Goal: Answer question/provide support: Share knowledge or assist other users

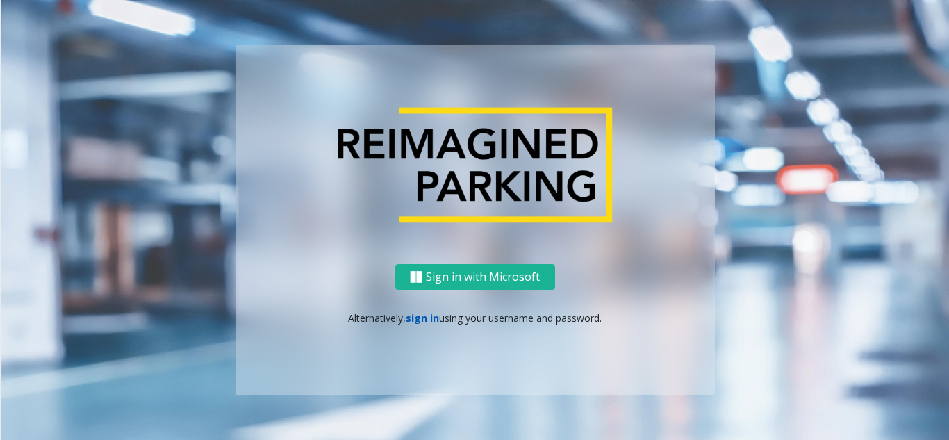
click at [417, 317] on link "sign in" at bounding box center [422, 317] width 33 height 13
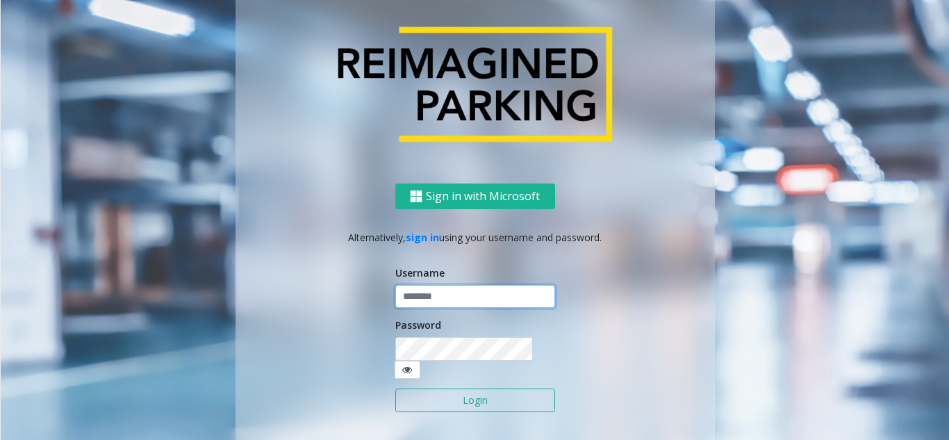
click at [424, 308] on input "text" at bounding box center [475, 297] width 160 height 24
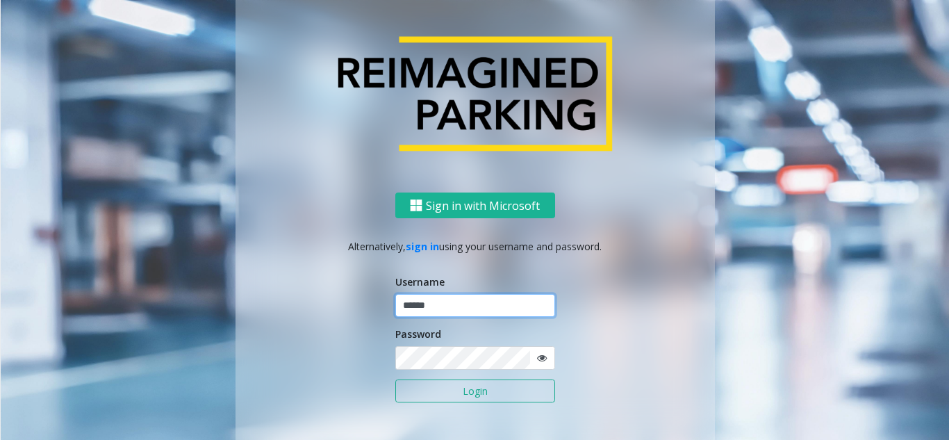
type input "******"
click at [395, 379] on button "Login" at bounding box center [475, 391] width 160 height 24
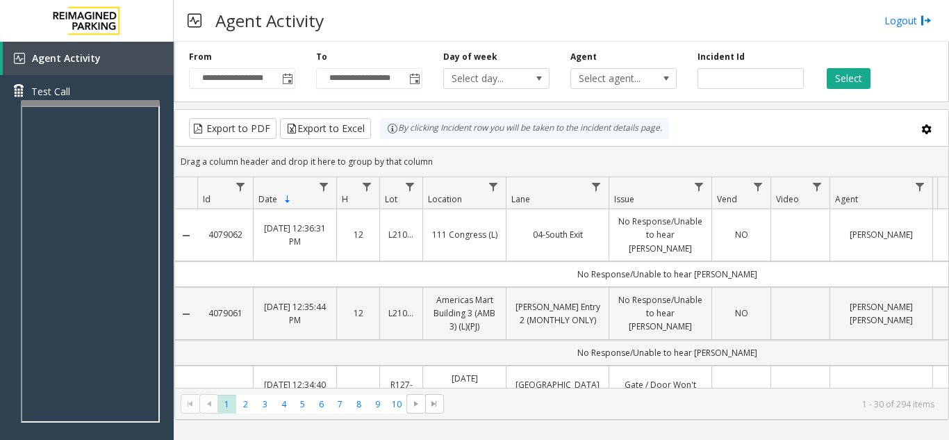
click at [387, 22] on div "Agent Activity Logout" at bounding box center [561, 21] width 775 height 42
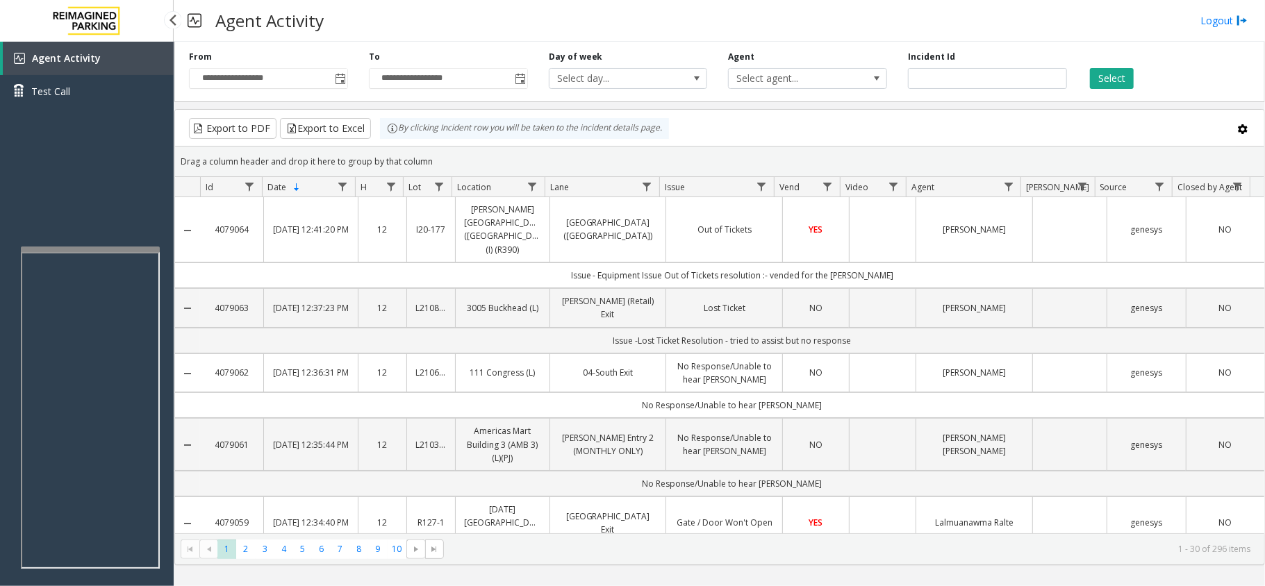
click at [131, 178] on div "Agent Activity Test Call" at bounding box center [87, 335] width 174 height 586
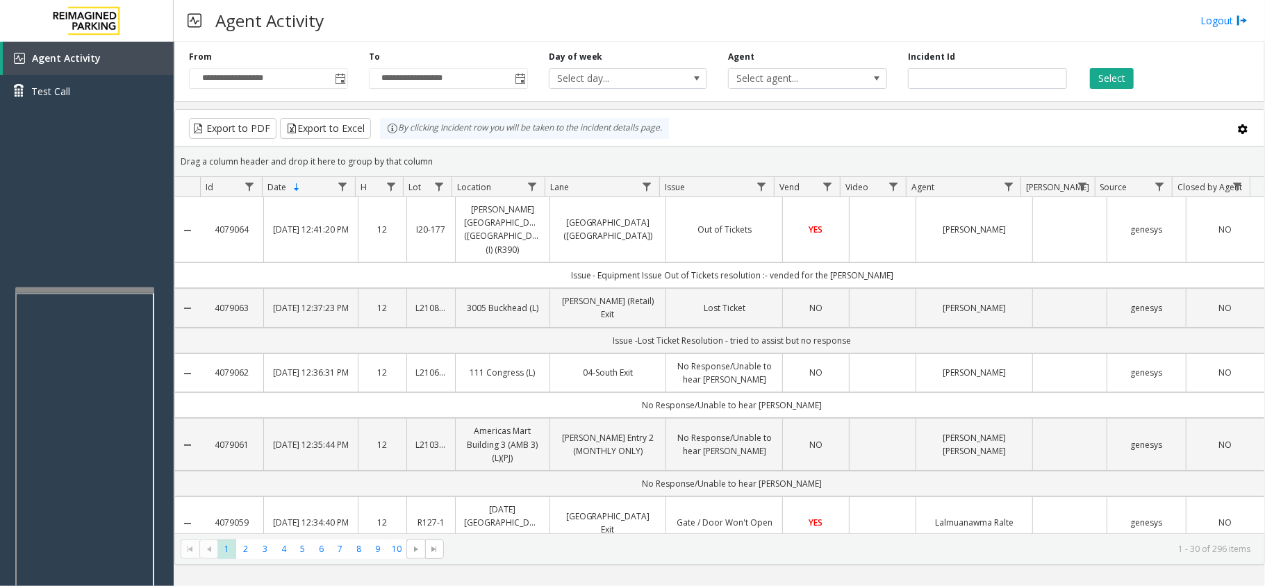
click at [122, 287] on div at bounding box center [84, 290] width 139 height 6
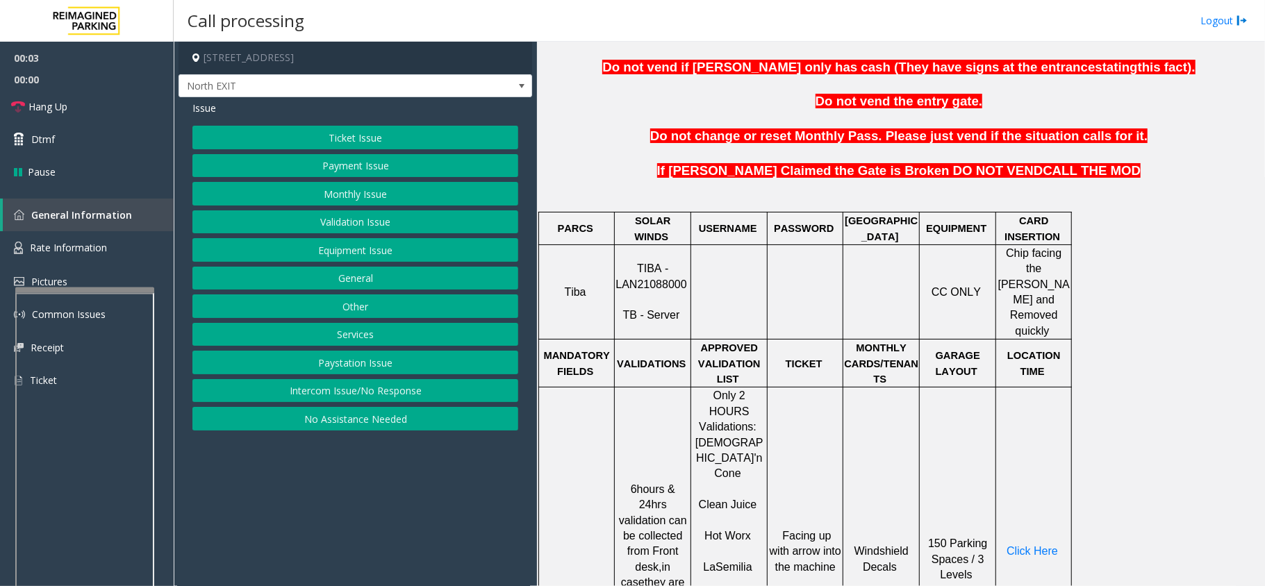
scroll to position [462, 0]
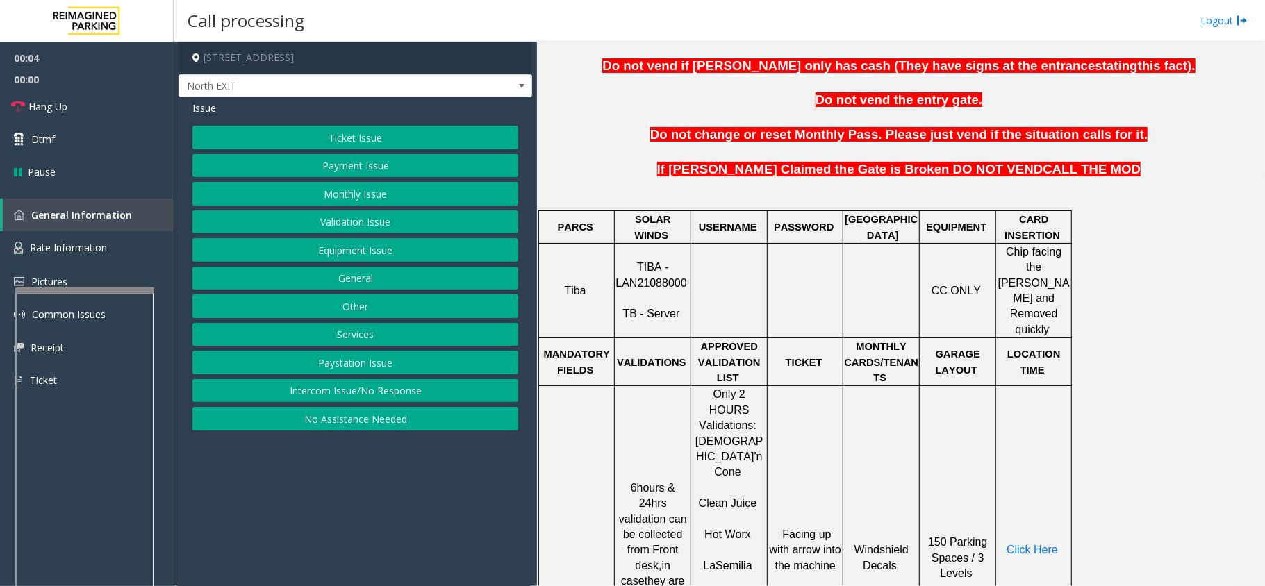
click at [634, 267] on span "TIBA - LAN21088000" at bounding box center [650, 274] width 71 height 27
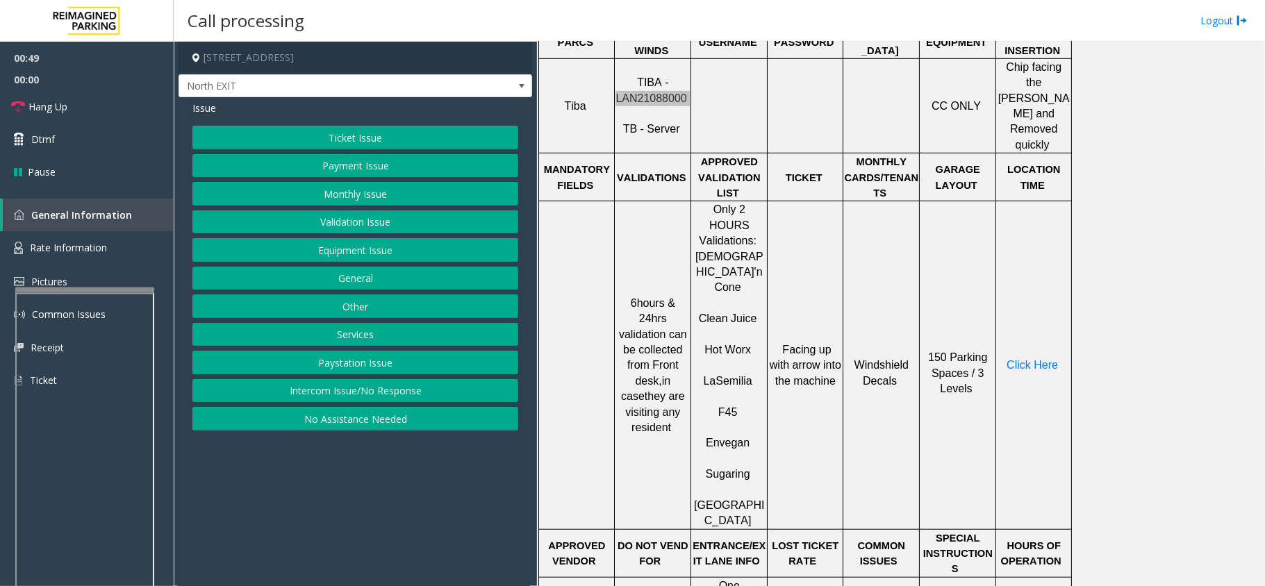
scroll to position [648, 0]
click at [99, 250] on span "Rate Information" at bounding box center [68, 247] width 77 height 13
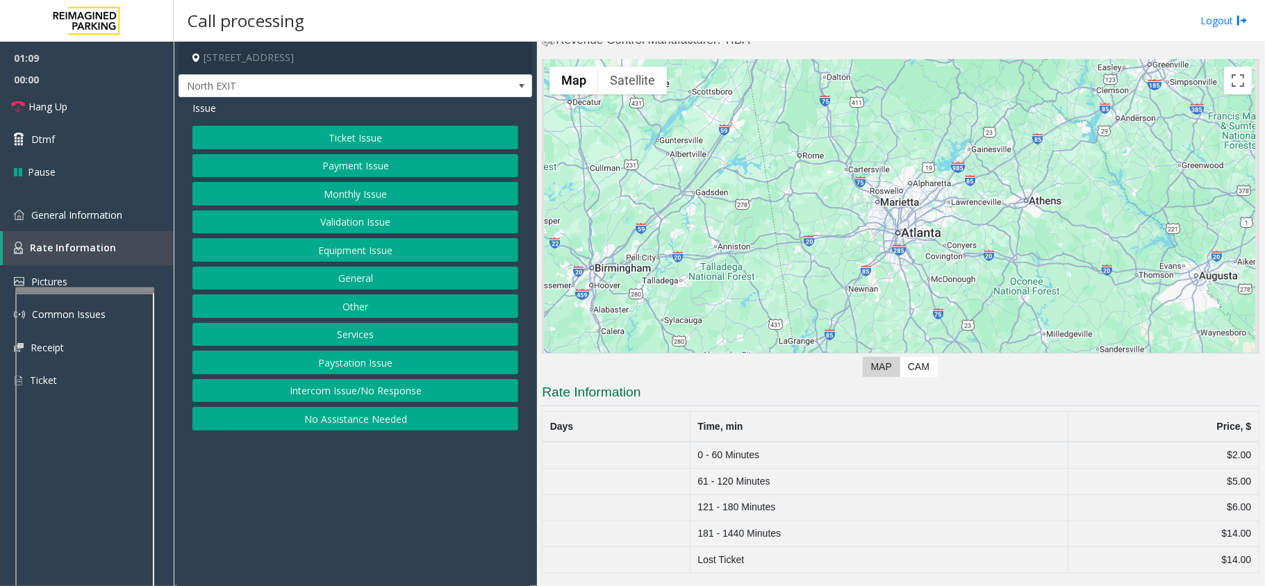
click at [374, 139] on button "Ticket Issue" at bounding box center [355, 138] width 326 height 24
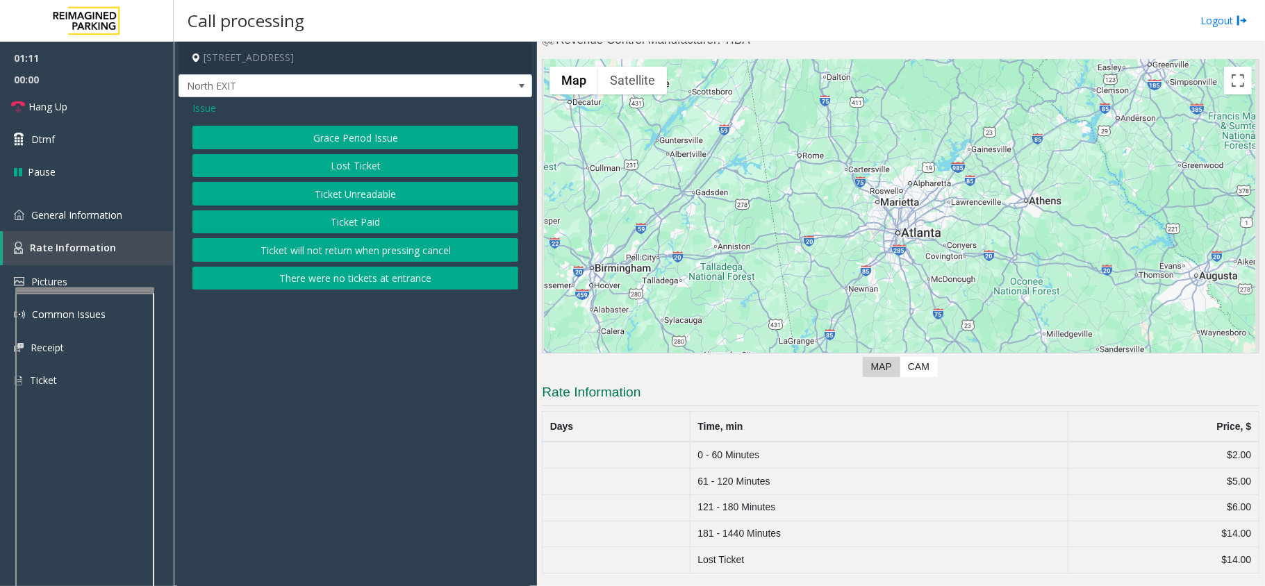
click at [387, 193] on button "Ticket Unreadable" at bounding box center [355, 194] width 326 height 24
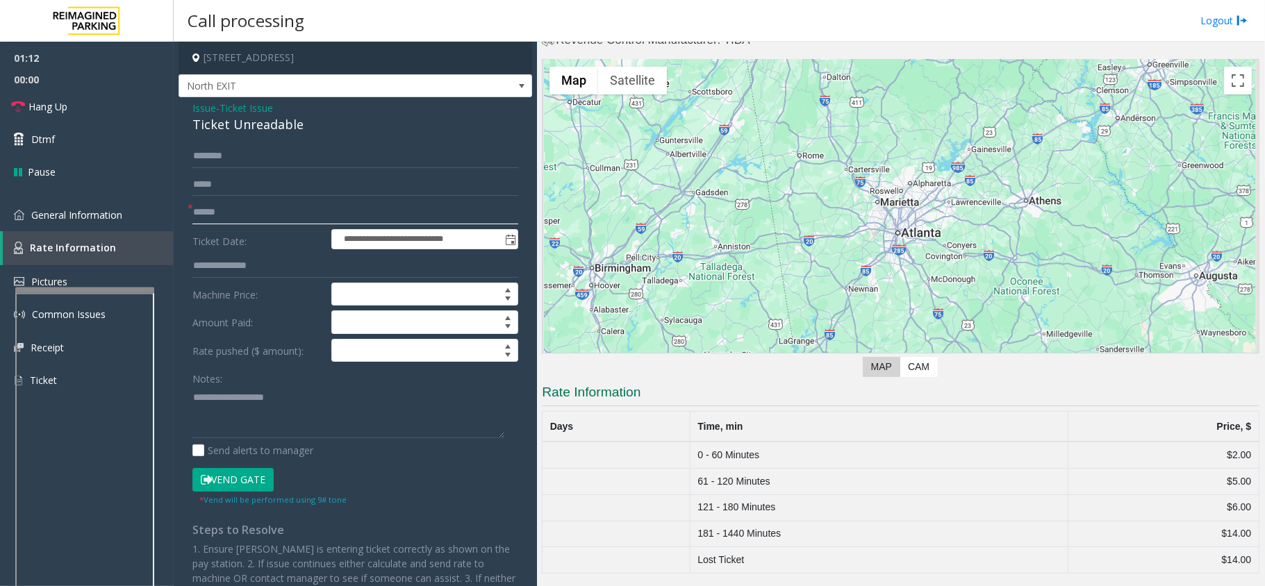
click at [275, 215] on input "text" at bounding box center [355, 213] width 326 height 24
type input "*******"
click at [101, 218] on span "General Information" at bounding box center [76, 214] width 91 height 13
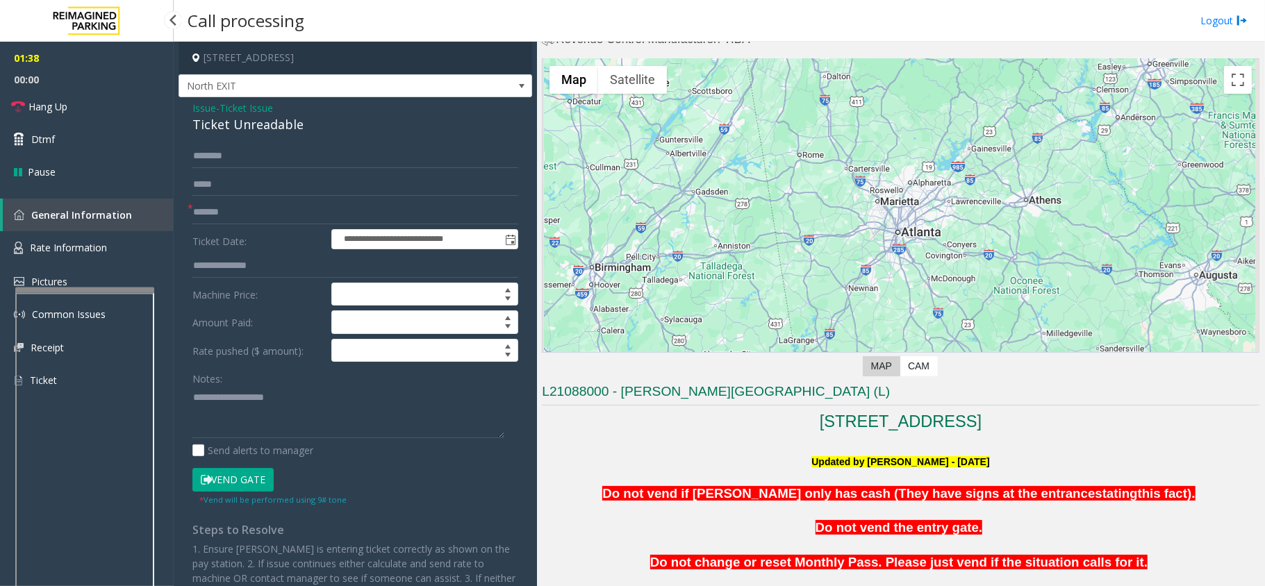
scroll to position [648, 0]
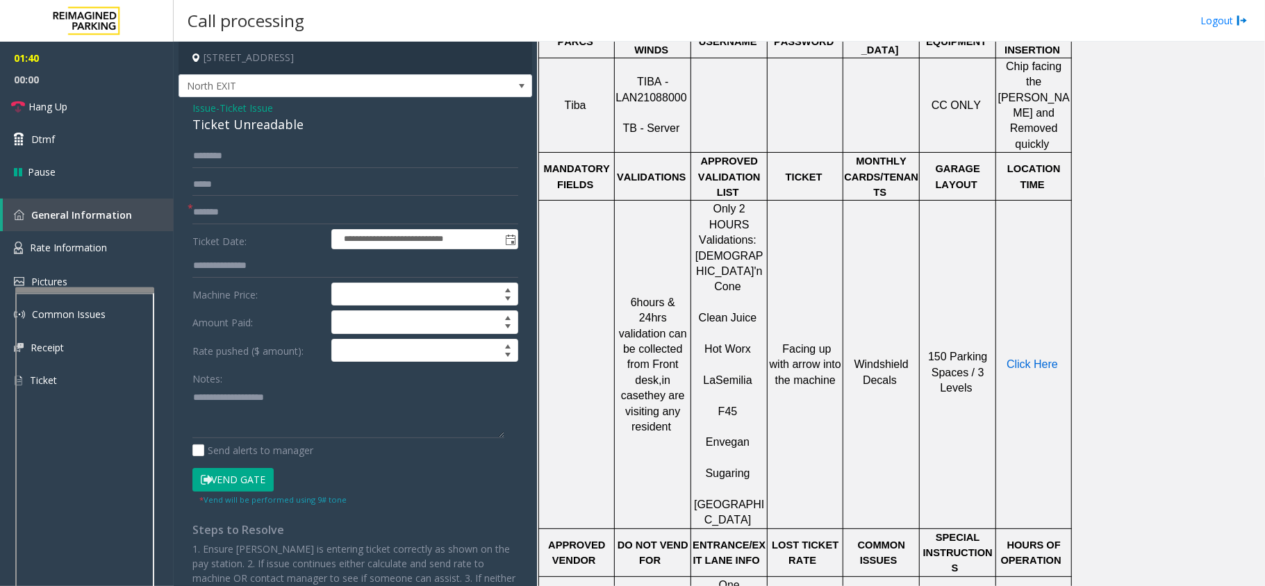
click at [1039, 358] on span "Click Here" at bounding box center [1031, 364] width 51 height 12
click at [201, 106] on span "Issue" at bounding box center [204, 108] width 24 height 15
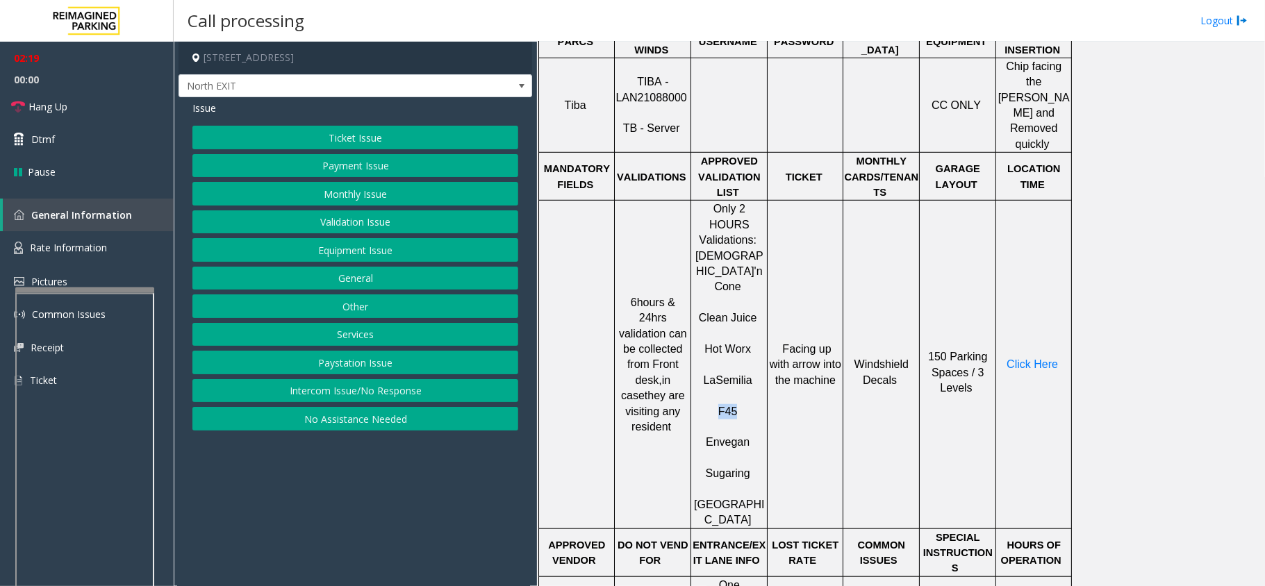
drag, startPoint x: 737, startPoint y: 335, endPoint x: 706, endPoint y: 329, distance: 31.1
click at [706, 388] on p "F45" at bounding box center [729, 403] width 74 height 31
click at [371, 228] on button "Validation Issue" at bounding box center [355, 222] width 326 height 24
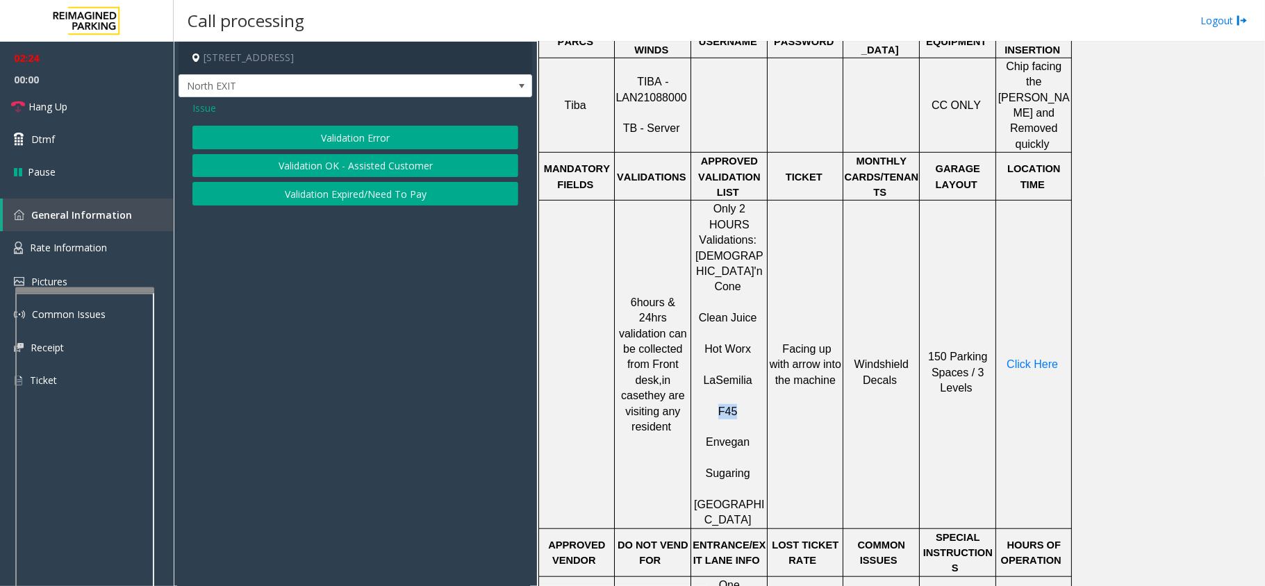
click at [365, 139] on button "Validation Error" at bounding box center [355, 138] width 326 height 24
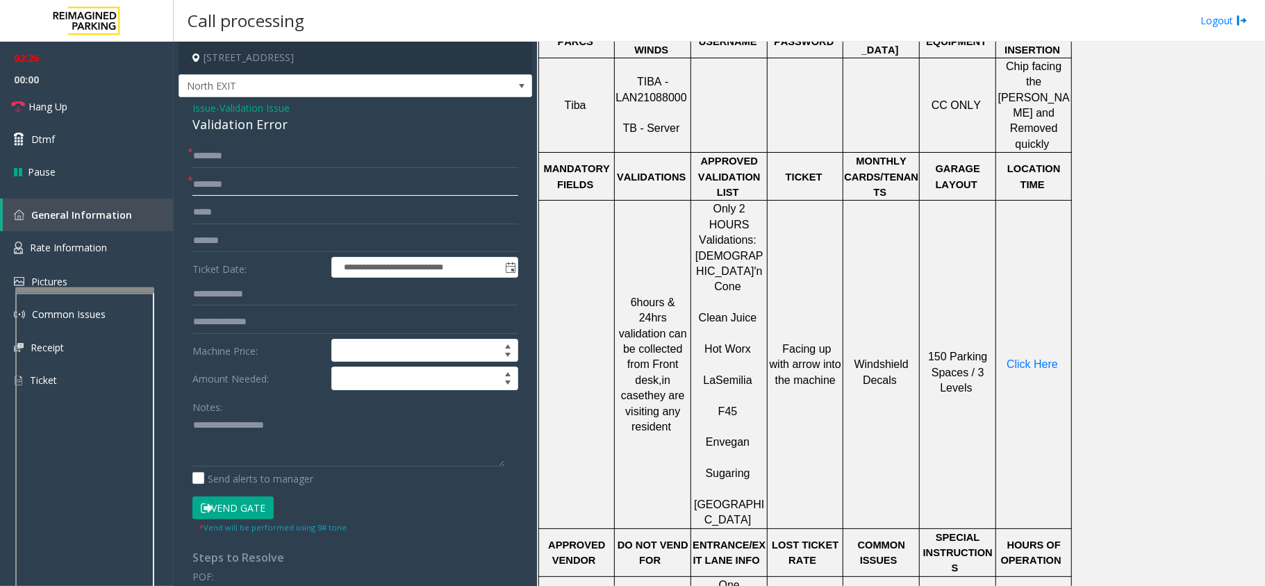
click at [265, 187] on input "text" at bounding box center [355, 185] width 326 height 24
type input "***"
click at [245, 157] on input "text" at bounding box center [355, 156] width 326 height 24
type input "*****"
drag, startPoint x: 292, startPoint y: 123, endPoint x: 190, endPoint y: 103, distance: 104.0
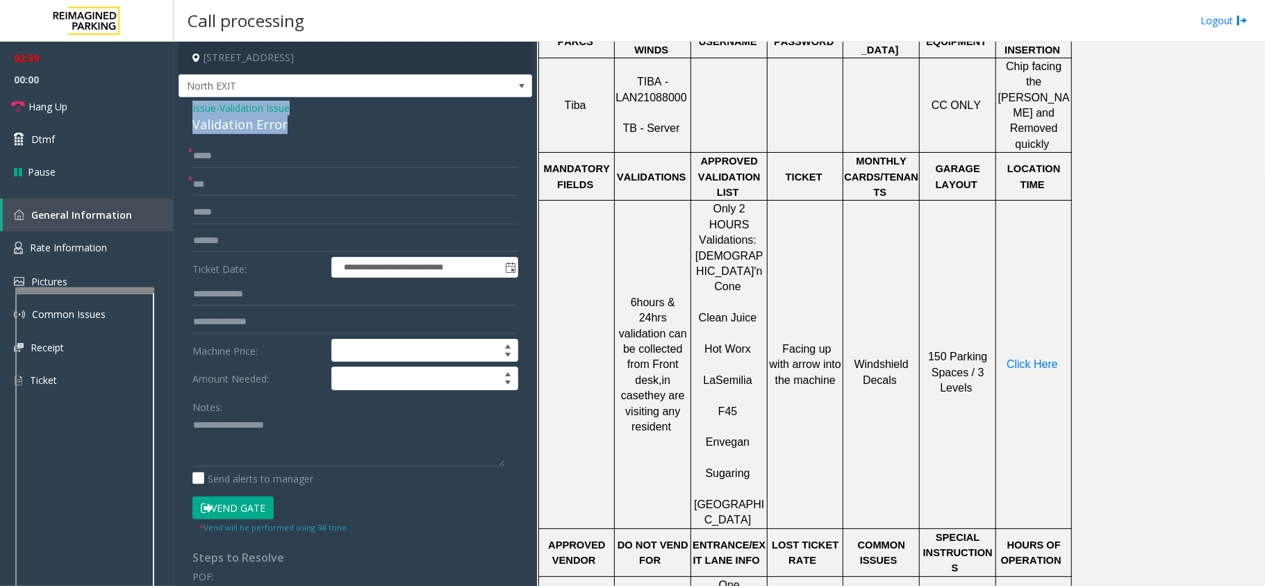
click at [190, 103] on div "**********" at bounding box center [354, 500] width 353 height 807
type textarea "**********"
click at [231, 286] on input "text" at bounding box center [355, 295] width 326 height 24
type input "******"
click at [260, 507] on button "Vend Gate" at bounding box center [232, 509] width 81 height 24
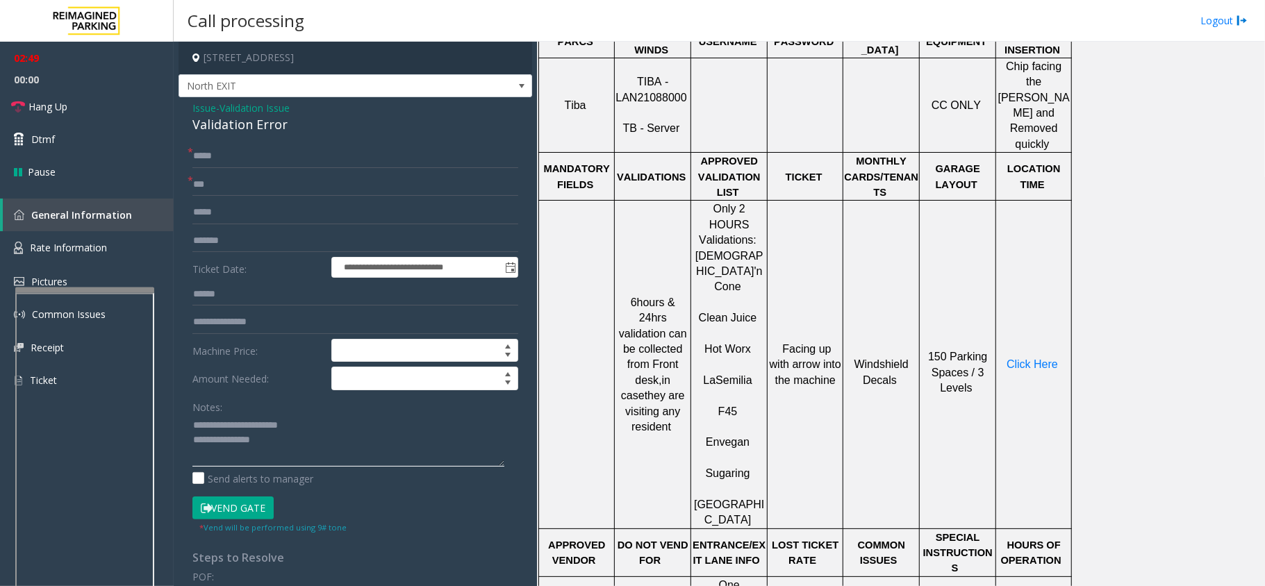
click at [270, 445] on textarea at bounding box center [348, 441] width 312 height 52
click at [60, 106] on span "Hang Up" at bounding box center [47, 106] width 39 height 15
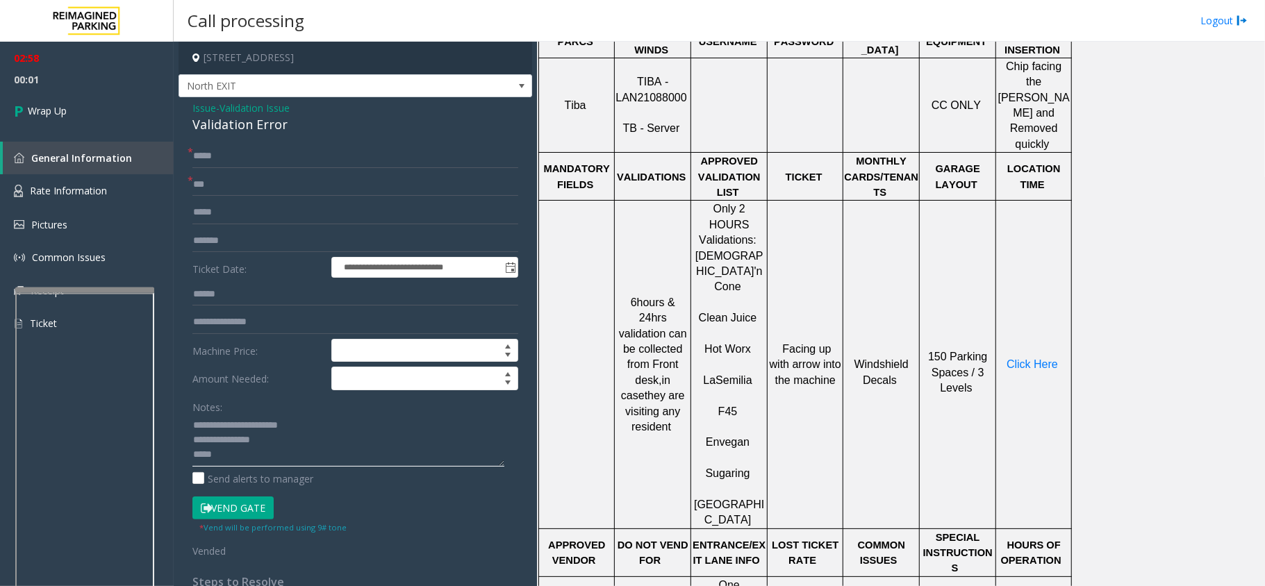
click at [236, 451] on textarea at bounding box center [348, 441] width 312 height 52
type textarea "**********"
click at [76, 106] on link "Wrap Up" at bounding box center [87, 110] width 174 height 41
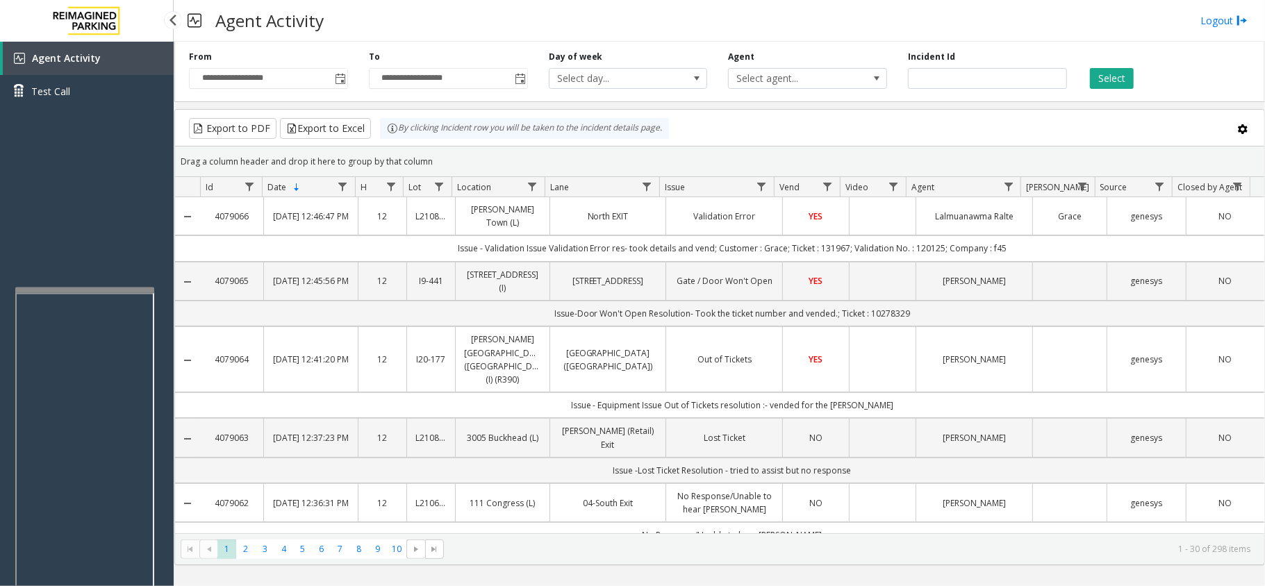
click at [85, 199] on div "Agent Activity Test Call" at bounding box center [87, 335] width 174 height 586
drag, startPoint x: 68, startPoint y: 232, endPoint x: 92, endPoint y: 234, distance: 24.4
click at [90, 234] on div "Agent Activity Test Call" at bounding box center [87, 335] width 174 height 586
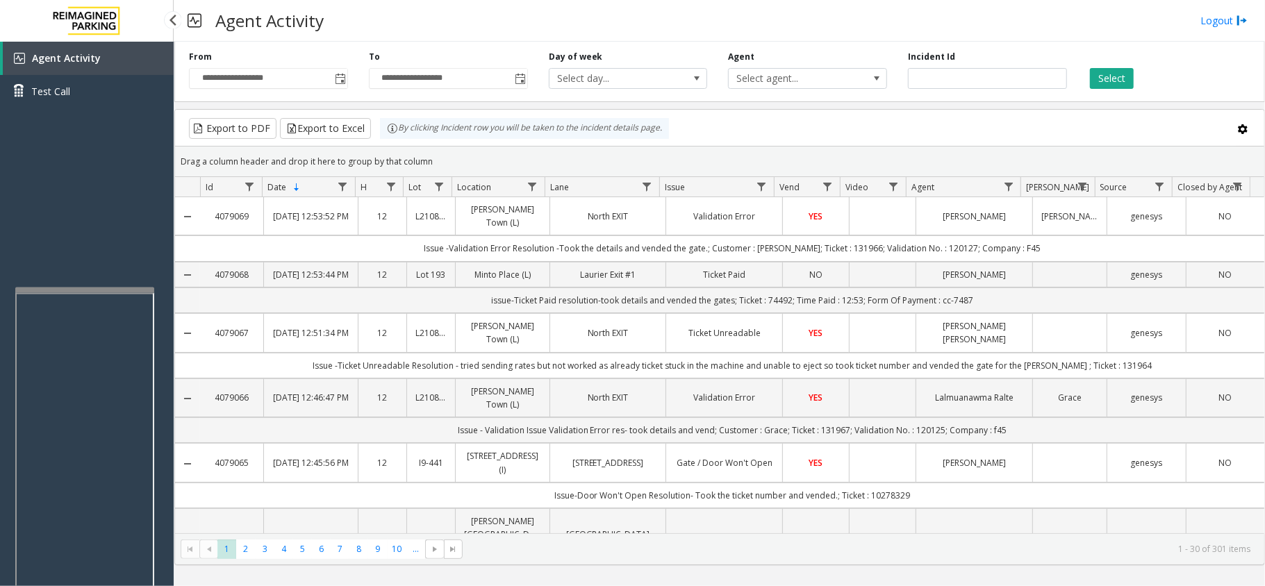
click at [156, 228] on div "Agent Activity Test Call" at bounding box center [87, 335] width 174 height 586
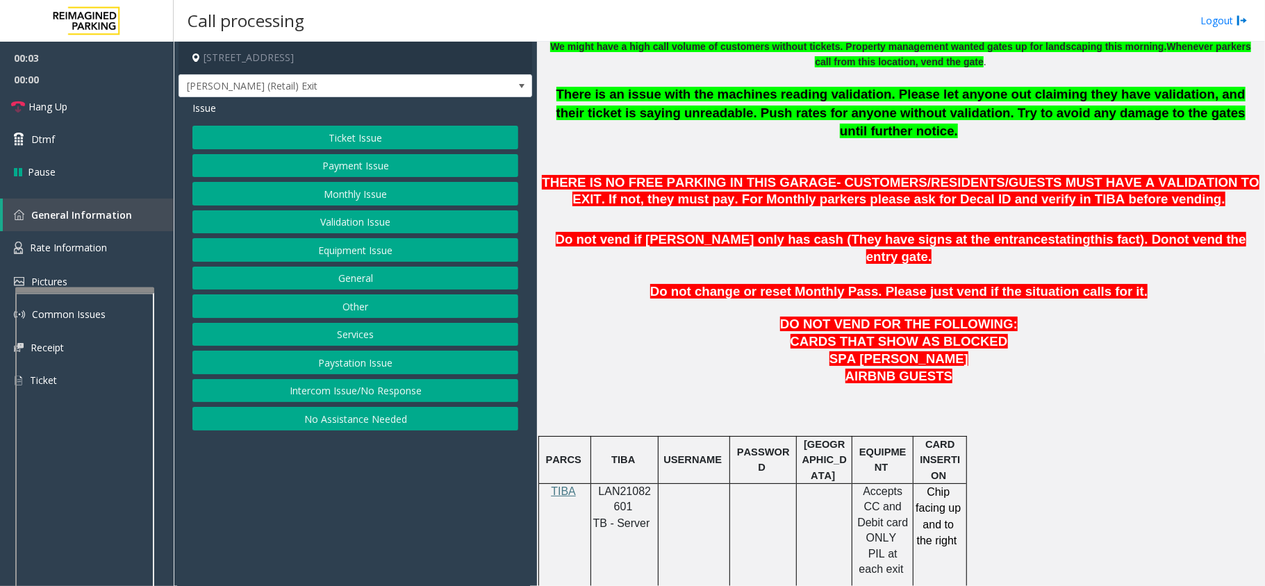
scroll to position [556, 0]
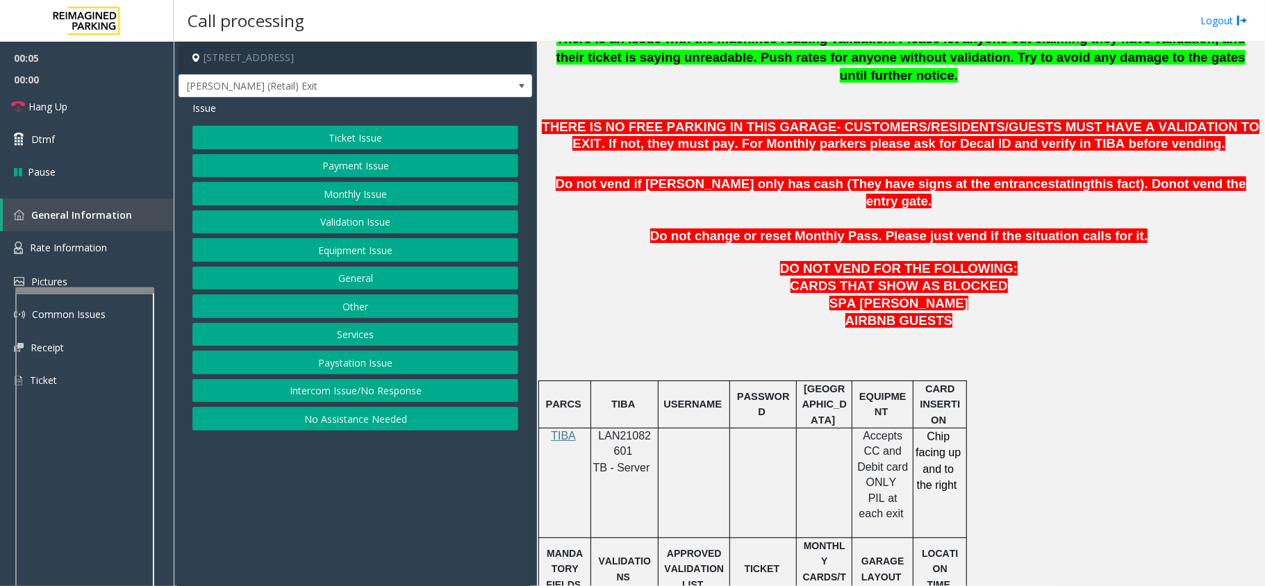
click at [637, 430] on span "LAN21082601" at bounding box center [625, 443] width 53 height 27
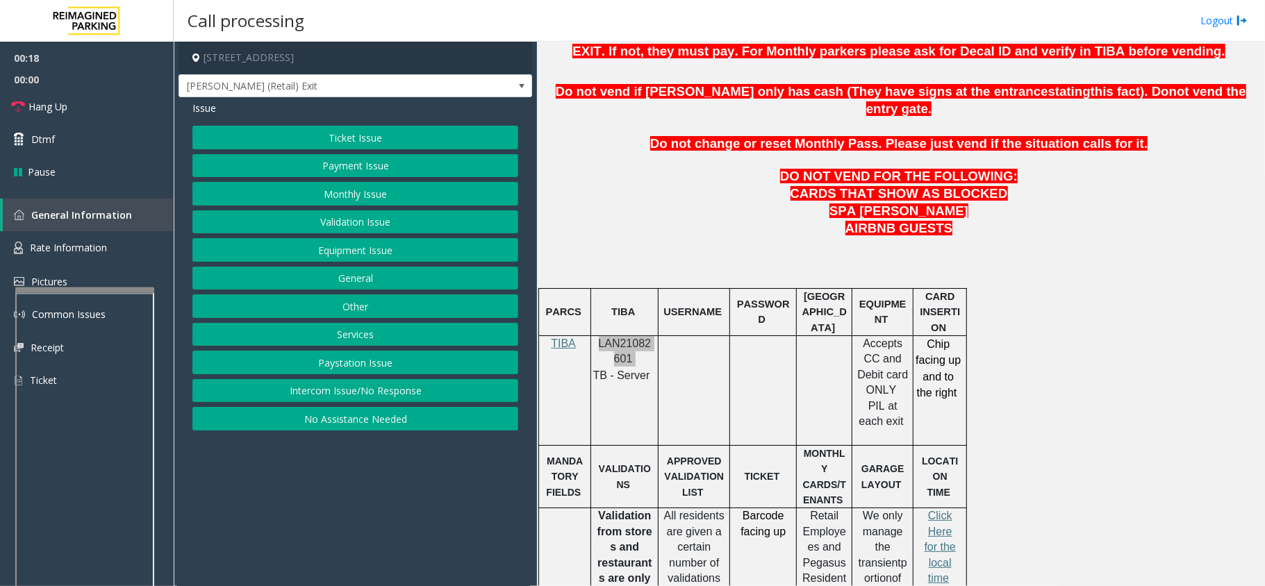
scroll to position [740, 0]
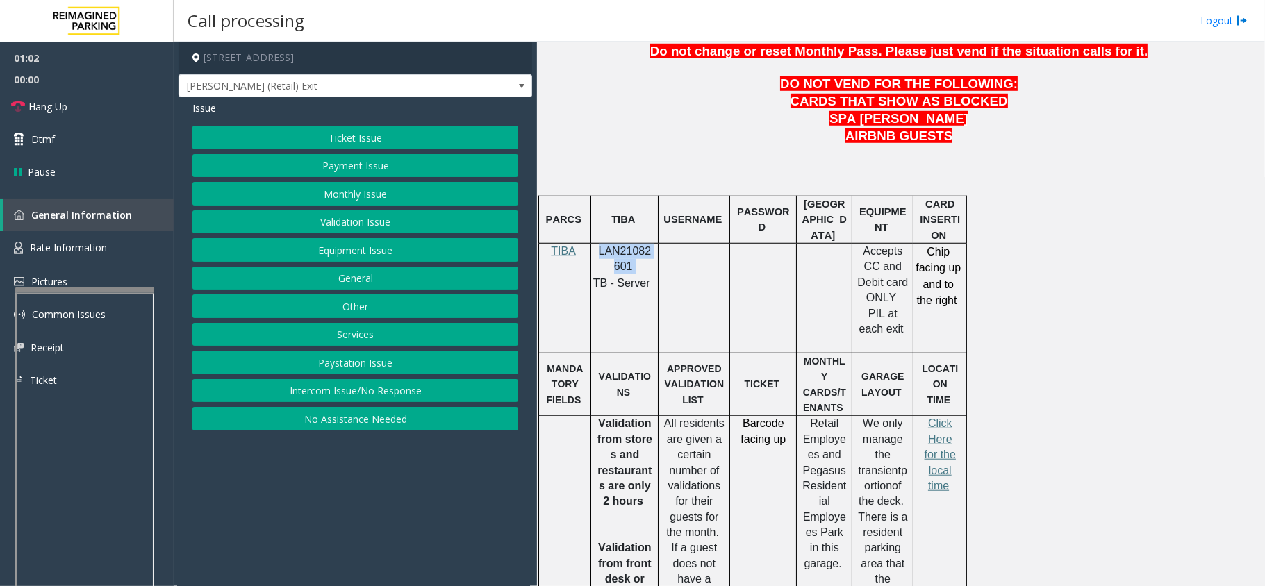
click at [379, 164] on button "Payment Issue" at bounding box center [355, 166] width 326 height 24
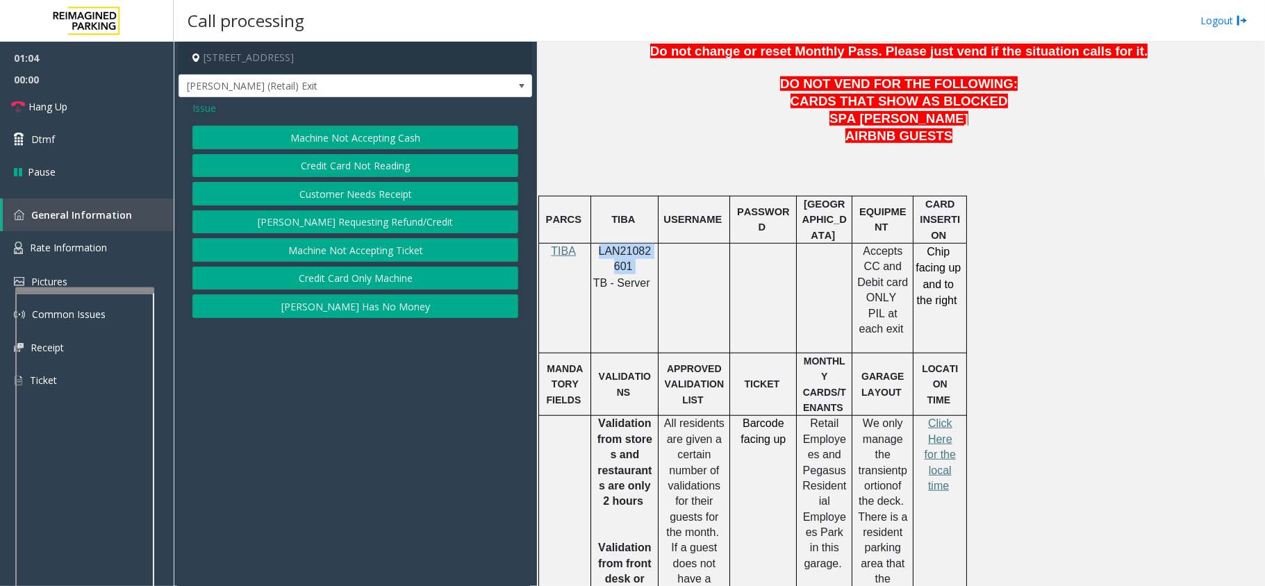
click at [353, 165] on button "Credit Card Not Reading" at bounding box center [355, 166] width 326 height 24
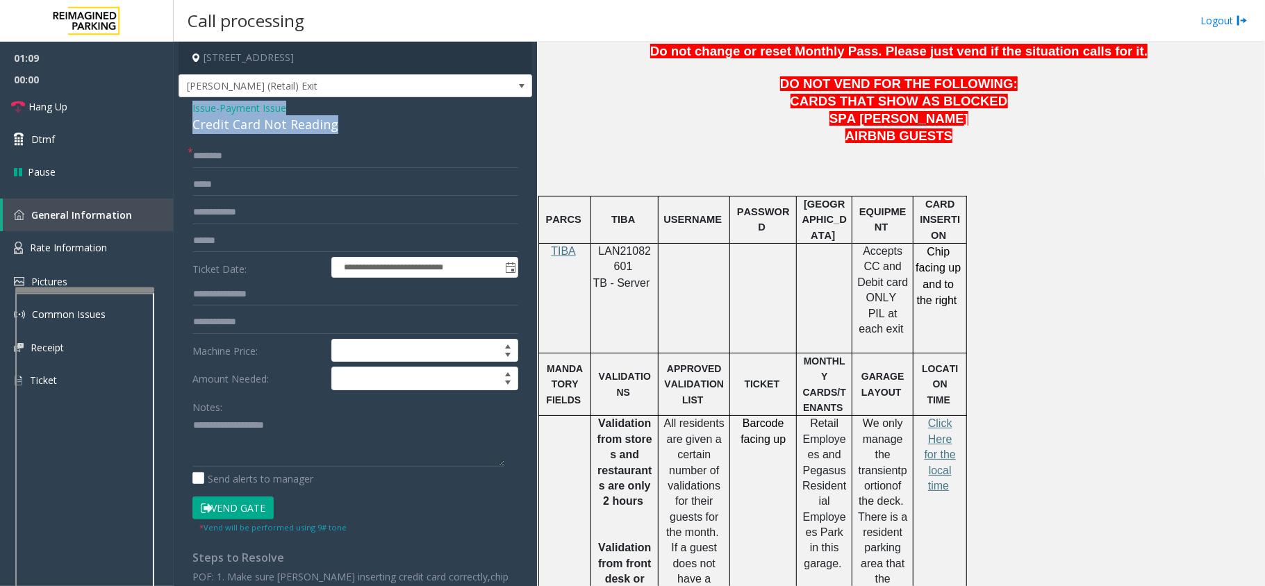
drag, startPoint x: 339, startPoint y: 125, endPoint x: 190, endPoint y: 109, distance: 149.5
click at [190, 109] on div "**********" at bounding box center [354, 391] width 353 height 588
click at [336, 439] on textarea at bounding box center [348, 441] width 312 height 52
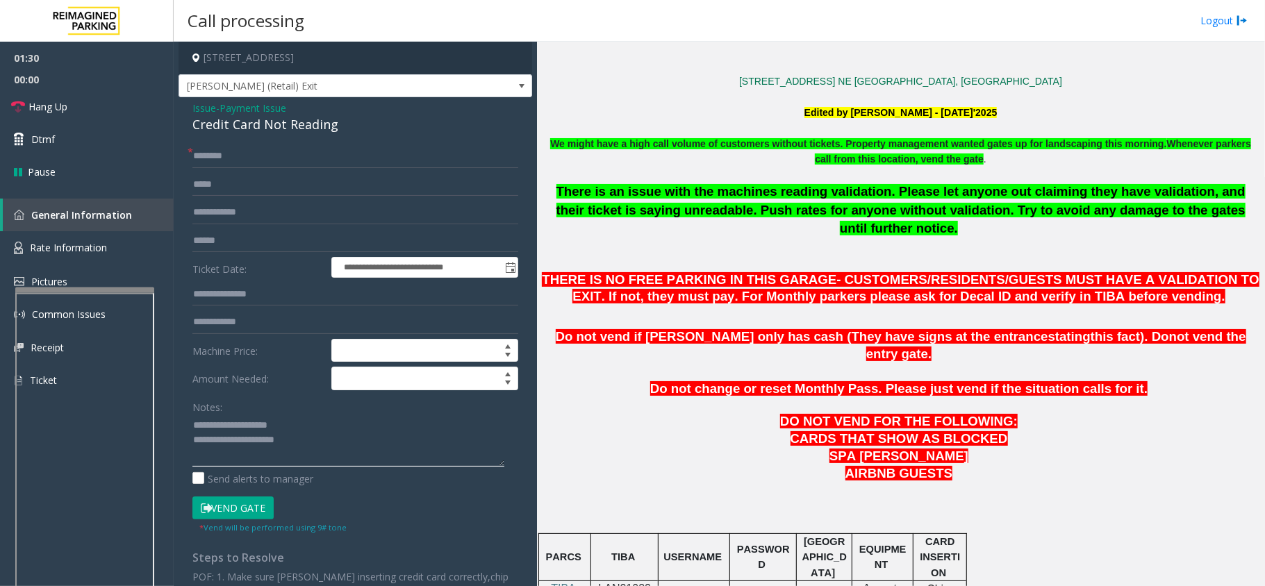
scroll to position [370, 0]
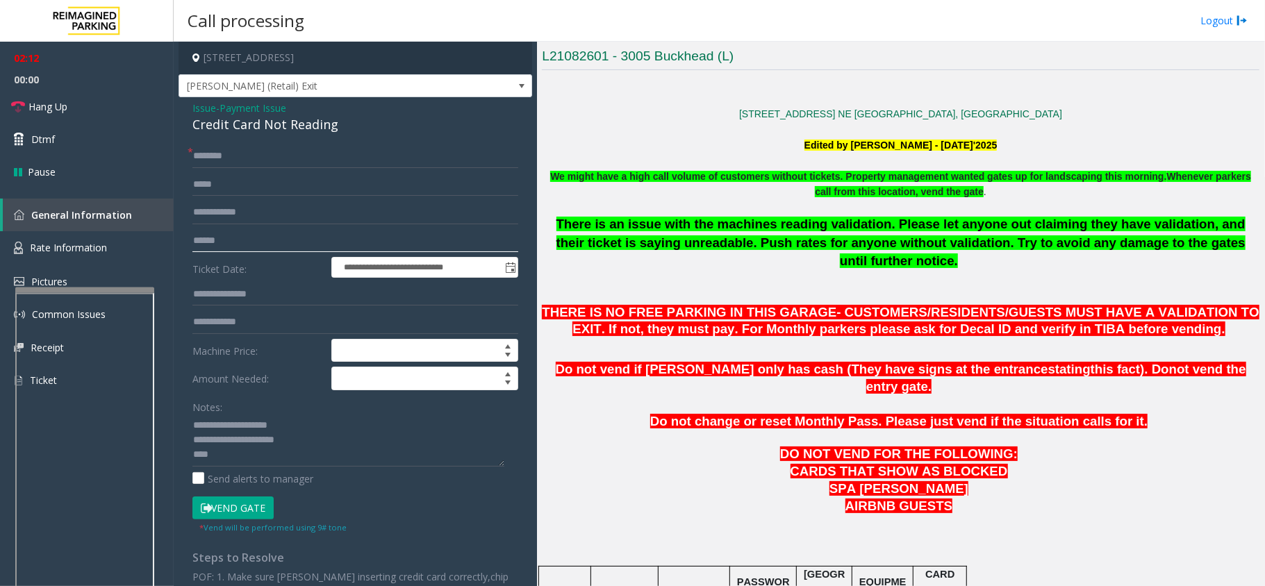
click at [226, 242] on input "text" at bounding box center [355, 241] width 326 height 24
click at [251, 161] on input "text" at bounding box center [355, 156] width 326 height 24
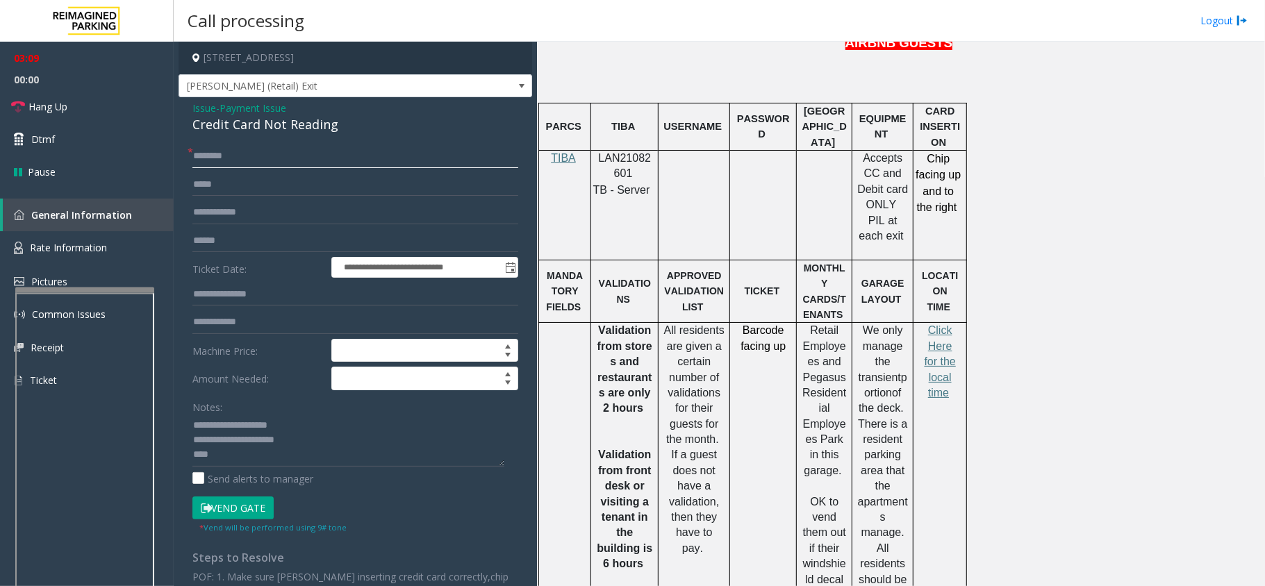
scroll to position [926, 0]
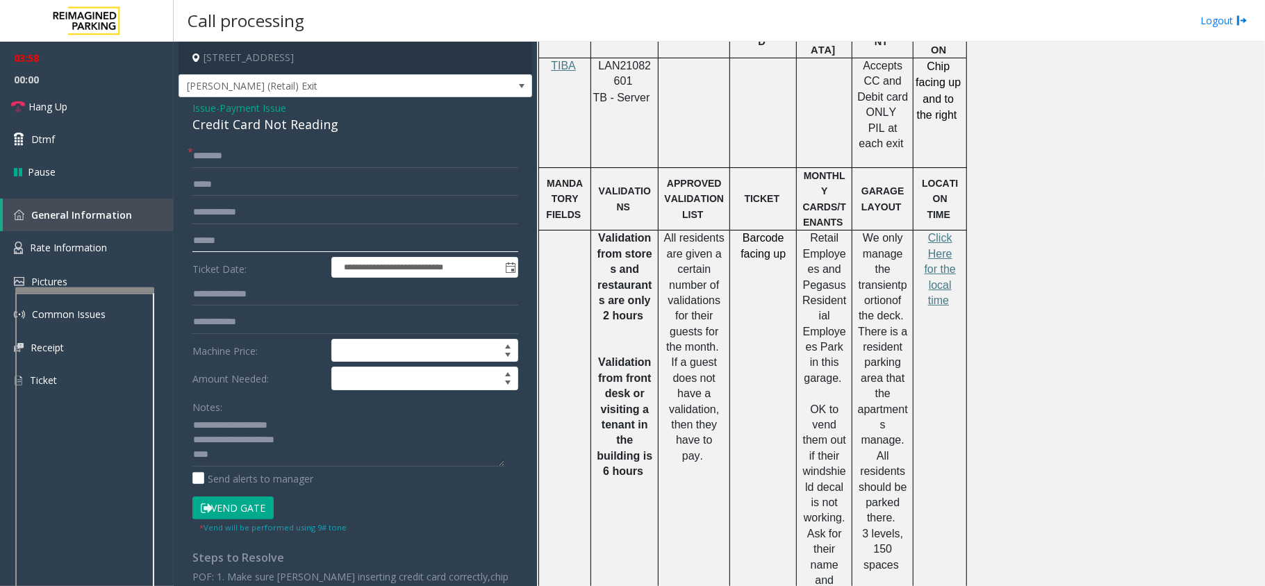
click at [257, 243] on input "text" at bounding box center [355, 241] width 326 height 24
type textarea "**********"
click at [248, 244] on input "text" at bounding box center [355, 241] width 326 height 24
type input "*******"
click at [242, 159] on input "text" at bounding box center [355, 156] width 326 height 24
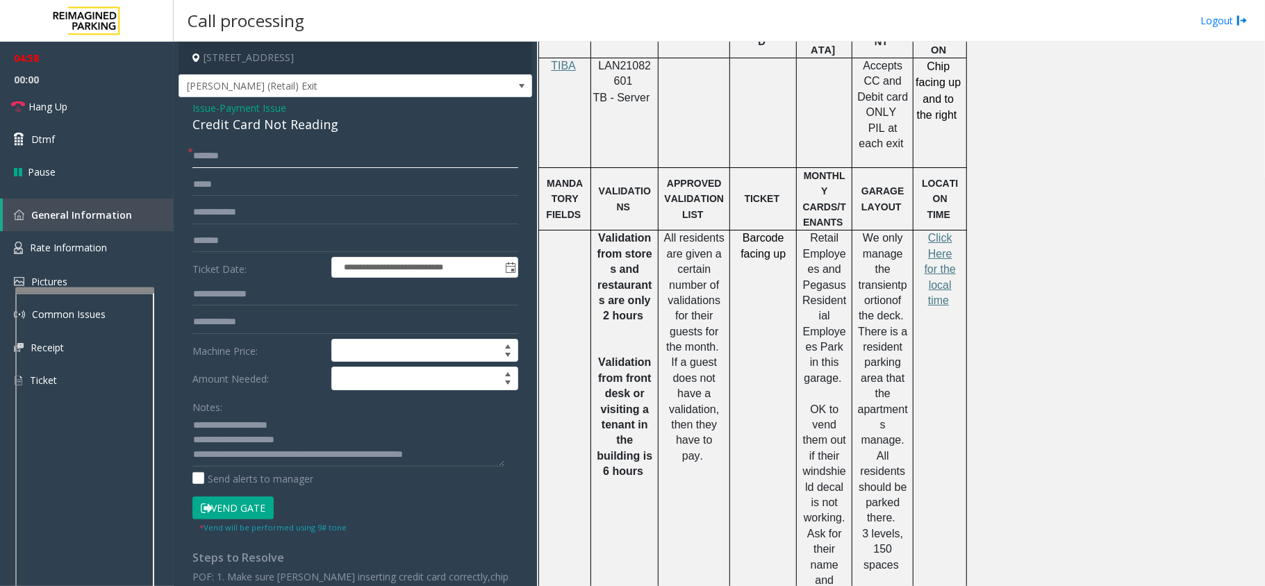
type input "*******"
click at [471, 450] on textarea at bounding box center [348, 441] width 312 height 52
click at [234, 156] on input "*******" at bounding box center [355, 156] width 326 height 24
click at [242, 512] on button "Vend Gate" at bounding box center [232, 509] width 81 height 24
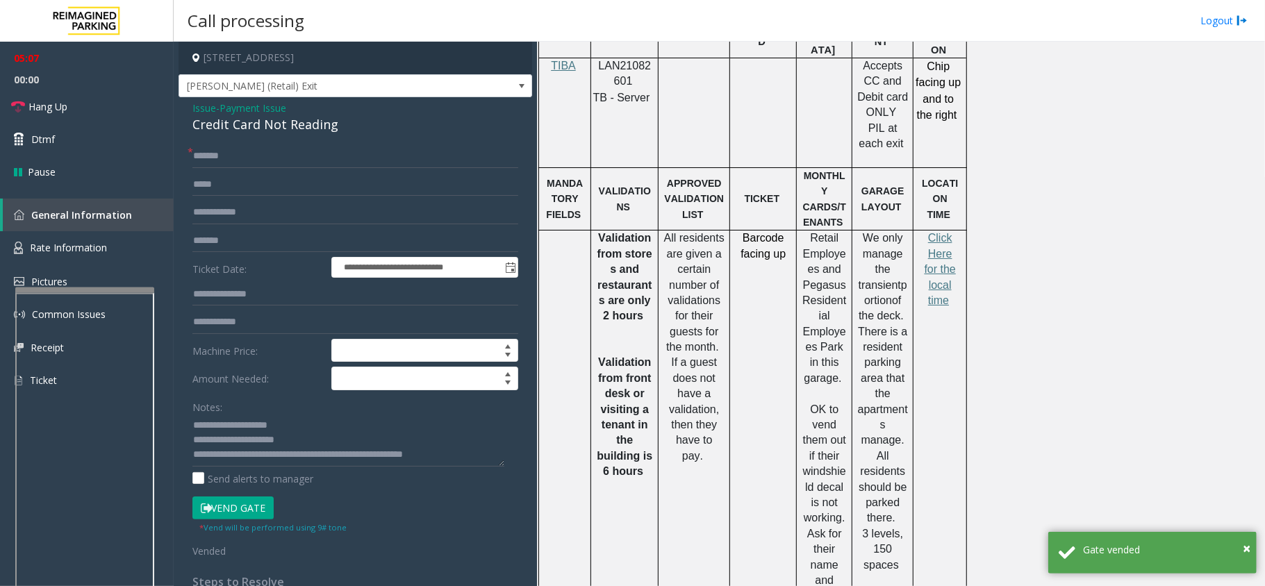
scroll to position [833, 0]
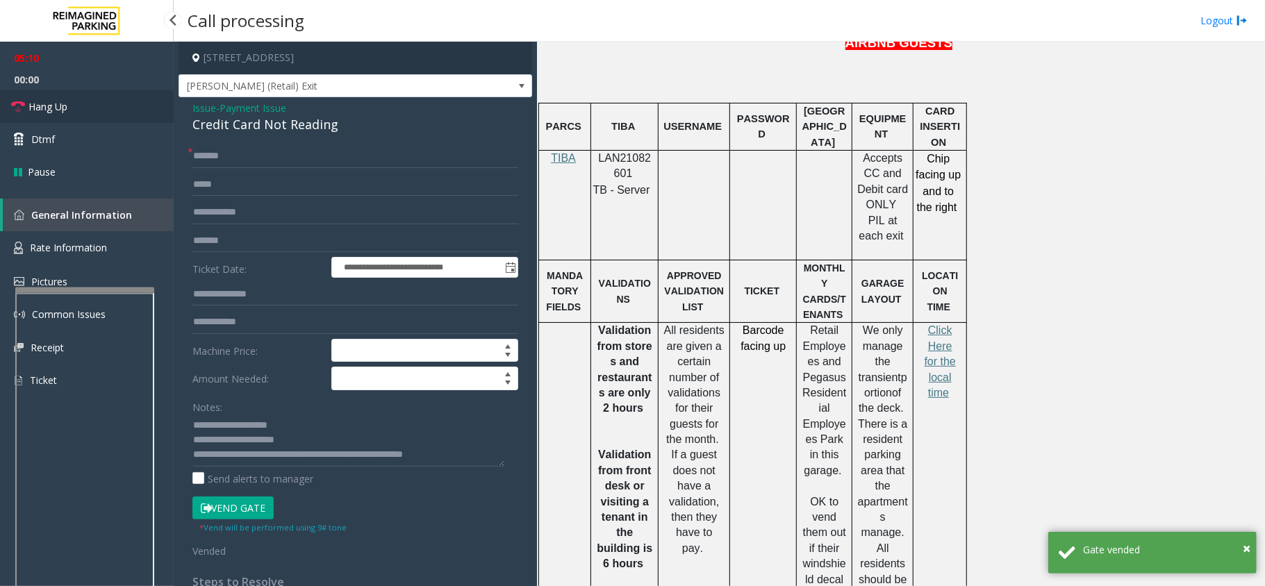
click at [37, 109] on span "Hang Up" at bounding box center [47, 106] width 39 height 15
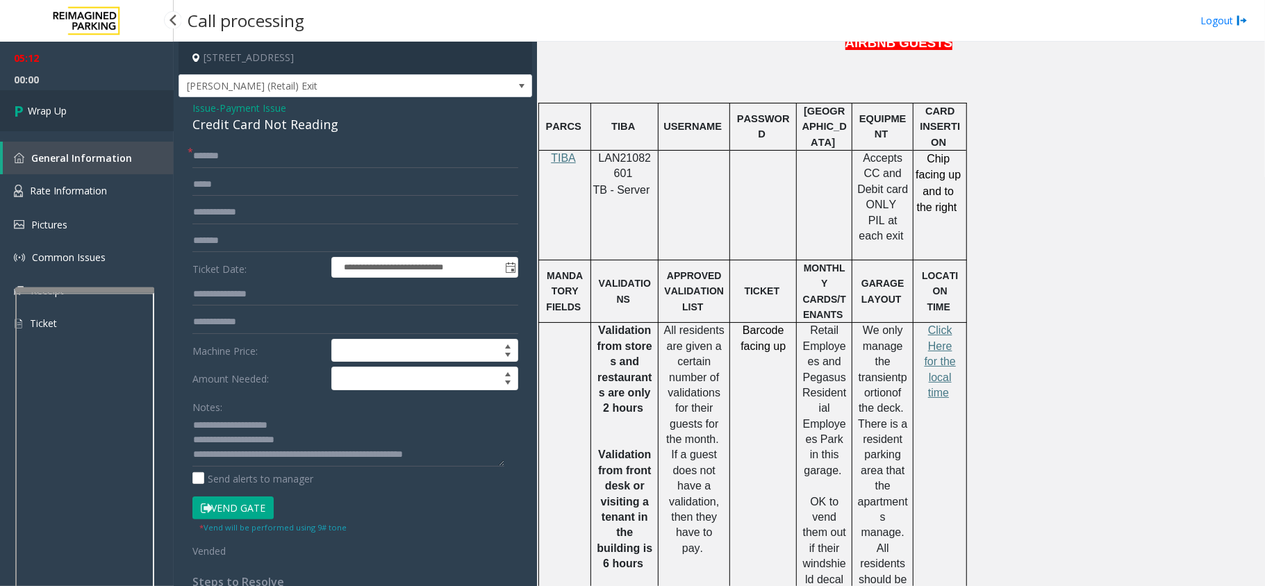
click at [37, 109] on span "Wrap Up" at bounding box center [47, 110] width 39 height 15
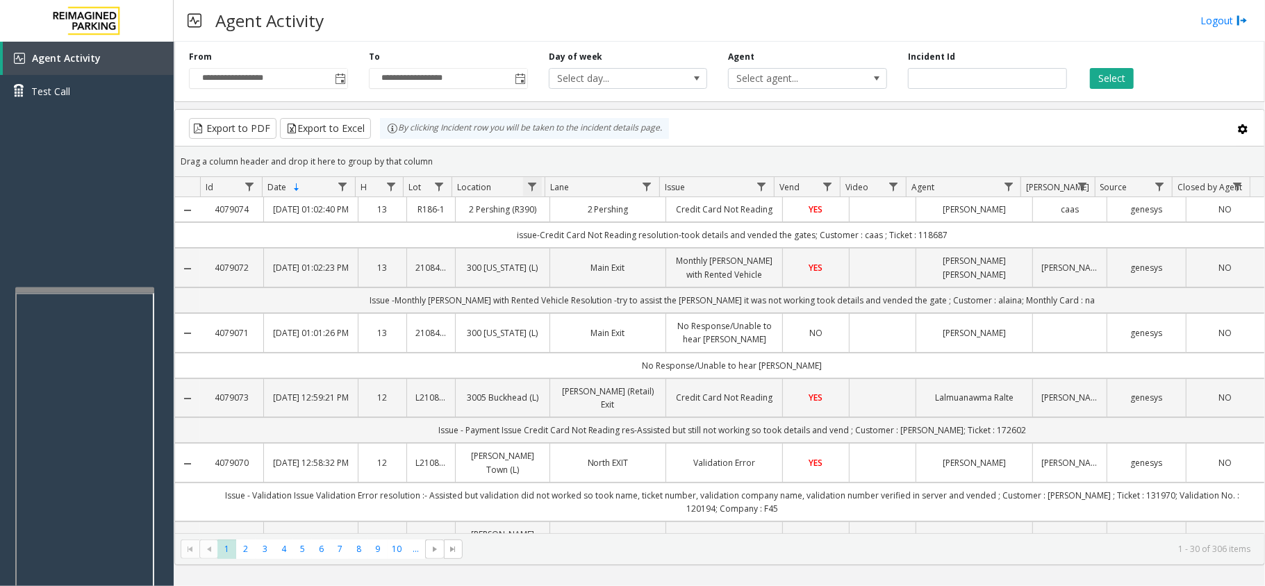
click at [531, 184] on span "Data table" at bounding box center [531, 186] width 11 height 11
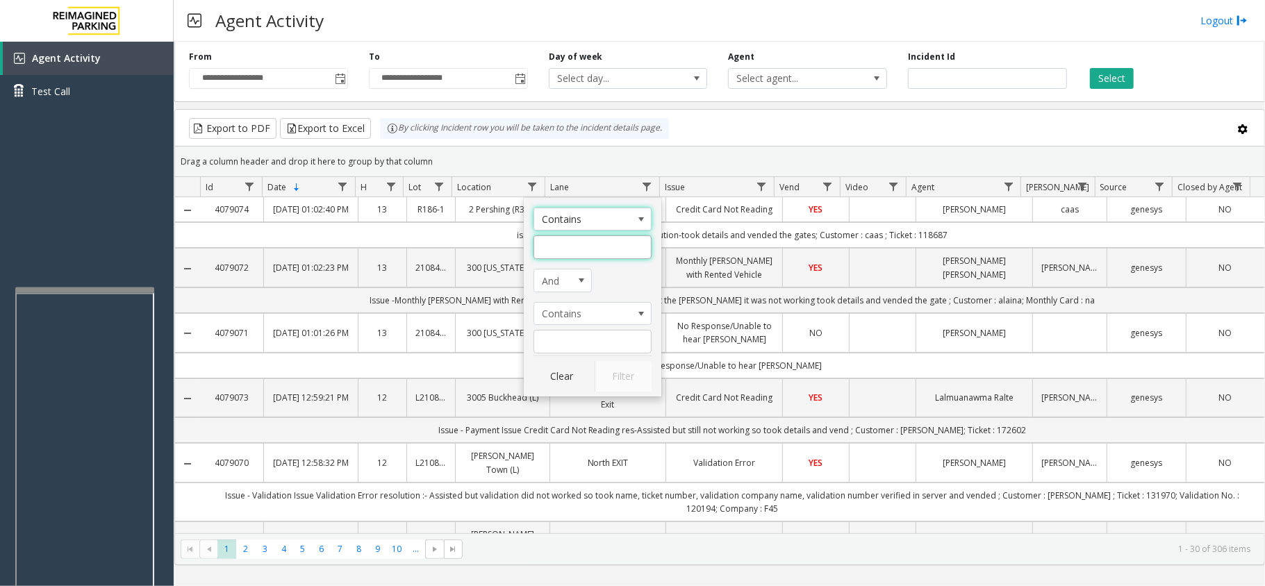
click at [583, 254] on input "Location Filter" at bounding box center [592, 247] width 118 height 24
type input "****"
click button "Filter" at bounding box center [622, 376] width 57 height 31
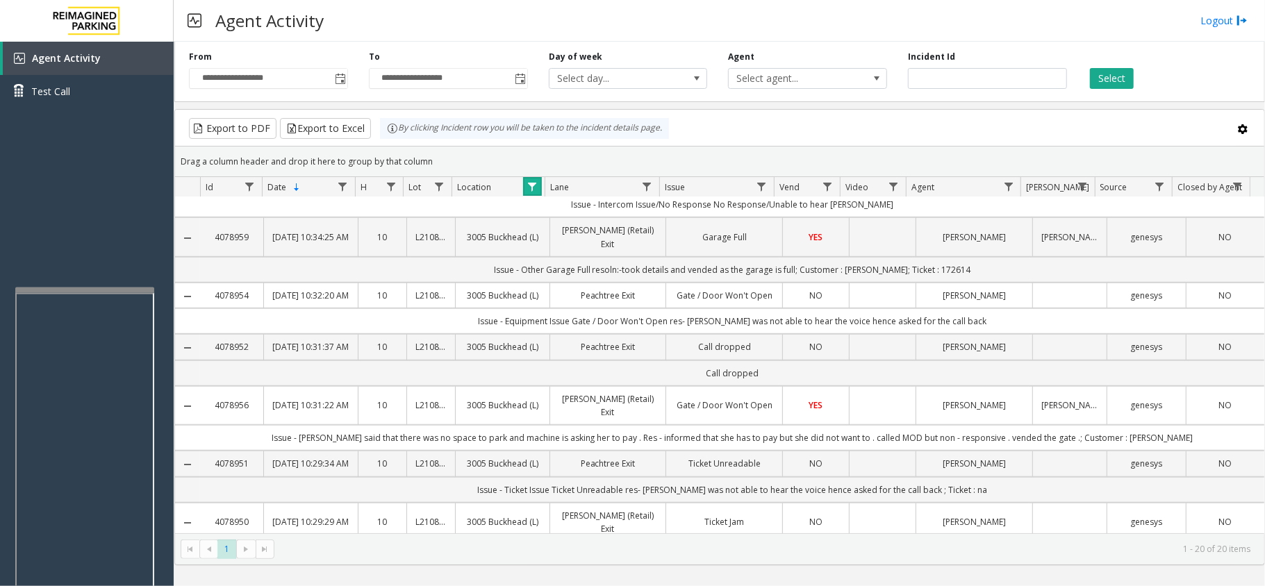
scroll to position [612, 0]
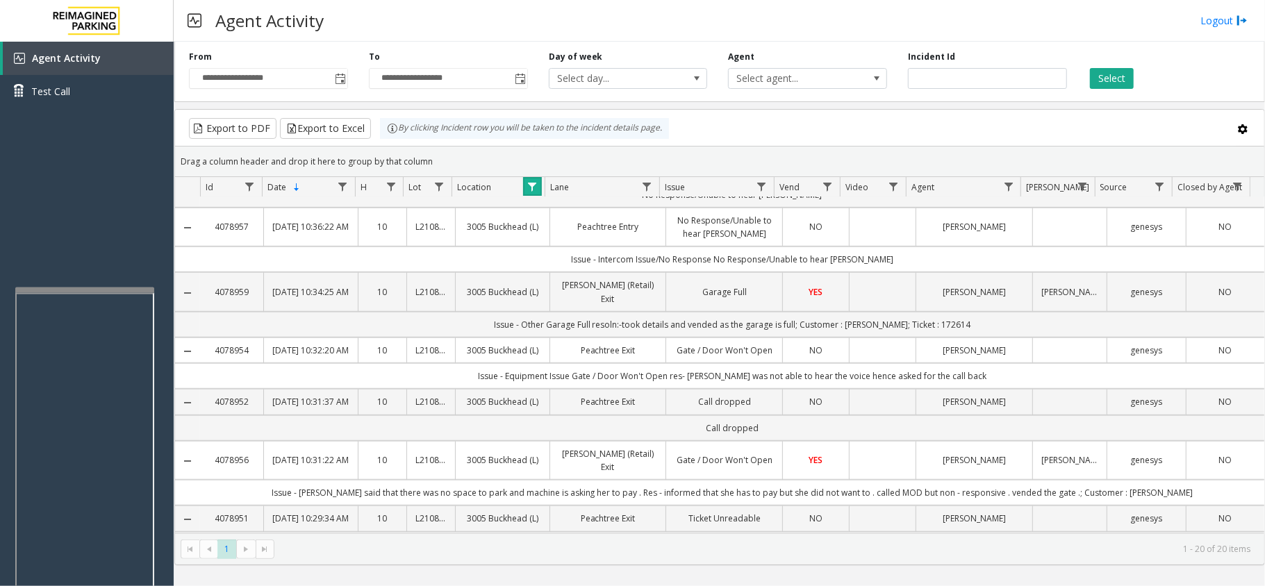
click at [532, 190] on span "Data table" at bounding box center [531, 186] width 11 height 11
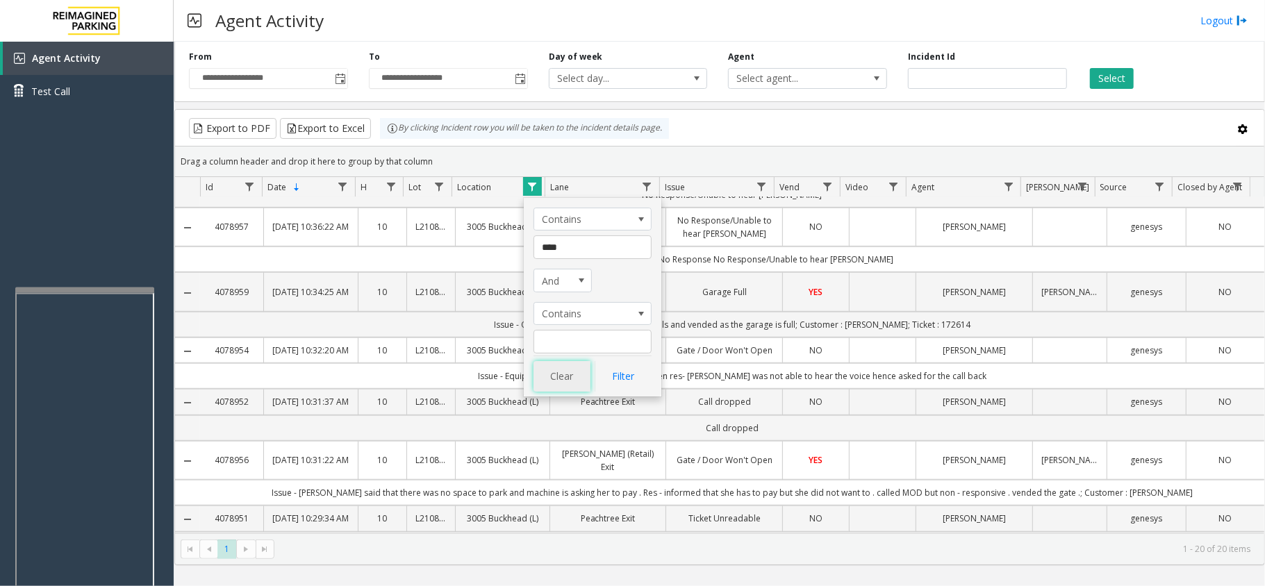
click at [567, 384] on button "Clear" at bounding box center [561, 376] width 57 height 31
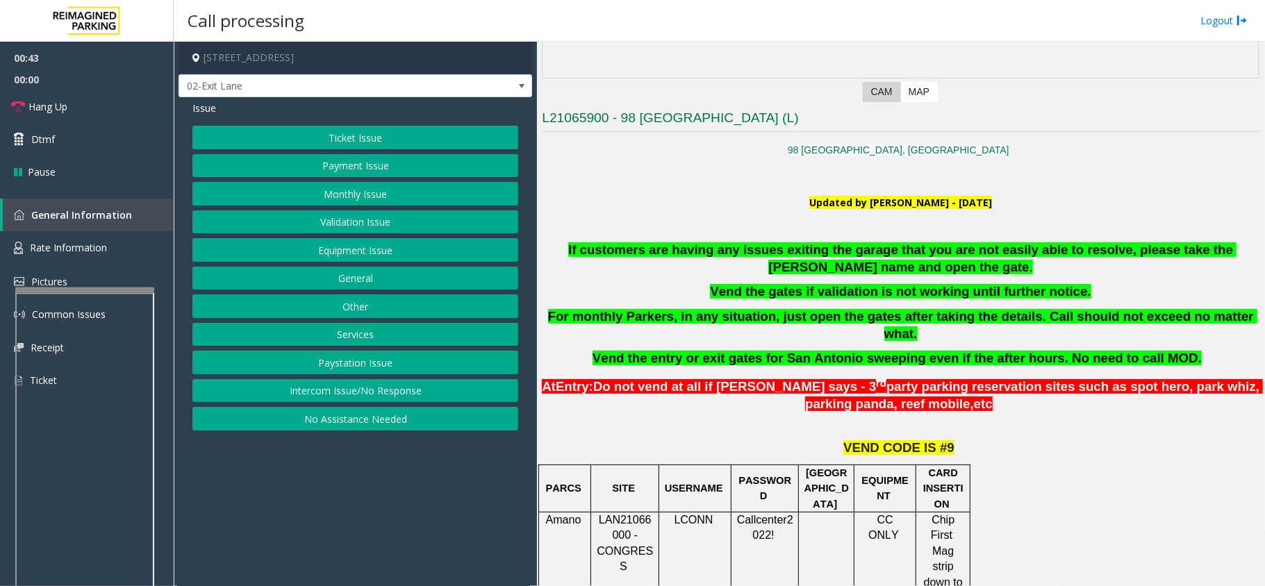
scroll to position [278, 0]
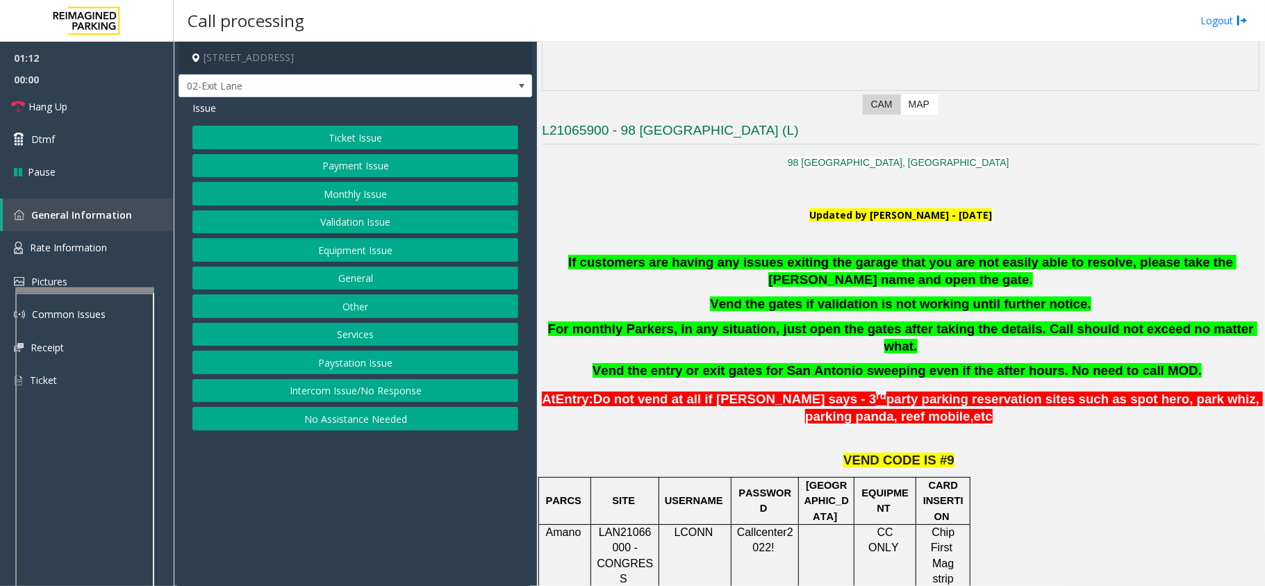
click at [342, 339] on button "Services" at bounding box center [355, 335] width 326 height 24
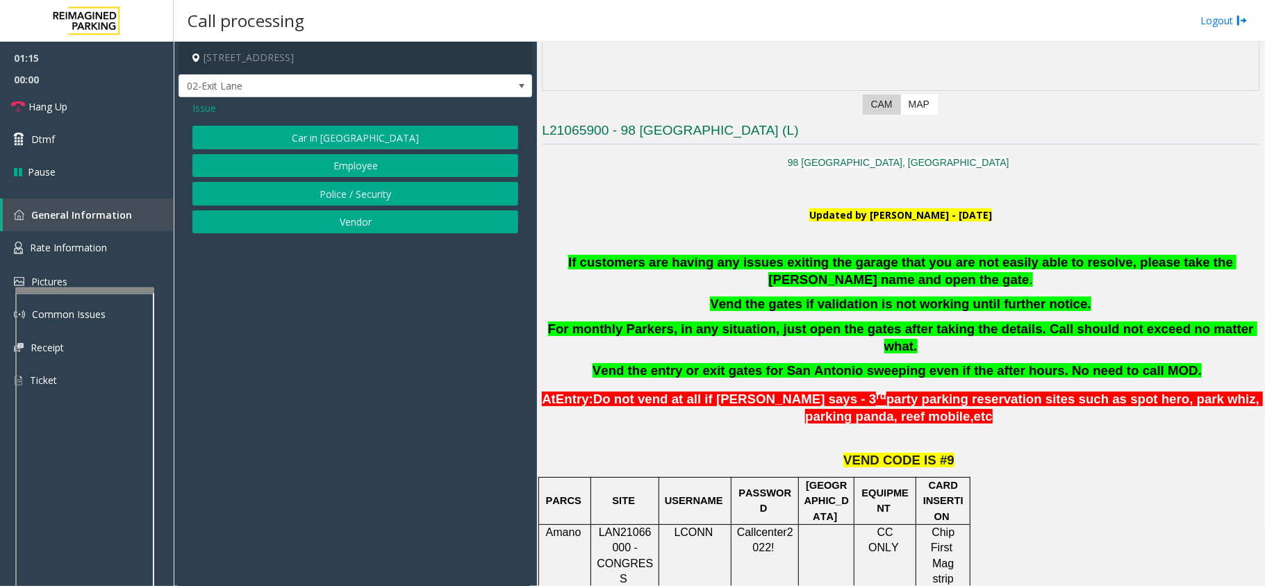
click at [367, 219] on button "Vendor" at bounding box center [355, 222] width 326 height 24
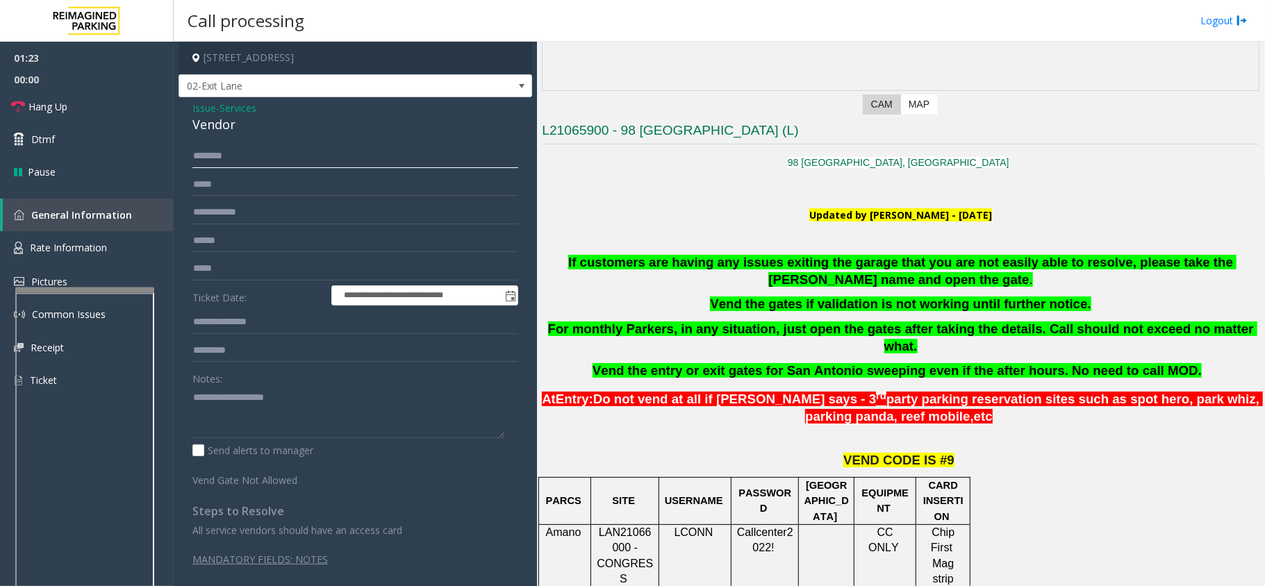
click at [244, 156] on input "text" at bounding box center [355, 156] width 326 height 24
click at [199, 104] on span "Issue" at bounding box center [204, 108] width 24 height 15
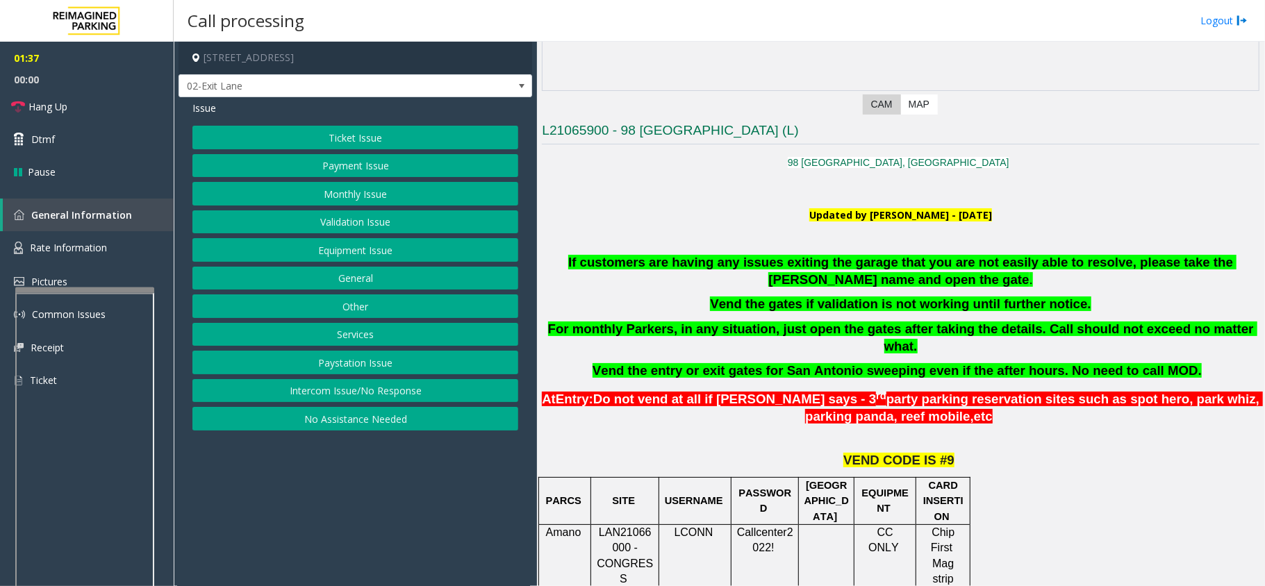
click at [337, 258] on button "Equipment Issue" at bounding box center [355, 250] width 326 height 24
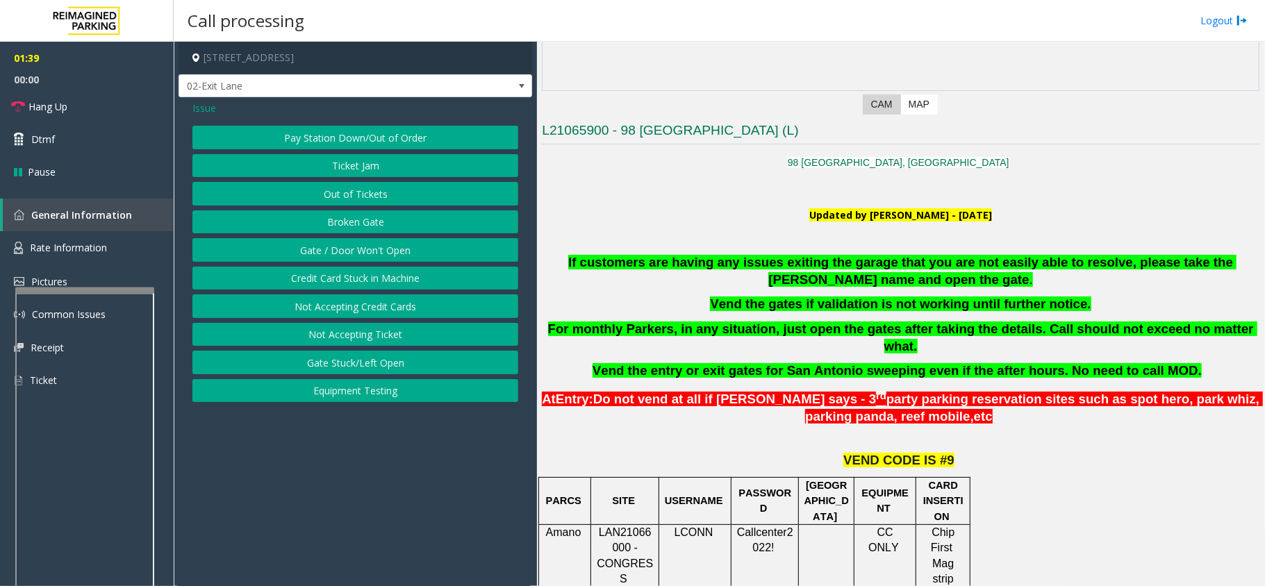
click at [360, 245] on button "Gate / Door Won't Open" at bounding box center [355, 250] width 326 height 24
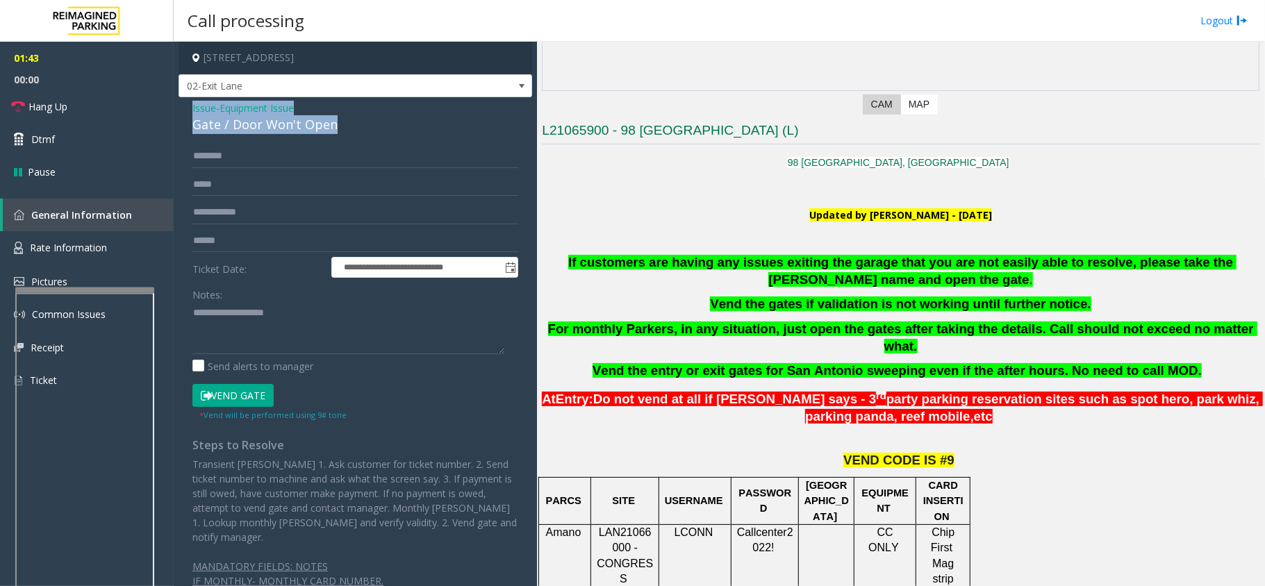
drag, startPoint x: 337, startPoint y: 124, endPoint x: 181, endPoint y: 106, distance: 157.2
click at [181, 106] on div "**********" at bounding box center [354, 356] width 353 height 519
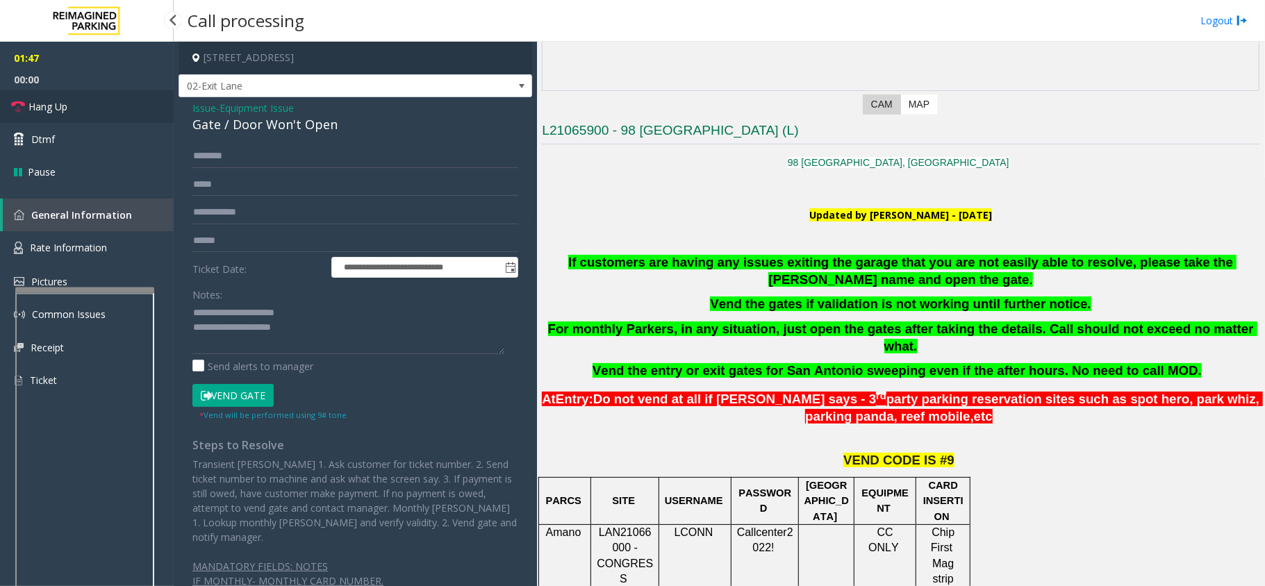
click at [24, 107] on icon at bounding box center [18, 107] width 14 height 14
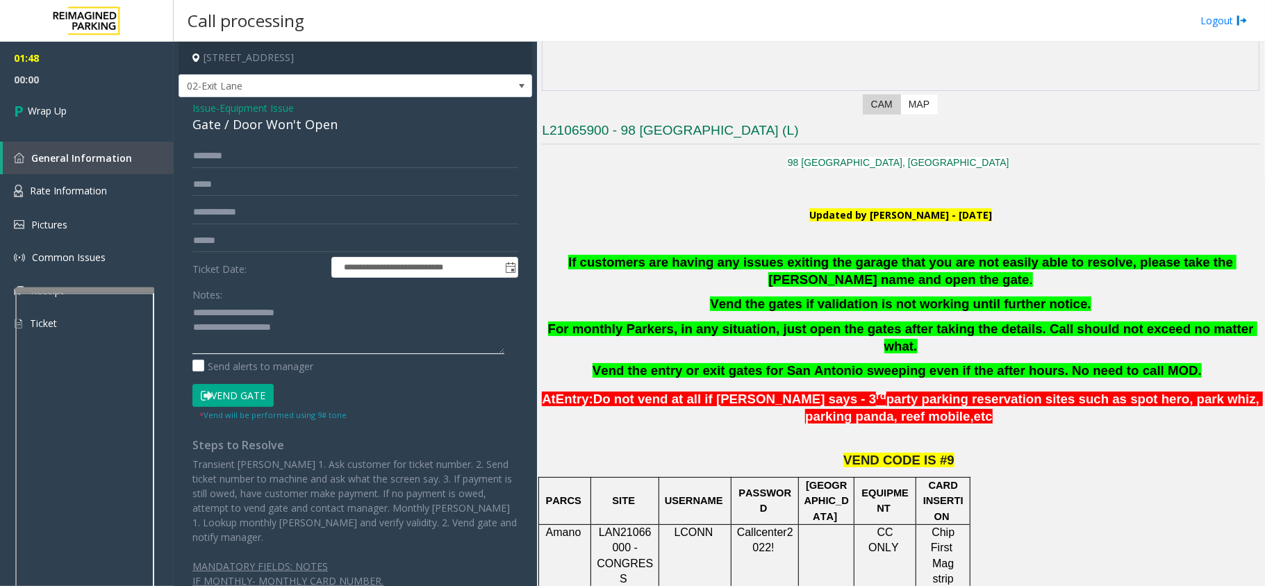
click at [310, 331] on textarea at bounding box center [348, 328] width 312 height 52
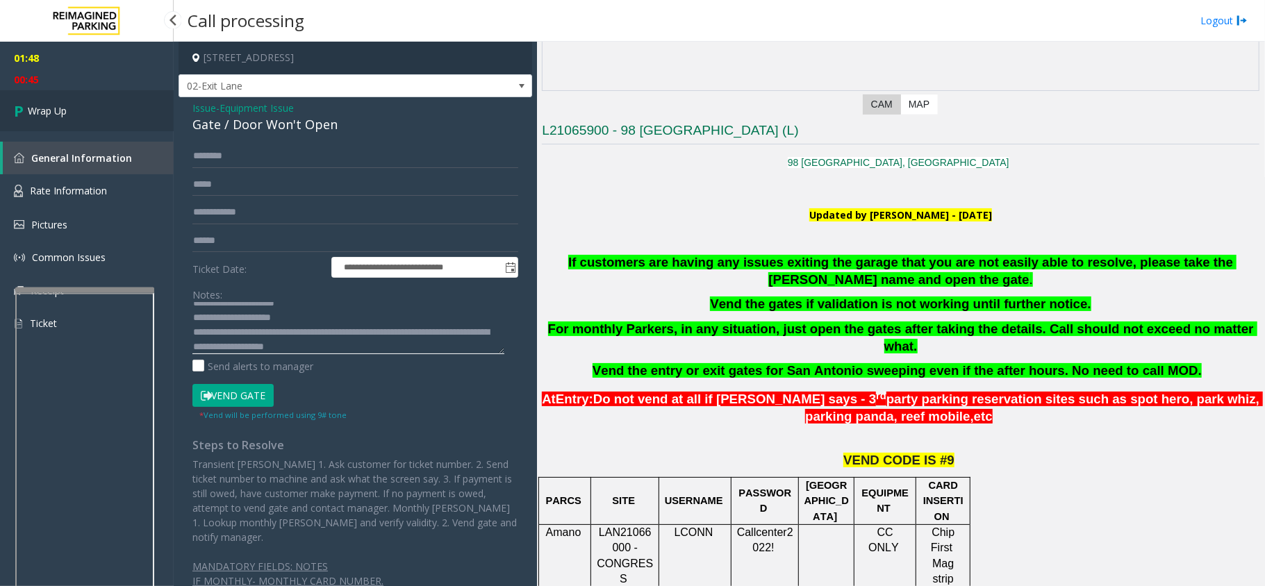
type textarea "**********"
click at [42, 104] on span "Wrap Up" at bounding box center [47, 110] width 39 height 15
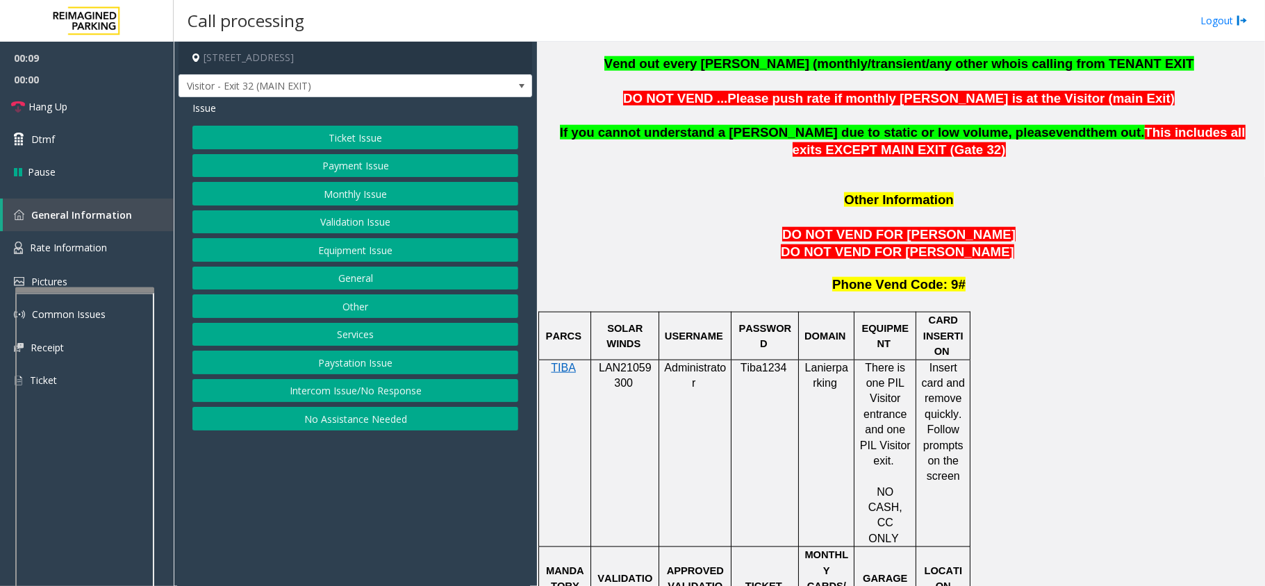
scroll to position [1111, 0]
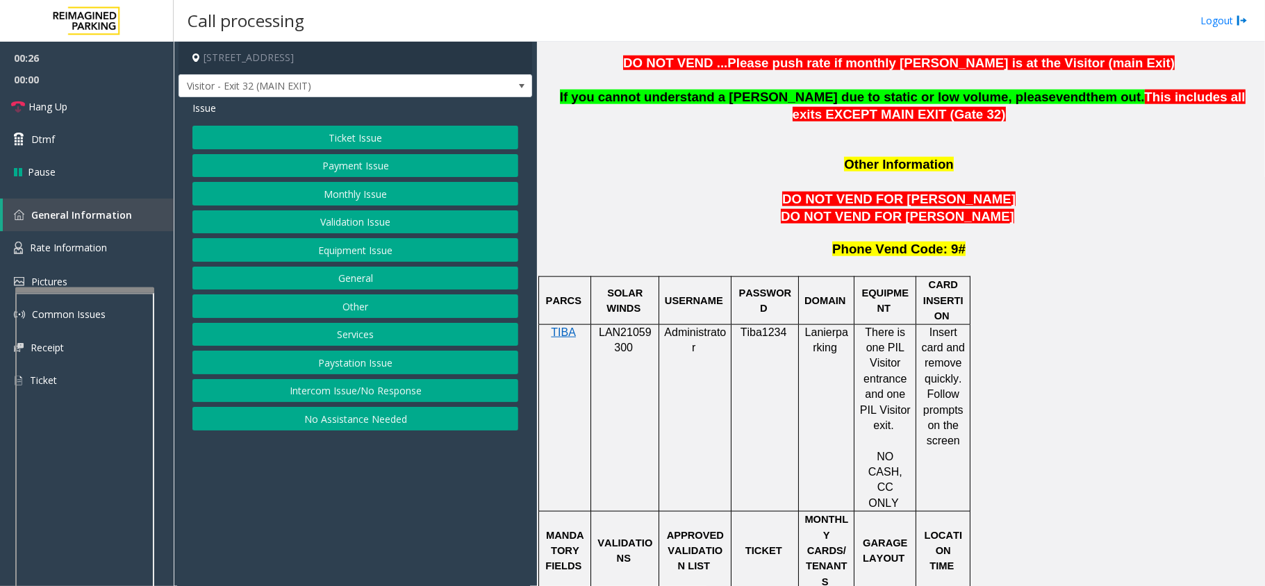
click at [623, 326] on span "LAN21059300" at bounding box center [625, 339] width 53 height 27
click at [46, 251] on span "Rate Information" at bounding box center [68, 247] width 77 height 13
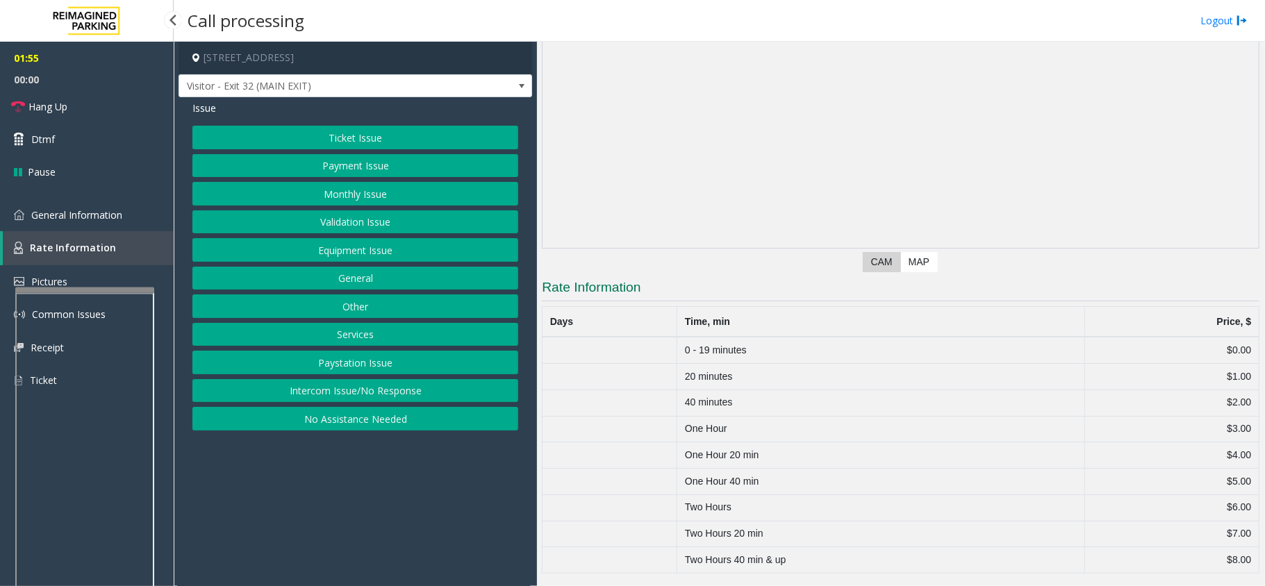
scroll to position [142, 0]
click at [98, 221] on link "General Information" at bounding box center [87, 215] width 174 height 33
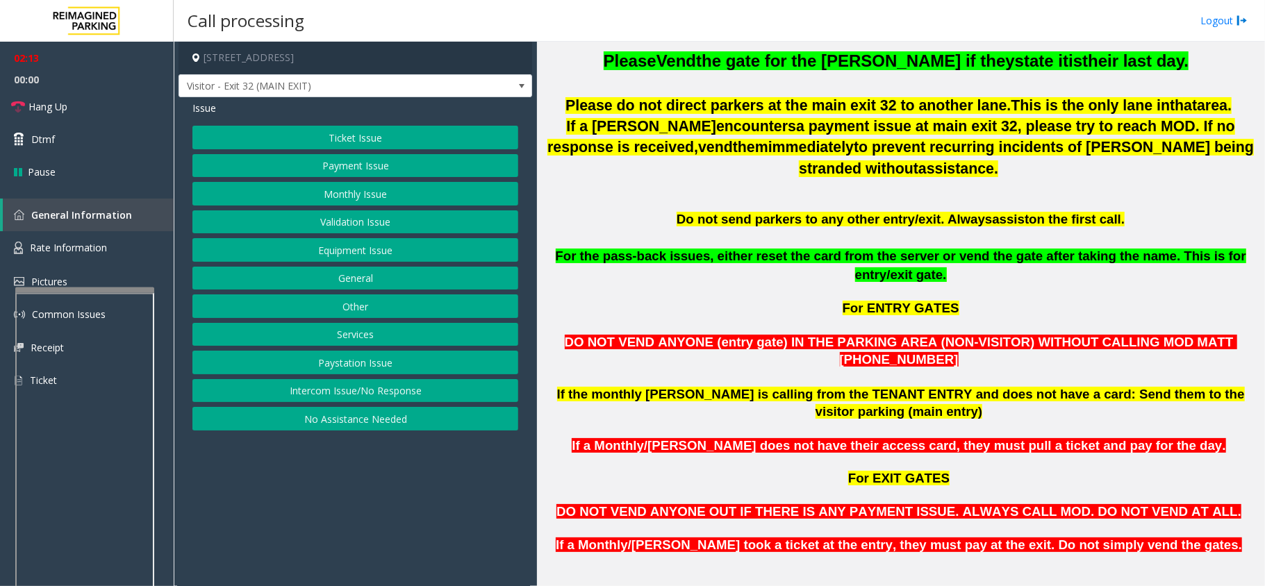
scroll to position [556, 0]
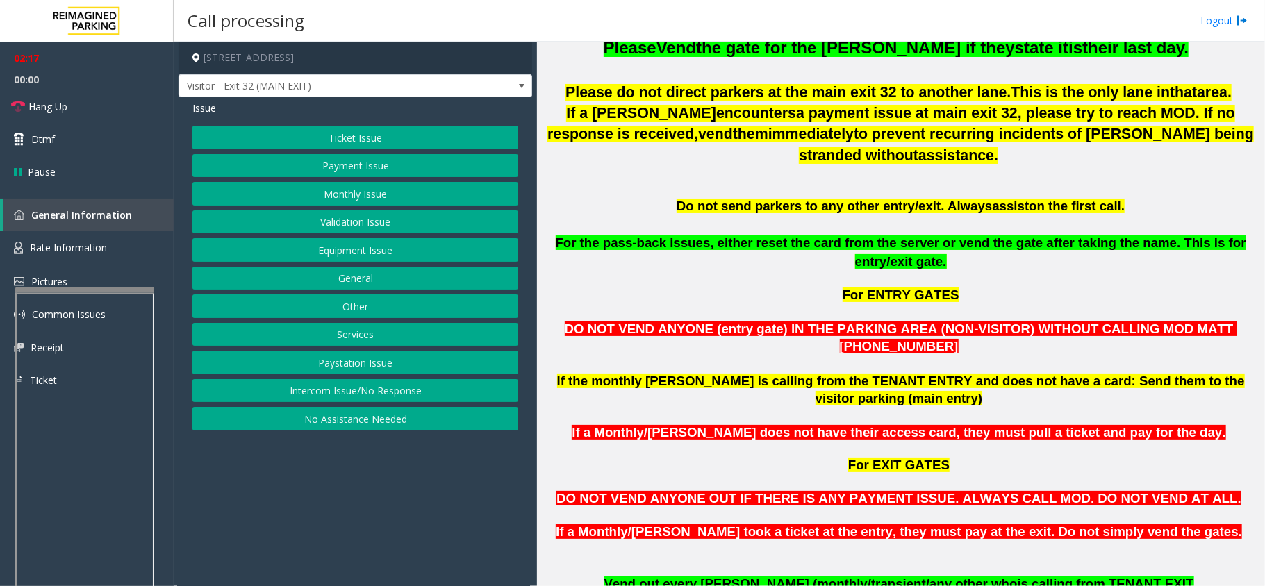
click at [1190, 442] on p "For EXIT GATES" at bounding box center [900, 458] width 717 height 33
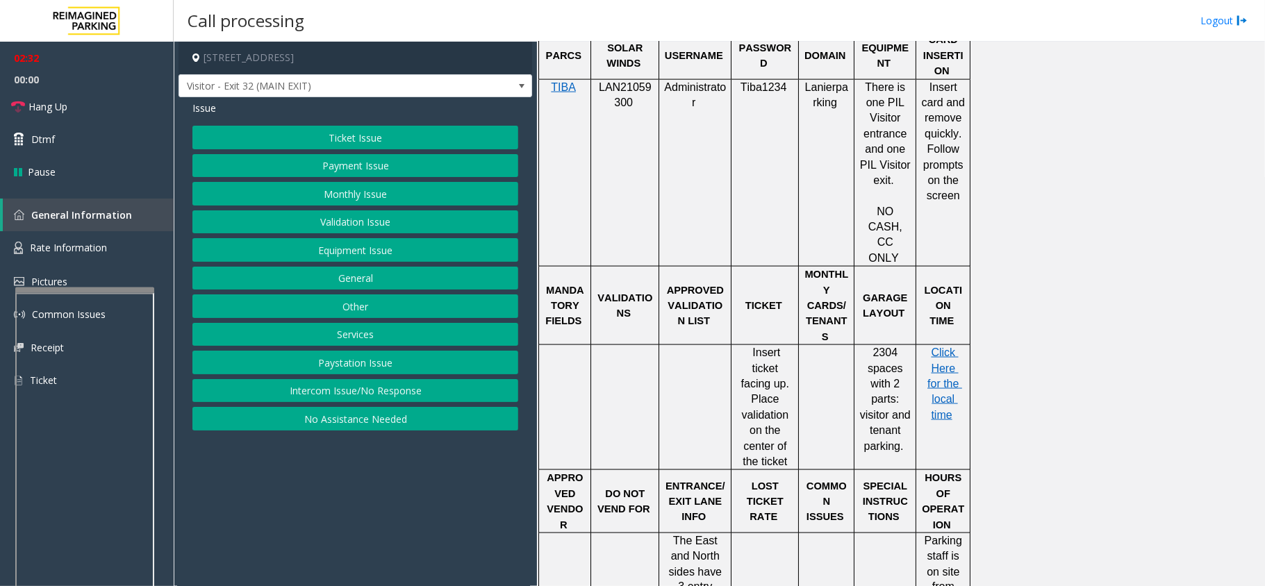
scroll to position [1389, 0]
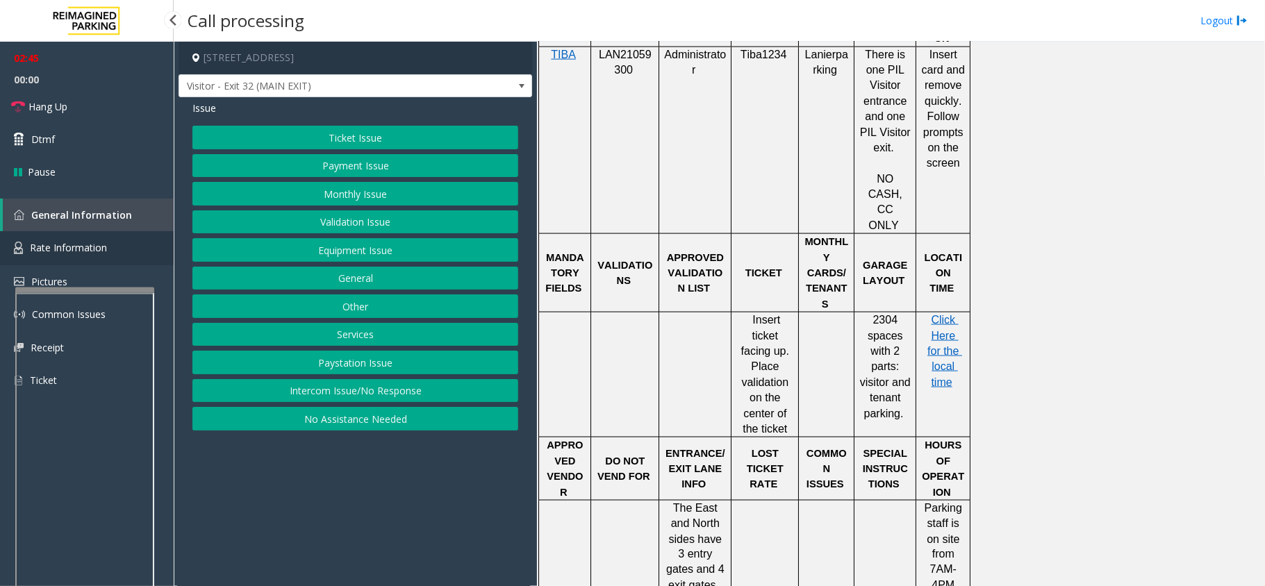
click at [51, 245] on span "Rate Information" at bounding box center [68, 247] width 77 height 13
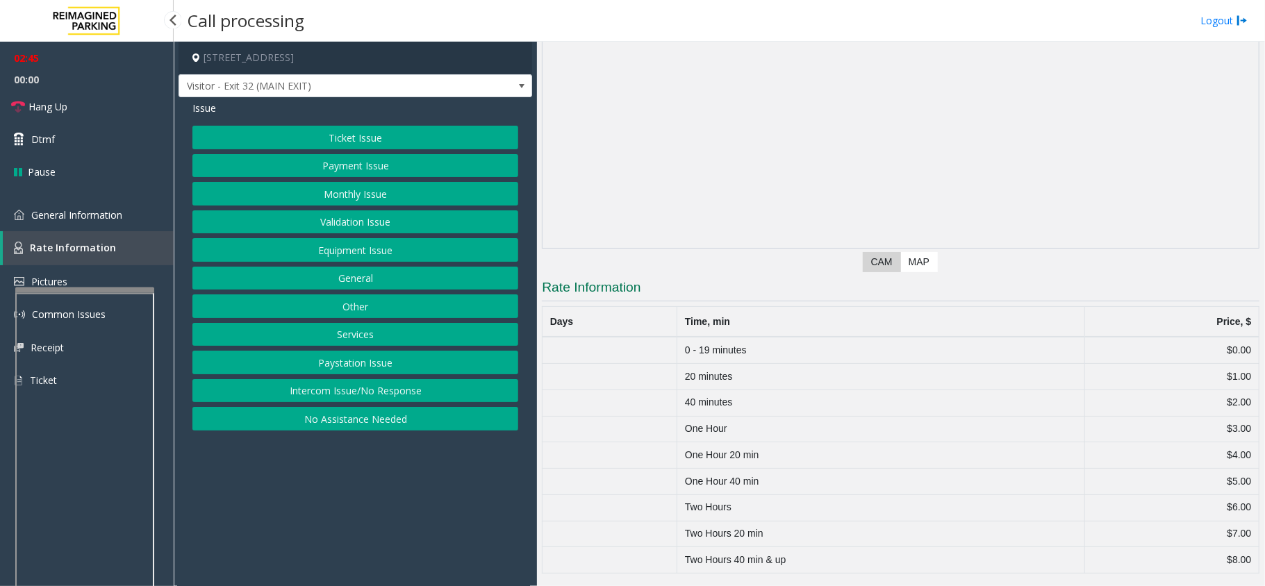
scroll to position [142, 0]
click at [356, 225] on button "Validation Issue" at bounding box center [355, 222] width 326 height 24
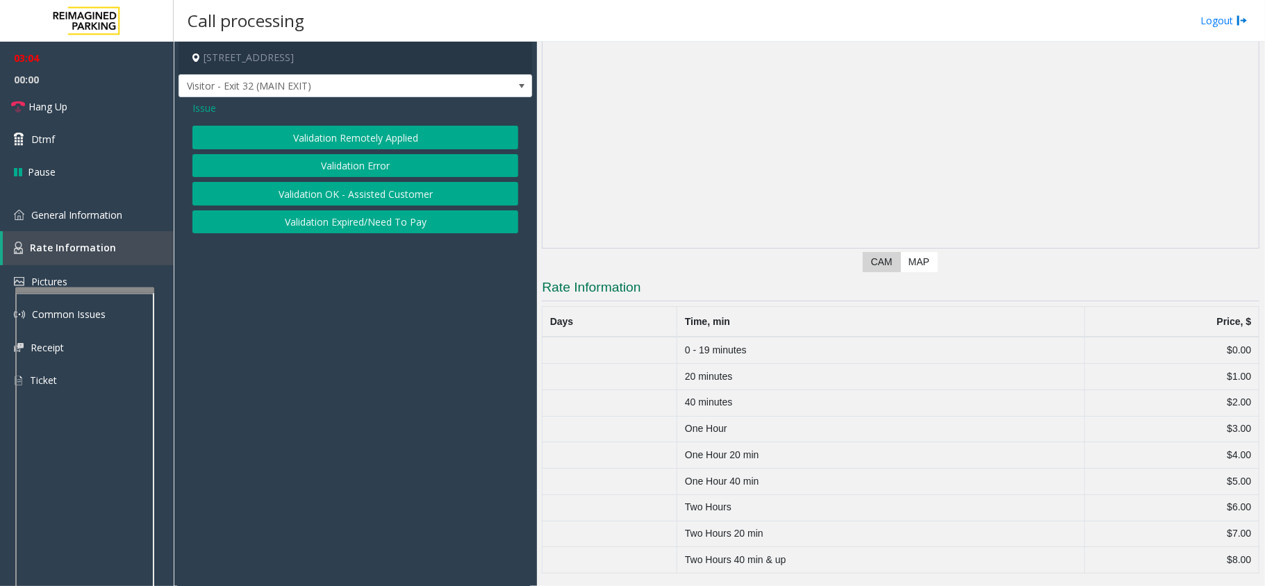
click at [367, 164] on button "Validation Error" at bounding box center [355, 166] width 326 height 24
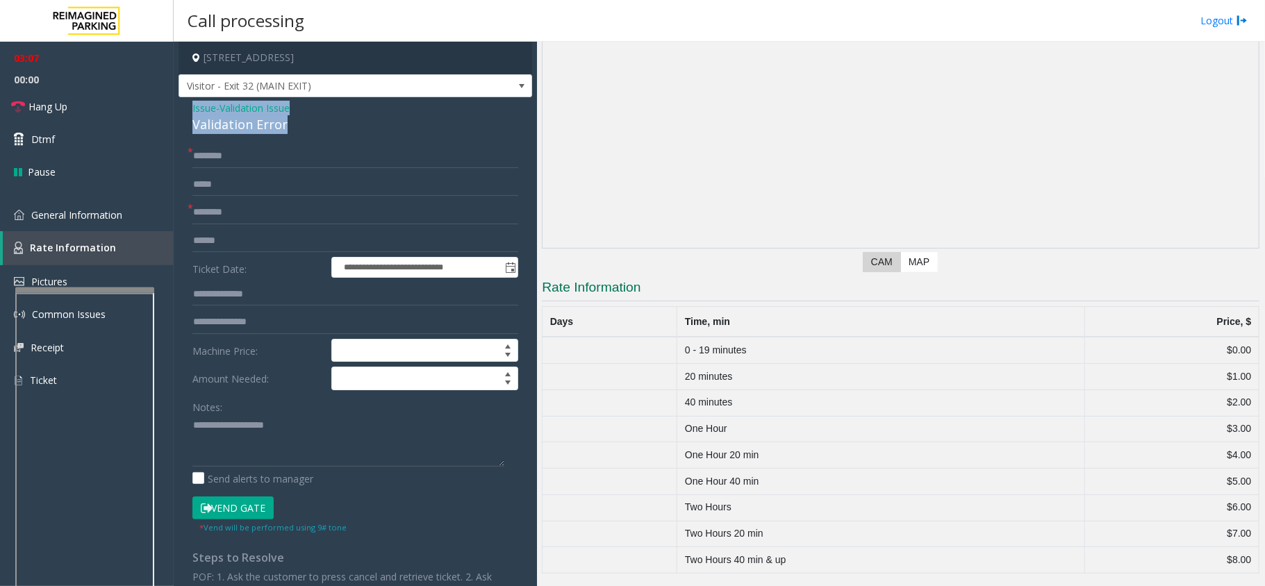
drag, startPoint x: 287, startPoint y: 124, endPoint x: 186, endPoint y: 109, distance: 101.7
click at [186, 109] on div "**********" at bounding box center [354, 449] width 353 height 705
click at [275, 448] on textarea at bounding box center [348, 441] width 312 height 52
type textarea "**********"
click at [247, 215] on input "text" at bounding box center [355, 213] width 326 height 24
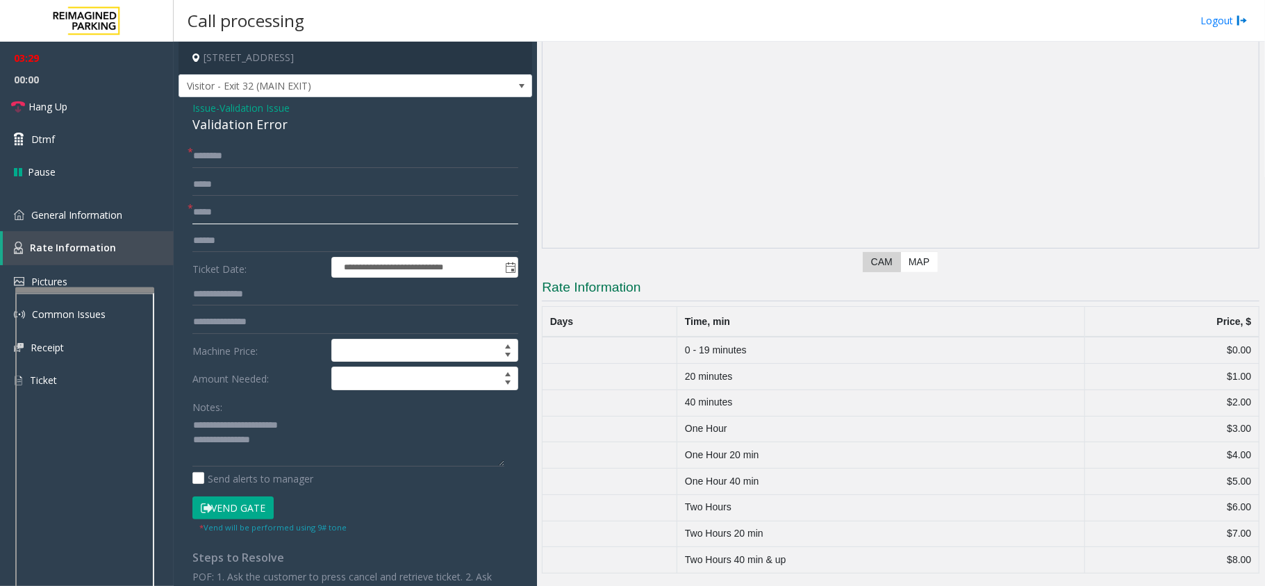
click at [231, 218] on input "*****" at bounding box center [355, 213] width 326 height 24
type input "*****"
click at [239, 154] on input "text" at bounding box center [355, 156] width 326 height 24
type input "**"
click at [233, 217] on input "*****" at bounding box center [355, 213] width 326 height 24
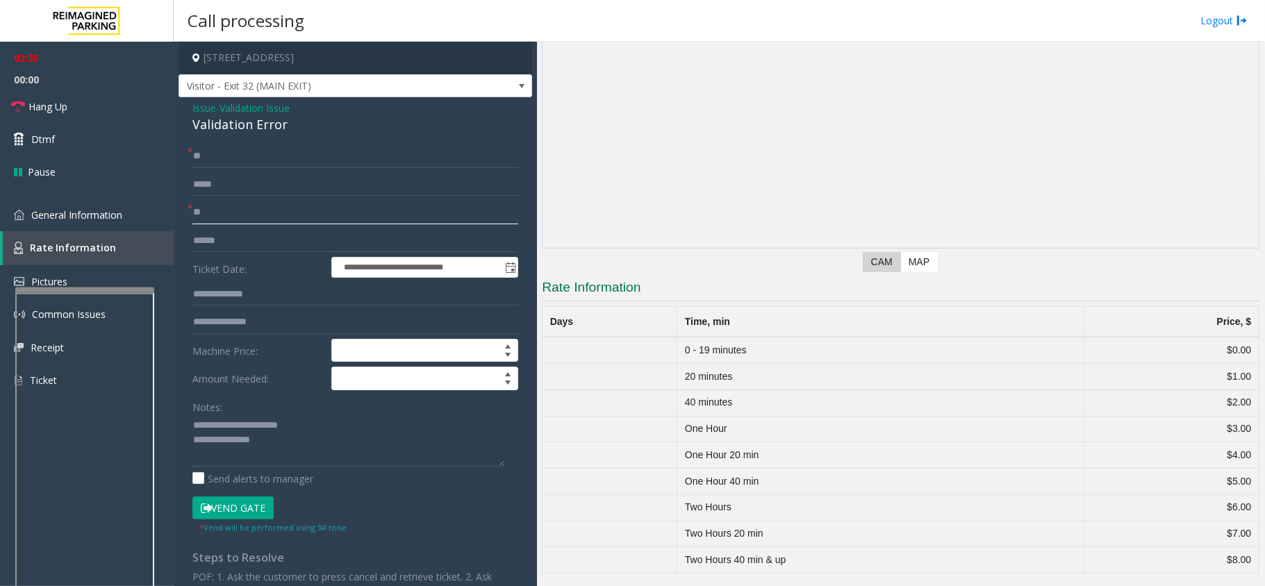
type input "*"
type input "**"
click at [293, 442] on textarea at bounding box center [348, 441] width 312 height 52
click at [26, 111] on link "Hang Up" at bounding box center [87, 106] width 174 height 33
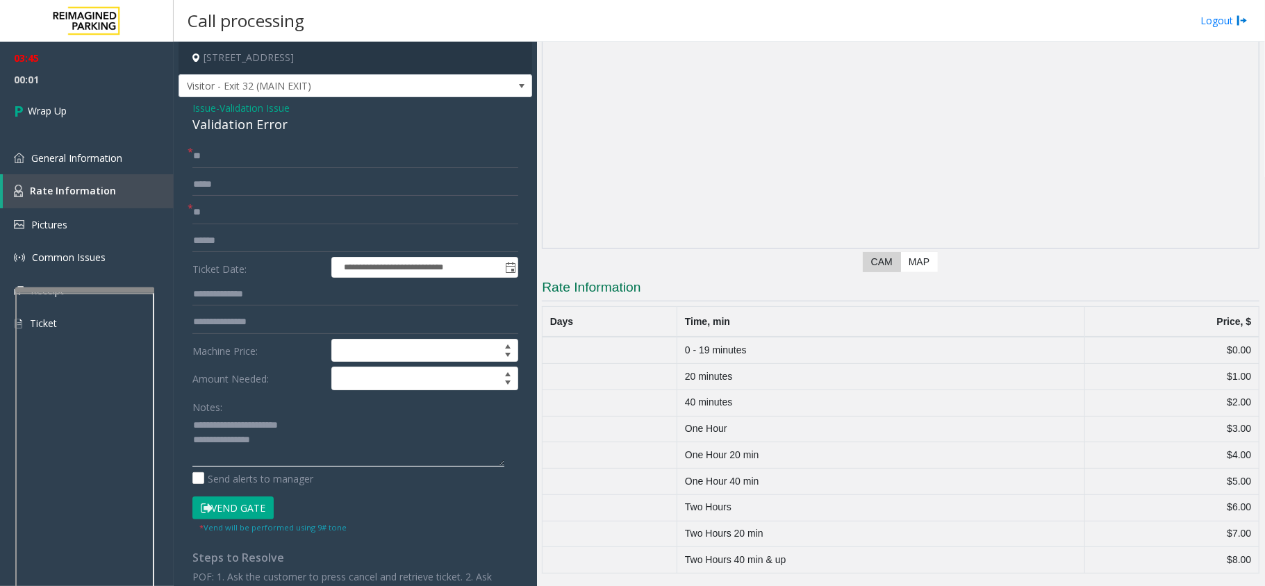
click at [314, 447] on textarea at bounding box center [348, 441] width 312 height 52
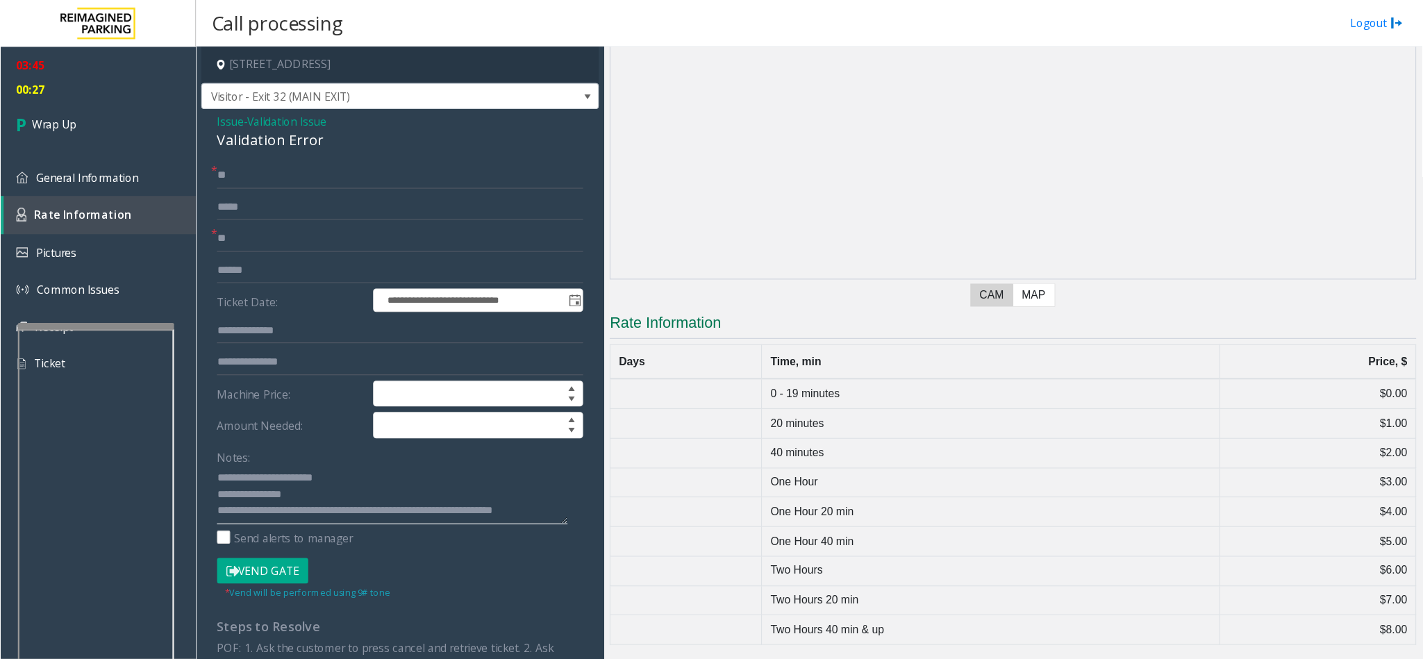
scroll to position [9, 0]
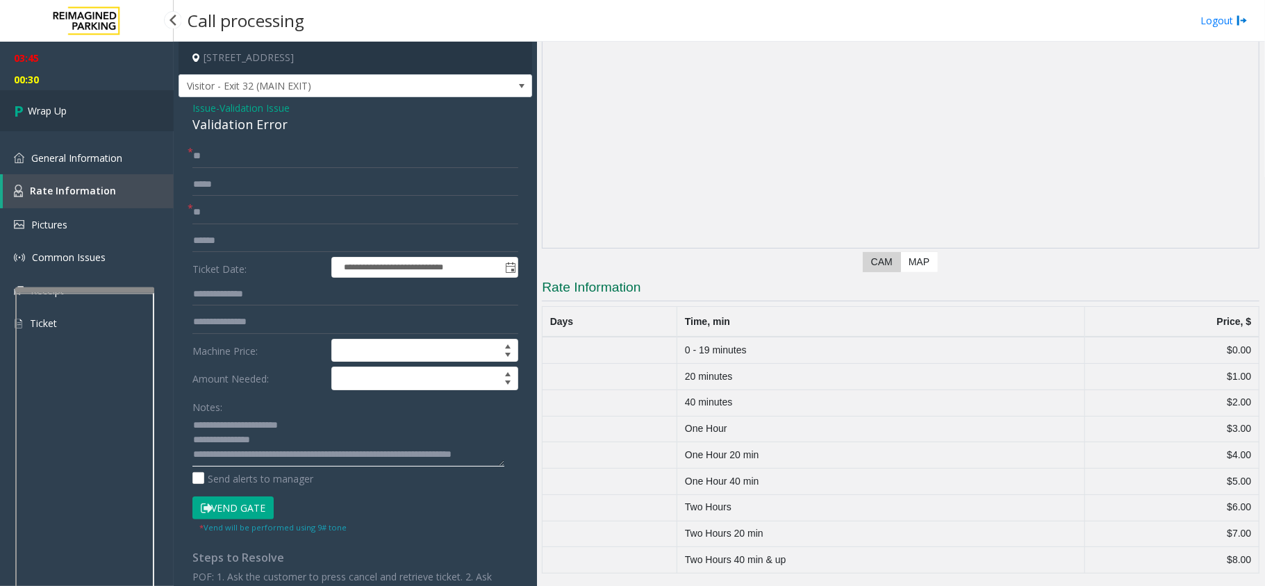
type textarea "**********"
click at [65, 112] on span "Wrap Up" at bounding box center [47, 110] width 39 height 15
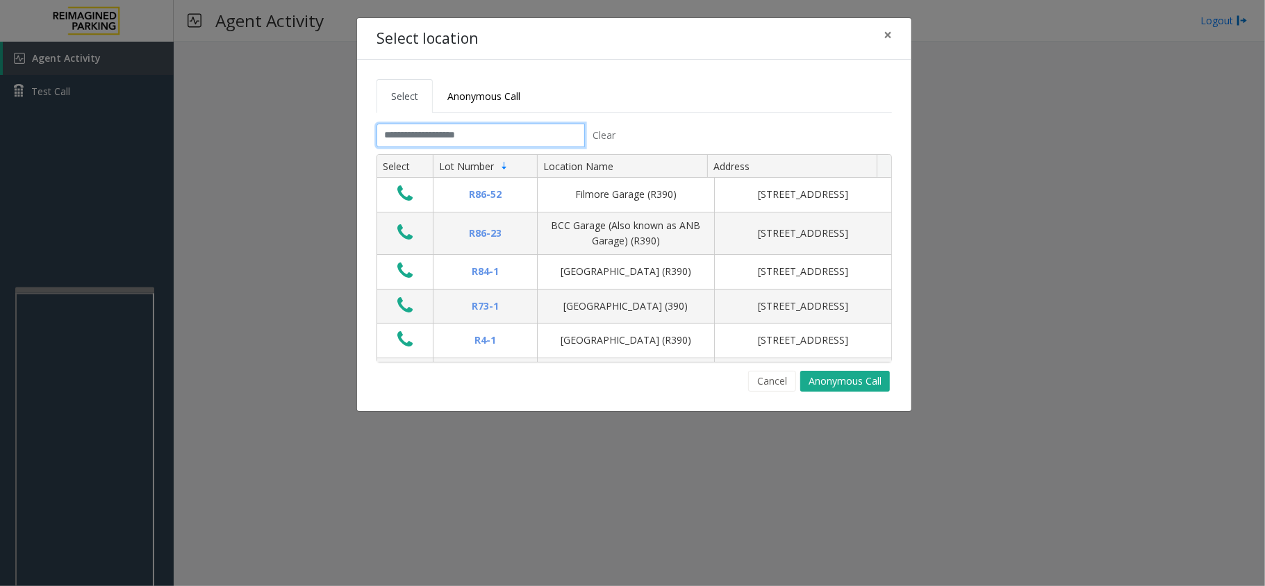
click at [548, 131] on input "text" at bounding box center [480, 136] width 208 height 24
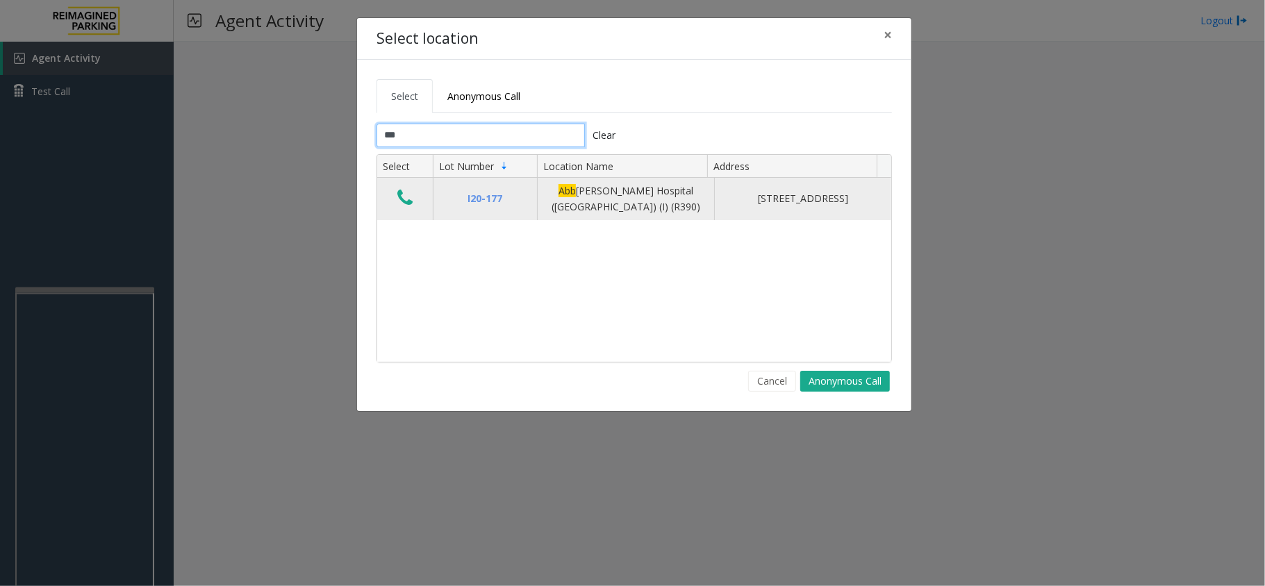
type input "***"
click at [397, 197] on icon "Data table" at bounding box center [404, 197] width 15 height 19
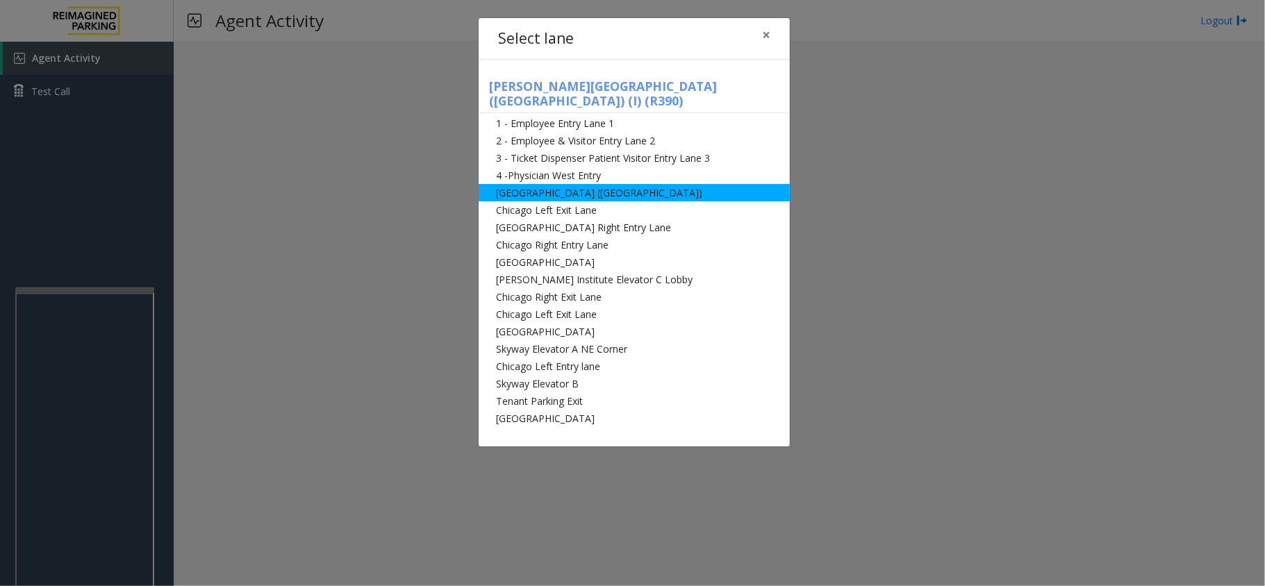
click at [506, 184] on li "[GEOGRAPHIC_DATA] ([GEOGRAPHIC_DATA])" at bounding box center [633, 192] width 311 height 17
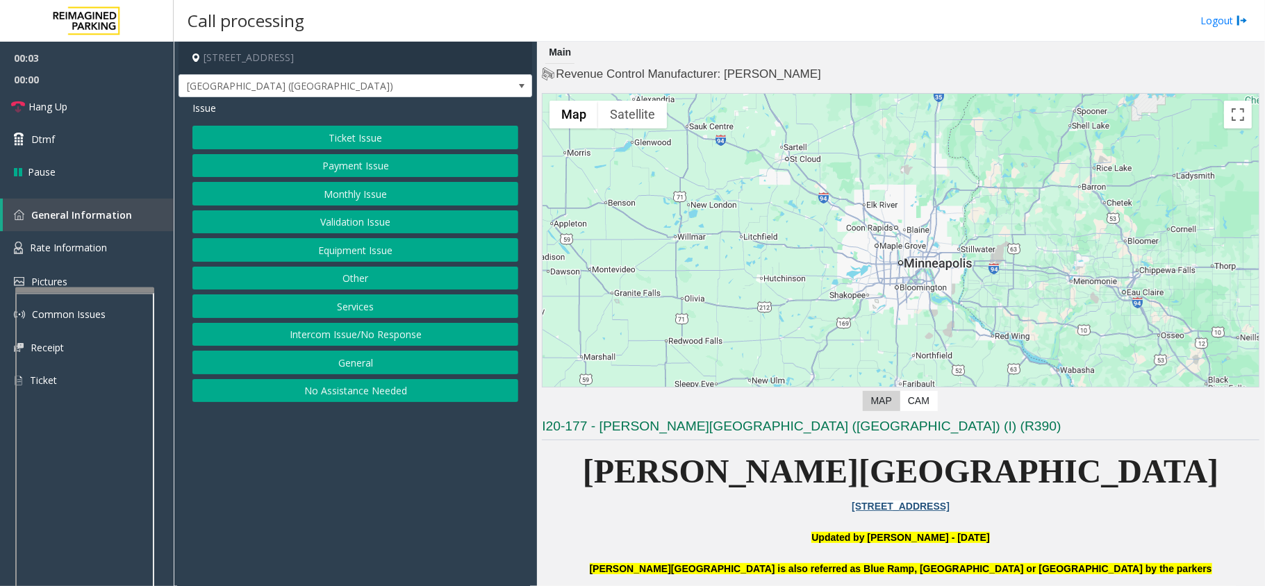
click at [362, 134] on button "Ticket Issue" at bounding box center [355, 138] width 326 height 24
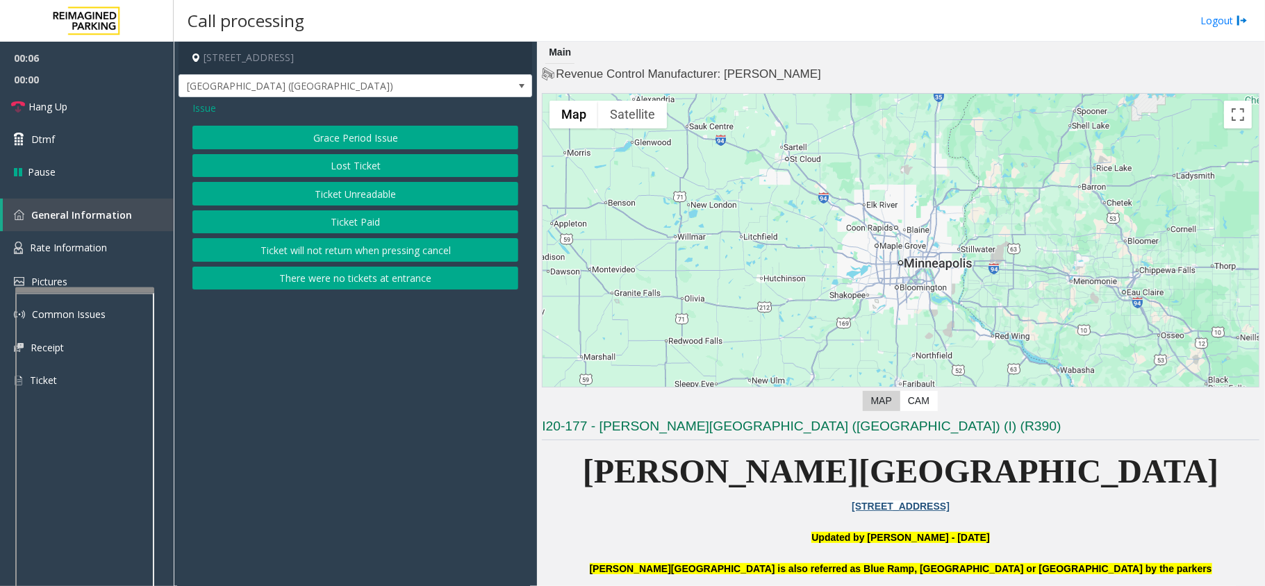
click at [392, 195] on button "Ticket Unreadable" at bounding box center [355, 194] width 326 height 24
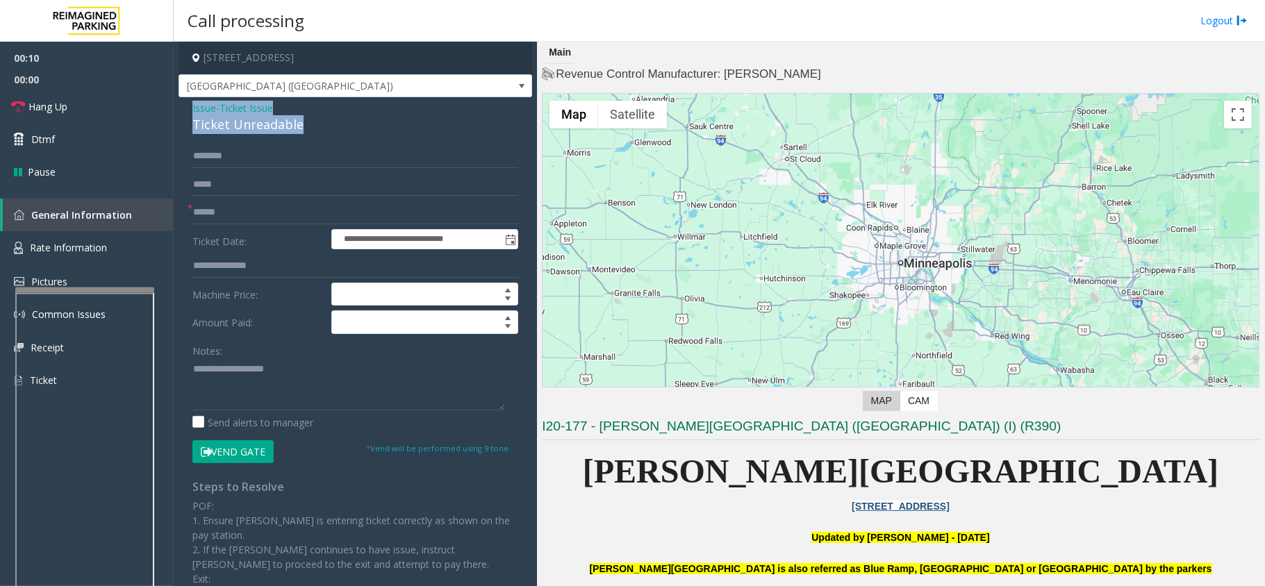
drag, startPoint x: 300, startPoint y: 123, endPoint x: 190, endPoint y: 103, distance: 112.1
click at [190, 103] on div "**********" at bounding box center [354, 406] width 353 height 619
type textarea "**********"
click at [223, 222] on input "text" at bounding box center [355, 213] width 326 height 24
type input "********"
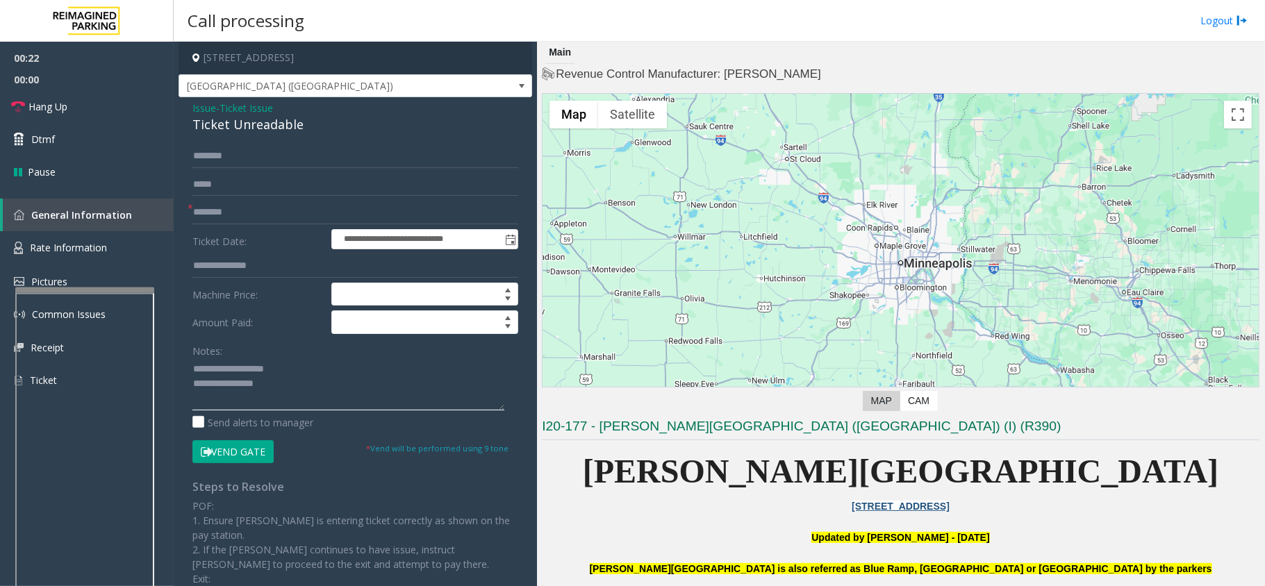
click at [306, 392] on textarea at bounding box center [348, 384] width 312 height 52
type textarea "**********"
click at [219, 214] on input "********" at bounding box center [355, 213] width 326 height 24
type input "********"
click at [203, 449] on icon at bounding box center [206, 452] width 11 height 10
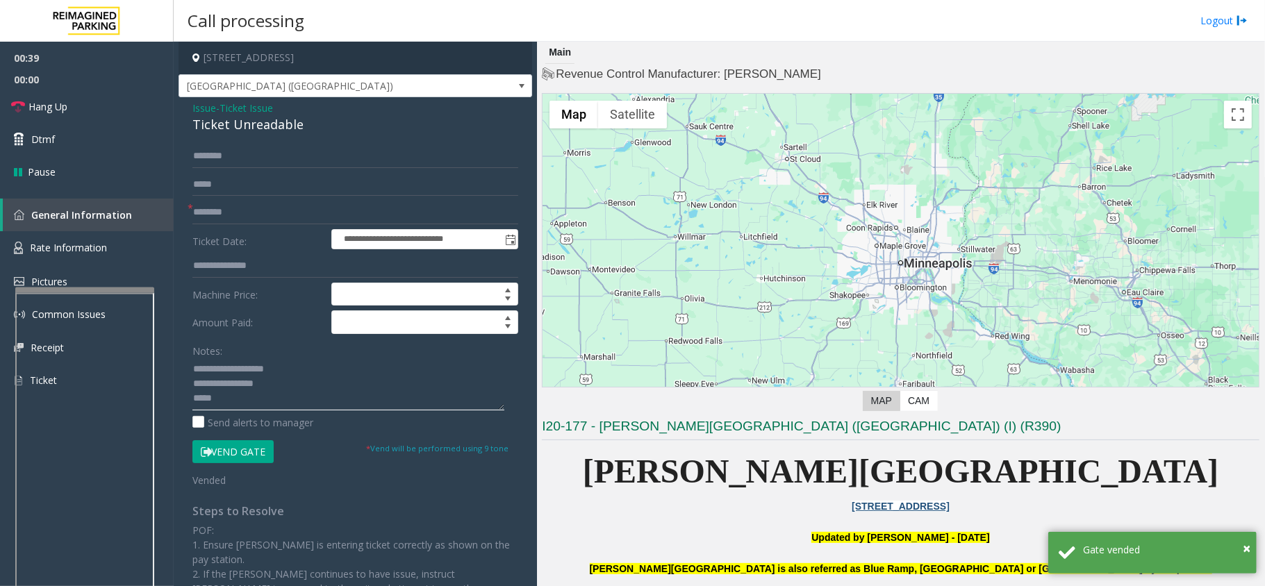
click at [228, 392] on textarea at bounding box center [348, 384] width 312 height 52
click at [228, 403] on textarea at bounding box center [348, 384] width 312 height 52
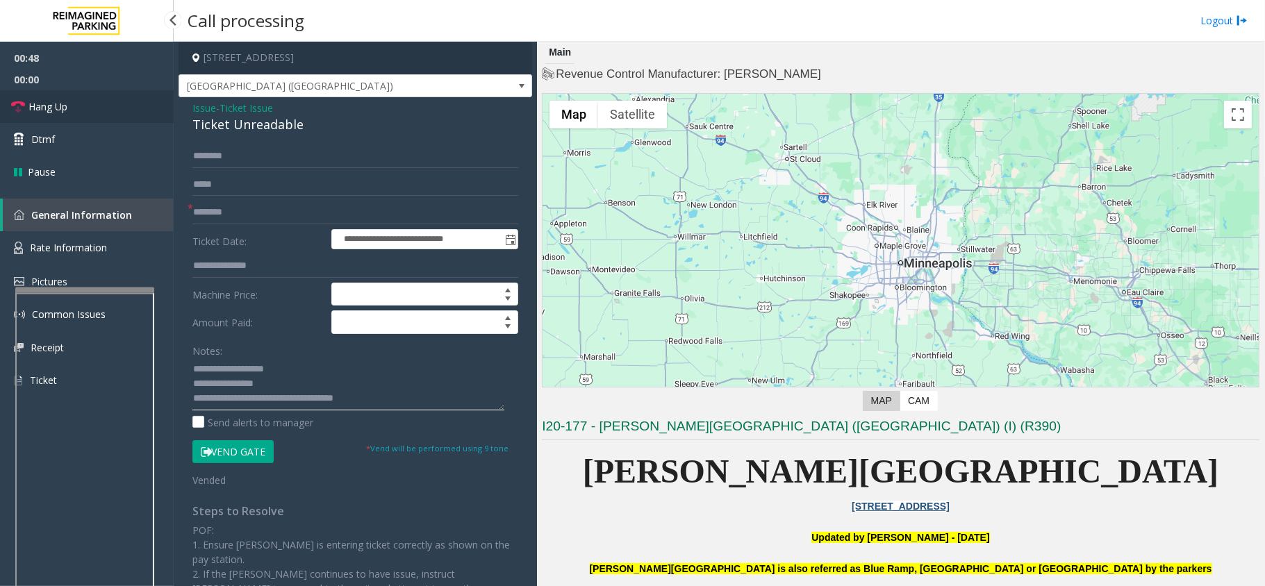
type textarea "**********"
click at [62, 111] on span "Hang Up" at bounding box center [47, 106] width 39 height 15
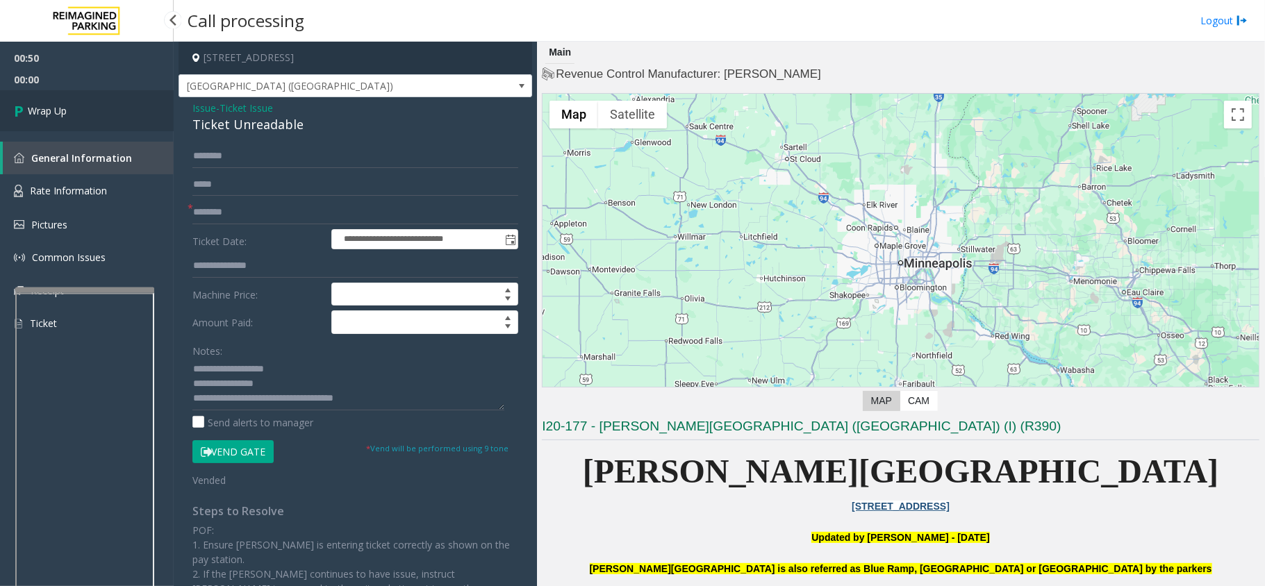
click at [14, 103] on icon at bounding box center [21, 110] width 14 height 23
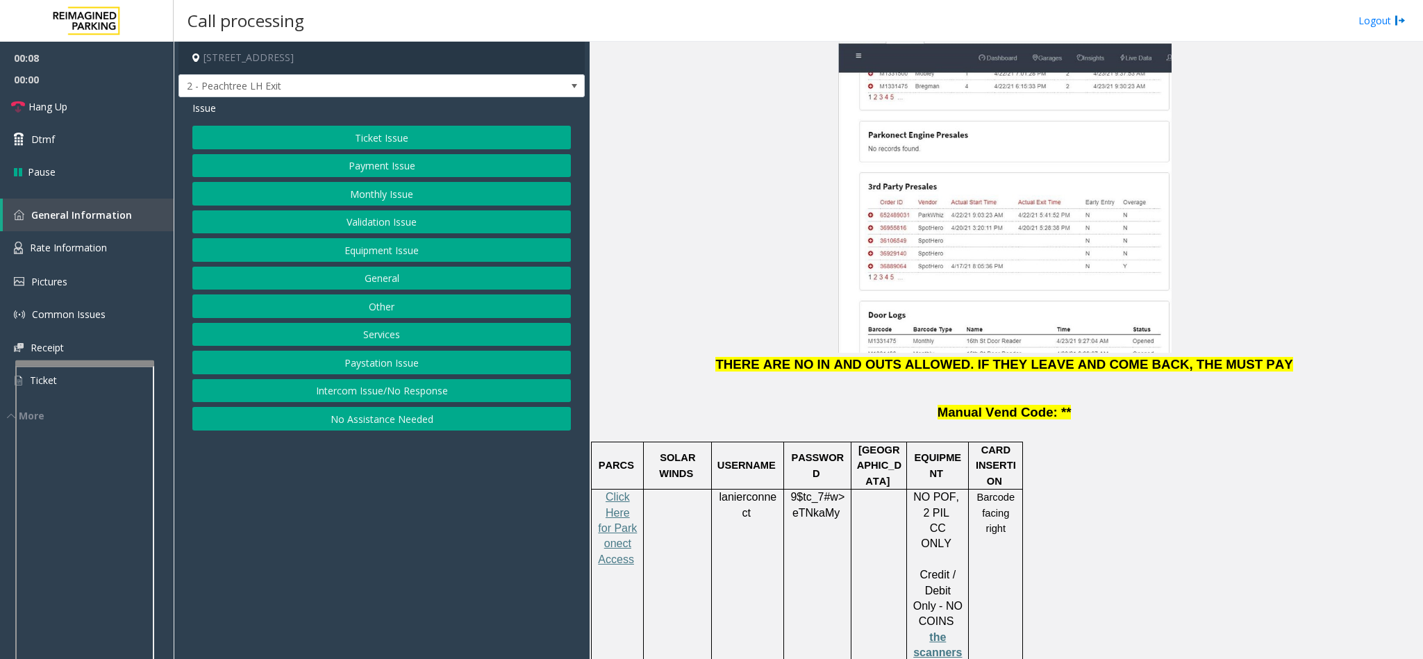
scroll to position [1562, 0]
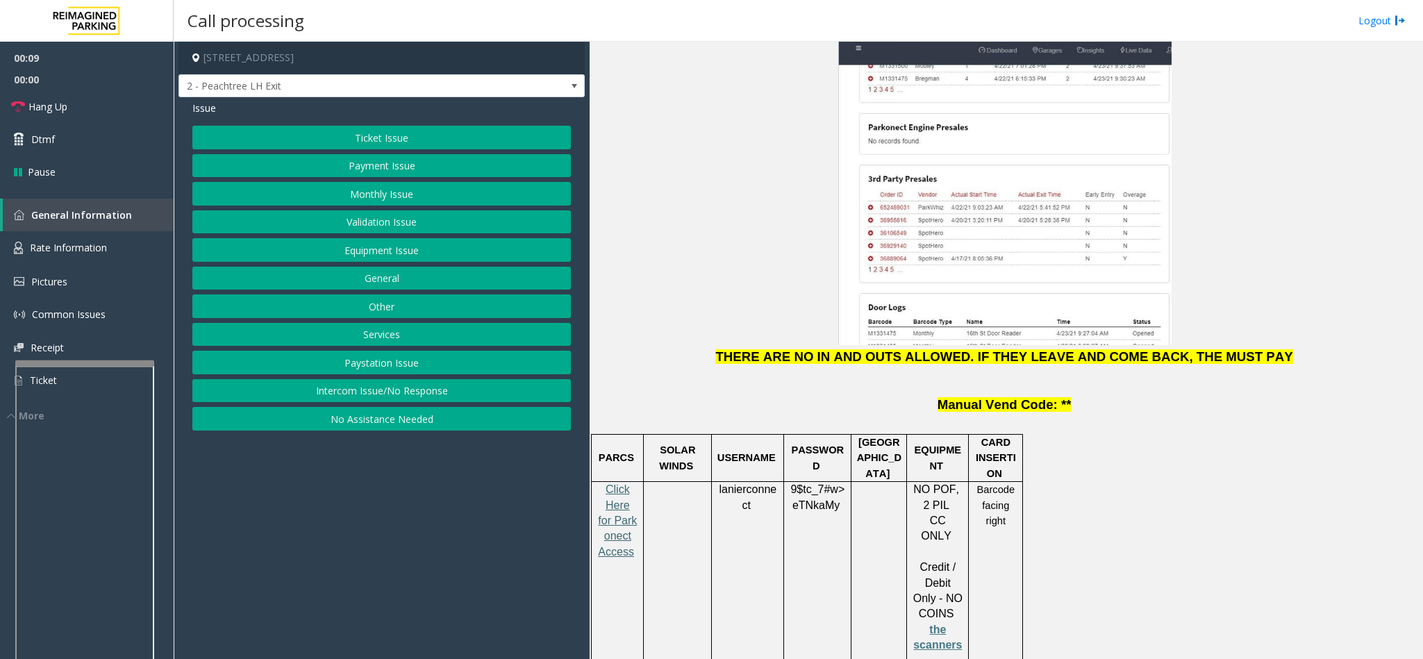
click at [623, 483] on span "Click Here for Parkonect Access" at bounding box center [617, 520] width 39 height 74
click at [404, 137] on button "Ticket Issue" at bounding box center [381, 138] width 378 height 24
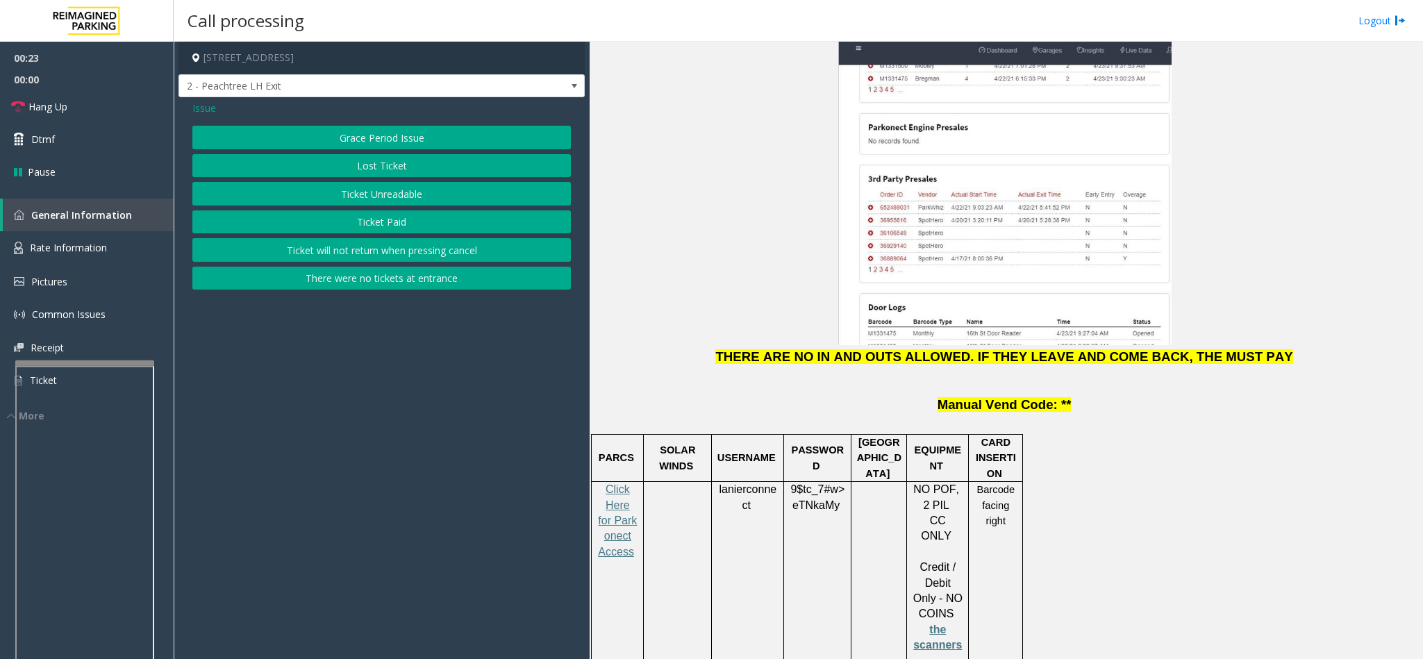
click at [410, 219] on button "Ticket Paid" at bounding box center [381, 222] width 378 height 24
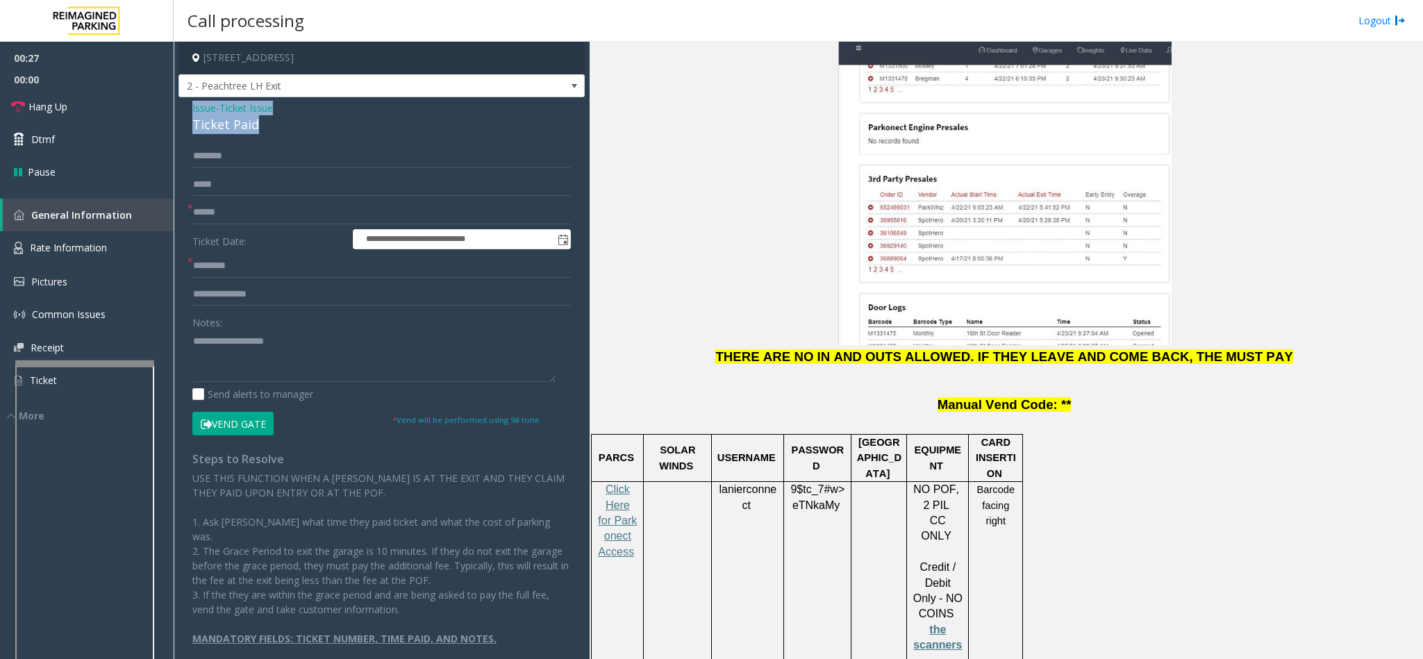
drag, startPoint x: 260, startPoint y: 126, endPoint x: 186, endPoint y: 107, distance: 76.6
click at [186, 107] on div "**********" at bounding box center [381, 385] width 406 height 577
click at [265, 359] on textarea at bounding box center [373, 356] width 363 height 52
type textarea "**********"
click at [255, 292] on input "text" at bounding box center [381, 295] width 378 height 24
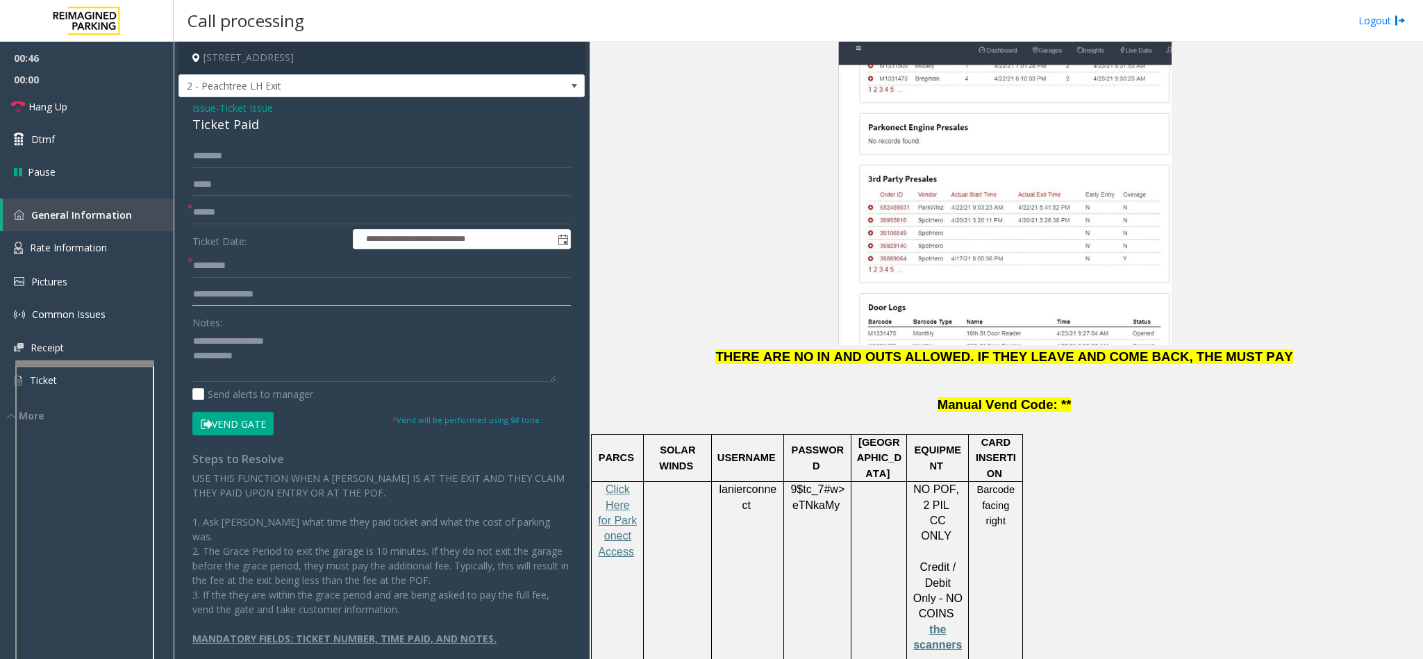
type input "**********"
click at [262, 363] on textarea at bounding box center [373, 356] width 363 height 52
type textarea "**********"
click at [238, 222] on input "text" at bounding box center [381, 213] width 378 height 24
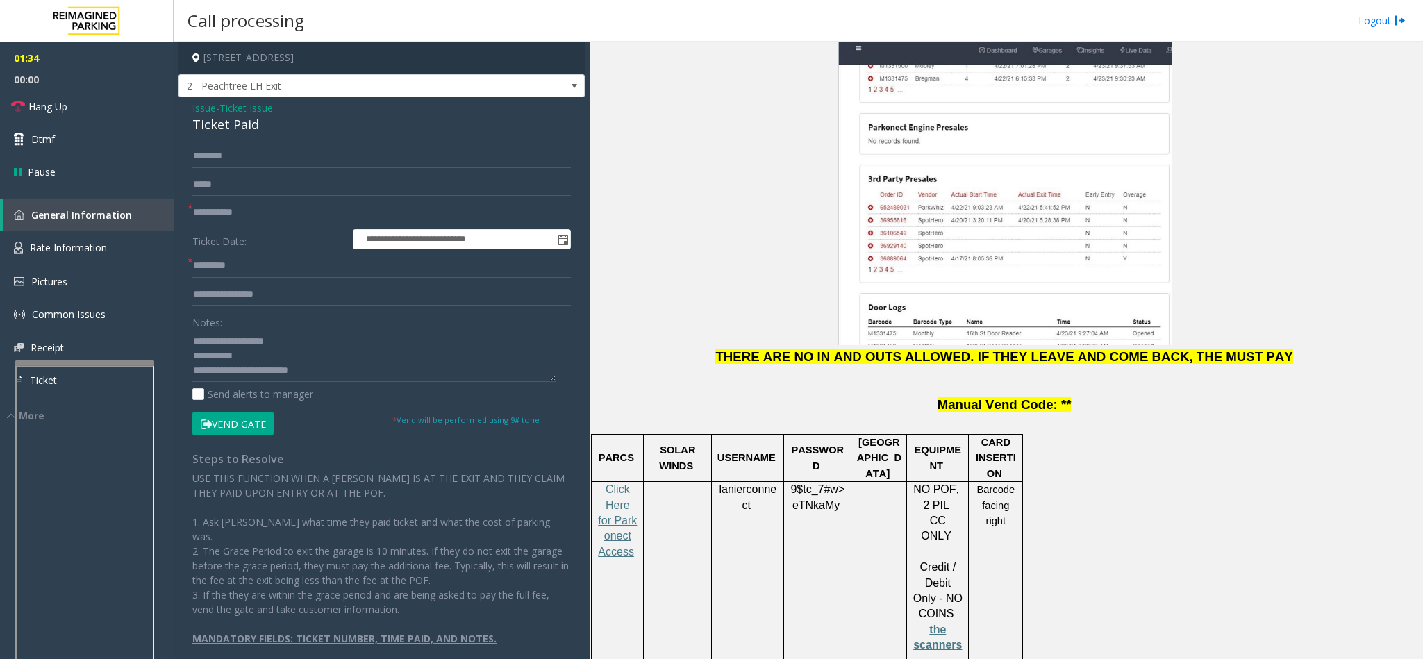
type input "**********"
click at [317, 363] on textarea at bounding box center [373, 356] width 363 height 52
click at [252, 159] on input "text" at bounding box center [381, 156] width 378 height 24
type input "****"
click at [322, 363] on textarea at bounding box center [373, 356] width 363 height 52
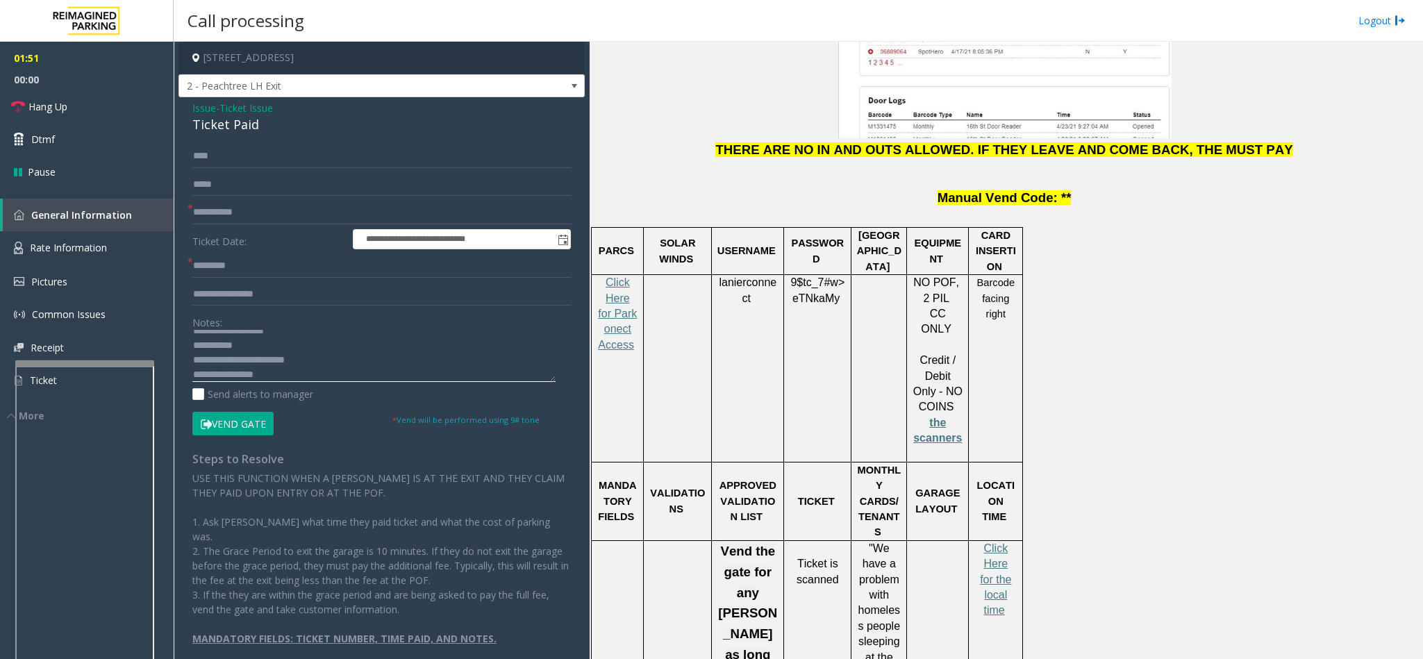
scroll to position [1771, 0]
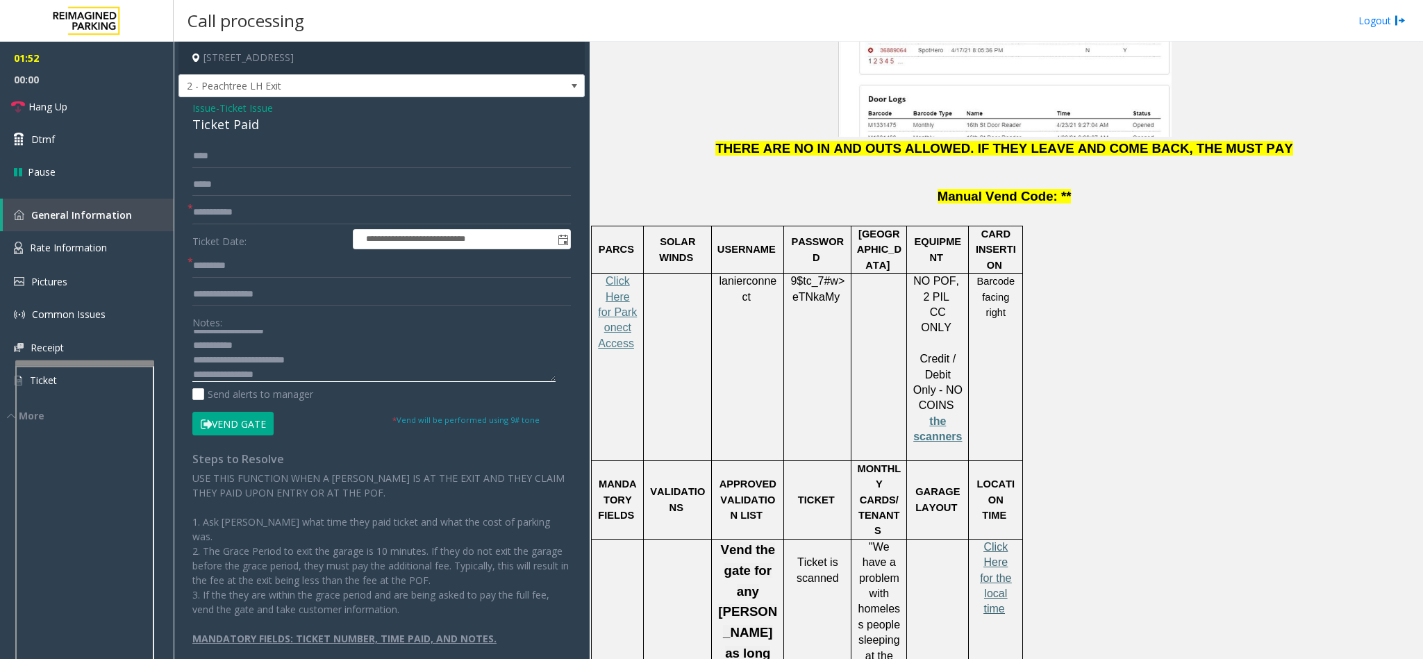
type textarea "**********"
click at [992, 541] on span "Click Here for the local time" at bounding box center [995, 578] width 31 height 74
click at [319, 272] on input "text" at bounding box center [381, 266] width 378 height 24
type input "*****"
click at [730, 275] on span "lanierconnect" at bounding box center [748, 289] width 58 height 28
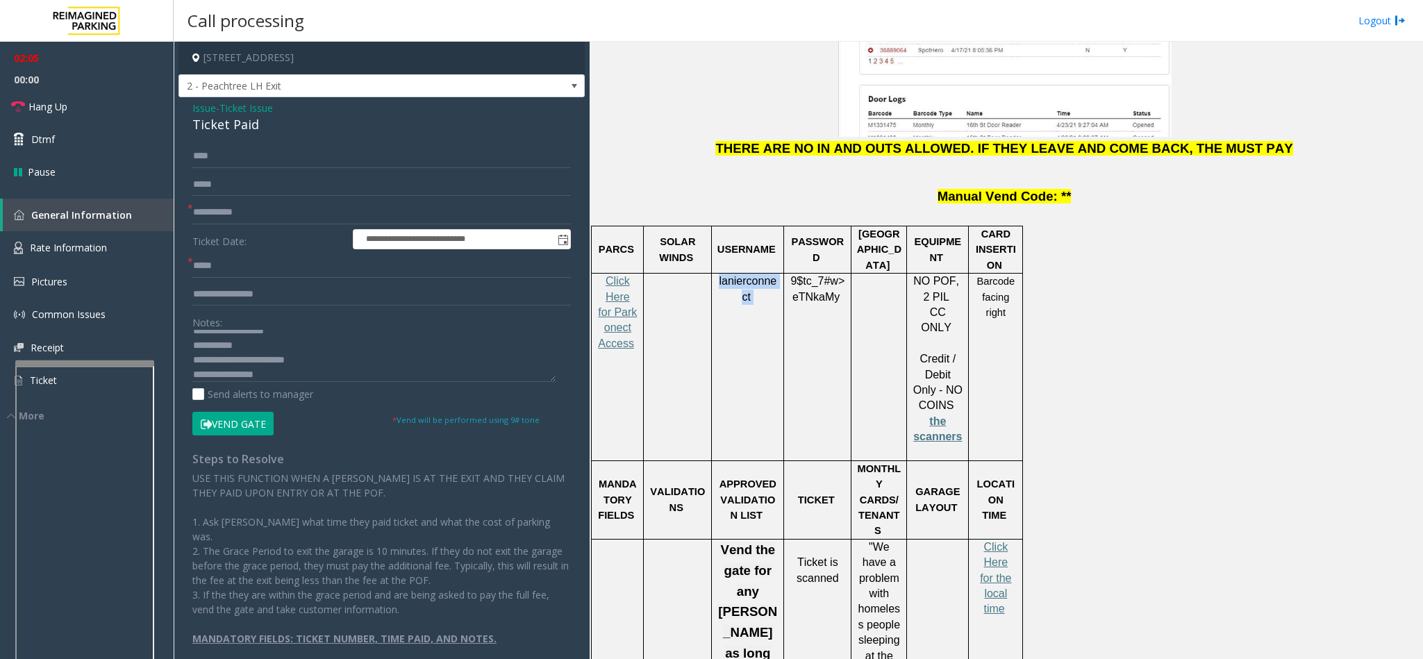
click at [730, 275] on span "lanierconnect" at bounding box center [748, 289] width 58 height 28
click at [209, 419] on icon at bounding box center [206, 424] width 11 height 10
click at [824, 275] on span "9$tc_7#w>" at bounding box center [817, 281] width 54 height 12
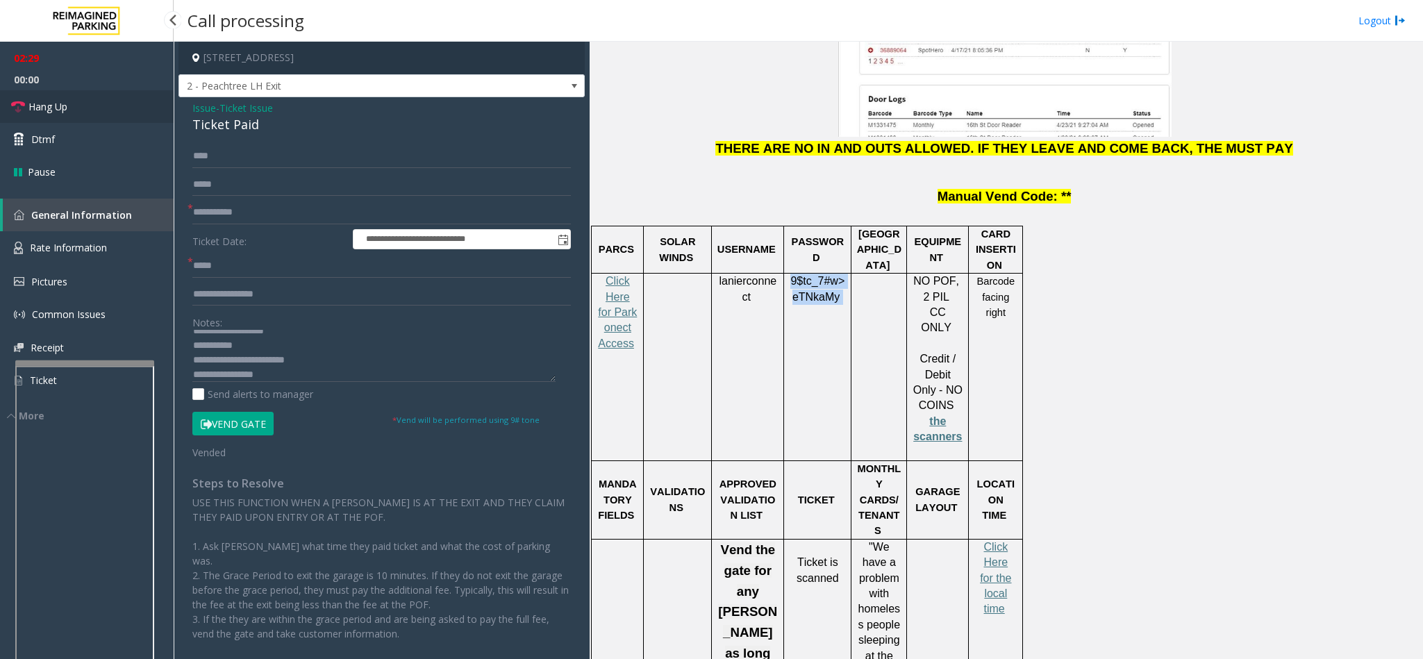
click at [50, 104] on span "Hang Up" at bounding box center [47, 106] width 39 height 15
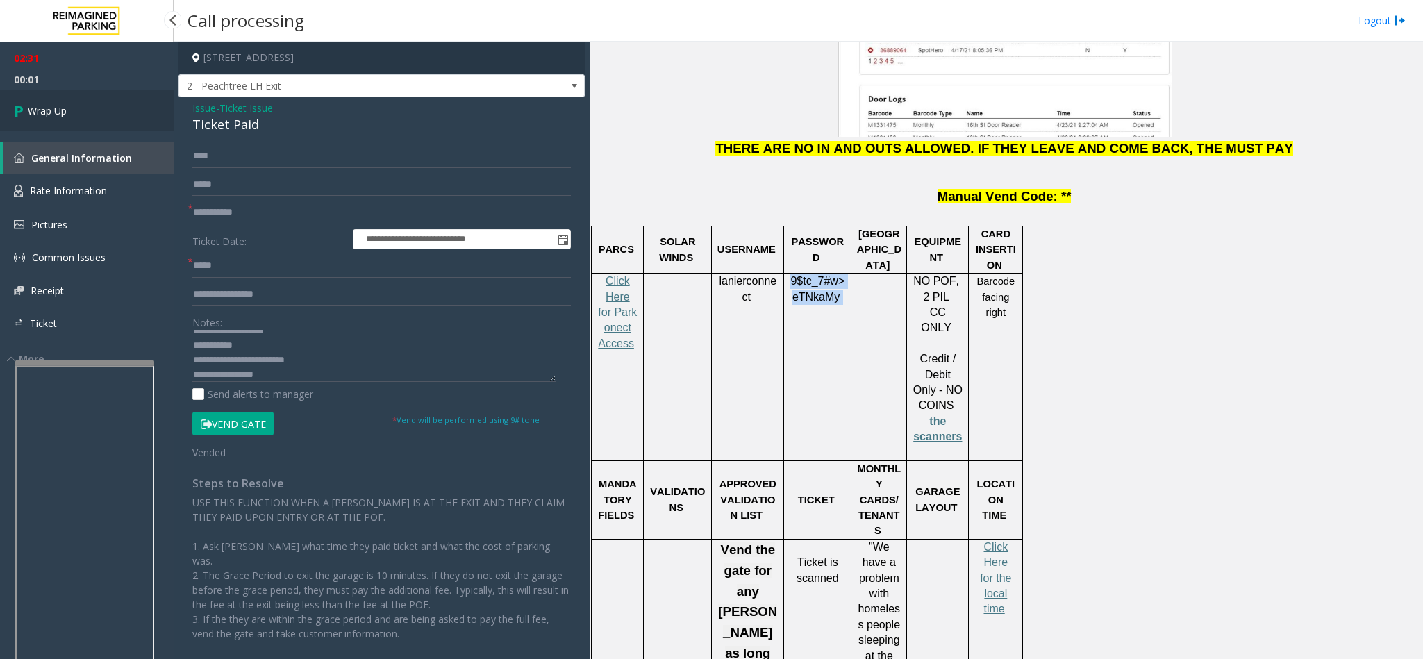
click at [46, 119] on link "Wrap Up" at bounding box center [87, 110] width 174 height 41
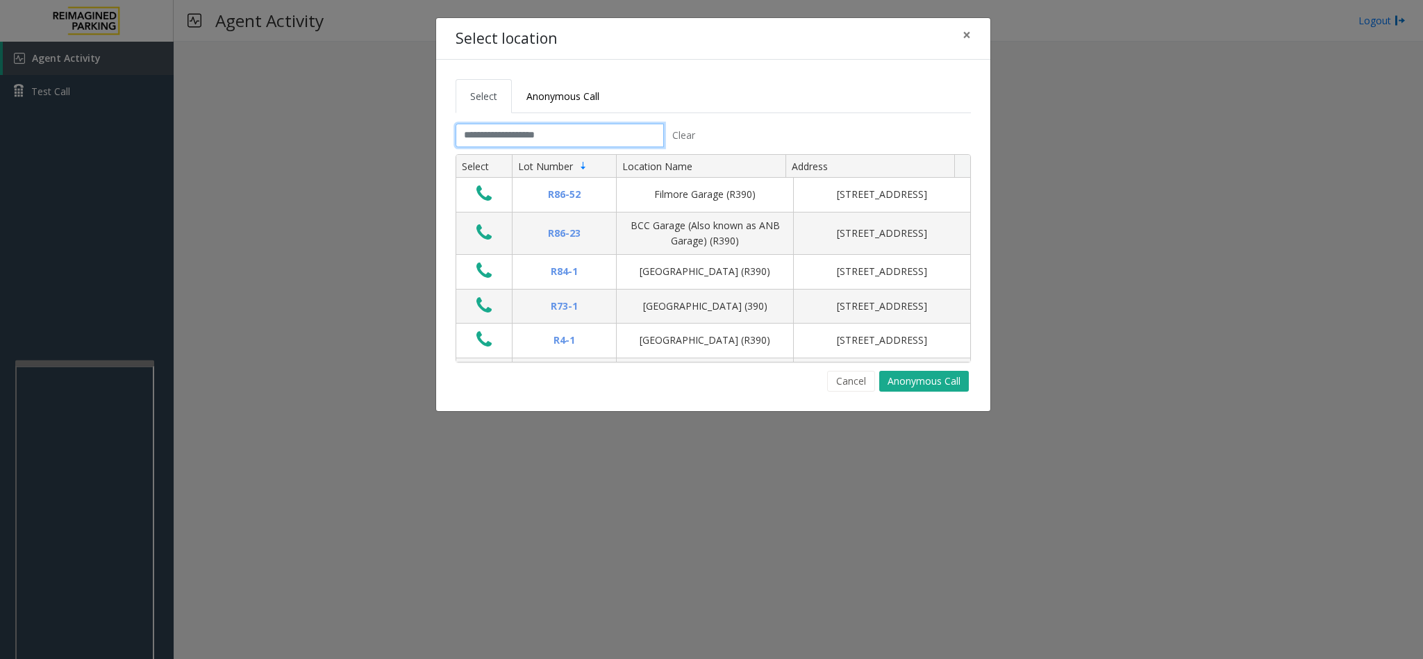
click at [549, 133] on input "text" at bounding box center [560, 136] width 208 height 24
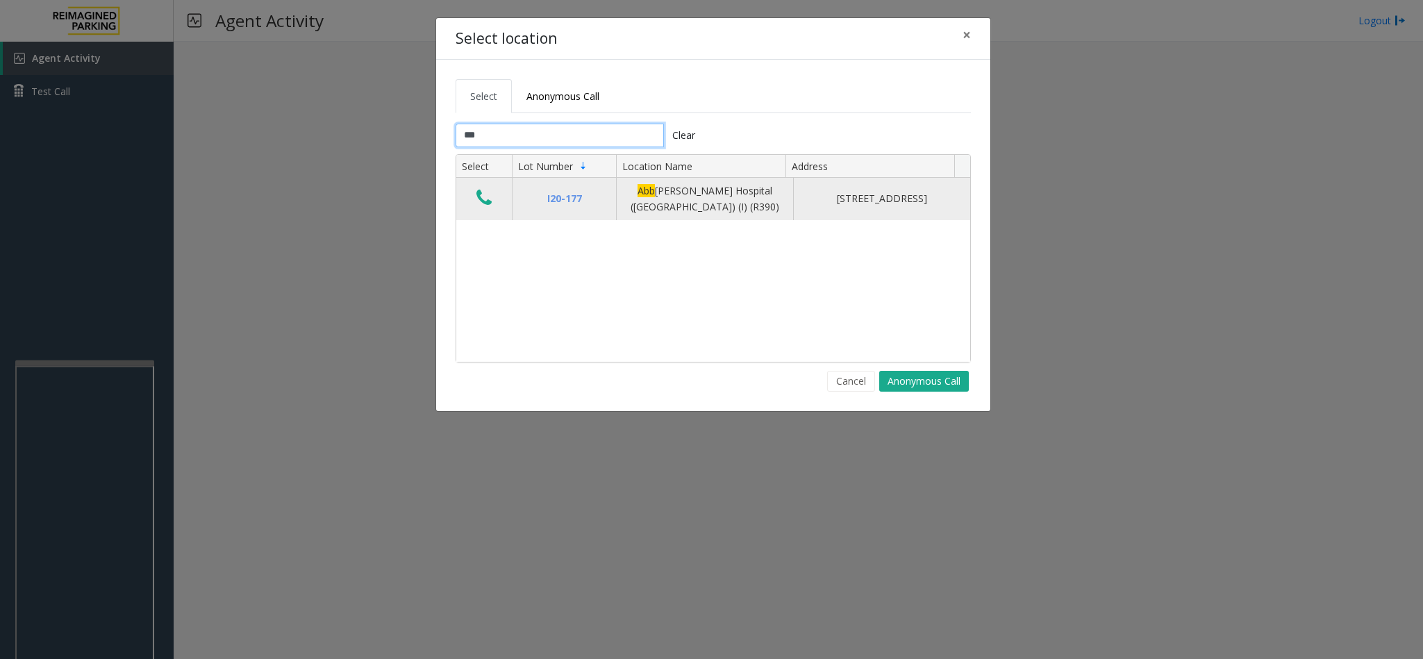
type input "***"
click at [484, 203] on icon "Data table" at bounding box center [483, 197] width 15 height 19
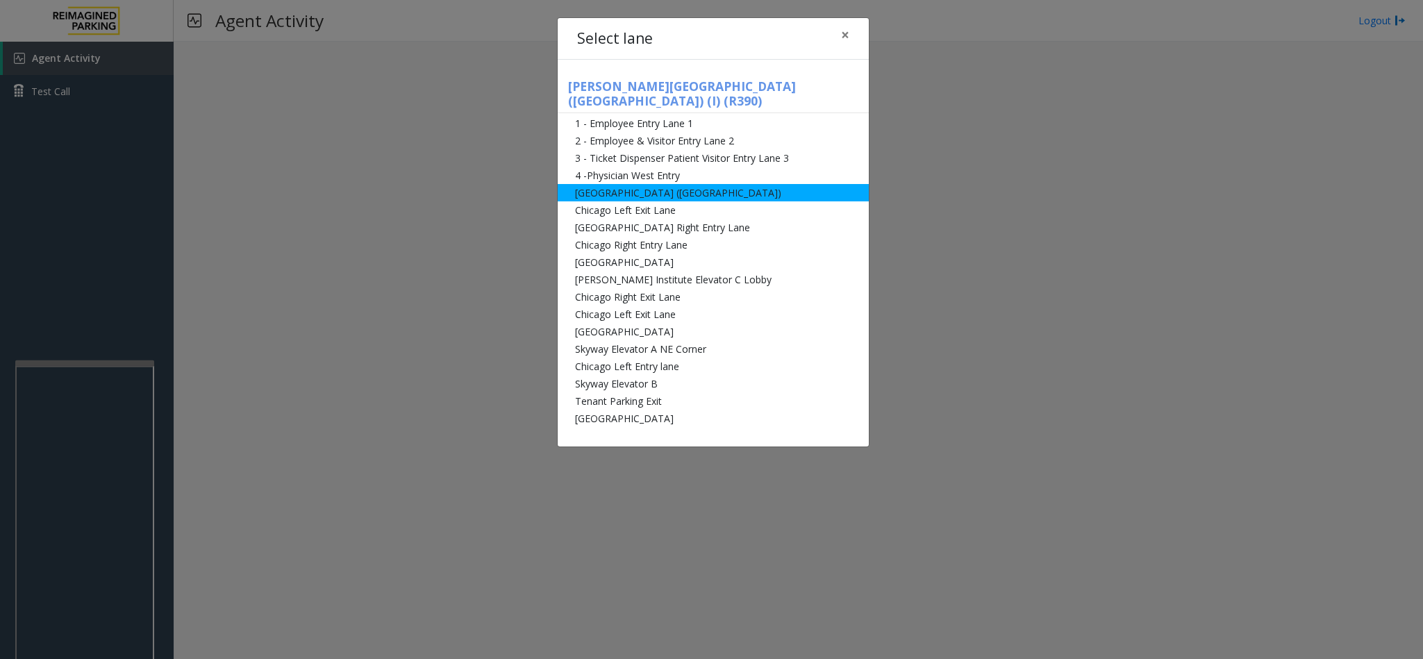
click at [724, 185] on li "[GEOGRAPHIC_DATA] ([GEOGRAPHIC_DATA])" at bounding box center [713, 192] width 311 height 17
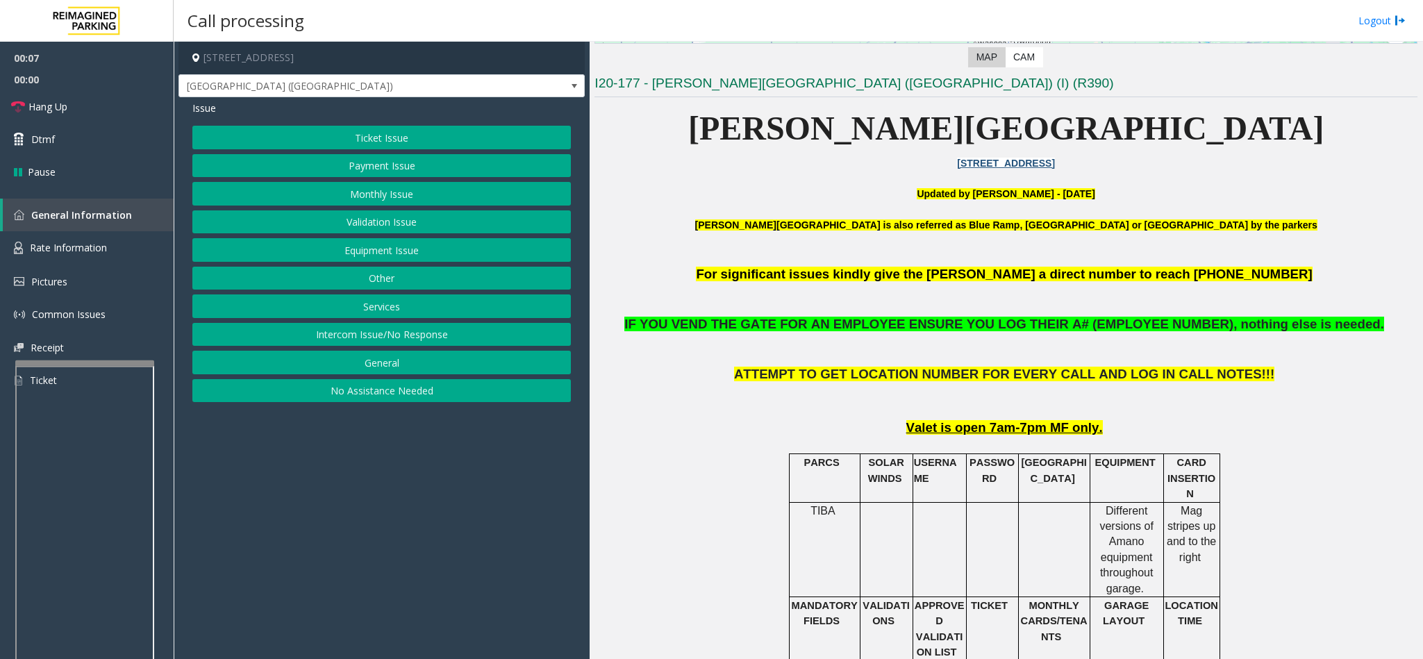
scroll to position [417, 0]
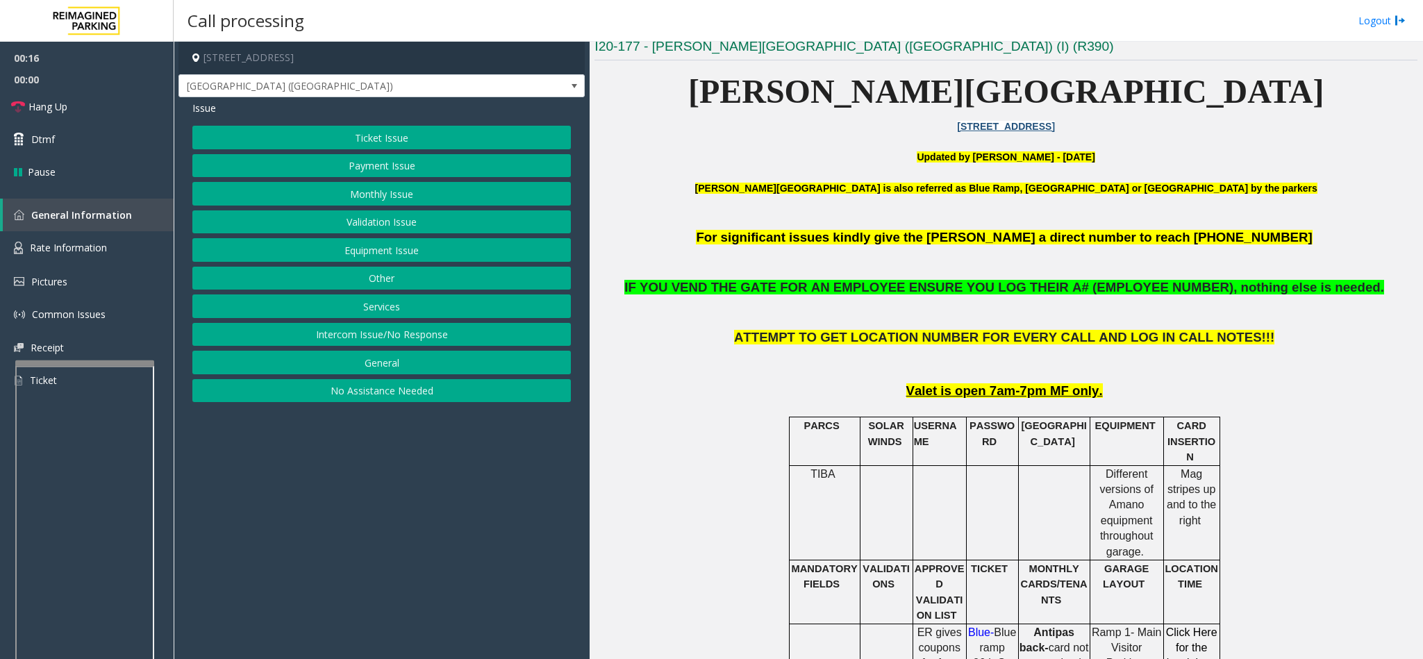
click at [410, 340] on button "Intercom Issue/No Response" at bounding box center [381, 335] width 378 height 24
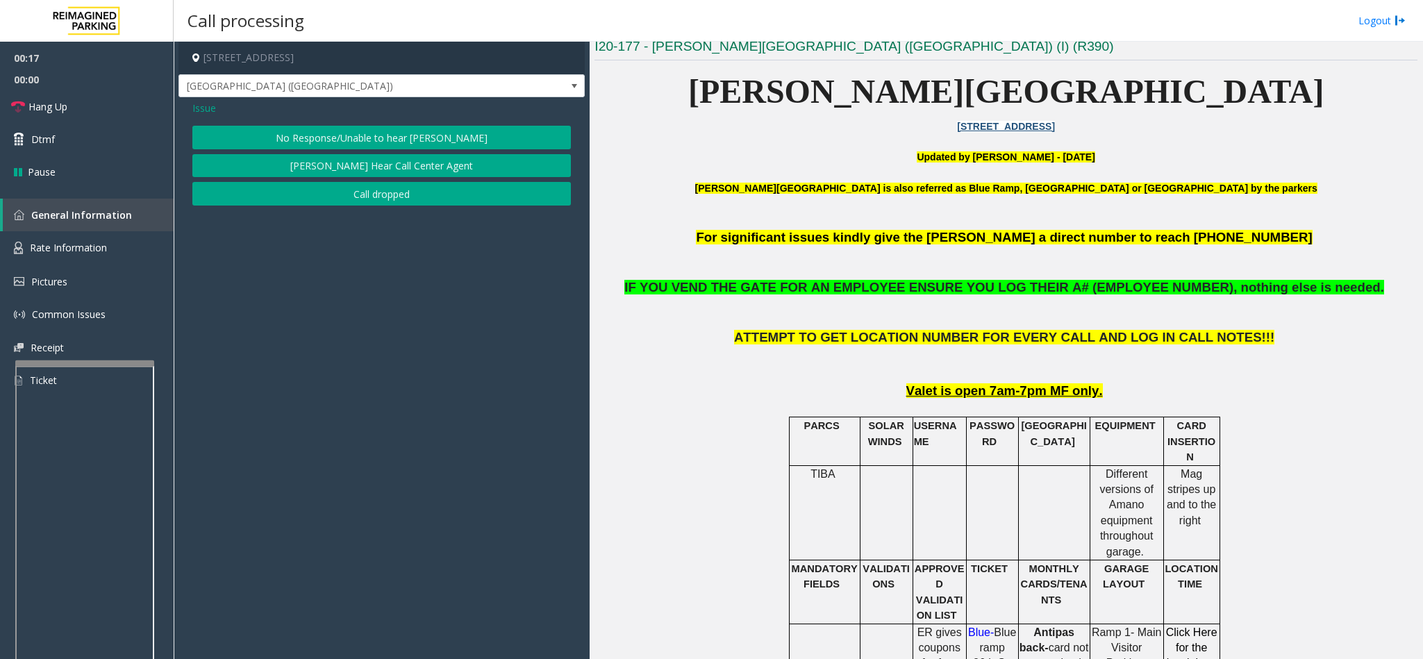
click at [422, 128] on button "No Response/Unable to hear [PERSON_NAME]" at bounding box center [381, 138] width 378 height 24
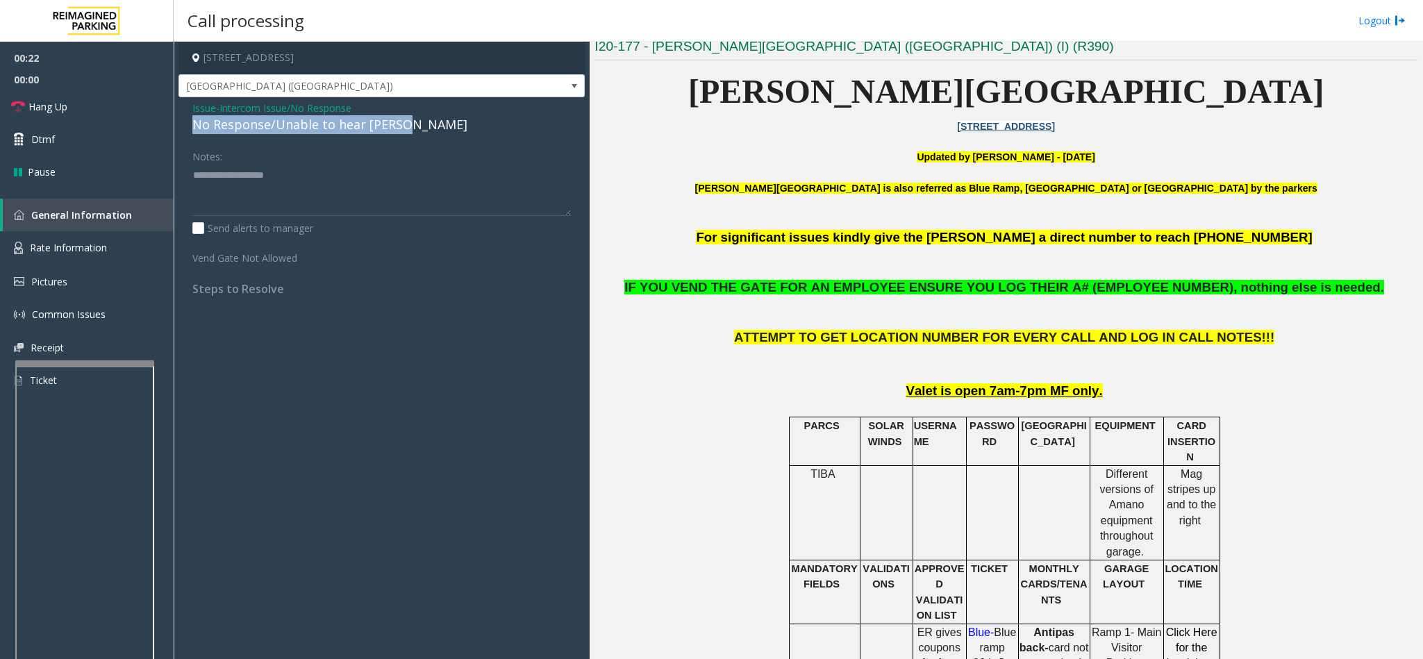
drag, startPoint x: 402, startPoint y: 124, endPoint x: 192, endPoint y: 127, distance: 209.7
click at [192, 127] on div "No Response/Unable to hear [PERSON_NAME]" at bounding box center [381, 124] width 378 height 19
click at [405, 182] on textarea at bounding box center [381, 190] width 378 height 52
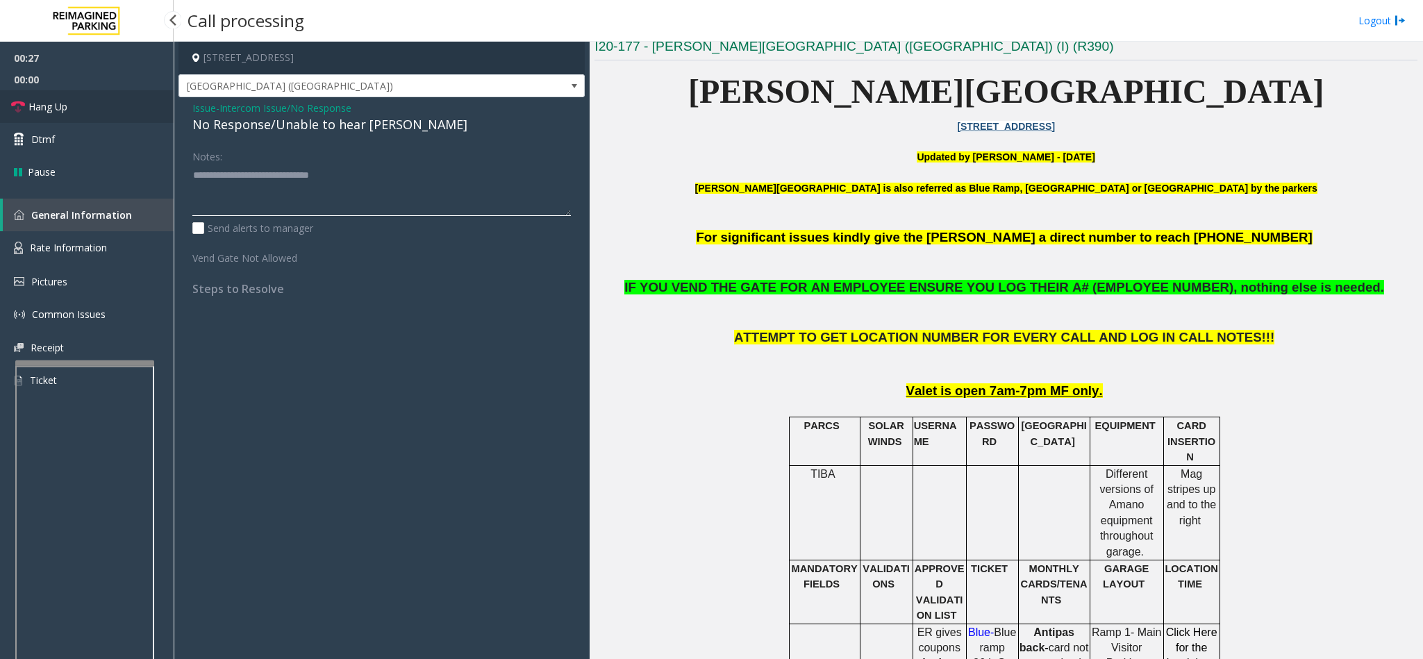
type textarea "**********"
click at [32, 107] on span "Hang Up" at bounding box center [47, 106] width 39 height 15
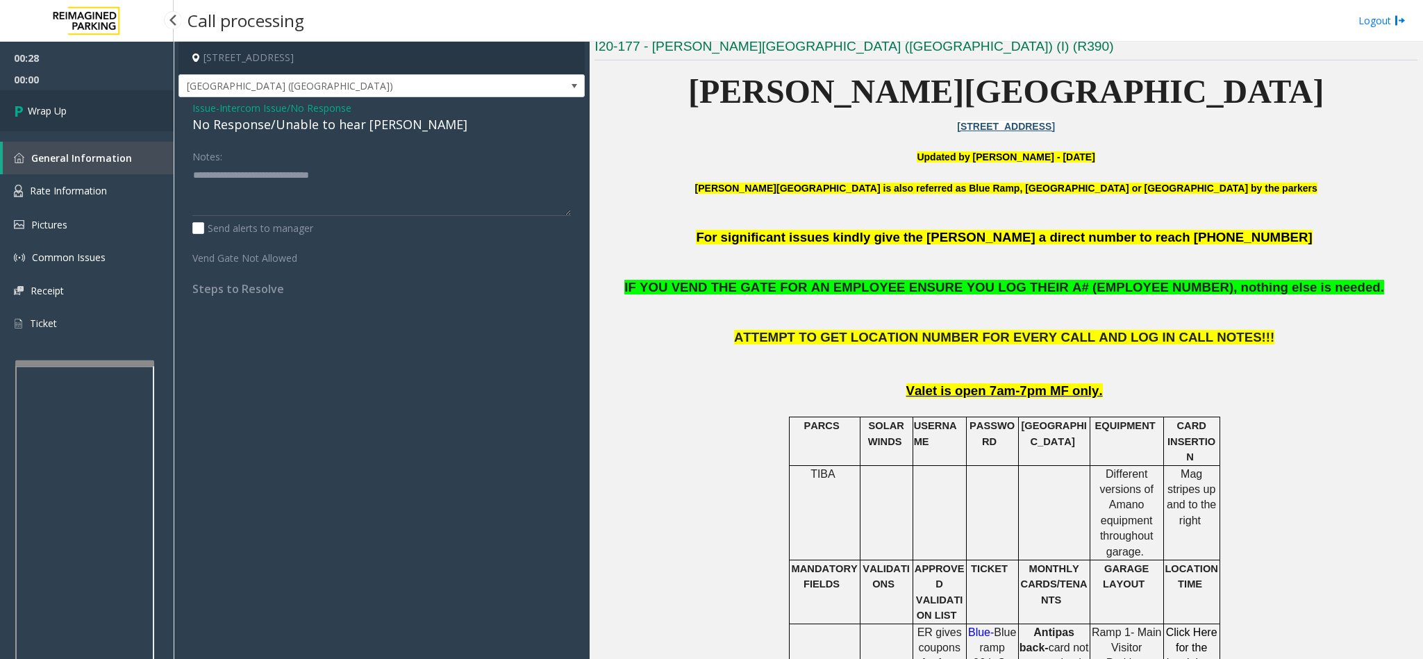
click at [32, 107] on span "Wrap Up" at bounding box center [47, 110] width 39 height 15
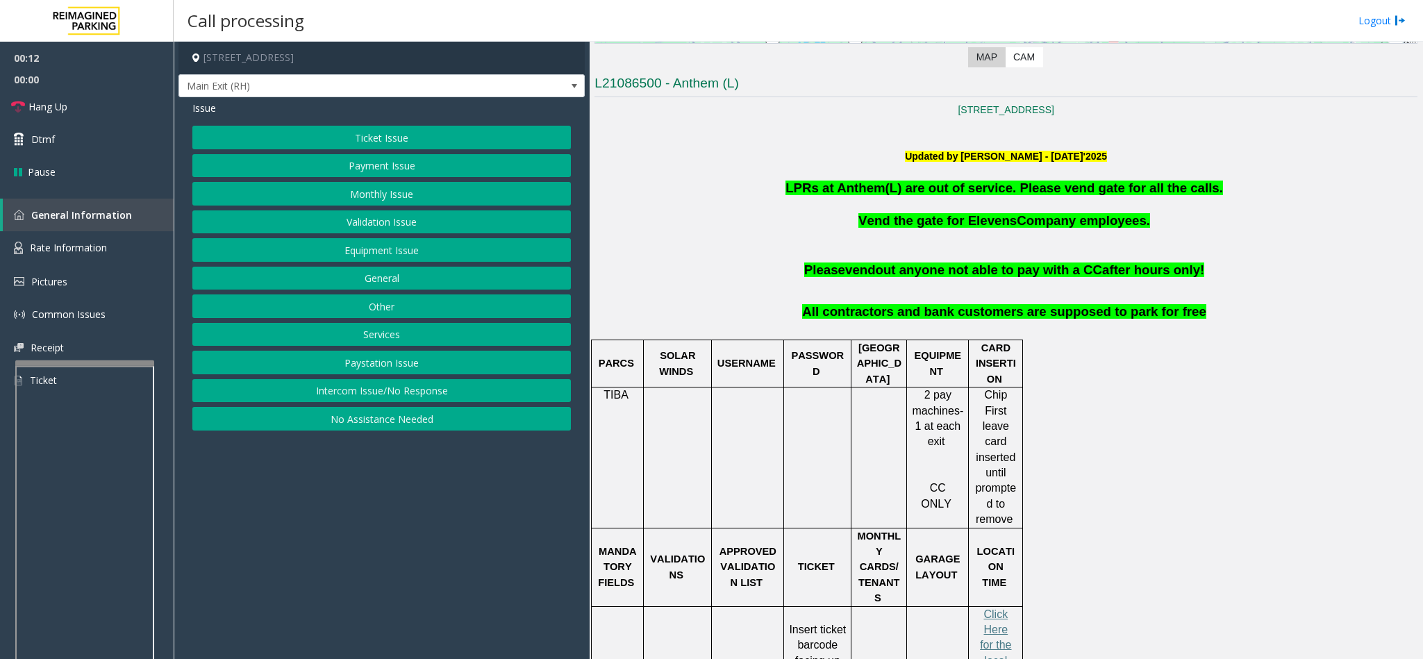
scroll to position [417, 0]
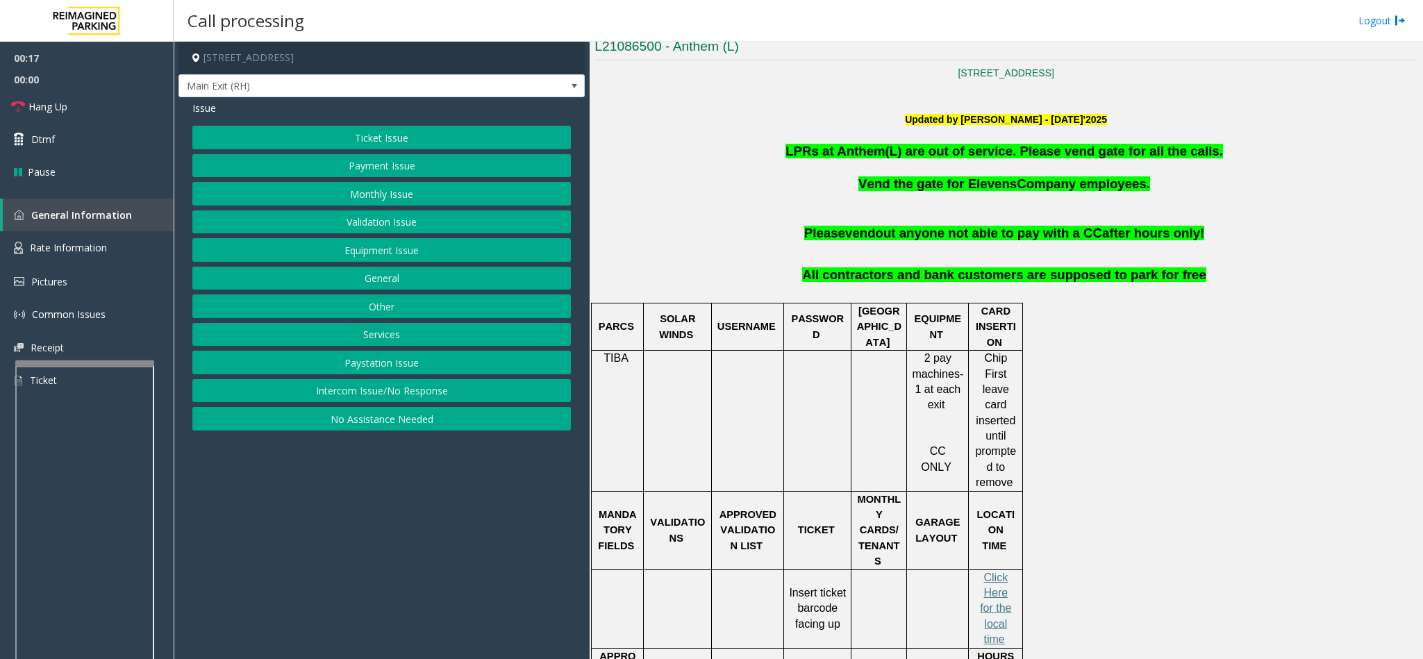
click at [397, 199] on button "Monthly Issue" at bounding box center [381, 194] width 378 height 24
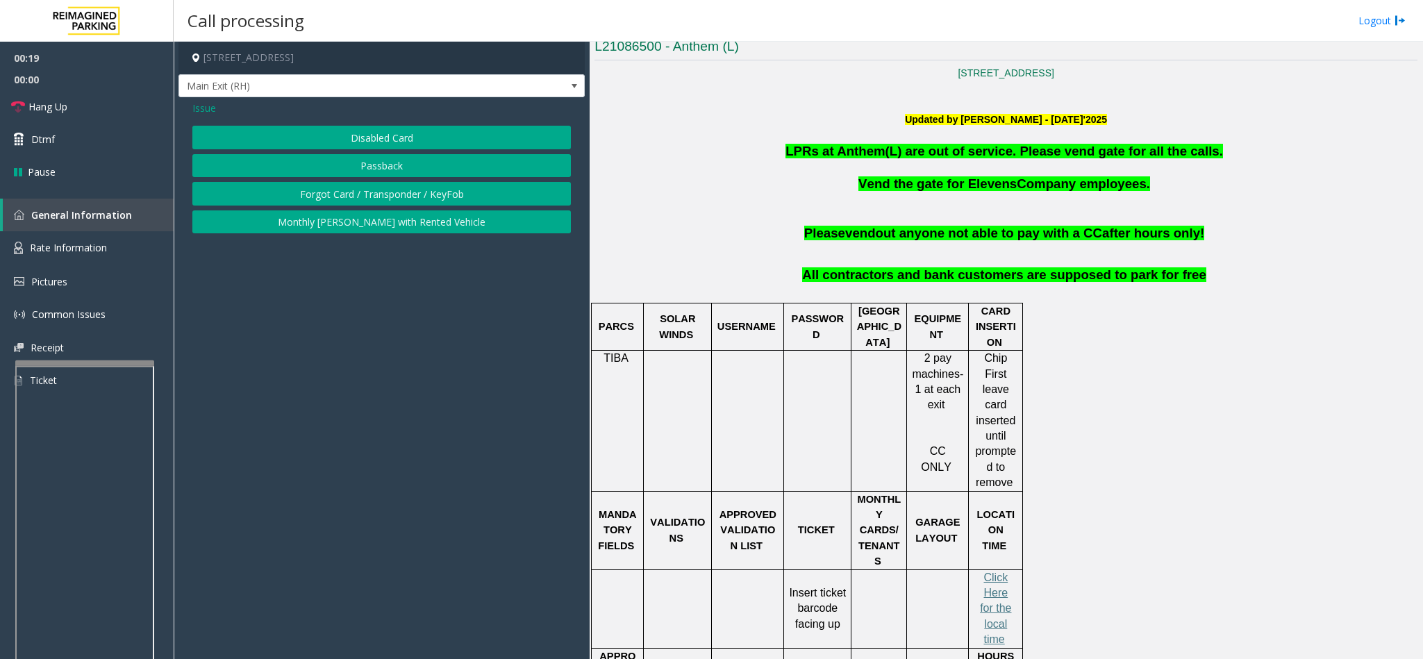
drag, startPoint x: 200, startPoint y: 107, endPoint x: 210, endPoint y: 119, distance: 15.7
click at [206, 113] on span "Issue" at bounding box center [204, 108] width 24 height 15
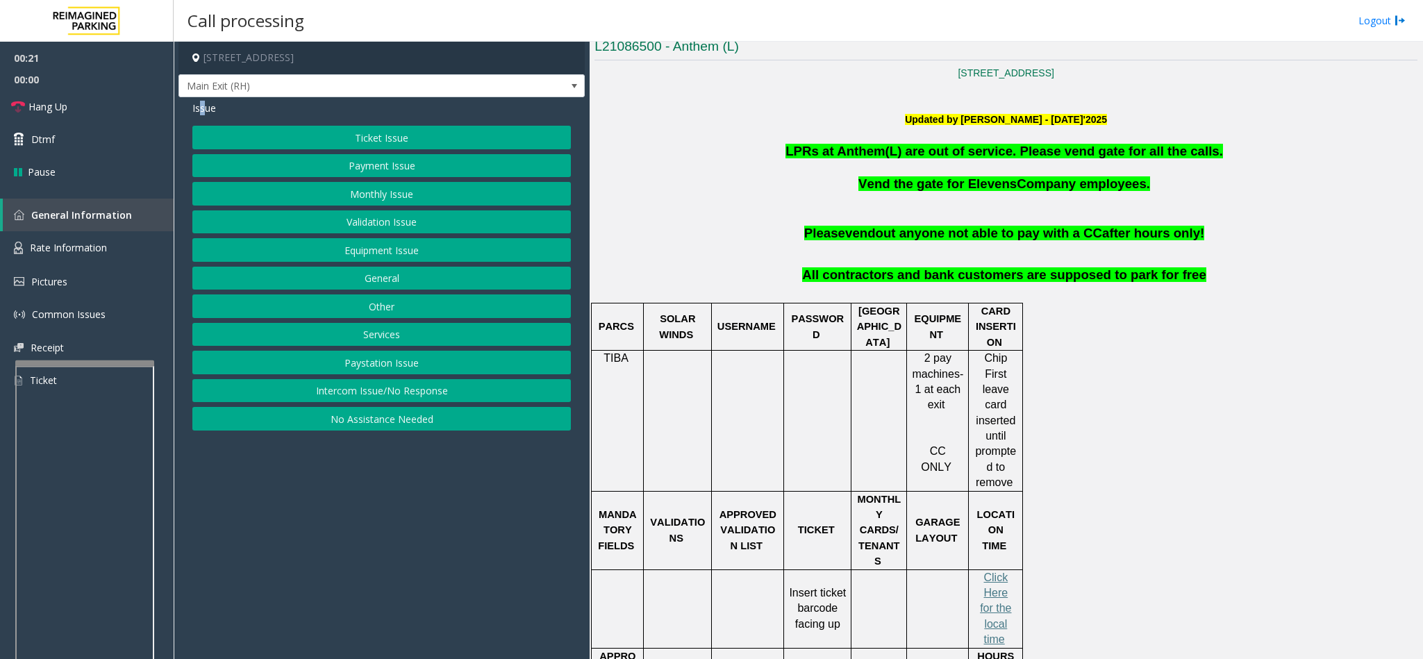
click at [357, 260] on button "Equipment Issue" at bounding box center [381, 250] width 378 height 24
click at [398, 254] on button "Gate / Door Won't Open" at bounding box center [381, 250] width 378 height 24
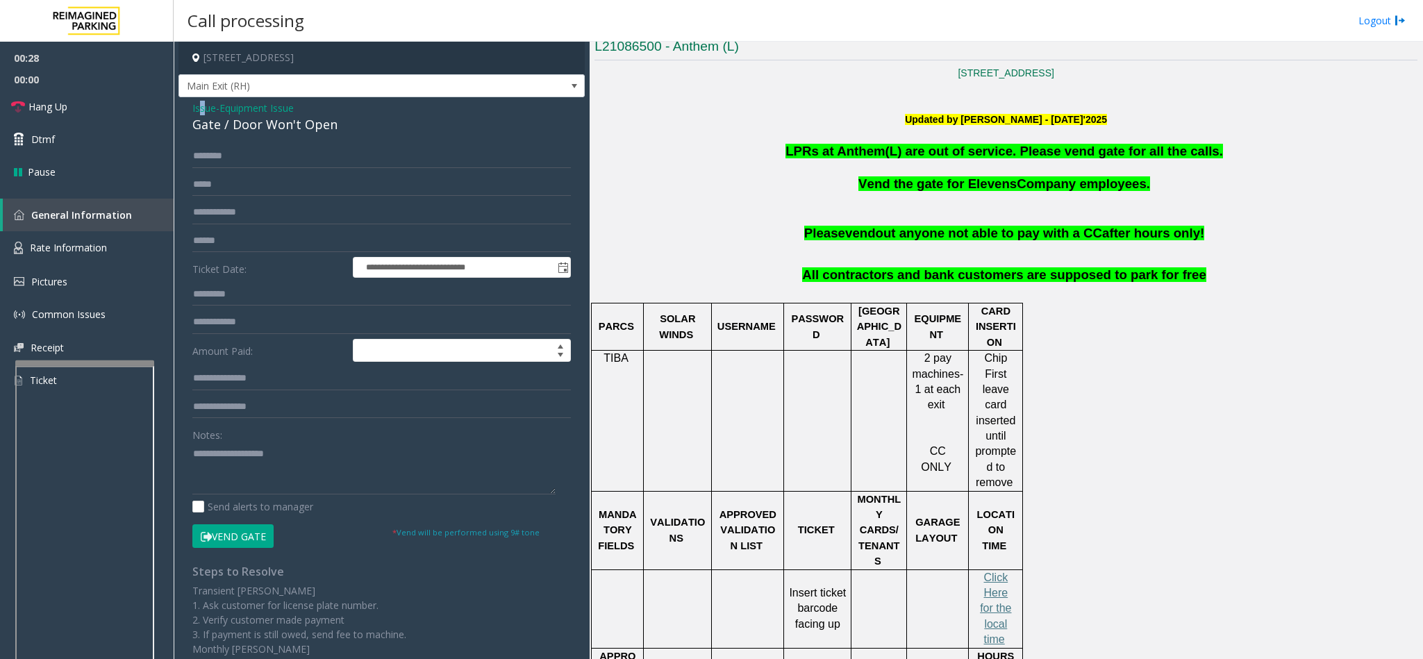
click at [203, 537] on icon at bounding box center [206, 537] width 11 height 10
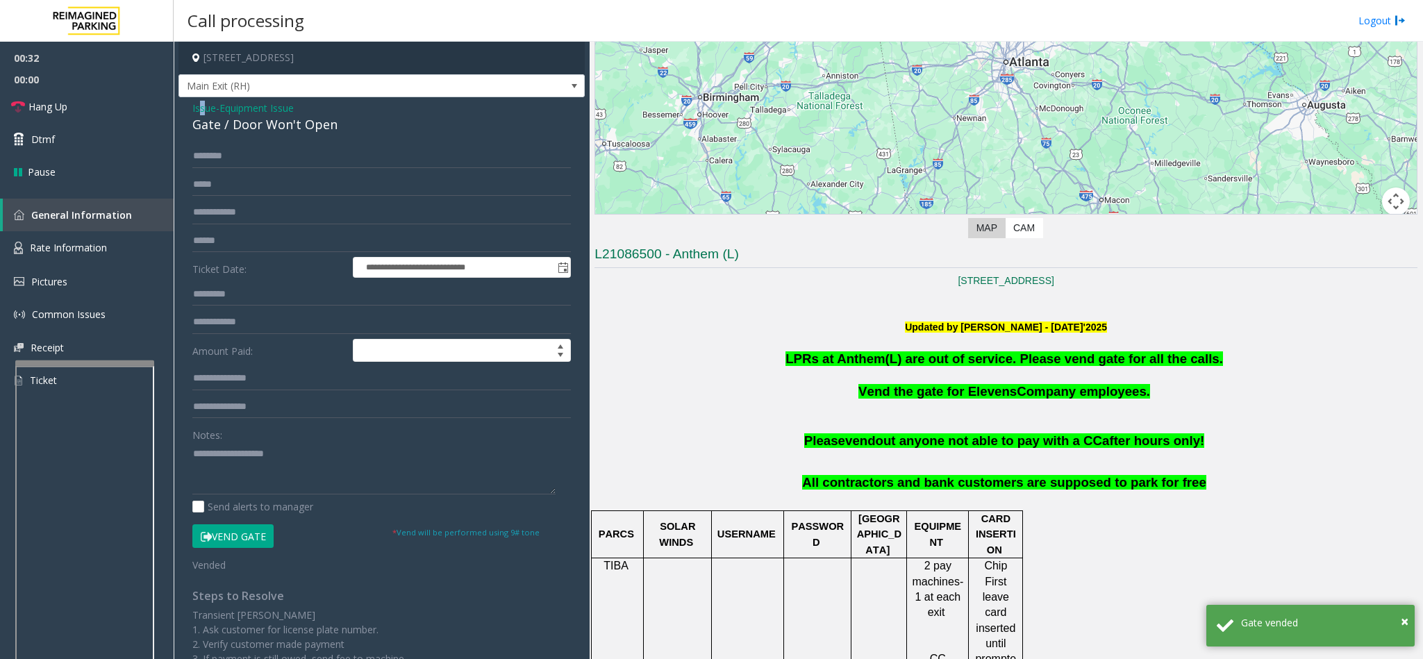
scroll to position [208, 0]
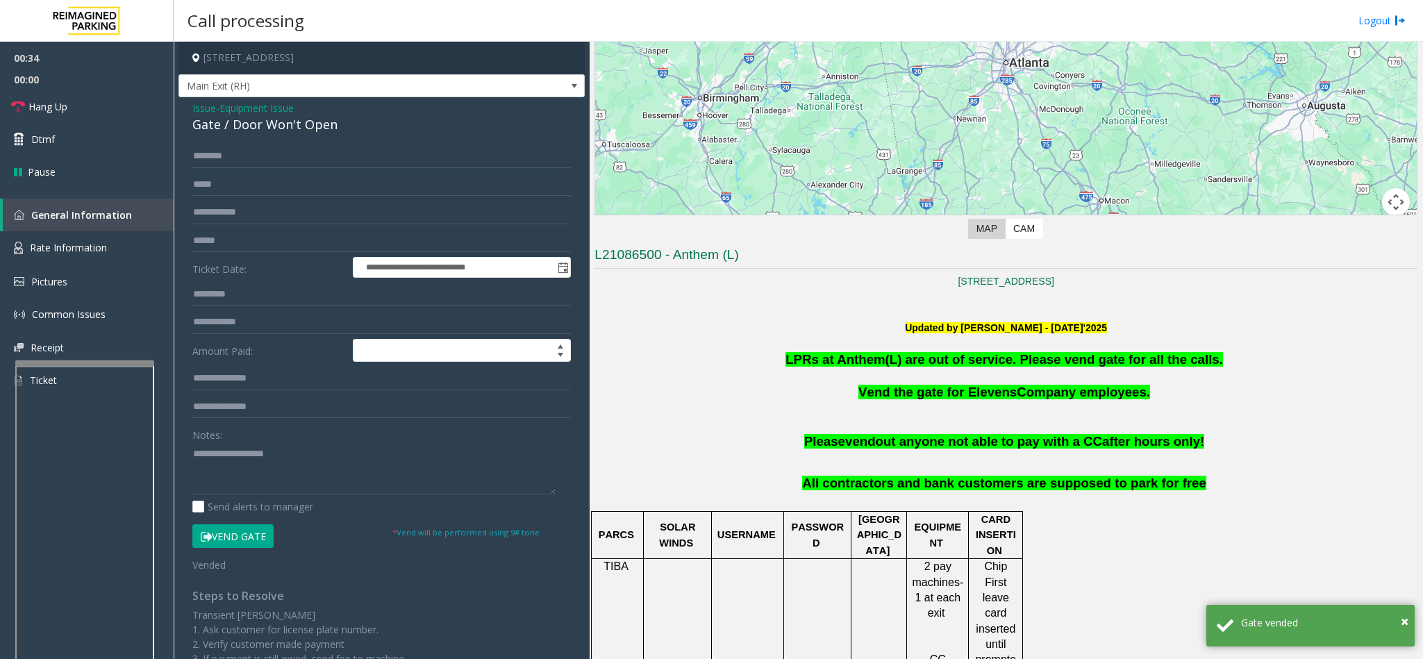
click at [194, 107] on span "Issue" at bounding box center [204, 108] width 24 height 15
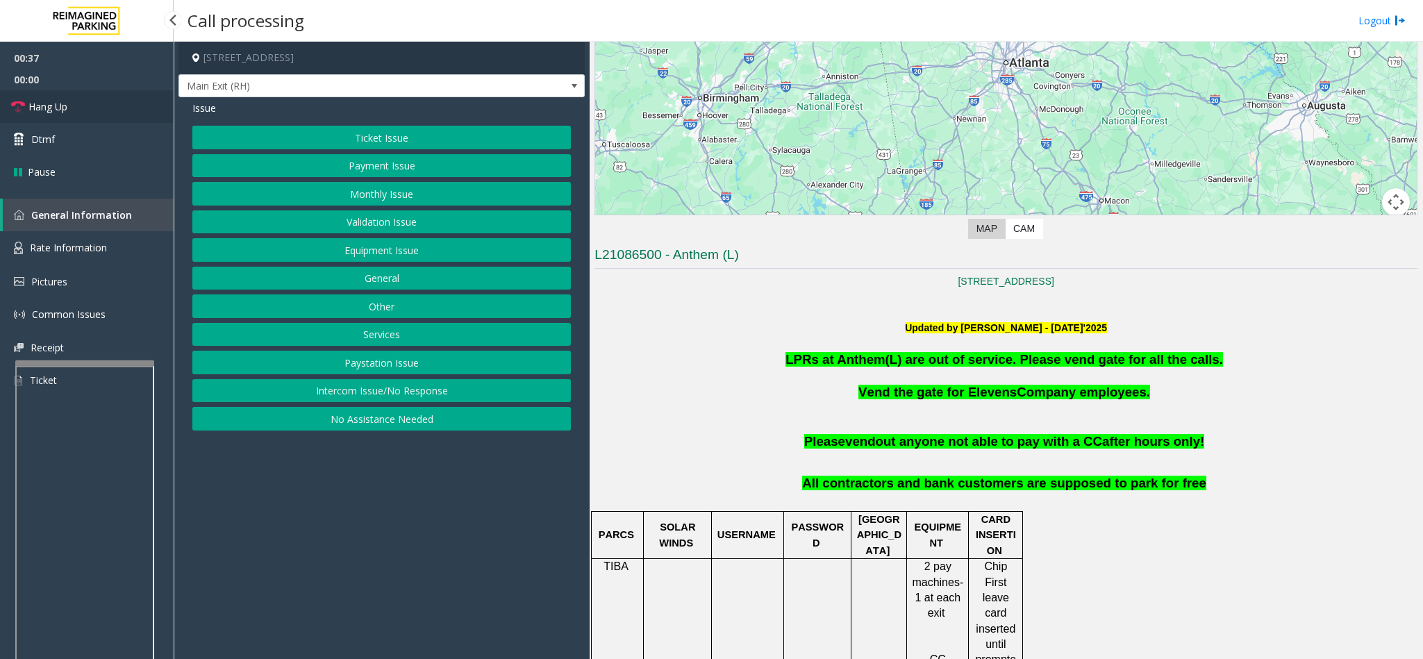
click at [59, 113] on span "Hang Up" at bounding box center [47, 106] width 39 height 15
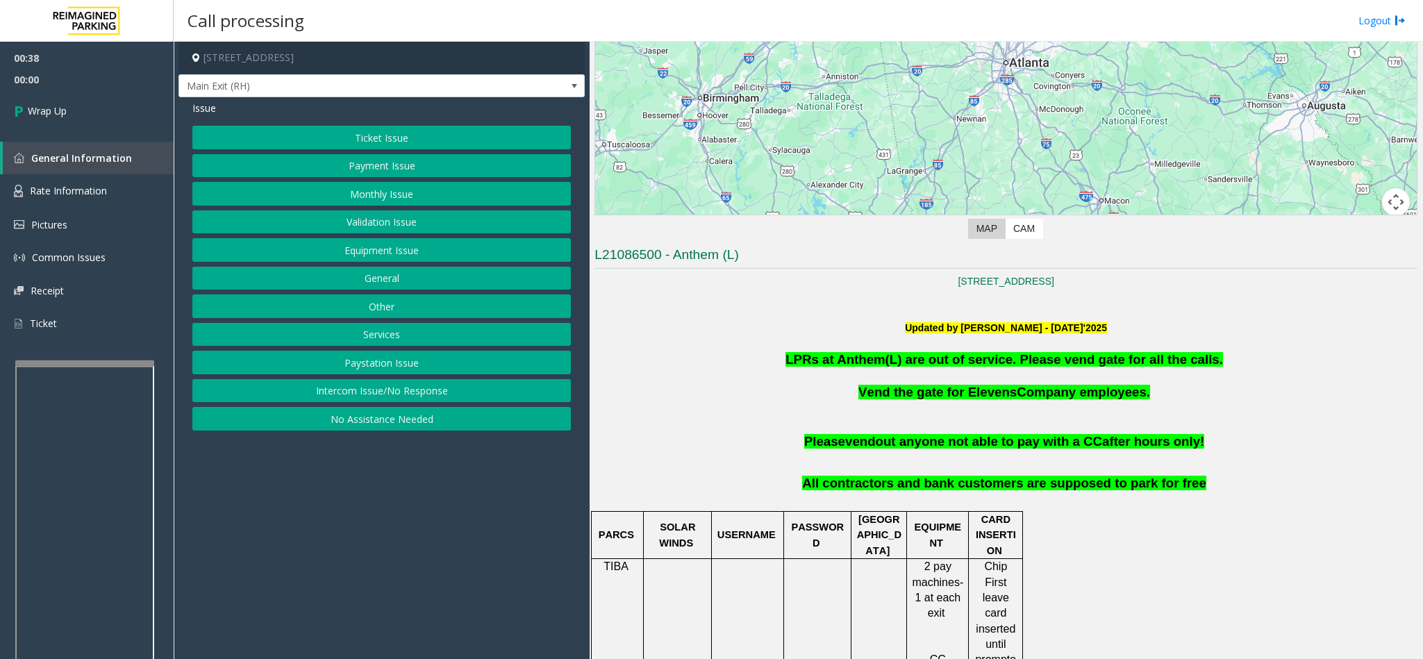
click at [263, 138] on button "Ticket Issue" at bounding box center [381, 138] width 378 height 24
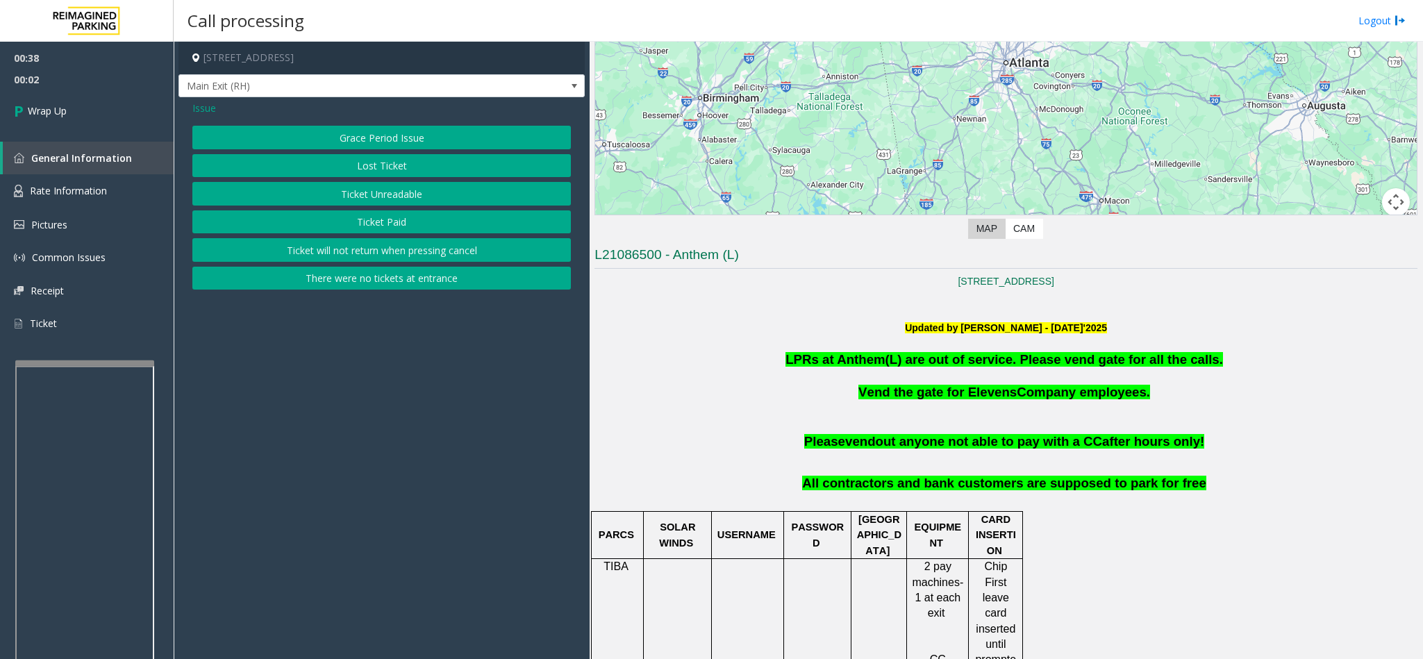
click at [382, 283] on button "There were no tickets at entrance" at bounding box center [381, 279] width 378 height 24
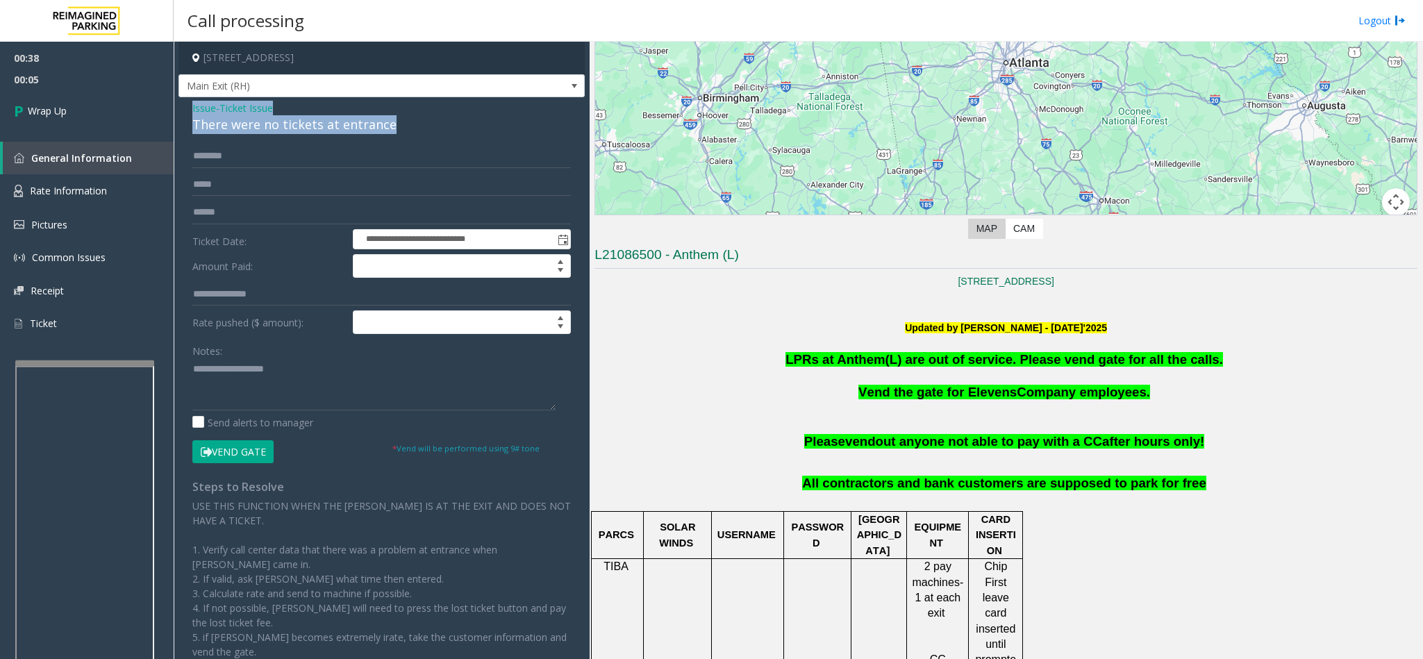
drag, startPoint x: 388, startPoint y: 122, endPoint x: 180, endPoint y: 110, distance: 208.6
click at [180, 110] on div "**********" at bounding box center [381, 406] width 406 height 619
click at [357, 385] on textarea at bounding box center [373, 384] width 363 height 52
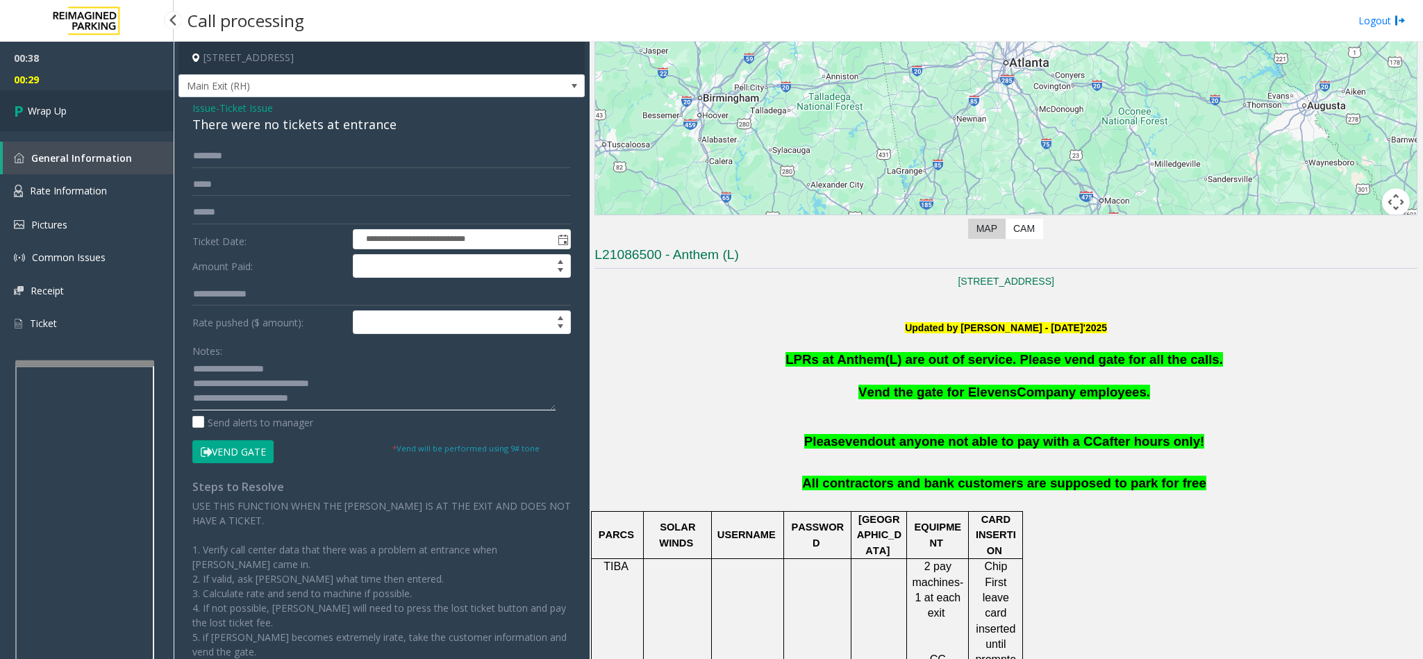
type textarea "**********"
click at [19, 105] on icon at bounding box center [21, 110] width 14 height 23
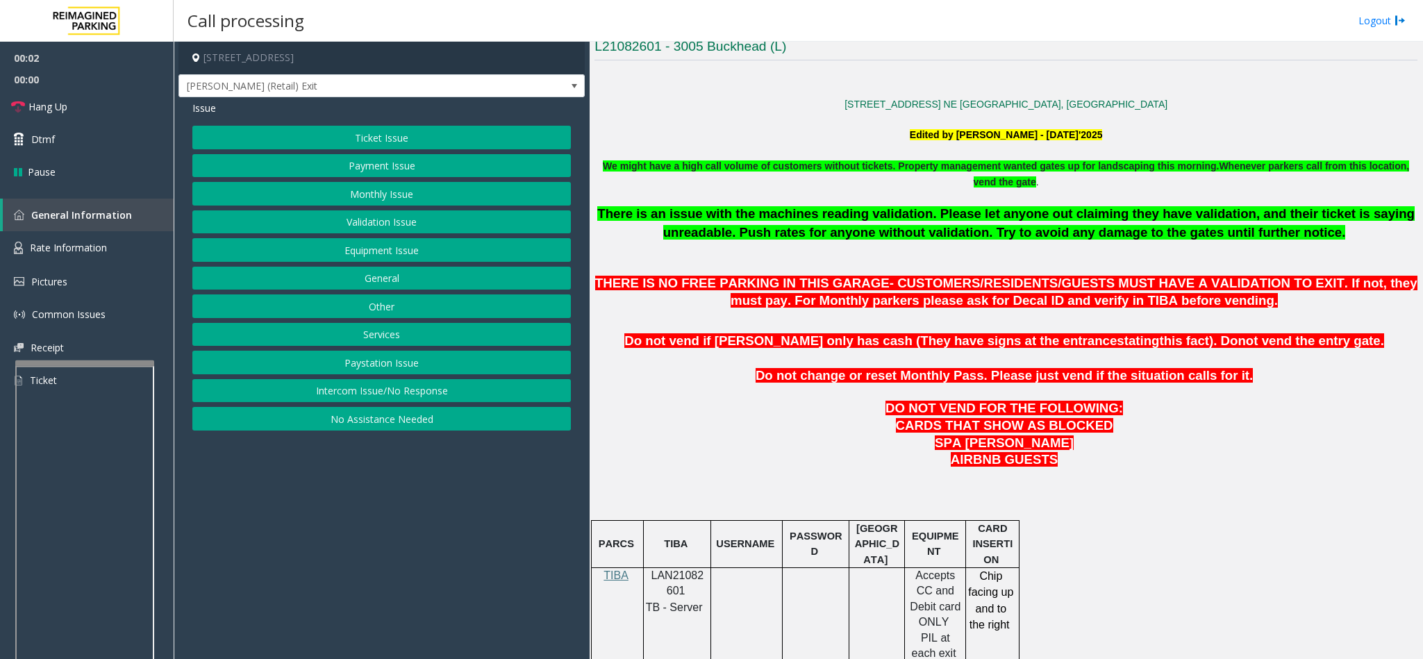
scroll to position [521, 0]
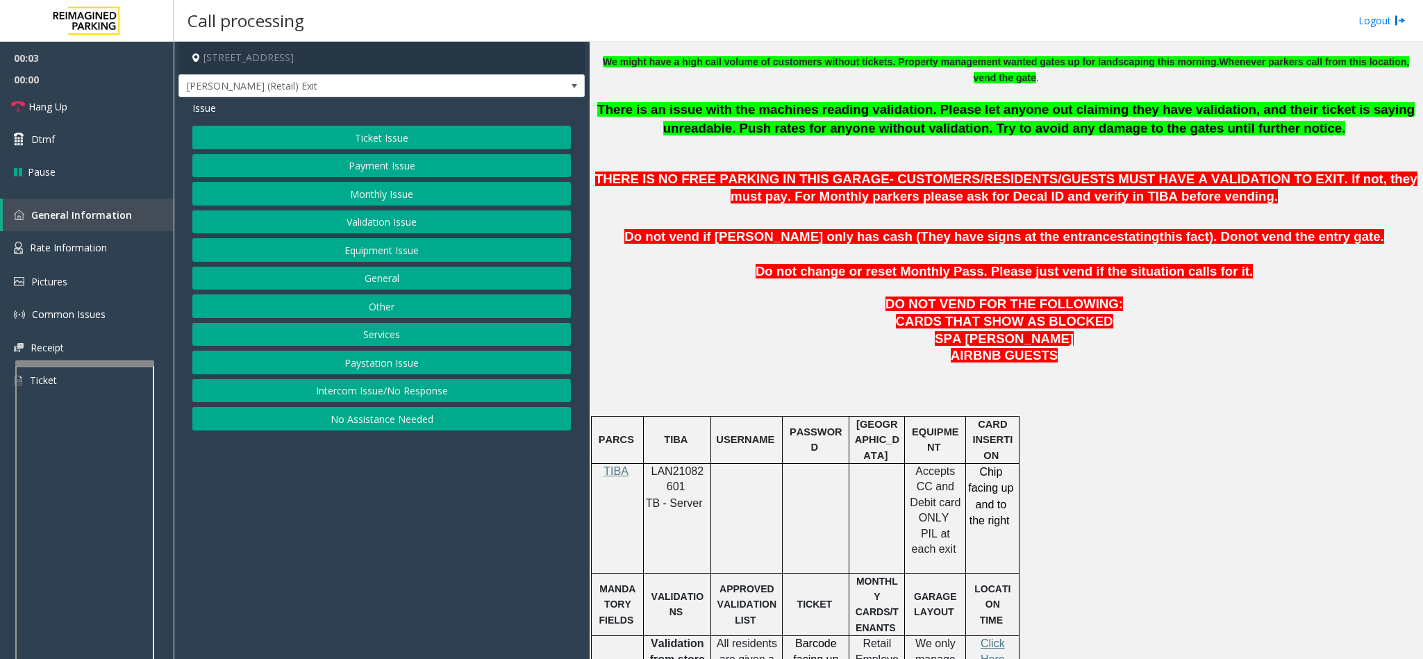
click at [690, 481] on span "LAN21082601" at bounding box center [677, 478] width 53 height 27
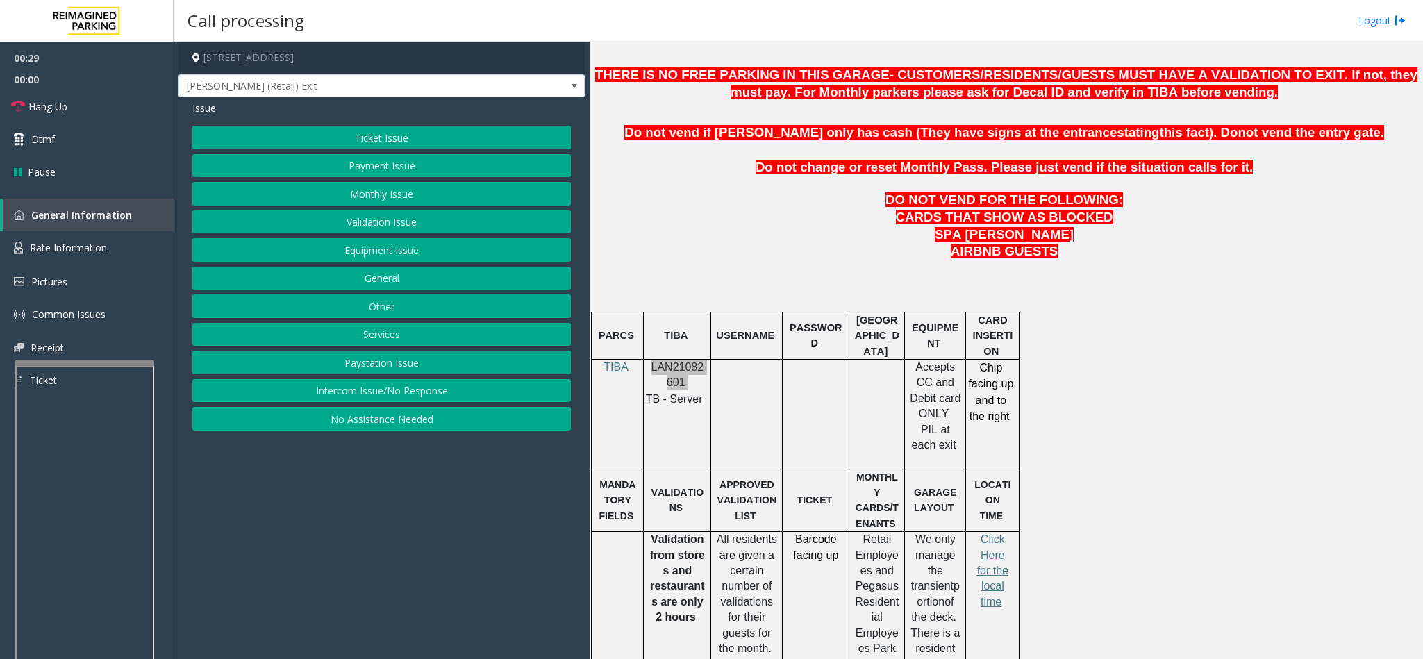
scroll to position [729, 0]
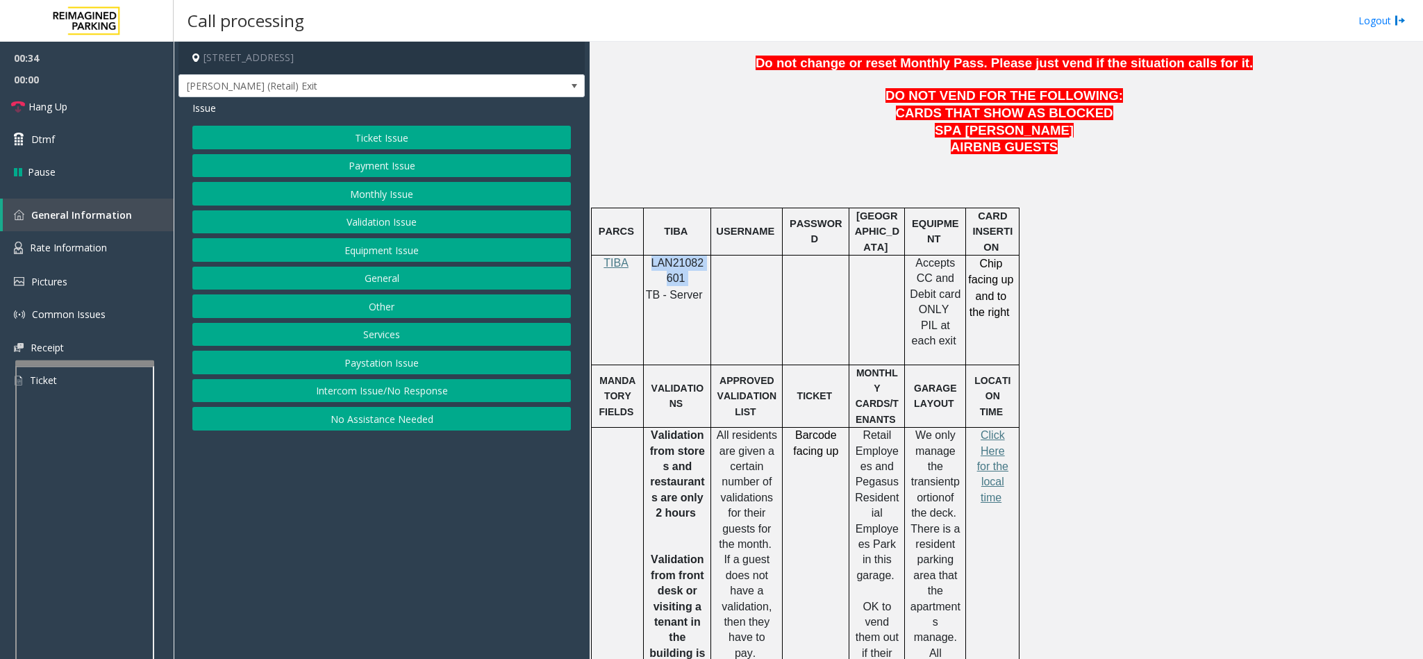
click at [313, 133] on button "Ticket Issue" at bounding box center [381, 138] width 378 height 24
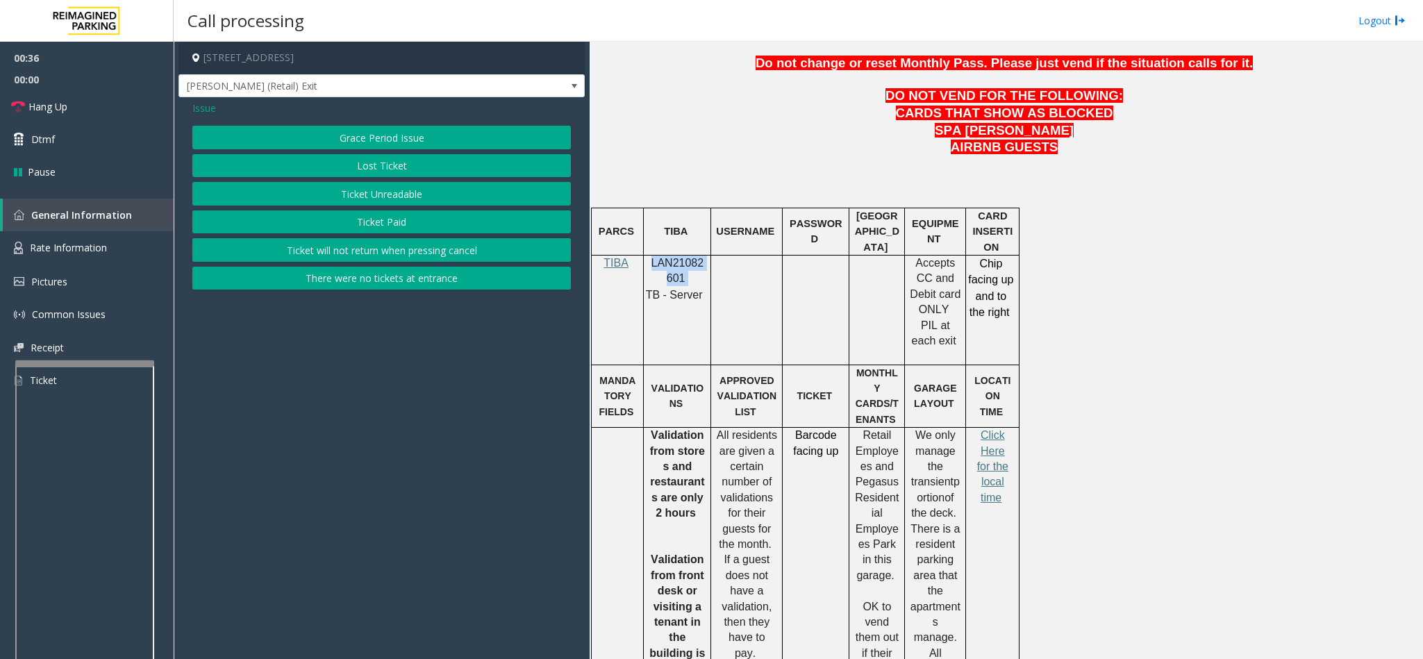
click at [336, 279] on button "There were no tickets at entrance" at bounding box center [381, 279] width 378 height 24
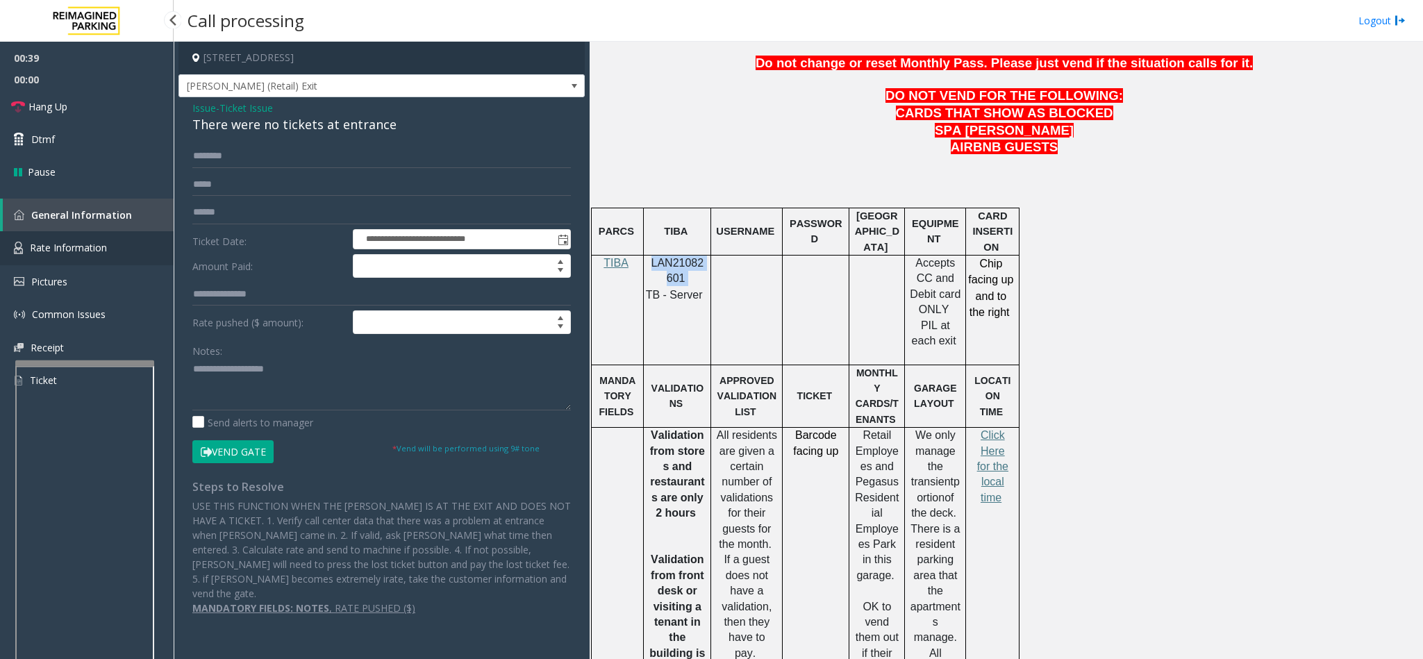
click at [87, 241] on span "Rate Information" at bounding box center [68, 247] width 77 height 13
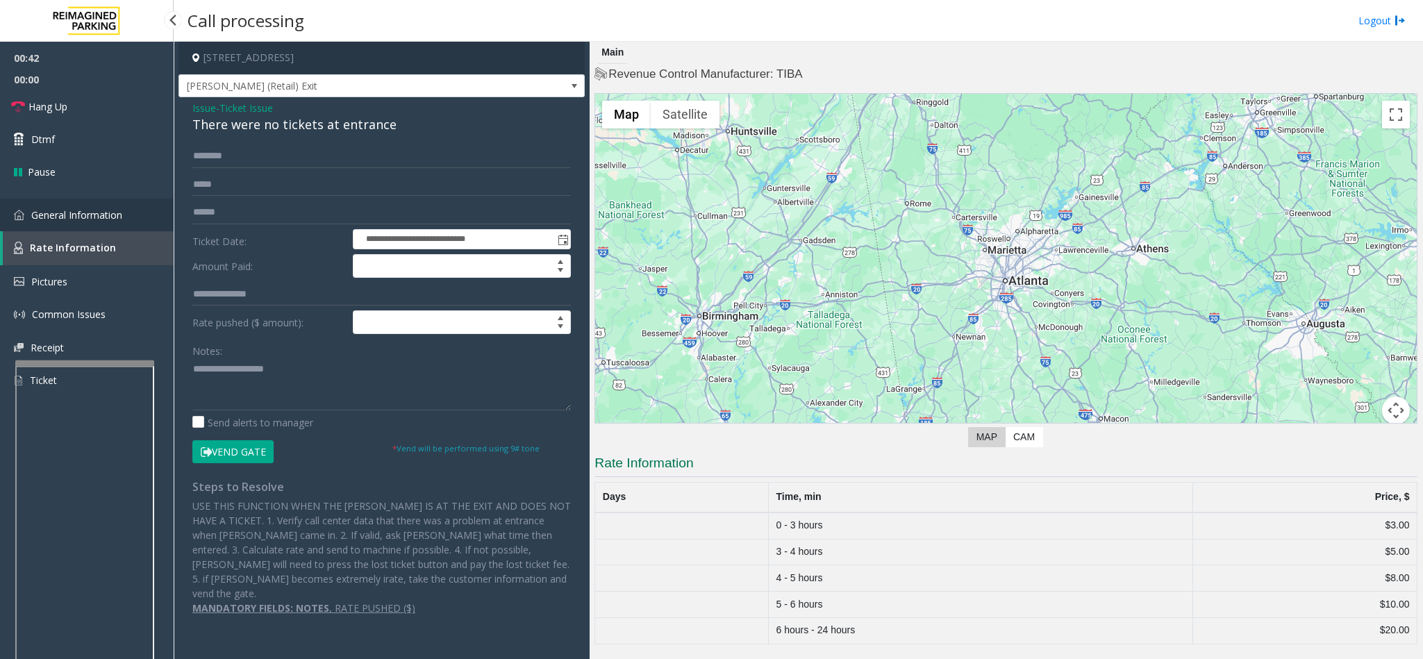
click at [62, 215] on span "General Information" at bounding box center [76, 214] width 91 height 13
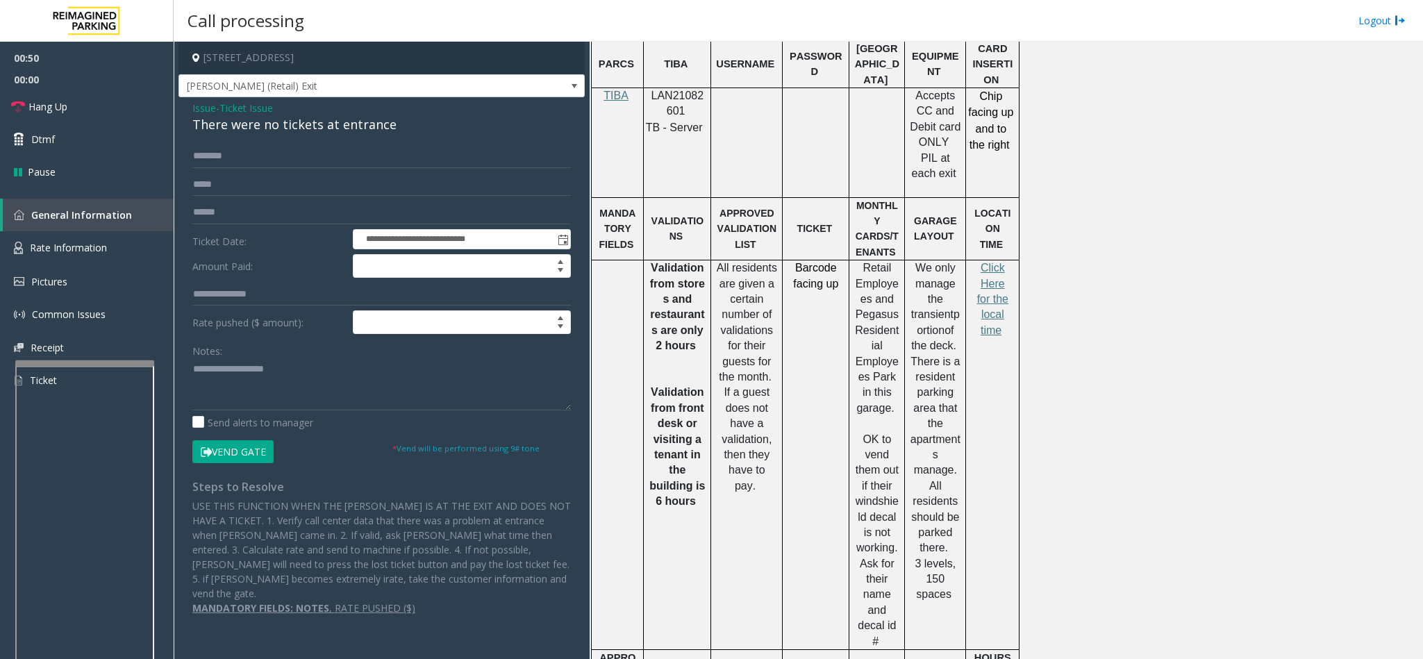
scroll to position [937, 0]
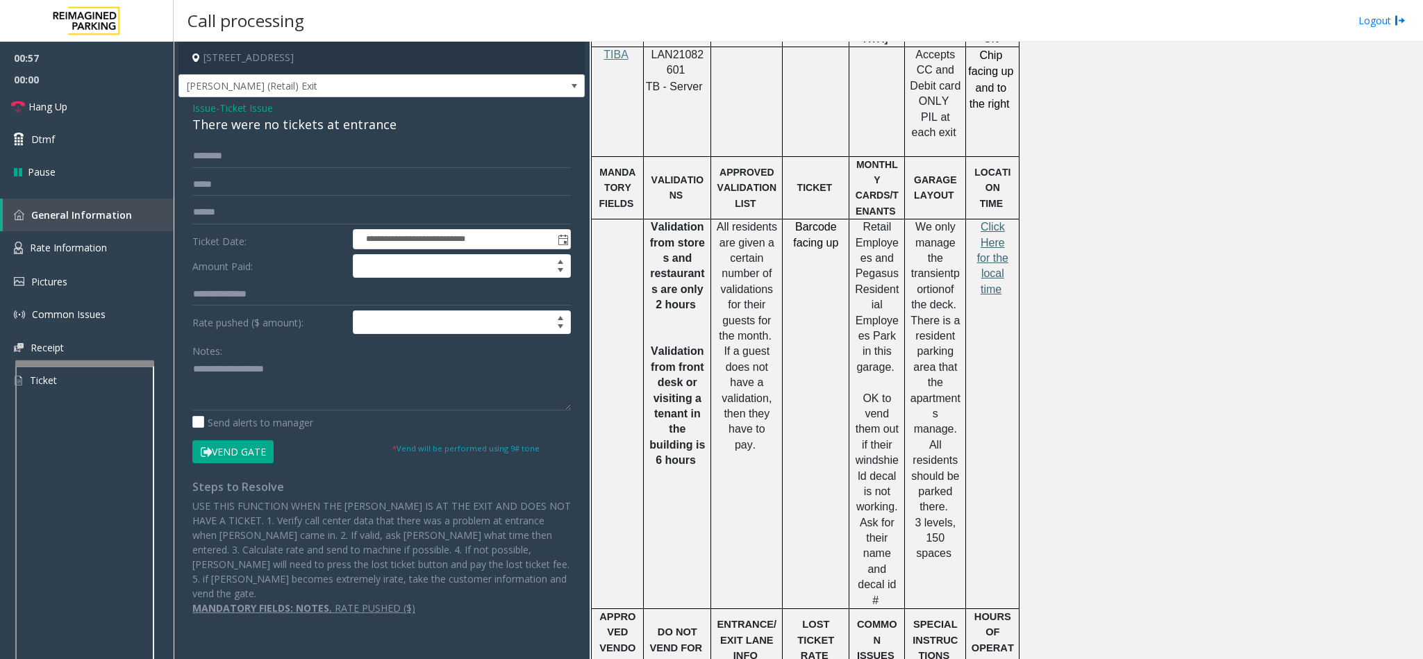
click at [996, 237] on span "Click Here for the local time" at bounding box center [992, 258] width 31 height 74
click at [72, 258] on link "Rate Information" at bounding box center [87, 248] width 174 height 34
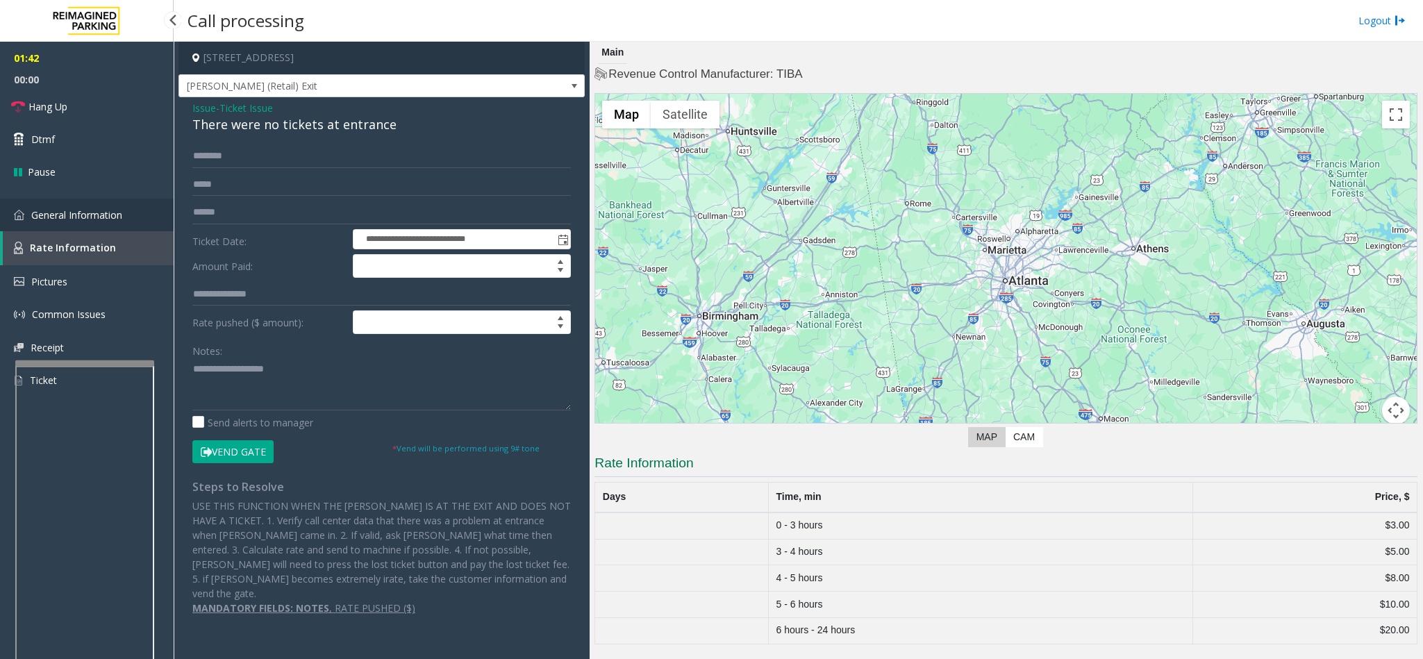
drag, startPoint x: 81, startPoint y: 213, endPoint x: 177, endPoint y: 225, distance: 96.6
click at [82, 213] on span "General Information" at bounding box center [76, 214] width 91 height 13
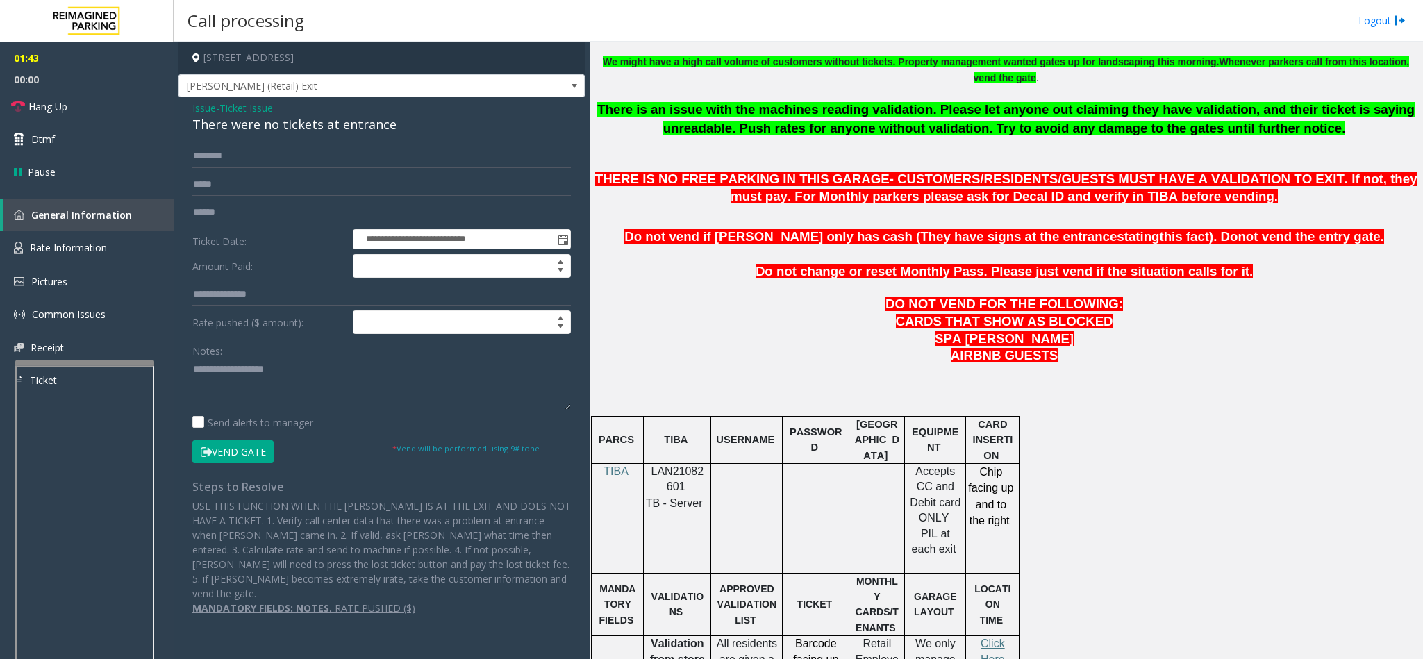
scroll to position [625, 0]
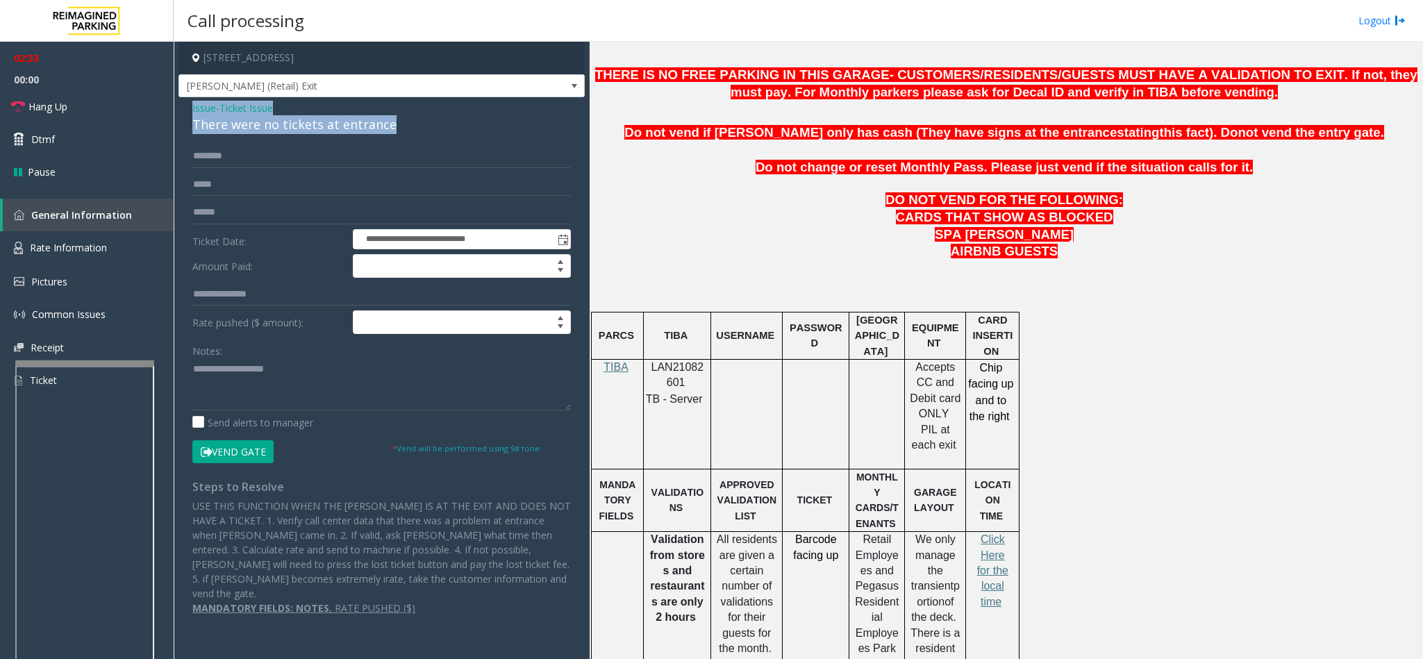
drag, startPoint x: 390, startPoint y: 119, endPoint x: 187, endPoint y: 108, distance: 203.1
click at [187, 108] on div "**********" at bounding box center [381, 363] width 406 height 532
click at [348, 388] on textarea at bounding box center [381, 384] width 378 height 52
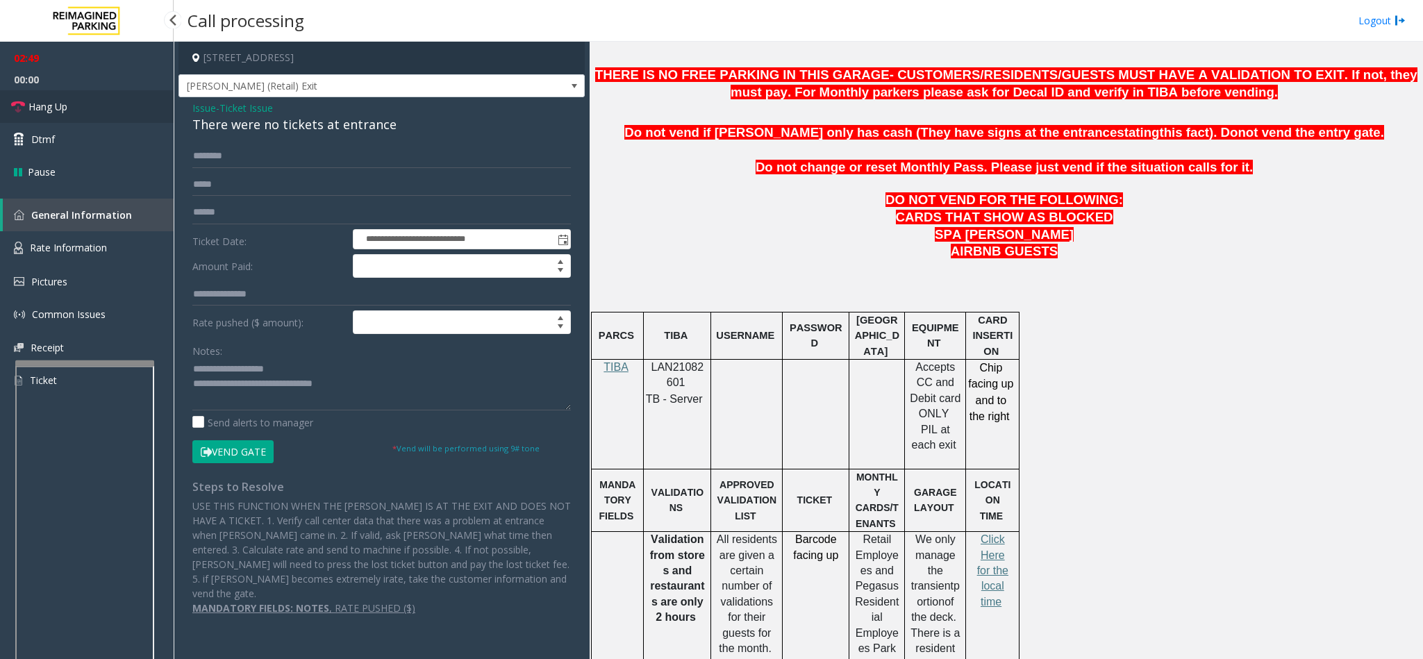
click at [15, 106] on icon at bounding box center [18, 107] width 14 height 14
click at [388, 394] on textarea at bounding box center [381, 384] width 378 height 52
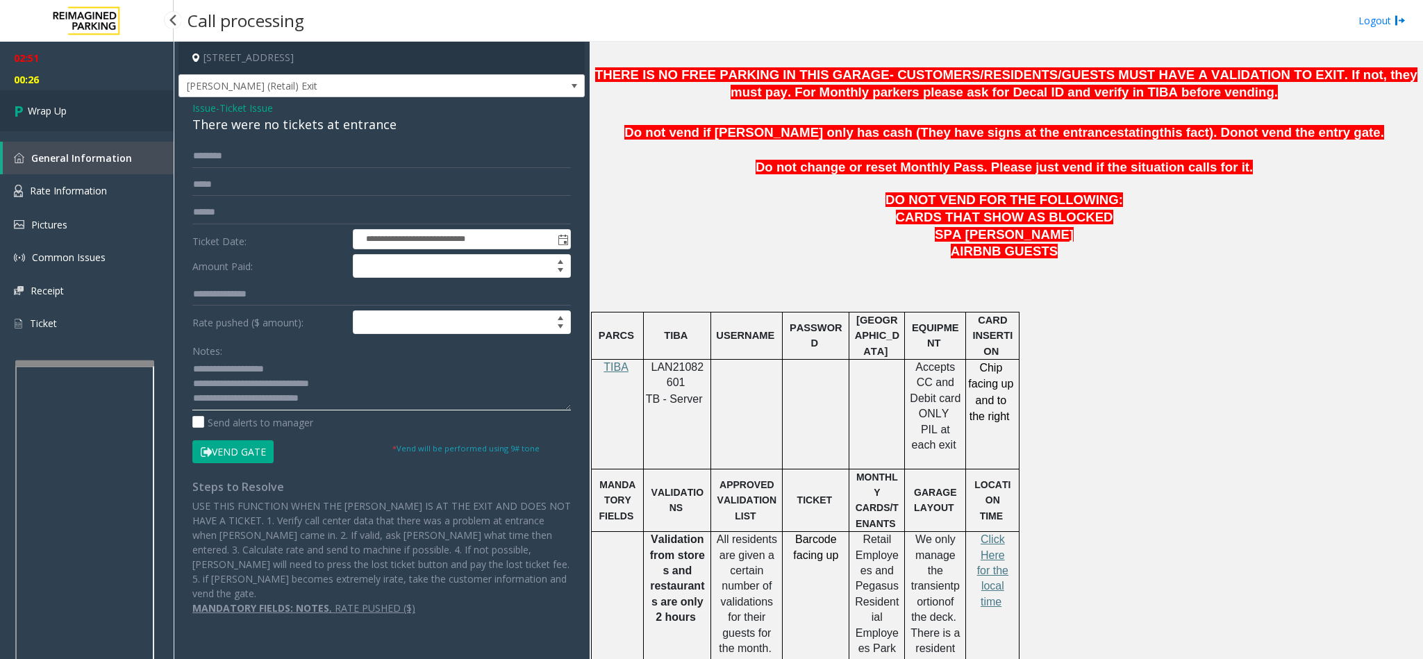
type textarea "**********"
click at [25, 119] on icon at bounding box center [21, 110] width 14 height 23
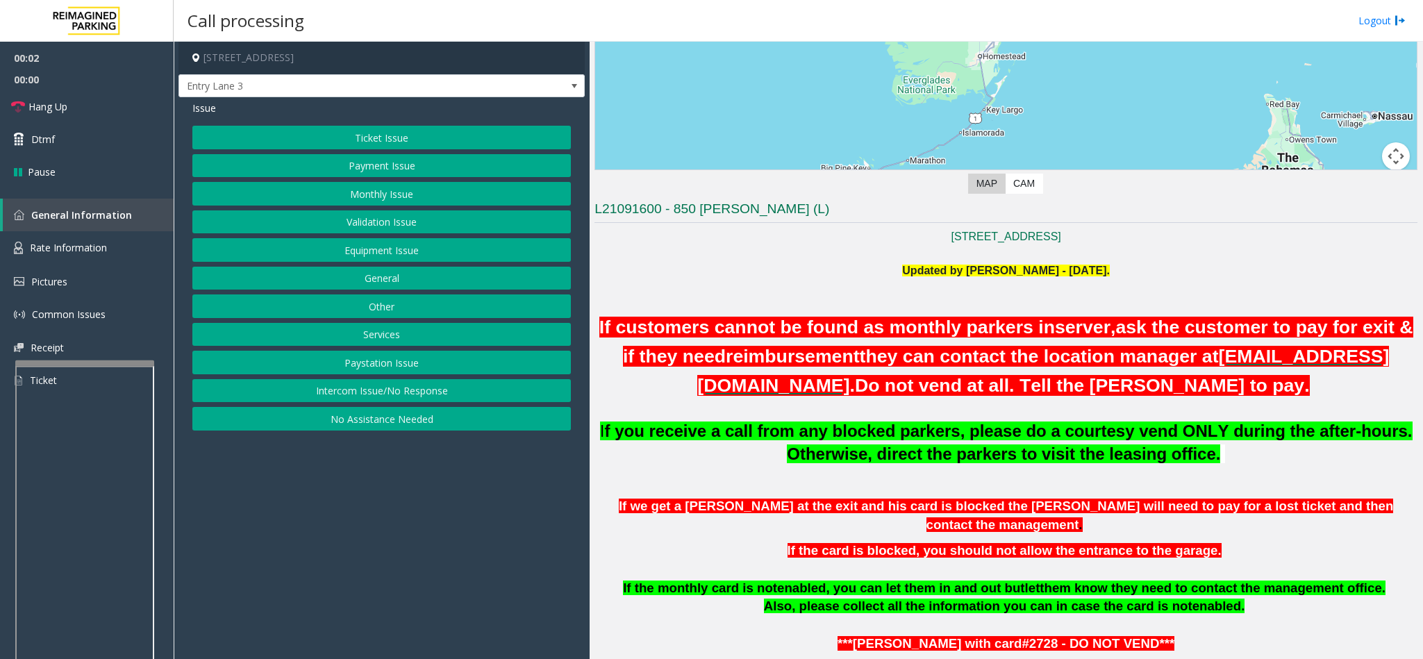
scroll to position [312, 0]
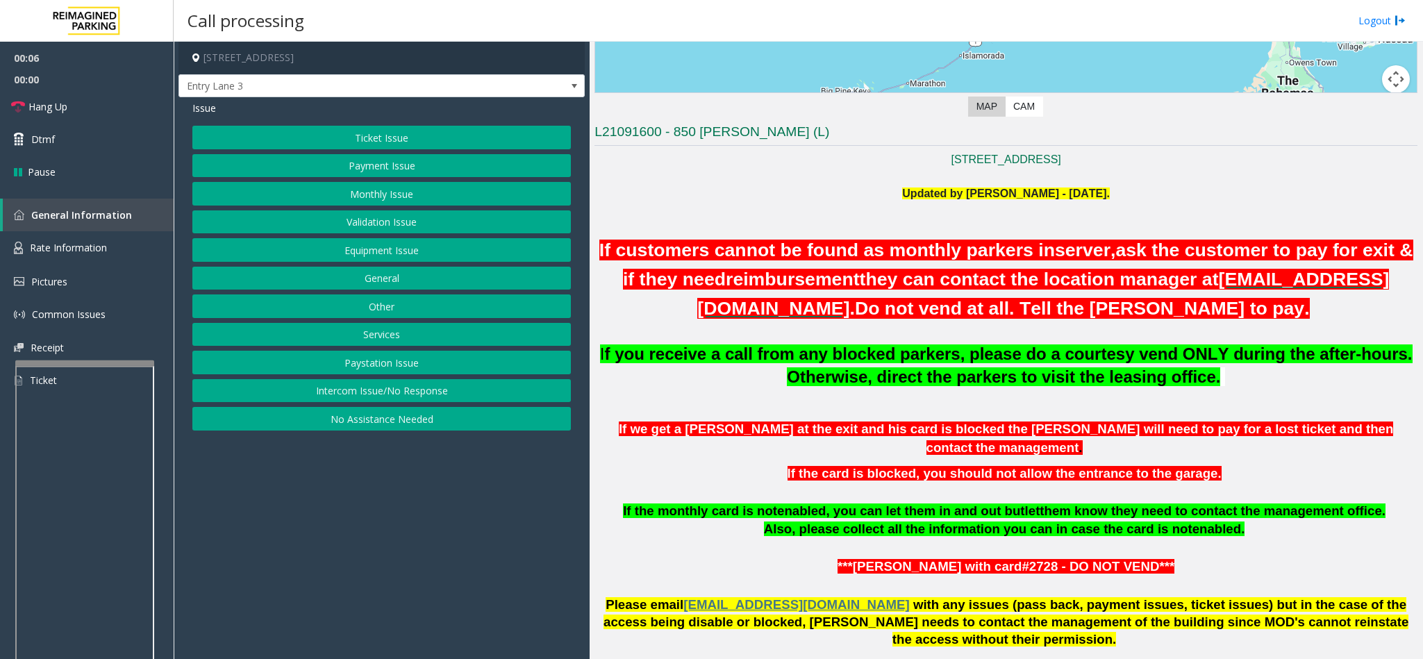
click at [435, 390] on button "Intercom Issue/No Response" at bounding box center [381, 391] width 378 height 24
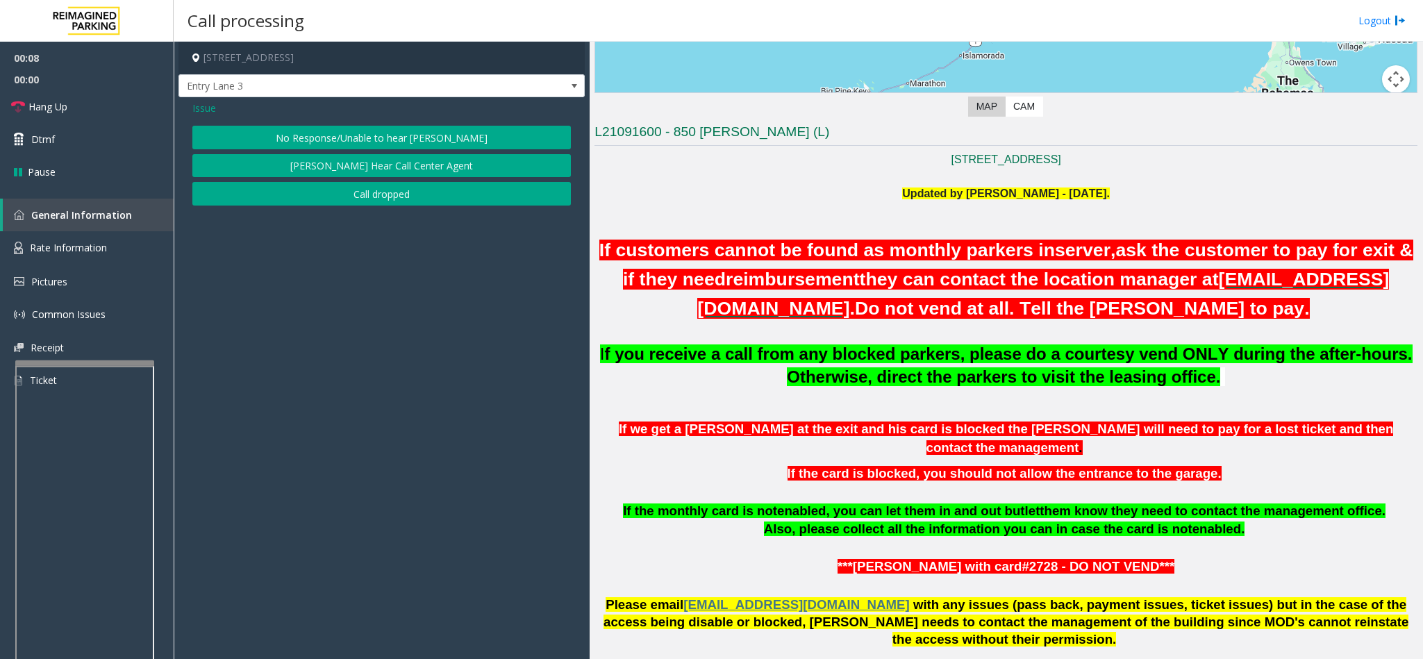
click at [356, 136] on button "No Response/Unable to hear [PERSON_NAME]" at bounding box center [381, 138] width 378 height 24
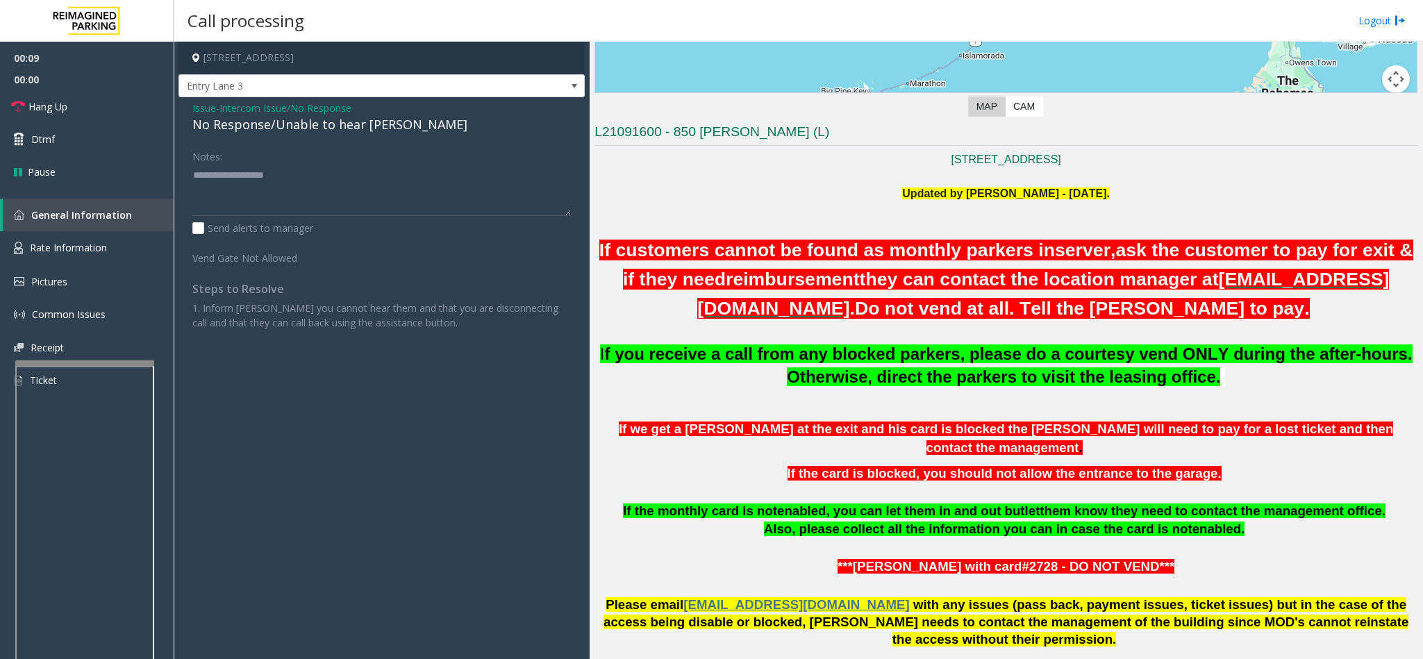
click at [358, 122] on div "No Response/Unable to hear [PERSON_NAME]" at bounding box center [381, 124] width 378 height 19
click at [375, 183] on textarea at bounding box center [381, 190] width 378 height 52
type textarea "**********"
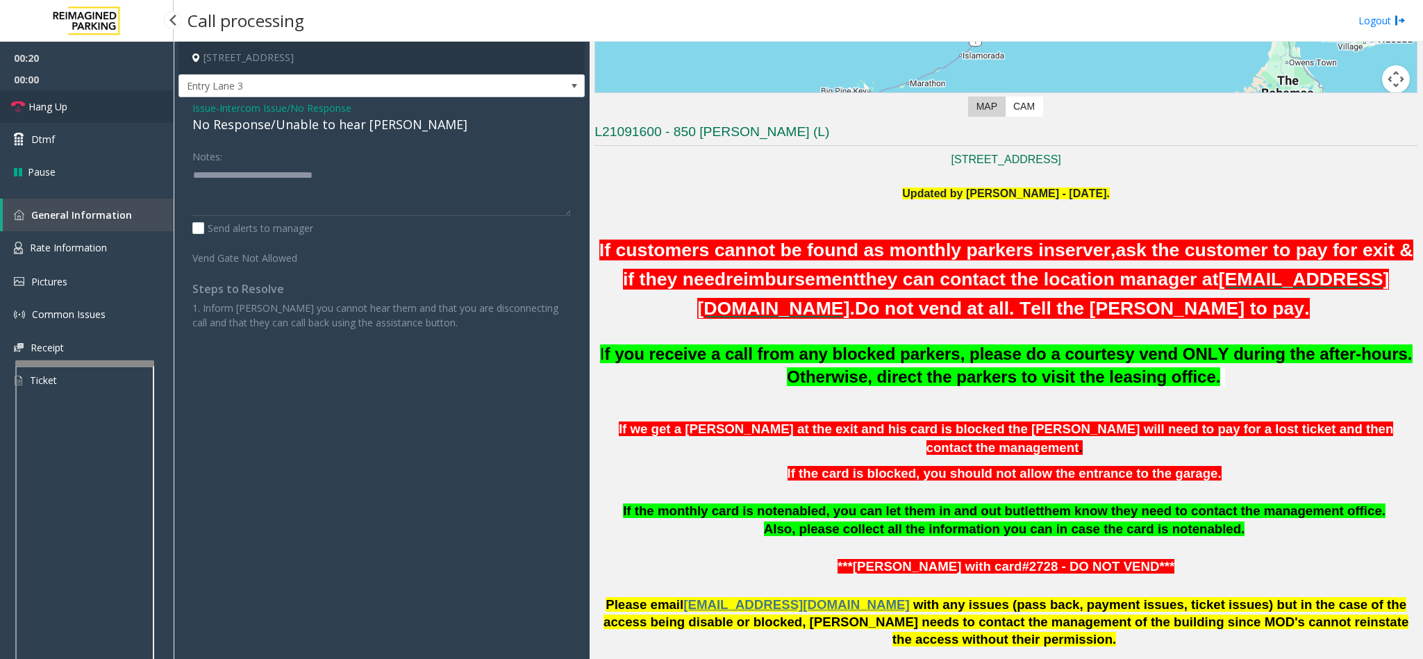
click at [23, 112] on icon at bounding box center [18, 107] width 14 height 14
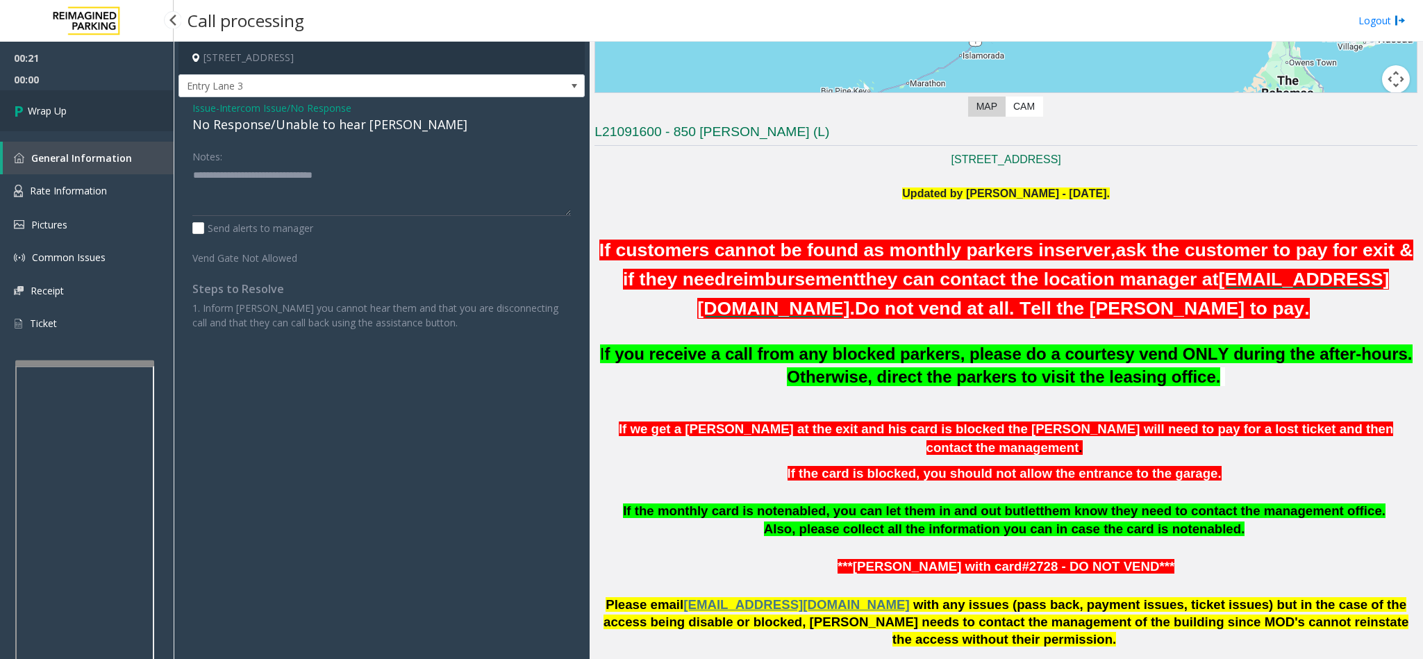
click at [23, 112] on icon at bounding box center [21, 110] width 14 height 23
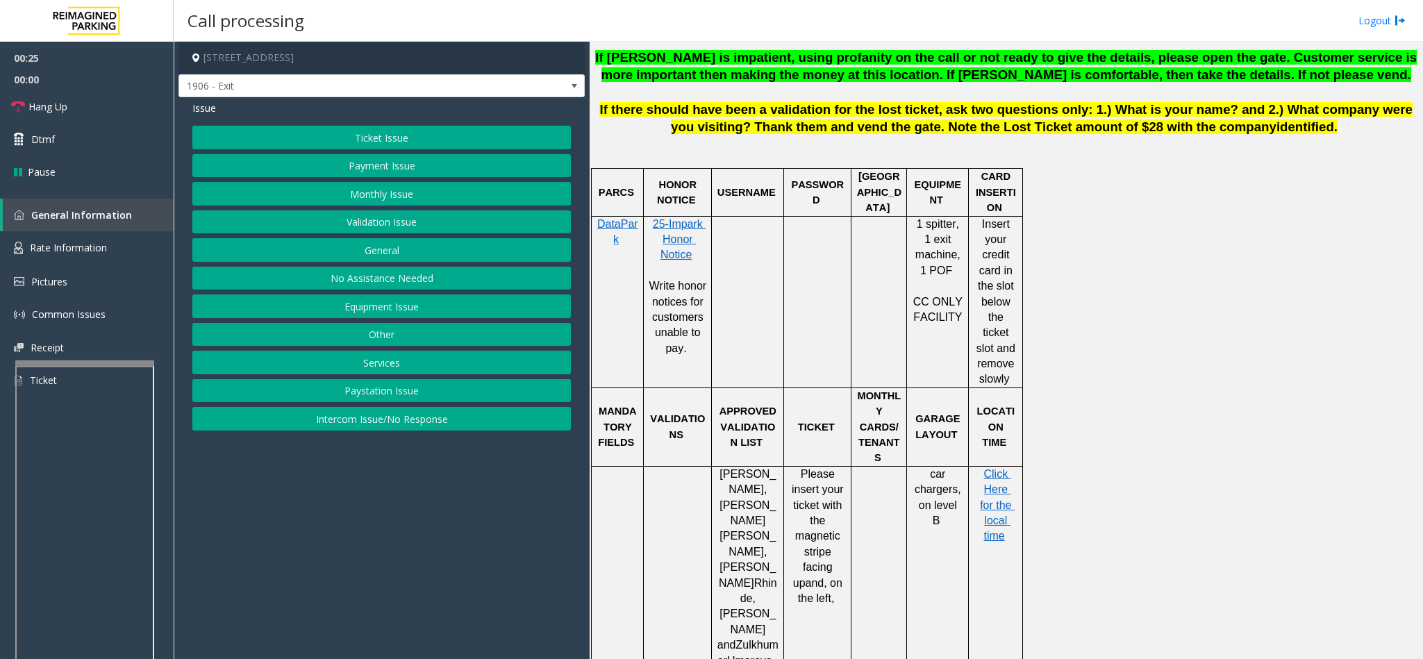
scroll to position [729, 0]
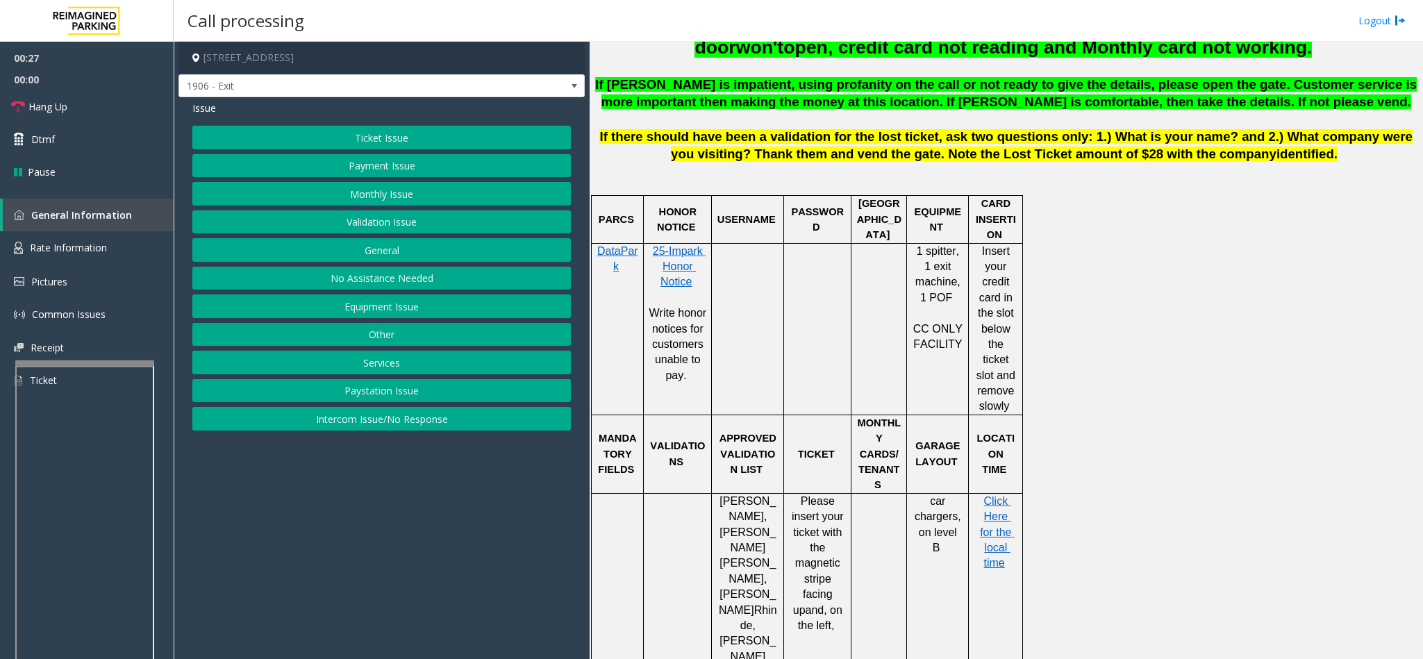
click at [353, 144] on button "Ticket Issue" at bounding box center [381, 138] width 378 height 24
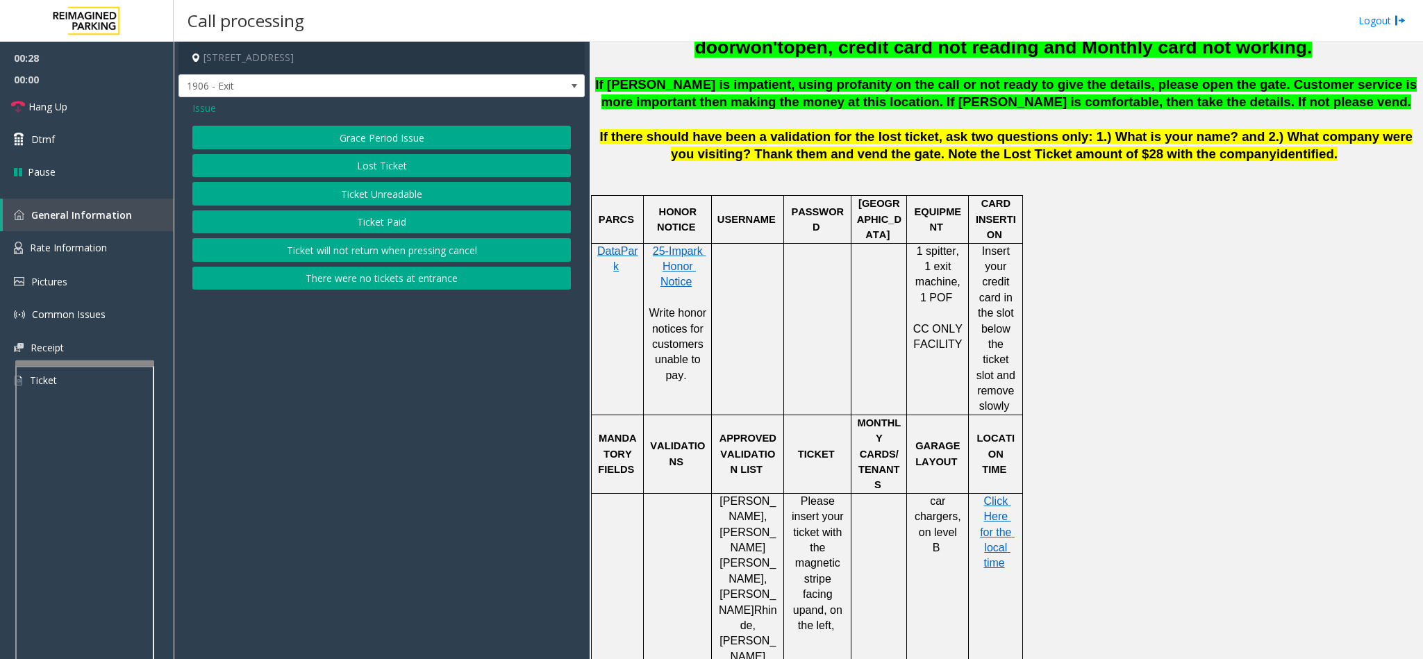
click at [392, 196] on button "Ticket Unreadable" at bounding box center [381, 194] width 378 height 24
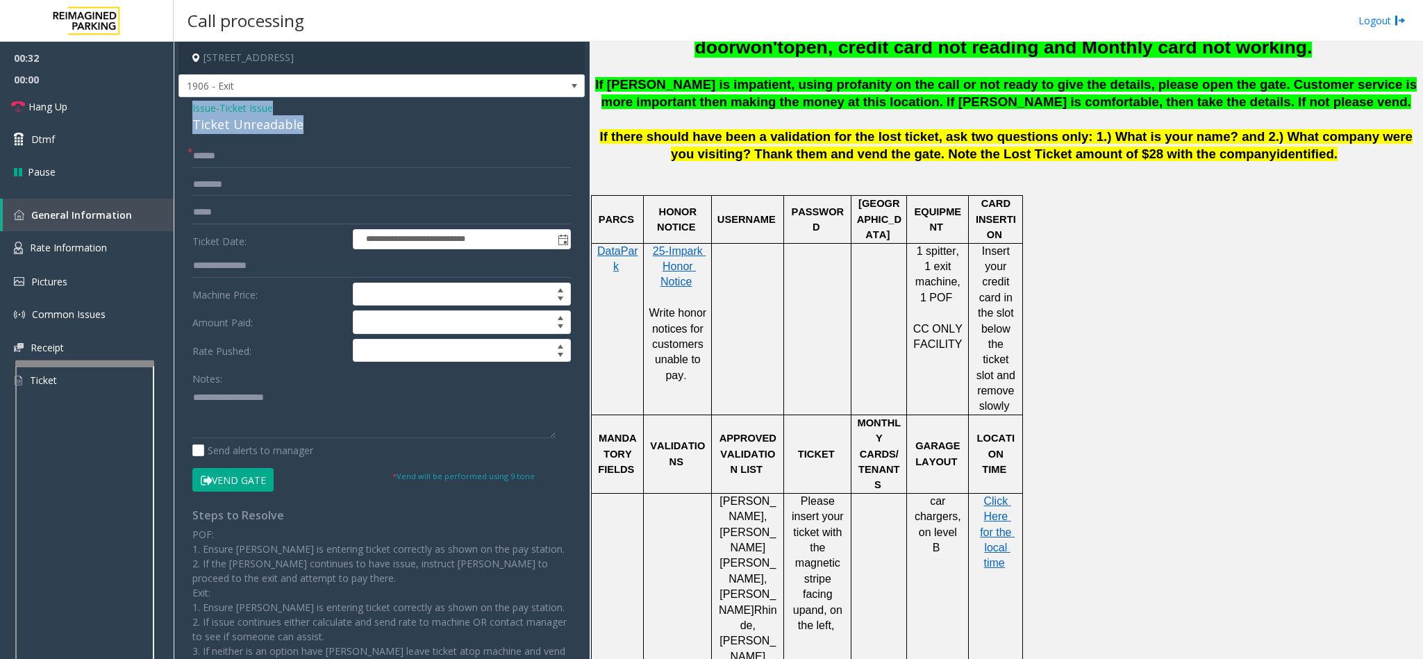
drag, startPoint x: 297, startPoint y: 121, endPoint x: 186, endPoint y: 111, distance: 110.8
click at [186, 111] on div "**********" at bounding box center [381, 421] width 406 height 648
click at [301, 423] on textarea at bounding box center [373, 412] width 363 height 52
type textarea "**********"
click at [230, 167] on input "text" at bounding box center [381, 156] width 378 height 24
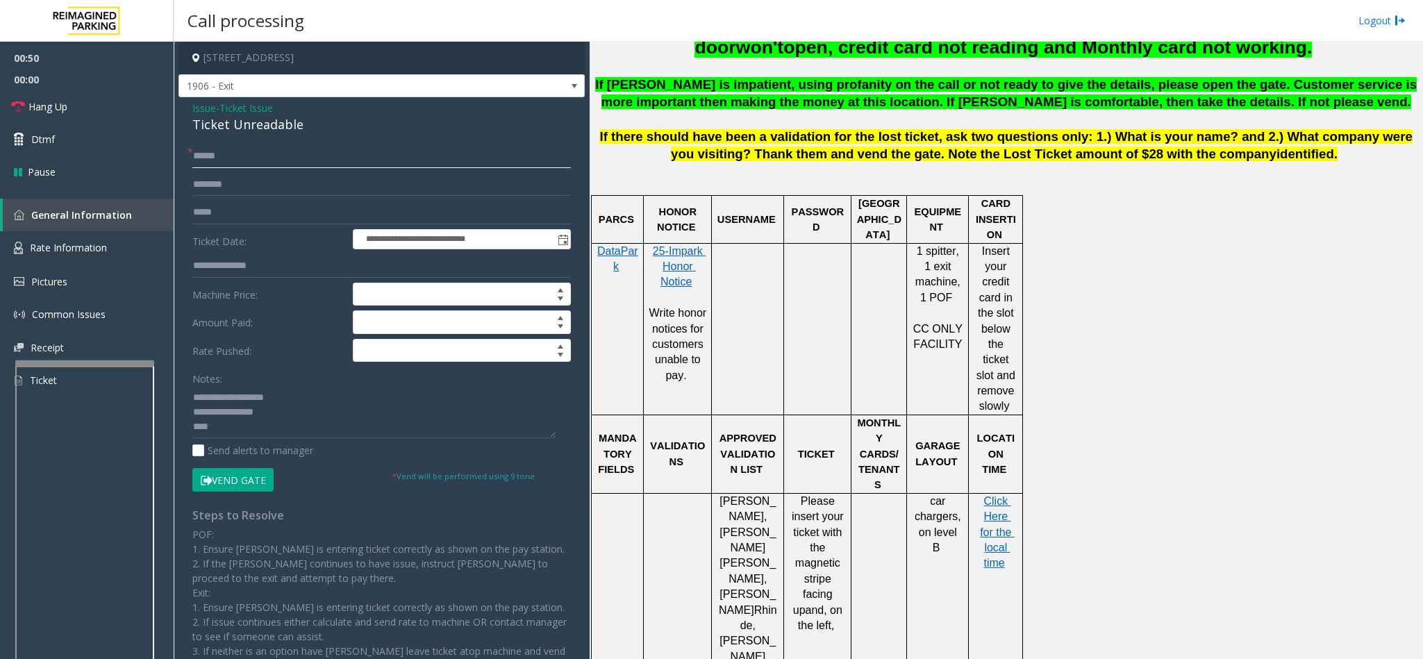
type input "******"
click at [244, 190] on input "text" at bounding box center [381, 185] width 378 height 24
type input "*****"
click at [247, 432] on textarea at bounding box center [373, 412] width 363 height 52
type textarea "**********"
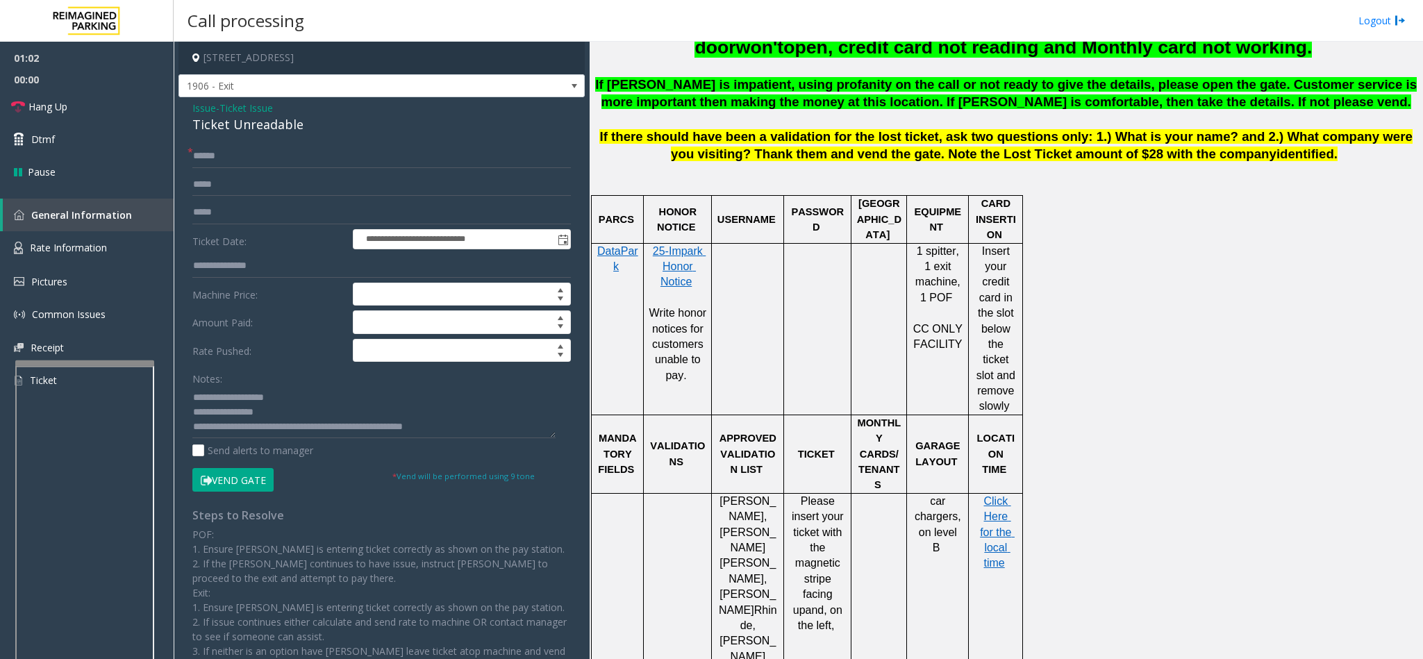
click at [230, 479] on button "Vend Gate" at bounding box center [232, 480] width 81 height 24
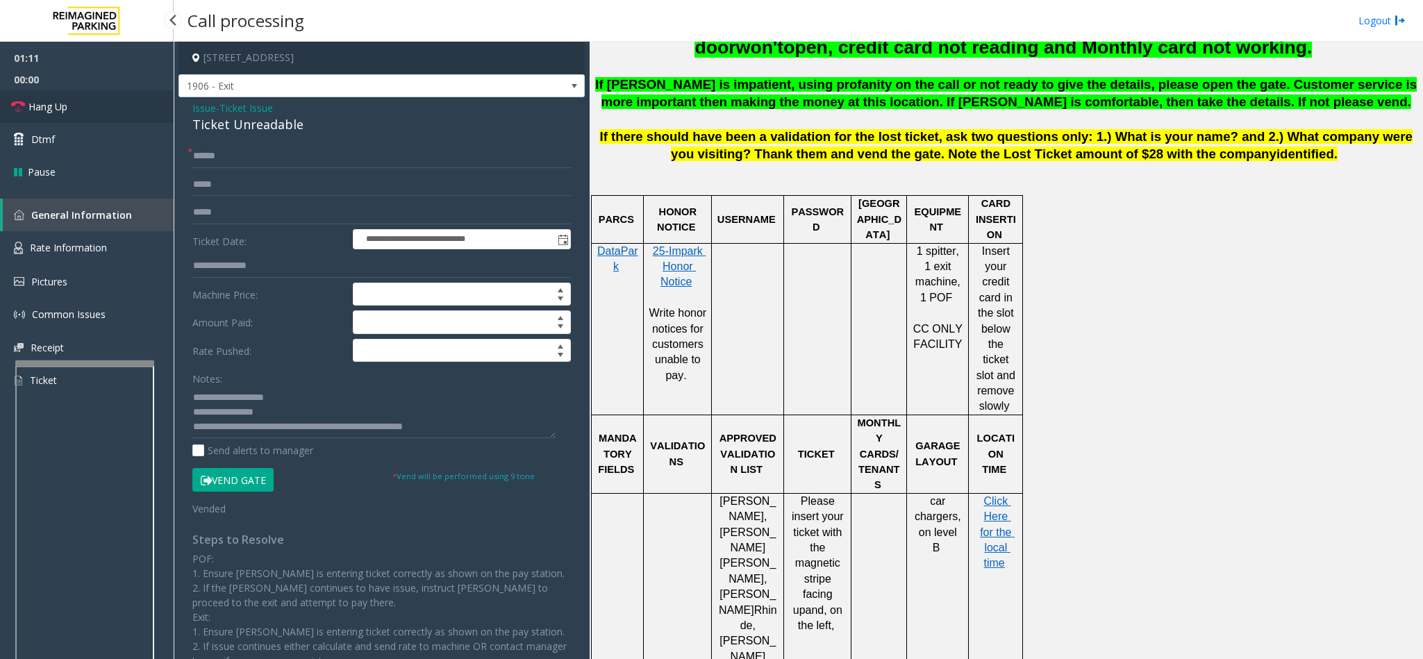
click at [42, 105] on span "Hang Up" at bounding box center [47, 106] width 39 height 15
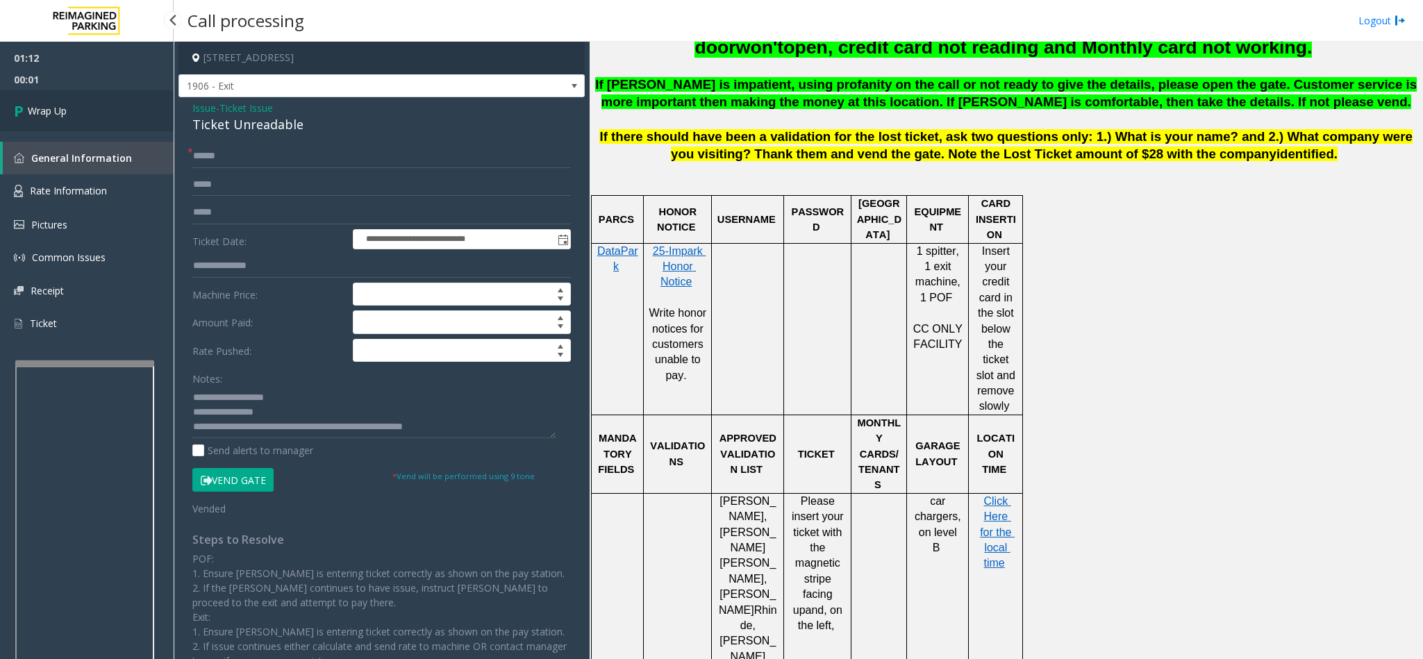
click at [42, 105] on span "Wrap Up" at bounding box center [47, 110] width 39 height 15
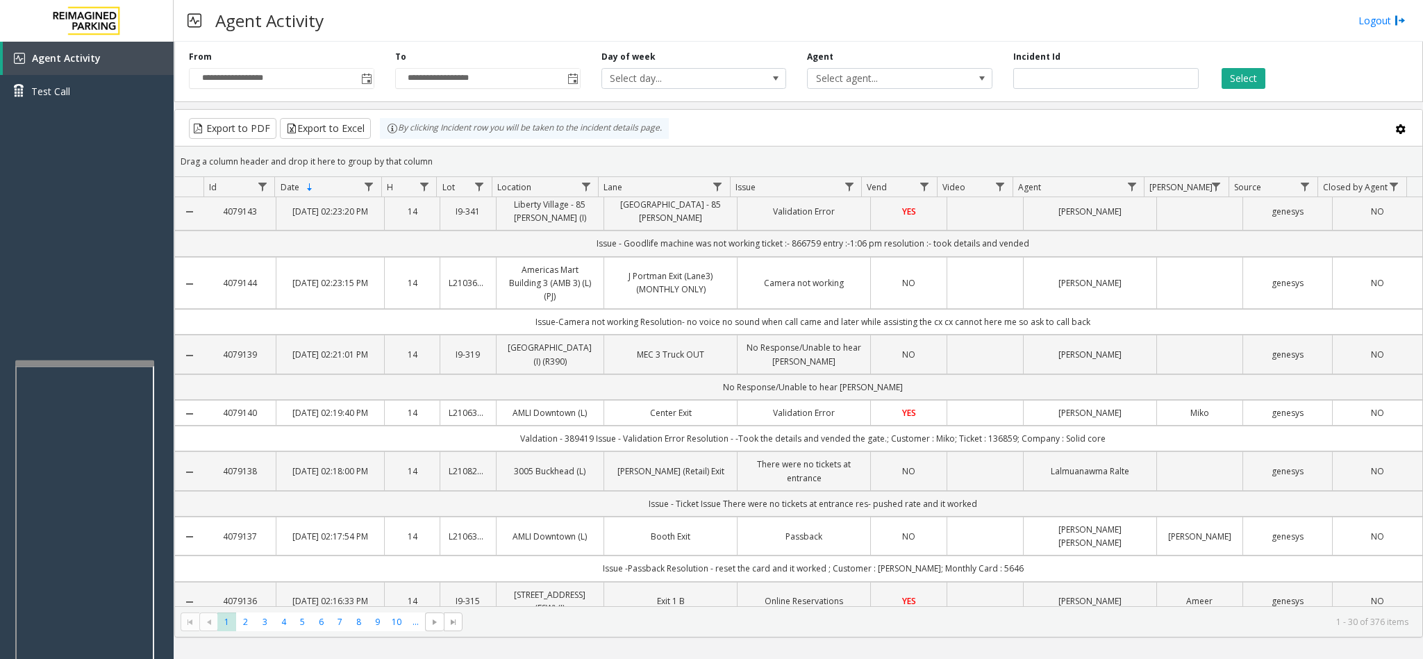
scroll to position [208, 0]
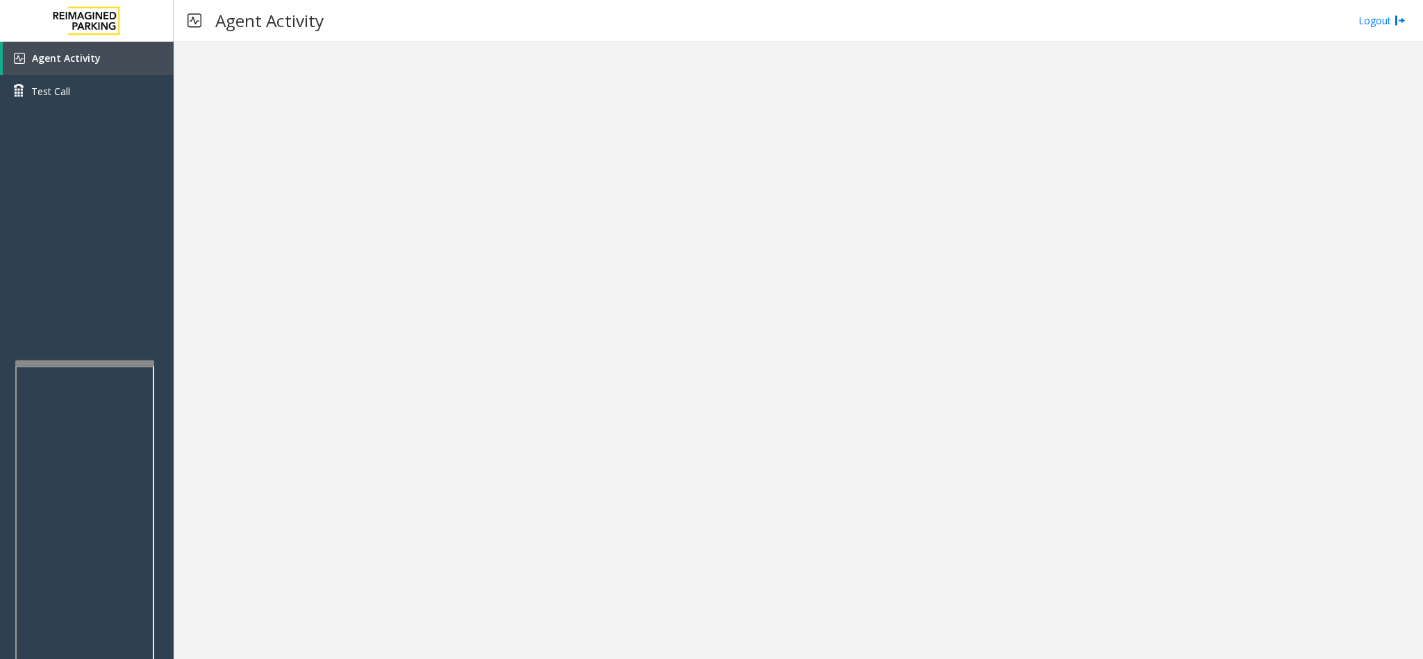
click at [251, 424] on div at bounding box center [798, 350] width 1249 height 617
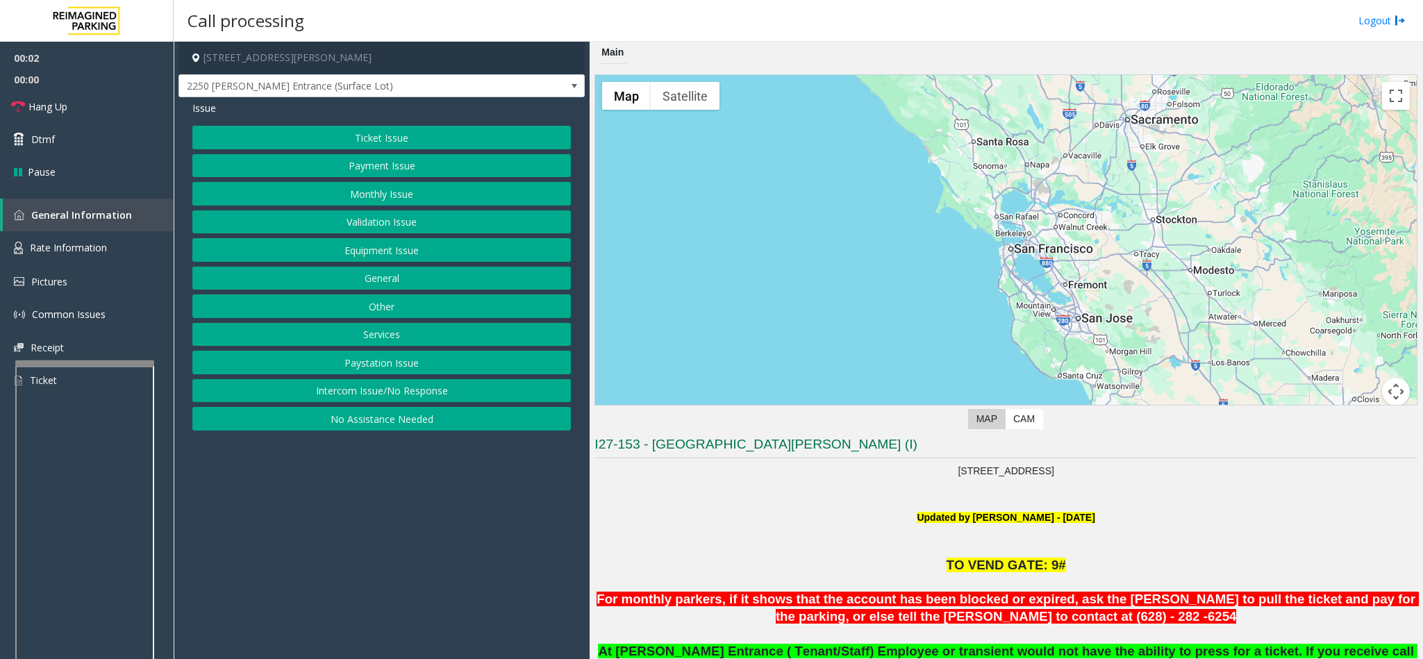
scroll to position [208, 0]
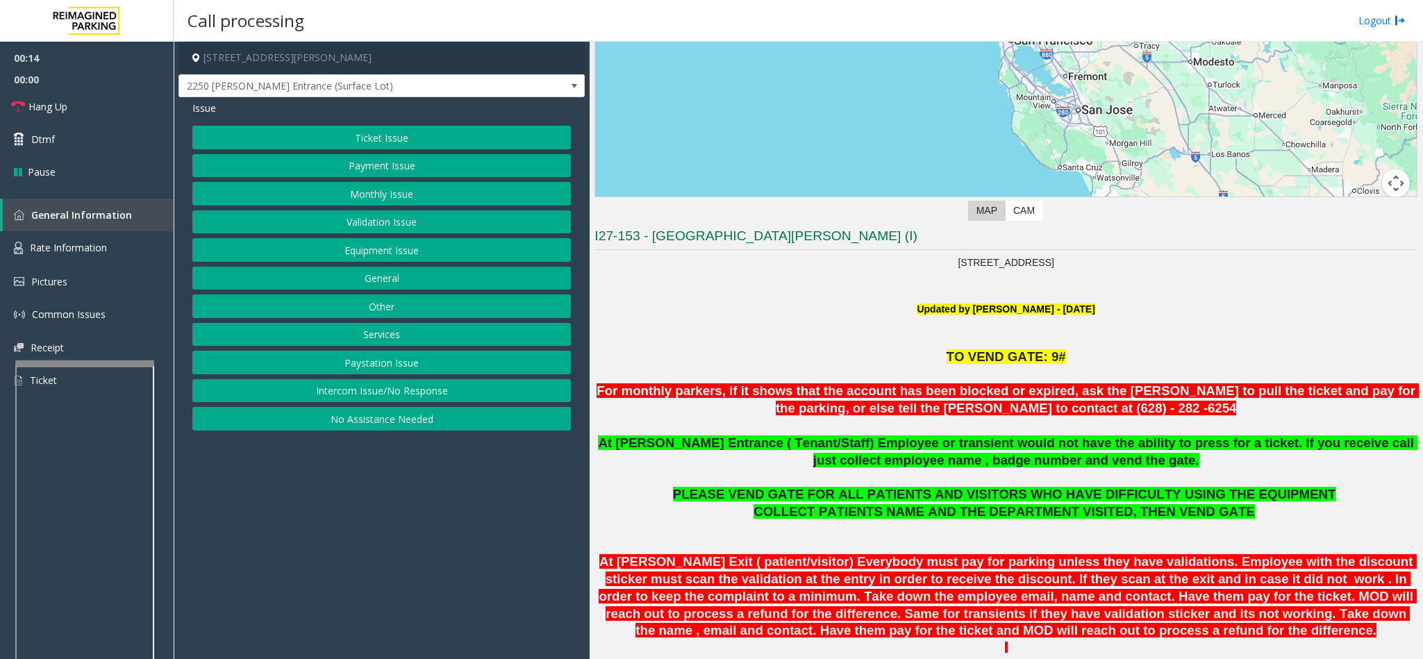
click at [290, 427] on button "No Assistance Needed" at bounding box center [381, 419] width 378 height 24
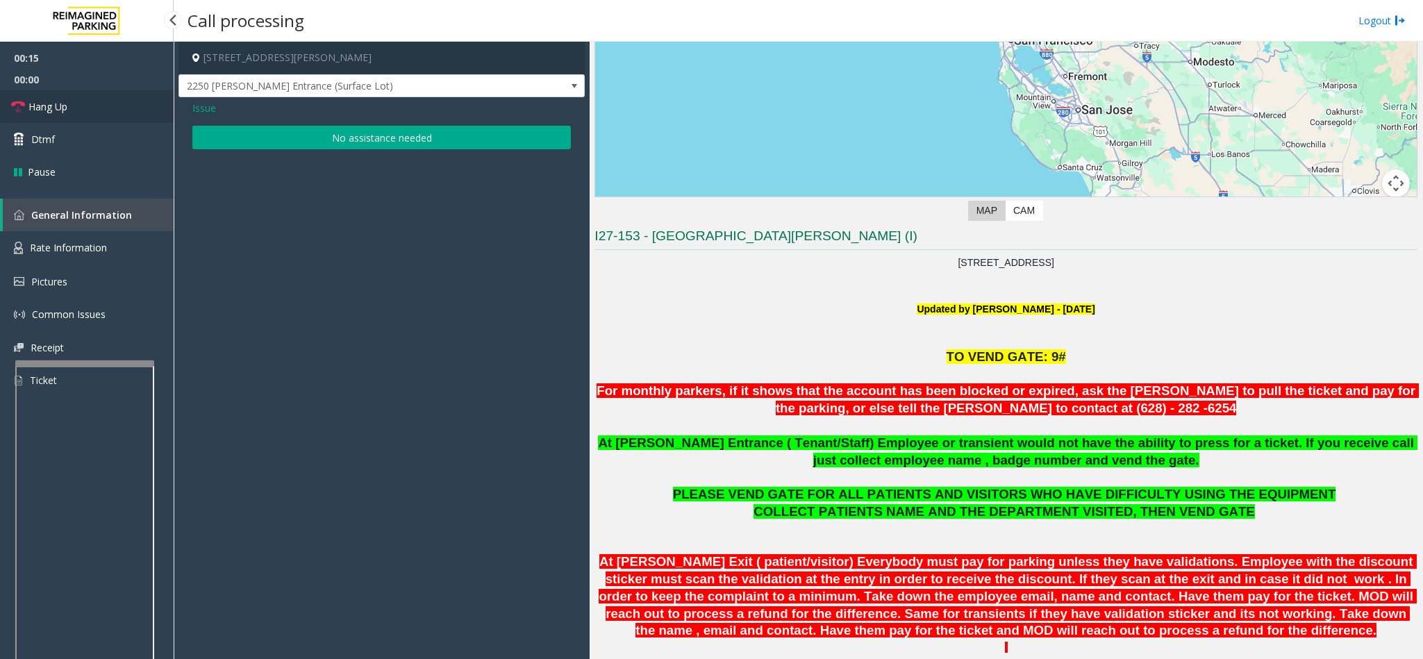
click at [47, 110] on span "Hang Up" at bounding box center [47, 106] width 39 height 15
click at [411, 138] on button "No assistance needed" at bounding box center [381, 138] width 378 height 24
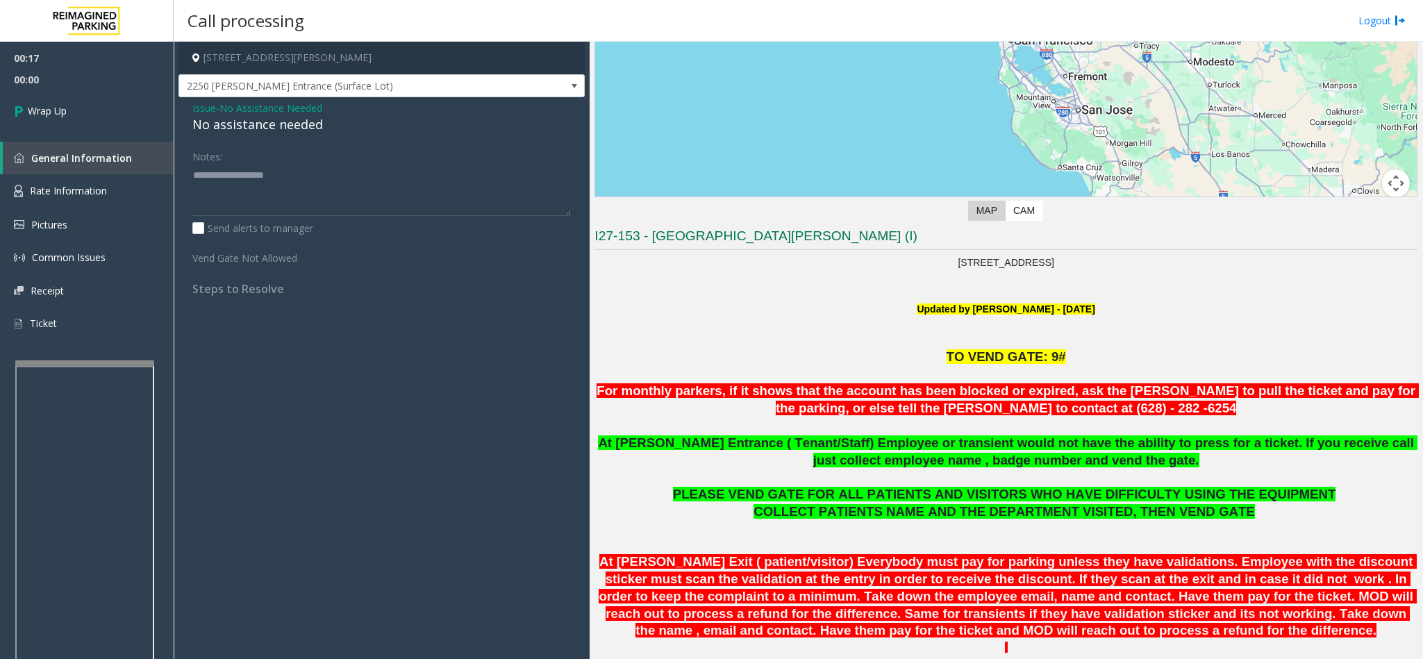
click at [283, 130] on div "No assistance needed" at bounding box center [381, 124] width 378 height 19
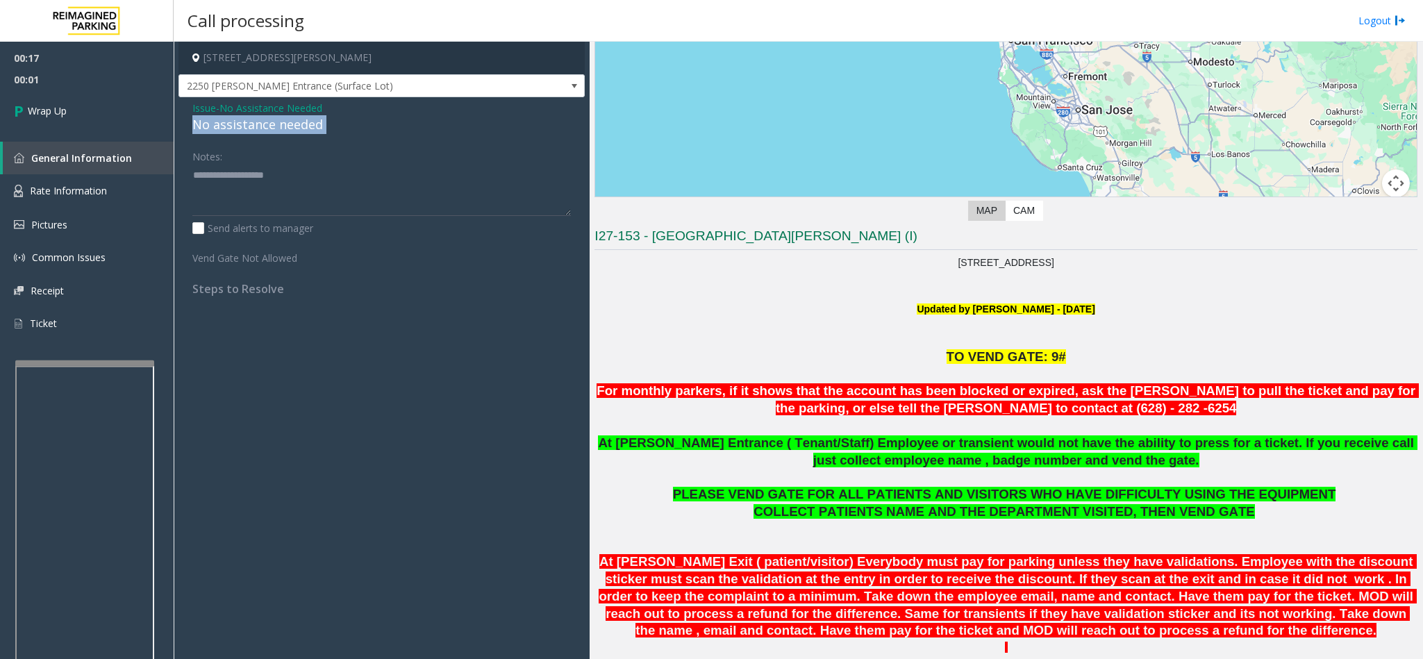
click at [283, 130] on div "No assistance needed" at bounding box center [381, 124] width 378 height 19
type textarea "**********"
click at [23, 113] on icon at bounding box center [21, 110] width 14 height 23
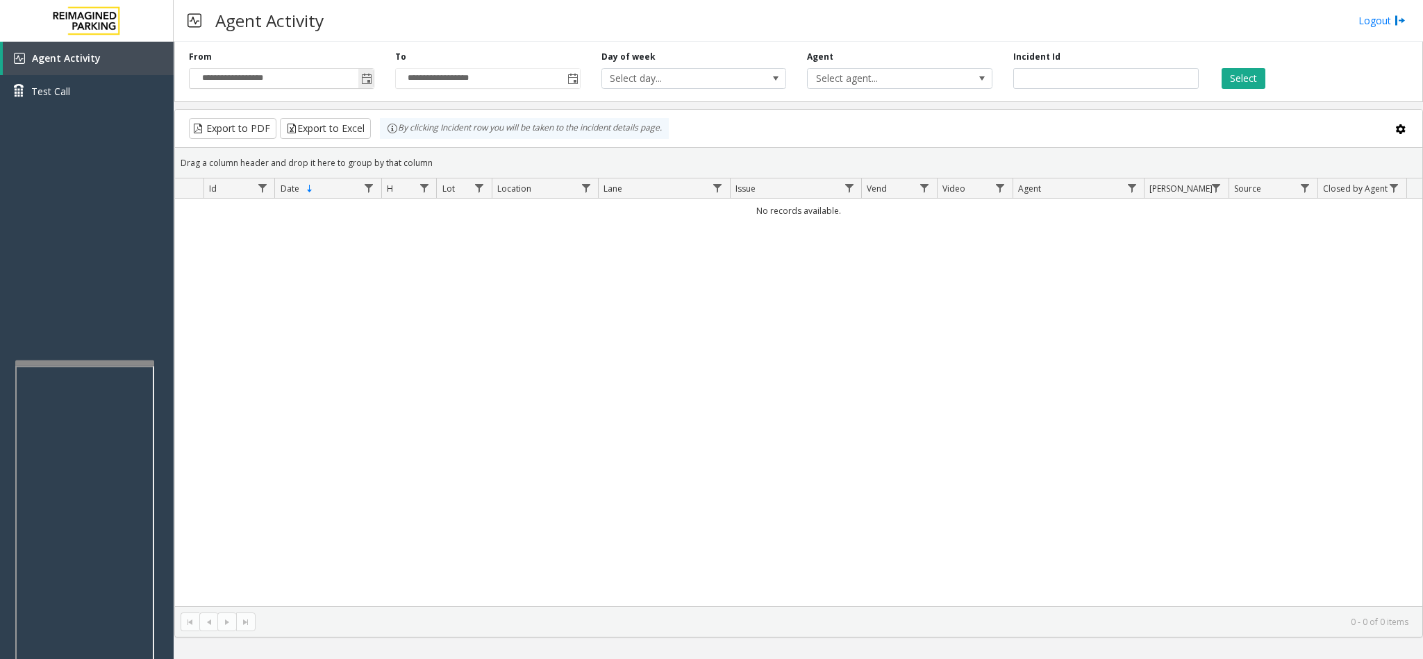
click at [365, 85] on span "Toggle popup" at bounding box center [366, 79] width 11 height 11
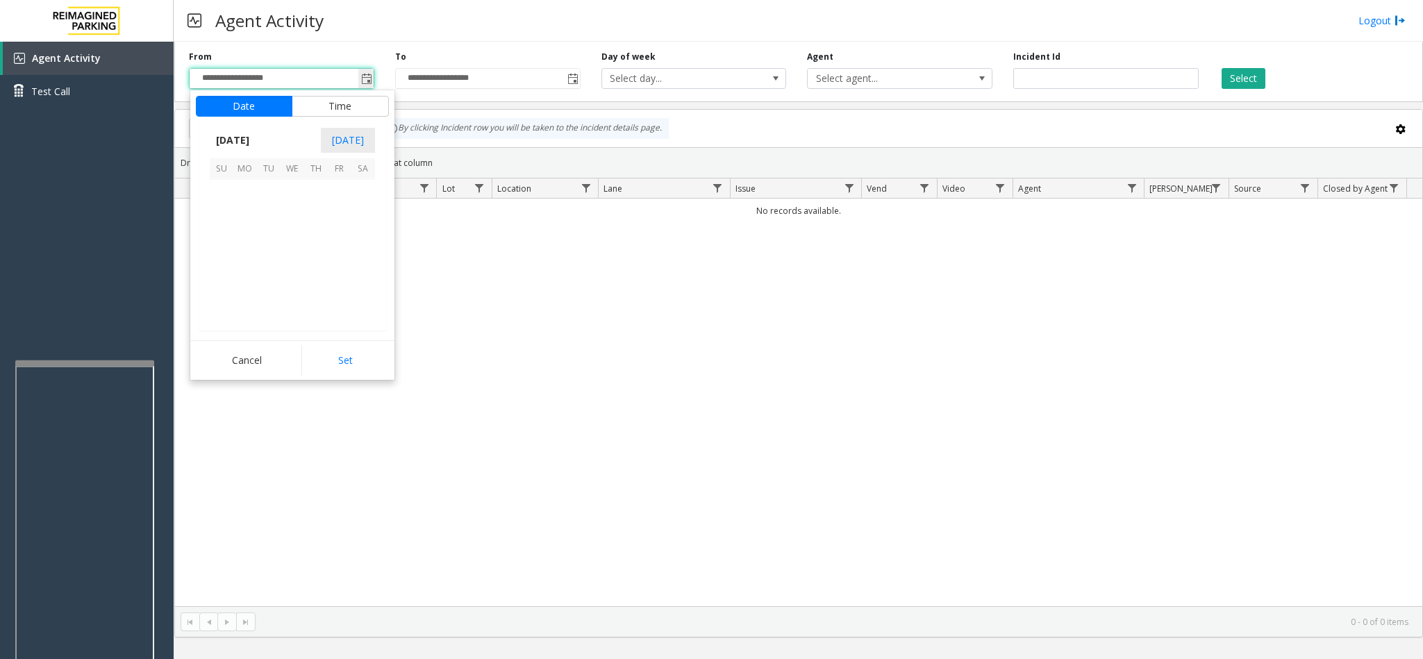
scroll to position [249114, 0]
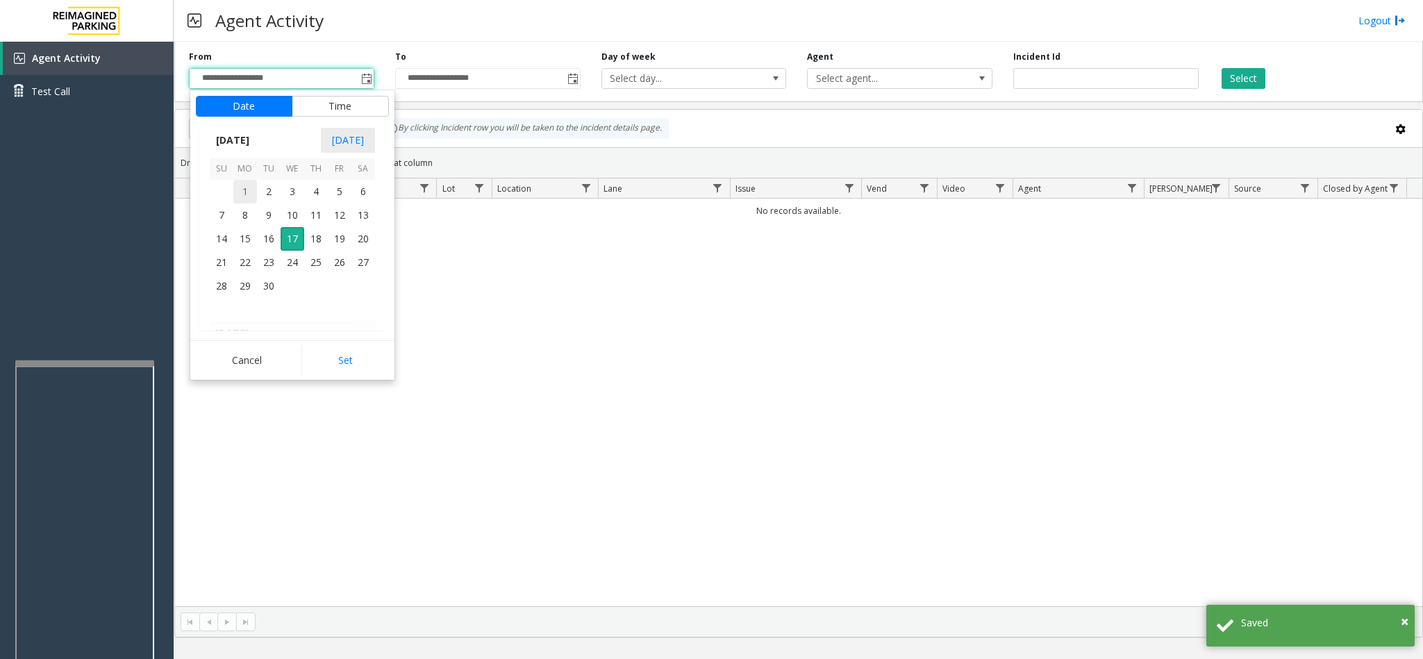
click at [237, 196] on span "1" at bounding box center [245, 192] width 24 height 24
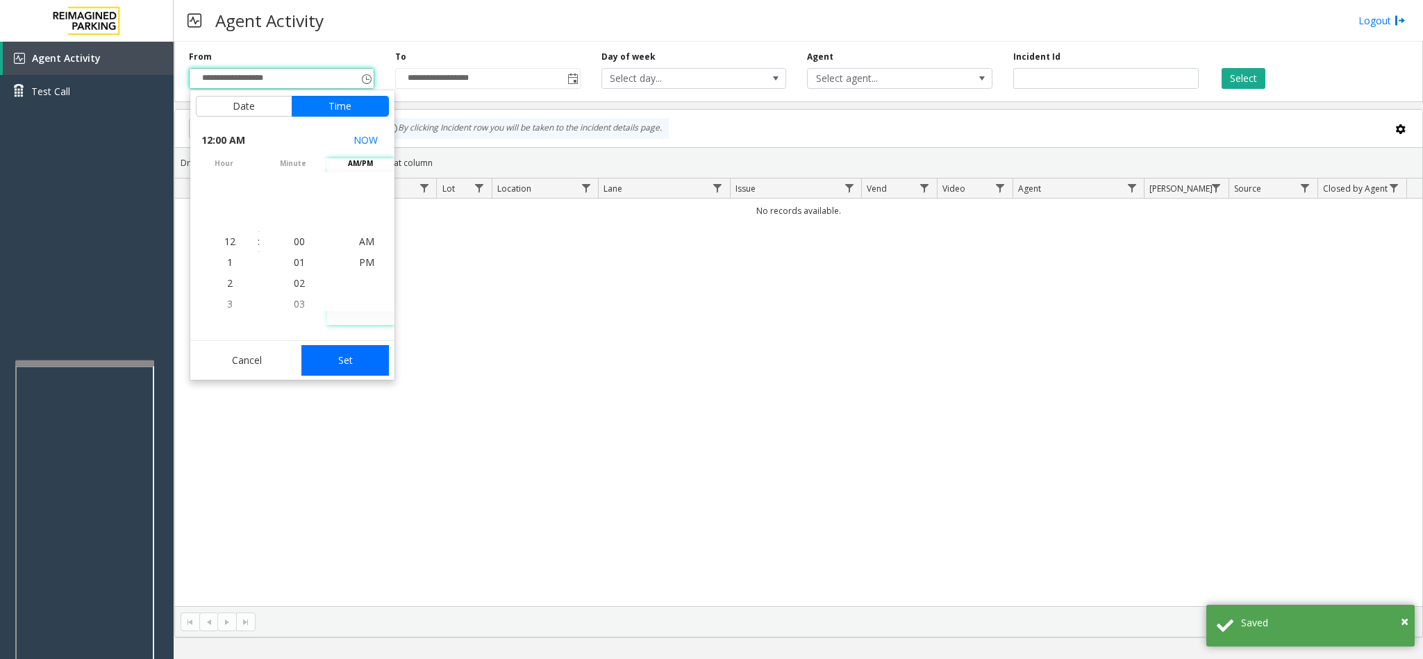
click at [342, 355] on button "Set" at bounding box center [344, 360] width 87 height 31
type input "**********"
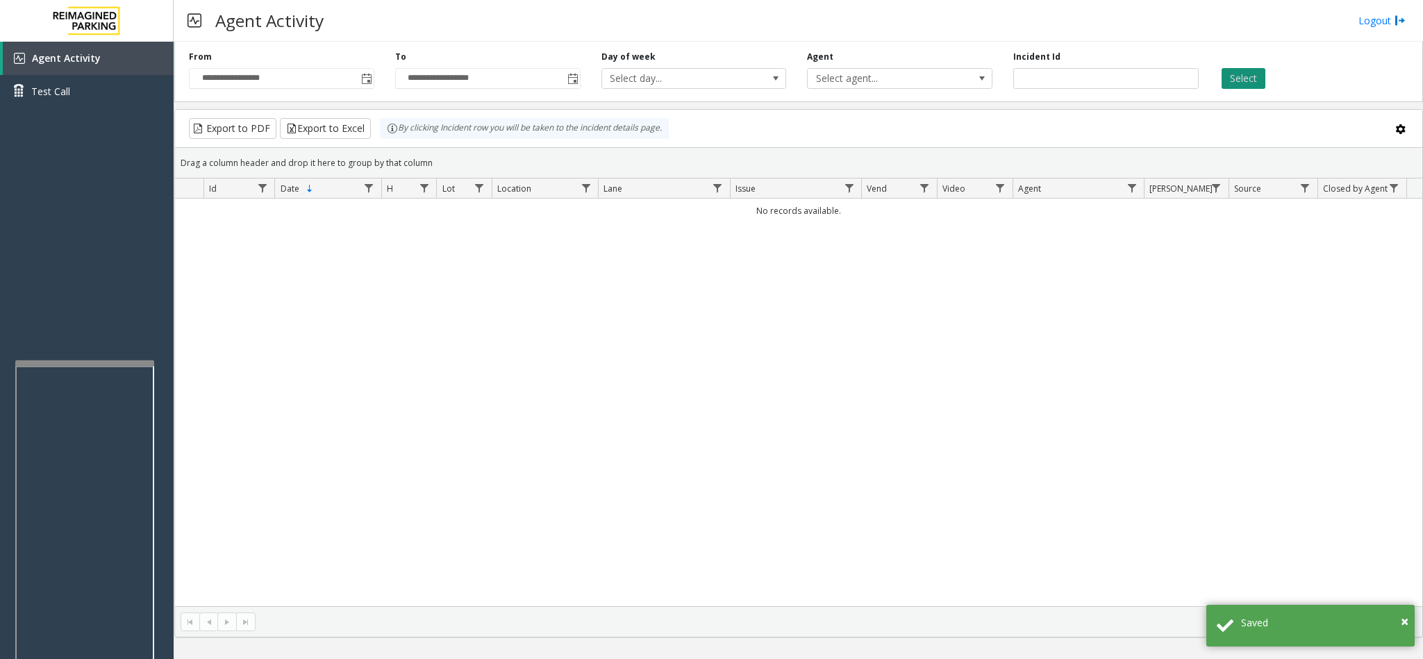
click at [1230, 79] on button "Select" at bounding box center [1243, 78] width 44 height 21
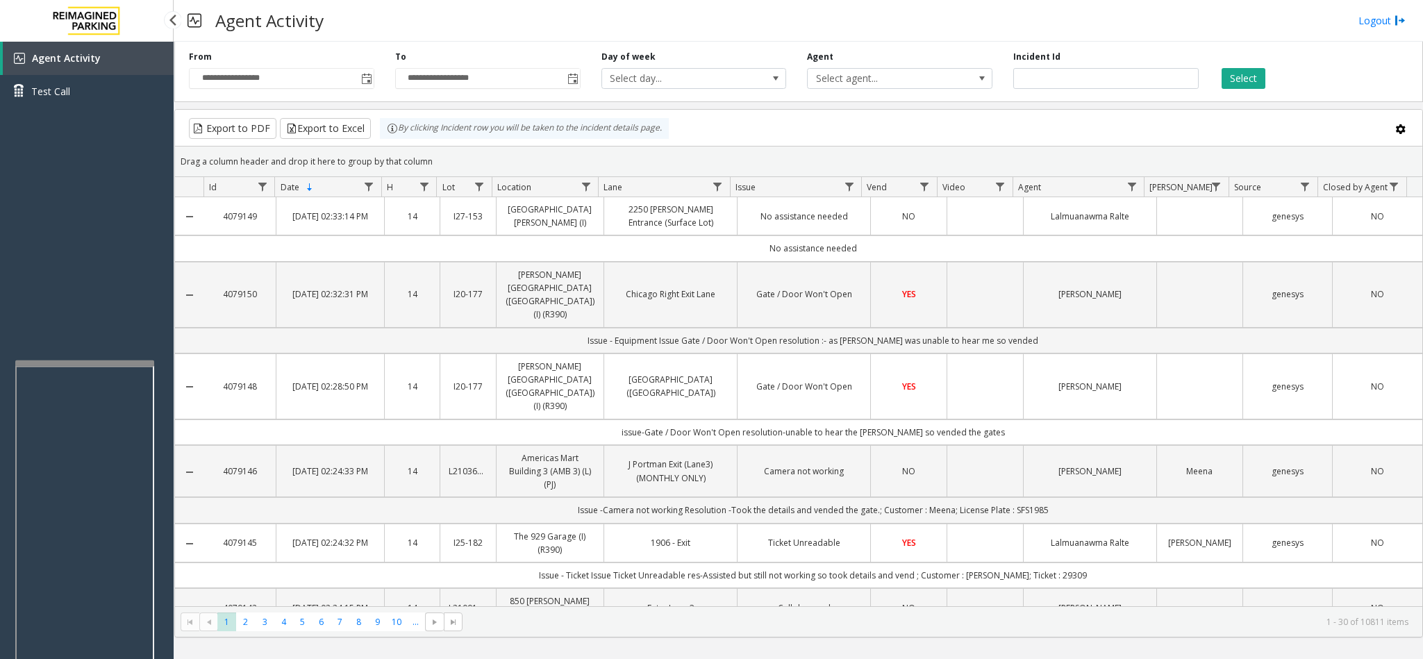
click at [136, 272] on div "Agent Activity Test Call" at bounding box center [87, 371] width 174 height 659
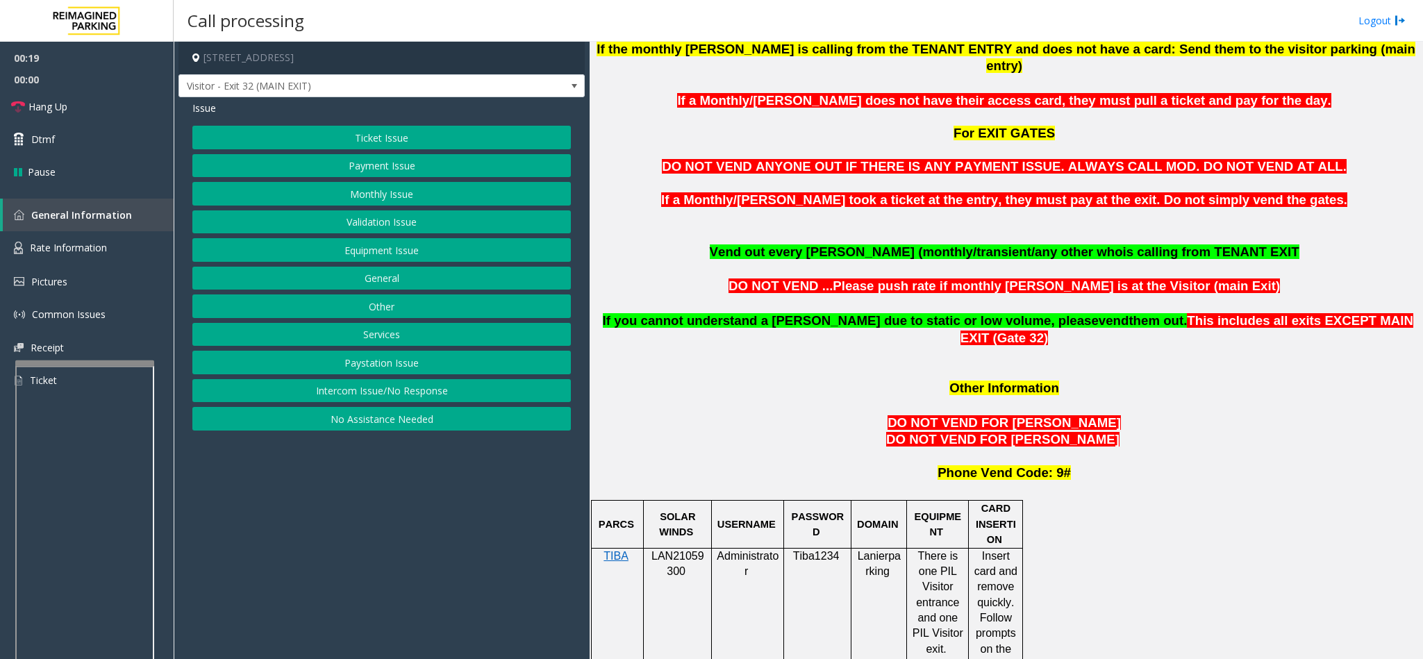
scroll to position [937, 0]
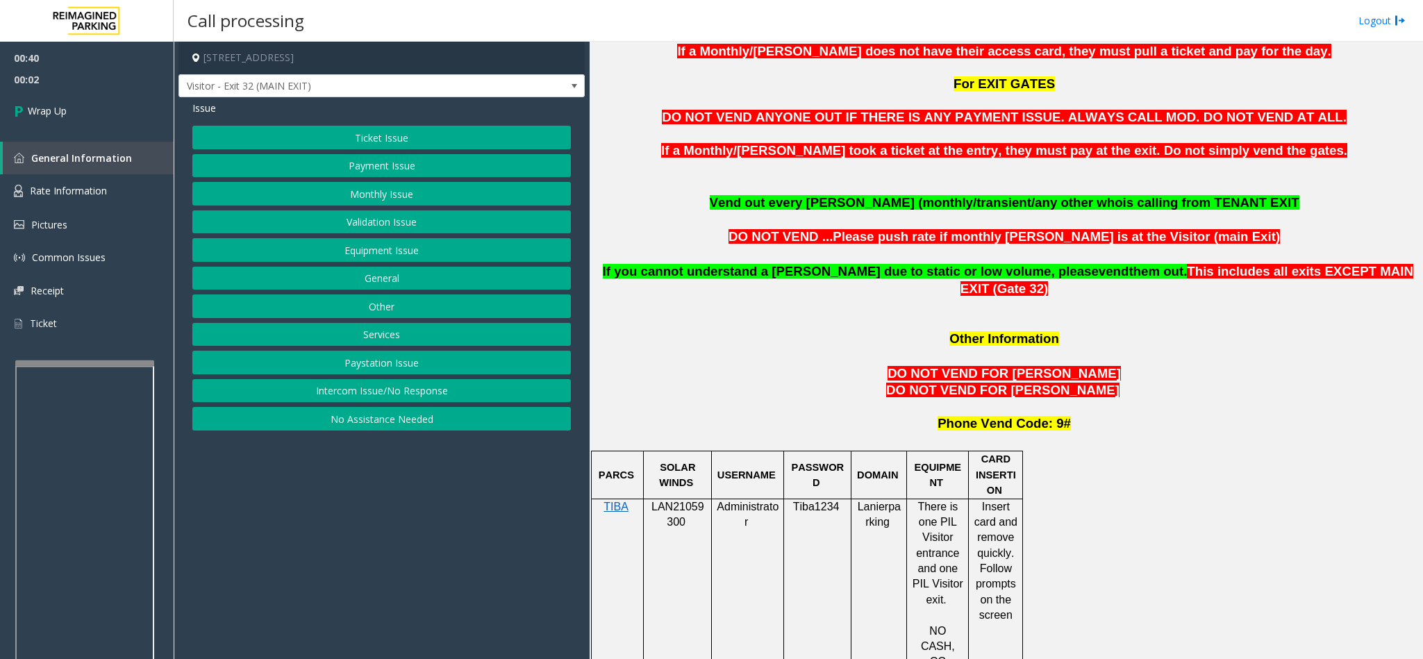
click at [410, 401] on button "Intercom Issue/No Response" at bounding box center [381, 391] width 378 height 24
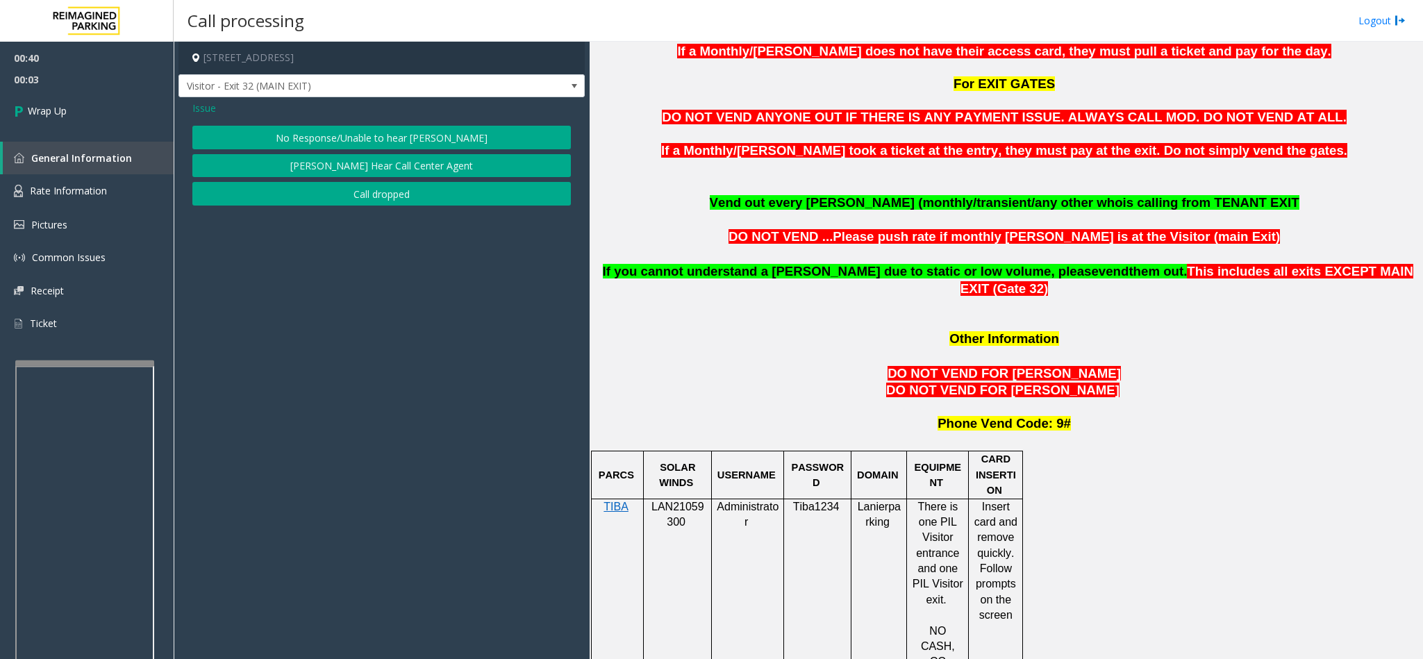
click at [422, 190] on button "Call dropped" at bounding box center [381, 194] width 378 height 24
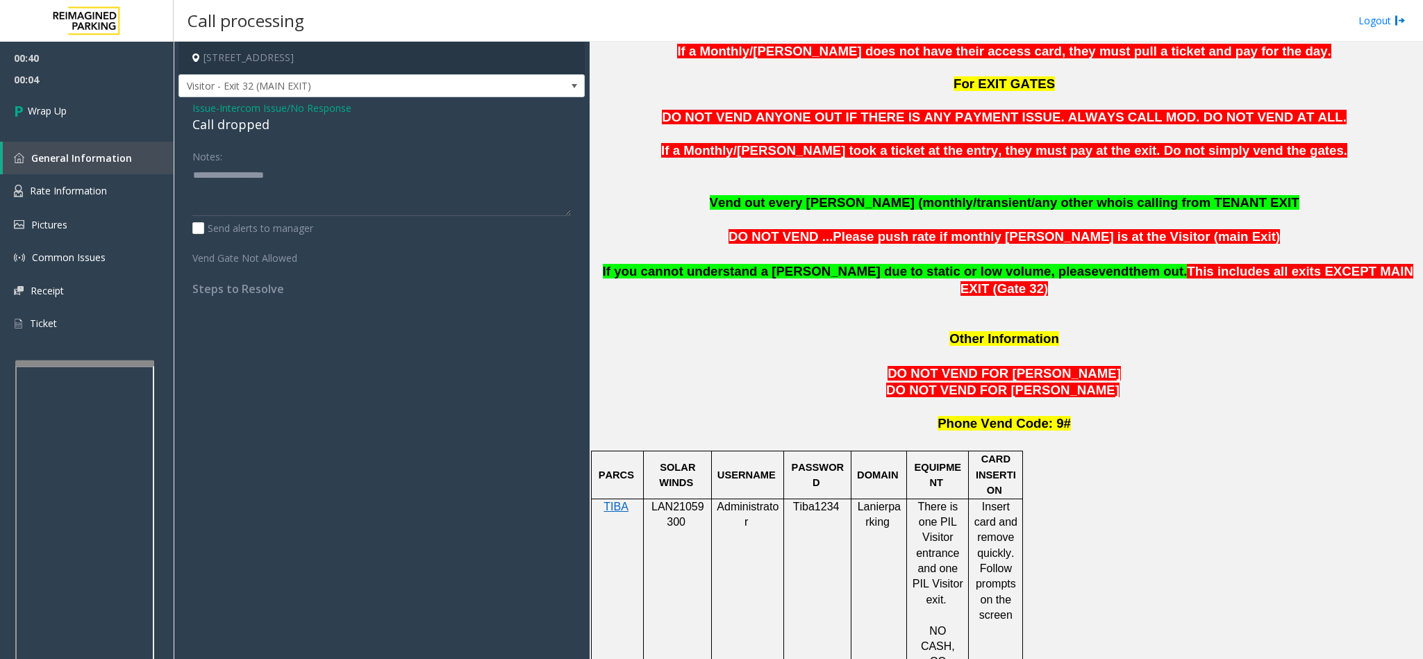
click at [259, 126] on div "Call dropped" at bounding box center [381, 124] width 378 height 19
type textarea "**********"
click at [36, 107] on span "Wrap Up" at bounding box center [47, 110] width 39 height 15
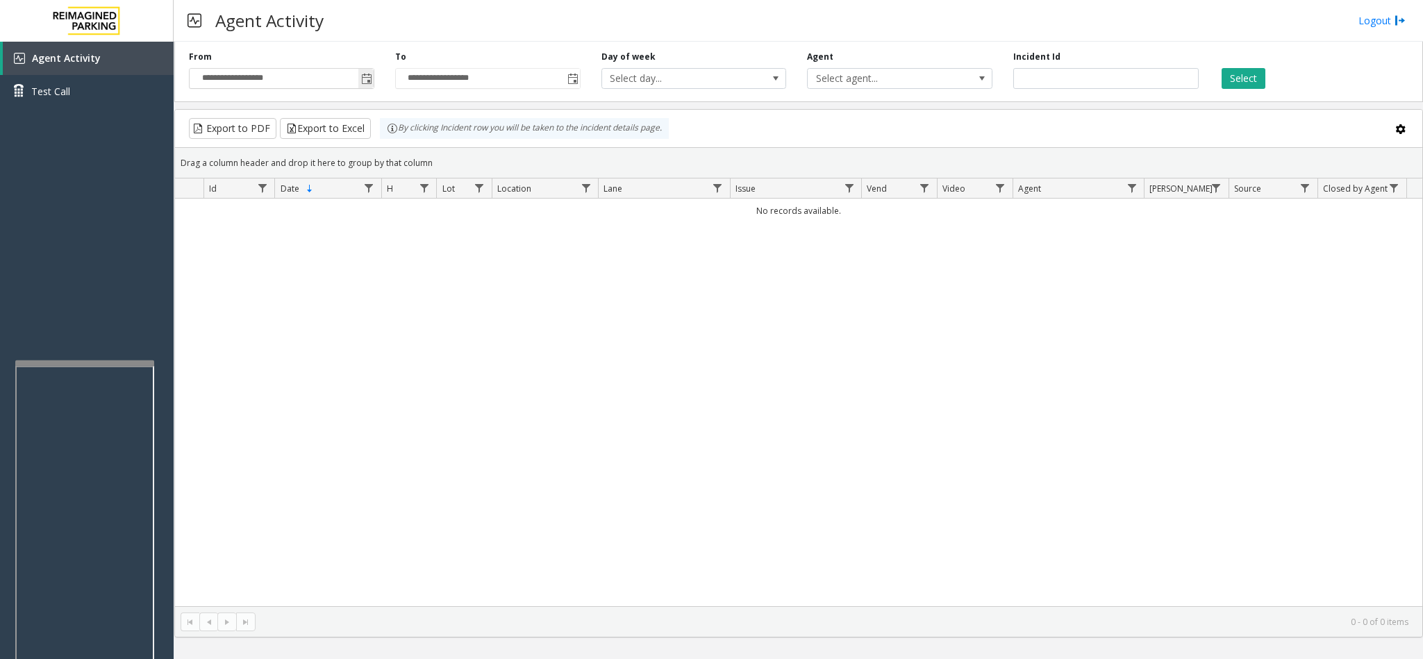
click at [373, 81] on span "Toggle popup" at bounding box center [365, 78] width 15 height 22
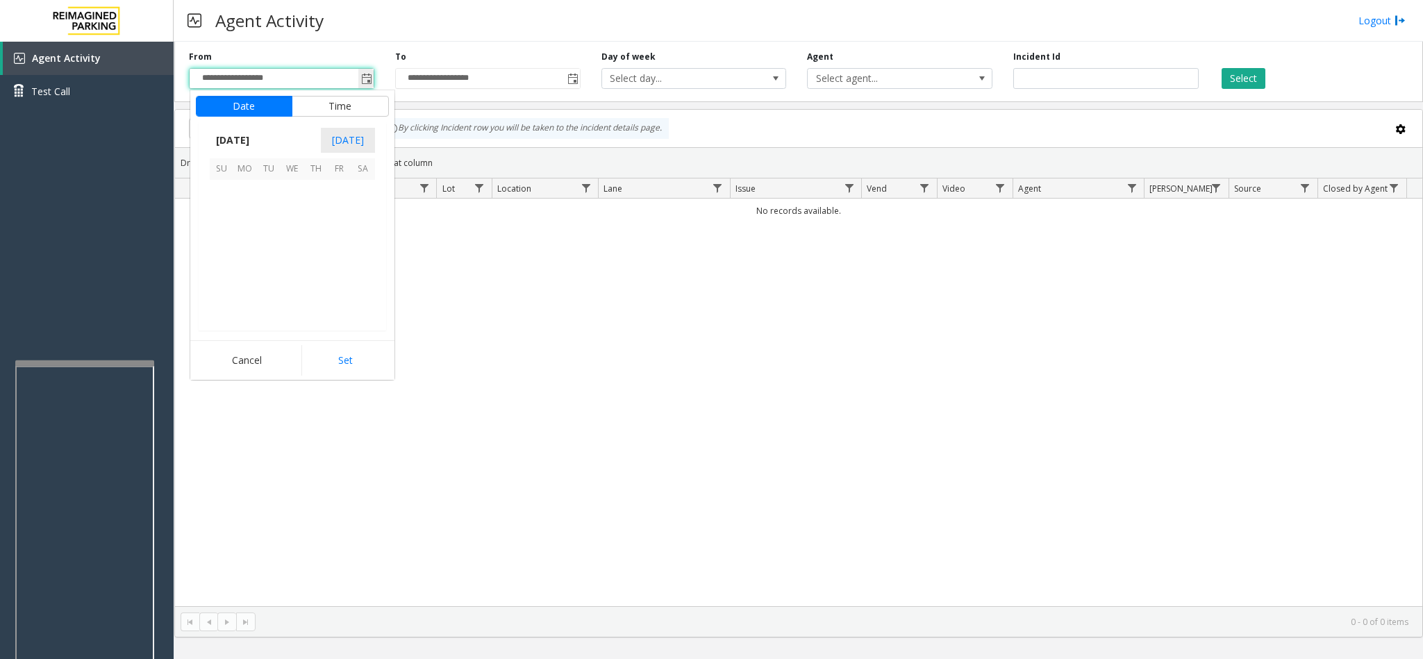
scroll to position [249114, 0]
click at [290, 219] on span "10" at bounding box center [293, 215] width 24 height 24
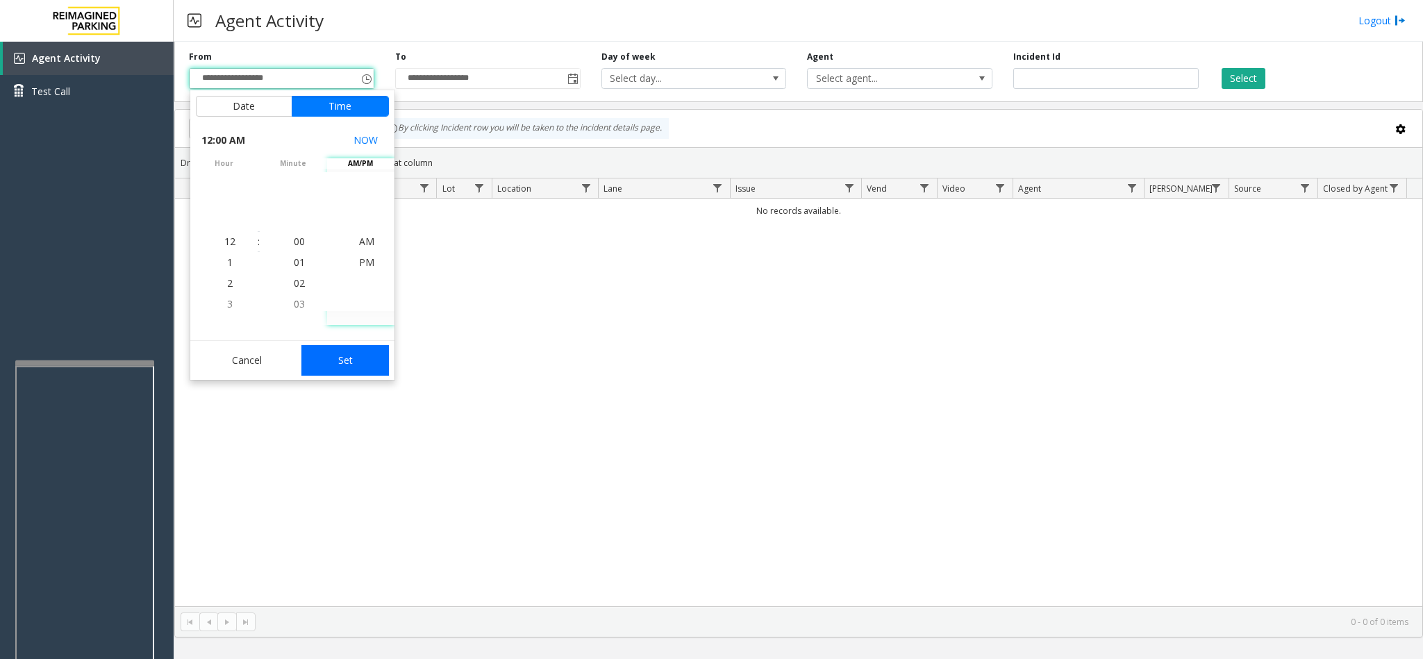
click at [342, 367] on button "Set" at bounding box center [344, 360] width 87 height 31
type input "**********"
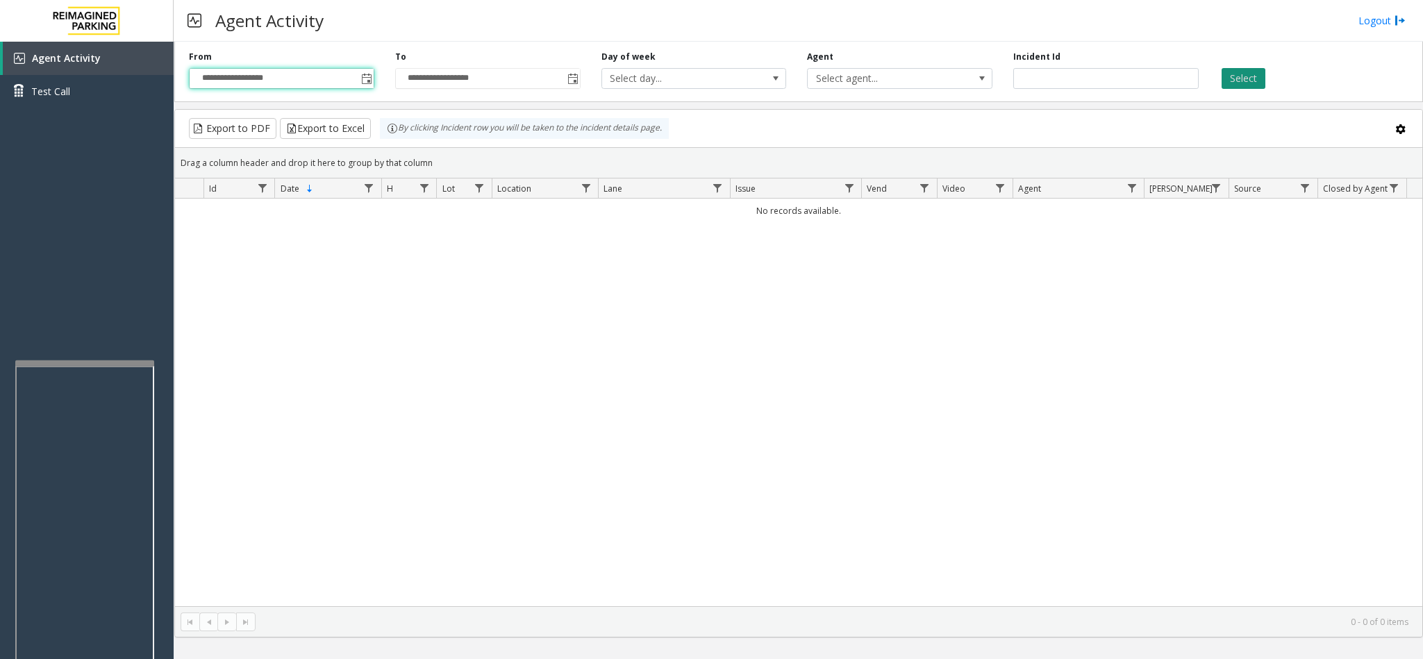
click at [1244, 74] on button "Select" at bounding box center [1243, 78] width 44 height 21
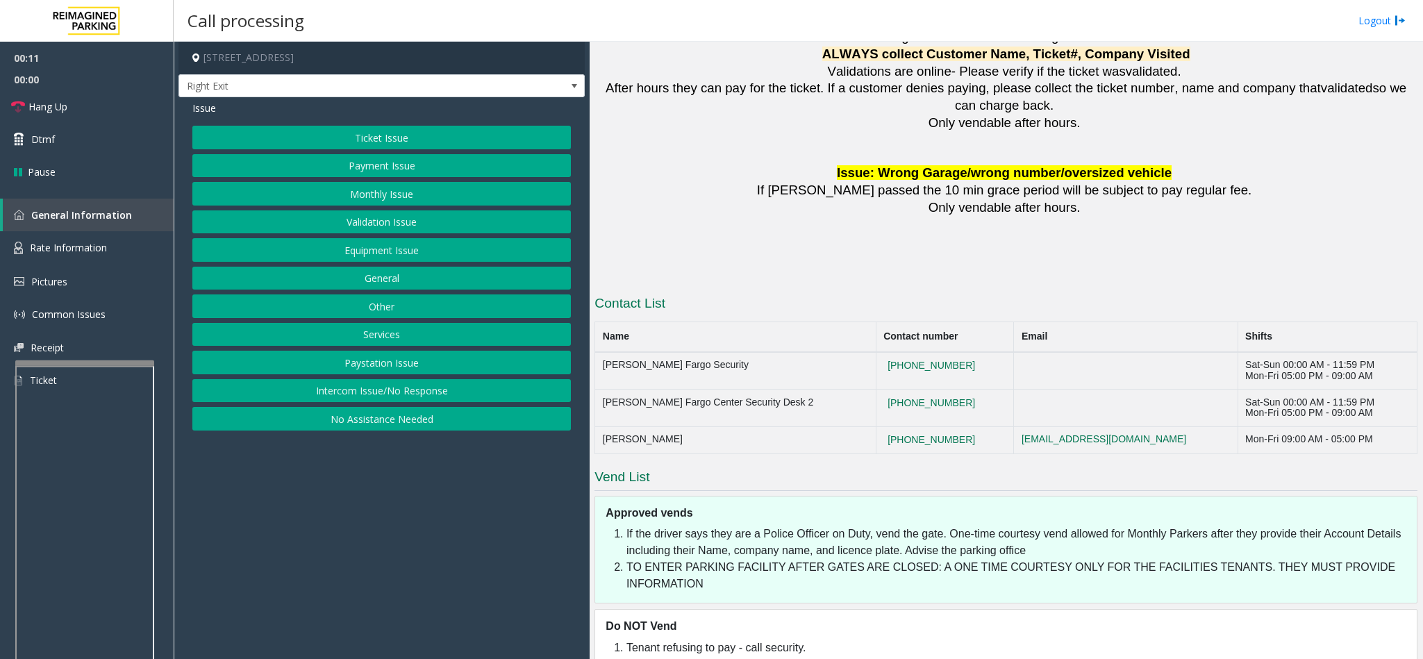
scroll to position [1919, 0]
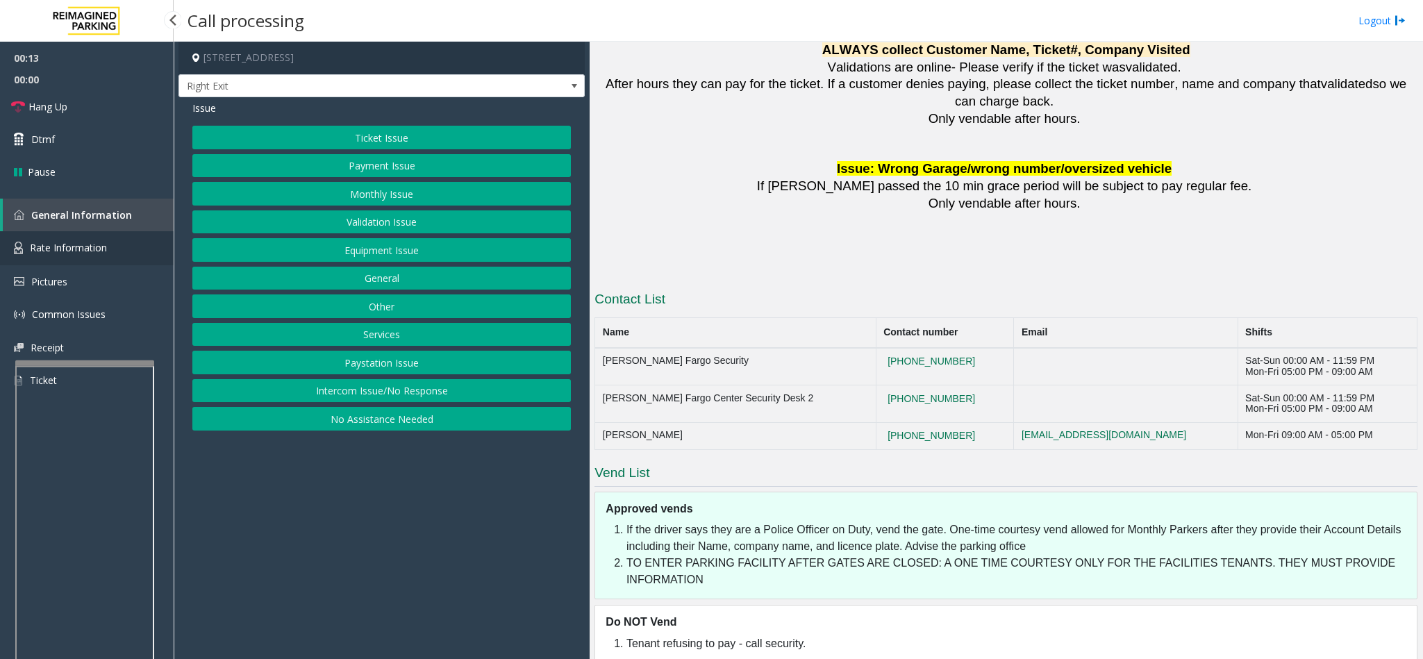
click at [84, 242] on span "Rate Information" at bounding box center [68, 247] width 77 height 13
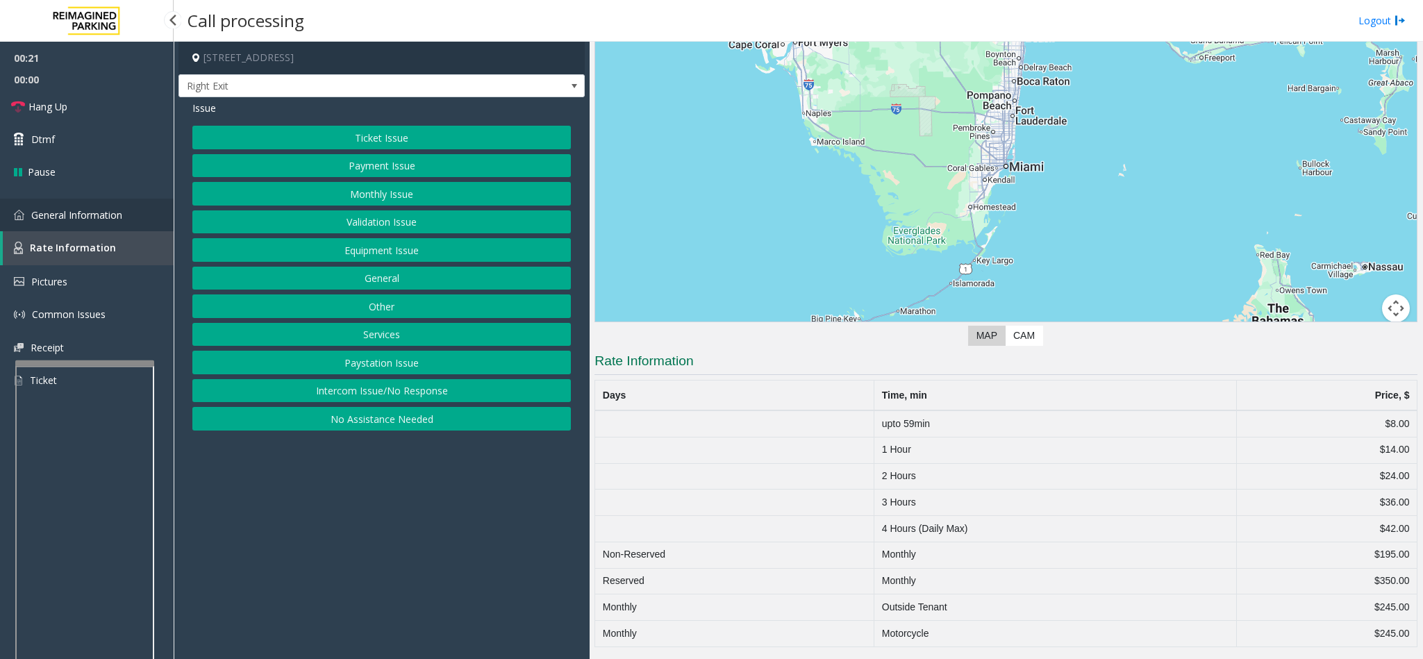
click at [84, 215] on span "General Information" at bounding box center [76, 214] width 91 height 13
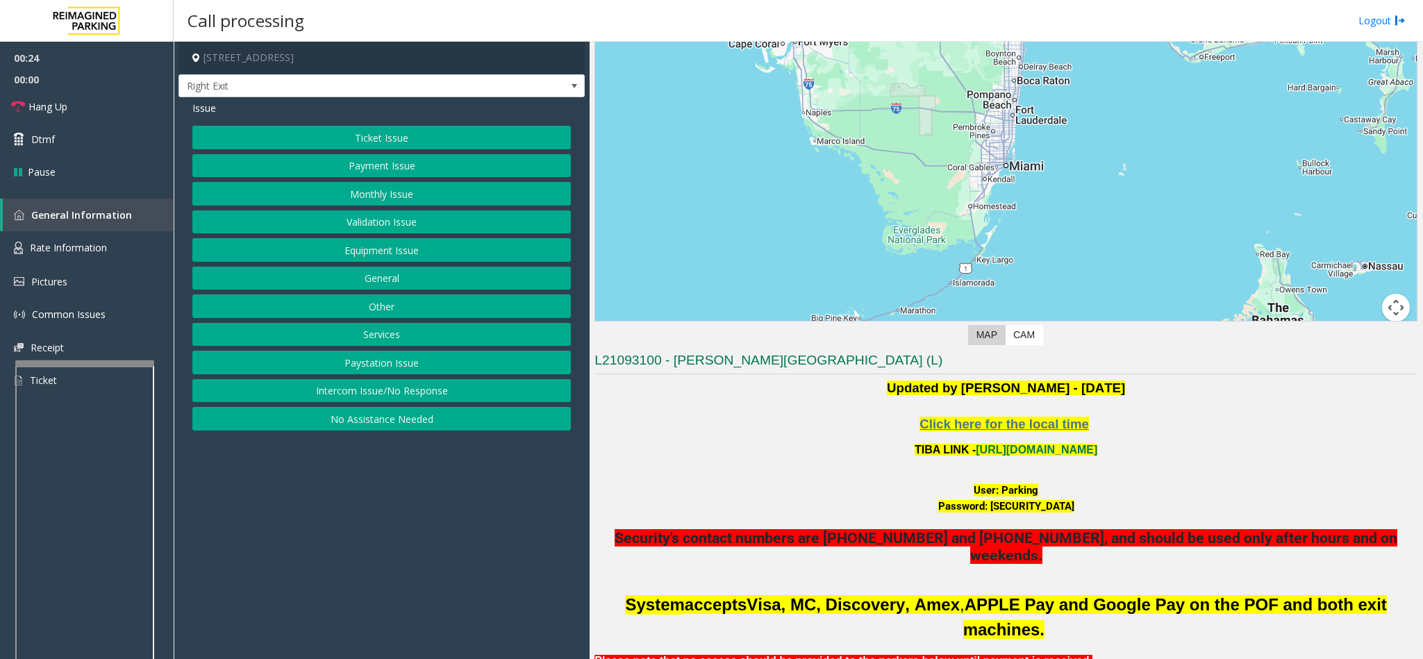
scroll to position [78, 0]
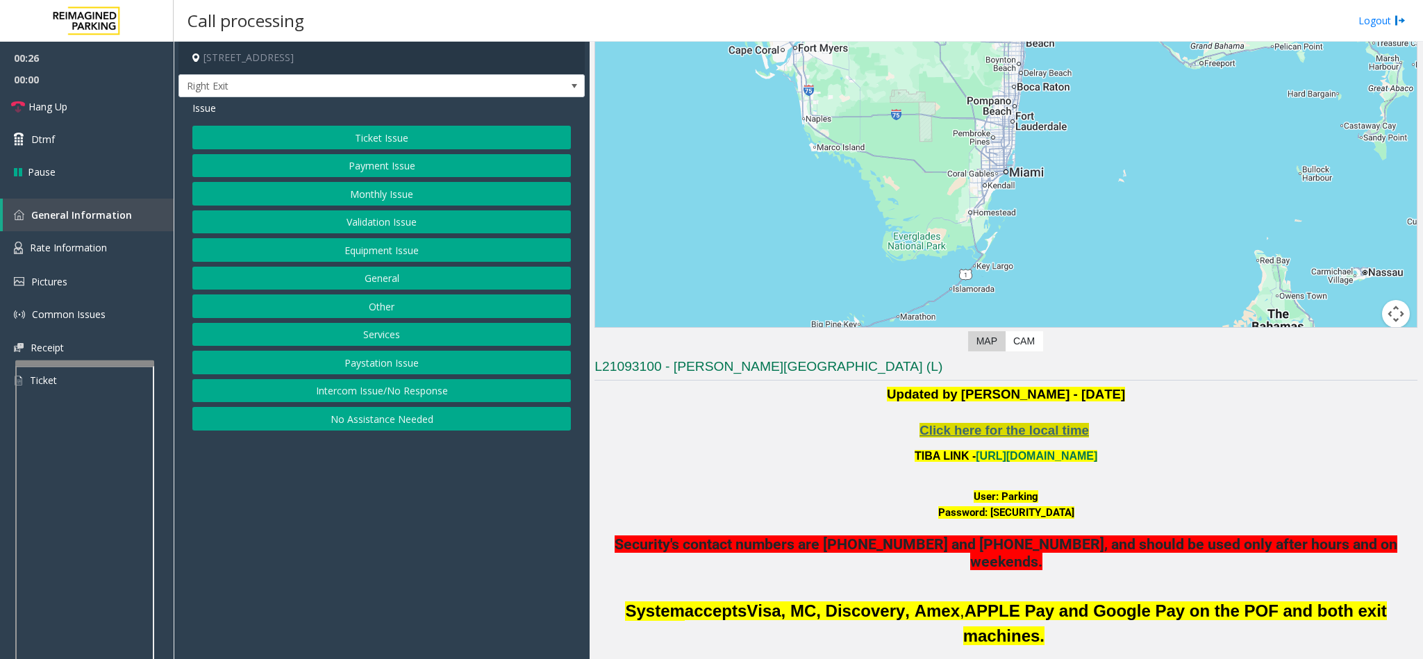
click at [1040, 430] on span "Click here for the local time" at bounding box center [1003, 430] width 169 height 15
click at [107, 242] on link "Rate Information" at bounding box center [87, 248] width 174 height 34
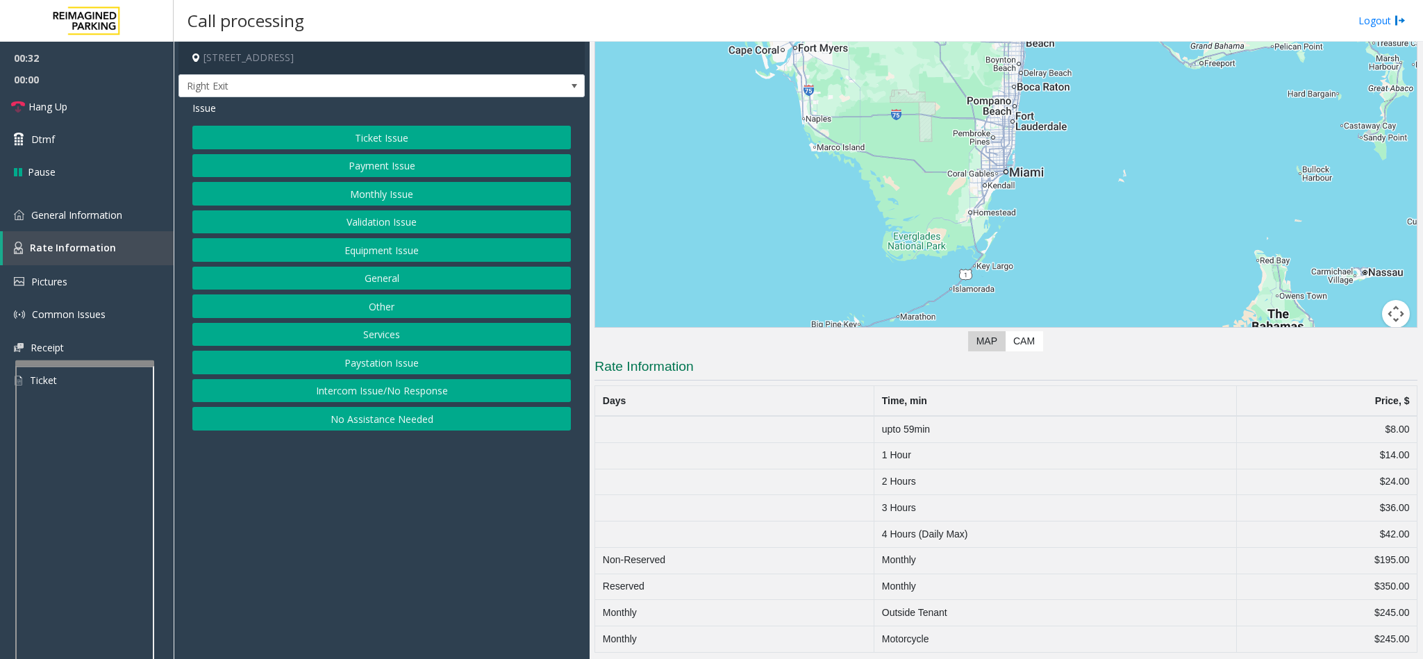
scroll to position [87, 0]
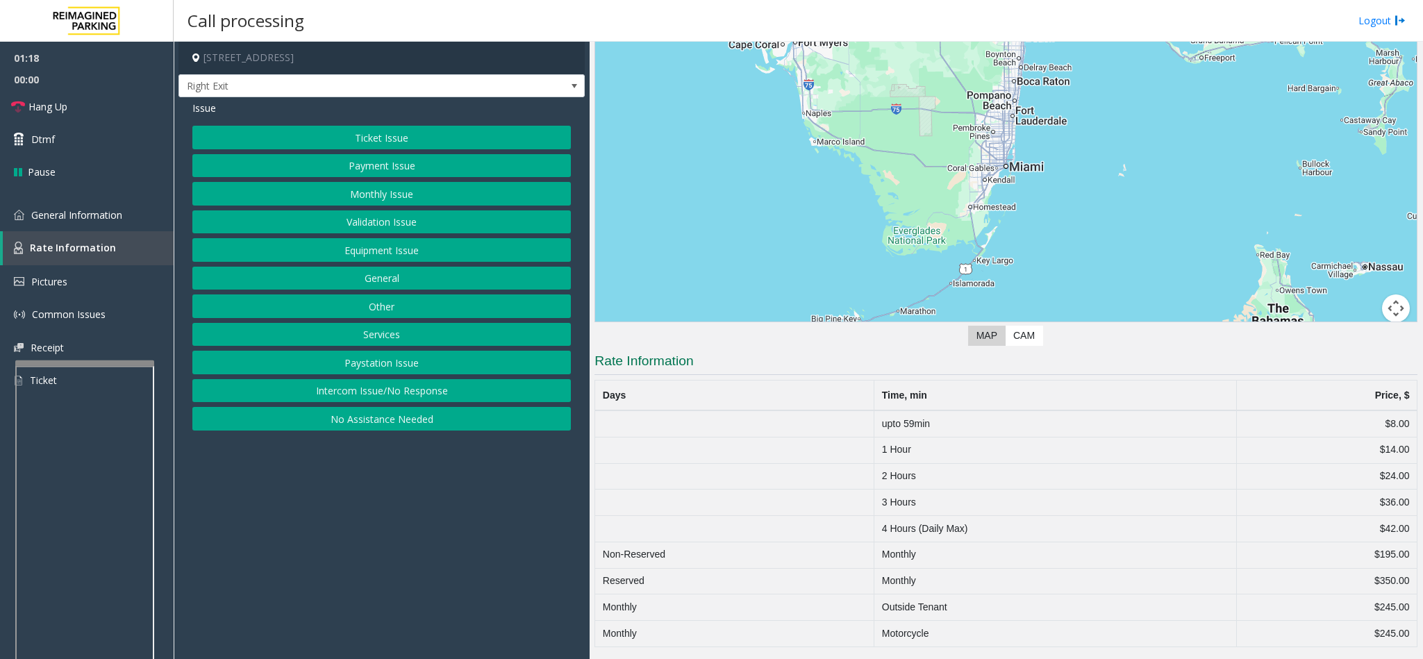
click at [377, 131] on button "Ticket Issue" at bounding box center [381, 138] width 378 height 24
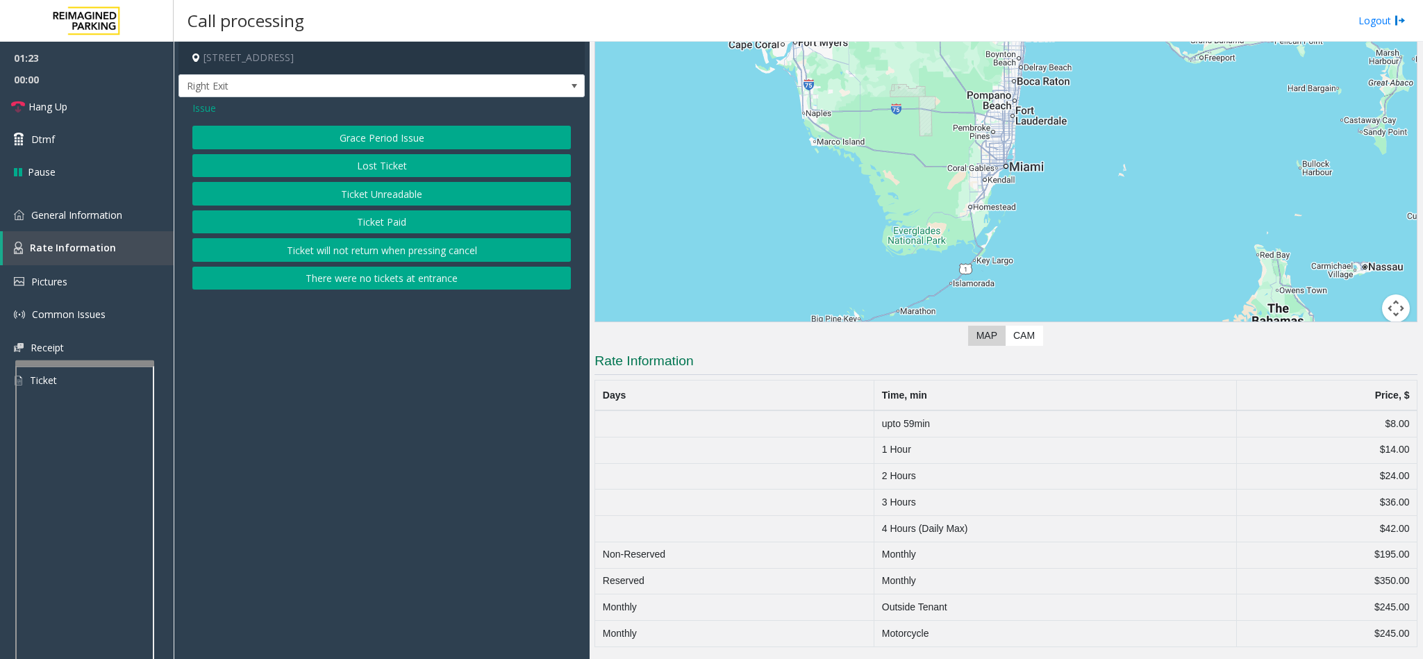
click at [313, 137] on button "Grace Period Issue" at bounding box center [381, 138] width 378 height 24
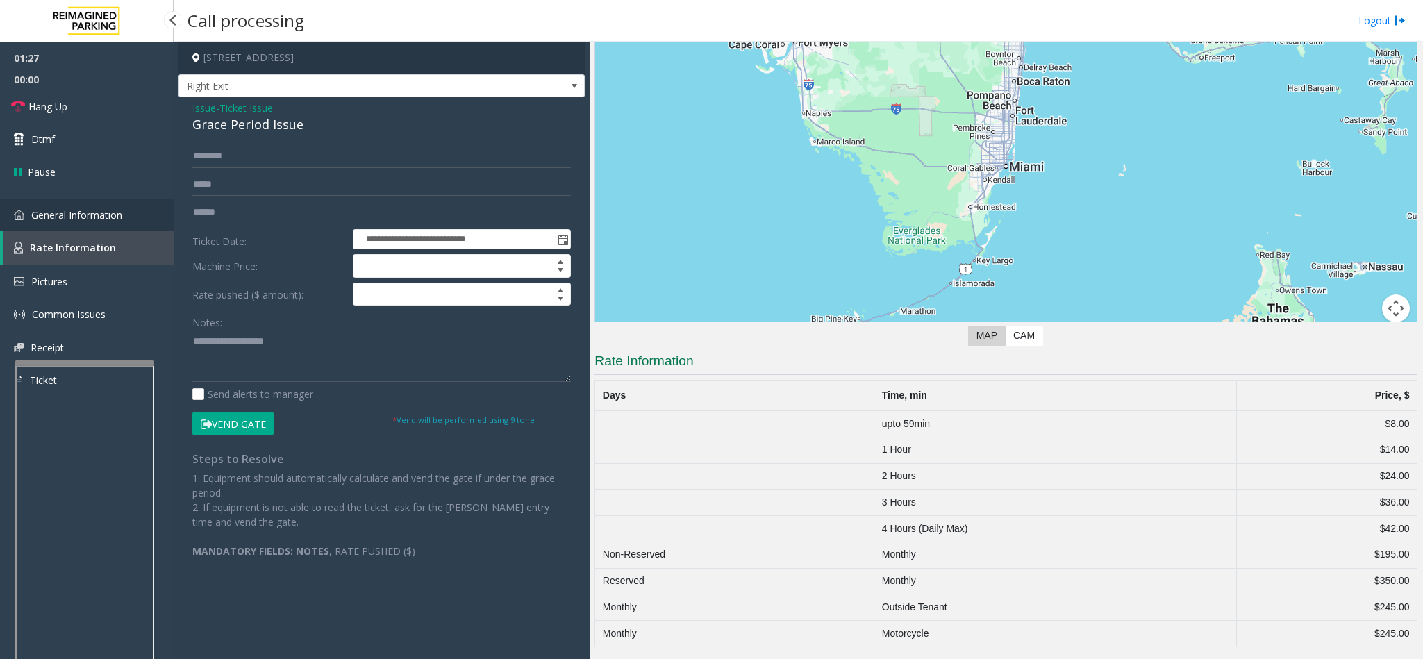
click at [97, 215] on span "General Information" at bounding box center [76, 214] width 91 height 13
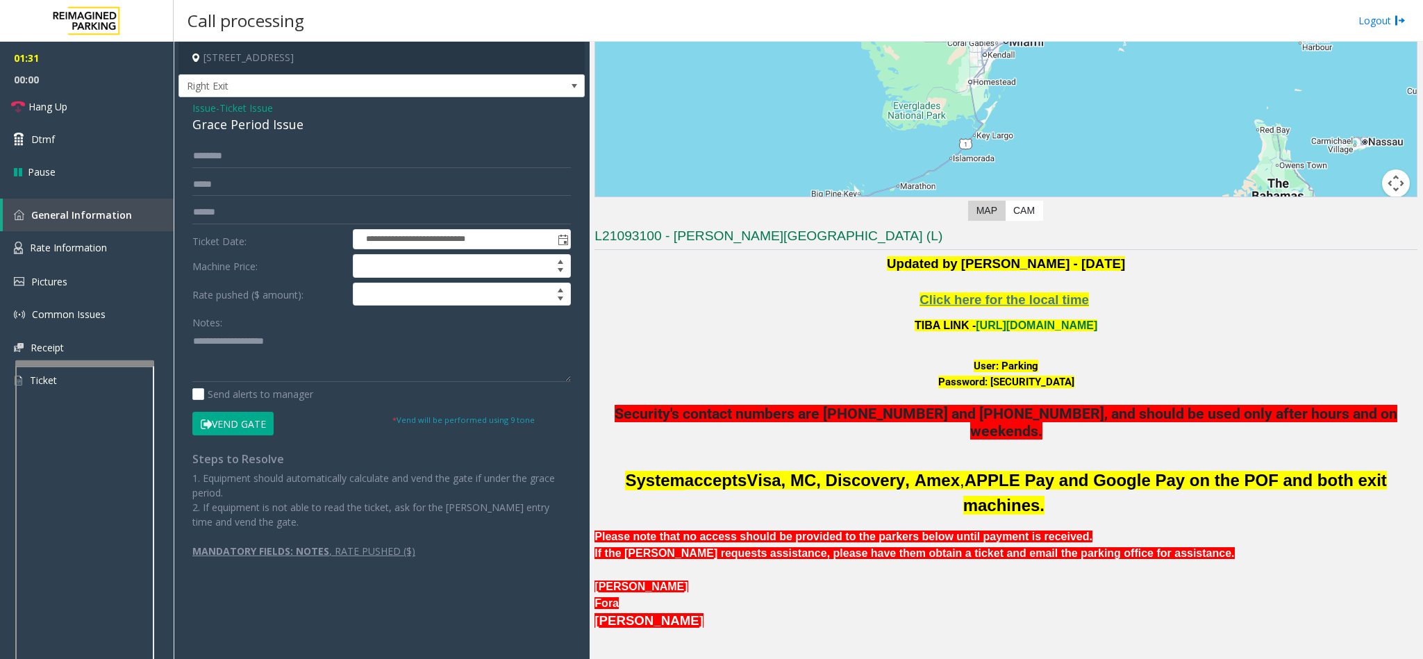
scroll to position [312, 0]
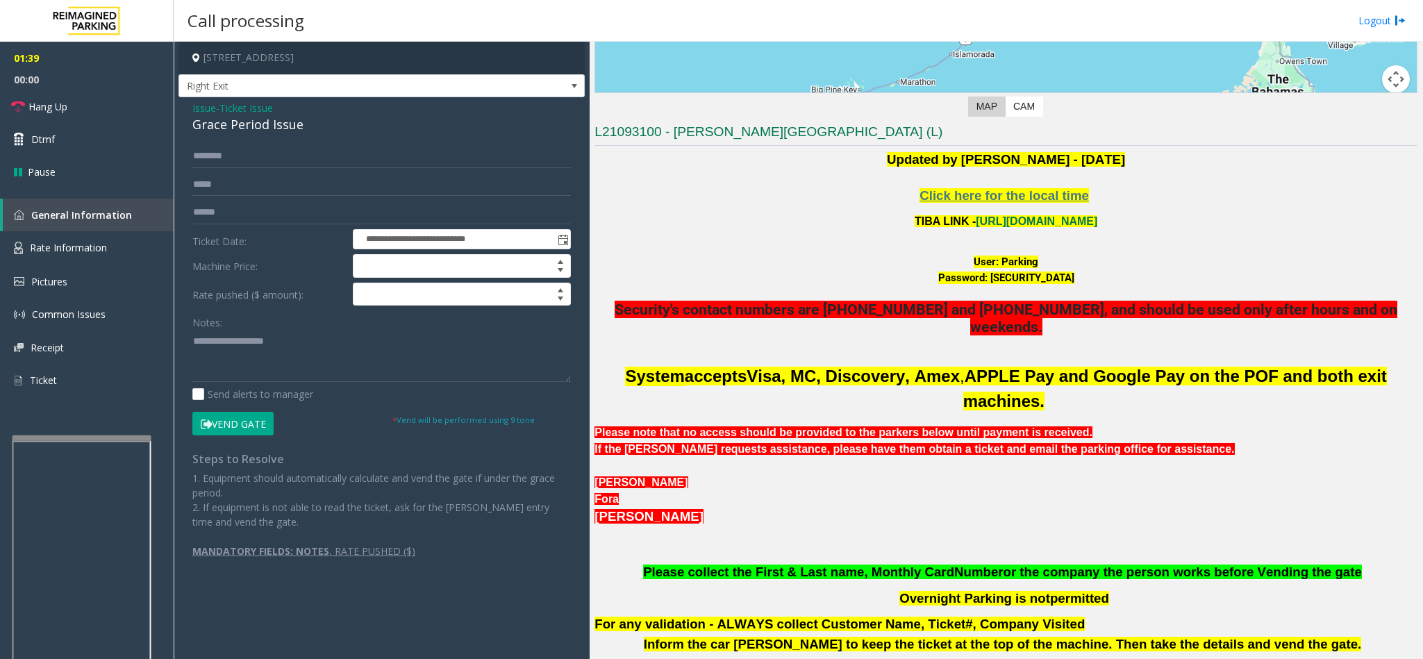
click at [65, 436] on div at bounding box center [81, 438] width 139 height 6
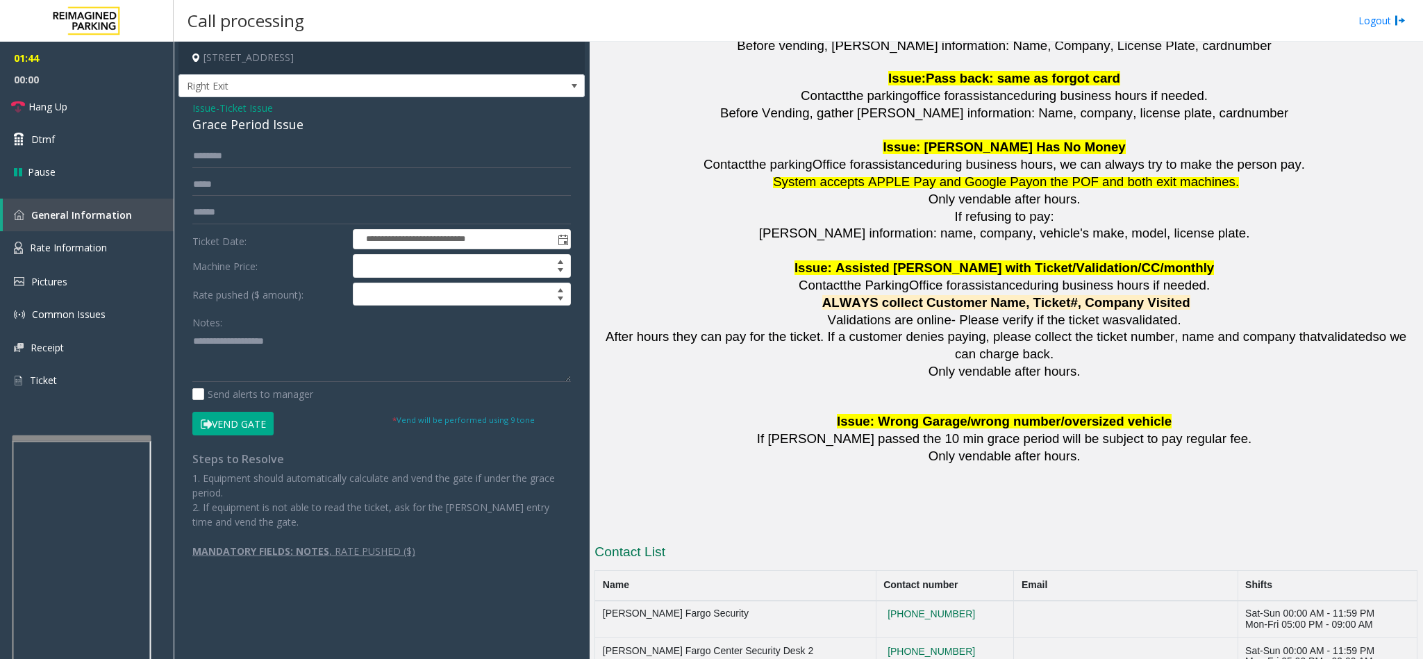
scroll to position [1771, 0]
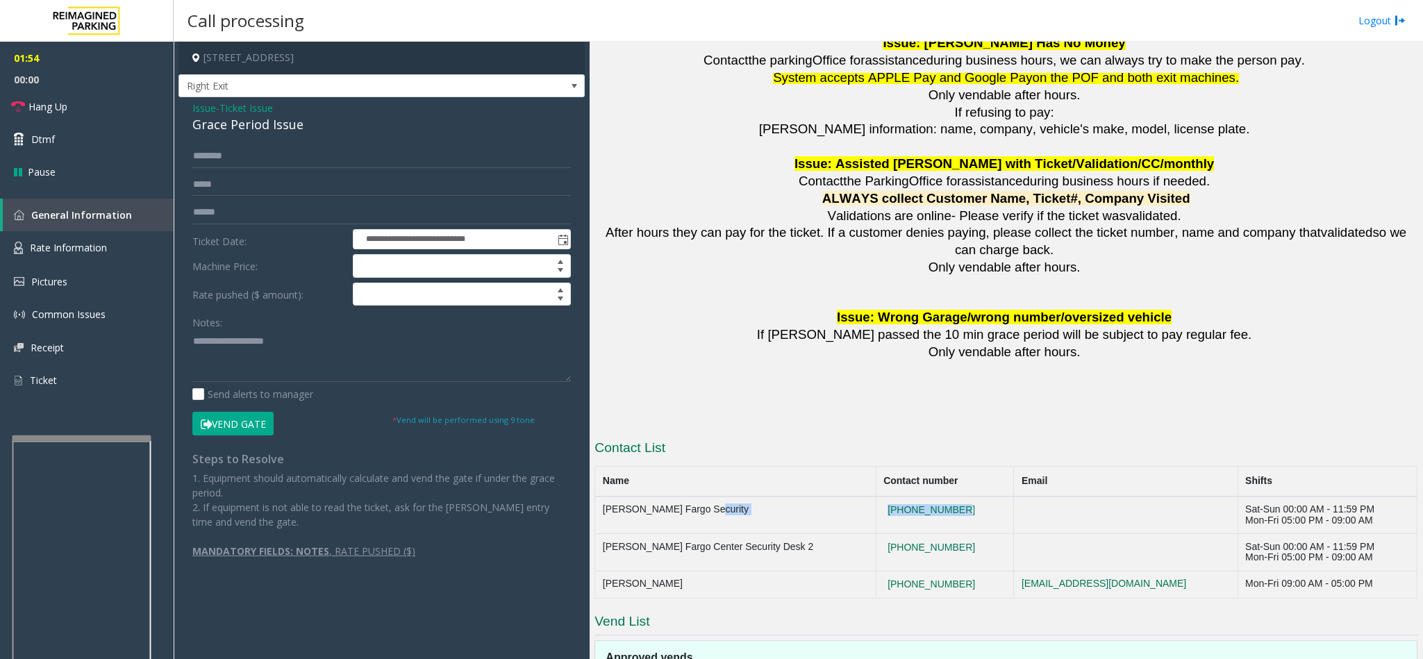
drag, startPoint x: 917, startPoint y: 487, endPoint x: 821, endPoint y: 492, distance: 95.2
click at [821, 497] on tr "Wells Fargo Security 305-350-0726 Sat-Sun 00:00 AM - 11:59 PM Mon-Fri 05:00 PM …" at bounding box center [1006, 515] width 822 height 37
copy tr "305-350-0726"
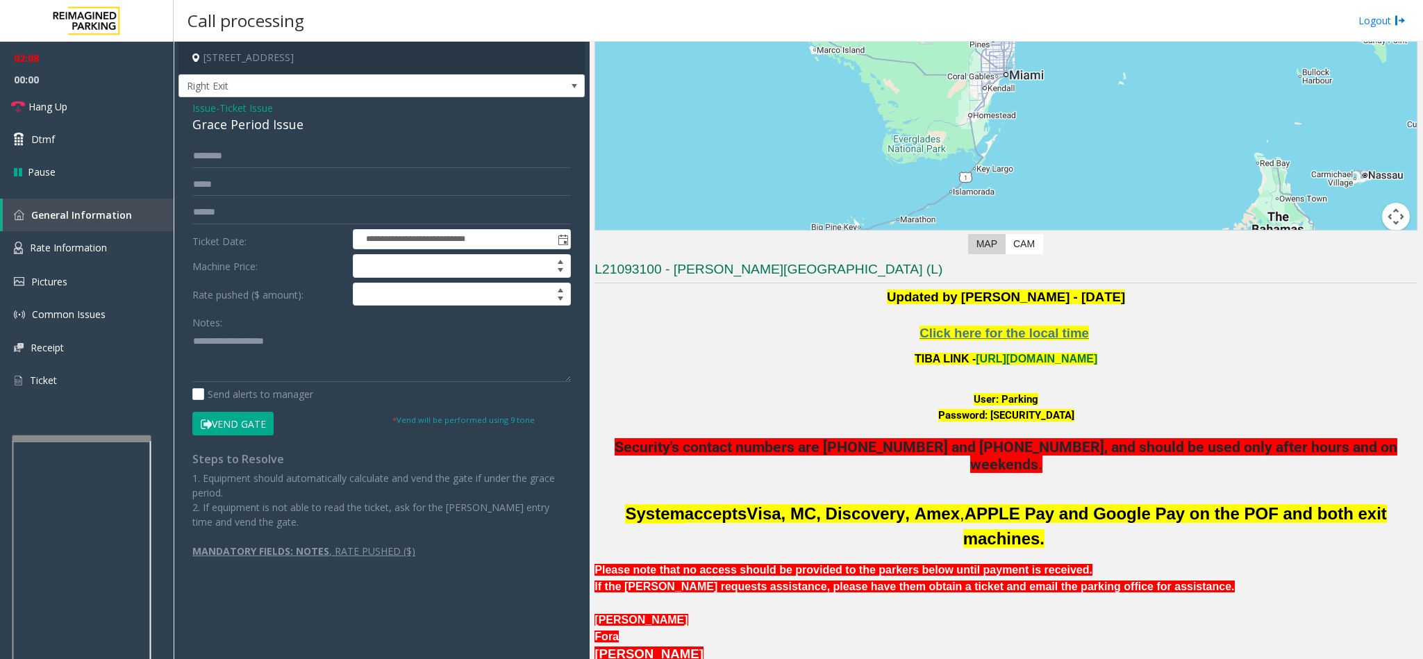
scroll to position [104, 0]
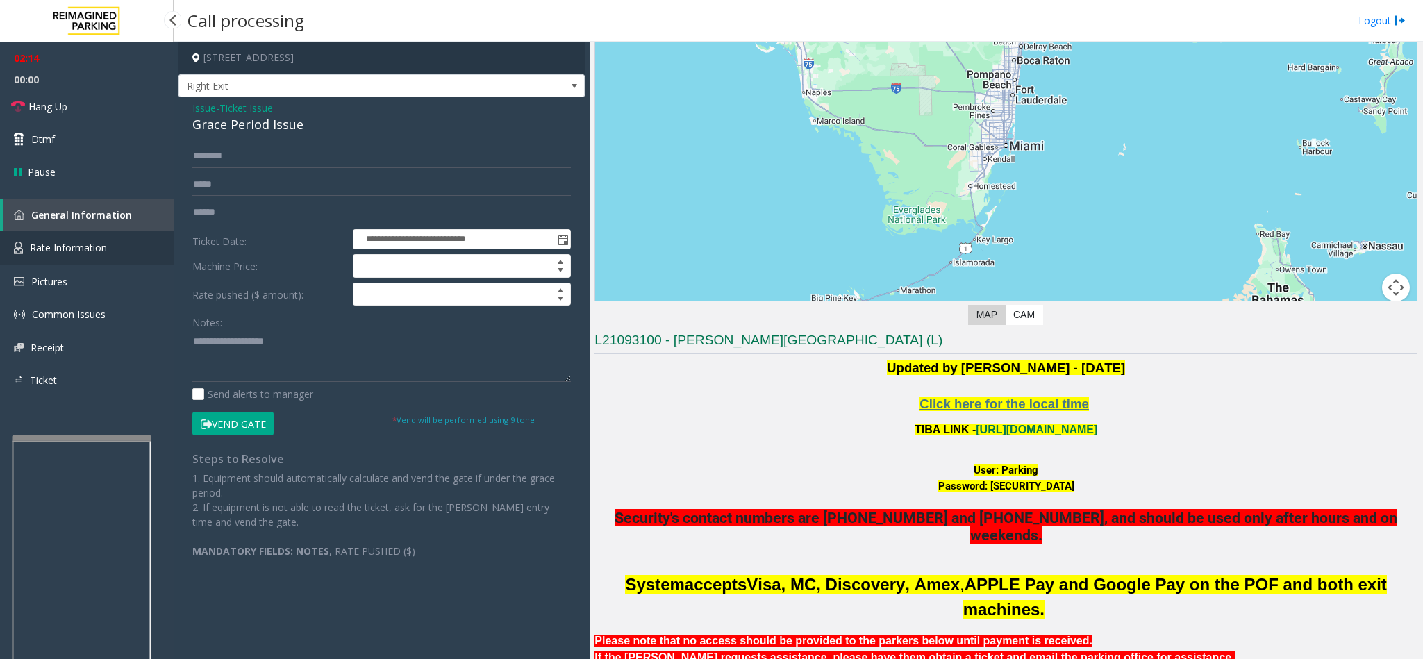
click at [48, 242] on span "Rate Information" at bounding box center [68, 247] width 77 height 13
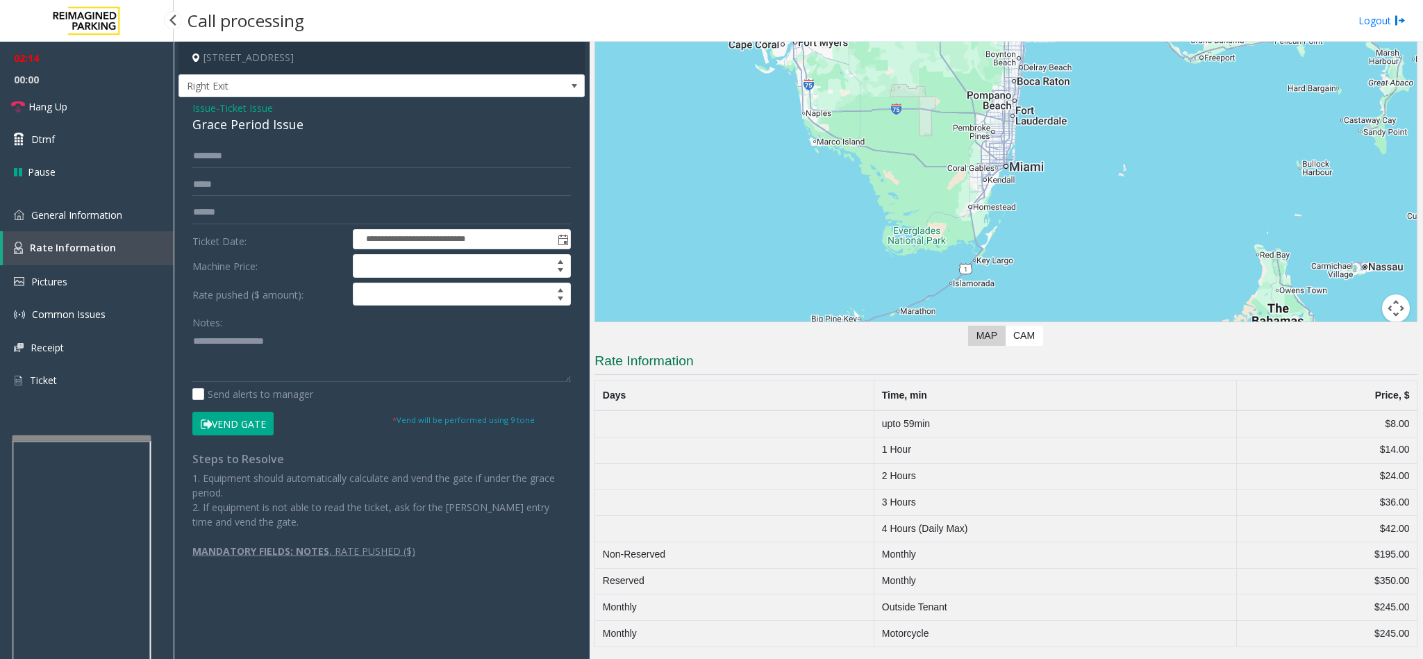
scroll to position [87, 0]
click at [110, 217] on span "General Information" at bounding box center [76, 214] width 91 height 13
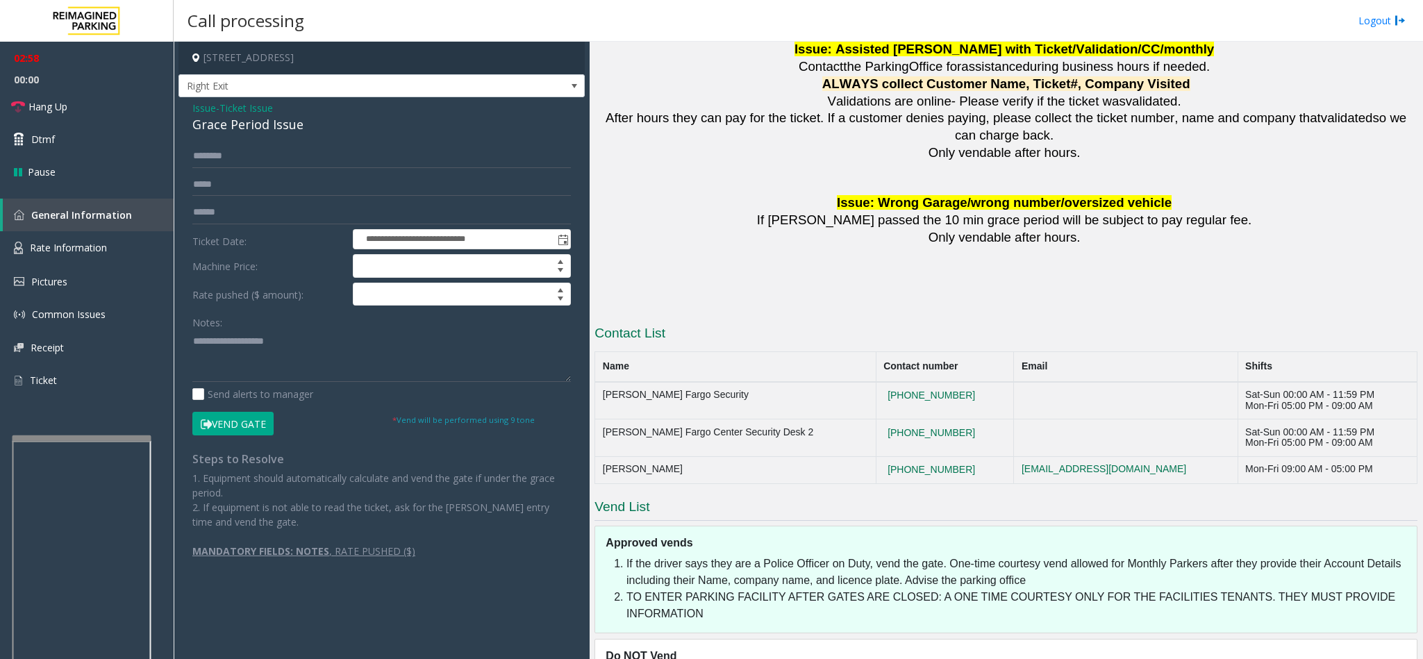
scroll to position [1919, 0]
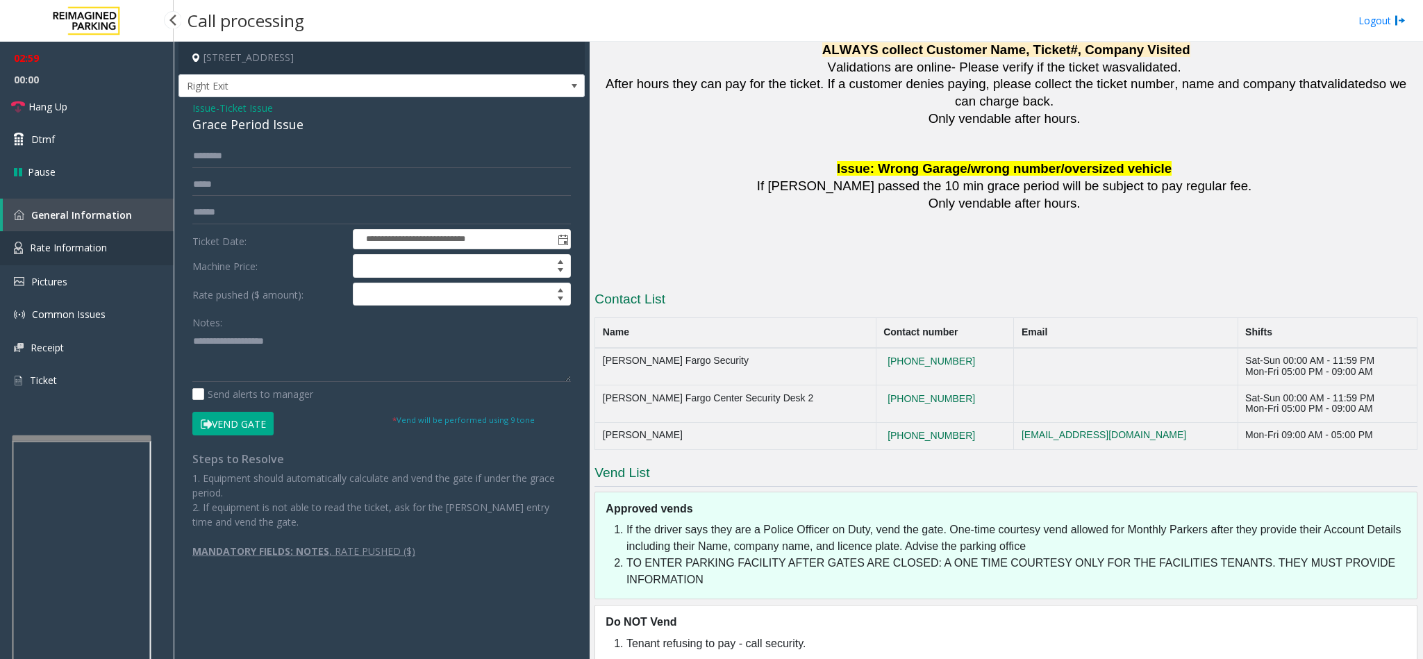
click at [69, 249] on span "Rate Information" at bounding box center [68, 247] width 77 height 13
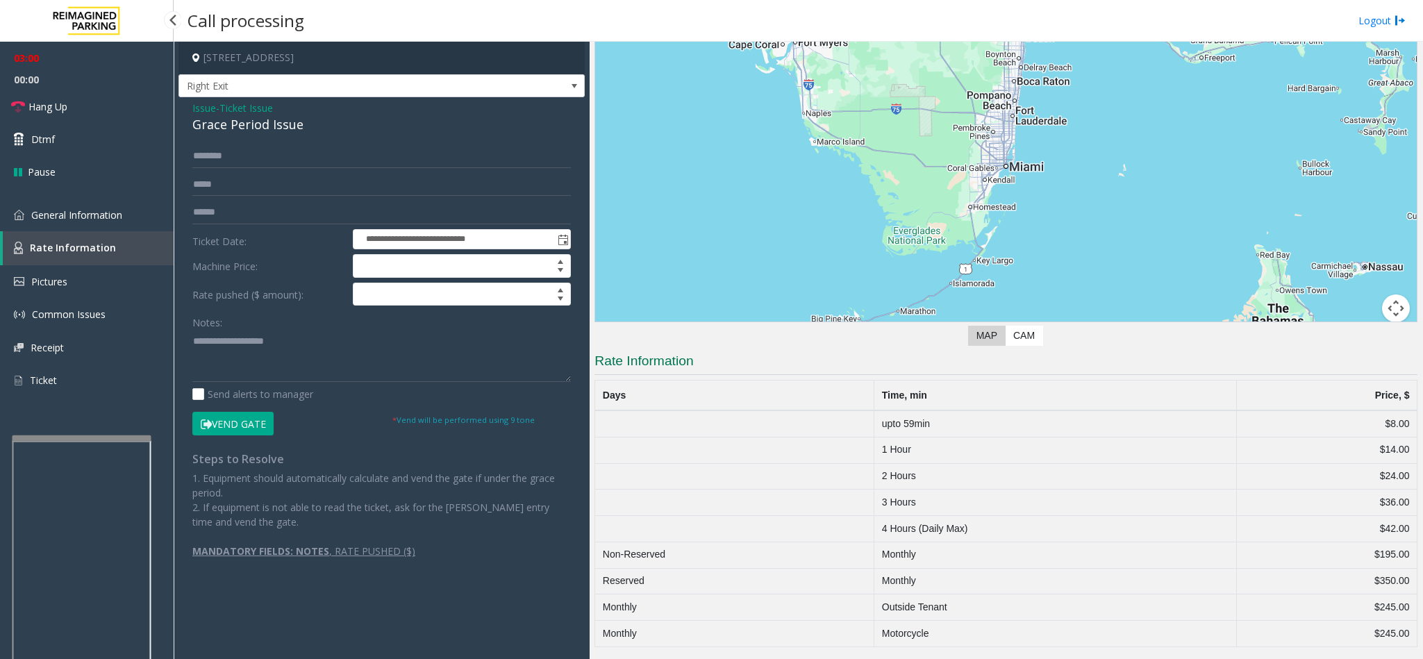
scroll to position [87, 0]
drag, startPoint x: 303, startPoint y: 122, endPoint x: 187, endPoint y: 109, distance: 115.9
click at [187, 109] on div "**********" at bounding box center [381, 334] width 406 height 475
click at [301, 358] on textarea at bounding box center [381, 356] width 378 height 52
click at [306, 358] on textarea at bounding box center [381, 356] width 378 height 52
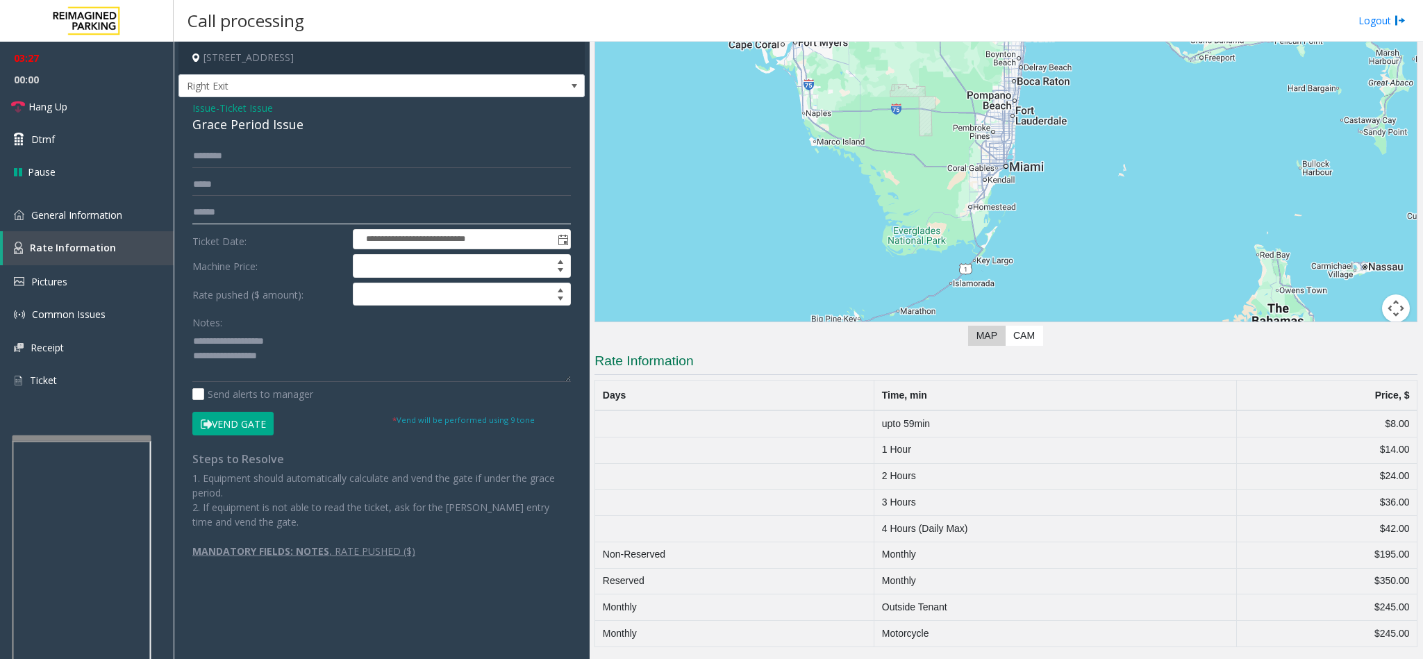
click at [275, 212] on input "text" at bounding box center [381, 213] width 378 height 24
click at [317, 359] on textarea at bounding box center [381, 356] width 378 height 52
type textarea "**********"
click at [219, 209] on input "text" at bounding box center [381, 213] width 378 height 24
type input "*********"
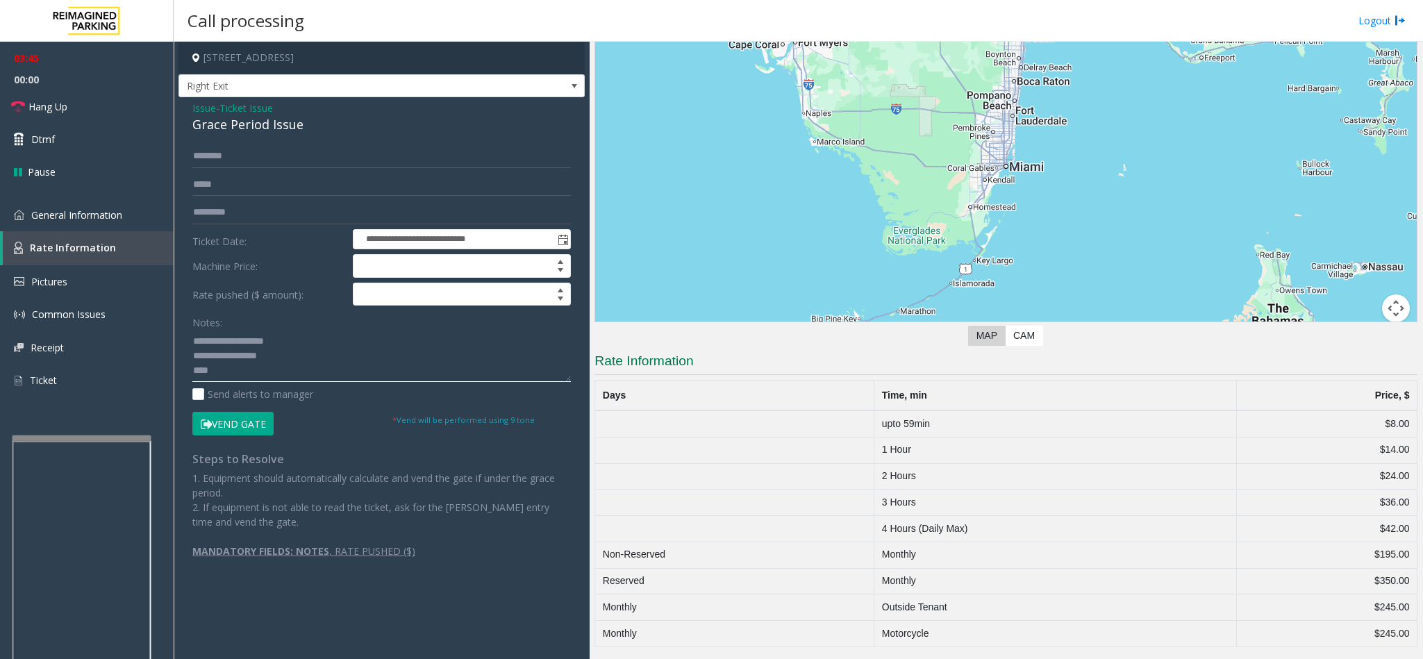
click at [251, 379] on textarea at bounding box center [381, 356] width 378 height 52
click at [242, 430] on button "Vend Gate" at bounding box center [232, 424] width 81 height 24
click at [296, 377] on textarea at bounding box center [381, 356] width 378 height 52
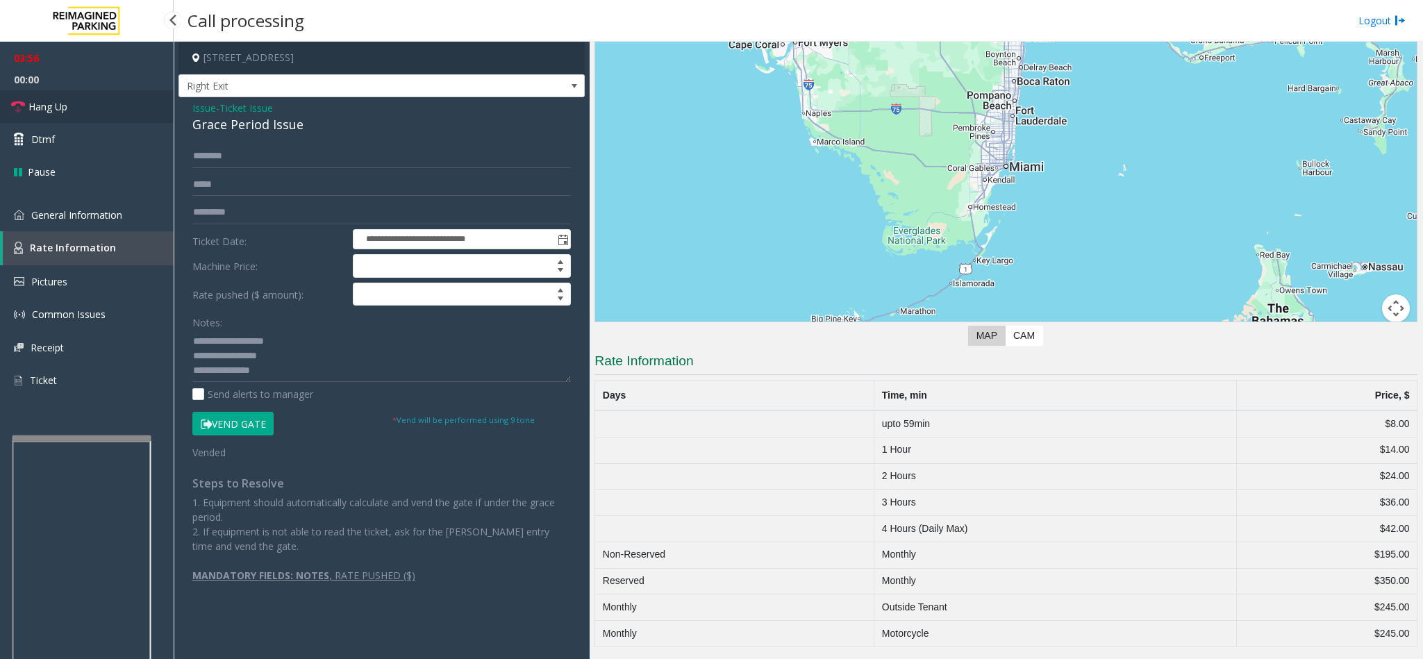
click at [32, 104] on span "Hang Up" at bounding box center [47, 106] width 39 height 15
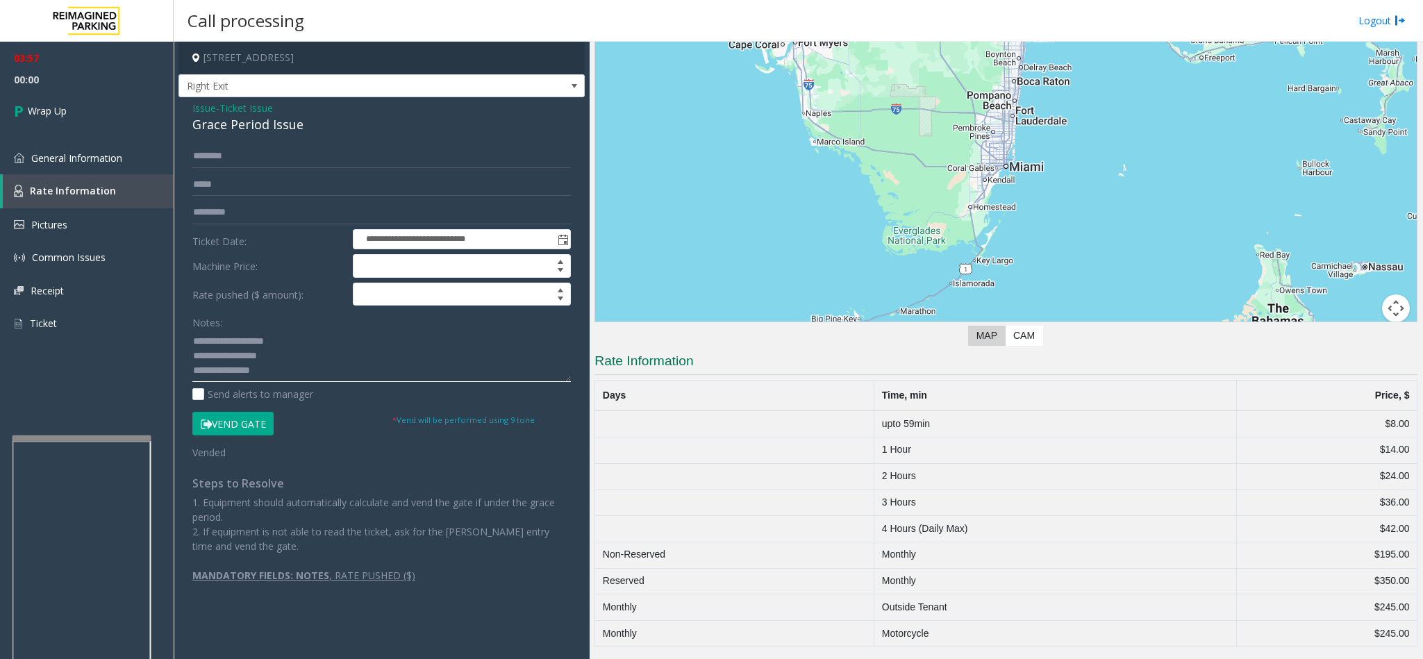
click at [304, 371] on textarea at bounding box center [381, 356] width 378 height 52
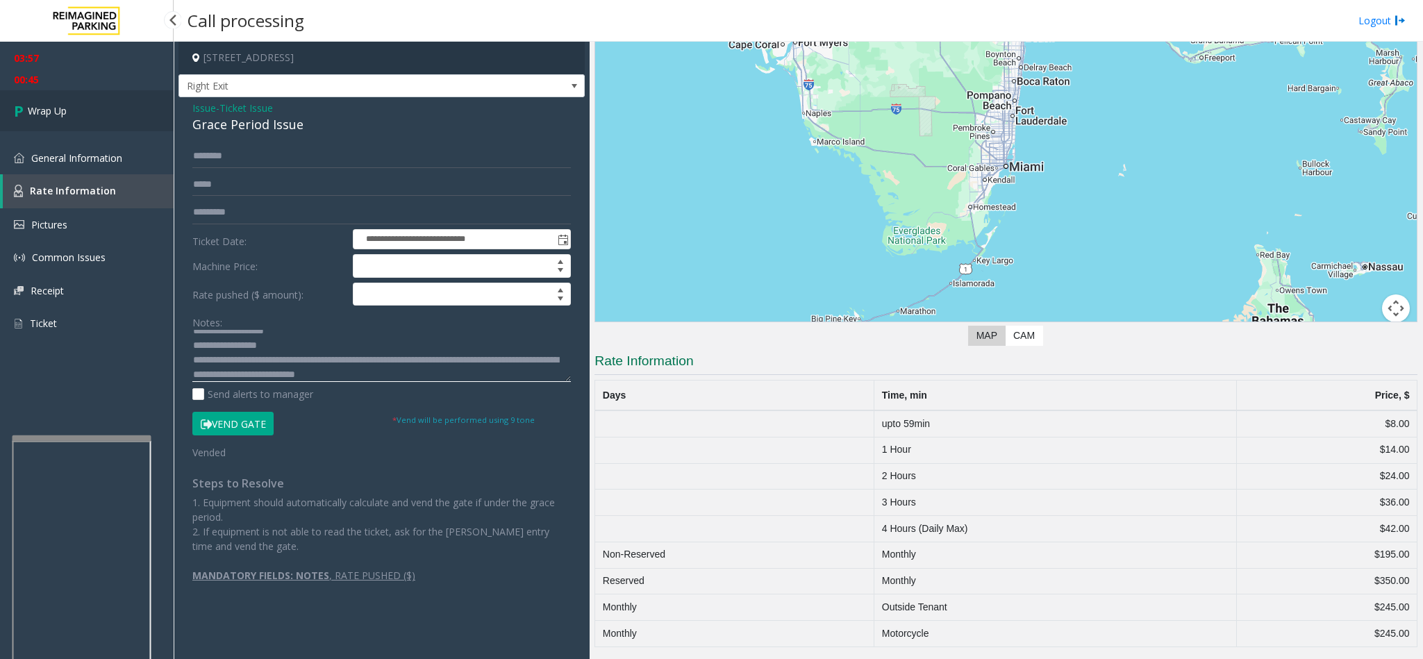
type textarea "**********"
click at [52, 104] on span "Wrap Up" at bounding box center [47, 110] width 39 height 15
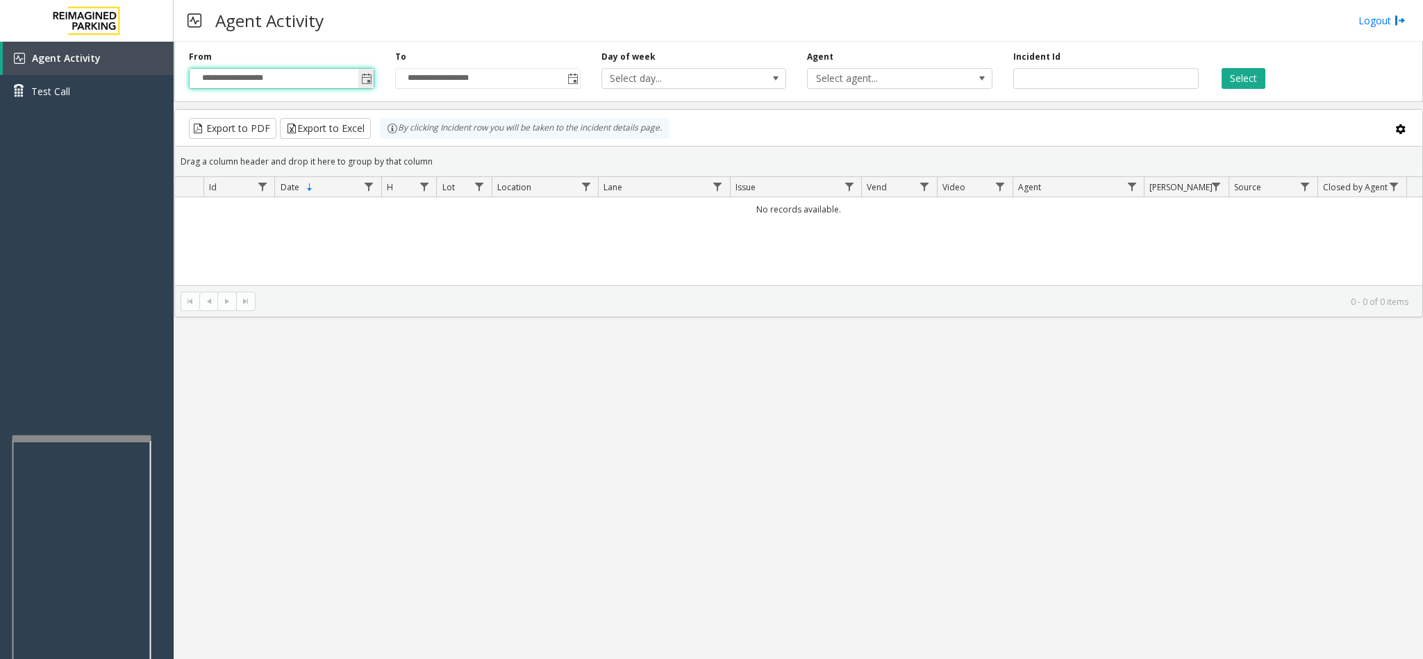
click at [356, 79] on input "**********" at bounding box center [282, 78] width 184 height 19
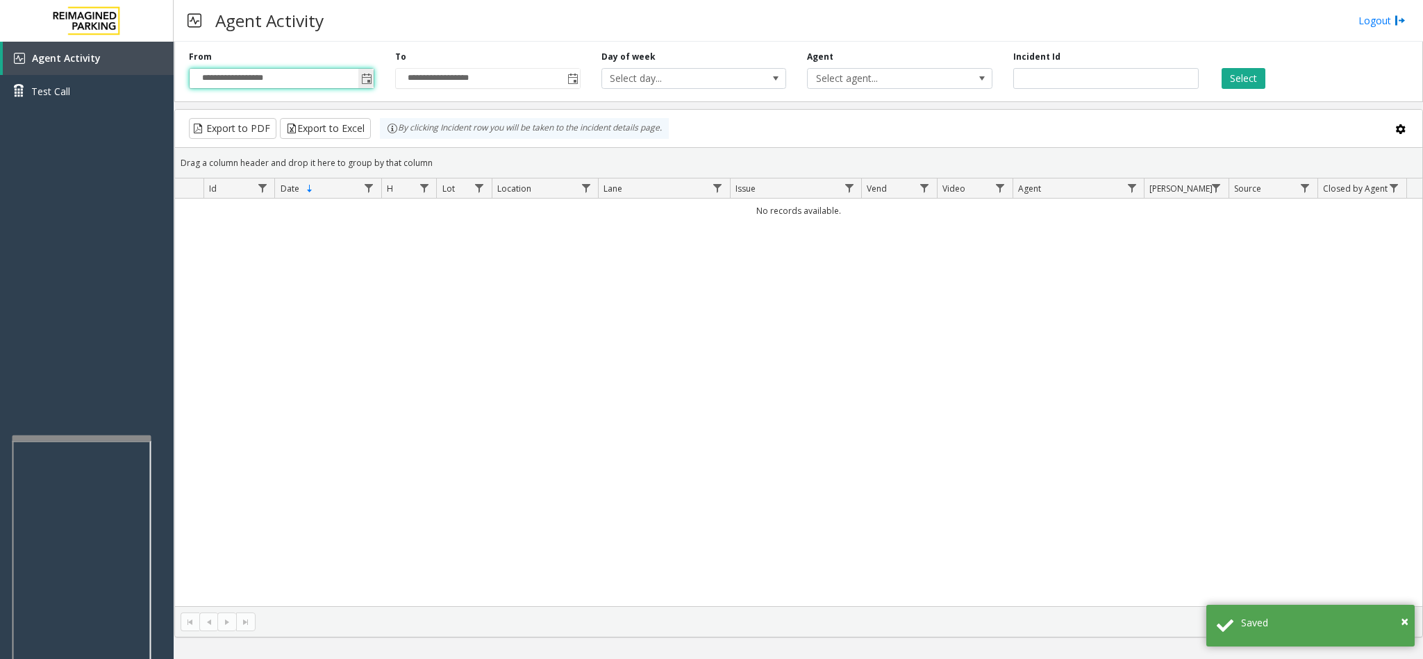
click at [361, 80] on span "Toggle popup" at bounding box center [366, 79] width 11 height 11
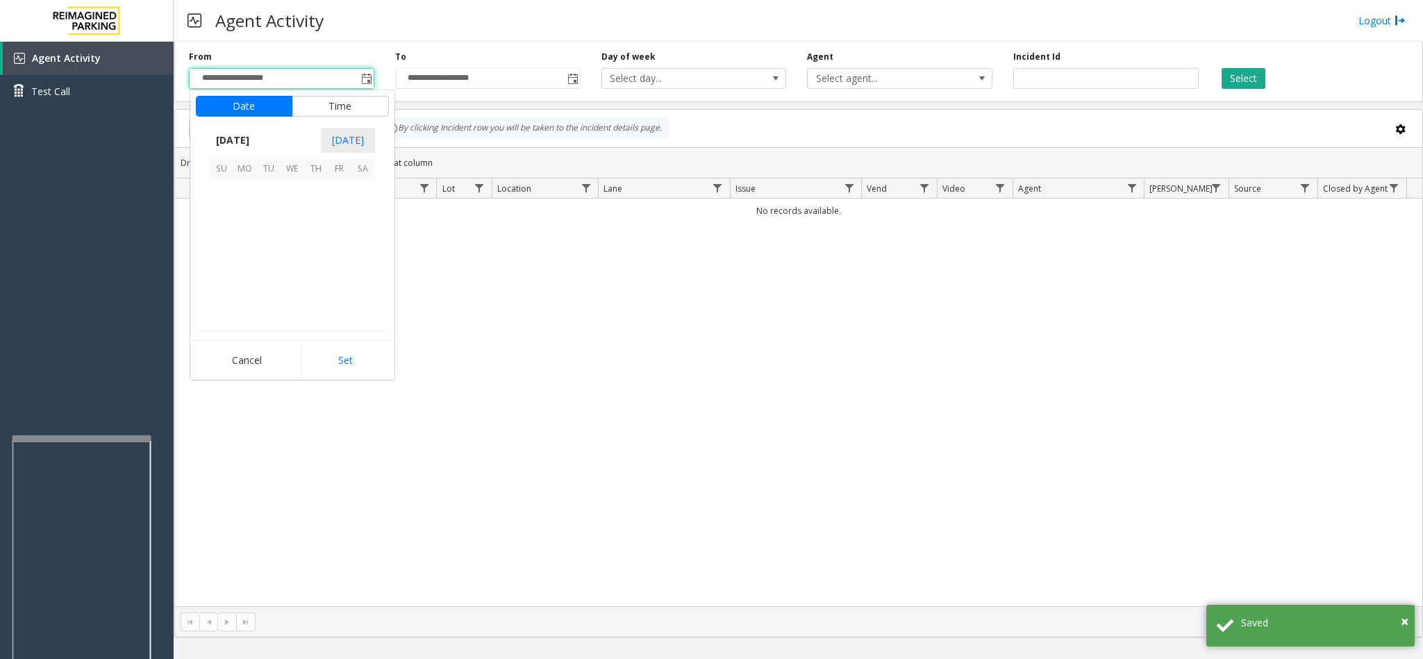
scroll to position [249114, 0]
click at [336, 211] on span "12" at bounding box center [340, 215] width 24 height 24
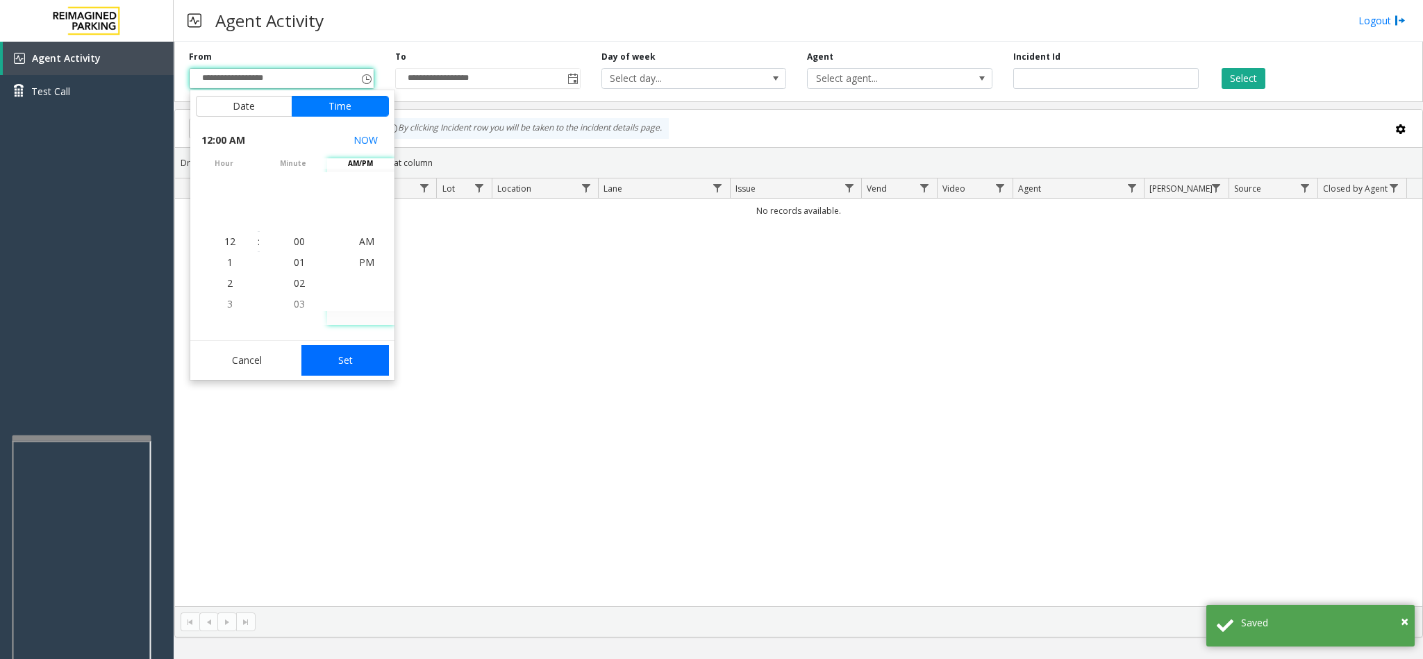
click at [365, 351] on button "Set" at bounding box center [344, 360] width 87 height 31
type input "**********"
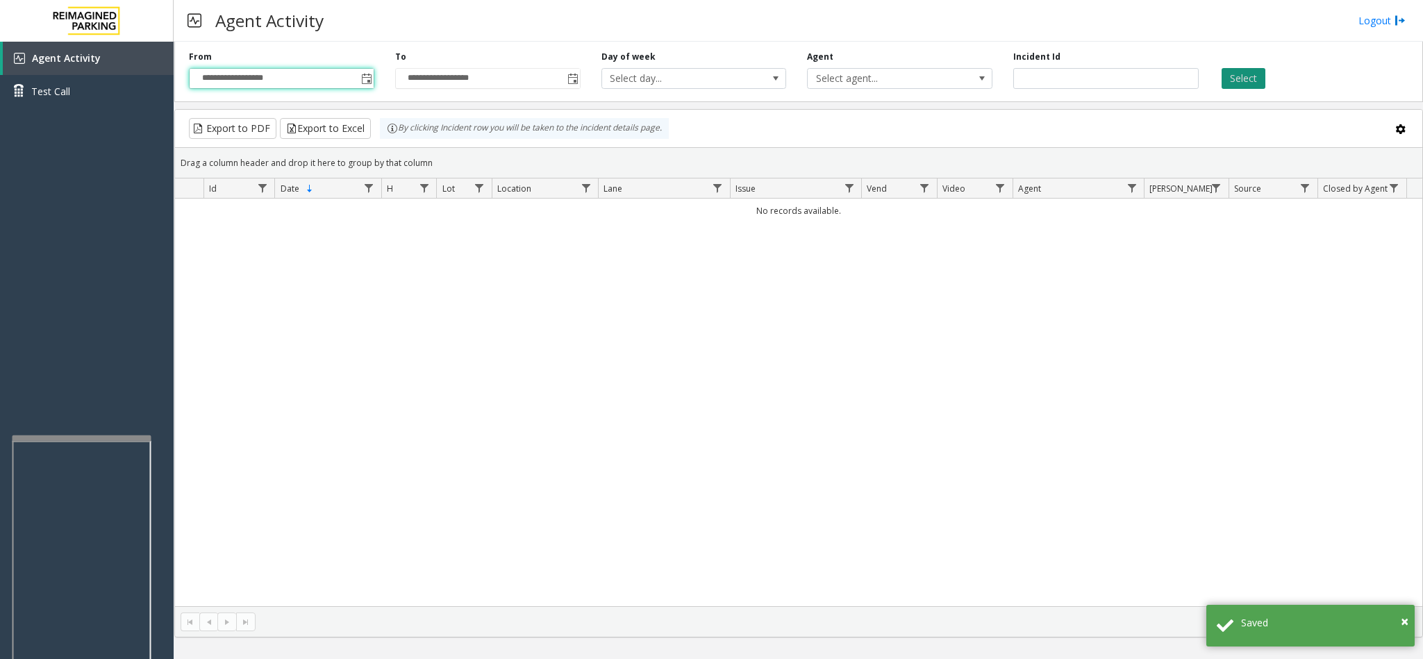
click at [1238, 75] on button "Select" at bounding box center [1243, 78] width 44 height 21
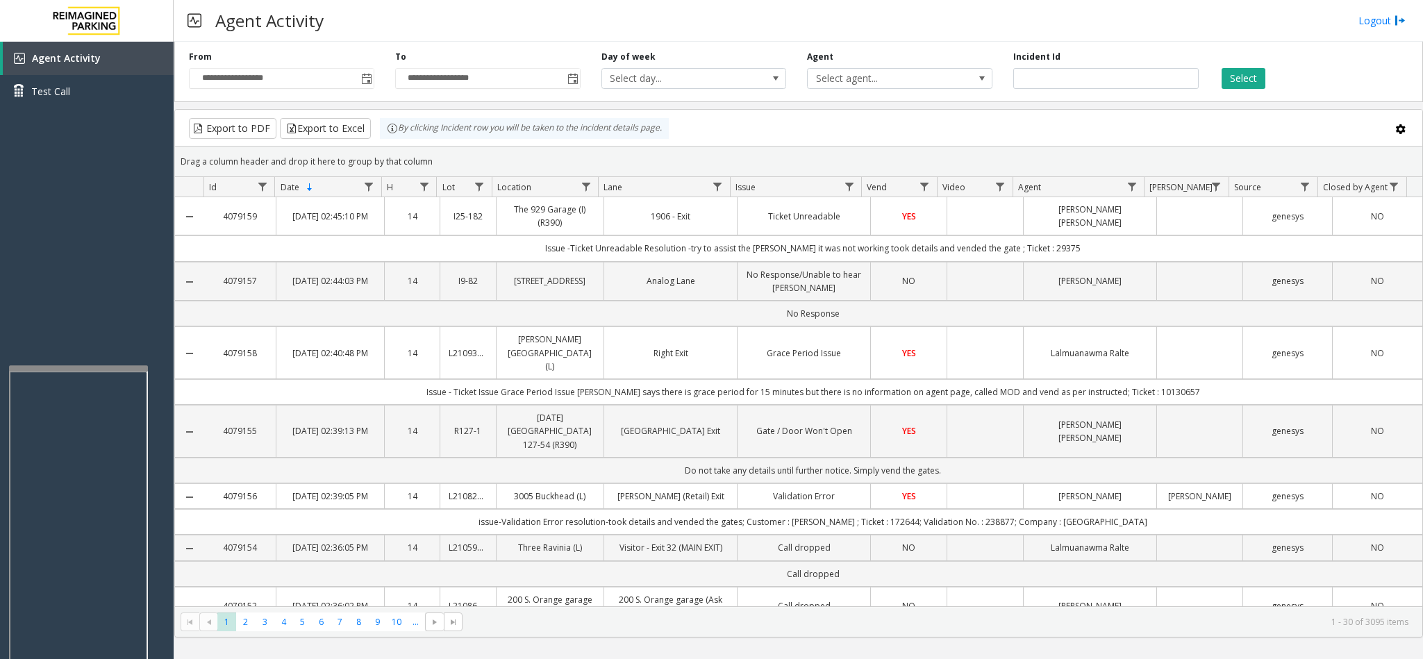
click at [84, 365] on div at bounding box center [78, 368] width 139 height 6
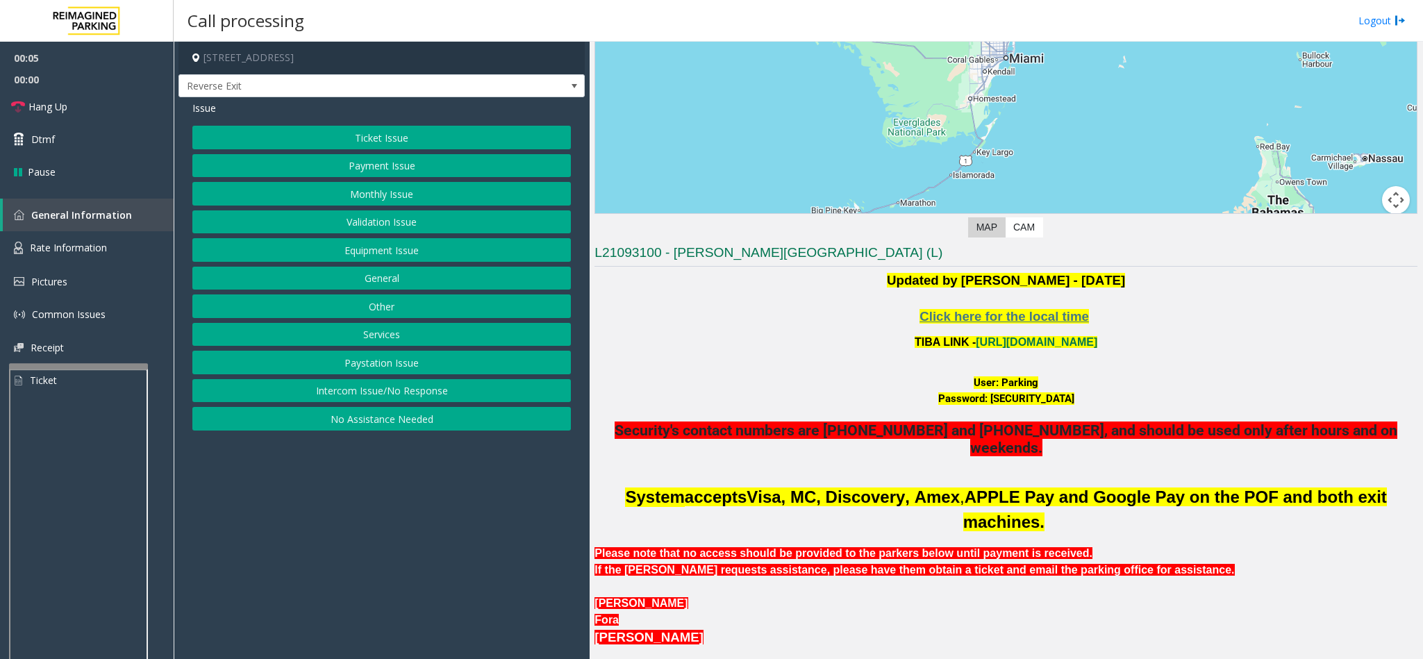
scroll to position [208, 0]
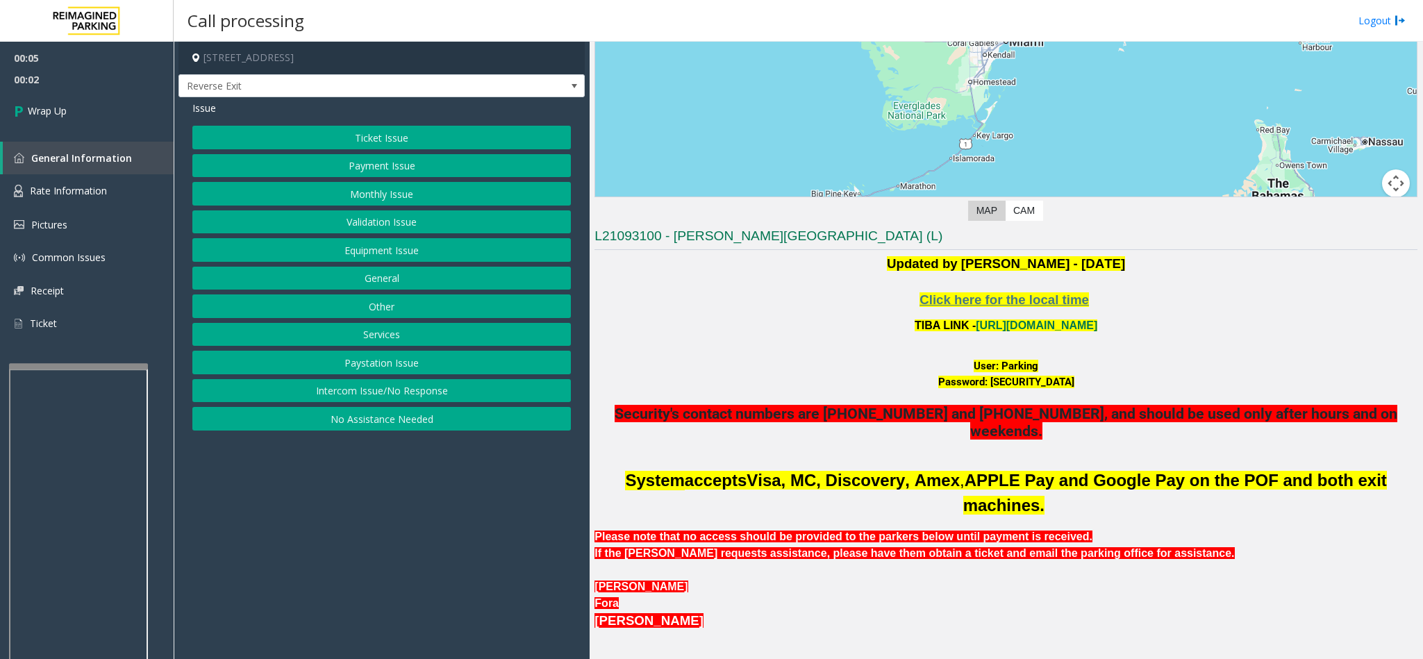
click at [386, 394] on button "Intercom Issue/No Response" at bounding box center [381, 391] width 378 height 24
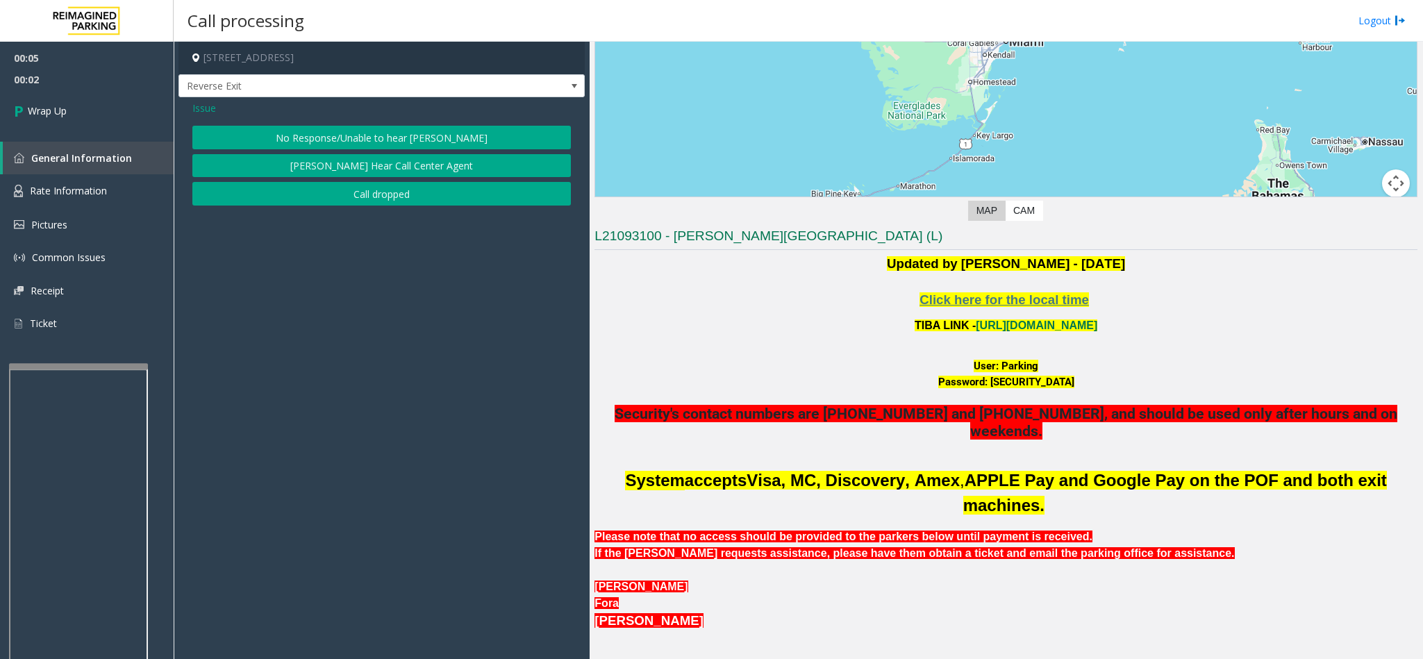
click at [290, 192] on button "Call dropped" at bounding box center [381, 194] width 378 height 24
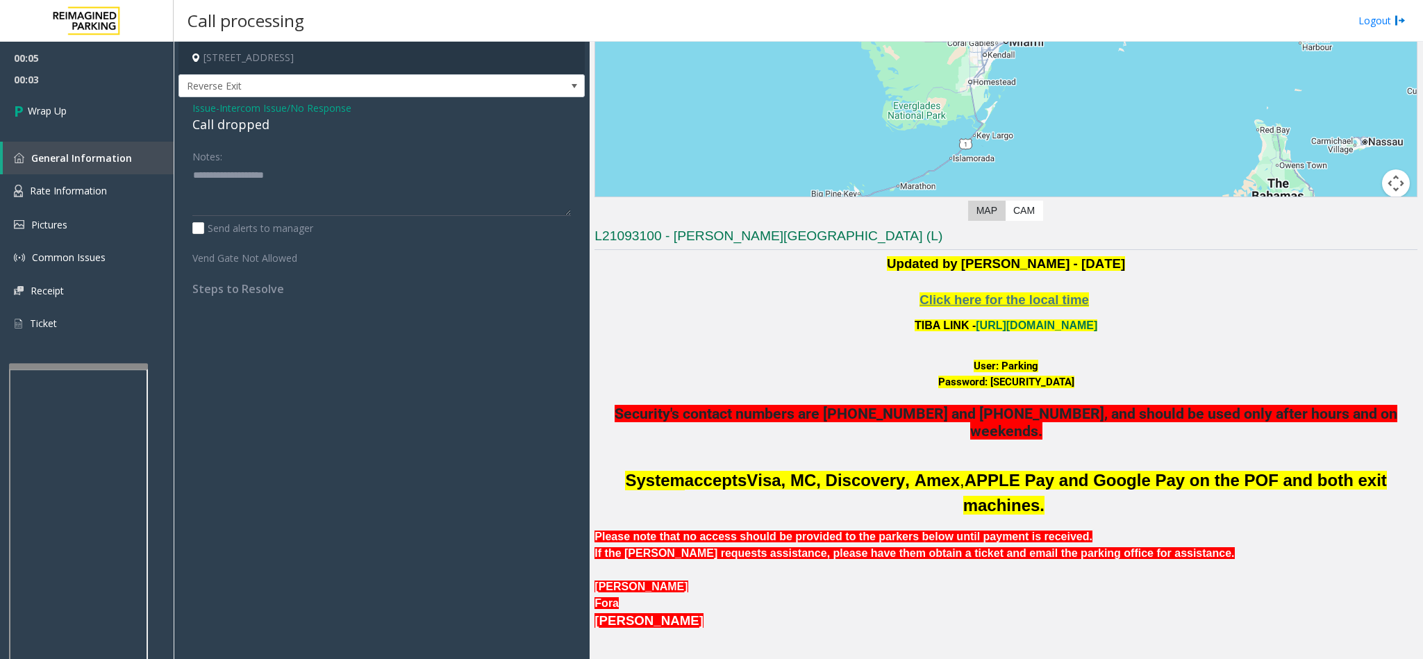
click at [242, 122] on div "Call dropped" at bounding box center [381, 124] width 378 height 19
type textarea "**********"
click at [38, 113] on span "Wrap Up" at bounding box center [47, 110] width 39 height 15
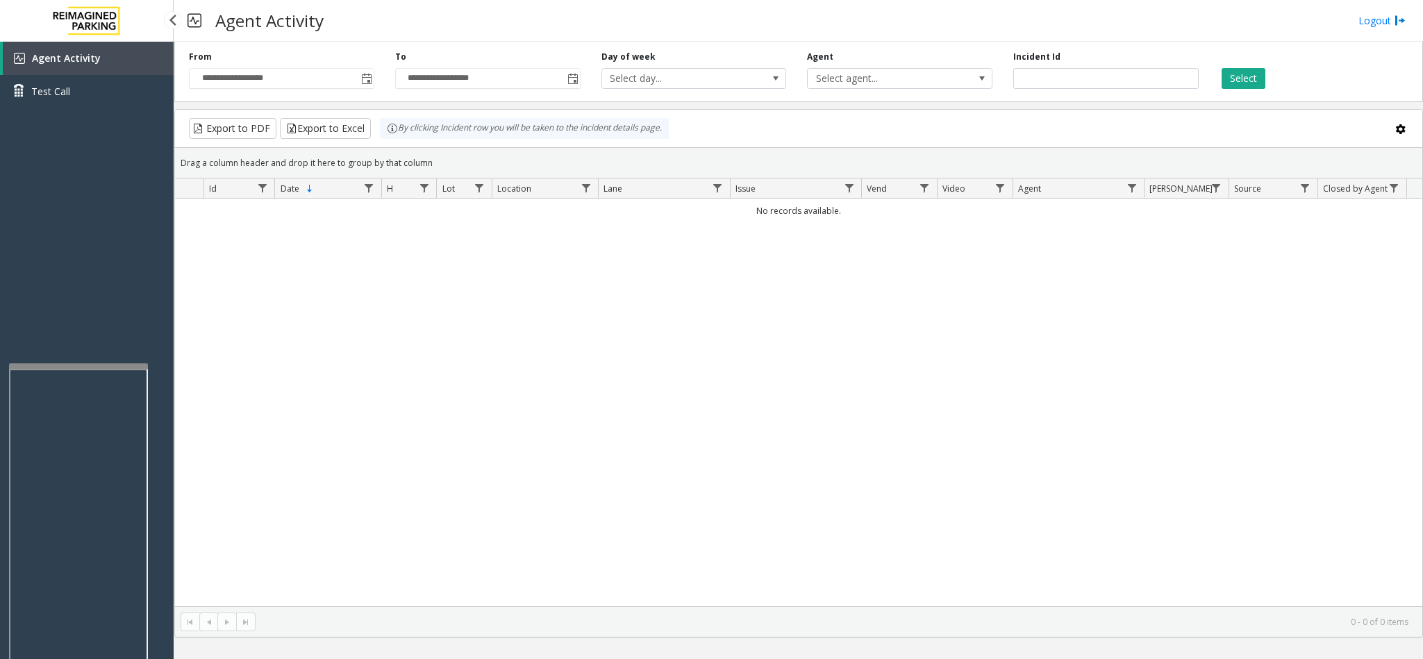
click at [169, 56] on link "Agent Activity" at bounding box center [88, 58] width 171 height 33
click at [360, 87] on span "Toggle popup" at bounding box center [365, 78] width 15 height 22
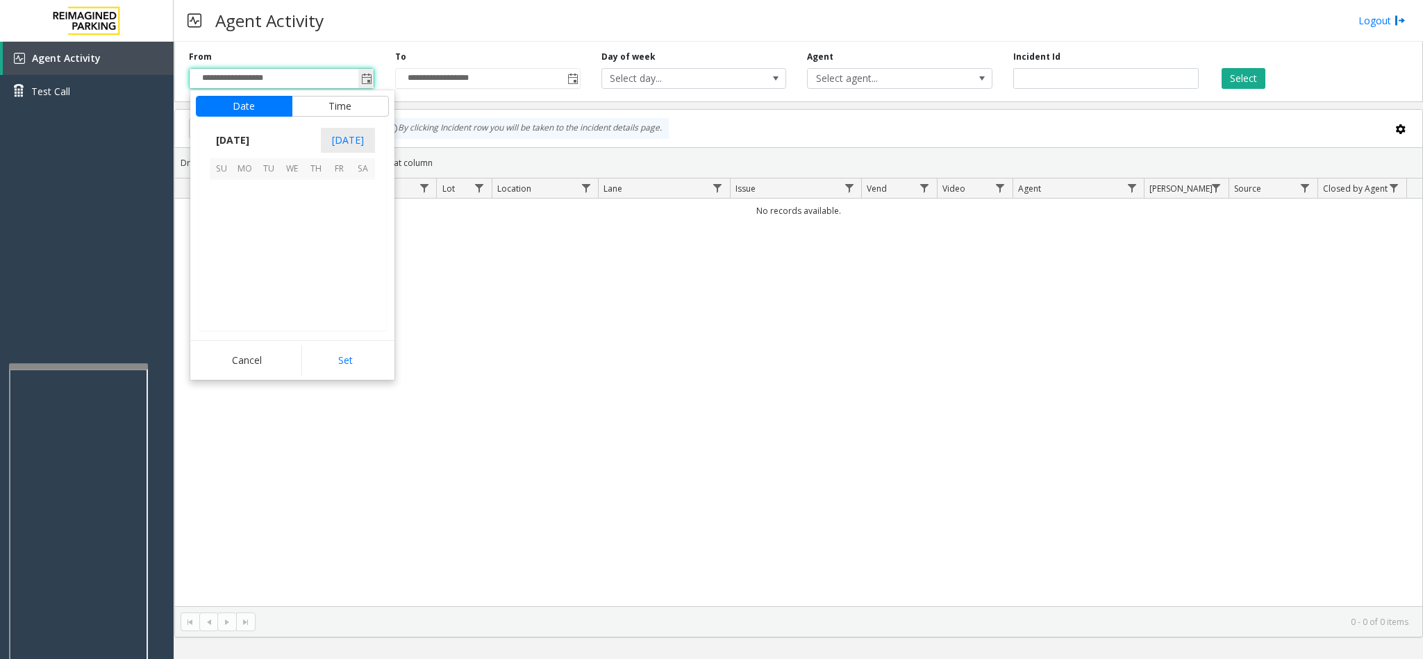
scroll to position [249114, 0]
click at [242, 200] on span "1" at bounding box center [245, 192] width 24 height 24
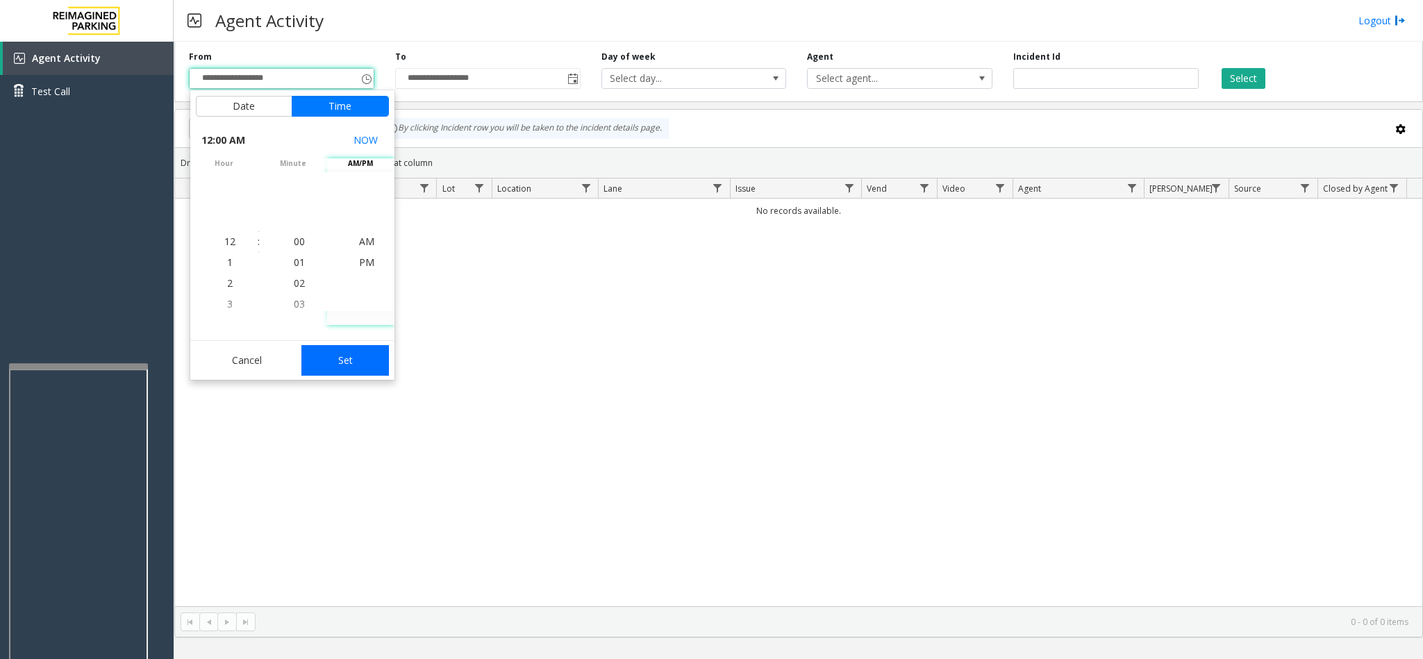
click at [310, 375] on button "Set" at bounding box center [344, 360] width 87 height 31
type input "**********"
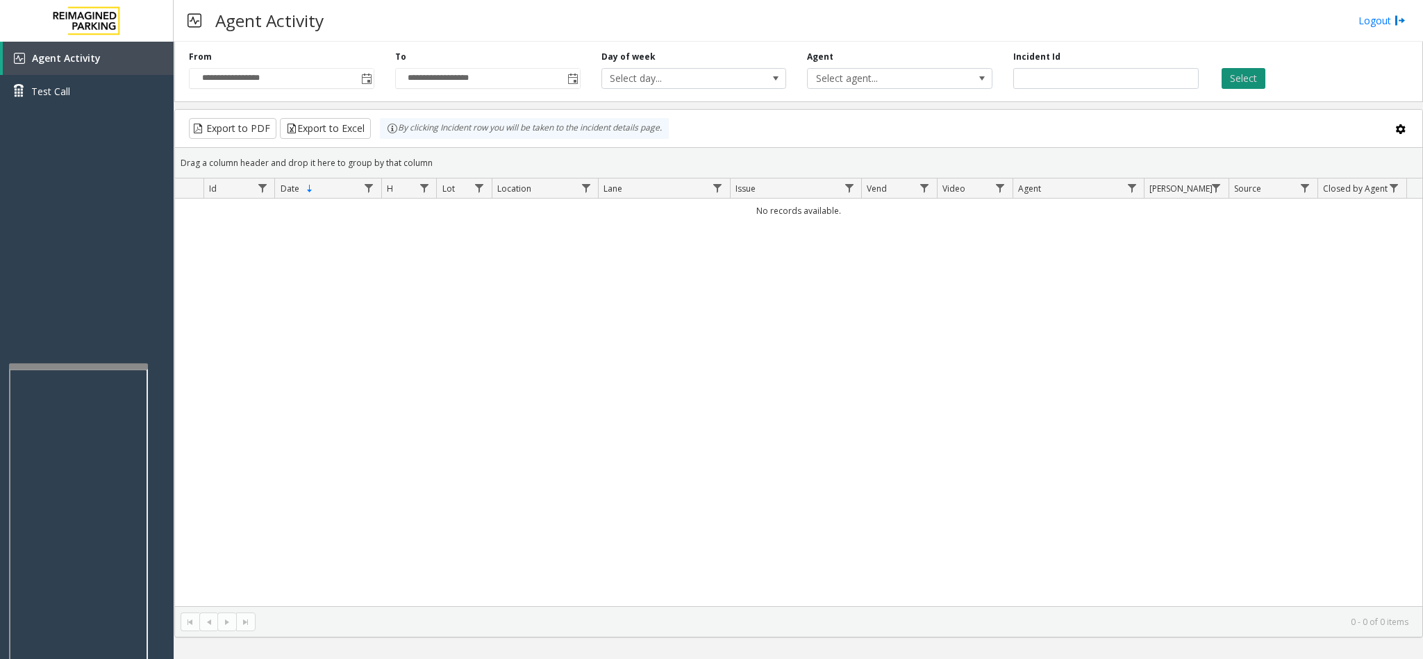
click at [1249, 74] on button "Select" at bounding box center [1243, 78] width 44 height 21
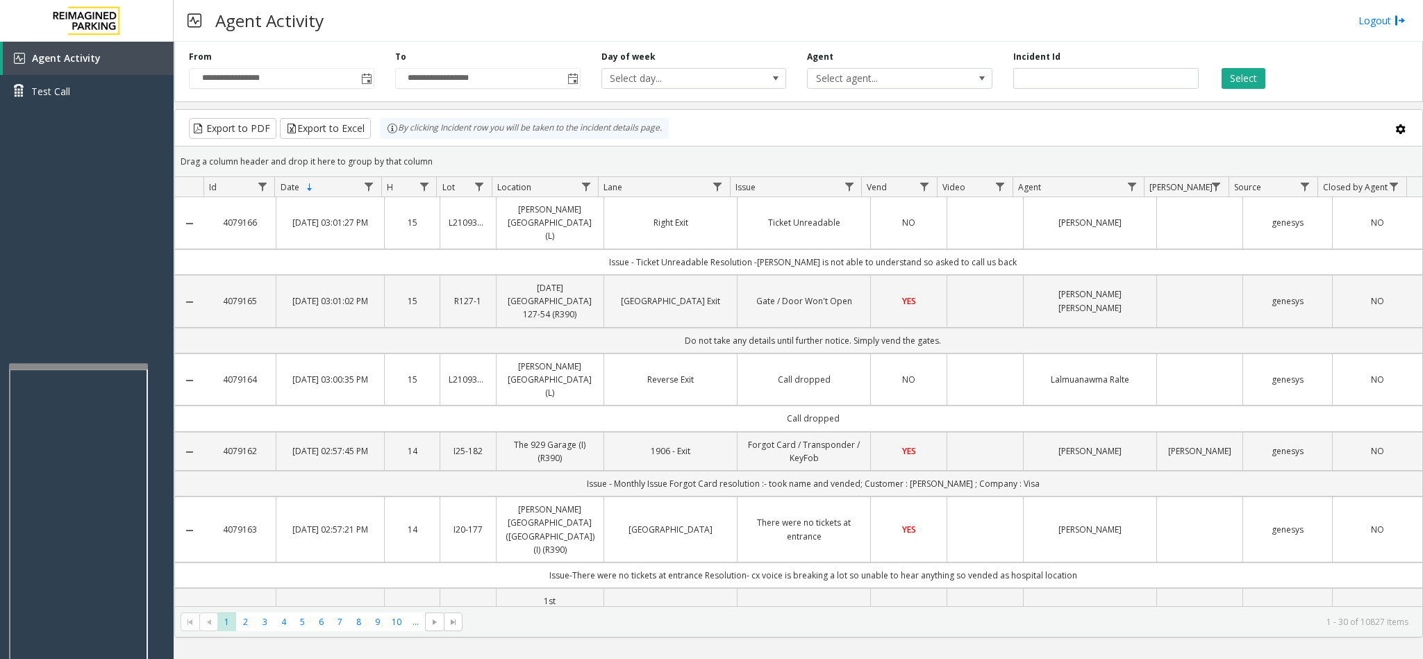
click at [1264, 252] on td "Issue - Ticket Unreadable Resolution -Parker is not able to understand so asked…" at bounding box center [812, 262] width 1219 height 26
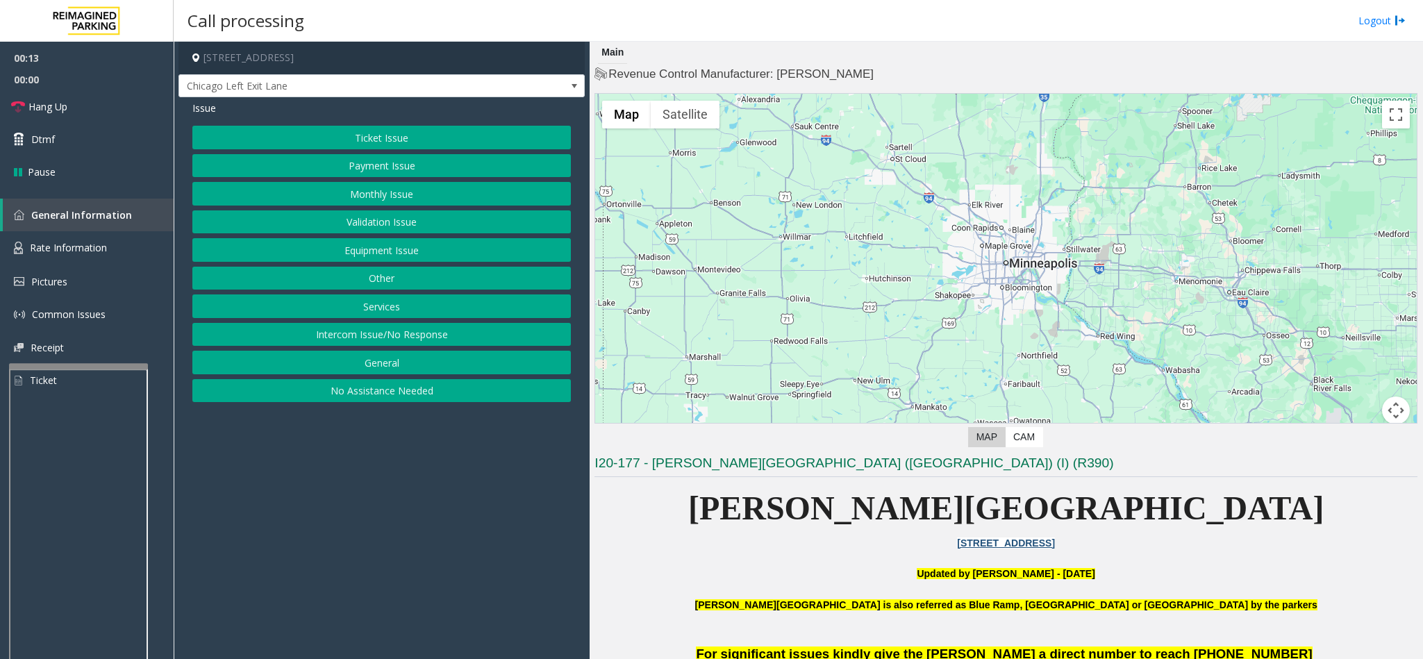
click at [365, 138] on button "Ticket Issue" at bounding box center [381, 138] width 378 height 24
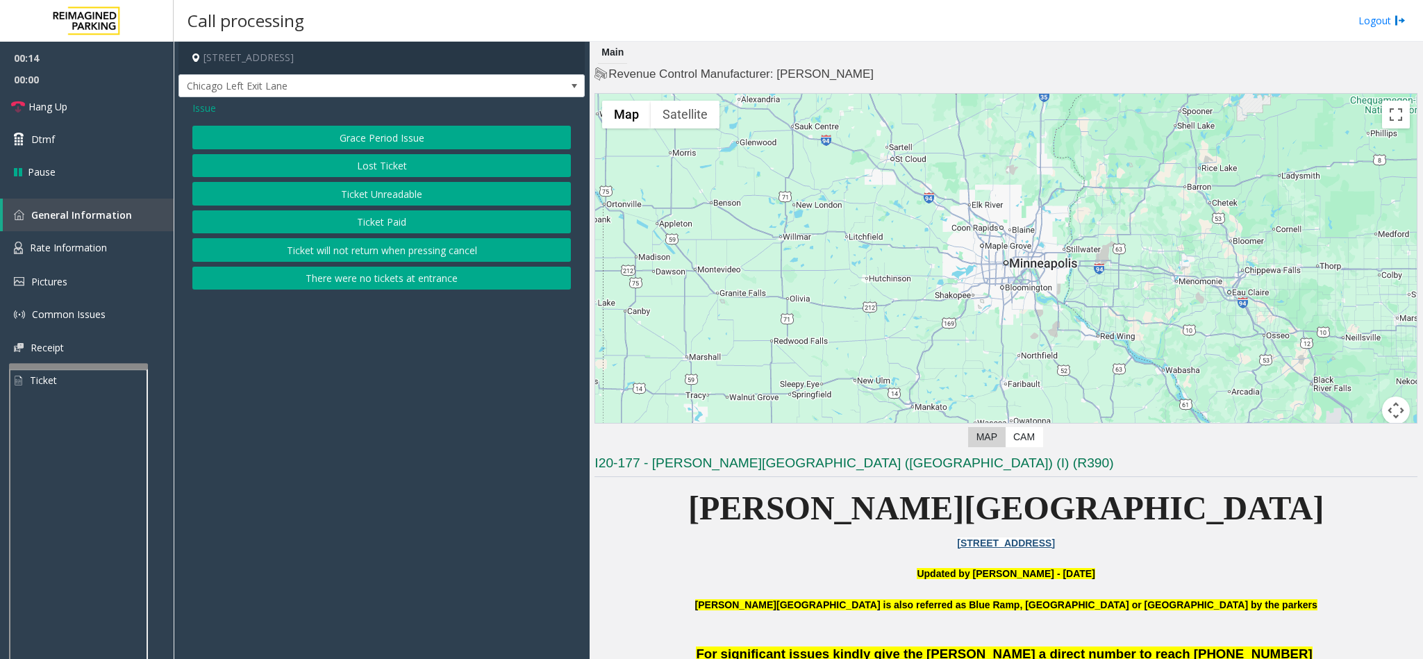
click at [390, 194] on button "Ticket Unreadable" at bounding box center [381, 194] width 378 height 24
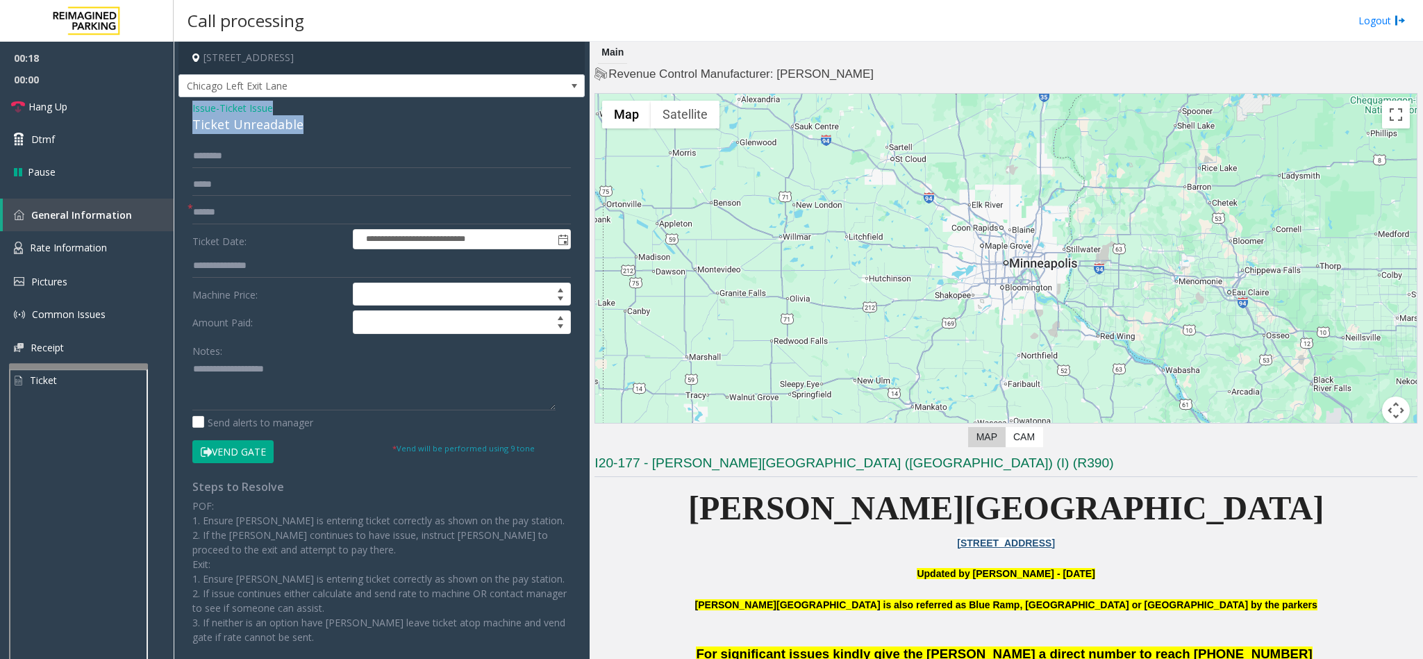
drag, startPoint x: 297, startPoint y: 124, endPoint x: 190, endPoint y: 109, distance: 107.9
click at [190, 109] on div "**********" at bounding box center [381, 392] width 406 height 590
click at [287, 394] on textarea at bounding box center [373, 384] width 363 height 52
type textarea "**********"
click at [230, 215] on input "text" at bounding box center [381, 213] width 378 height 24
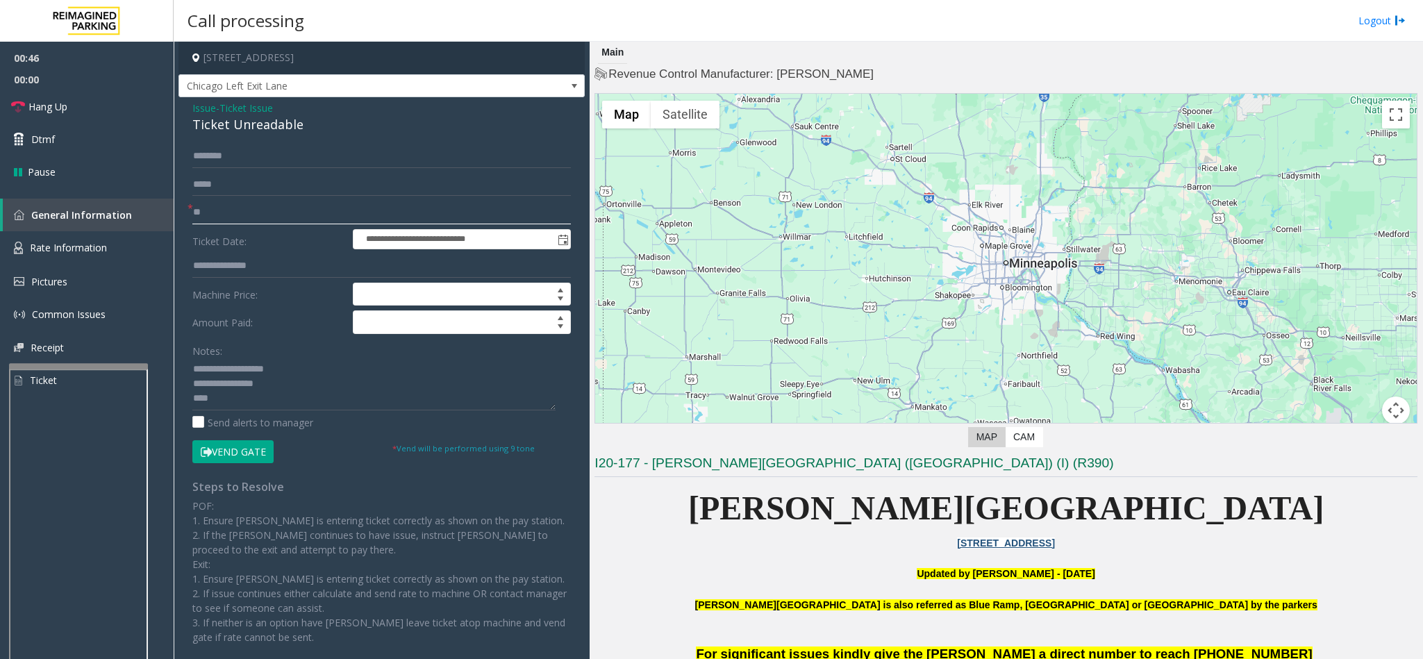
type input "**"
click at [228, 401] on textarea at bounding box center [373, 384] width 363 height 52
click at [217, 450] on button "Vend Gate" at bounding box center [232, 452] width 81 height 24
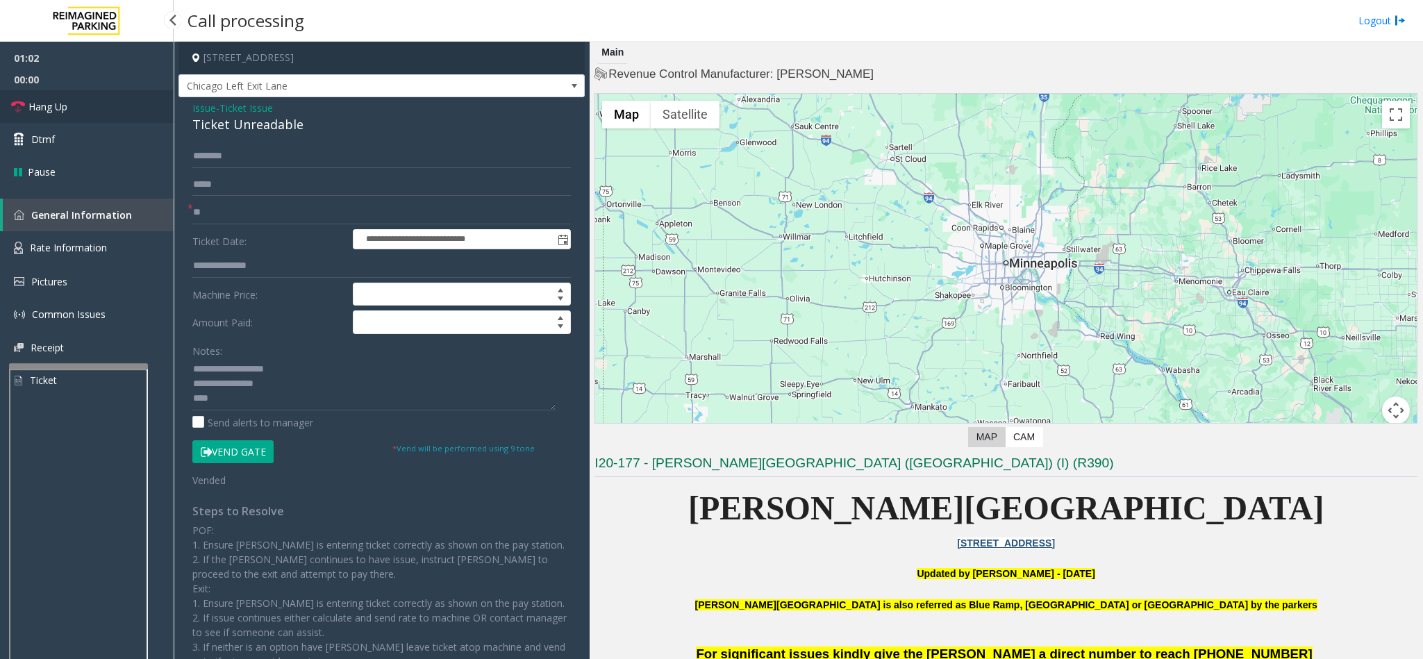
click at [24, 100] on icon at bounding box center [18, 107] width 14 height 14
click at [256, 399] on textarea at bounding box center [373, 384] width 363 height 52
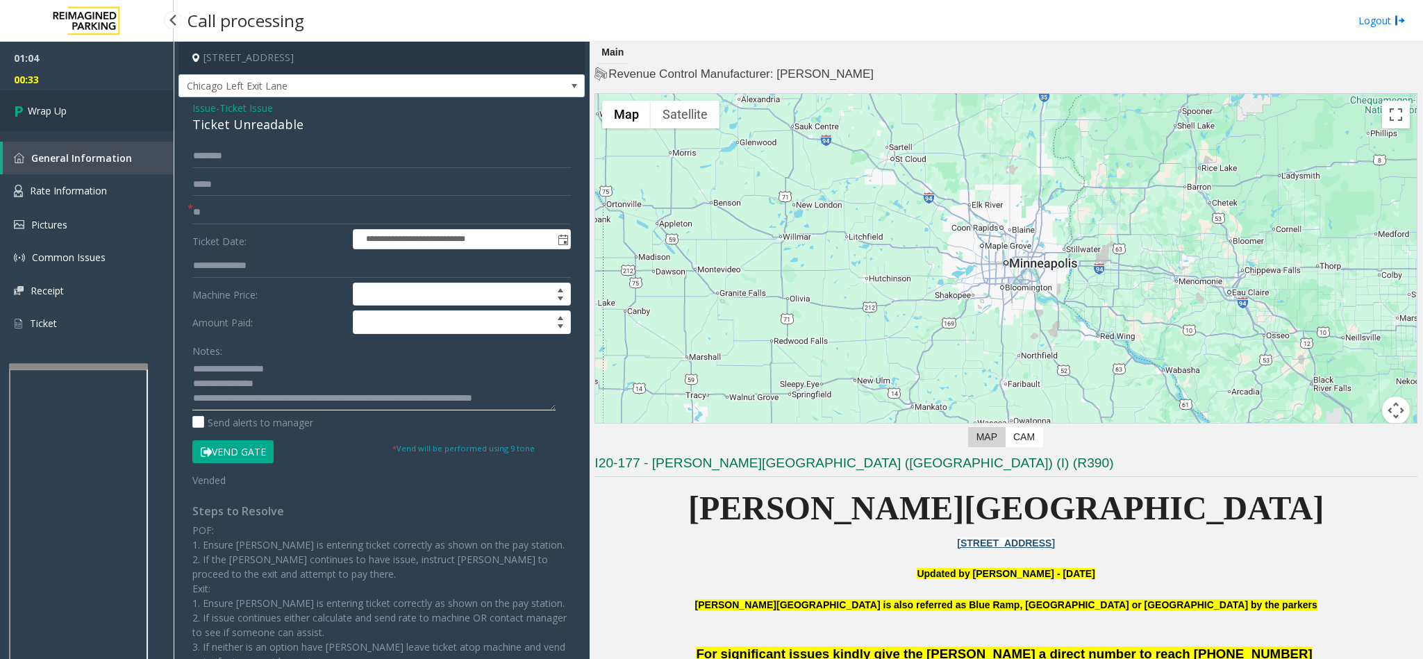
type textarea "**********"
click at [28, 115] on span "Wrap Up" at bounding box center [47, 110] width 39 height 15
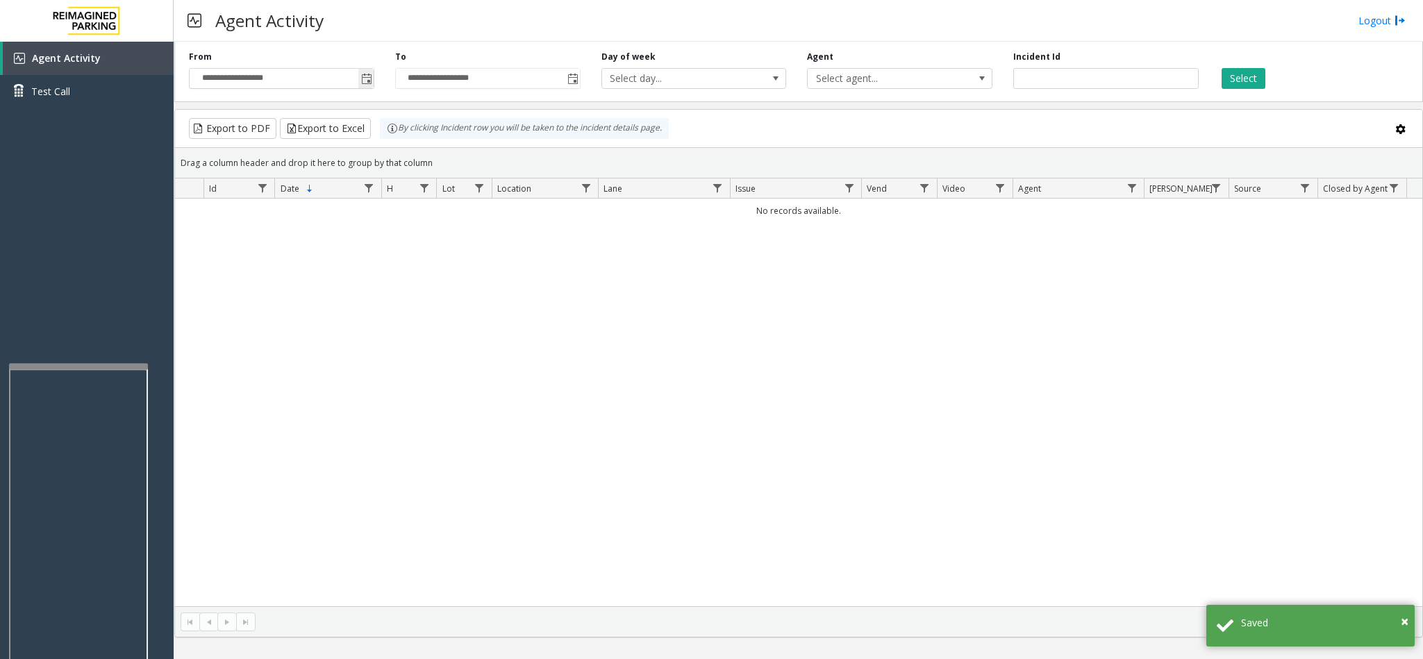
click at [367, 71] on span "Toggle popup" at bounding box center [365, 78] width 15 height 22
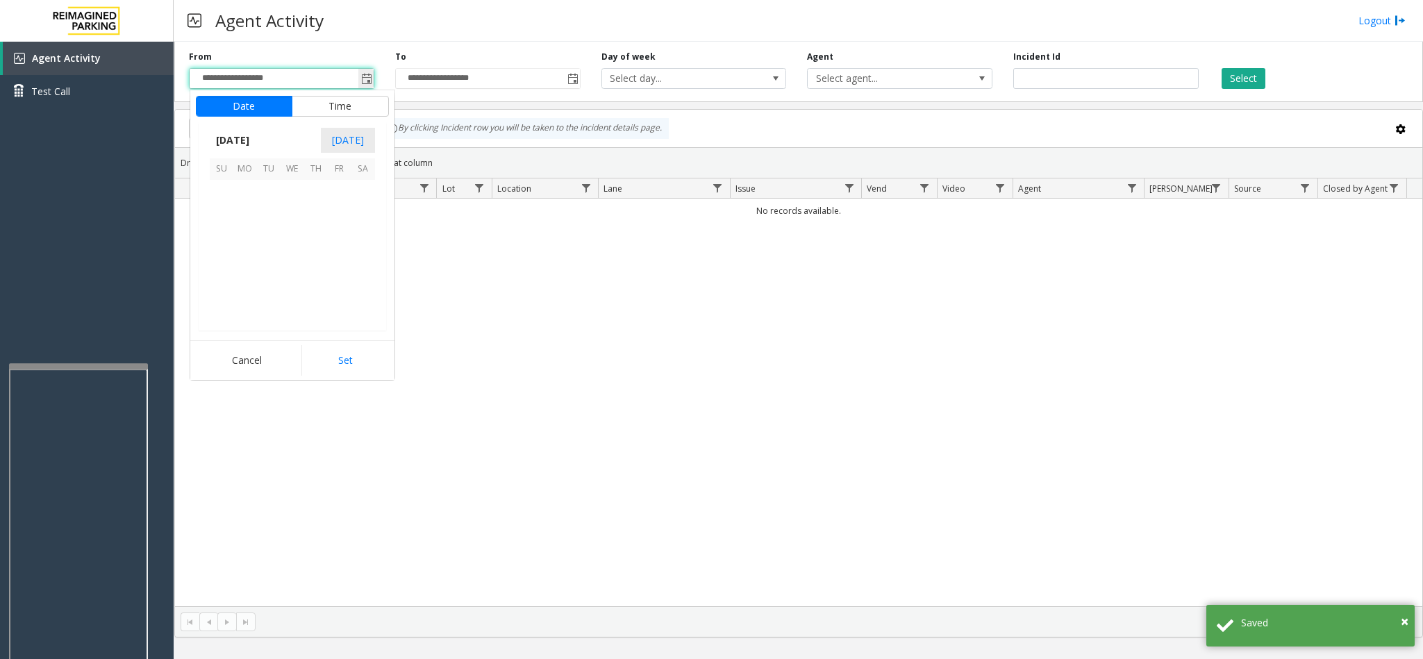
scroll to position [249114, 0]
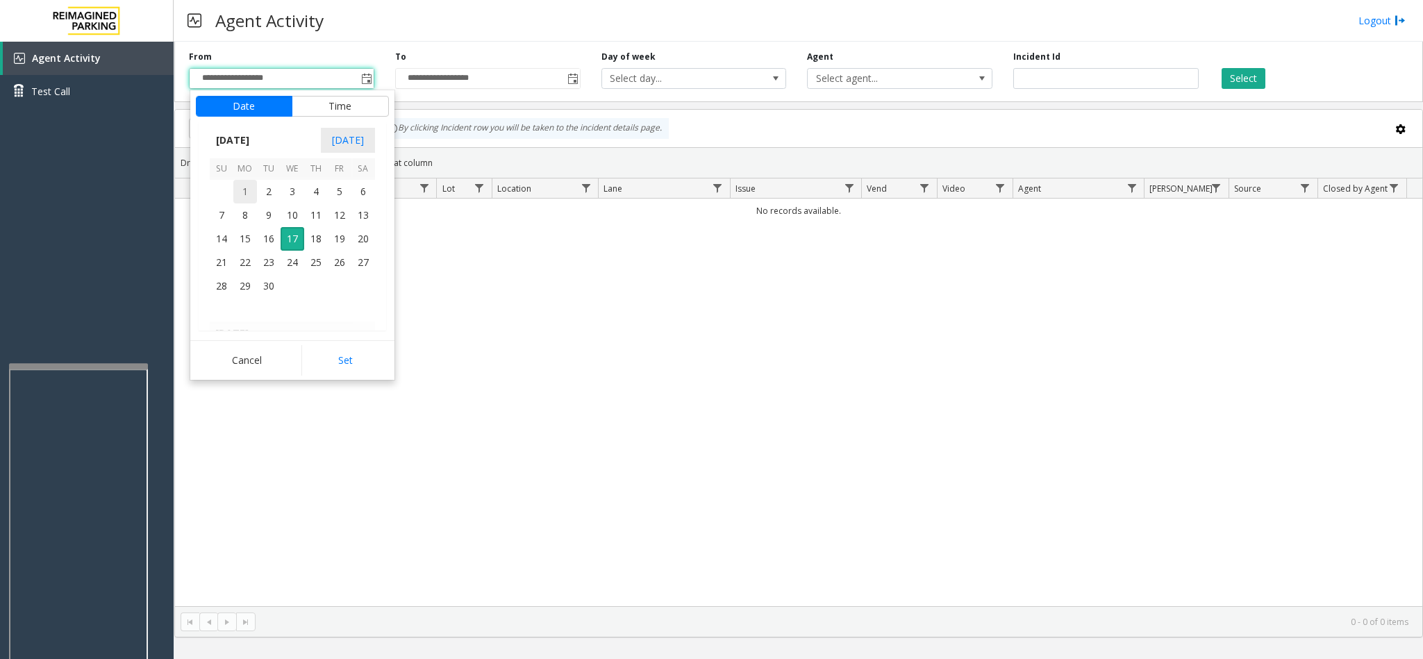
click at [242, 192] on span "1" at bounding box center [245, 192] width 24 height 24
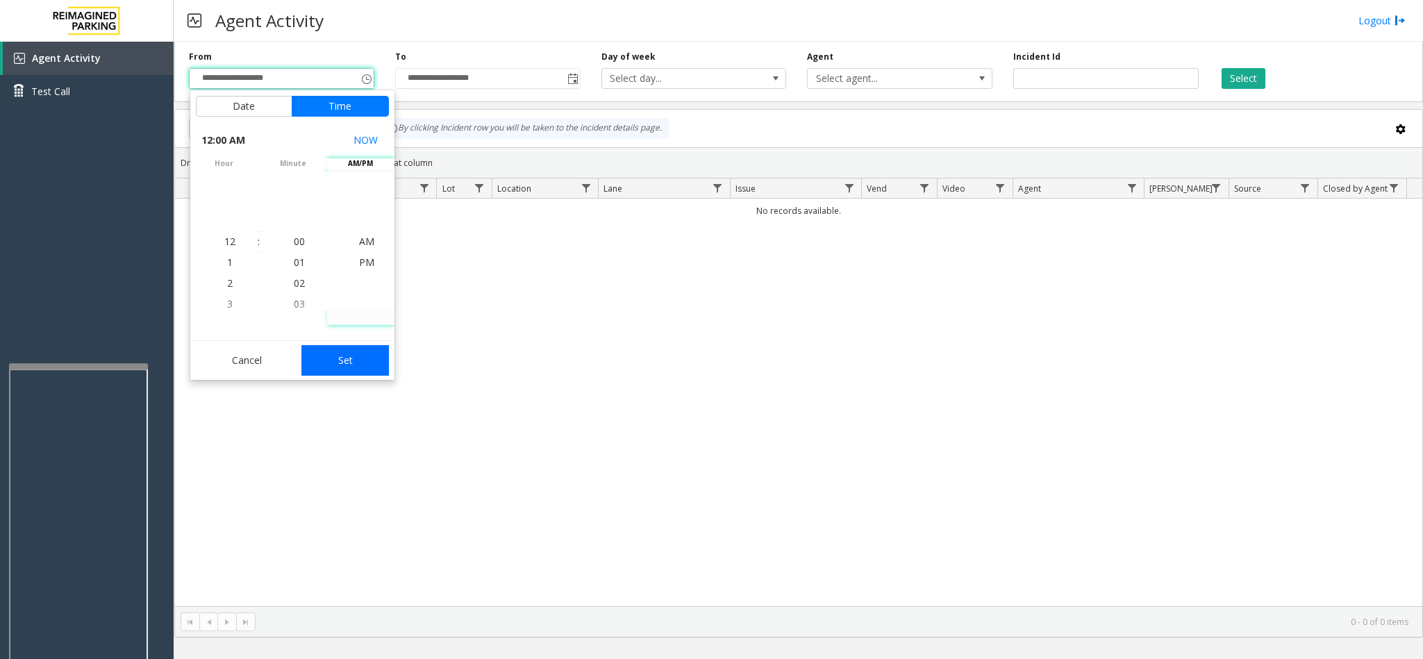
click at [355, 351] on button "Set" at bounding box center [344, 360] width 87 height 31
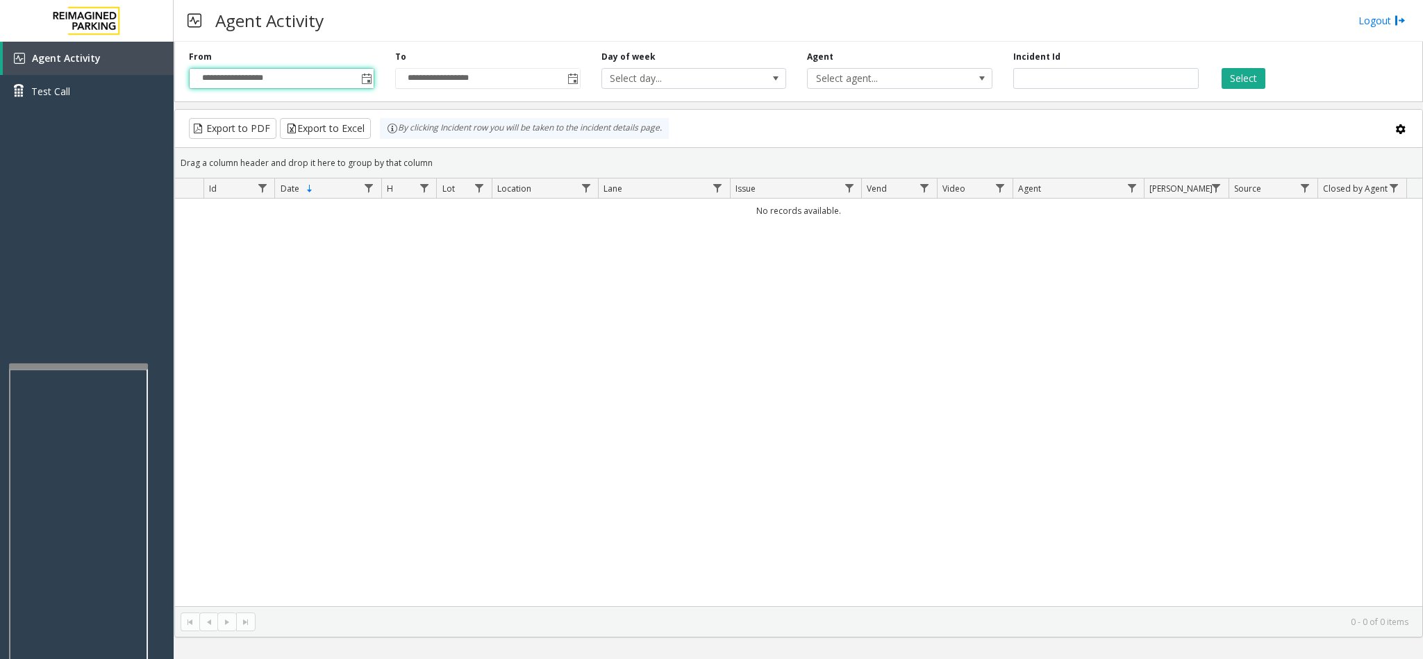
type input "**********"
click at [1236, 76] on button "Select" at bounding box center [1243, 78] width 44 height 21
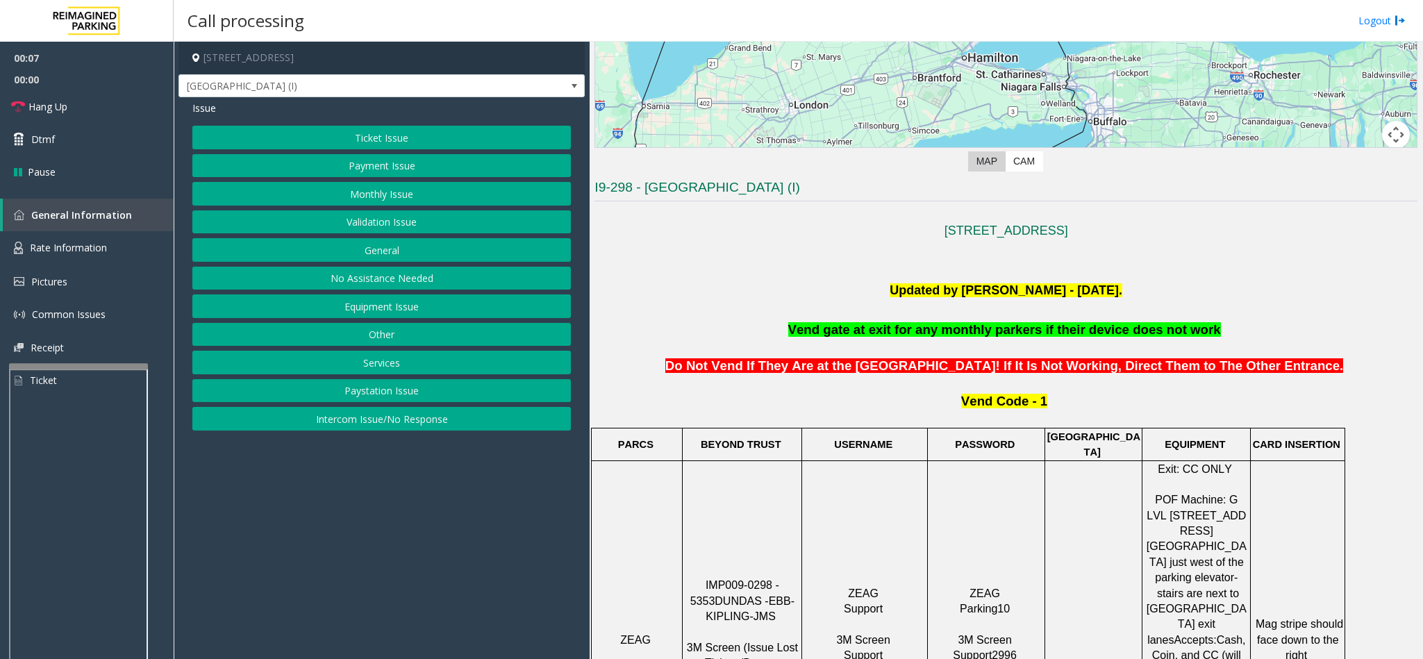
scroll to position [312, 0]
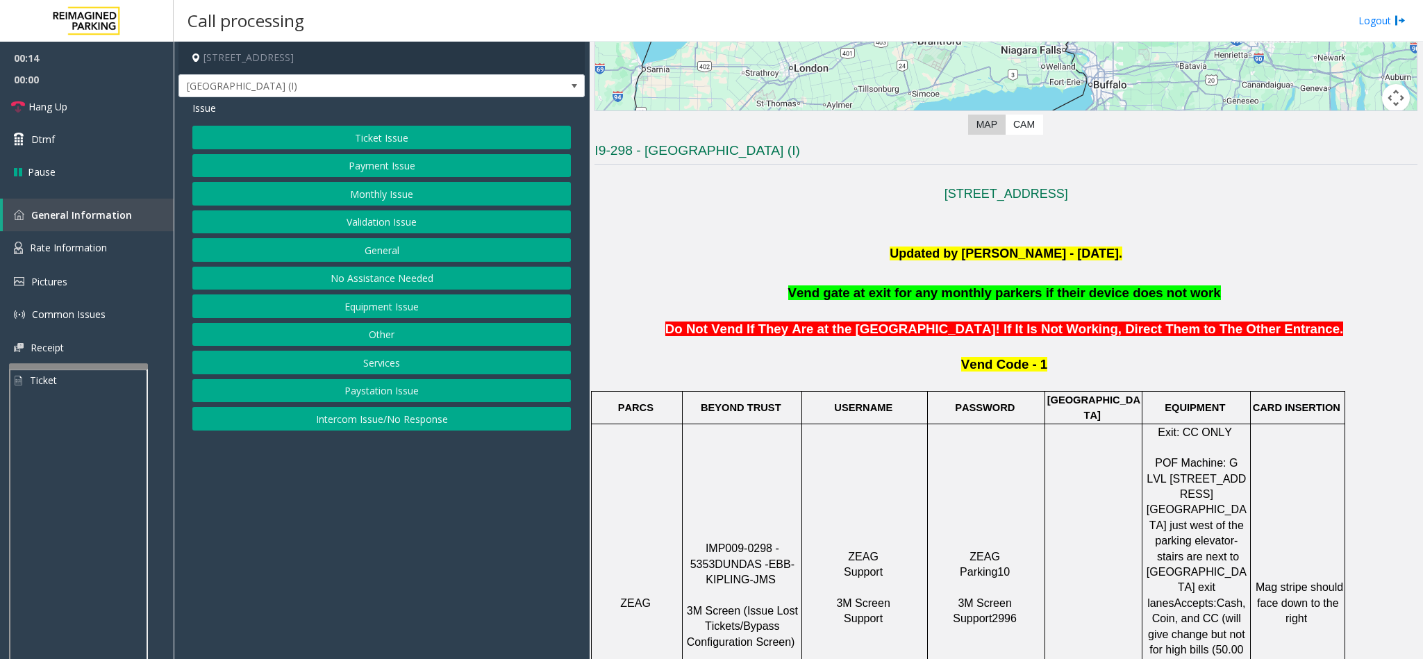
click at [436, 194] on button "Monthly Issue" at bounding box center [381, 194] width 378 height 24
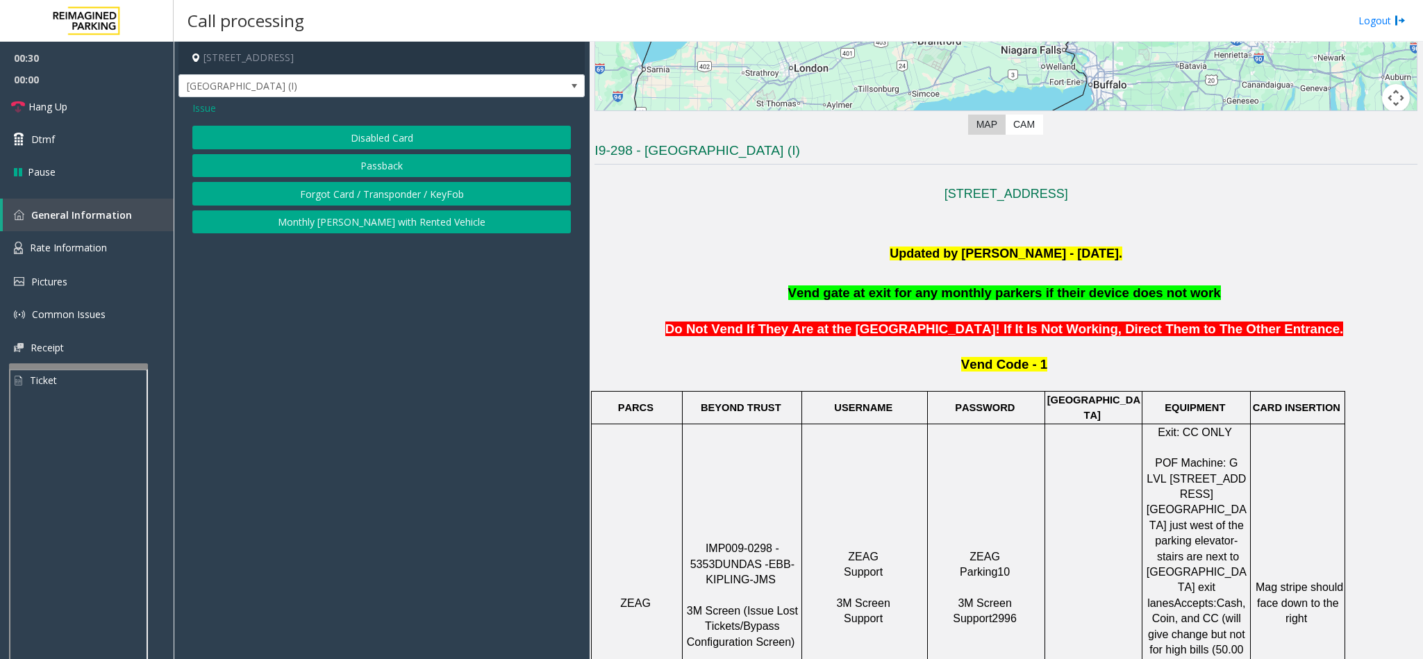
click at [405, 140] on button "Disabled Card" at bounding box center [381, 138] width 378 height 24
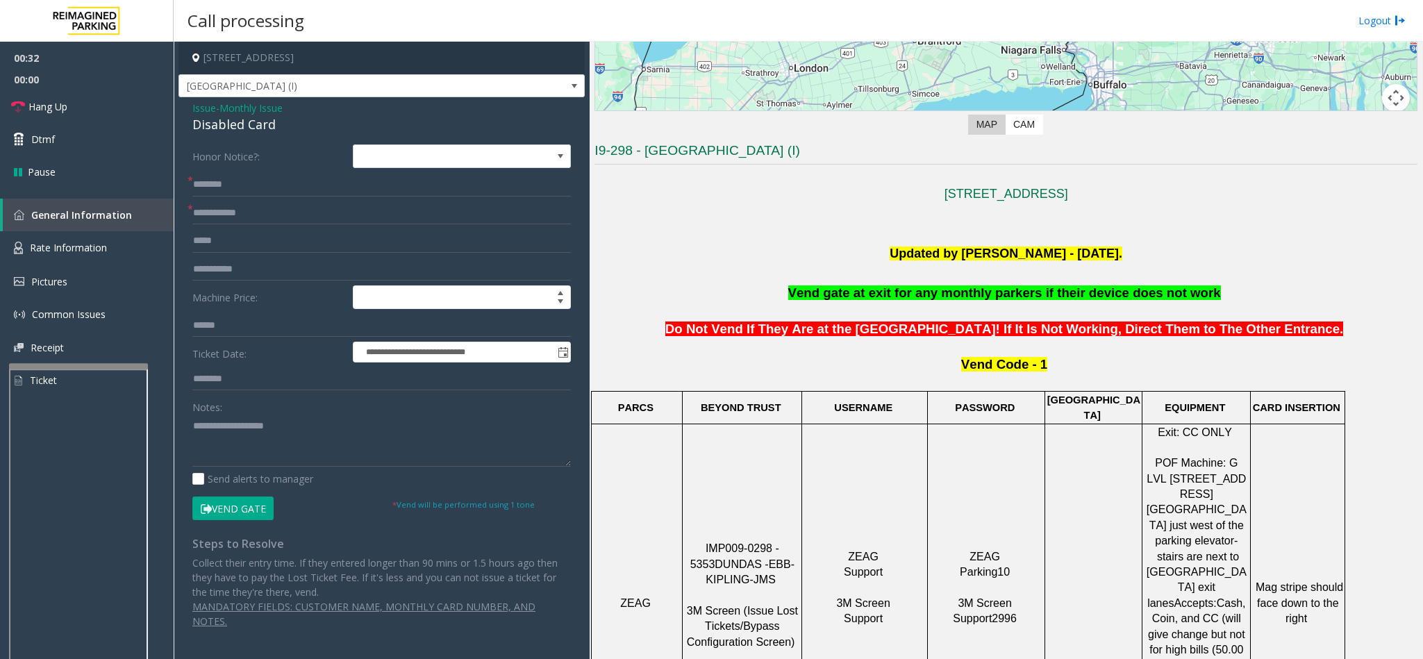
click at [206, 108] on span "Issue" at bounding box center [204, 108] width 24 height 15
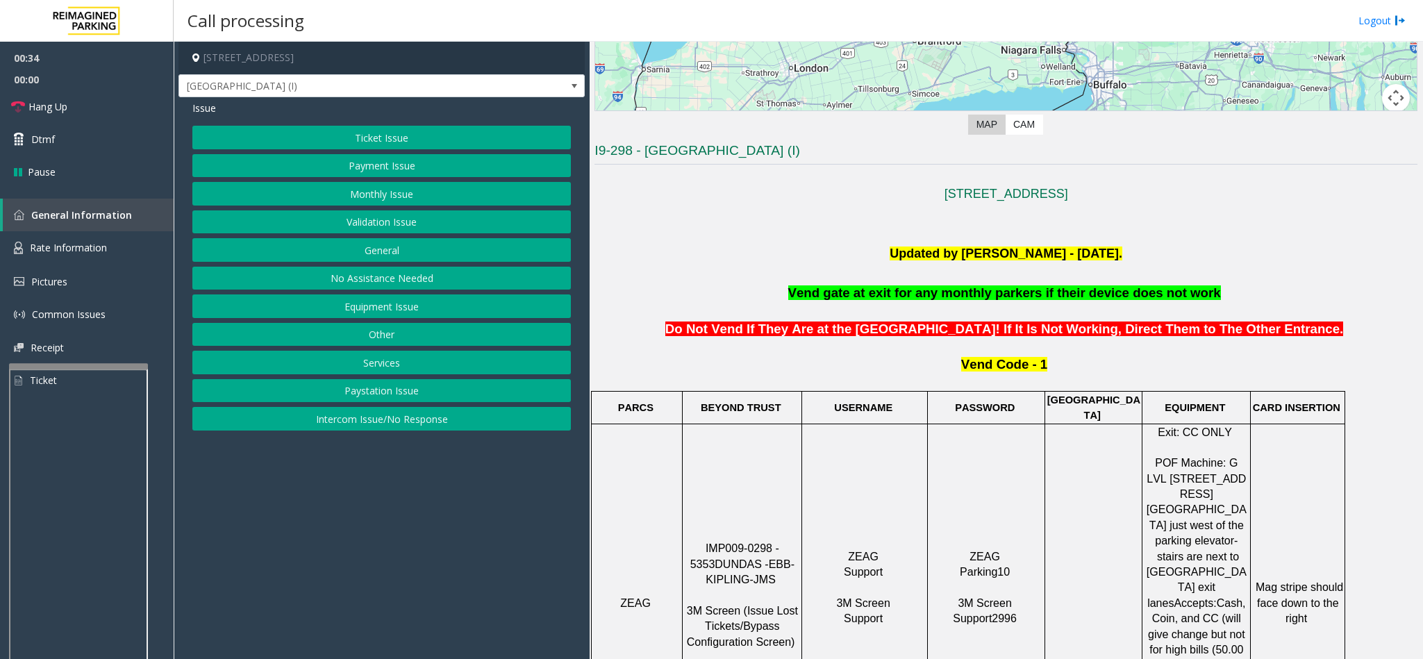
click at [390, 187] on button "Monthly Issue" at bounding box center [381, 194] width 378 height 24
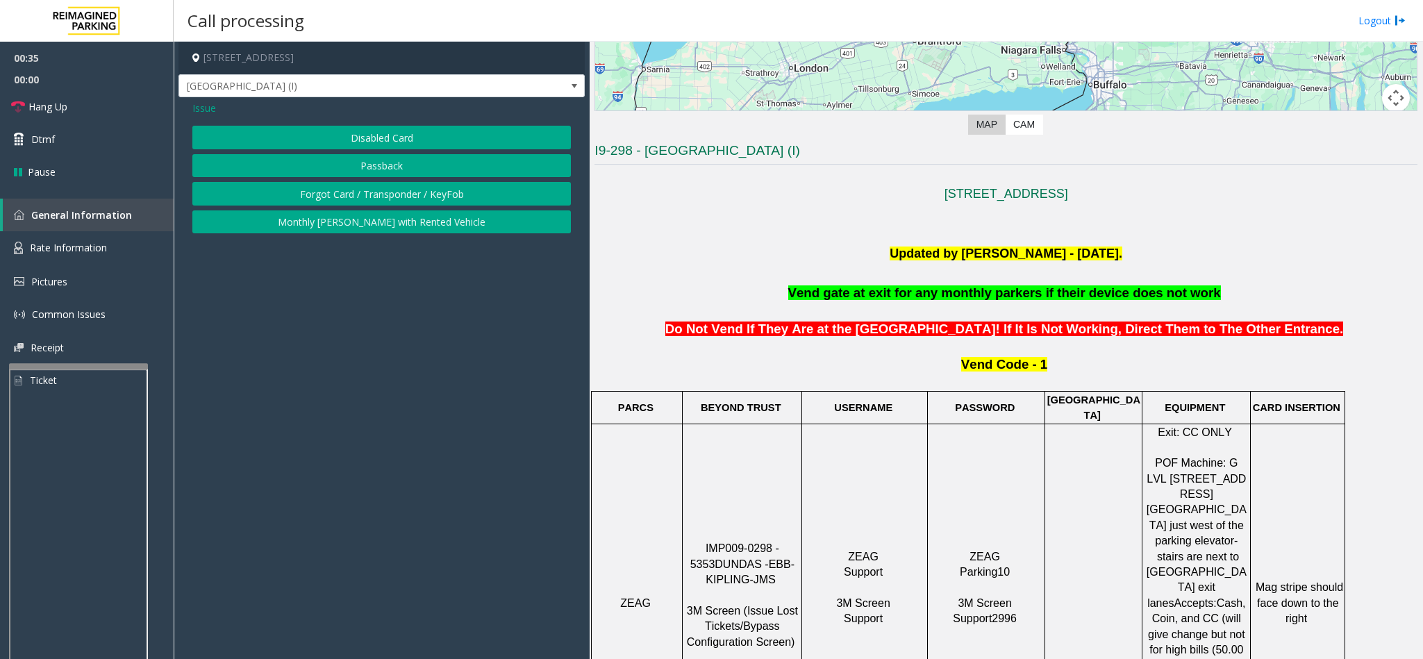
click at [340, 197] on button "Forgot Card / Transponder / KeyFob" at bounding box center [381, 194] width 378 height 24
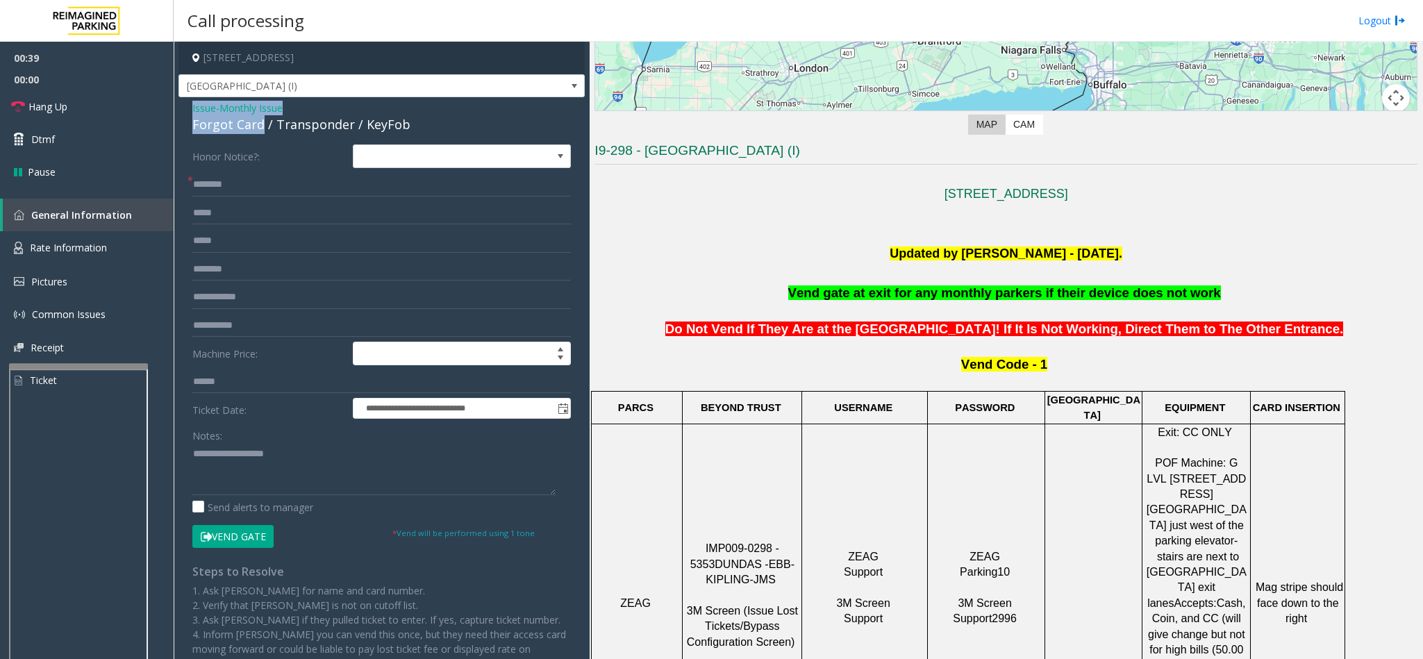
drag, startPoint x: 261, startPoint y: 125, endPoint x: 186, endPoint y: 108, distance: 76.8
click at [186, 108] on div "**********" at bounding box center [381, 420] width 406 height 646
click at [281, 478] on textarea at bounding box center [373, 469] width 363 height 52
type textarea "**********"
click at [256, 277] on input "text" at bounding box center [381, 270] width 378 height 24
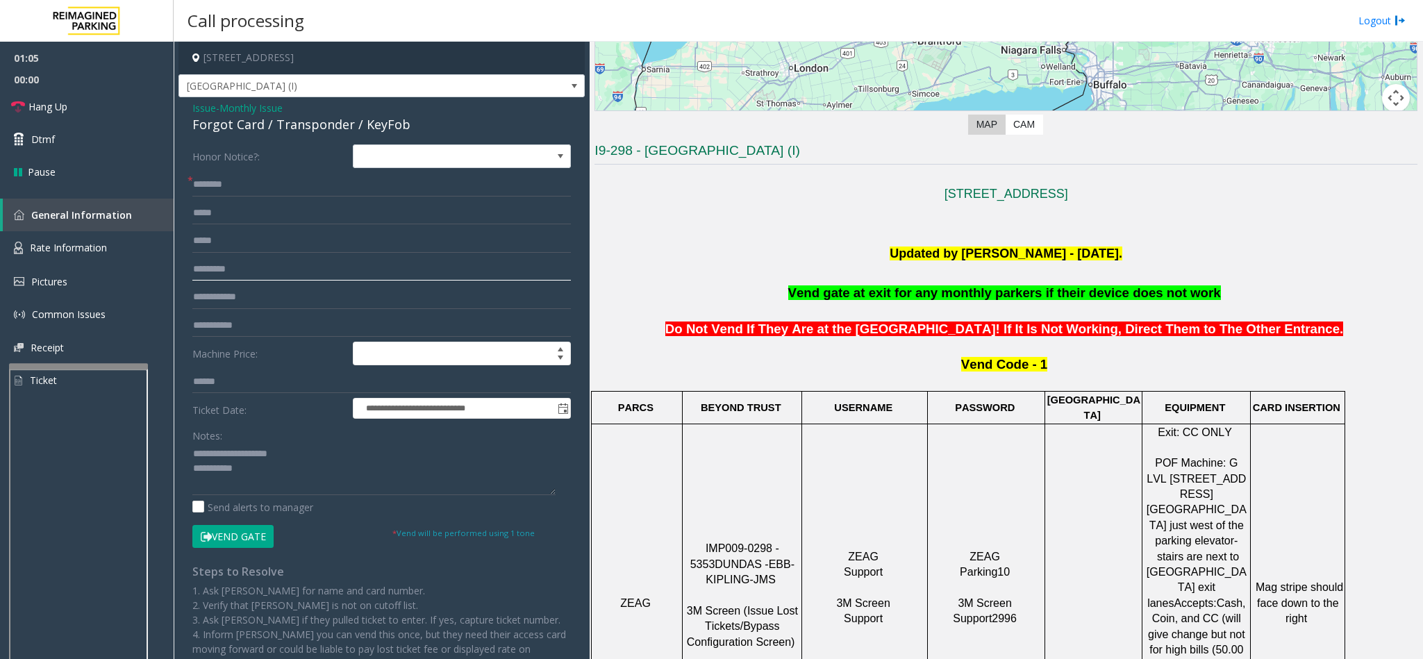
type input "*********"
click at [240, 181] on input "text" at bounding box center [381, 185] width 378 height 24
click at [267, 476] on textarea at bounding box center [373, 469] width 363 height 52
type textarea "**********"
click at [198, 178] on input "text" at bounding box center [381, 185] width 378 height 24
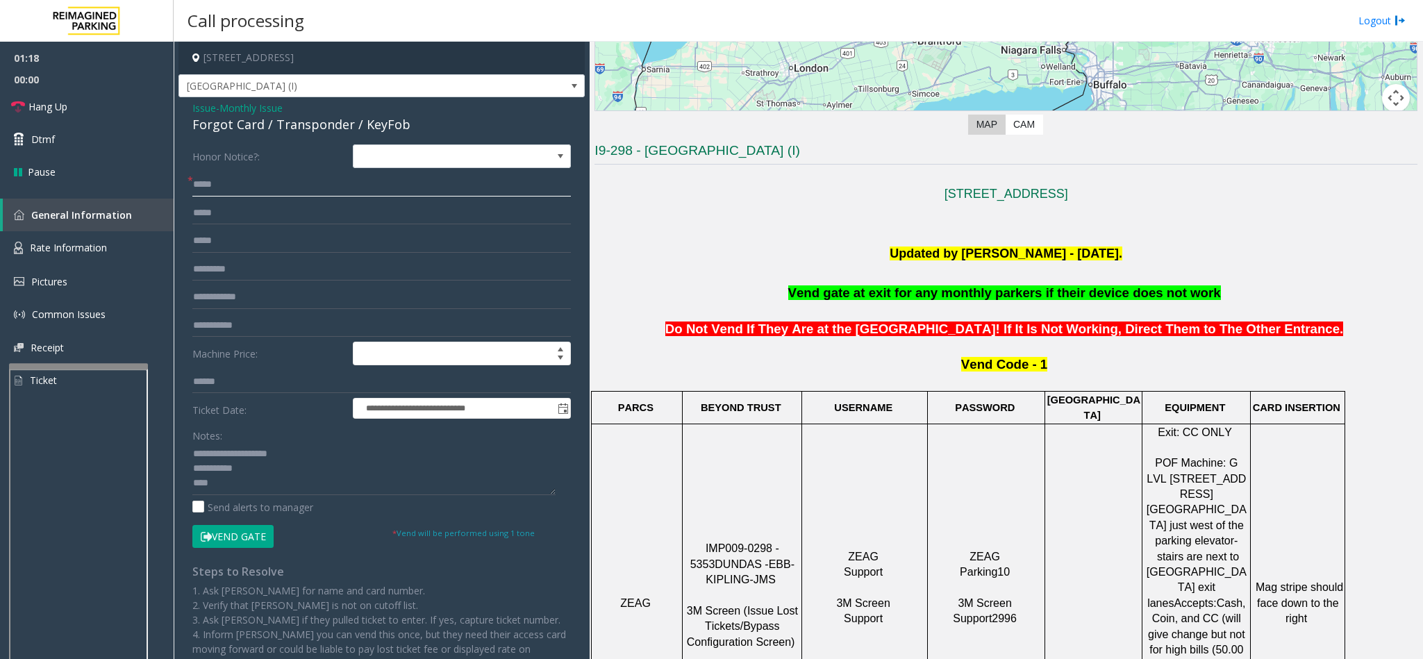
type input "*****"
click at [228, 485] on textarea at bounding box center [373, 469] width 363 height 52
click at [46, 111] on span "Hang Up" at bounding box center [47, 106] width 39 height 15
click at [427, 479] on textarea at bounding box center [373, 469] width 363 height 52
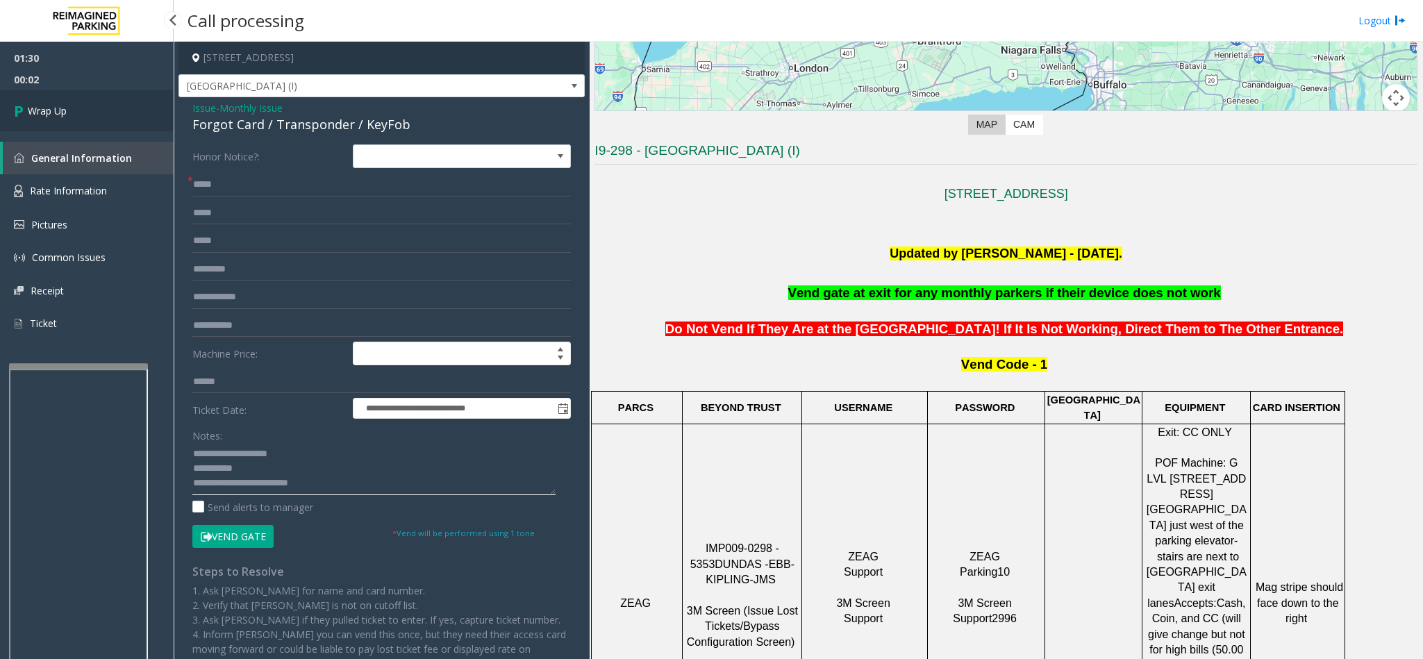
type textarea "**********"
click at [8, 110] on link "Wrap Up" at bounding box center [87, 110] width 174 height 41
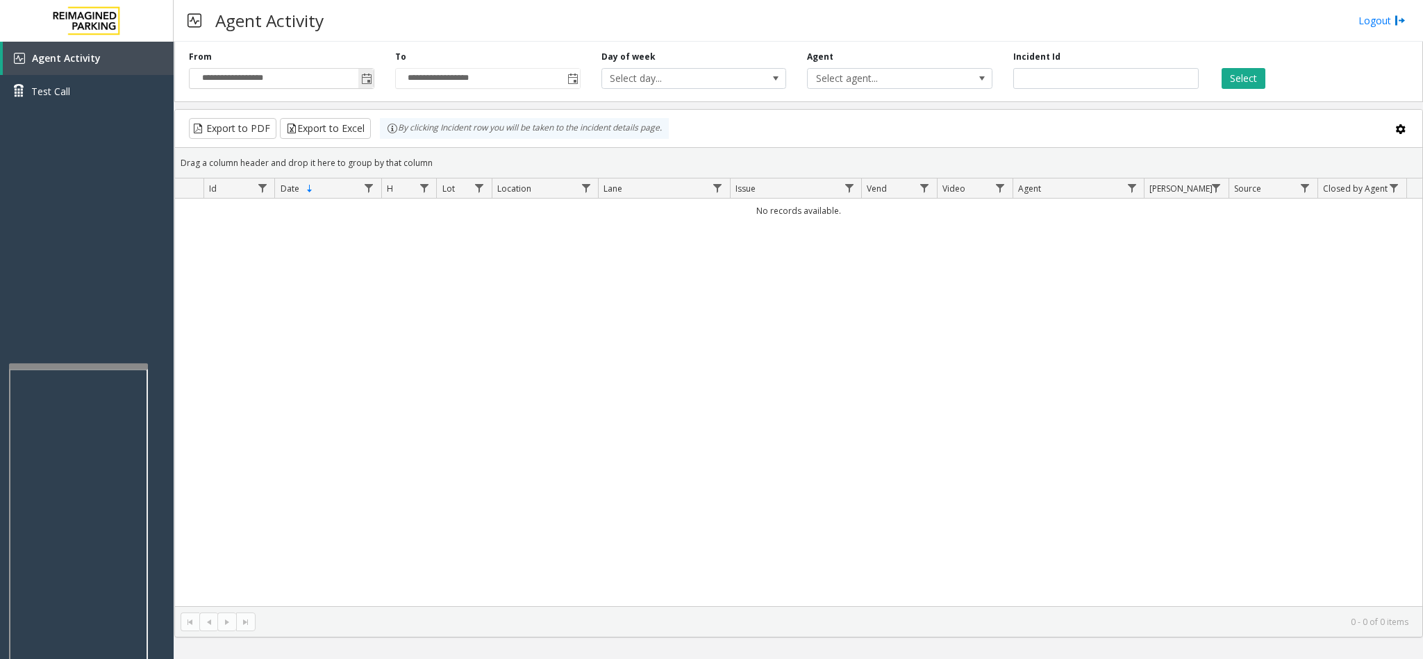
click at [371, 87] on span "Toggle popup" at bounding box center [365, 78] width 15 height 22
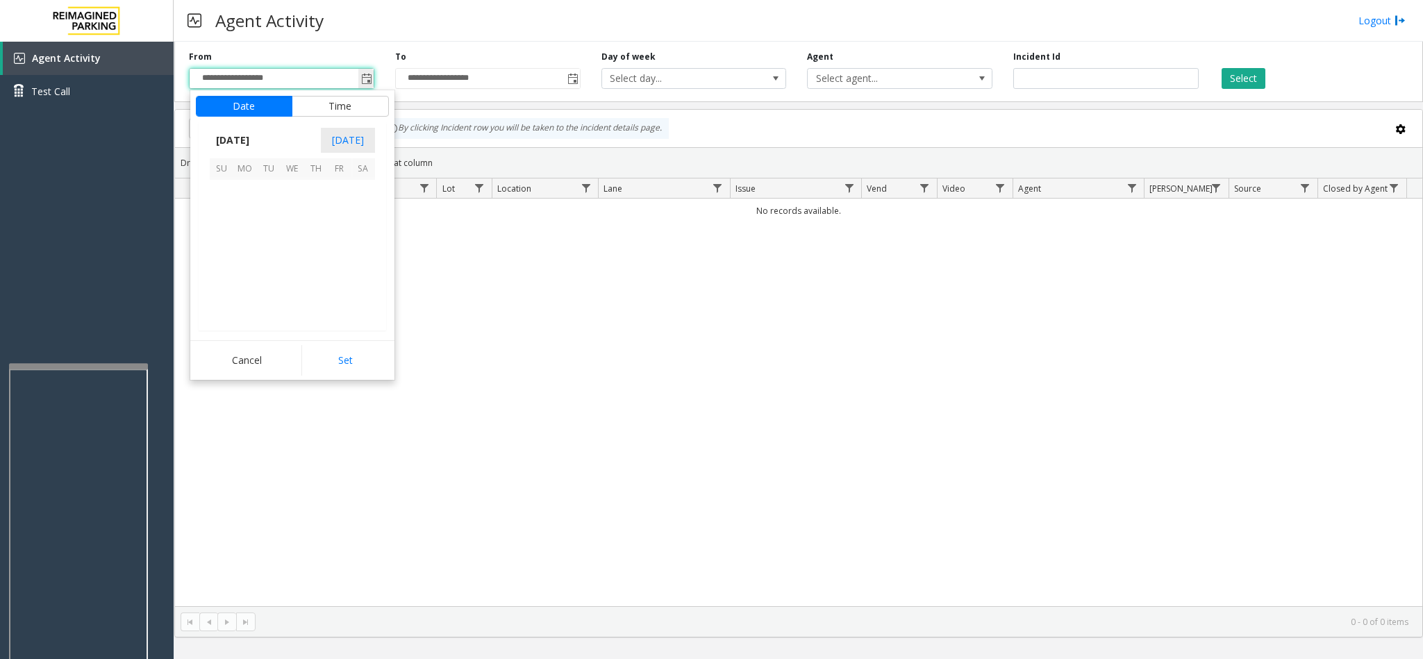
scroll to position [249114, 0]
click at [290, 197] on span "3" at bounding box center [293, 192] width 24 height 24
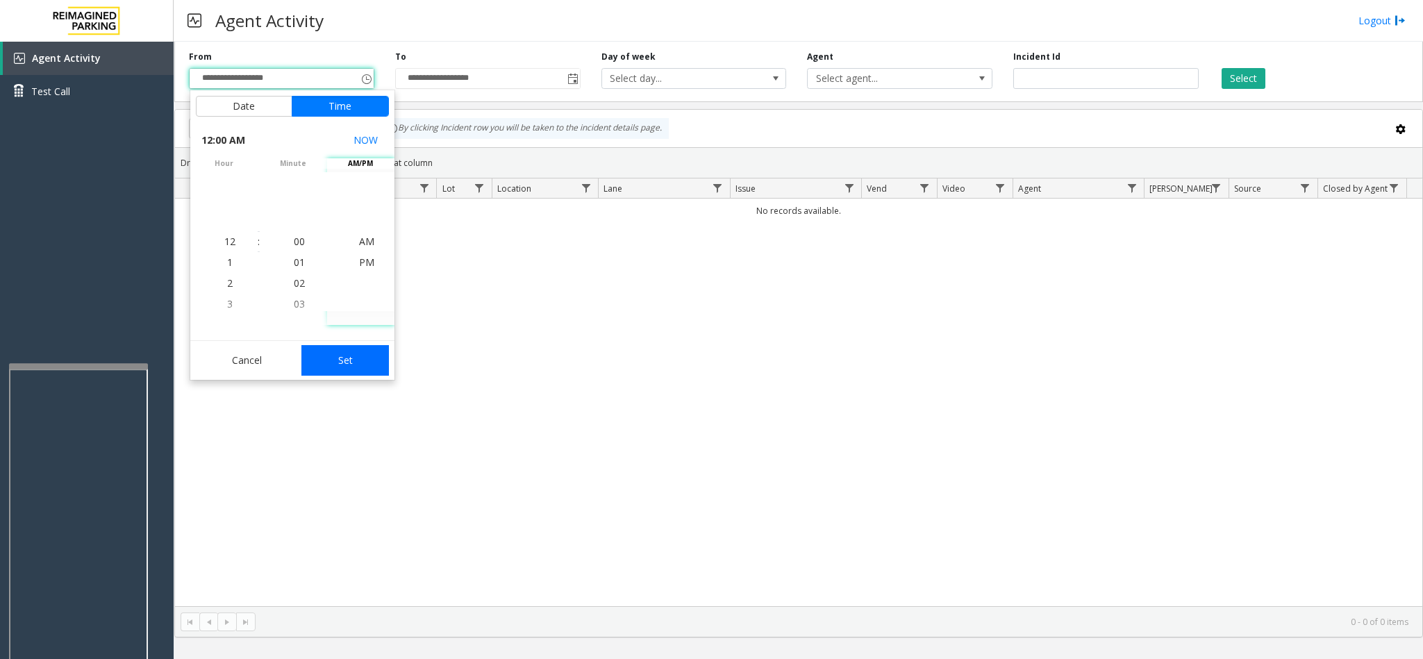
click at [338, 365] on button "Set" at bounding box center [344, 360] width 87 height 31
type input "**********"
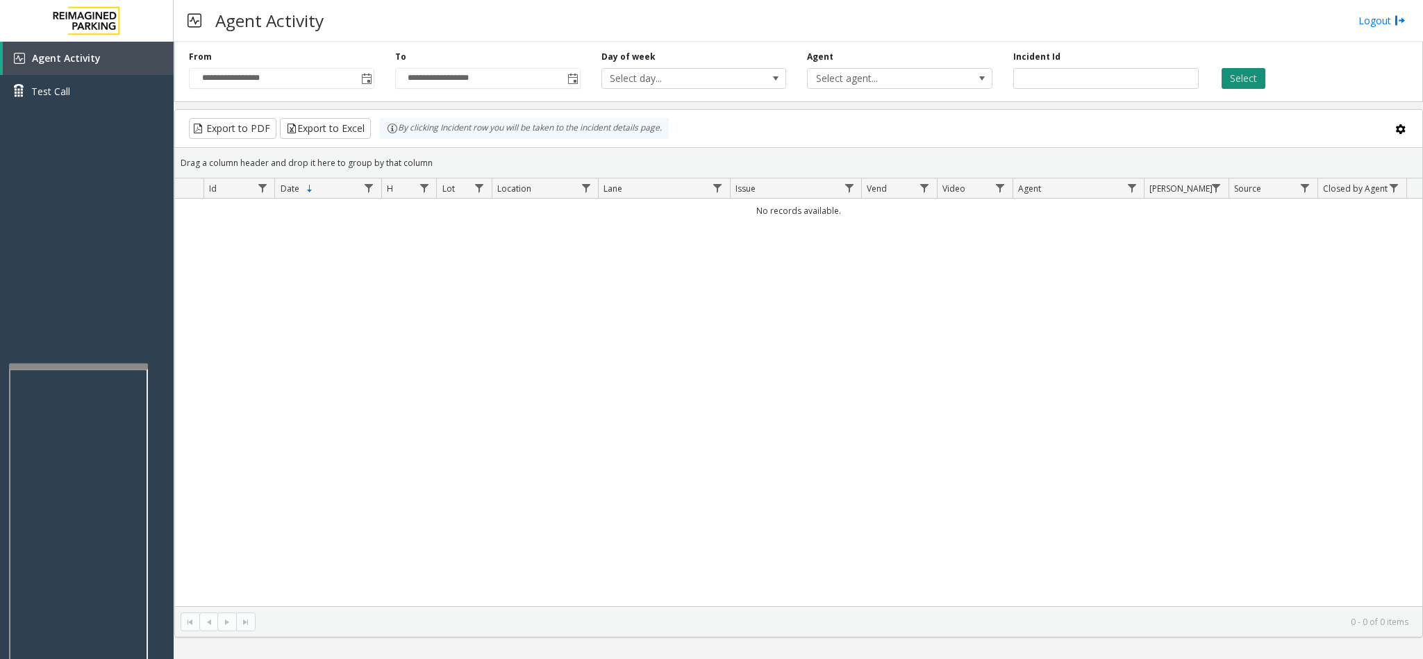
click at [1248, 71] on button "Select" at bounding box center [1243, 78] width 44 height 21
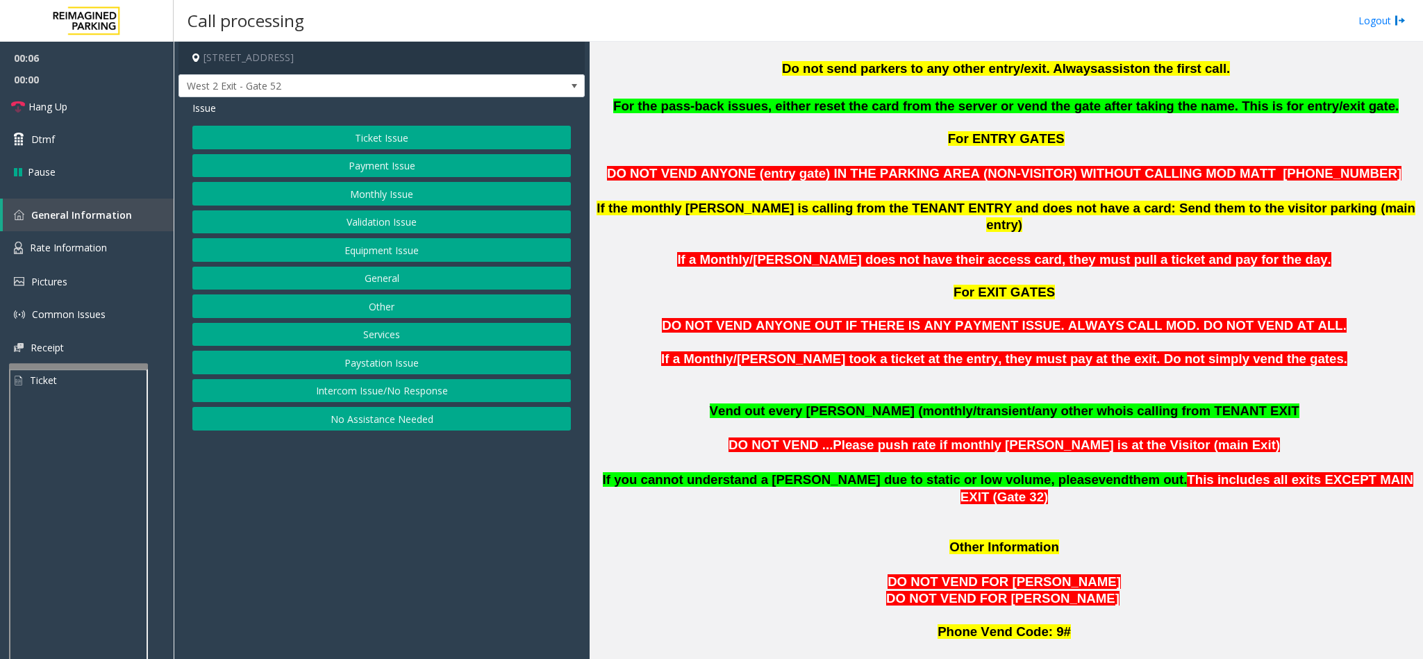
scroll to position [833, 0]
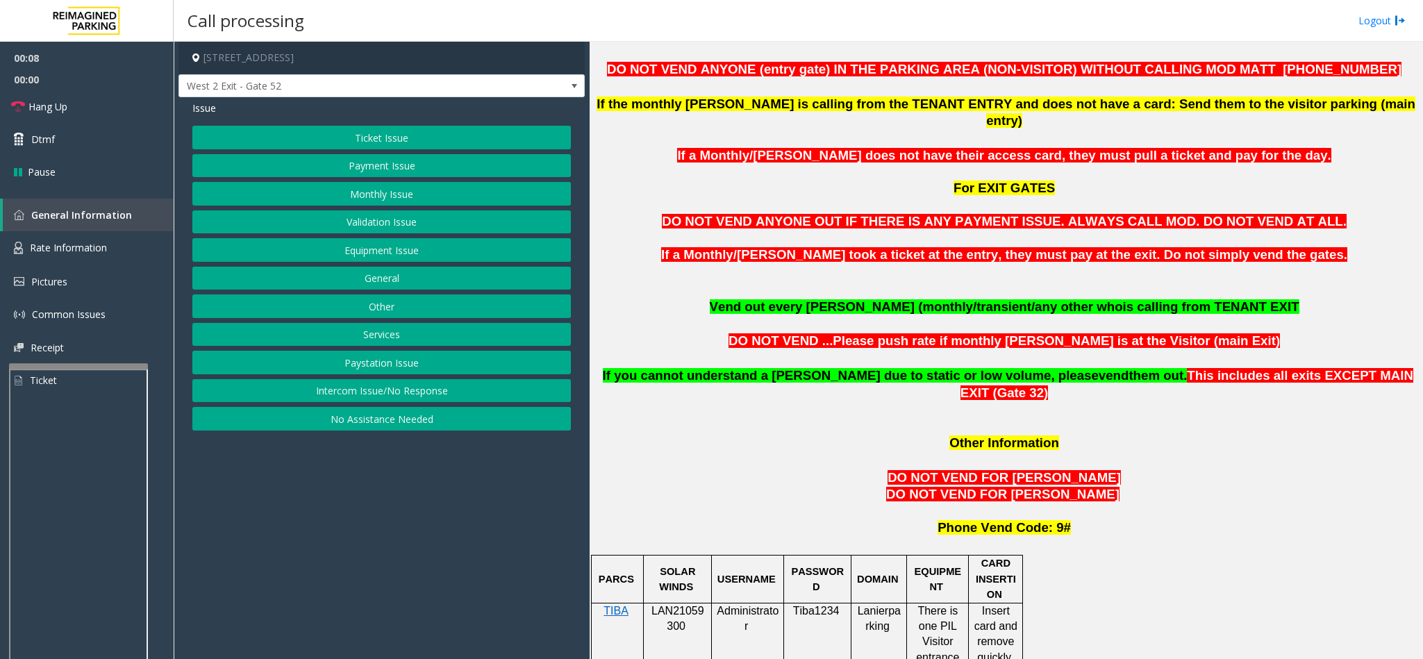
click at [680, 605] on span "LAN21059300" at bounding box center [677, 618] width 53 height 27
click at [578, 88] on span at bounding box center [574, 86] width 11 height 11
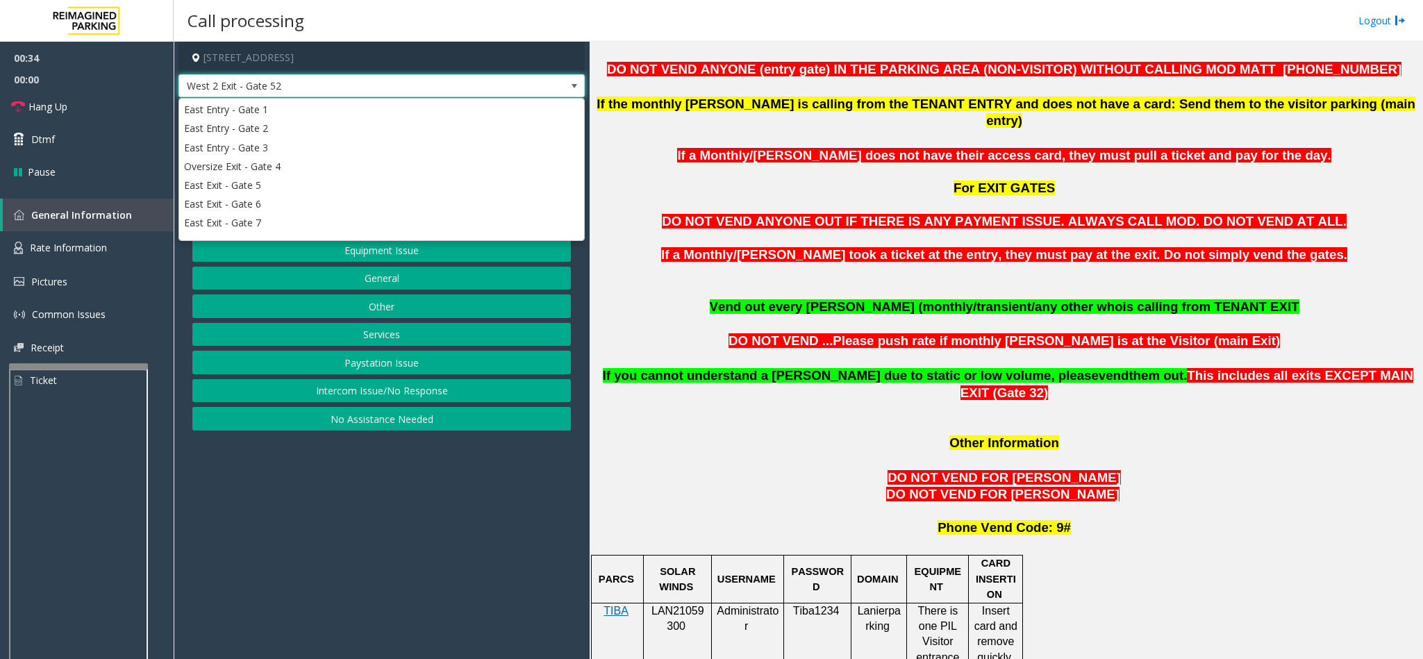
scroll to position [311, 0]
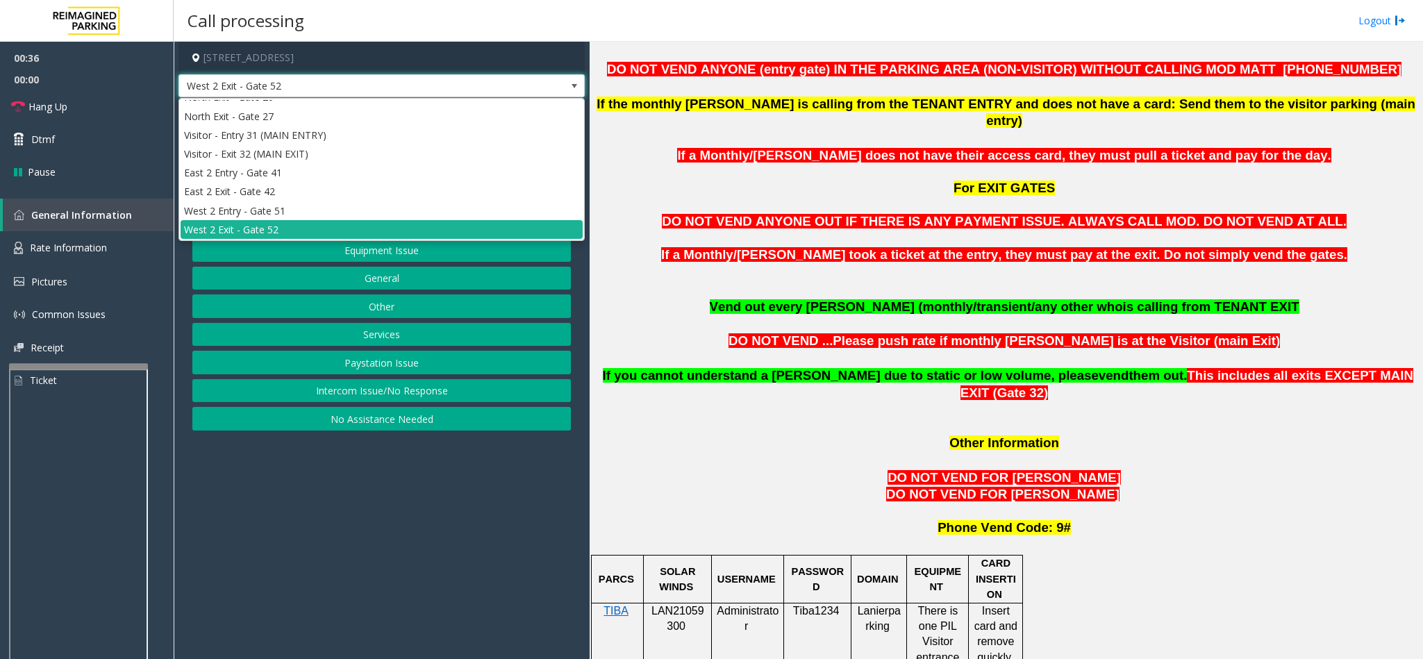
click at [578, 88] on span at bounding box center [574, 86] width 11 height 11
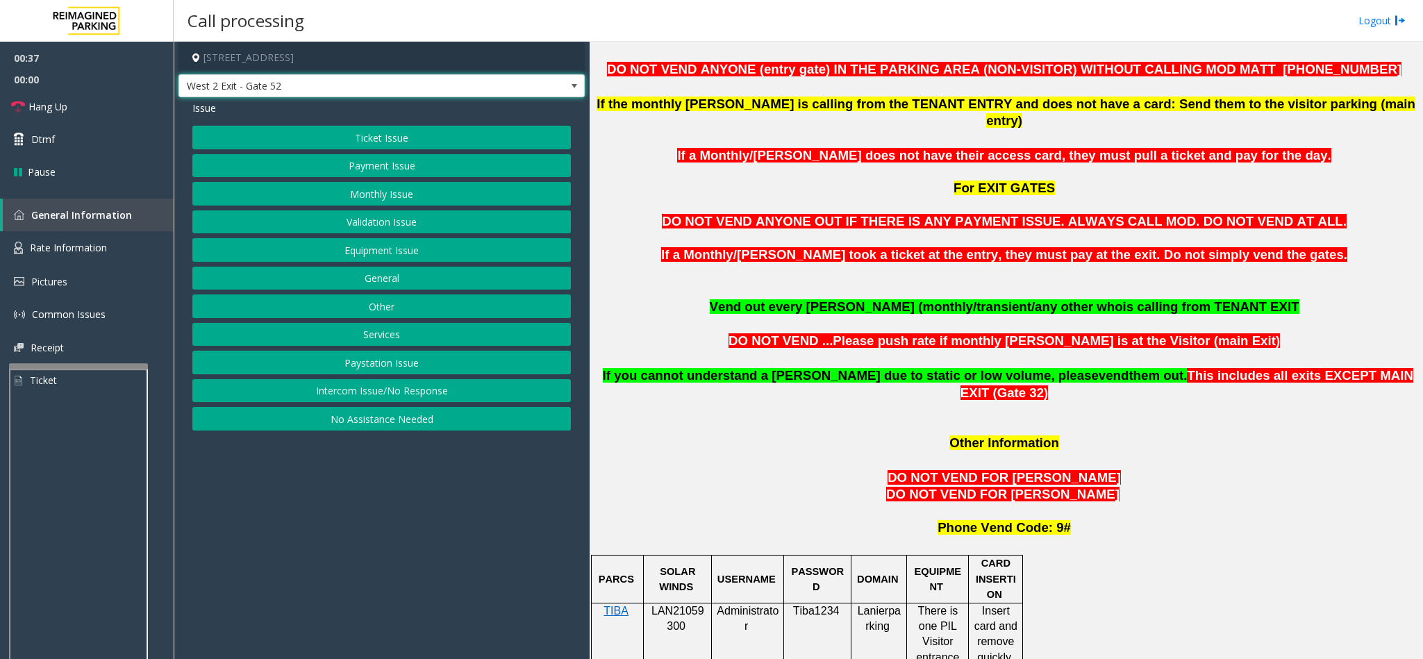
click at [486, 190] on button "Monthly Issue" at bounding box center [381, 194] width 378 height 24
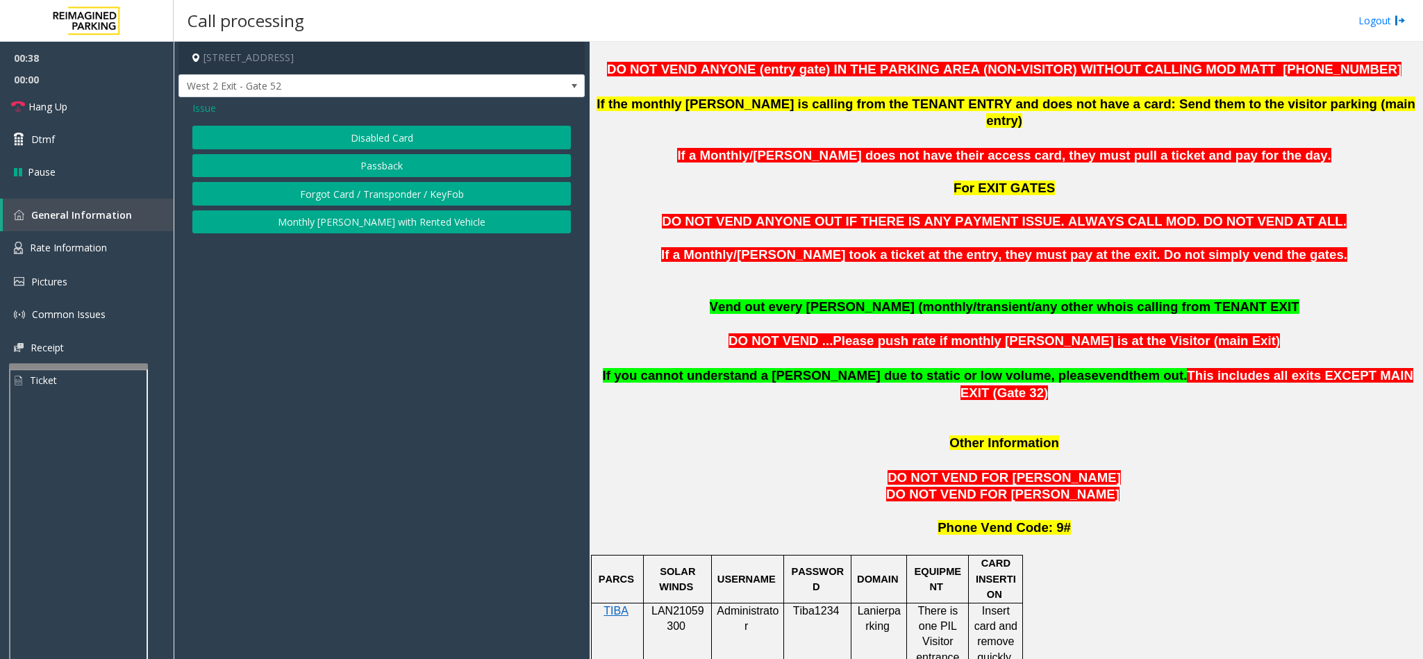
click at [371, 140] on button "Disabled Card" at bounding box center [381, 138] width 378 height 24
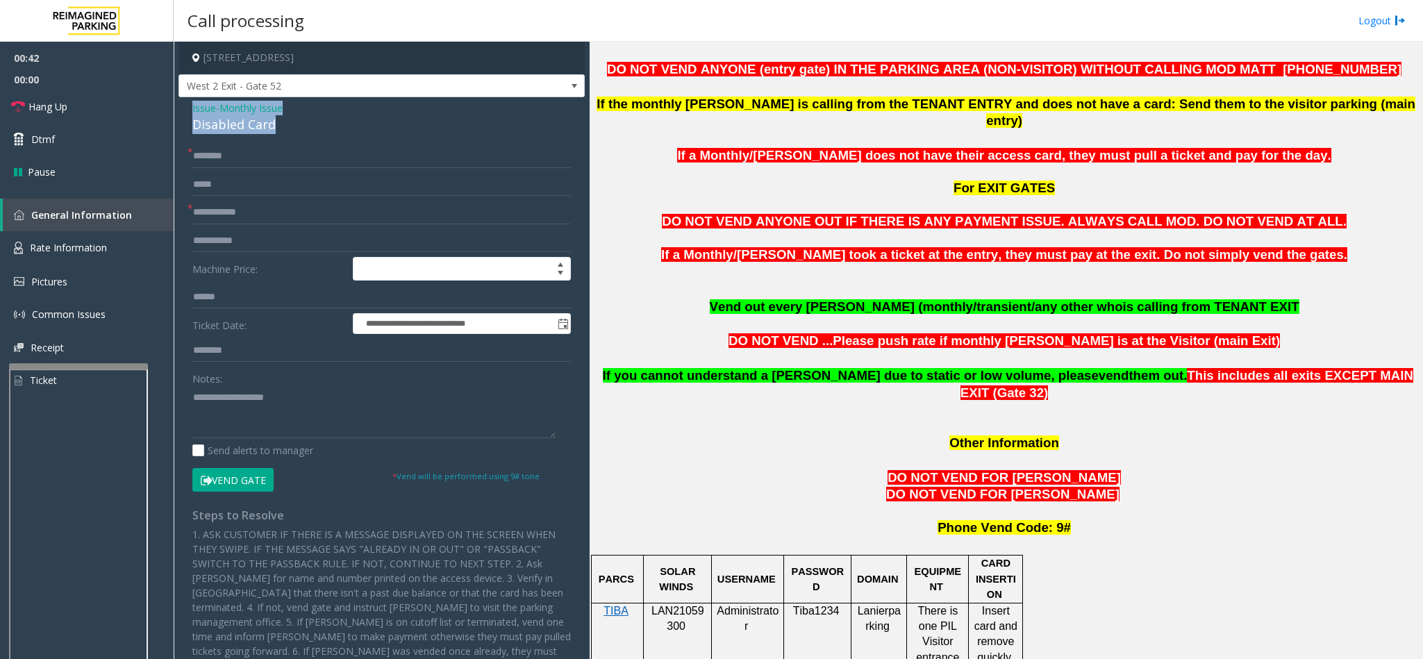
drag, startPoint x: 276, startPoint y: 119, endPoint x: 185, endPoint y: 109, distance: 90.8
click at [185, 109] on div "**********" at bounding box center [381, 413] width 406 height 633
click at [262, 413] on textarea at bounding box center [373, 412] width 363 height 52
type textarea "**********"
click at [206, 110] on span "Issue" at bounding box center [204, 108] width 24 height 15
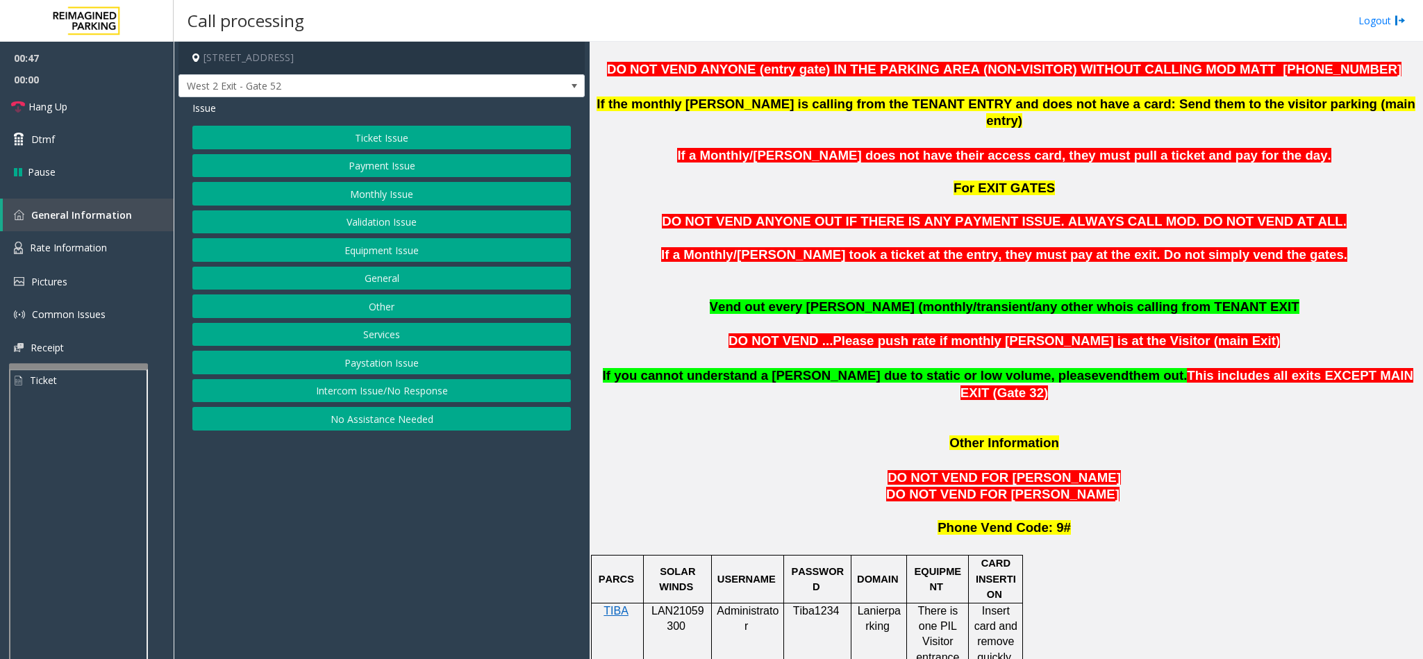
click at [378, 194] on button "Monthly Issue" at bounding box center [381, 194] width 378 height 24
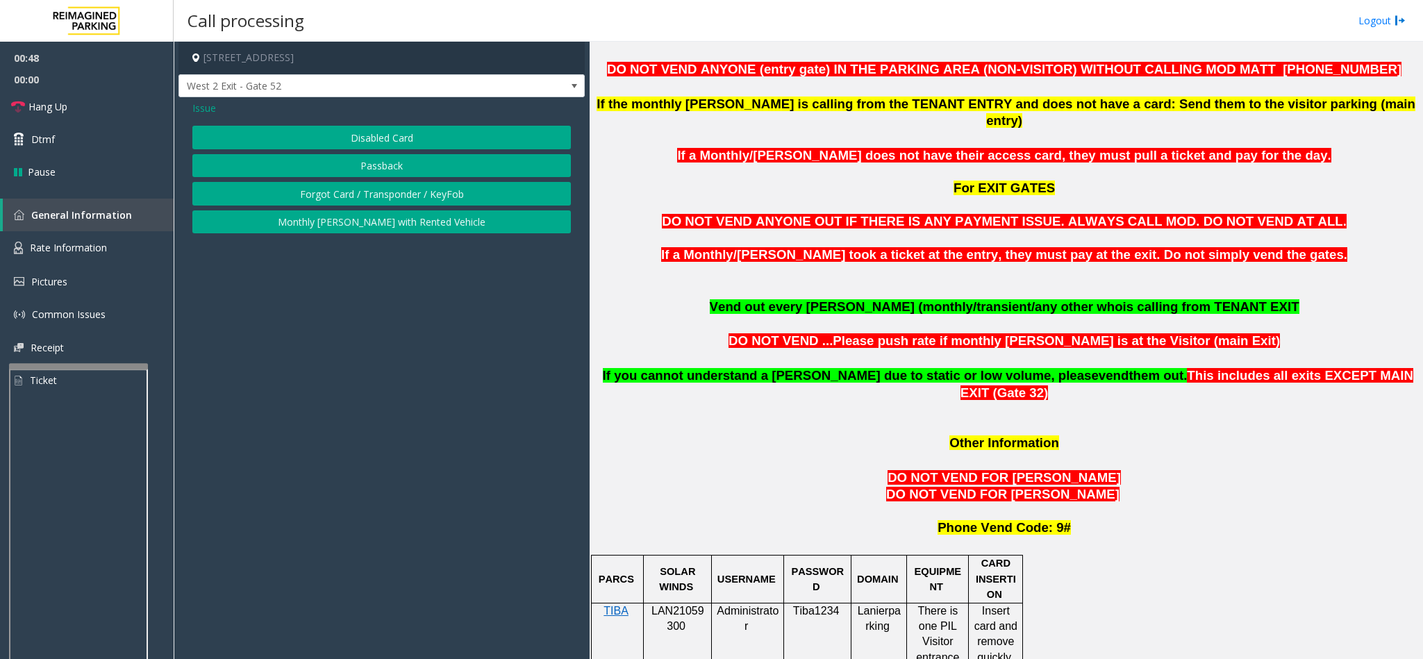
click at [337, 192] on button "Forgot Card / Transponder / KeyFob" at bounding box center [381, 194] width 378 height 24
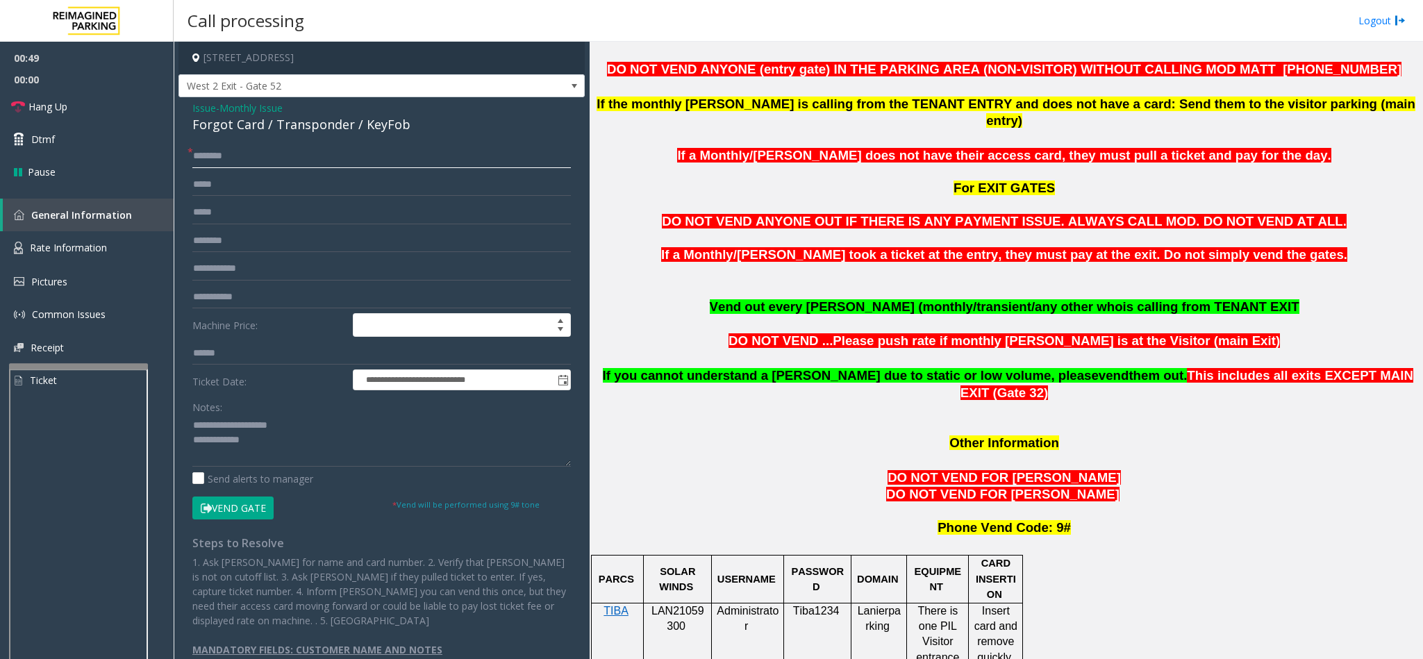
click at [259, 158] on input "text" at bounding box center [381, 156] width 378 height 24
type input "********"
click at [671, 605] on span "LAN21059300" at bounding box center [677, 618] width 53 height 27
click at [673, 605] on span "LAN21059300" at bounding box center [677, 618] width 53 height 27
click at [208, 508] on icon at bounding box center [206, 508] width 11 height 10
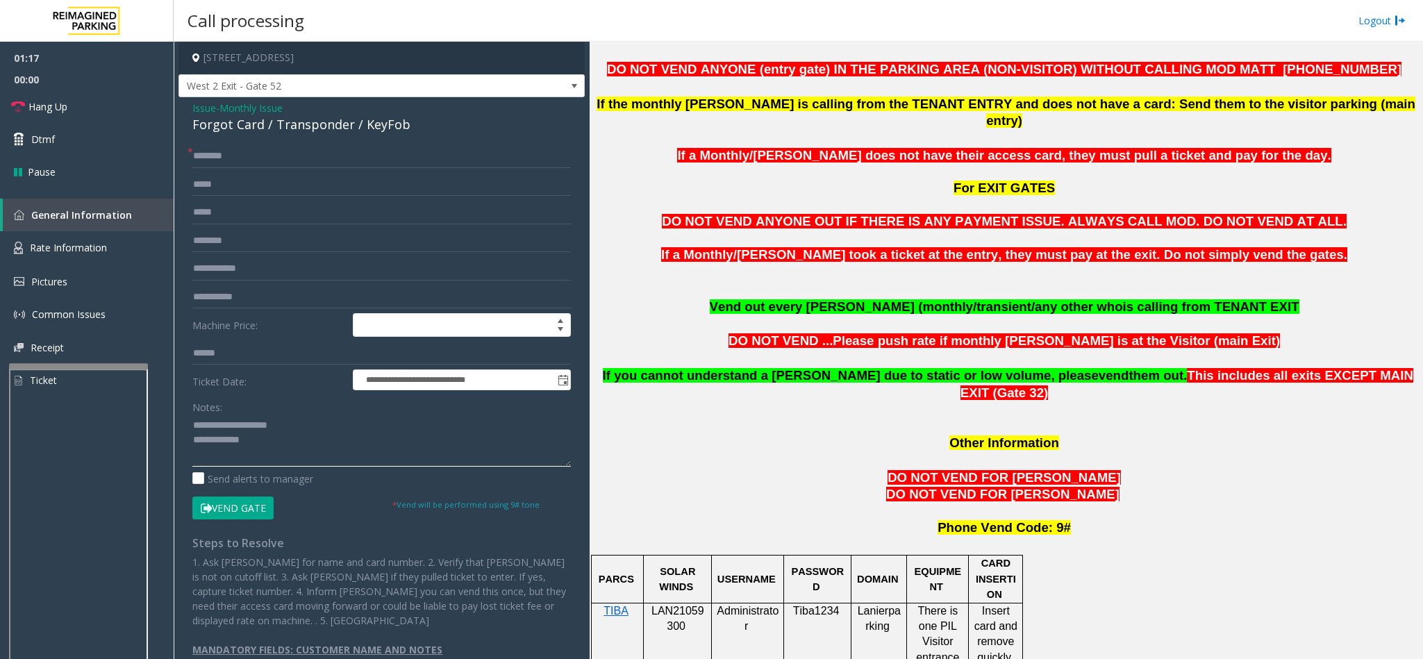
click at [269, 449] on textarea at bounding box center [381, 441] width 378 height 52
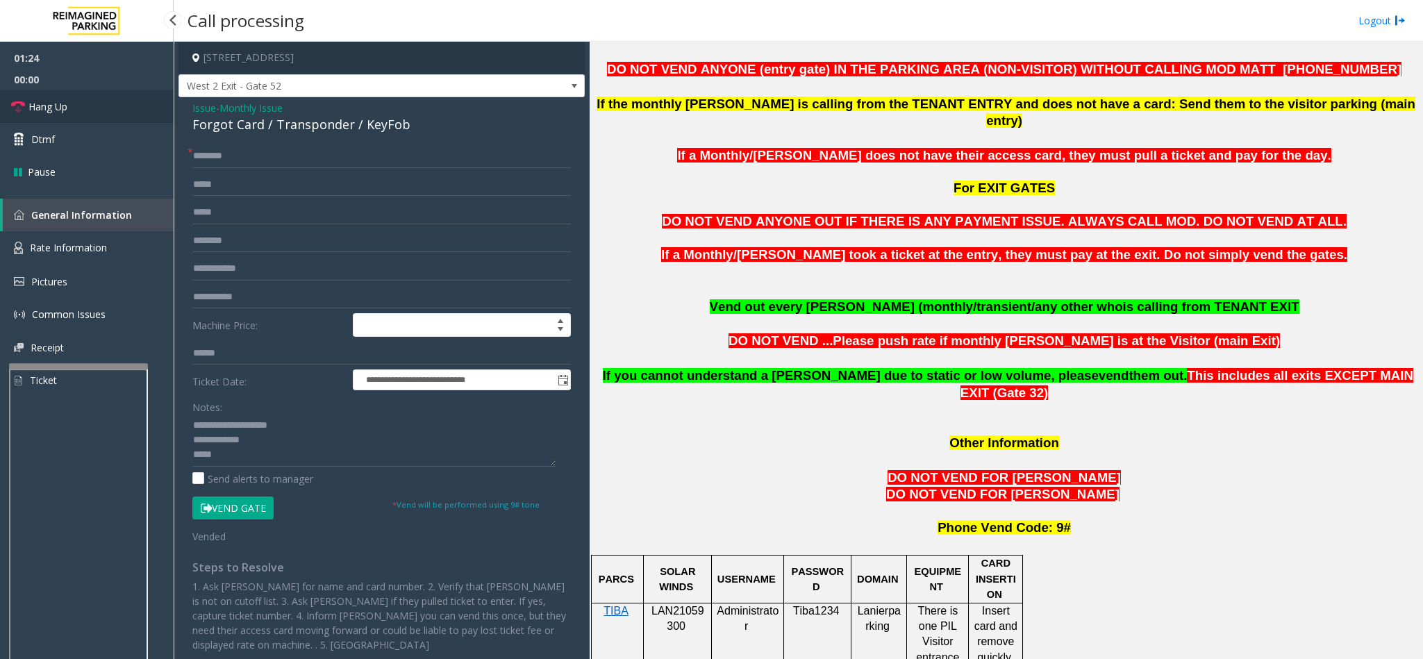
click at [47, 109] on span "Hang Up" at bounding box center [47, 106] width 39 height 15
click at [569, 81] on span at bounding box center [574, 86] width 11 height 11
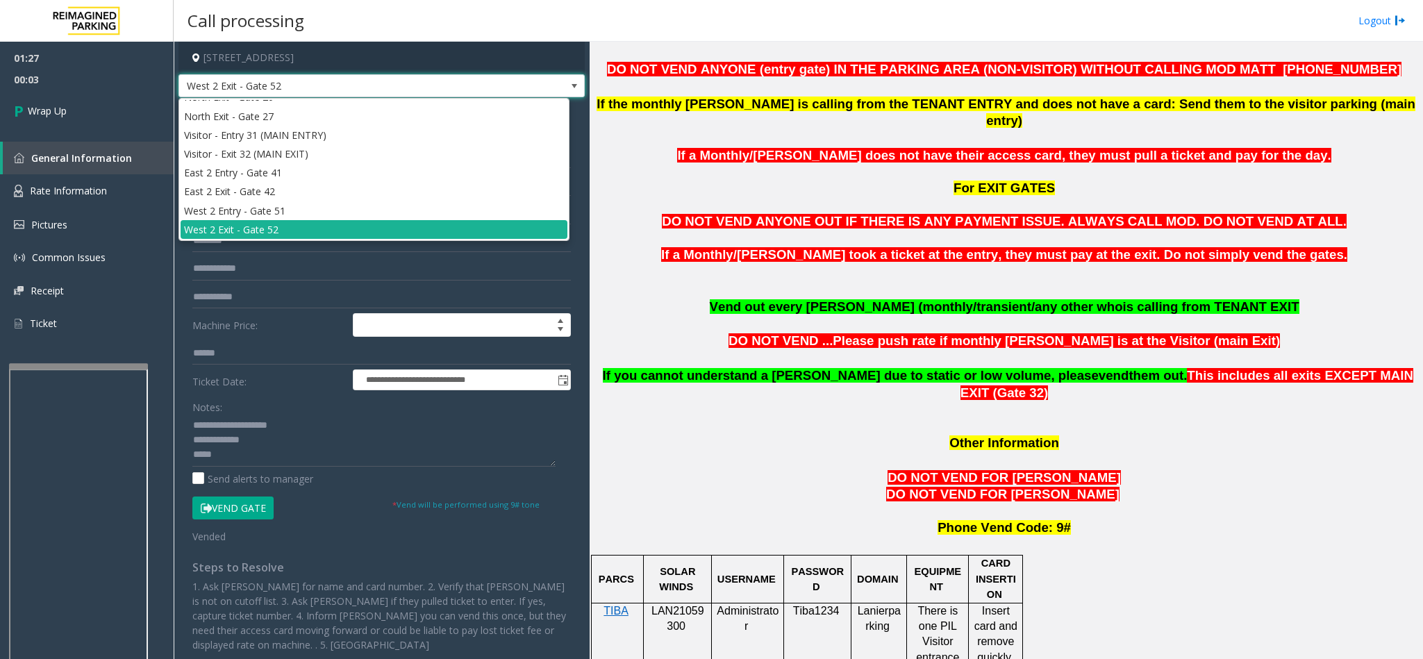
click at [569, 86] on span at bounding box center [574, 86] width 11 height 11
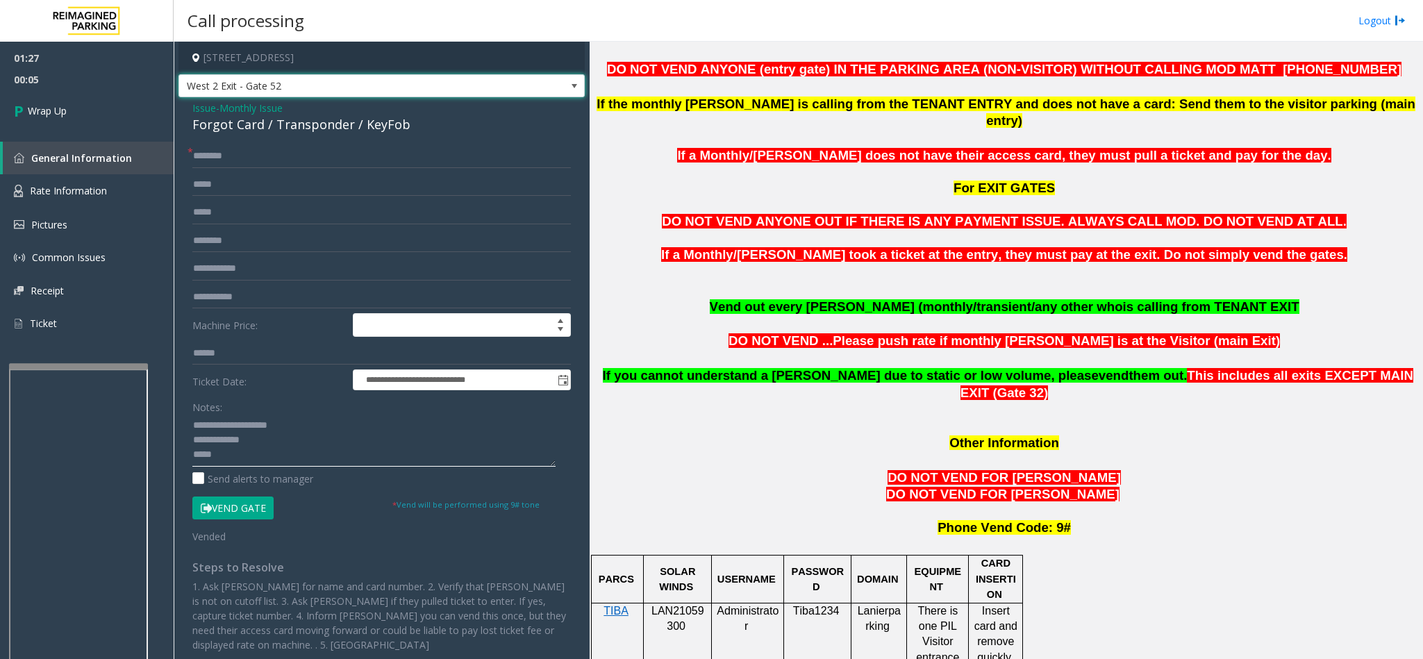
click at [282, 456] on textarea at bounding box center [373, 441] width 363 height 52
type textarea "**********"
click at [49, 119] on link "Wrap Up" at bounding box center [87, 110] width 174 height 41
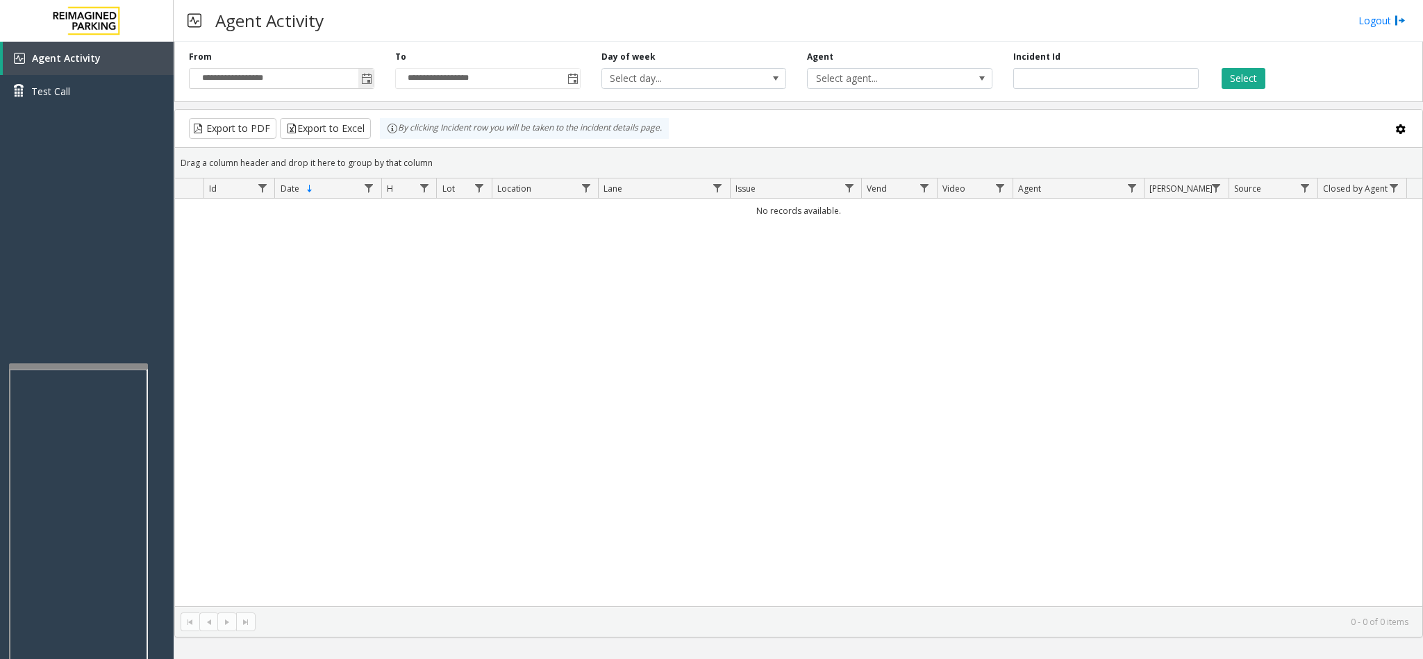
click at [369, 84] on span "Toggle popup" at bounding box center [366, 79] width 11 height 11
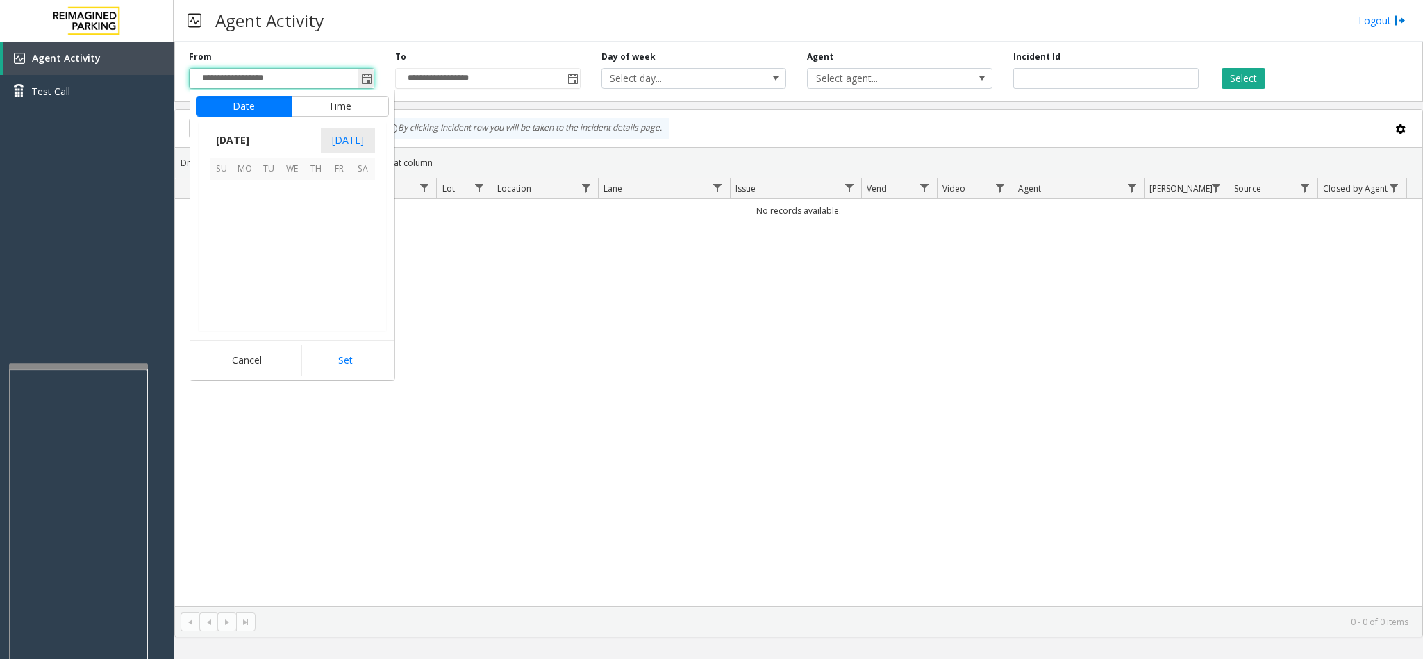
scroll to position [249114, 0]
click at [242, 188] on span "1" at bounding box center [245, 192] width 24 height 24
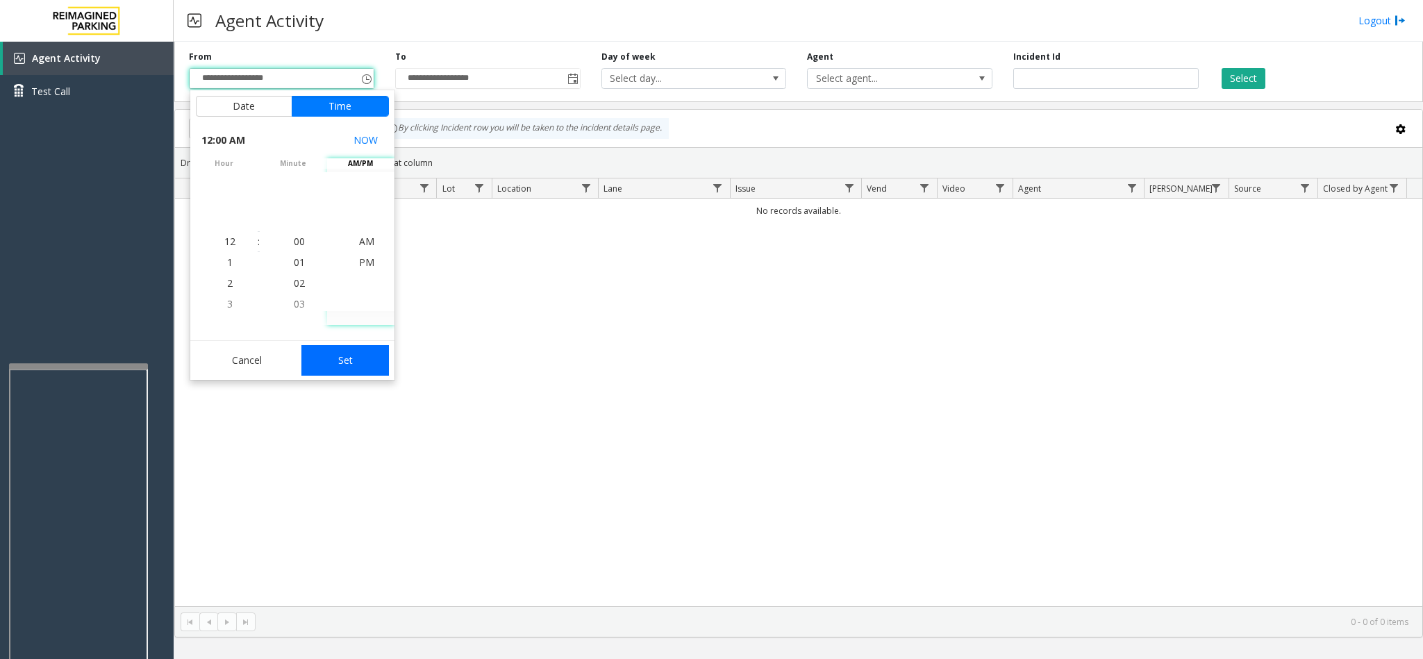
click at [342, 369] on button "Set" at bounding box center [344, 360] width 87 height 31
type input "**********"
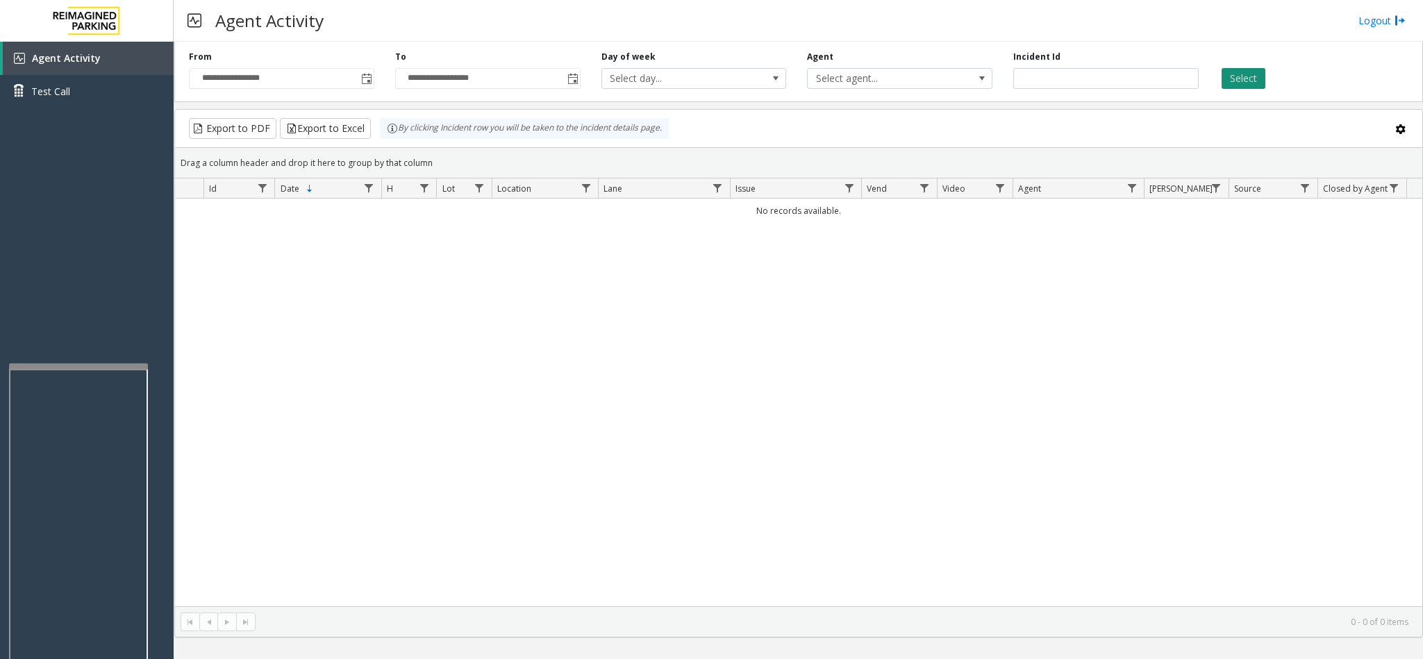
click at [1244, 80] on button "Select" at bounding box center [1243, 78] width 44 height 21
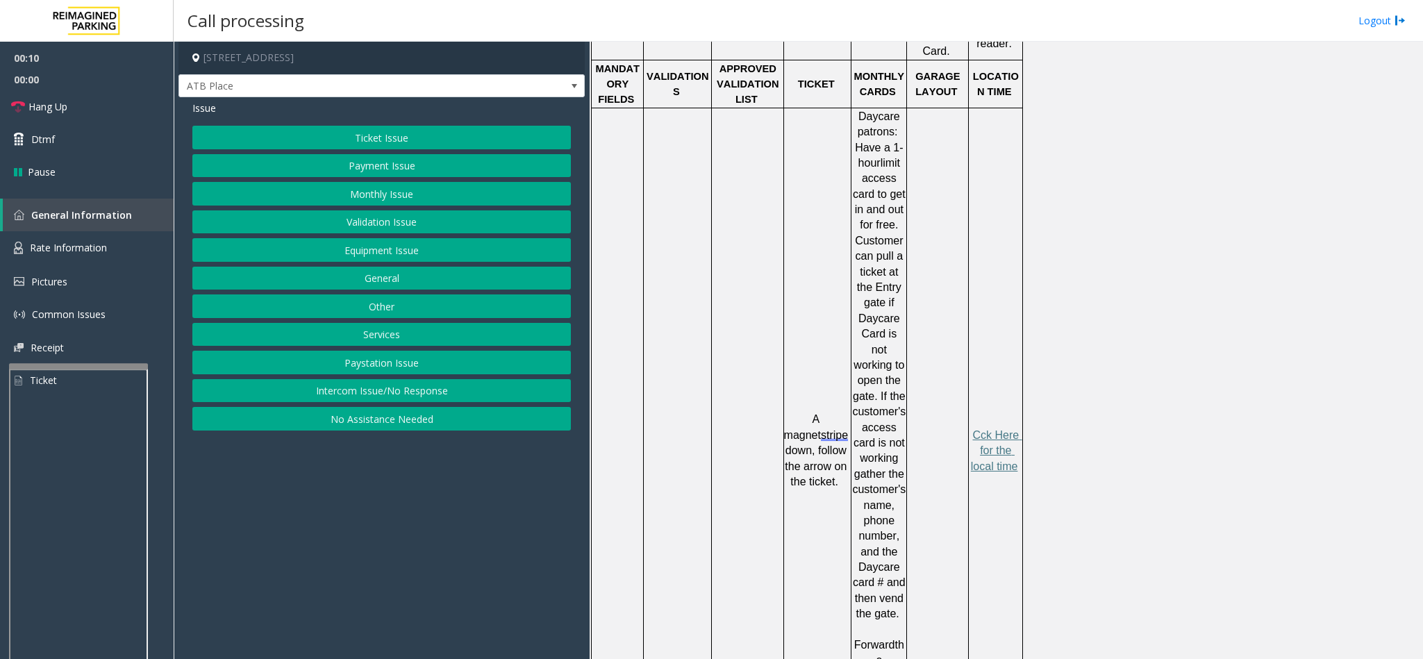
scroll to position [937, 0]
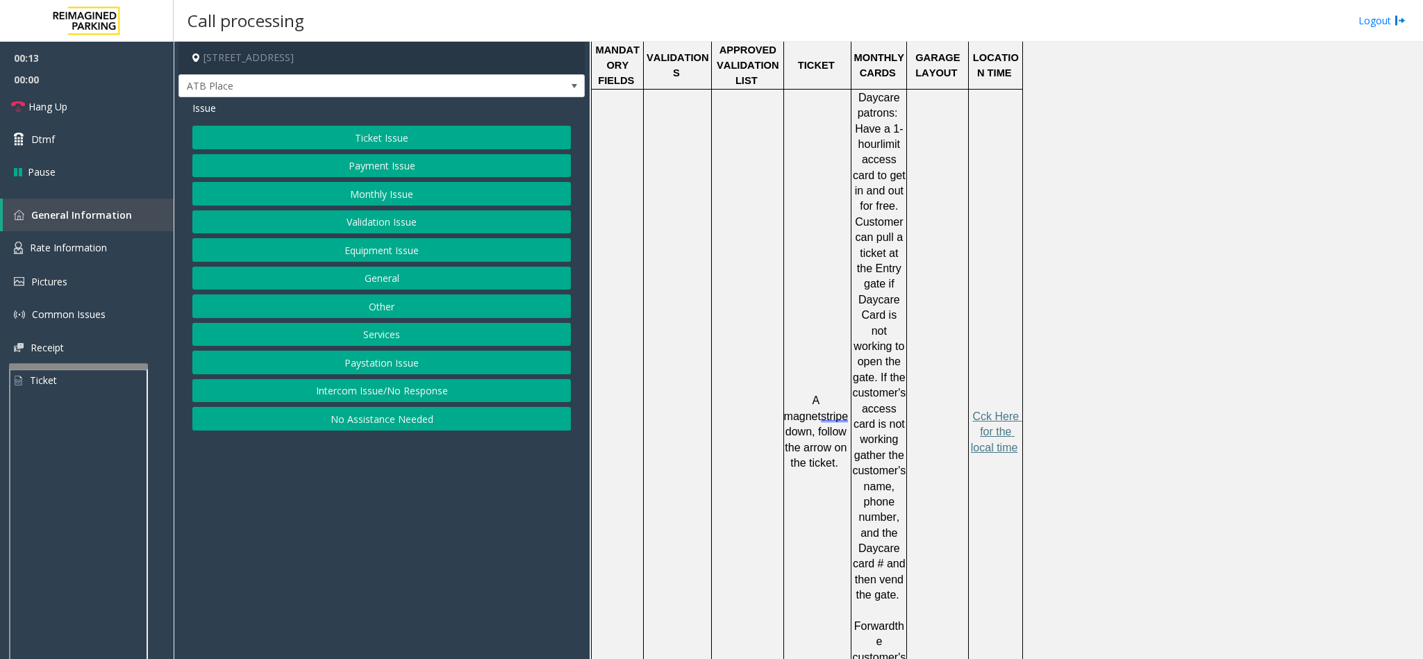
click at [503, 136] on button "Ticket Issue" at bounding box center [381, 138] width 378 height 24
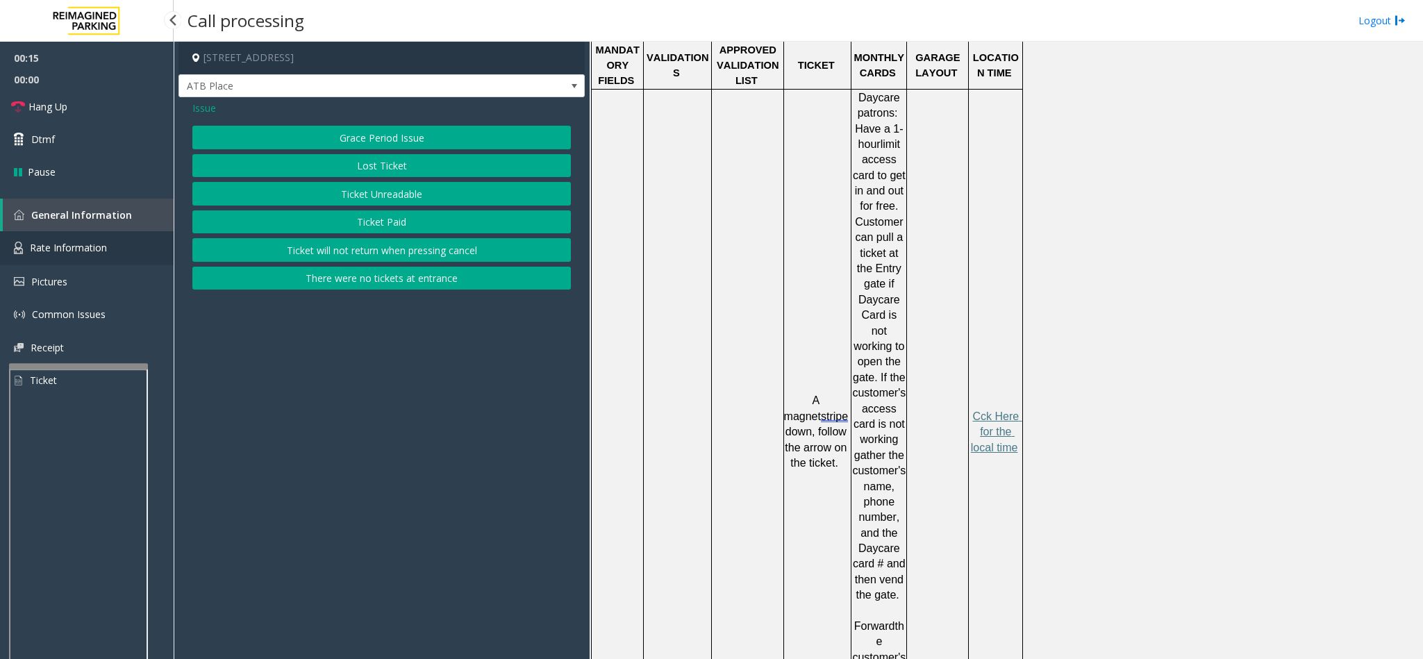
click at [82, 248] on span "Rate Information" at bounding box center [68, 247] width 77 height 13
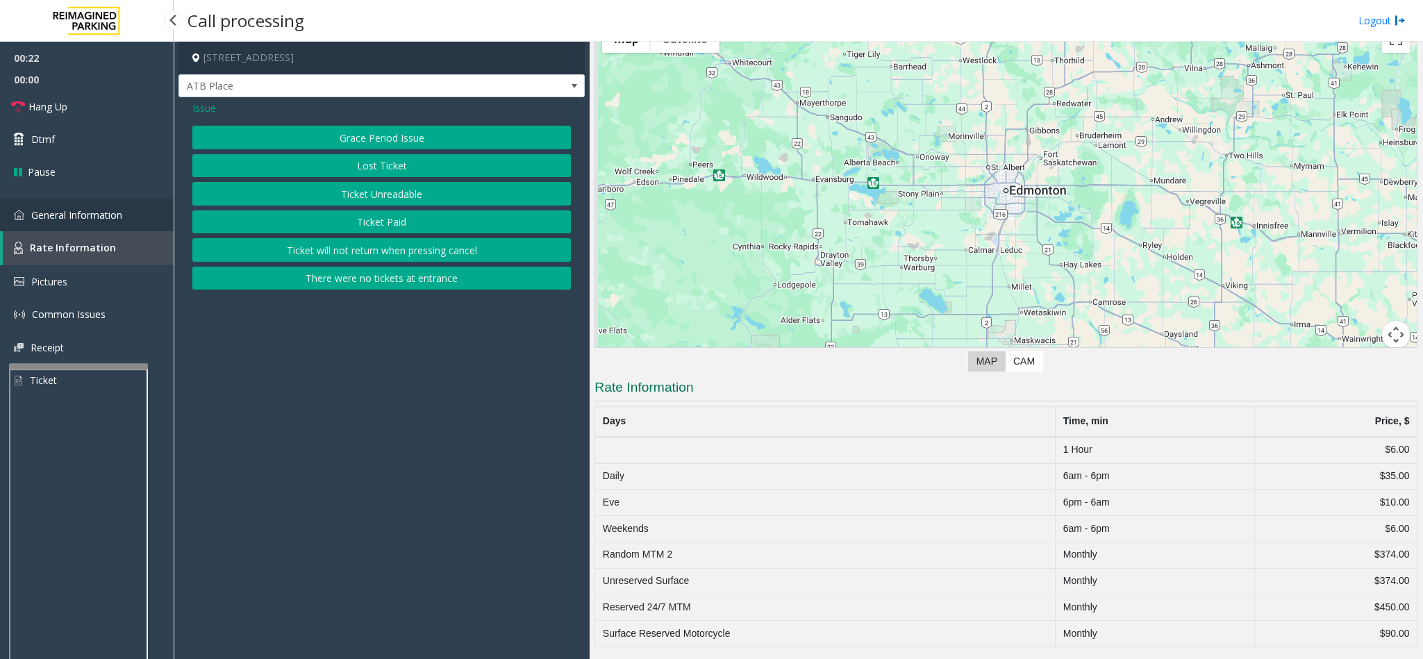
click at [80, 212] on span "General Information" at bounding box center [76, 214] width 91 height 13
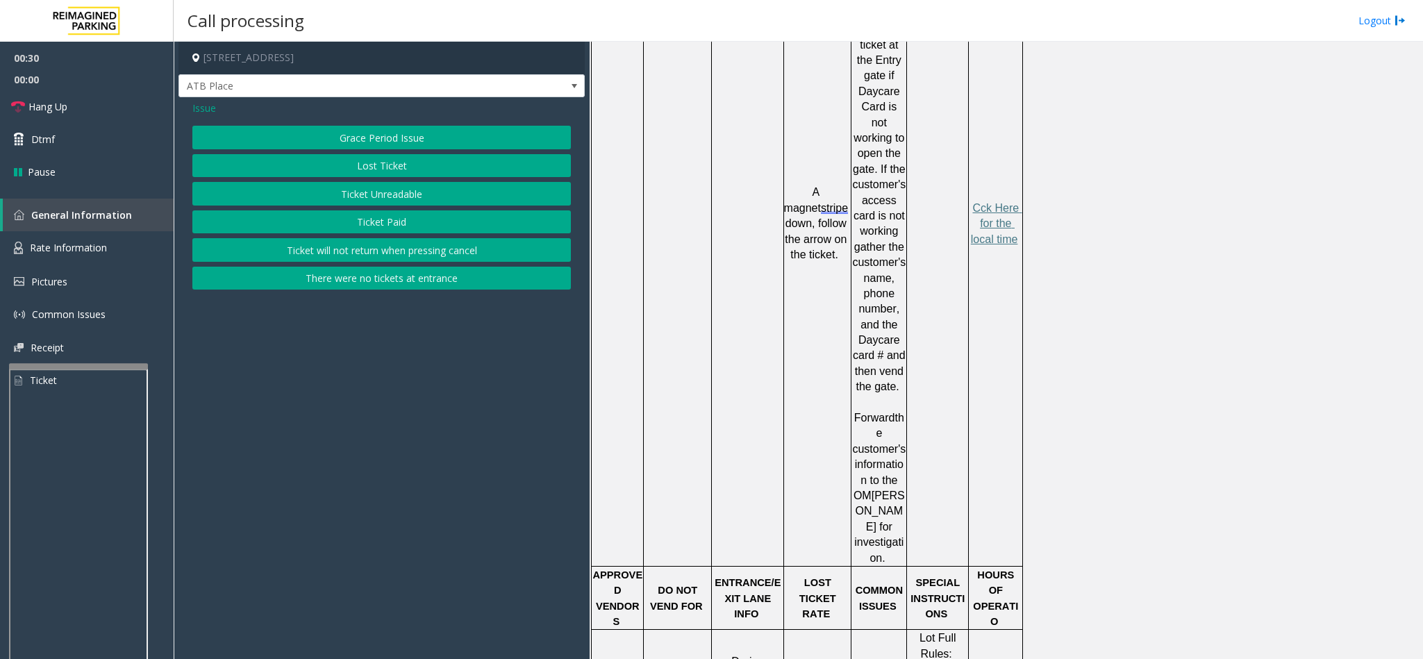
scroll to position [1354, 0]
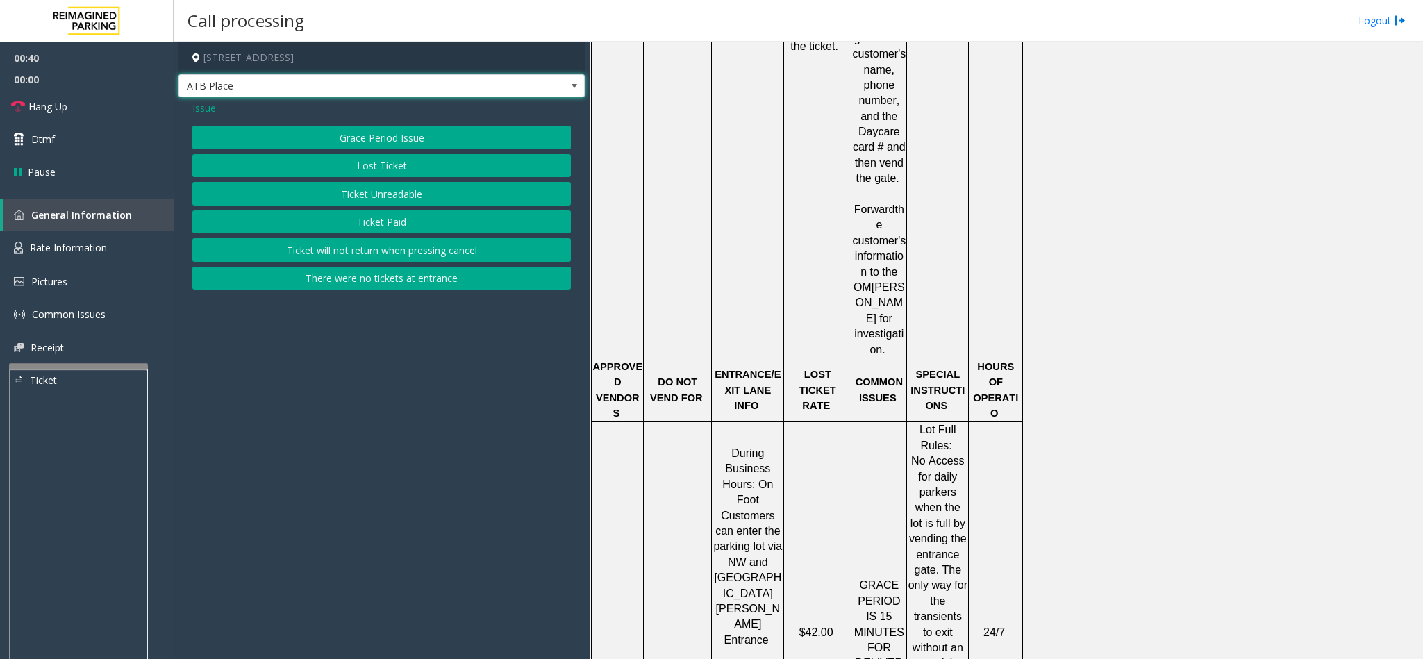
click at [573, 86] on span at bounding box center [574, 86] width 11 height 11
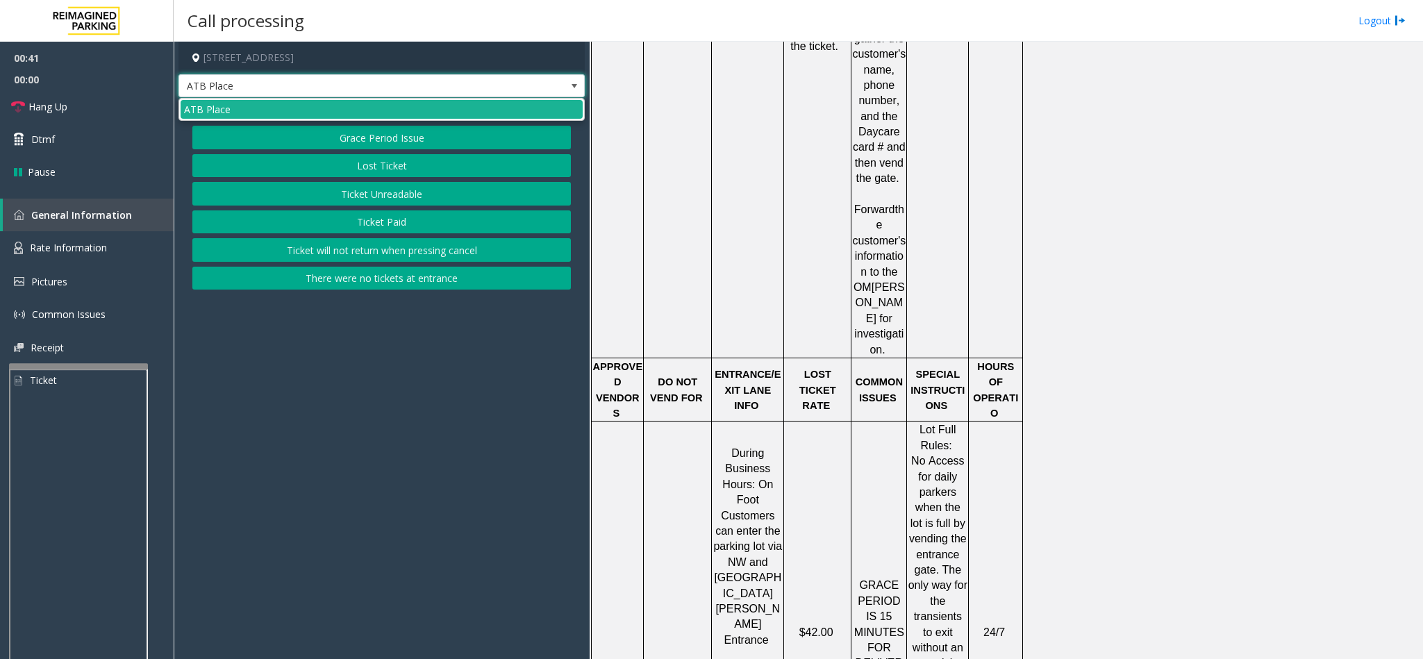
click at [573, 86] on span at bounding box center [574, 86] width 11 height 11
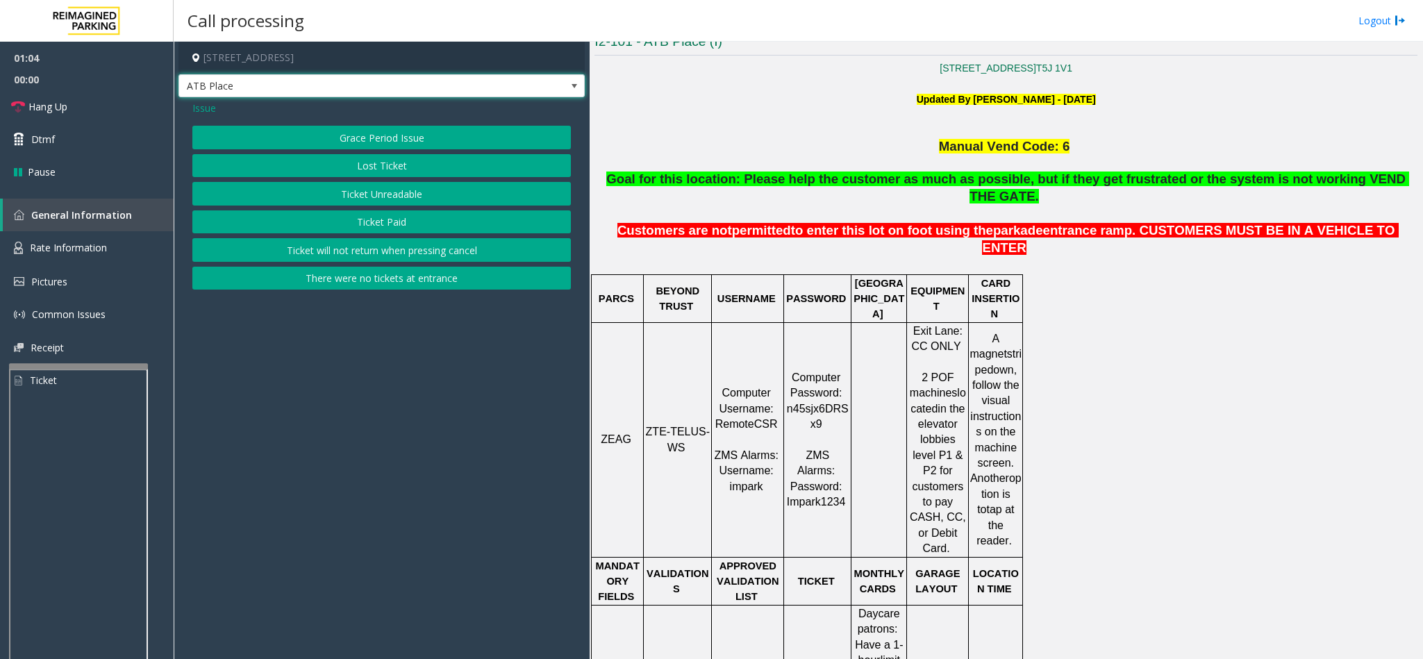
scroll to position [417, 0]
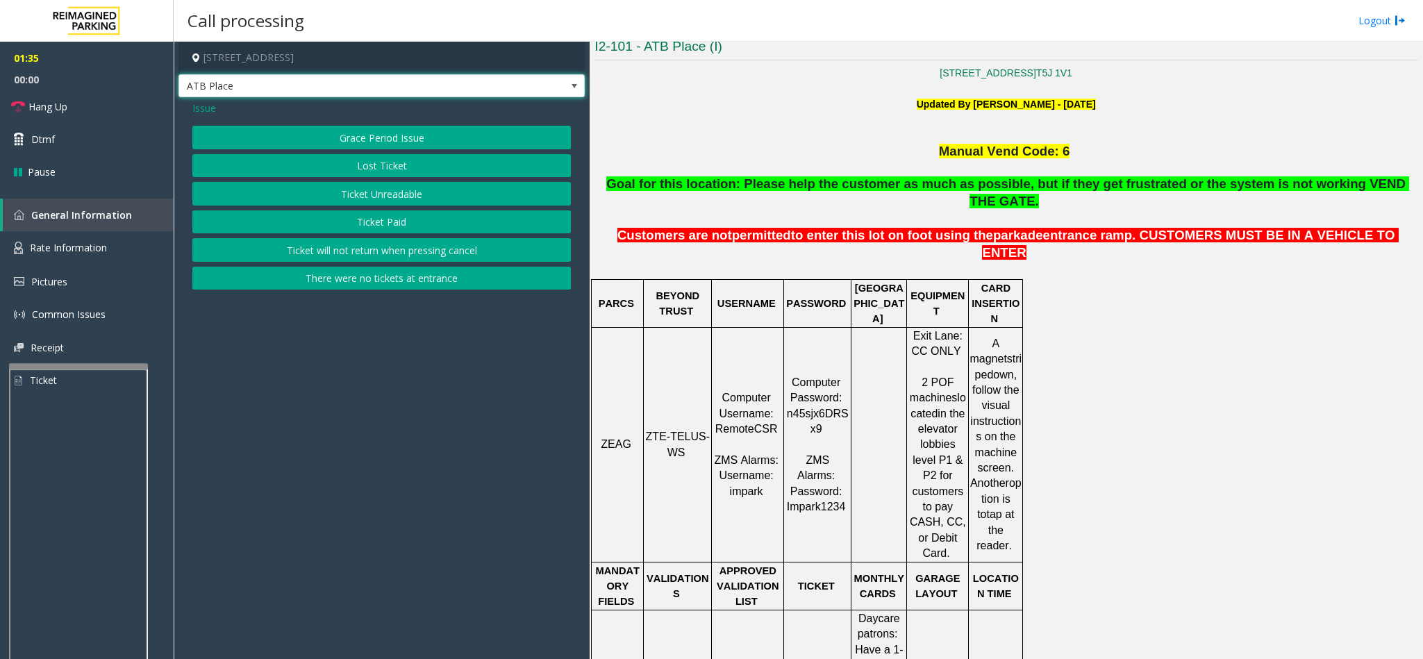
click at [372, 157] on button "Lost Ticket" at bounding box center [381, 166] width 378 height 24
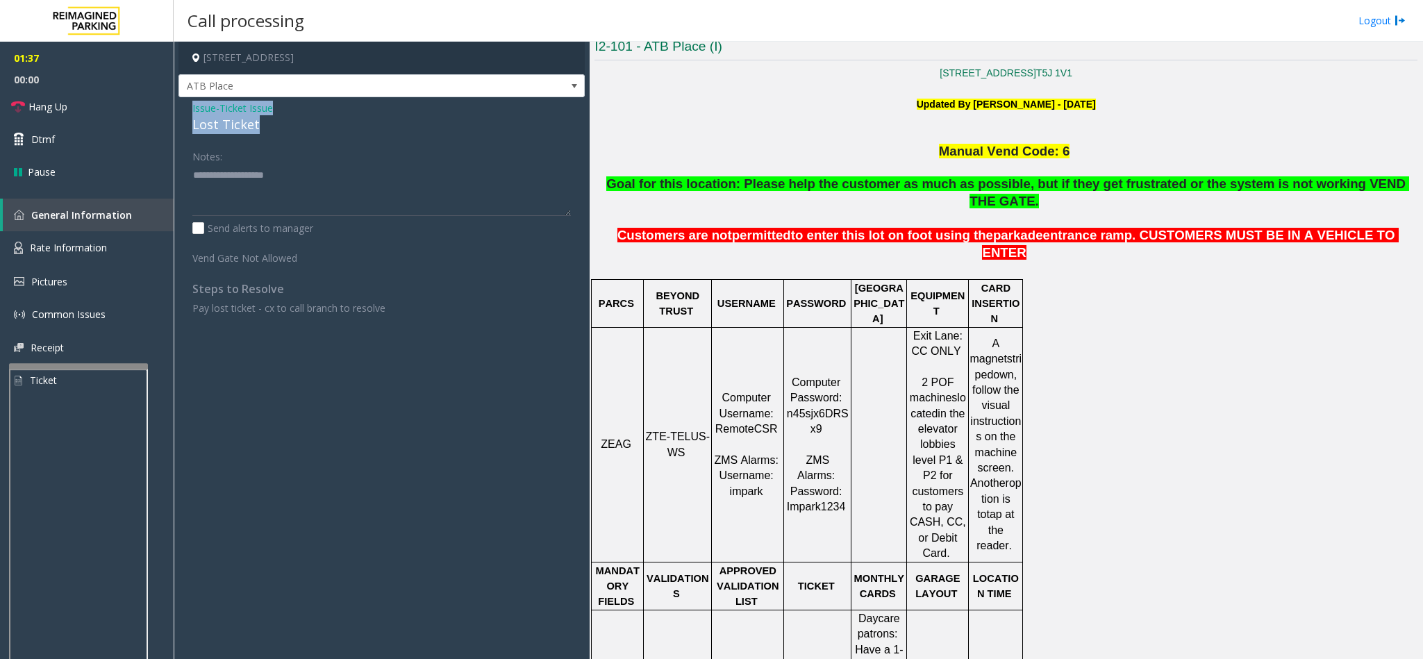
drag, startPoint x: 262, startPoint y: 119, endPoint x: 182, endPoint y: 103, distance: 82.3
click at [182, 103] on div "Issue - Ticket Issue Lost Ticket Notes: Send alerts to manager Vend Gate Not Al…" at bounding box center [381, 213] width 406 height 232
click at [256, 201] on textarea at bounding box center [381, 190] width 378 height 52
click at [298, 209] on textarea at bounding box center [381, 190] width 378 height 52
click at [49, 112] on span "Hang Up" at bounding box center [47, 106] width 39 height 15
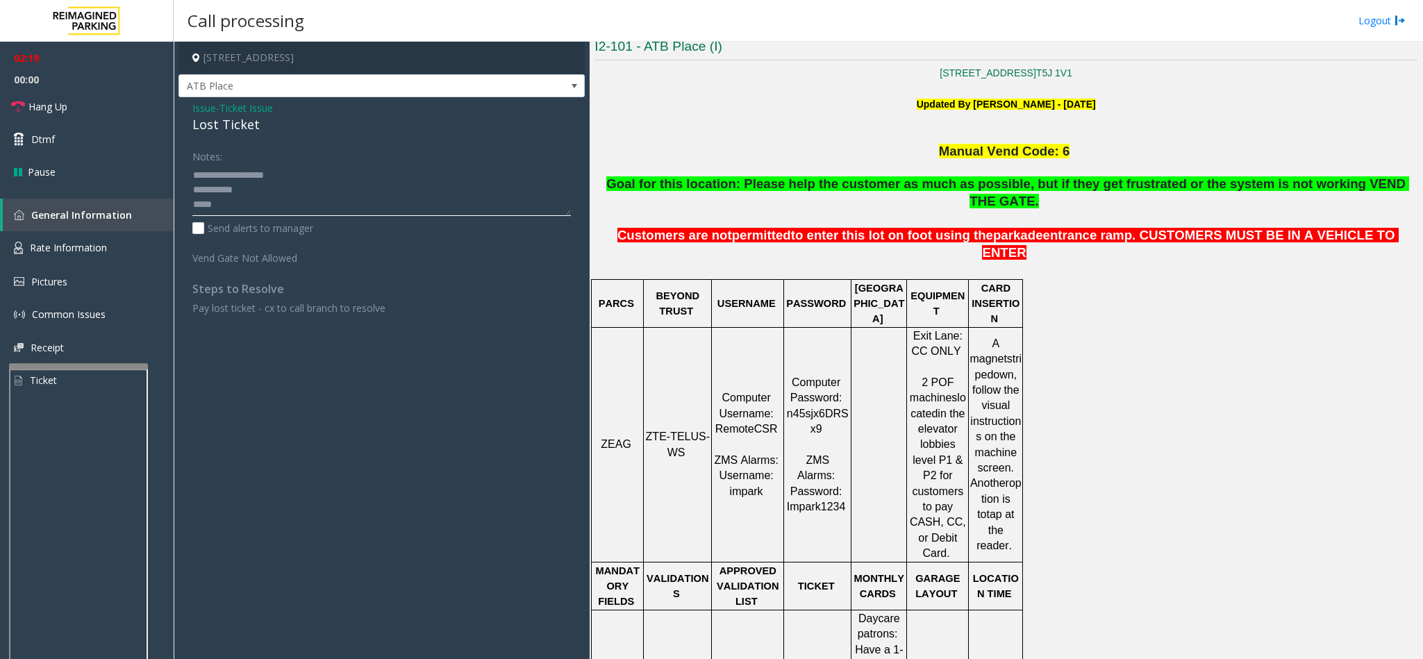
click at [235, 205] on textarea at bounding box center [381, 190] width 378 height 52
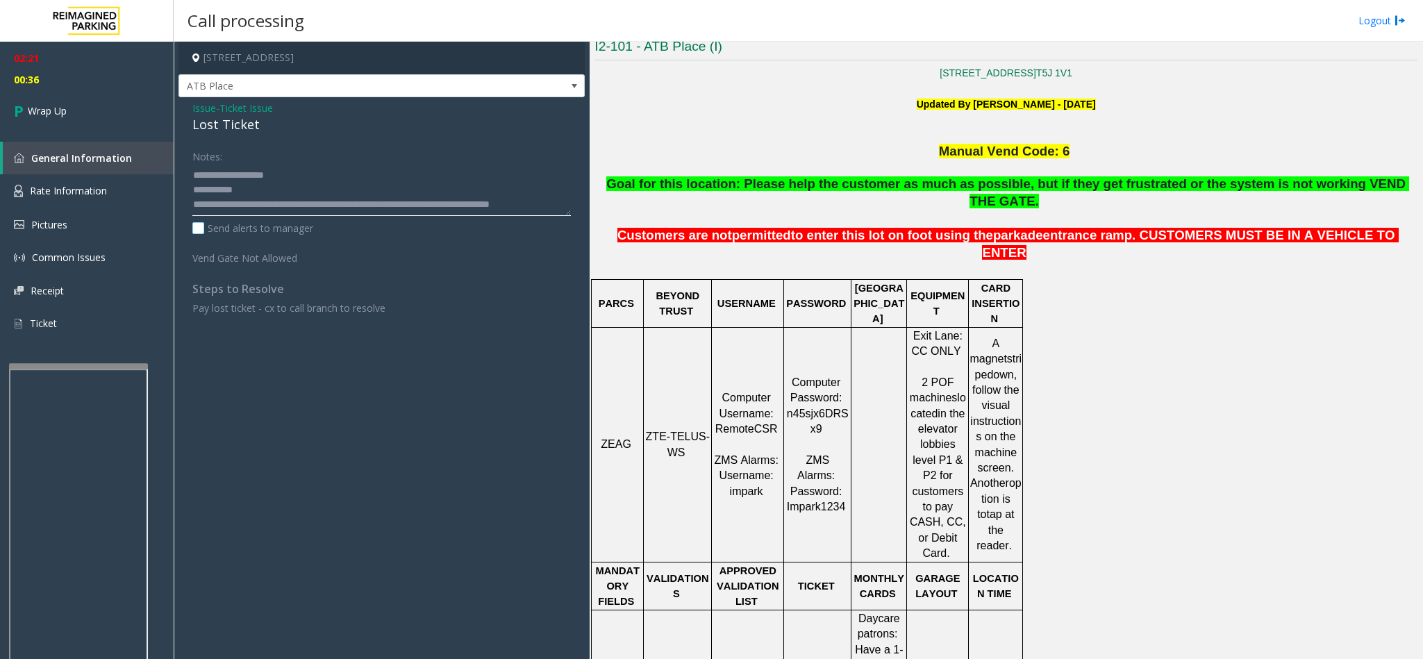
scroll to position [10, 0]
type textarea "**********"
click at [22, 106] on icon at bounding box center [21, 110] width 14 height 23
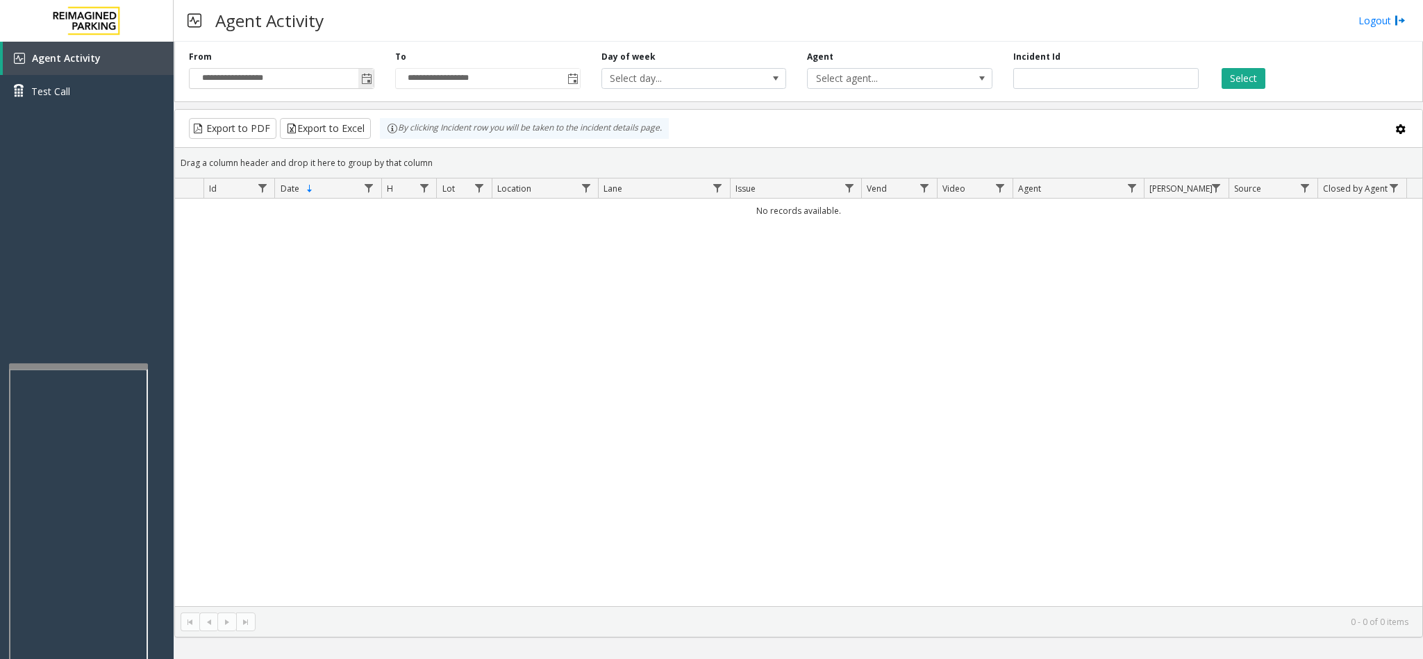
click at [361, 84] on span "Toggle popup" at bounding box center [366, 79] width 11 height 11
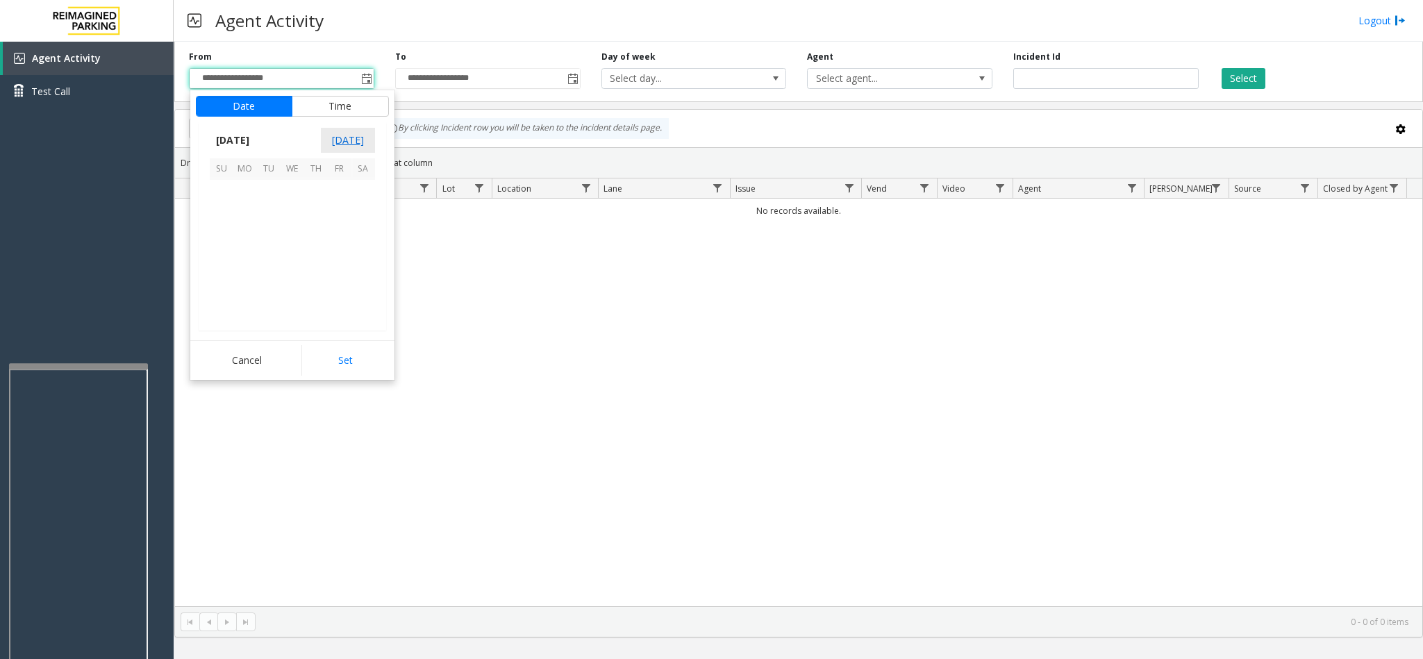
scroll to position [249114, 0]
click at [262, 194] on span "2" at bounding box center [269, 192] width 24 height 24
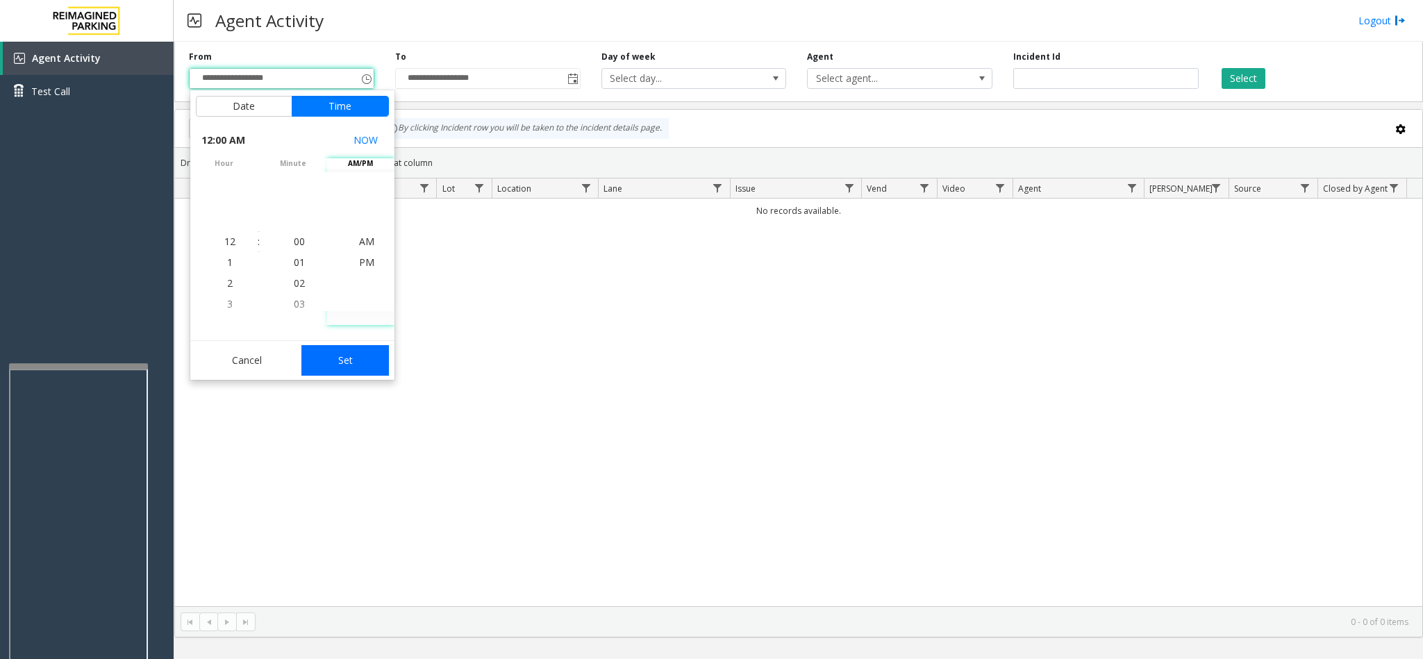
click at [344, 351] on button "Set" at bounding box center [344, 360] width 87 height 31
type input "**********"
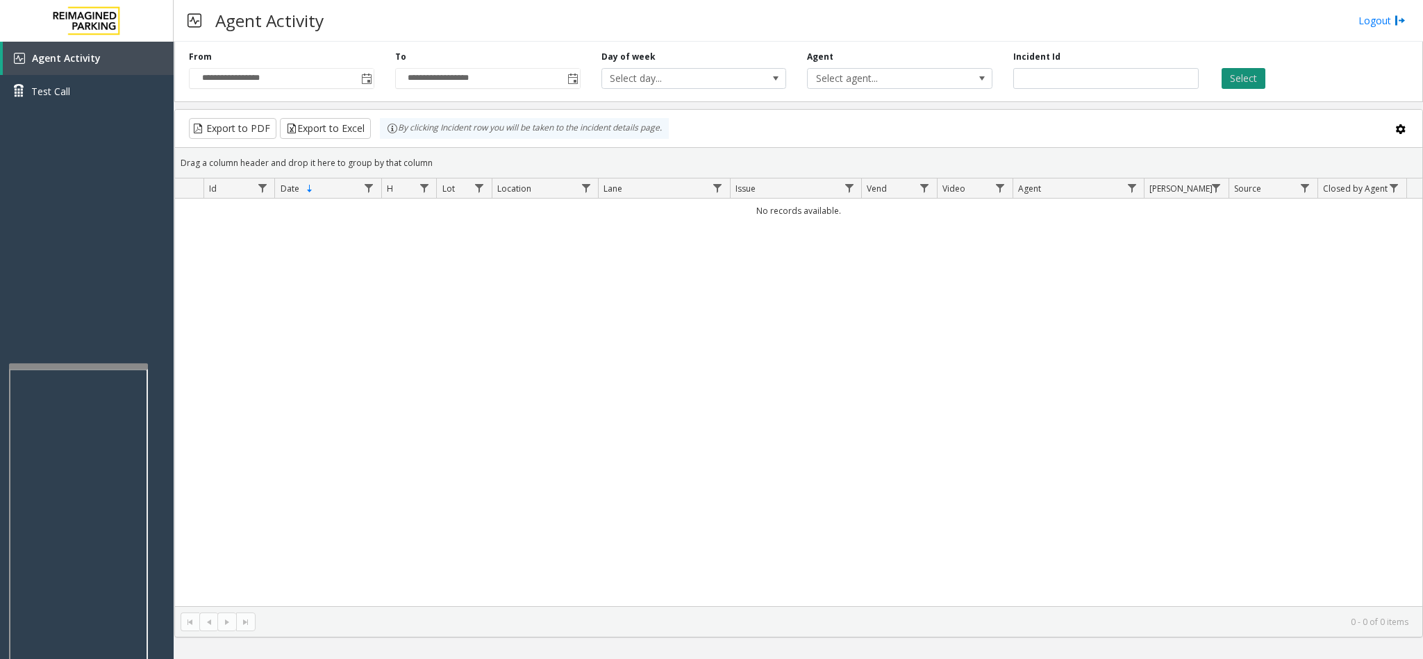
click at [1235, 76] on button "Select" at bounding box center [1243, 78] width 44 height 21
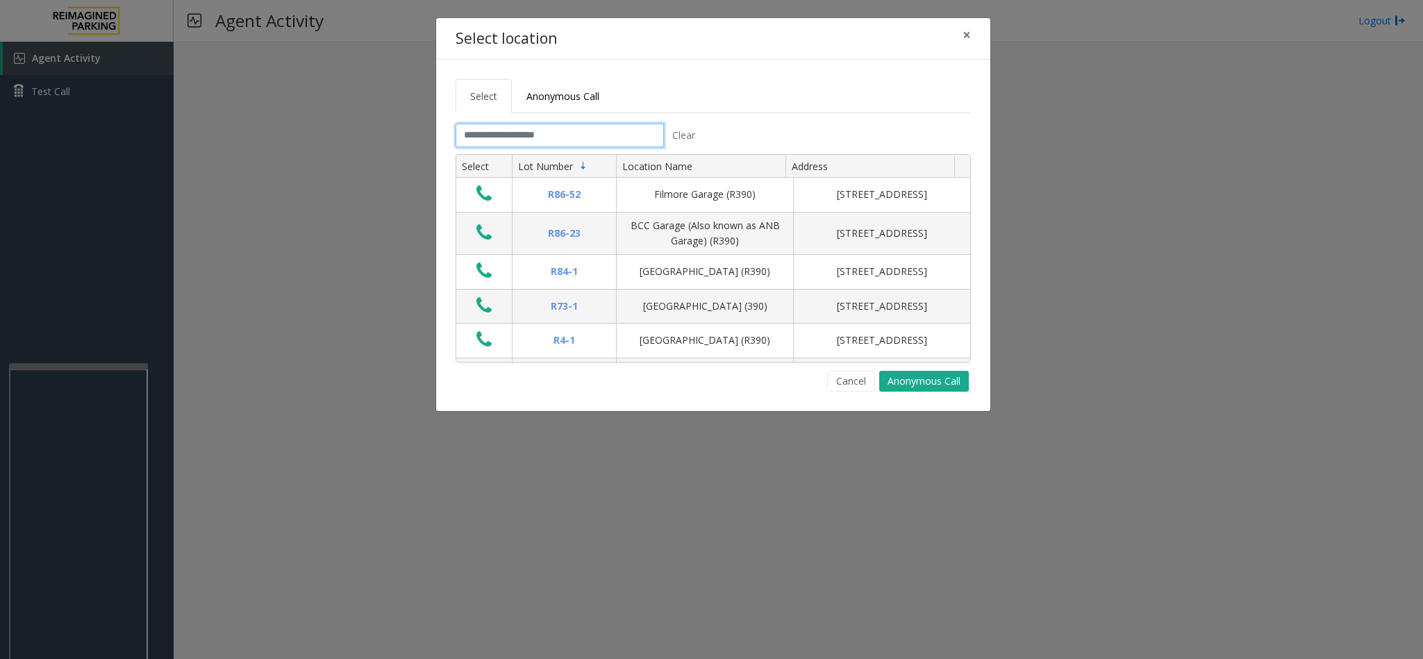
click at [530, 140] on input "text" at bounding box center [560, 136] width 208 height 24
click at [861, 392] on button "Cancel" at bounding box center [851, 381] width 48 height 21
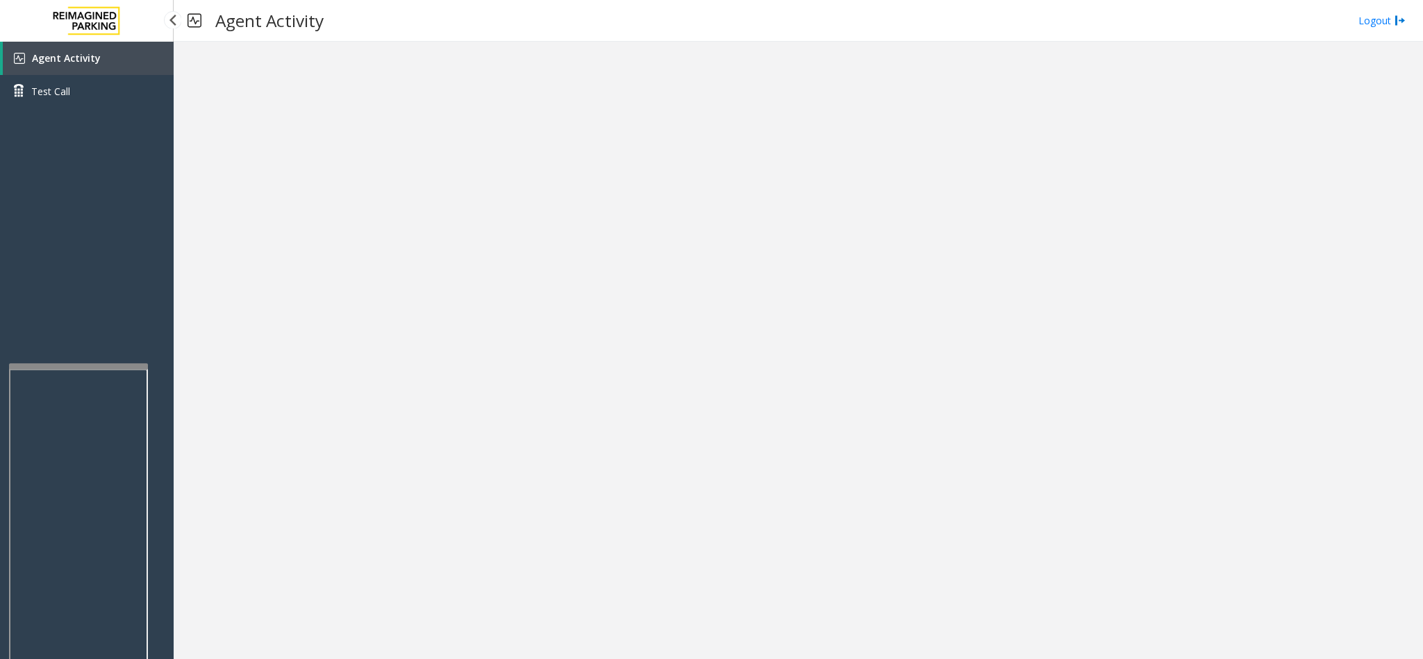
click at [121, 50] on link "Agent Activity" at bounding box center [88, 58] width 171 height 33
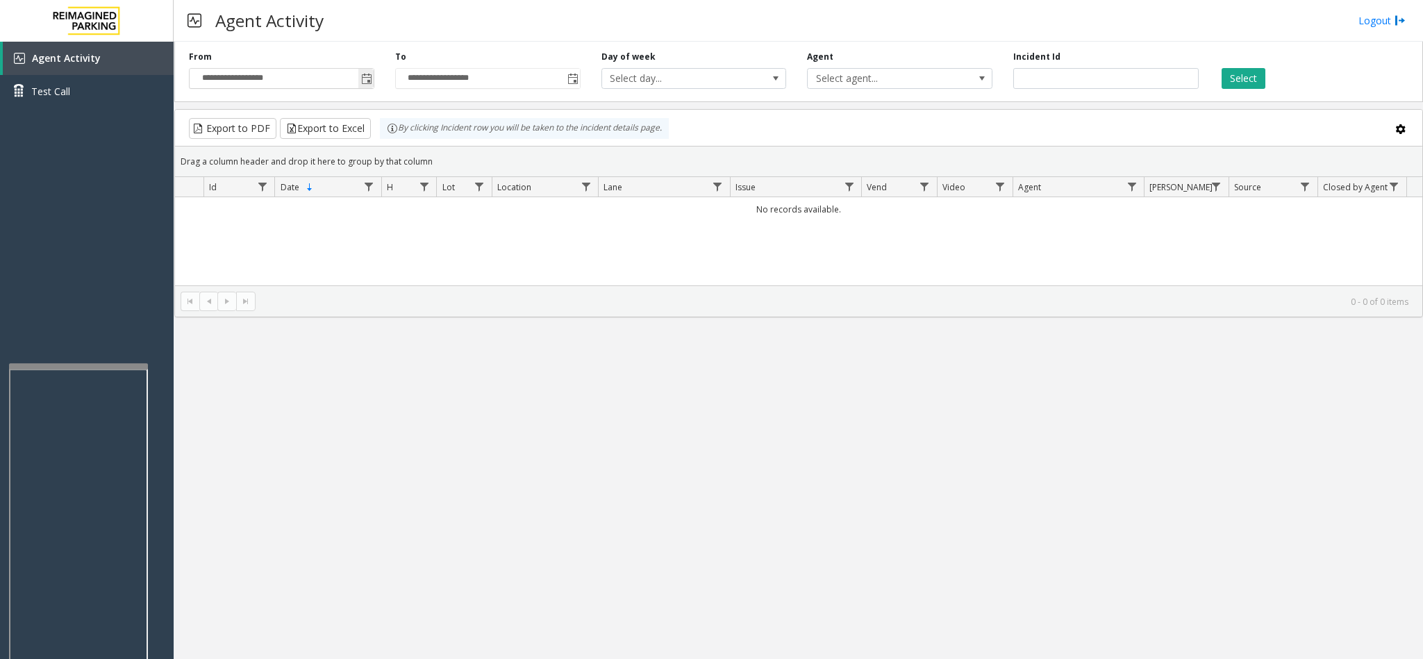
click at [367, 83] on span "Toggle popup" at bounding box center [366, 79] width 11 height 11
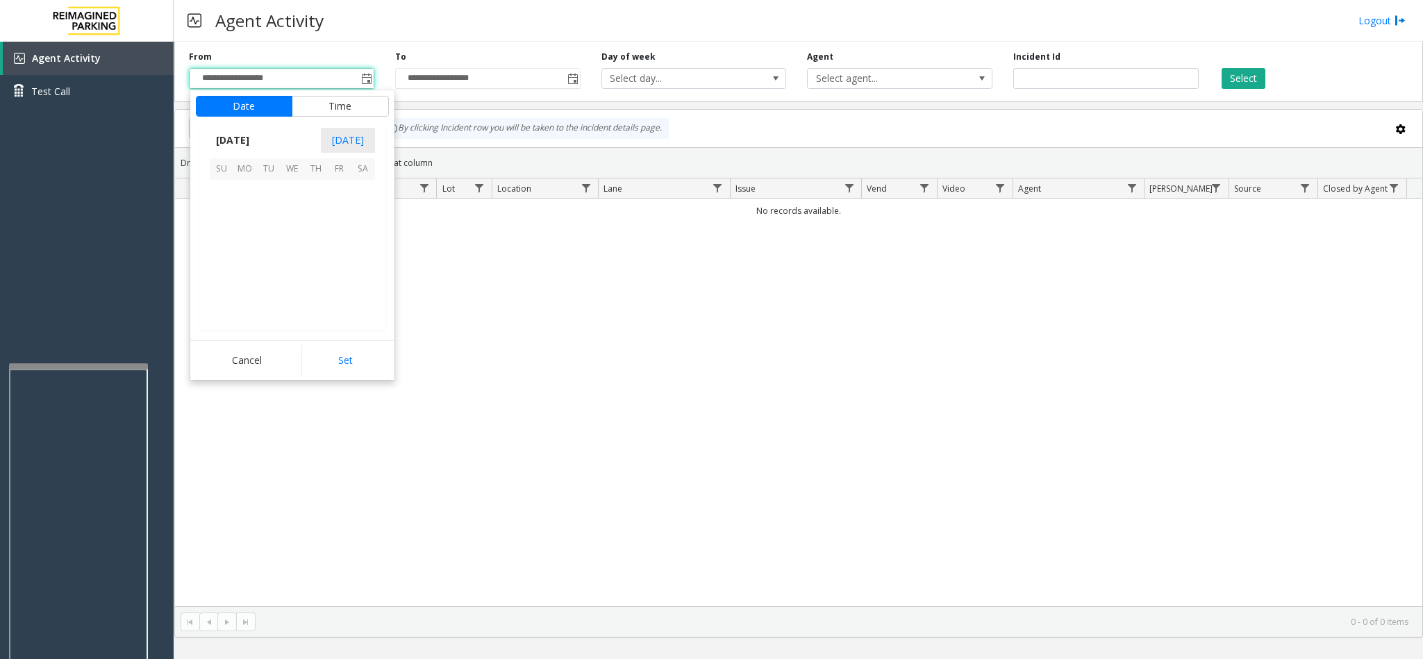
scroll to position [249114, 0]
click at [294, 186] on span "3" at bounding box center [293, 192] width 24 height 24
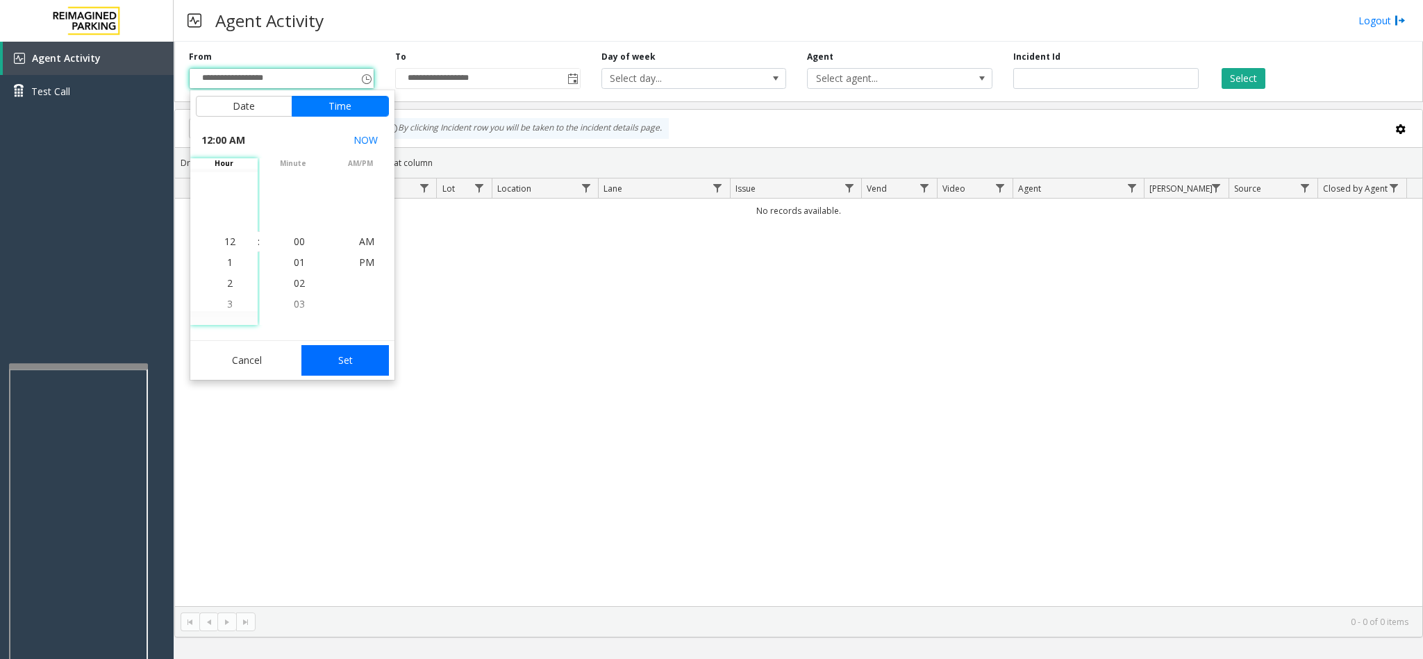
click at [336, 354] on button "Set" at bounding box center [344, 360] width 87 height 31
type input "**********"
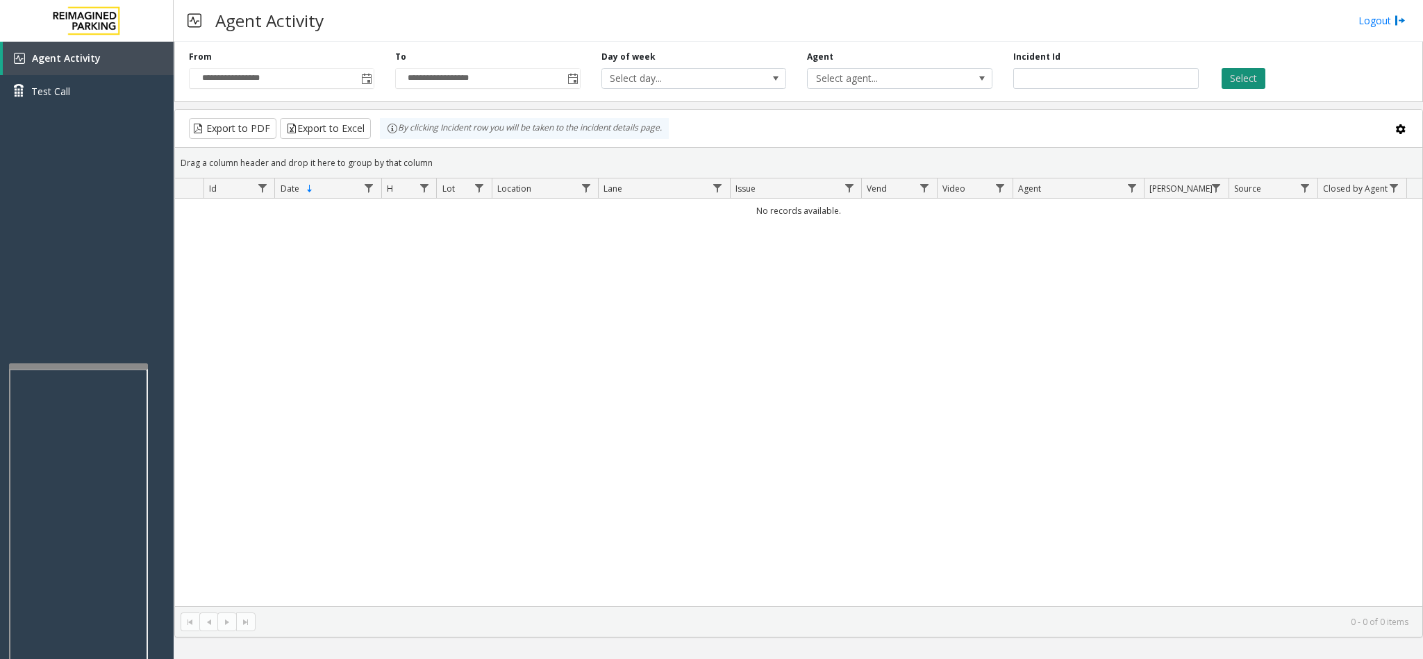
click at [1235, 84] on button "Select" at bounding box center [1243, 78] width 44 height 21
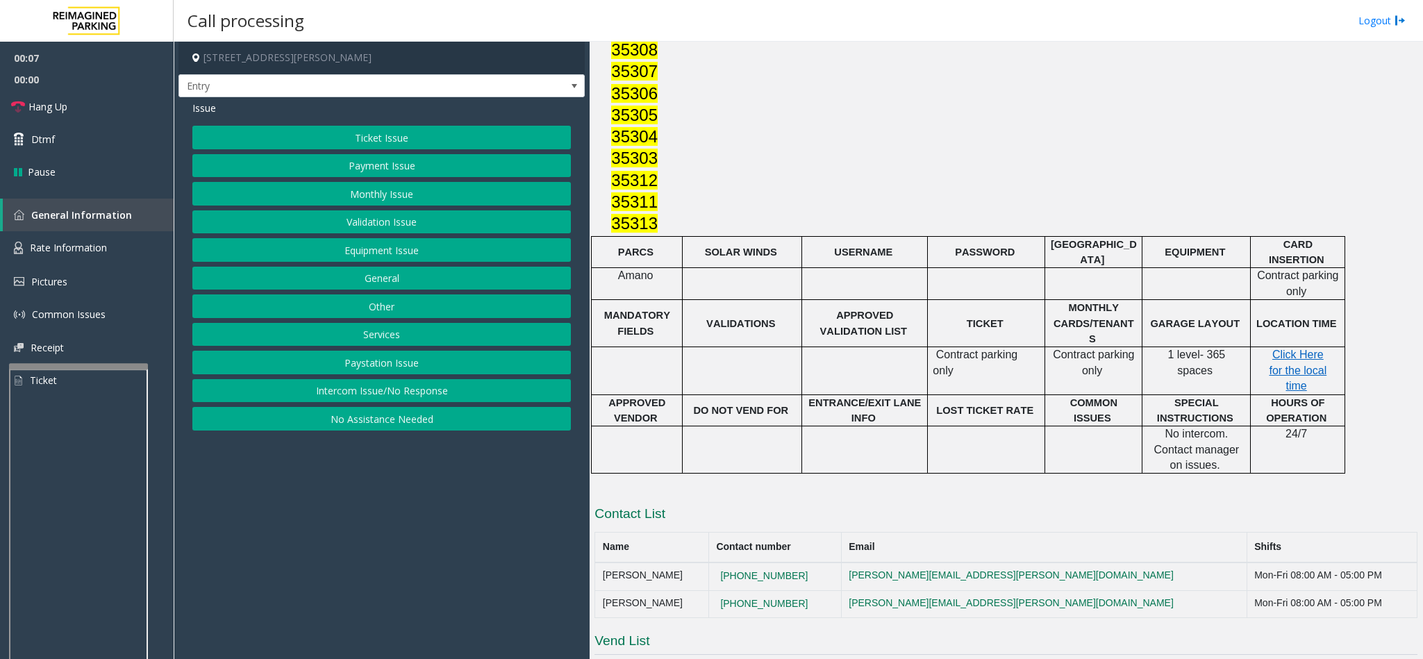
scroll to position [1534, 0]
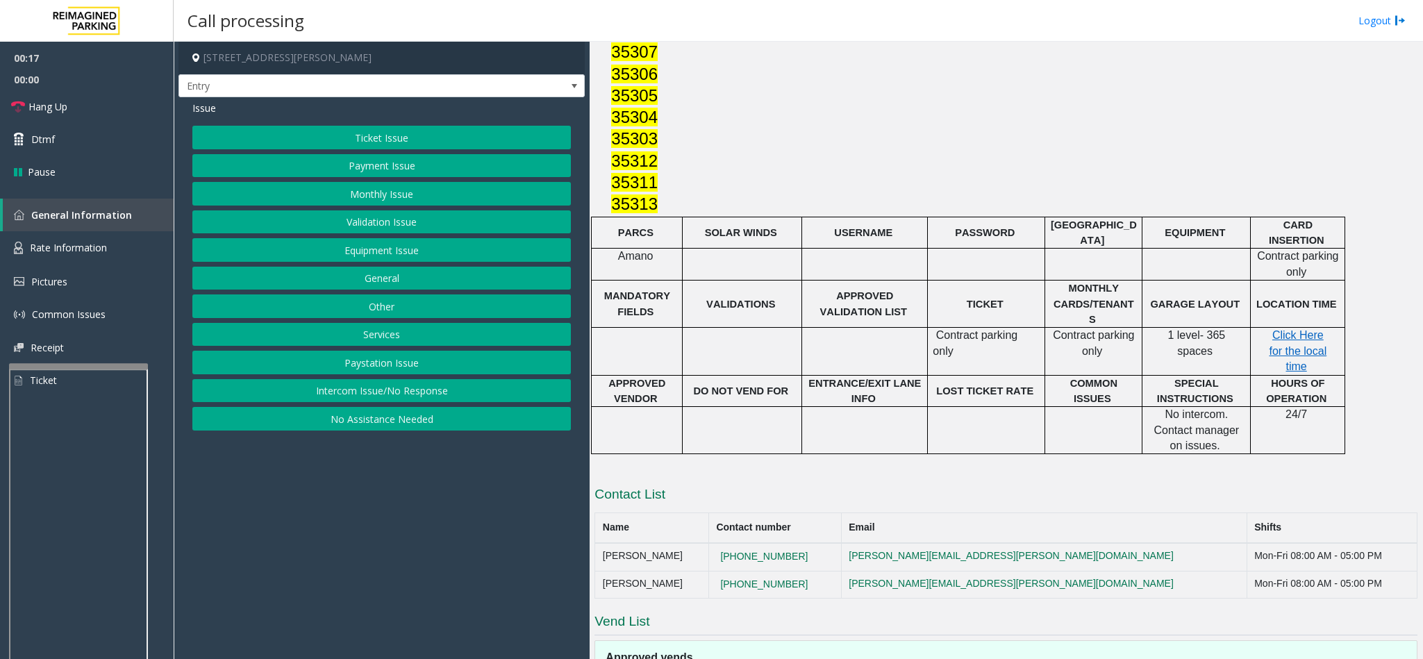
click at [424, 251] on button "Equipment Issue" at bounding box center [381, 250] width 378 height 24
click at [424, 251] on button "Gate / Door Won't Open" at bounding box center [381, 250] width 378 height 24
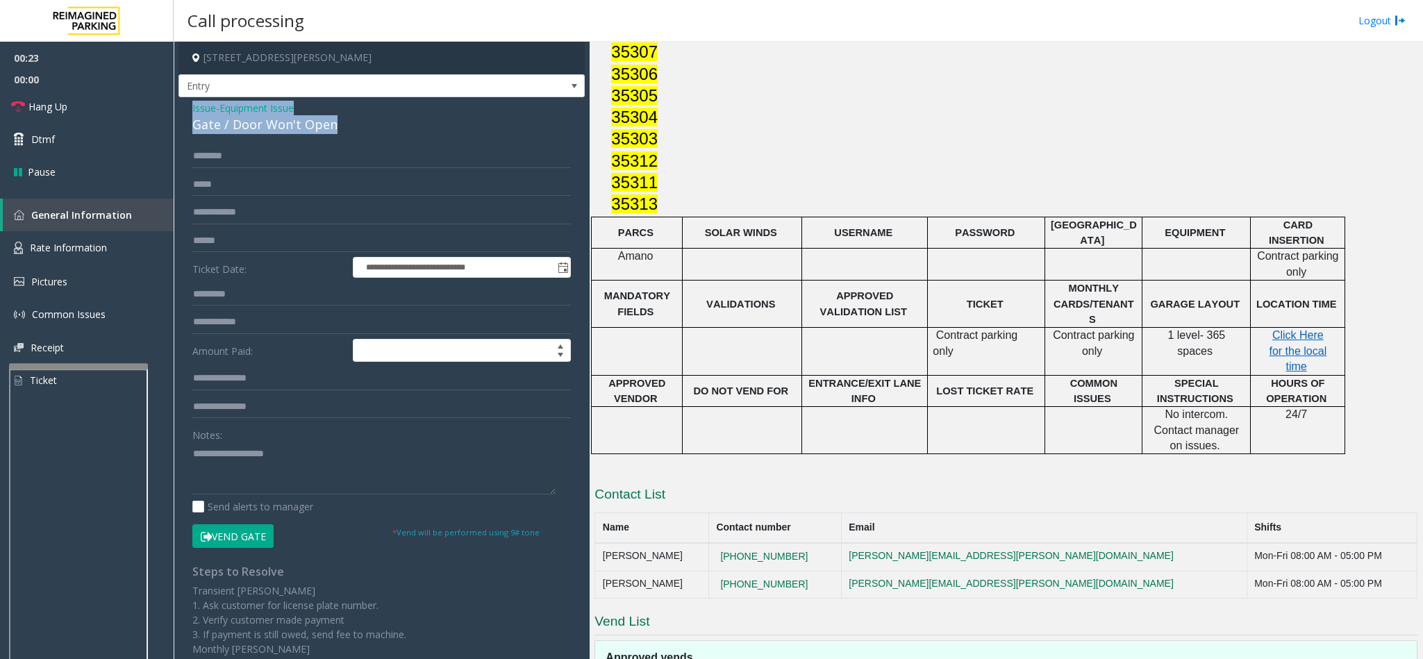
drag, startPoint x: 337, startPoint y: 119, endPoint x: 184, endPoint y: 108, distance: 153.9
click at [184, 108] on div "**********" at bounding box center [381, 434] width 406 height 675
click at [313, 471] on textarea at bounding box center [373, 468] width 363 height 52
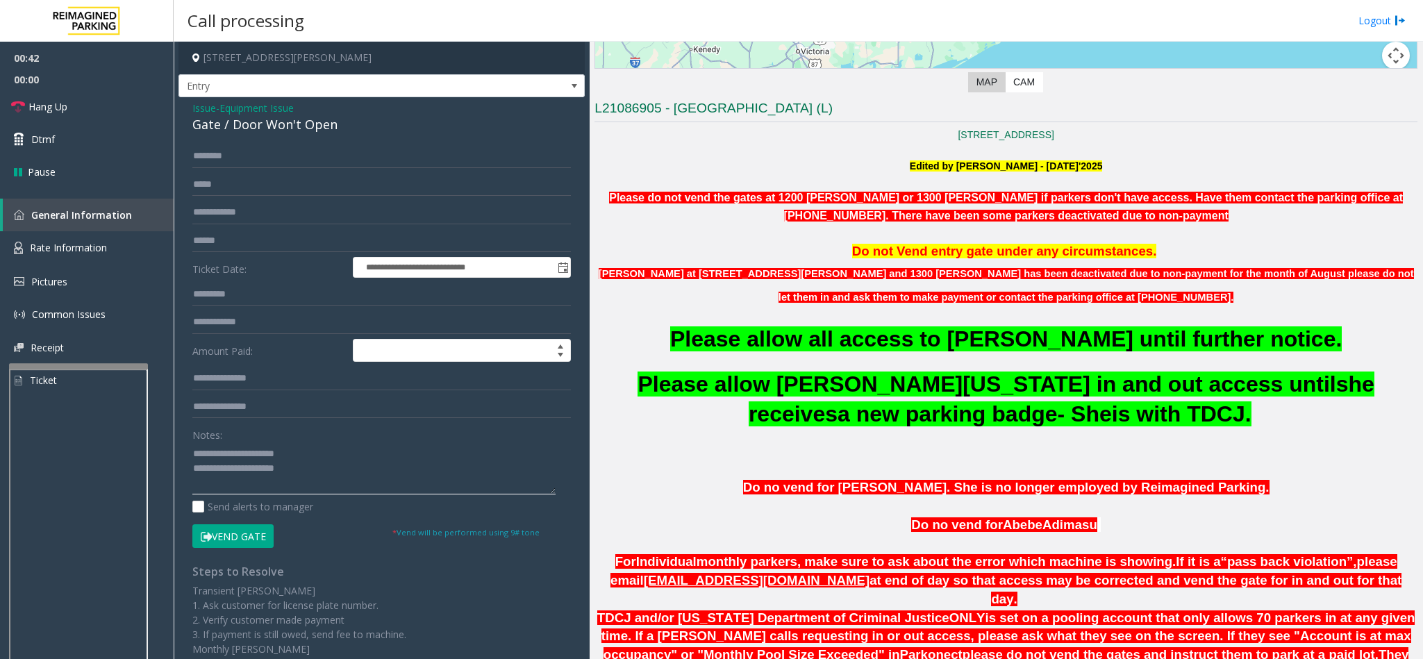
scroll to position [388, 0]
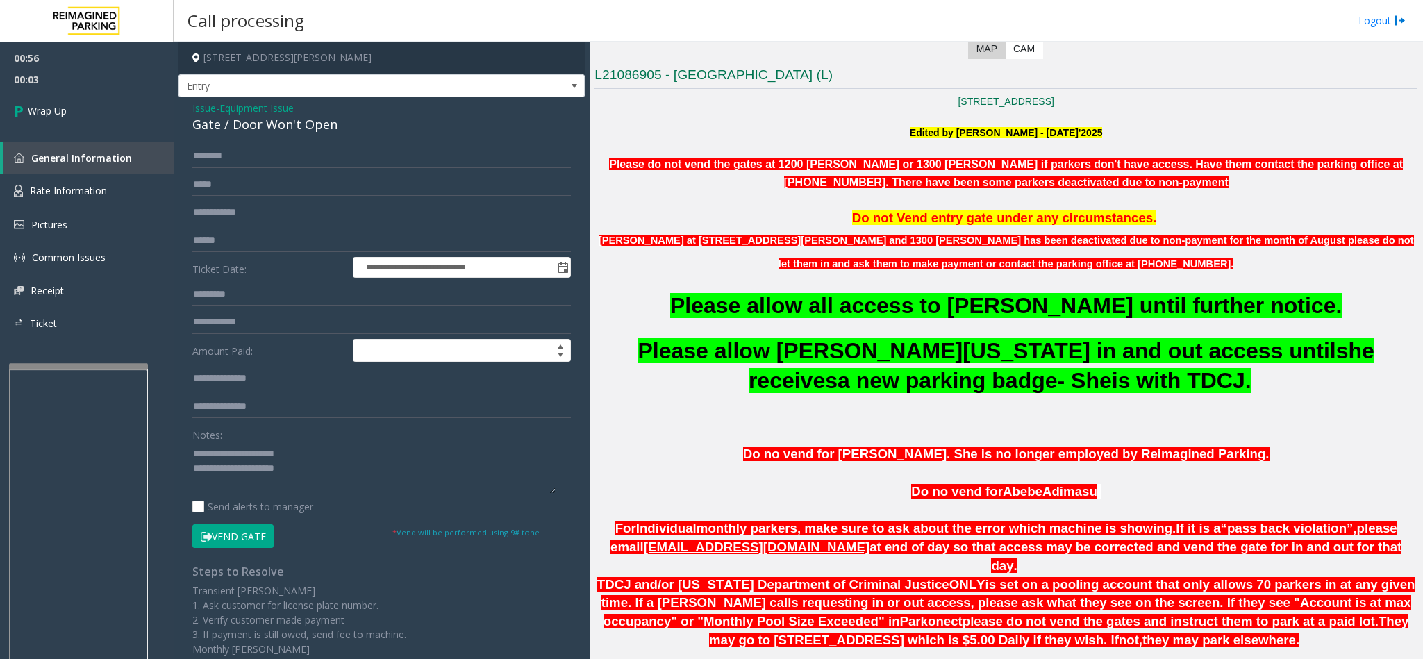
click at [336, 473] on textarea at bounding box center [373, 468] width 363 height 52
type textarea "**********"
click at [44, 105] on span "Wrap Up" at bounding box center [47, 110] width 39 height 15
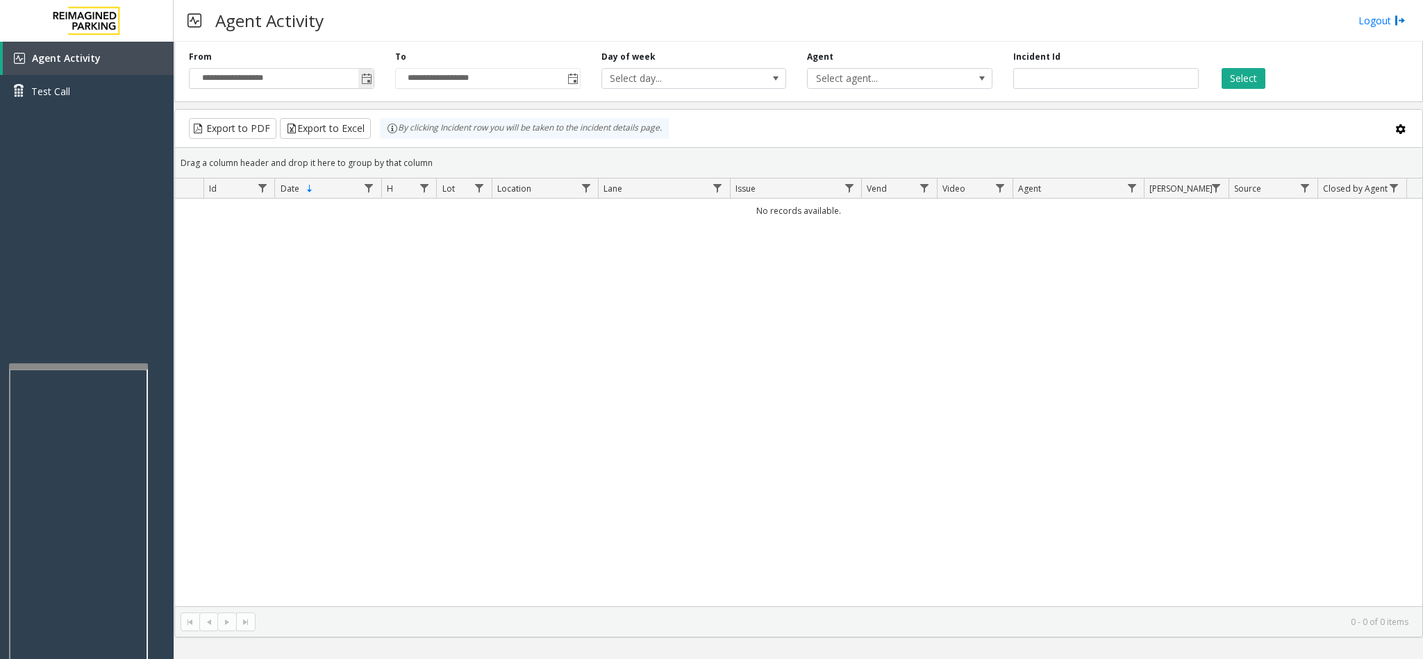
click at [371, 79] on span "Toggle popup" at bounding box center [366, 79] width 11 height 11
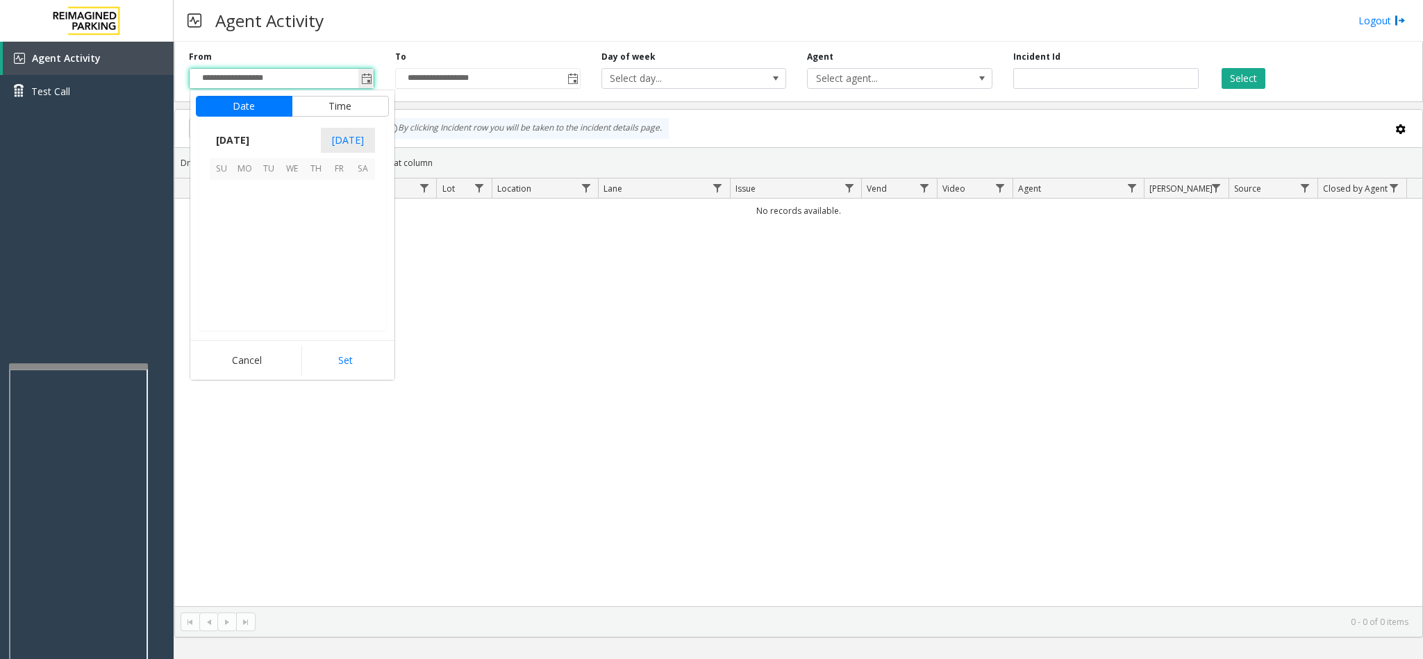
scroll to position [249114, 0]
click at [323, 187] on span "4" at bounding box center [316, 192] width 24 height 24
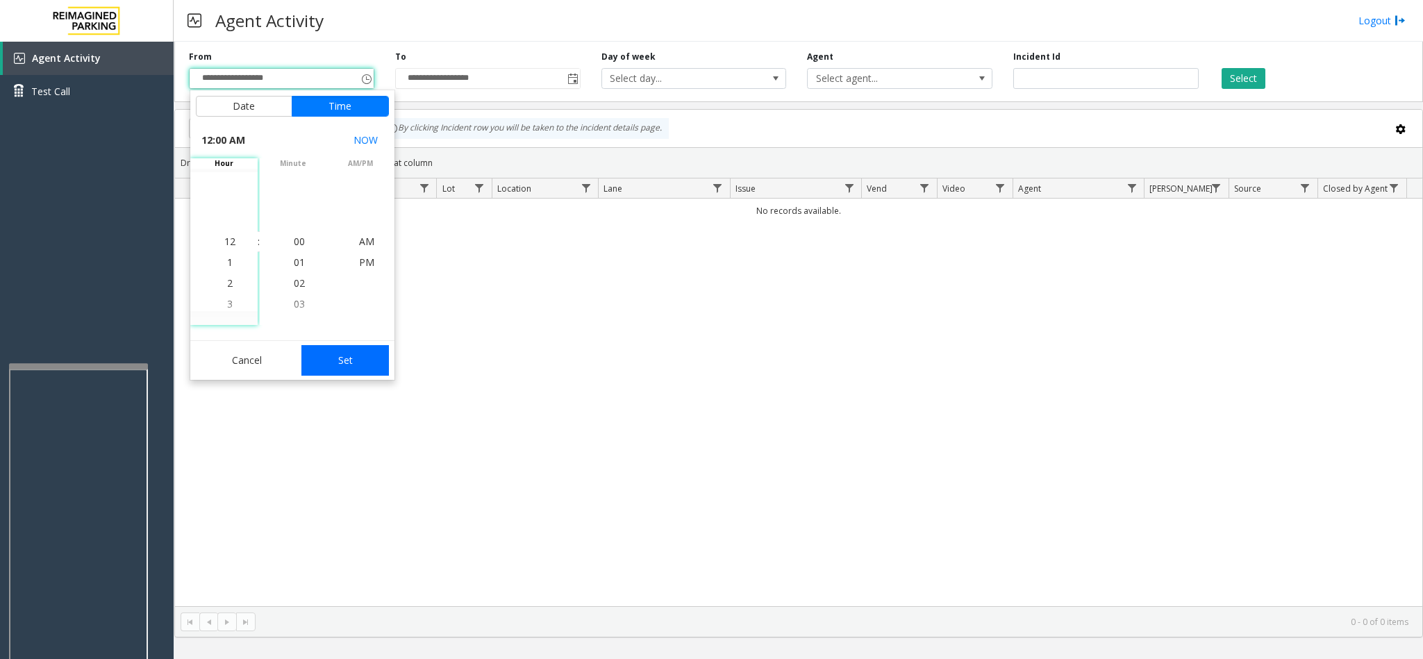
click at [375, 349] on button "Set" at bounding box center [344, 360] width 87 height 31
type input "**********"
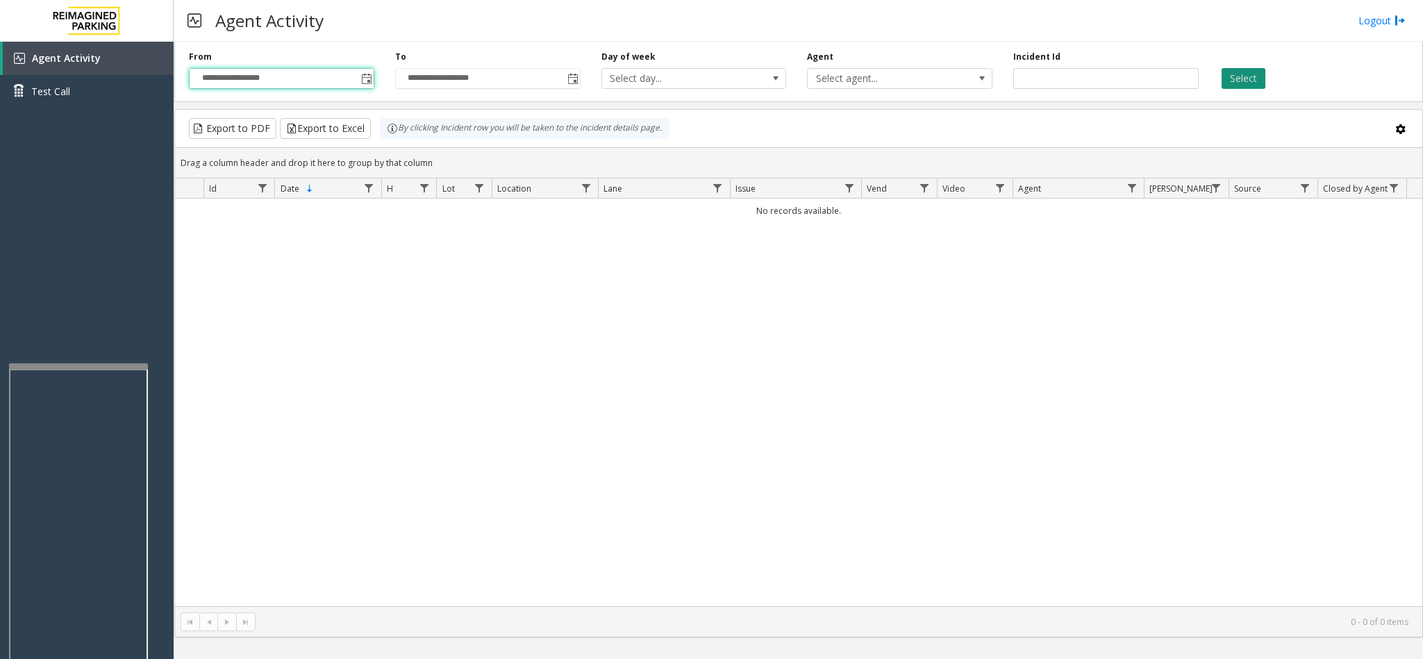
click at [1235, 84] on button "Select" at bounding box center [1243, 78] width 44 height 21
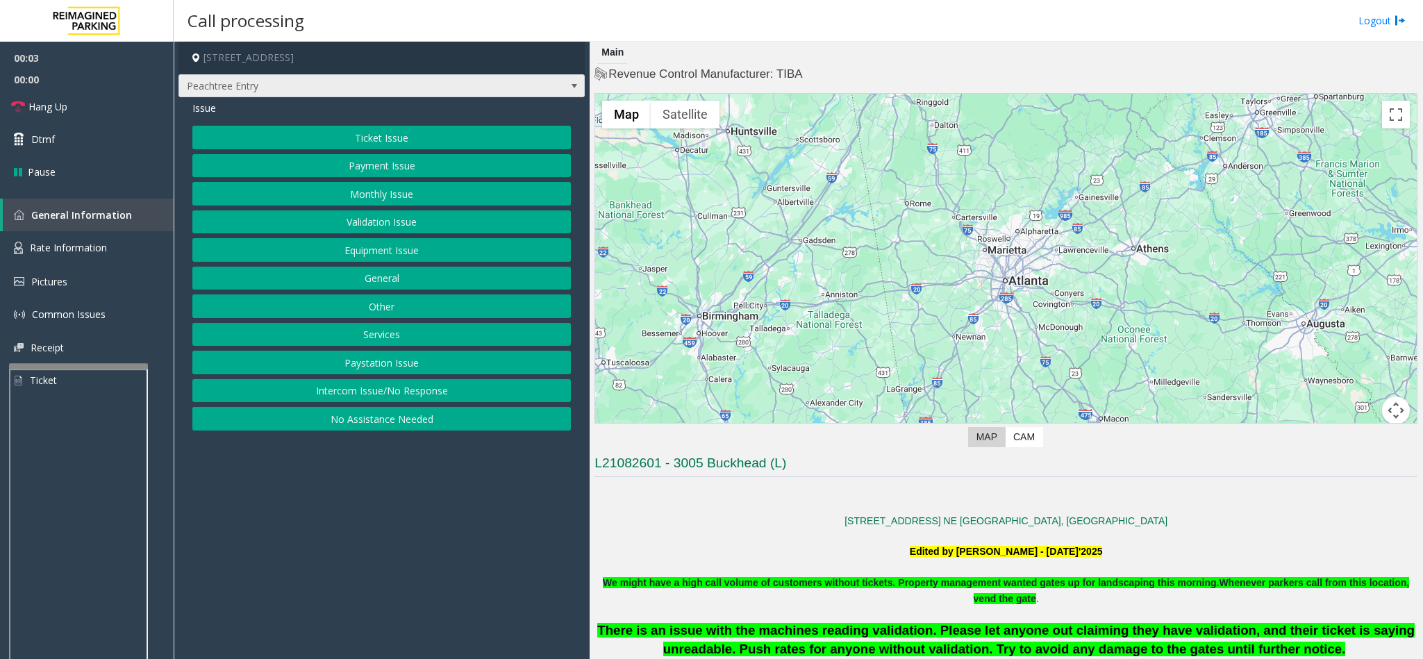
click at [571, 85] on span at bounding box center [574, 86] width 11 height 11
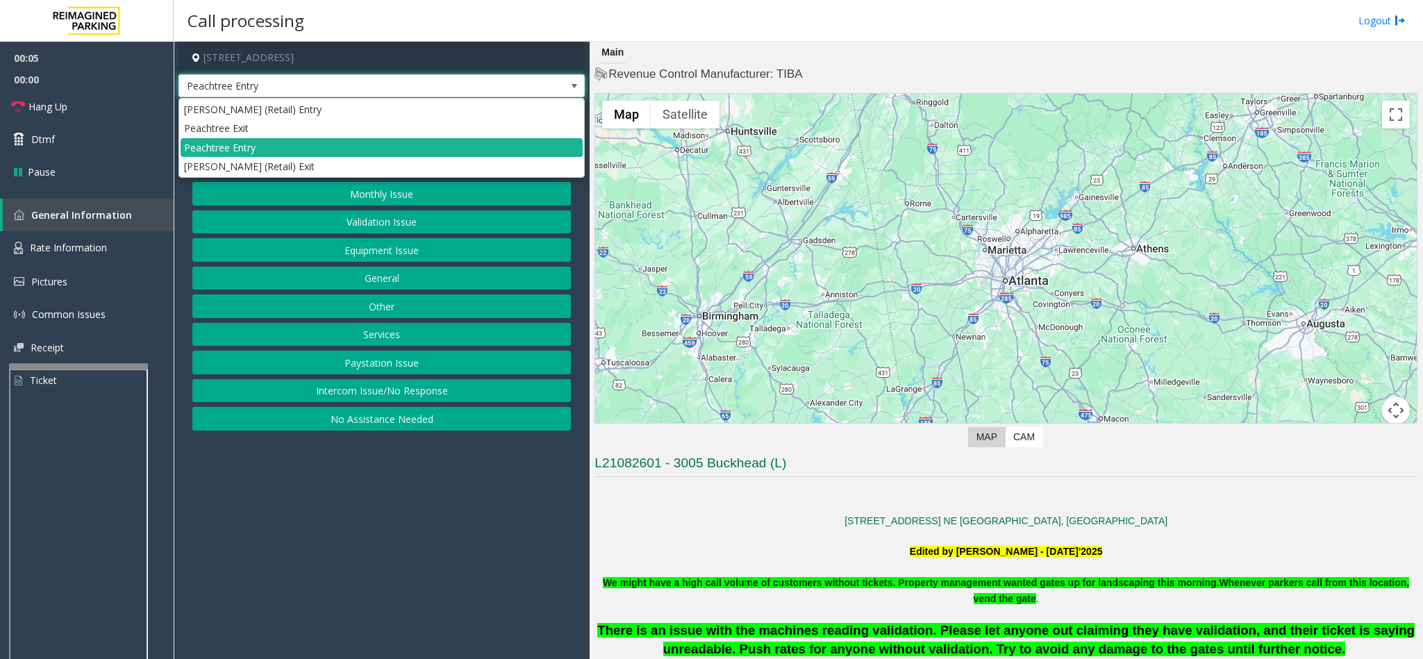
click at [571, 85] on span at bounding box center [574, 86] width 11 height 11
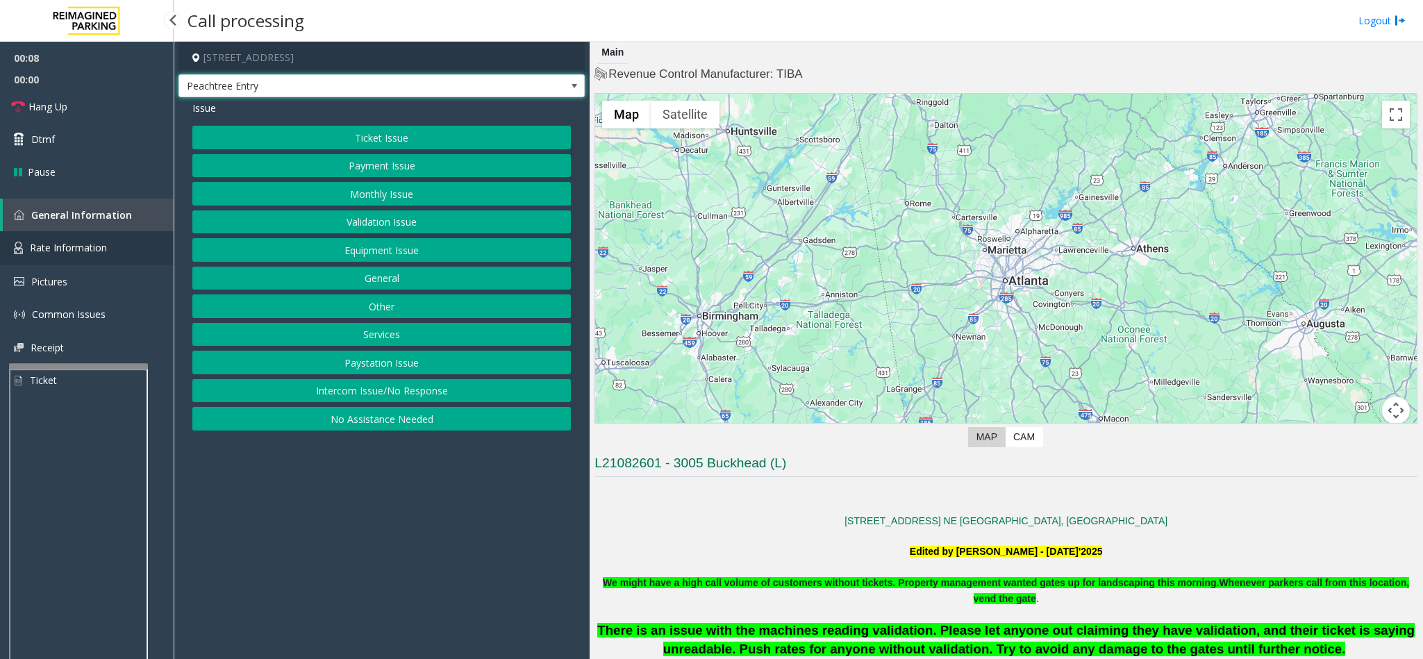
click at [76, 237] on link "Rate Information" at bounding box center [87, 248] width 174 height 34
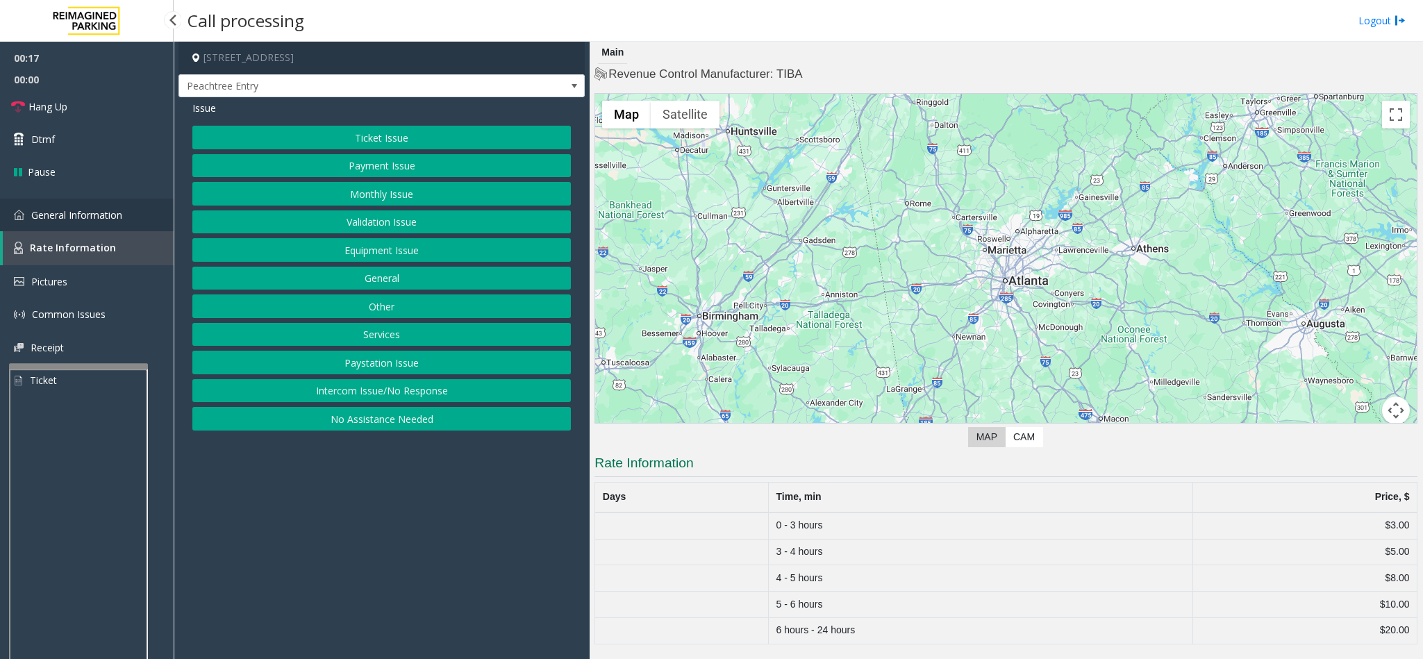
click at [94, 212] on span "General Information" at bounding box center [76, 214] width 91 height 13
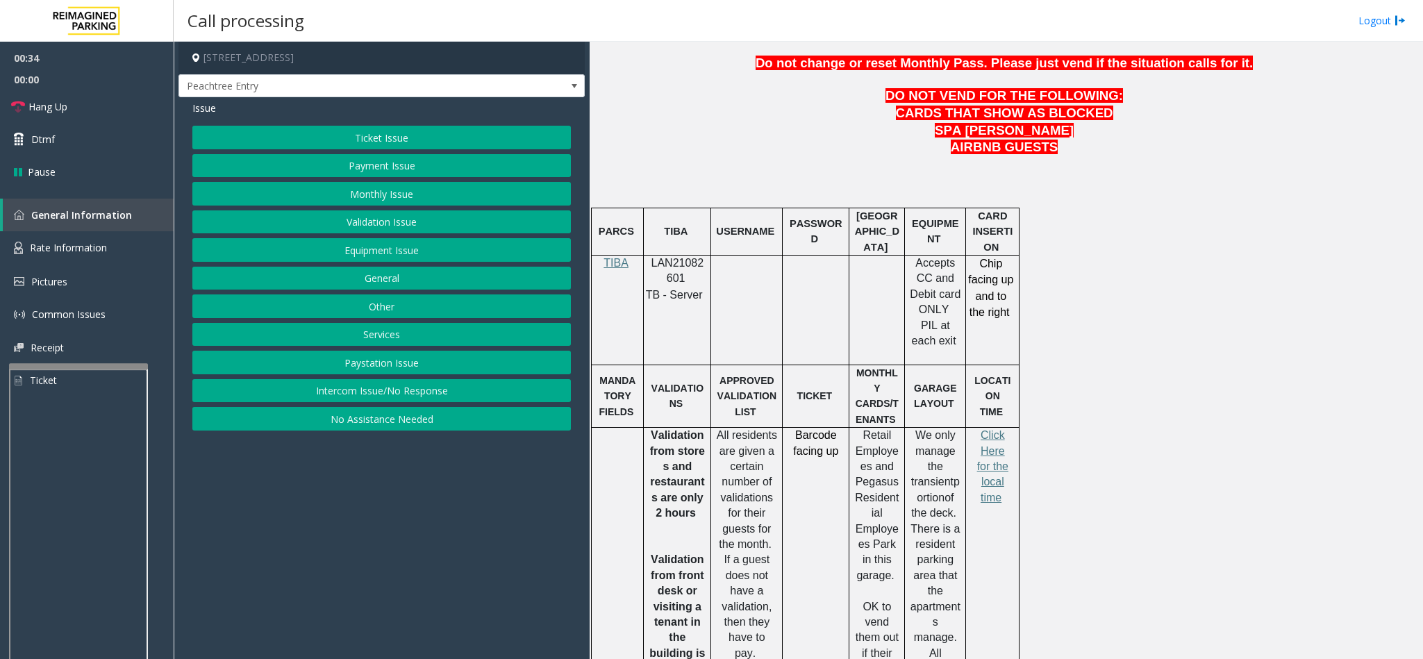
scroll to position [833, 0]
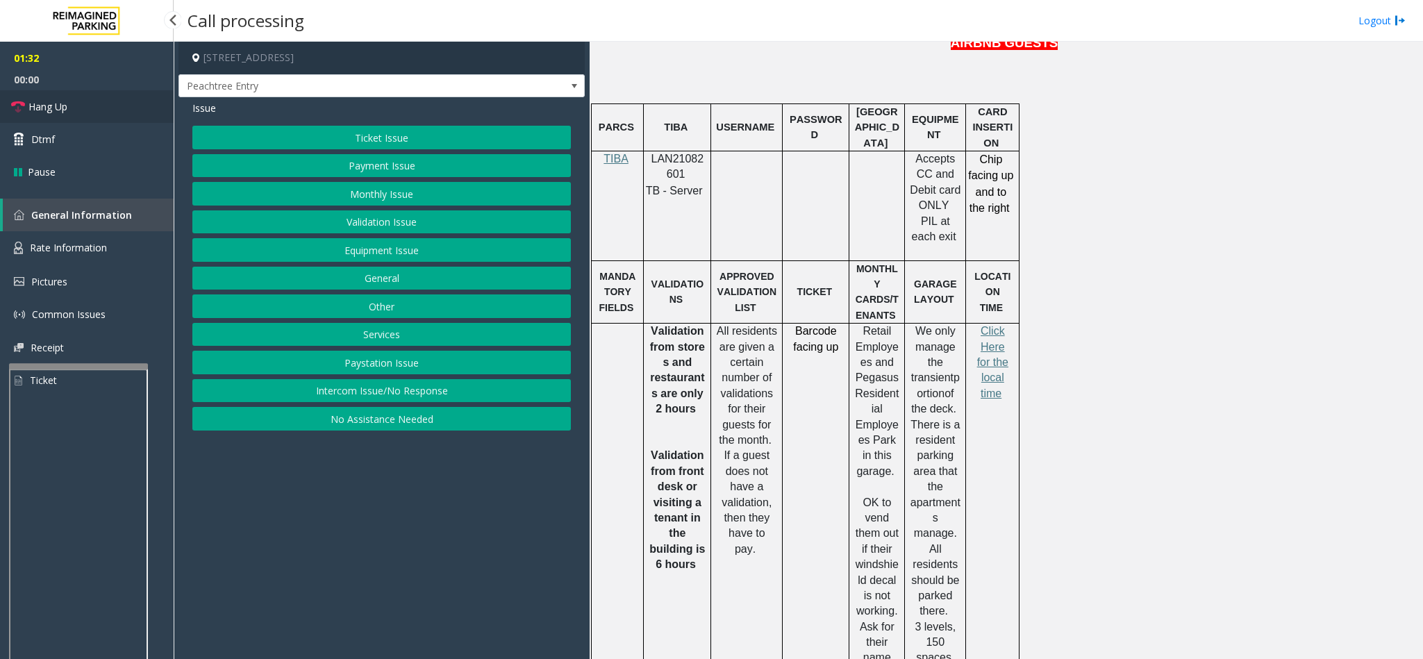
click at [24, 113] on link "Hang Up" at bounding box center [87, 106] width 174 height 33
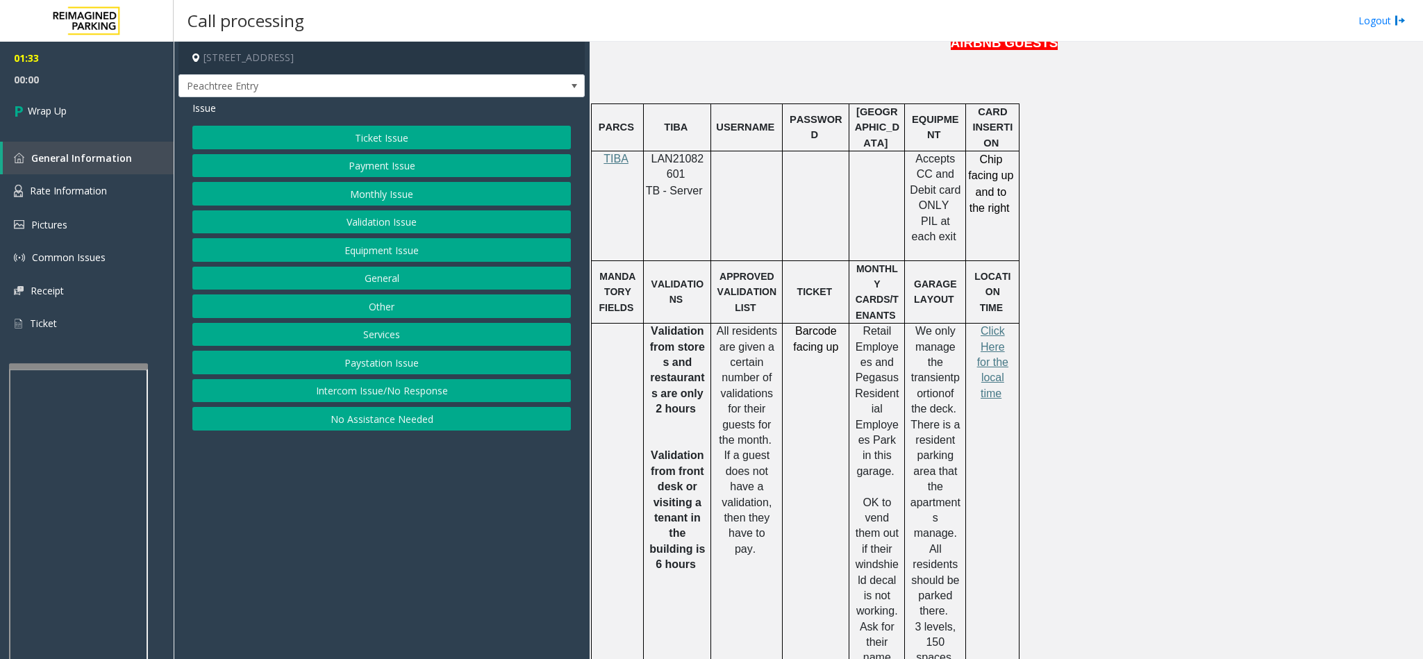
click at [388, 336] on button "Services" at bounding box center [381, 335] width 378 height 24
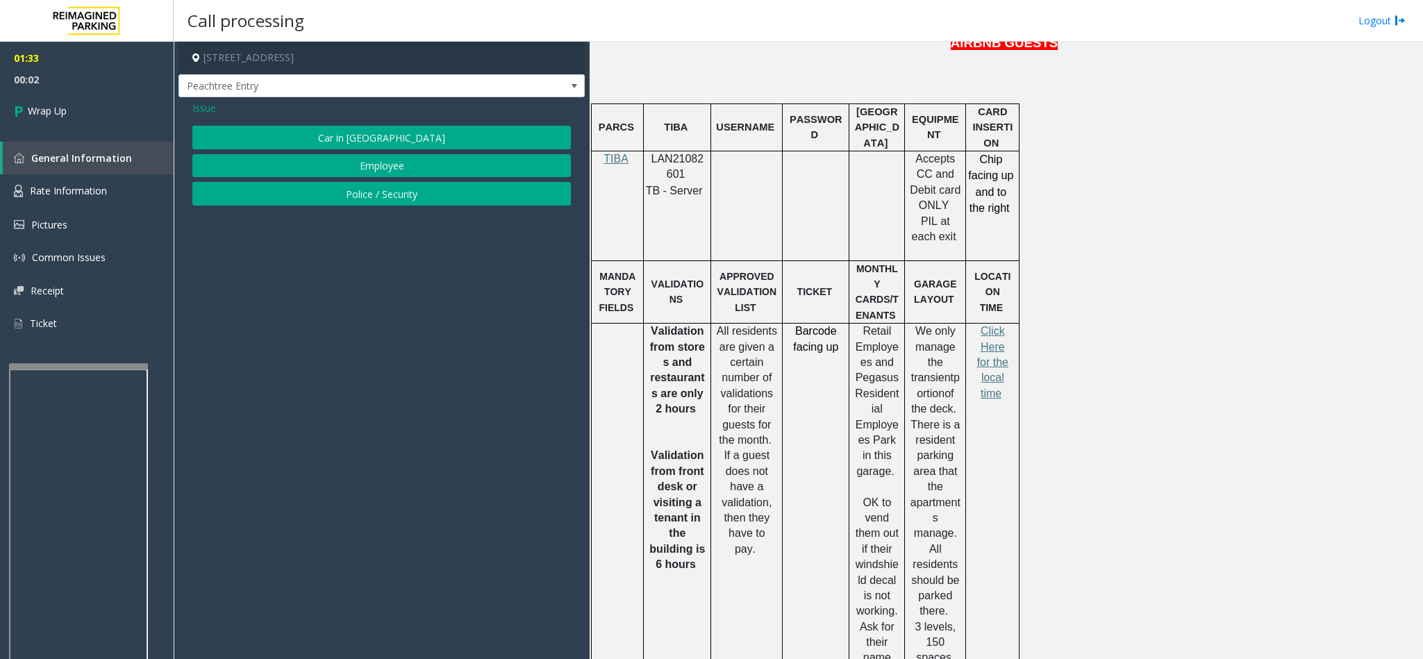
click at [206, 106] on span "Issue" at bounding box center [204, 108] width 24 height 15
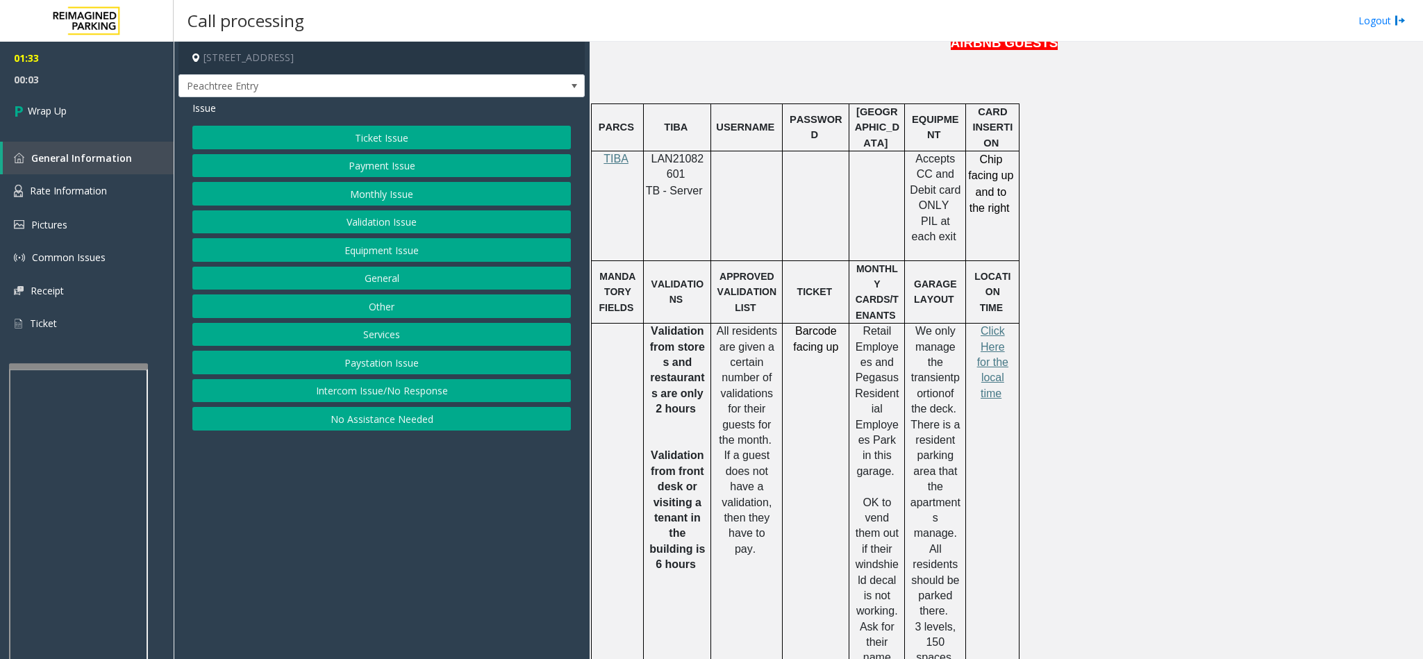
click at [413, 338] on button "Services" at bounding box center [381, 335] width 378 height 24
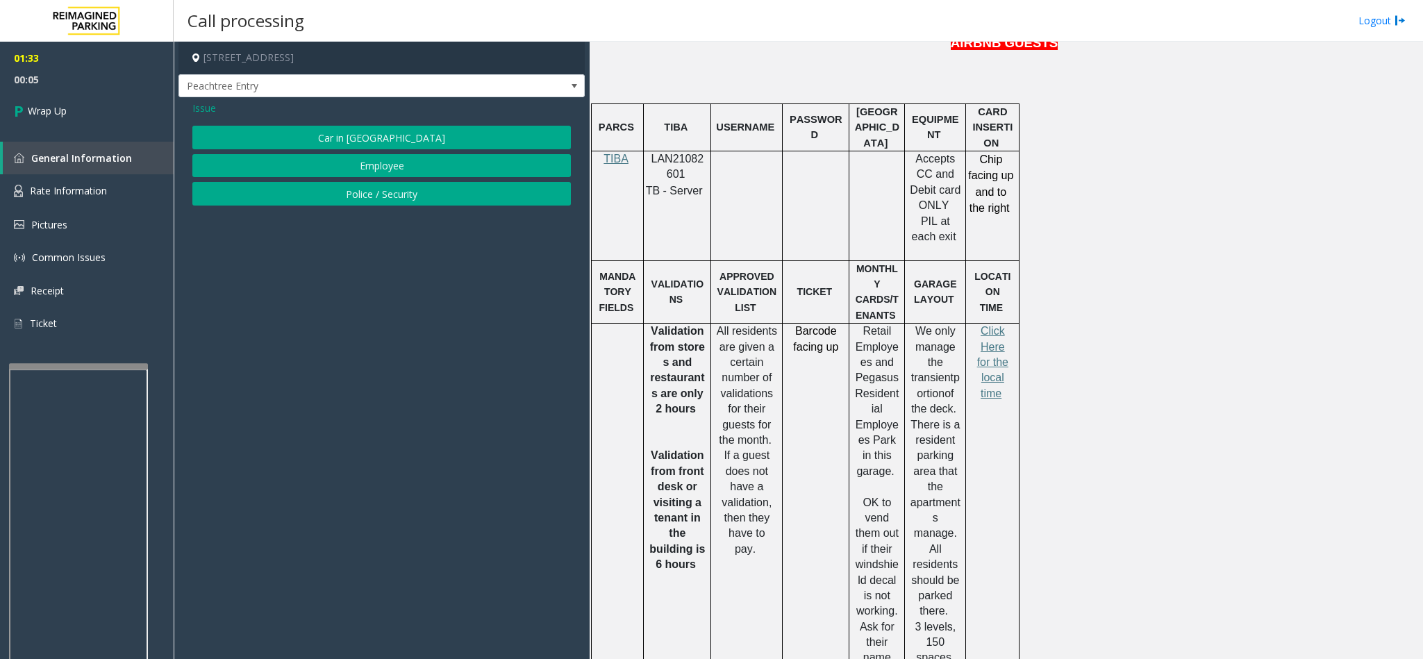
click at [201, 107] on span "Issue" at bounding box center [204, 108] width 24 height 15
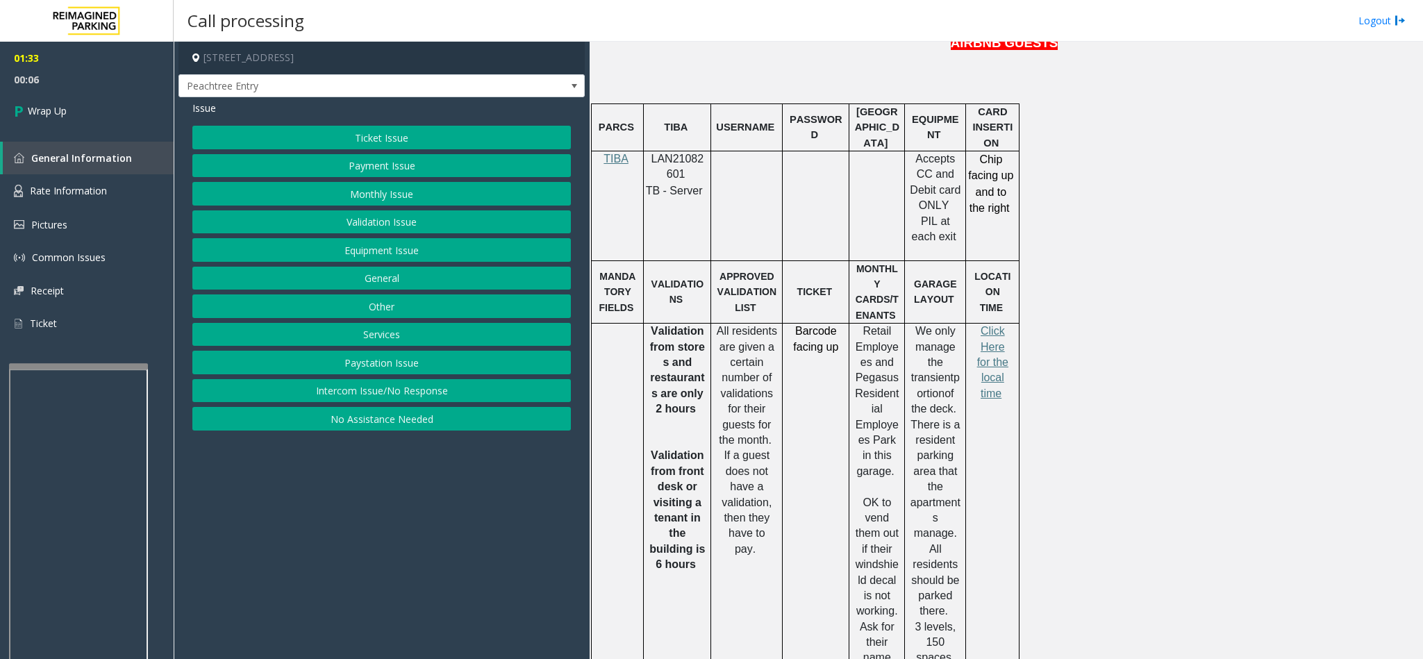
click at [397, 255] on button "Equipment Issue" at bounding box center [381, 250] width 378 height 24
click at [392, 252] on button "Gate / Door Won't Open" at bounding box center [381, 250] width 378 height 24
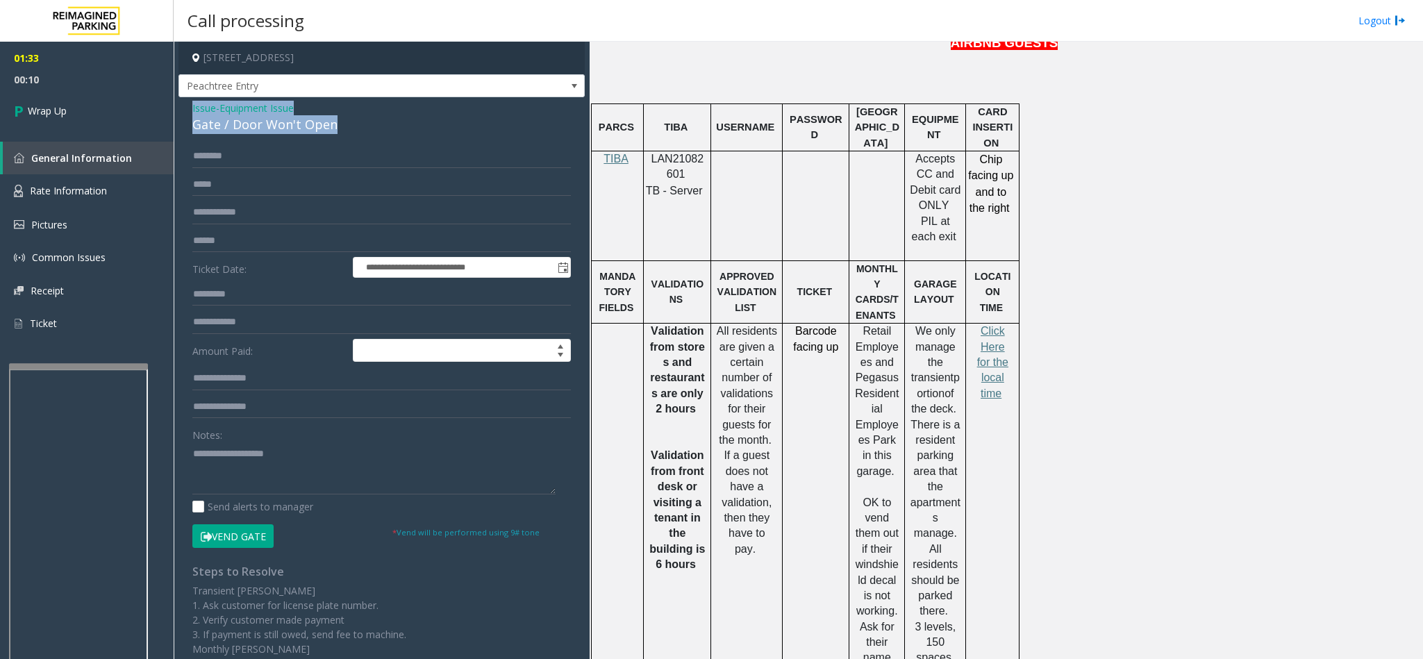
drag, startPoint x: 342, startPoint y: 119, endPoint x: 184, endPoint y: 99, distance: 159.0
click at [184, 99] on div "**********" at bounding box center [381, 434] width 406 height 675
click at [317, 473] on textarea at bounding box center [373, 468] width 363 height 52
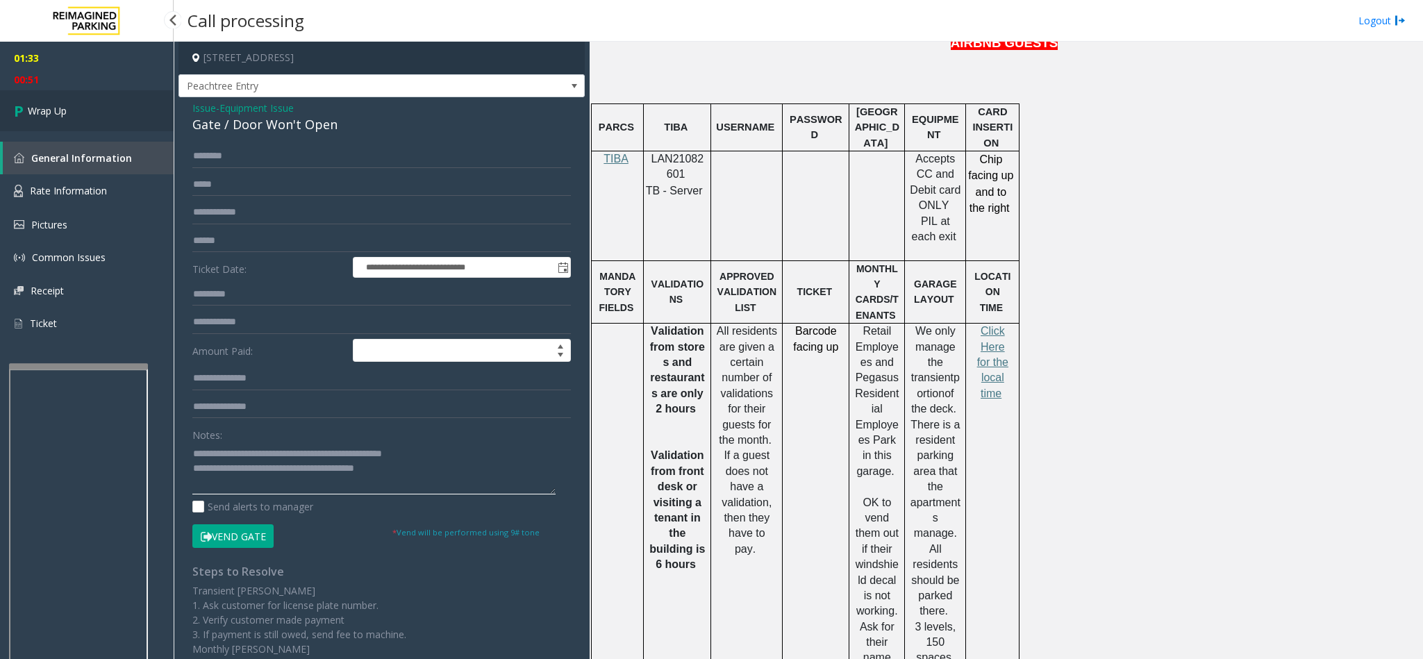
type textarea "**********"
click at [28, 117] on span "Wrap Up" at bounding box center [47, 110] width 39 height 15
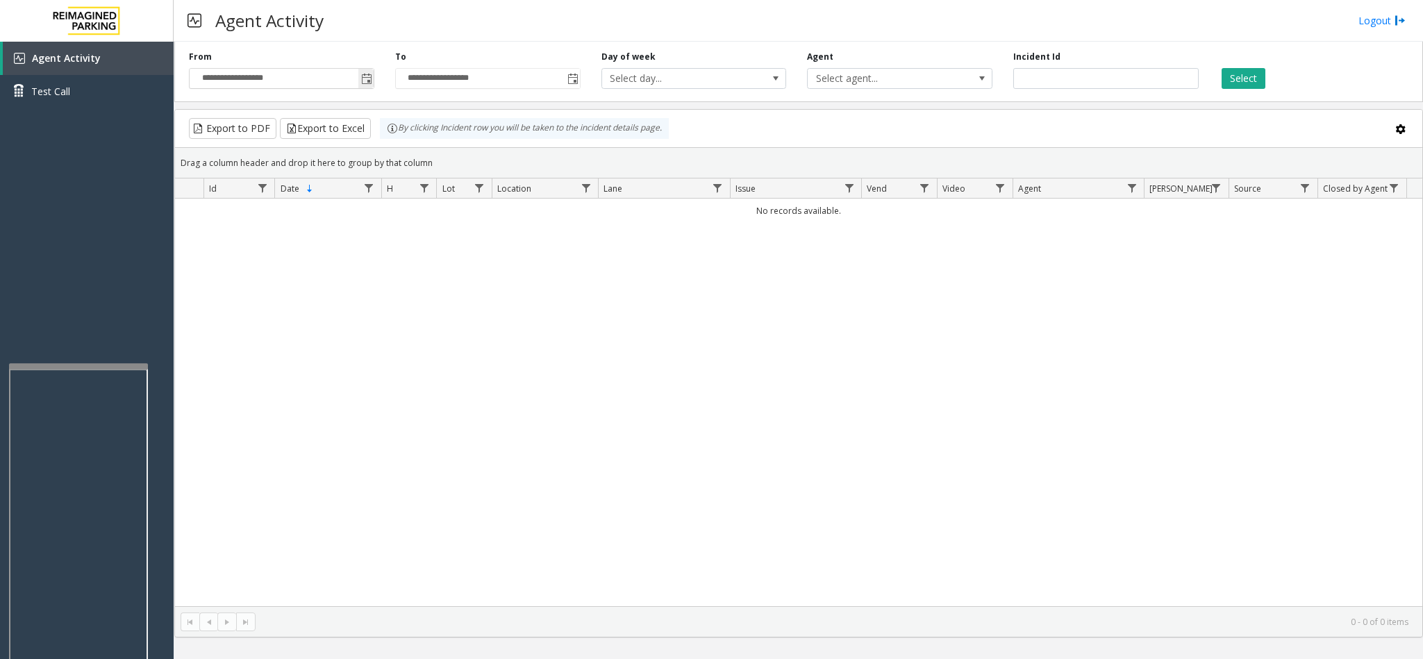
click at [361, 80] on span "Toggle popup" at bounding box center [366, 79] width 11 height 11
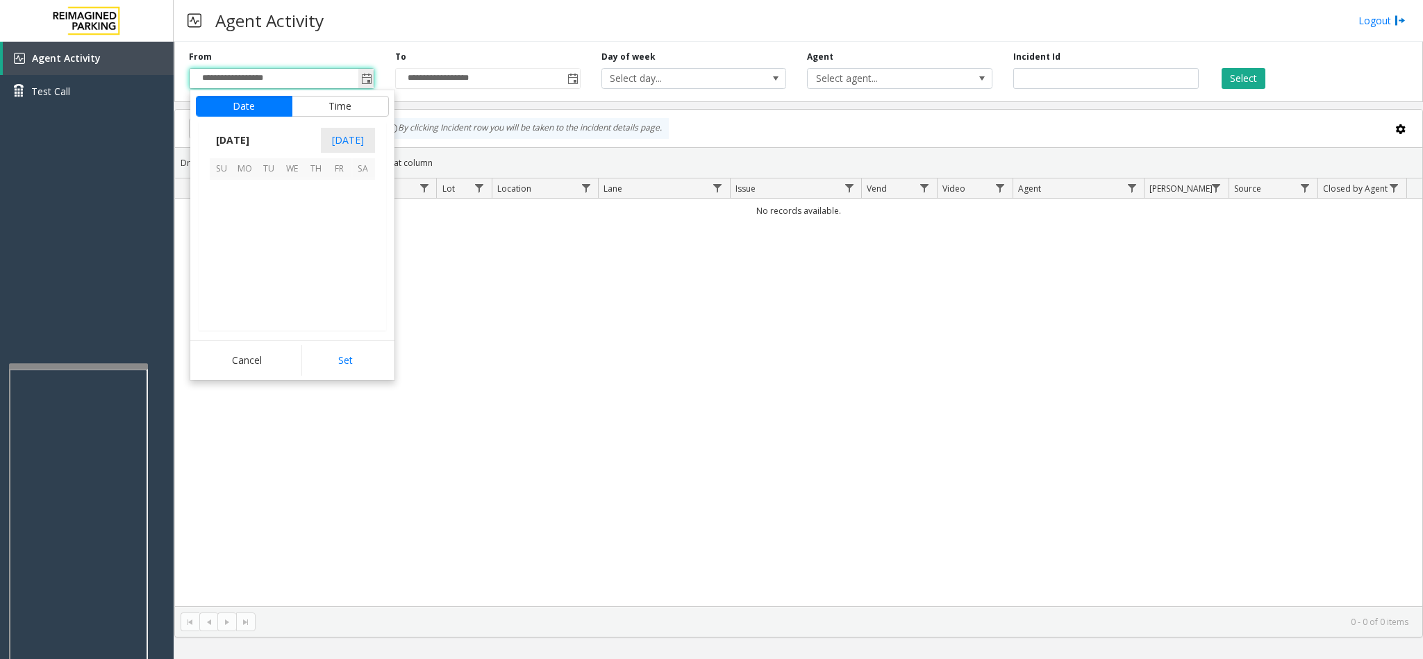
scroll to position [249114, 0]
click at [332, 196] on span "5" at bounding box center [340, 192] width 24 height 24
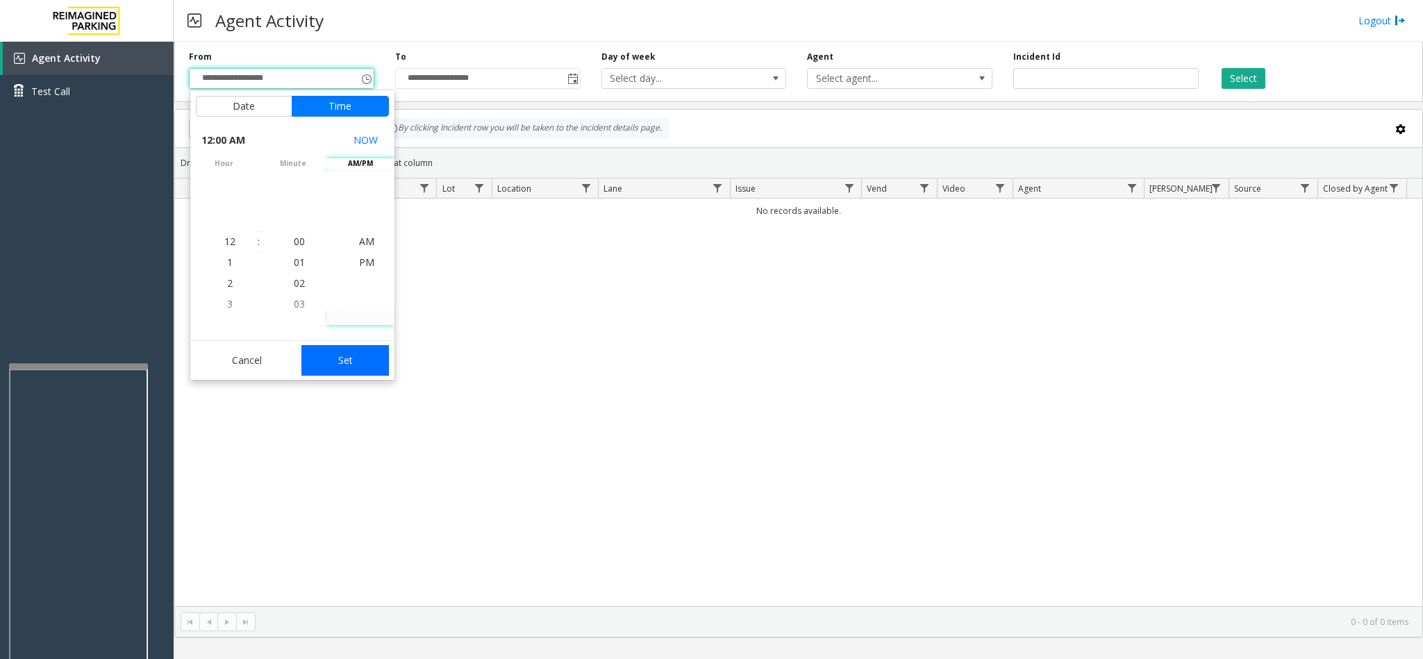
click at [369, 365] on button "Set" at bounding box center [344, 360] width 87 height 31
type input "**********"
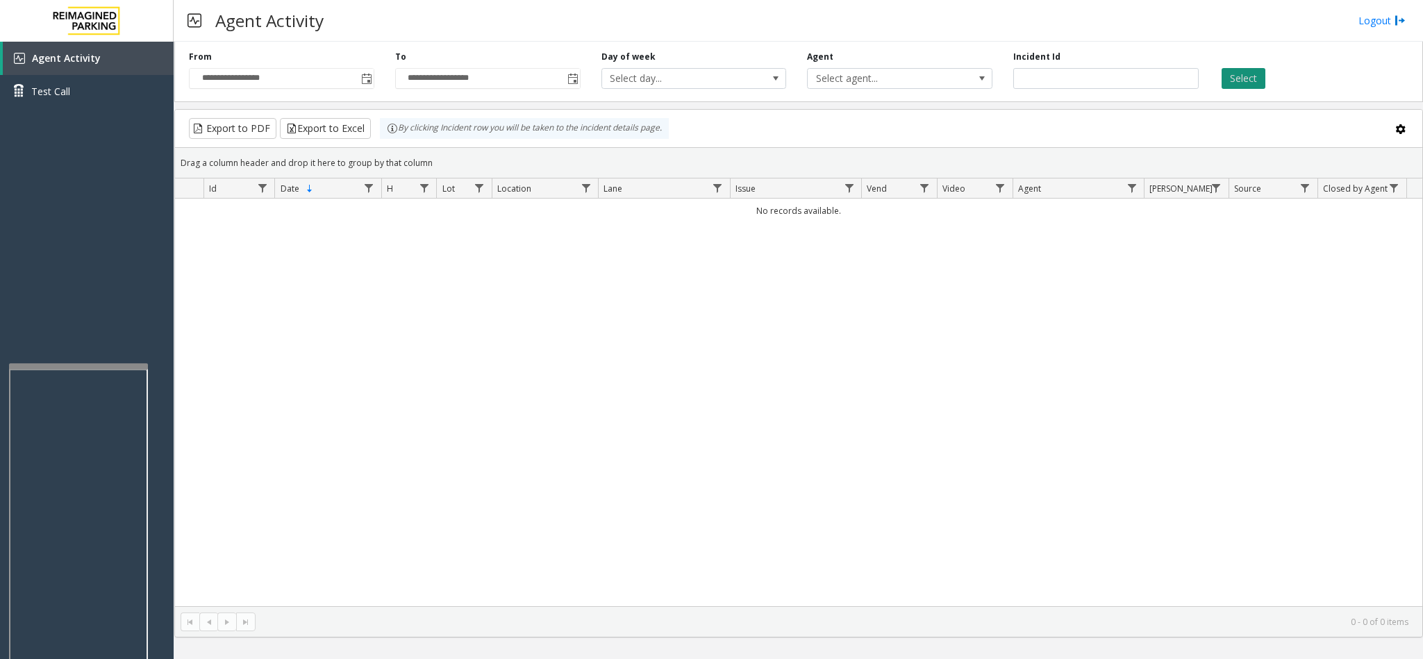
click at [1261, 77] on button "Select" at bounding box center [1243, 78] width 44 height 21
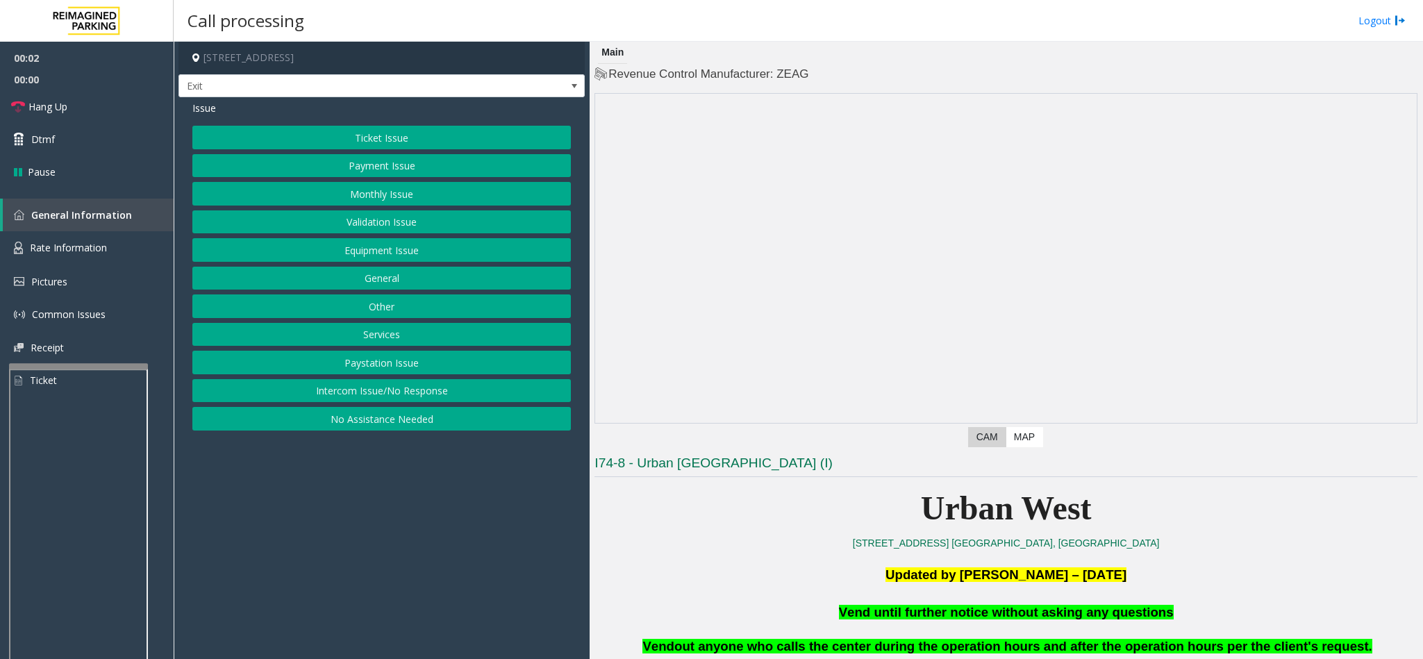
click at [411, 249] on button "Equipment Issue" at bounding box center [381, 250] width 378 height 24
click at [411, 249] on button "Gate / Door Won't Open" at bounding box center [381, 250] width 378 height 24
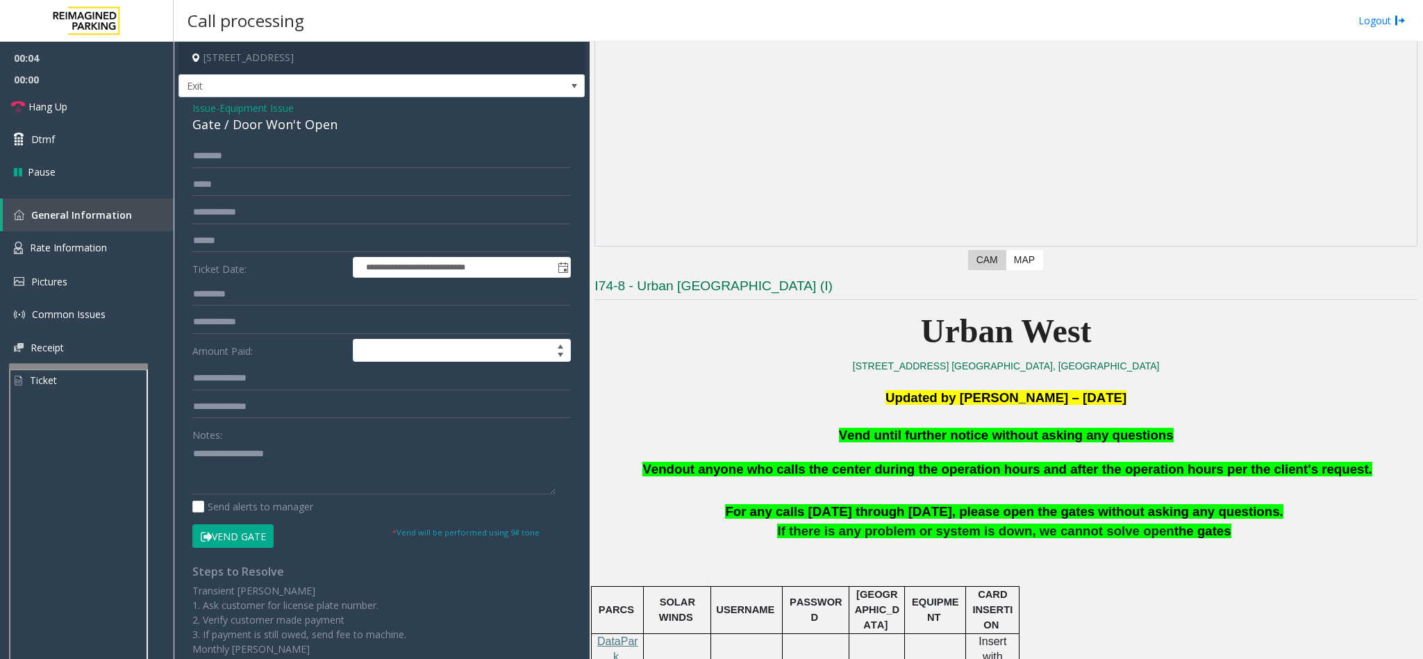
scroll to position [312, 0]
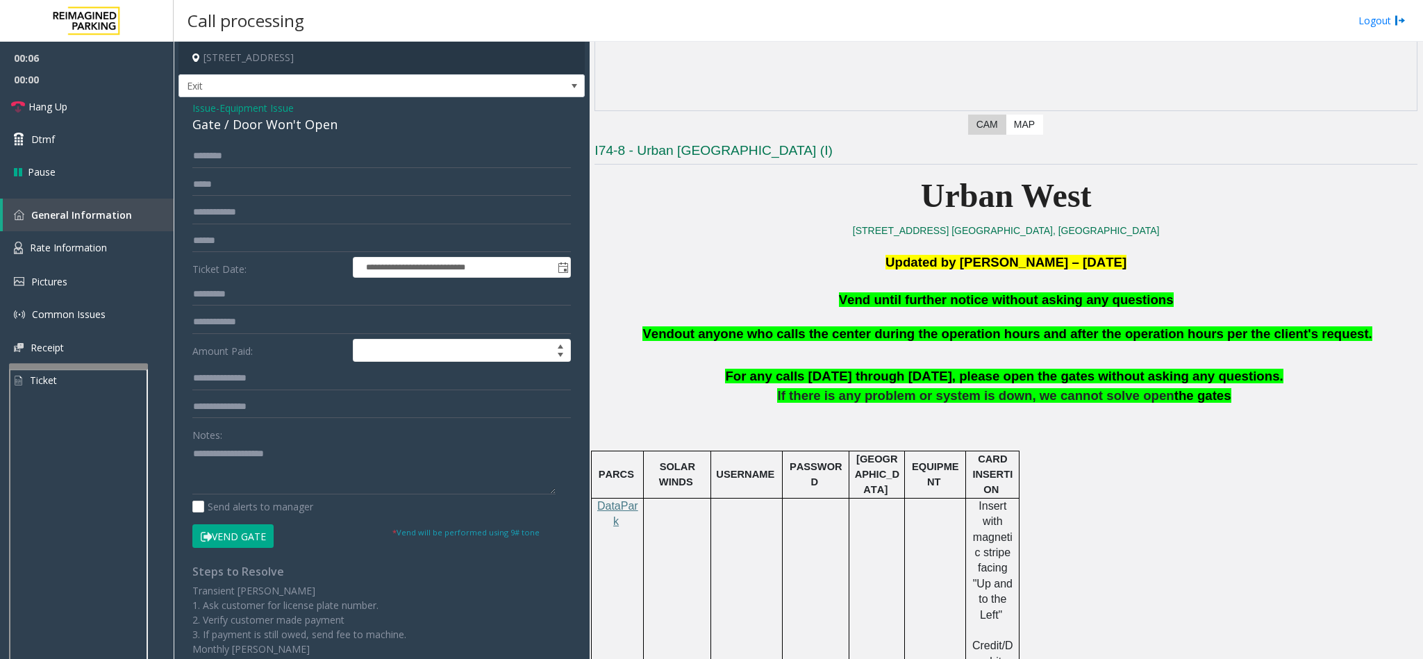
click at [899, 302] on span "Vend until further notice without asking any questions" at bounding box center [1006, 299] width 335 height 15
type textarea "**********"
click at [240, 538] on button "Vend Gate" at bounding box center [232, 536] width 81 height 24
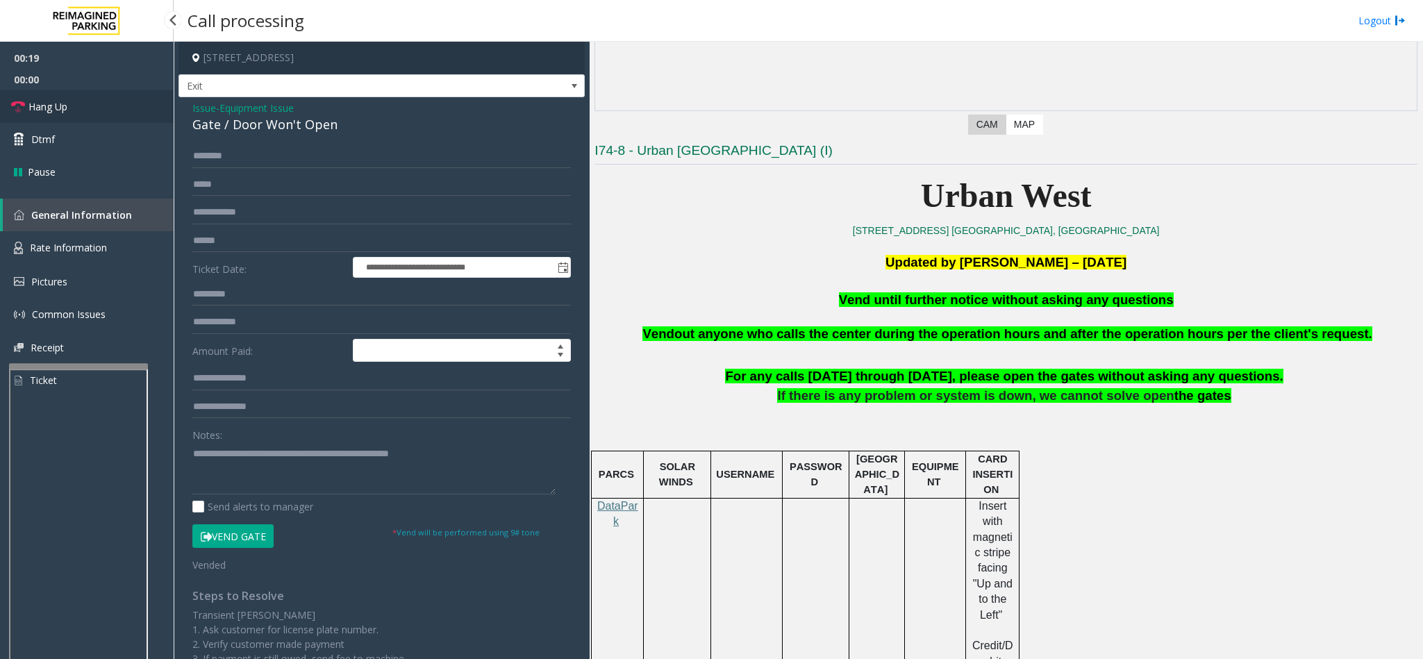
click at [25, 110] on link "Hang Up" at bounding box center [87, 106] width 174 height 33
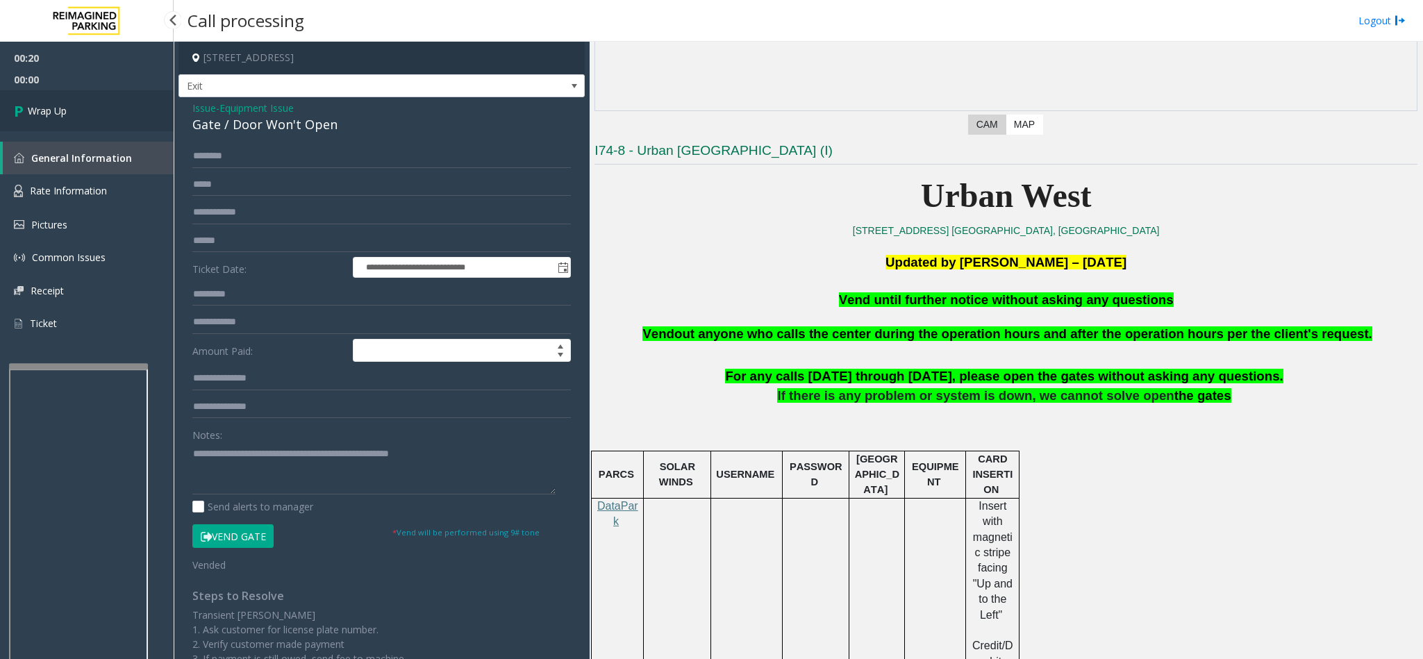
click at [25, 110] on icon at bounding box center [21, 110] width 14 height 23
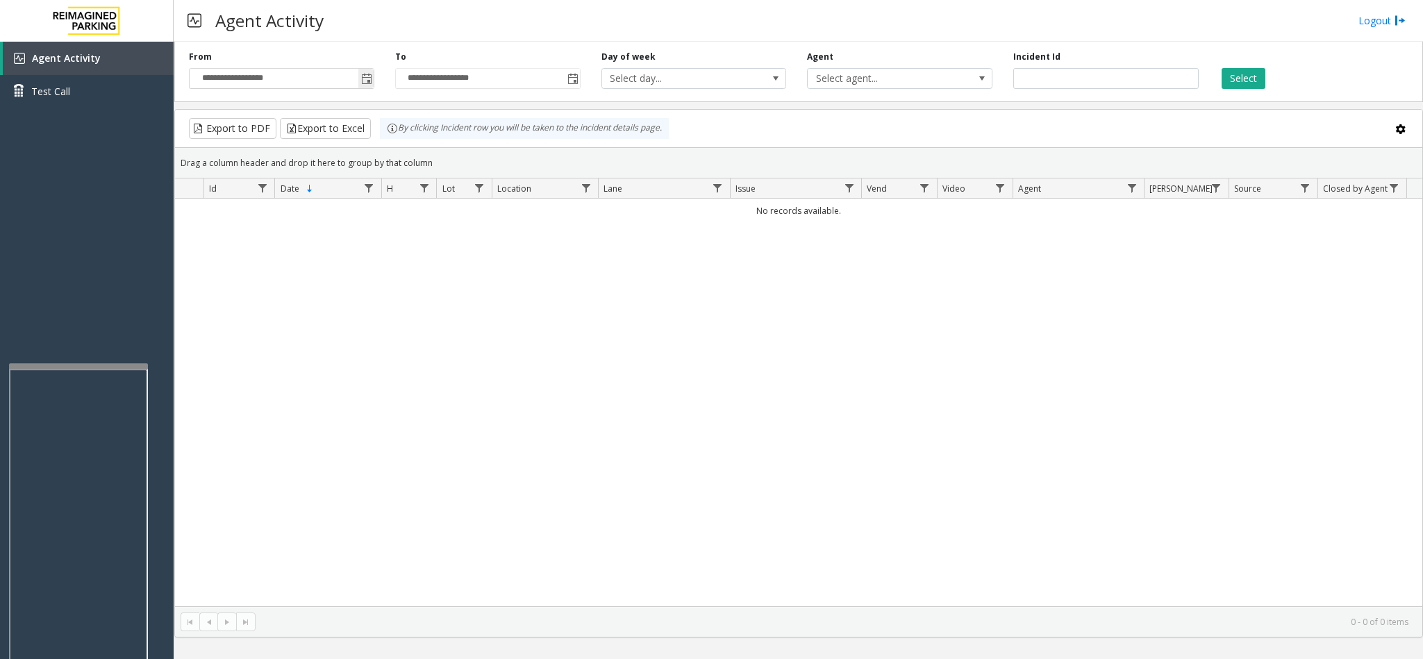
click at [367, 84] on span "Toggle popup" at bounding box center [366, 79] width 11 height 11
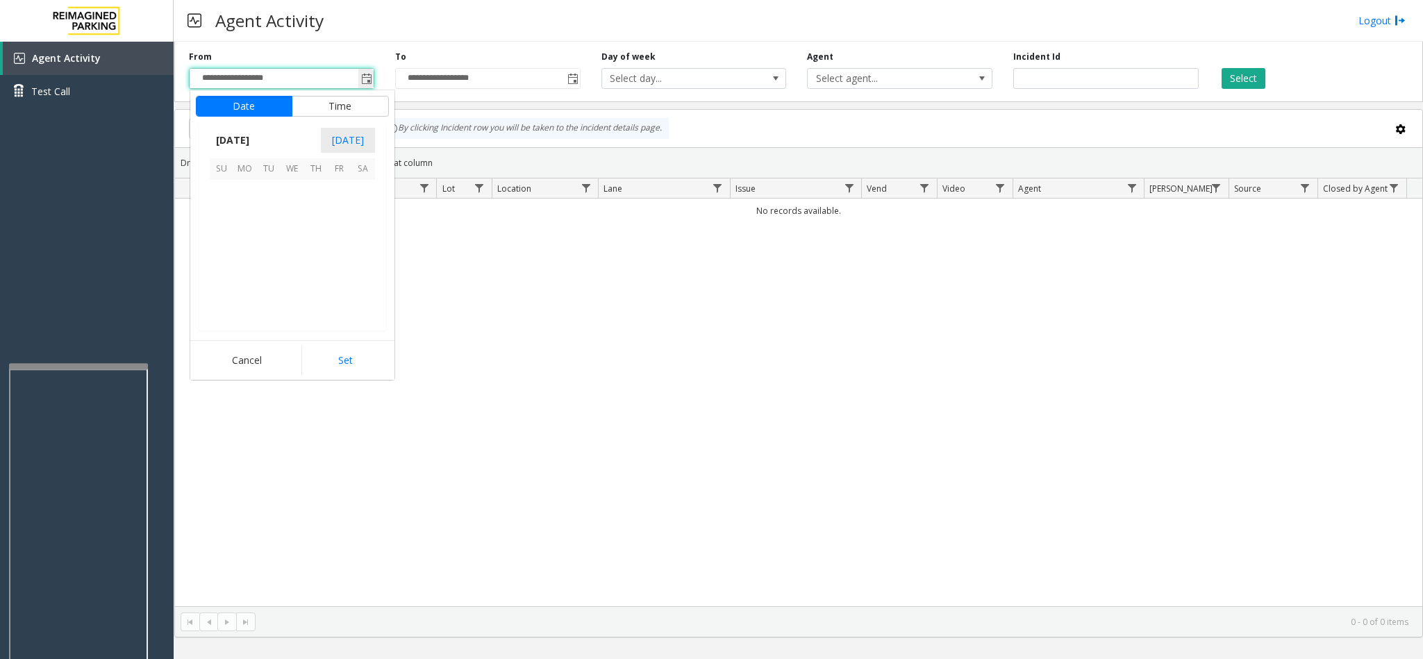
scroll to position [249114, 0]
click at [250, 194] on span "1" at bounding box center [245, 192] width 24 height 24
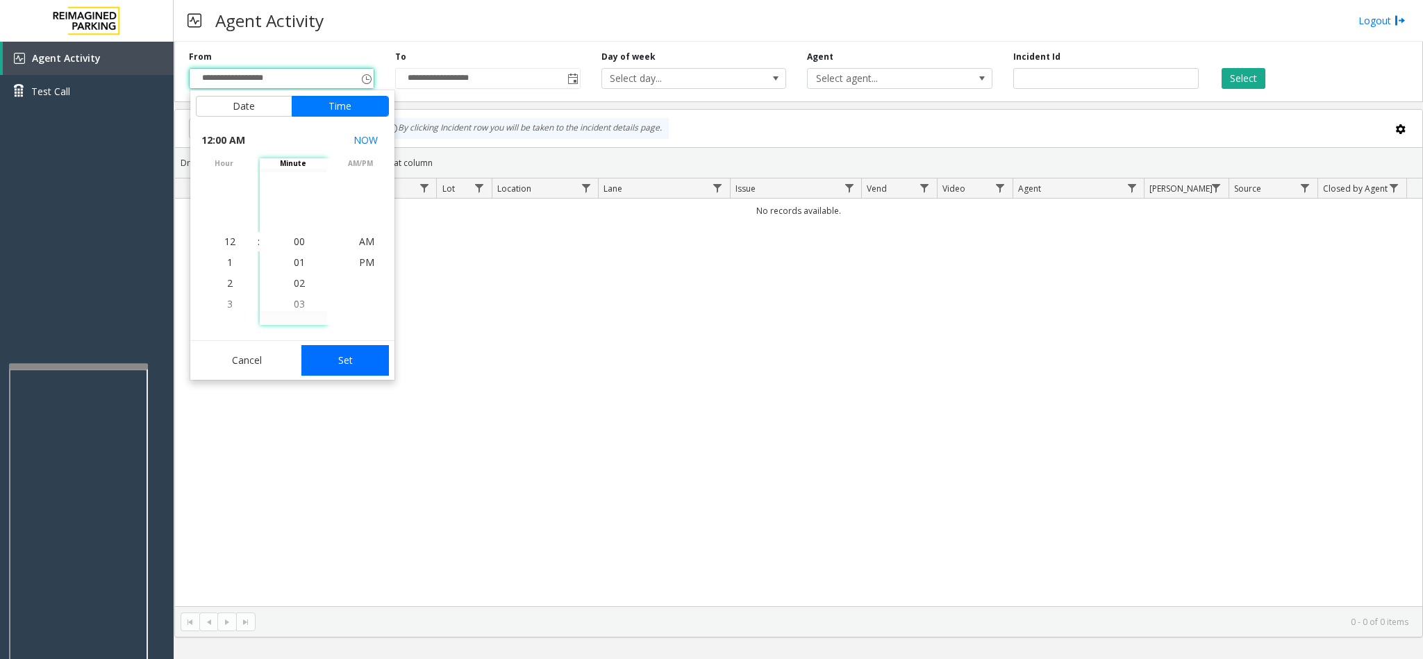
click at [309, 363] on button "Set" at bounding box center [344, 360] width 87 height 31
type input "**********"
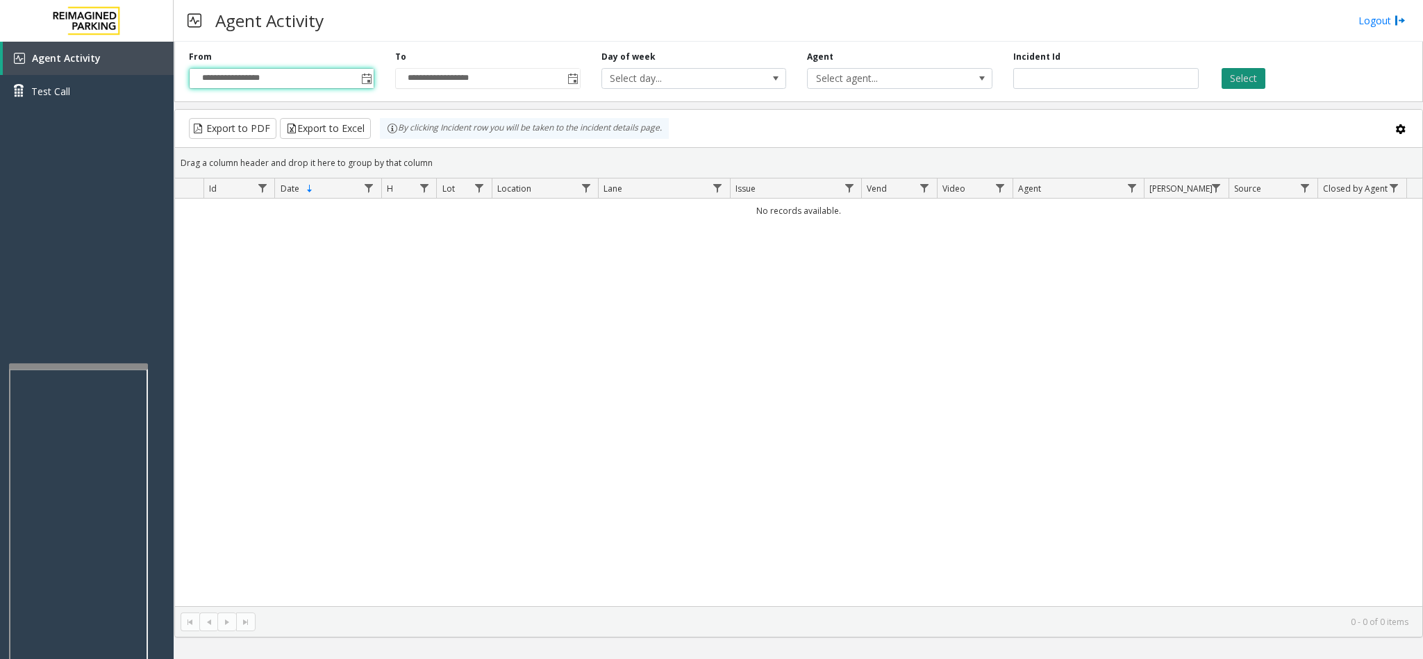
click at [1236, 77] on button "Select" at bounding box center [1243, 78] width 44 height 21
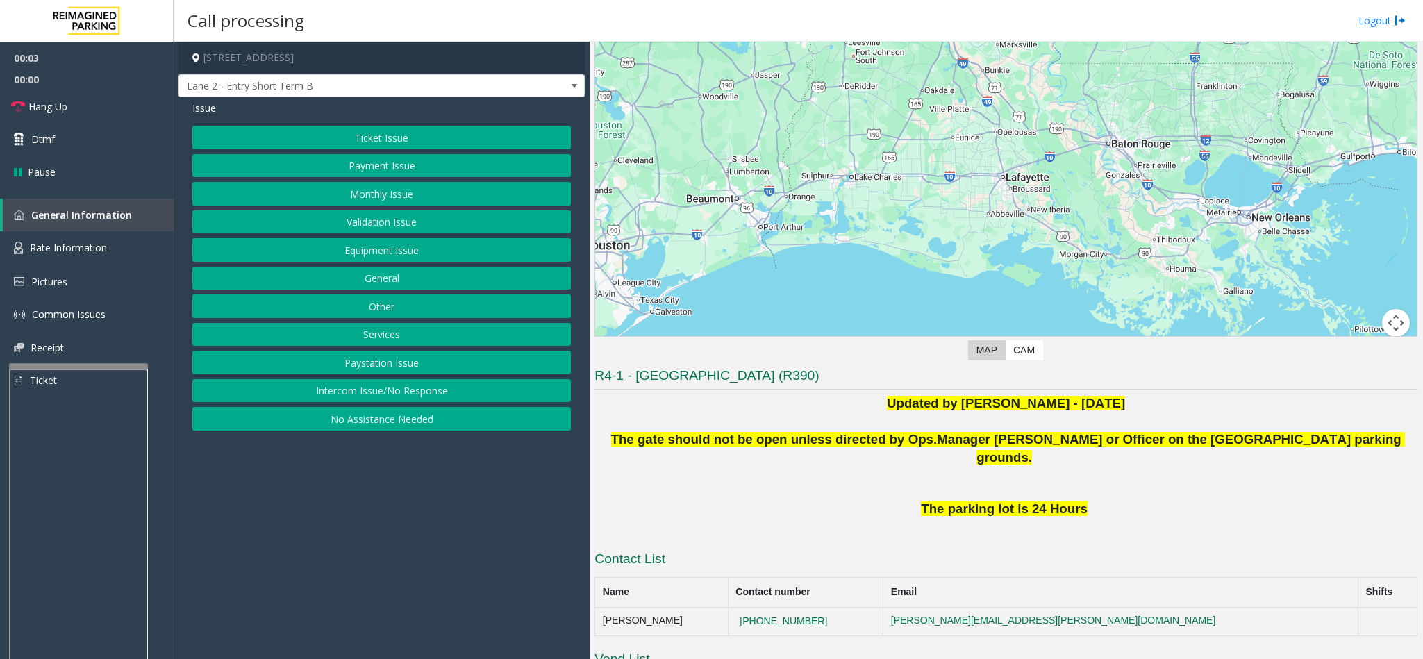
scroll to position [104, 0]
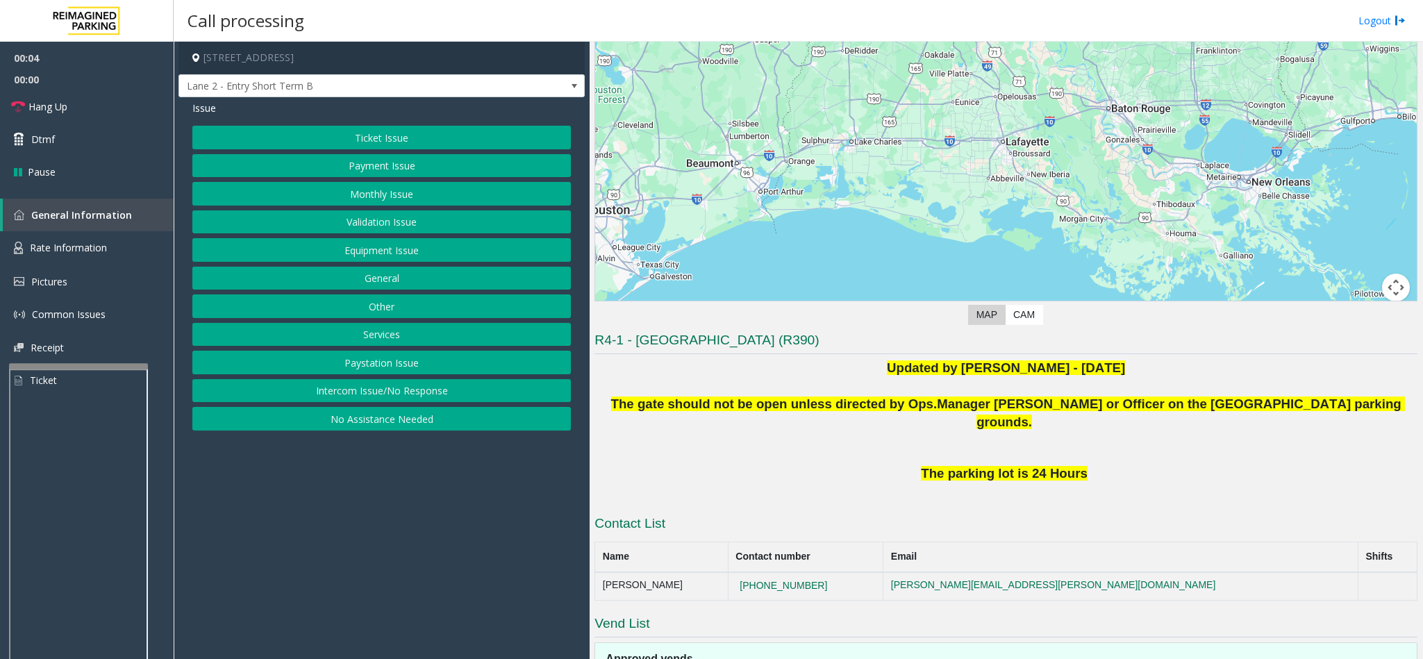
click at [444, 394] on button "Intercom Issue/No Response" at bounding box center [381, 391] width 378 height 24
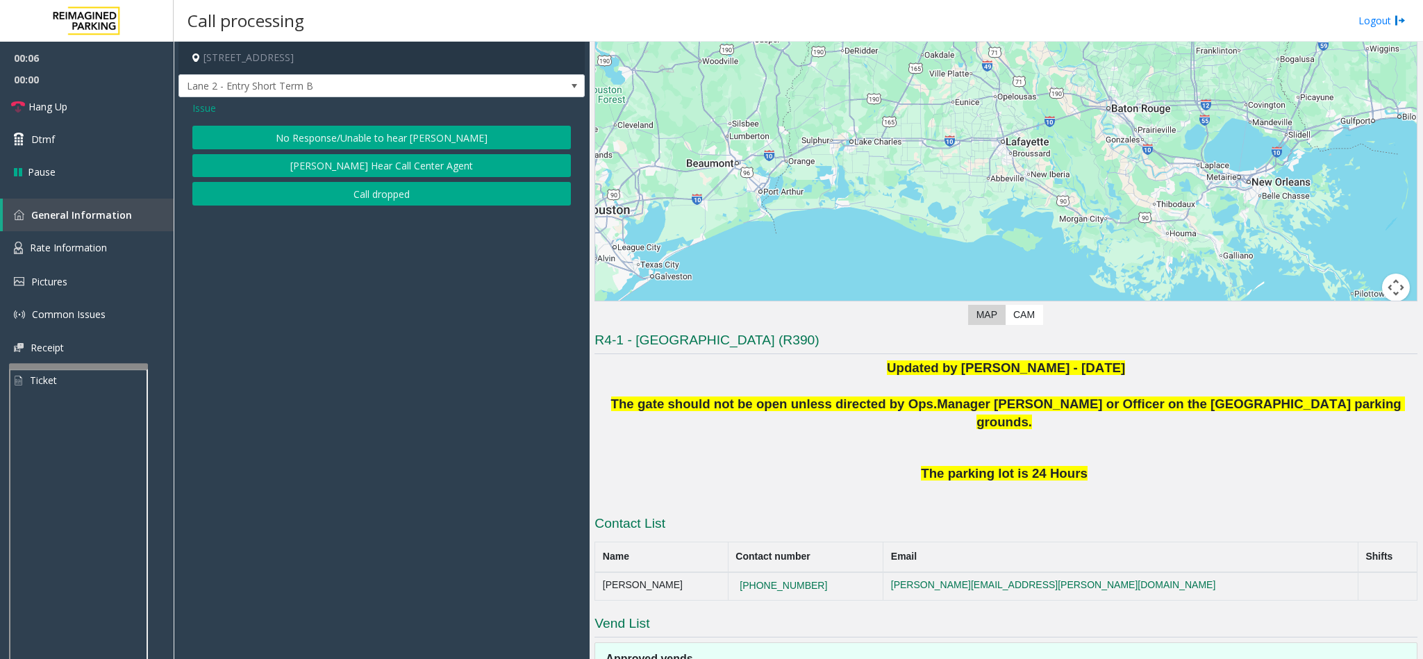
click at [415, 140] on button "No Response/Unable to hear [PERSON_NAME]" at bounding box center [381, 138] width 378 height 24
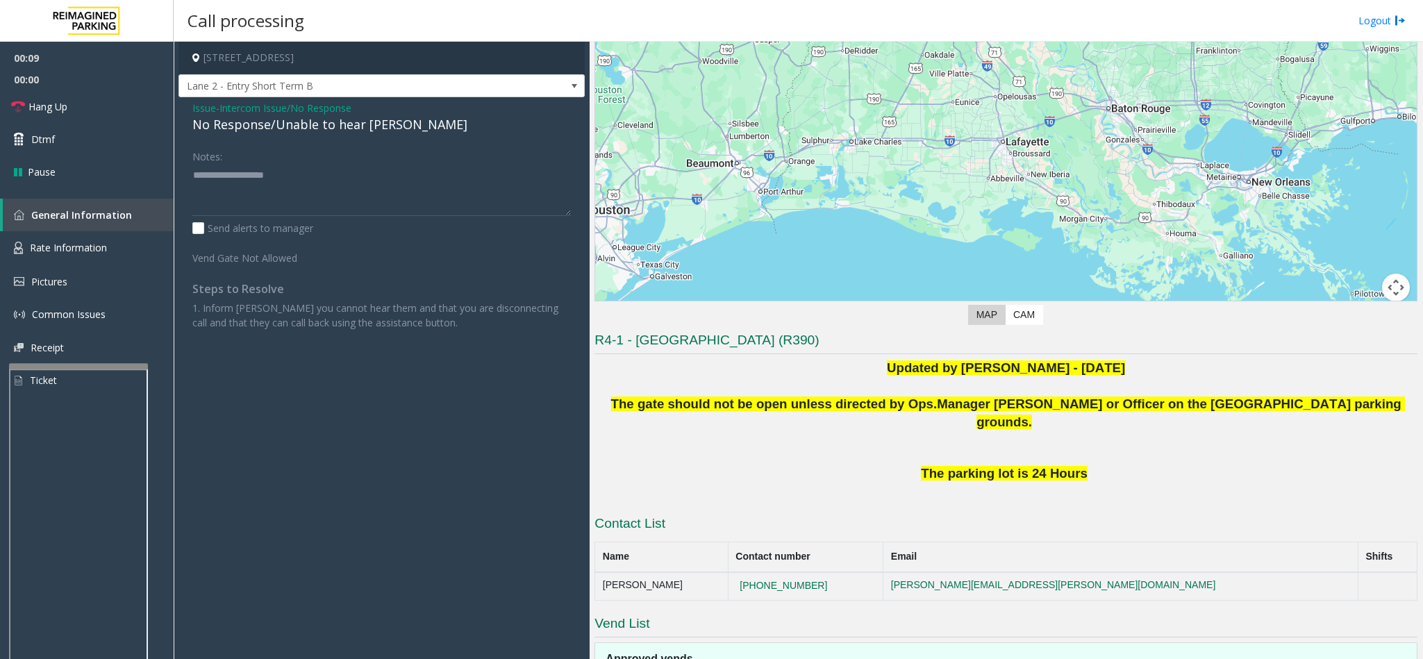
click at [367, 124] on div "No Response/Unable to hear [PERSON_NAME]" at bounding box center [381, 124] width 378 height 19
click at [371, 181] on textarea at bounding box center [381, 190] width 378 height 52
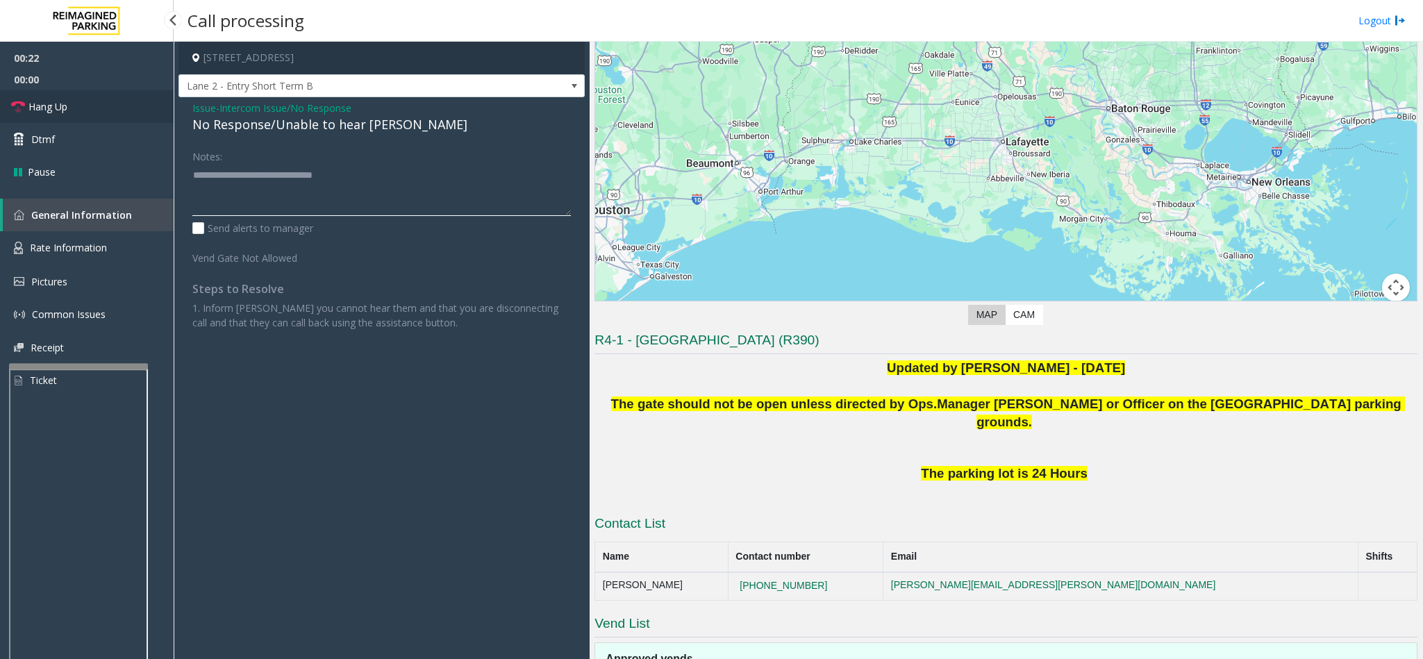
type textarea "**********"
click at [44, 107] on span "Hang Up" at bounding box center [47, 106] width 39 height 15
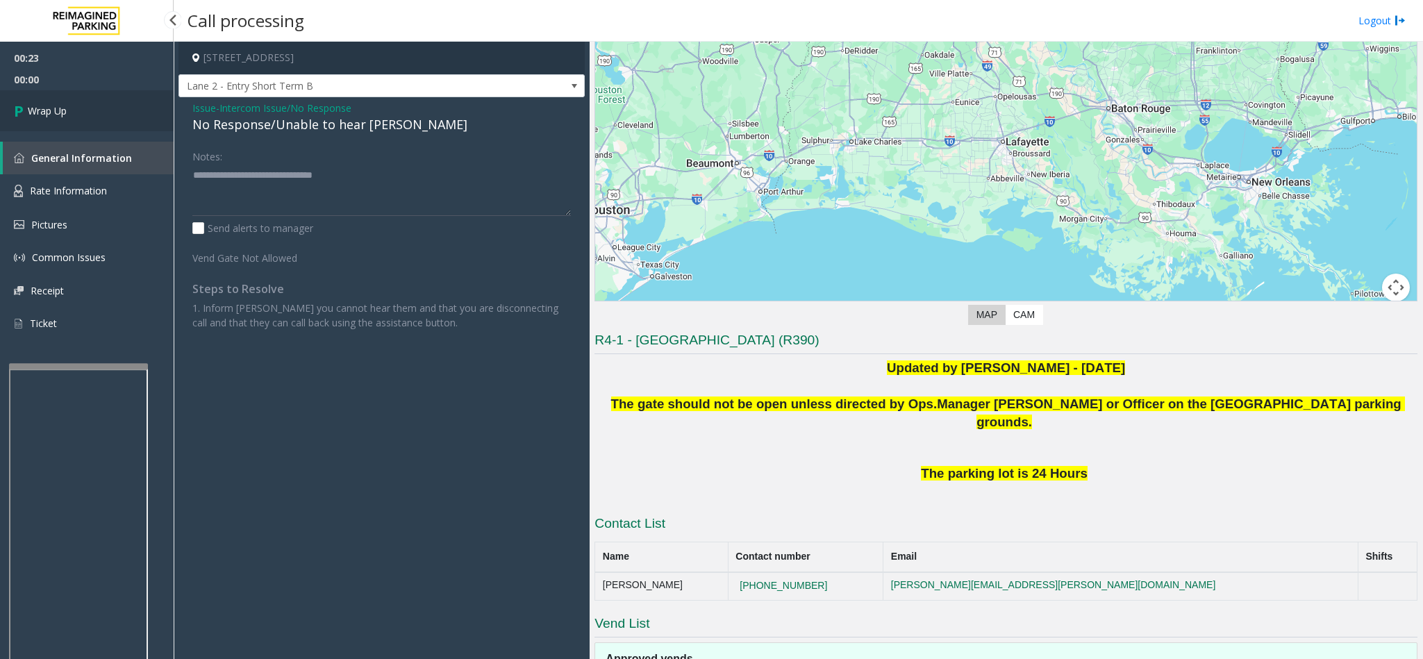
click at [44, 107] on span "Wrap Up" at bounding box center [47, 110] width 39 height 15
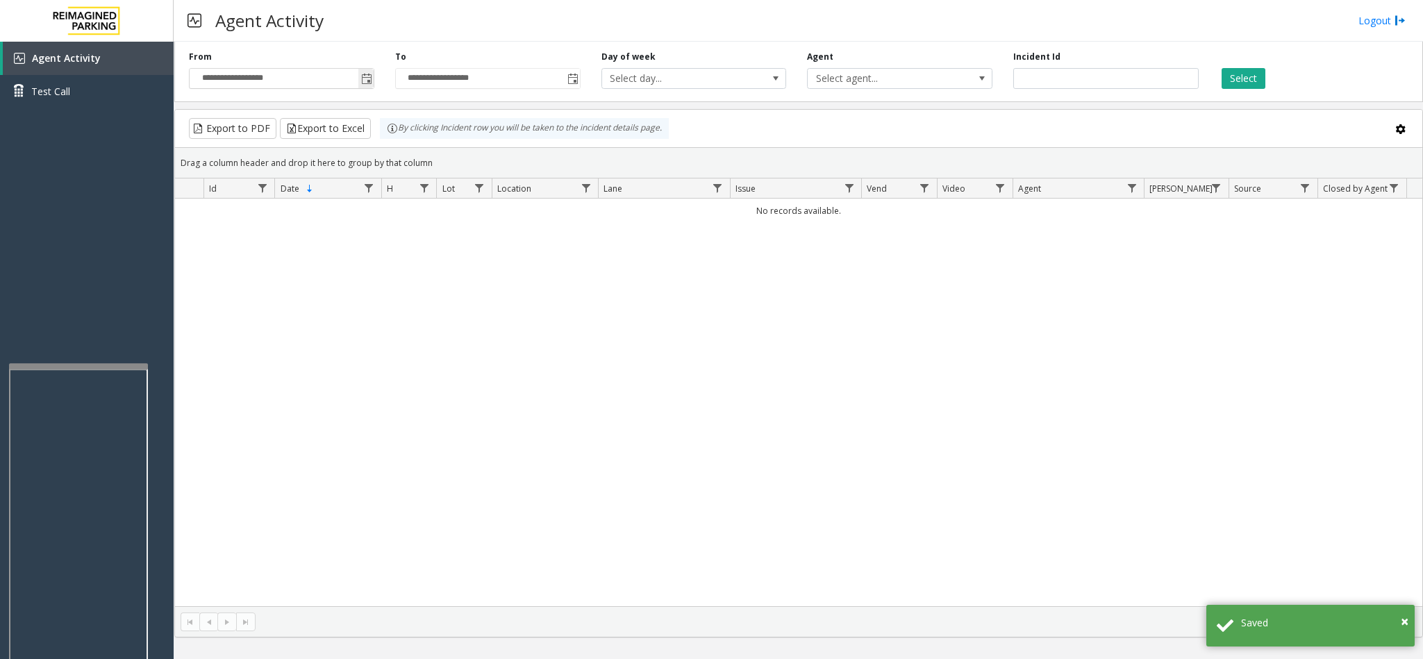
click at [359, 82] on span "Toggle popup" at bounding box center [365, 78] width 15 height 22
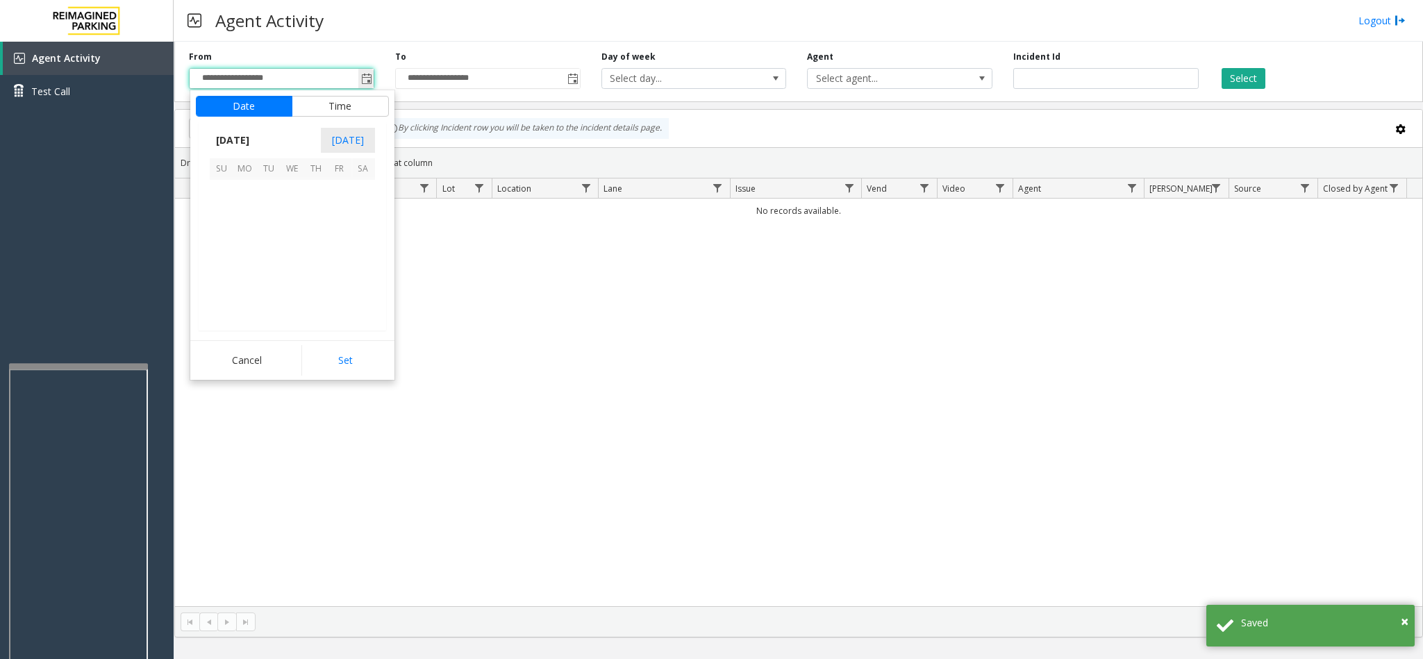
scroll to position [249114, 0]
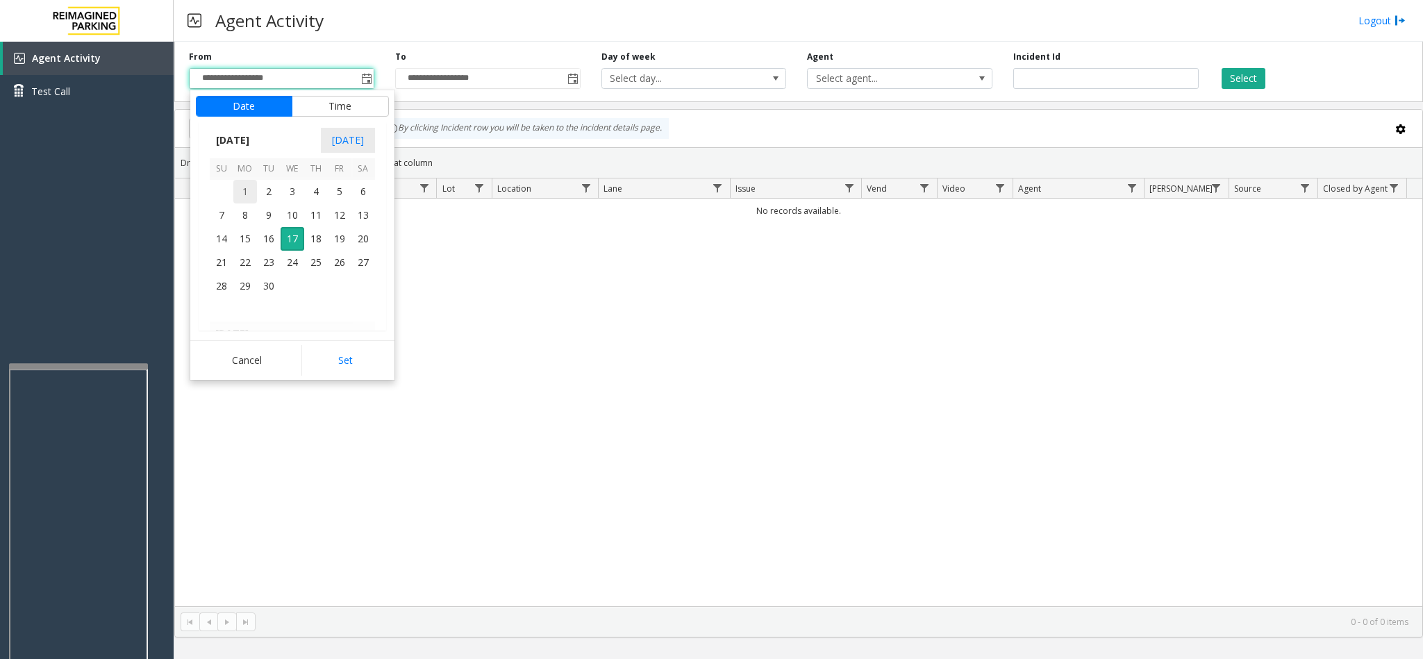
click at [255, 194] on span "1" at bounding box center [245, 192] width 24 height 24
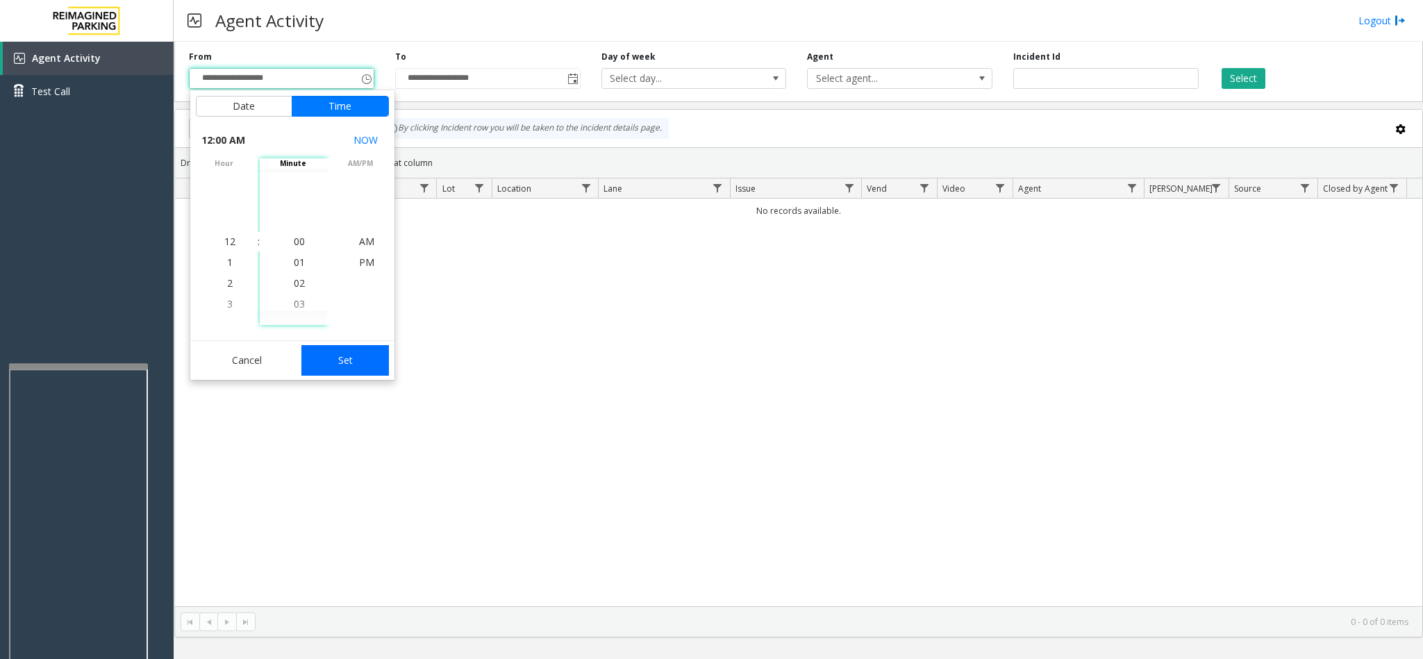
click at [329, 369] on button "Set" at bounding box center [344, 360] width 87 height 31
type input "**********"
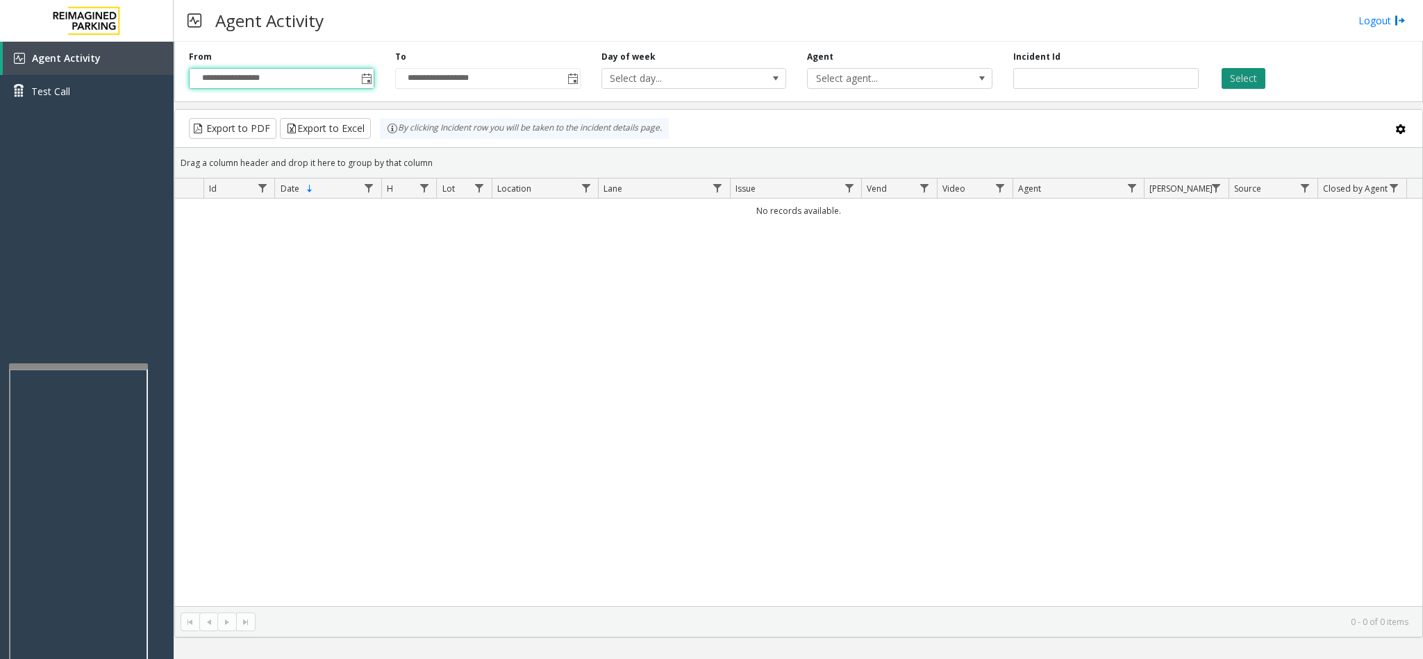
click at [1240, 74] on button "Select" at bounding box center [1243, 78] width 44 height 21
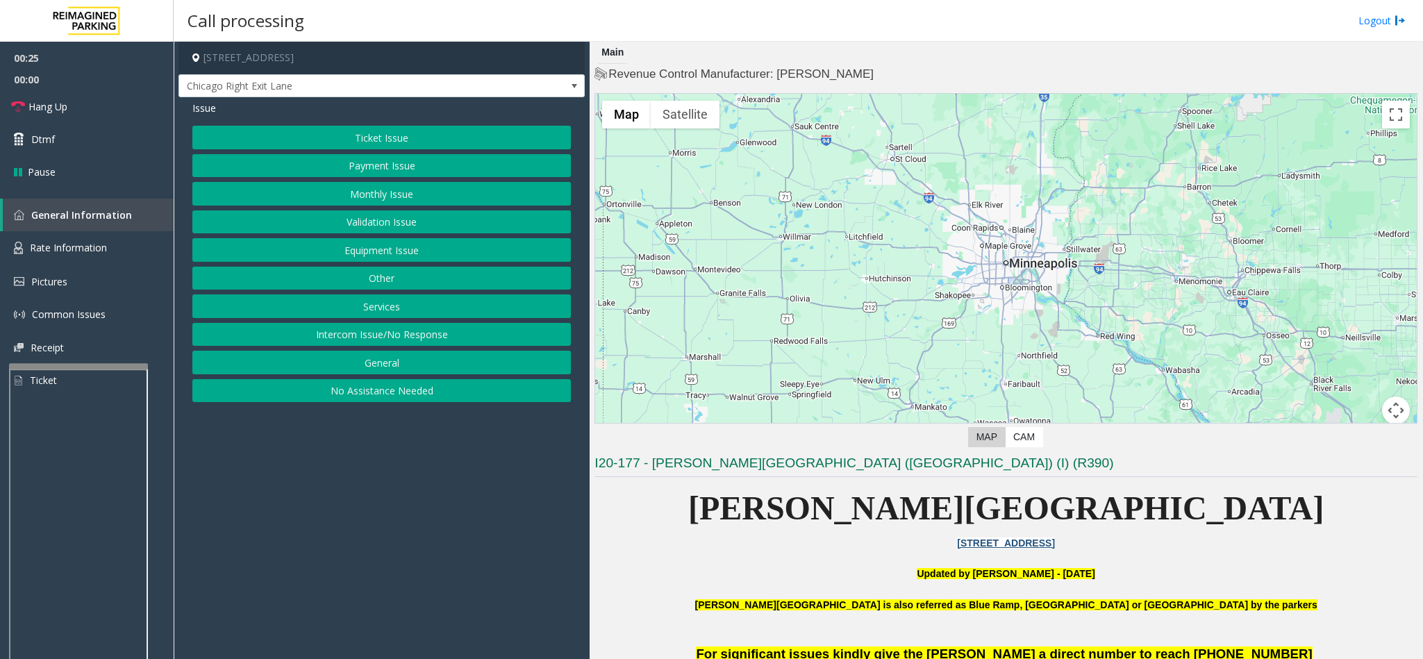
click at [392, 134] on button "Ticket Issue" at bounding box center [381, 138] width 378 height 24
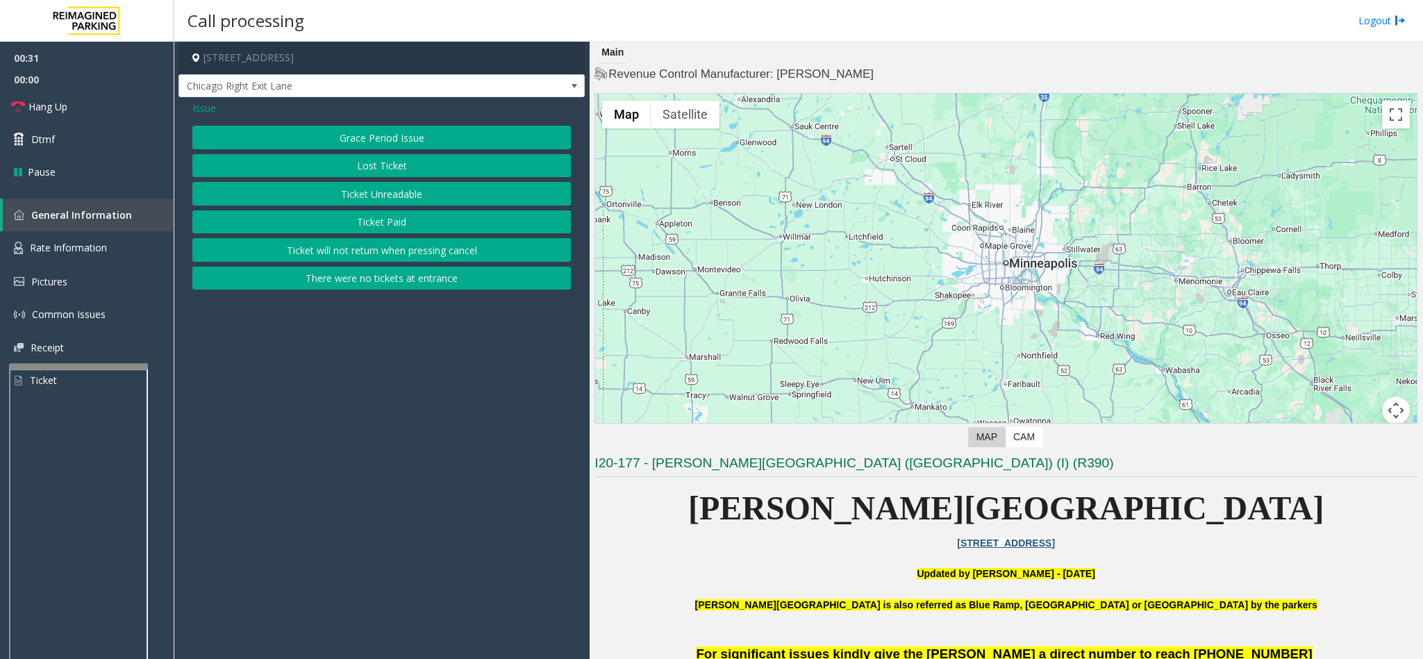
click at [208, 103] on span "Issue" at bounding box center [204, 108] width 24 height 15
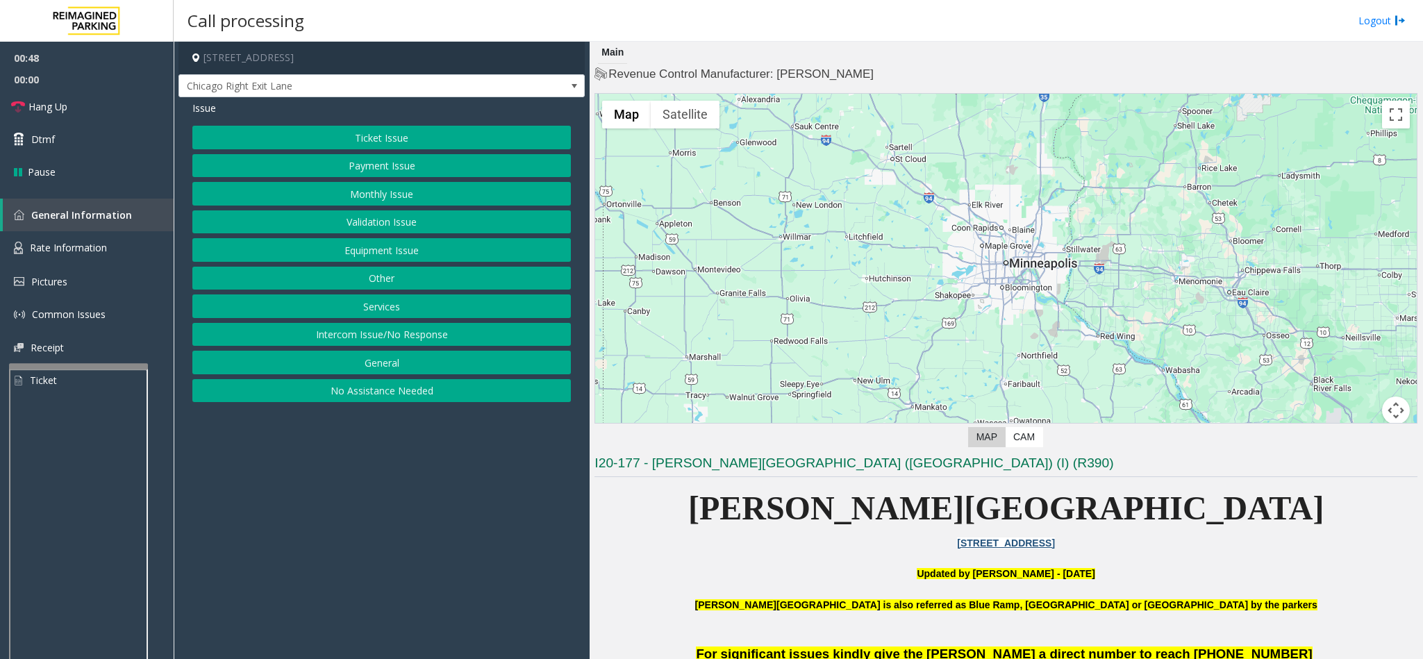
click at [413, 140] on button "Ticket Issue" at bounding box center [381, 138] width 378 height 24
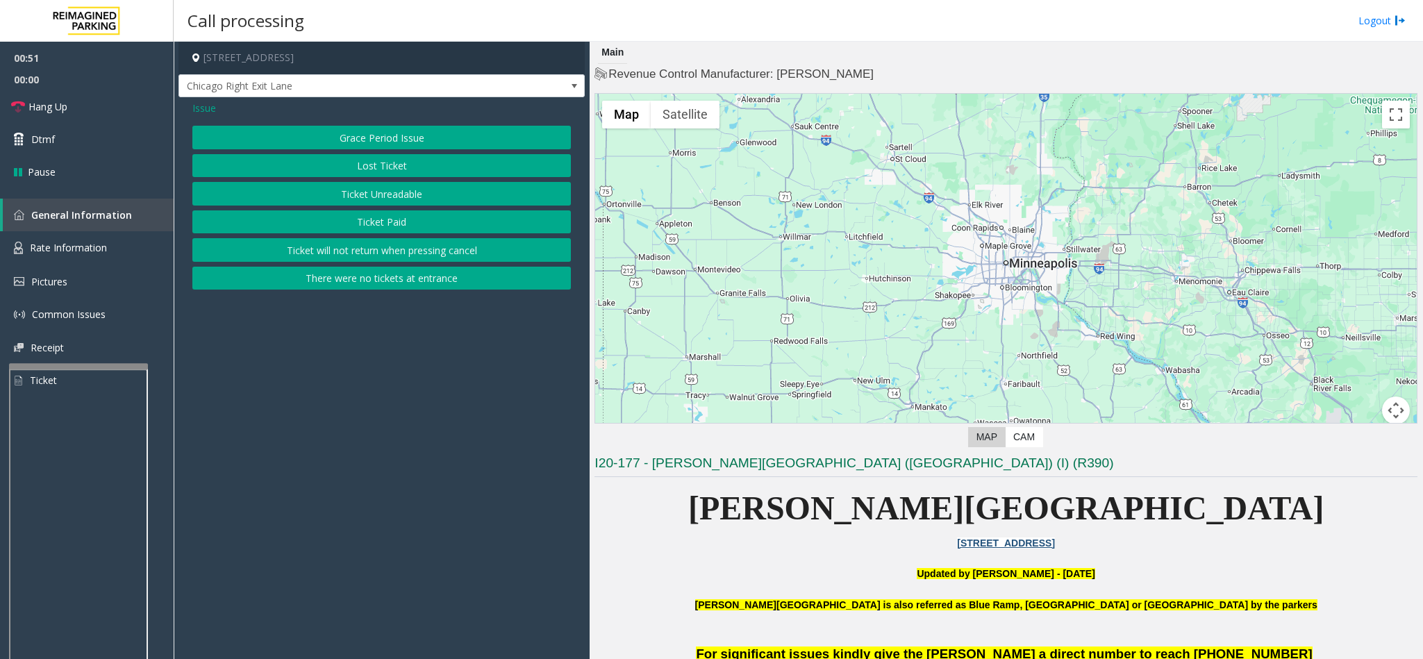
click at [417, 185] on button "Ticket Unreadable" at bounding box center [381, 194] width 378 height 24
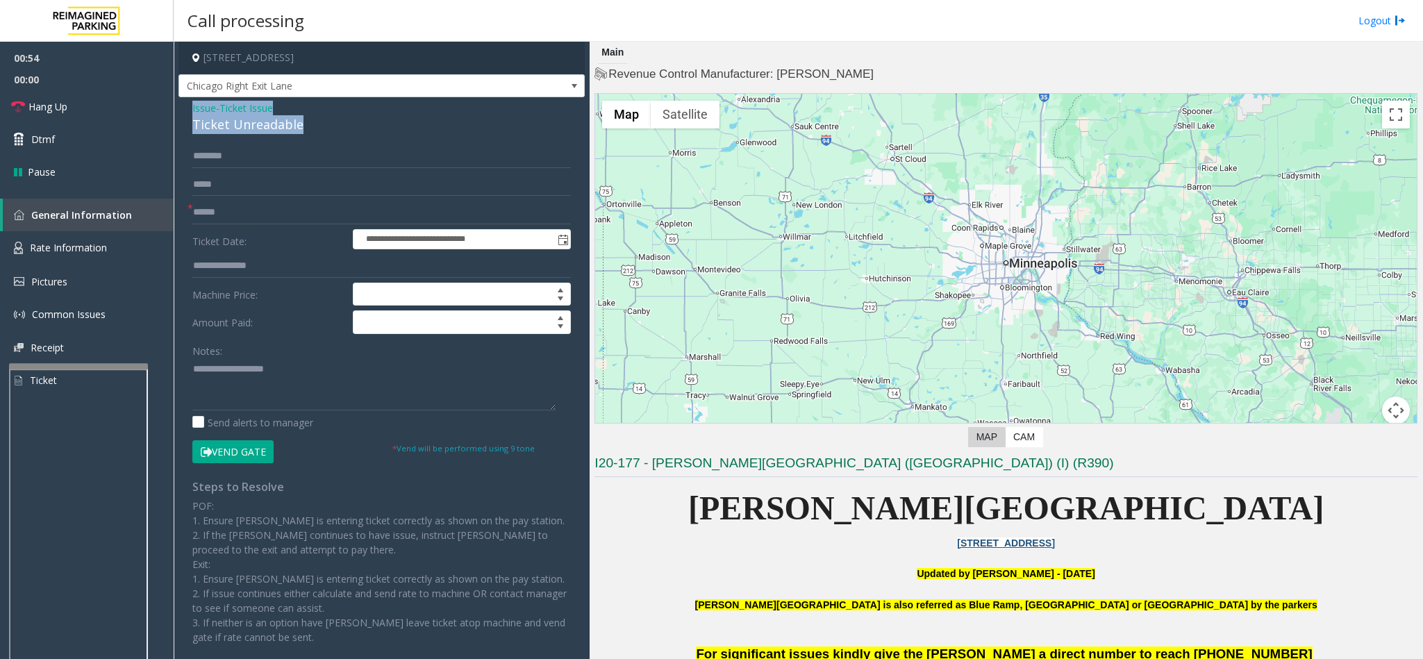
drag, startPoint x: 297, startPoint y: 125, endPoint x: 179, endPoint y: 112, distance: 118.0
click at [179, 112] on div "**********" at bounding box center [381, 392] width 406 height 590
click at [283, 385] on textarea at bounding box center [373, 384] width 363 height 52
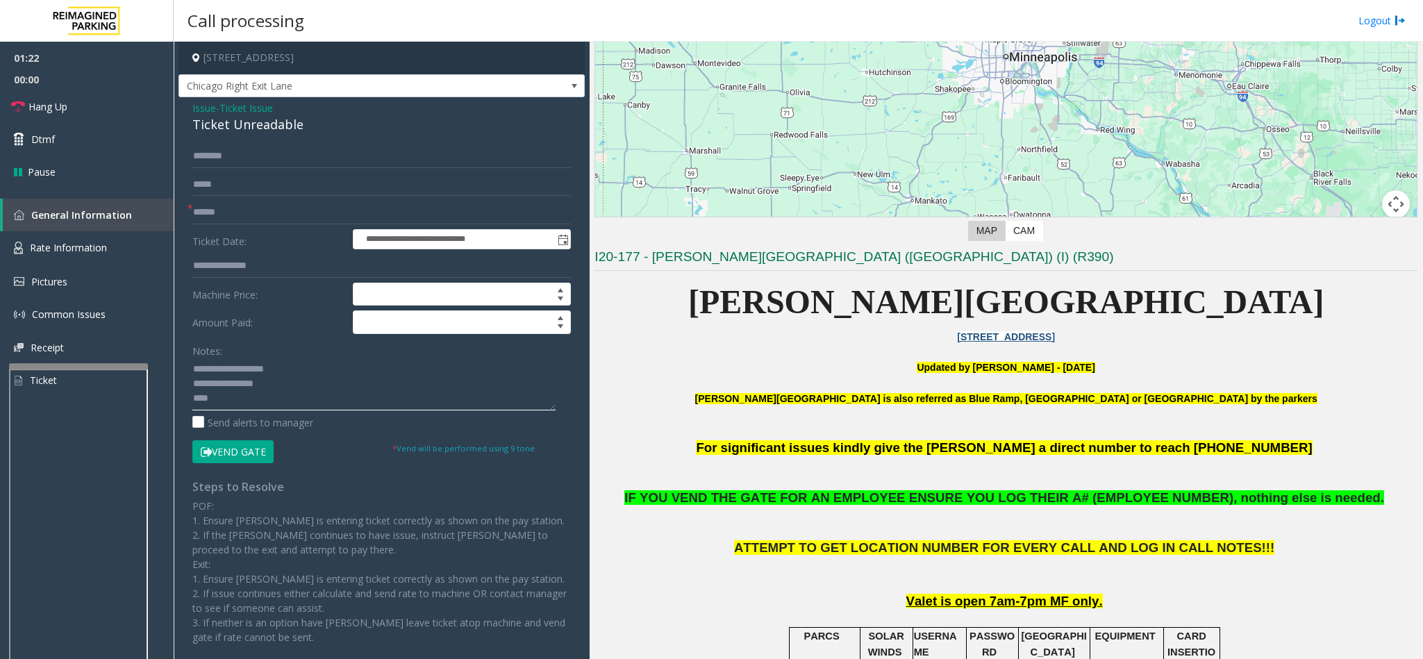
scroll to position [208, 0]
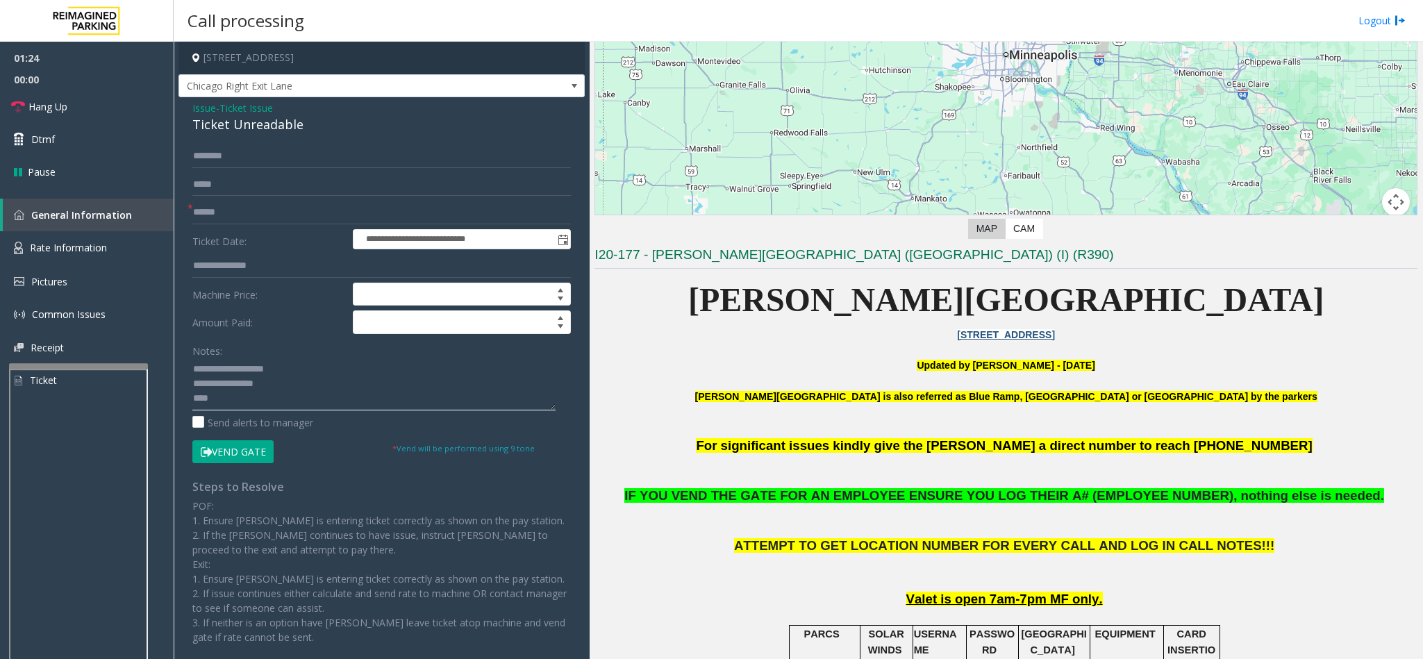
type textarea "**********"
click at [250, 456] on button "Vend Gate" at bounding box center [232, 452] width 81 height 24
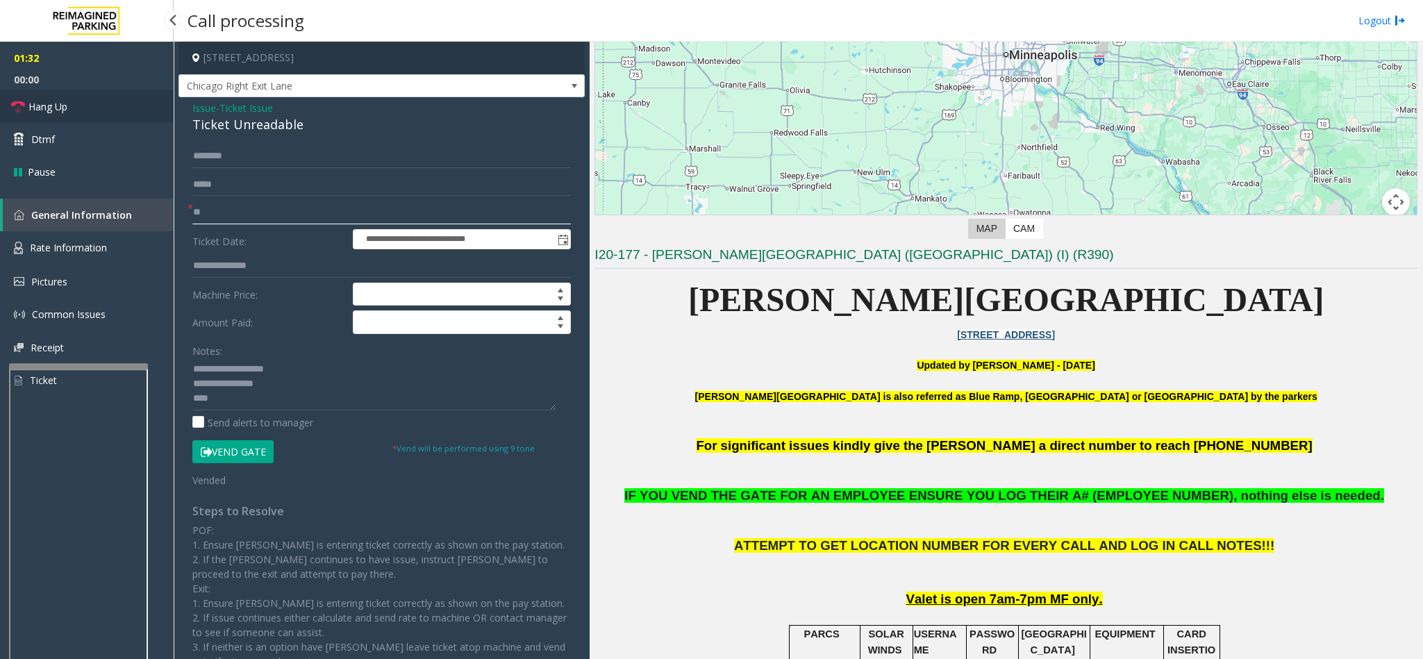
type input "**"
click at [44, 110] on span "Hang Up" at bounding box center [47, 106] width 39 height 15
click at [219, 404] on textarea at bounding box center [373, 384] width 363 height 52
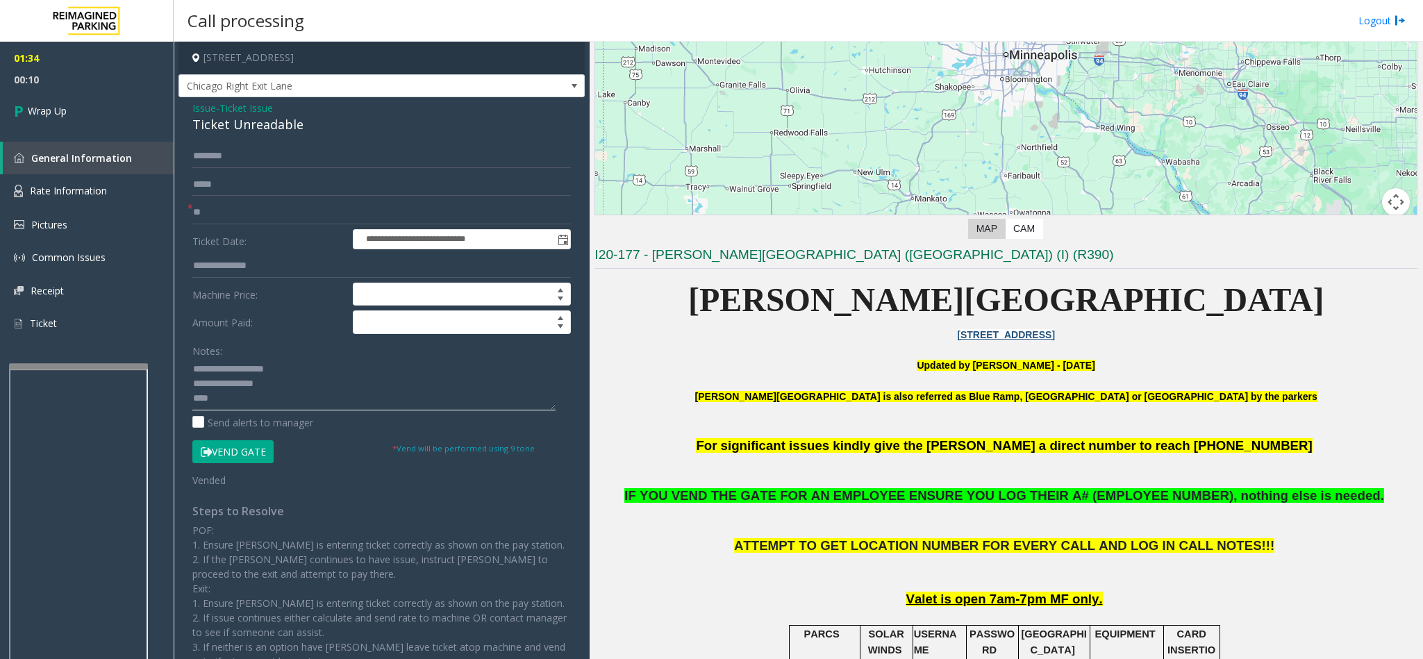
drag, startPoint x: 275, startPoint y: 388, endPoint x: 182, endPoint y: 362, distance: 96.5
click at [182, 362] on div "**********" at bounding box center [381, 420] width 399 height 553
type textarea "****"
click at [201, 107] on span "Issue" at bounding box center [204, 108] width 24 height 15
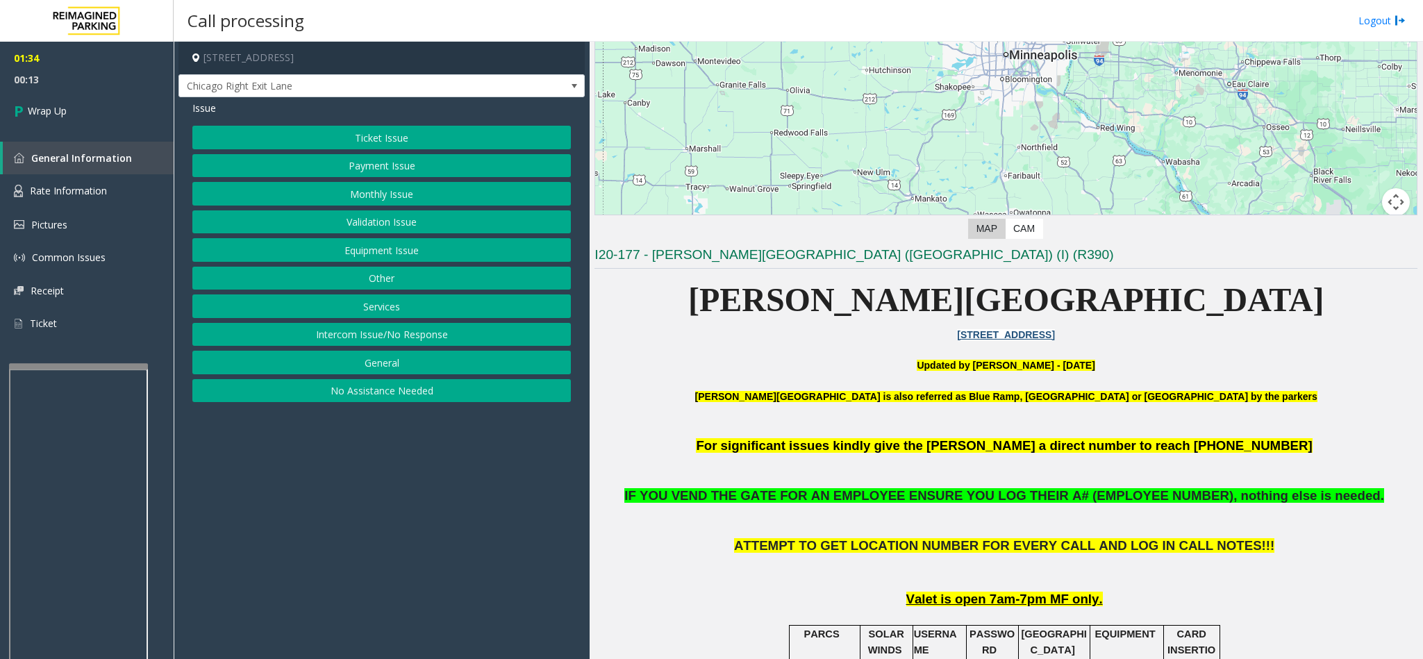
click at [384, 261] on button "Equipment Issue" at bounding box center [381, 250] width 378 height 24
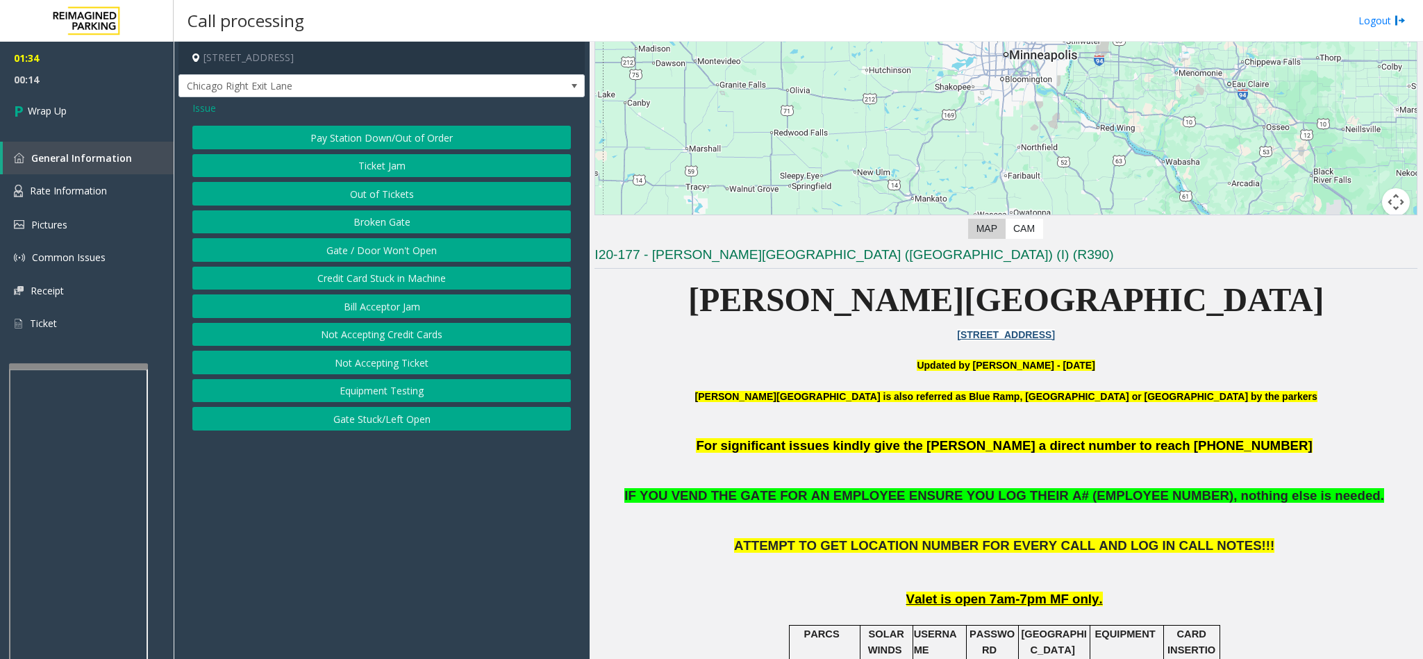
click at [401, 252] on button "Gate / Door Won't Open" at bounding box center [381, 250] width 378 height 24
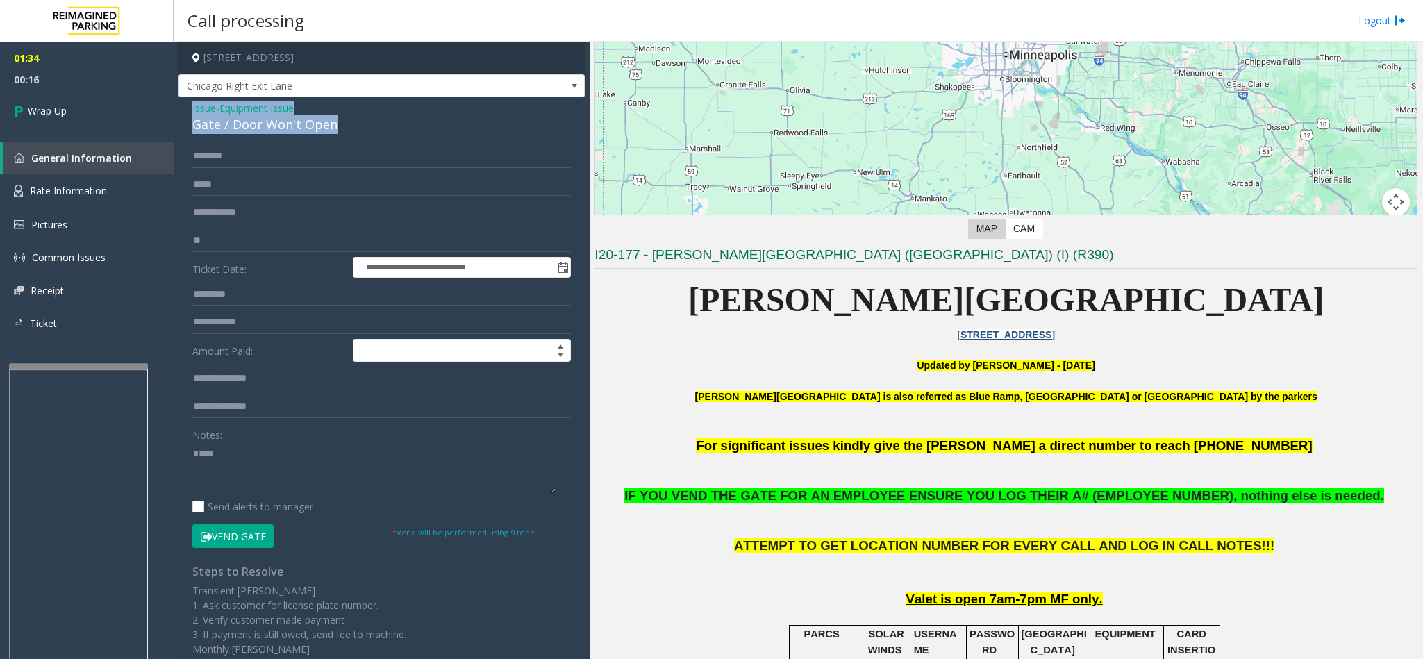
drag, startPoint x: 334, startPoint y: 122, endPoint x: 209, endPoint y: 111, distance: 125.4
click at [192, 103] on div "Issue - Equipment Issue Gate / Door Won't Open" at bounding box center [381, 117] width 378 height 33
click at [224, 483] on textarea at bounding box center [373, 468] width 363 height 52
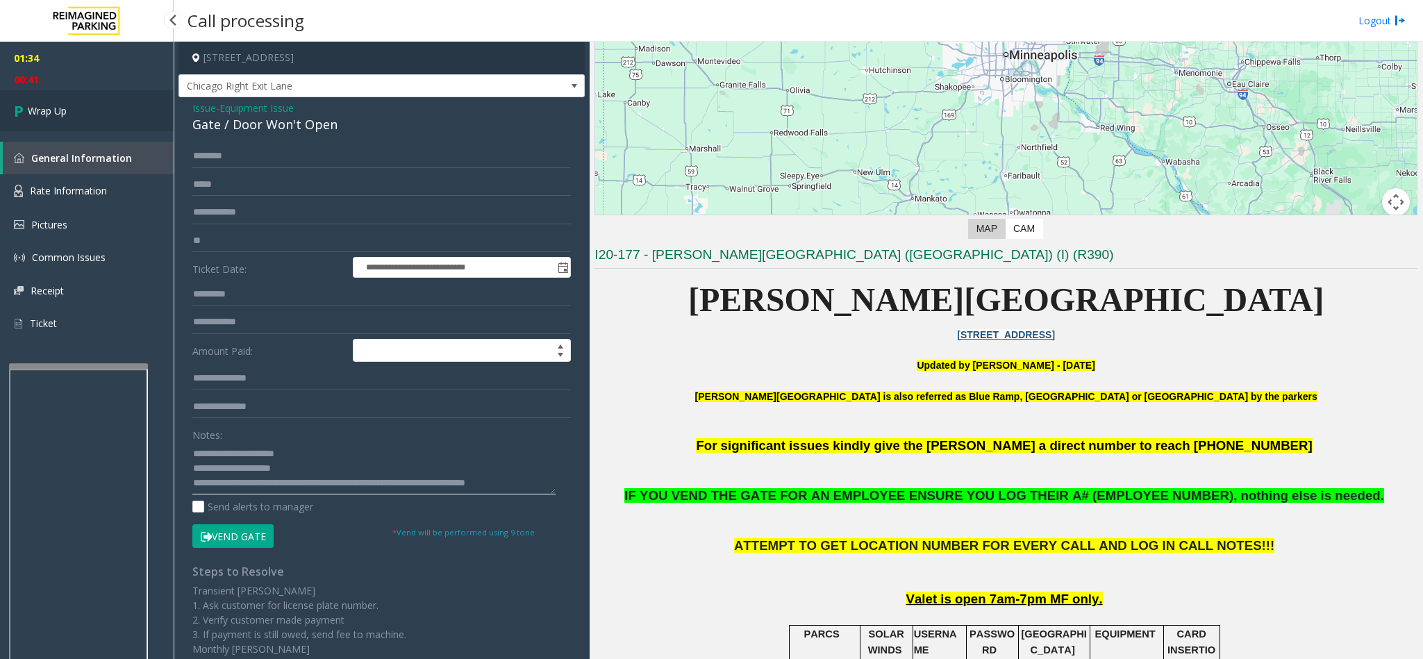
type textarea "**********"
click at [21, 112] on icon at bounding box center [21, 110] width 14 height 23
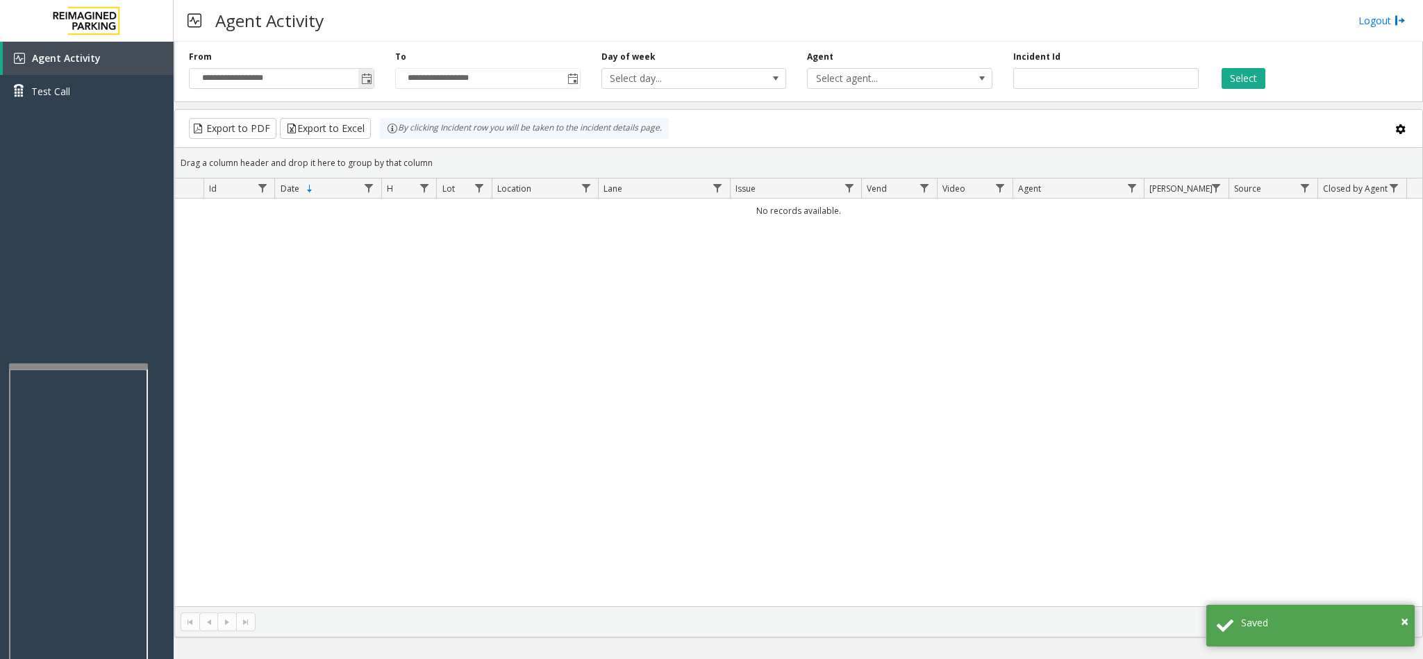
click at [367, 80] on span "Toggle popup" at bounding box center [366, 79] width 11 height 11
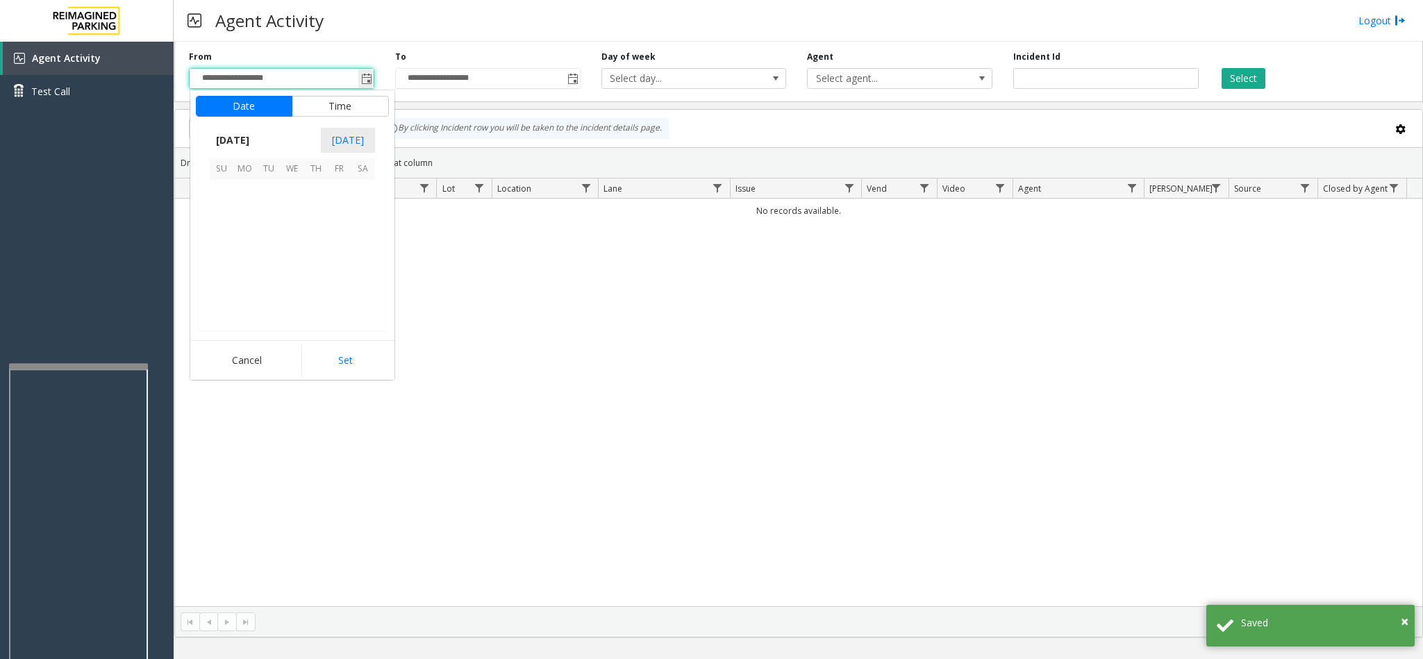
scroll to position [249114, 0]
click at [362, 194] on span "6" at bounding box center [363, 192] width 24 height 24
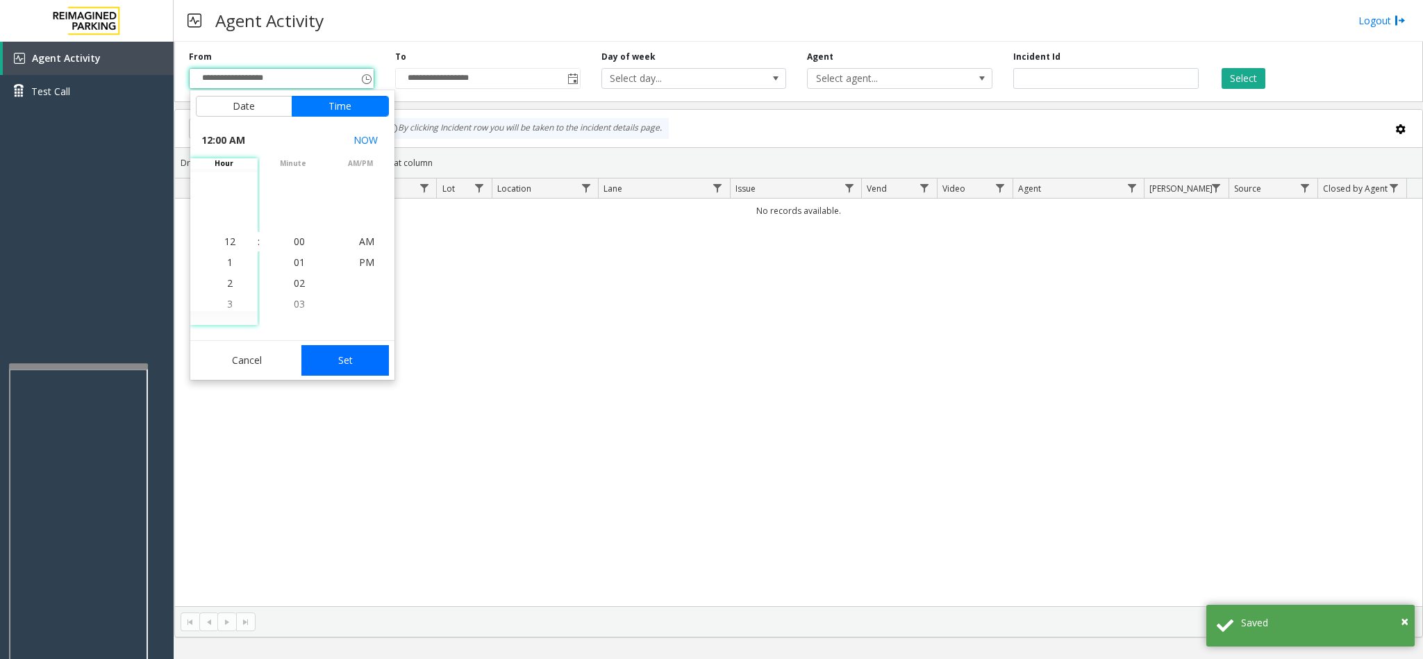
click at [365, 355] on button "Set" at bounding box center [344, 360] width 87 height 31
type input "**********"
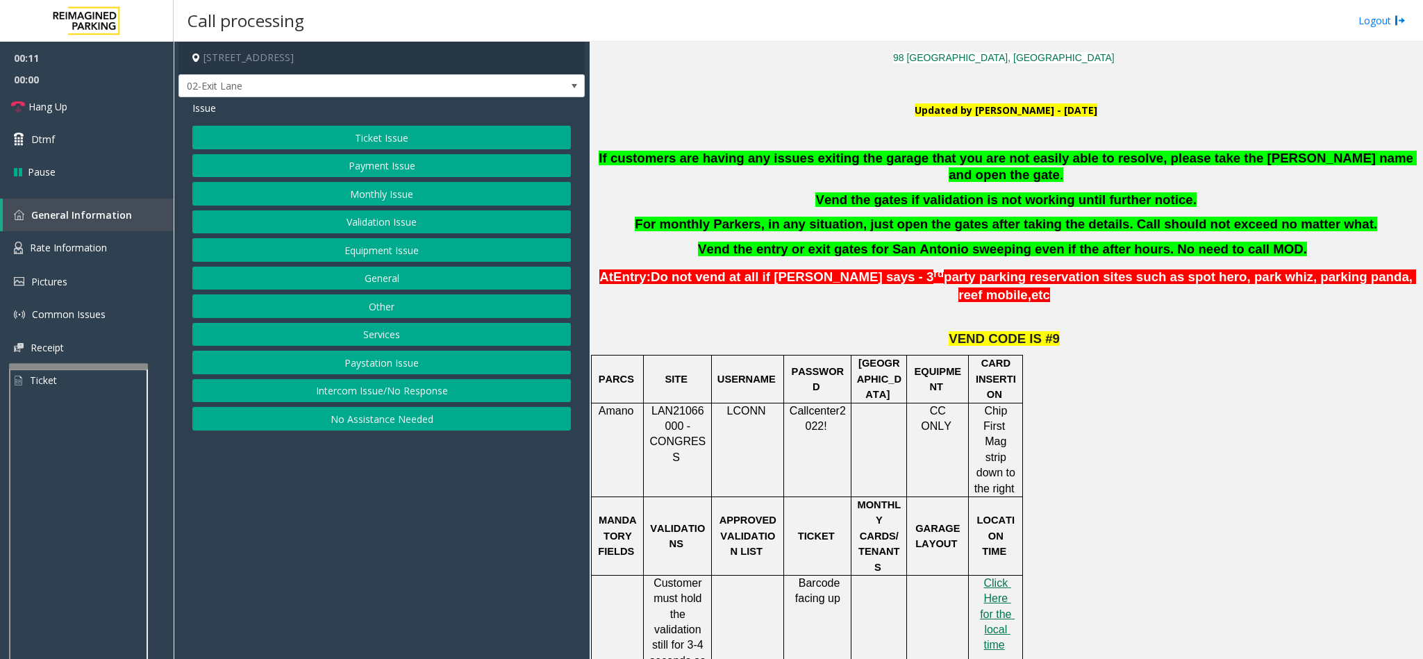
scroll to position [417, 0]
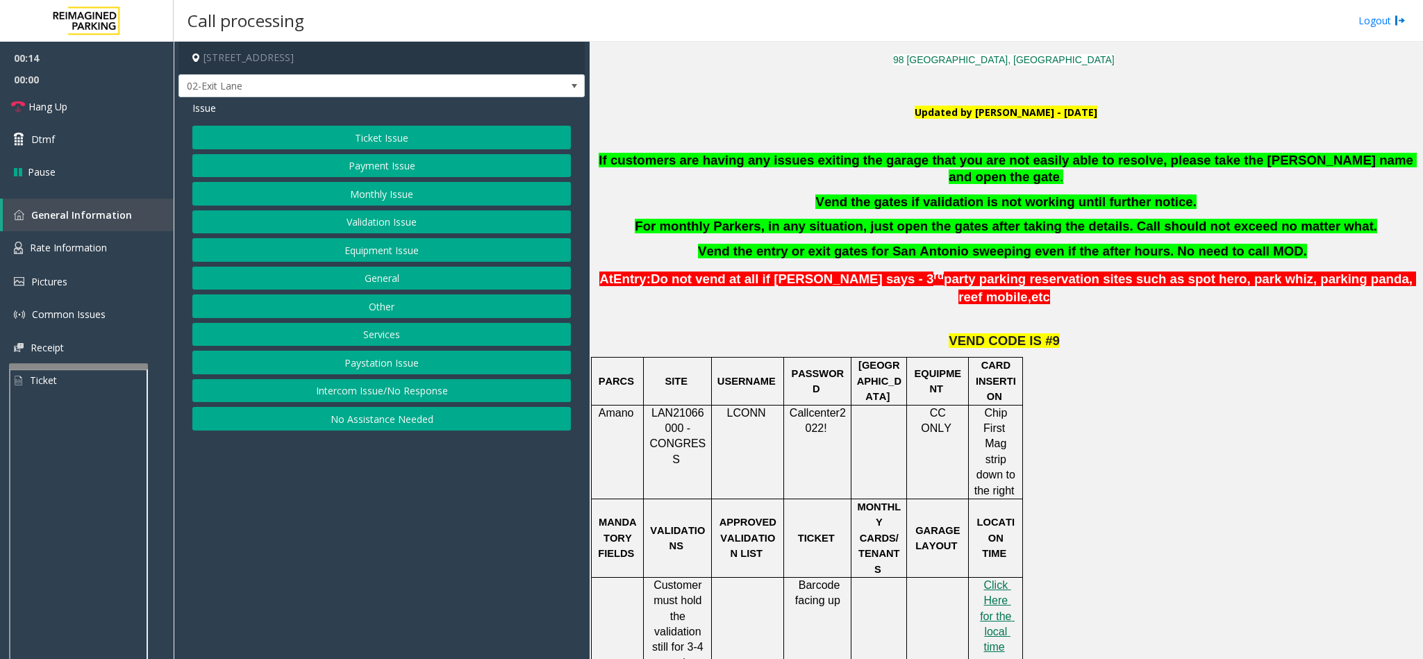
click at [388, 142] on button "Ticket Issue" at bounding box center [381, 138] width 378 height 24
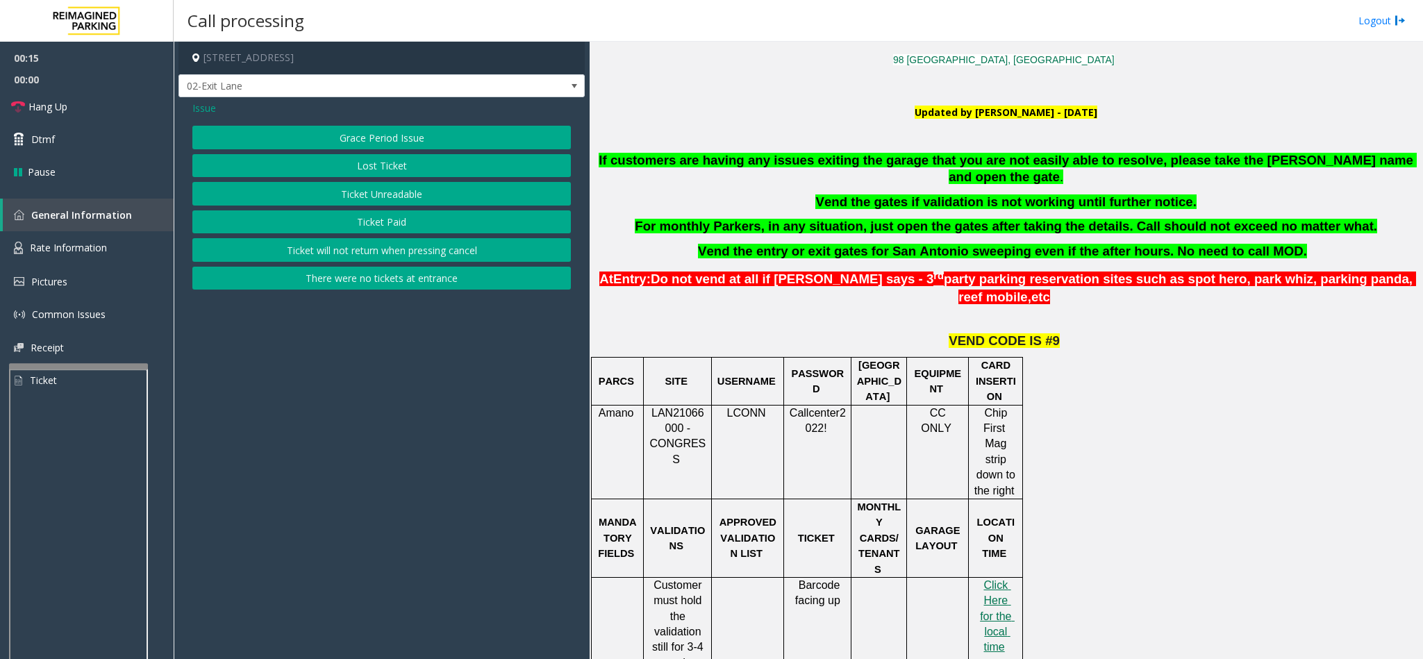
click at [479, 275] on button "There were no tickets at entrance" at bounding box center [381, 279] width 378 height 24
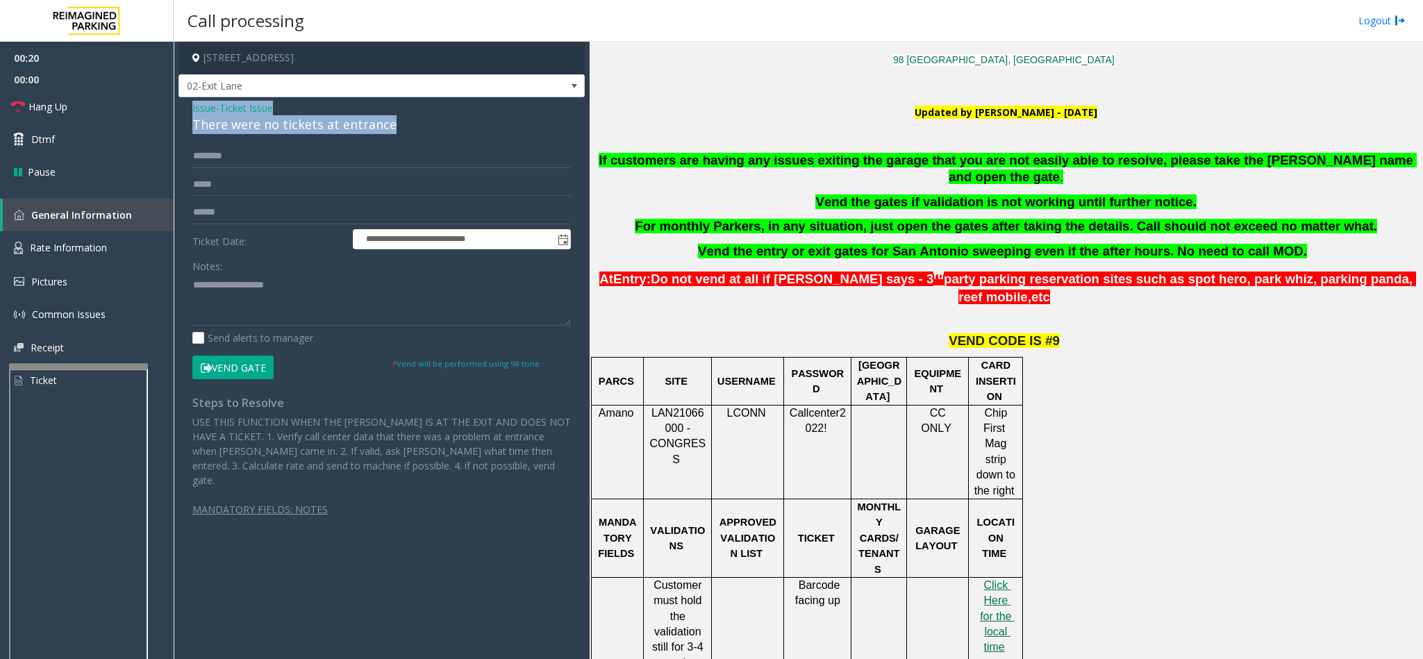
drag, startPoint x: 394, startPoint y: 124, endPoint x: 181, endPoint y: 108, distance: 213.7
click at [181, 108] on div "**********" at bounding box center [381, 321] width 406 height 448
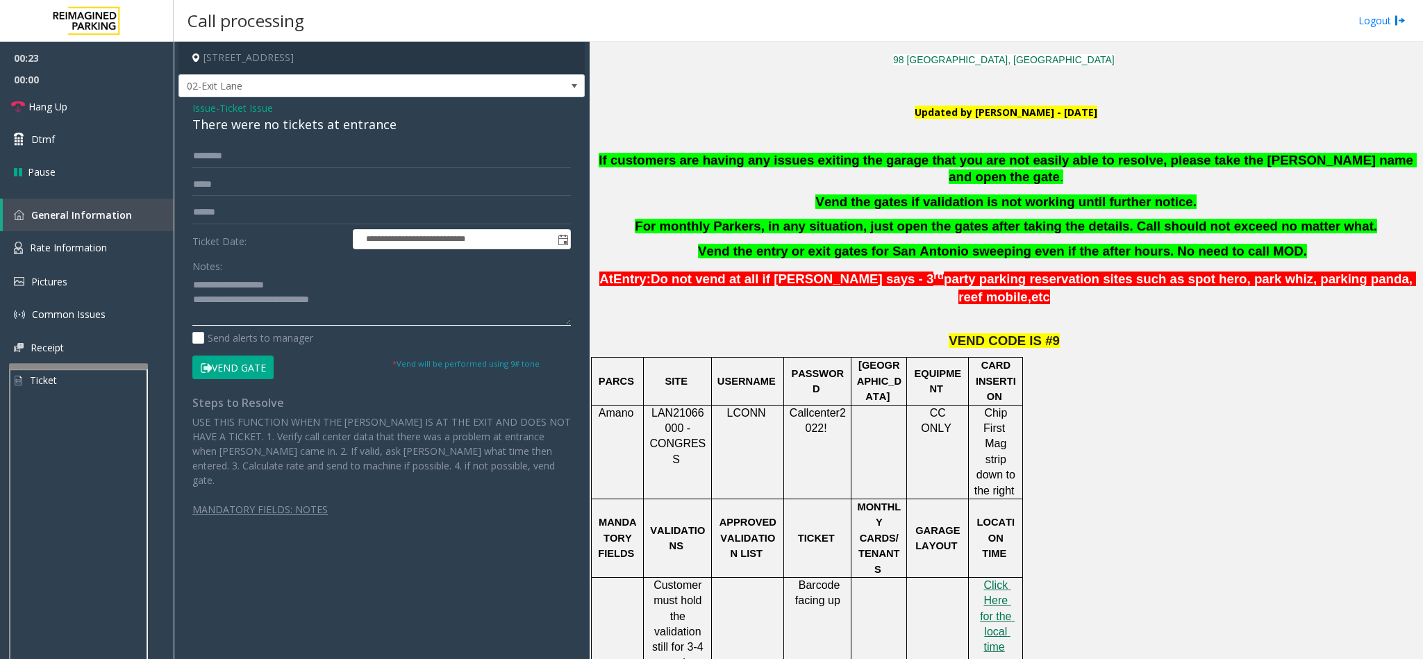
click at [365, 312] on textarea at bounding box center [381, 300] width 378 height 52
type textarea "**********"
click at [203, 159] on input "text" at bounding box center [381, 156] width 378 height 24
type input "****"
click at [200, 375] on button "Vend Gate" at bounding box center [232, 368] width 81 height 24
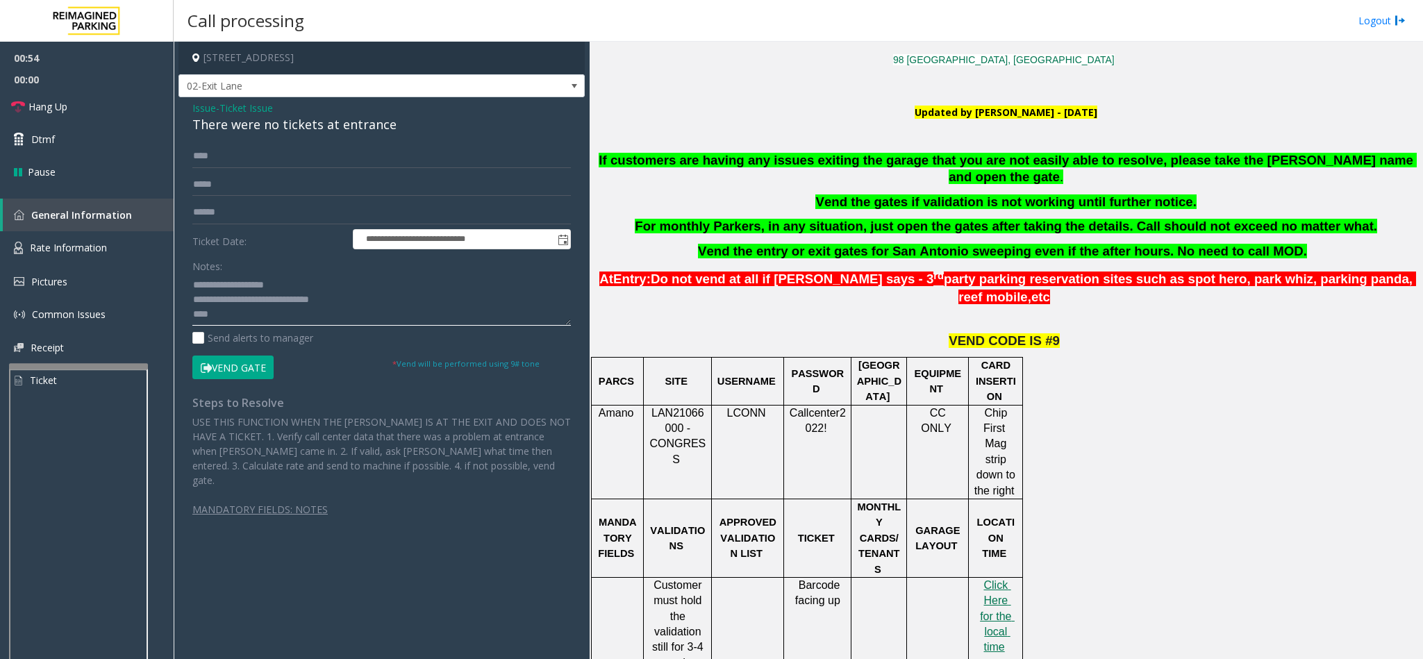
click at [230, 317] on textarea at bounding box center [381, 300] width 378 height 52
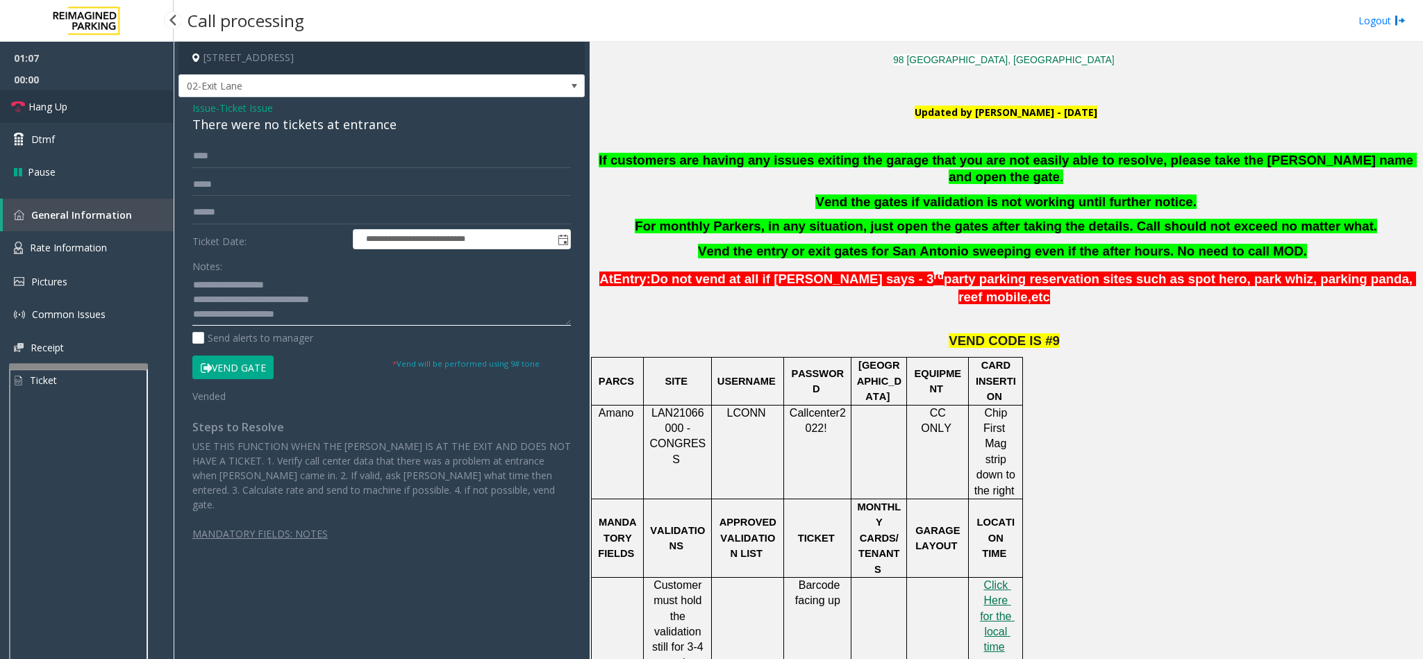
type textarea "**********"
click at [17, 101] on icon at bounding box center [18, 107] width 14 height 14
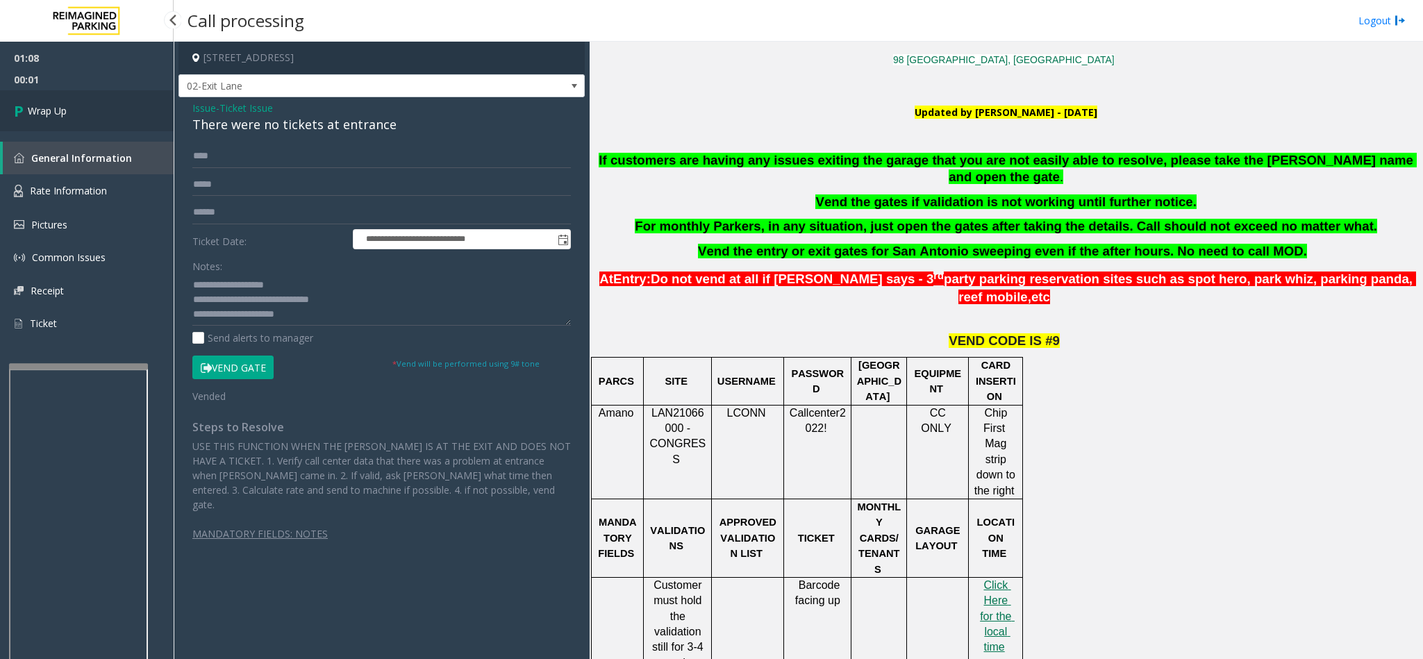
click at [61, 113] on span "Wrap Up" at bounding box center [47, 110] width 39 height 15
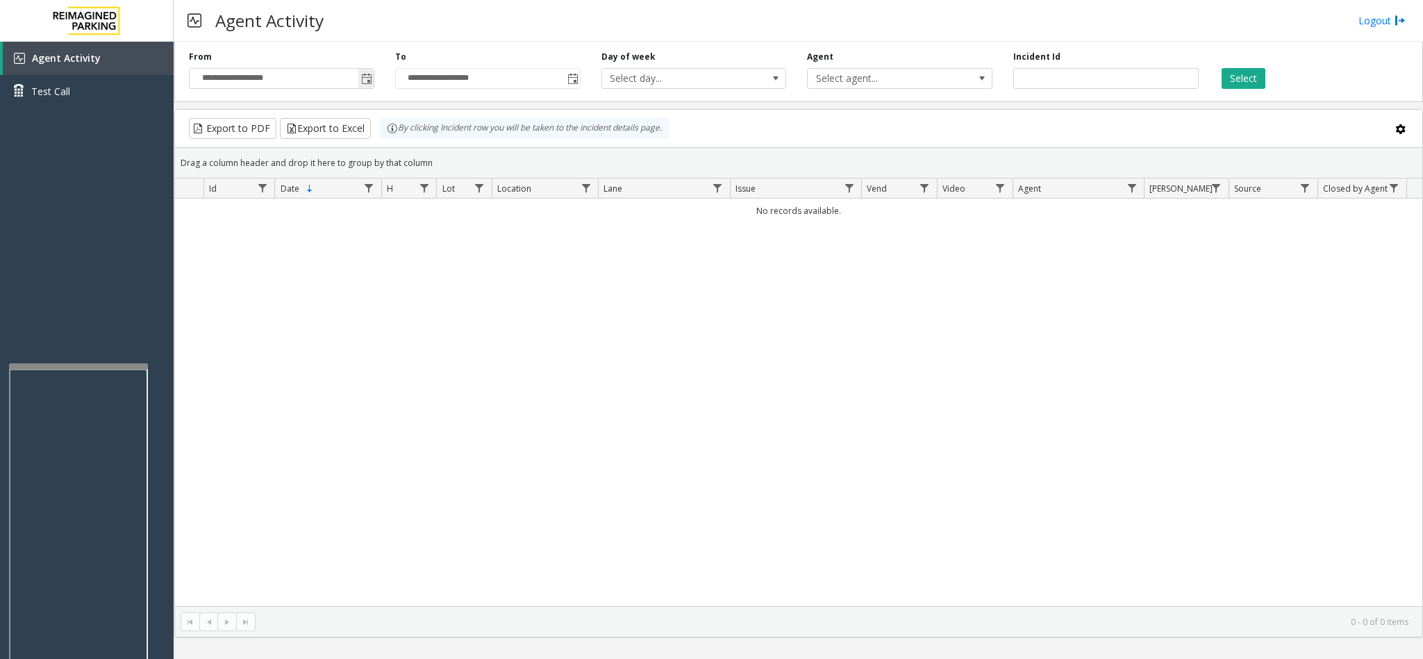
click at [359, 82] on span "Toggle popup" at bounding box center [365, 78] width 15 height 22
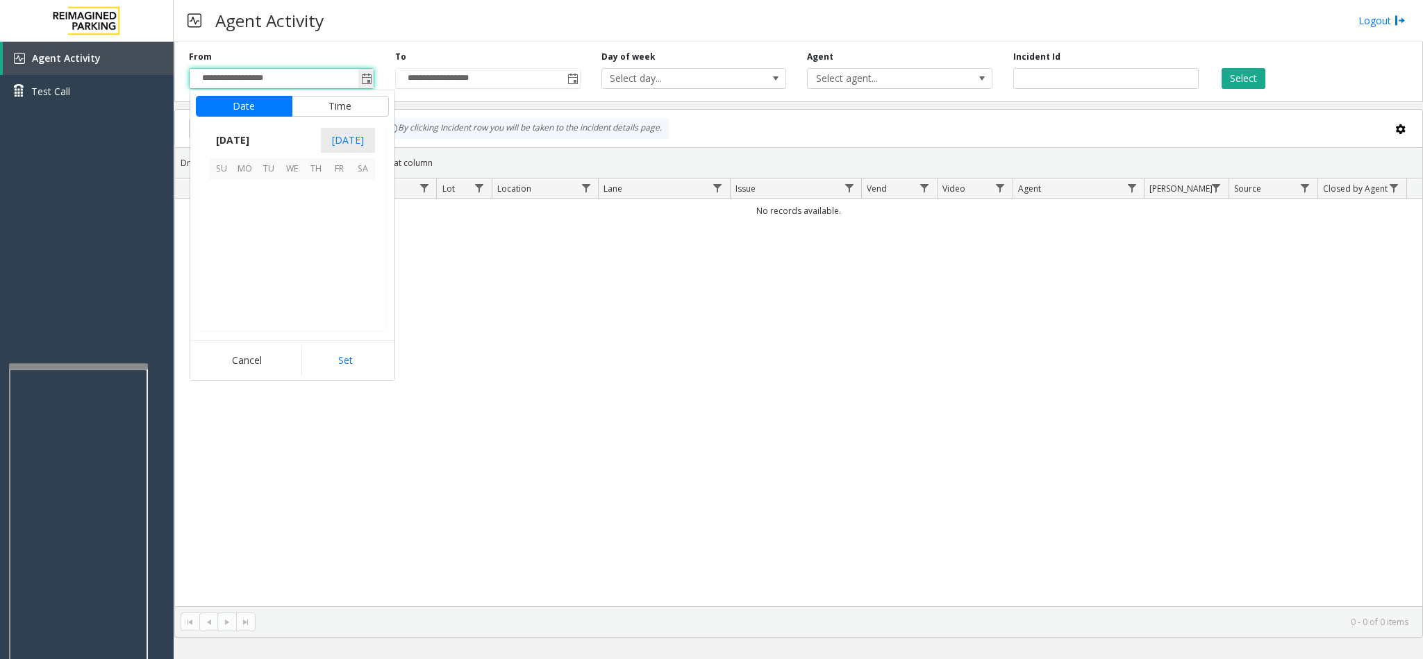
scroll to position [249114, 0]
click at [253, 194] on span "1" at bounding box center [245, 192] width 24 height 24
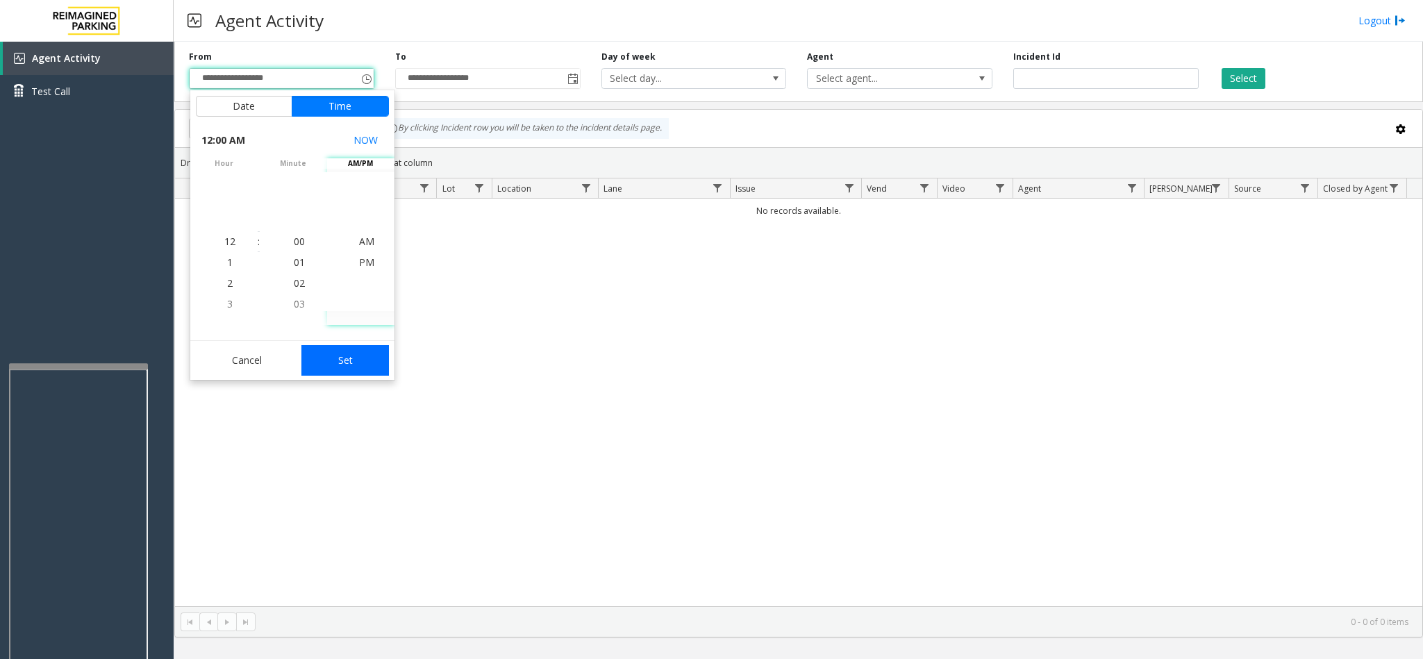
click at [348, 376] on button "Set" at bounding box center [344, 360] width 87 height 31
type input "**********"
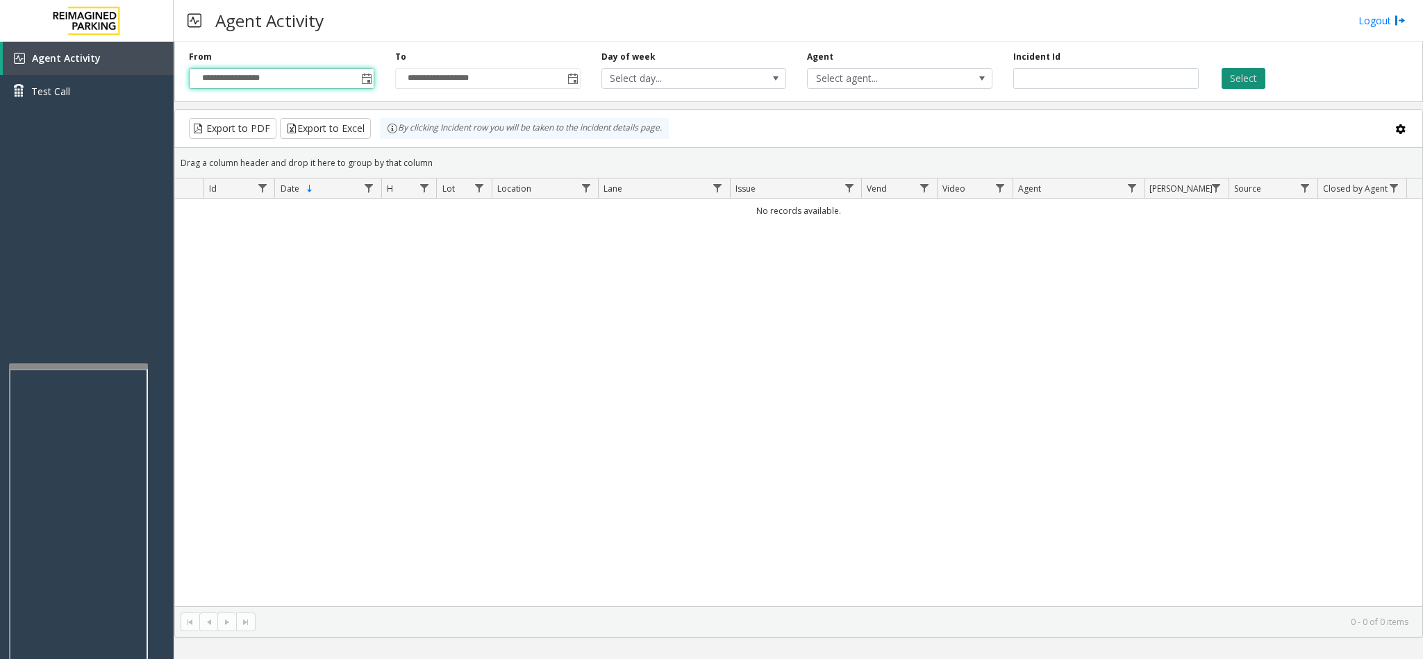
click at [1234, 79] on button "Select" at bounding box center [1243, 78] width 44 height 21
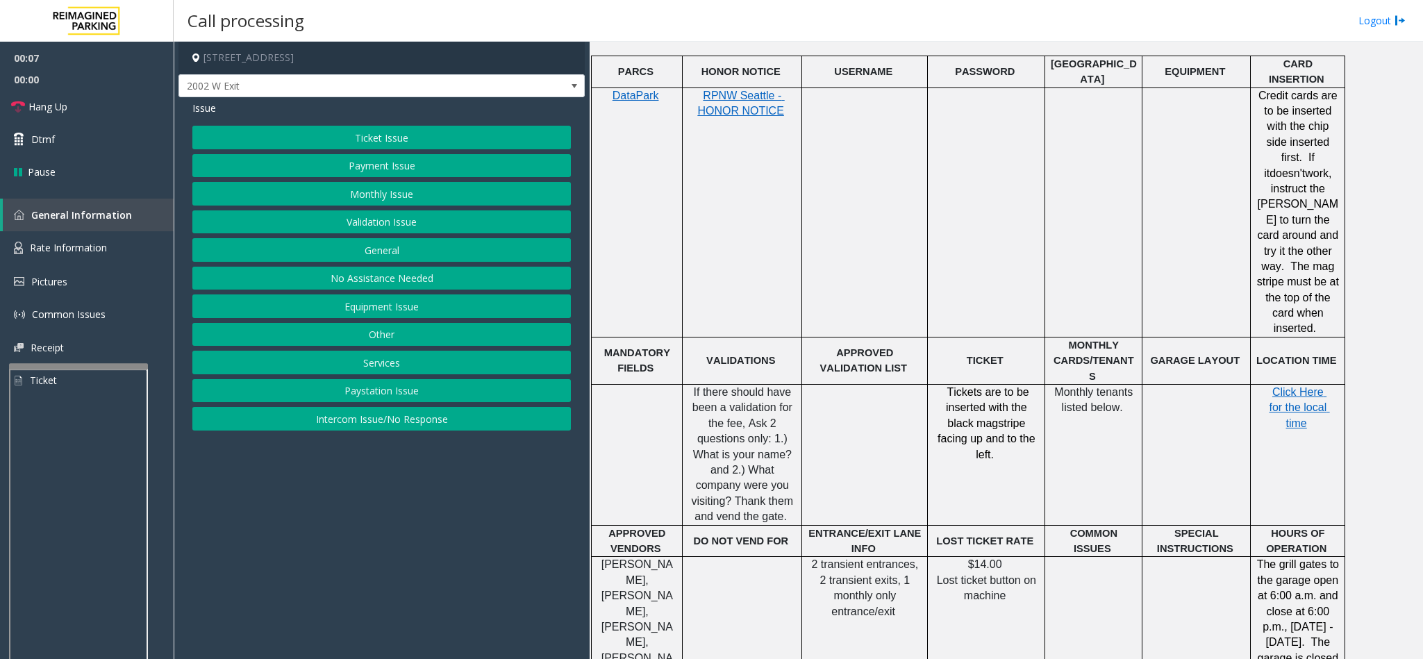
scroll to position [833, 0]
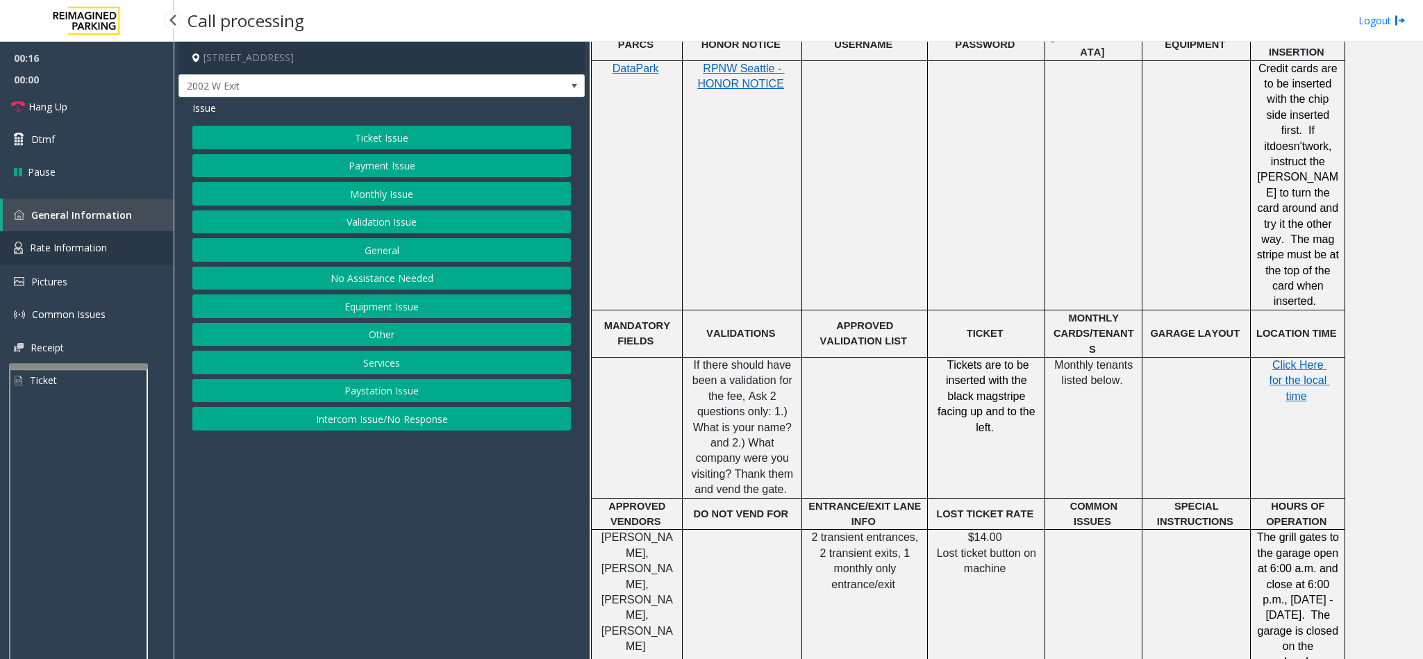
click at [71, 252] on span "Rate Information" at bounding box center [68, 247] width 77 height 13
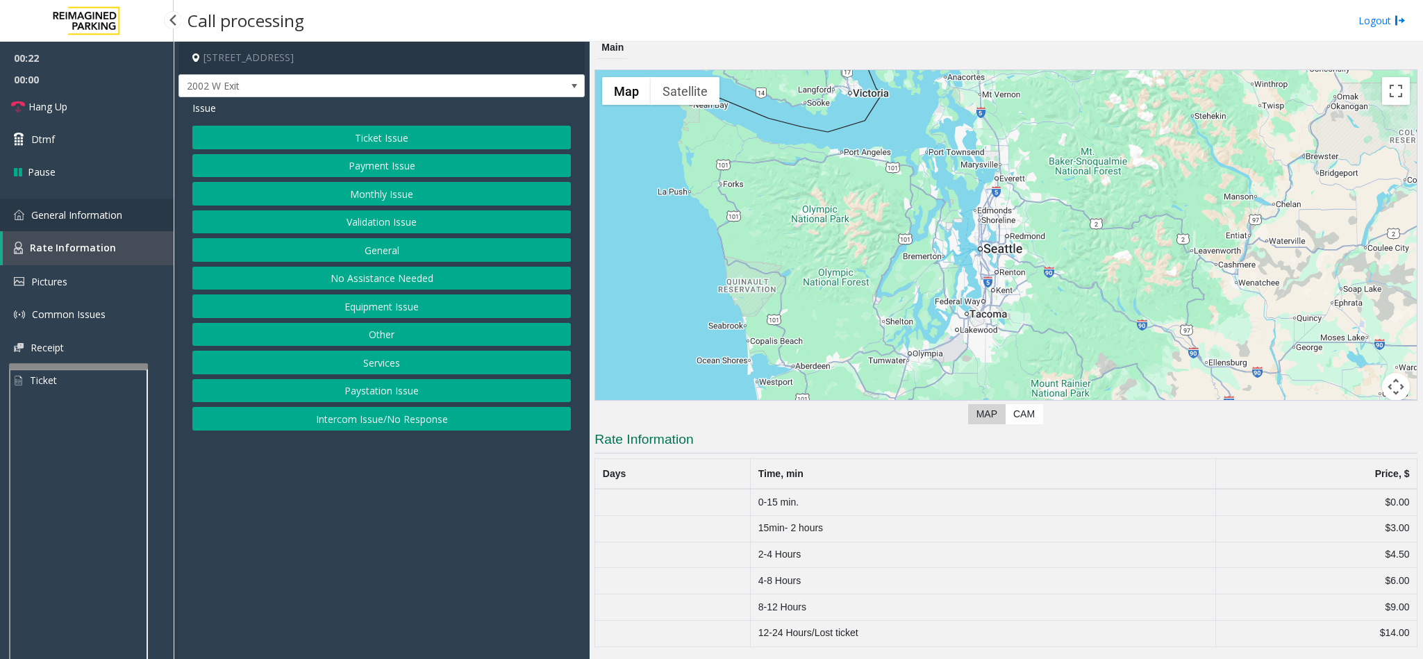
click at [38, 219] on span "General Information" at bounding box center [76, 214] width 91 height 13
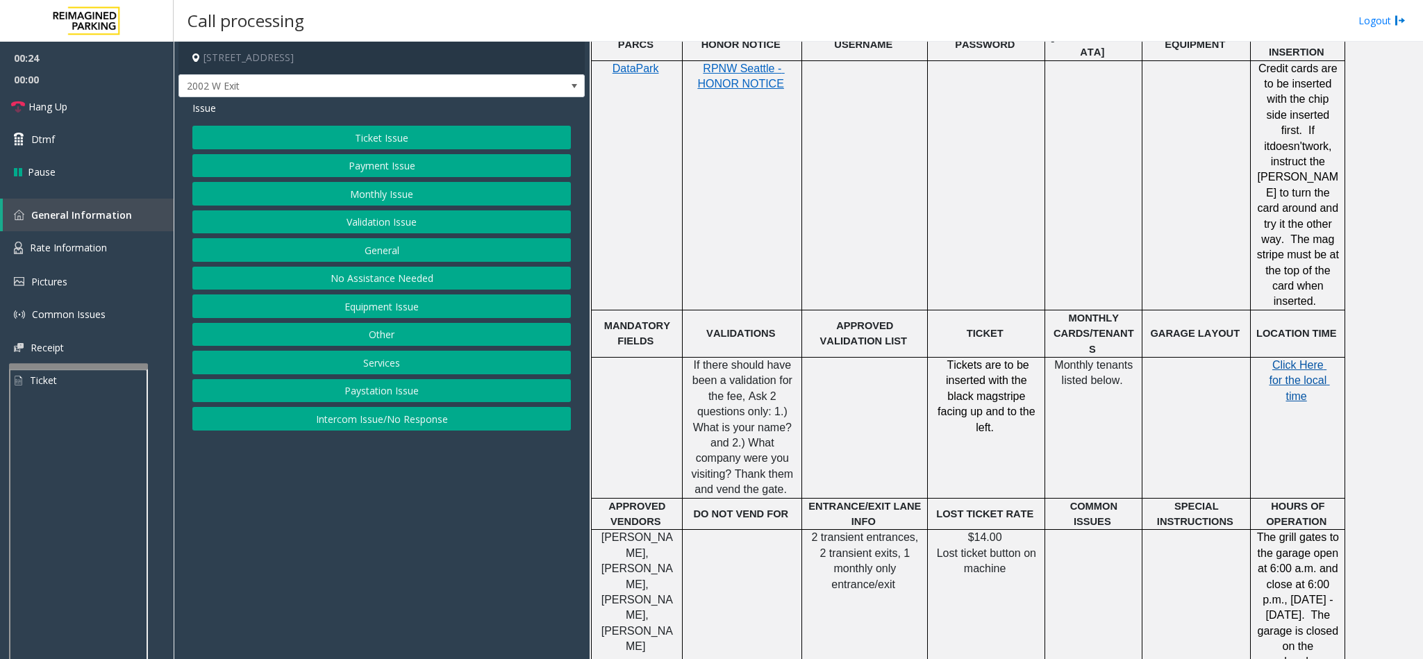
click at [1296, 359] on span "Click Here for the local time" at bounding box center [1299, 380] width 60 height 43
click at [417, 142] on button "Ticket Issue" at bounding box center [381, 138] width 378 height 24
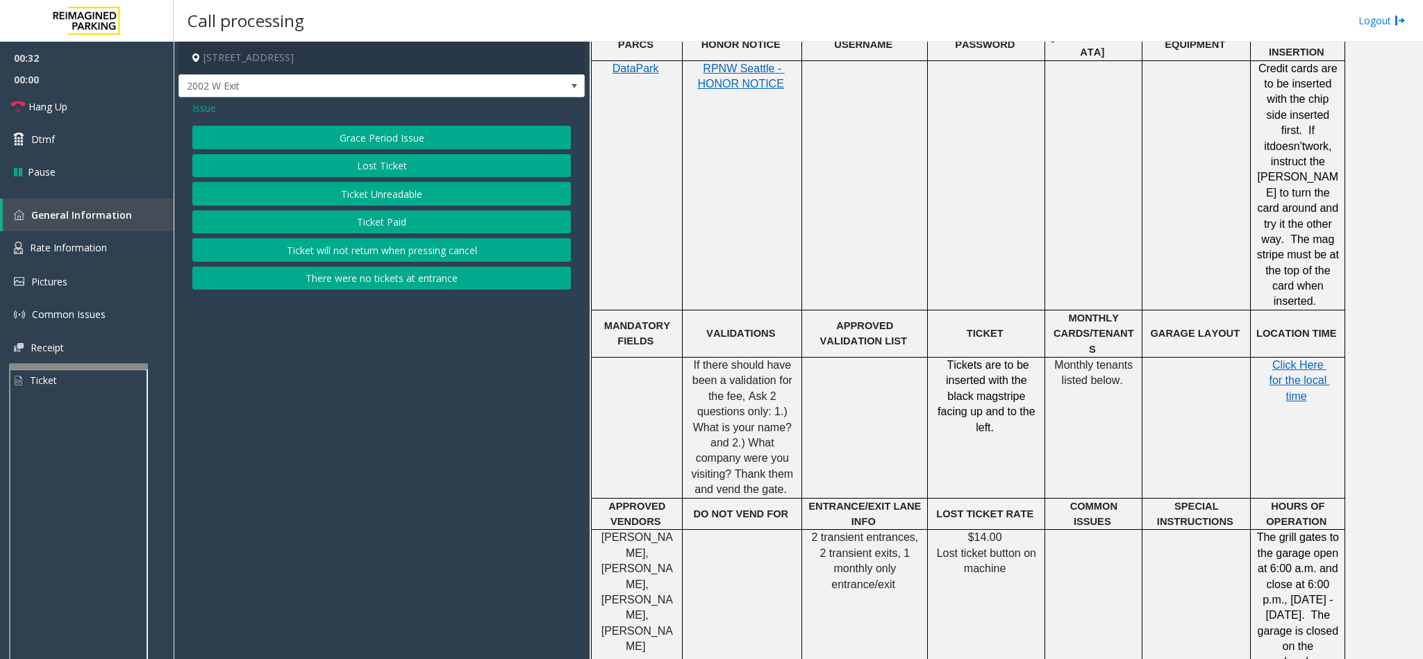
click at [427, 137] on button "Grace Period Issue" at bounding box center [381, 138] width 378 height 24
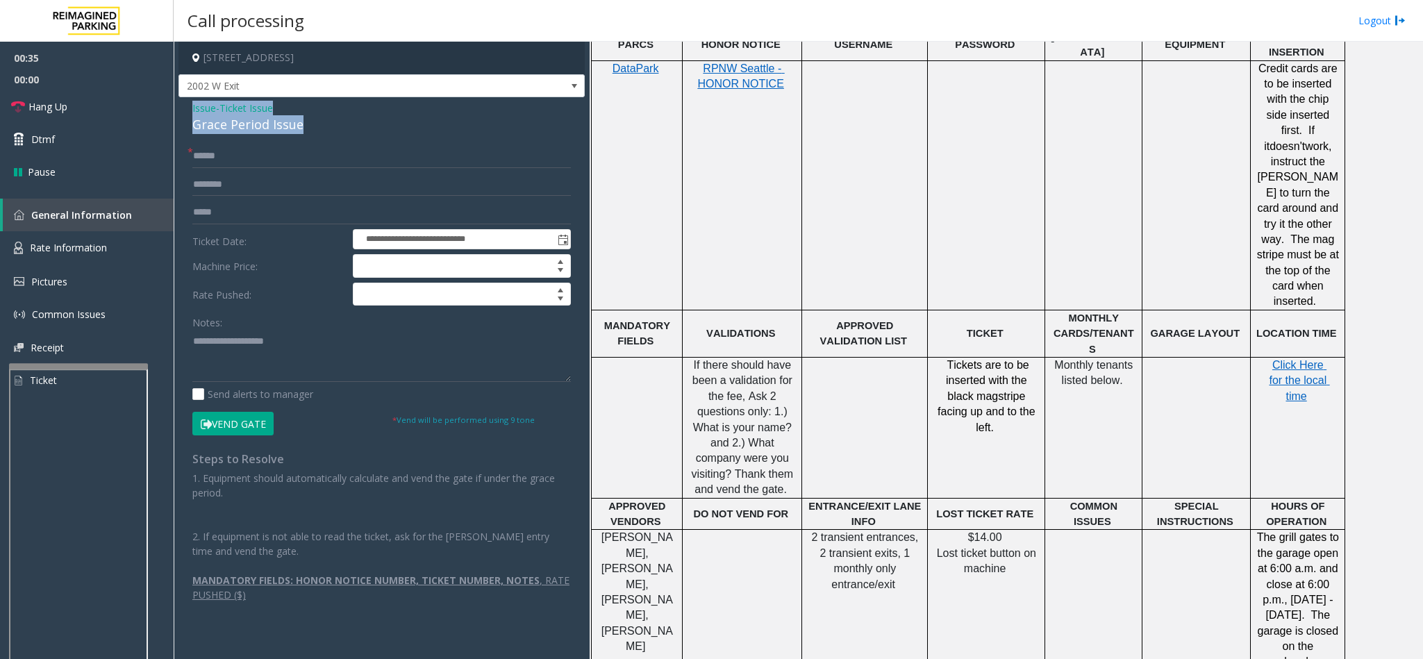
drag, startPoint x: 301, startPoint y: 127, endPoint x: 194, endPoint y: 110, distance: 108.2
click at [194, 110] on div "Issue - Ticket Issue Grace Period Issue" at bounding box center [381, 117] width 378 height 33
click at [298, 353] on textarea at bounding box center [381, 356] width 378 height 52
type textarea "**********"
click at [231, 165] on input "text" at bounding box center [381, 156] width 378 height 24
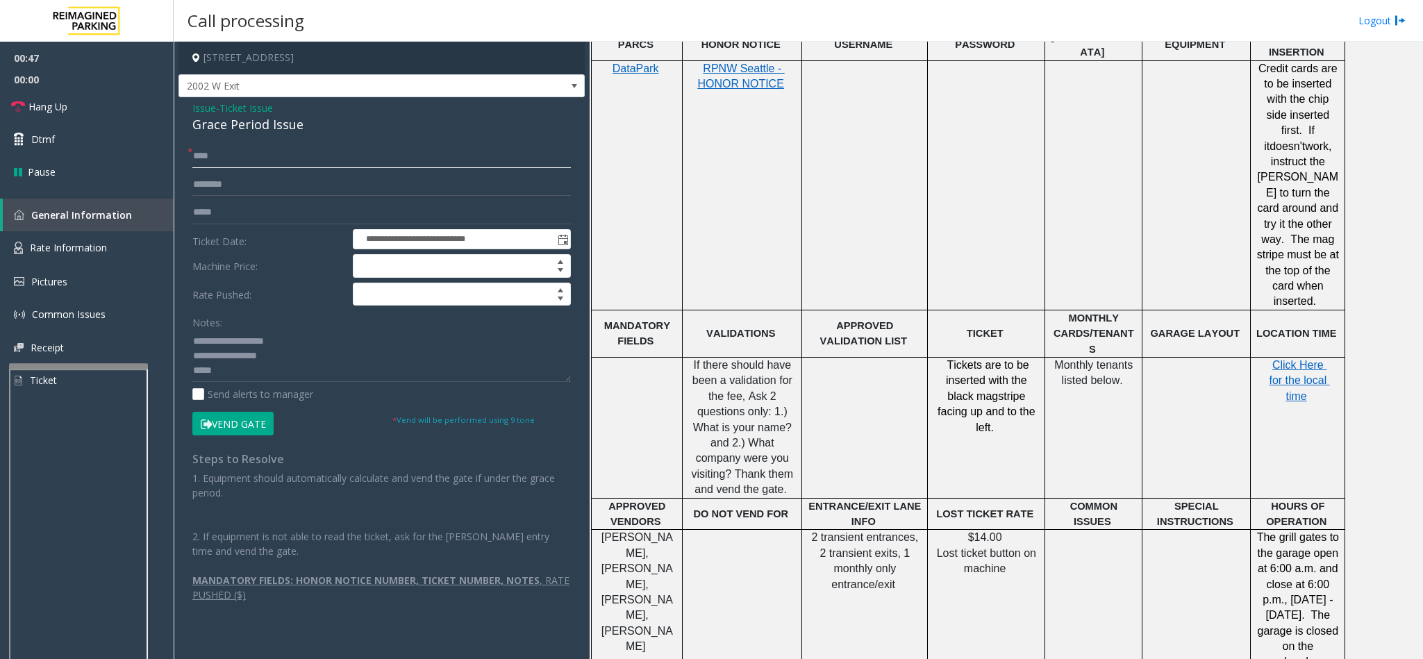
type input "****"
click at [237, 367] on textarea at bounding box center [381, 356] width 378 height 52
type textarea "**********"
click at [259, 242] on label "Ticket Date:" at bounding box center [269, 239] width 160 height 21
click at [255, 210] on input "text" at bounding box center [381, 213] width 378 height 24
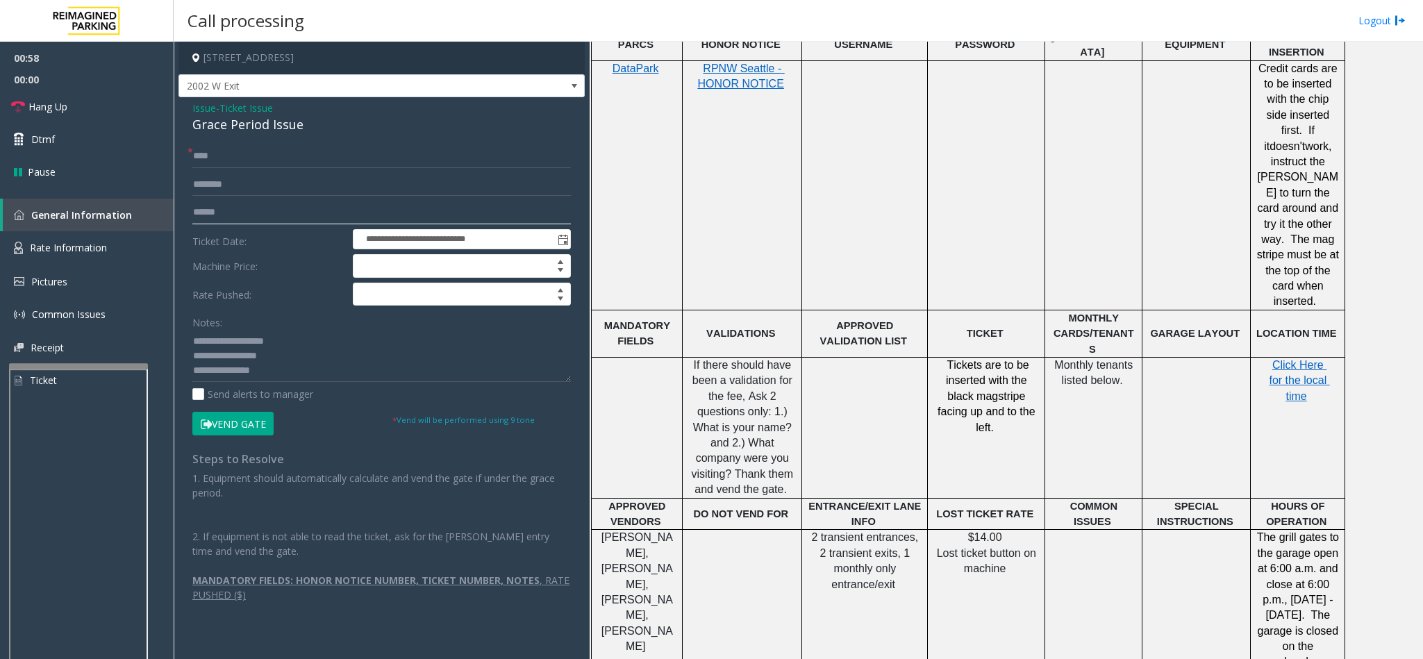
type input "******"
click at [278, 373] on textarea at bounding box center [381, 356] width 378 height 52
click at [265, 423] on button "Vend Gate" at bounding box center [232, 424] width 81 height 24
click at [313, 375] on textarea at bounding box center [381, 356] width 378 height 52
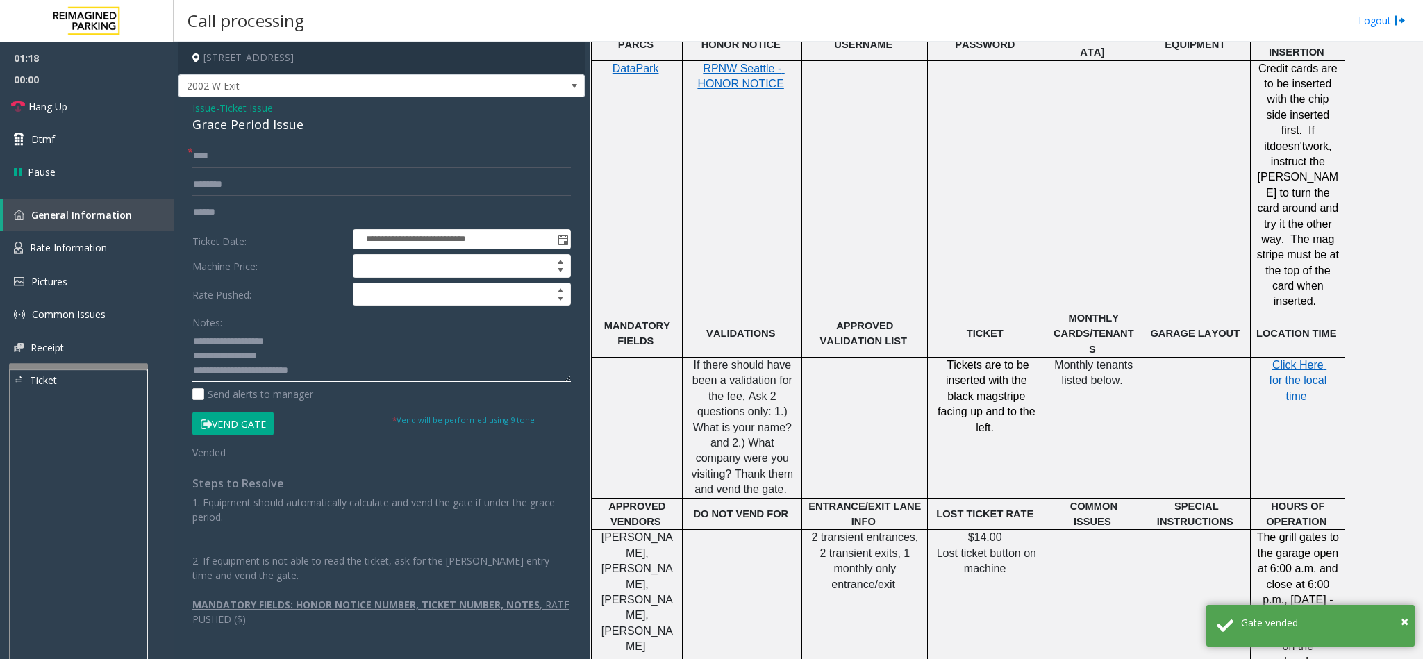
scroll to position [10, 0]
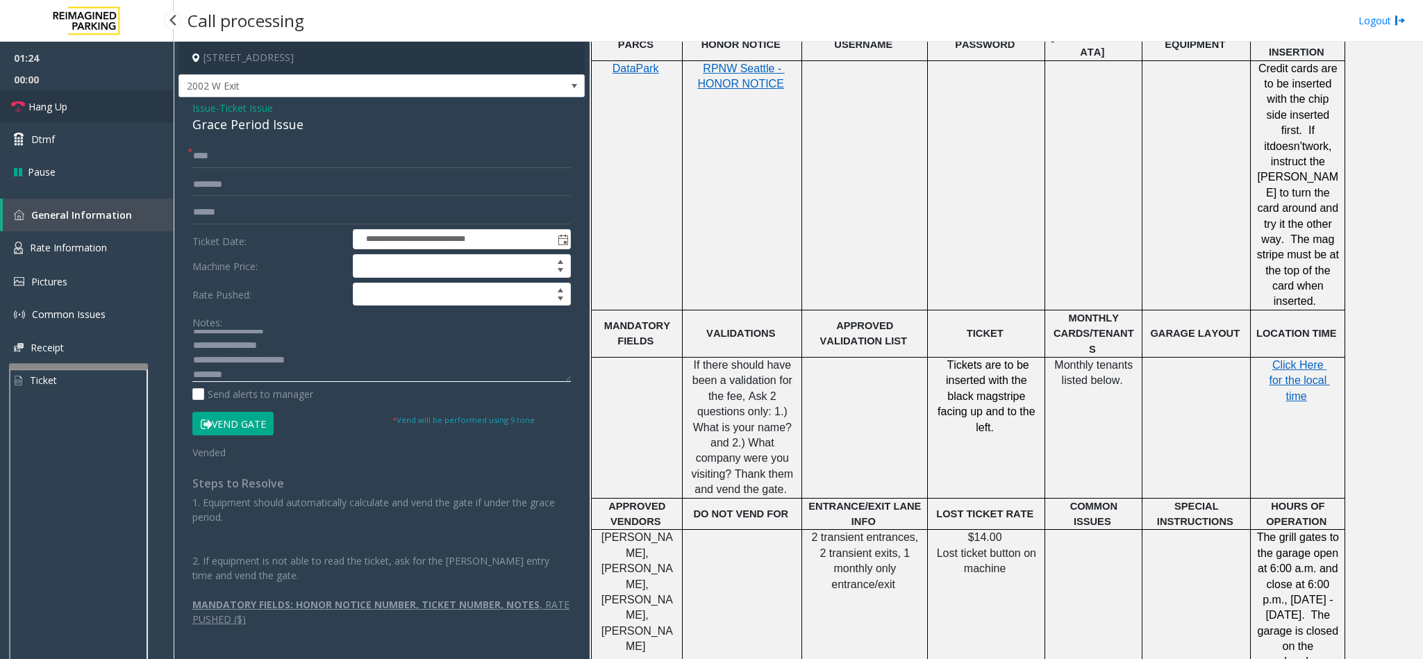
type textarea "**********"
click at [46, 115] on link "Hang Up" at bounding box center [87, 106] width 174 height 33
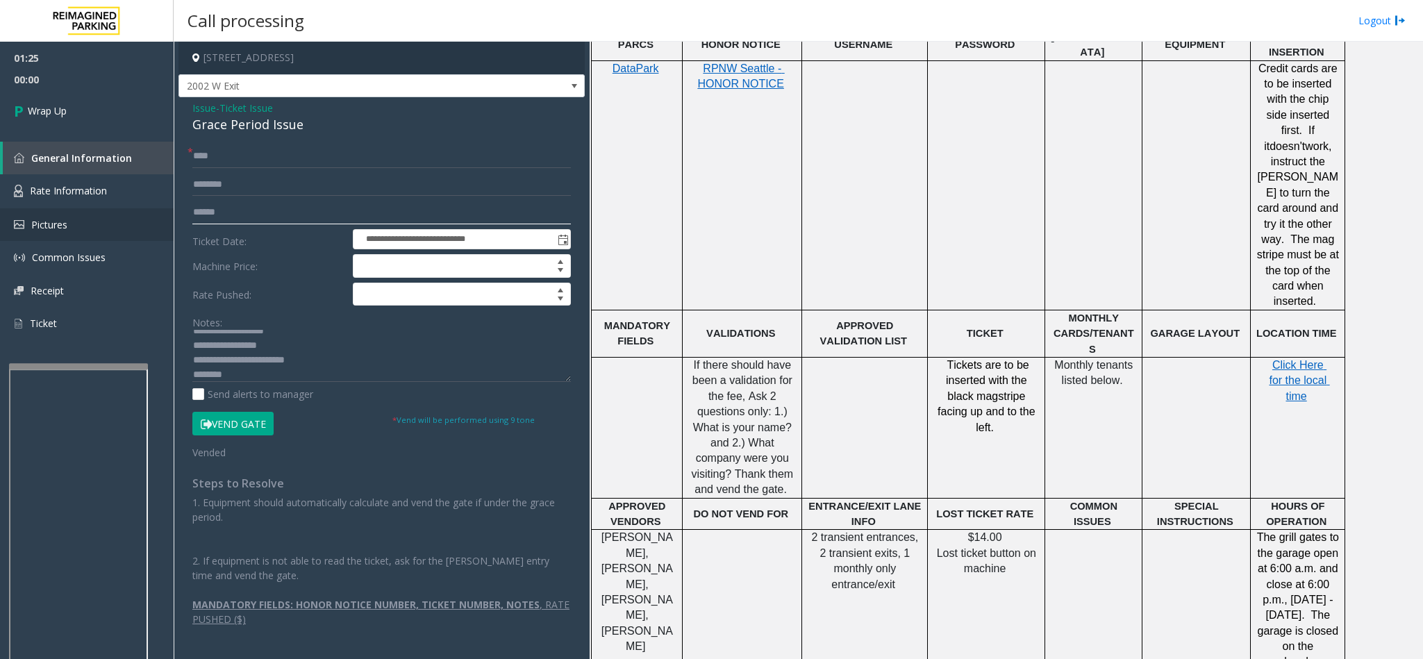
drag, startPoint x: 233, startPoint y: 213, endPoint x: 172, endPoint y: 211, distance: 61.8
click at [172, 211] on app-root "**********" at bounding box center [711, 329] width 1423 height 659
click at [282, 375] on textarea at bounding box center [381, 356] width 378 height 52
paste textarea "******"
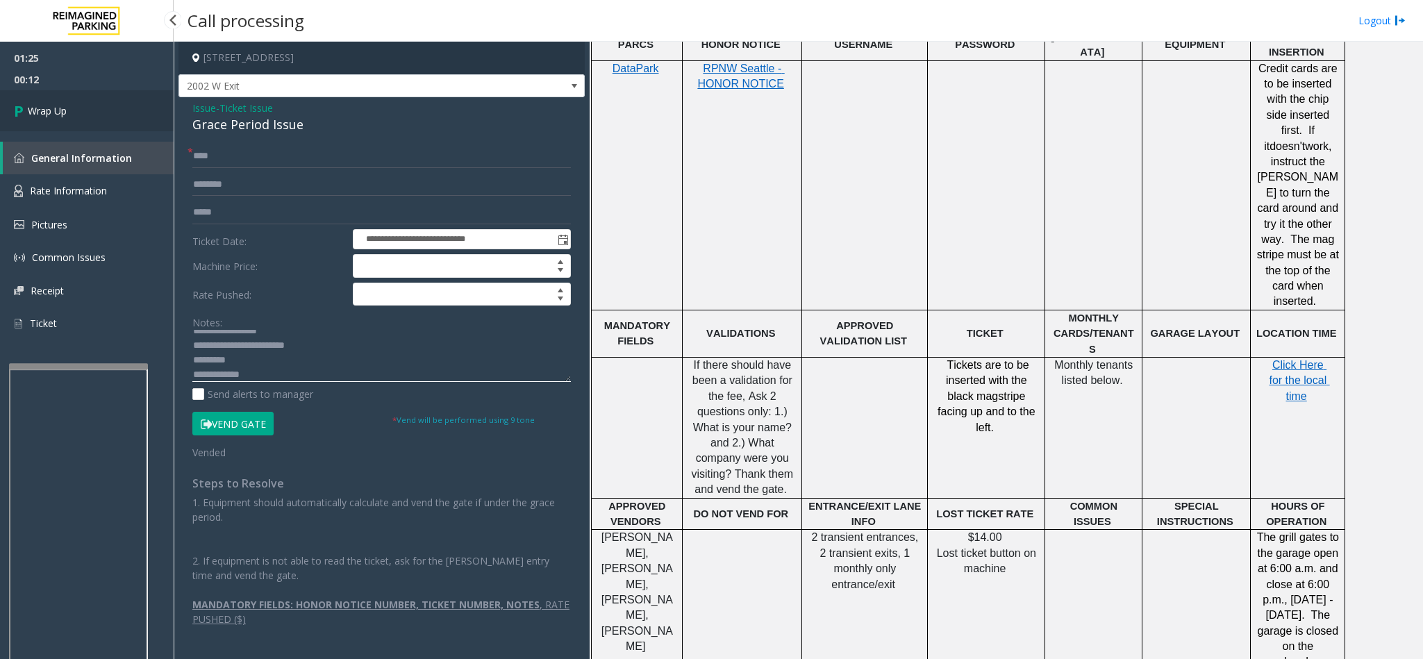
type textarea "**********"
click at [38, 108] on span "Wrap Up" at bounding box center [47, 110] width 39 height 15
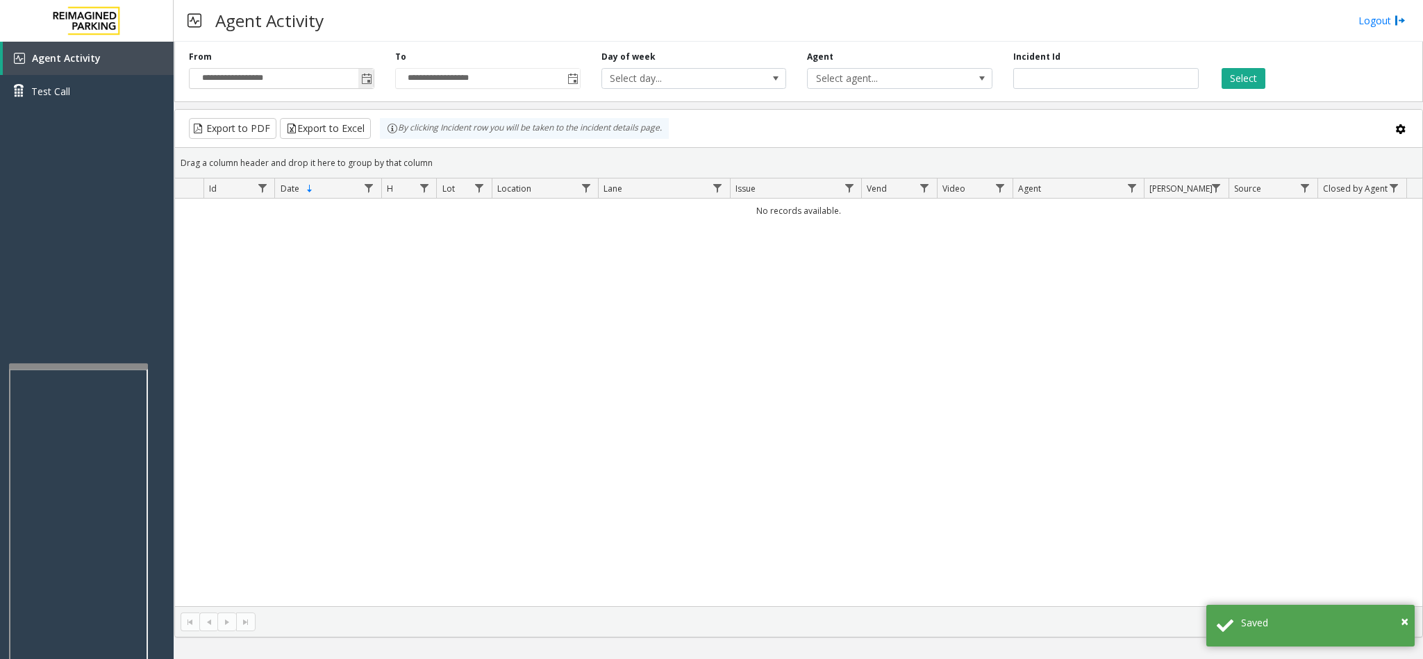
click at [373, 84] on span "Toggle popup" at bounding box center [365, 78] width 15 height 22
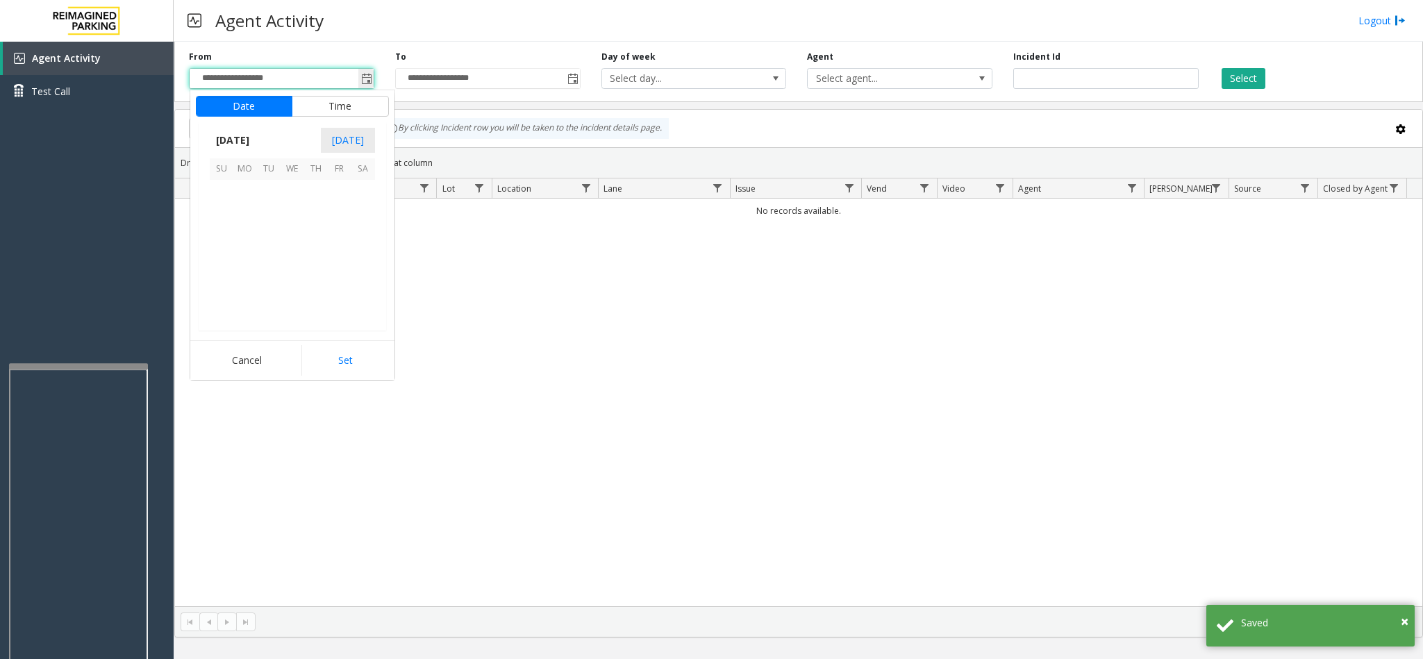
scroll to position [249114, 0]
click at [325, 197] on span "4" at bounding box center [316, 192] width 24 height 24
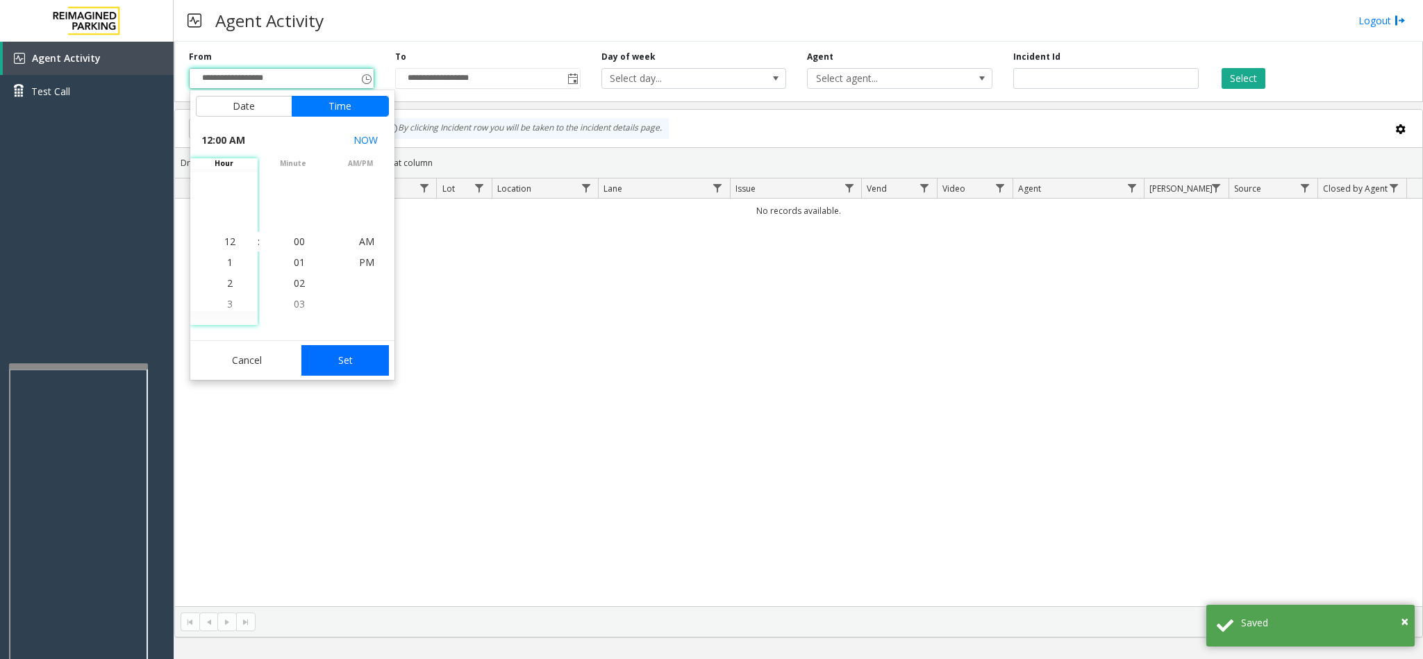
click at [357, 365] on button "Set" at bounding box center [344, 360] width 87 height 31
type input "**********"
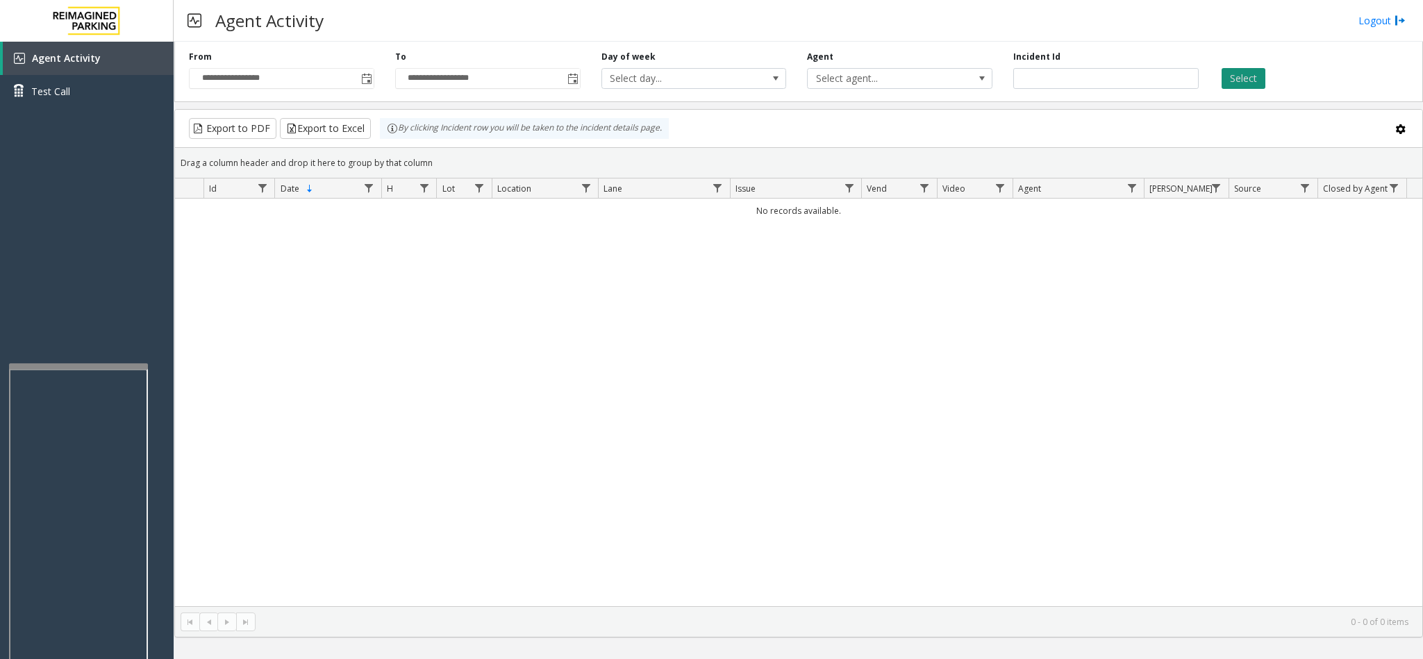
click at [1240, 78] on button "Select" at bounding box center [1243, 78] width 44 height 21
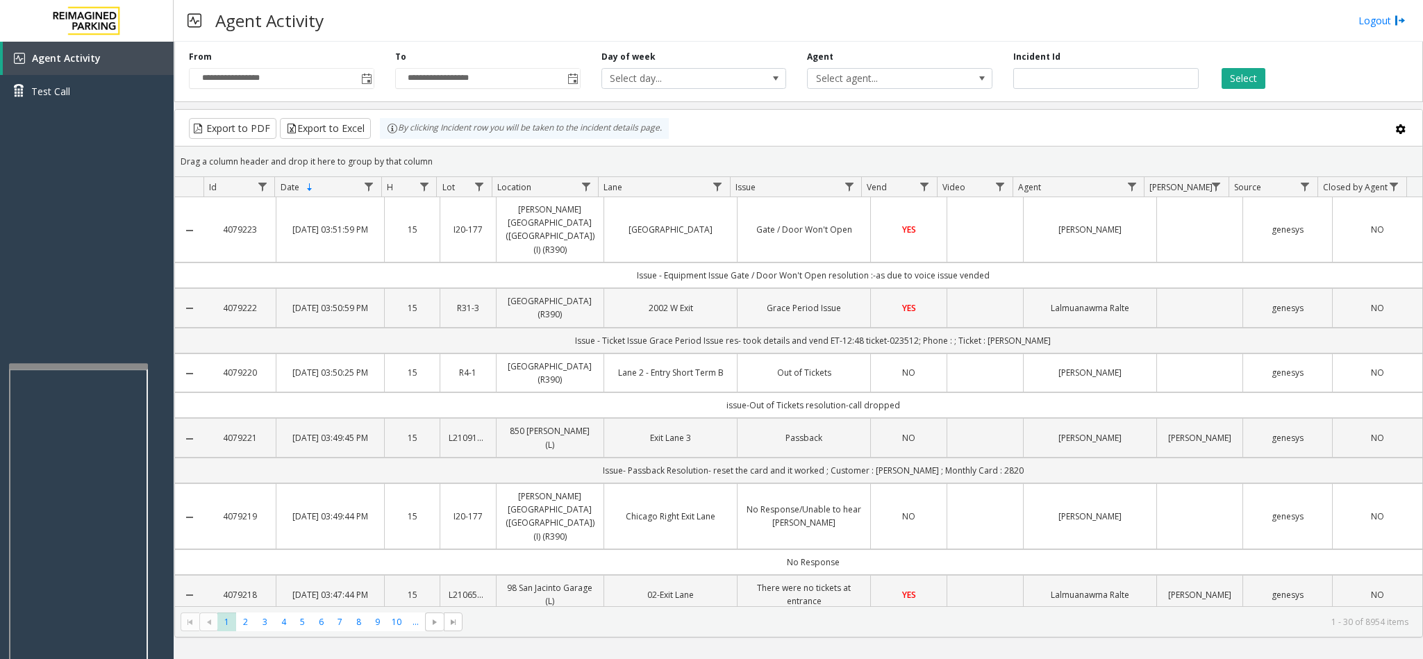
click at [1177, 288] on td "Data table" at bounding box center [1198, 307] width 85 height 39
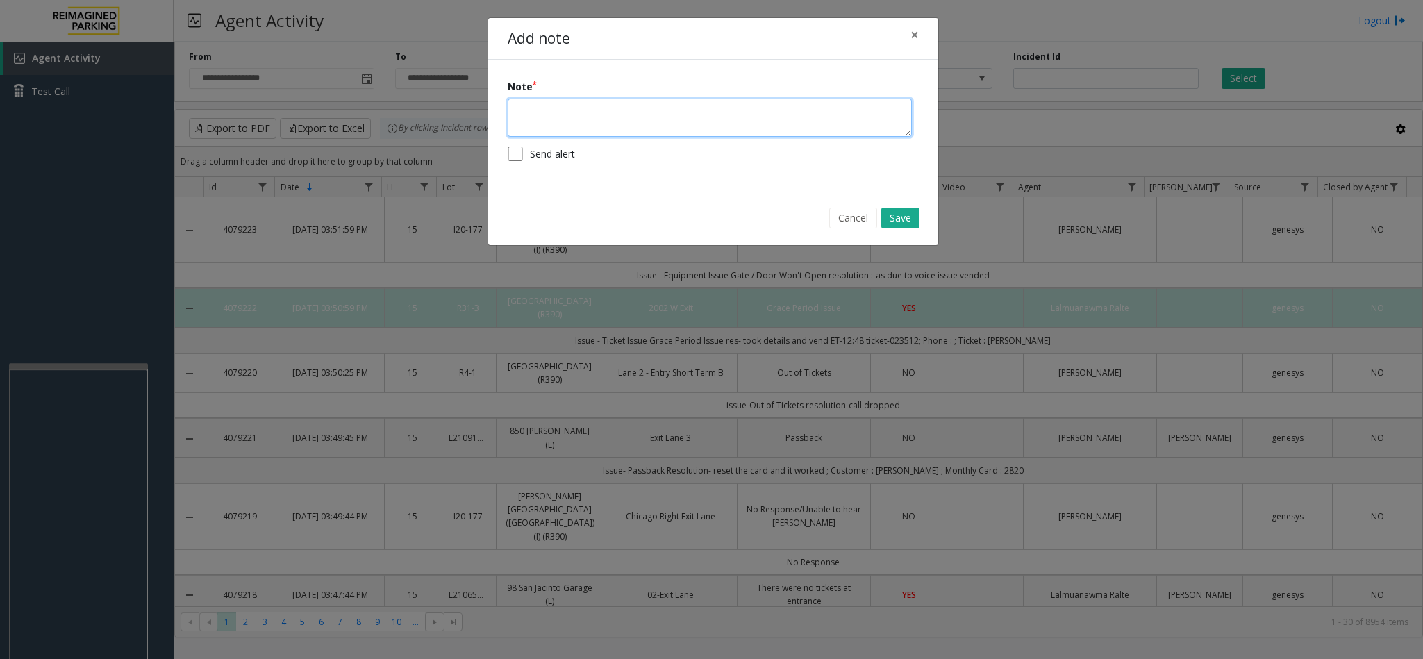
click at [717, 127] on textarea at bounding box center [710, 118] width 404 height 38
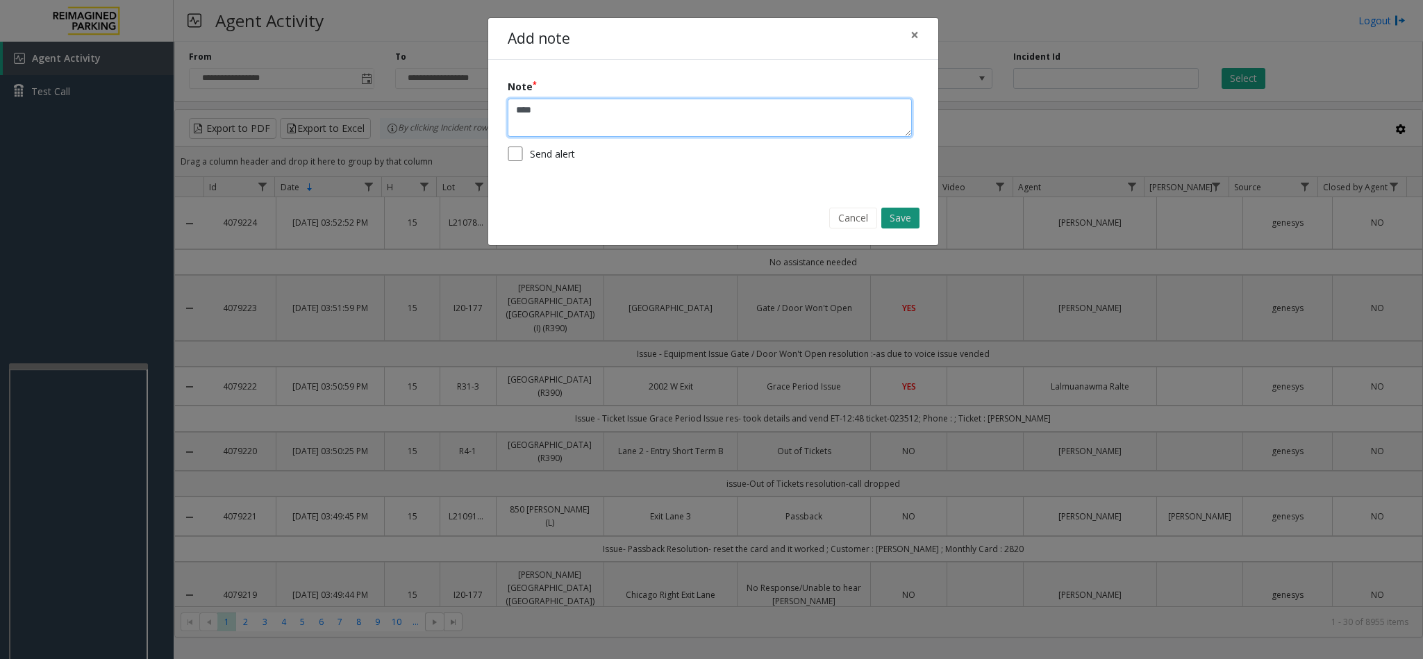
type textarea "****"
click at [888, 217] on button "Save" at bounding box center [900, 218] width 38 height 21
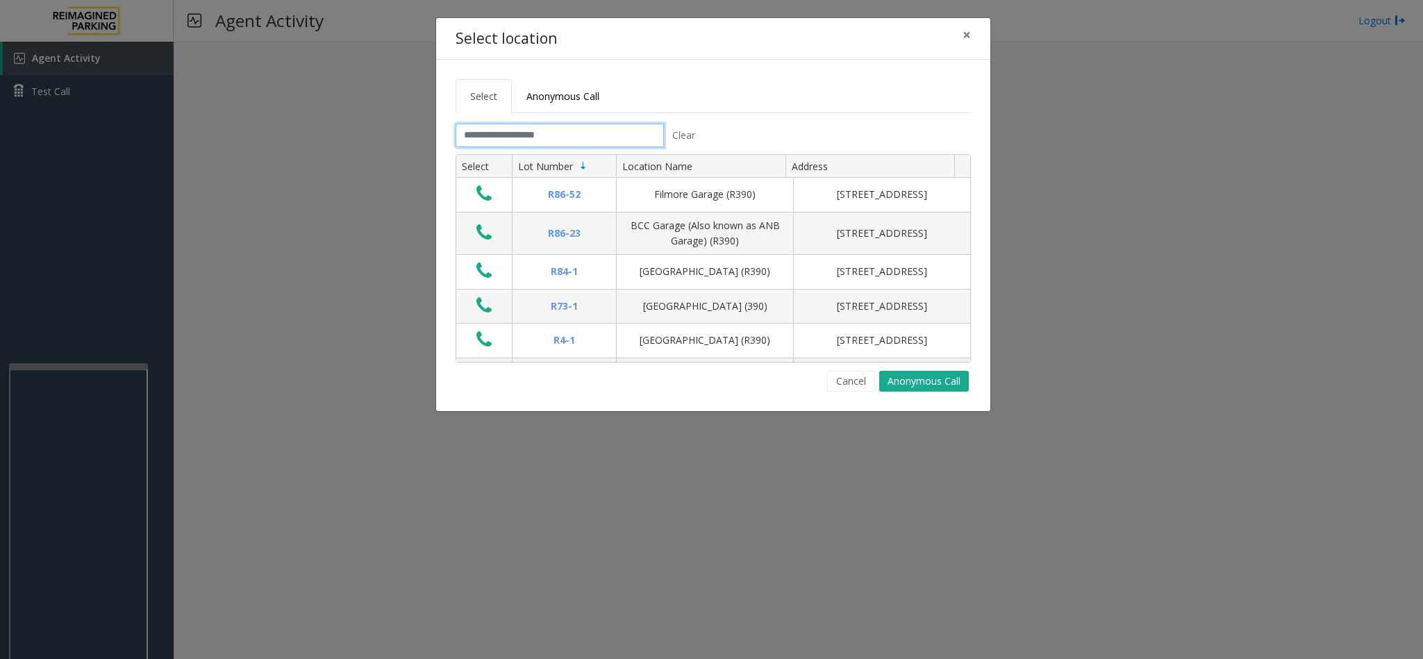
click at [519, 132] on input "text" at bounding box center [560, 136] width 208 height 24
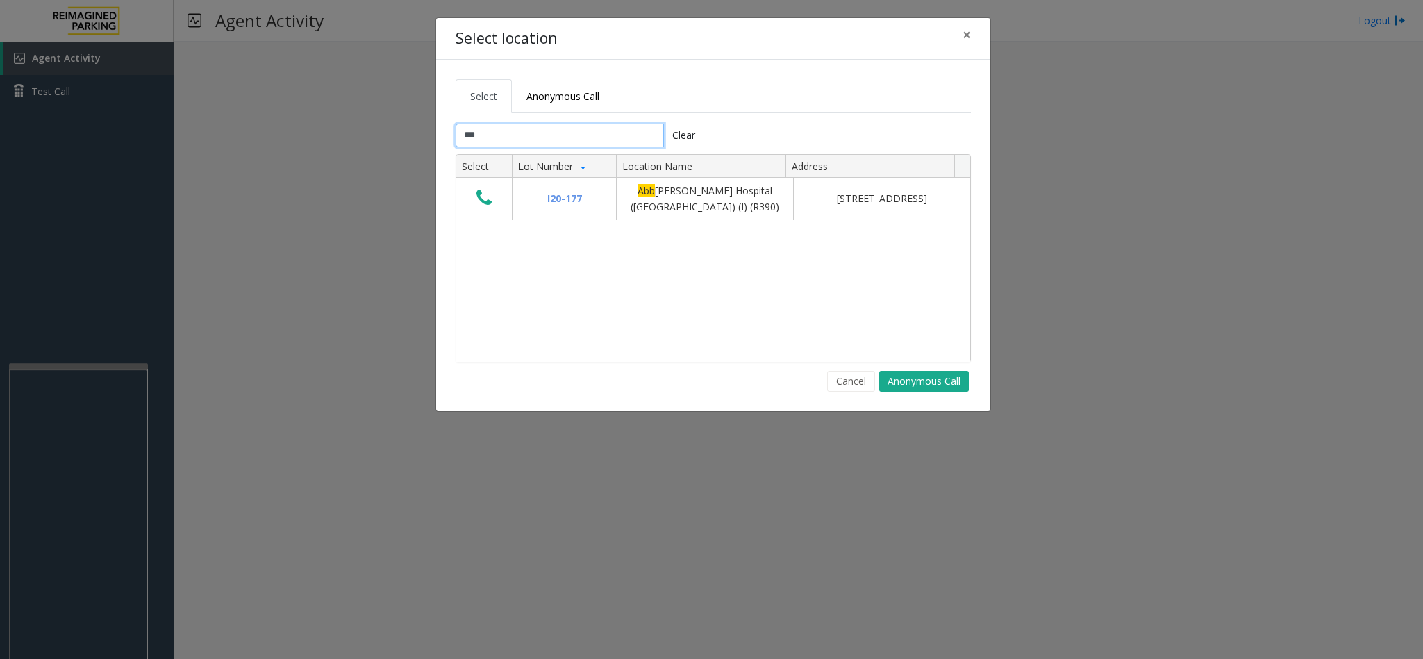
type input "***"
click at [858, 385] on button "Cancel" at bounding box center [851, 381] width 48 height 21
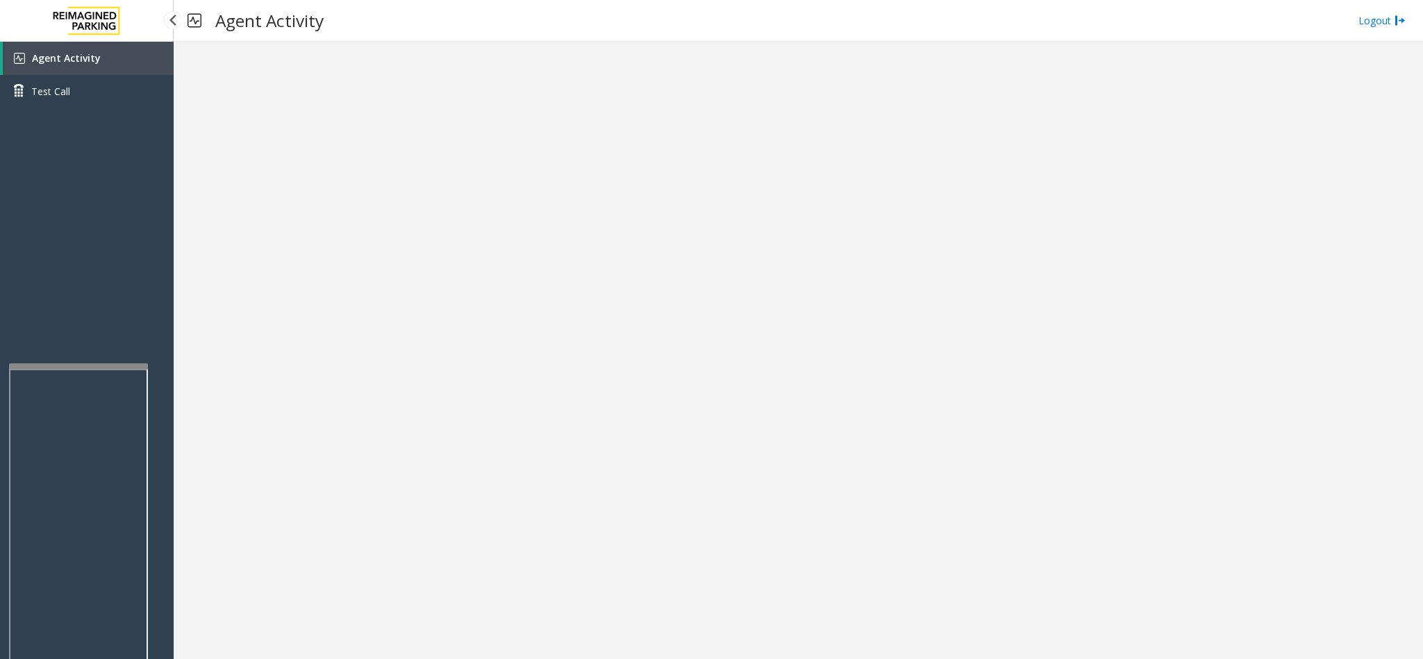
click at [108, 54] on link "Agent Activity" at bounding box center [88, 58] width 171 height 33
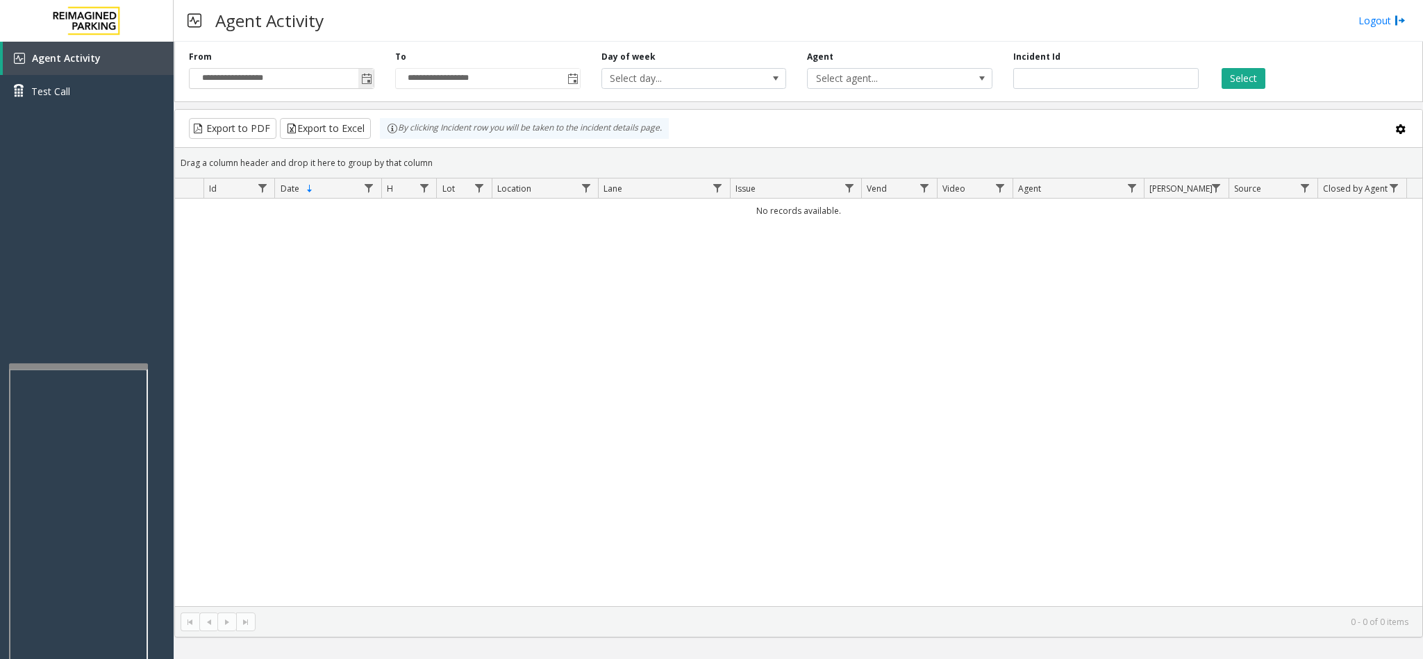
click at [369, 83] on span "Toggle popup" at bounding box center [366, 79] width 11 height 11
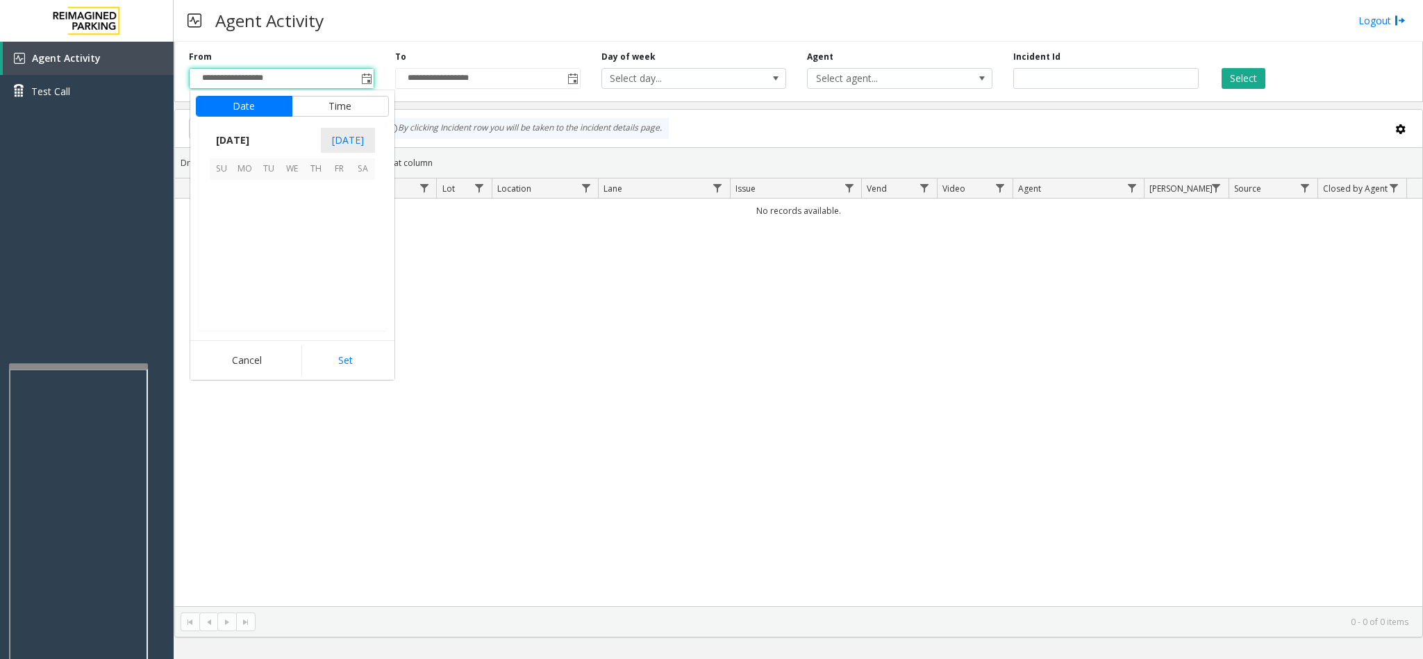
scroll to position [249114, 0]
click at [236, 192] on span "1" at bounding box center [245, 192] width 24 height 24
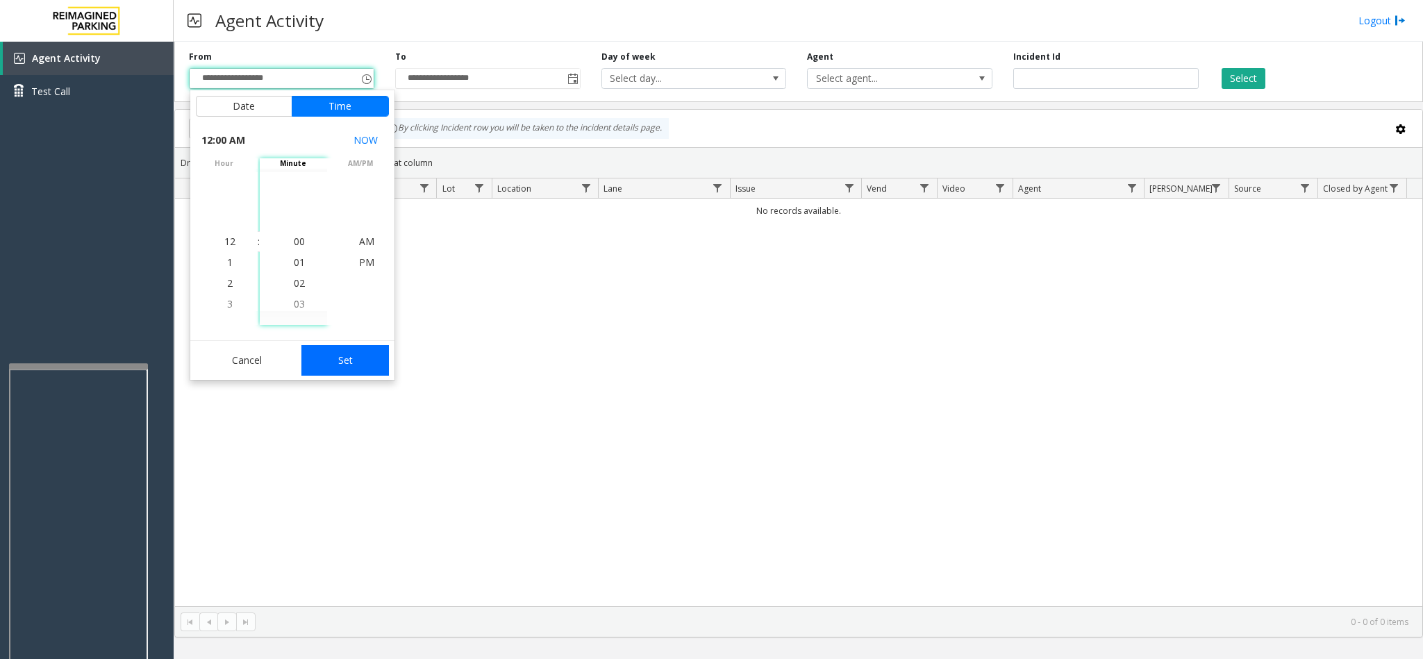
click at [333, 357] on button "Set" at bounding box center [344, 360] width 87 height 31
type input "**********"
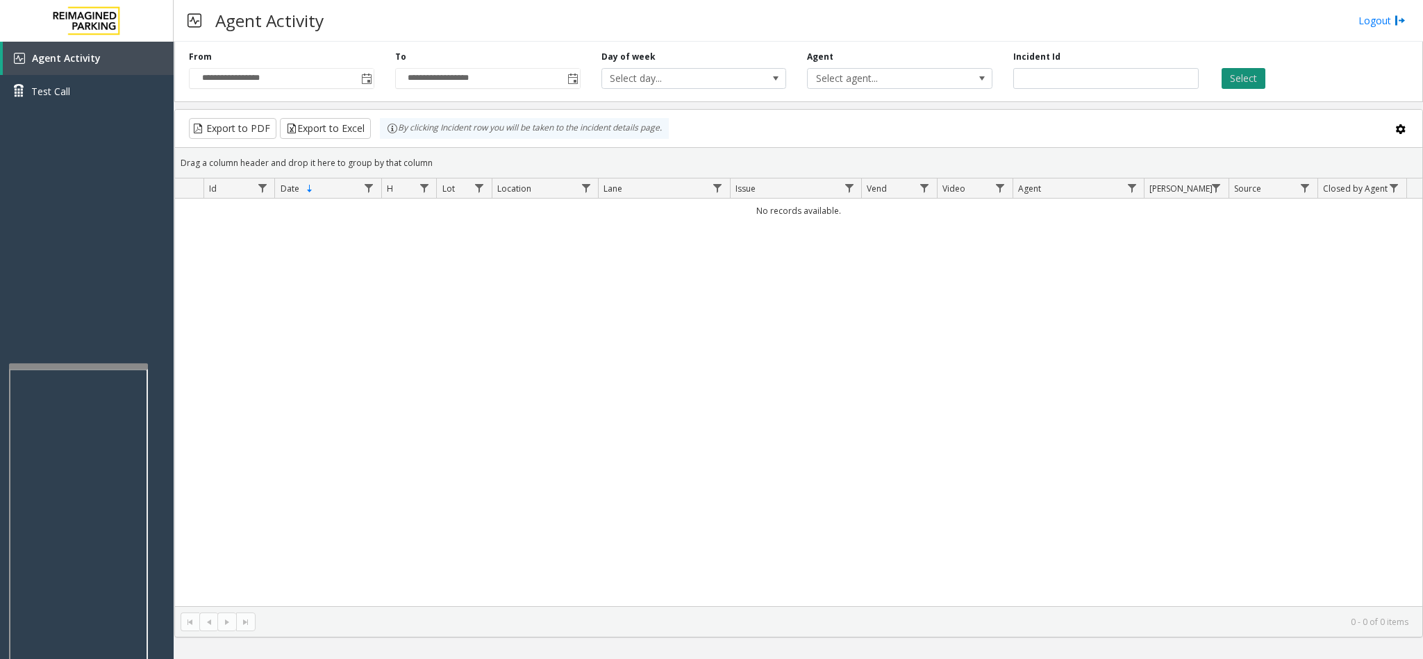
click at [1261, 77] on button "Select" at bounding box center [1243, 78] width 44 height 21
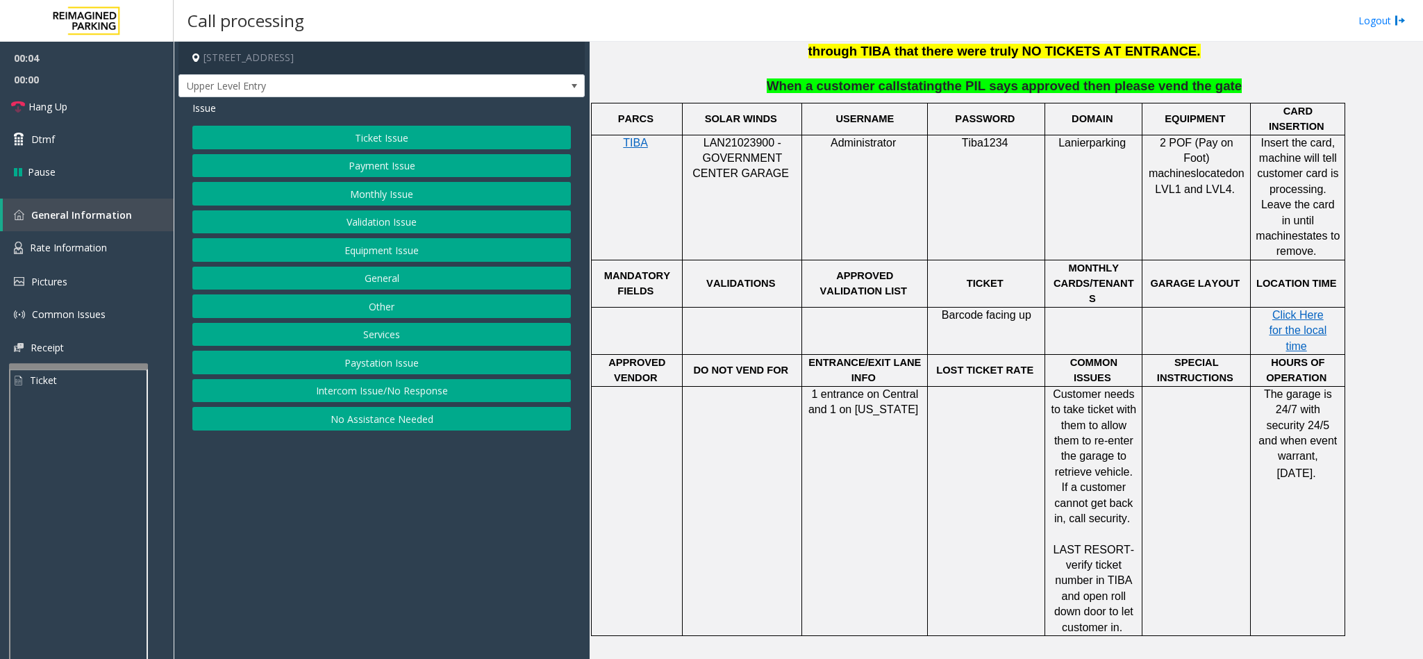
scroll to position [937, 0]
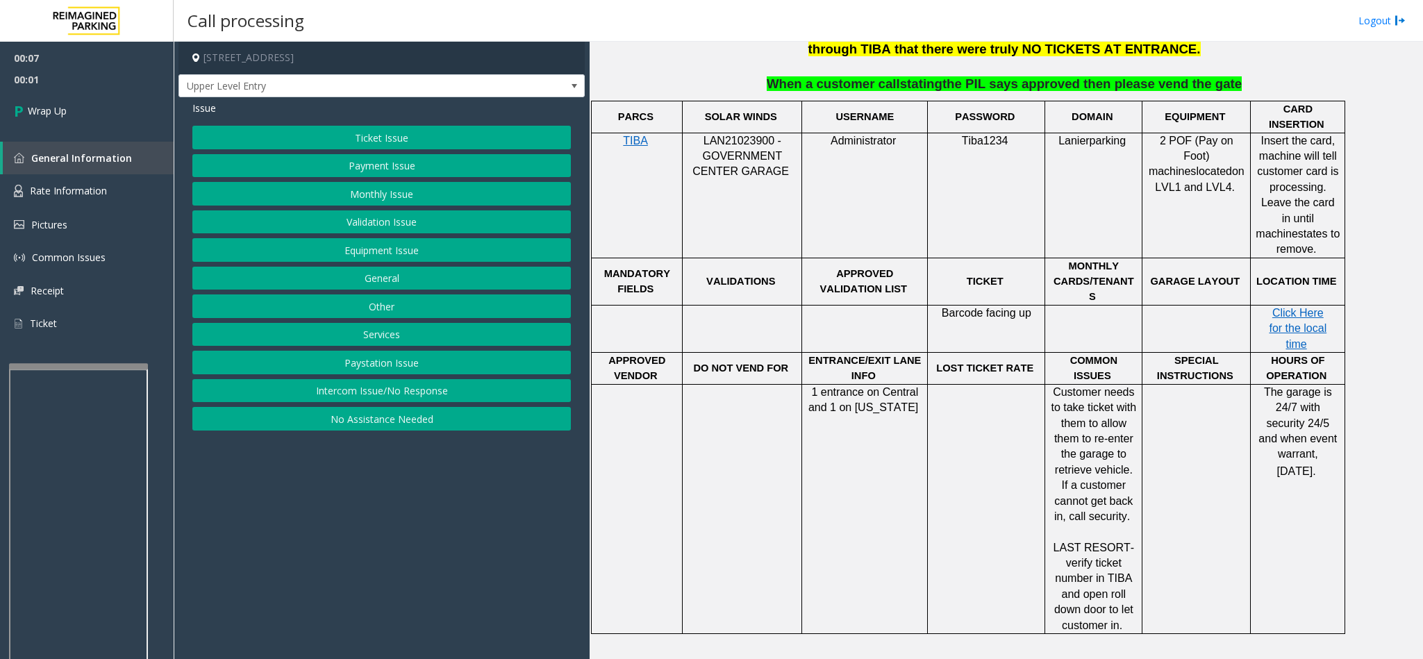
click at [417, 398] on button "Intercom Issue/No Response" at bounding box center [381, 391] width 378 height 24
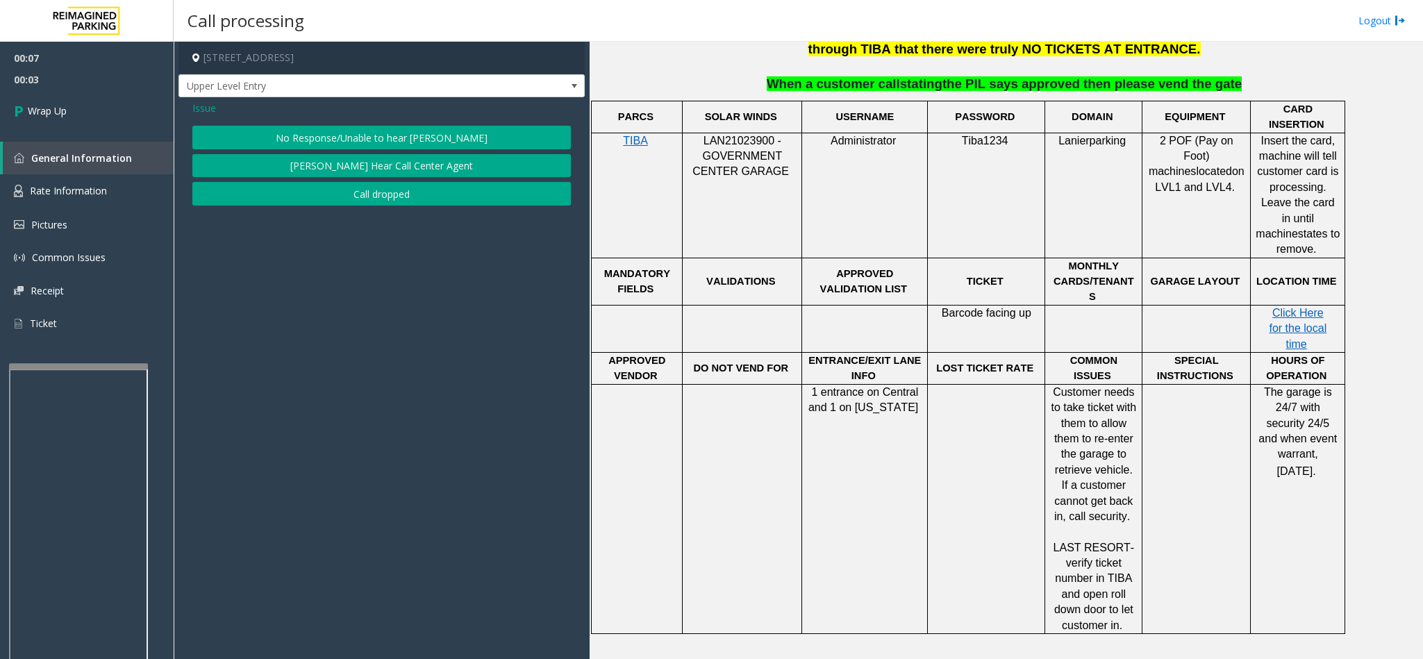
click at [415, 196] on button "Call dropped" at bounding box center [381, 194] width 378 height 24
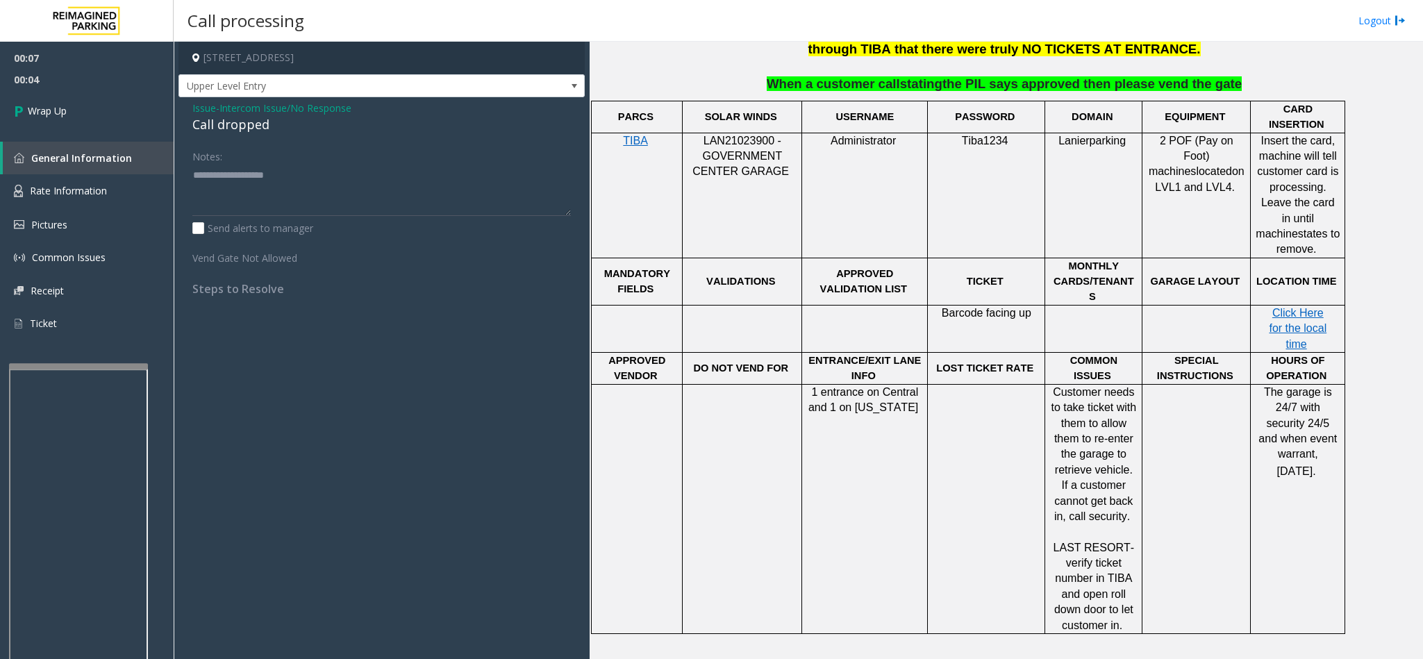
click at [234, 117] on div "Call dropped" at bounding box center [381, 124] width 378 height 19
type textarea "**********"
click at [59, 109] on span "Wrap Up" at bounding box center [47, 110] width 39 height 15
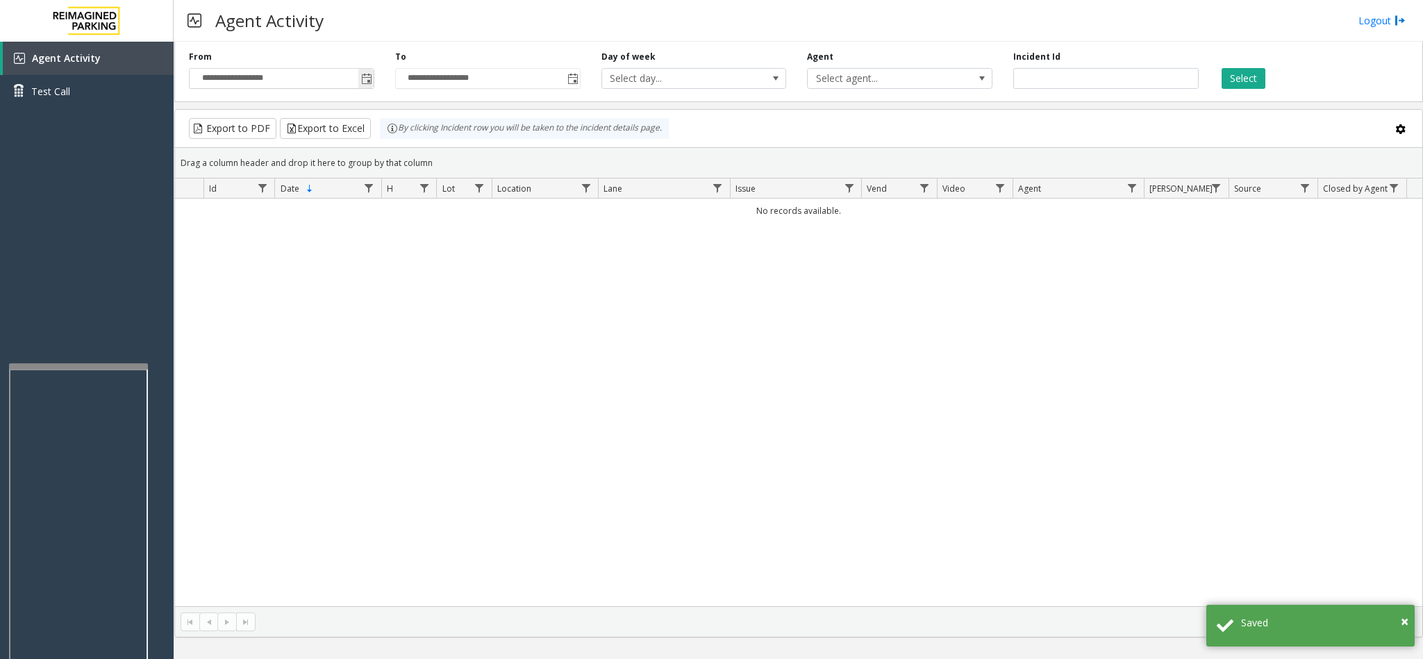
click at [361, 81] on span "Toggle popup" at bounding box center [366, 79] width 11 height 11
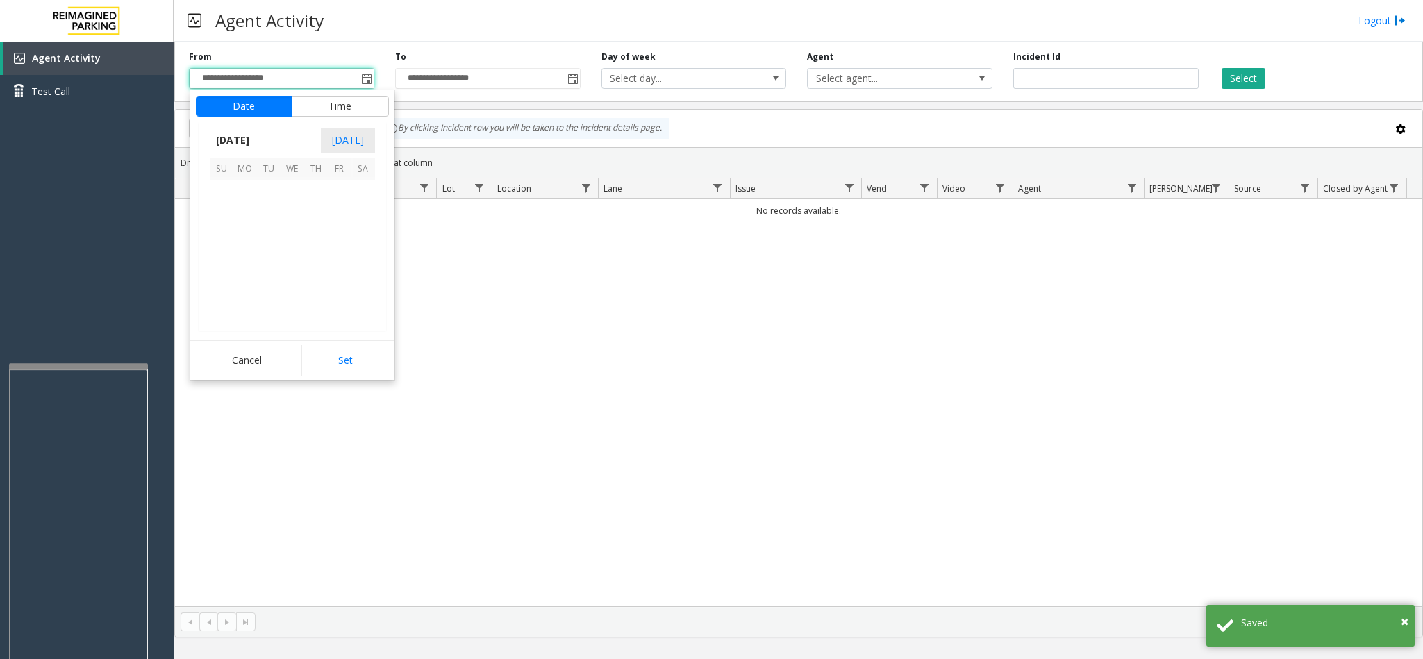
scroll to position [249114, 0]
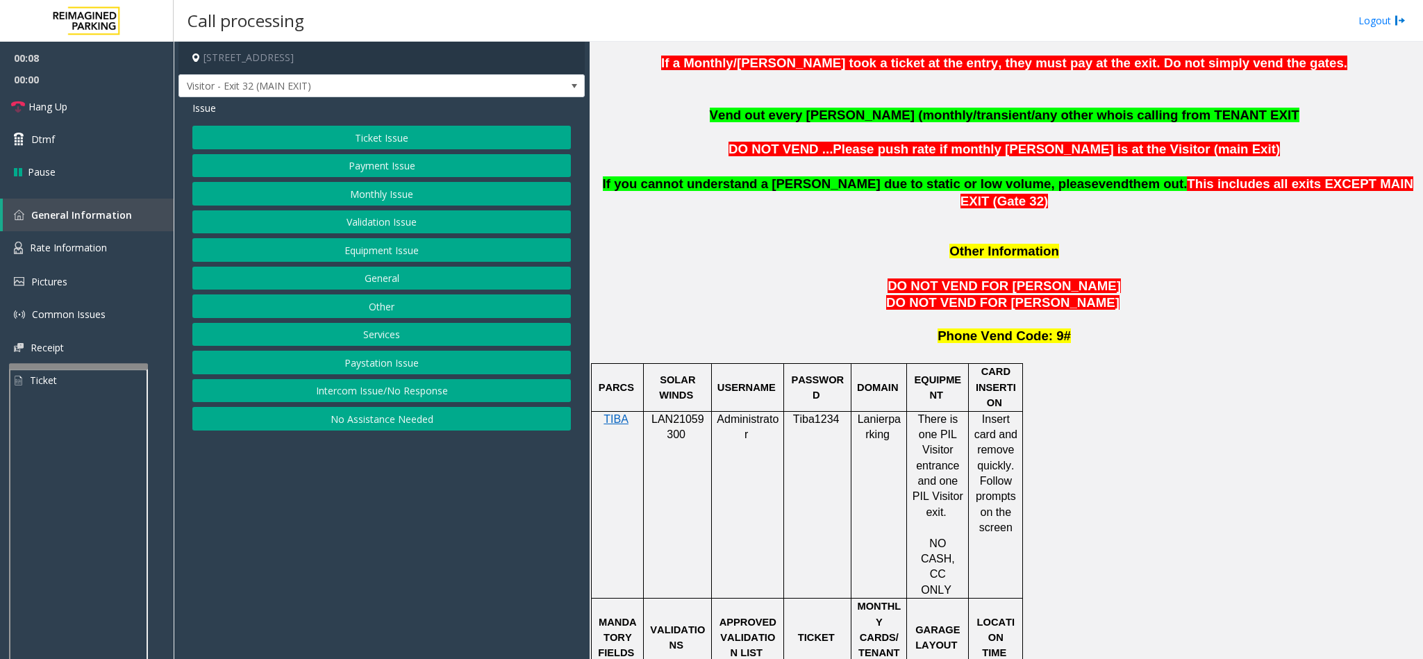
scroll to position [1042, 0]
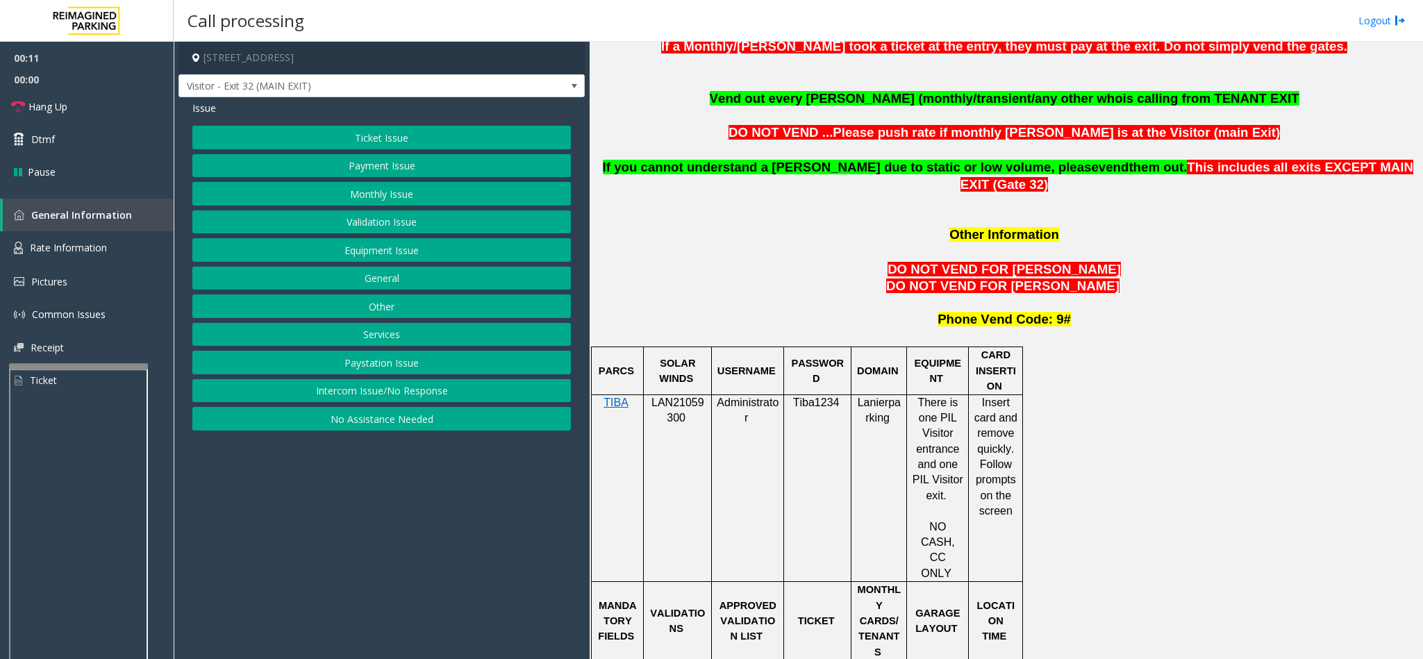
click at [667, 397] on span "LAN21059300" at bounding box center [677, 410] width 53 height 27
click at [671, 397] on span "LAN21059300" at bounding box center [677, 410] width 53 height 27
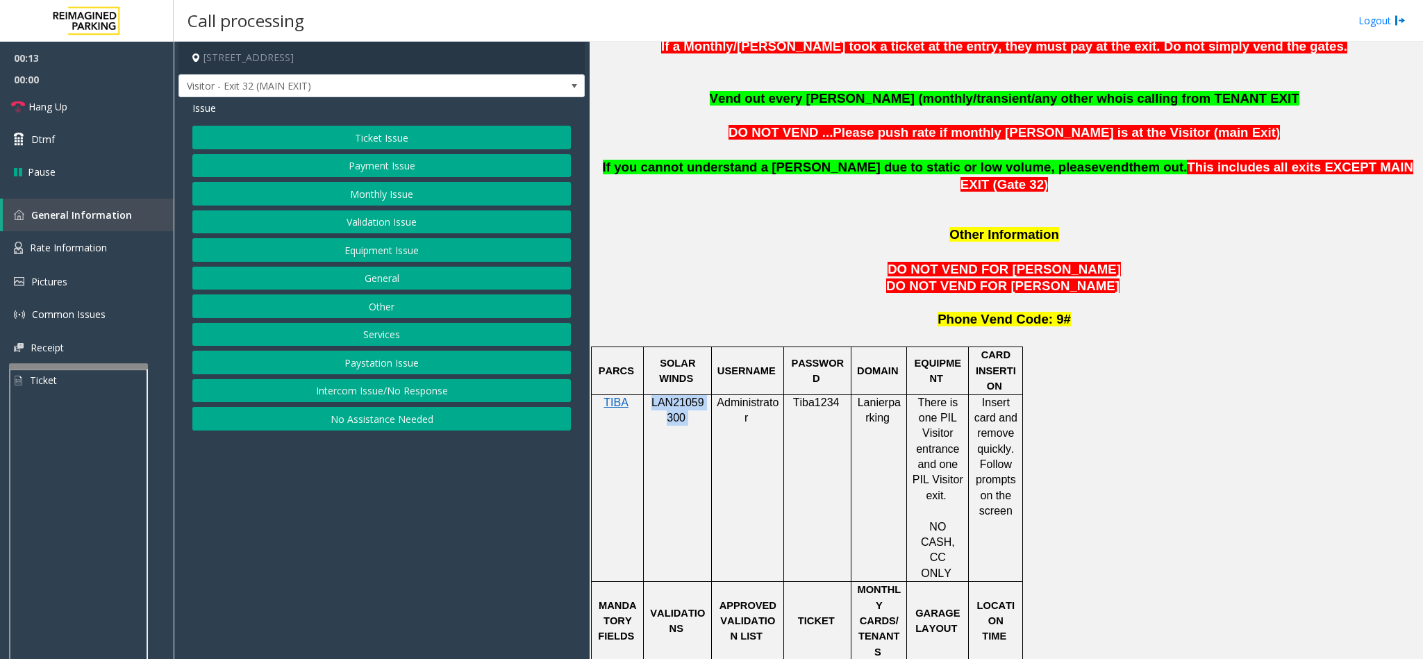
click at [671, 397] on span "LAN21059300" at bounding box center [677, 410] width 53 height 27
click at [569, 87] on span at bounding box center [574, 86] width 11 height 11
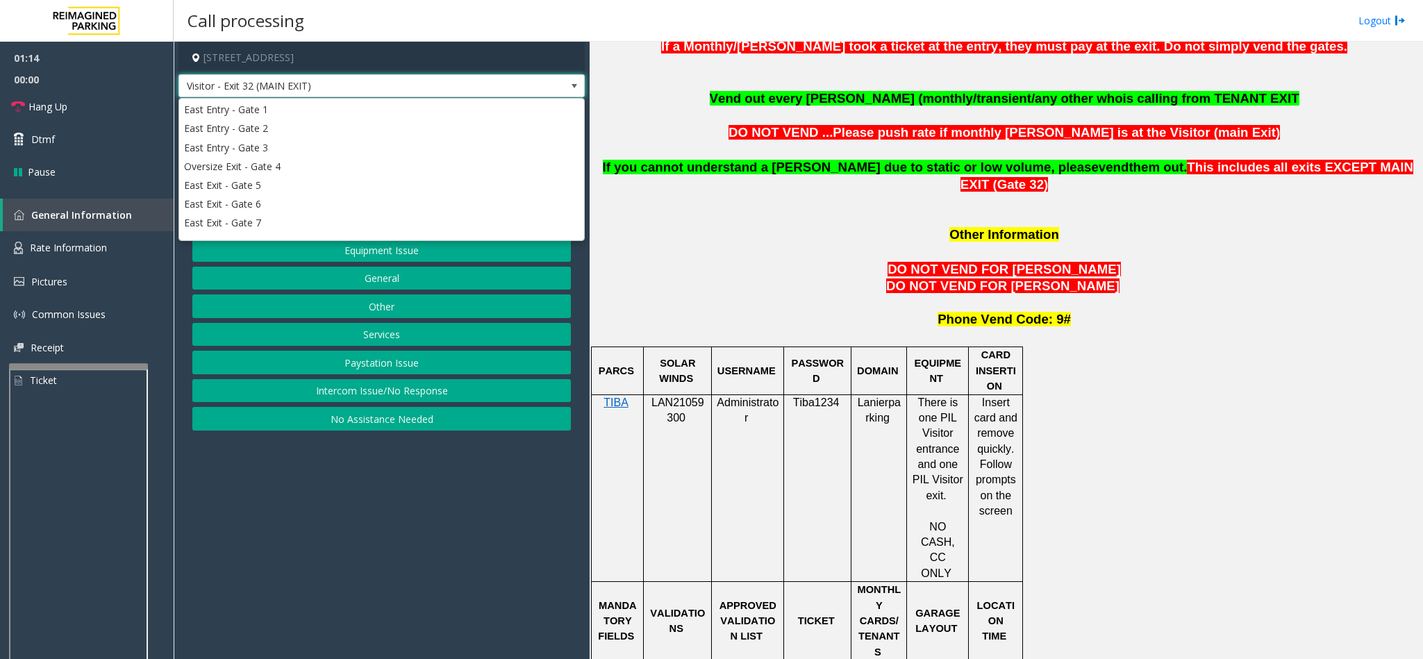
scroll to position [233, 0]
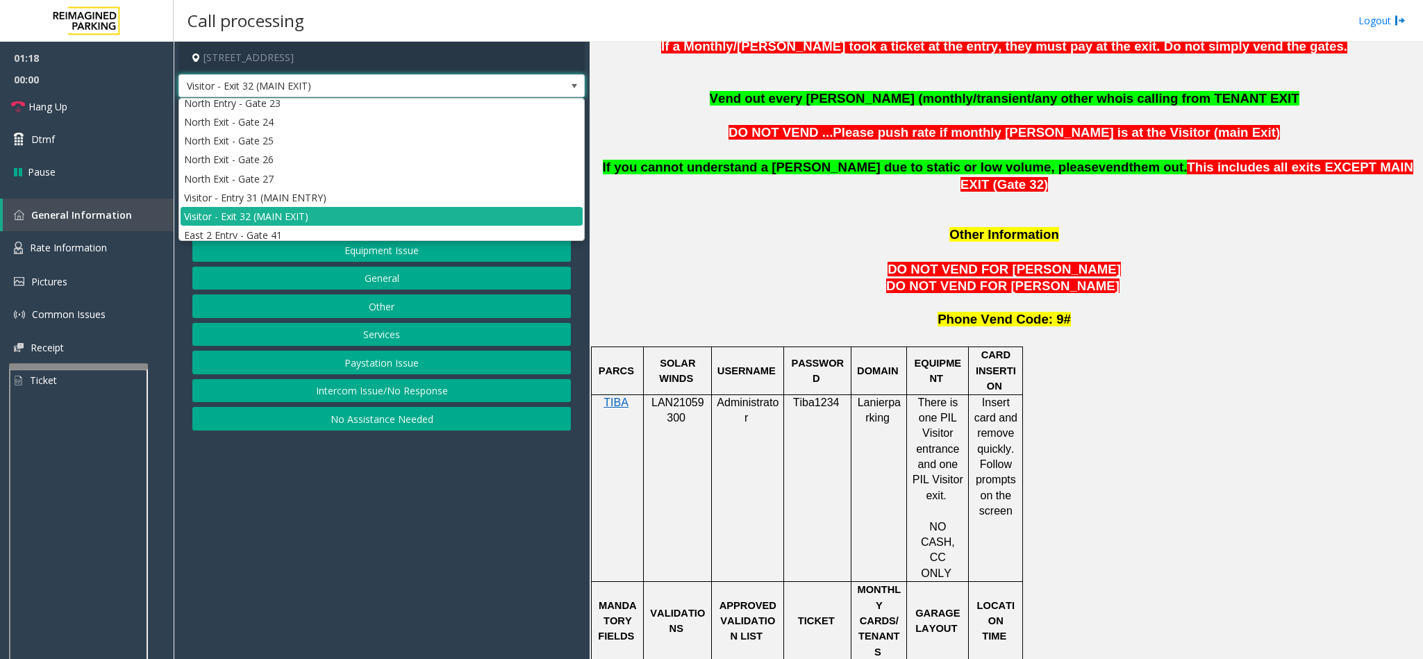
click at [569, 84] on span at bounding box center [574, 86] width 11 height 11
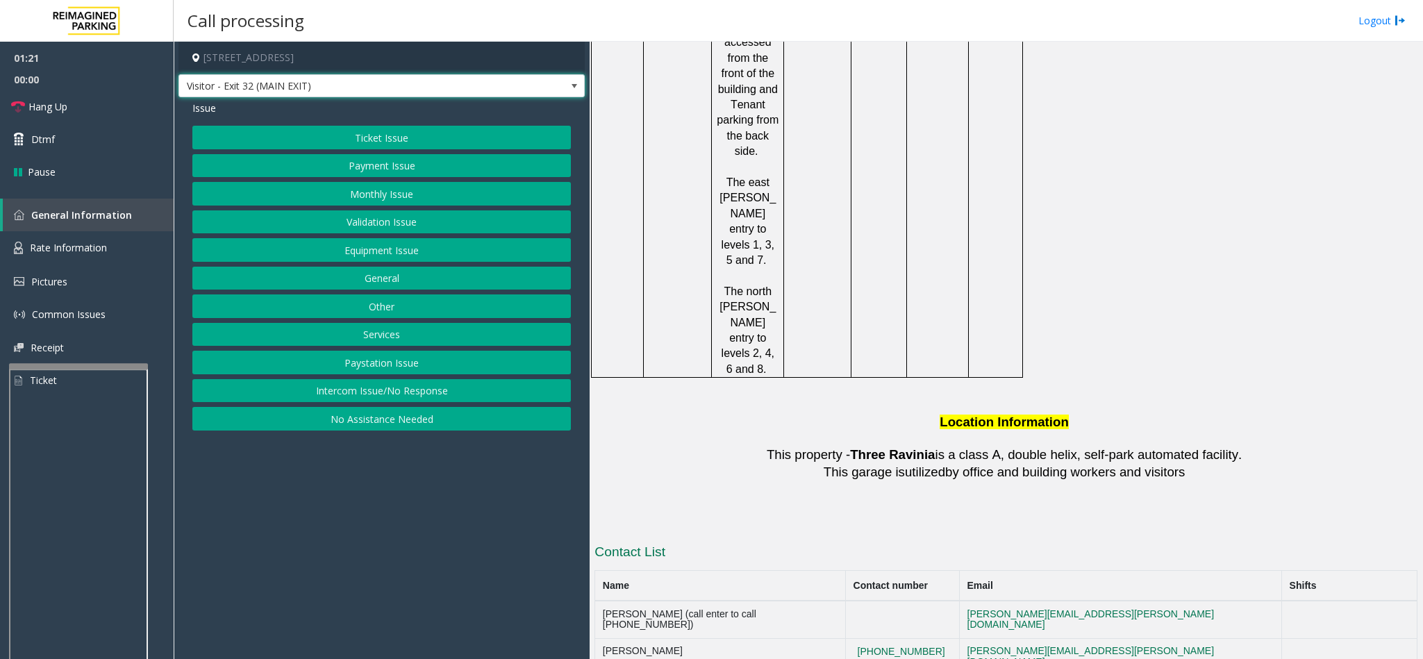
scroll to position [2187, 0]
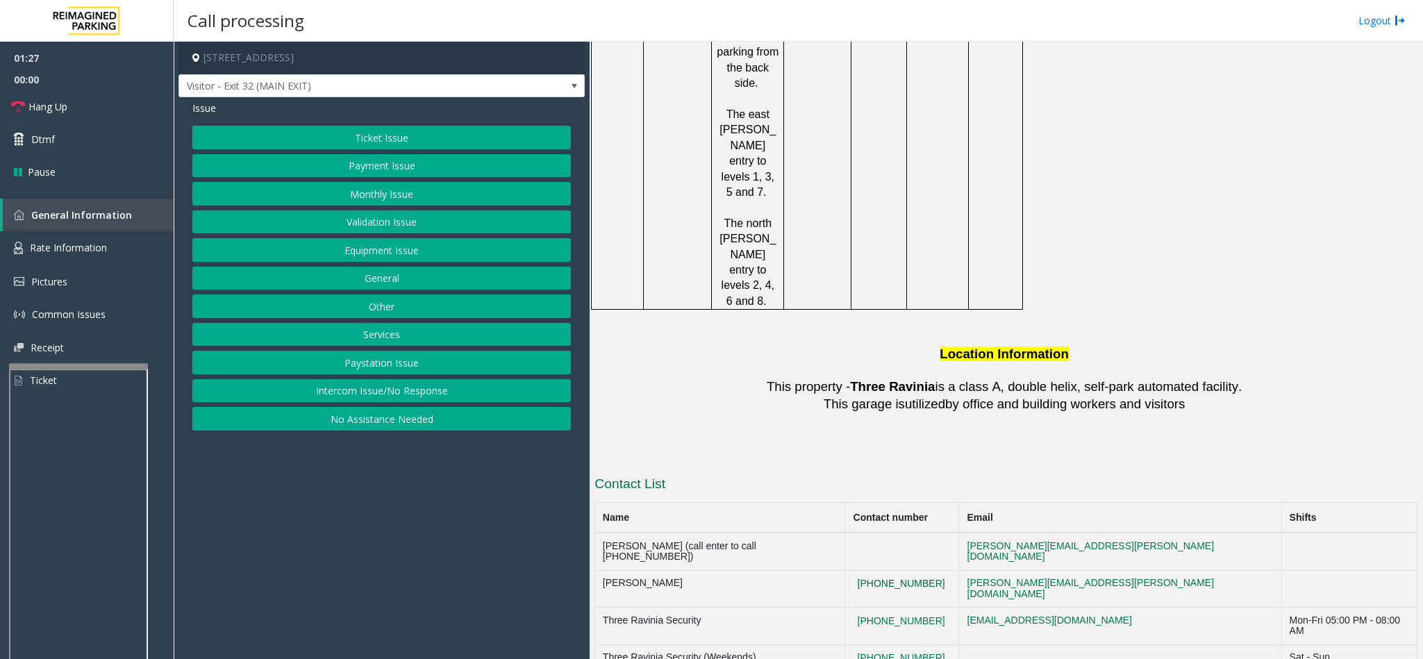
drag, startPoint x: 955, startPoint y: 379, endPoint x: 887, endPoint y: 383, distance: 67.5
click at [887, 578] on button "(404)901-1316" at bounding box center [901, 584] width 96 height 12
drag, startPoint x: 967, startPoint y: 382, endPoint x: 887, endPoint y: 386, distance: 79.3
click at [887, 570] on td "(404)901-1316" at bounding box center [903, 588] width 114 height 37
copy button "(404)901-1316"
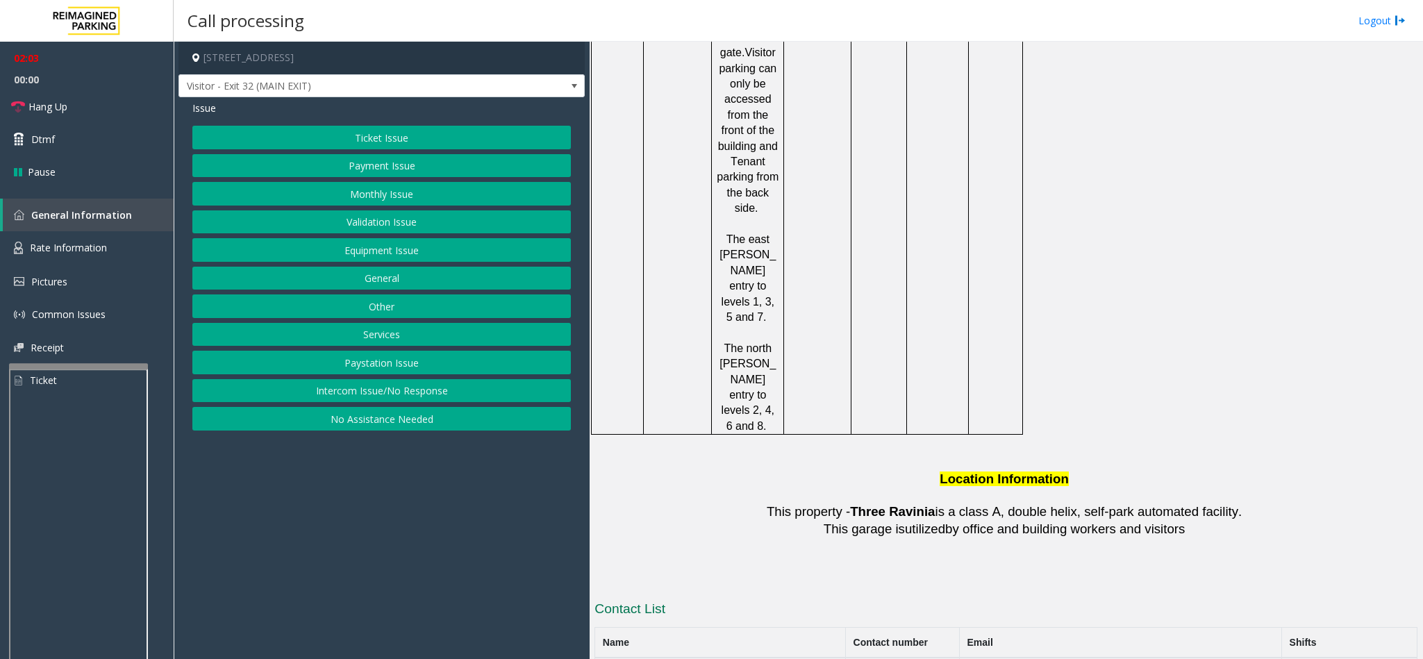
scroll to position [2083, 0]
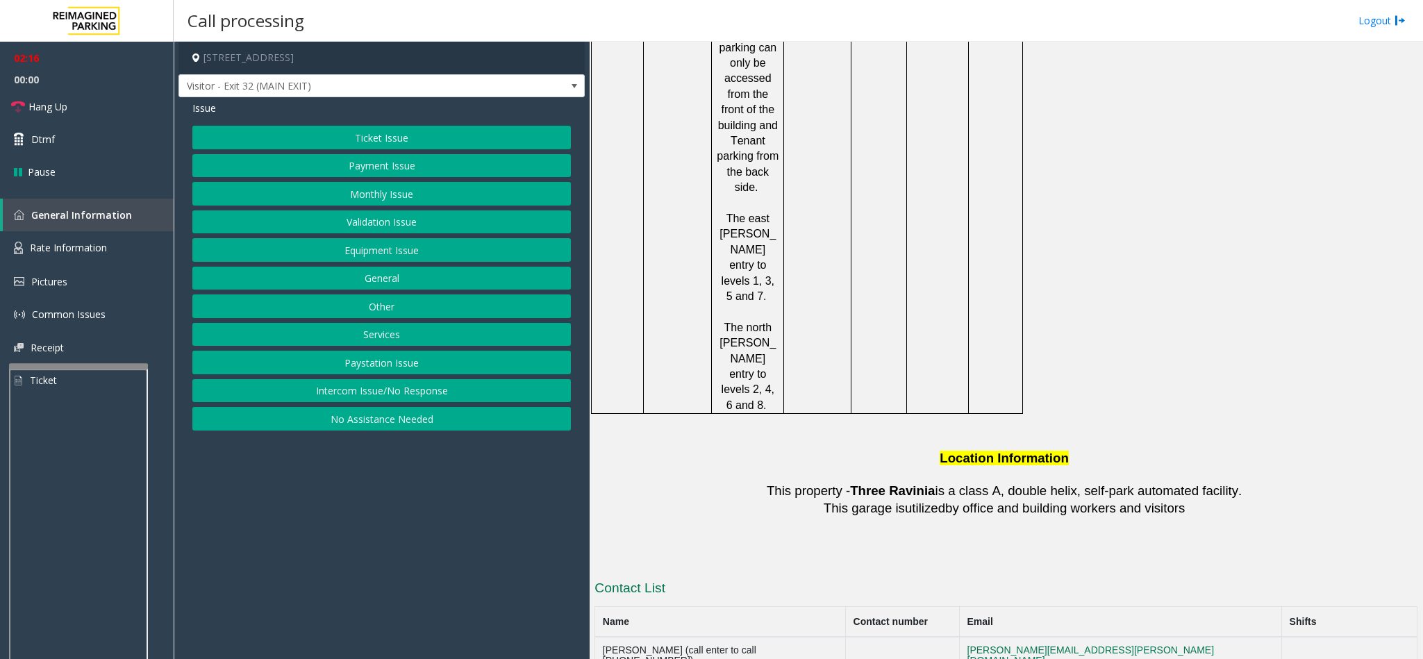
click at [402, 169] on button "Payment Issue" at bounding box center [381, 166] width 378 height 24
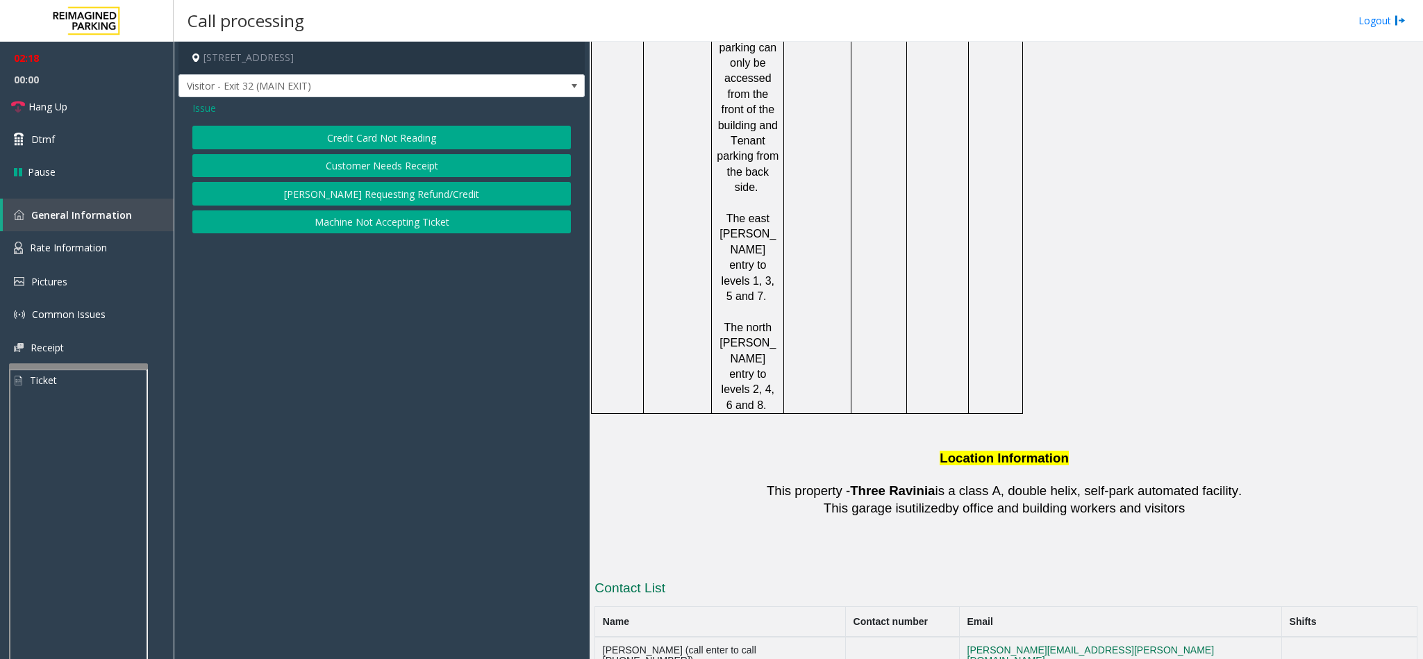
click at [421, 142] on button "Credit Card Not Reading" at bounding box center [381, 138] width 378 height 24
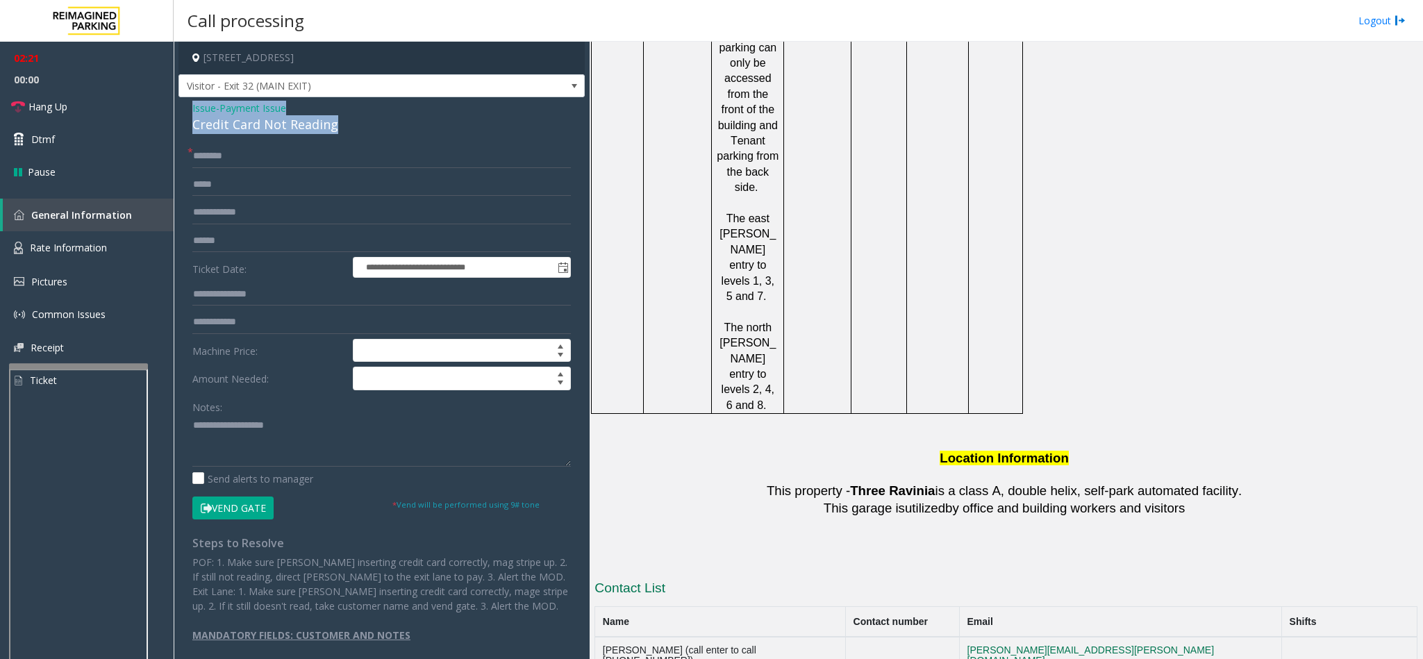
drag, startPoint x: 350, startPoint y: 123, endPoint x: 186, endPoint y: 103, distance: 165.1
click at [186, 103] on div "**********" at bounding box center [381, 376] width 406 height 559
click at [315, 448] on textarea at bounding box center [381, 441] width 378 height 52
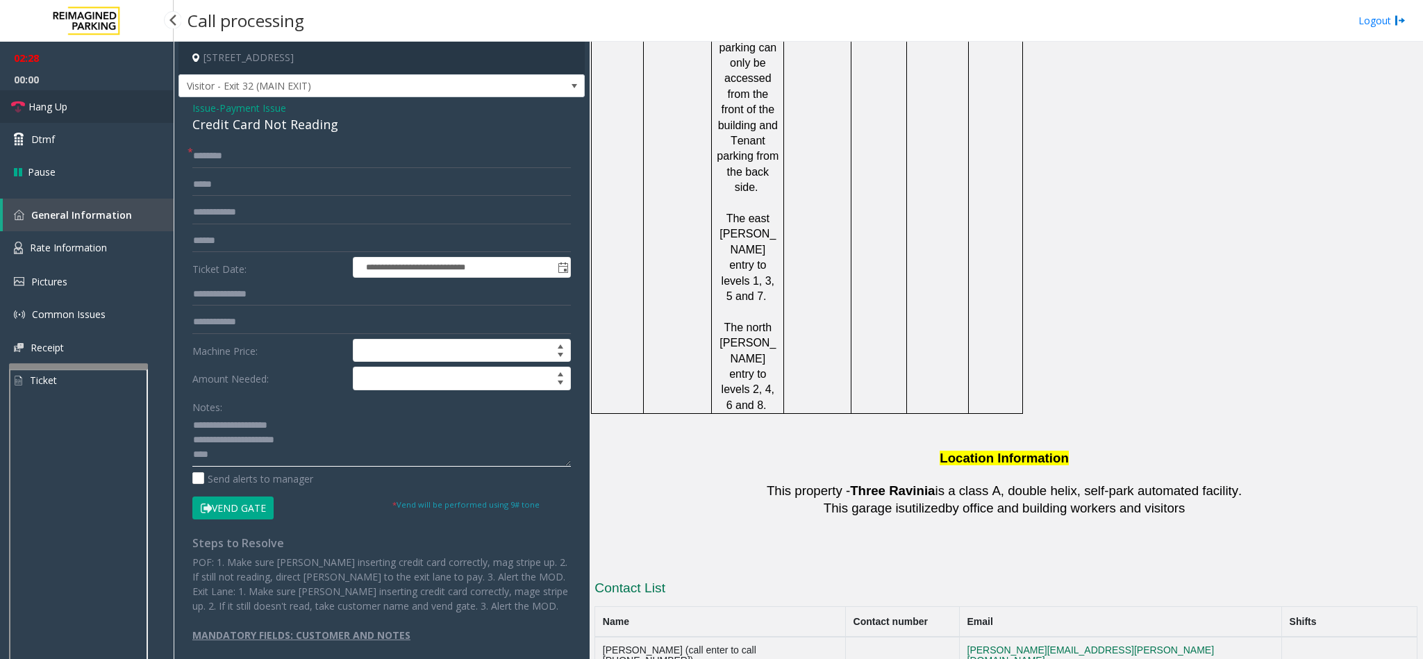
type textarea "**********"
click at [15, 112] on icon at bounding box center [18, 107] width 14 height 14
click at [230, 150] on input "text" at bounding box center [381, 156] width 378 height 24
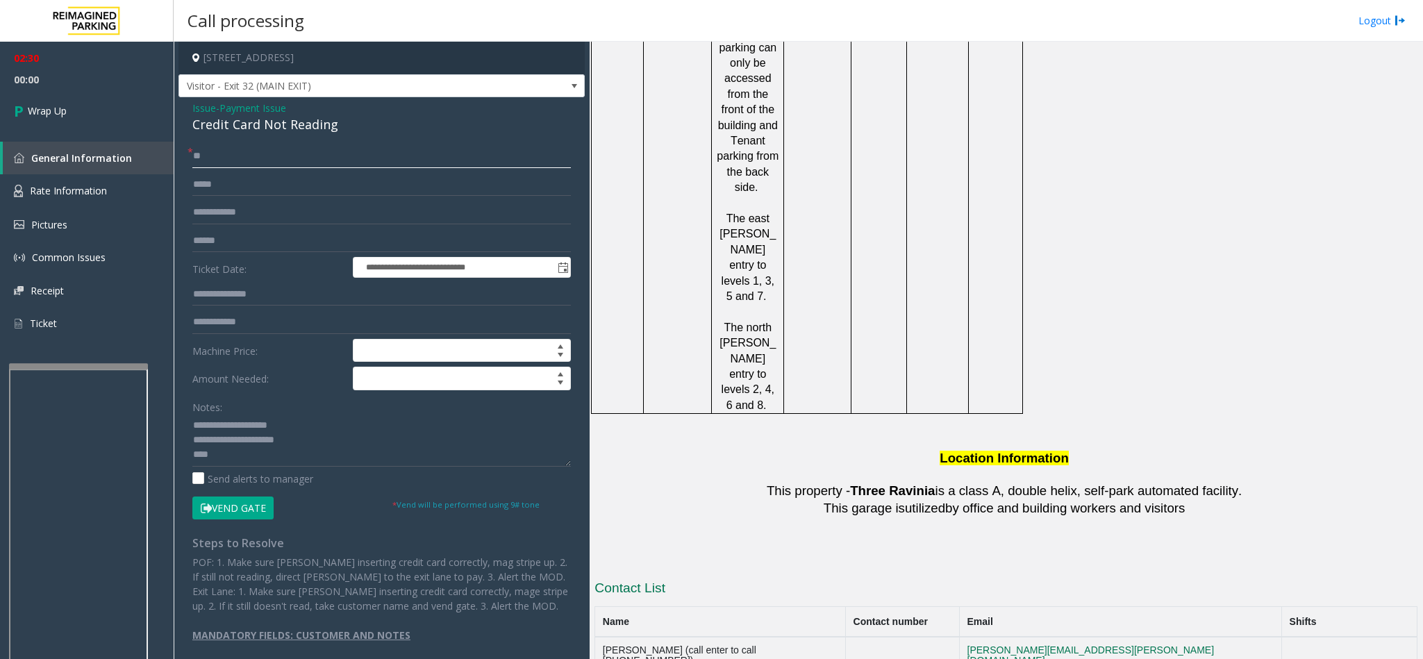
type input "**"
click at [315, 442] on textarea at bounding box center [381, 441] width 378 height 52
type textarea "**********"
click at [19, 101] on icon at bounding box center [21, 110] width 14 height 23
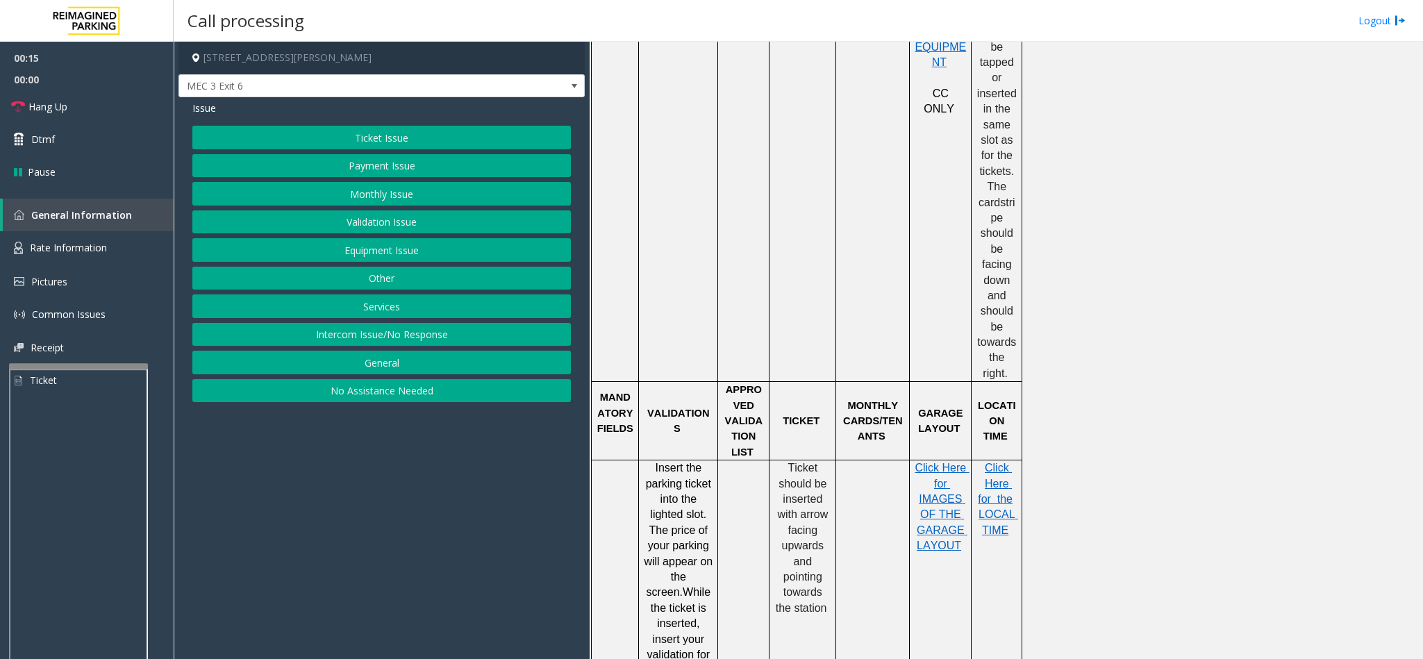
scroll to position [833, 0]
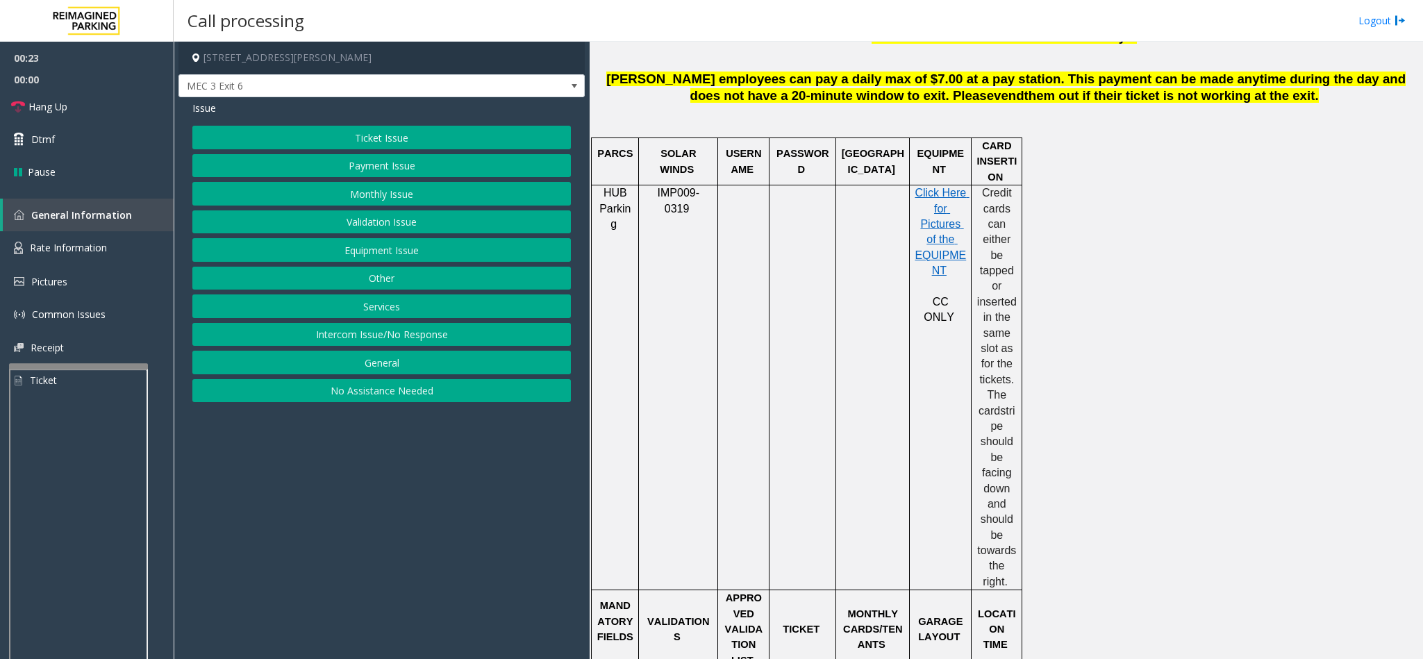
click at [390, 140] on button "Ticket Issue" at bounding box center [381, 138] width 378 height 24
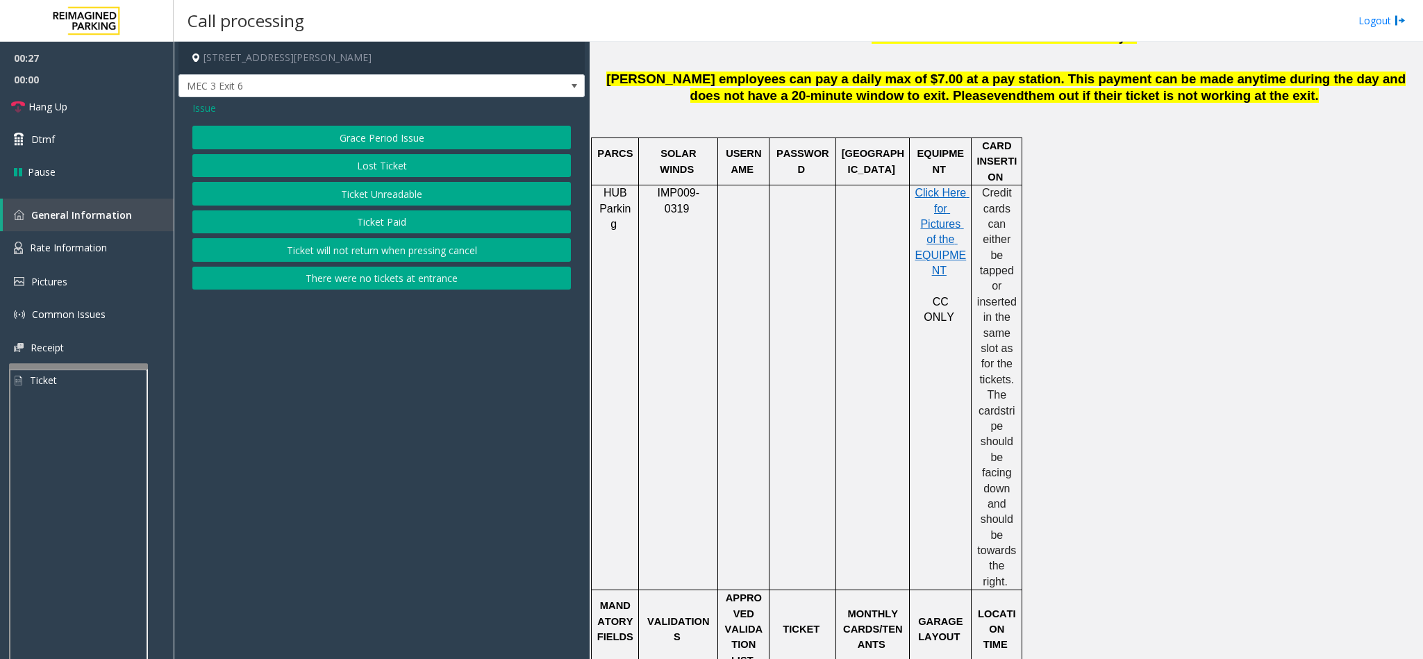
click at [406, 219] on button "Ticket Paid" at bounding box center [381, 222] width 378 height 24
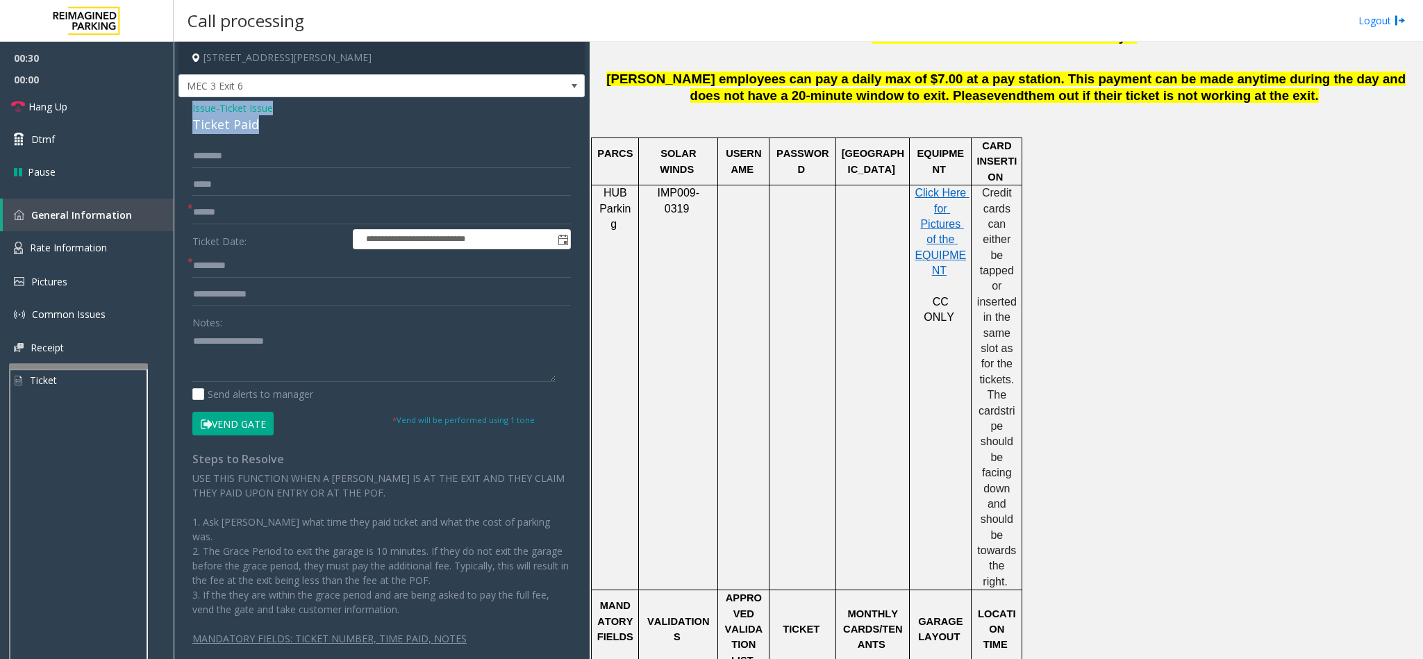
drag, startPoint x: 260, startPoint y: 122, endPoint x: 188, endPoint y: 109, distance: 73.3
click at [188, 109] on div "**********" at bounding box center [381, 385] width 406 height 577
click at [247, 353] on textarea at bounding box center [373, 356] width 363 height 52
click at [254, 359] on textarea at bounding box center [373, 356] width 363 height 52
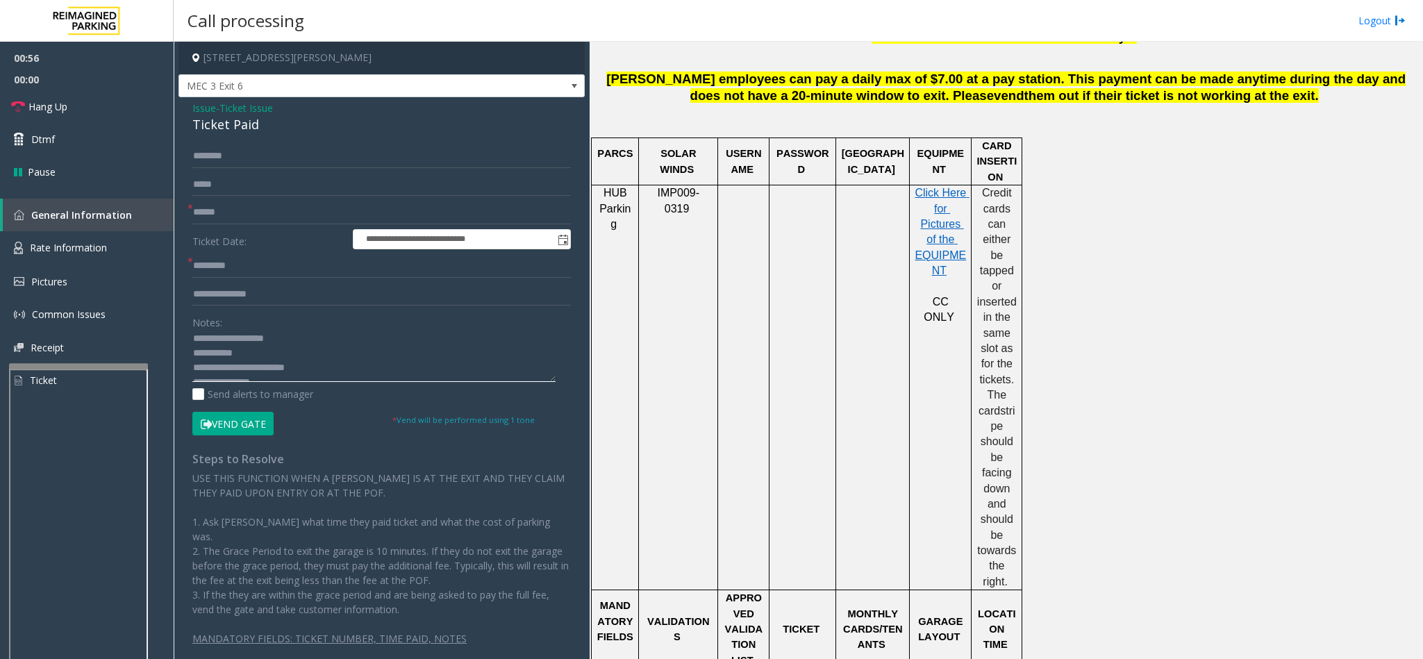
type textarea "**********"
click at [272, 297] on input "text" at bounding box center [381, 295] width 378 height 24
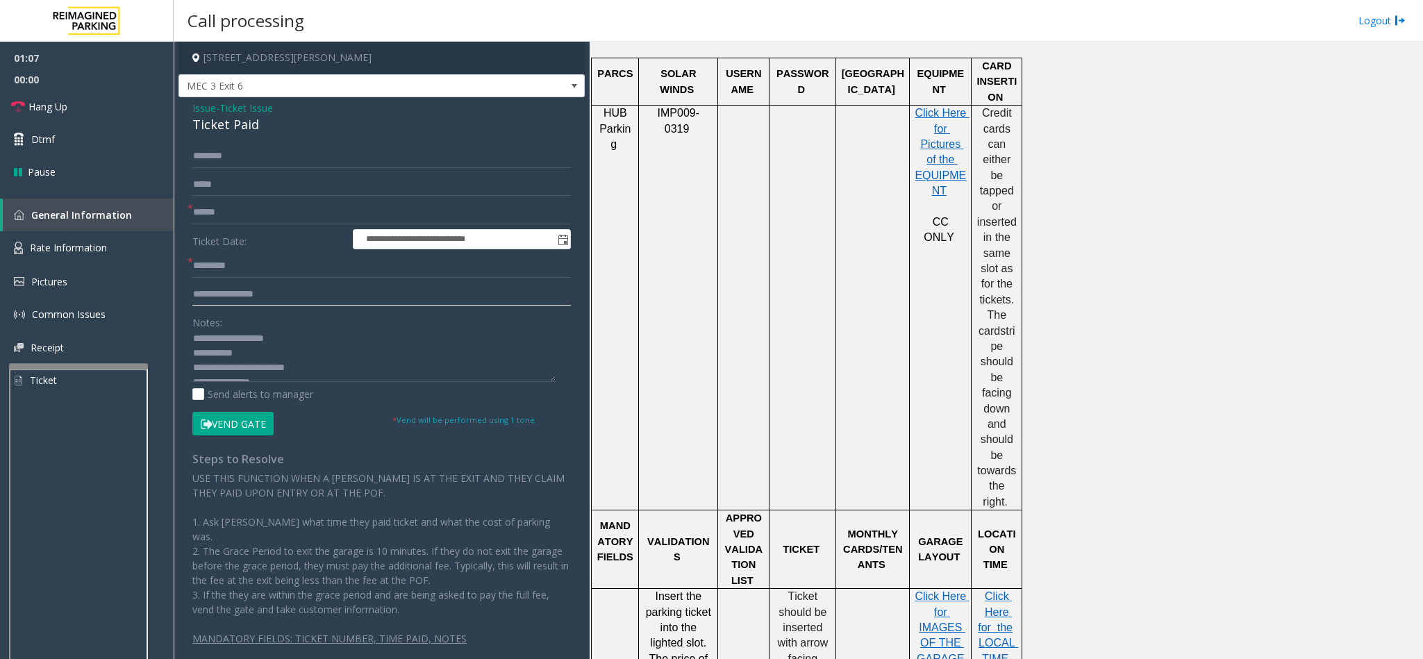
scroll to position [1042, 0]
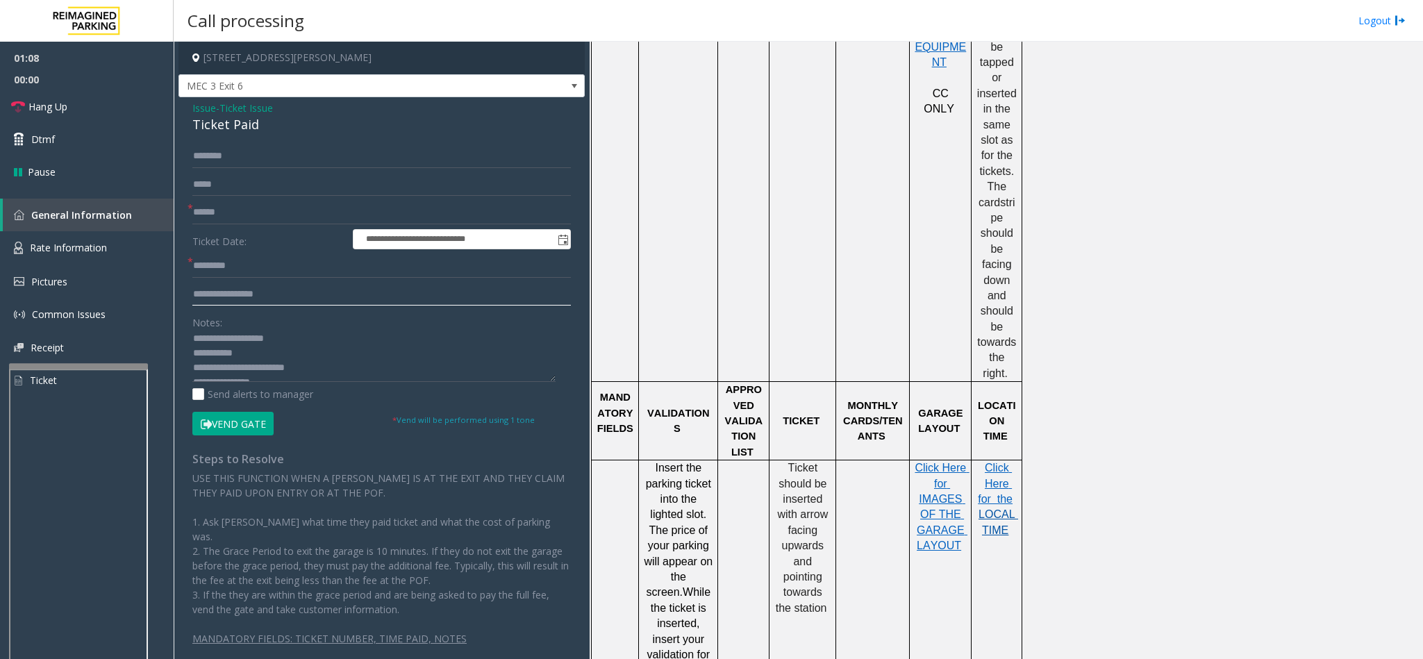
type input "**********"
click at [987, 508] on span "LOCAL TIME" at bounding box center [998, 521] width 40 height 27
click at [229, 265] on input "text" at bounding box center [381, 266] width 378 height 24
type input "*****"
click at [242, 215] on input "text" at bounding box center [381, 213] width 378 height 24
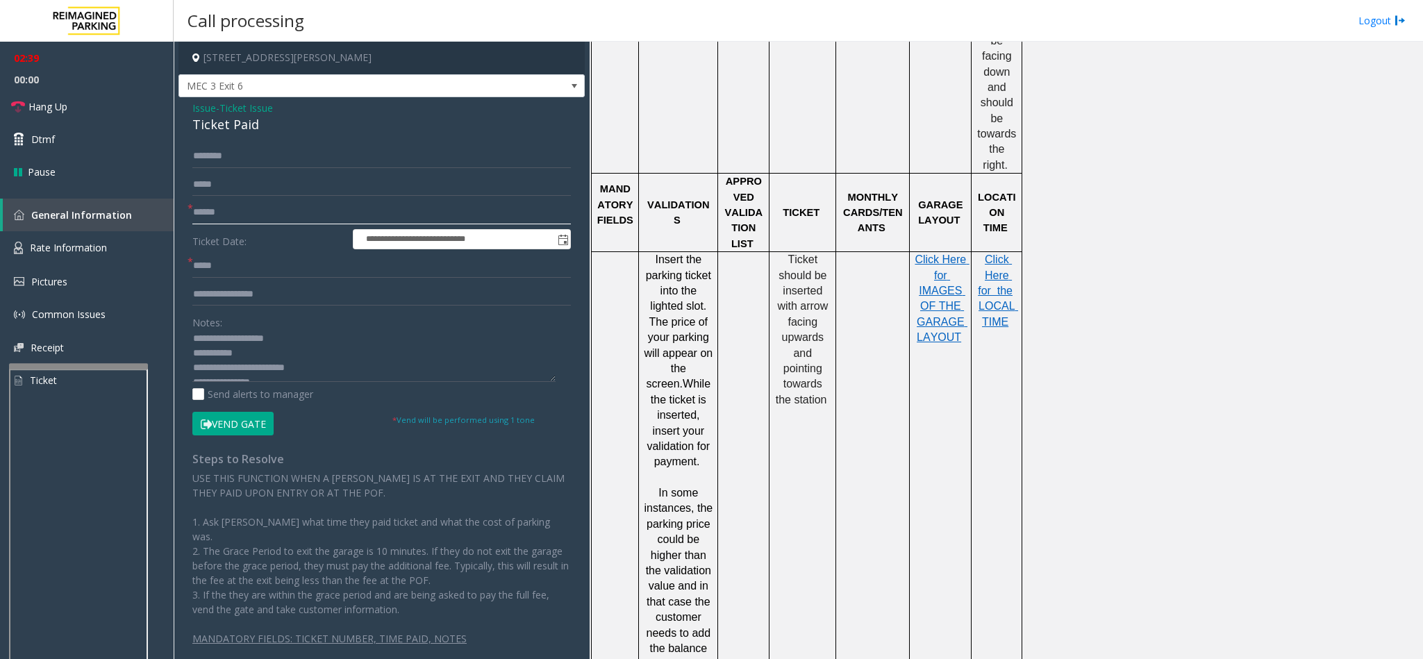
scroll to position [15, 0]
click at [229, 211] on input "text" at bounding box center [381, 213] width 378 height 24
click at [278, 375] on textarea at bounding box center [373, 356] width 363 height 52
click at [227, 215] on input "********" at bounding box center [381, 213] width 378 height 24
type input "*********"
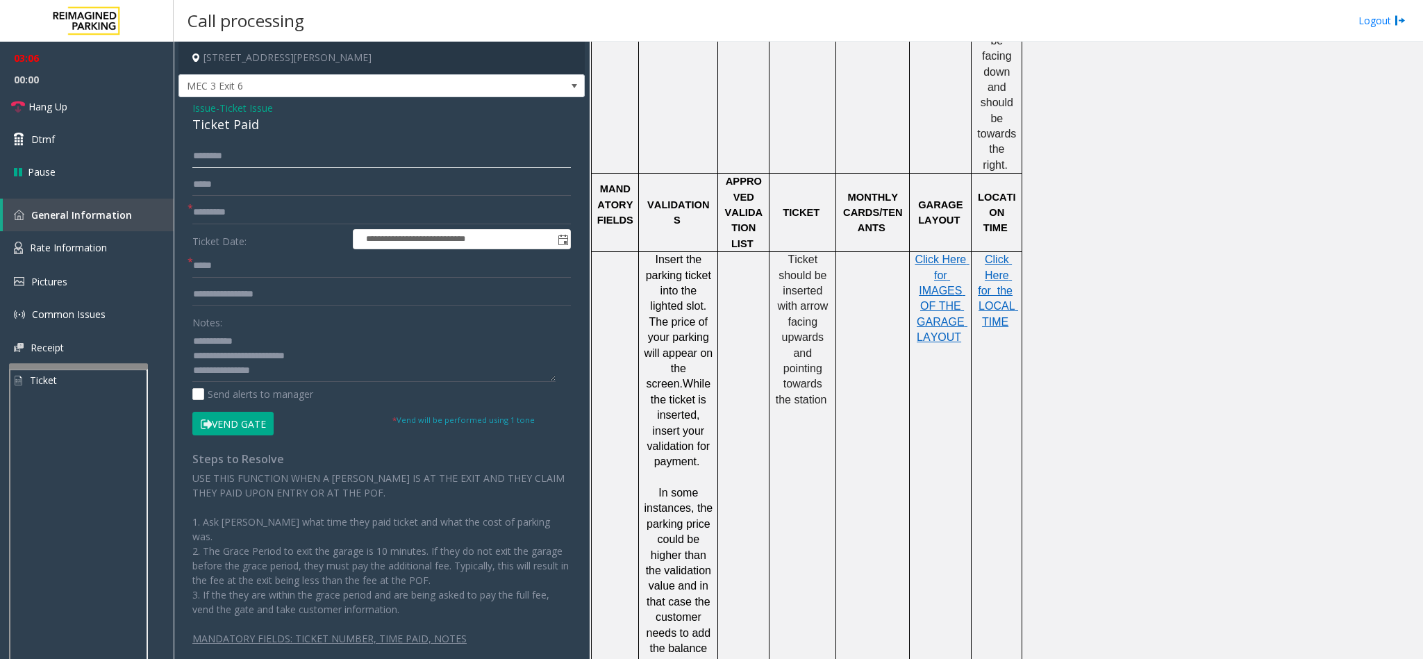
click at [211, 159] on input "text" at bounding box center [381, 156] width 378 height 24
click at [201, 152] on input "text" at bounding box center [381, 156] width 378 height 24
type input "******"
click at [262, 423] on button "Vend Gate" at bounding box center [232, 424] width 81 height 24
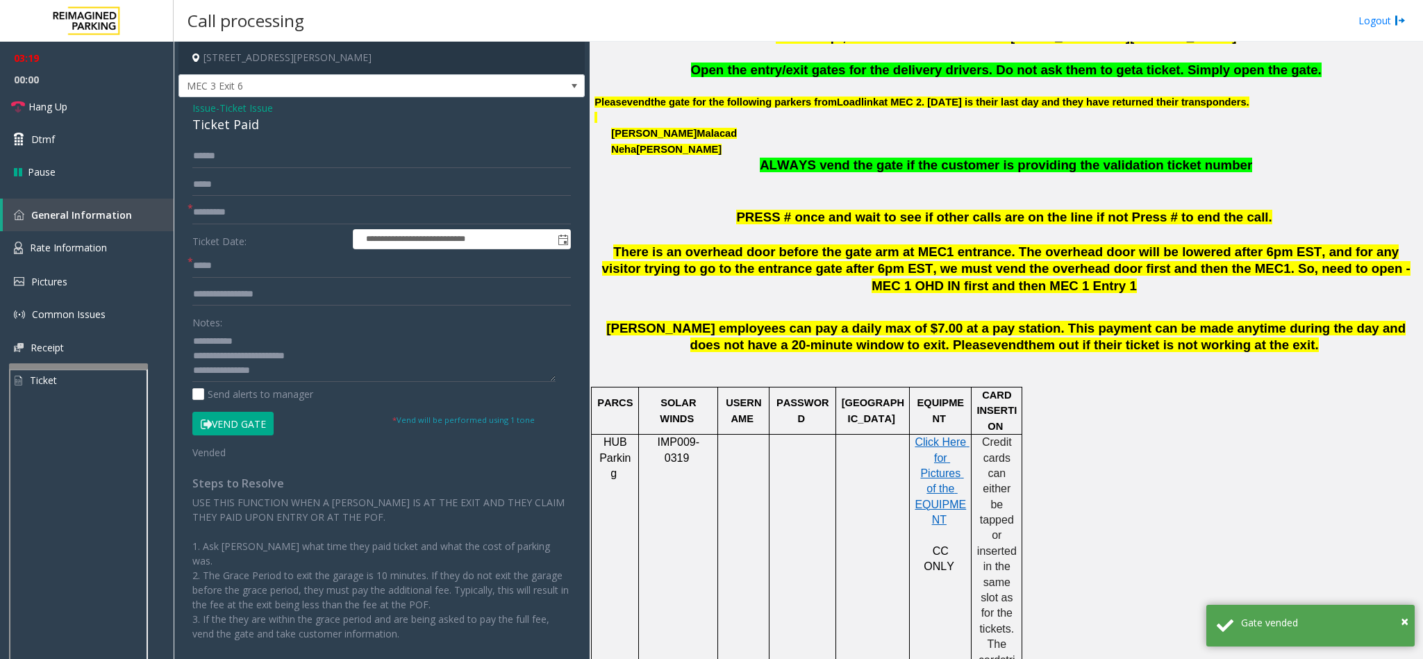
scroll to position [521, 0]
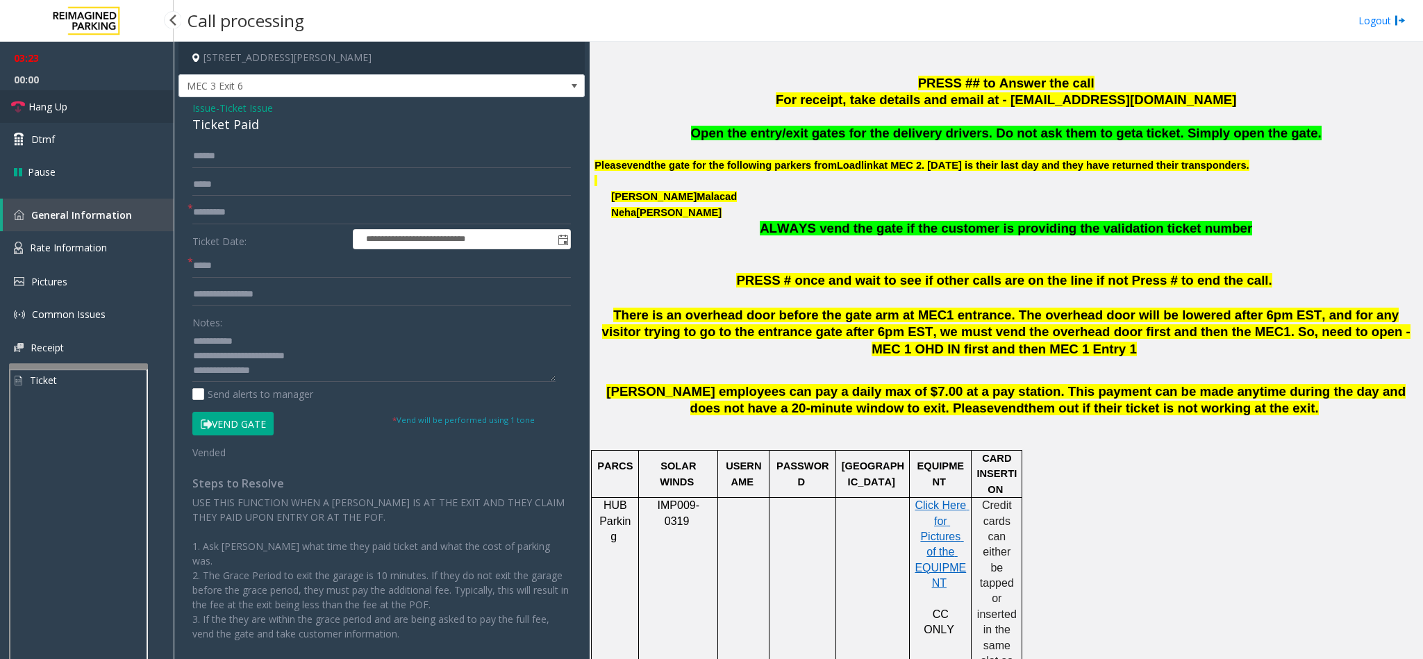
click at [40, 102] on span "Hang Up" at bounding box center [47, 106] width 39 height 15
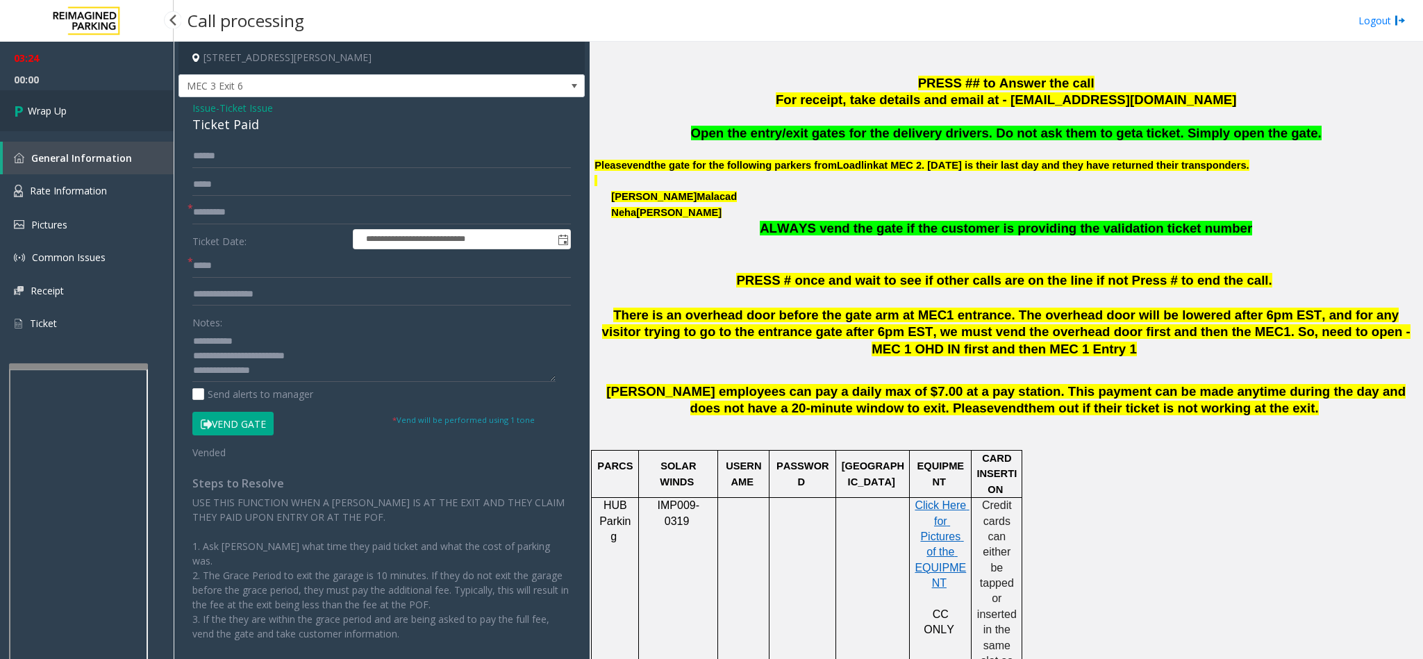
click at [40, 102] on link "Wrap Up" at bounding box center [87, 110] width 174 height 41
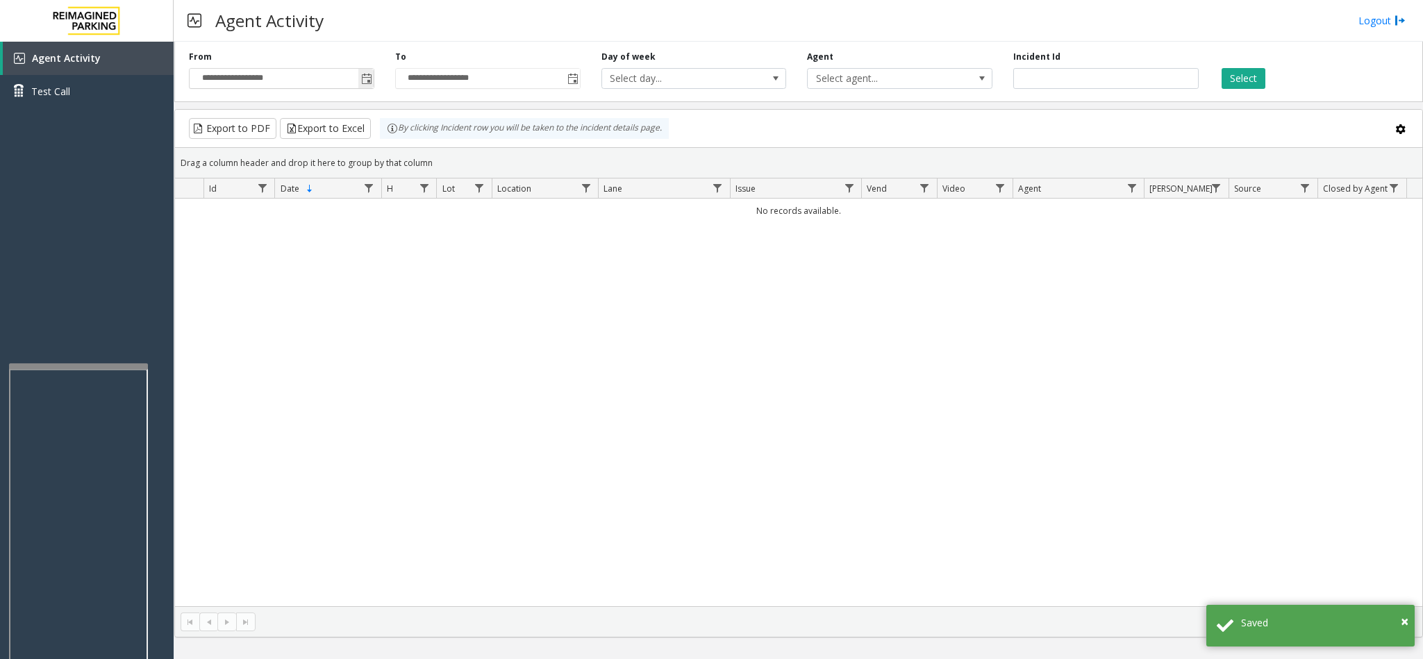
click at [365, 80] on span "Toggle popup" at bounding box center [366, 79] width 11 height 11
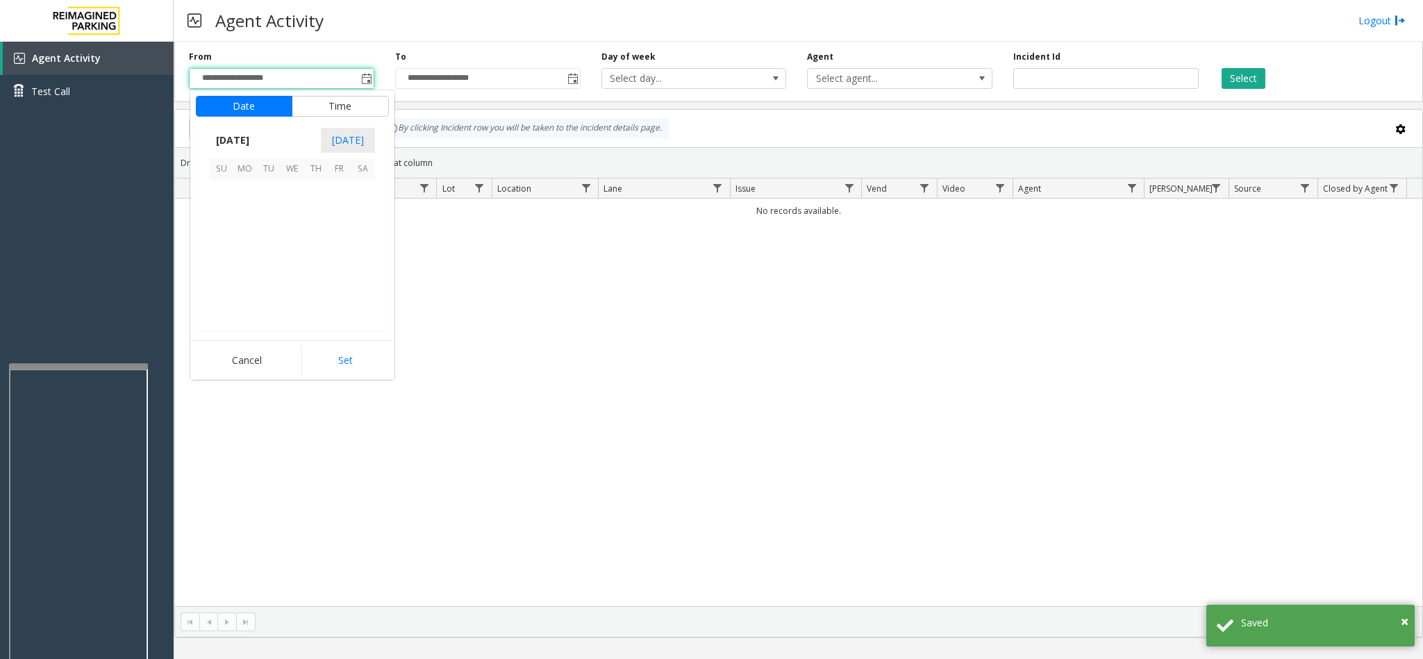
scroll to position [249114, 0]
click at [251, 197] on span "1" at bounding box center [245, 192] width 24 height 24
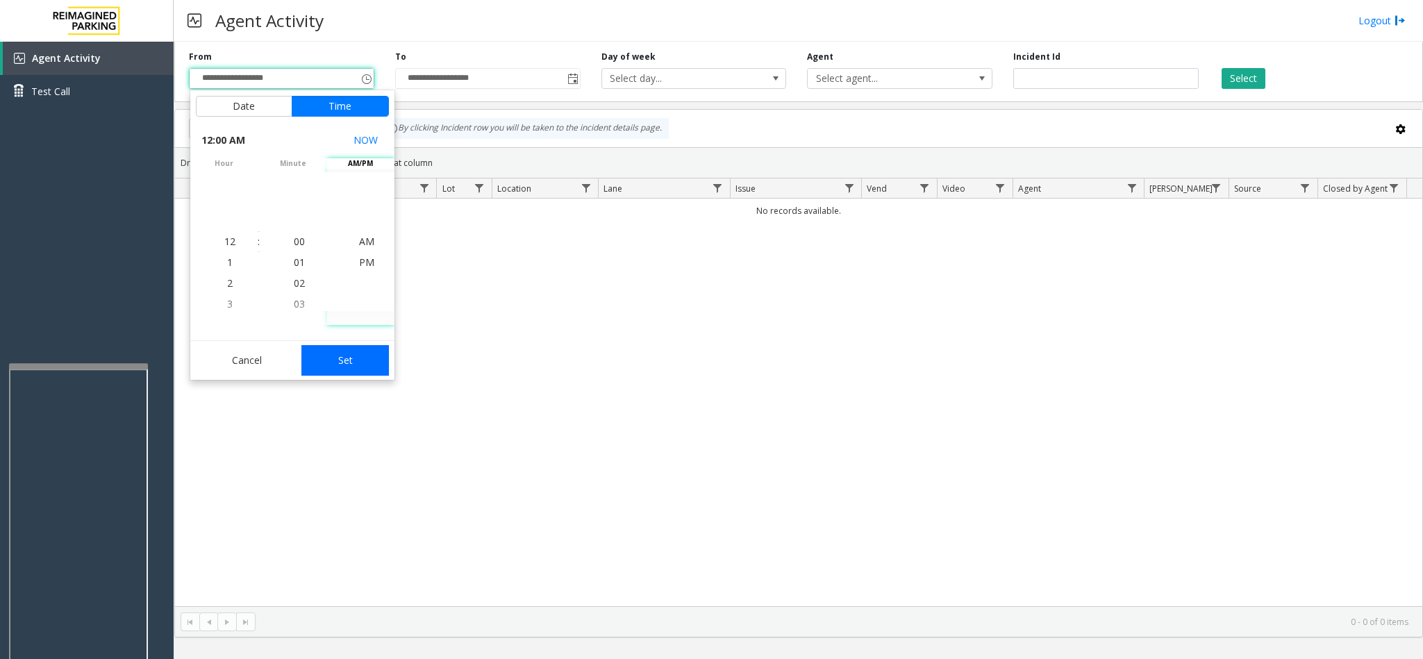
click at [340, 367] on button "Set" at bounding box center [344, 360] width 87 height 31
type input "**********"
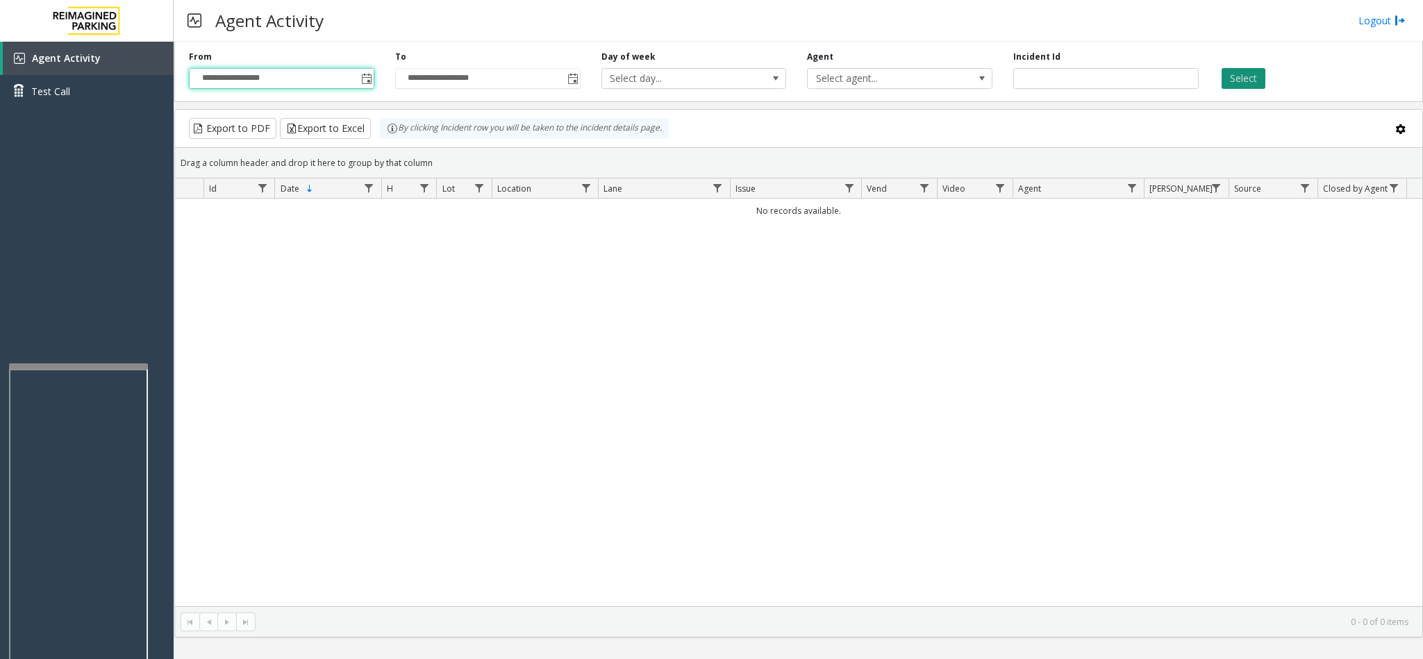
click at [1224, 72] on button "Select" at bounding box center [1243, 78] width 44 height 21
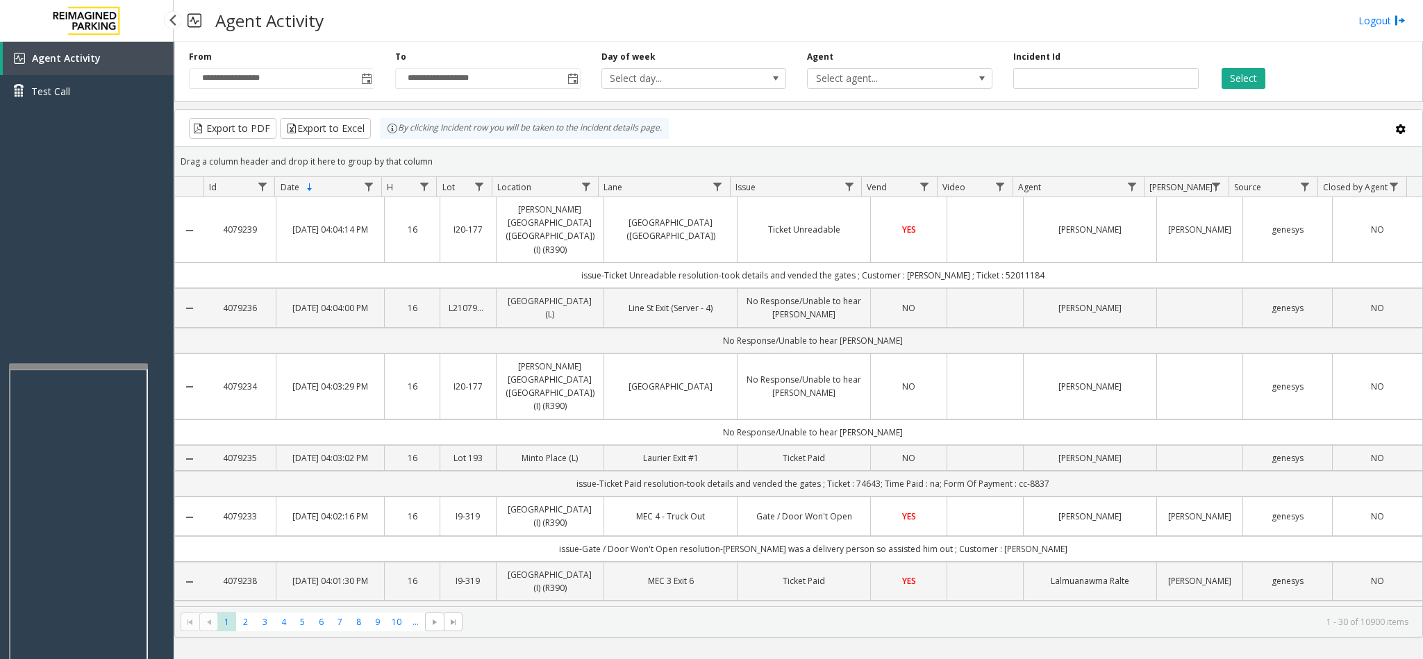
click at [137, 58] on link "Agent Activity" at bounding box center [88, 58] width 171 height 33
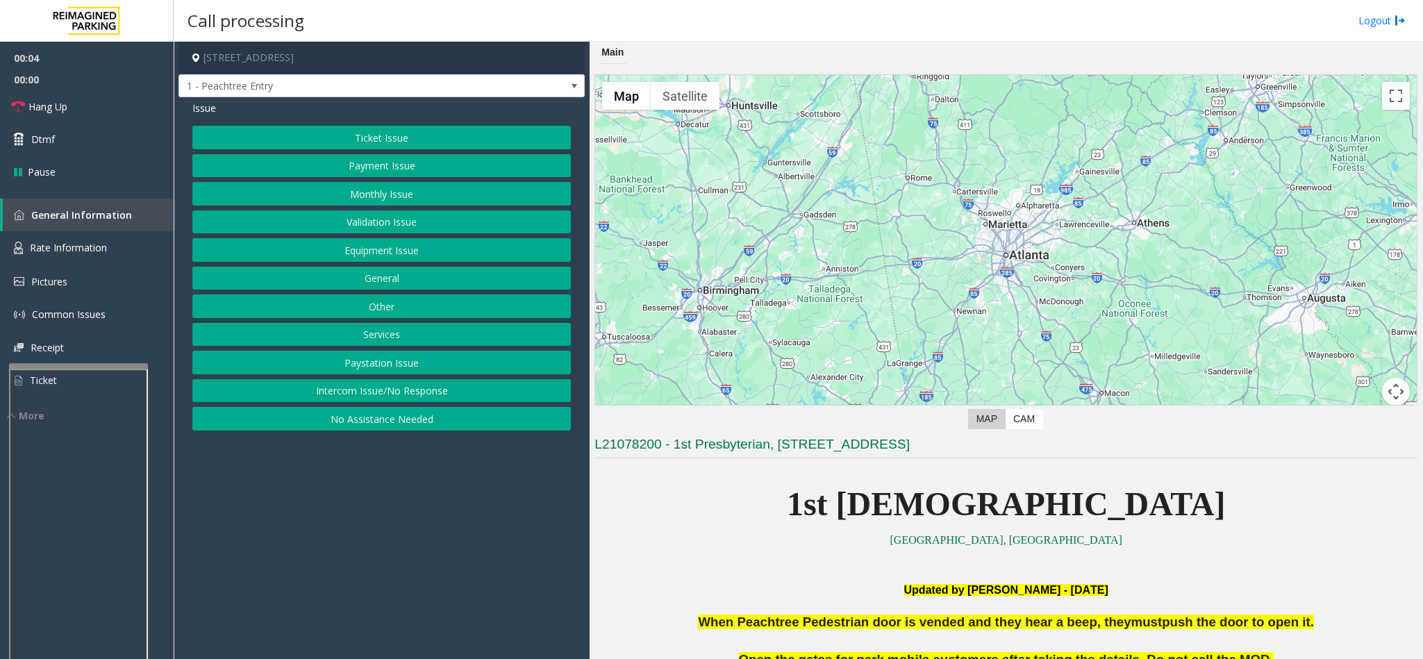
click at [429, 423] on button "No Assistance Needed" at bounding box center [381, 419] width 378 height 24
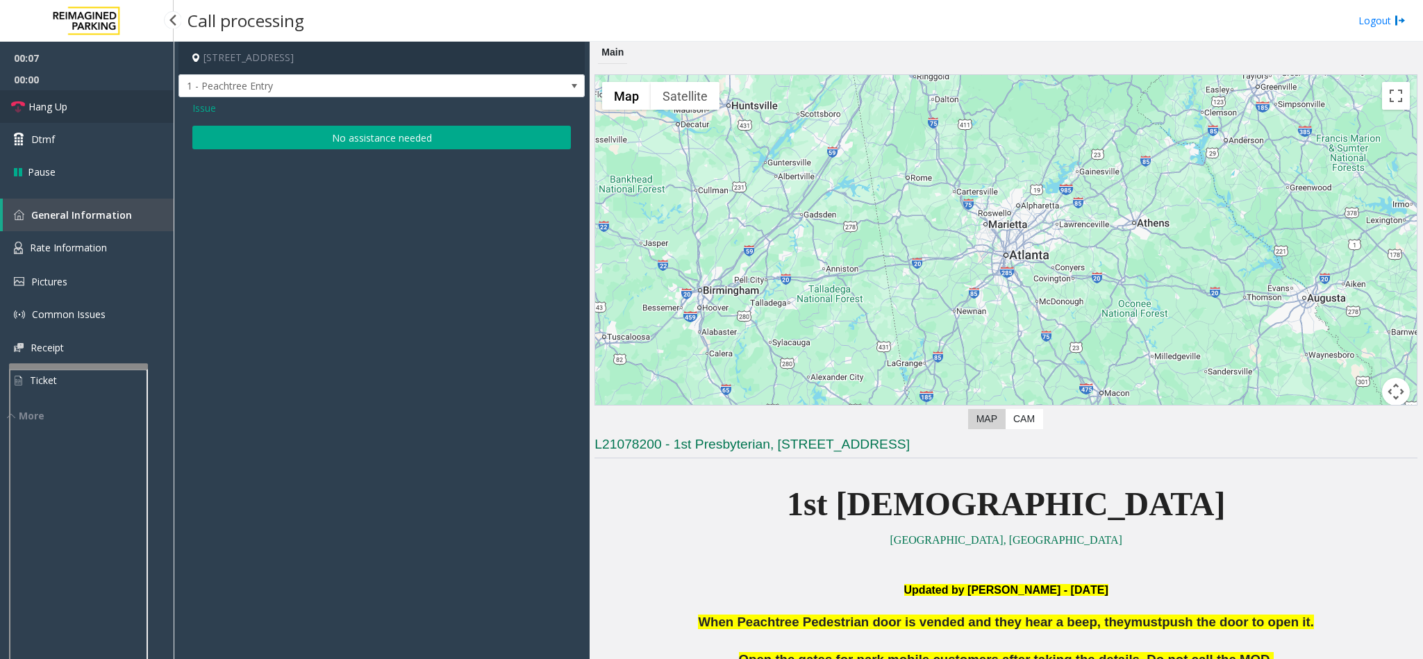
click at [25, 110] on link "Hang Up" at bounding box center [87, 106] width 174 height 33
click at [281, 132] on button "No assistance needed" at bounding box center [381, 138] width 378 height 24
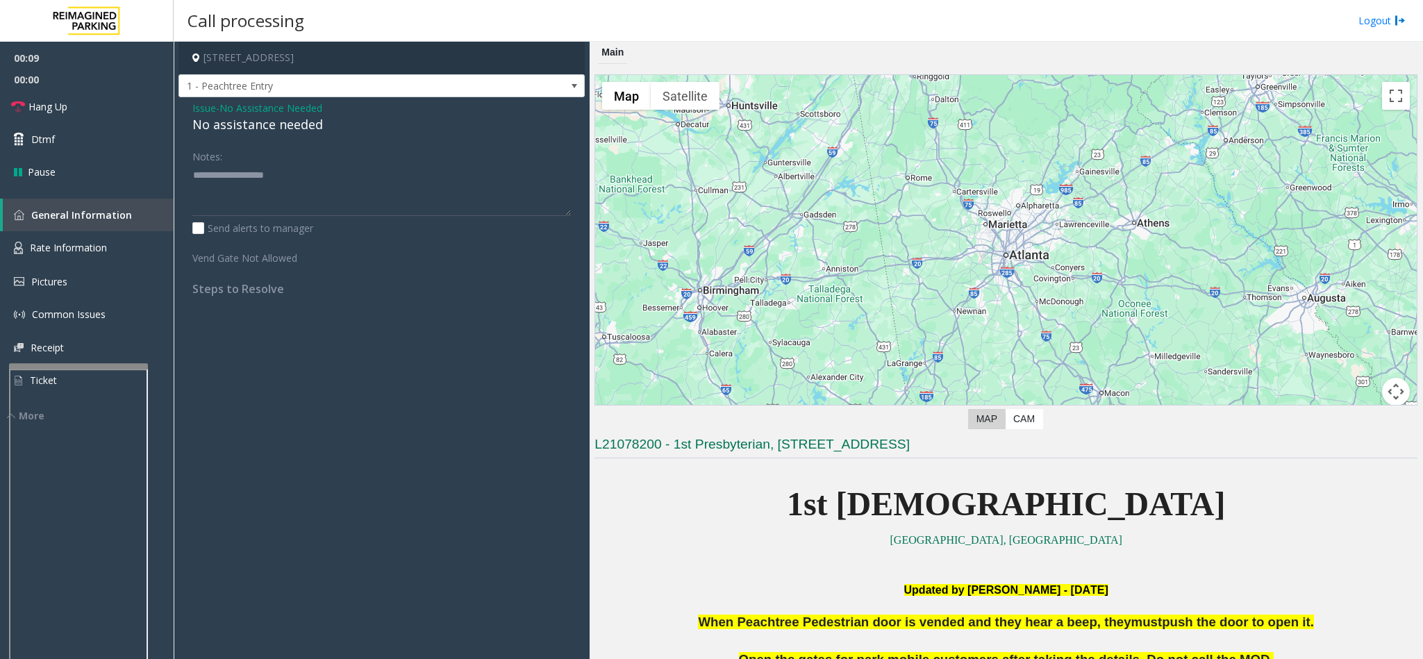
click at [277, 129] on div "No assistance needed" at bounding box center [381, 124] width 378 height 19
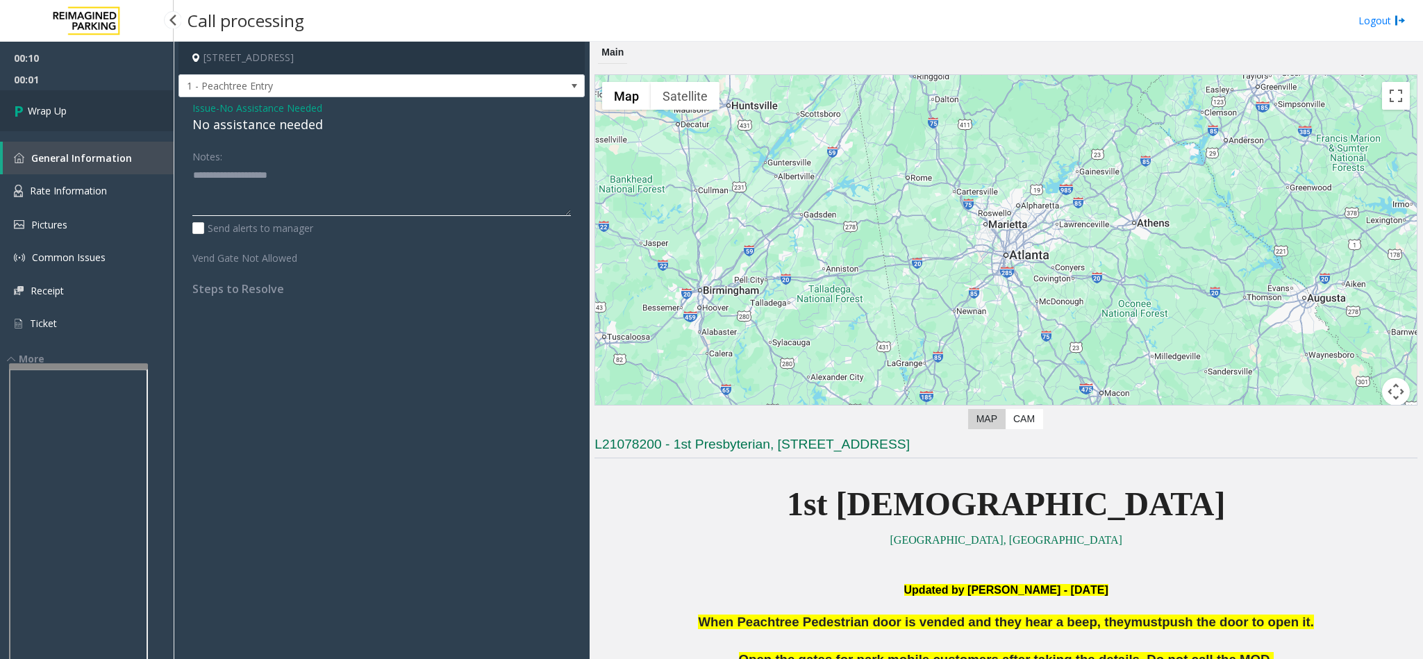
type textarea "**********"
click at [58, 111] on span "Wrap Up" at bounding box center [47, 110] width 39 height 15
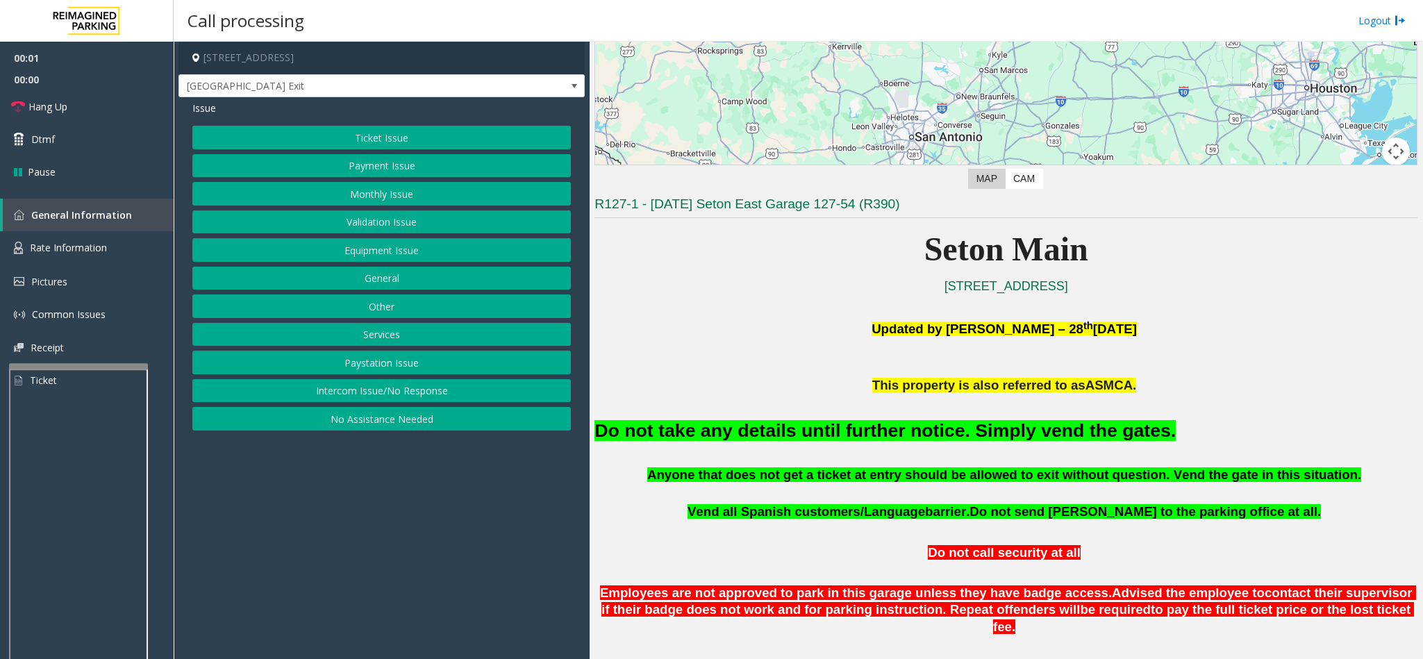
scroll to position [312, 0]
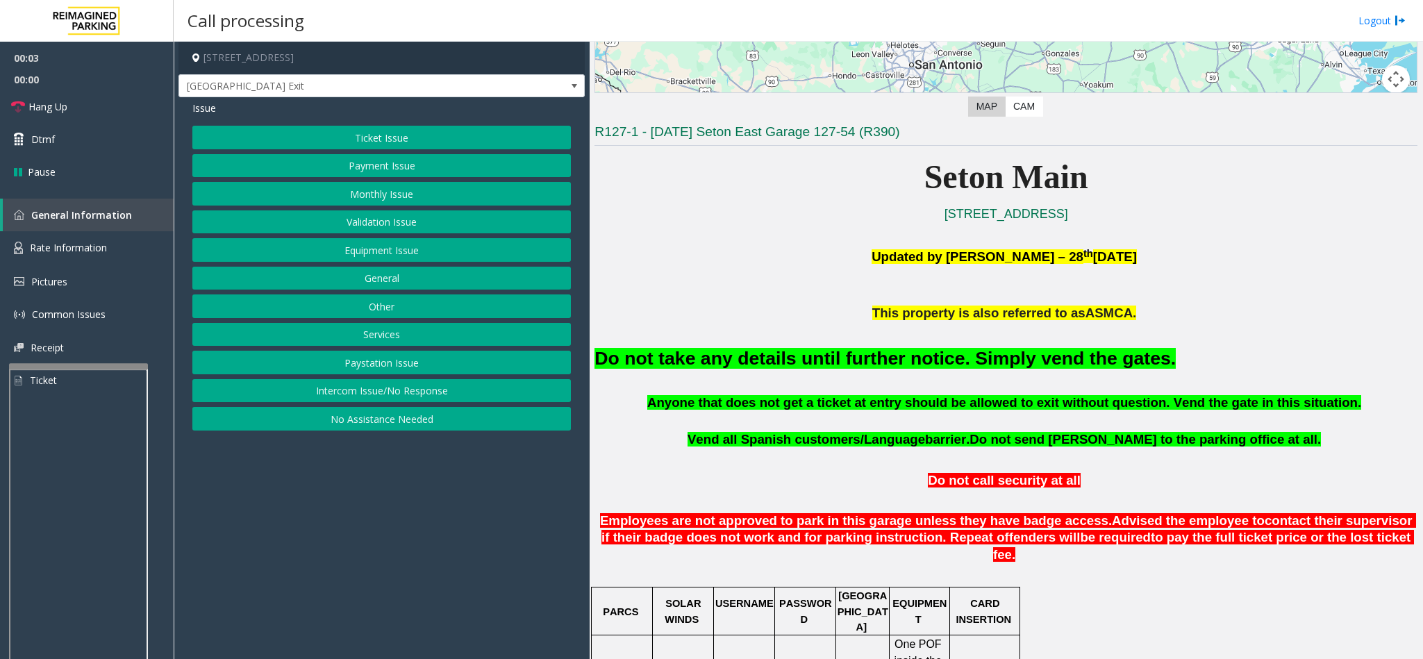
click at [398, 257] on button "Equipment Issue" at bounding box center [381, 250] width 378 height 24
click at [408, 248] on button "Gate / Door Won't Open" at bounding box center [381, 250] width 378 height 24
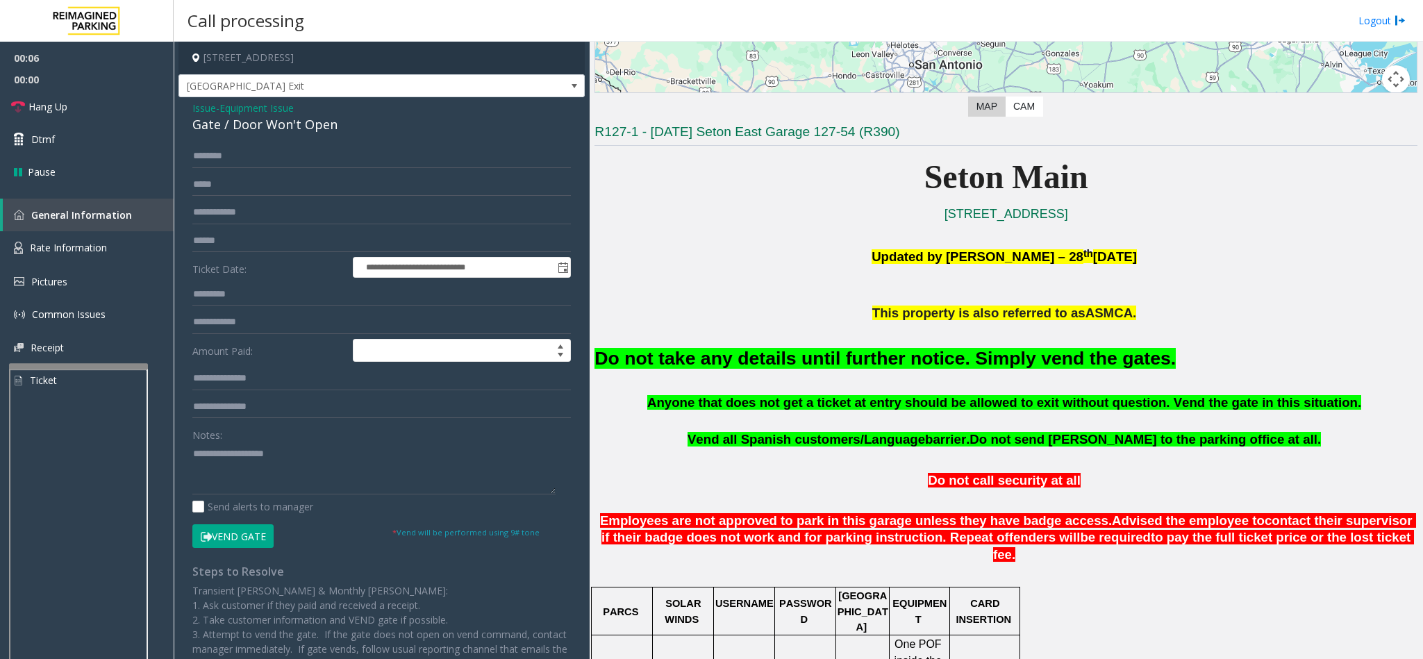
click at [719, 362] on font "Do not take any details until further notice. Simply vend the gates." at bounding box center [884, 358] width 581 height 21
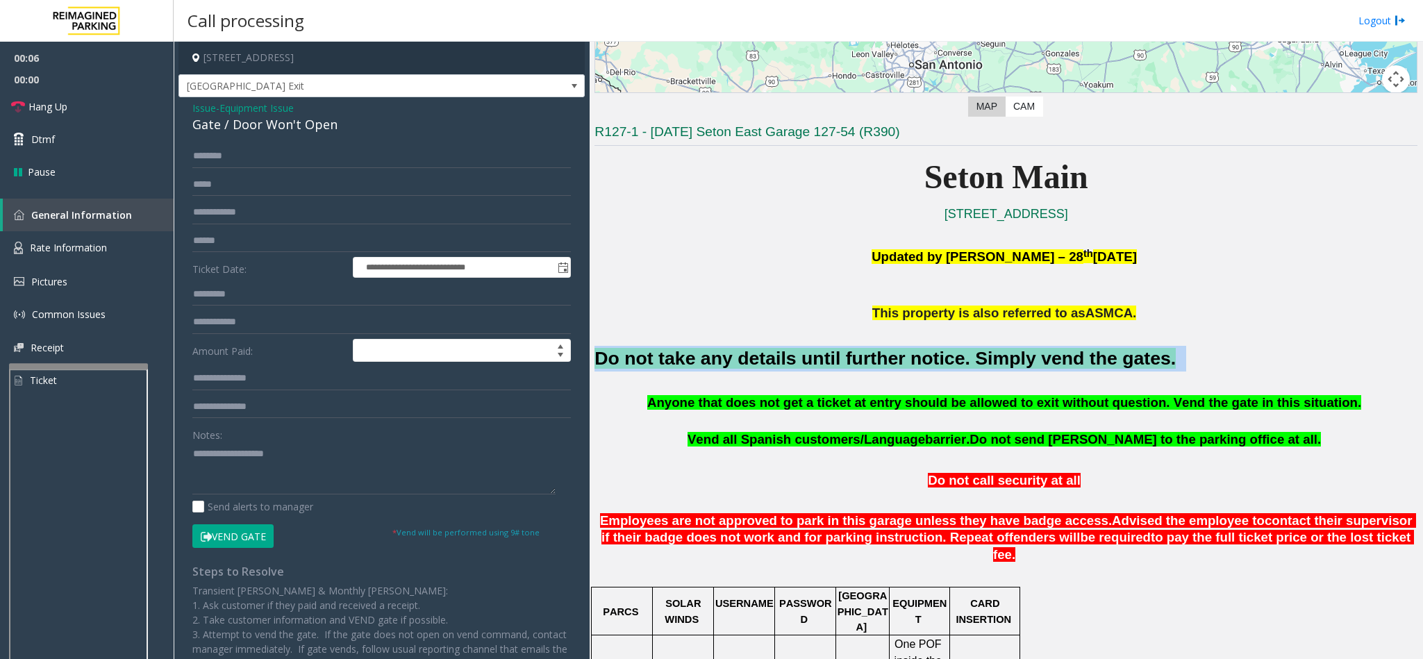
click at [719, 362] on font "Do not take any details until further notice. Simply vend the gates." at bounding box center [884, 358] width 581 height 21
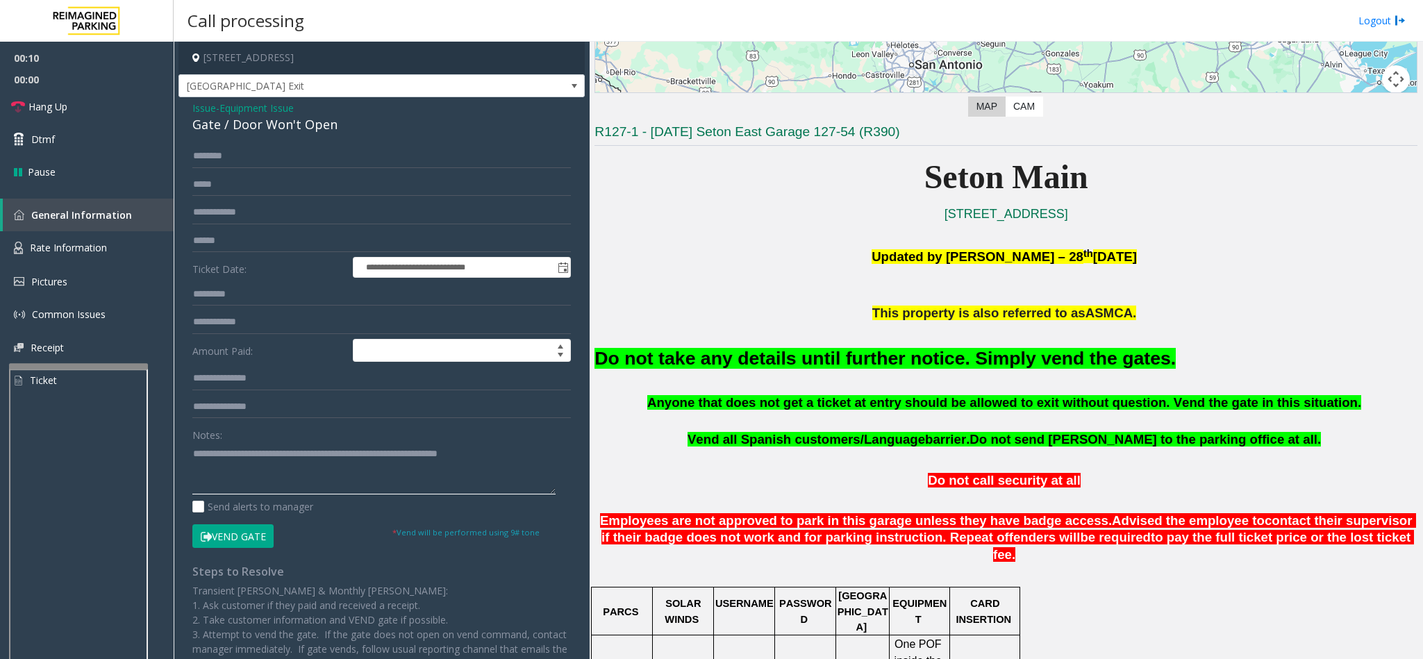
type textarea "**********"
click at [237, 547] on button "Vend Gate" at bounding box center [232, 536] width 81 height 24
drag, startPoint x: 19, startPoint y: 111, endPoint x: 38, endPoint y: 102, distance: 20.8
click at [38, 102] on span "Hang Up" at bounding box center [47, 106] width 39 height 15
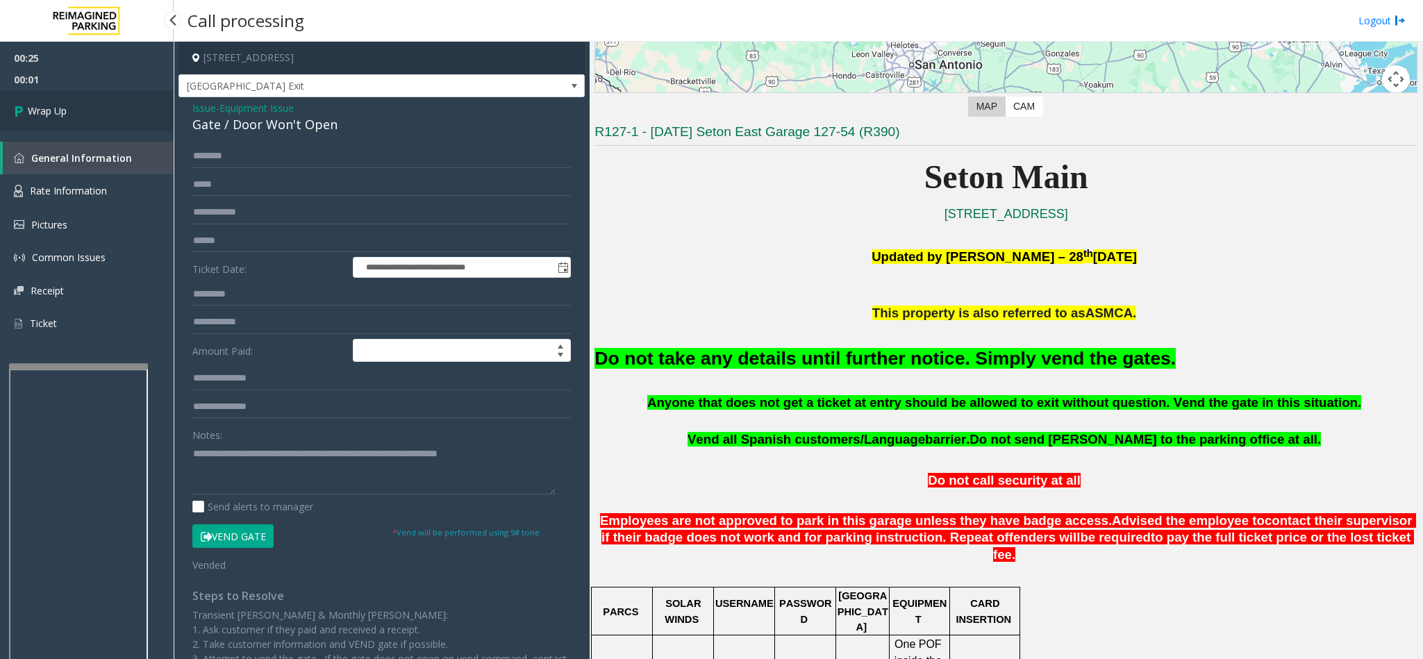
click at [38, 112] on span "Wrap Up" at bounding box center [47, 110] width 39 height 15
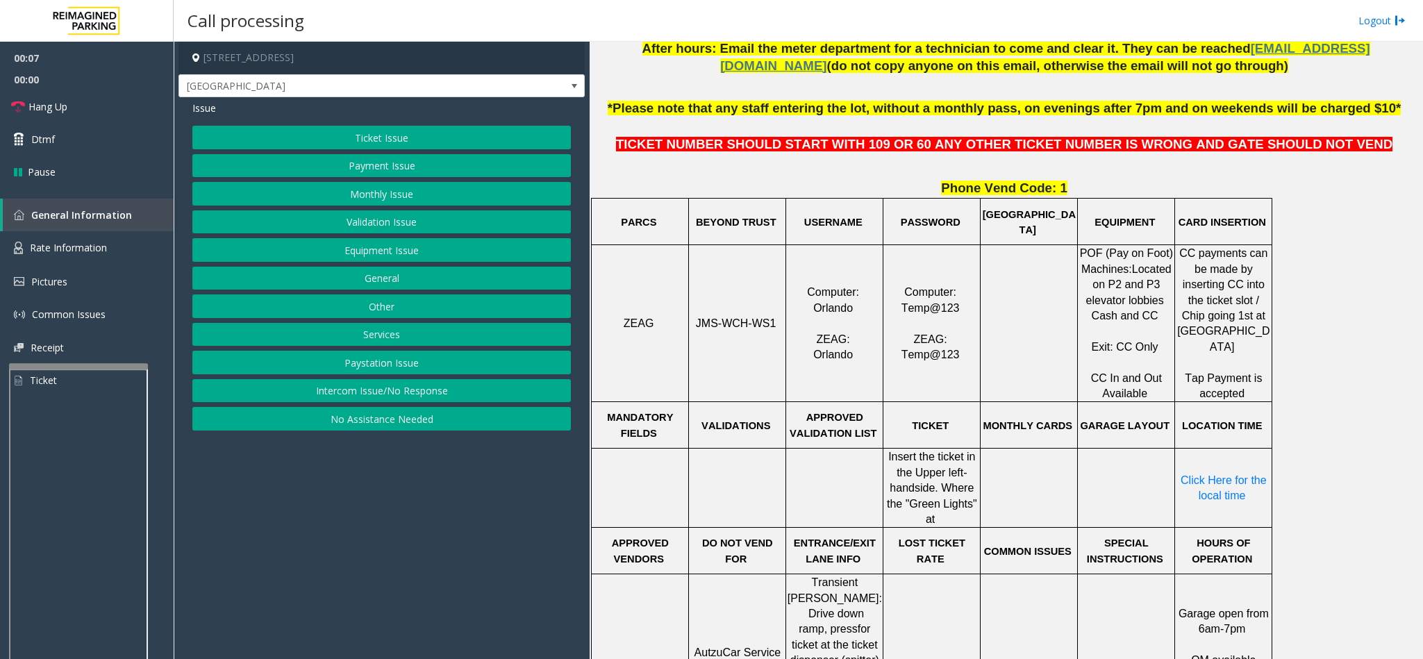
scroll to position [521, 0]
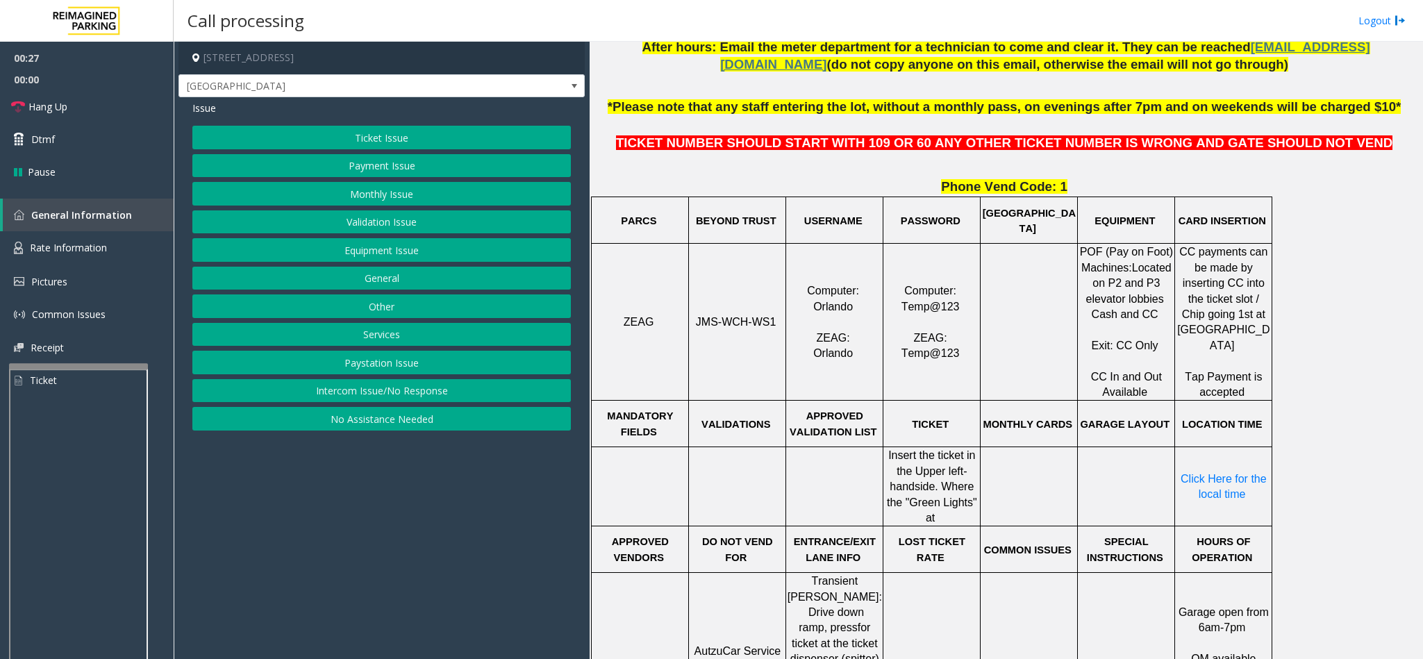
click at [417, 142] on button "Ticket Issue" at bounding box center [381, 138] width 378 height 24
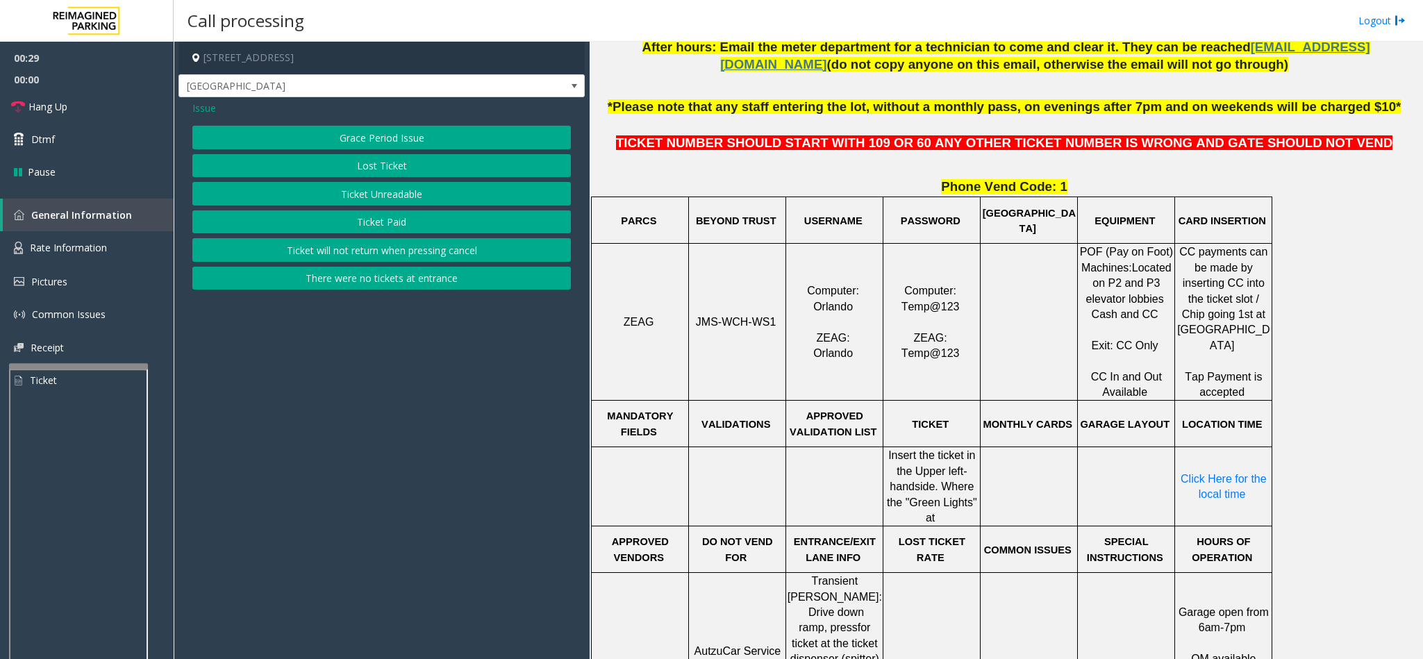
click at [400, 190] on button "Ticket Unreadable" at bounding box center [381, 194] width 378 height 24
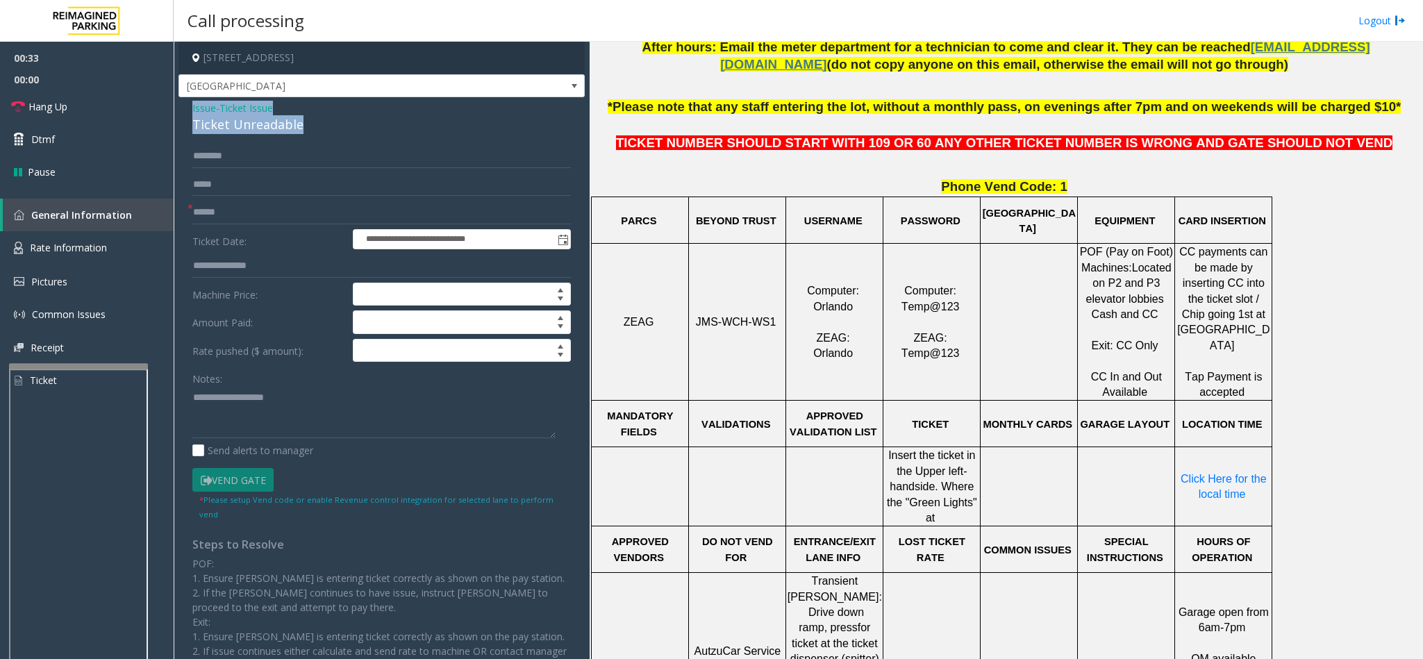
drag, startPoint x: 298, startPoint y: 124, endPoint x: 190, endPoint y: 102, distance: 109.8
click at [190, 102] on div "**********" at bounding box center [381, 428] width 406 height 662
click at [283, 413] on textarea at bounding box center [373, 412] width 363 height 52
type textarea "**********"
drag, startPoint x: 767, startPoint y: 326, endPoint x: 700, endPoint y: 330, distance: 67.5
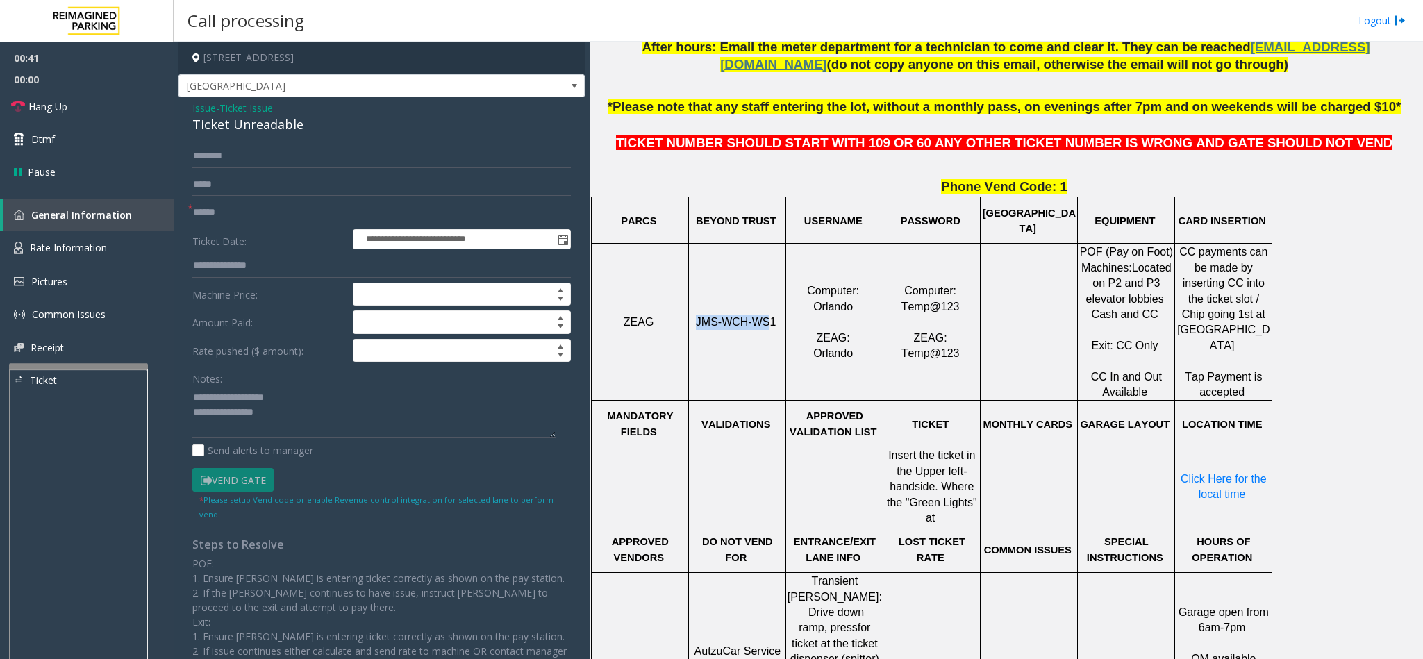
click at [700, 330] on p "JMS-WCH-WS1" at bounding box center [737, 322] width 95 height 15
drag, startPoint x: 769, startPoint y: 328, endPoint x: 698, endPoint y: 329, distance: 71.5
click at [698, 329] on p "JMS-WCH-WS1" at bounding box center [737, 322] width 95 height 15
click at [247, 215] on input "text" at bounding box center [381, 213] width 378 height 24
type input "******"
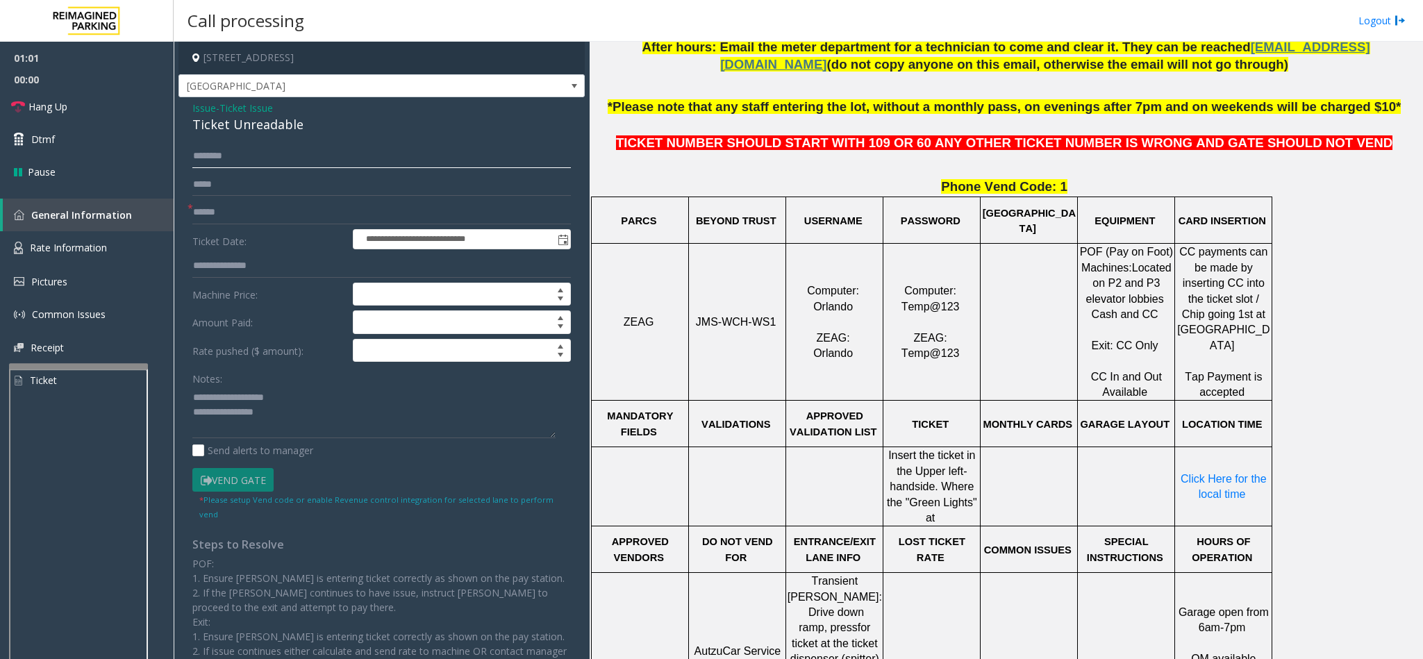
click at [226, 157] on input "text" at bounding box center [381, 156] width 378 height 24
click at [215, 156] on input "text" at bounding box center [381, 156] width 378 height 24
type input "****"
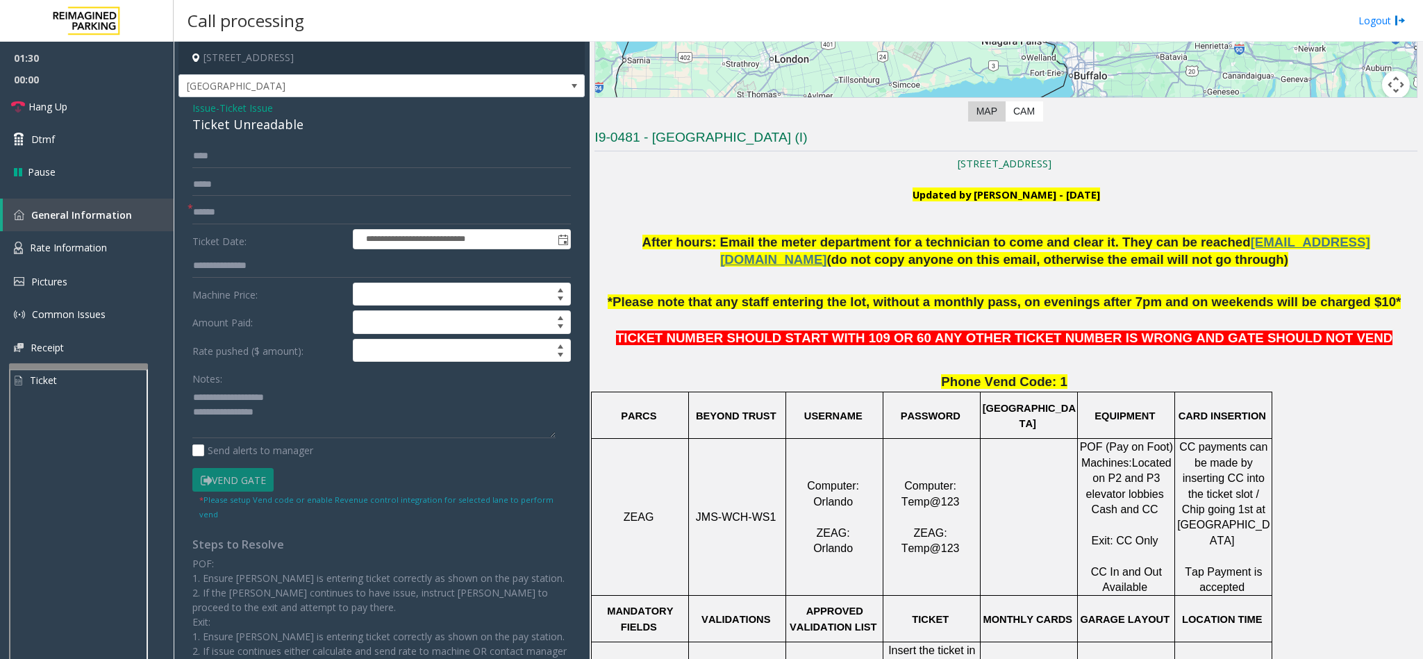
scroll to position [312, 0]
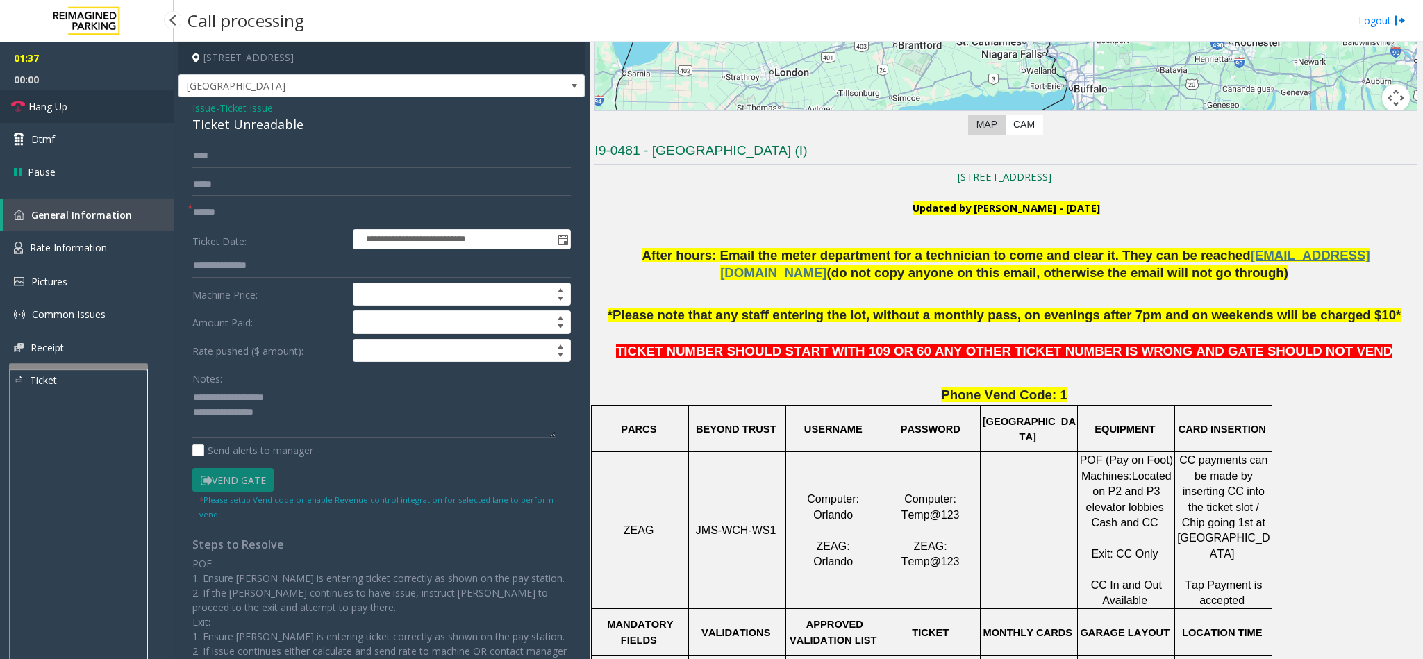
click at [24, 115] on link "Hang Up" at bounding box center [87, 106] width 174 height 33
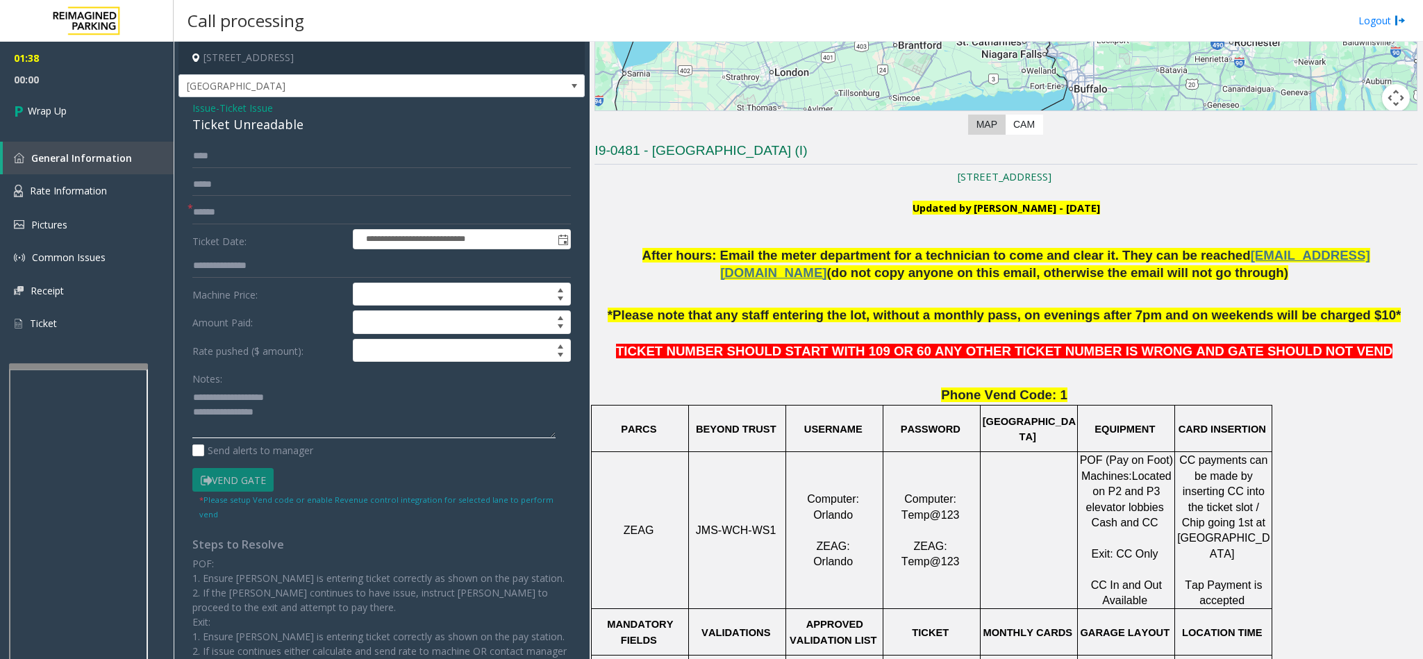
click at [359, 430] on textarea at bounding box center [373, 412] width 363 height 52
type textarea "**********"
click at [69, 109] on link "Wrap Up" at bounding box center [87, 110] width 174 height 41
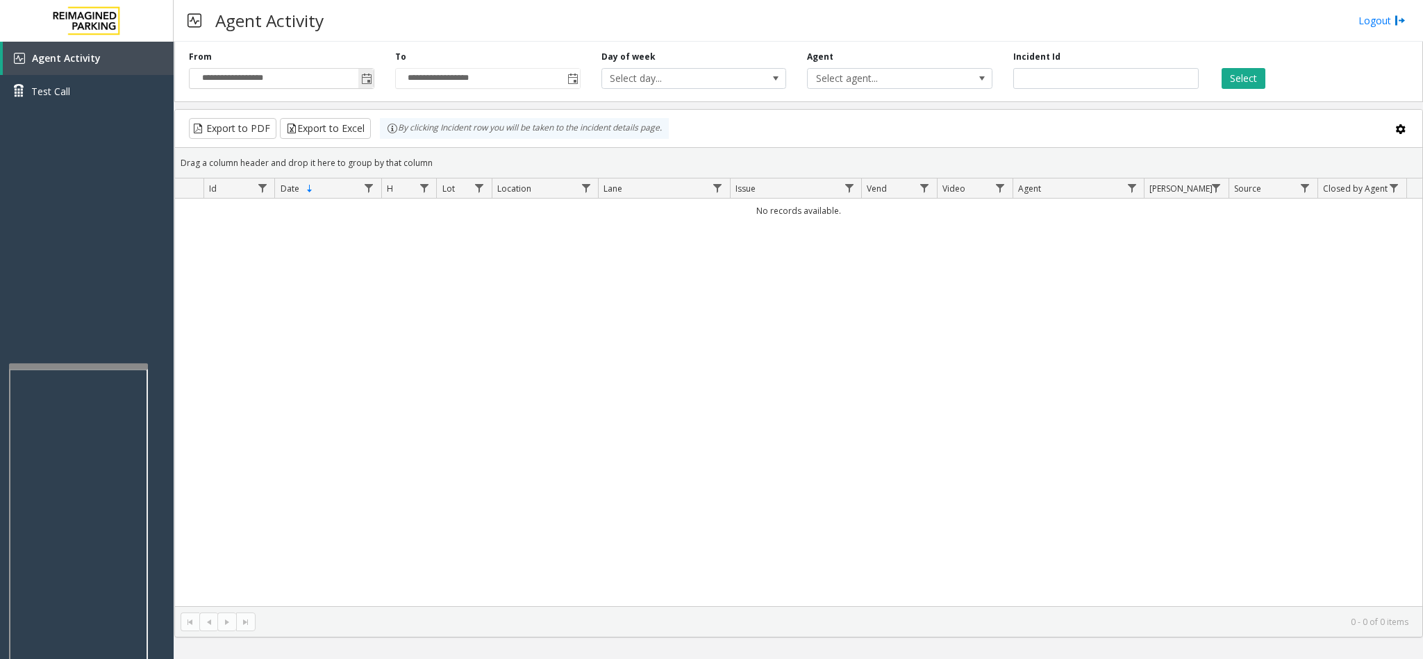
click at [373, 79] on span "Toggle popup" at bounding box center [365, 78] width 15 height 22
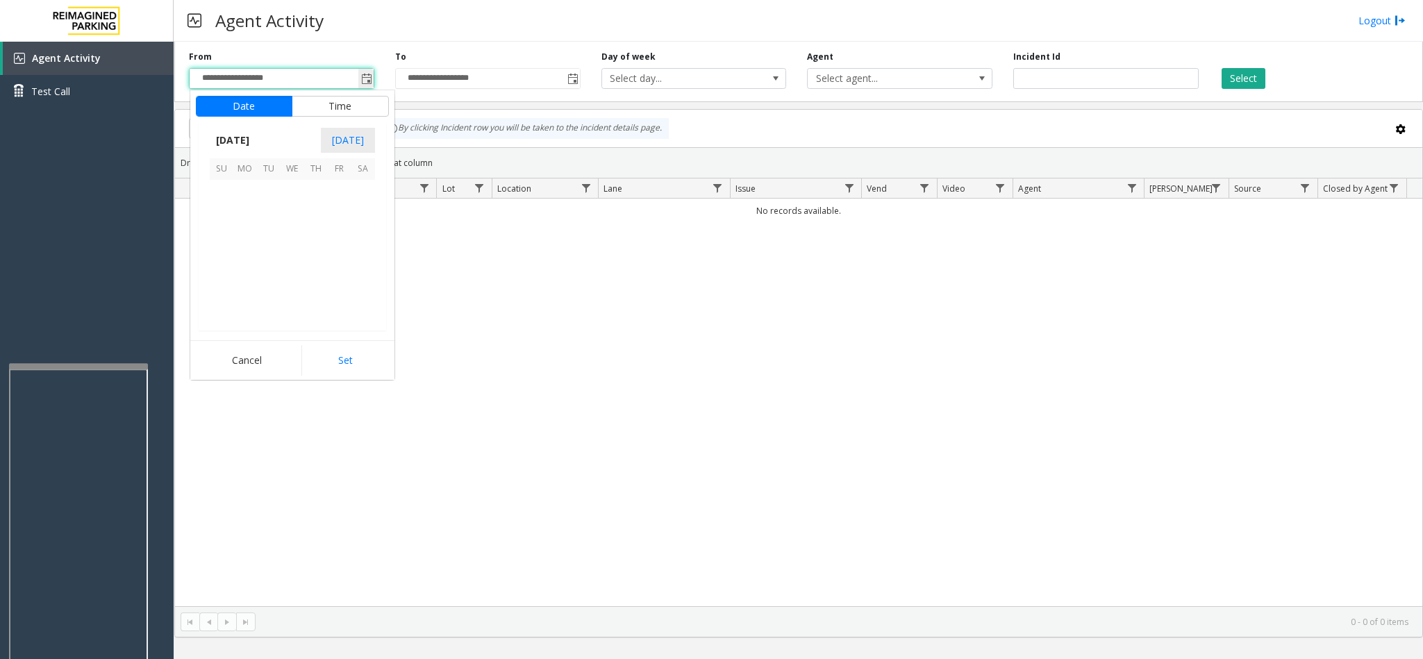
scroll to position [249114, 0]
click at [250, 200] on span "1" at bounding box center [245, 192] width 24 height 24
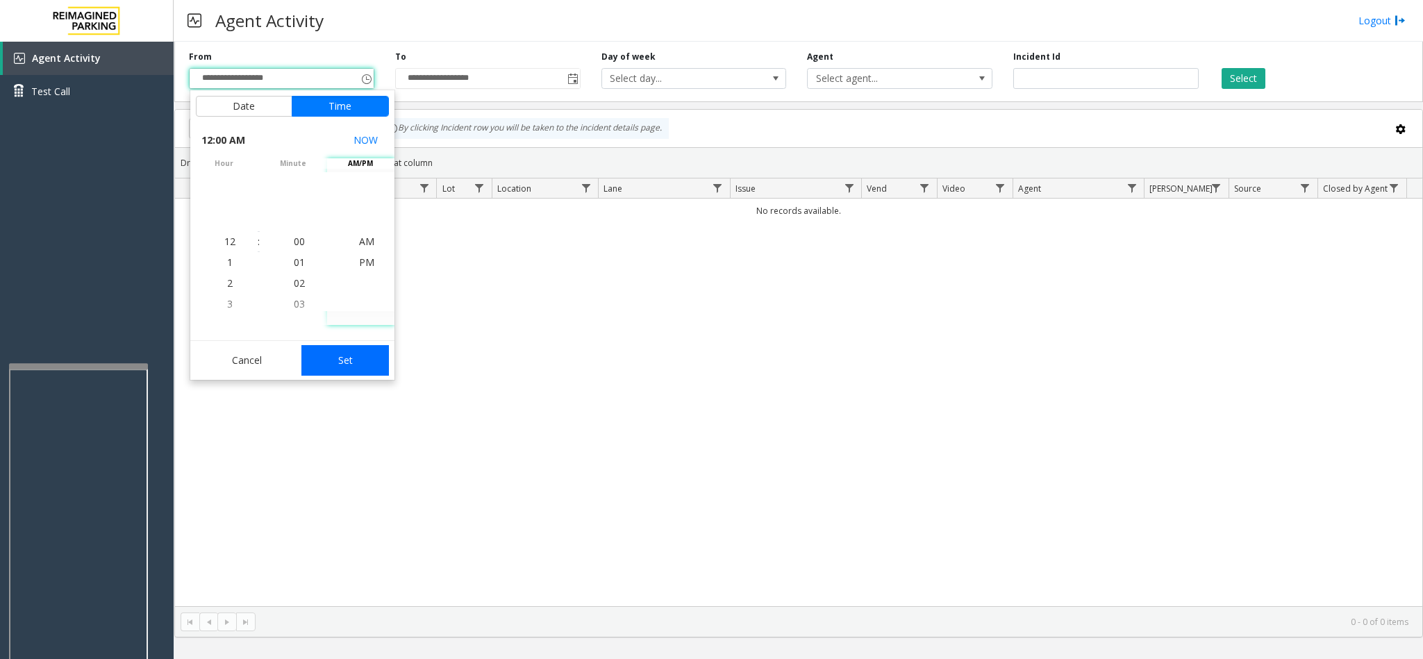
click at [355, 359] on button "Set" at bounding box center [344, 360] width 87 height 31
type input "**********"
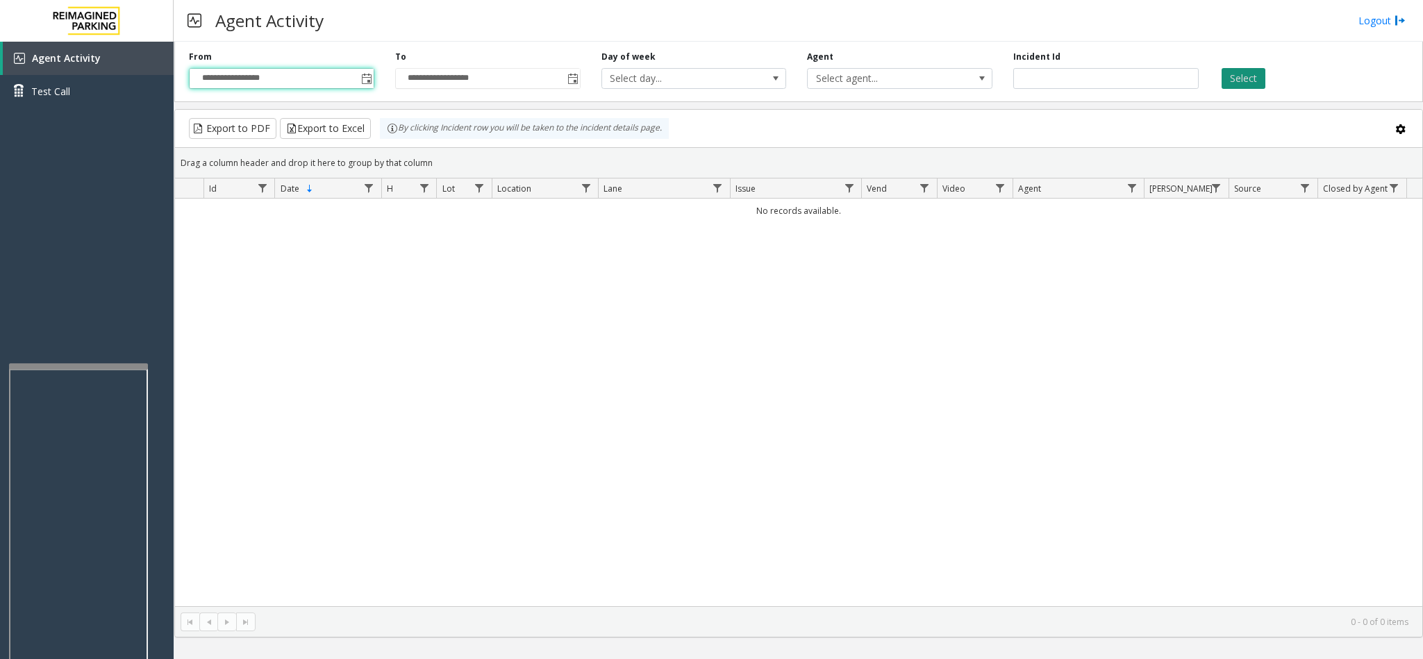
click at [1253, 81] on button "Select" at bounding box center [1243, 78] width 44 height 21
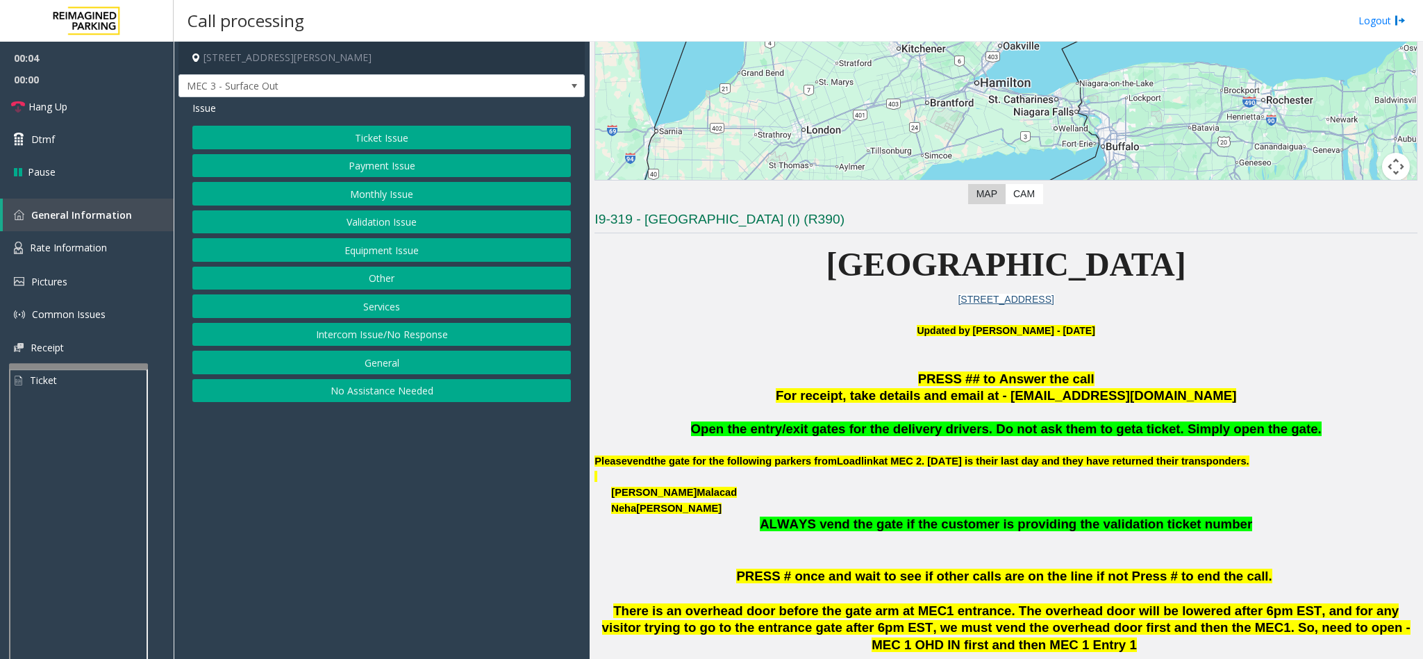
scroll to position [312, 0]
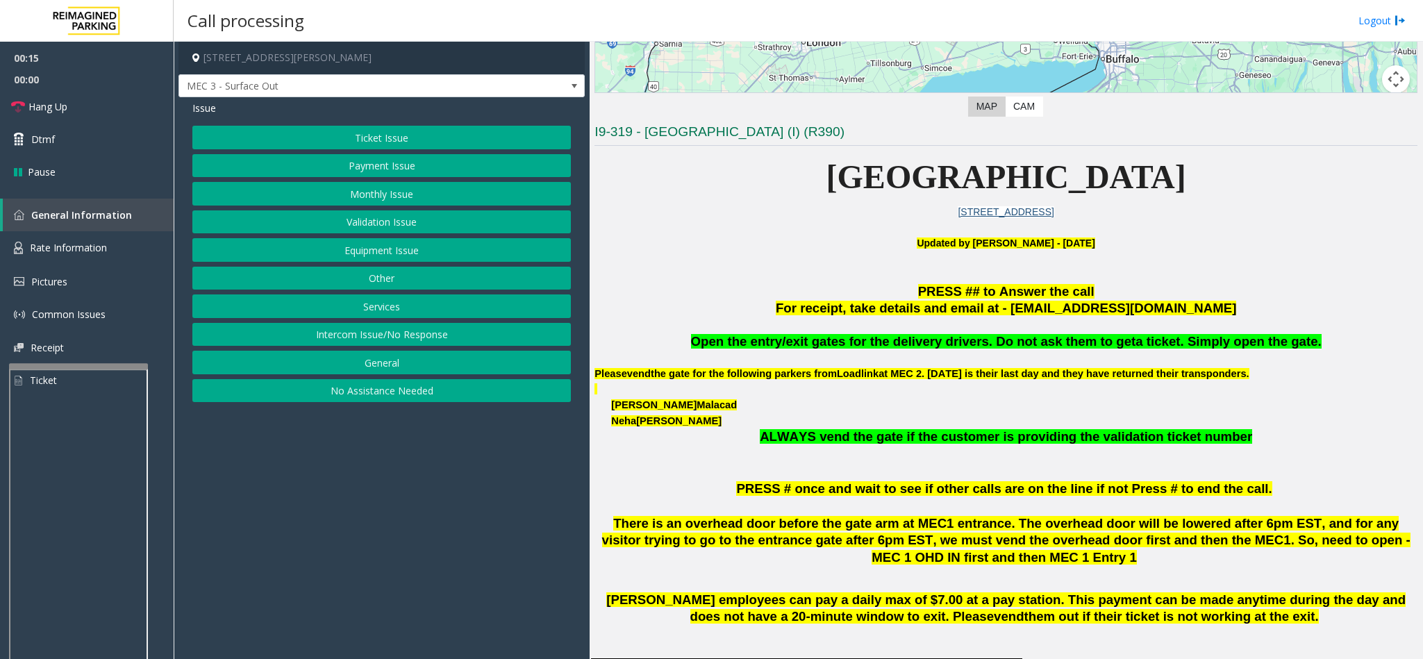
click at [352, 309] on button "Services" at bounding box center [381, 306] width 378 height 24
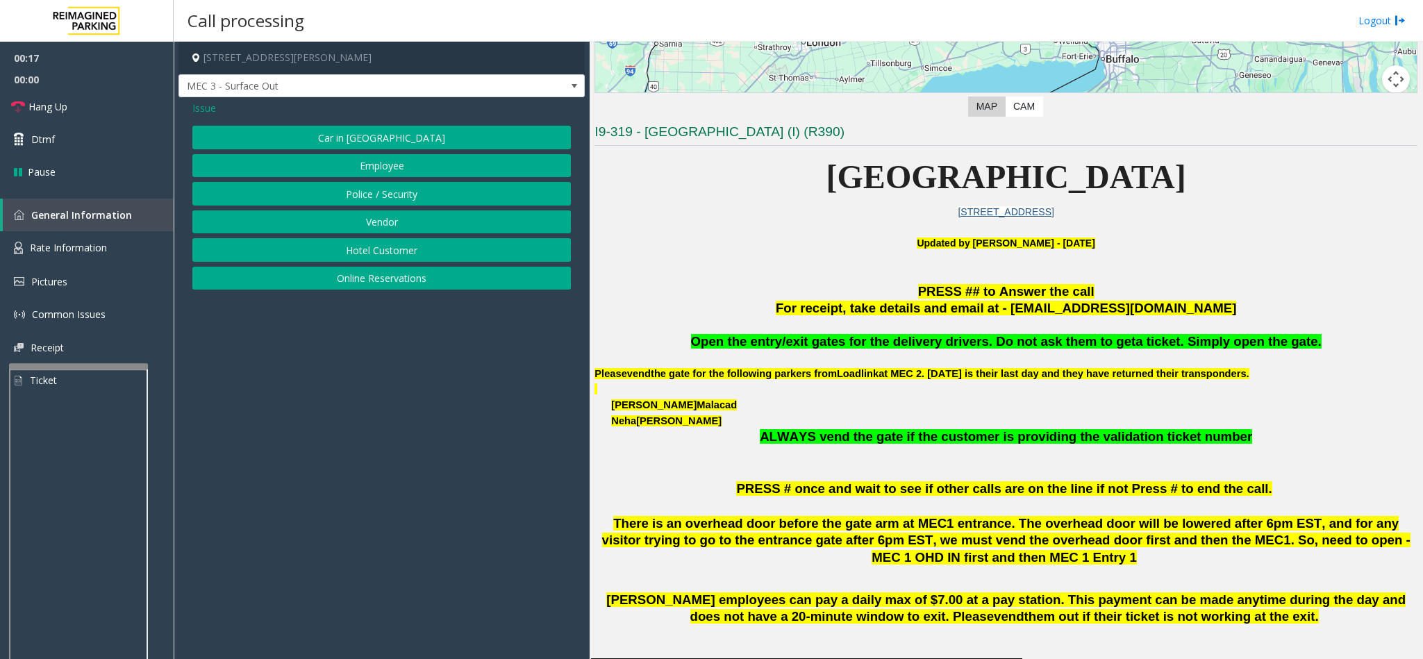
click at [357, 225] on button "Vendor" at bounding box center [381, 222] width 378 height 24
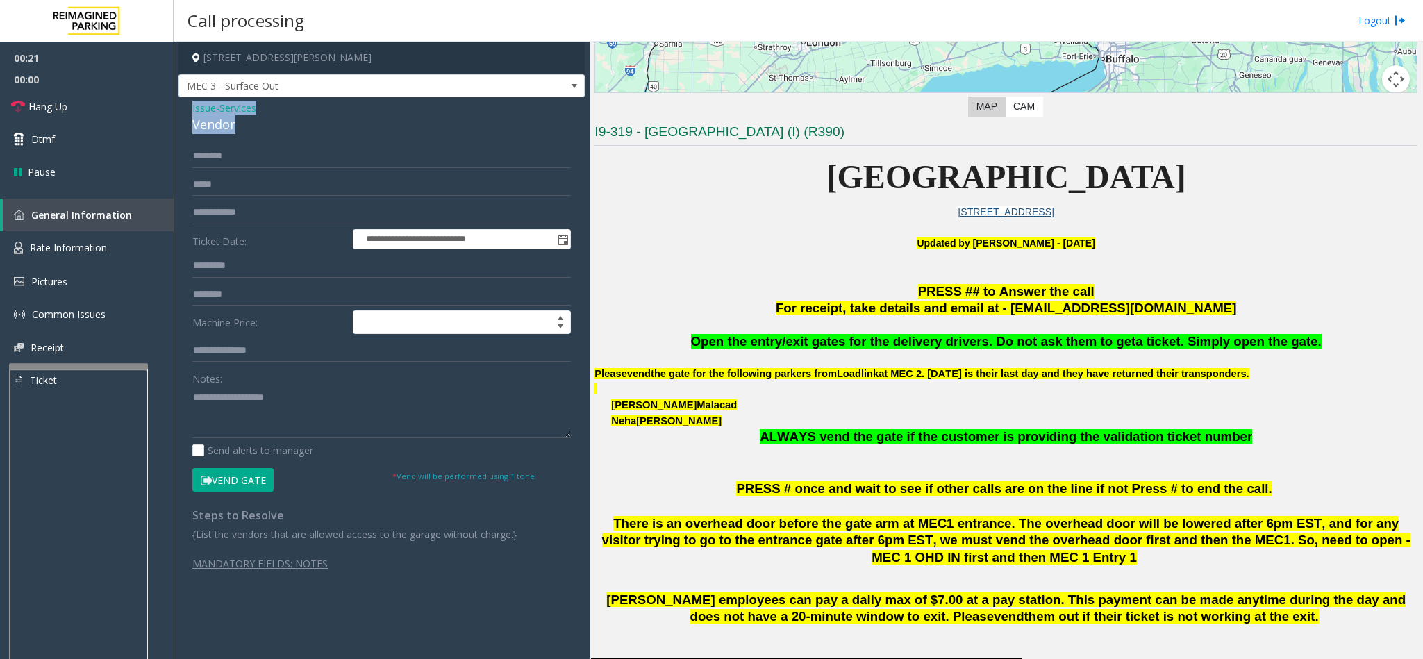
drag, startPoint x: 242, startPoint y: 119, endPoint x: 213, endPoint y: 115, distance: 28.8
click at [190, 104] on div "**********" at bounding box center [381, 348] width 406 height 502
type textarea "**********"
click at [261, 431] on textarea at bounding box center [381, 412] width 378 height 52
click at [987, 346] on span "Open the entry/exit gates for the delivery drivers. Do not ask them to get" at bounding box center [913, 341] width 445 height 15
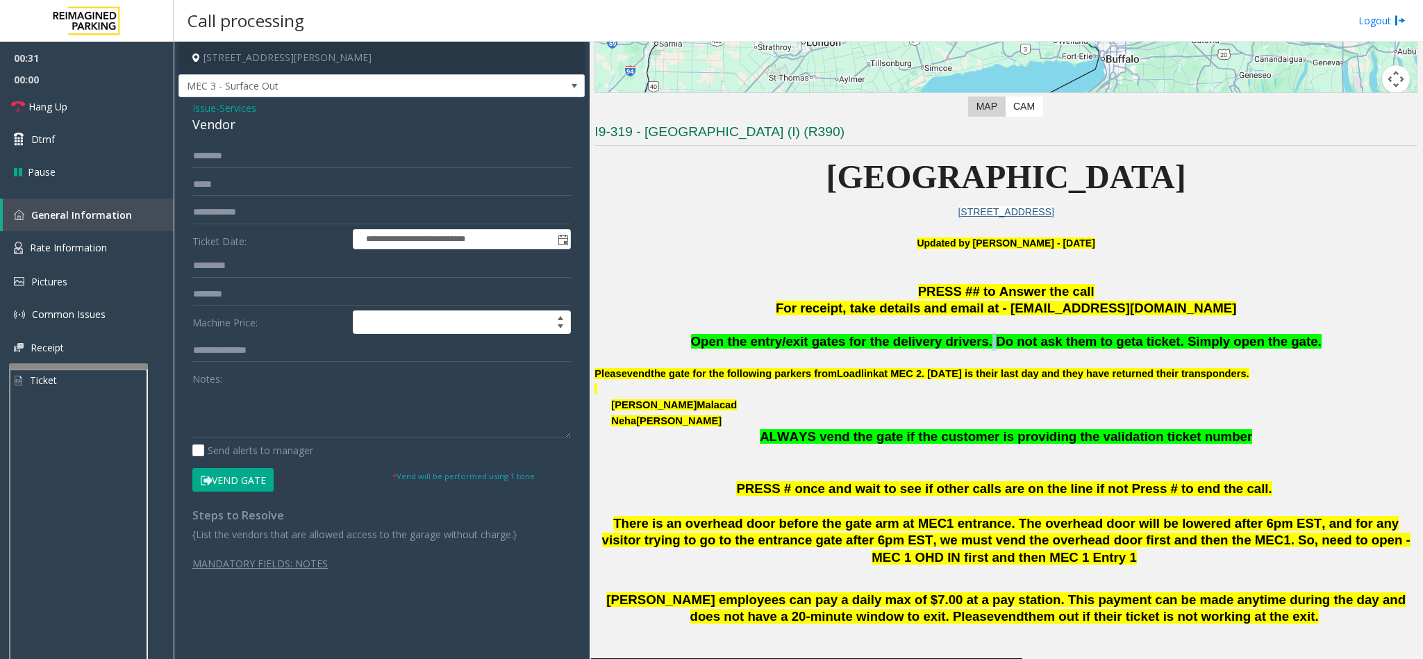
click at [987, 346] on span "Open the entry/exit gates for the delivery drivers. Do not ask them to get" at bounding box center [913, 341] width 445 height 15
click at [206, 485] on icon at bounding box center [206, 481] width 11 height 10
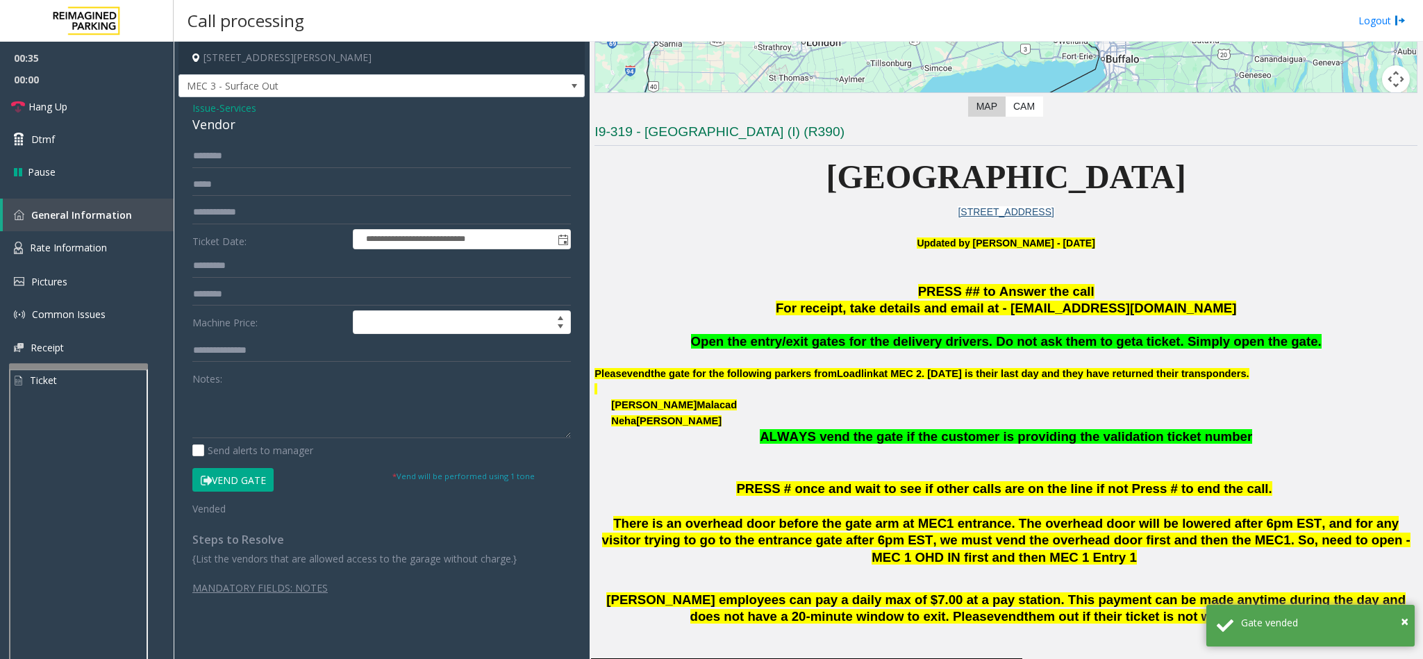
click at [1096, 340] on span "Open the entry/exit gates for the delivery drivers. Do not ask them to get" at bounding box center [913, 341] width 445 height 15
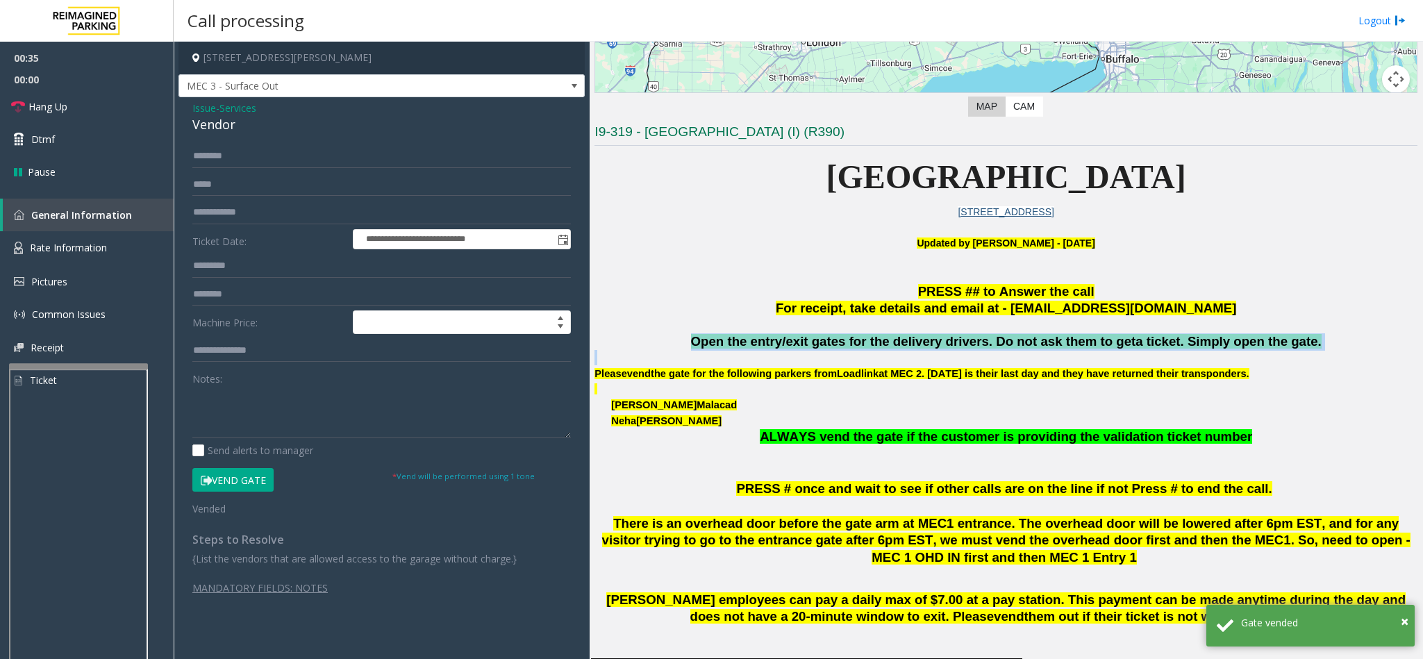
click at [1096, 340] on span "Open the entry/exit gates for the delivery drivers. Do not ask them to get" at bounding box center [913, 341] width 445 height 15
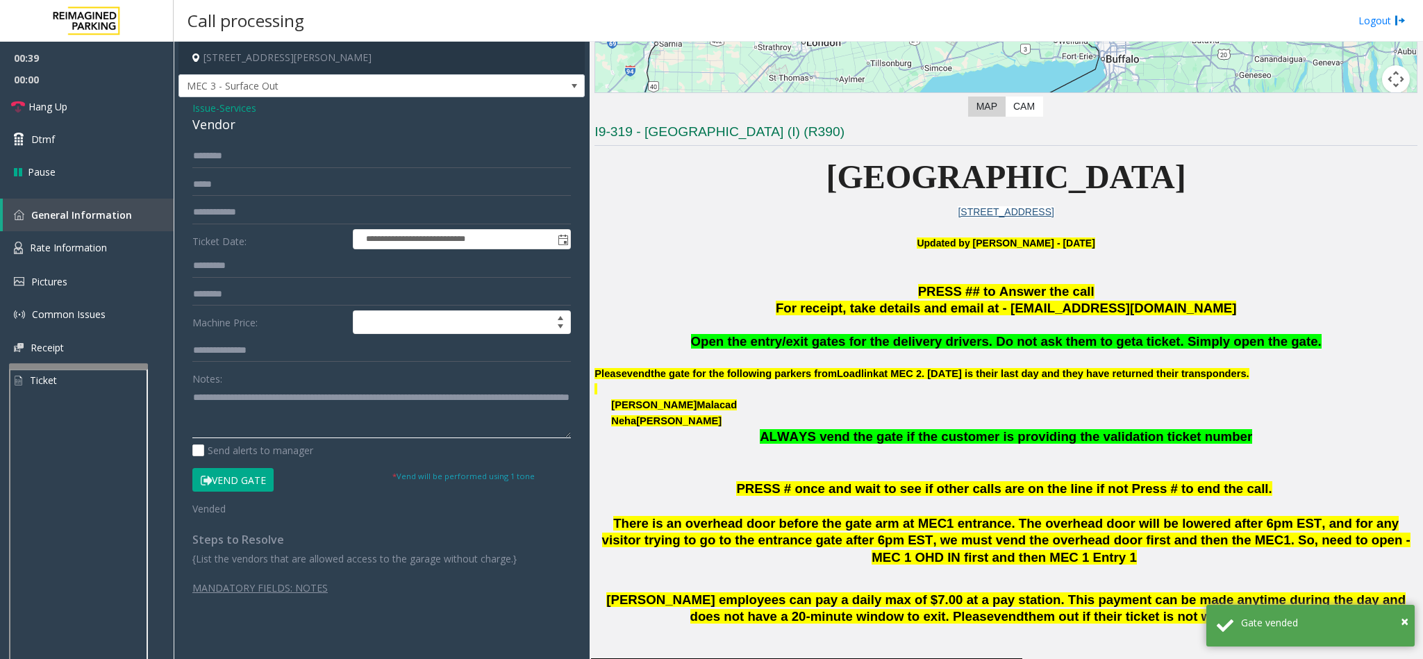
type textarea "**********"
drag, startPoint x: 676, startPoint y: 238, endPoint x: 665, endPoint y: 234, distance: 11.2
click at [675, 238] on p "Updated by [PERSON_NAME] - [DATE]" at bounding box center [1005, 250] width 823 height 31
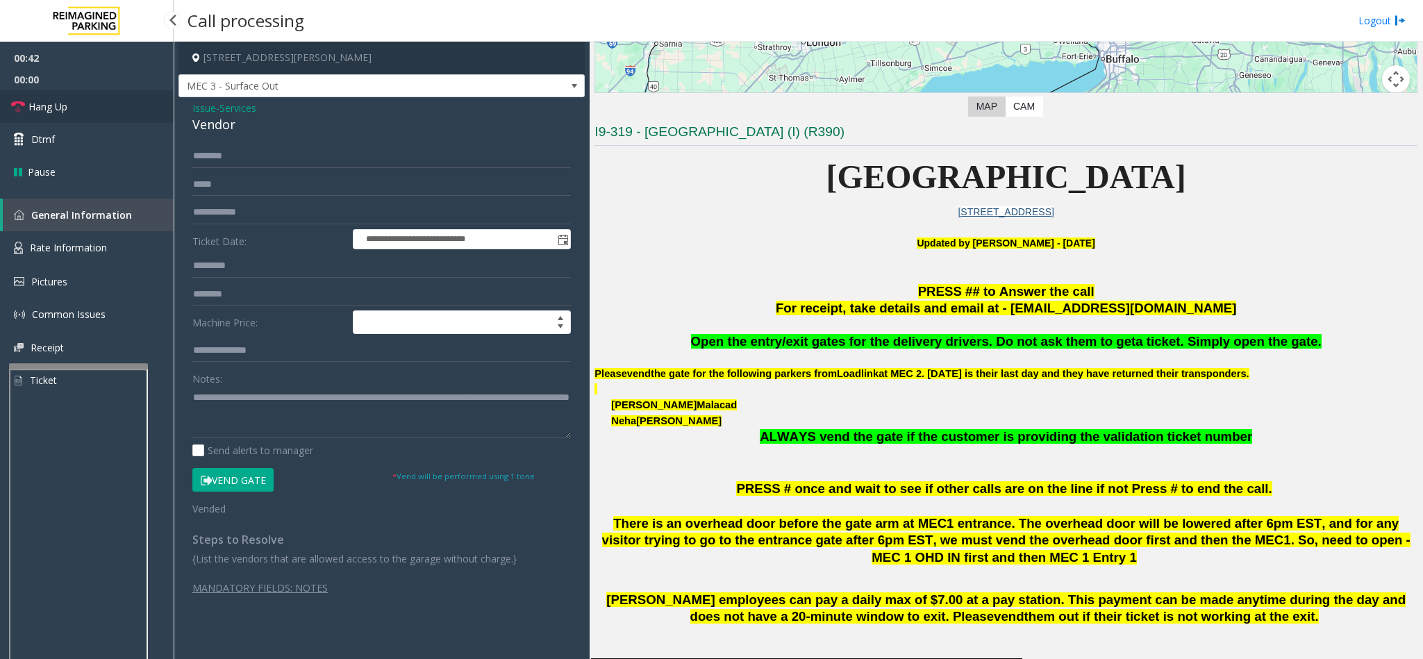
click at [23, 101] on icon at bounding box center [18, 107] width 14 height 14
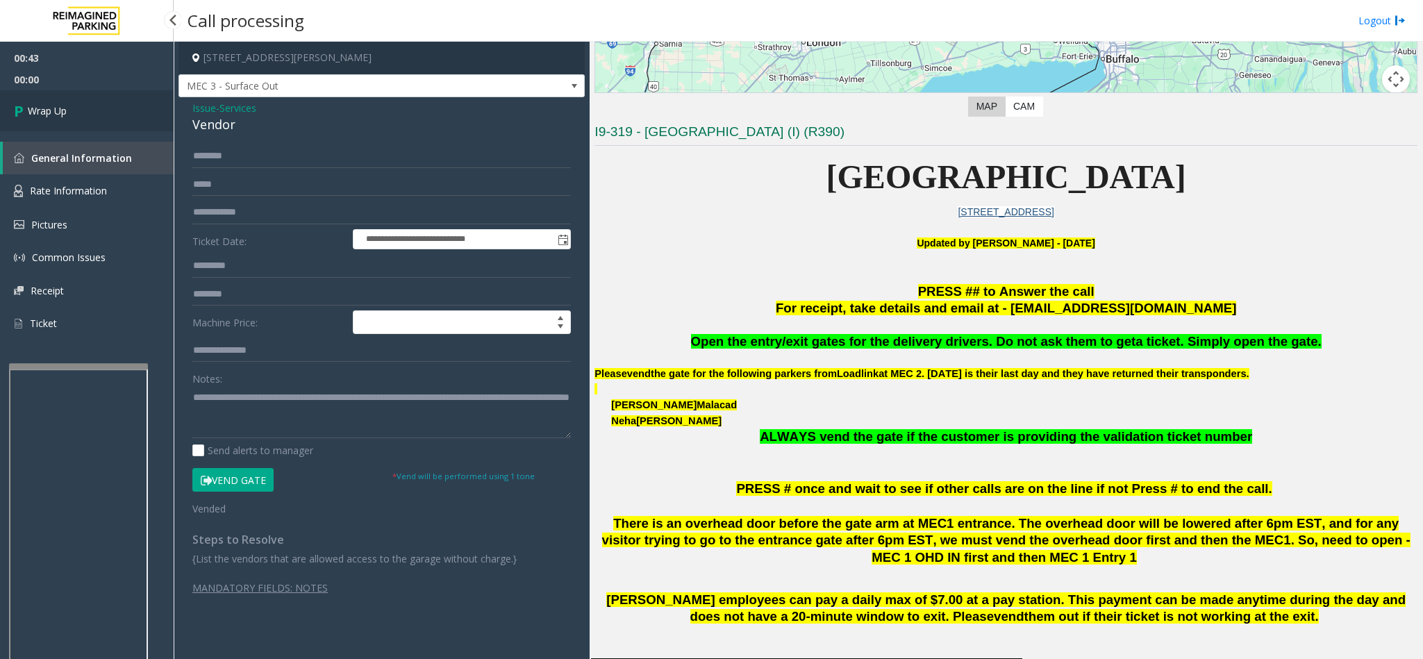
click at [23, 101] on icon at bounding box center [21, 110] width 14 height 23
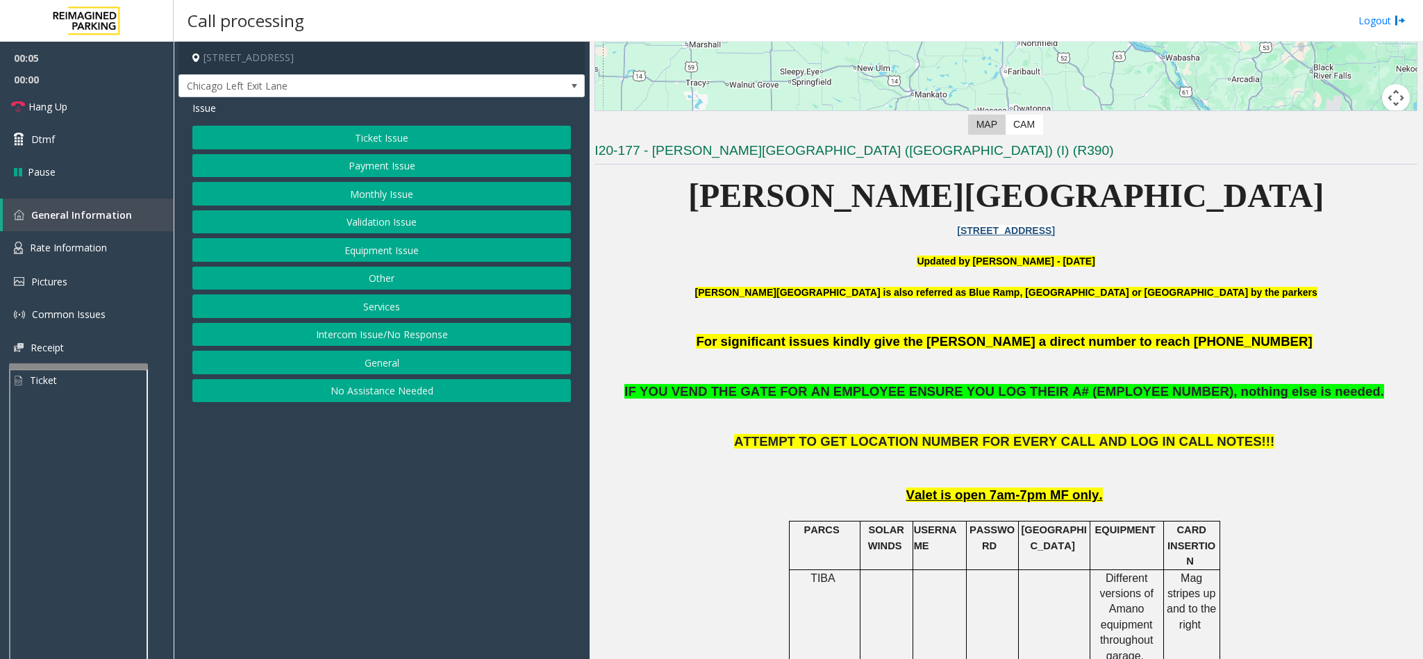
scroll to position [417, 0]
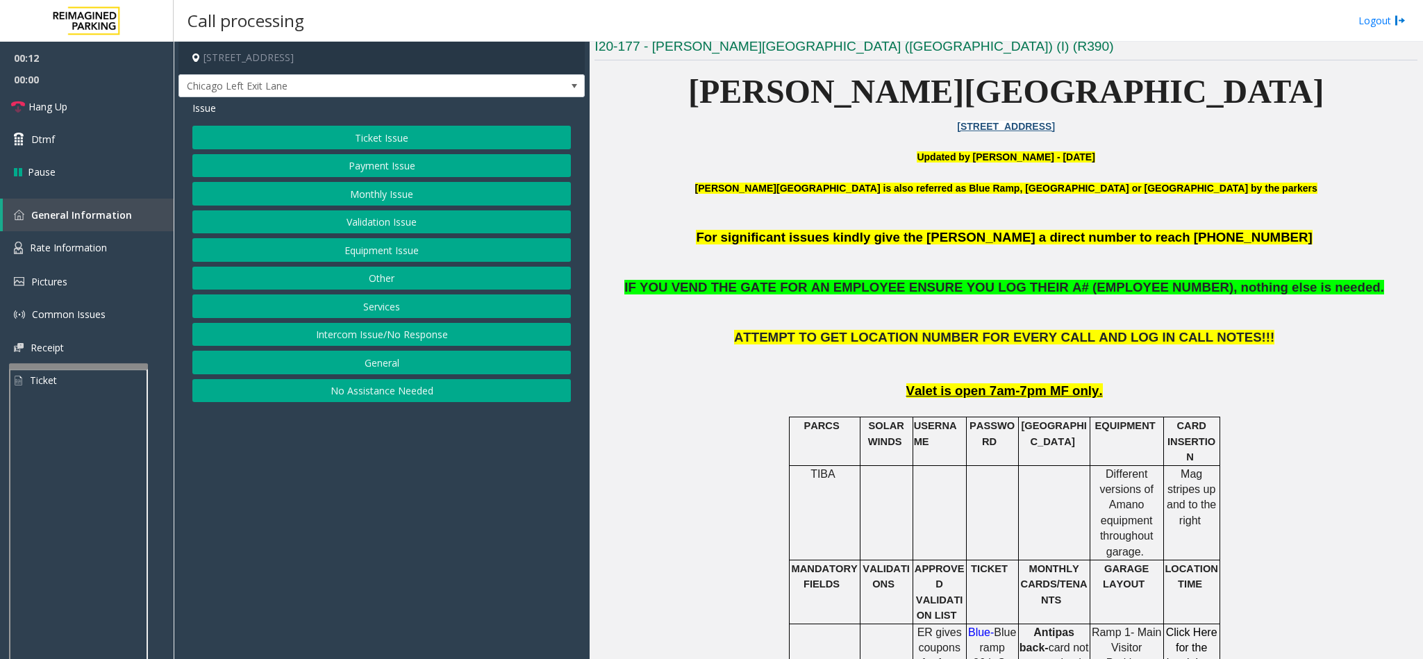
click at [409, 190] on button "Monthly Issue" at bounding box center [381, 194] width 378 height 24
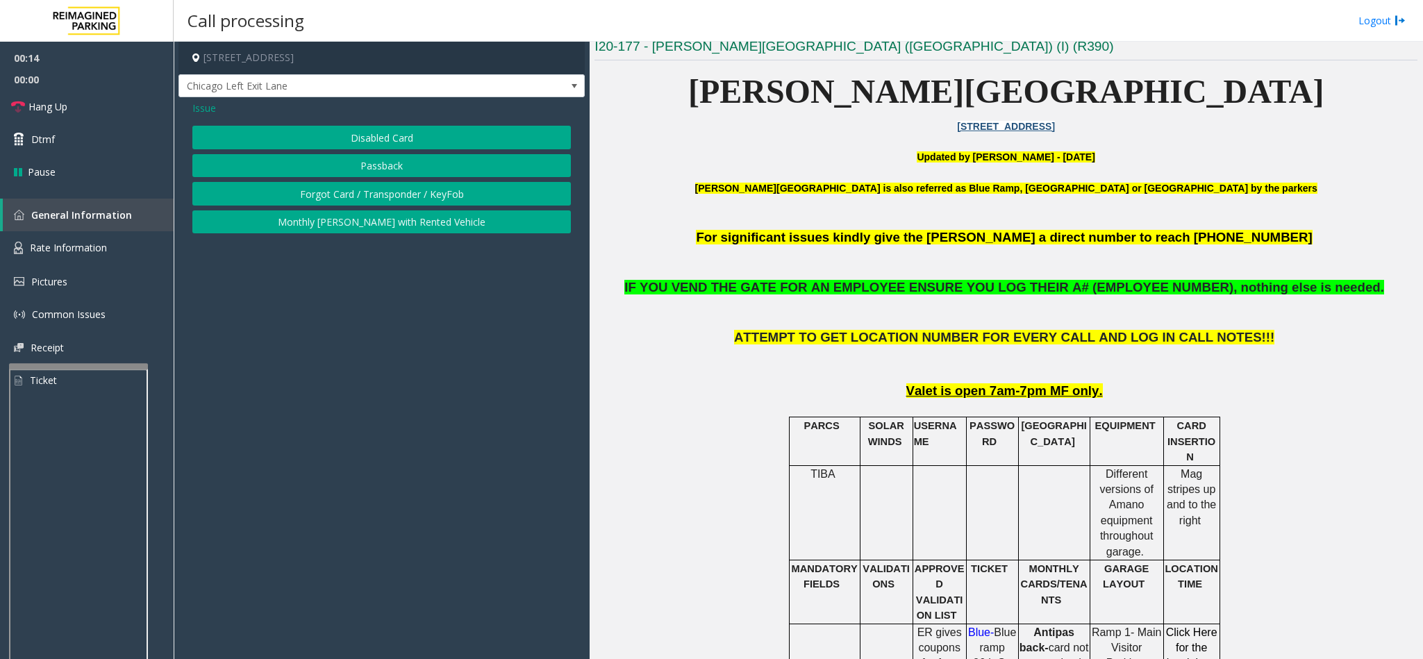
click at [365, 140] on button "Disabled Card" at bounding box center [381, 138] width 378 height 24
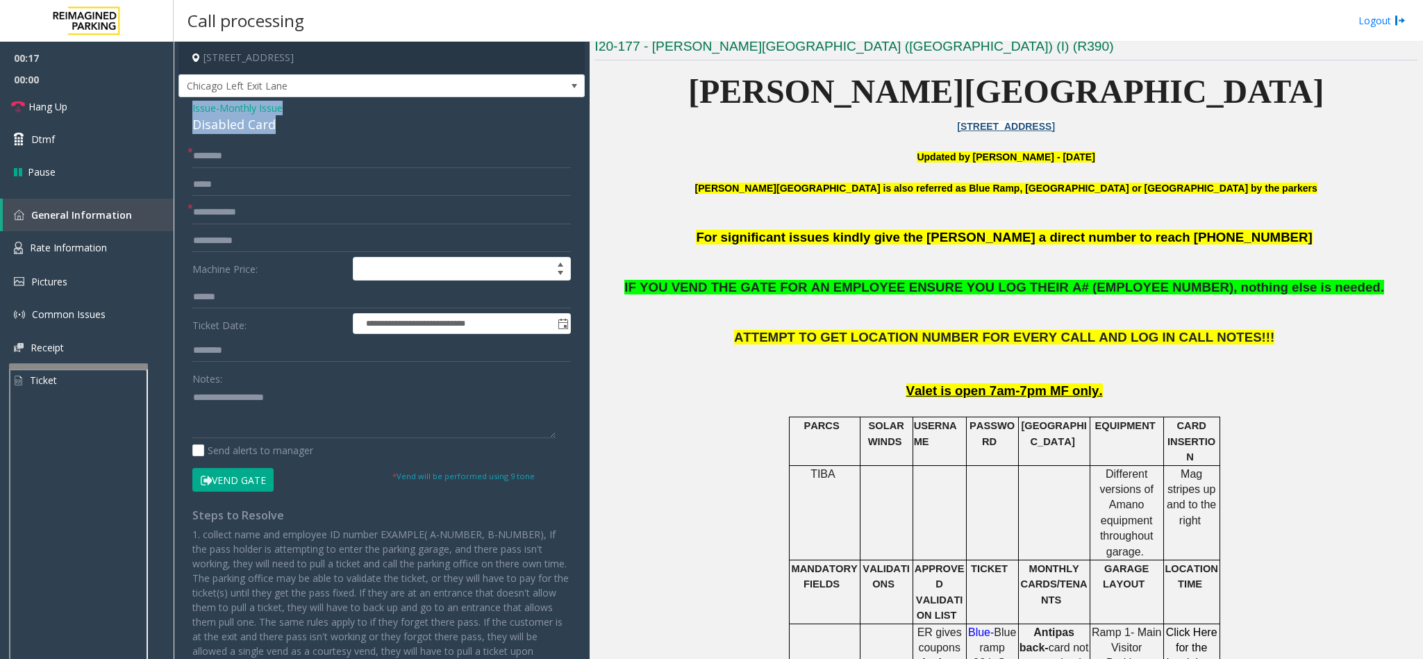
drag, startPoint x: 282, startPoint y: 125, endPoint x: 190, endPoint y: 102, distance: 95.2
click at [190, 102] on div "**********" at bounding box center [381, 406] width 406 height 619
drag, startPoint x: 285, startPoint y: 421, endPoint x: 262, endPoint y: 398, distance: 32.4
click at [283, 421] on textarea at bounding box center [373, 412] width 363 height 52
click at [250, 211] on input "text" at bounding box center [381, 213] width 378 height 24
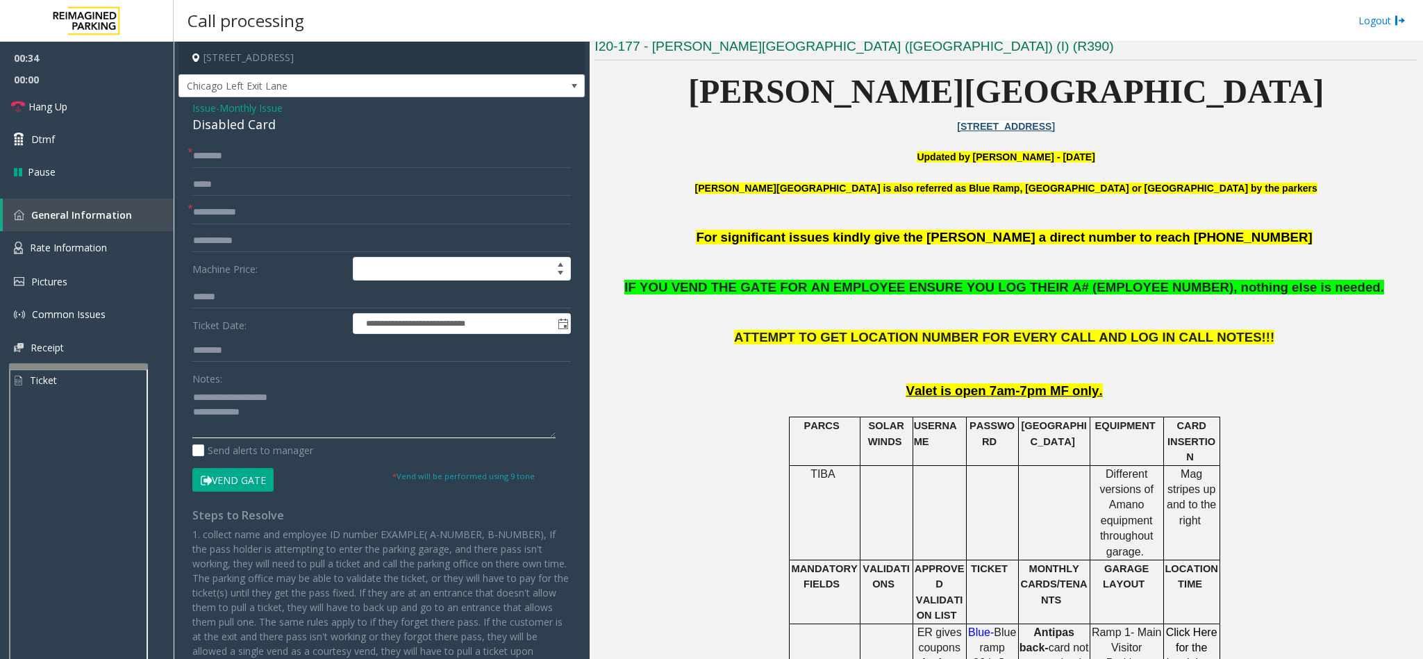
click at [322, 422] on textarea at bounding box center [373, 412] width 363 height 52
type textarea "**********"
click at [203, 109] on span "Issue" at bounding box center [204, 108] width 24 height 15
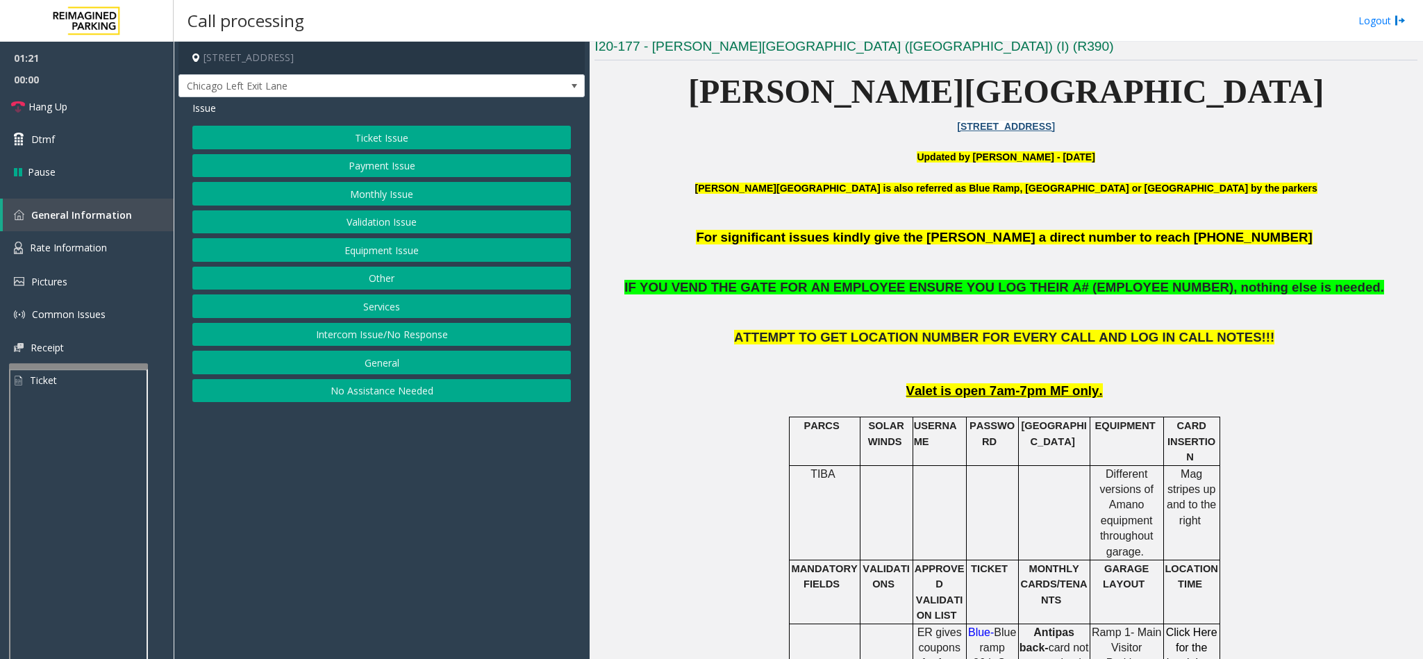
click at [419, 190] on button "Monthly Issue" at bounding box center [381, 194] width 378 height 24
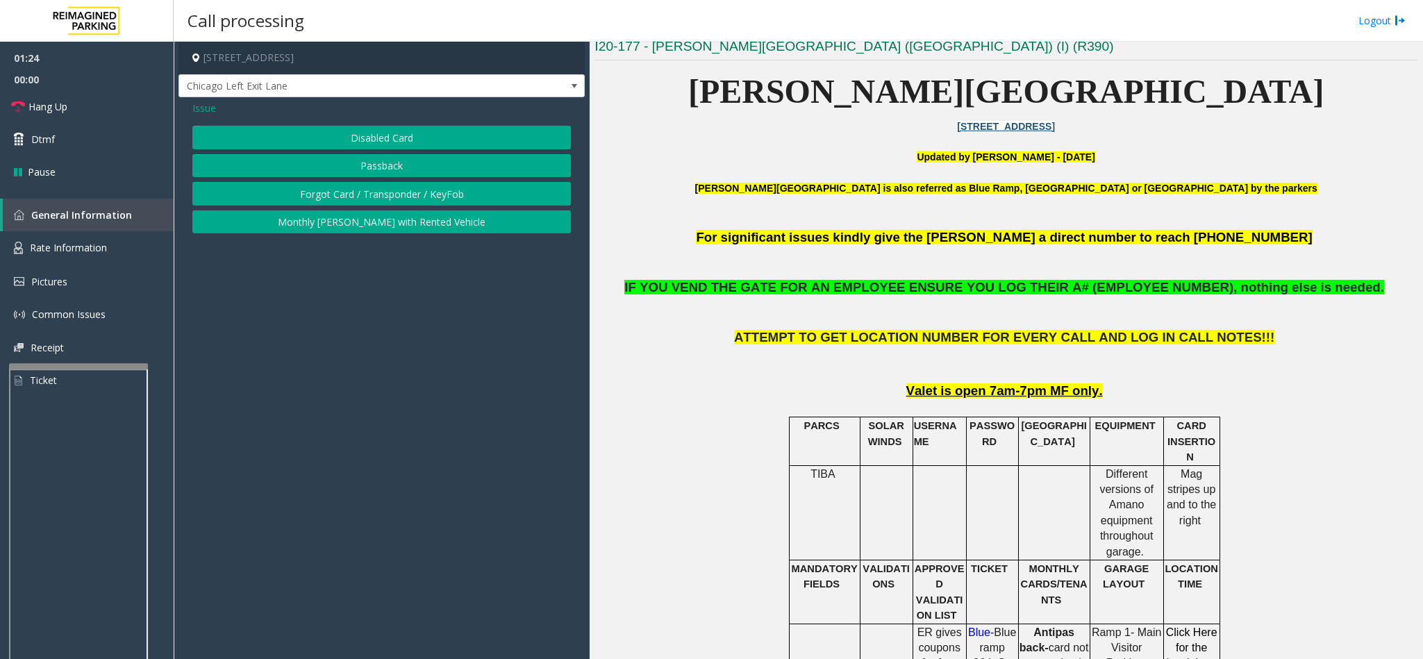
click at [390, 134] on button "Disabled Card" at bounding box center [381, 138] width 378 height 24
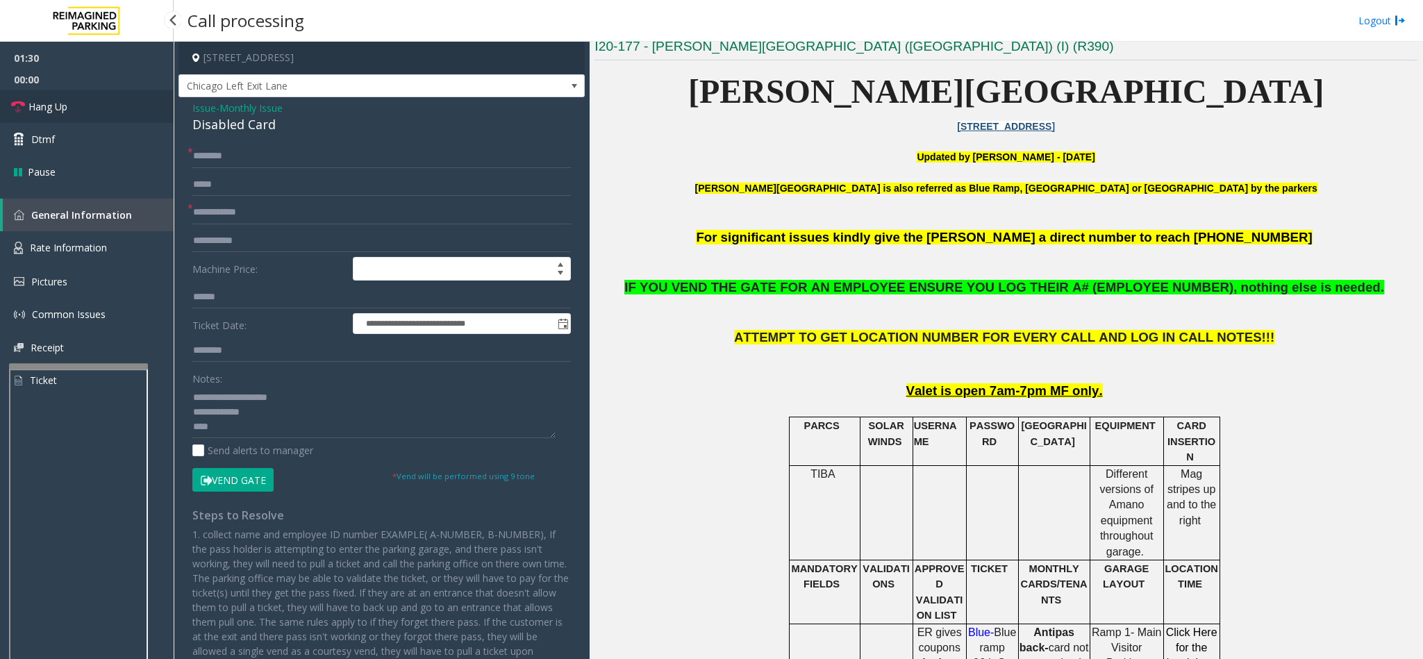
click at [44, 108] on span "Hang Up" at bounding box center [47, 106] width 39 height 15
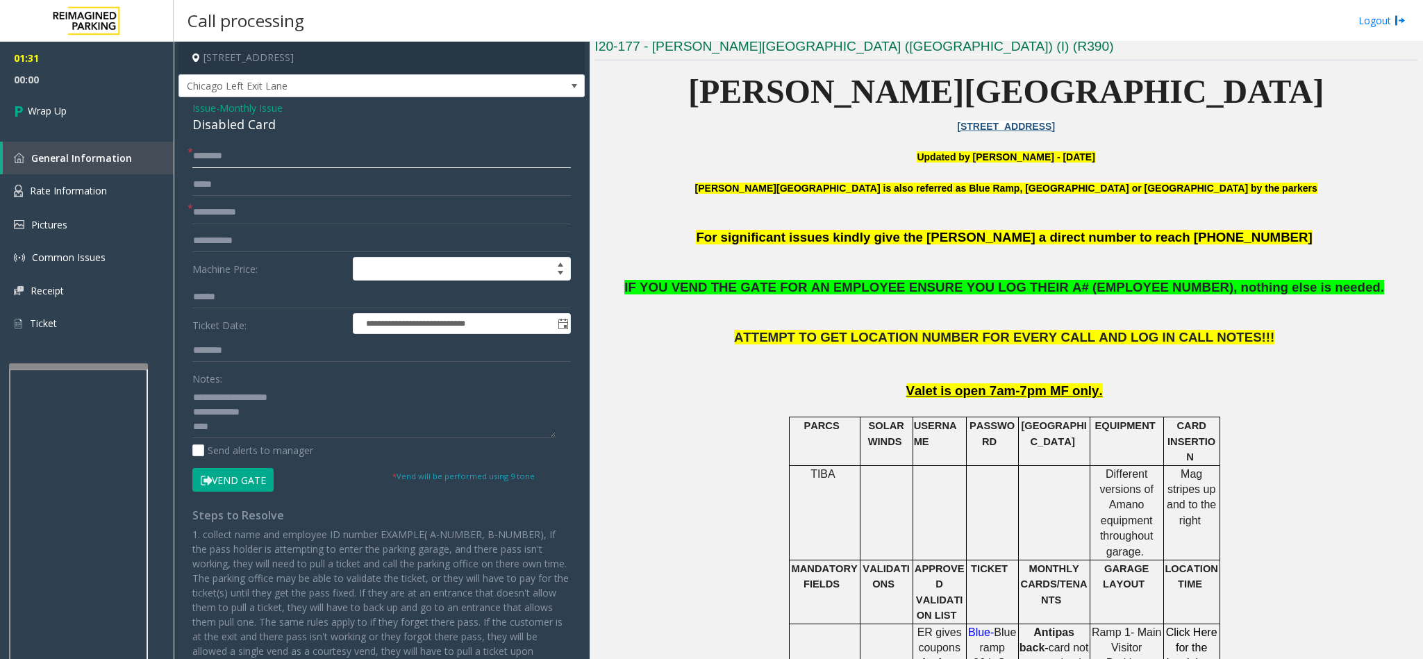
click at [208, 158] on input "text" at bounding box center [381, 156] width 378 height 24
type input "**"
click at [235, 212] on input "text" at bounding box center [381, 213] width 378 height 24
type input "**"
click at [240, 432] on textarea at bounding box center [373, 412] width 363 height 52
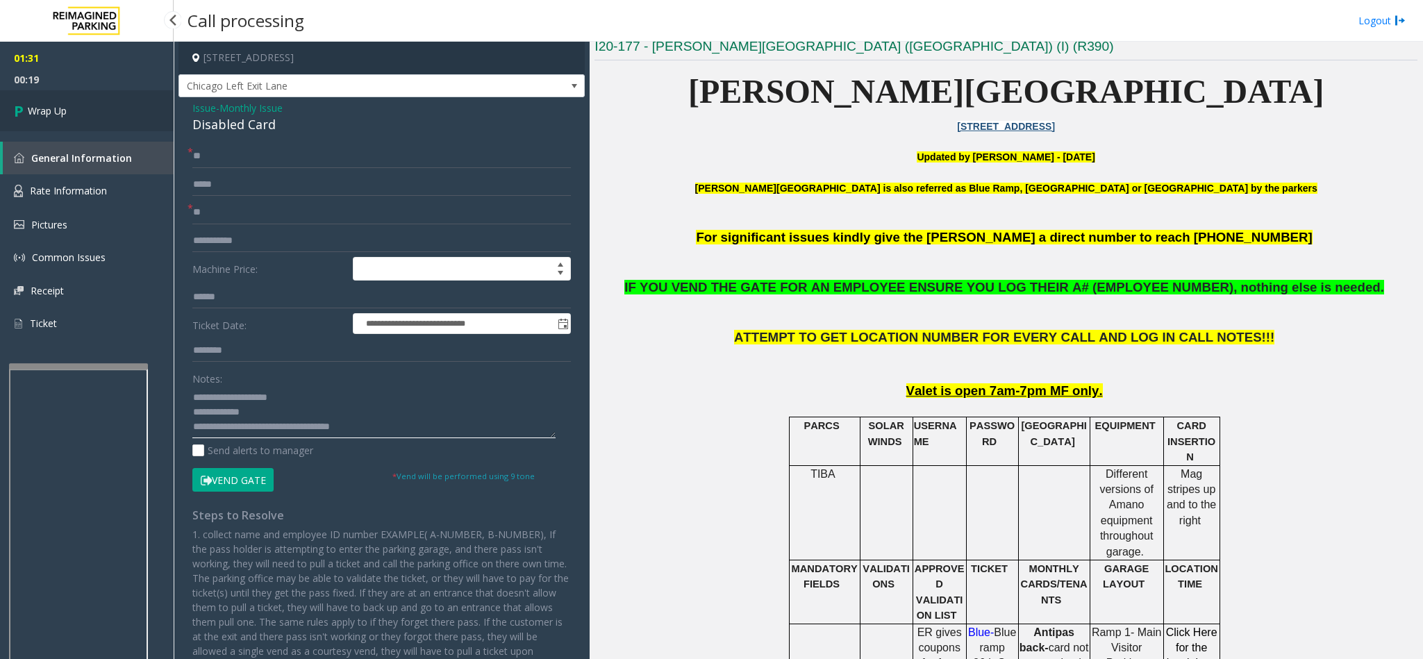
type textarea "**********"
click at [17, 107] on icon at bounding box center [21, 110] width 14 height 23
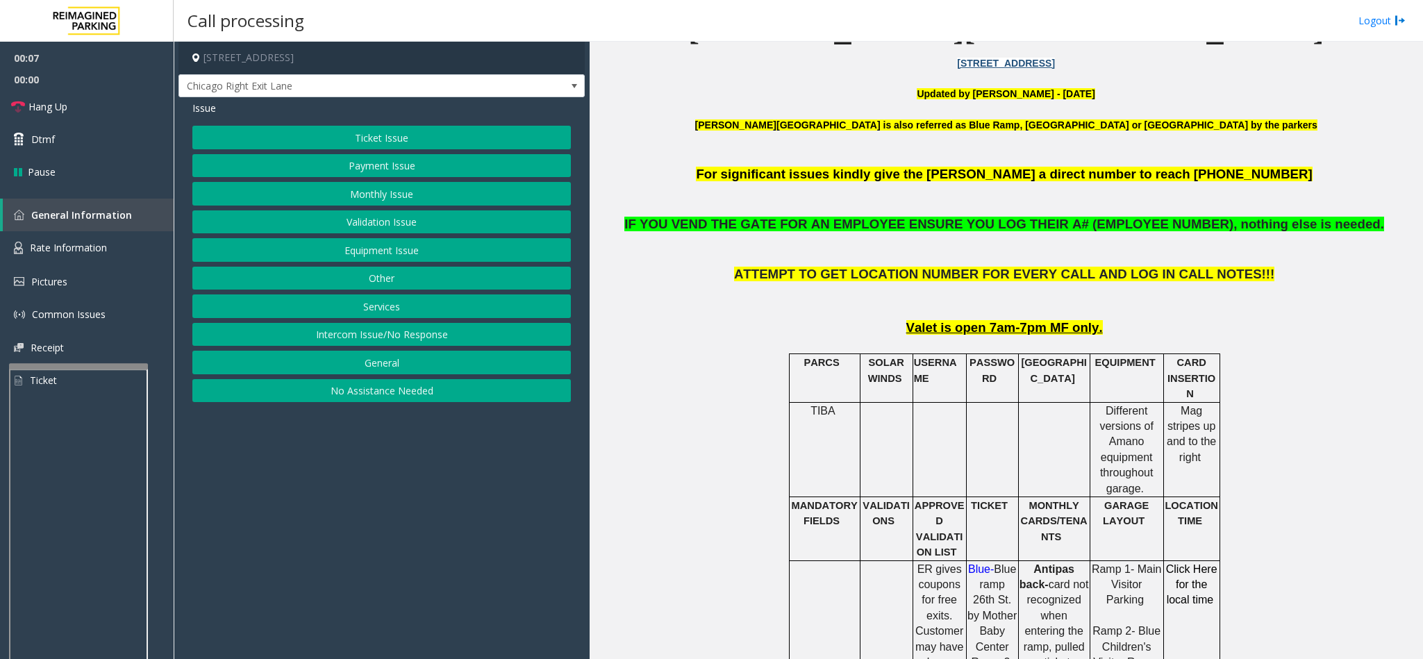
scroll to position [521, 0]
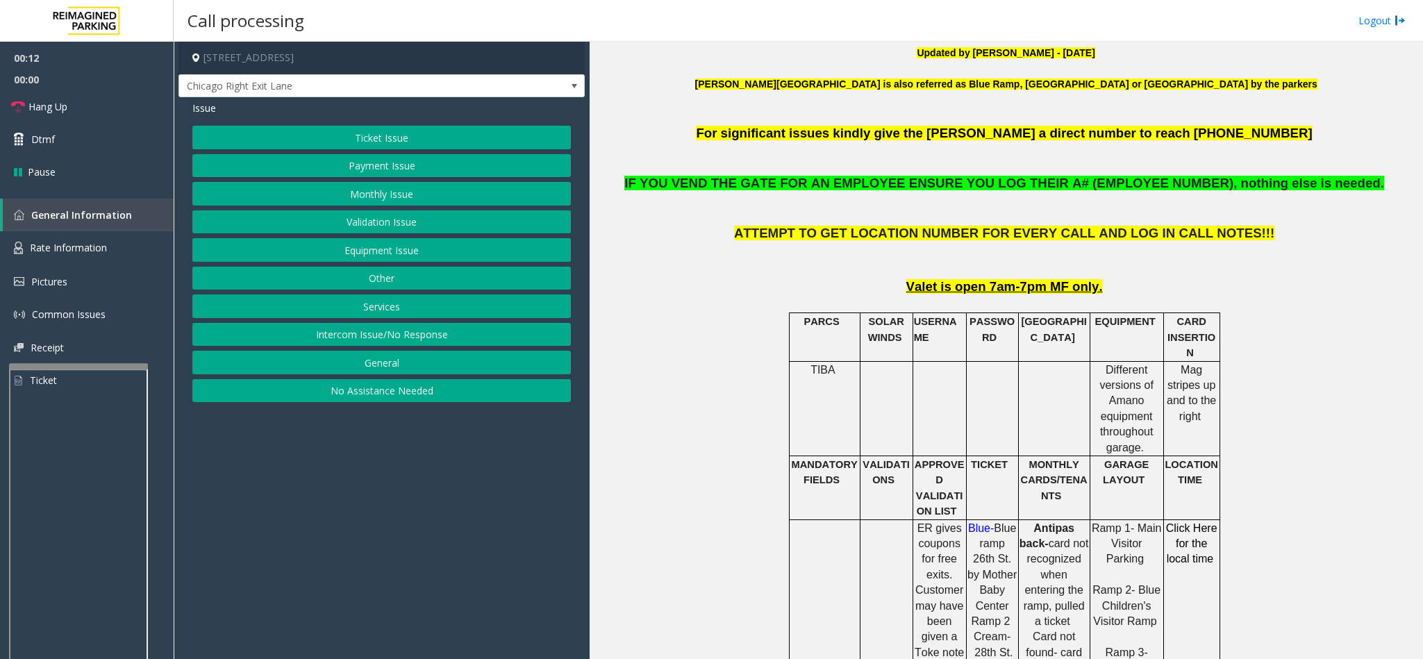
click at [448, 342] on button "Intercom Issue/No Response" at bounding box center [381, 335] width 378 height 24
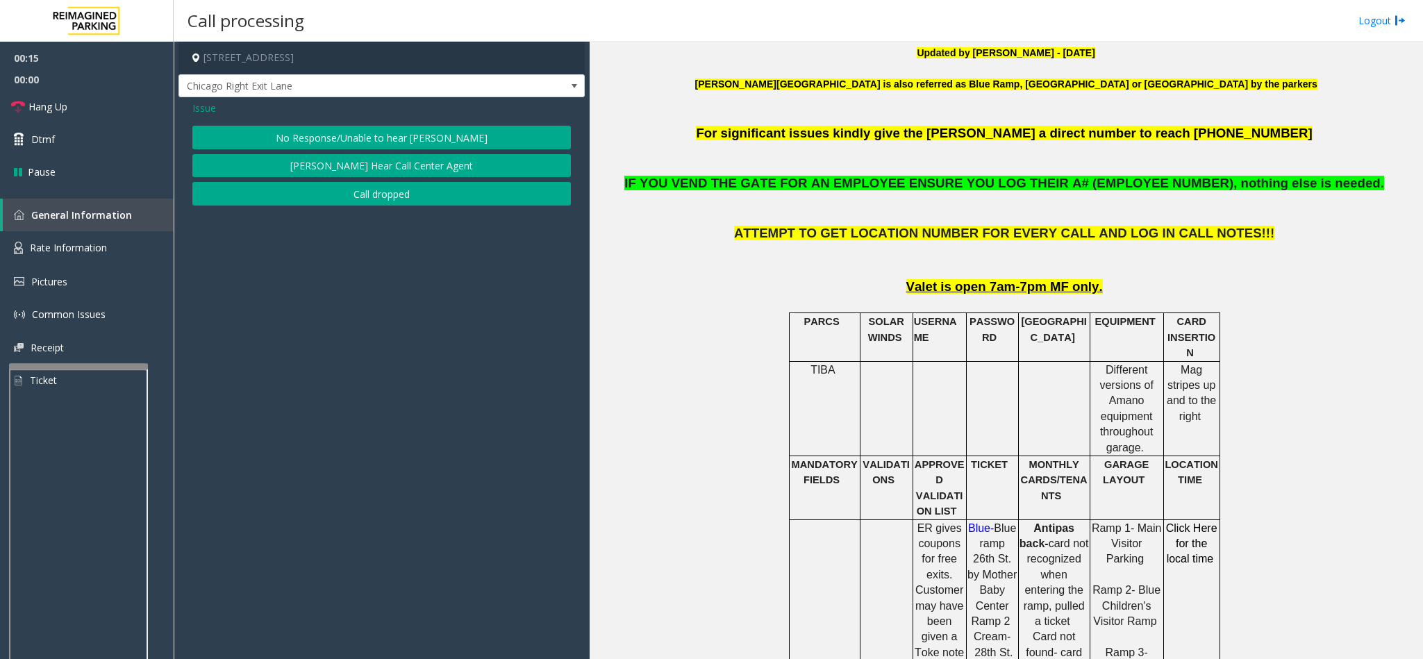
click at [422, 137] on button "No Response/Unable to hear [PERSON_NAME]" at bounding box center [381, 138] width 378 height 24
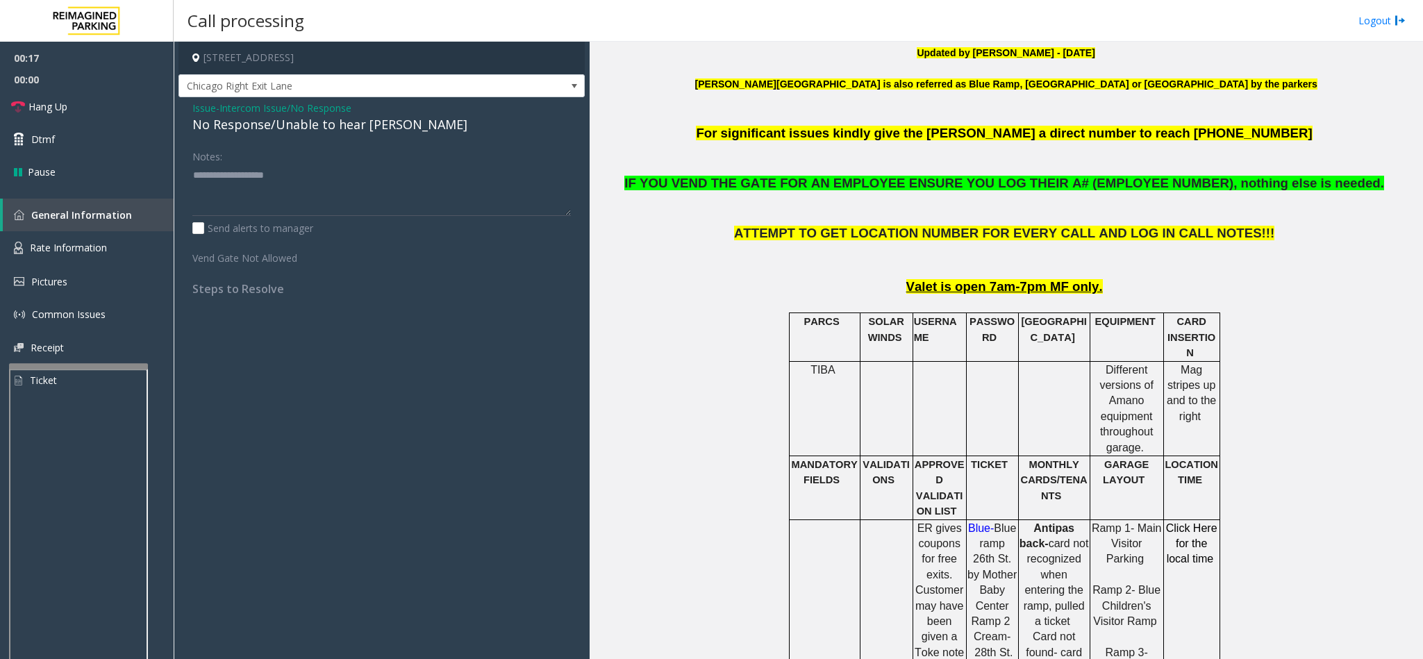
click at [337, 126] on div "No Response/Unable to hear [PERSON_NAME]" at bounding box center [381, 124] width 378 height 19
click at [375, 179] on textarea at bounding box center [381, 190] width 378 height 52
type textarea "**********"
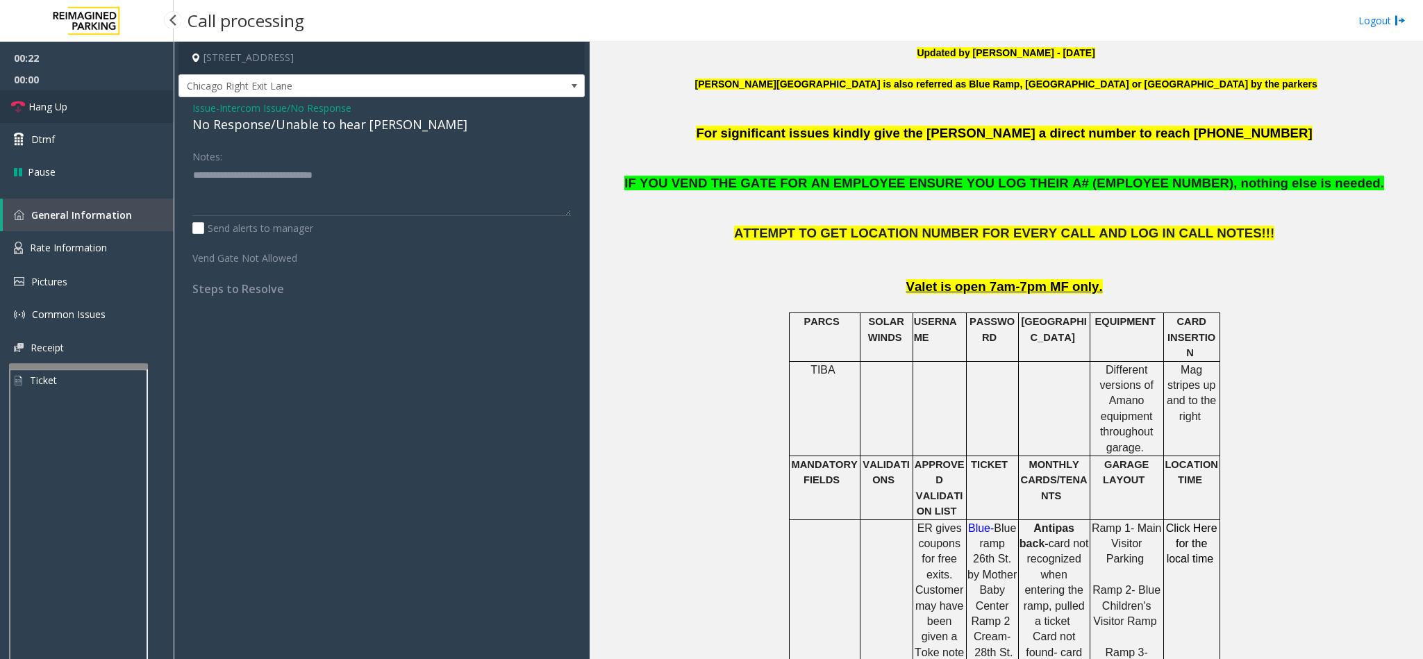
click at [77, 113] on link "Hang Up" at bounding box center [87, 106] width 174 height 33
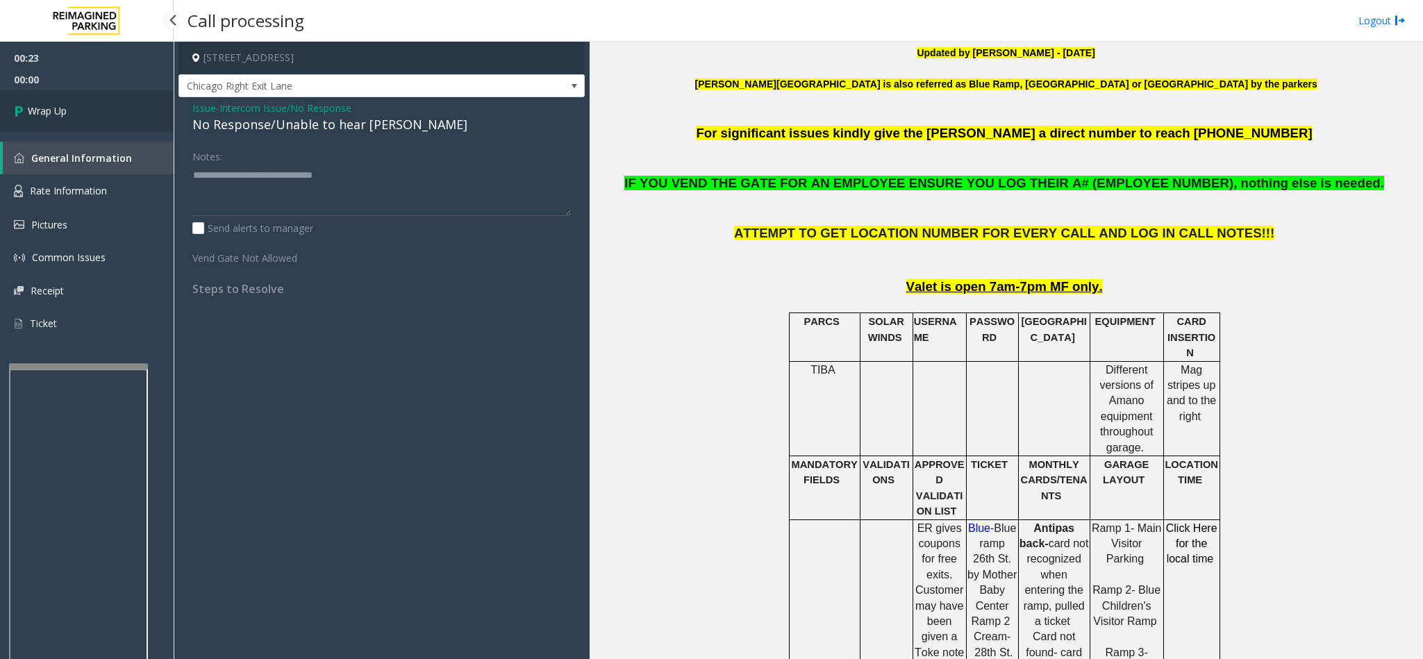
click at [36, 112] on span "Wrap Up" at bounding box center [47, 110] width 39 height 15
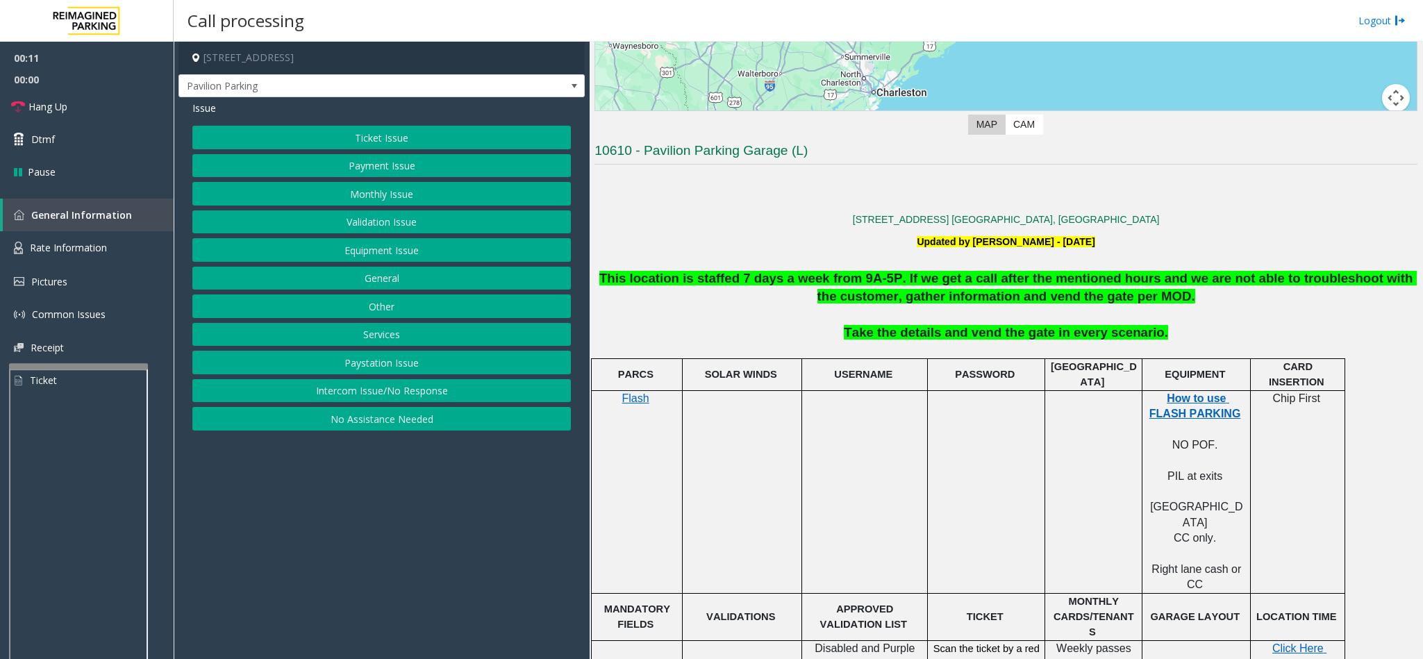
scroll to position [417, 0]
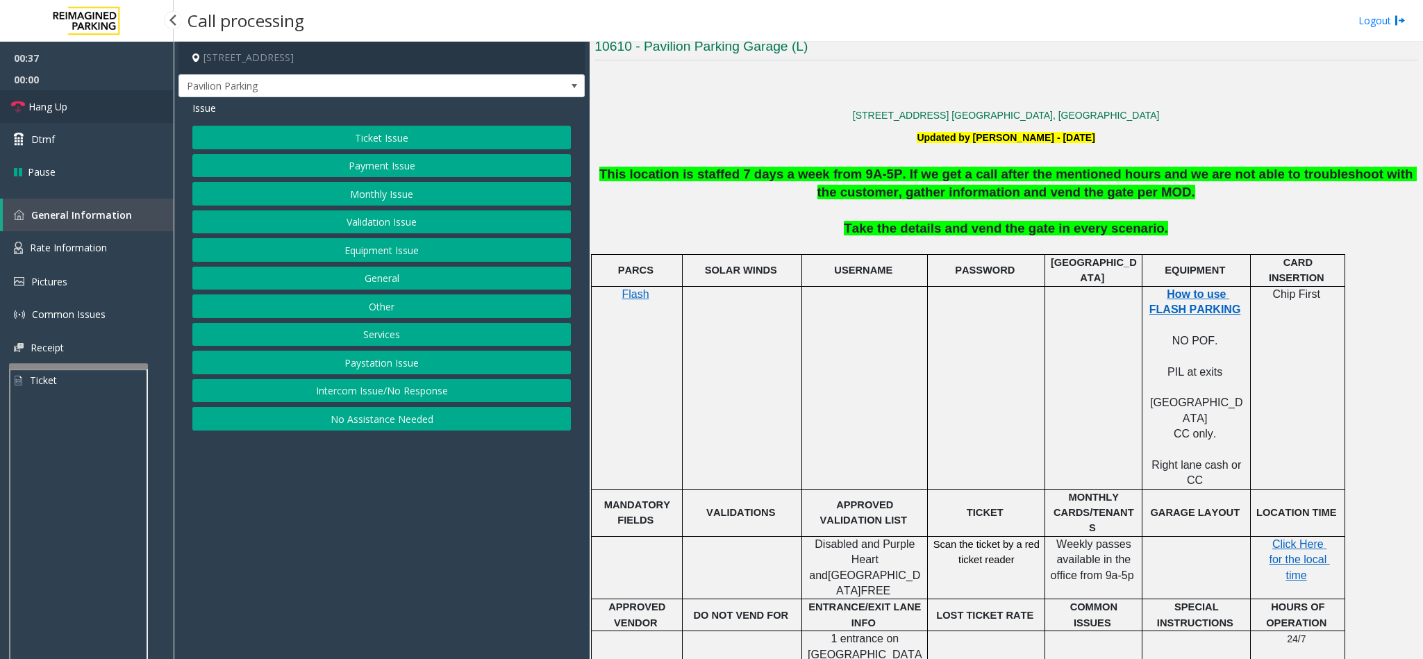
click at [25, 107] on link "Hang Up" at bounding box center [87, 106] width 174 height 33
click at [354, 165] on button "Payment Issue" at bounding box center [381, 166] width 378 height 24
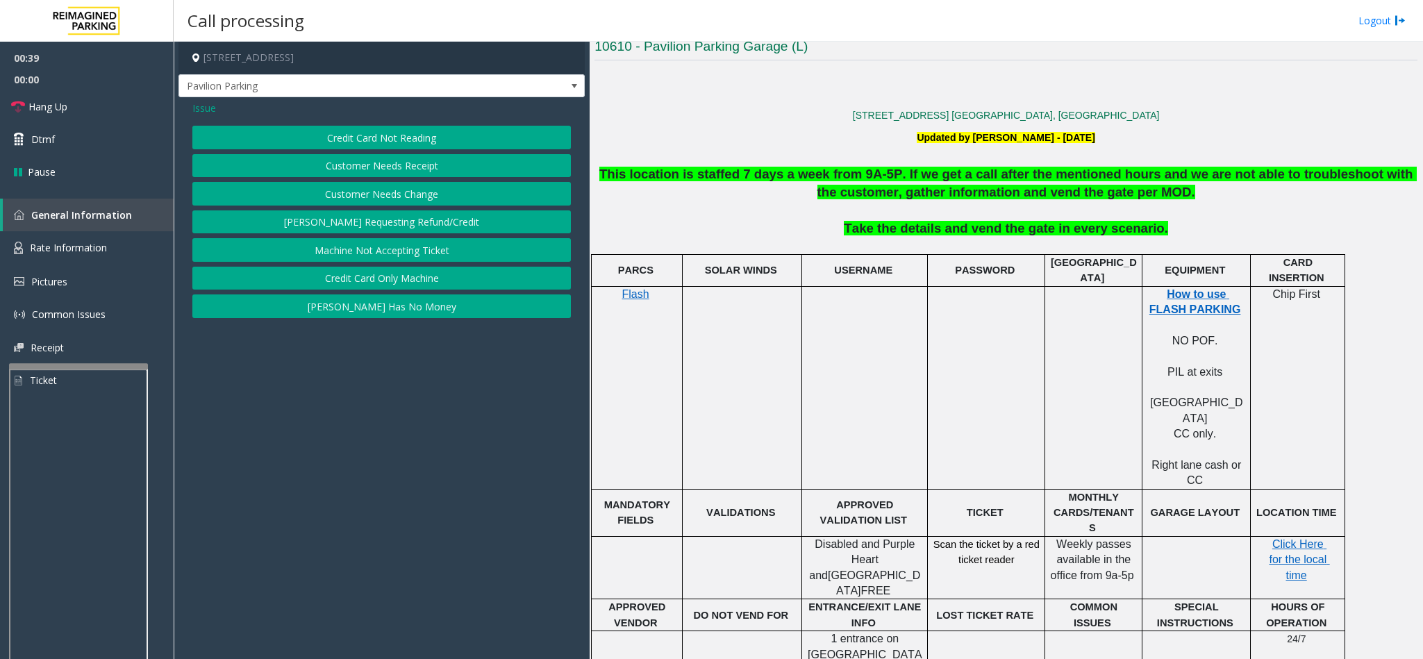
click at [375, 136] on button "Credit Card Not Reading" at bounding box center [381, 138] width 378 height 24
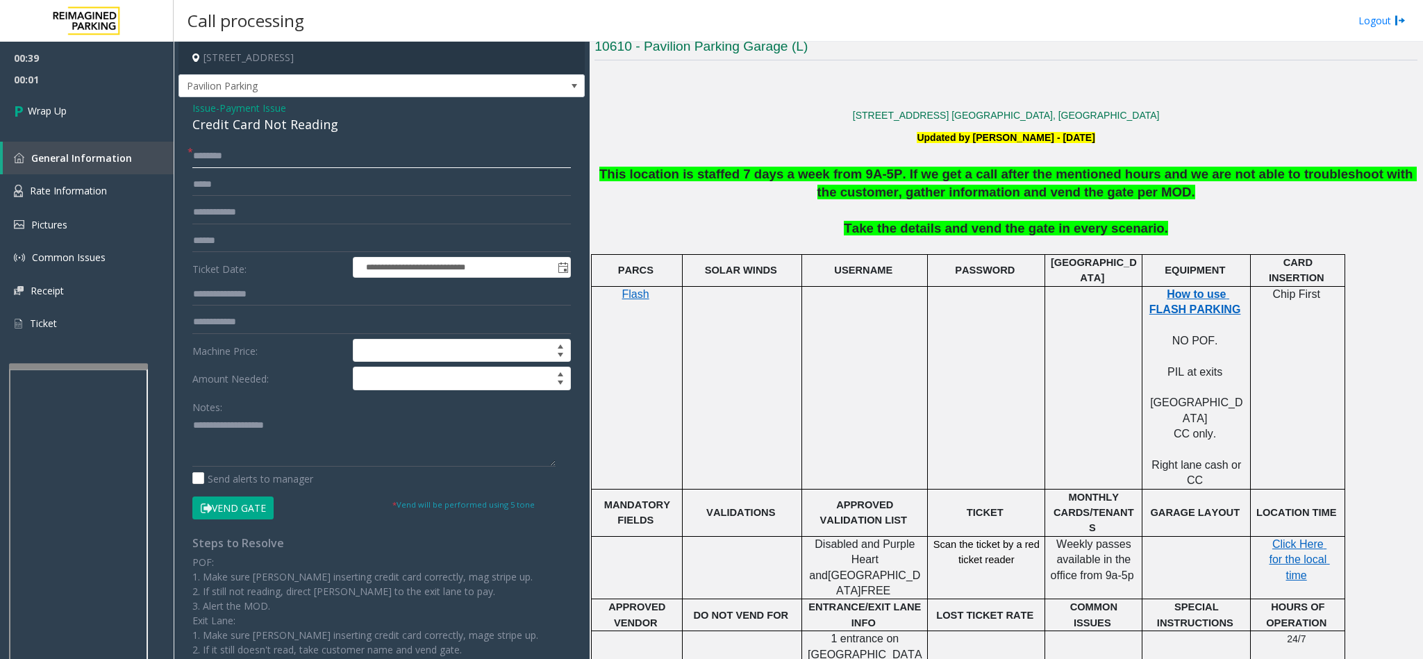
click at [212, 155] on input "text" at bounding box center [381, 156] width 378 height 24
type input "**"
drag, startPoint x: 332, startPoint y: 124, endPoint x: 215, endPoint y: 103, distance: 119.2
click at [187, 110] on div "**********" at bounding box center [381, 413] width 406 height 632
click at [315, 442] on textarea at bounding box center [373, 441] width 363 height 52
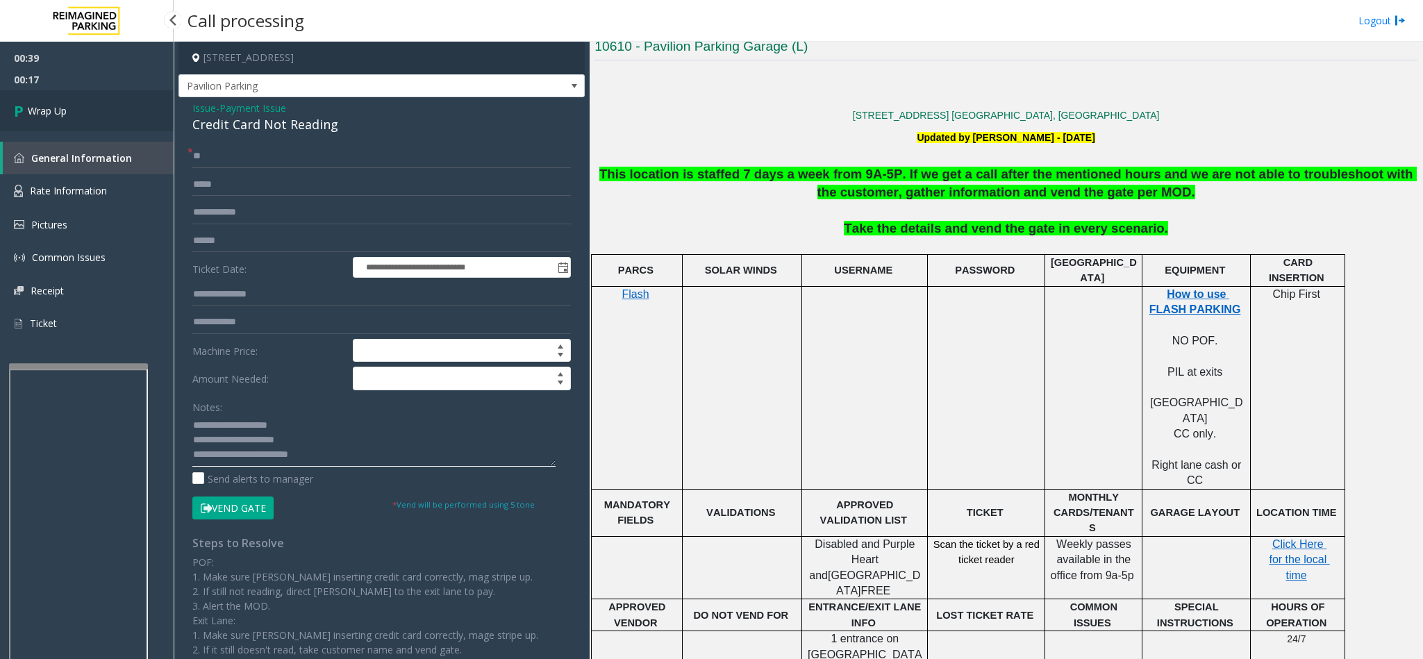
type textarea "**********"
click at [65, 117] on span "Wrap Up" at bounding box center [47, 110] width 39 height 15
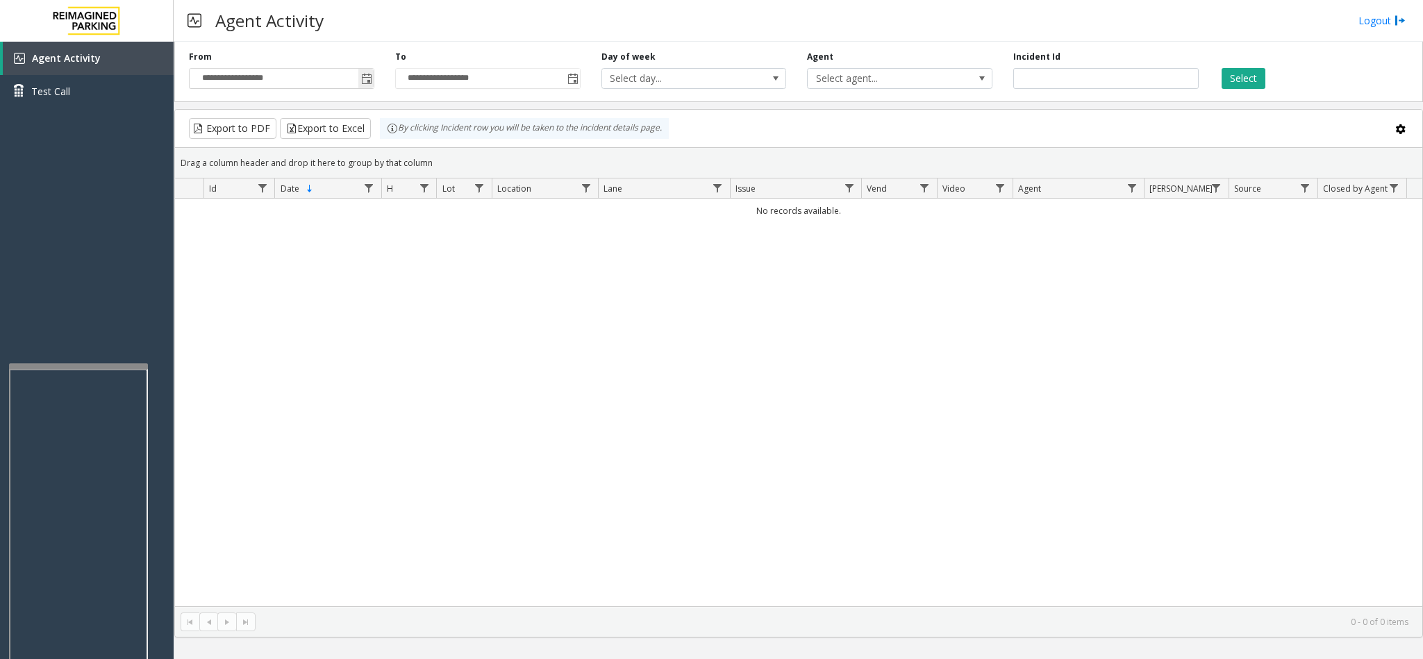
click at [361, 76] on span "Toggle popup" at bounding box center [366, 79] width 11 height 11
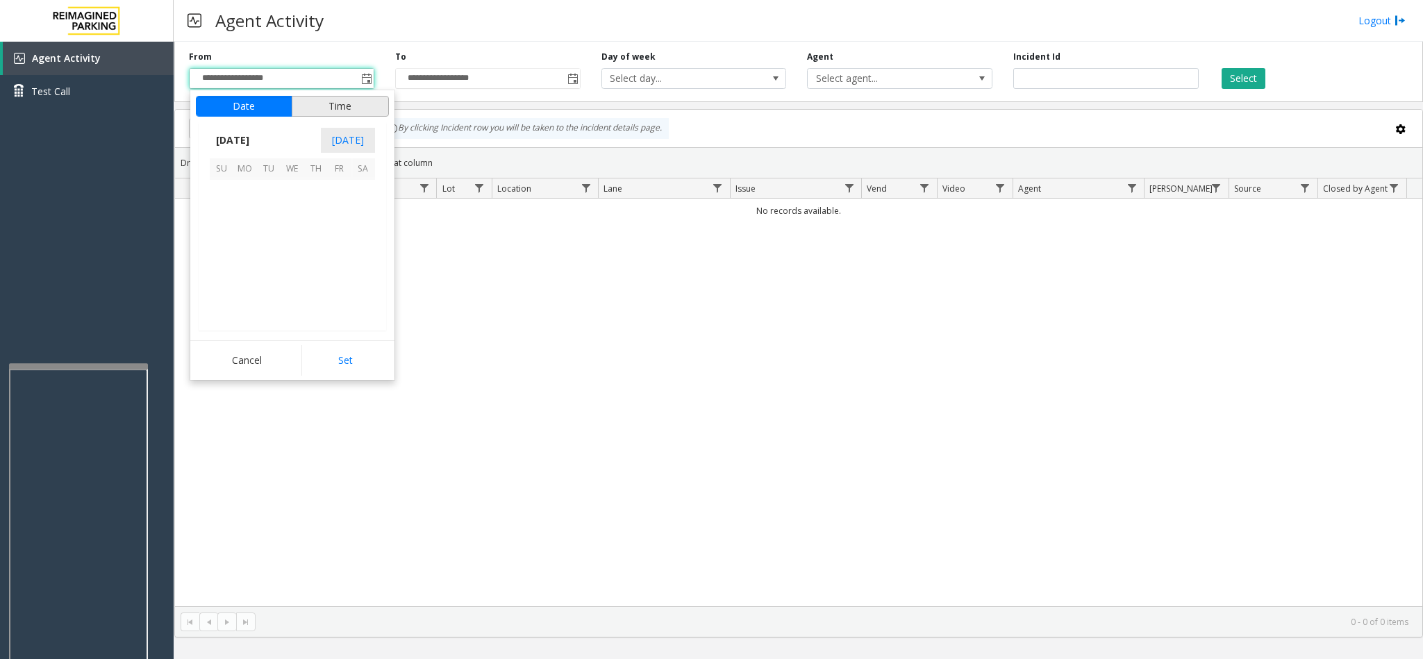
scroll to position [249114, 0]
click at [285, 194] on span "3" at bounding box center [293, 192] width 24 height 24
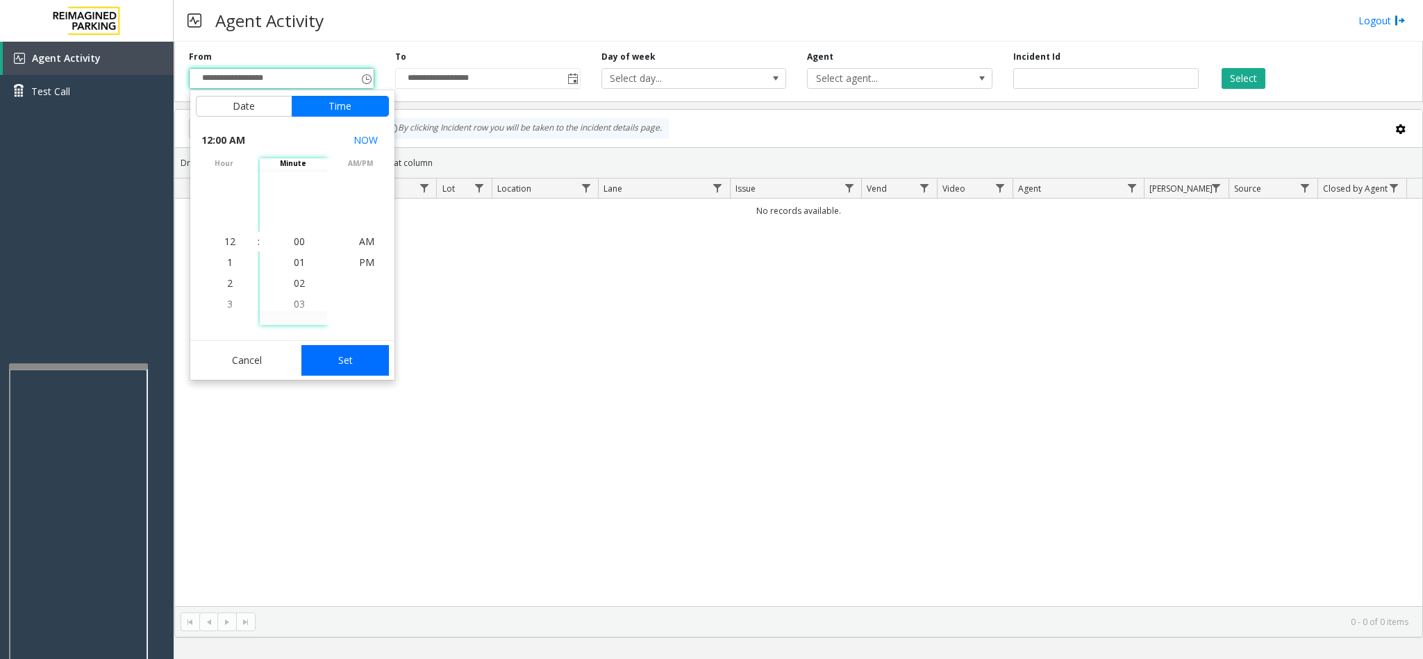
click at [304, 360] on button "Set" at bounding box center [344, 360] width 87 height 31
type input "**********"
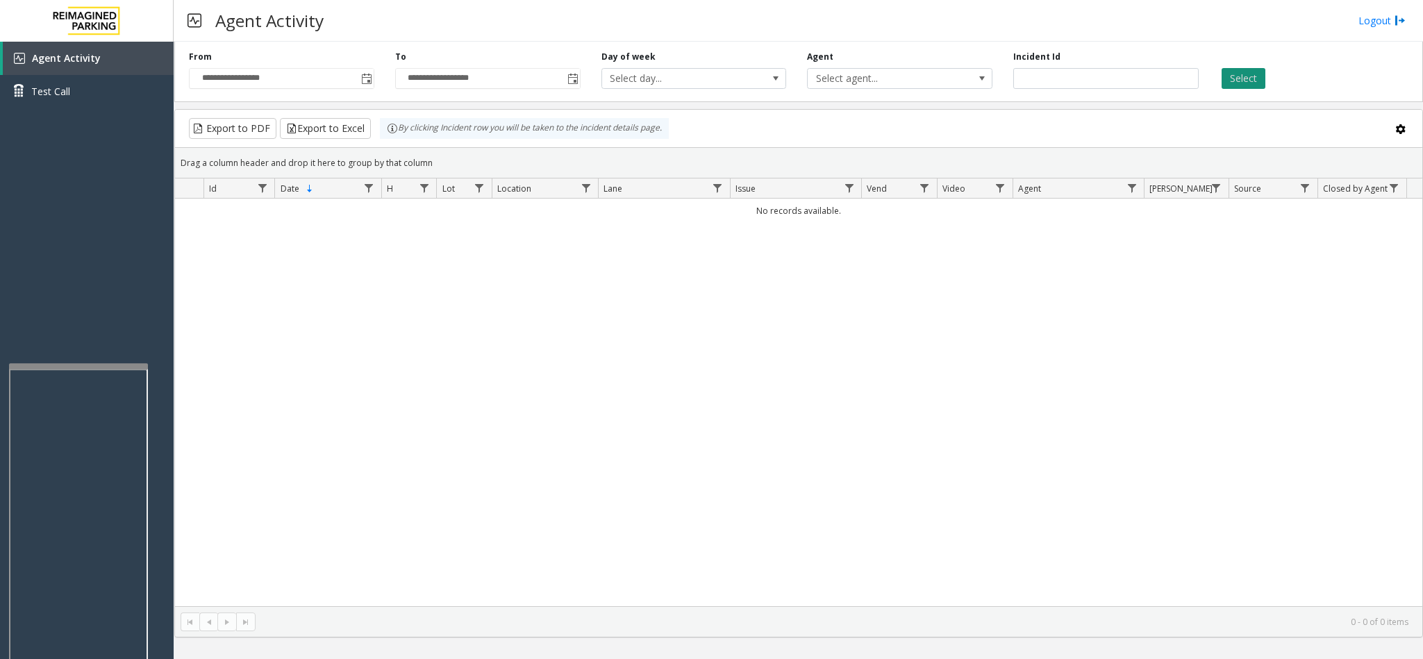
click at [1228, 79] on button "Select" at bounding box center [1243, 78] width 44 height 21
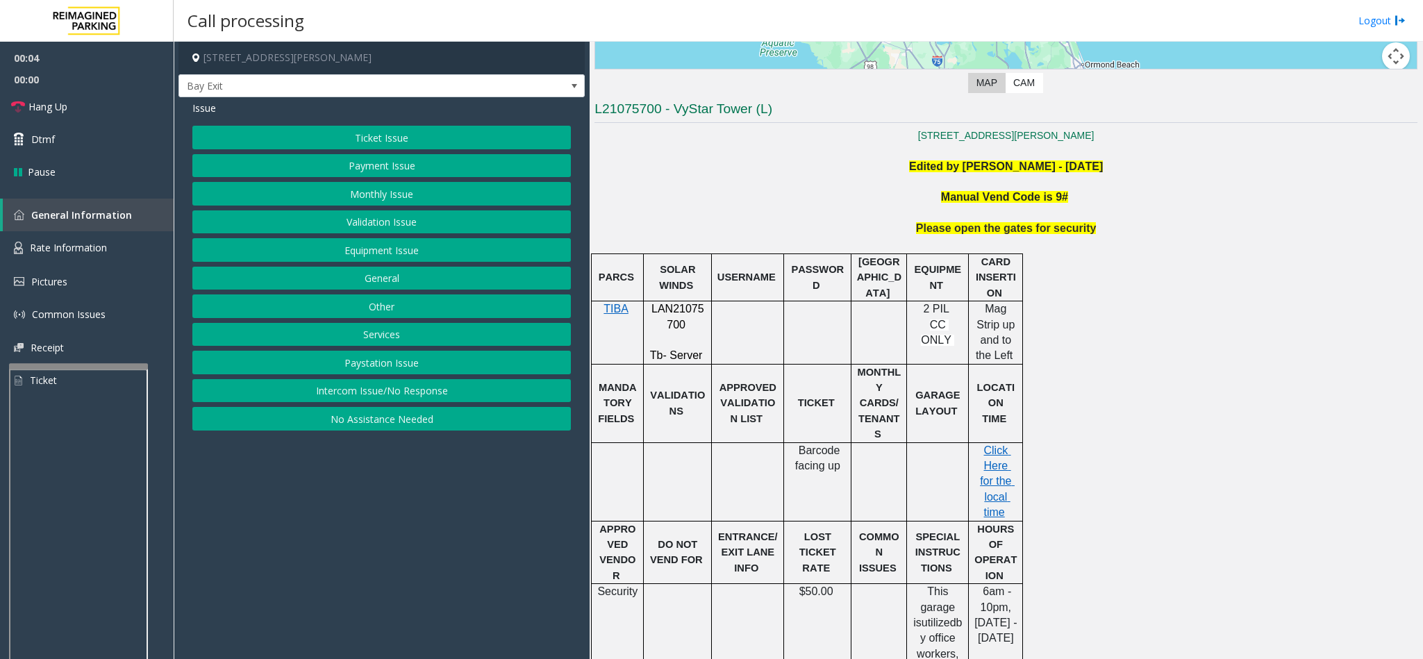
scroll to position [417, 0]
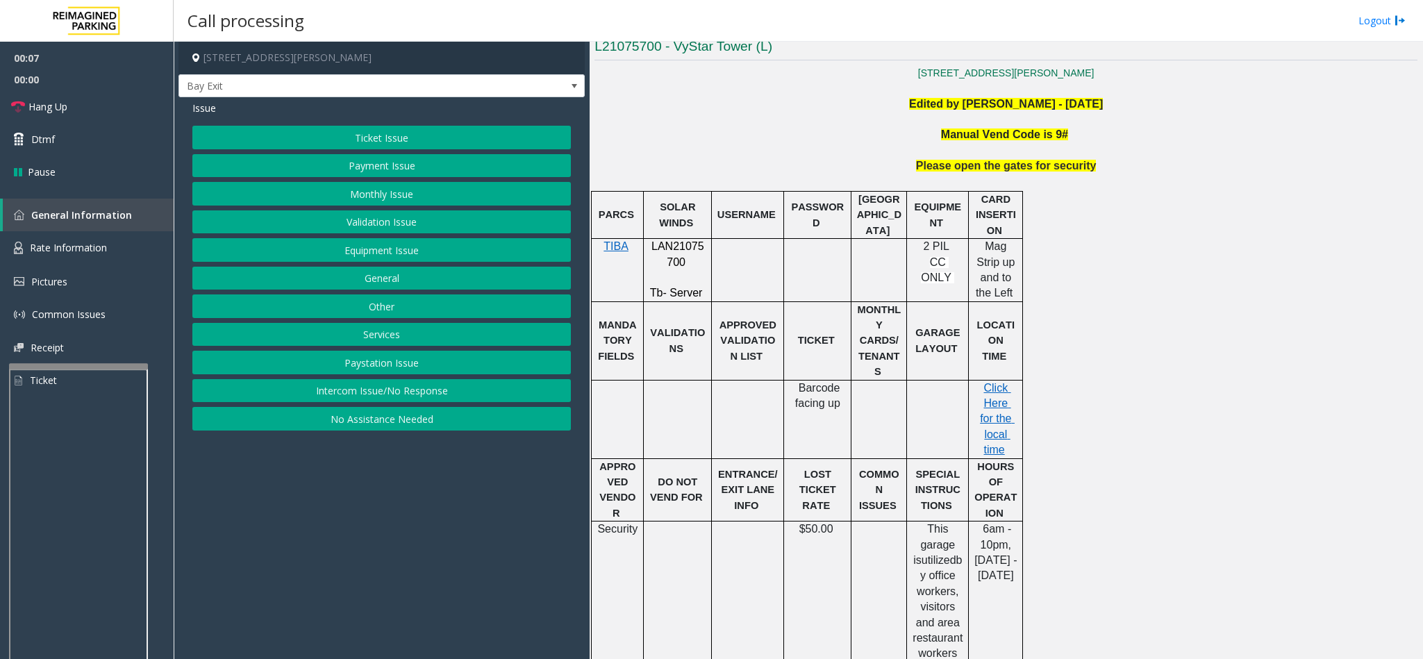
click at [676, 258] on p "LAN21075700" at bounding box center [678, 254] width 58 height 31
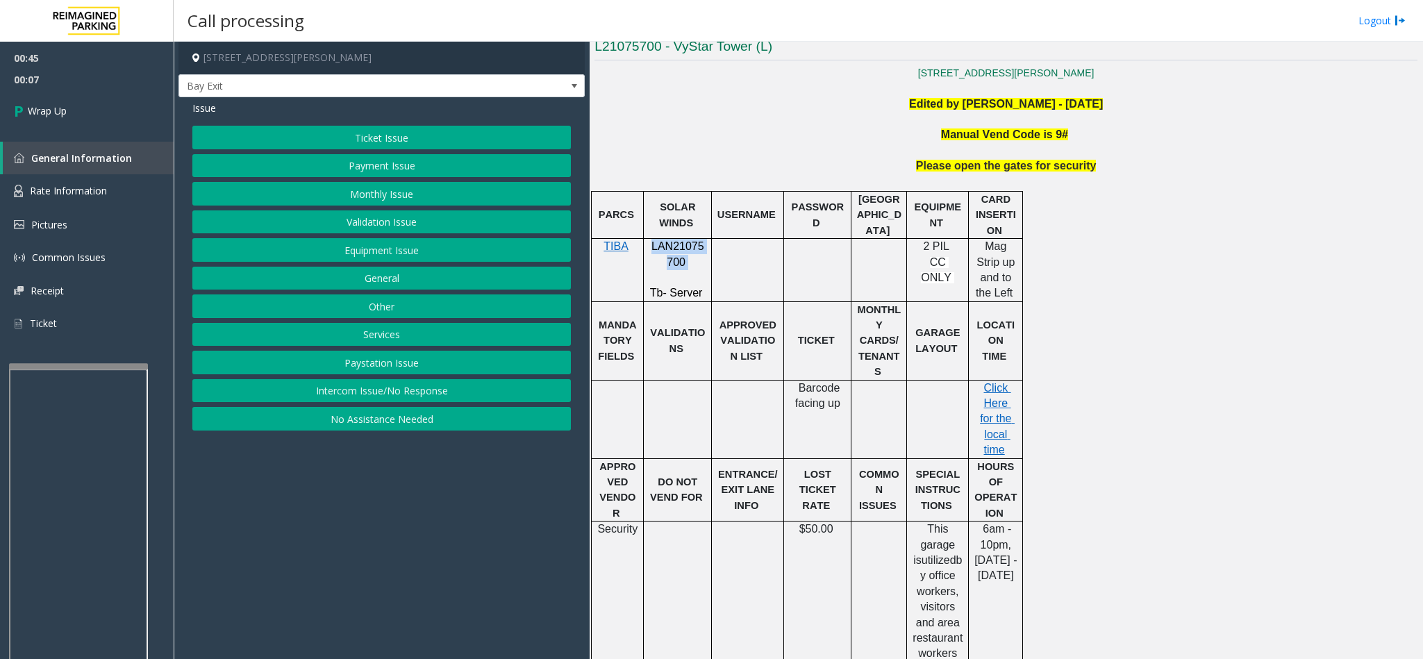
click at [375, 247] on button "Equipment Issue" at bounding box center [381, 250] width 378 height 24
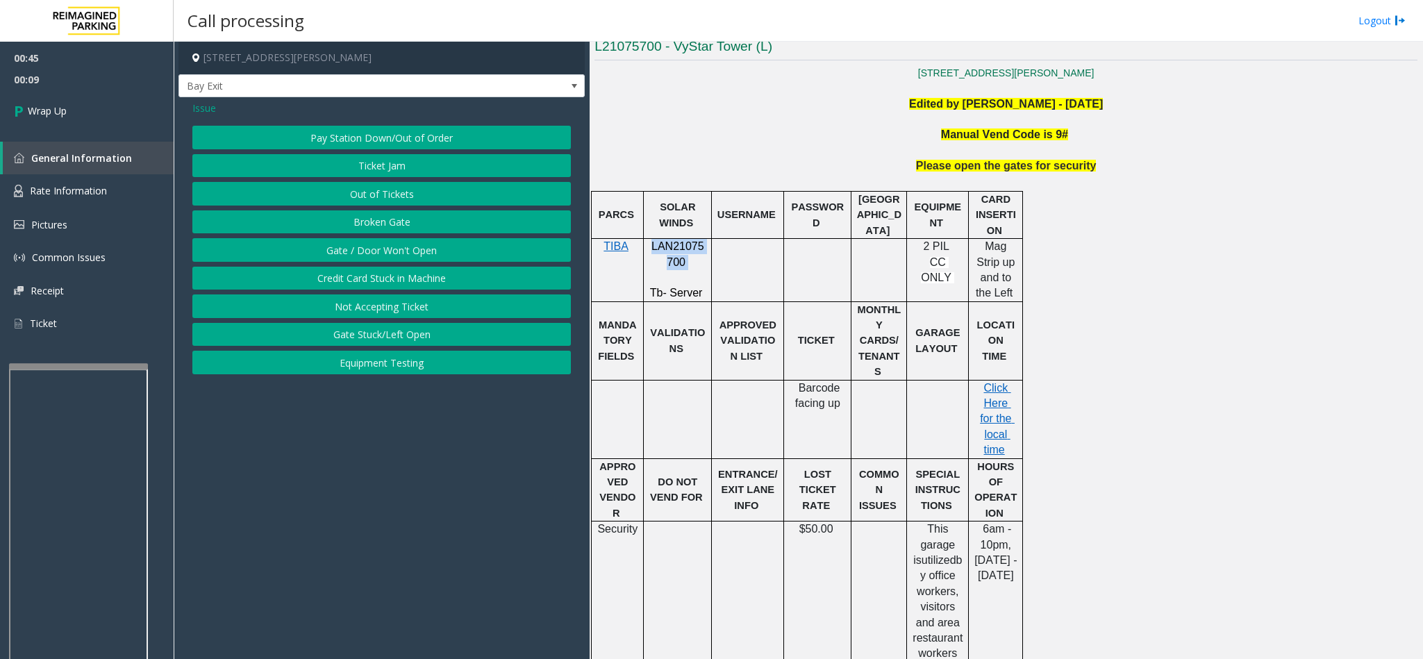
click at [415, 244] on button "Gate / Door Won't Open" at bounding box center [381, 250] width 378 height 24
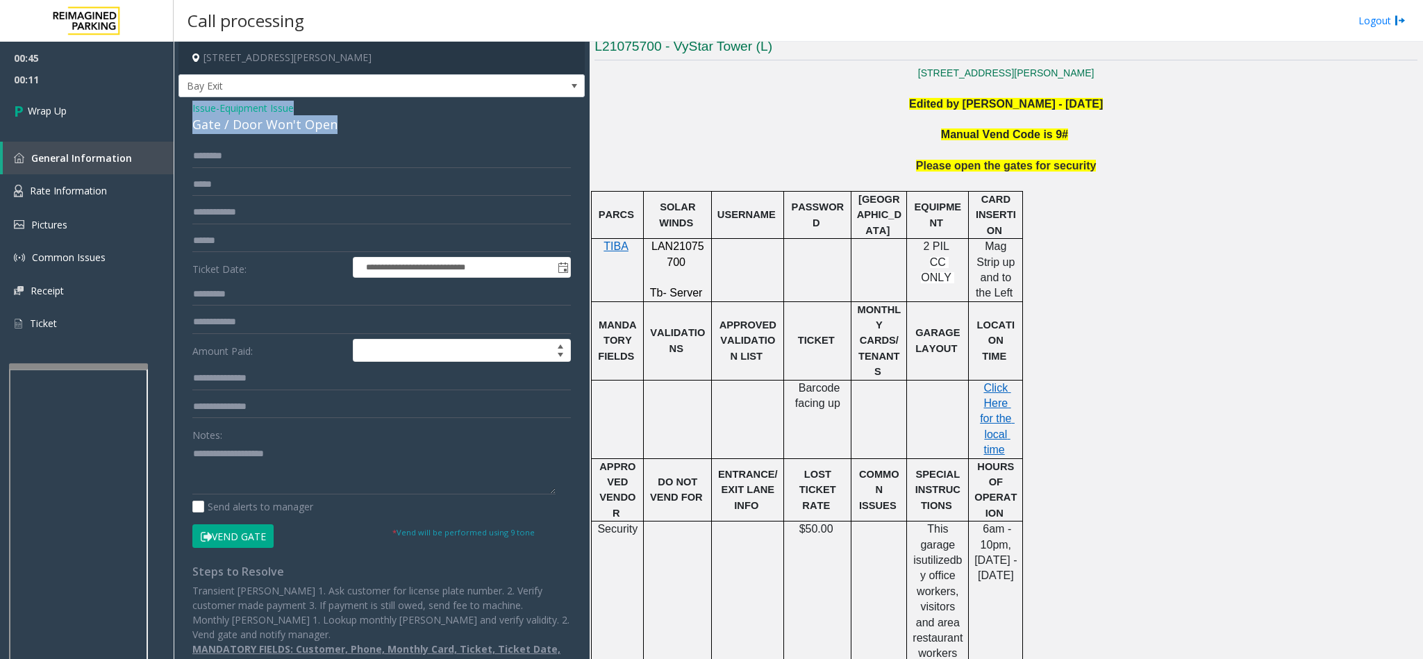
drag, startPoint x: 334, startPoint y: 126, endPoint x: 179, endPoint y: 104, distance: 156.3
click at [179, 104] on div "**********" at bounding box center [381, 398] width 406 height 602
click at [348, 474] on textarea at bounding box center [373, 468] width 363 height 52
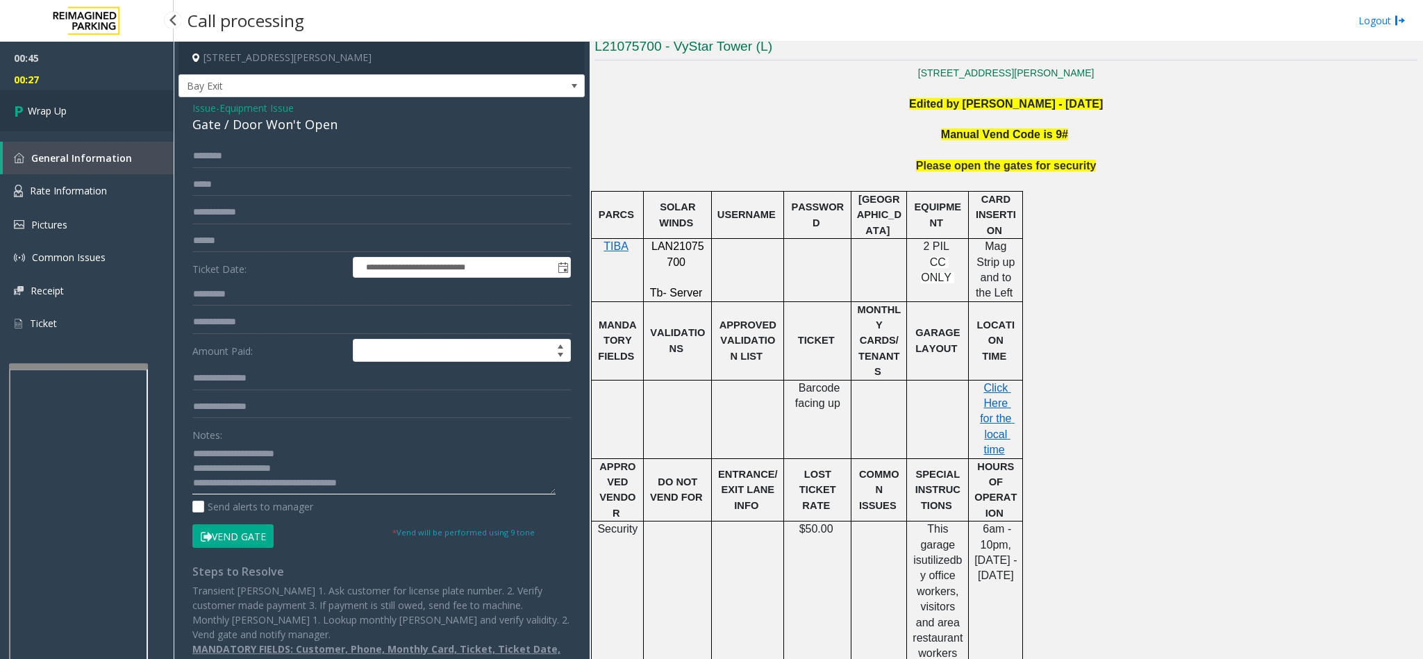
type textarea "**********"
click at [11, 115] on link "Wrap Up" at bounding box center [87, 110] width 174 height 41
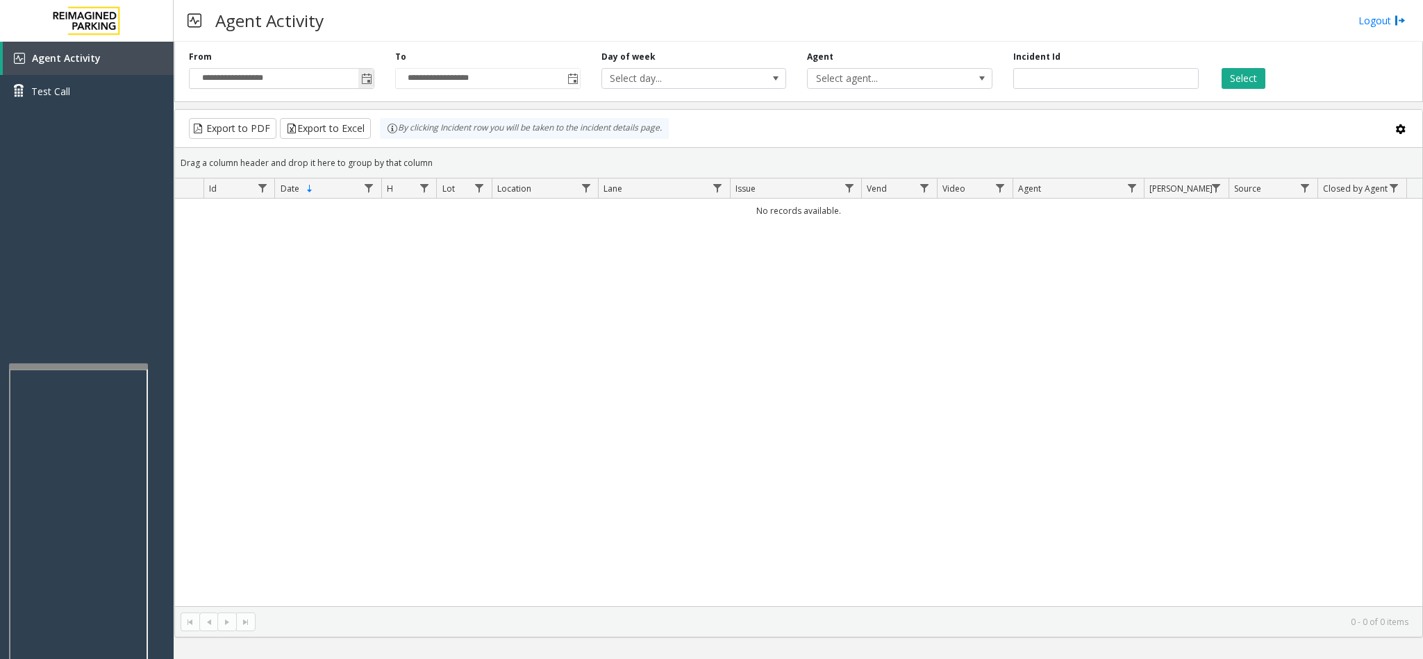
click at [365, 76] on span "Toggle popup" at bounding box center [366, 79] width 11 height 11
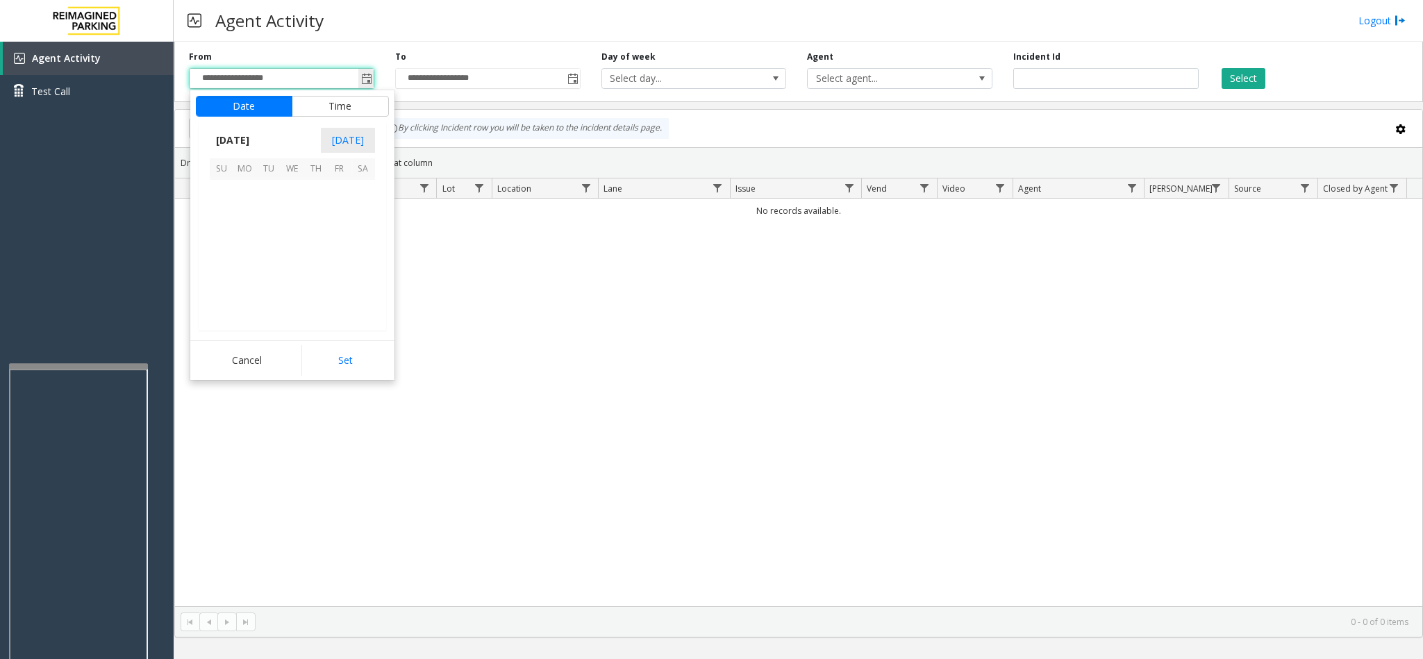
scroll to position [249114, 0]
click at [242, 192] on span "1" at bounding box center [245, 192] width 24 height 24
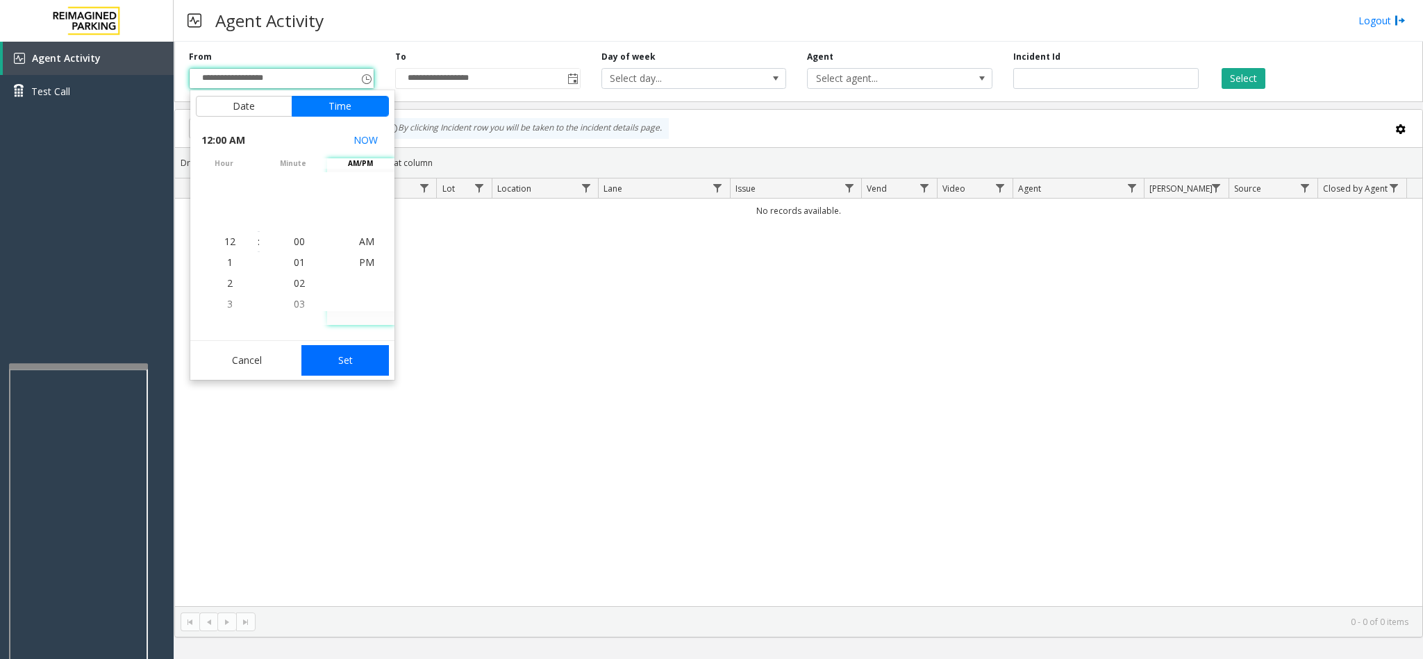
click at [365, 363] on button "Set" at bounding box center [344, 360] width 87 height 31
type input "**********"
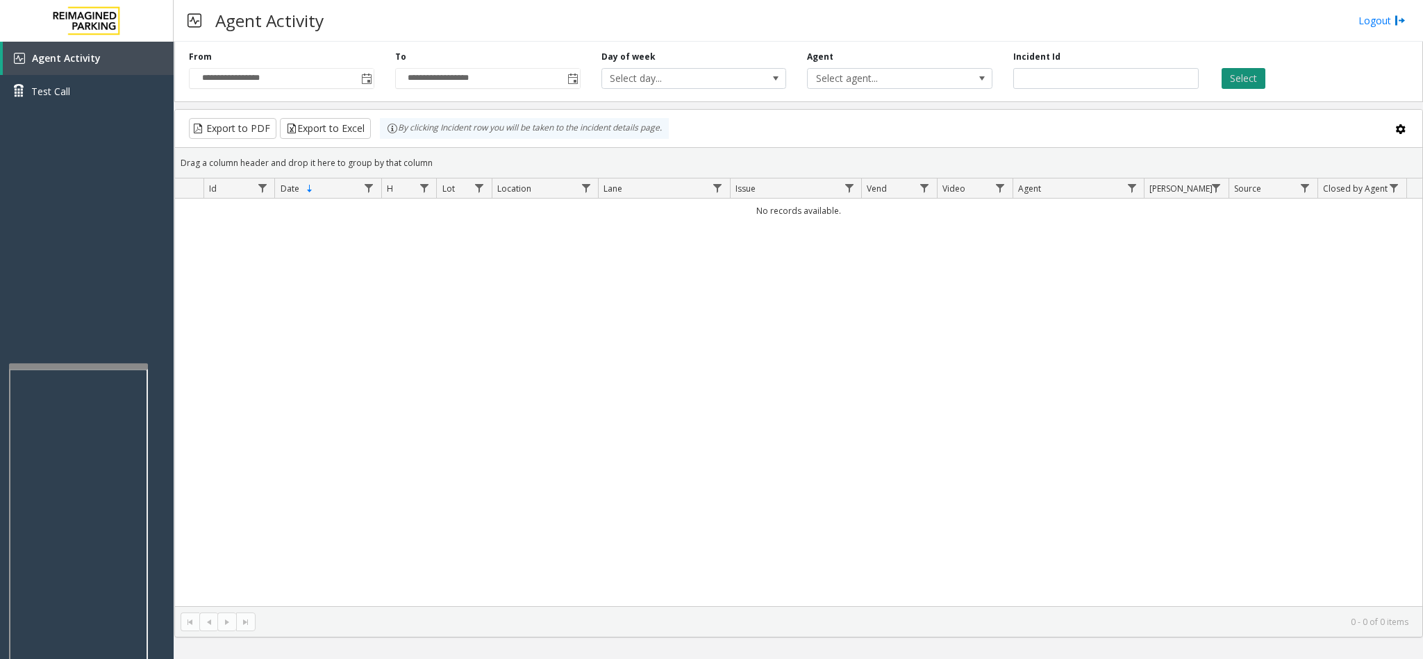
click at [1223, 81] on button "Select" at bounding box center [1243, 78] width 44 height 21
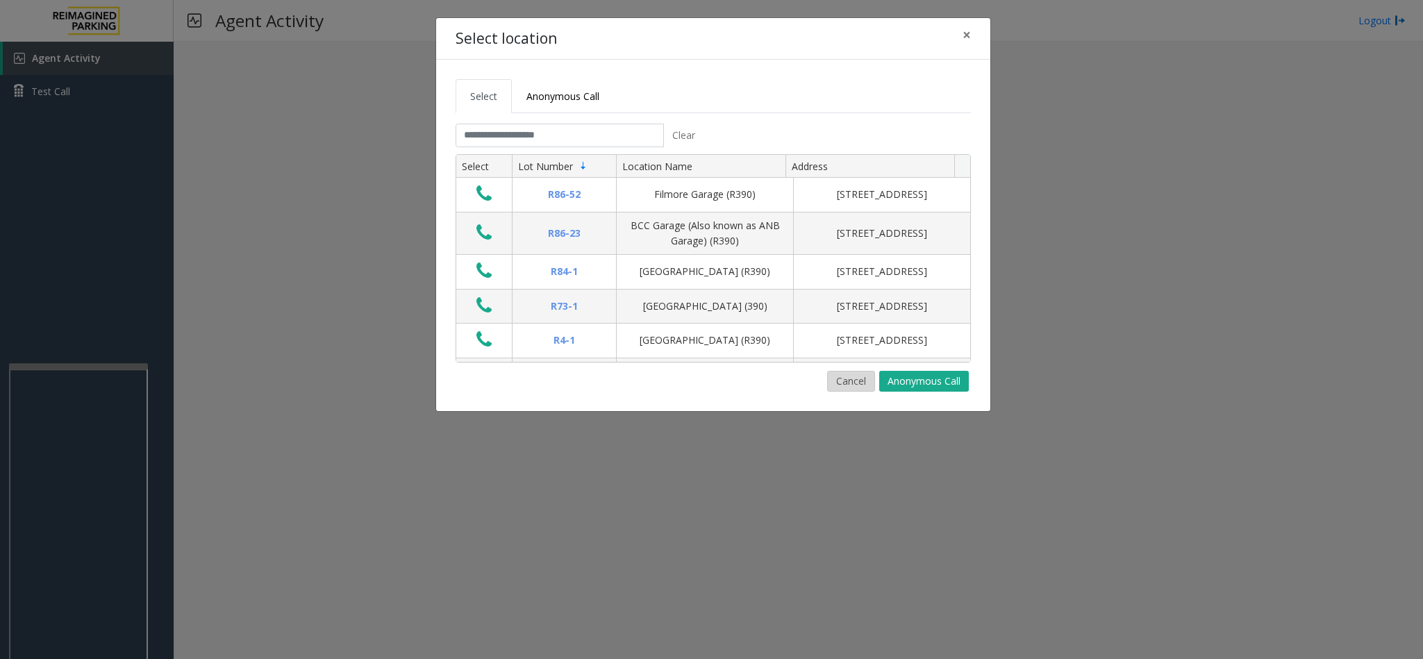
click at [842, 385] on button "Cancel" at bounding box center [851, 381] width 48 height 21
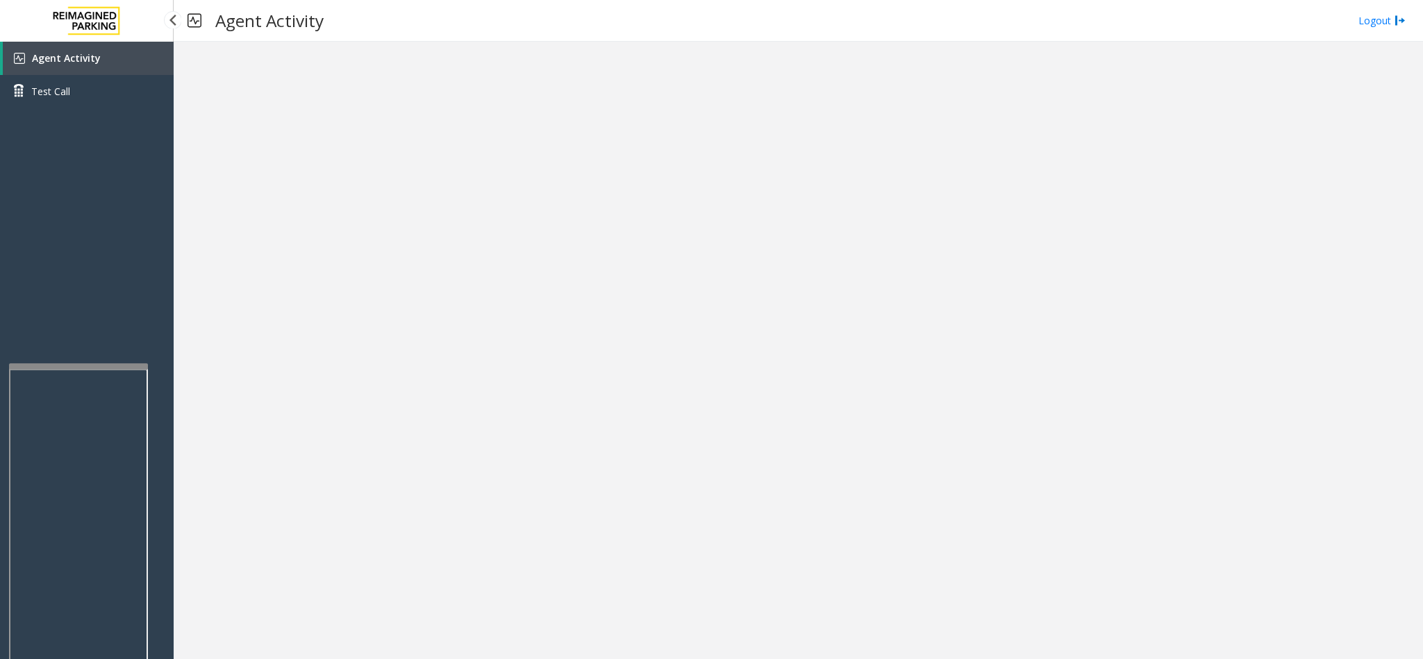
click at [104, 65] on link "Agent Activity" at bounding box center [88, 58] width 171 height 33
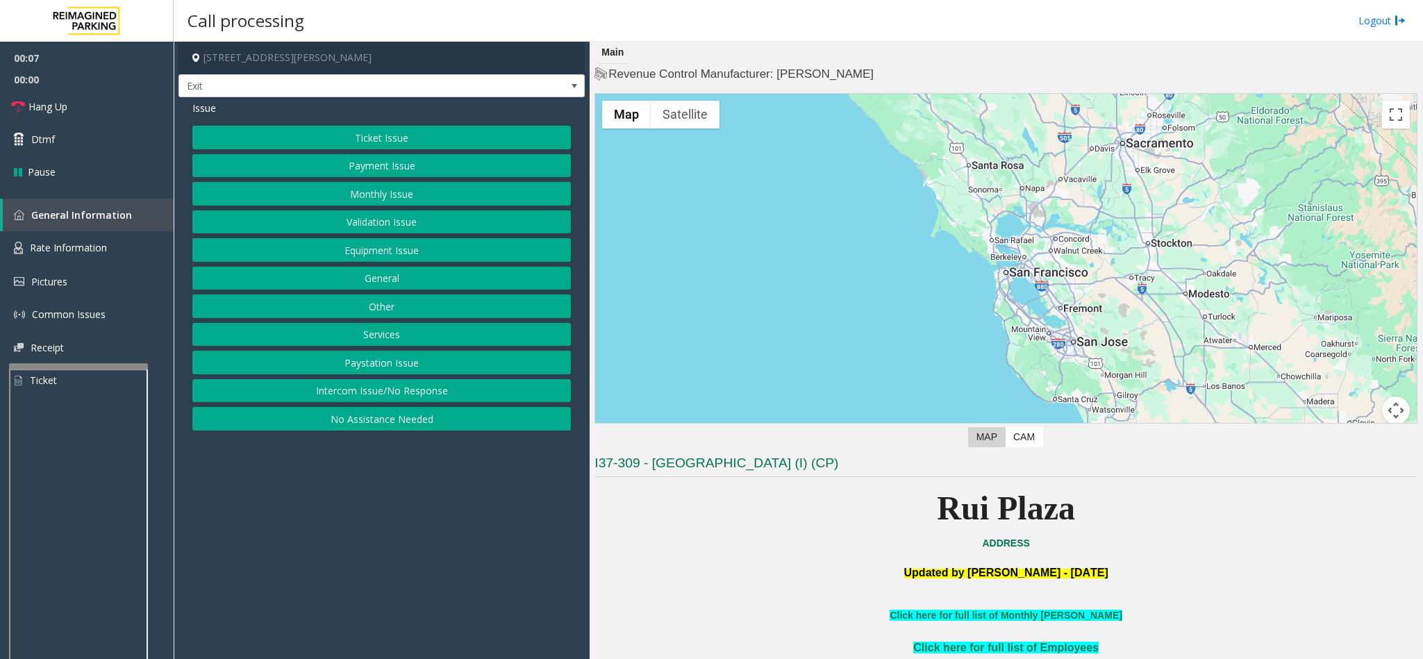
click at [392, 334] on button "Services" at bounding box center [381, 335] width 378 height 24
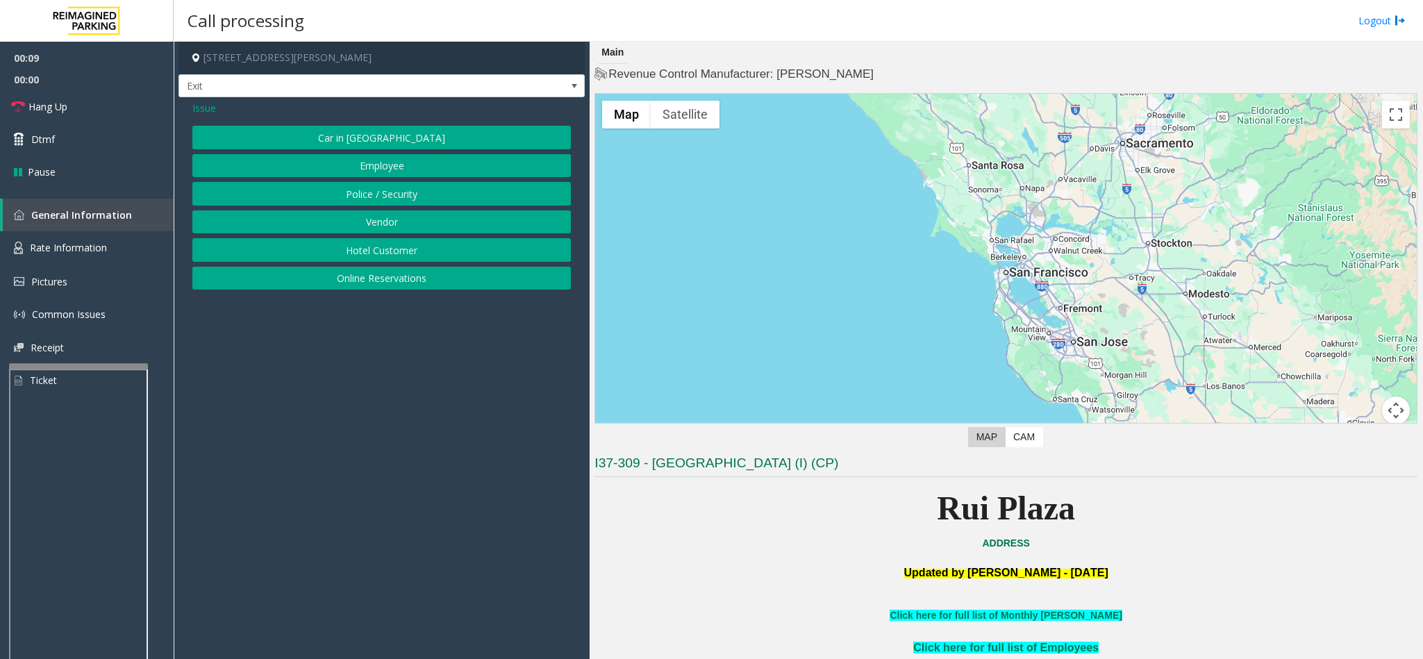
click at [400, 272] on button "Online Reservations" at bounding box center [381, 279] width 378 height 24
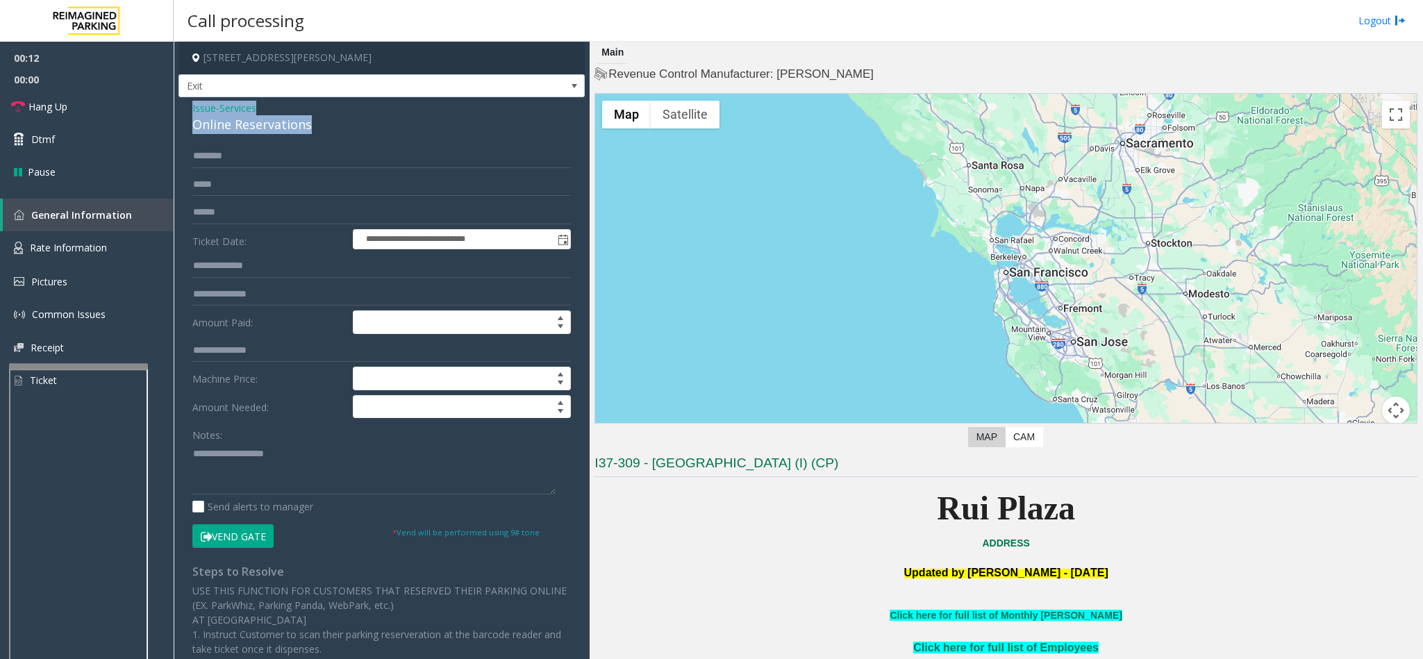
drag, startPoint x: 313, startPoint y: 123, endPoint x: 185, endPoint y: 107, distance: 128.8
click at [185, 107] on div "**********" at bounding box center [381, 485] width 406 height 777
click at [305, 479] on textarea at bounding box center [373, 468] width 363 height 52
drag, startPoint x: 250, startPoint y: 488, endPoint x: 188, endPoint y: 486, distance: 61.8
click at [188, 486] on div "**********" at bounding box center [381, 502] width 399 height 716
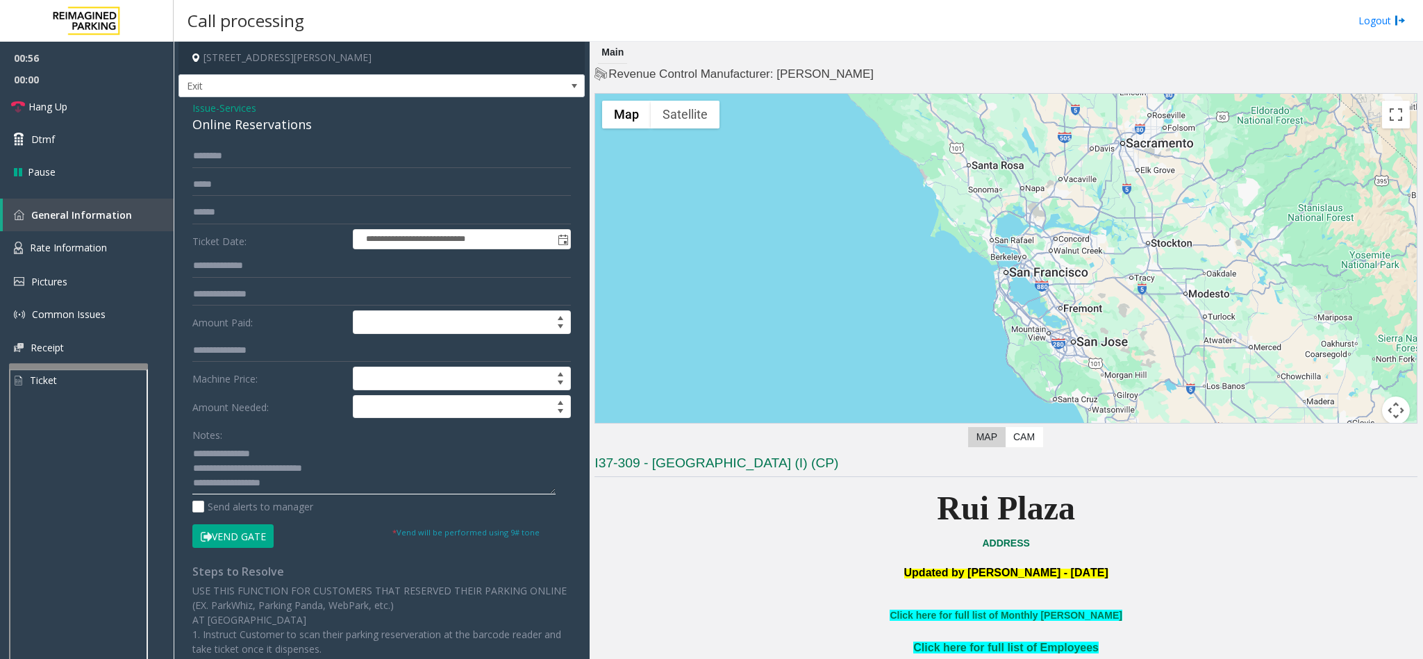
type textarea "**********"
click at [227, 158] on input "text" at bounding box center [381, 156] width 378 height 24
type input "*****"
click at [279, 492] on textarea at bounding box center [373, 468] width 363 height 52
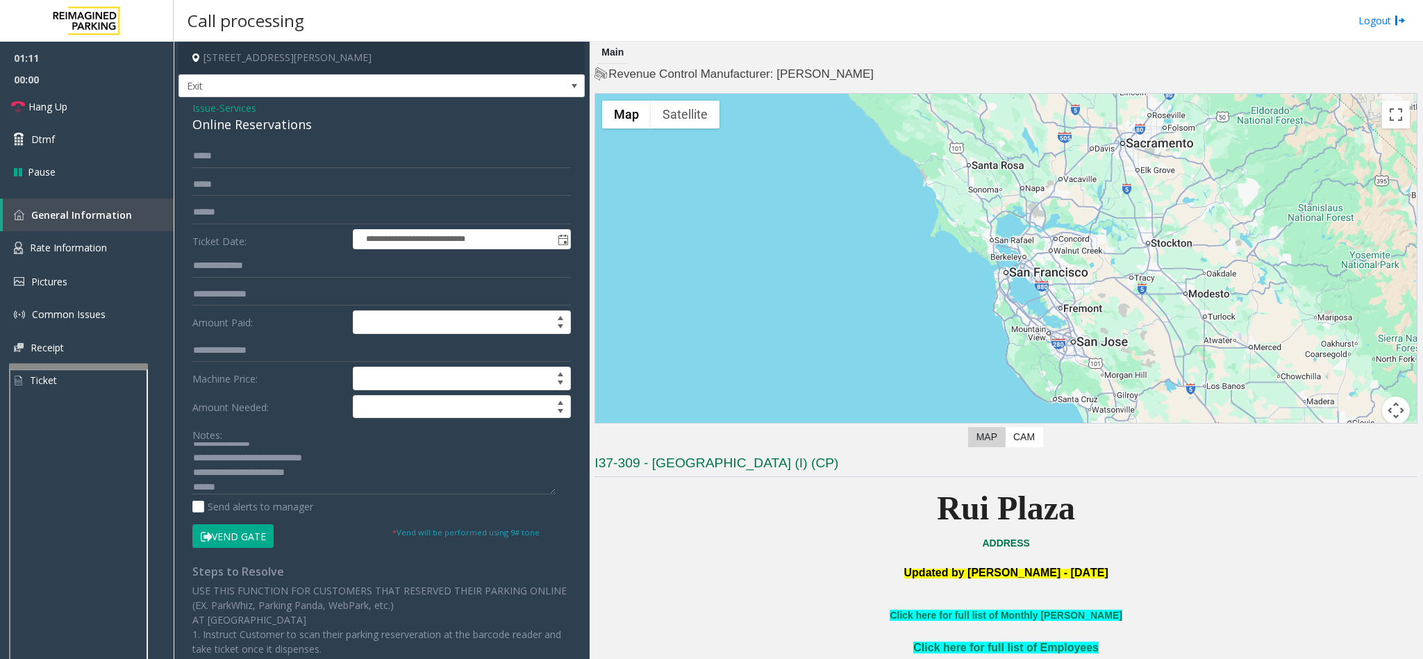
click at [240, 532] on button "Vend Gate" at bounding box center [232, 536] width 81 height 24
click at [258, 494] on textarea at bounding box center [373, 468] width 363 height 52
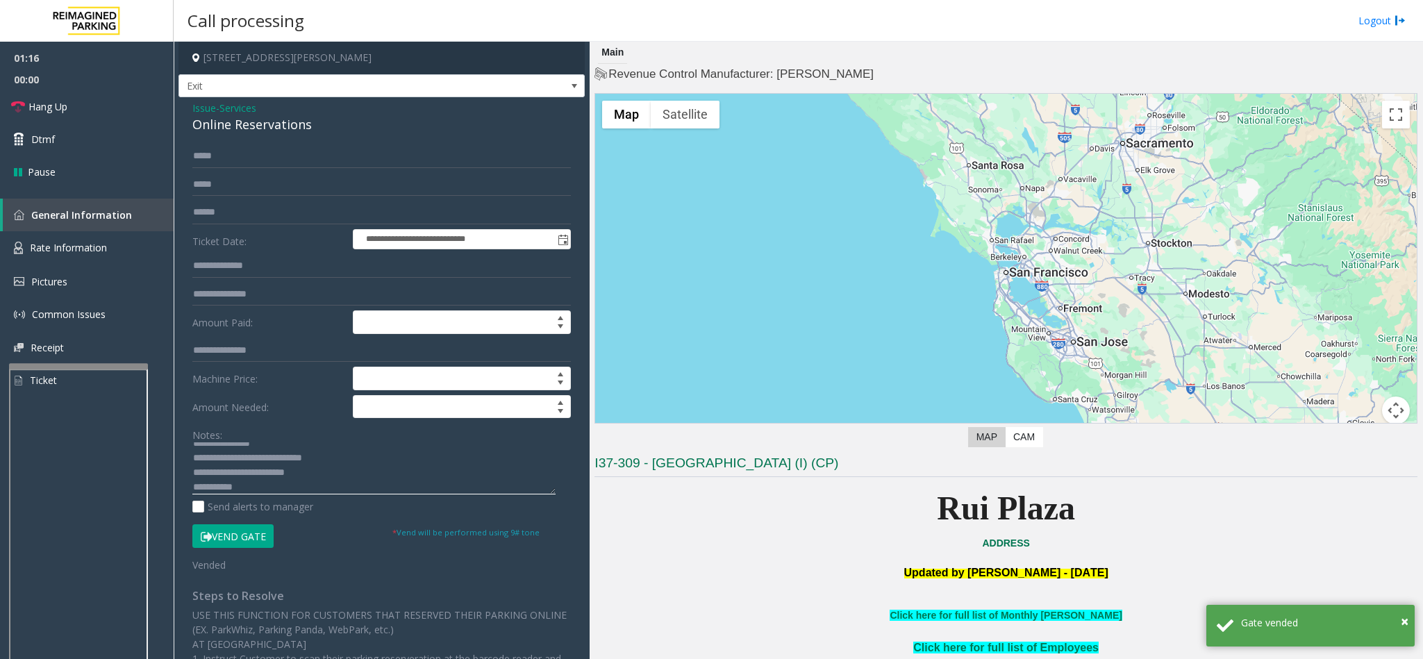
paste textarea "**********"
type textarea "**********"
click at [12, 105] on icon at bounding box center [18, 107] width 14 height 14
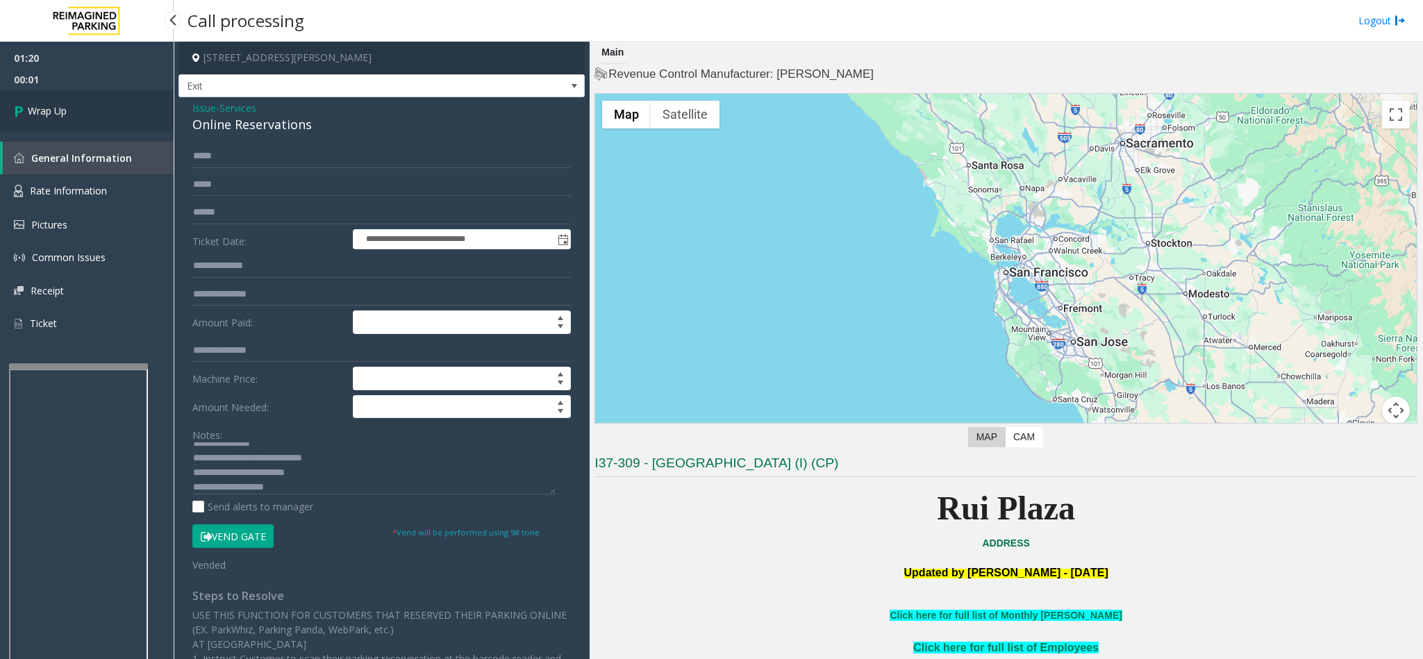
click at [12, 105] on link "Wrap Up" at bounding box center [87, 110] width 174 height 41
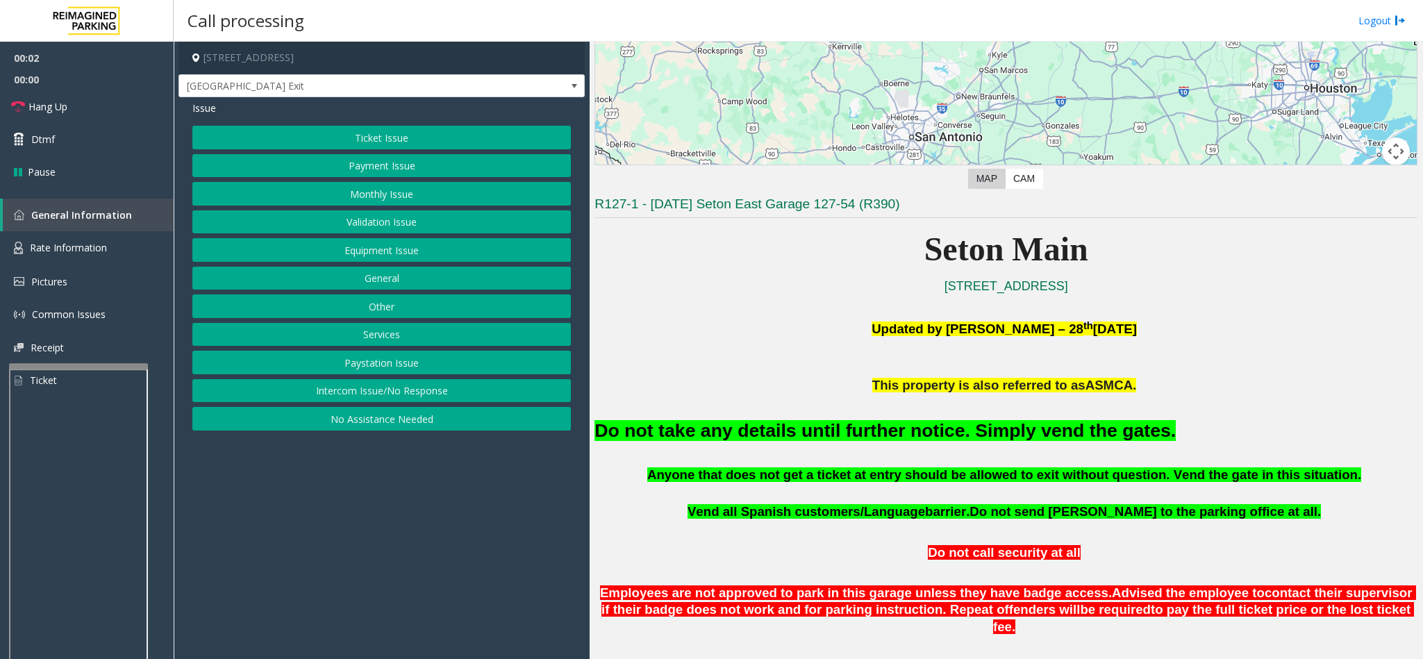
scroll to position [312, 0]
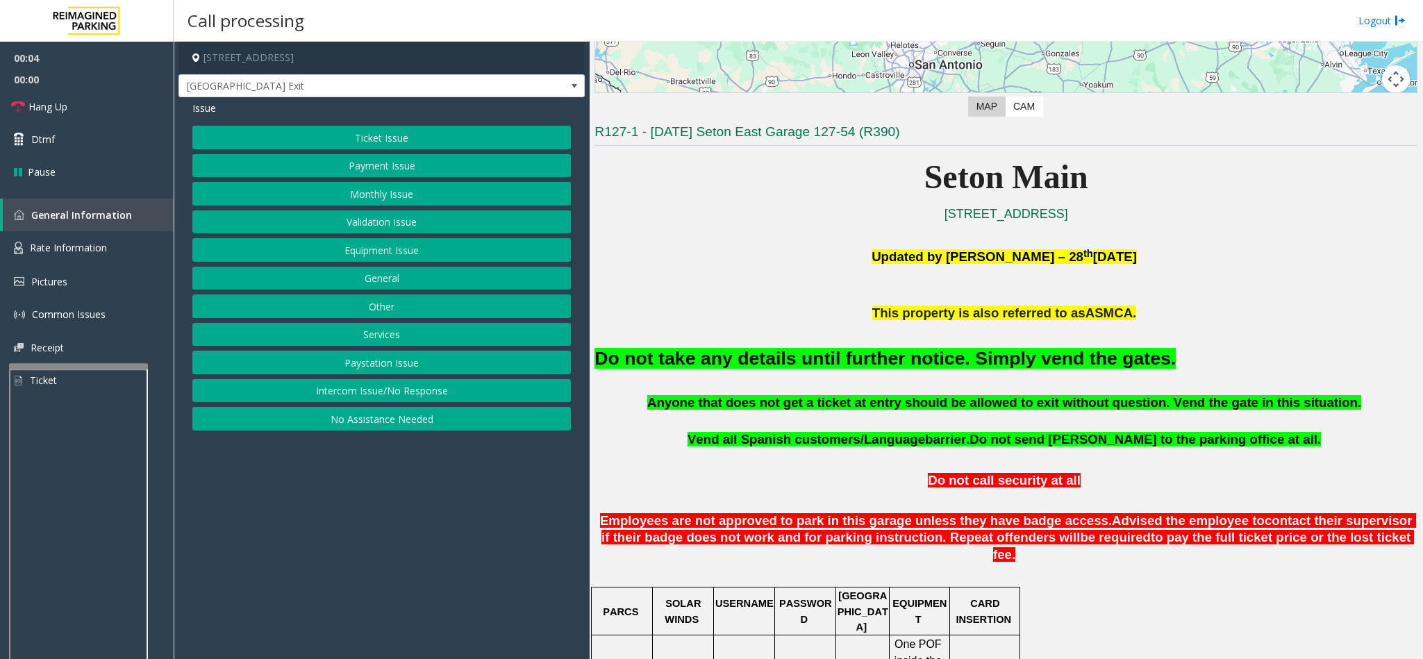
click at [402, 253] on button "Equipment Issue" at bounding box center [381, 250] width 378 height 24
click at [213, 104] on span "Issue" at bounding box center [204, 108] width 24 height 15
click at [287, 140] on button "Ticket Issue" at bounding box center [381, 138] width 378 height 24
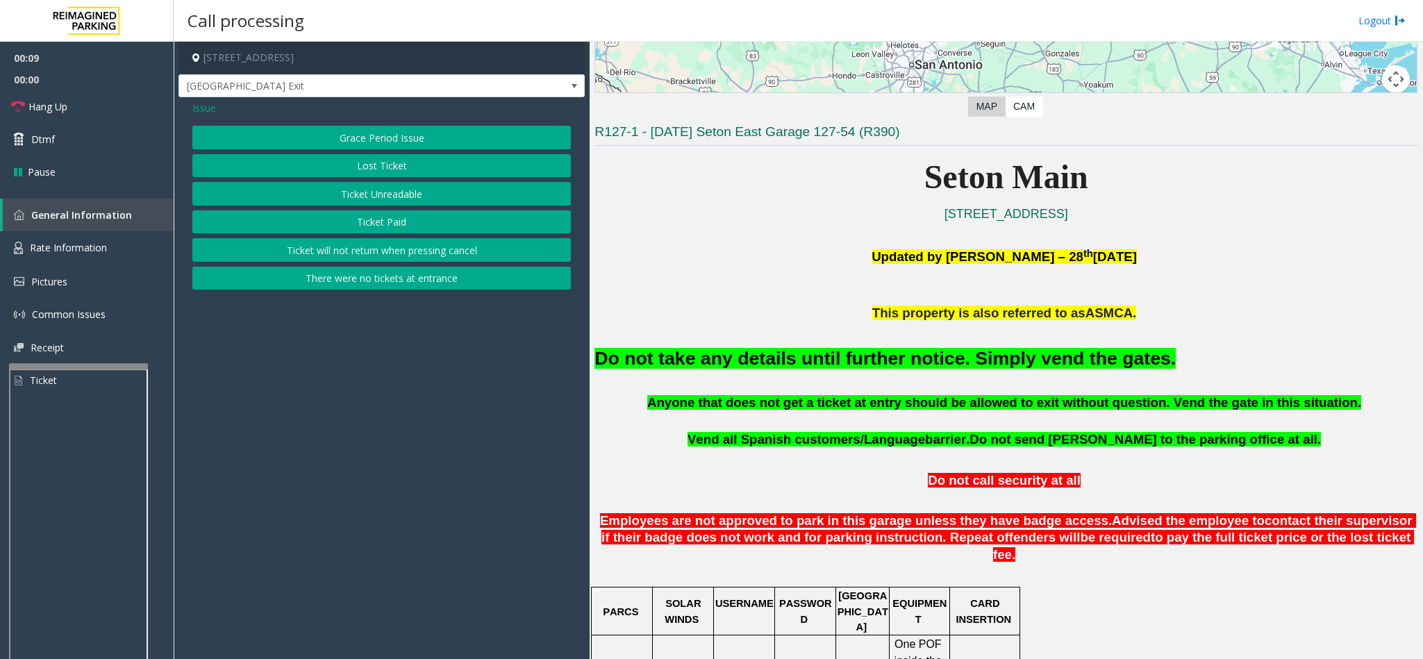
click at [356, 199] on button "Ticket Unreadable" at bounding box center [381, 194] width 378 height 24
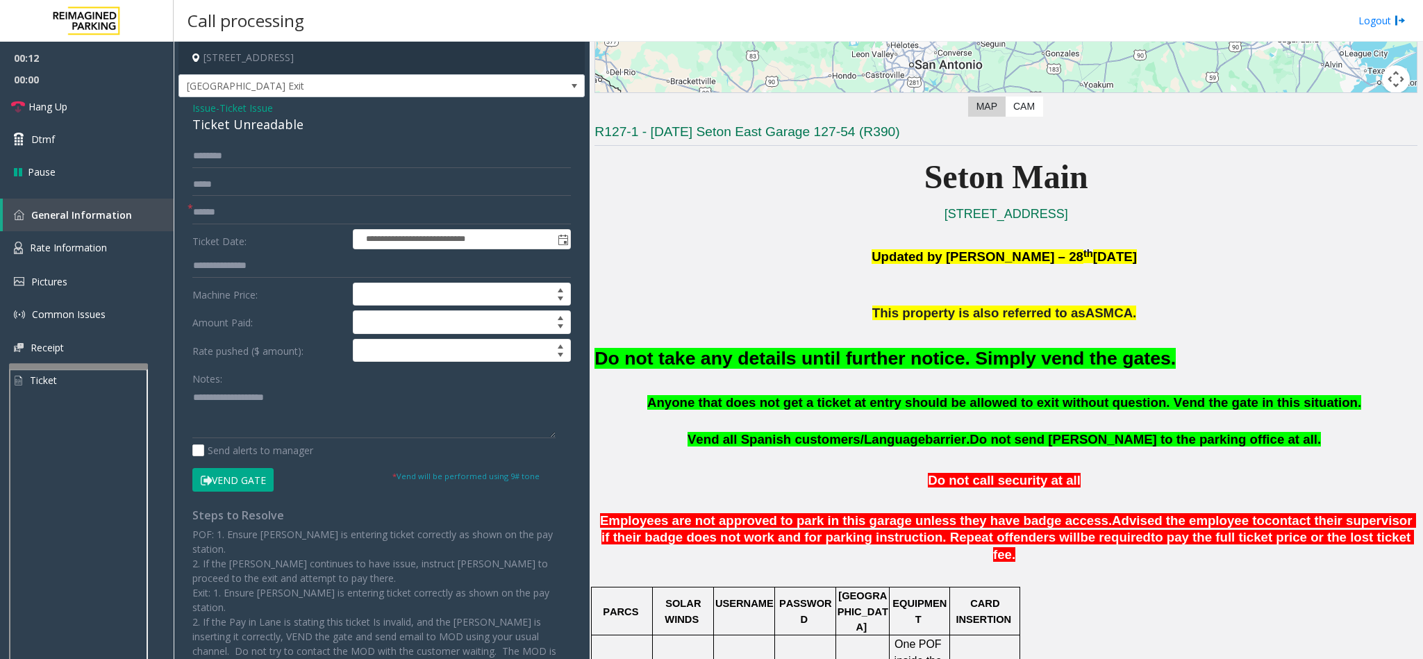
click at [303, 124] on div "Ticket Unreadable" at bounding box center [381, 124] width 378 height 19
click at [255, 478] on button "Vend Gate" at bounding box center [232, 480] width 81 height 24
click at [238, 209] on input "text" at bounding box center [381, 213] width 378 height 24
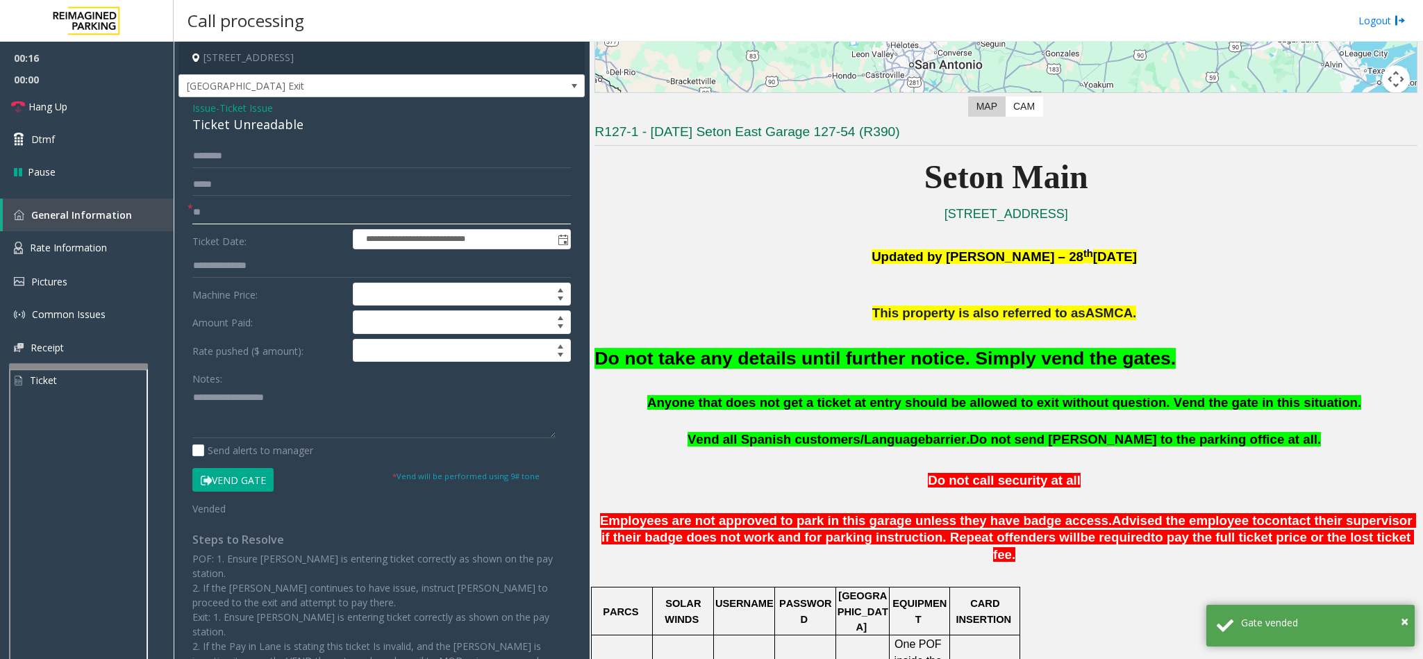
type input "**"
click at [635, 357] on font "Do not take any details until further notice. Simply vend the gates." at bounding box center [884, 358] width 581 height 21
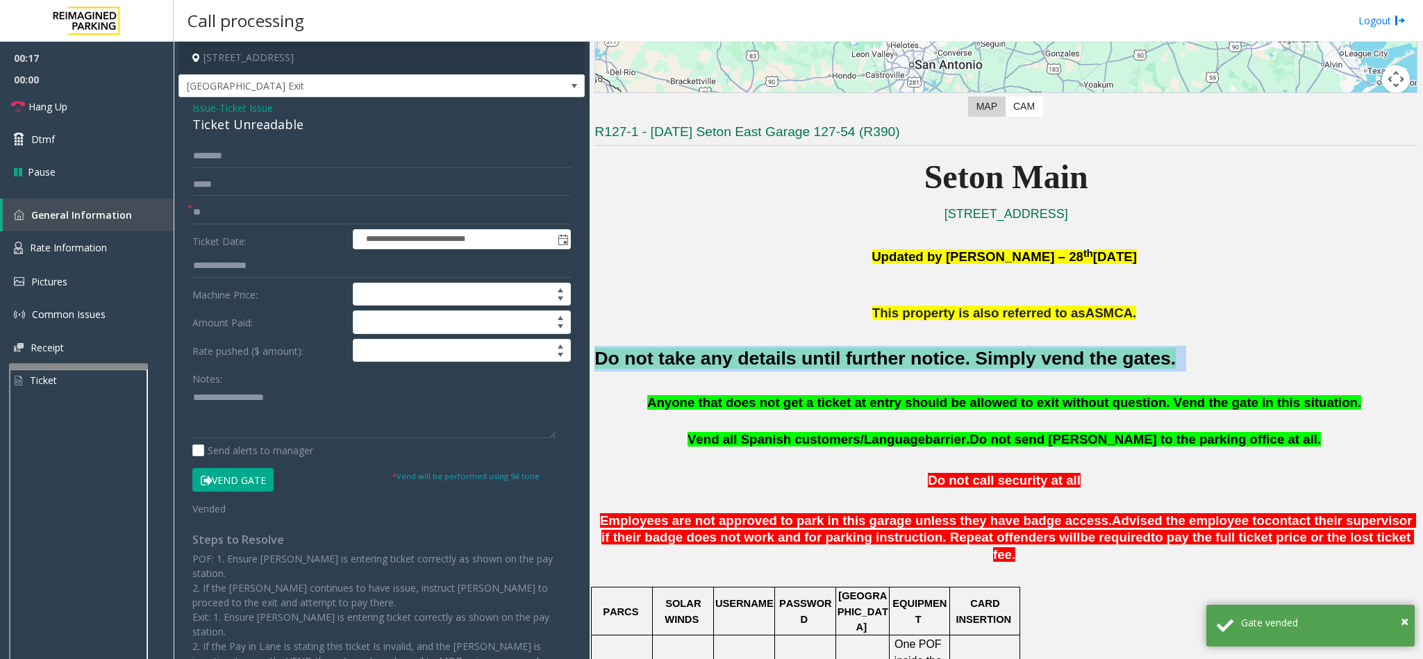
click at [635, 357] on font "Do not take any details until further notice. Simply vend the gates." at bounding box center [884, 358] width 581 height 21
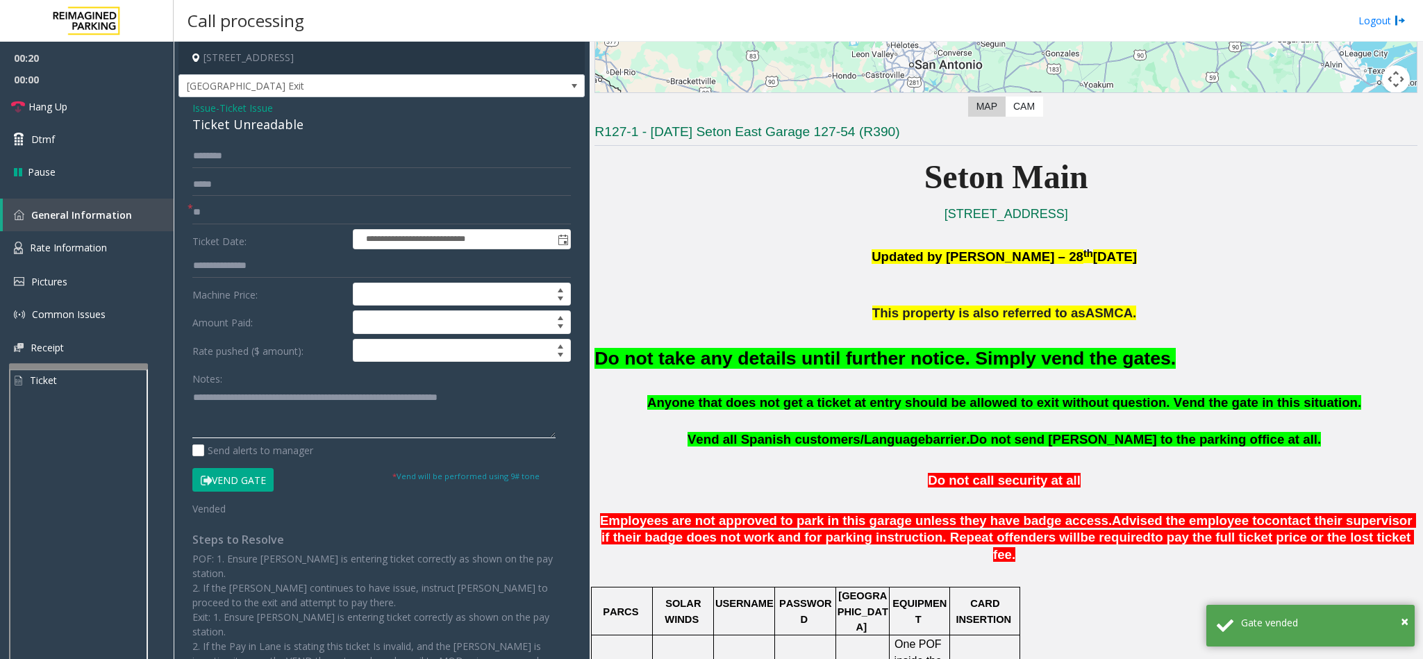
type textarea "**********"
click at [662, 483] on p "Do not call security at all" at bounding box center [1005, 480] width 823 height 17
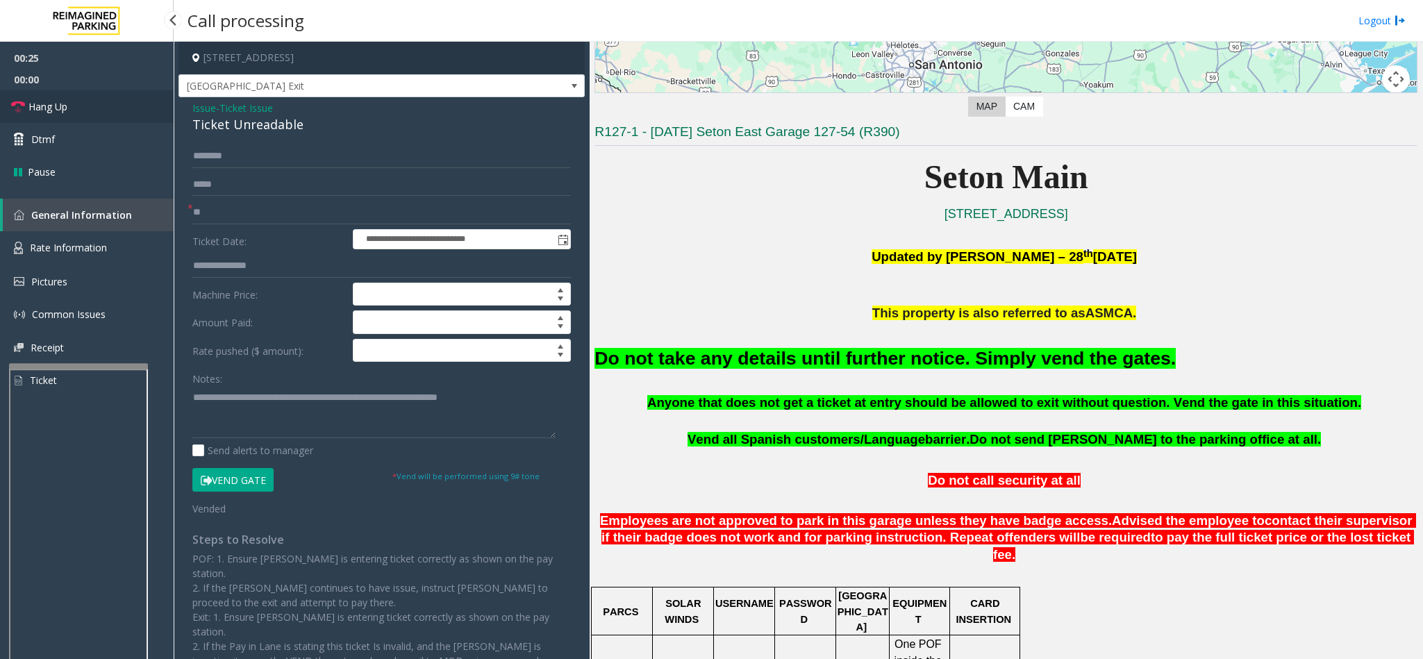
click at [25, 109] on link "Hang Up" at bounding box center [87, 106] width 174 height 33
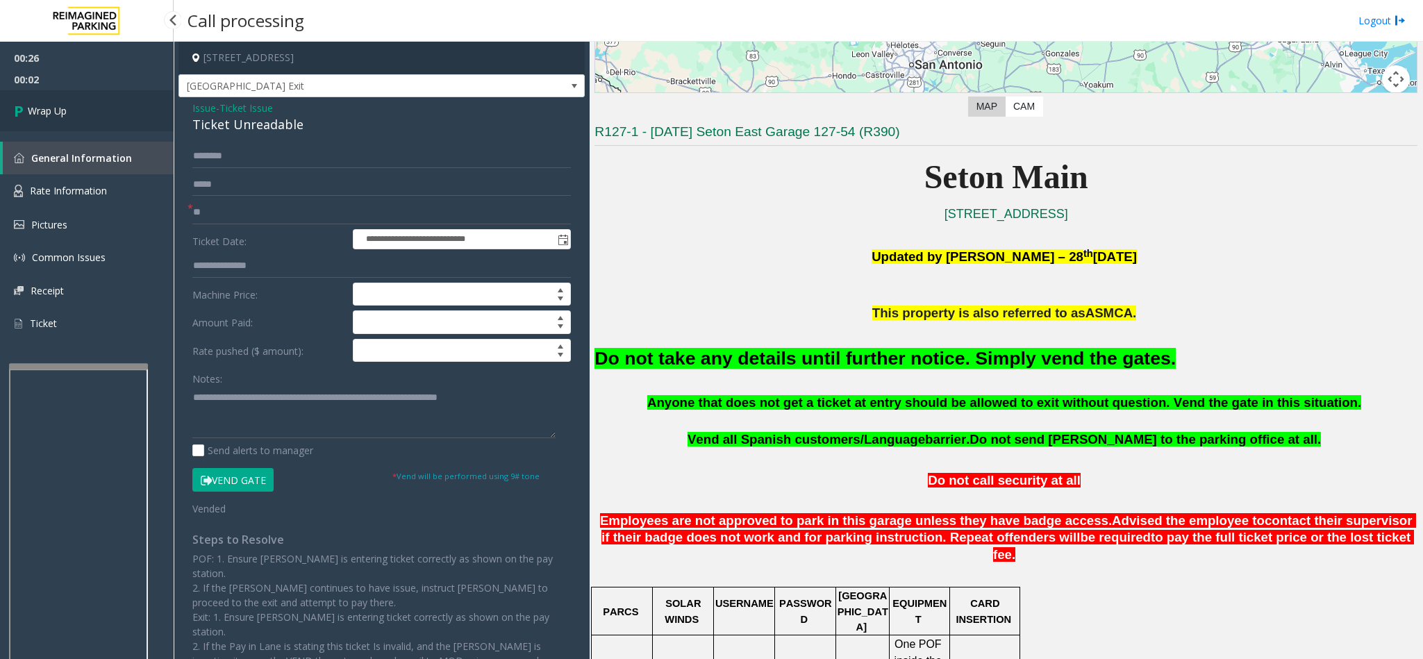
click at [25, 109] on icon at bounding box center [21, 110] width 14 height 23
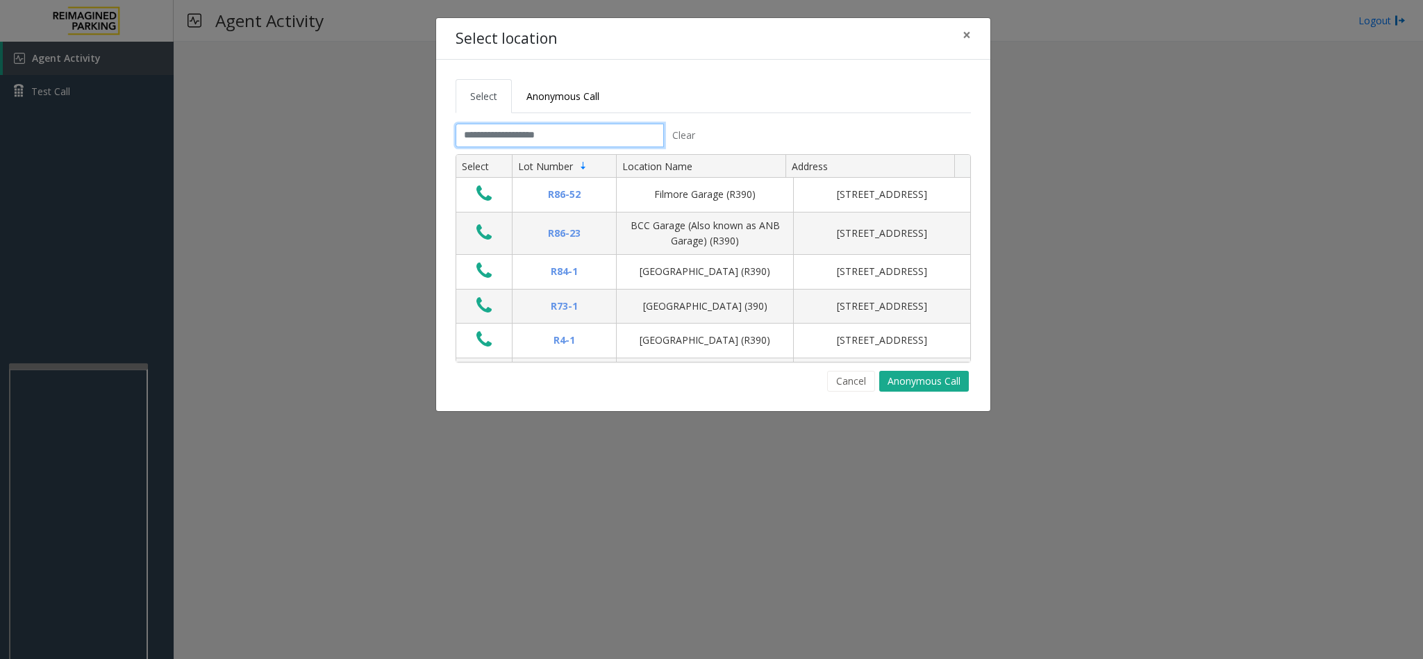
click at [519, 140] on input "text" at bounding box center [560, 136] width 208 height 24
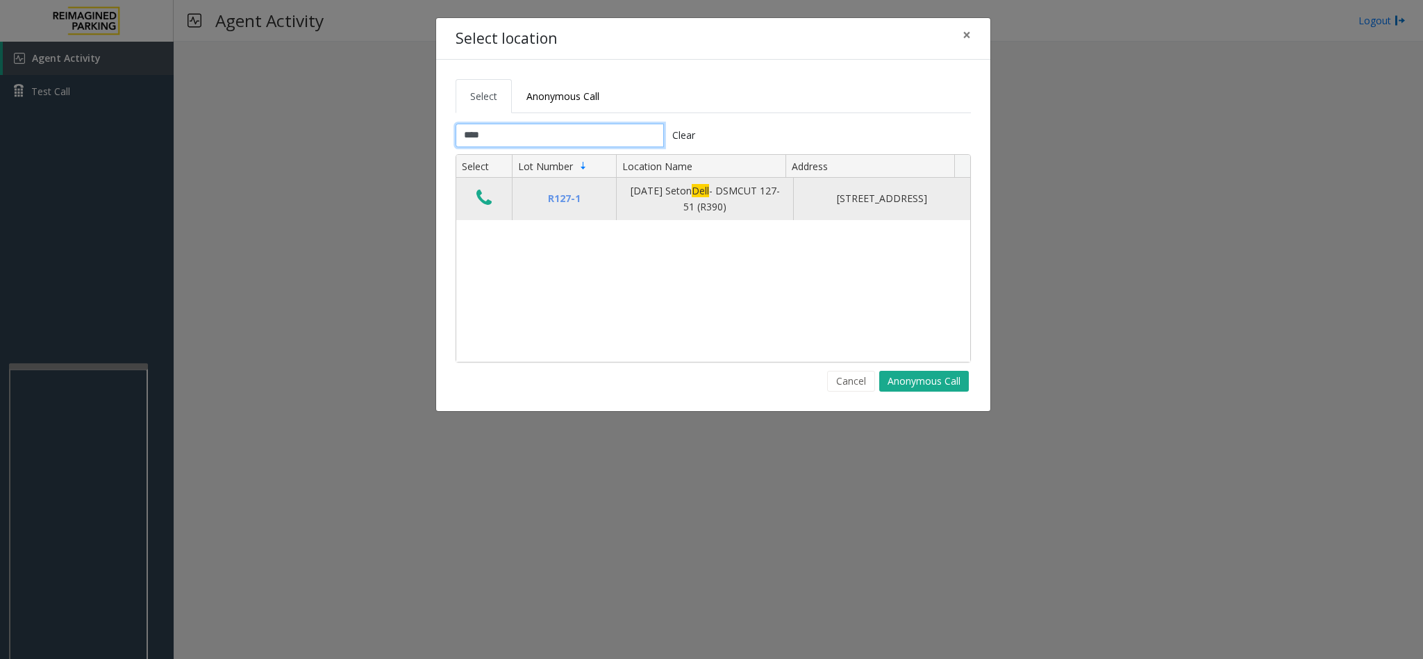
type input "****"
click at [485, 203] on icon "Data table" at bounding box center [483, 197] width 15 height 19
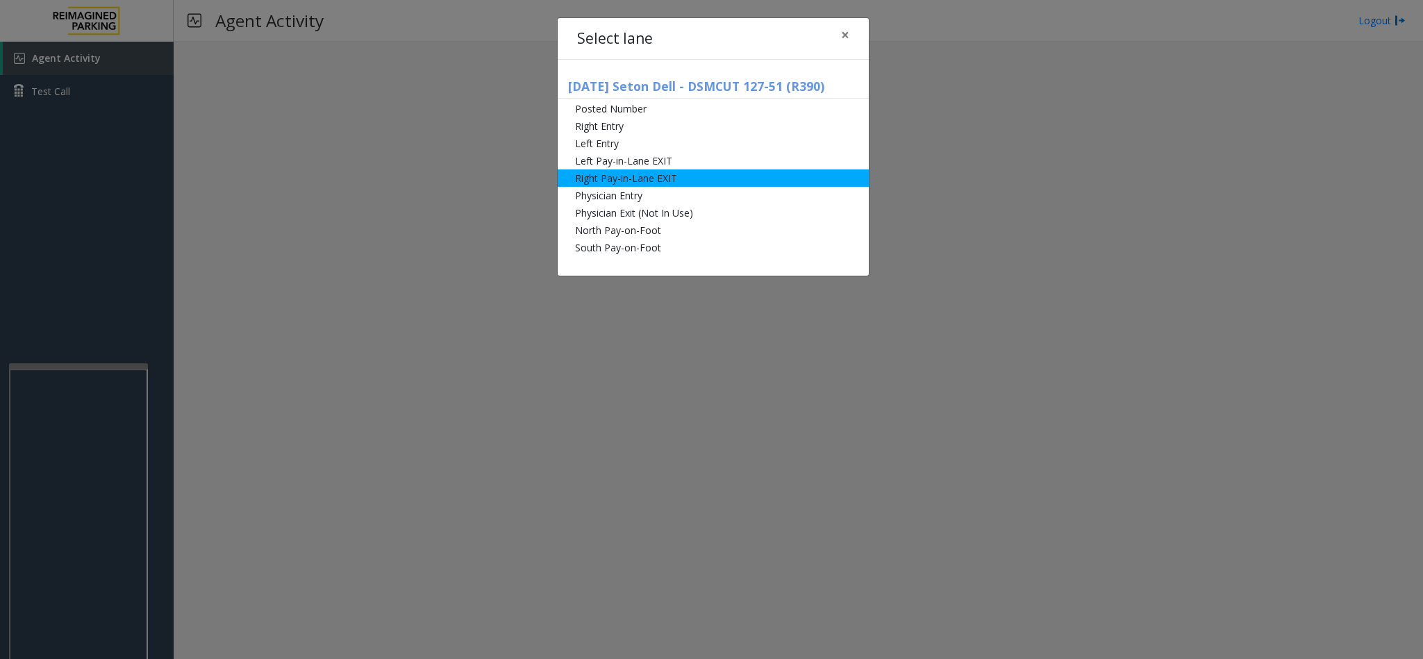
click at [642, 180] on li "Right Pay-in-Lane EXIT" at bounding box center [713, 177] width 311 height 17
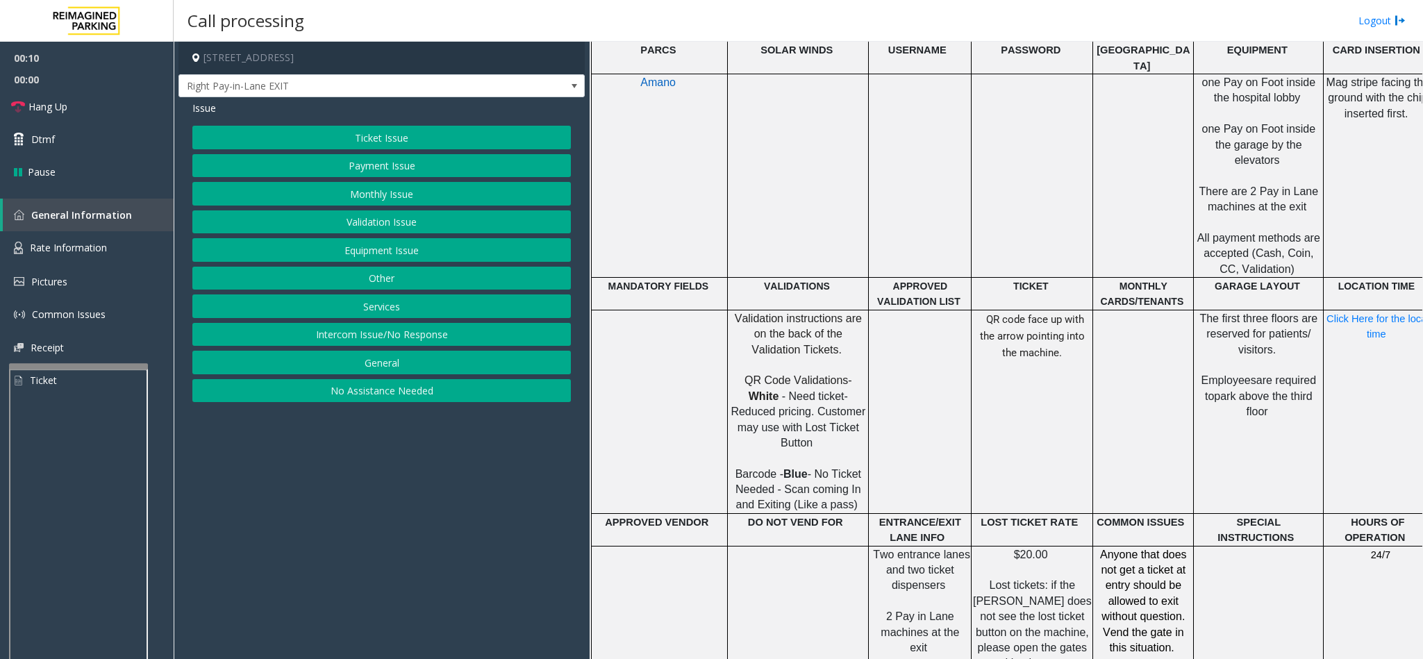
scroll to position [625, 0]
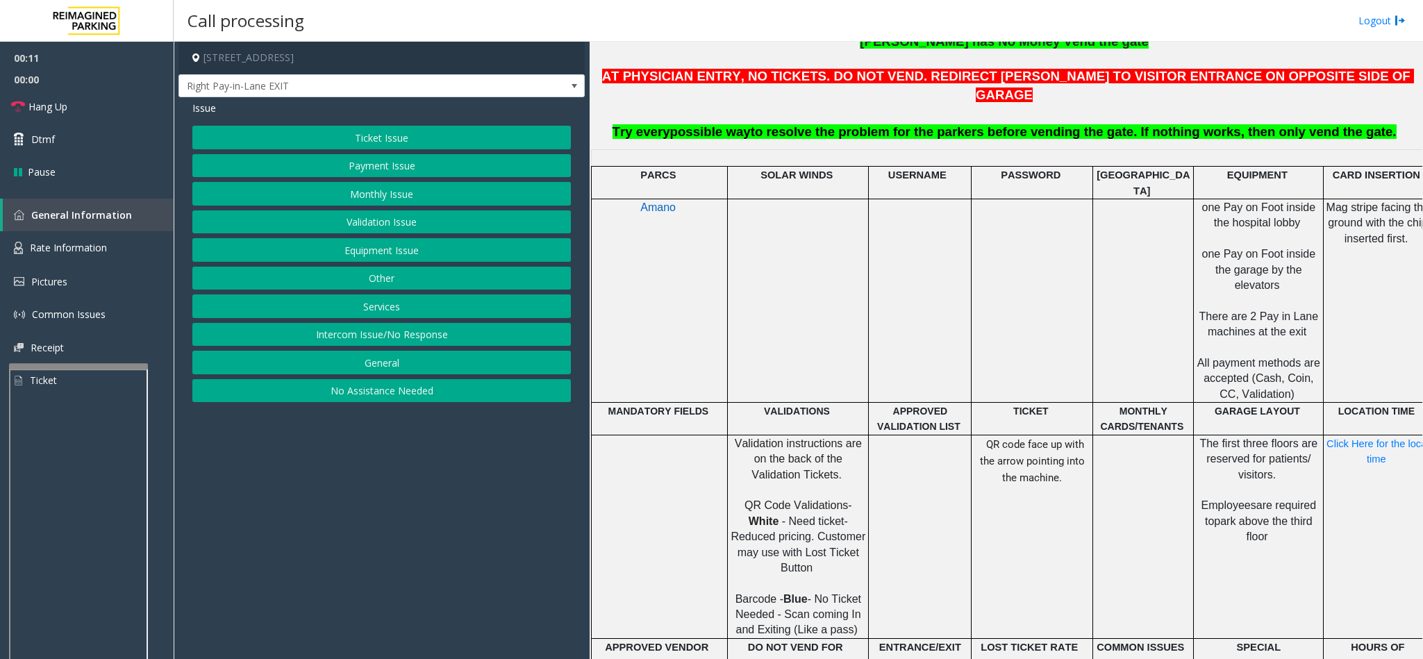
click at [394, 196] on button "Monthly Issue" at bounding box center [381, 194] width 378 height 24
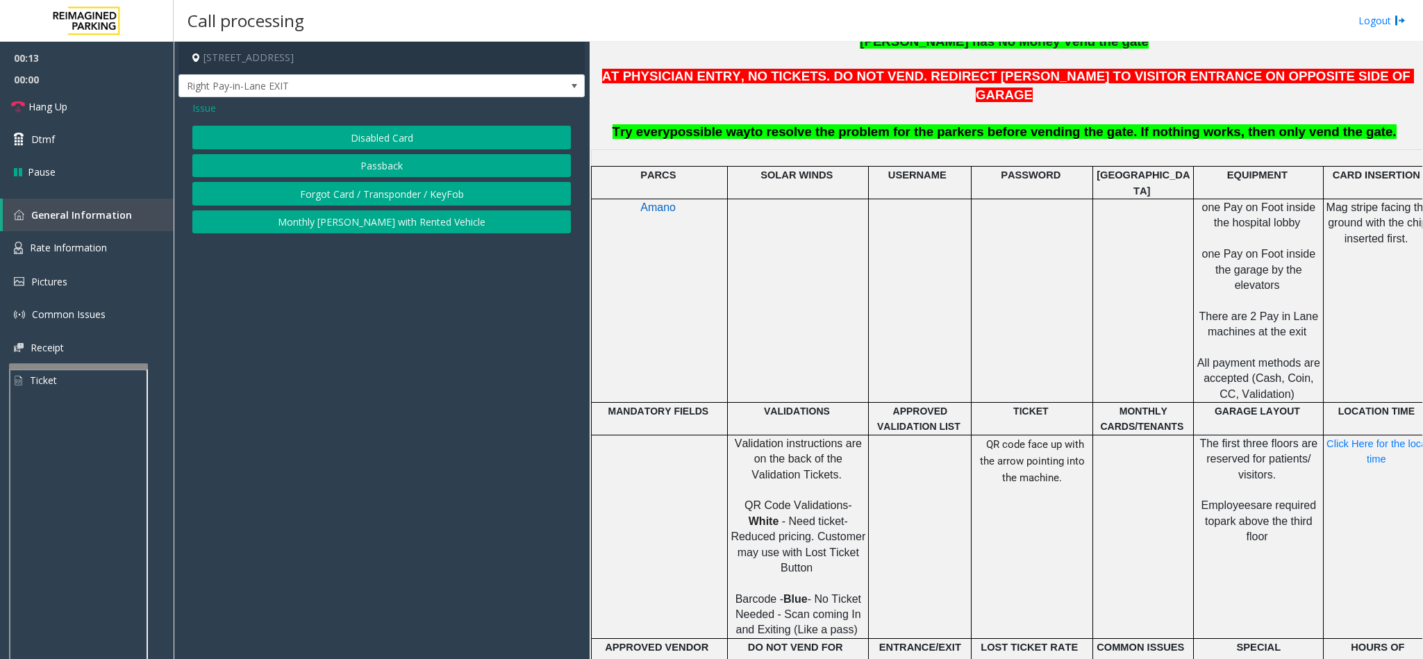
click at [405, 138] on button "Disabled Card" at bounding box center [381, 138] width 378 height 24
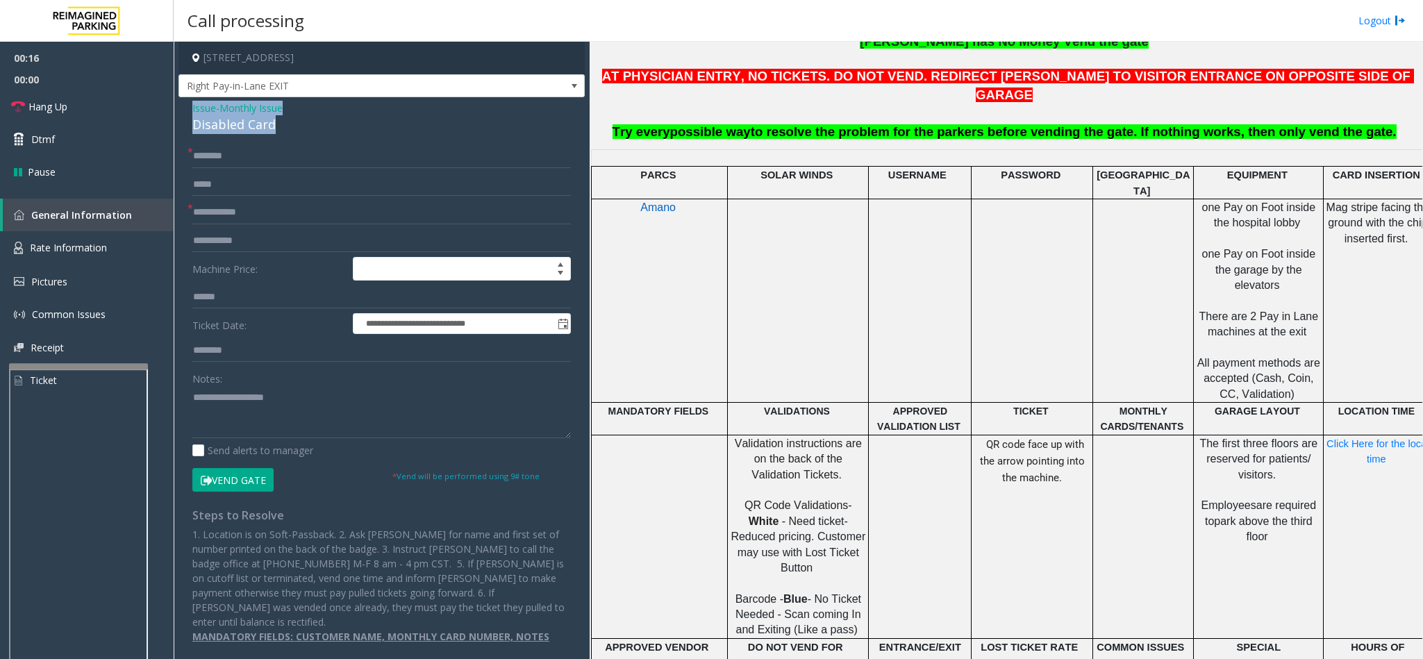
drag, startPoint x: 277, startPoint y: 124, endPoint x: 187, endPoint y: 115, distance: 90.0
click at [187, 115] on div "**********" at bounding box center [381, 377] width 406 height 560
click at [267, 415] on textarea at bounding box center [381, 412] width 378 height 52
type textarea "**********"
click at [226, 213] on input "text" at bounding box center [381, 213] width 378 height 24
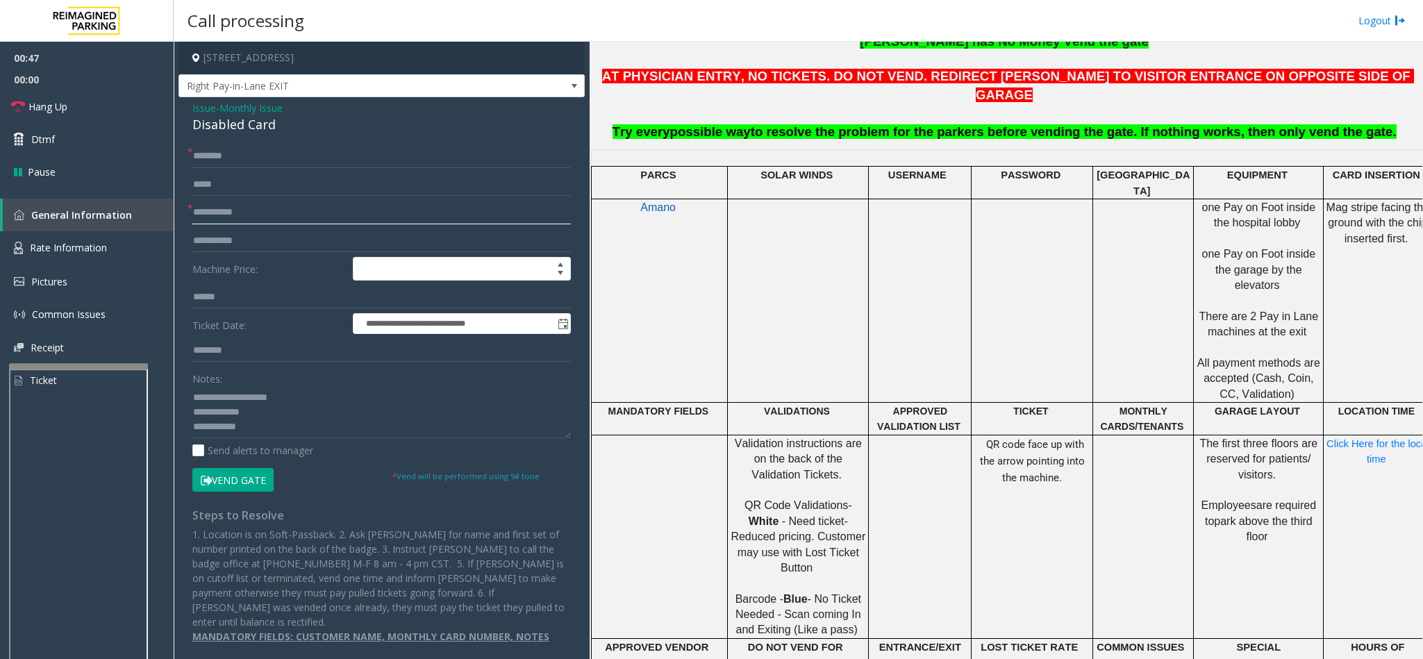
type input "**********"
click at [290, 433] on textarea at bounding box center [381, 412] width 378 height 52
type textarea "**********"
click at [202, 152] on input "text" at bounding box center [381, 156] width 378 height 24
type input "******"
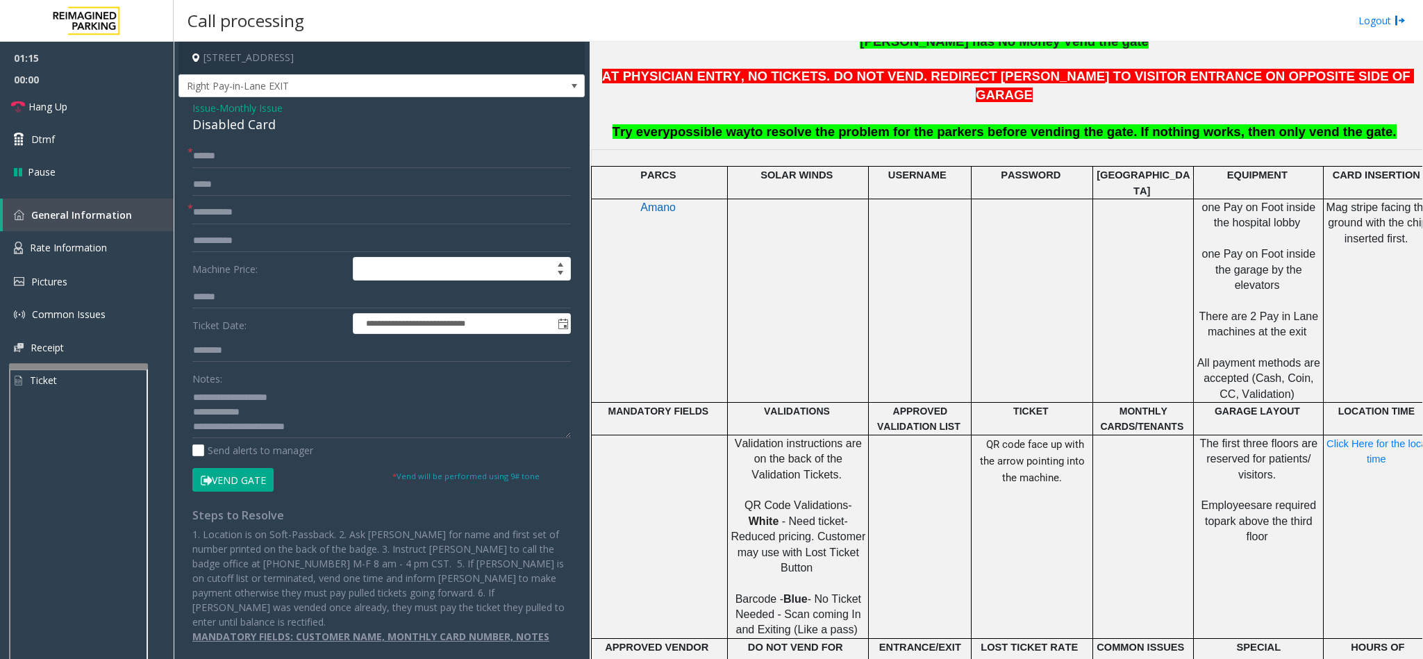
click at [234, 479] on button "Vend Gate" at bounding box center [232, 480] width 81 height 24
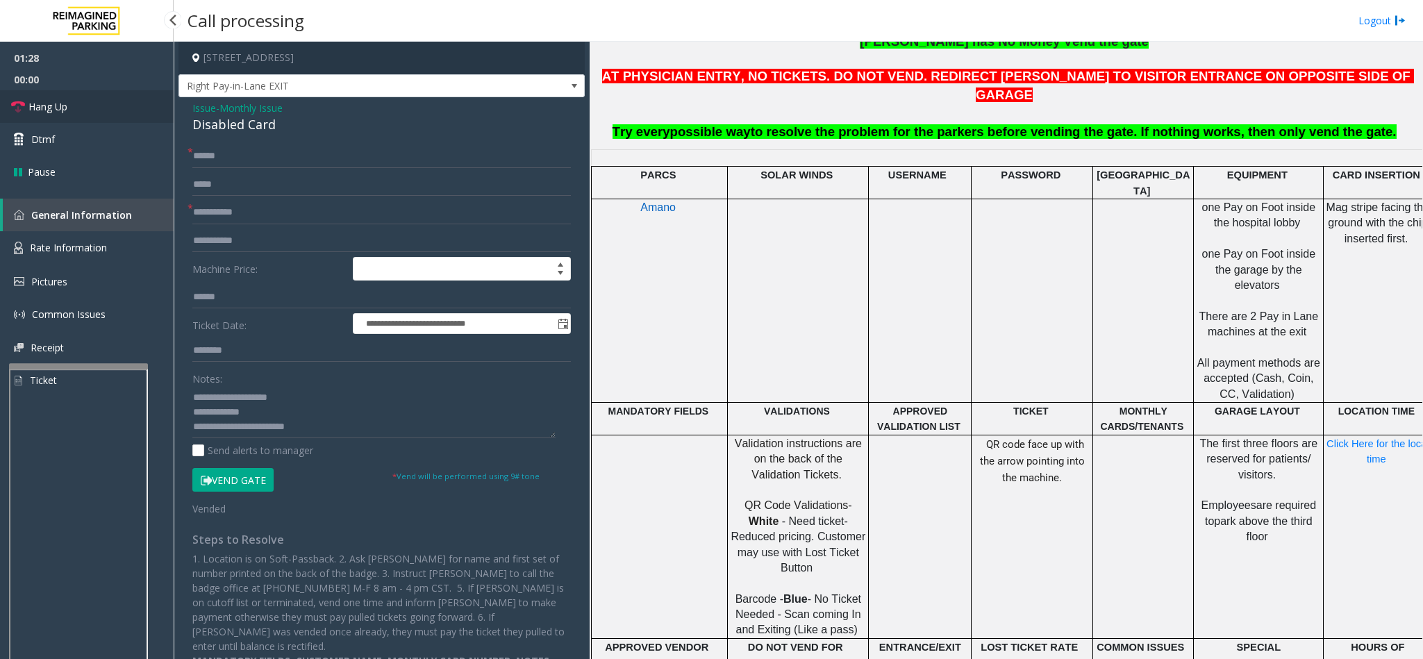
click at [17, 109] on icon at bounding box center [18, 107] width 14 height 14
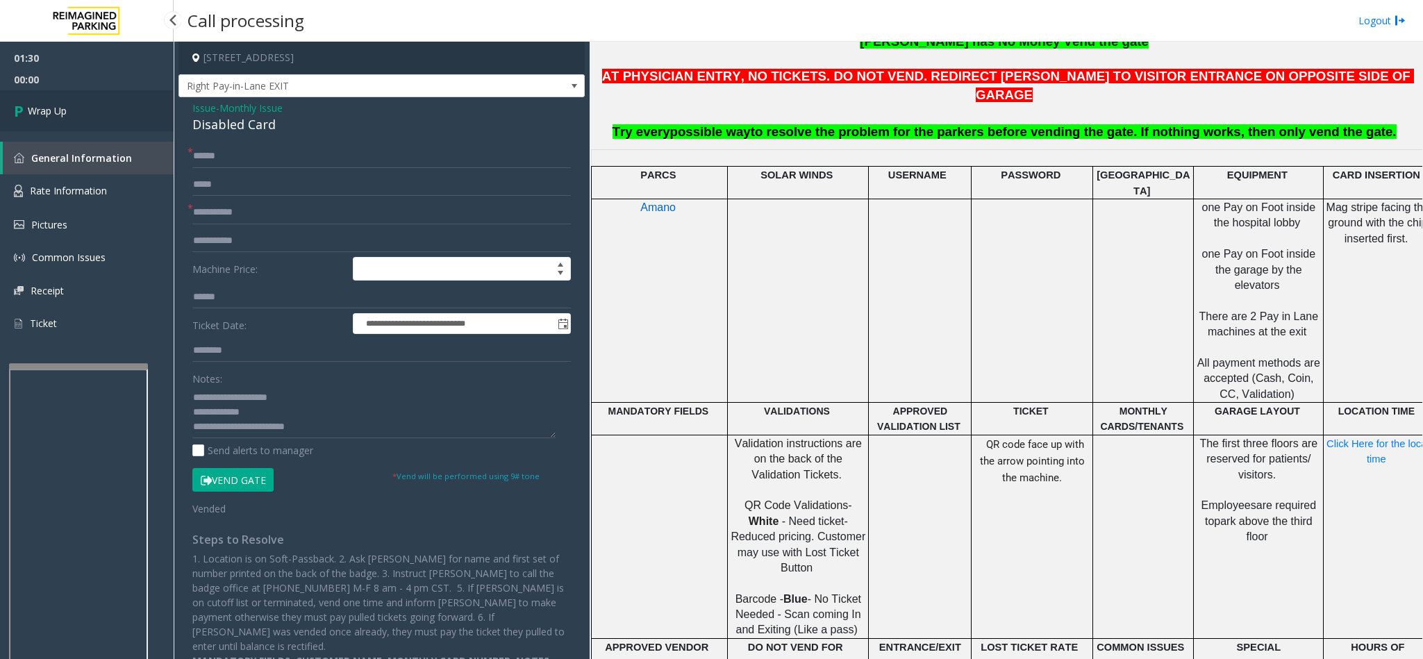
click at [17, 109] on icon at bounding box center [21, 110] width 14 height 23
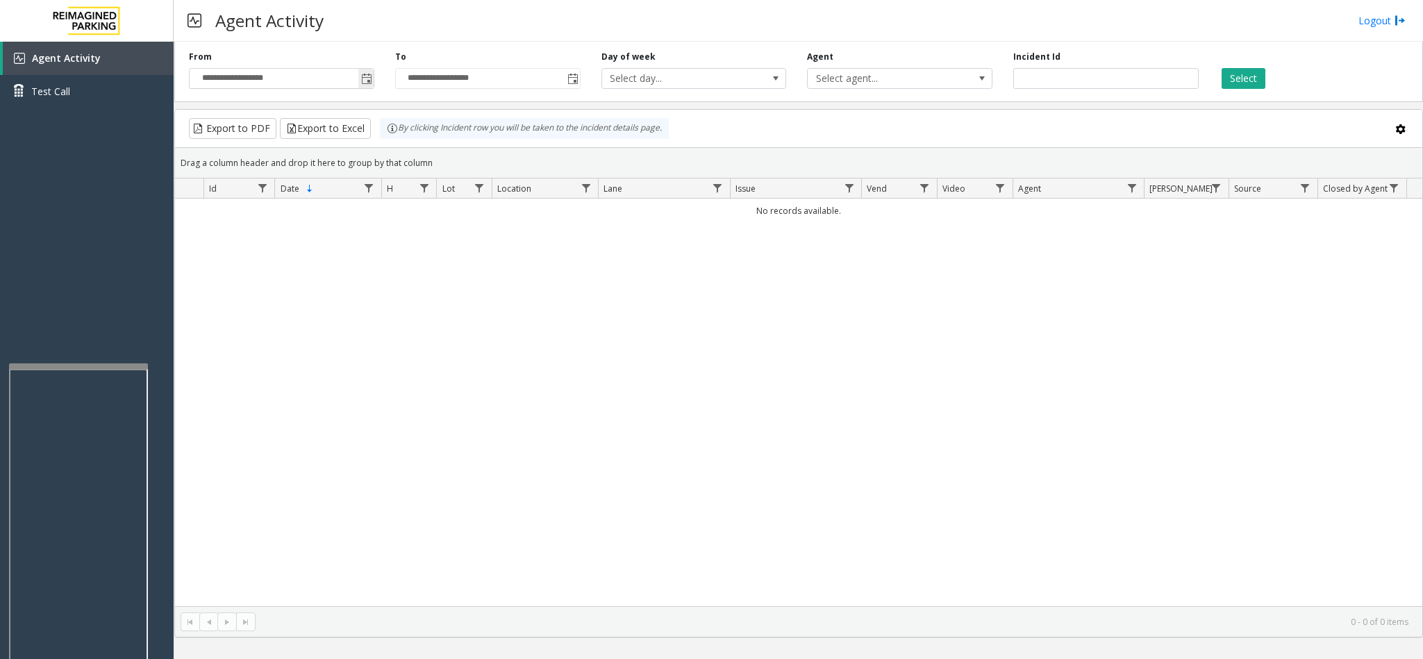
click at [363, 75] on span "Toggle popup" at bounding box center [366, 79] width 11 height 11
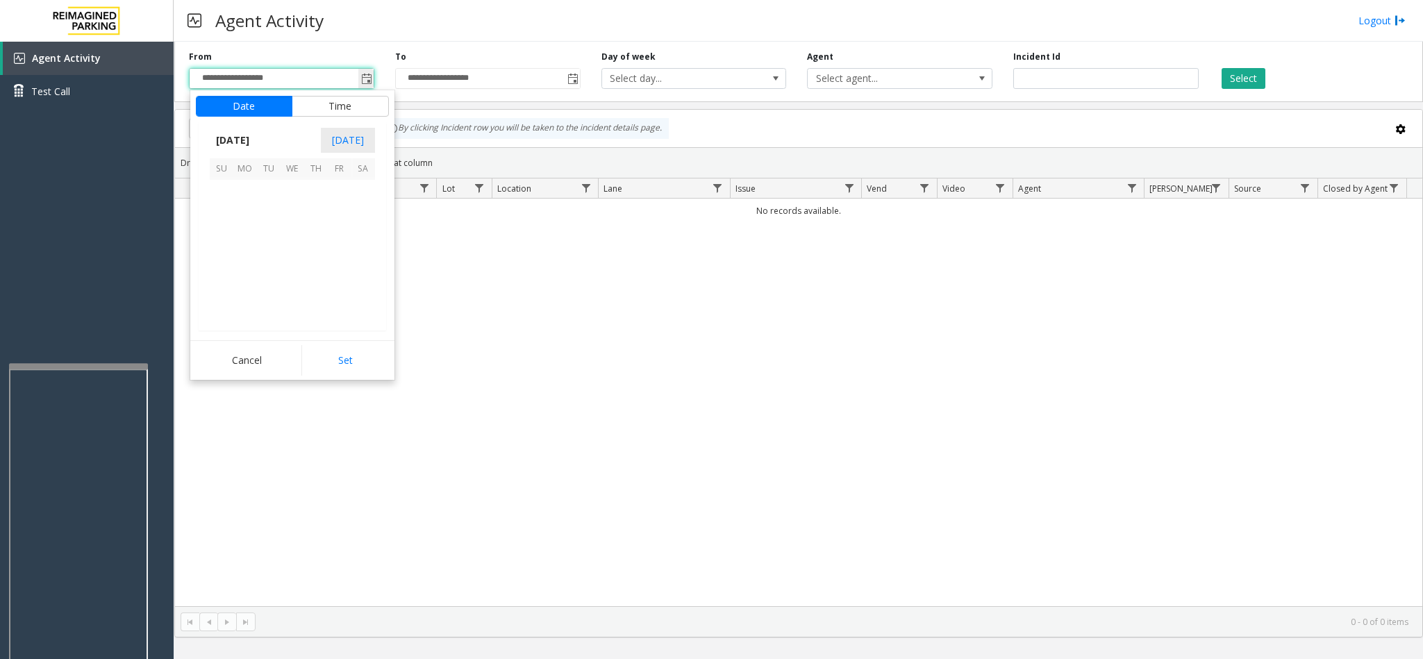
scroll to position [249114, 0]
click at [253, 194] on span "1" at bounding box center [245, 192] width 24 height 24
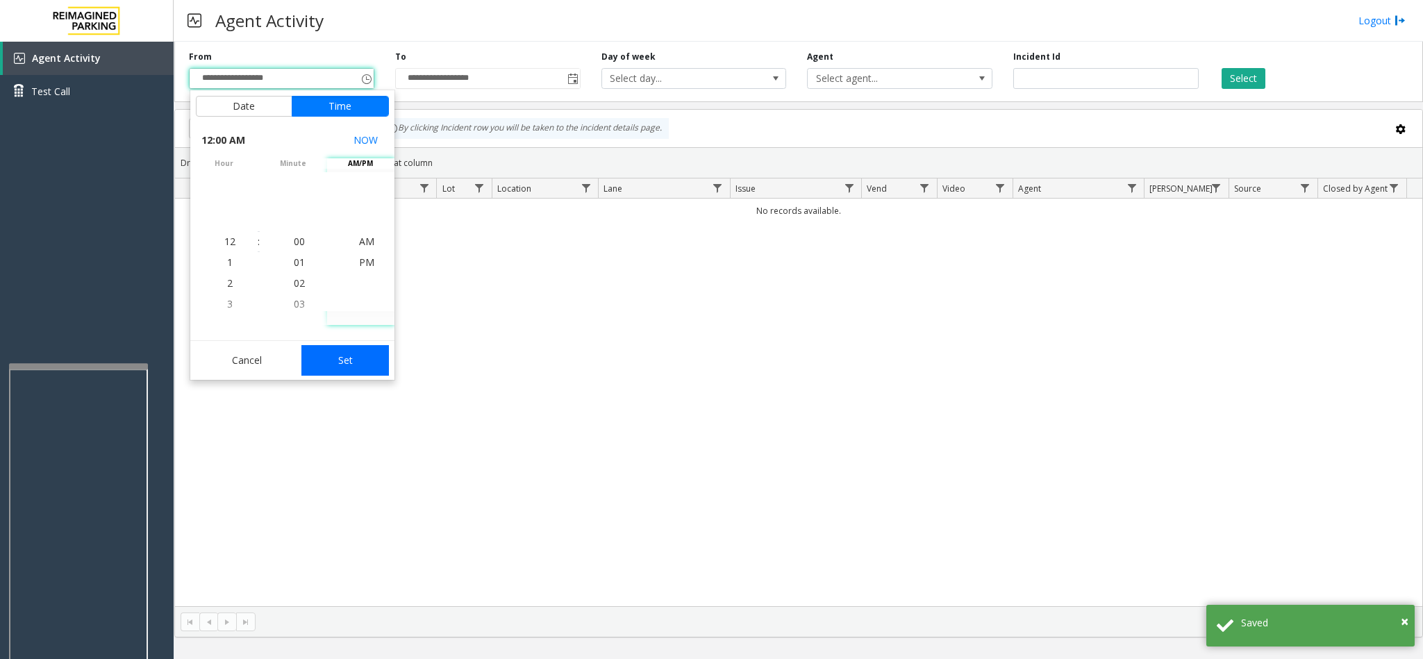
click at [355, 369] on button "Set" at bounding box center [344, 360] width 87 height 31
type input "**********"
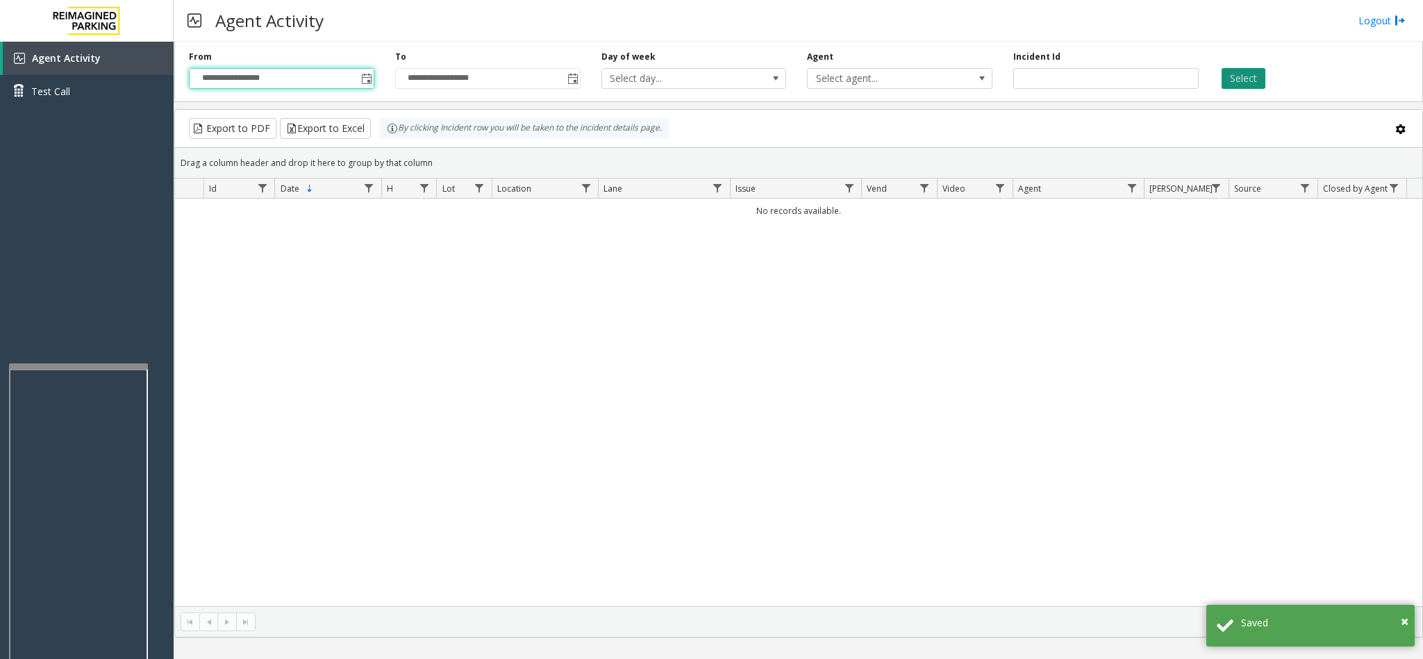
click at [1252, 83] on button "Select" at bounding box center [1243, 78] width 44 height 21
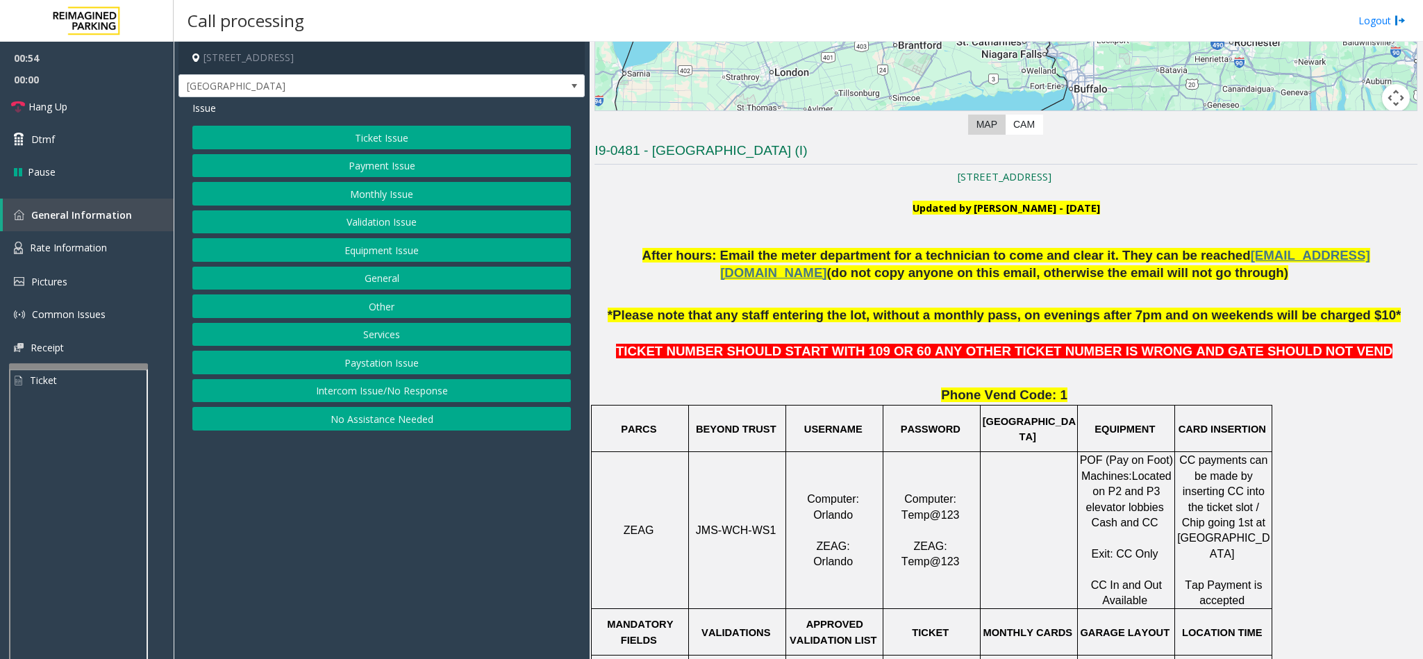
scroll to position [417, 0]
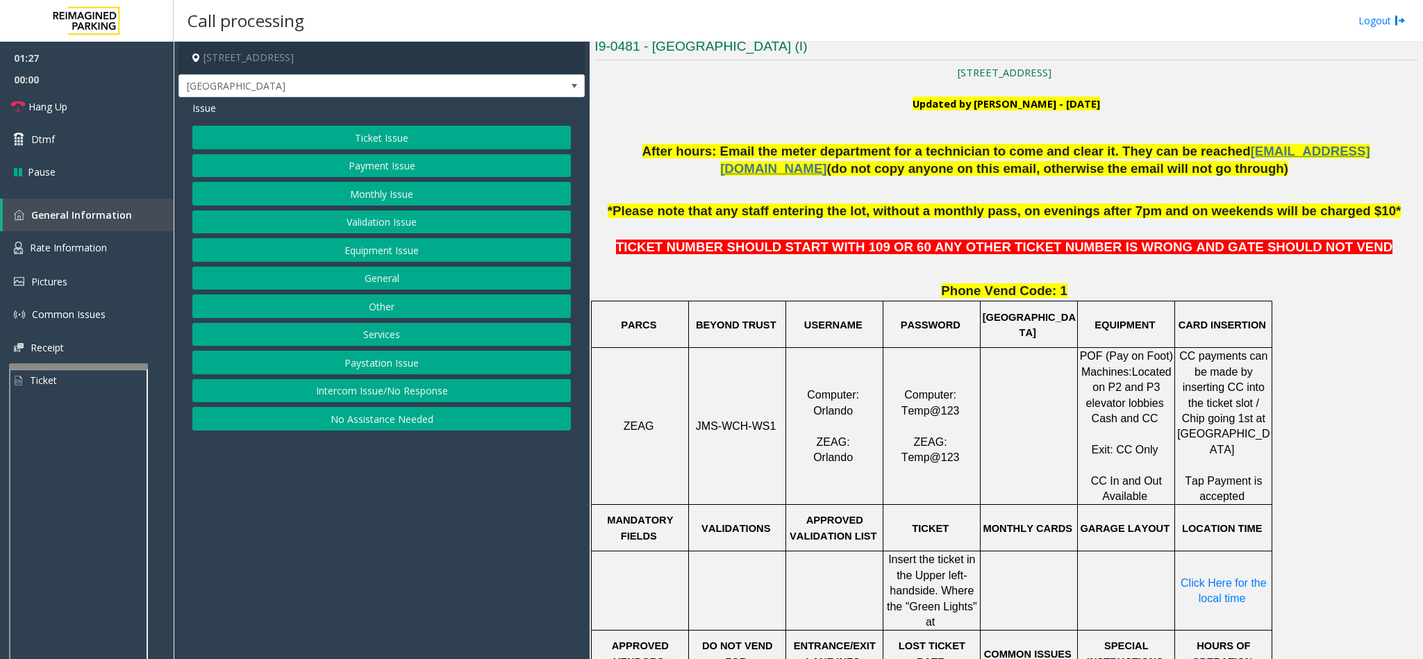
click at [401, 217] on button "Validation Issue" at bounding box center [381, 222] width 378 height 24
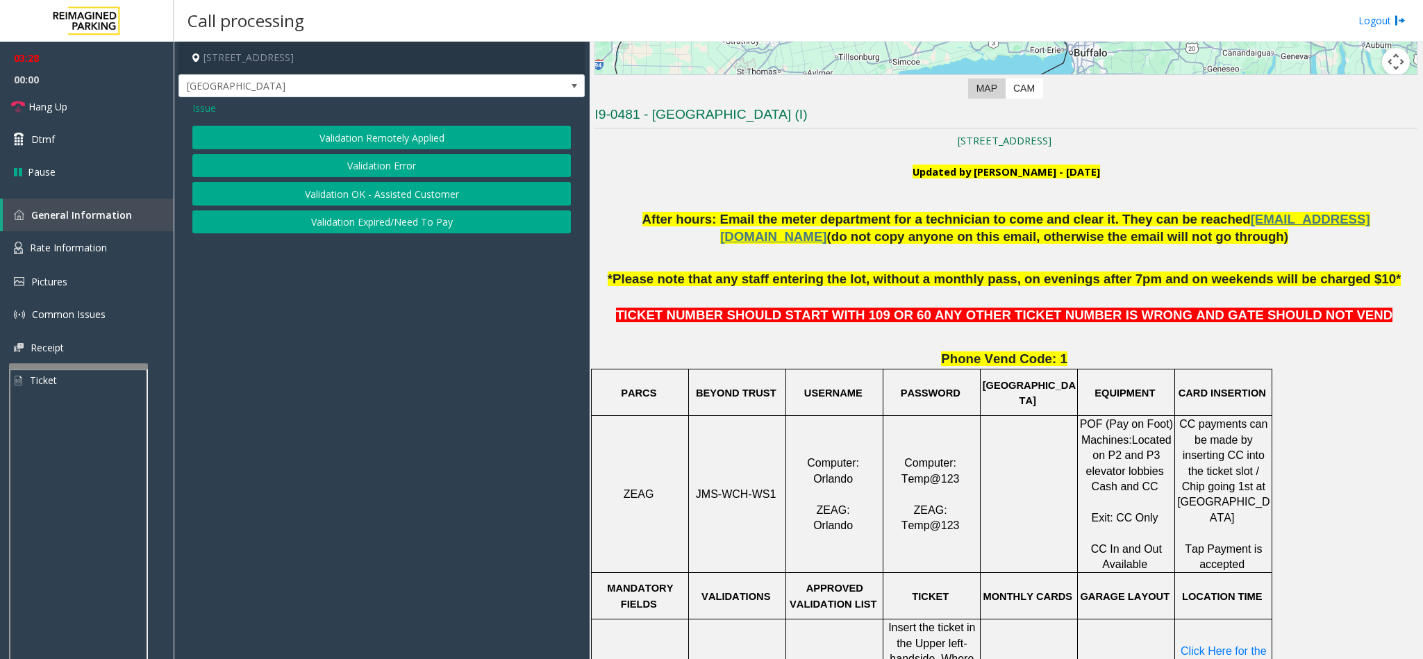
scroll to position [312, 0]
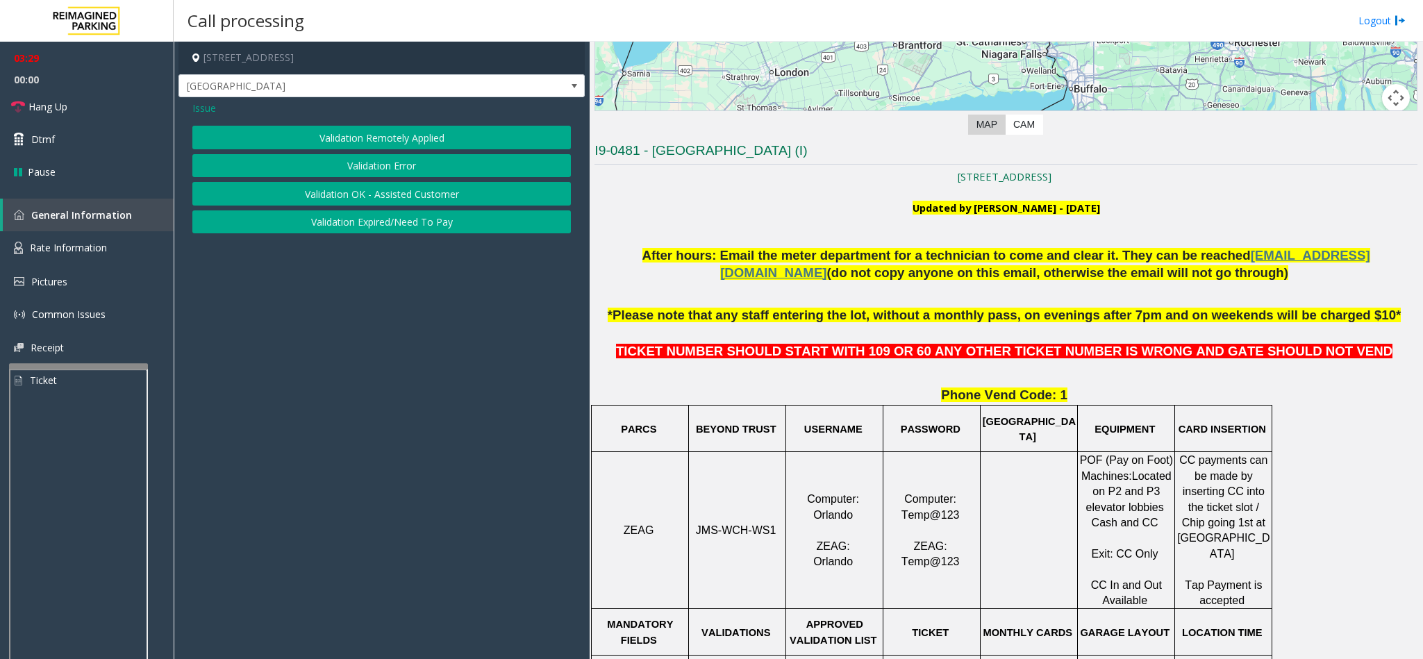
click at [382, 169] on button "Validation Error" at bounding box center [381, 166] width 378 height 24
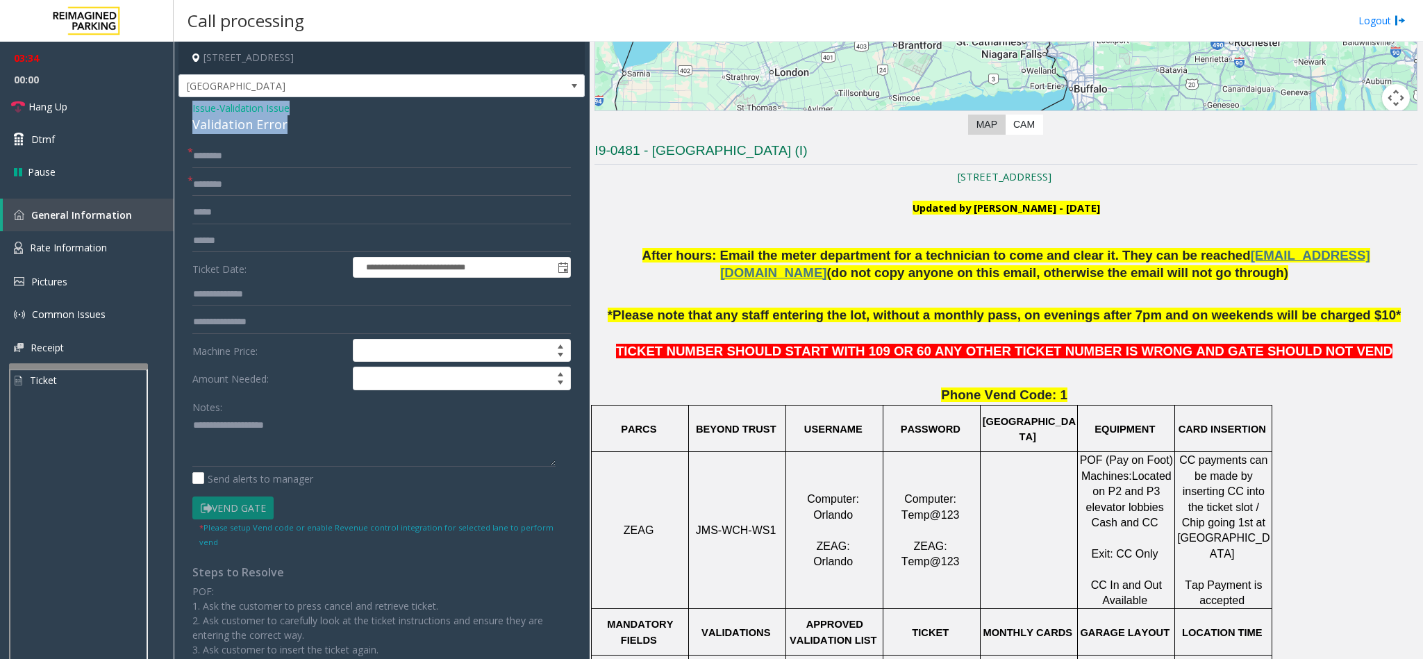
drag, startPoint x: 287, startPoint y: 122, endPoint x: 184, endPoint y: 113, distance: 103.8
click at [184, 113] on div "**********" at bounding box center [381, 478] width 406 height 763
click at [267, 450] on textarea at bounding box center [373, 441] width 363 height 52
type textarea "**********"
click at [265, 188] on input "text" at bounding box center [381, 185] width 378 height 24
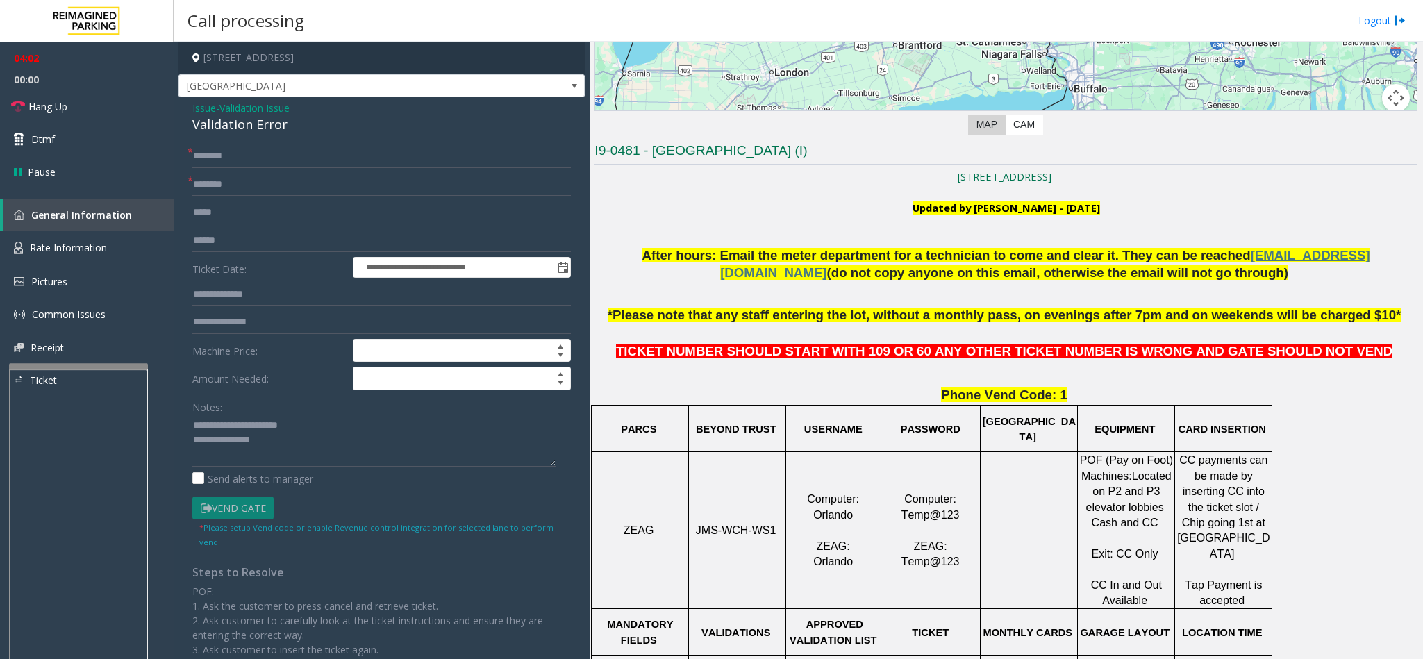
drag, startPoint x: 806, startPoint y: 150, endPoint x: 704, endPoint y: 151, distance: 102.1
click at [704, 151] on h3 "I9-0481 - Women's College Hospital (I)" at bounding box center [1005, 153] width 823 height 23
drag, startPoint x: 808, startPoint y: 149, endPoint x: 653, endPoint y: 153, distance: 155.6
click at [653, 153] on h3 "I9-0481 - Women's College Hospital (I)" at bounding box center [1005, 153] width 823 height 23
copy h3 "[GEOGRAPHIC_DATA]"
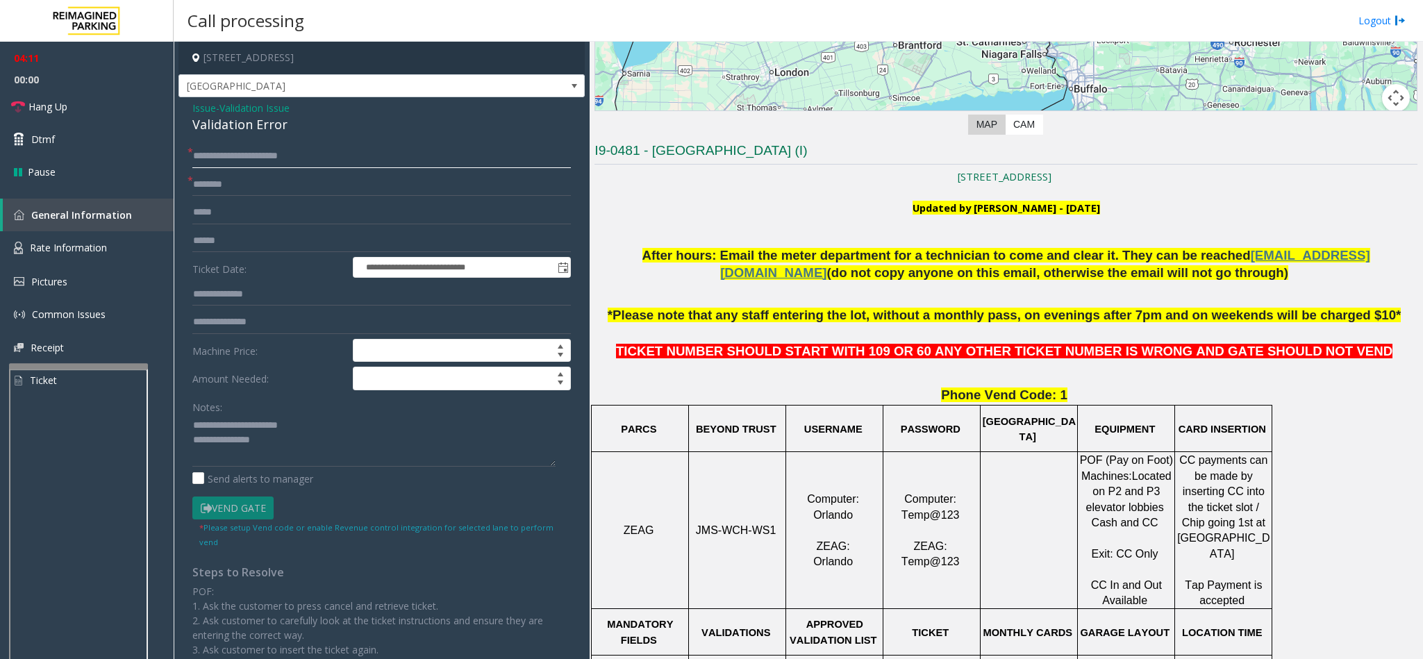
type input "**********"
click at [415, 186] on input "text" at bounding box center [381, 185] width 378 height 24
drag, startPoint x: 319, startPoint y: 158, endPoint x: 194, endPoint y: 159, distance: 125.0
click at [194, 159] on input "**********" at bounding box center [381, 156] width 378 height 24
type input "**********"
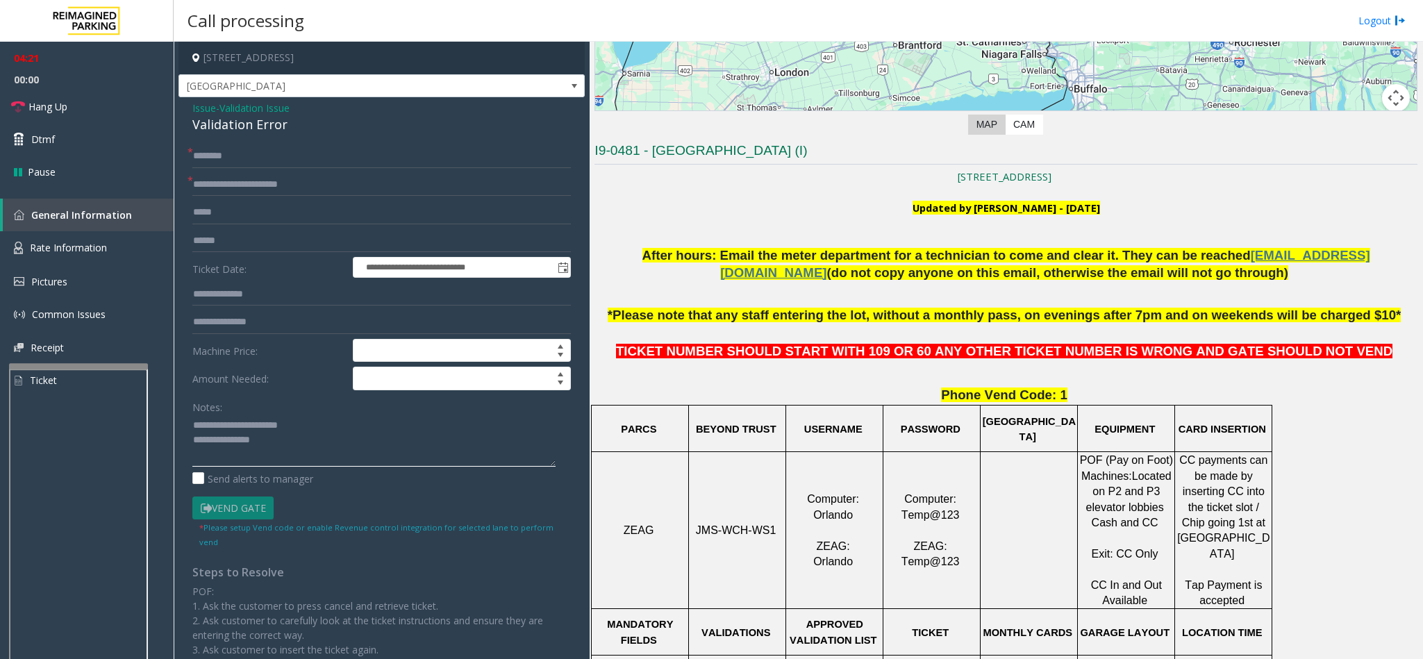
click at [294, 449] on textarea at bounding box center [373, 441] width 363 height 52
type textarea "**********"
click at [248, 244] on input "text" at bounding box center [381, 241] width 378 height 24
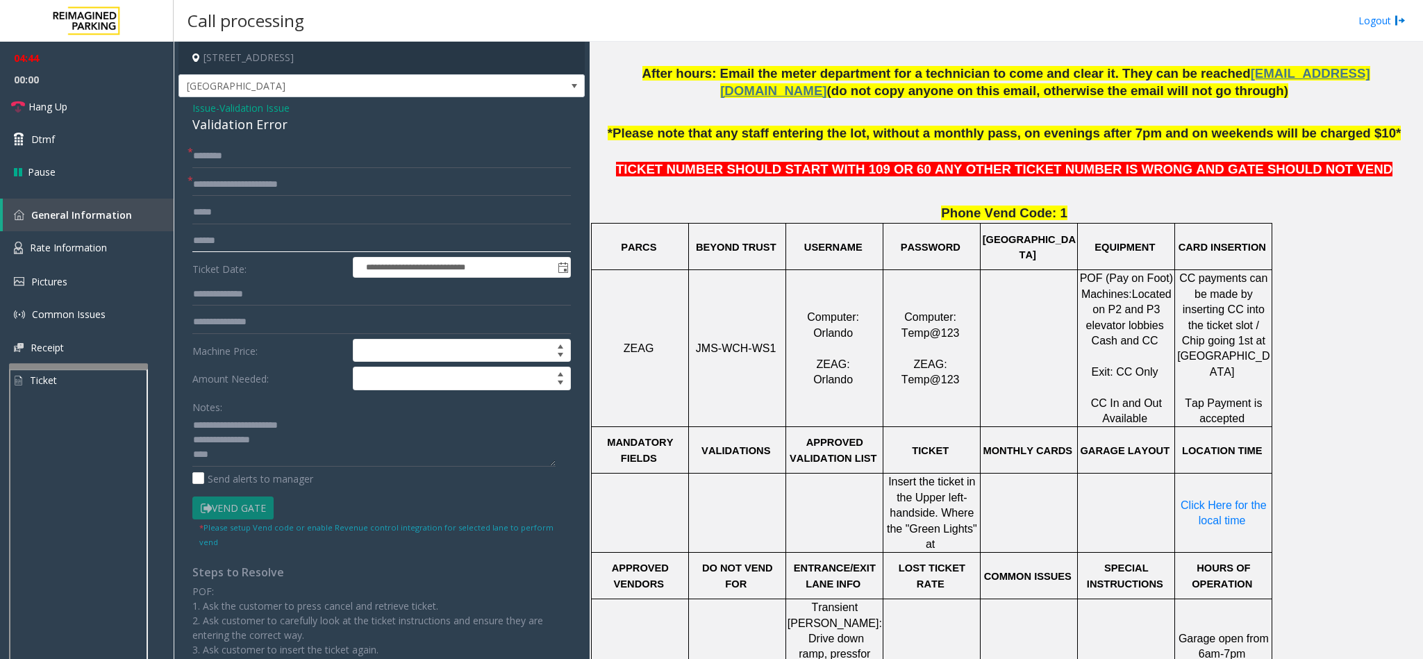
scroll to position [521, 0]
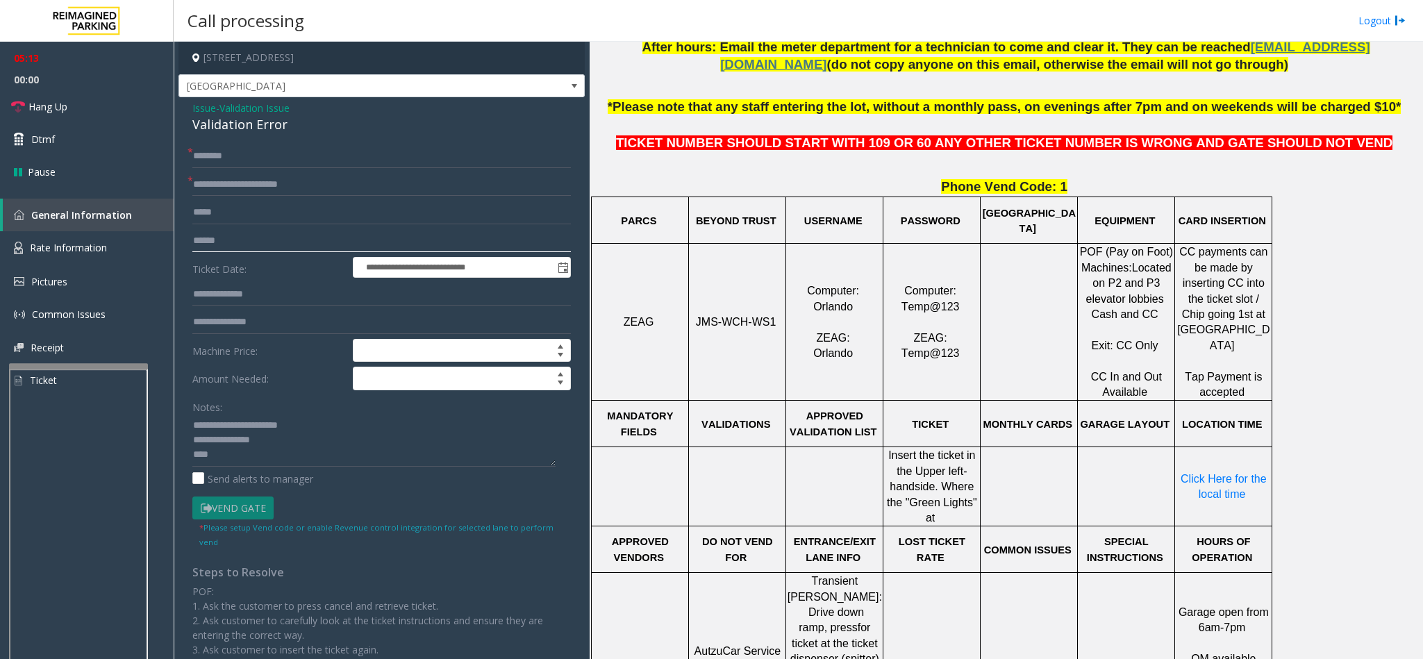
click at [262, 240] on input "text" at bounding box center [381, 241] width 378 height 24
click at [249, 154] on input "text" at bounding box center [381, 156] width 378 height 24
click at [249, 459] on textarea at bounding box center [373, 441] width 363 height 52
click at [277, 158] on input "text" at bounding box center [381, 156] width 378 height 24
type input "**"
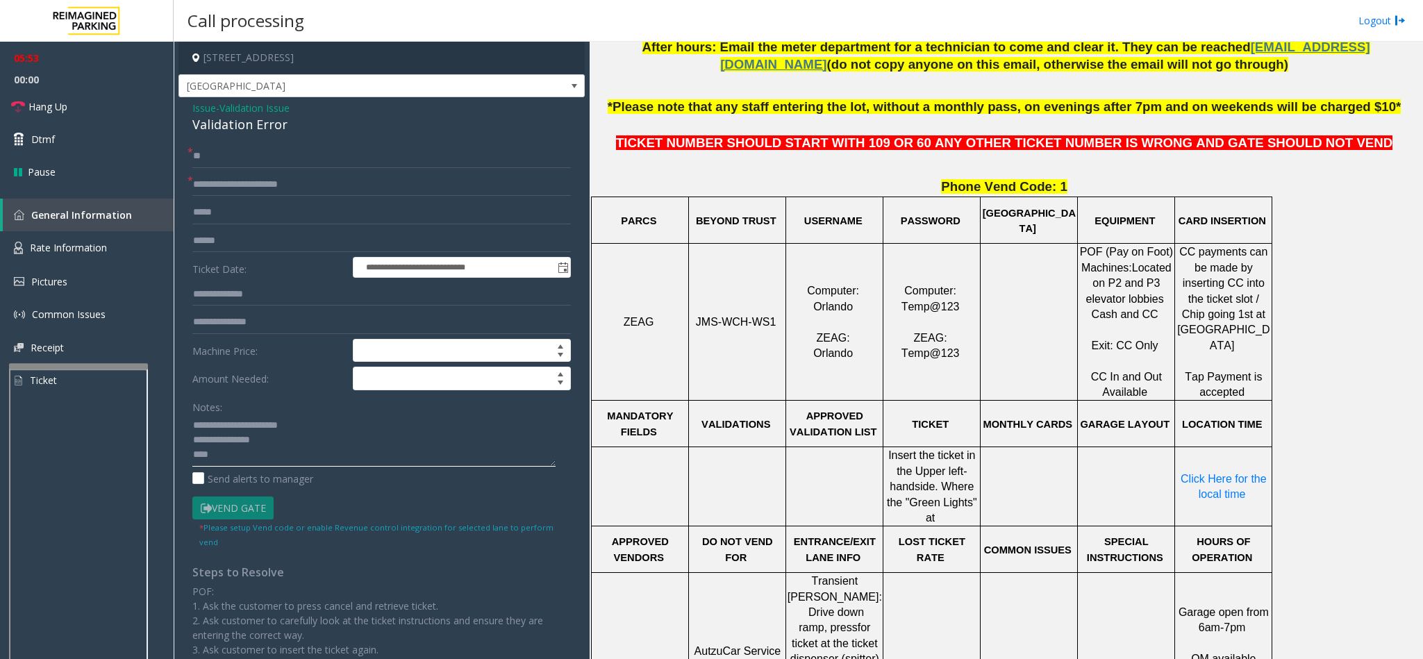
click at [222, 452] on textarea at bounding box center [373, 441] width 363 height 52
type textarea "**********"
click at [46, 102] on span "Hang Up" at bounding box center [47, 106] width 39 height 15
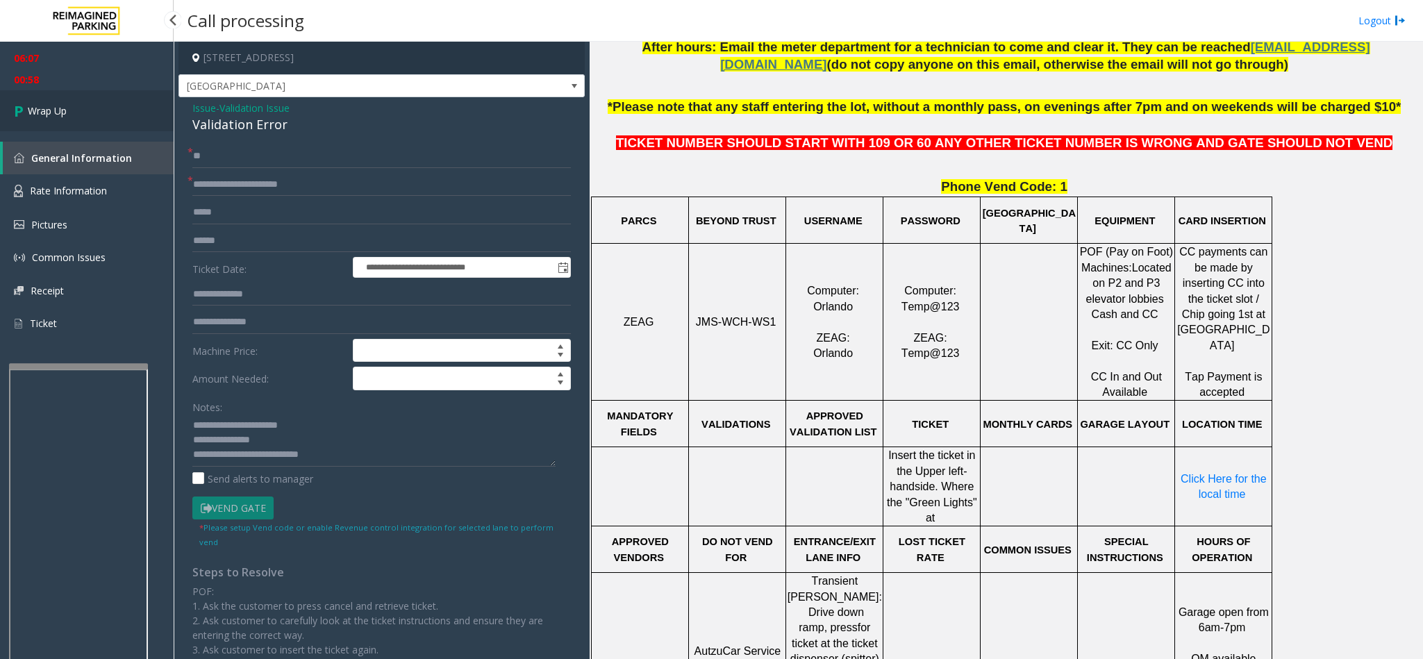
click at [26, 105] on icon at bounding box center [21, 110] width 14 height 23
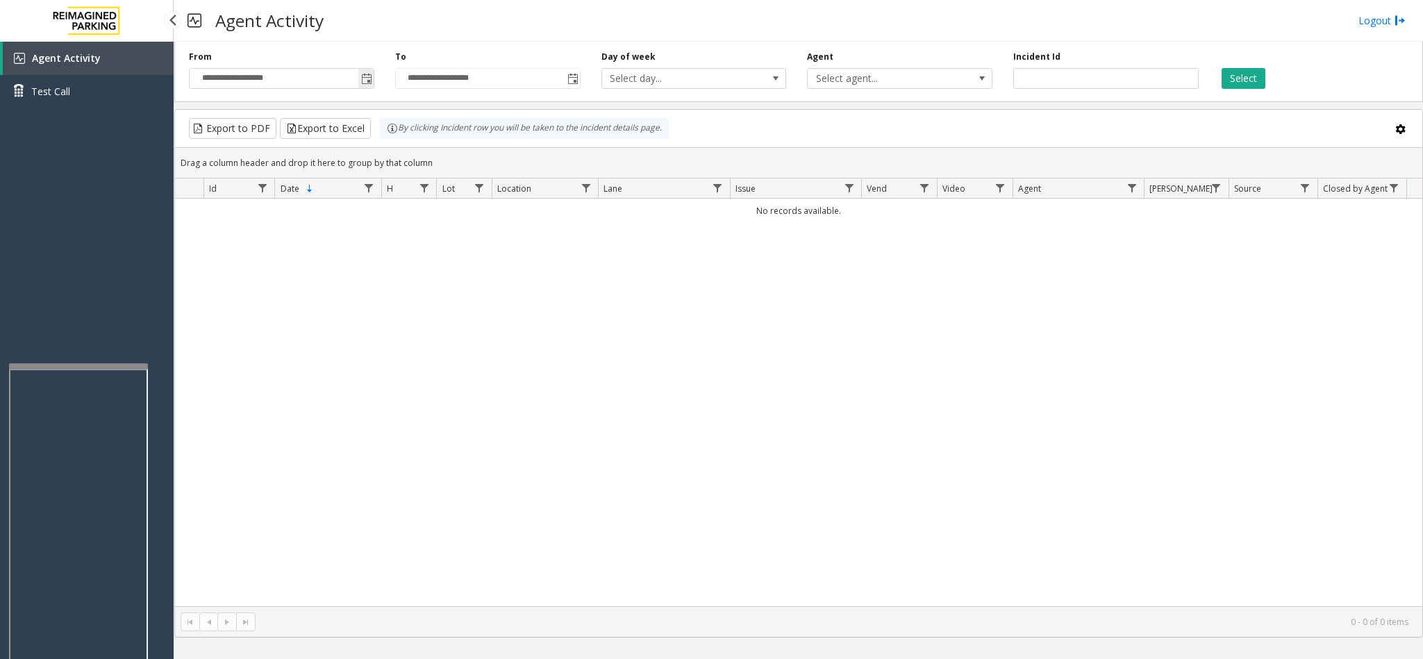
click at [361, 78] on span "Toggle popup" at bounding box center [366, 79] width 11 height 11
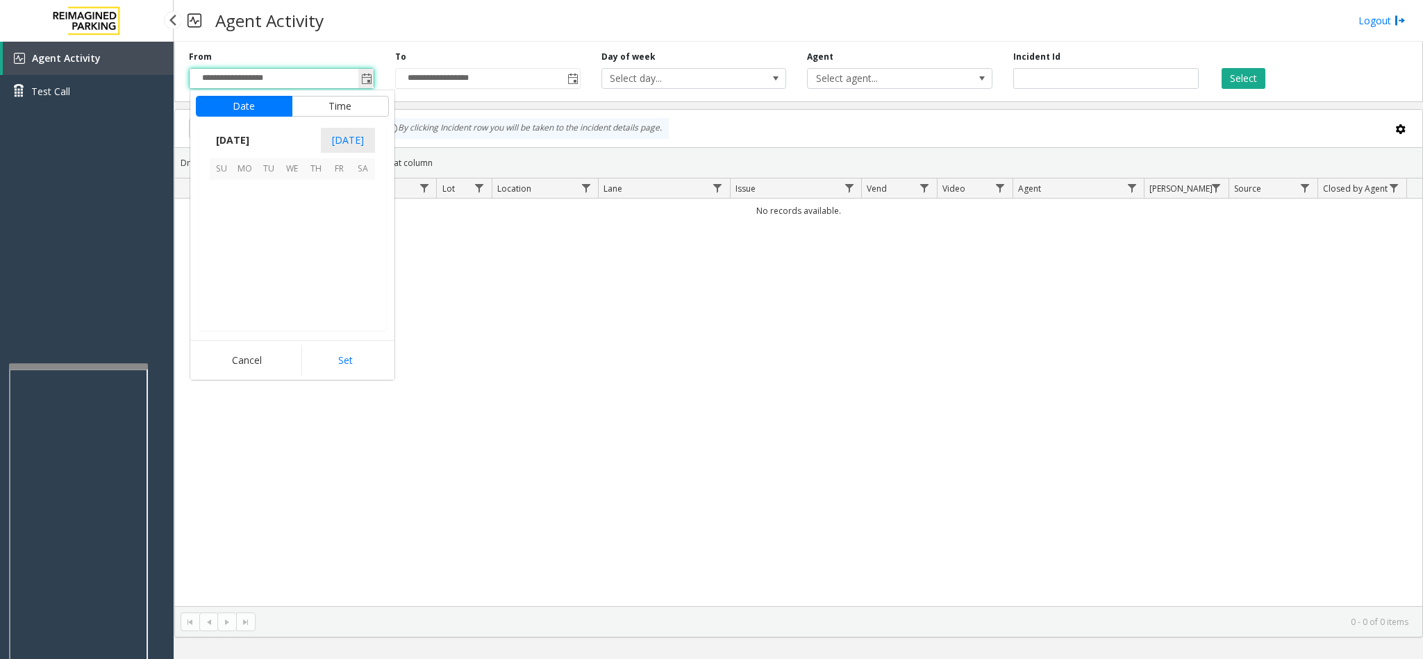
scroll to position [249114, 0]
click at [313, 194] on span "4" at bounding box center [316, 192] width 24 height 24
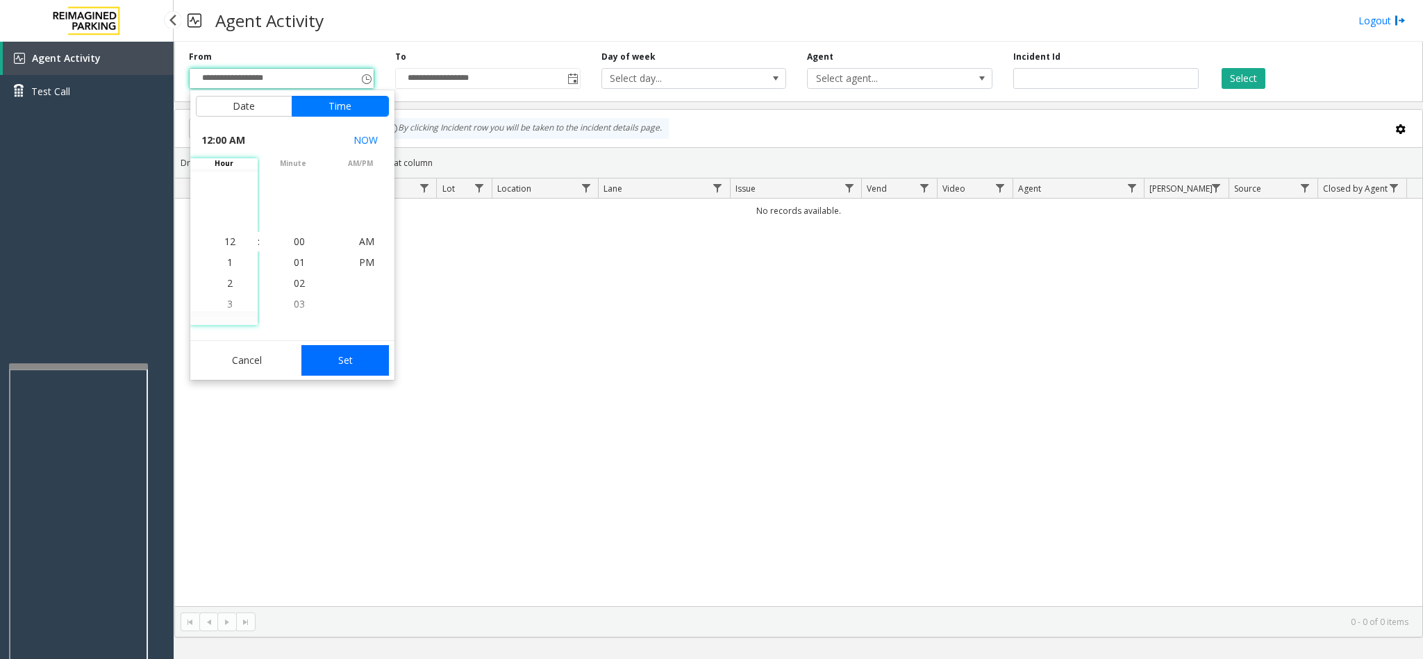
click at [347, 374] on button "Set" at bounding box center [344, 360] width 87 height 31
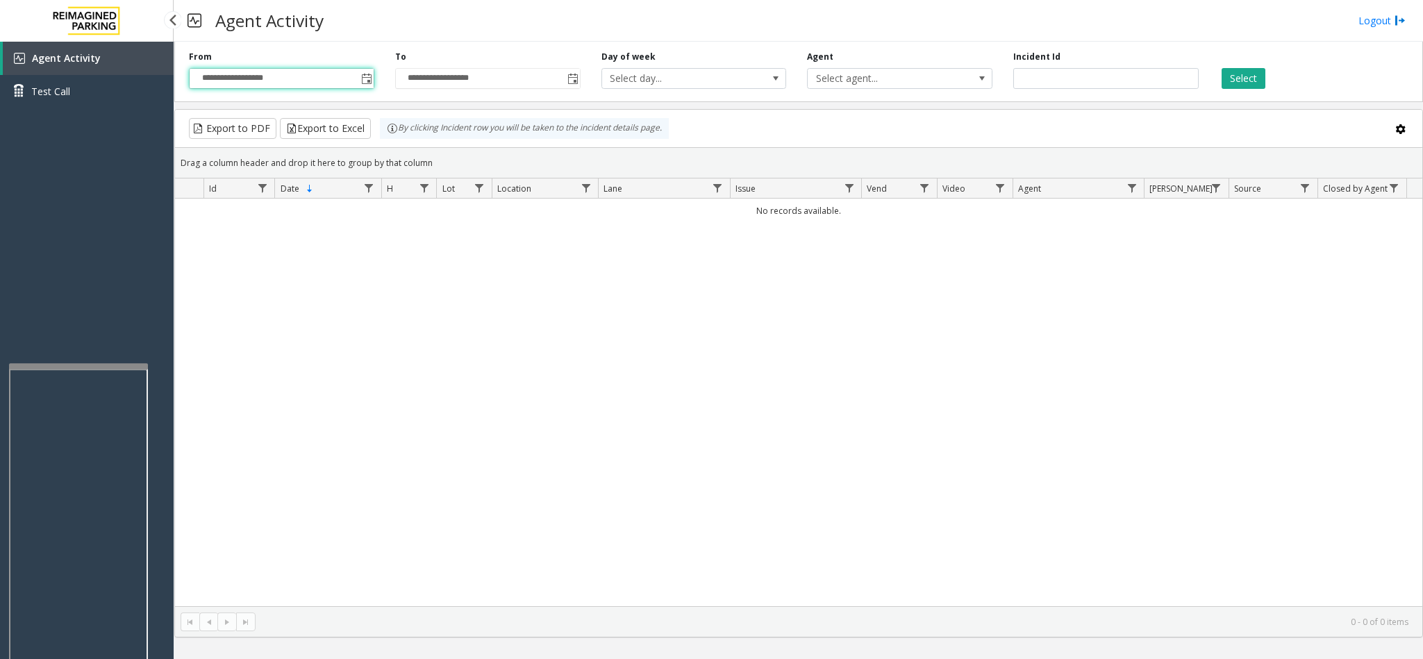
type input "**********"
click at [1249, 79] on button "Select" at bounding box center [1243, 78] width 44 height 21
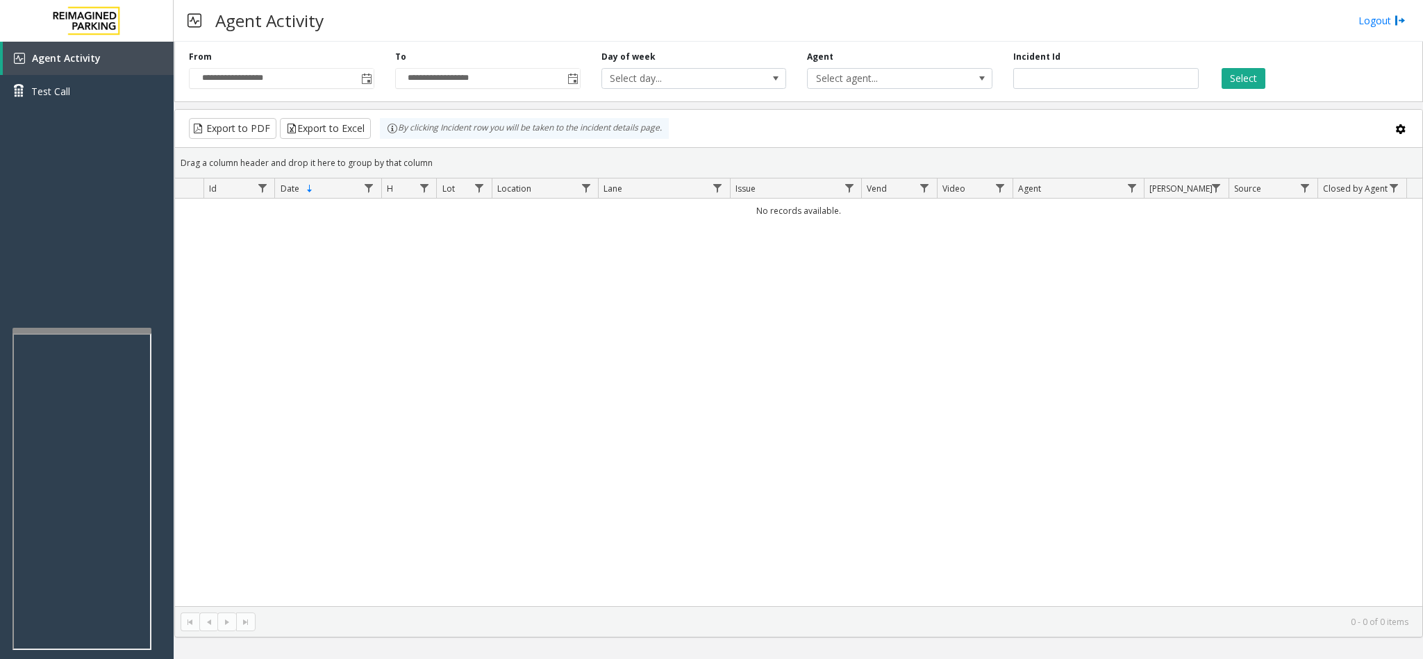
click at [87, 331] on div at bounding box center [81, 331] width 139 height 6
click at [365, 87] on span "Toggle popup" at bounding box center [365, 78] width 15 height 22
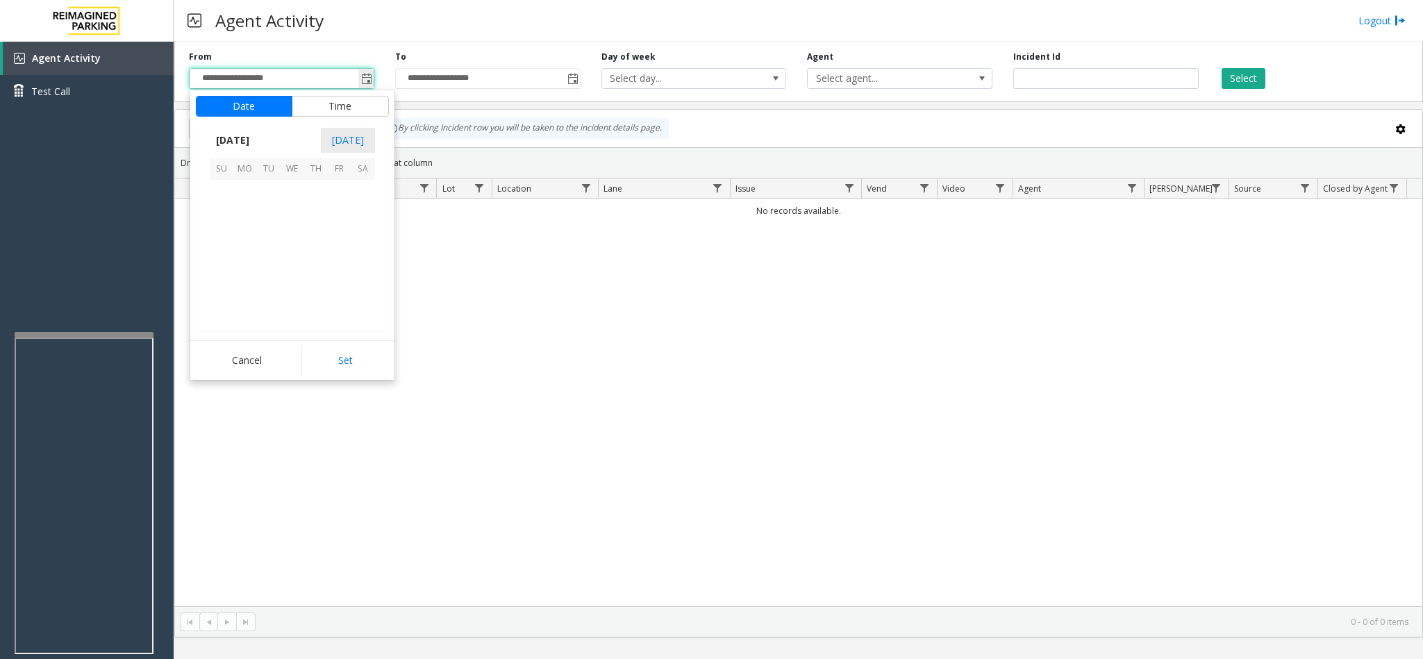
scroll to position [249114, 0]
click at [252, 194] on span "1" at bounding box center [245, 192] width 24 height 24
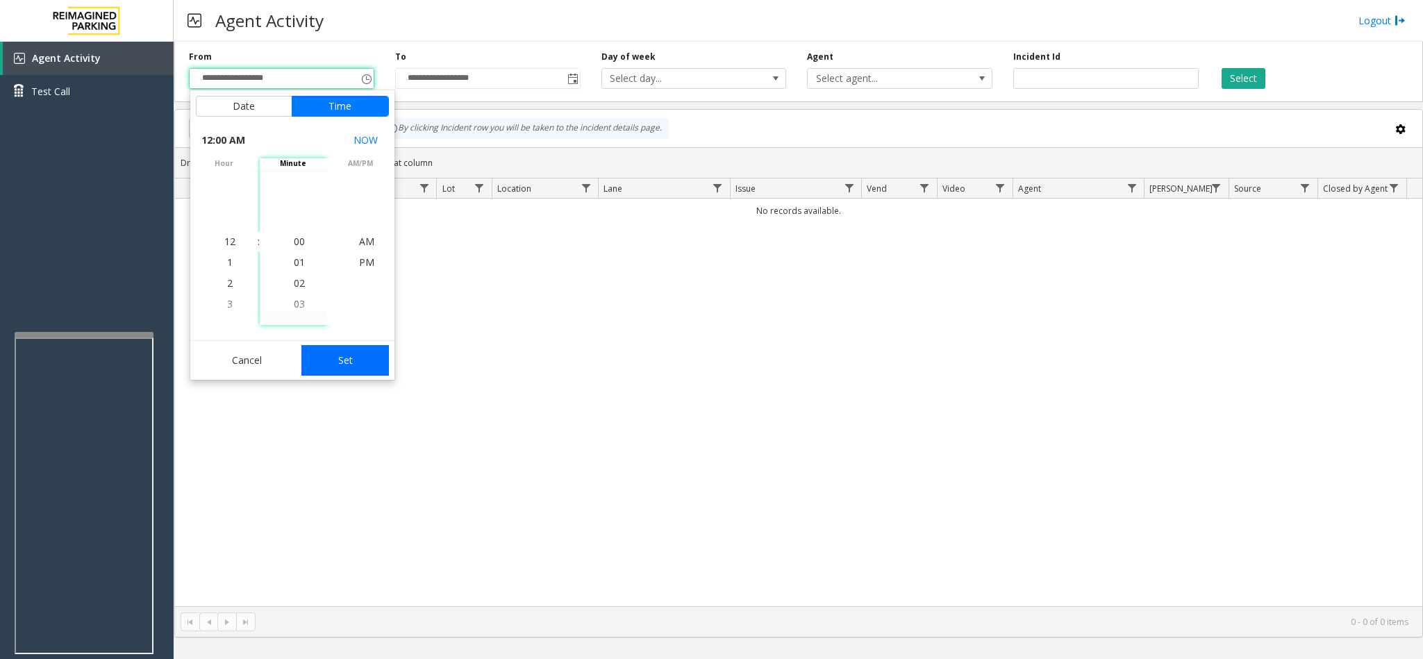
click at [348, 371] on button "Set" at bounding box center [344, 360] width 87 height 31
type input "**********"
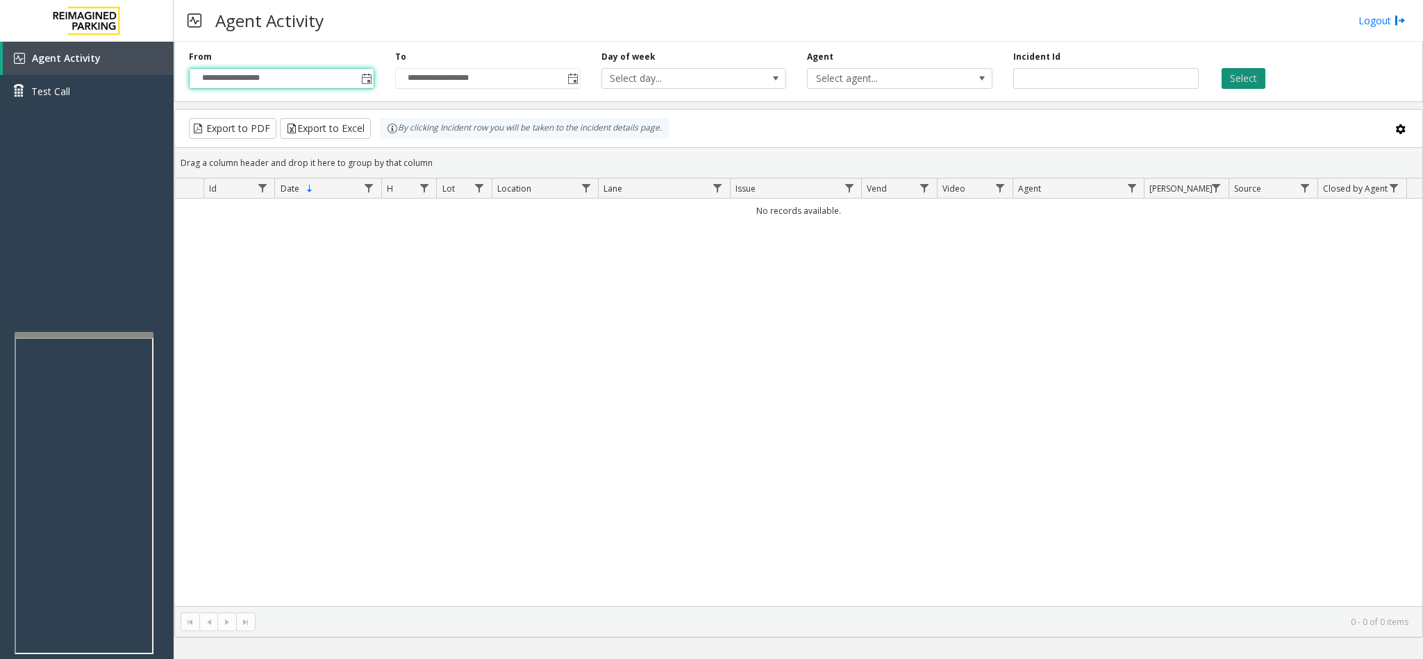
click at [1248, 82] on button "Select" at bounding box center [1243, 78] width 44 height 21
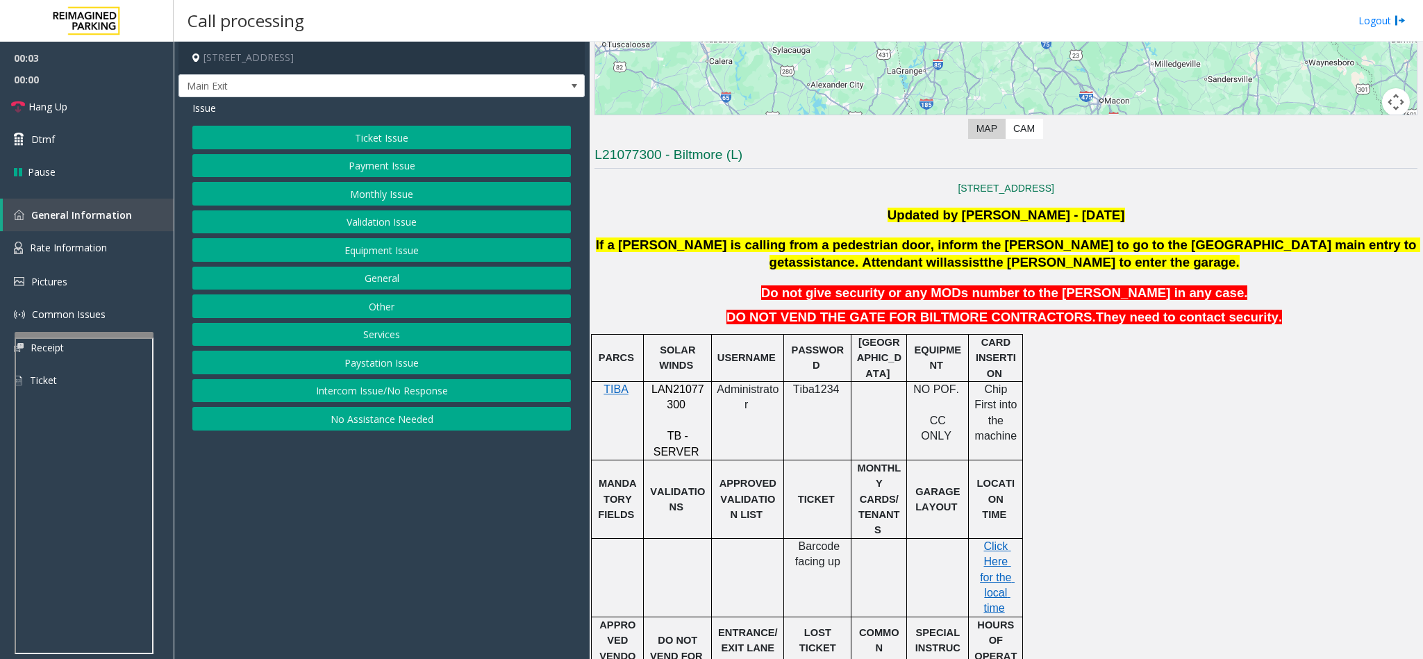
scroll to position [417, 0]
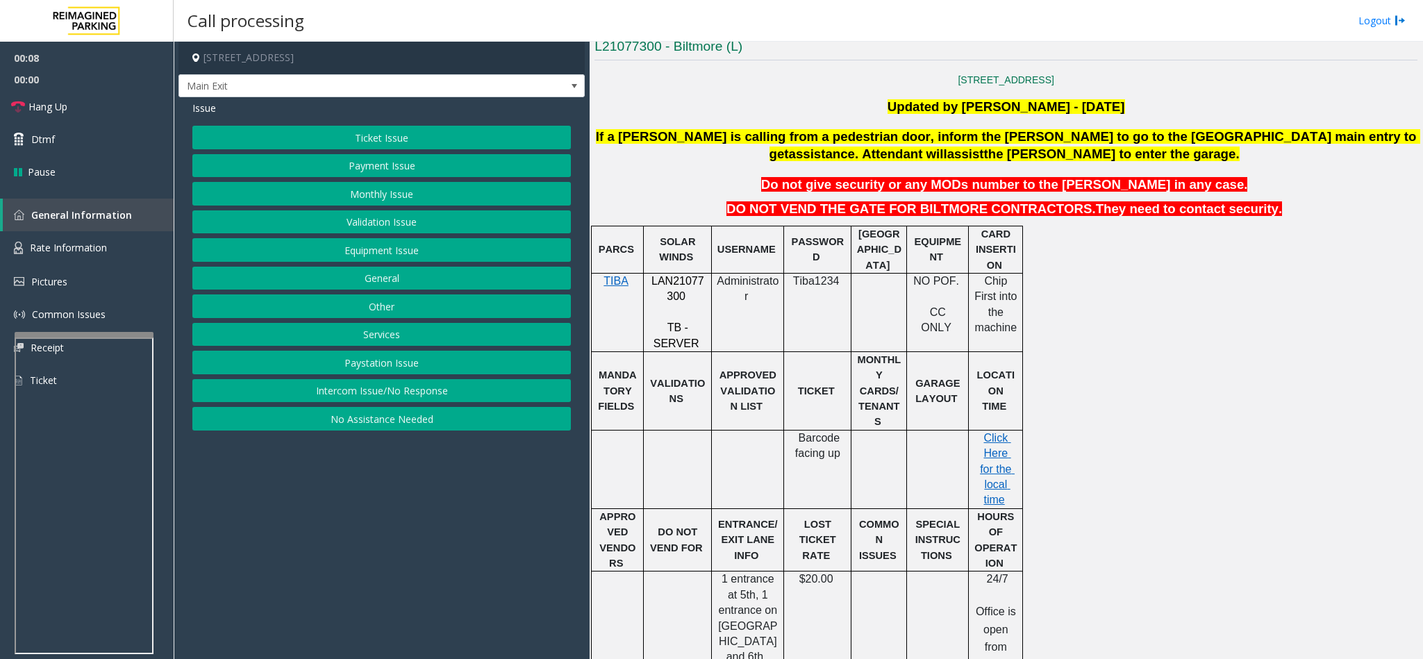
click at [688, 279] on span "LAN21077300" at bounding box center [677, 288] width 53 height 27
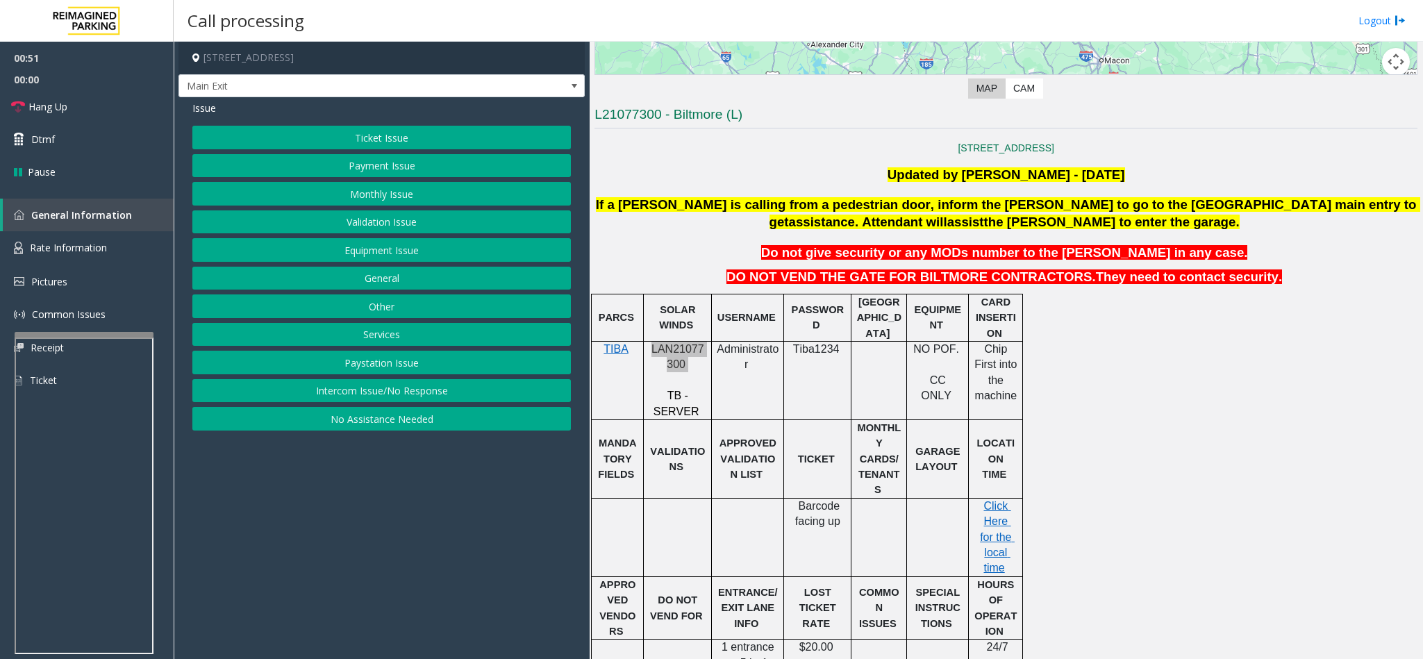
scroll to position [312, 0]
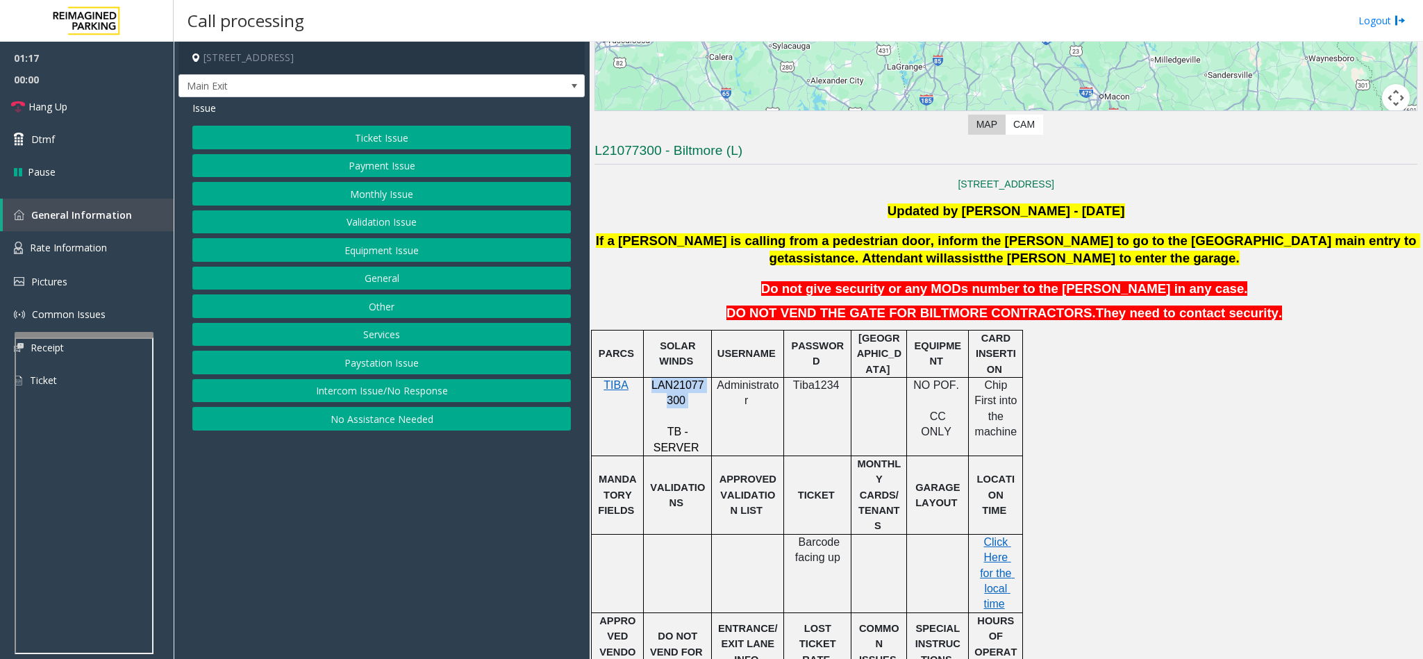
click at [412, 165] on button "Payment Issue" at bounding box center [381, 166] width 378 height 24
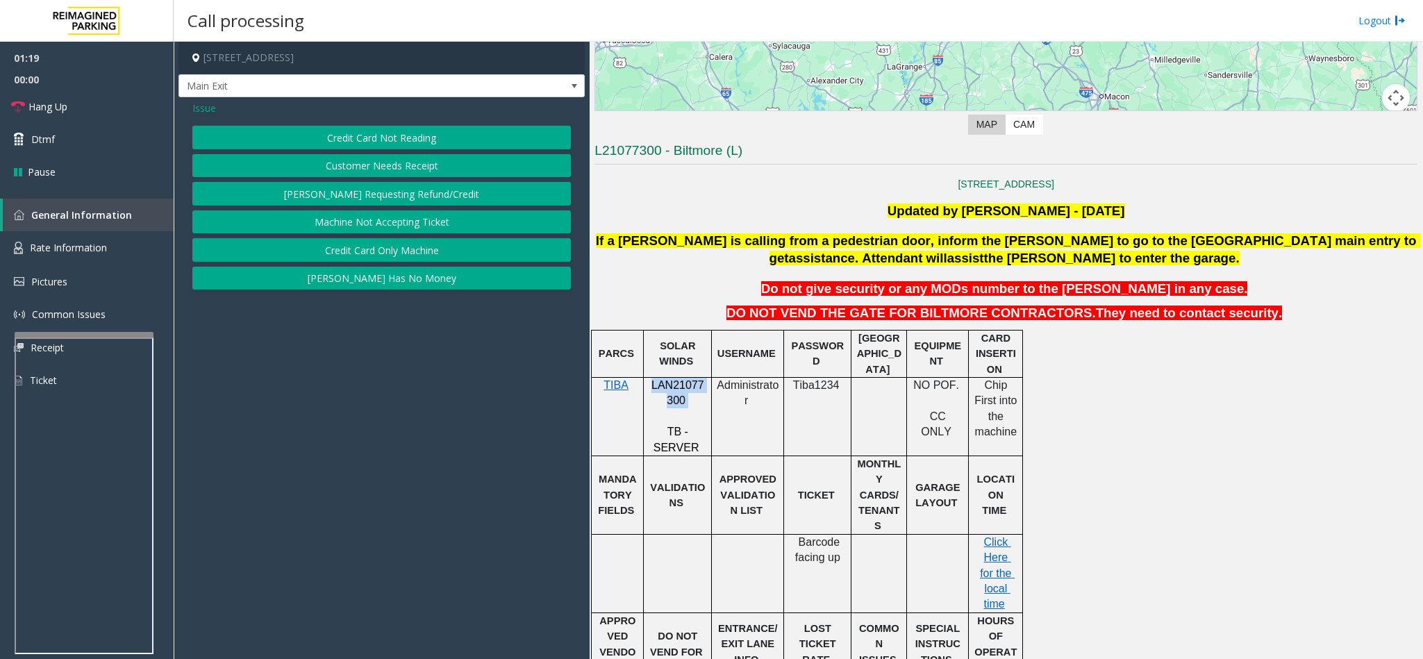
click at [398, 260] on button "Credit Card Only Machine" at bounding box center [381, 250] width 378 height 24
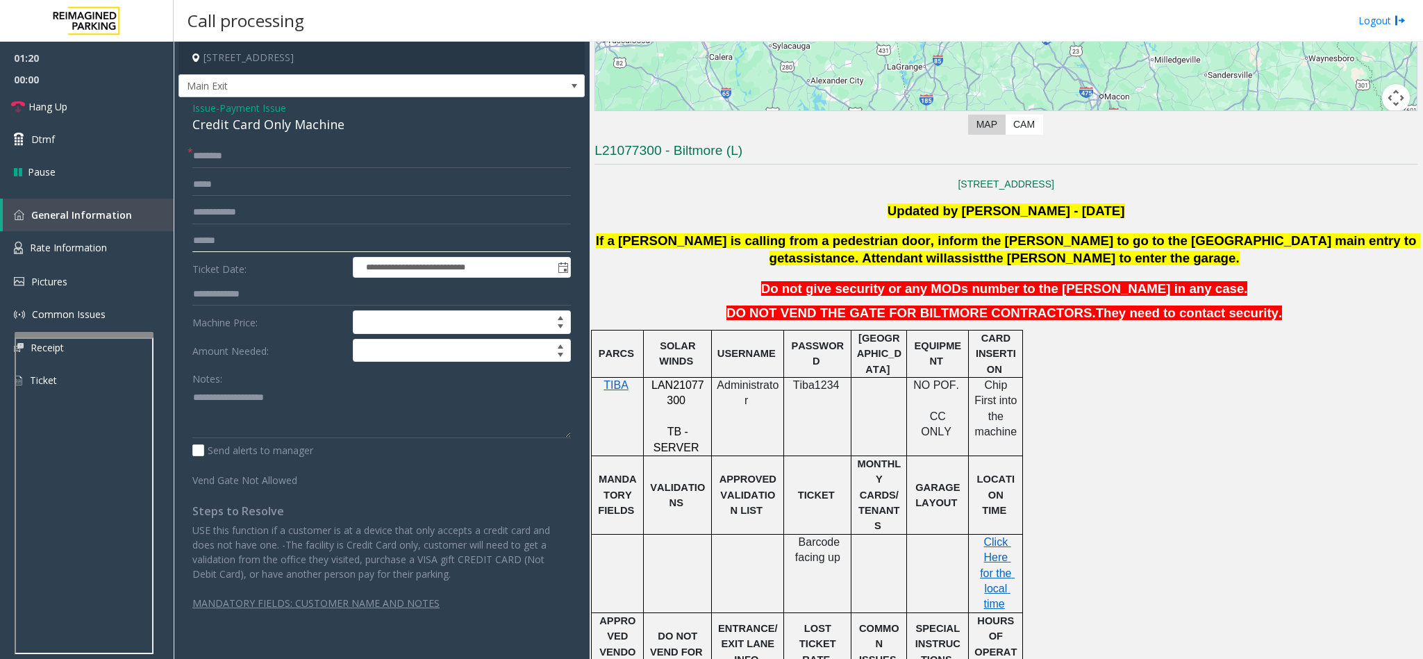
click at [269, 240] on input "text" at bounding box center [381, 241] width 378 height 24
type input "*******"
drag, startPoint x: 340, startPoint y: 119, endPoint x: 208, endPoint y: 111, distance: 132.2
click at [187, 105] on div "**********" at bounding box center [381, 368] width 406 height 542
click at [319, 417] on textarea at bounding box center [381, 412] width 378 height 52
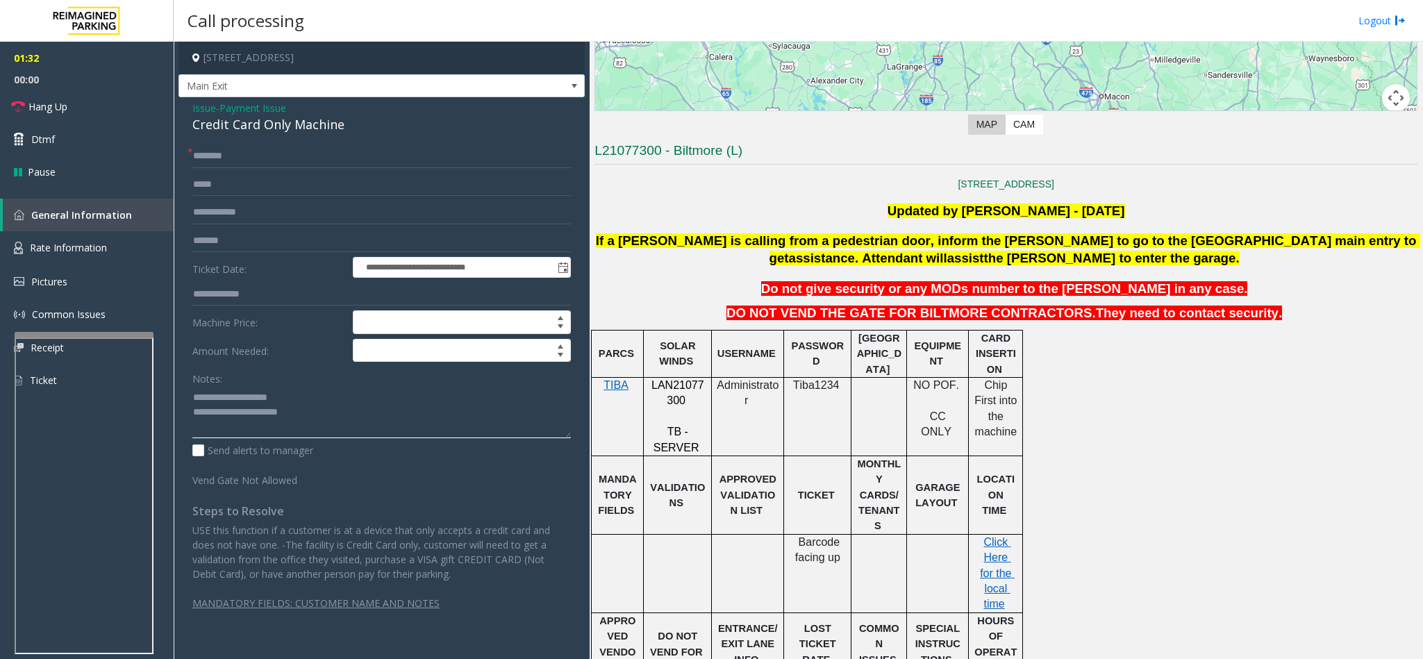
click at [319, 417] on textarea at bounding box center [381, 412] width 378 height 52
drag, startPoint x: 319, startPoint y: 425, endPoint x: 327, endPoint y: 425, distance: 8.3
click at [319, 425] on textarea at bounding box center [381, 412] width 378 height 52
drag, startPoint x: 342, startPoint y: 427, endPoint x: 351, endPoint y: 417, distance: 13.8
click at [342, 426] on textarea at bounding box center [381, 412] width 378 height 52
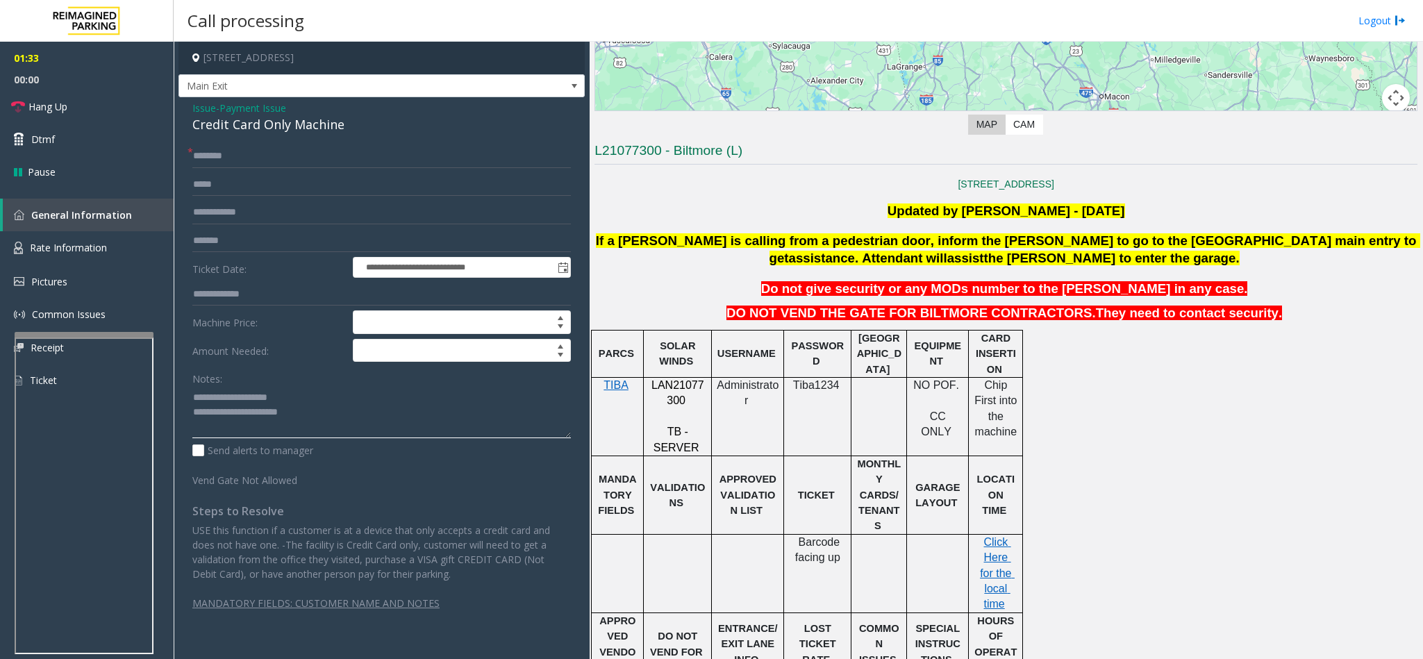
click at [365, 407] on textarea at bounding box center [381, 412] width 378 height 52
type textarea "**********"
click at [247, 159] on input "text" at bounding box center [381, 156] width 378 height 24
type input "******"
click at [206, 110] on span "Issue" at bounding box center [204, 108] width 24 height 15
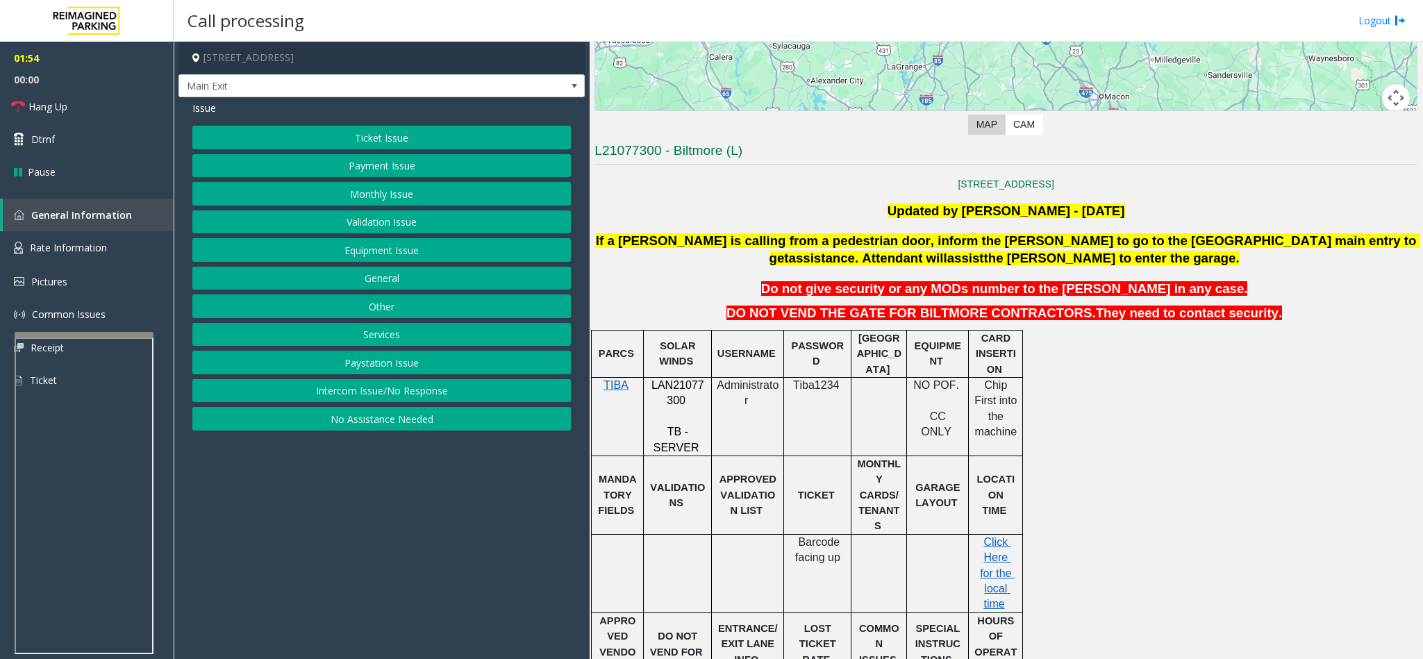
drag, startPoint x: 399, startPoint y: 256, endPoint x: 407, endPoint y: 252, distance: 9.3
click at [407, 252] on button "Equipment Issue" at bounding box center [381, 250] width 378 height 24
click at [401, 256] on button "Gate / Door Won't Open" at bounding box center [381, 250] width 378 height 24
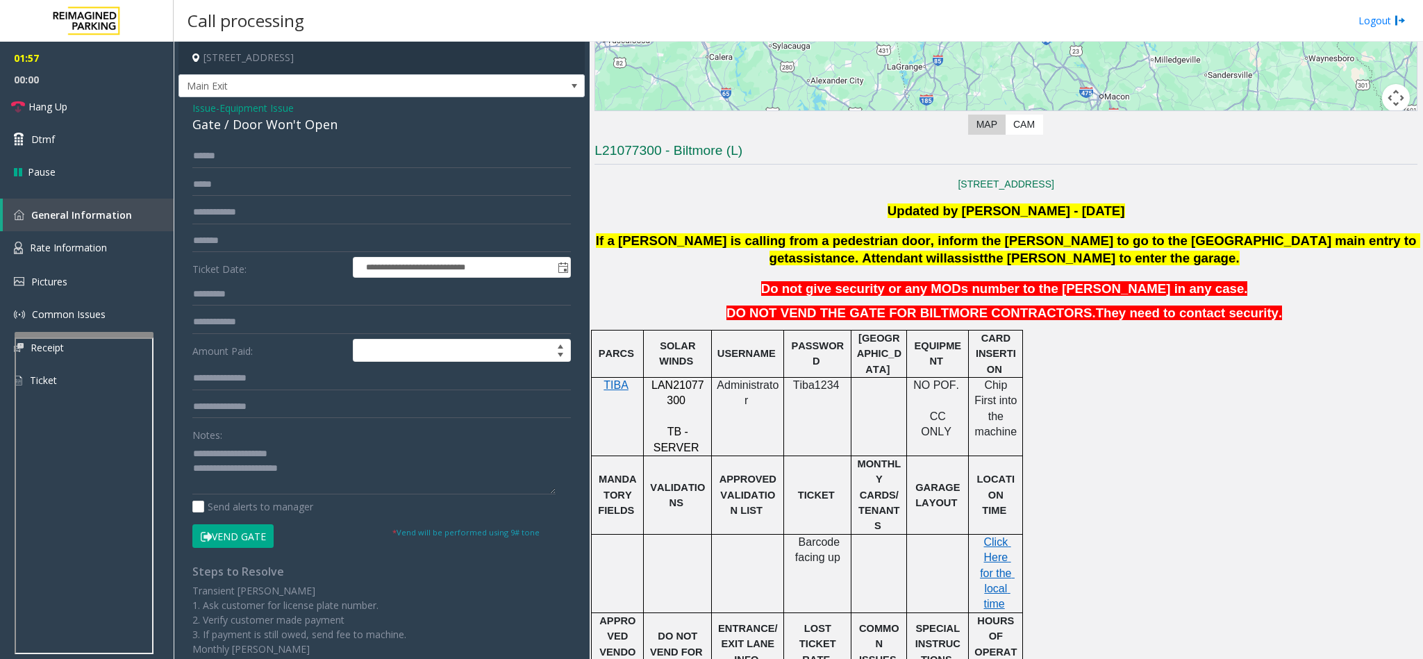
click at [248, 534] on button "Vend Gate" at bounding box center [232, 536] width 81 height 24
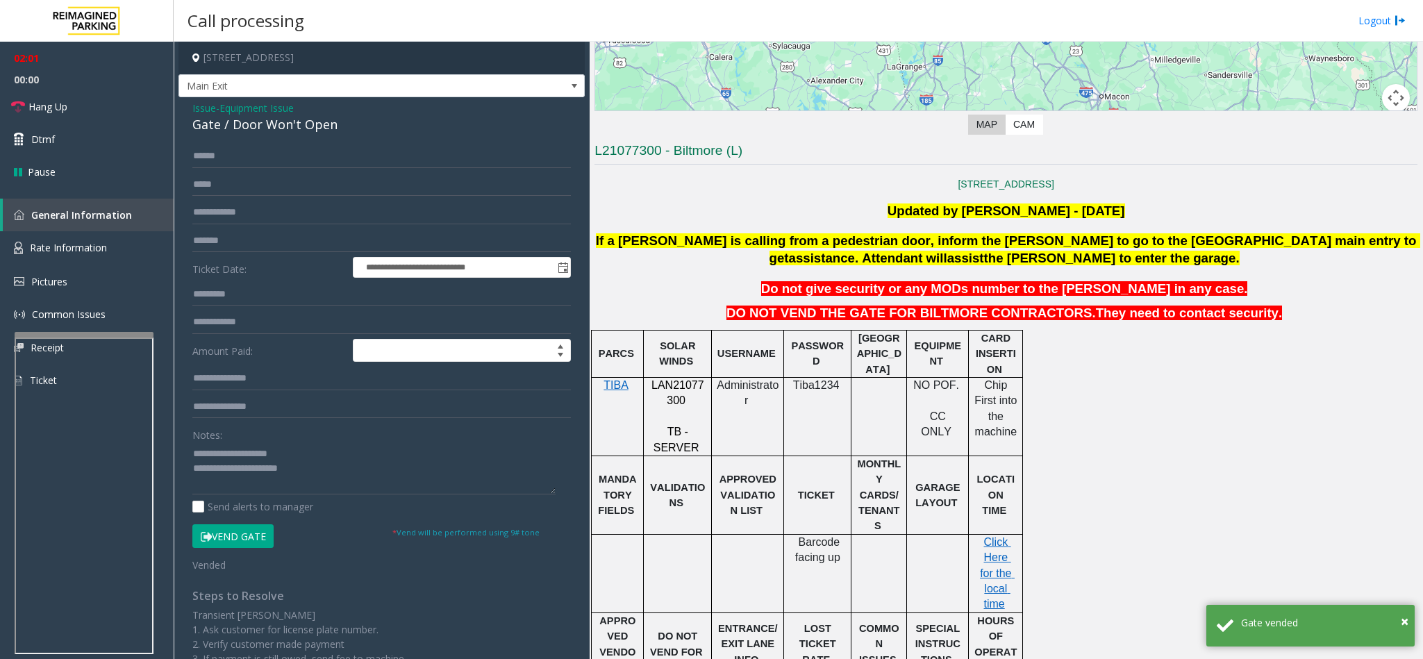
click at [208, 113] on span "Issue" at bounding box center [204, 108] width 24 height 15
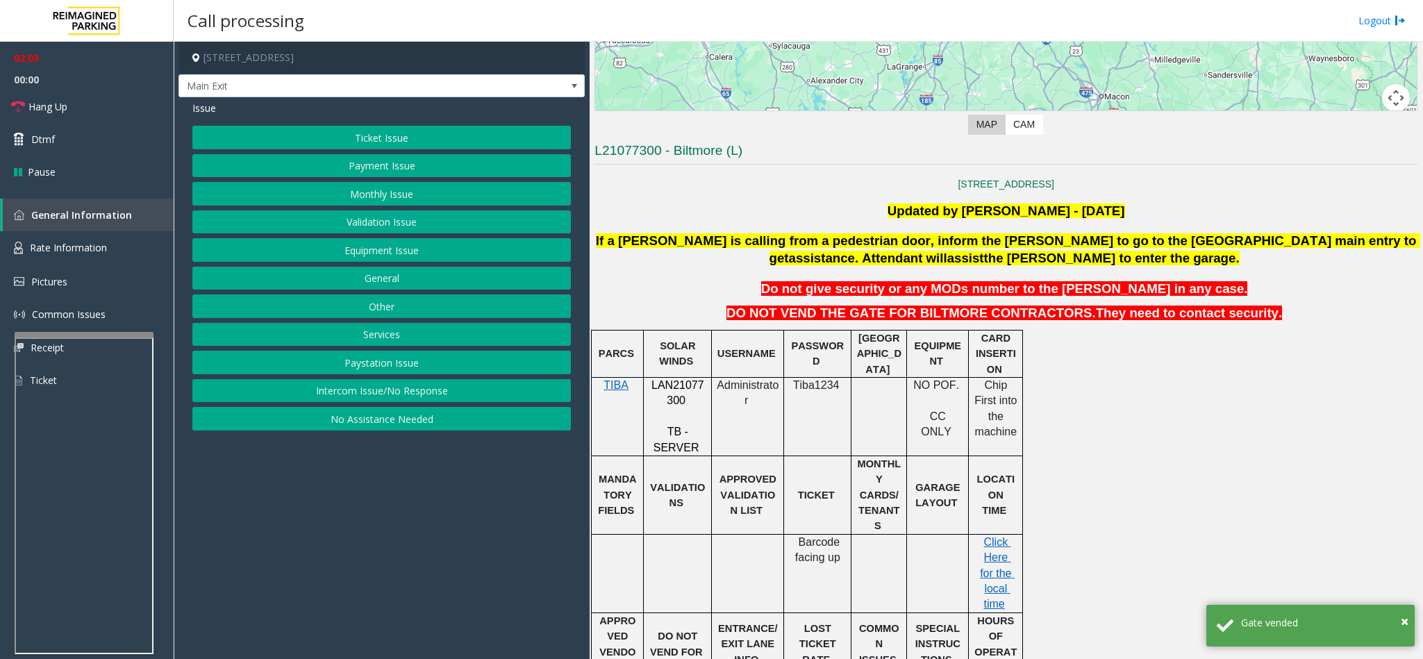
click at [421, 169] on button "Payment Issue" at bounding box center [381, 166] width 378 height 24
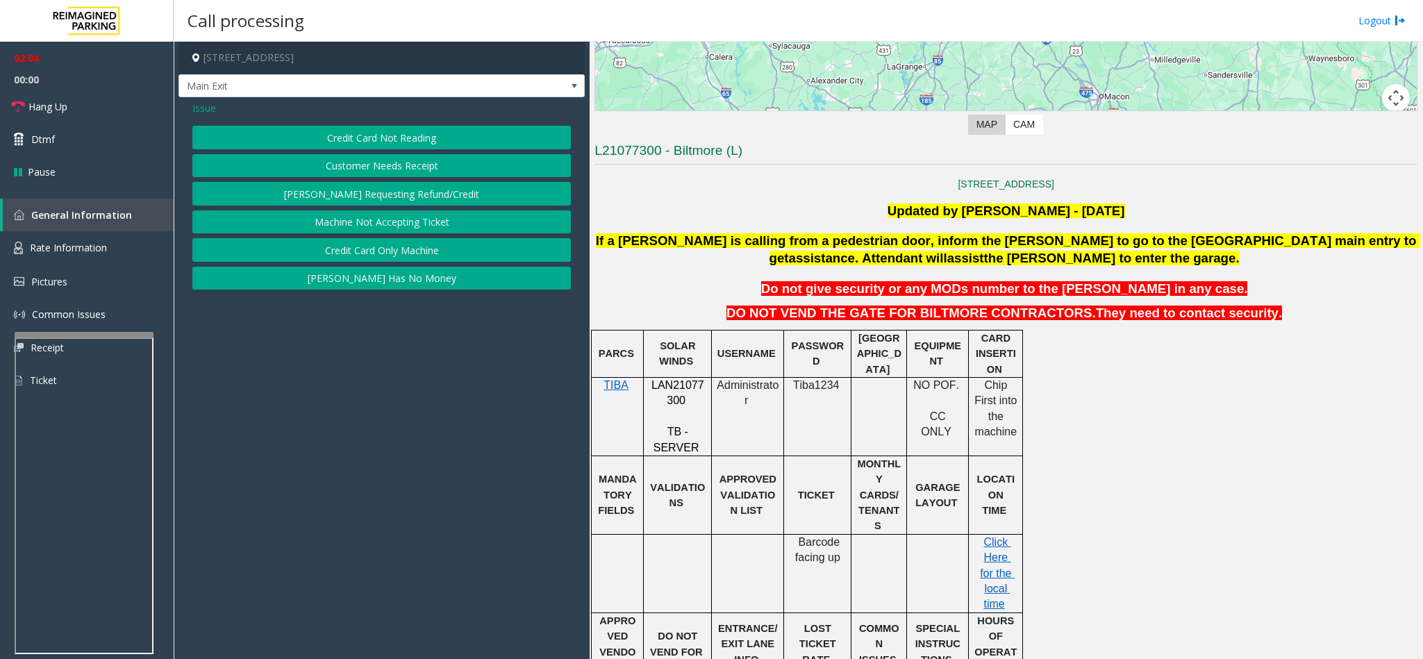
click at [421, 252] on button "Credit Card Only Machine" at bounding box center [381, 250] width 378 height 24
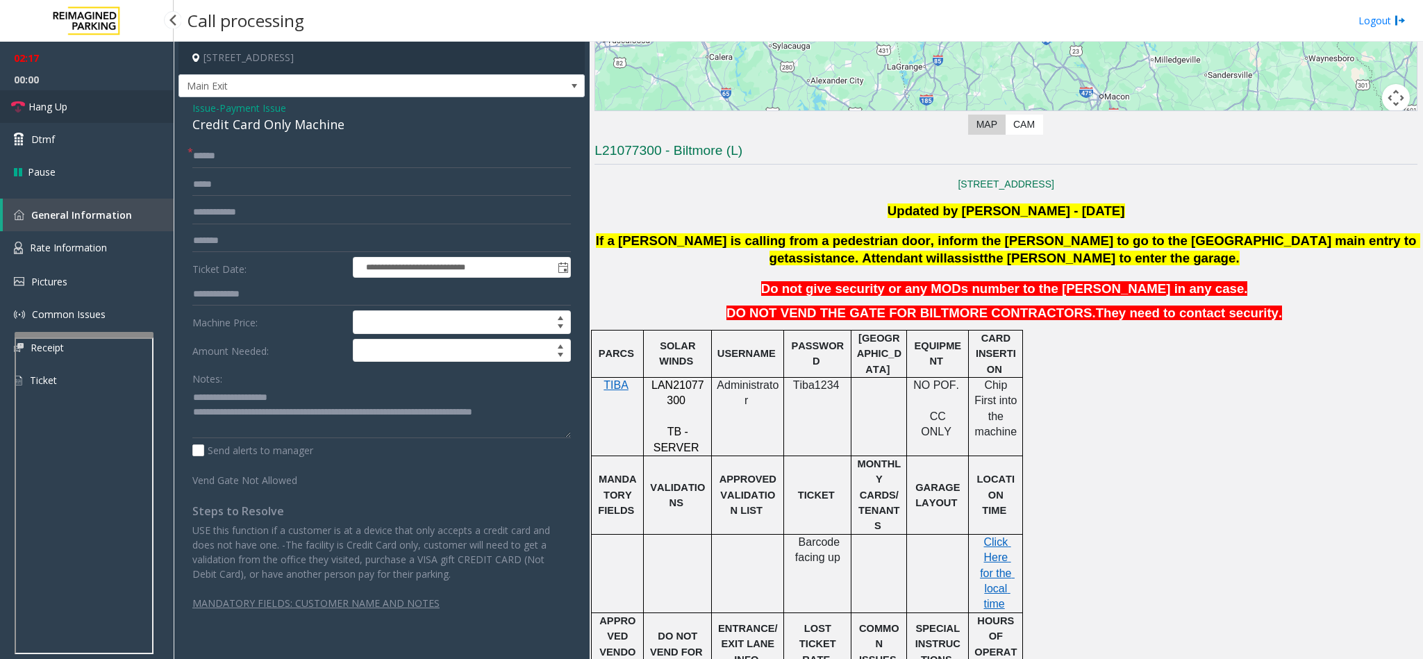
click at [76, 106] on link "Hang Up" at bounding box center [87, 106] width 174 height 33
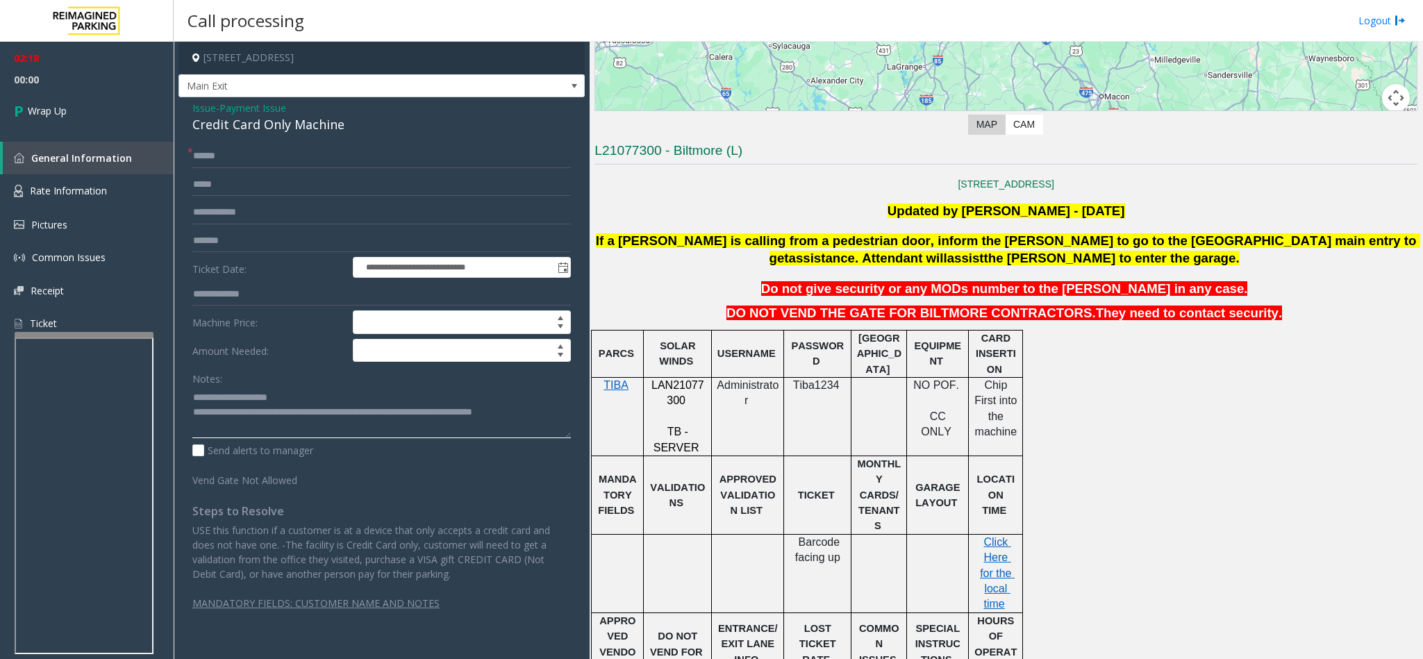
click at [306, 410] on textarea at bounding box center [381, 412] width 378 height 52
type textarea "**********"
click at [25, 119] on icon at bounding box center [21, 110] width 14 height 23
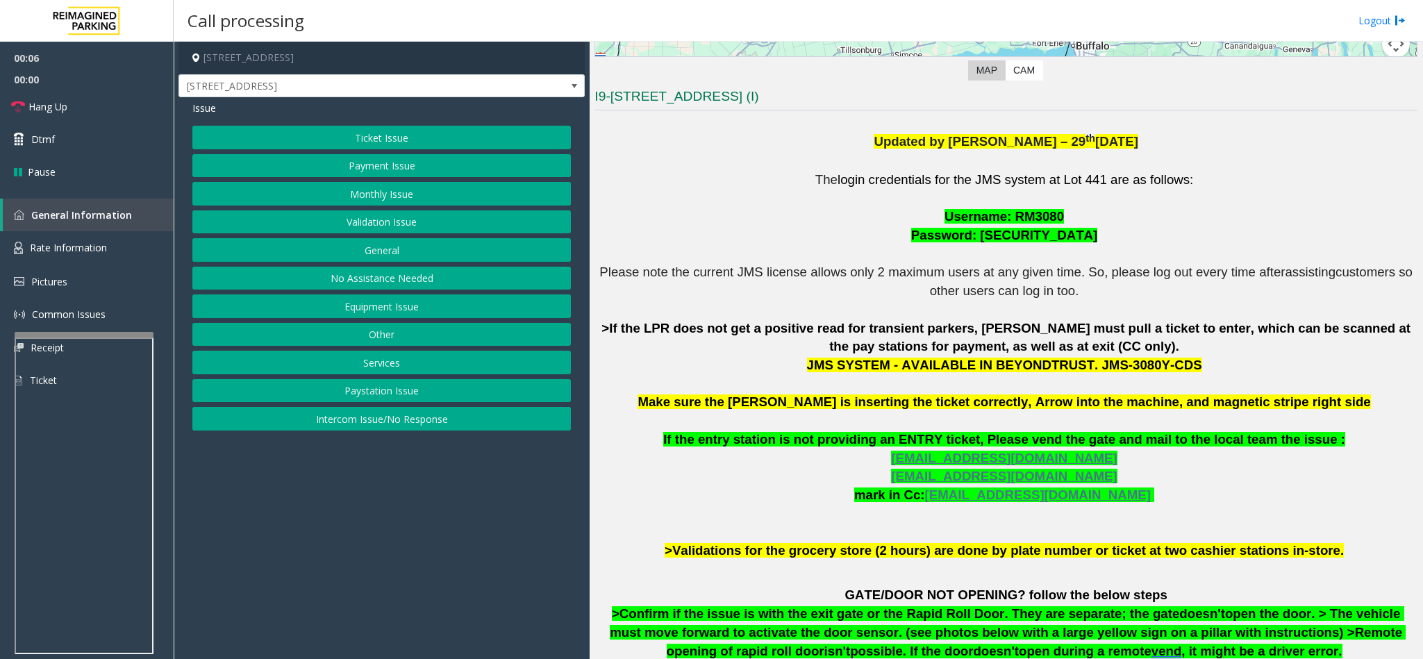
scroll to position [240, 0]
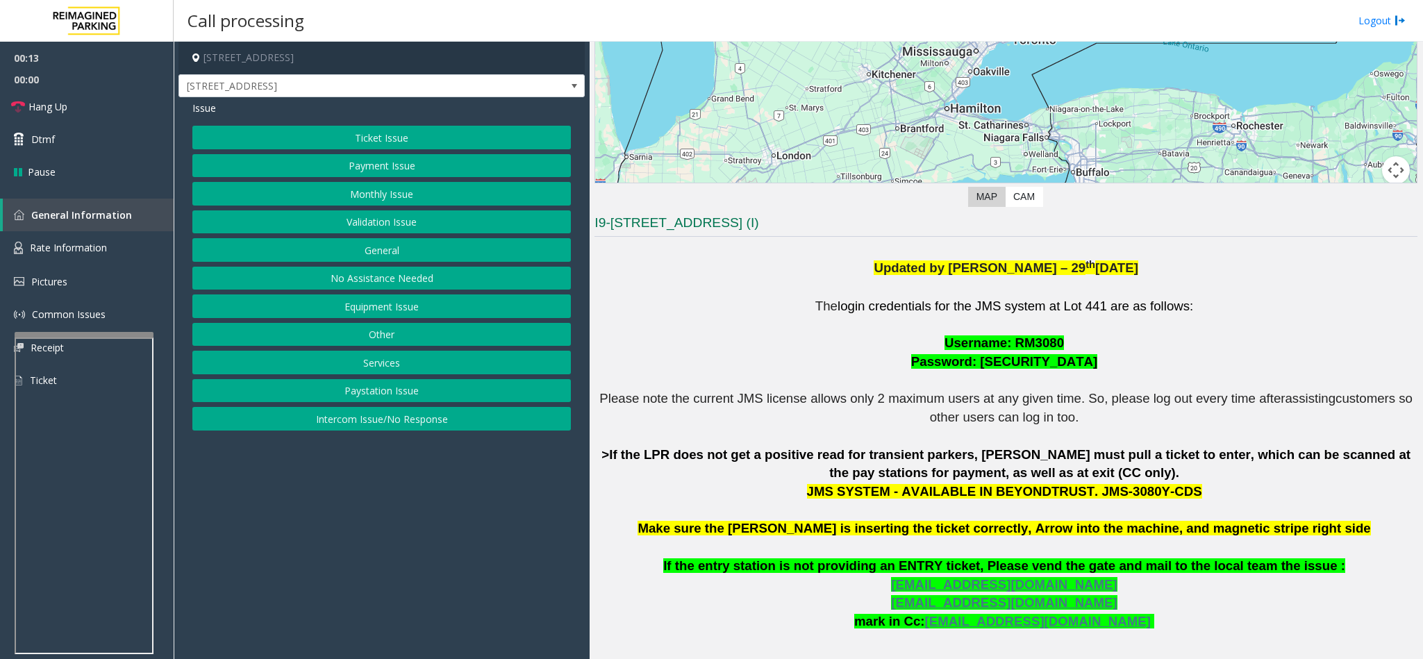
click at [411, 419] on button "Intercom Issue/No Response" at bounding box center [381, 419] width 378 height 24
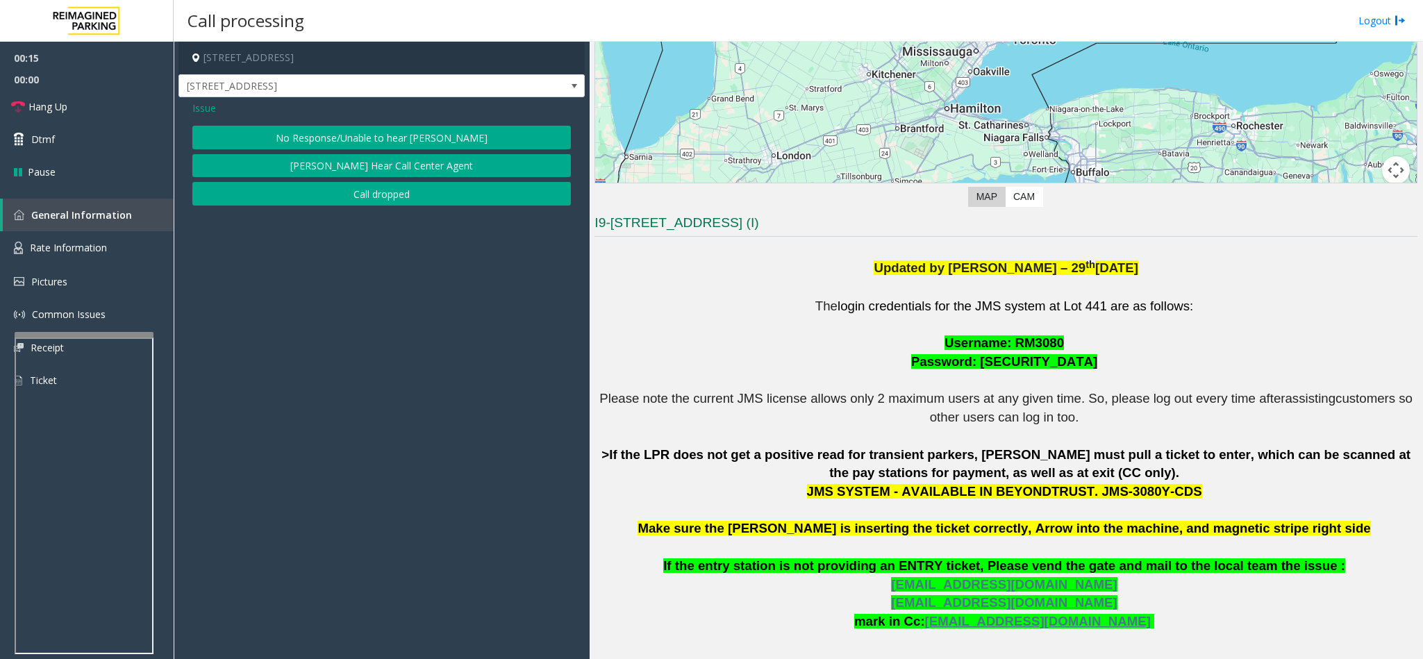
click at [426, 140] on button "No Response/Unable to hear [PERSON_NAME]" at bounding box center [381, 138] width 378 height 24
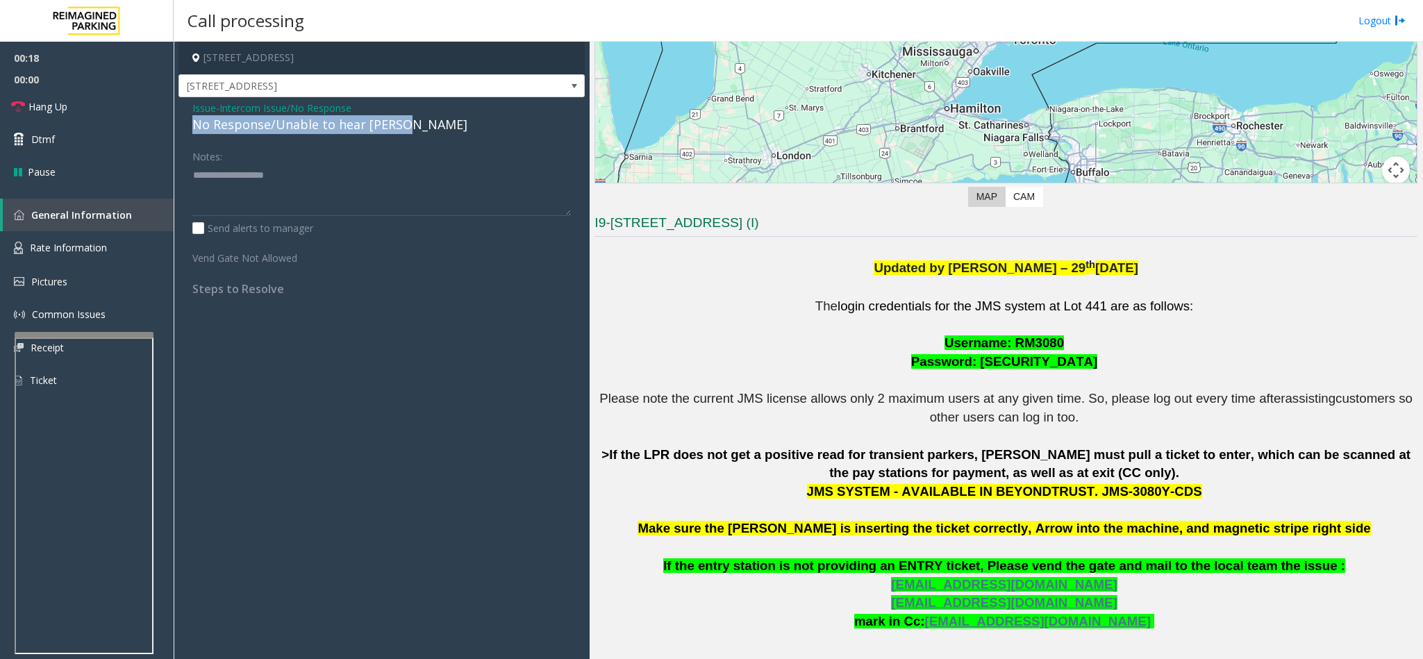
drag, startPoint x: 400, startPoint y: 126, endPoint x: 187, endPoint y: 130, distance: 212.5
click at [187, 130] on div "Issue - Intercom Issue/No Response No Response/Unable to hear parker Notes: Sen…" at bounding box center [381, 203] width 406 height 212
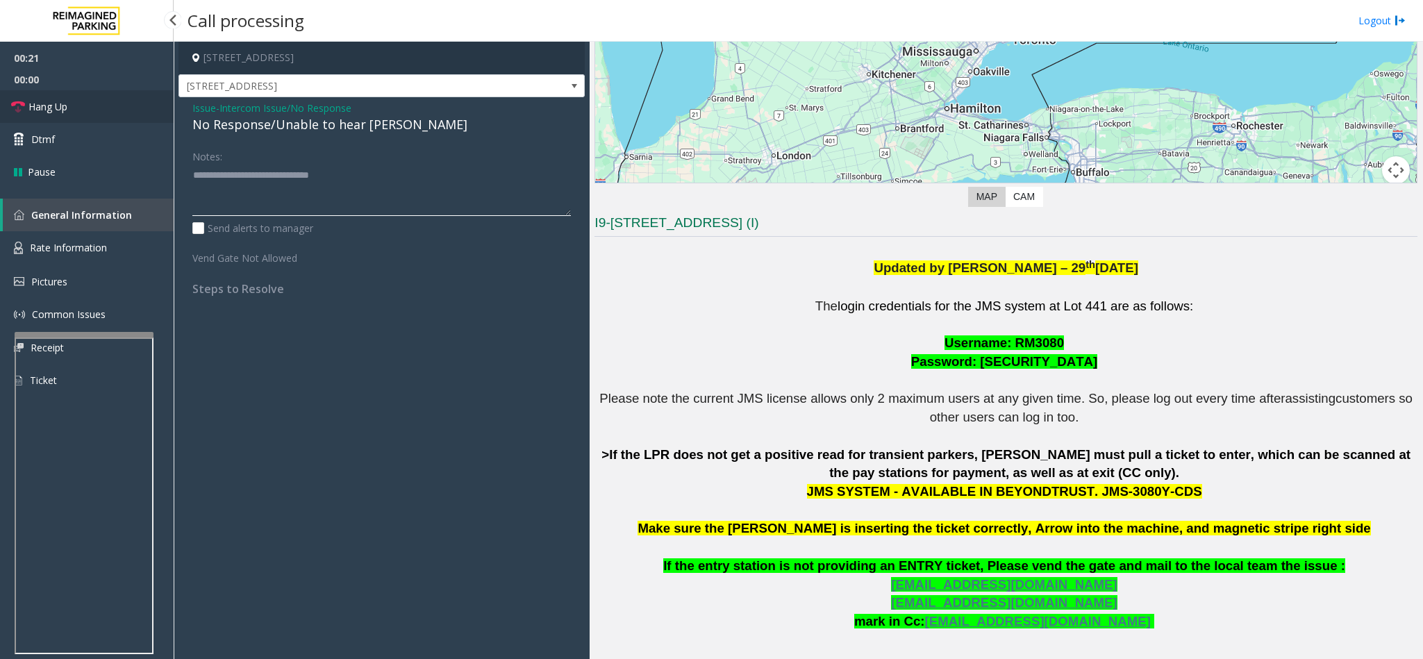
type textarea "**********"
click at [67, 117] on link "Hang Up" at bounding box center [87, 106] width 174 height 33
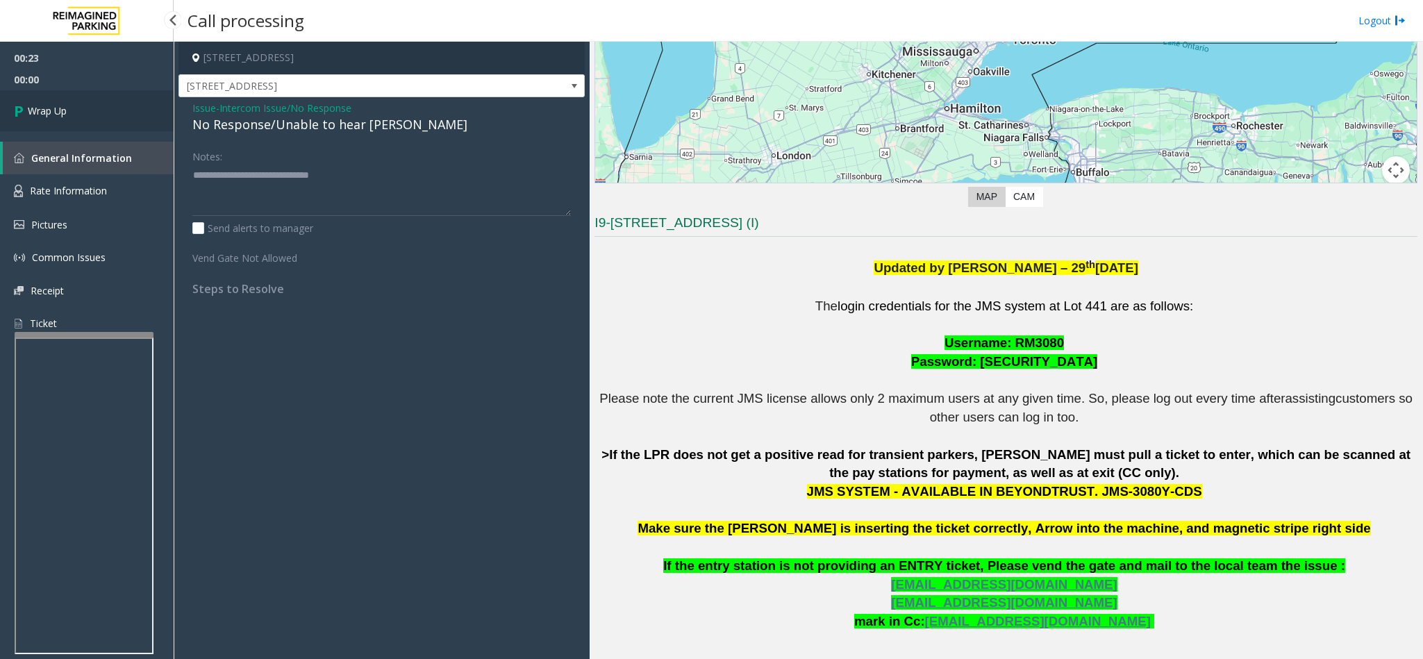
click at [40, 105] on span "Wrap Up" at bounding box center [47, 110] width 39 height 15
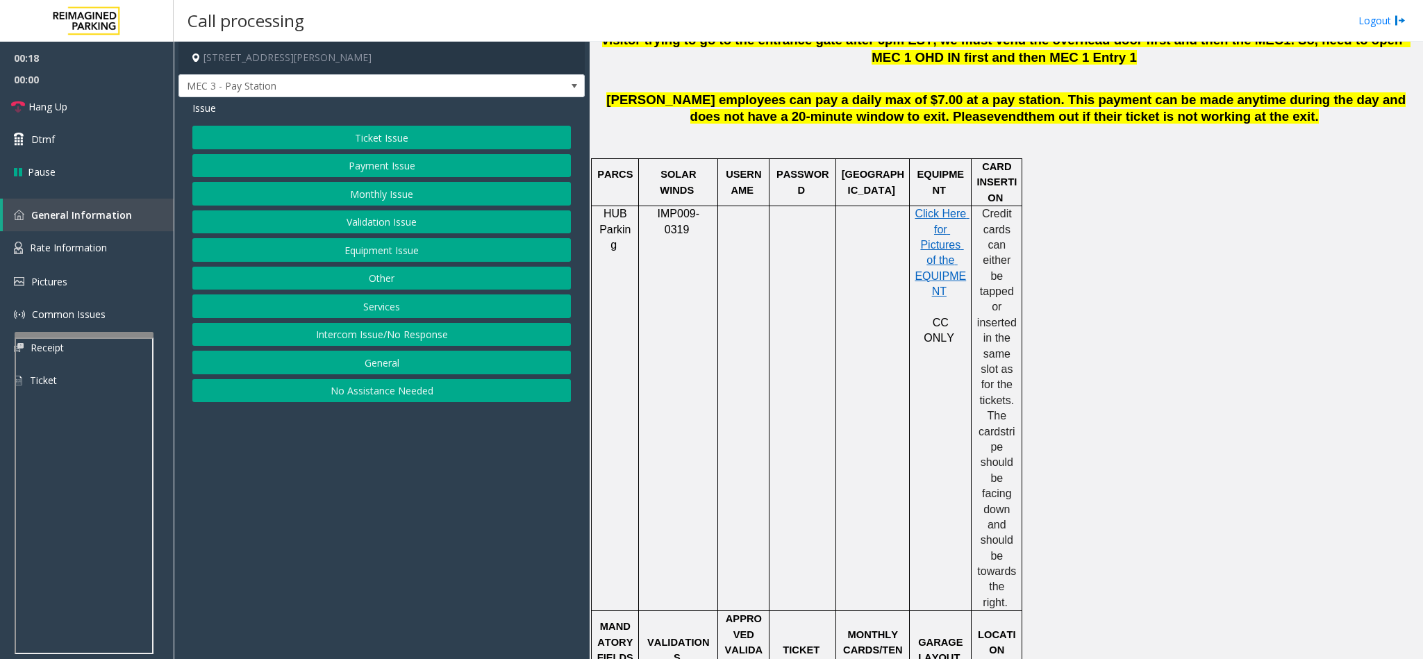
scroll to position [729, 0]
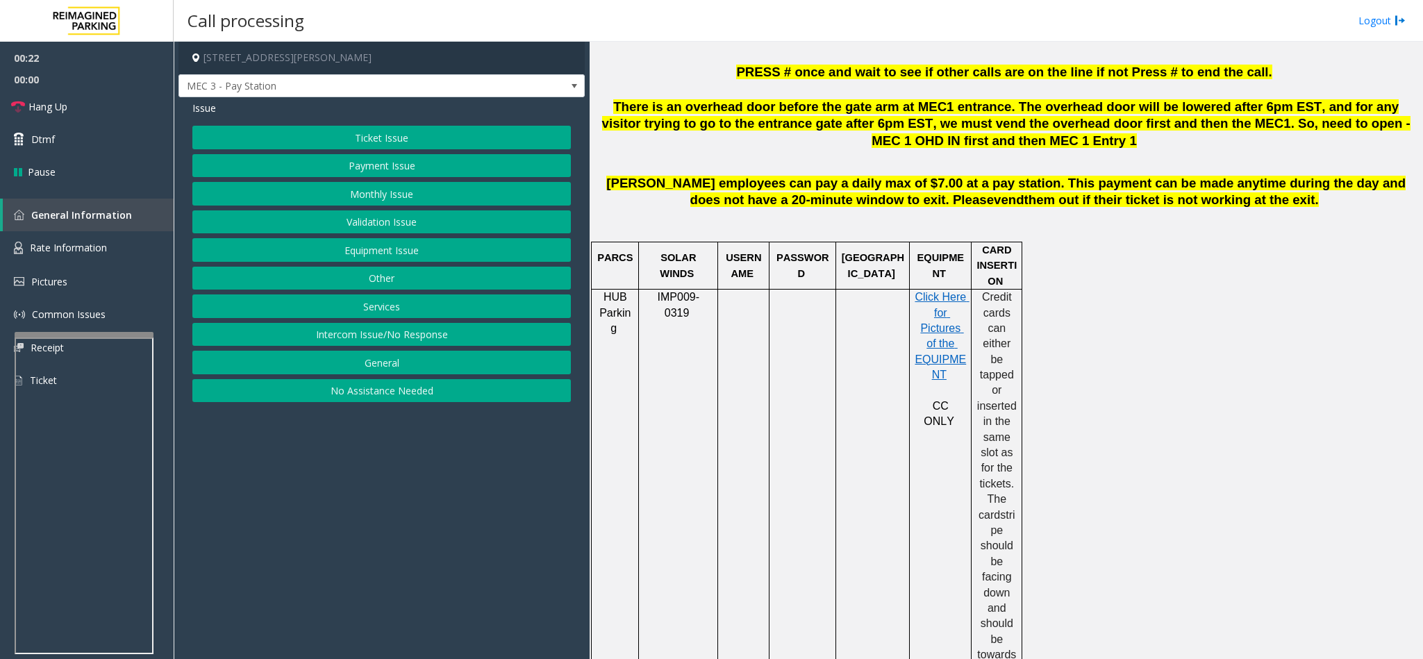
click at [394, 135] on button "Ticket Issue" at bounding box center [381, 138] width 378 height 24
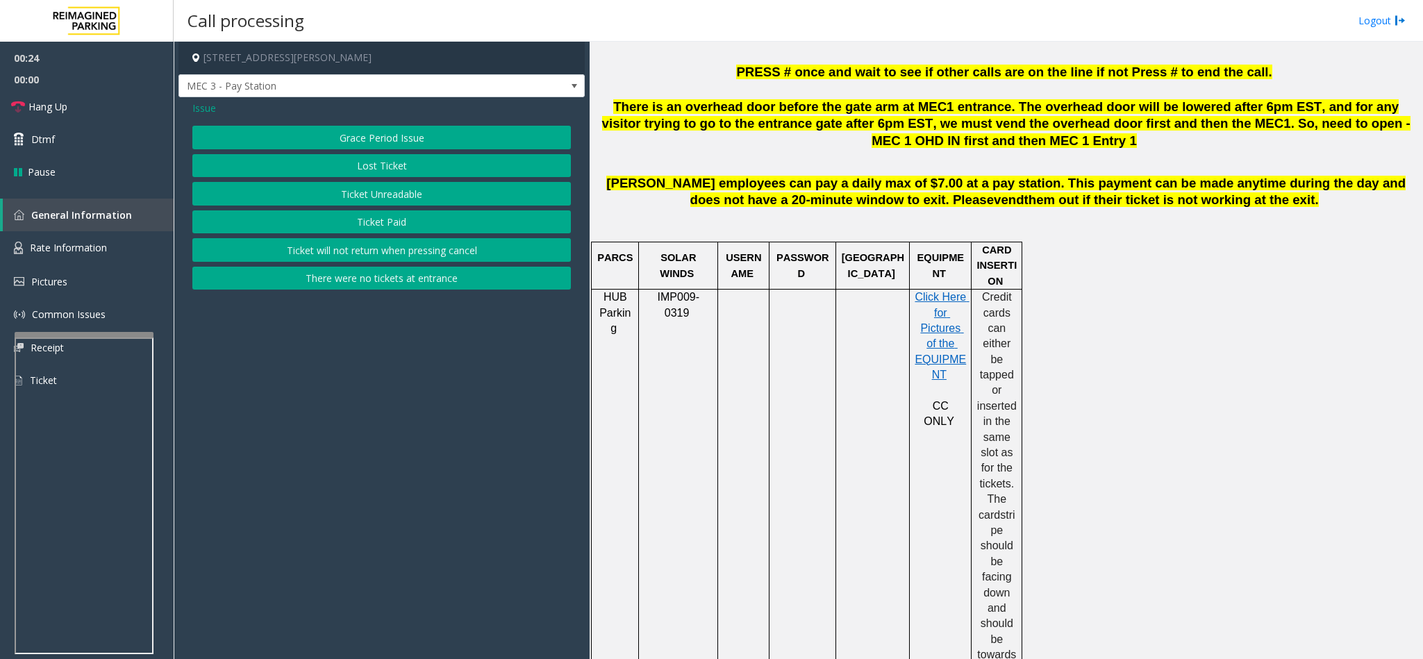
click at [424, 188] on button "Ticket Unreadable" at bounding box center [381, 194] width 378 height 24
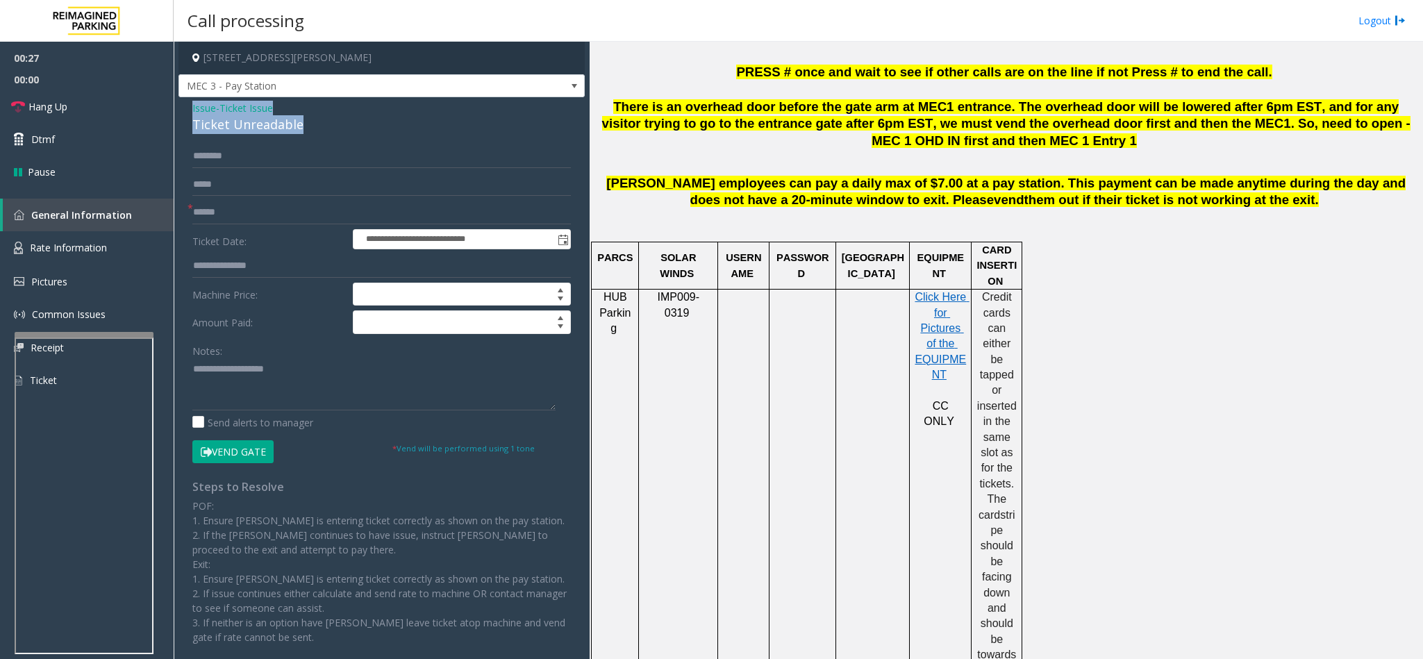
drag, startPoint x: 312, startPoint y: 124, endPoint x: 180, endPoint y: 107, distance: 133.7
click at [180, 107] on div "**********" at bounding box center [381, 392] width 406 height 590
click at [283, 385] on textarea at bounding box center [373, 384] width 363 height 52
type textarea "**********"
click at [278, 213] on input "text" at bounding box center [381, 213] width 378 height 24
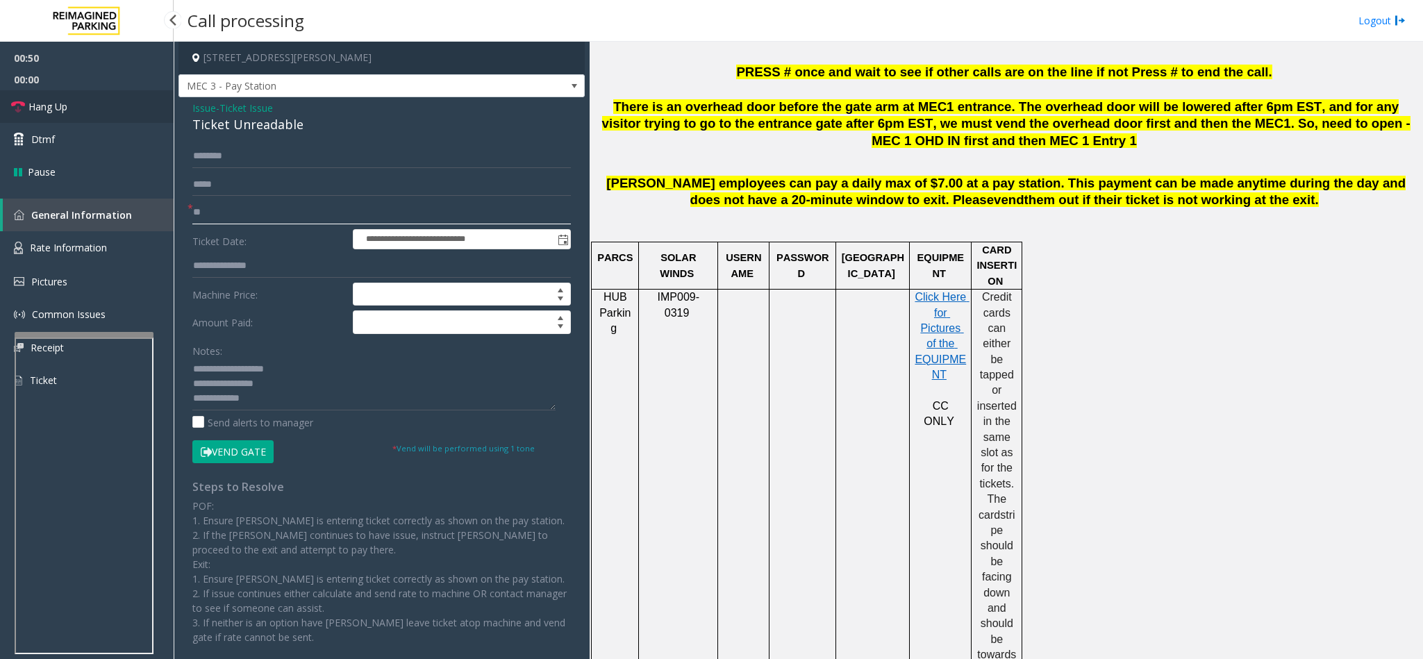
type input "**"
click at [21, 105] on icon at bounding box center [18, 107] width 14 height 14
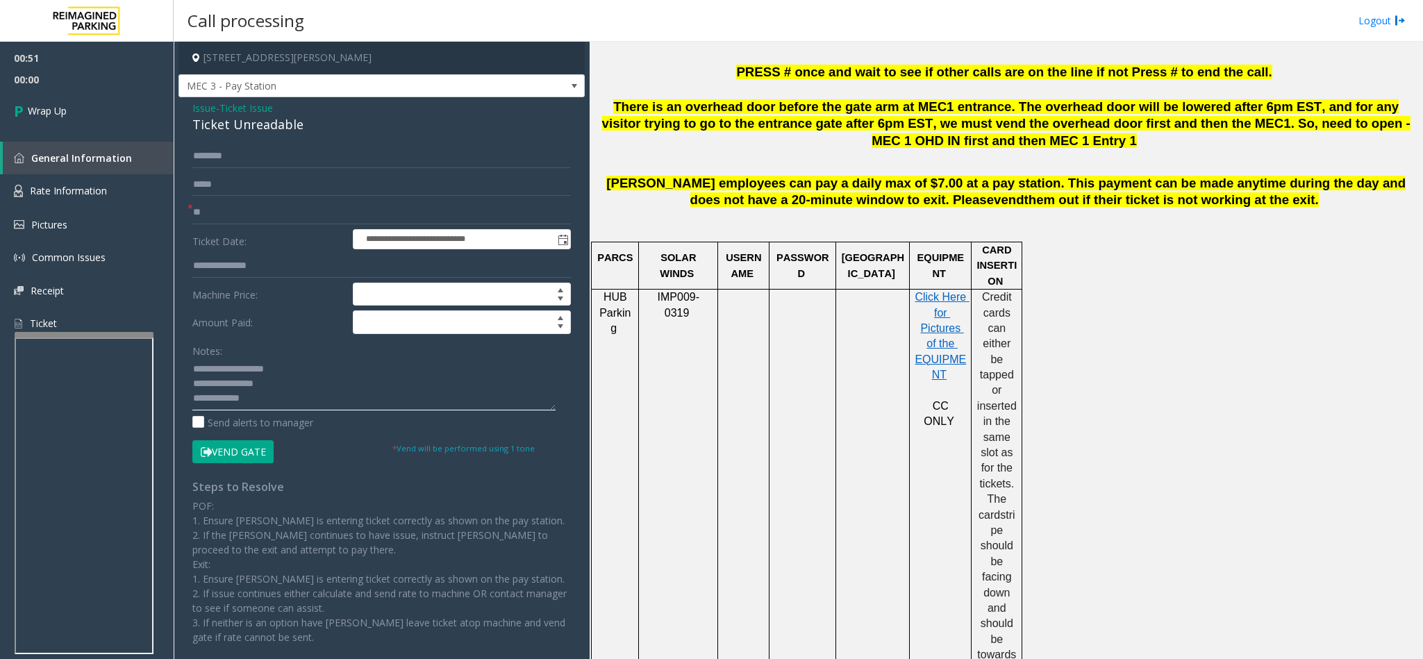
click at [274, 404] on textarea at bounding box center [373, 384] width 363 height 52
type textarea "**********"
click at [25, 110] on icon at bounding box center [21, 110] width 14 height 23
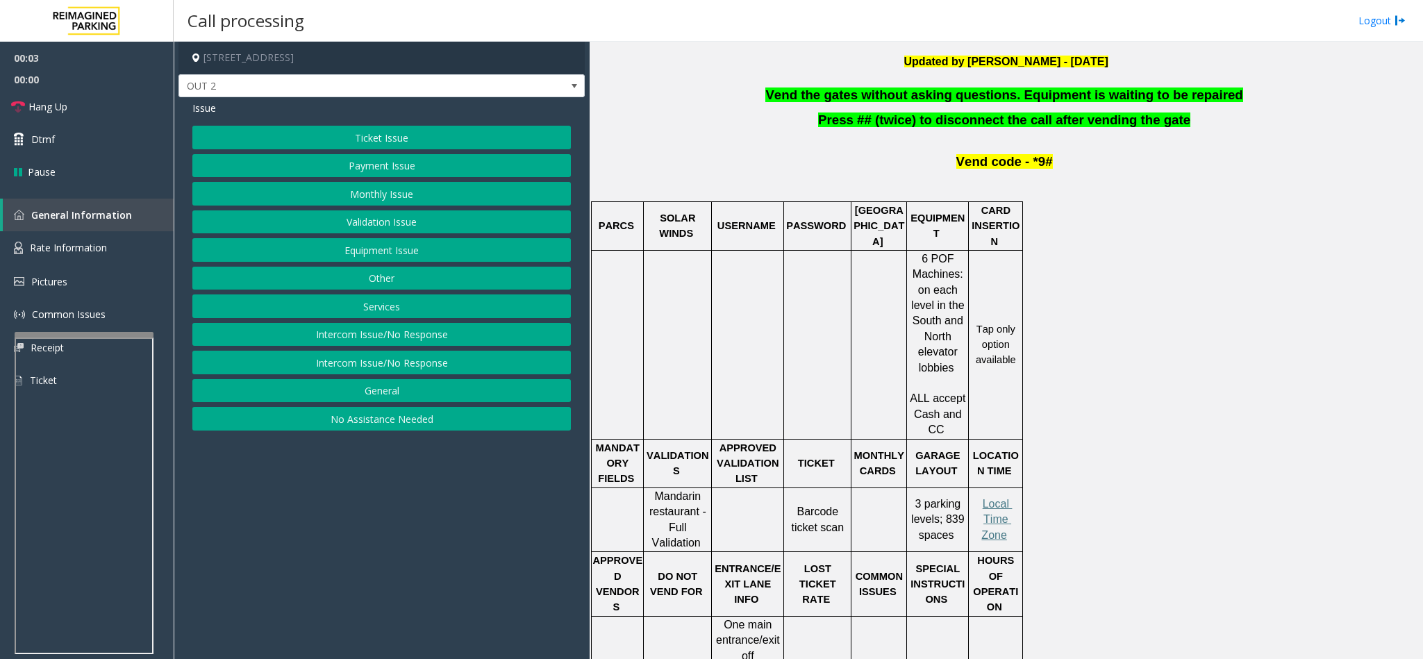
scroll to position [312, 0]
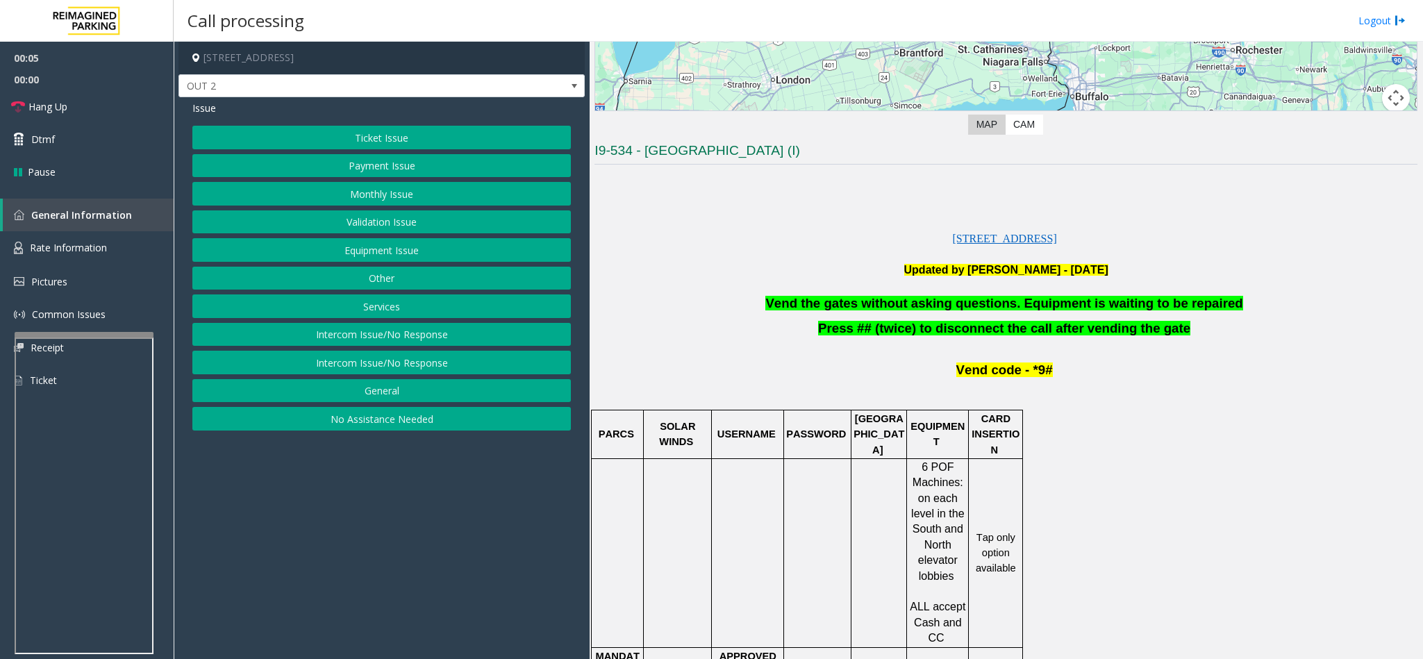
click at [410, 249] on button "Equipment Issue" at bounding box center [381, 250] width 378 height 24
click at [402, 251] on button "Gate / Door Won't Open" at bounding box center [381, 250] width 378 height 24
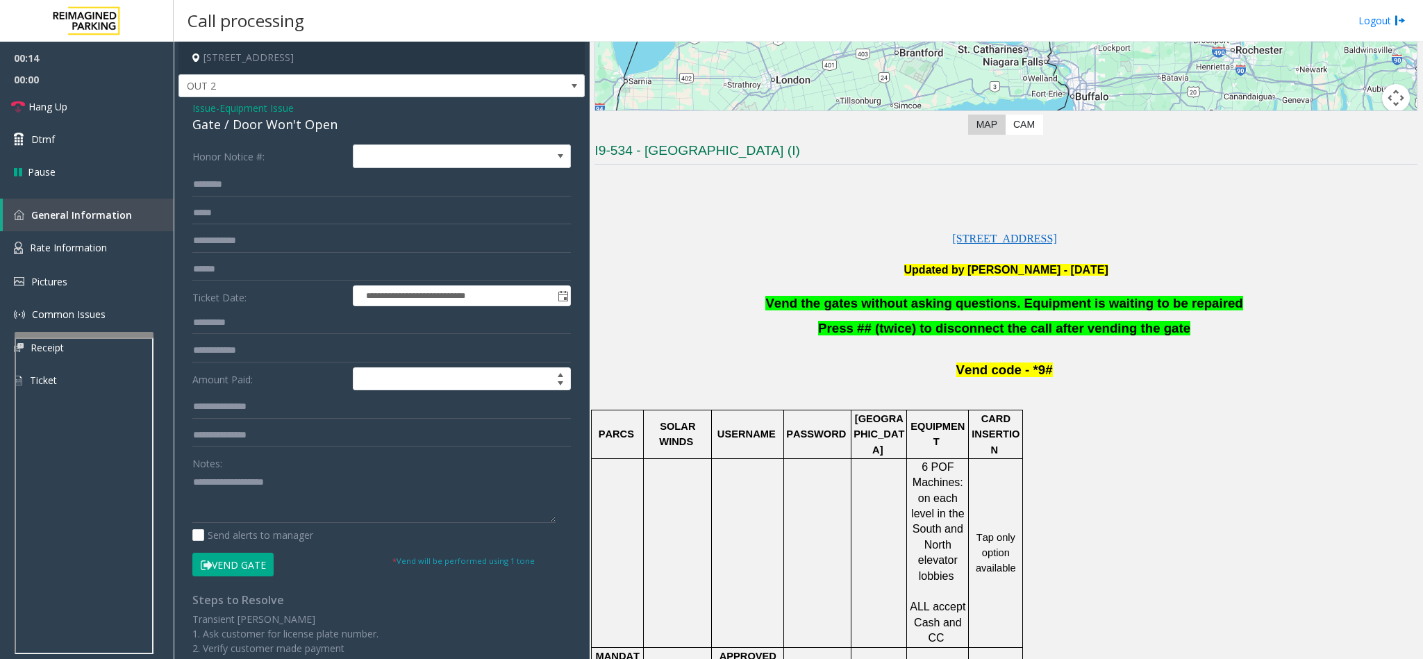
click at [1056, 310] on span "Vend the gates without asking questions. Equipment is waiting to be repaired" at bounding box center [1003, 303] width 477 height 15
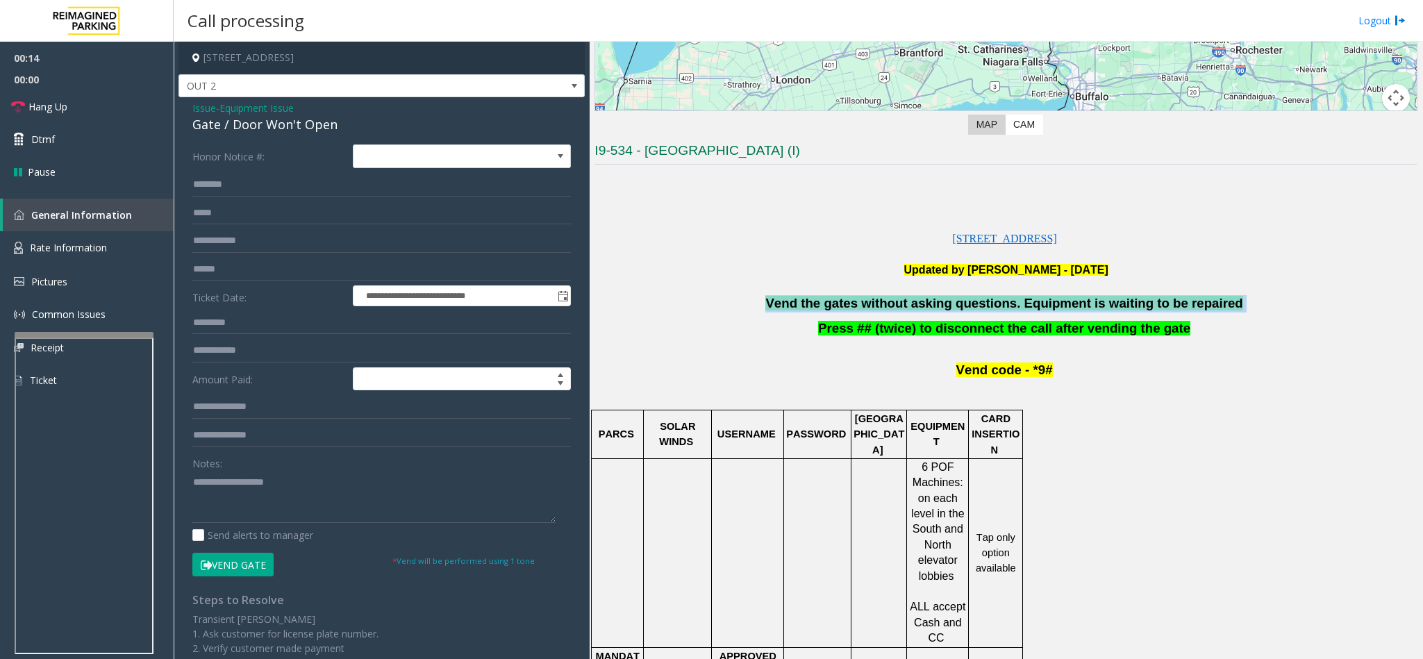
click at [1056, 310] on span "Vend the gates without asking questions. Equipment is waiting to be repaired" at bounding box center [1003, 303] width 477 height 15
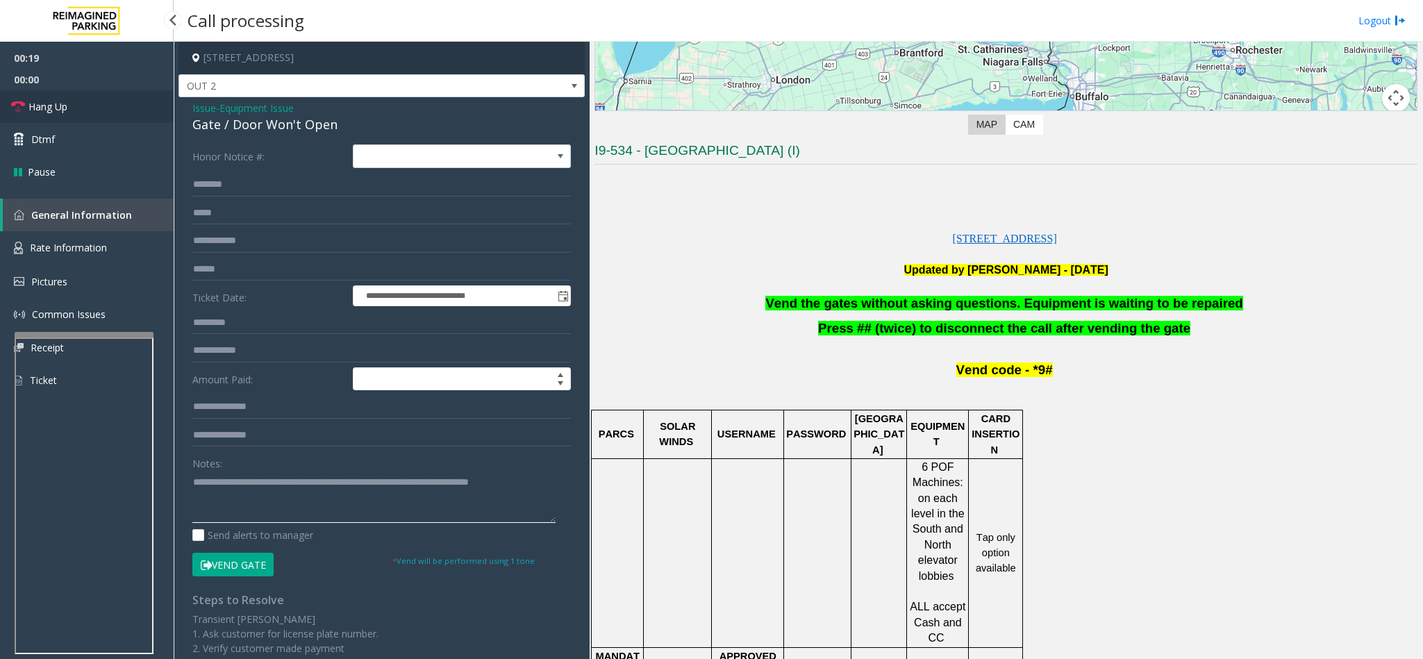
type textarea "**********"
click at [49, 113] on span "Hang Up" at bounding box center [47, 106] width 39 height 15
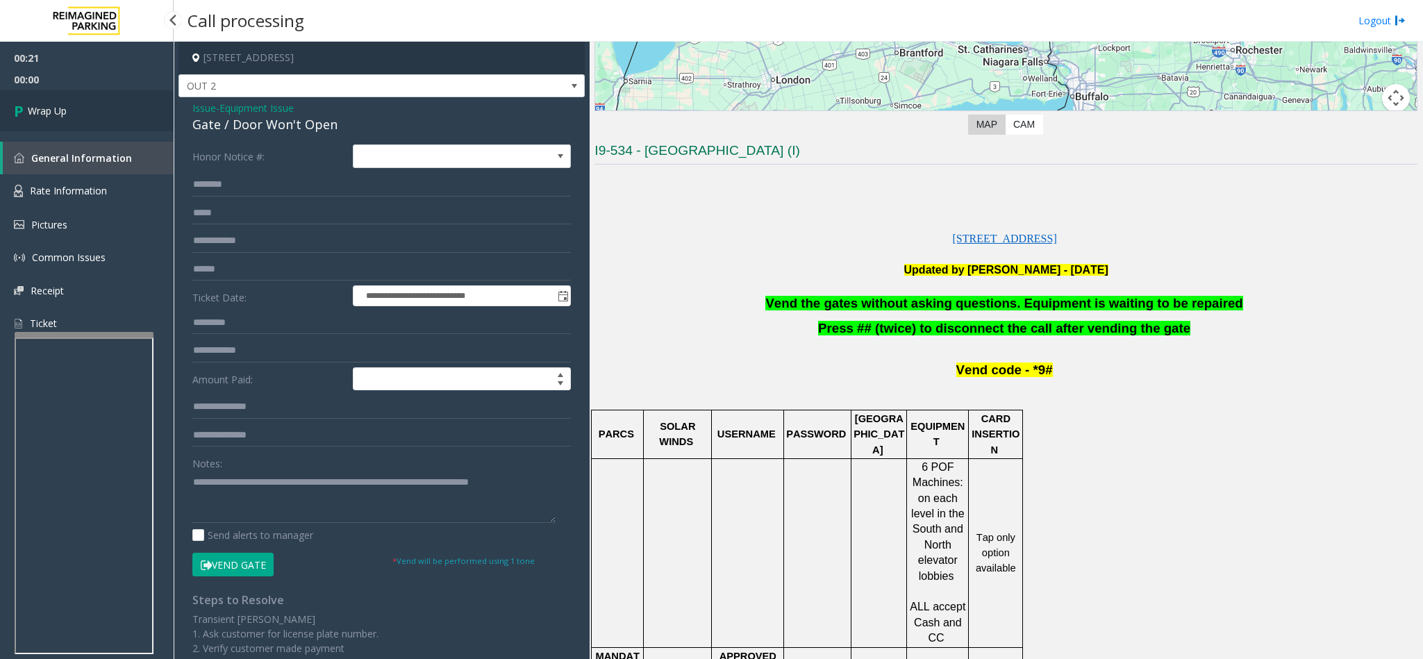
click at [49, 113] on span "Wrap Up" at bounding box center [47, 110] width 39 height 15
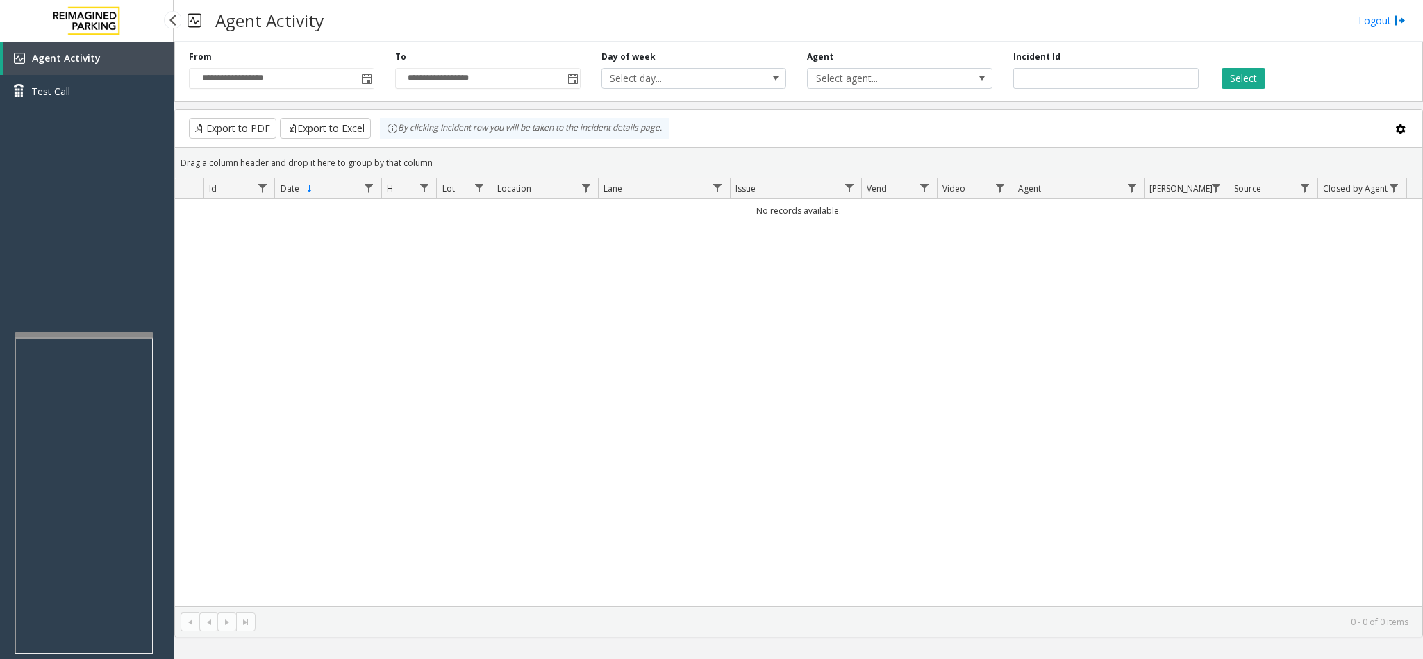
click at [752, 344] on div "No records available." at bounding box center [798, 403] width 1247 height 408
click at [351, 327] on div "No records available." at bounding box center [798, 403] width 1247 height 408
click at [388, 305] on div "No records available." at bounding box center [798, 403] width 1247 height 408
click at [238, 425] on div "No records available." at bounding box center [798, 403] width 1247 height 408
click at [488, 458] on div "No records available." at bounding box center [798, 403] width 1247 height 408
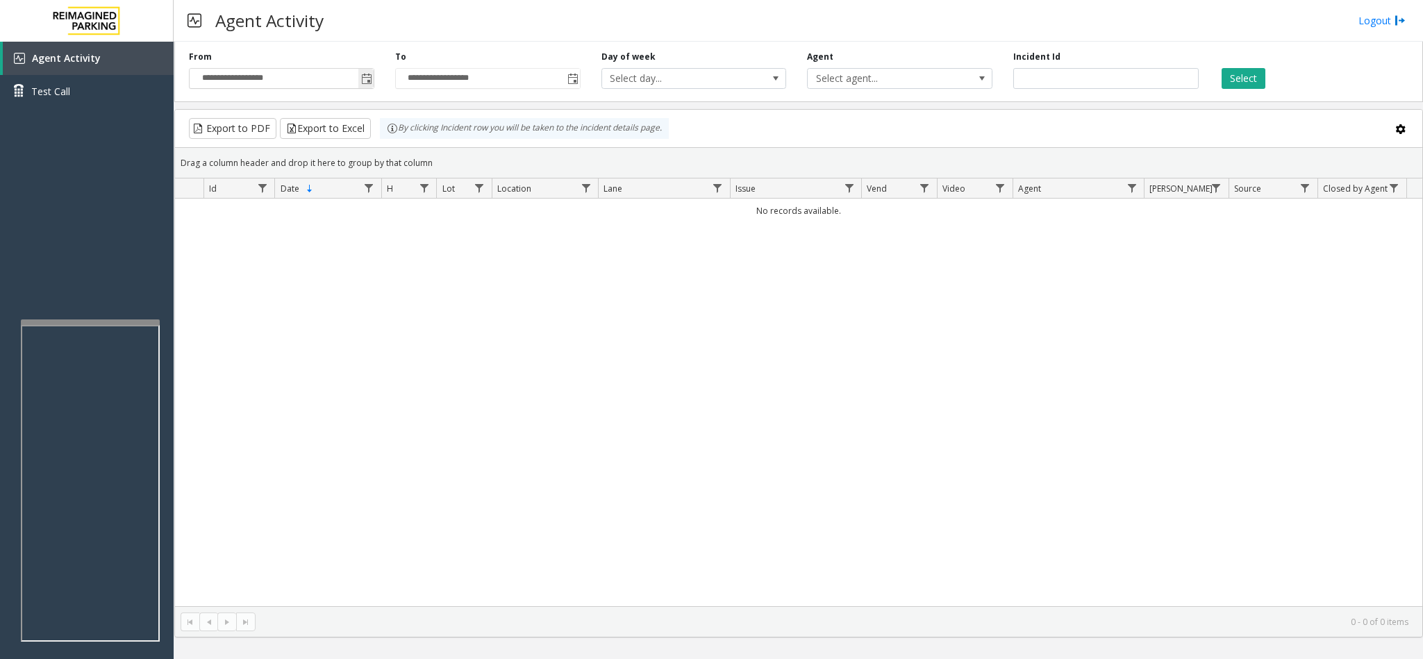
click at [365, 82] on span "Toggle popup" at bounding box center [366, 79] width 11 height 11
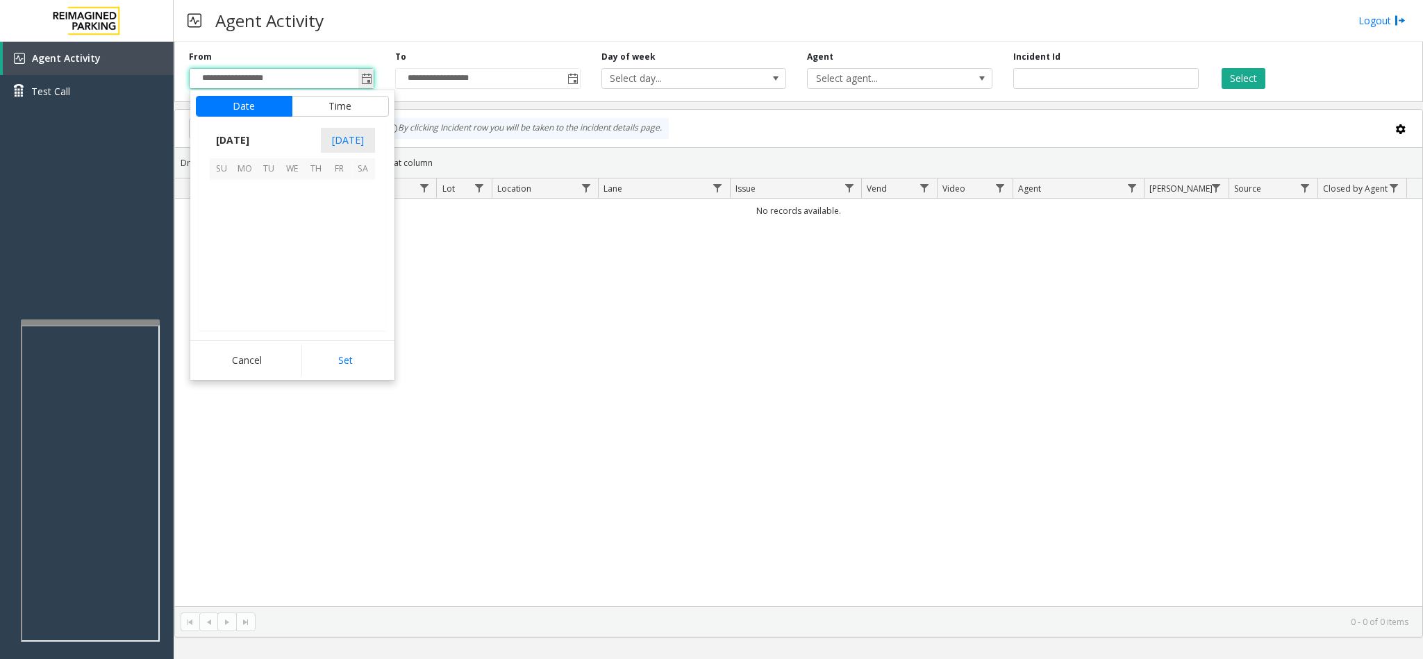
scroll to position [249114, 0]
click at [252, 201] on span "1" at bounding box center [245, 192] width 24 height 24
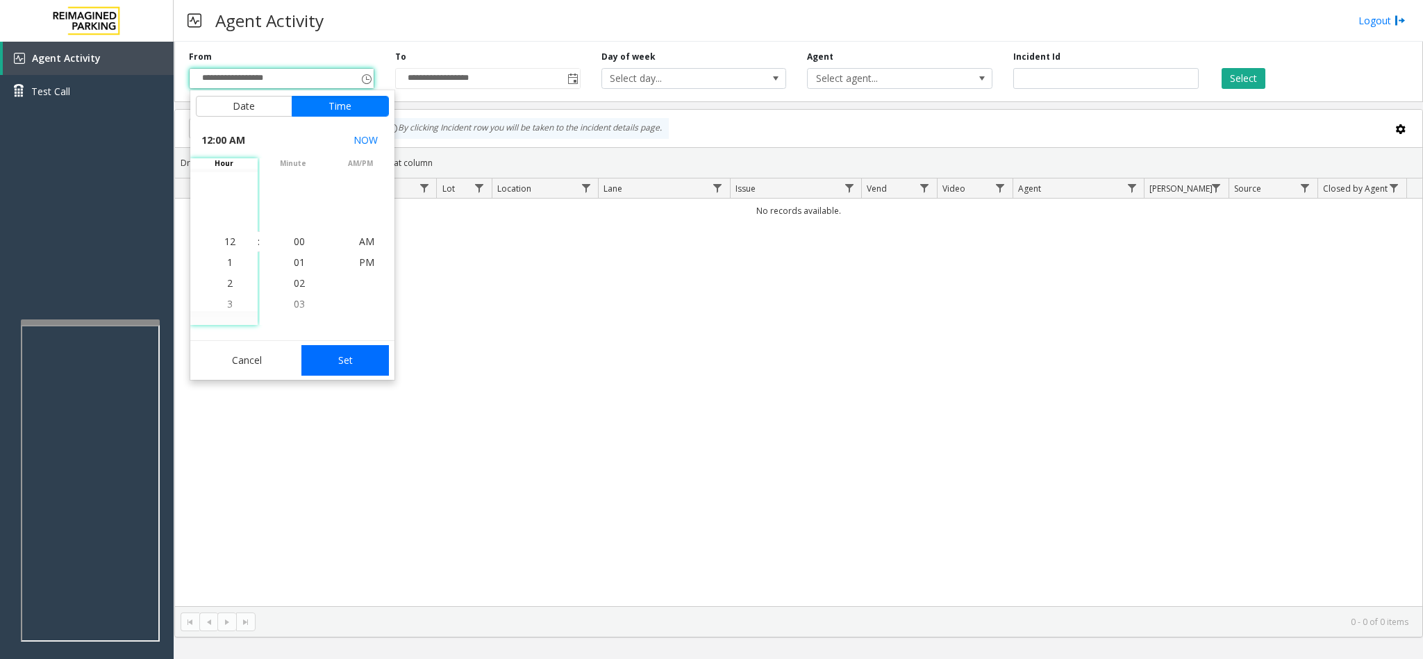
click at [377, 360] on button "Set" at bounding box center [344, 360] width 87 height 31
type input "**********"
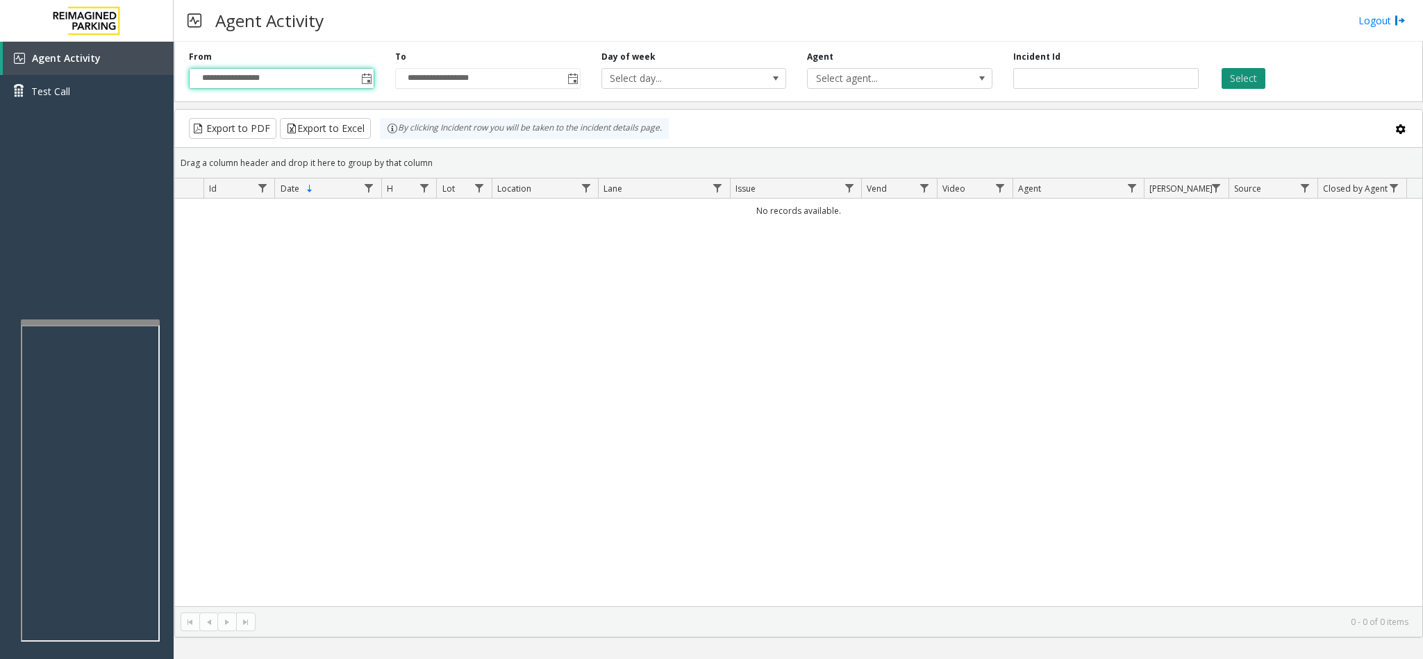
click at [1227, 71] on button "Select" at bounding box center [1243, 78] width 44 height 21
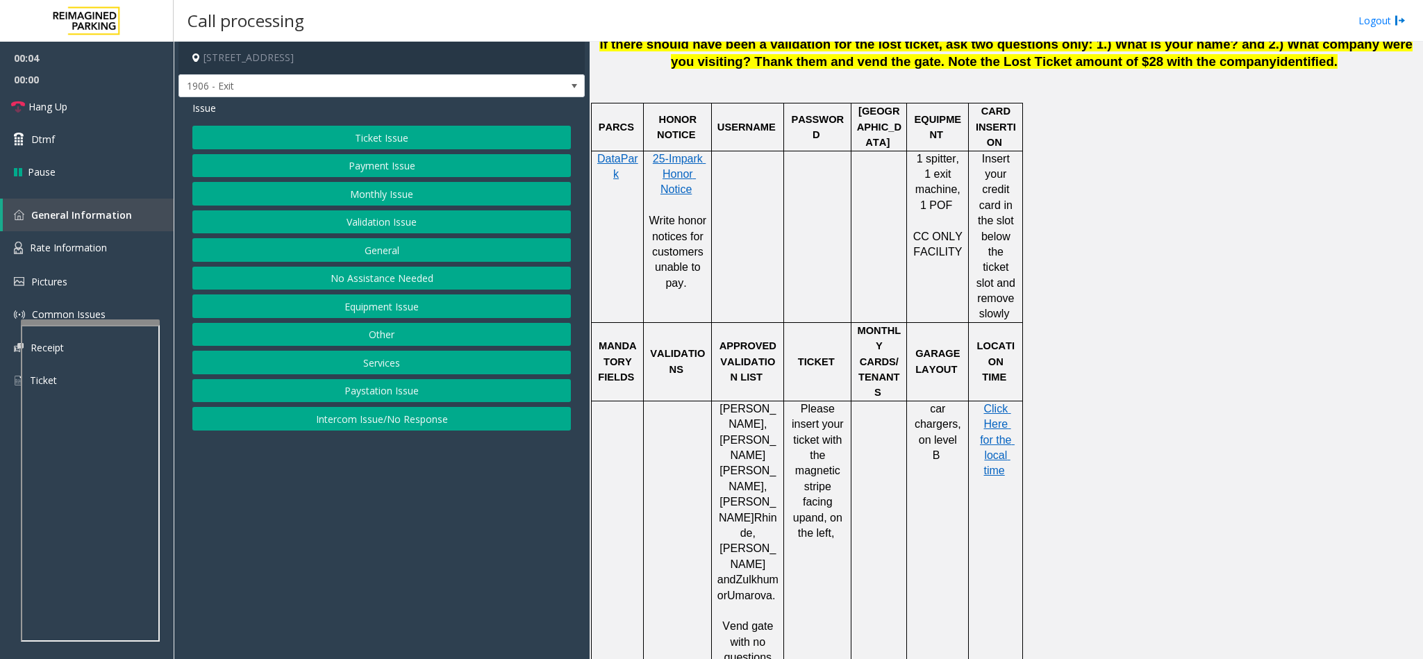
scroll to position [833, 0]
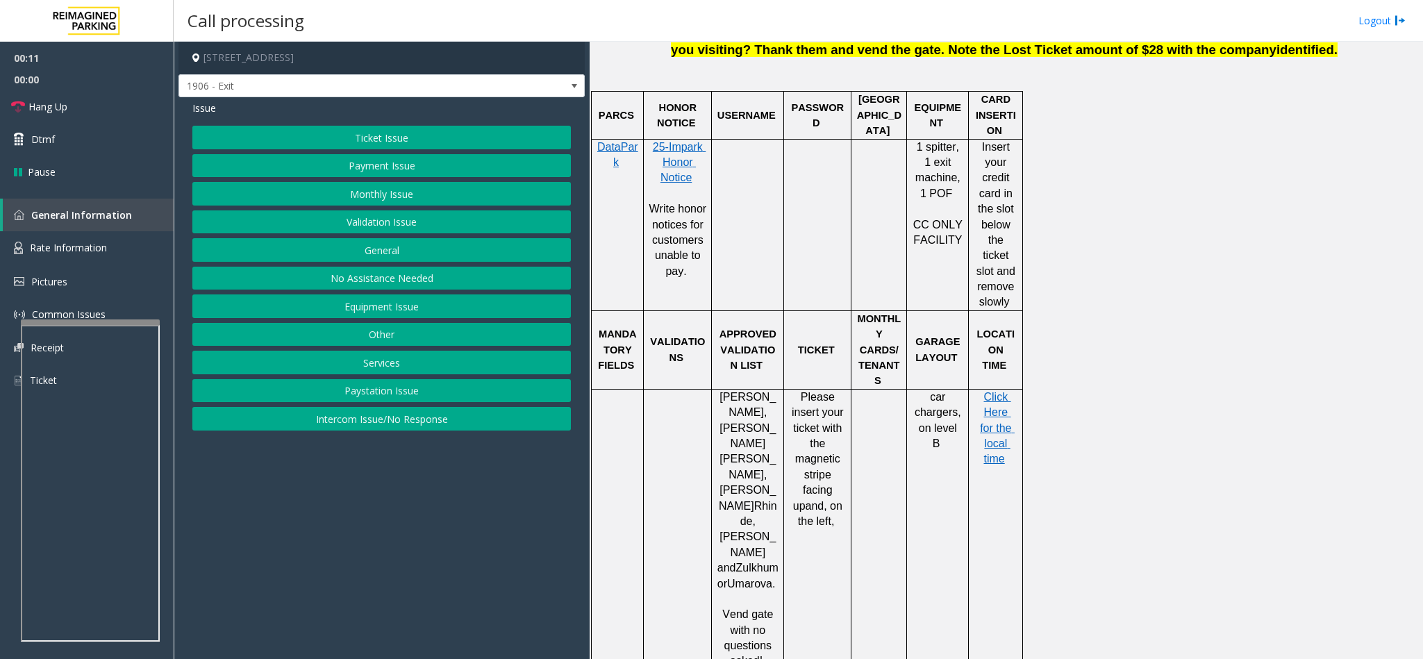
click at [294, 137] on button "Ticket Issue" at bounding box center [381, 138] width 378 height 24
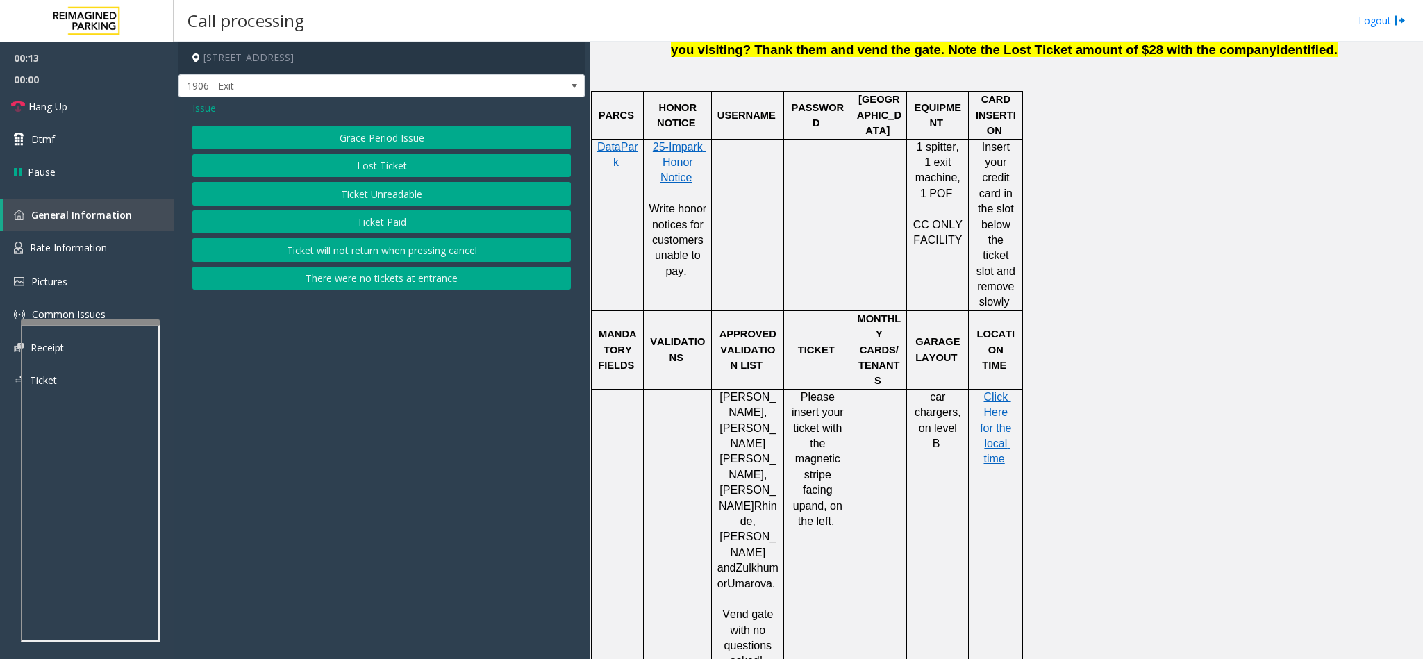
click at [357, 196] on button "Ticket Unreadable" at bounding box center [381, 194] width 378 height 24
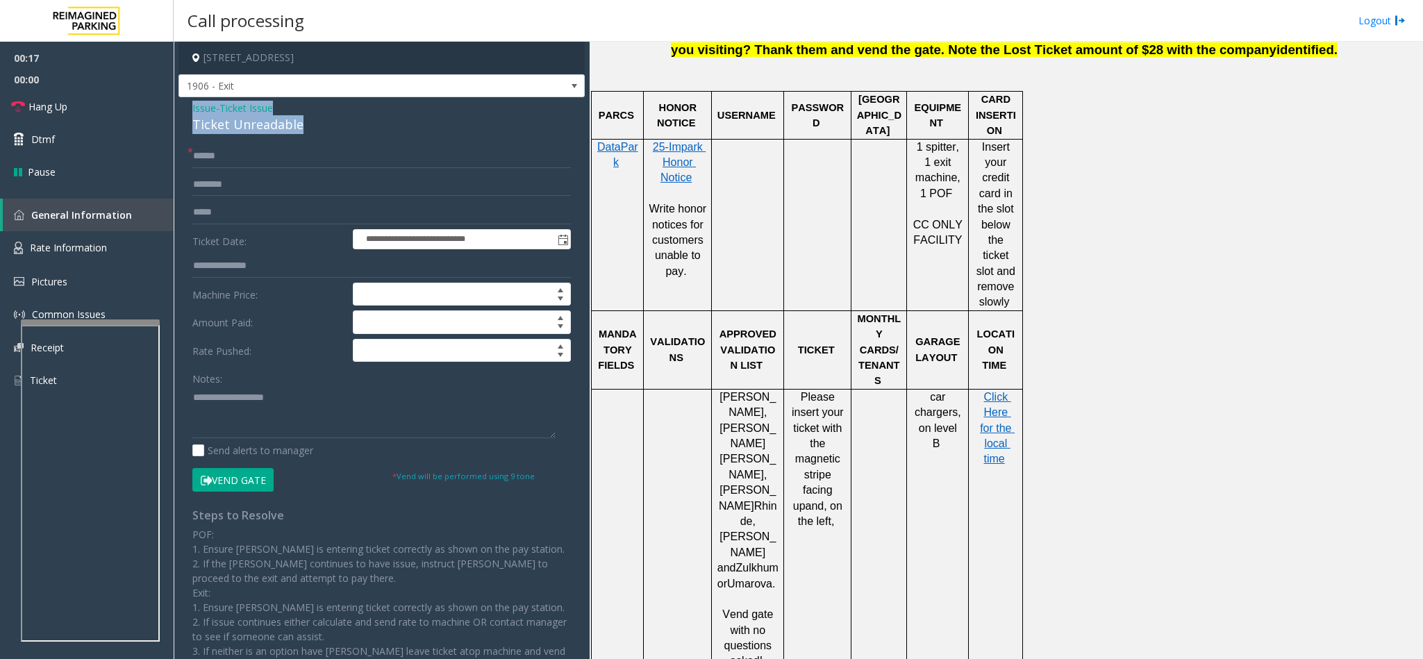
drag, startPoint x: 302, startPoint y: 121, endPoint x: 192, endPoint y: 107, distance: 111.3
click at [192, 107] on div "Issue - Ticket Issue Ticket Unreadable" at bounding box center [381, 117] width 378 height 33
type textarea "**********"
click at [51, 108] on span "Hang Up" at bounding box center [47, 106] width 39 height 15
click at [217, 144] on input "text" at bounding box center [381, 156] width 378 height 24
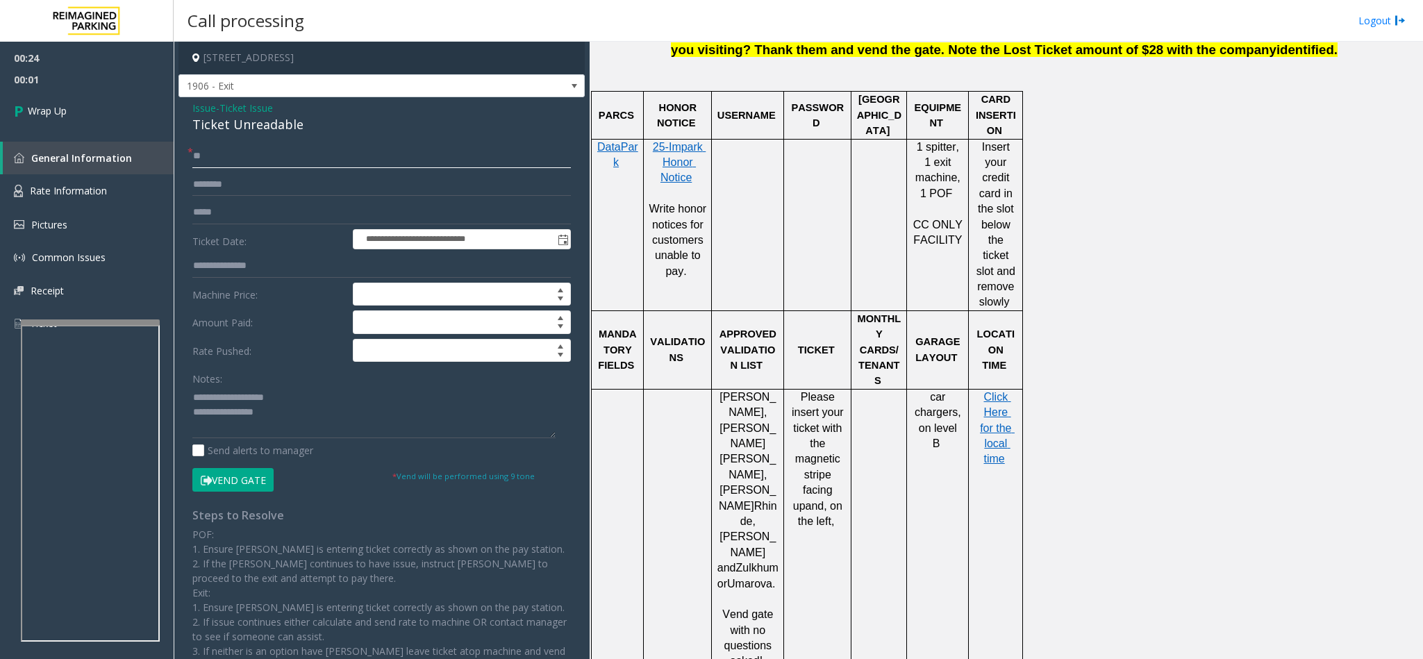
type input "**"
click at [286, 410] on textarea at bounding box center [373, 412] width 363 height 52
type textarea "**********"
click at [30, 115] on span "Wrap Up" at bounding box center [47, 110] width 39 height 15
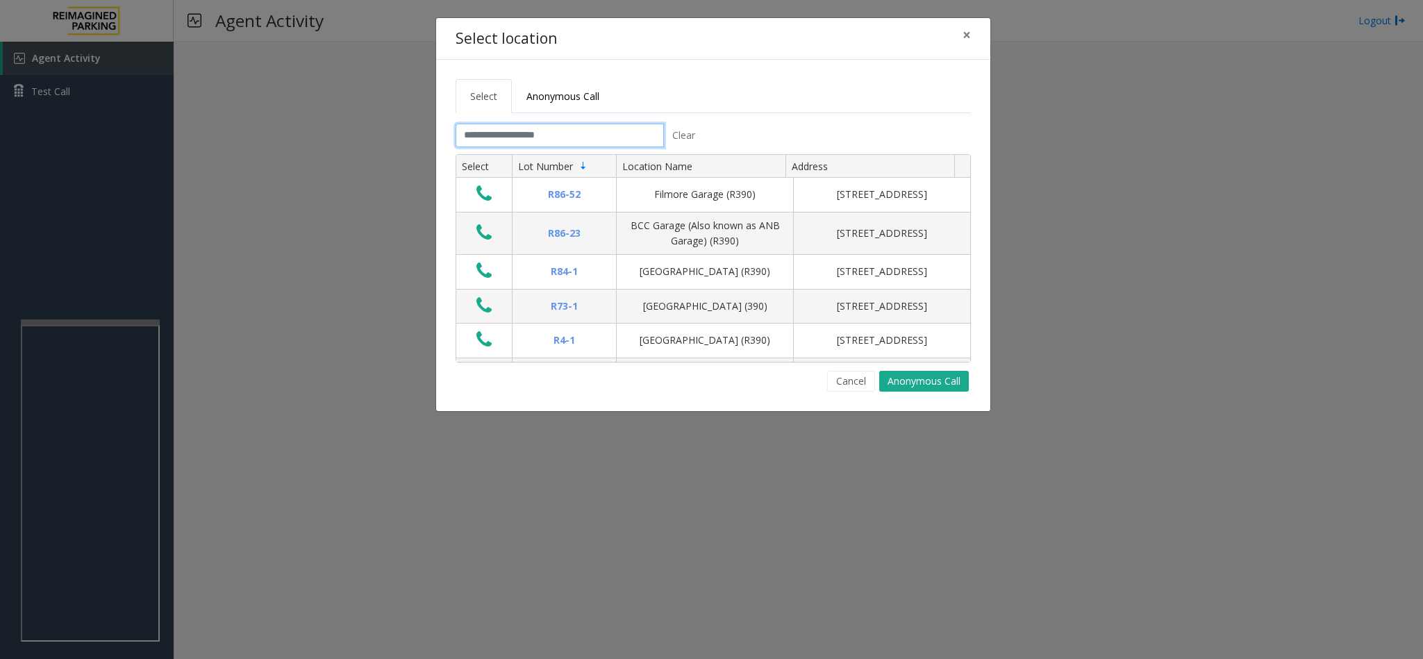
click at [582, 142] on input "text" at bounding box center [560, 136] width 208 height 24
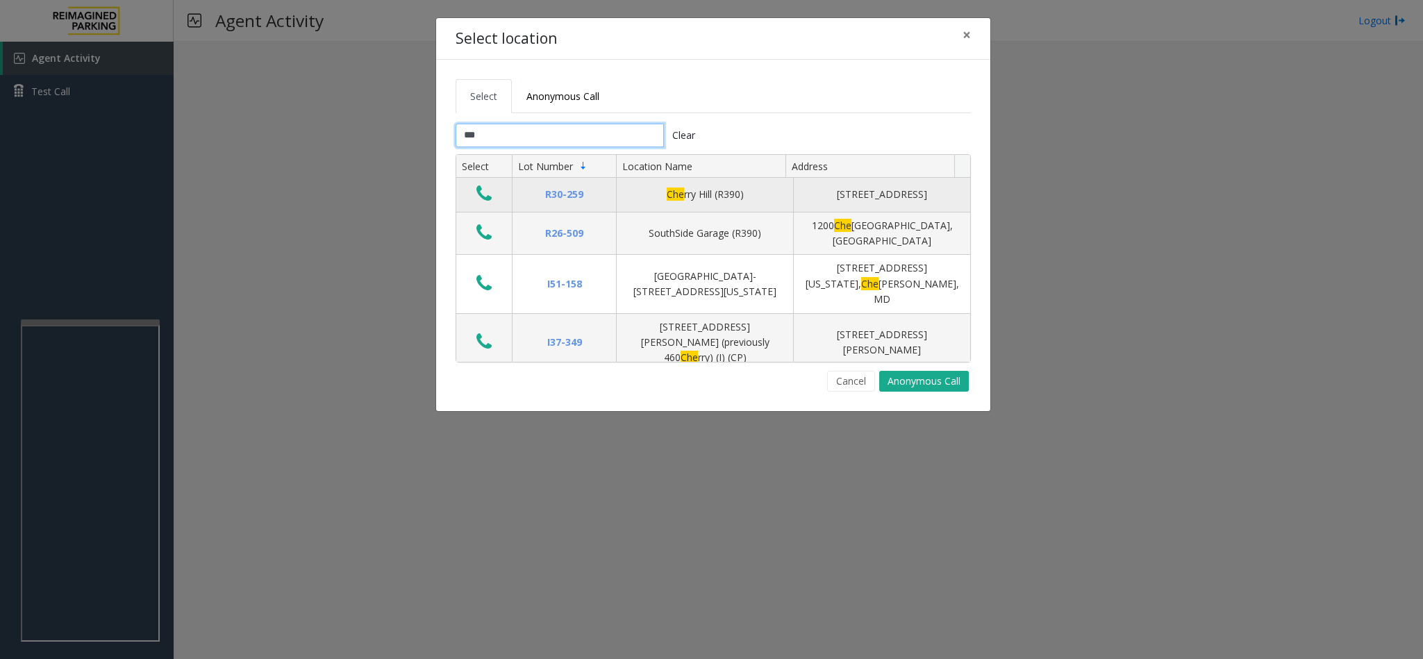
type input "***"
click at [475, 190] on button "Data table" at bounding box center [484, 194] width 24 height 22
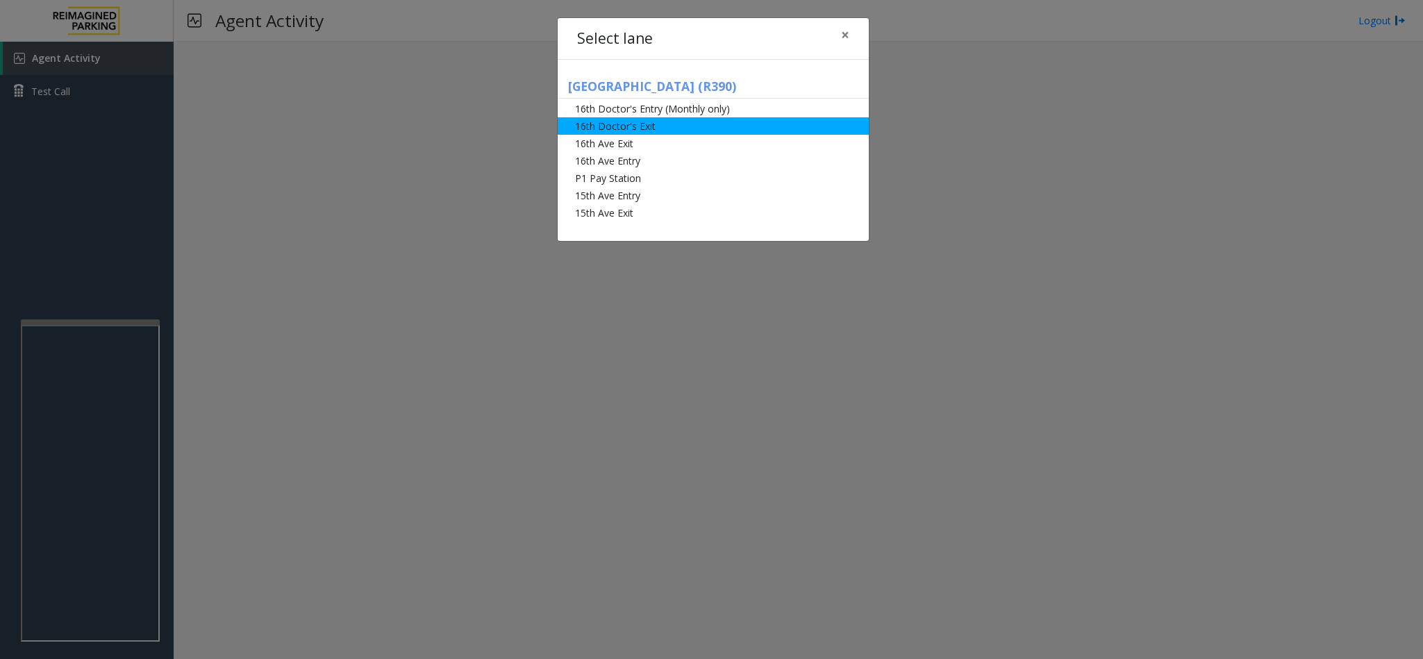
click at [642, 127] on li "16th Doctor's Exit" at bounding box center [713, 125] width 311 height 17
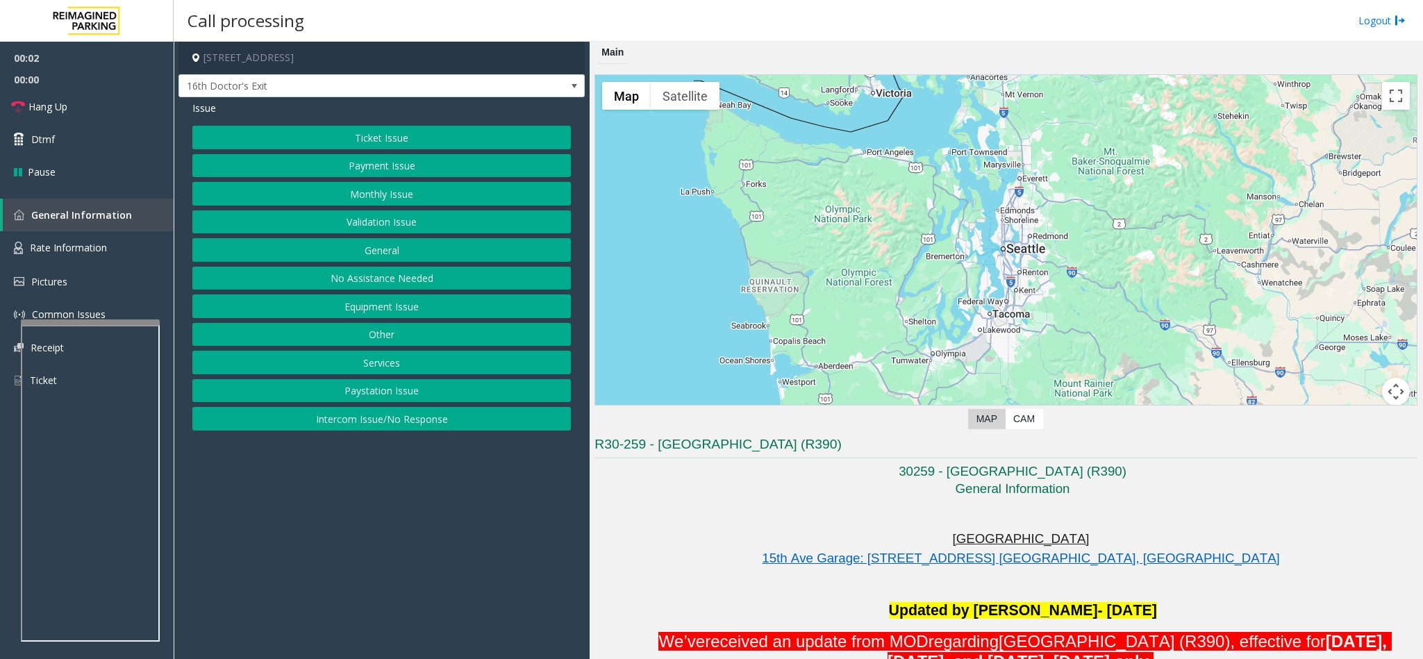
click at [376, 194] on button "Monthly Issue" at bounding box center [381, 194] width 378 height 24
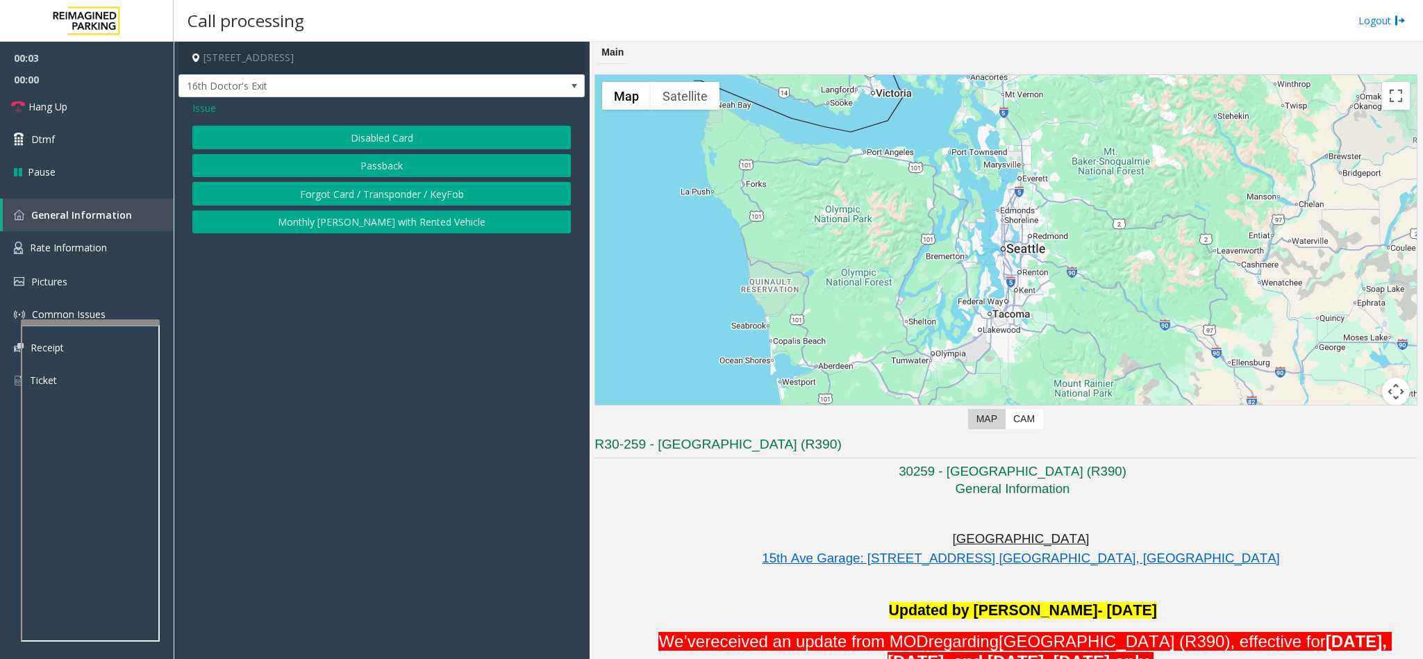
click at [397, 138] on button "Disabled Card" at bounding box center [381, 138] width 378 height 24
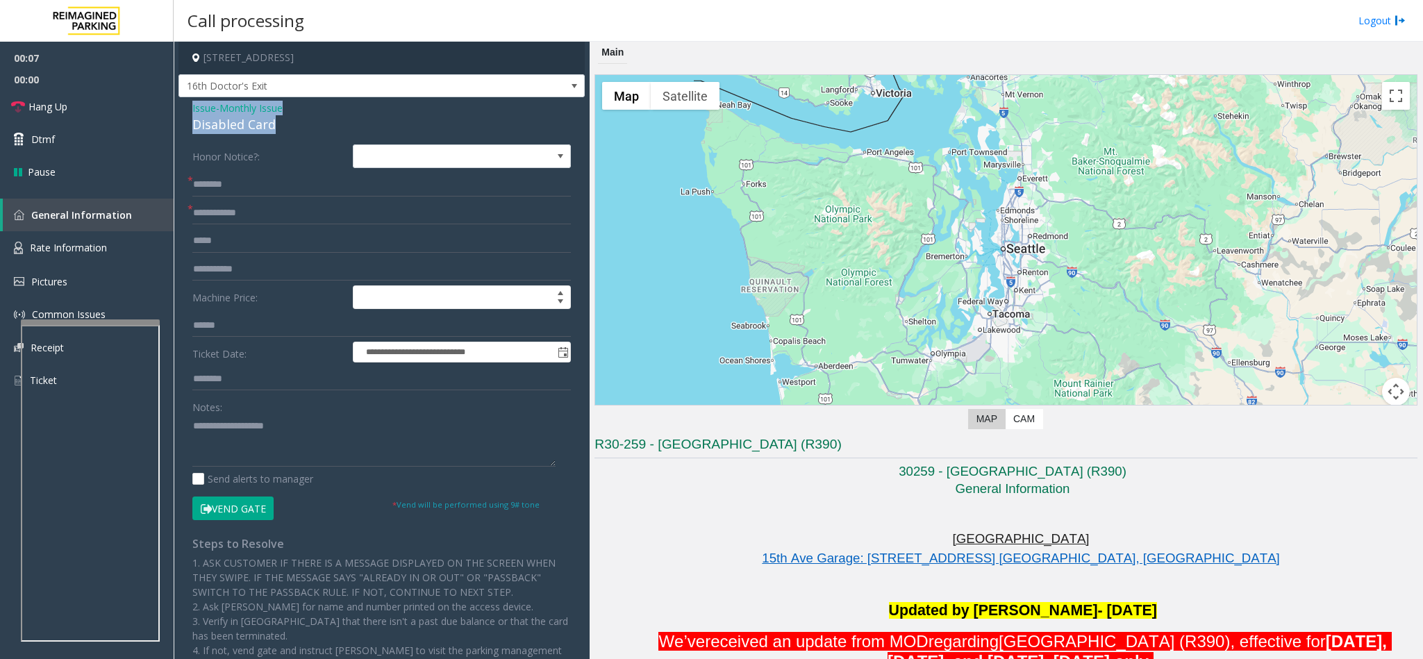
drag, startPoint x: 277, startPoint y: 123, endPoint x: 186, endPoint y: 108, distance: 92.1
click at [186, 108] on div "**********" at bounding box center [381, 464] width 406 height 735
click at [277, 452] on textarea at bounding box center [373, 441] width 363 height 52
type textarea "**********"
click at [261, 184] on input "text" at bounding box center [381, 185] width 378 height 24
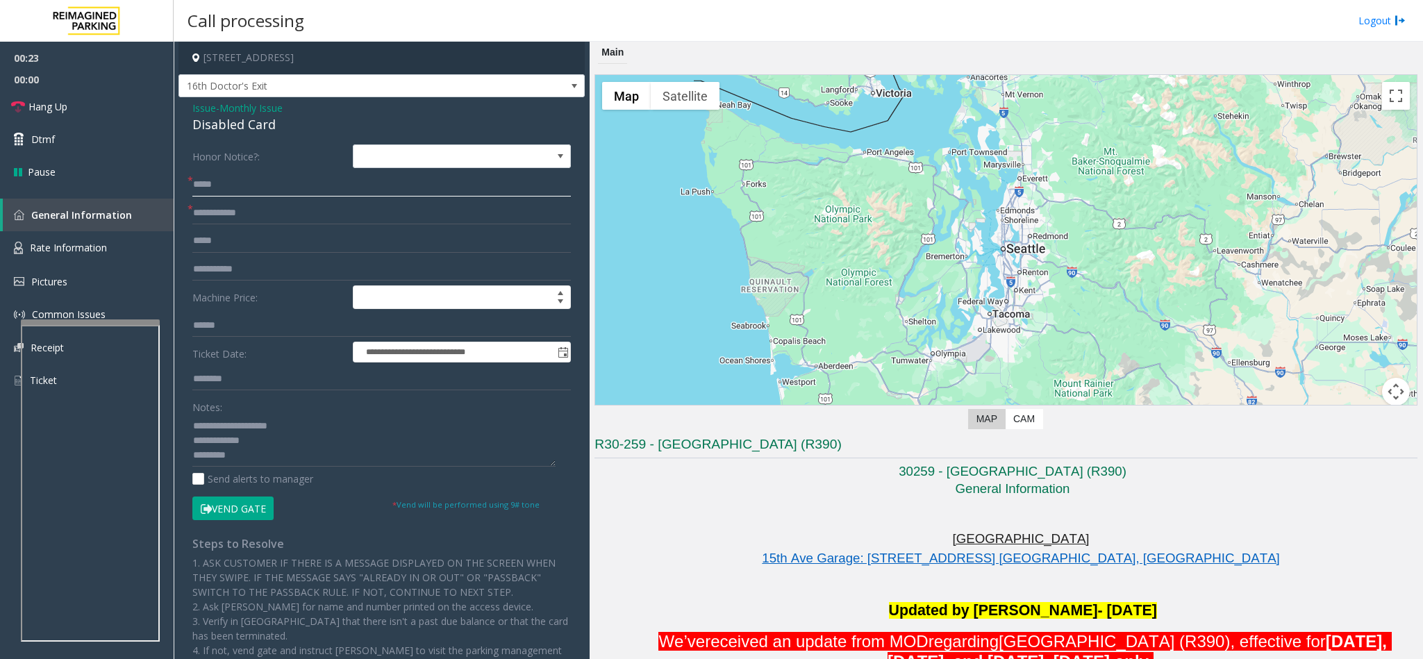
type input "*****"
click at [263, 462] on textarea at bounding box center [373, 441] width 363 height 52
type textarea "**********"
click at [262, 211] on input "text" at bounding box center [381, 213] width 378 height 24
type input "******"
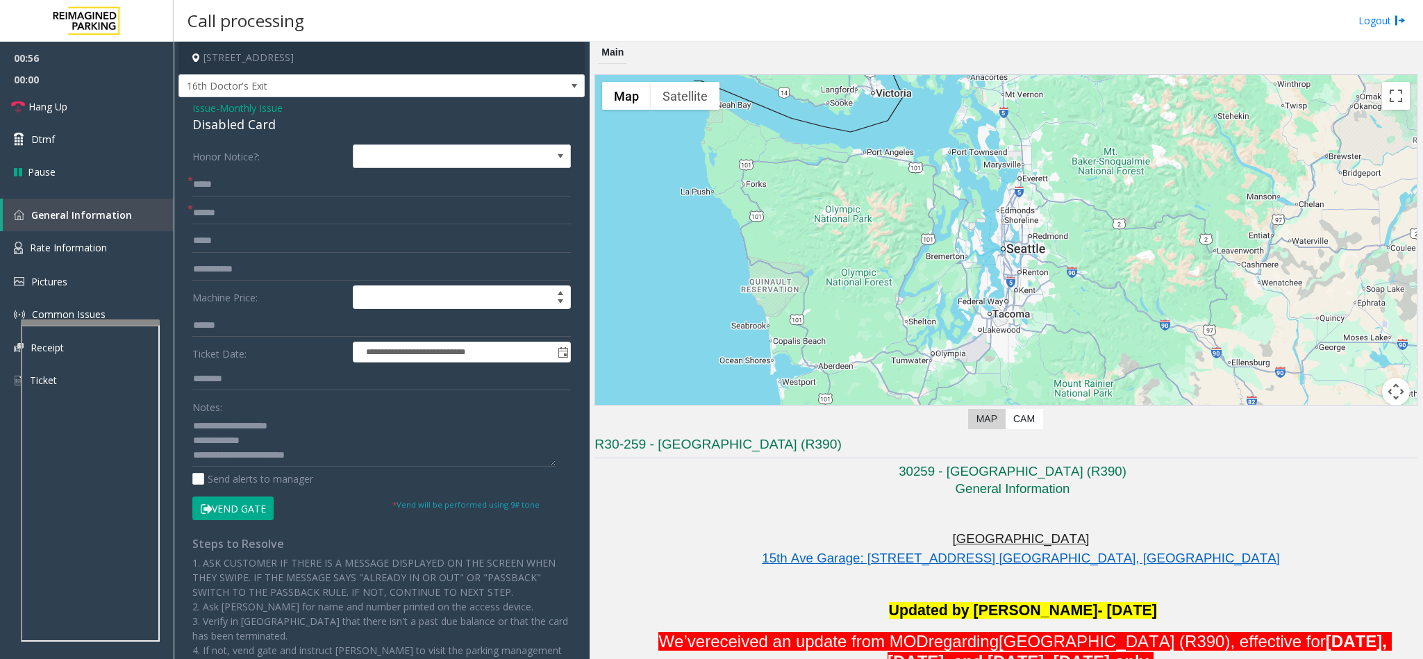
click at [221, 511] on button "Vend Gate" at bounding box center [232, 509] width 81 height 24
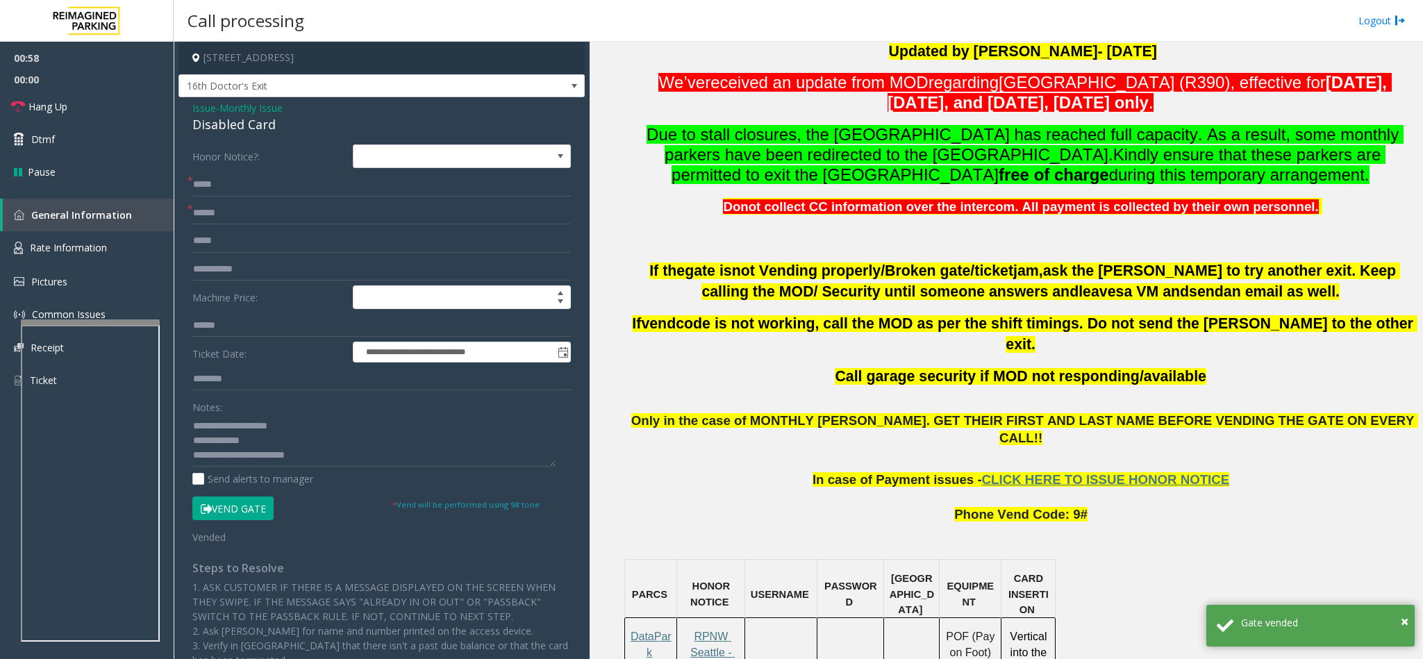
scroll to position [625, 0]
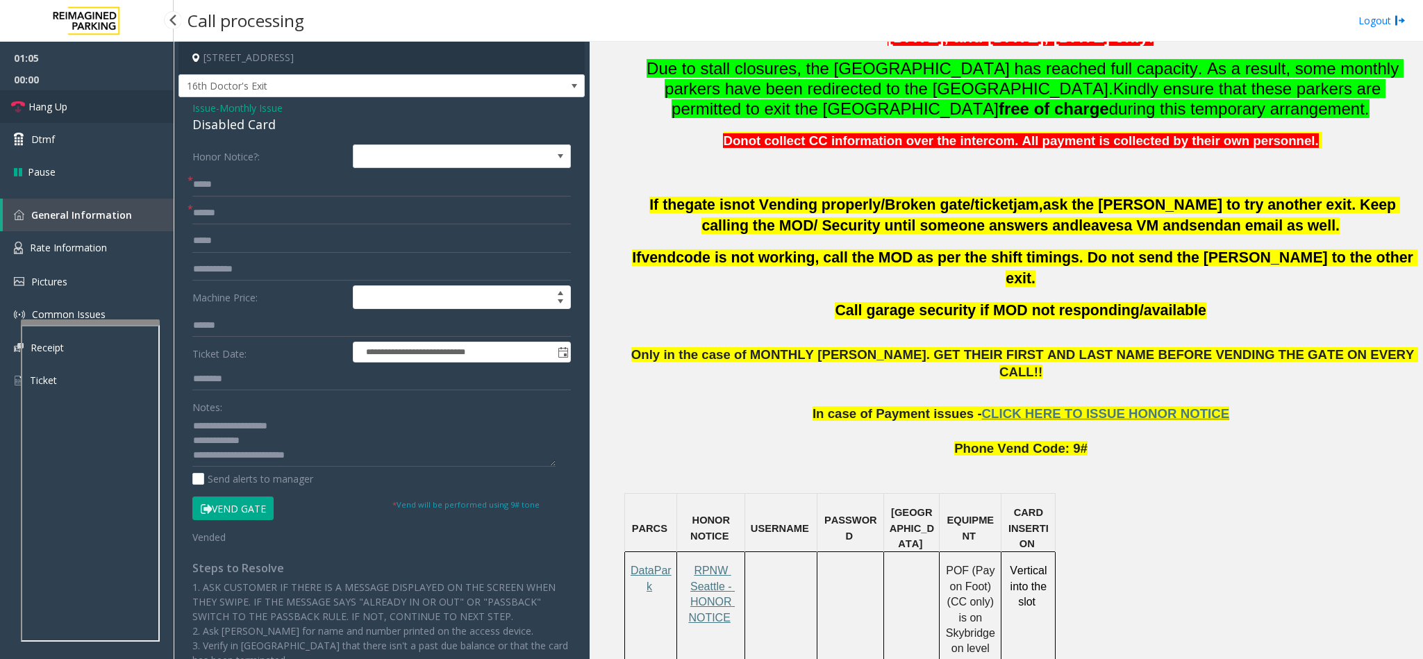
click at [27, 109] on link "Hang Up" at bounding box center [87, 106] width 174 height 33
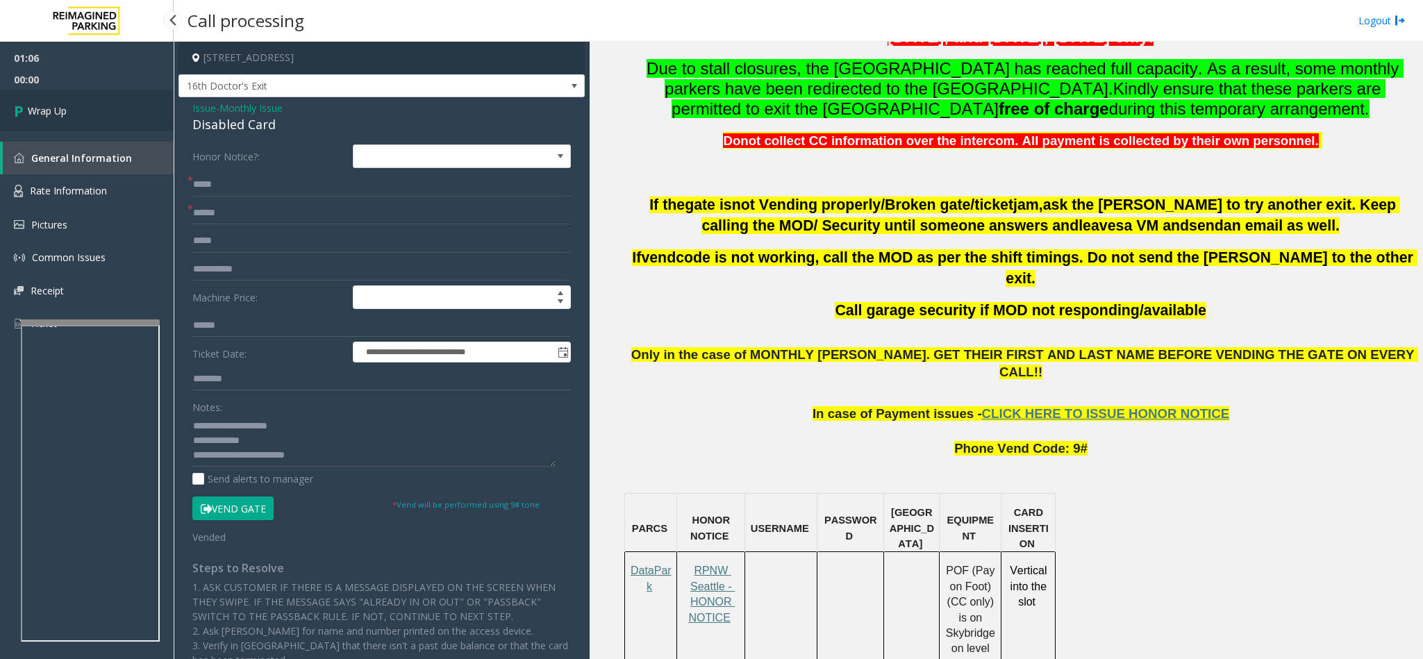
click at [28, 109] on span "Wrap Up" at bounding box center [47, 110] width 39 height 15
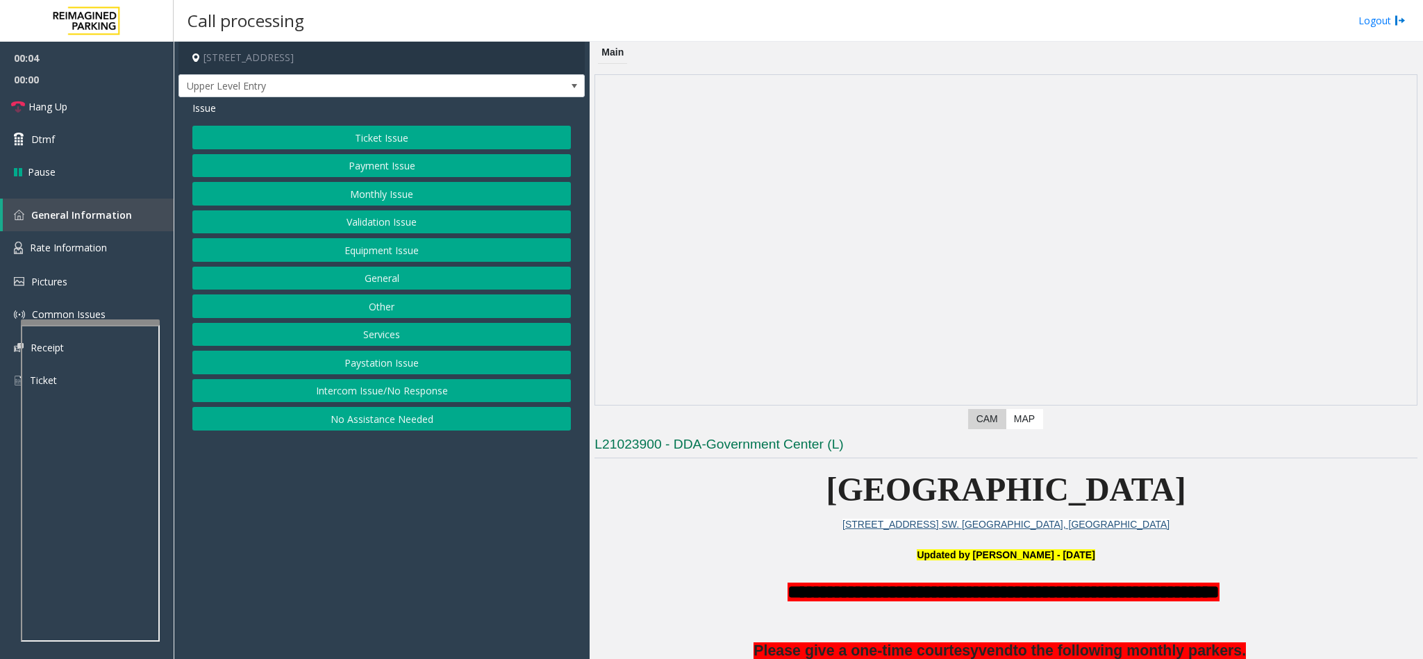
click at [492, 396] on button "Intercom Issue/No Response" at bounding box center [381, 391] width 378 height 24
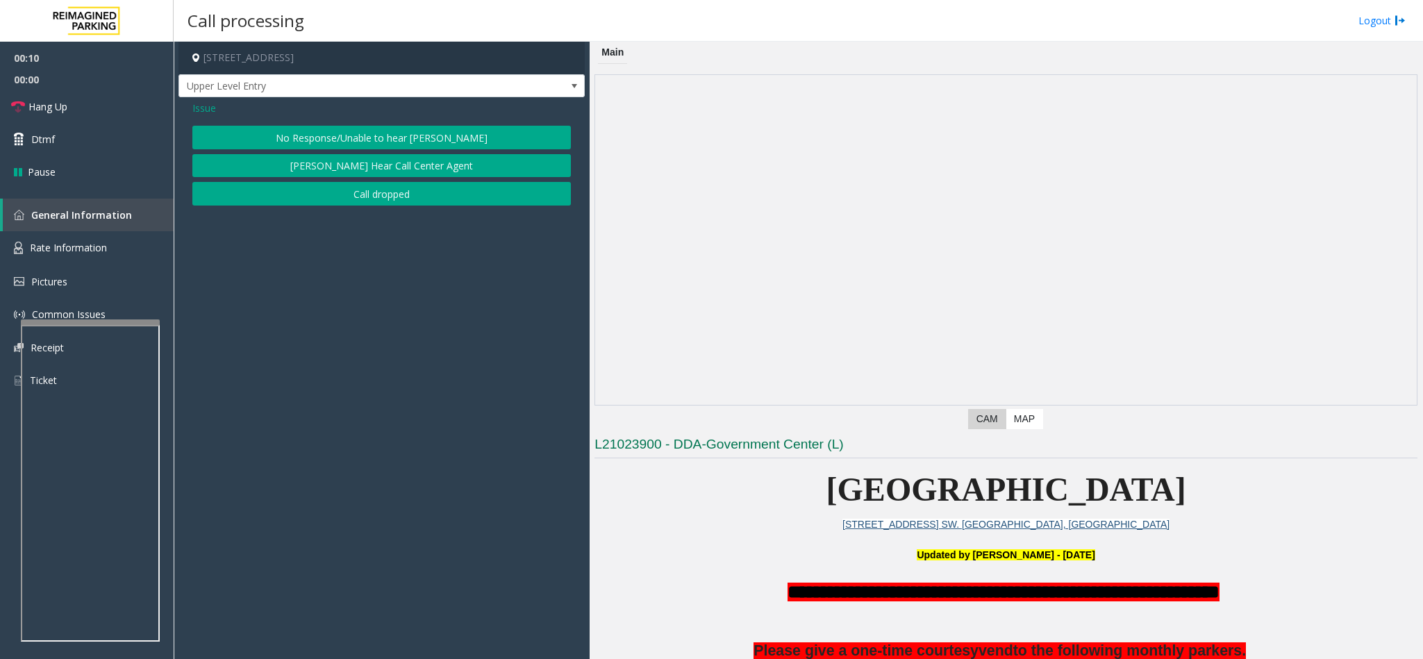
click at [419, 132] on button "No Response/Unable to hear [PERSON_NAME]" at bounding box center [381, 138] width 378 height 24
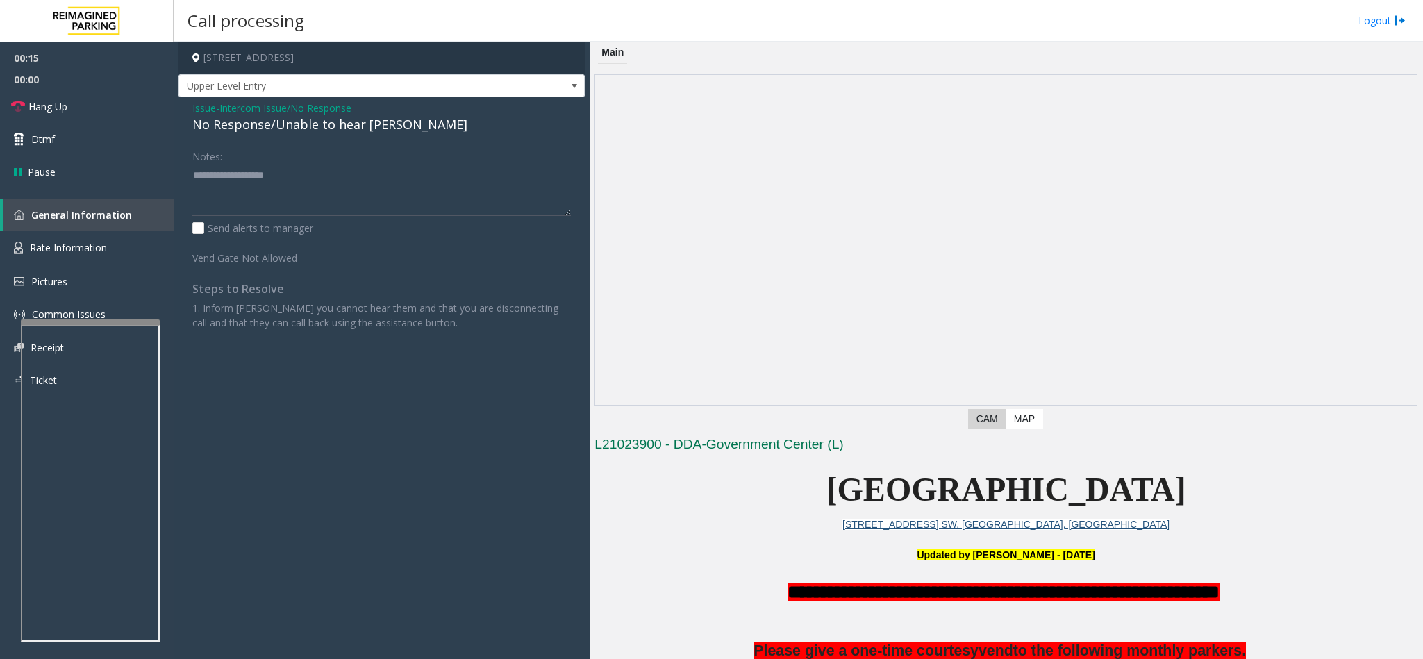
click at [340, 123] on div "No Response/Unable to hear [PERSON_NAME]" at bounding box center [381, 124] width 378 height 19
type textarea "**********"
click at [38, 115] on link "Hang Up" at bounding box center [87, 106] width 174 height 33
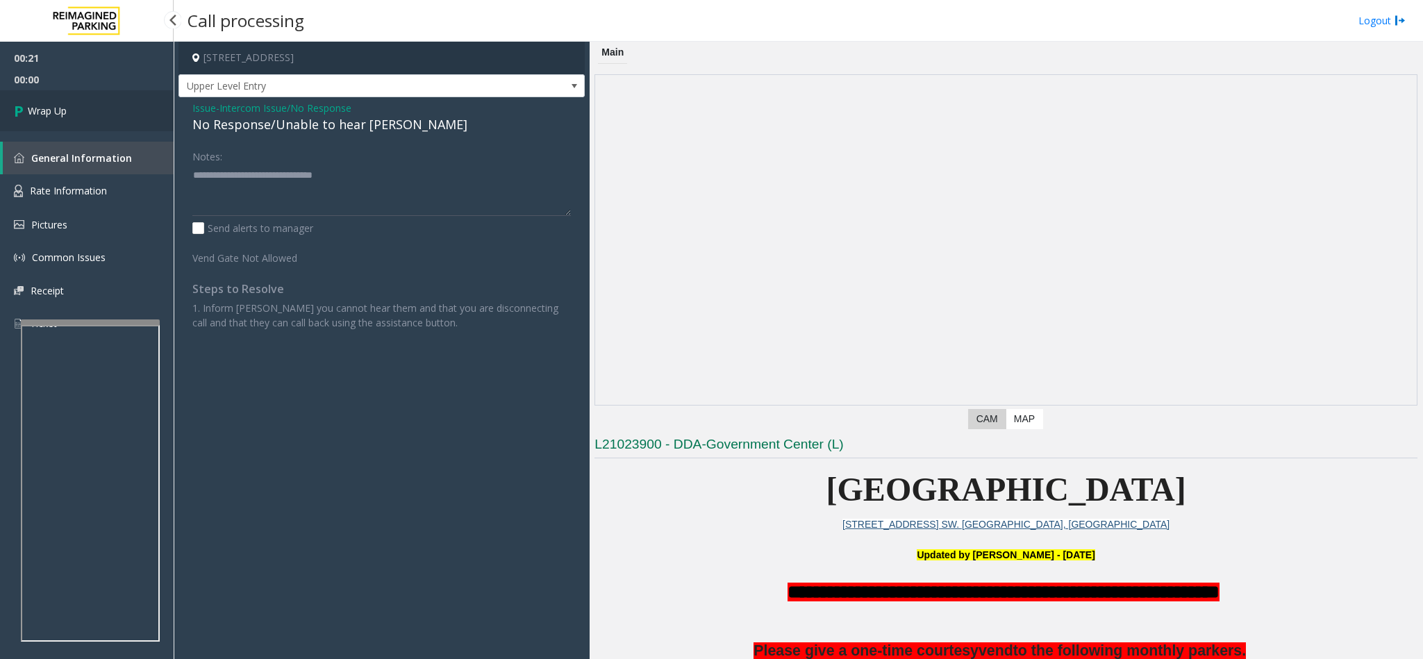
click at [38, 115] on span "Wrap Up" at bounding box center [47, 110] width 39 height 15
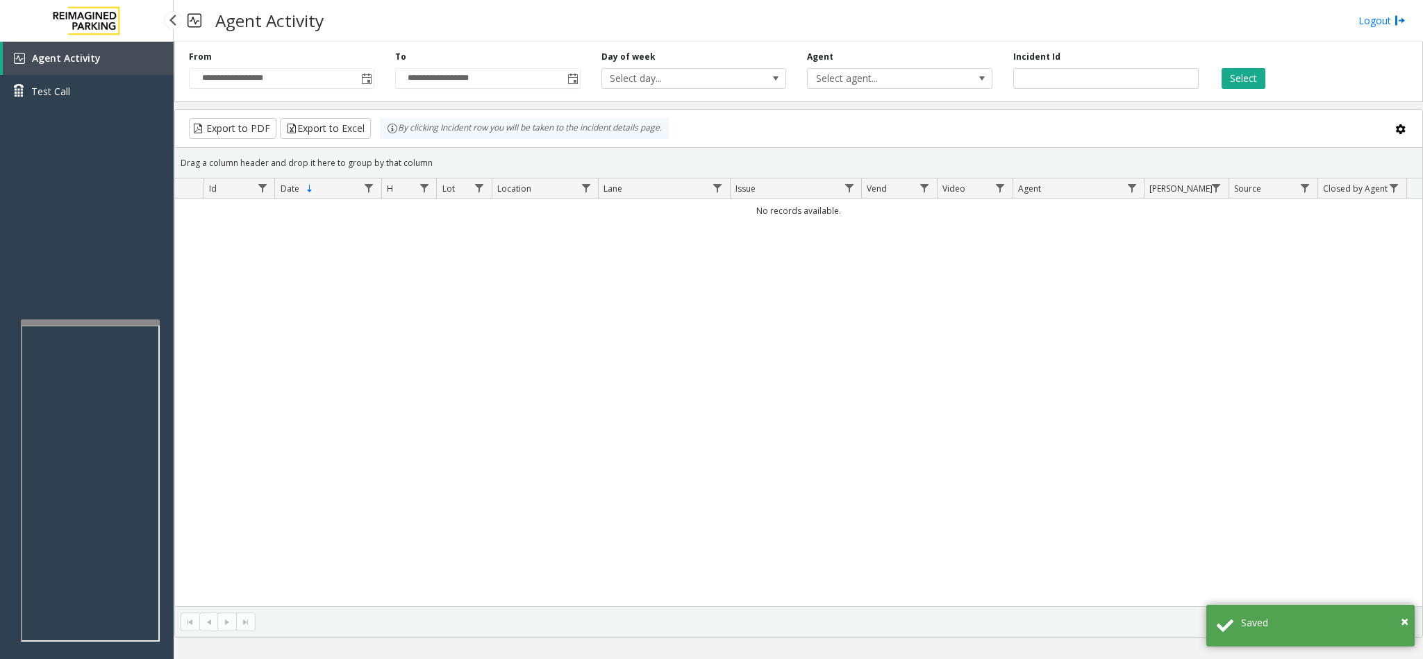
click at [119, 60] on link "Agent Activity" at bounding box center [88, 58] width 171 height 33
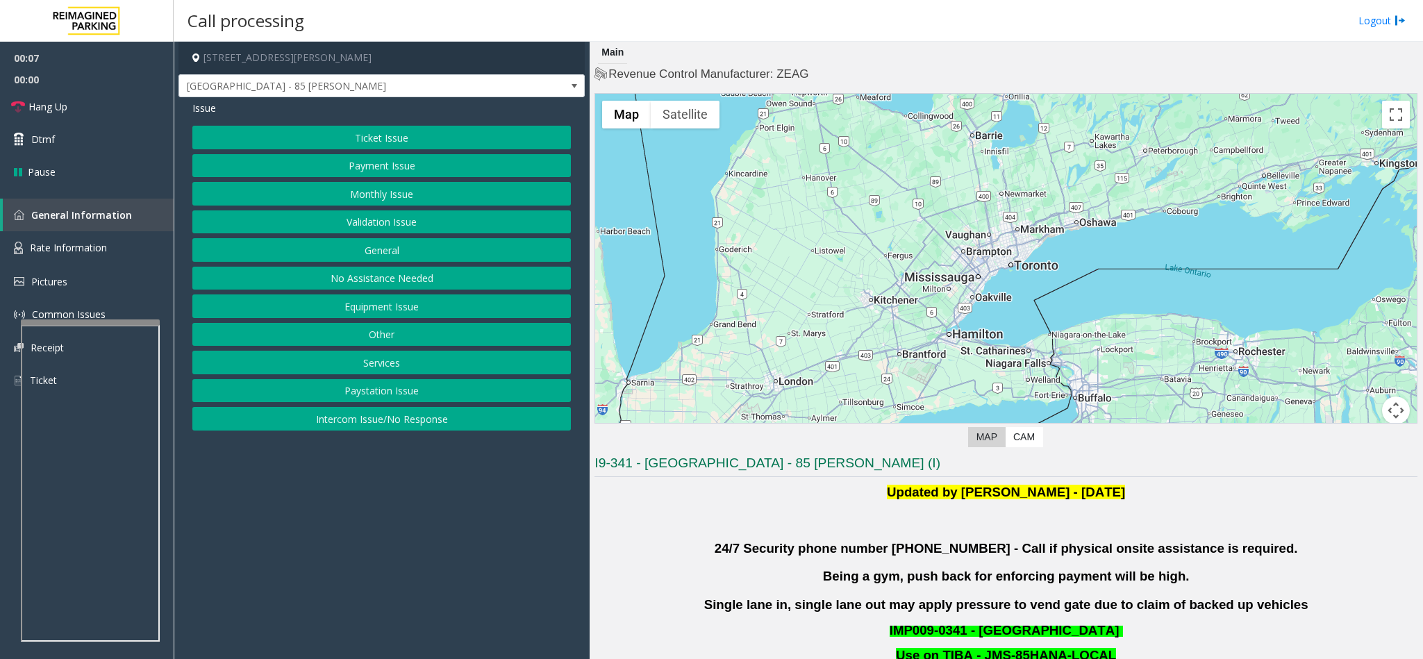
click at [440, 227] on button "Validation Issue" at bounding box center [381, 222] width 378 height 24
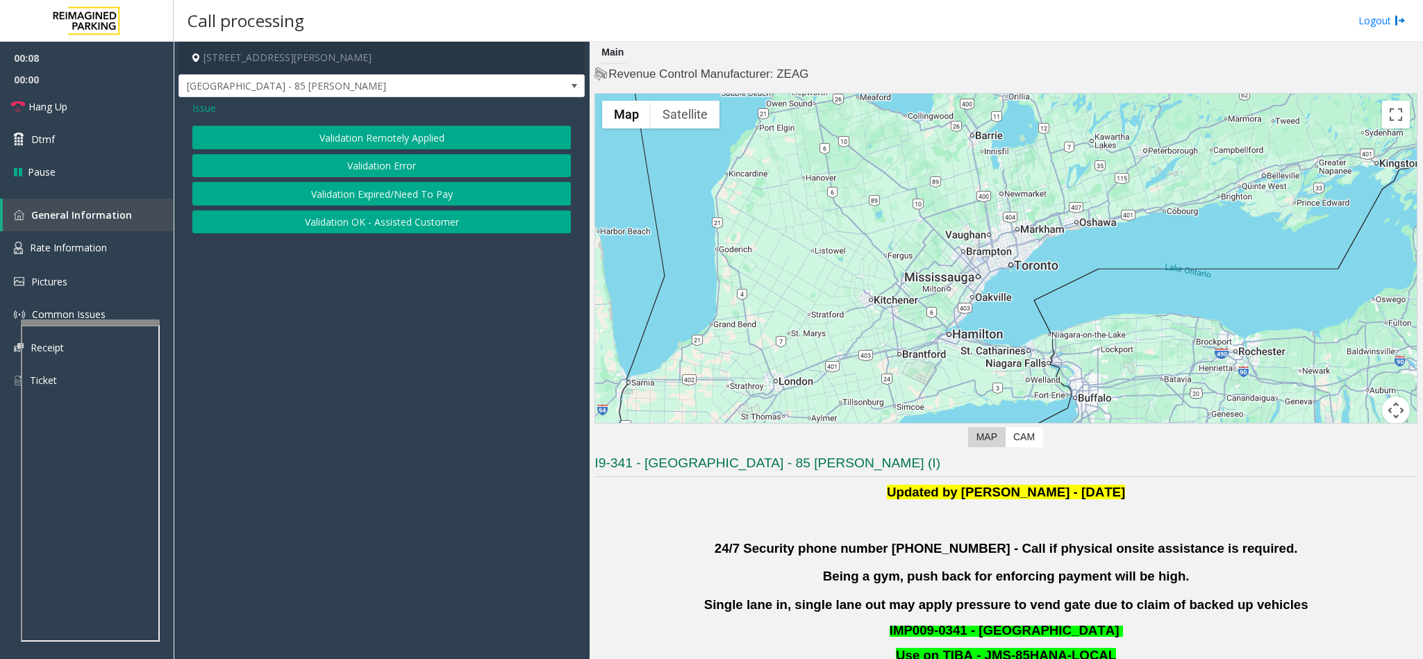
click at [426, 167] on button "Validation Error" at bounding box center [381, 166] width 378 height 24
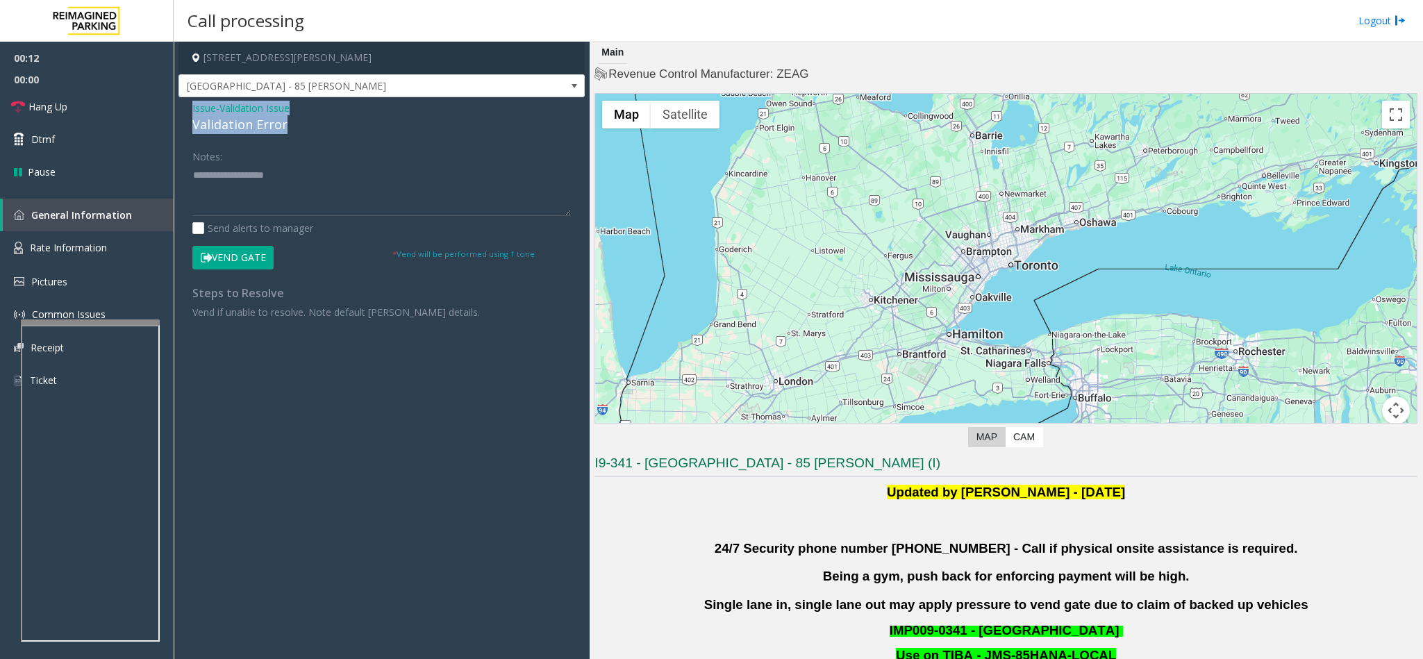
drag, startPoint x: 285, startPoint y: 121, endPoint x: 194, endPoint y: 103, distance: 93.4
click at [185, 104] on div "Issue - Validation Issue Validation Error Notes: Send alerts to manager Vend Ga…" at bounding box center [381, 215] width 406 height 236
click at [287, 205] on textarea at bounding box center [381, 190] width 378 height 52
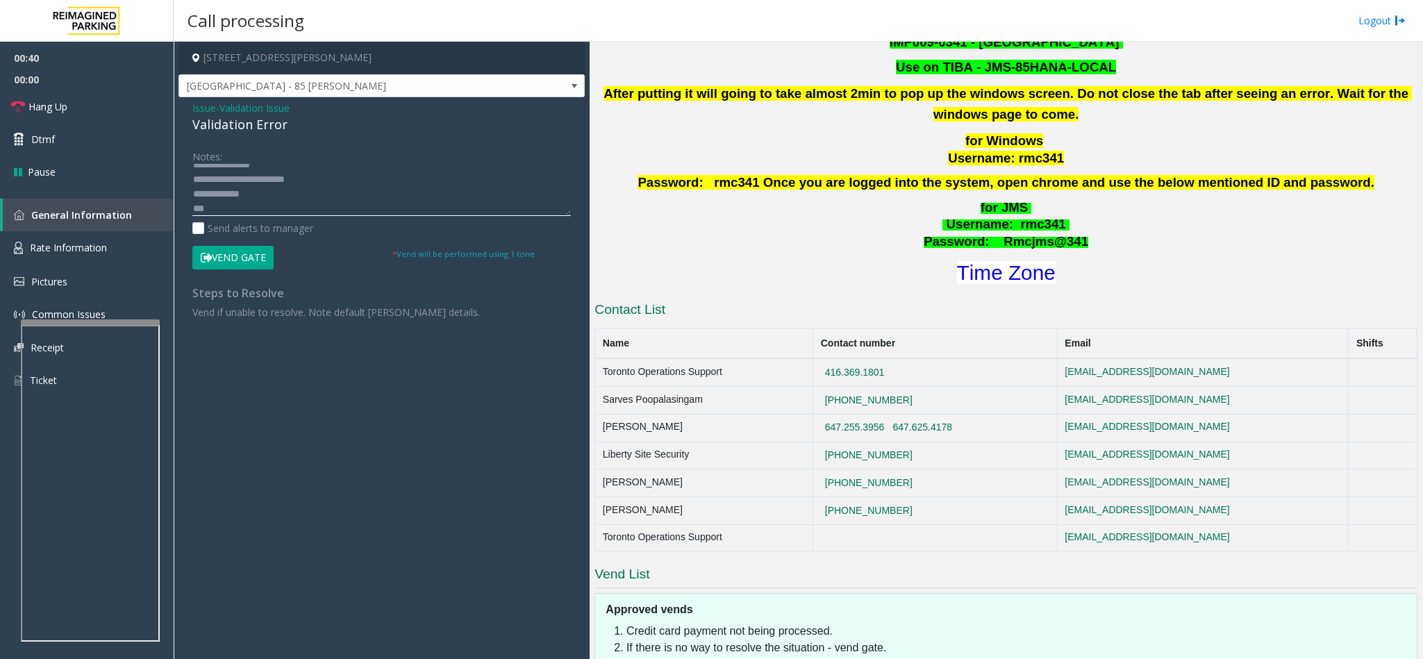
scroll to position [625, 0]
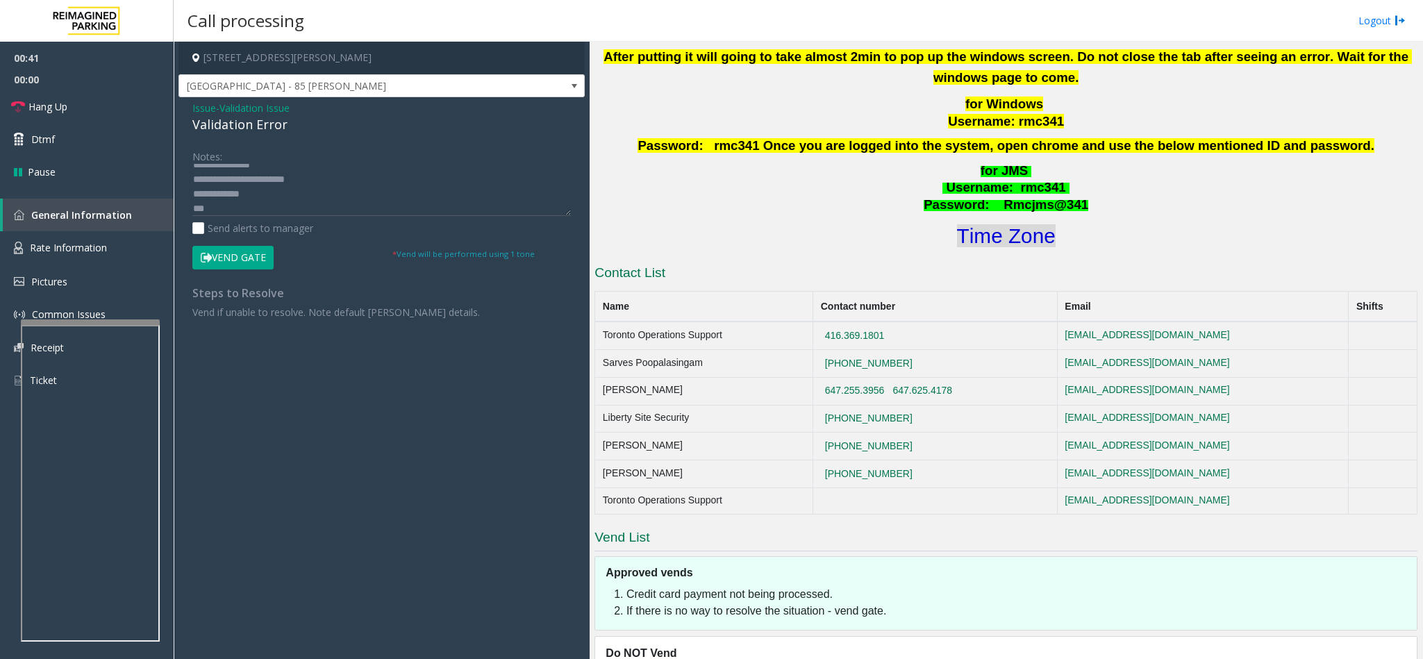
click at [996, 240] on font "Time Zone" at bounding box center [1006, 235] width 99 height 23
click at [322, 215] on textarea at bounding box center [381, 190] width 378 height 52
type textarea "**********"
click at [209, 254] on icon at bounding box center [206, 258] width 11 height 10
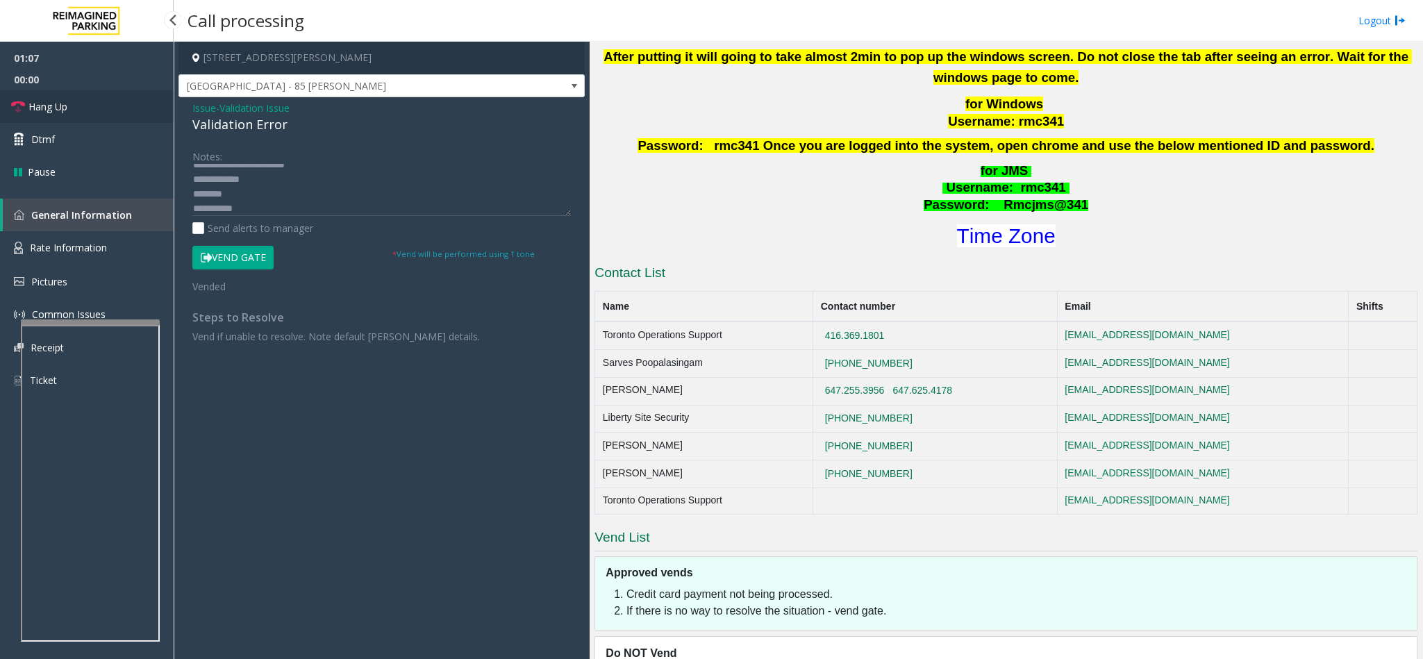
click at [52, 104] on span "Hang Up" at bounding box center [47, 106] width 39 height 15
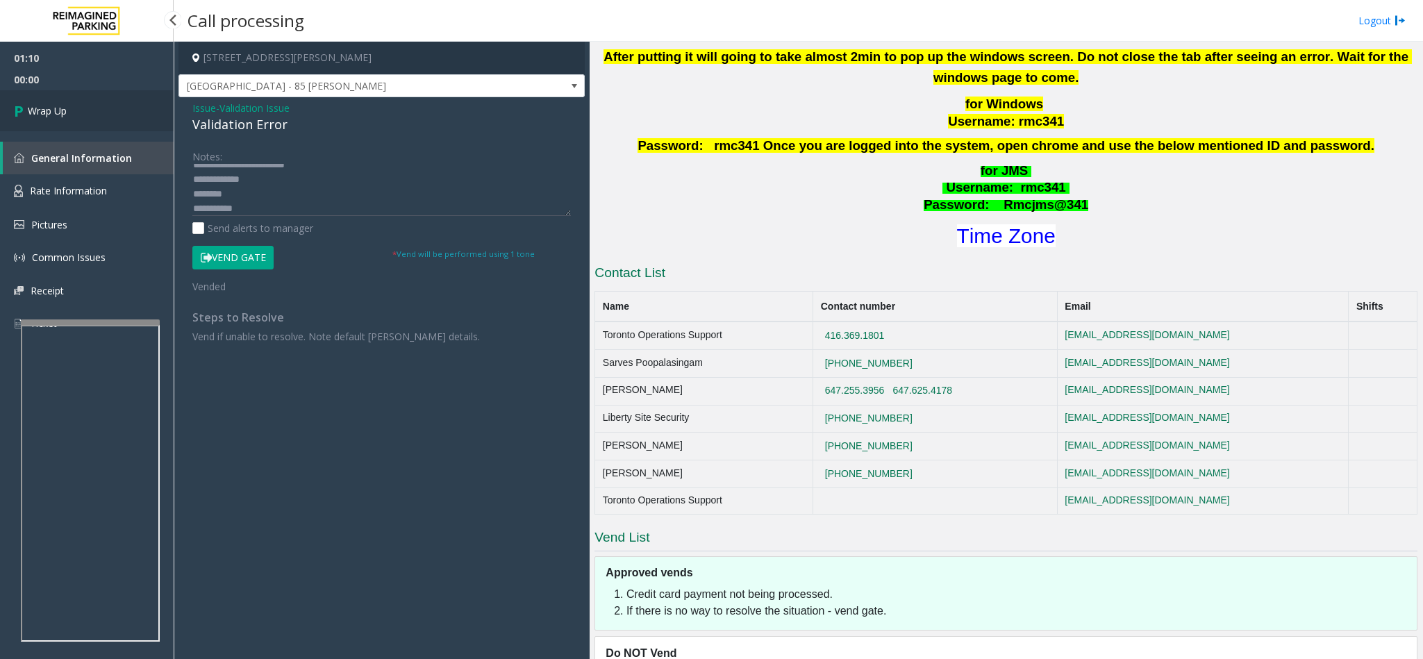
click at [52, 104] on span "Wrap Up" at bounding box center [47, 110] width 39 height 15
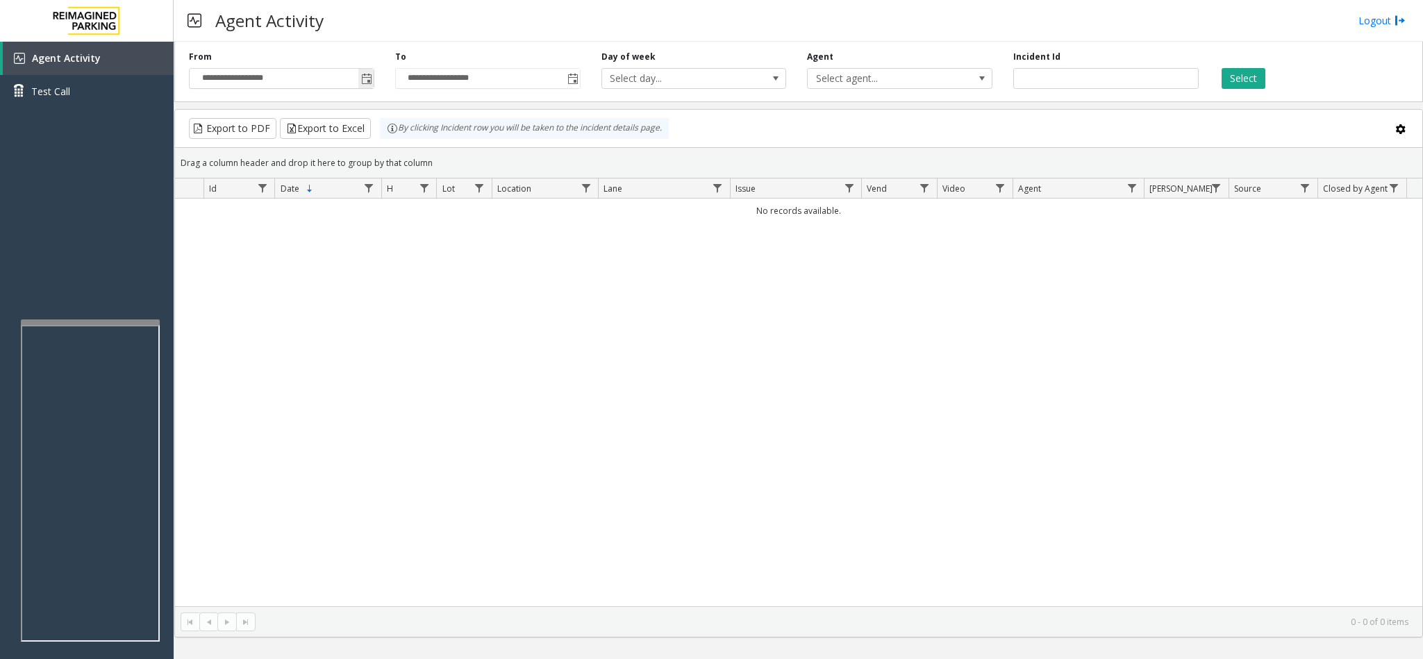
click at [363, 81] on span "Toggle popup" at bounding box center [366, 79] width 11 height 11
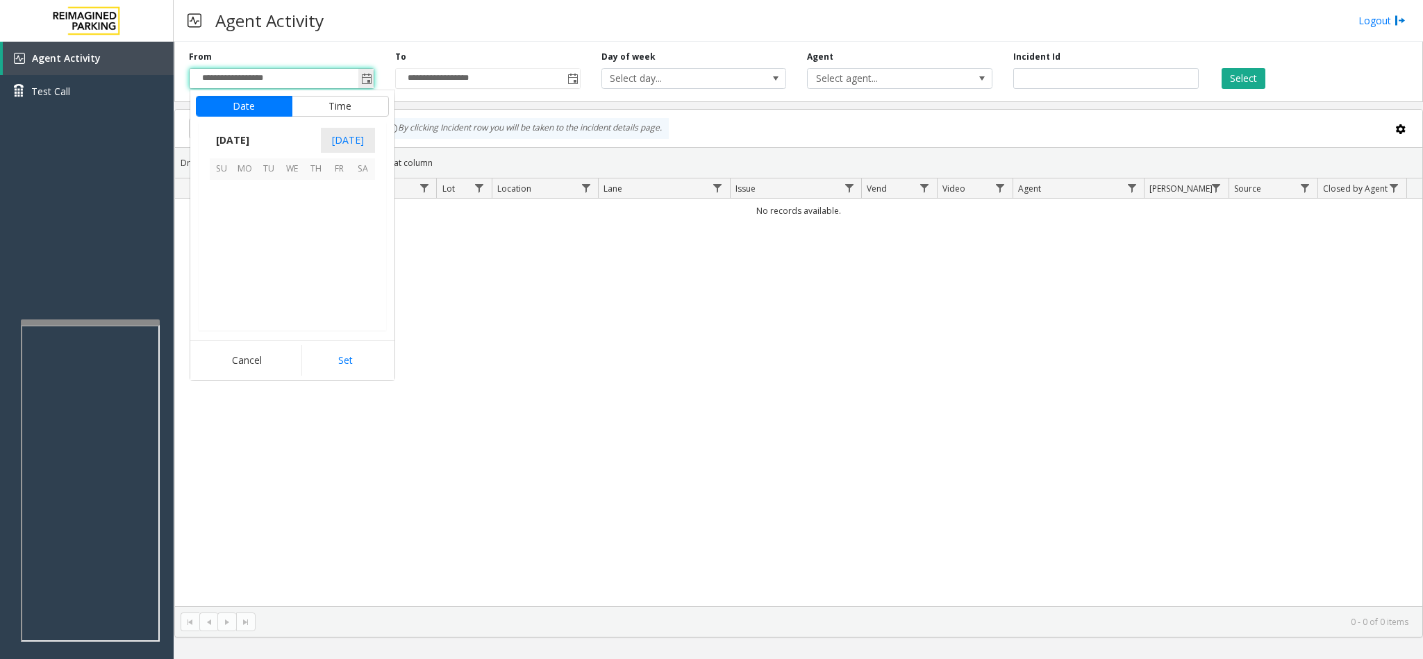
scroll to position [249114, 0]
click at [253, 196] on span "1" at bounding box center [245, 192] width 24 height 24
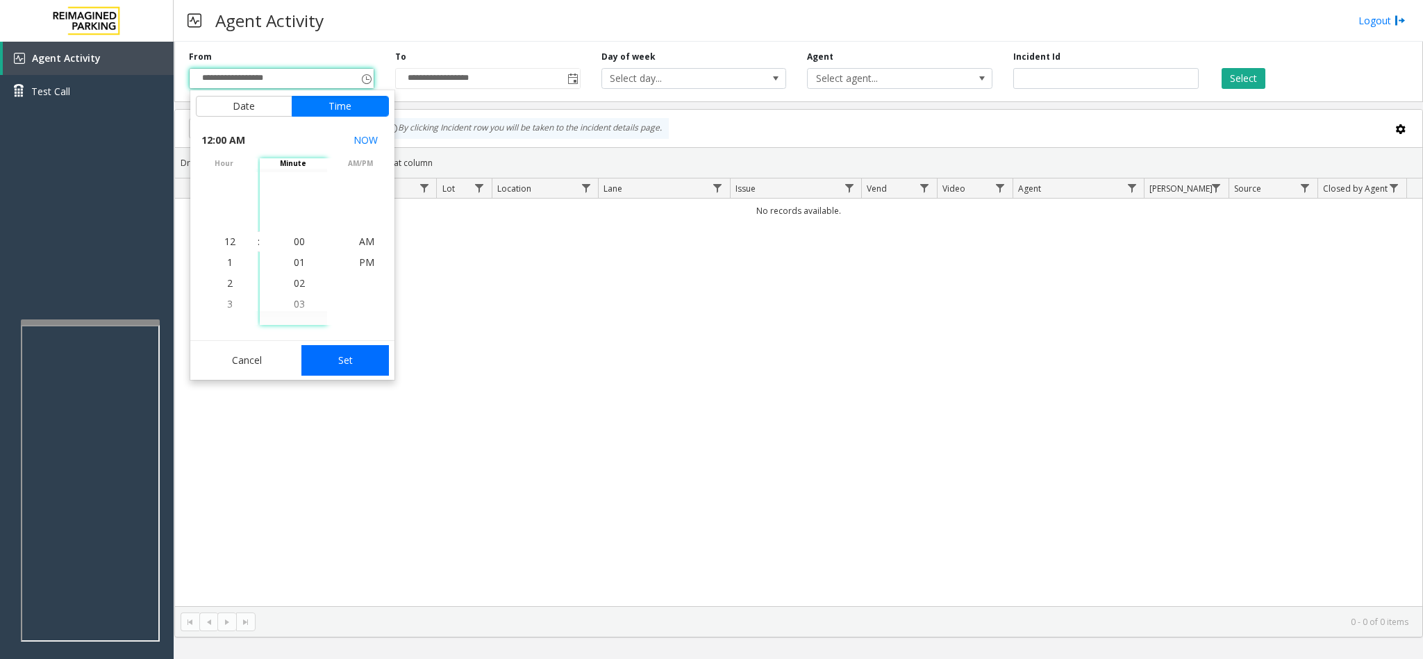
click at [334, 353] on button "Set" at bounding box center [344, 360] width 87 height 31
type input "**********"
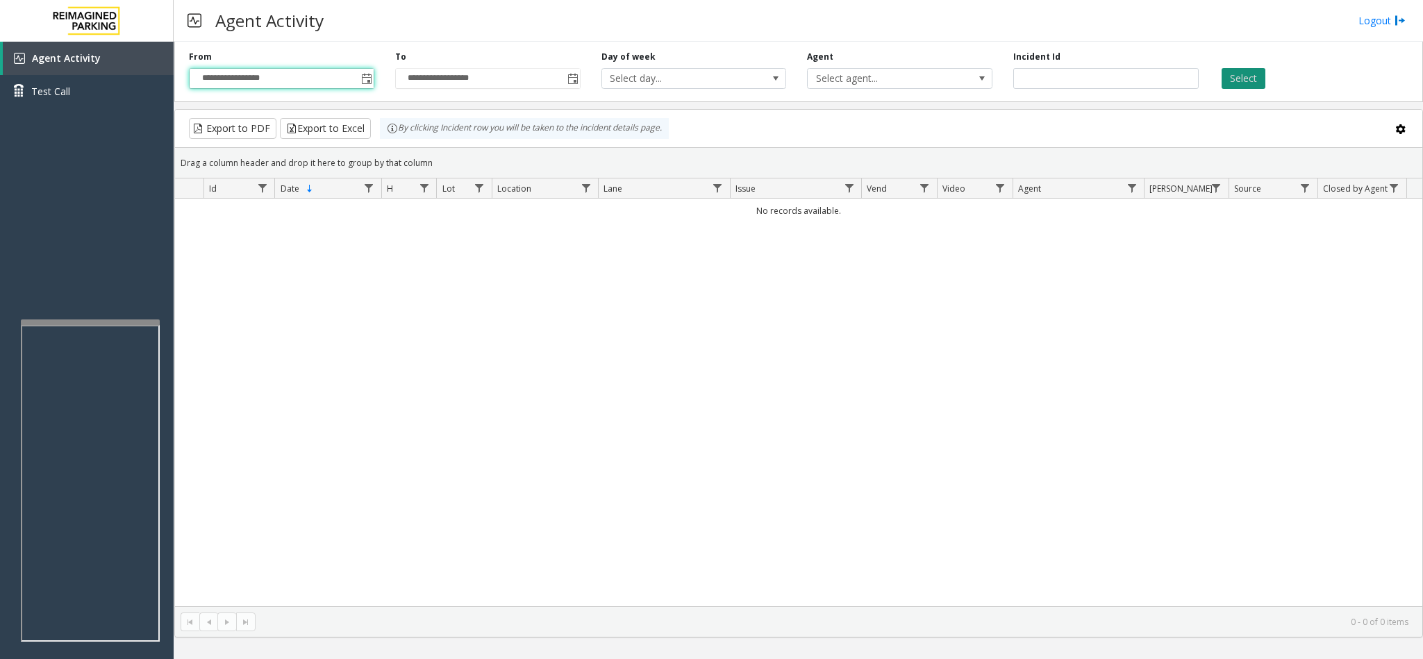
click at [1242, 73] on button "Select" at bounding box center [1243, 78] width 44 height 21
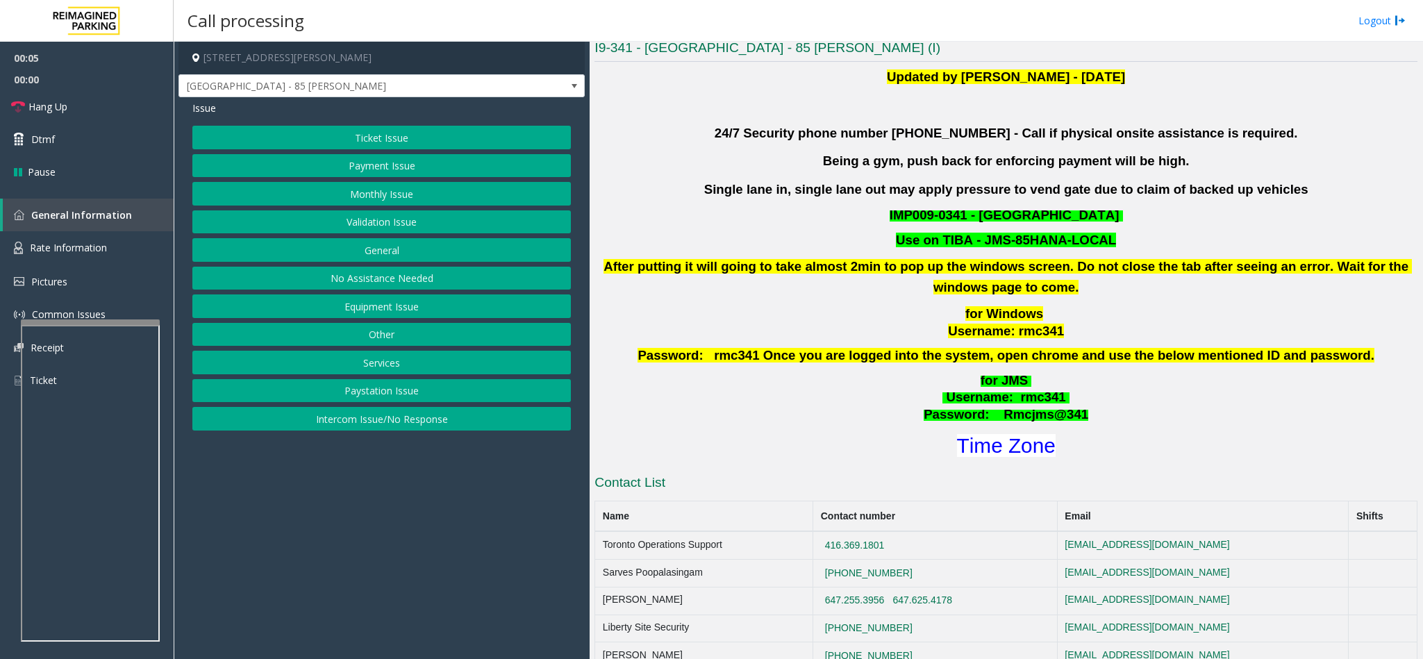
scroll to position [417, 0]
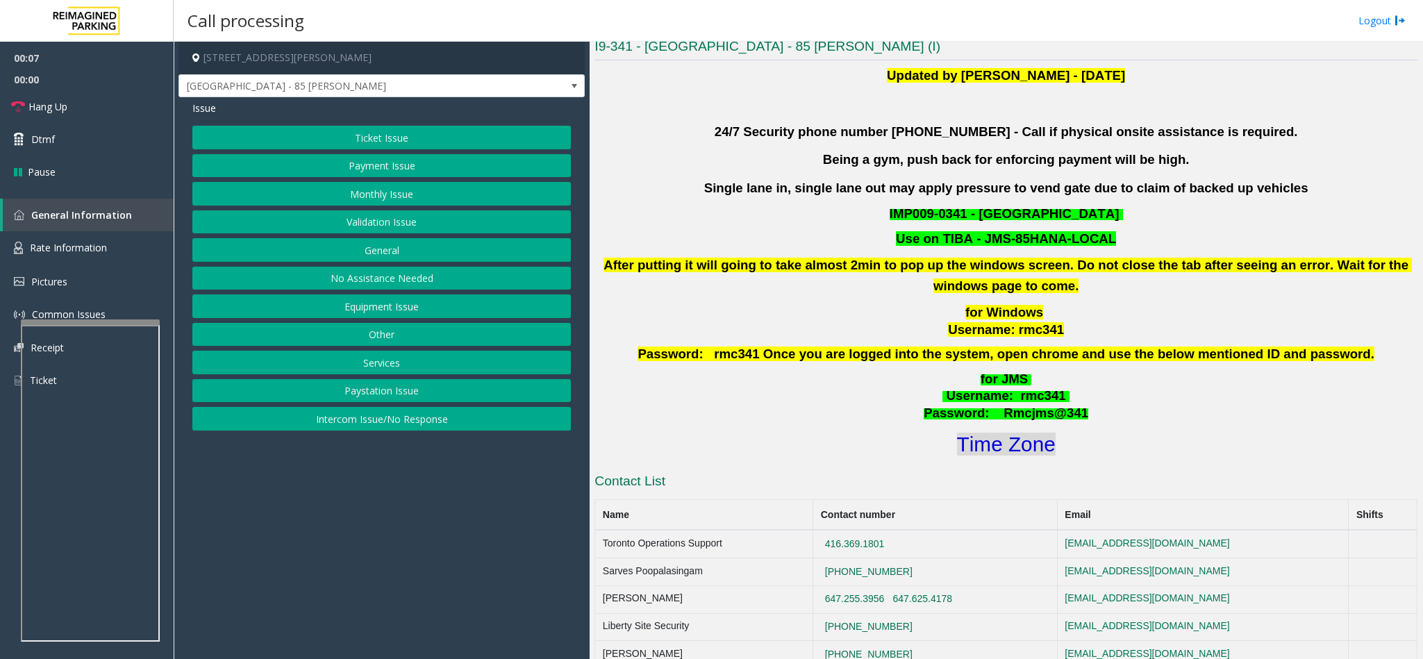
click at [1001, 451] on font "Time Zone" at bounding box center [1006, 444] width 99 height 23
click at [409, 219] on button "Validation Issue" at bounding box center [381, 222] width 378 height 24
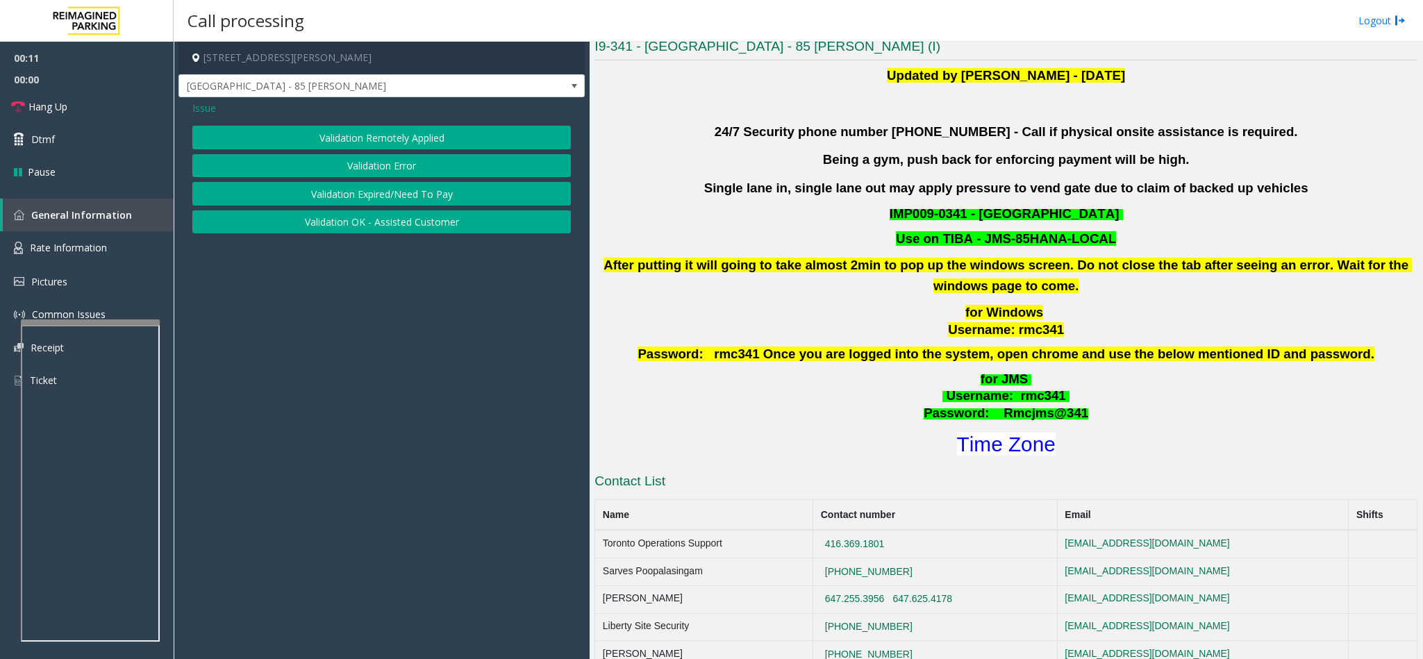
click at [419, 171] on button "Validation Error" at bounding box center [381, 166] width 378 height 24
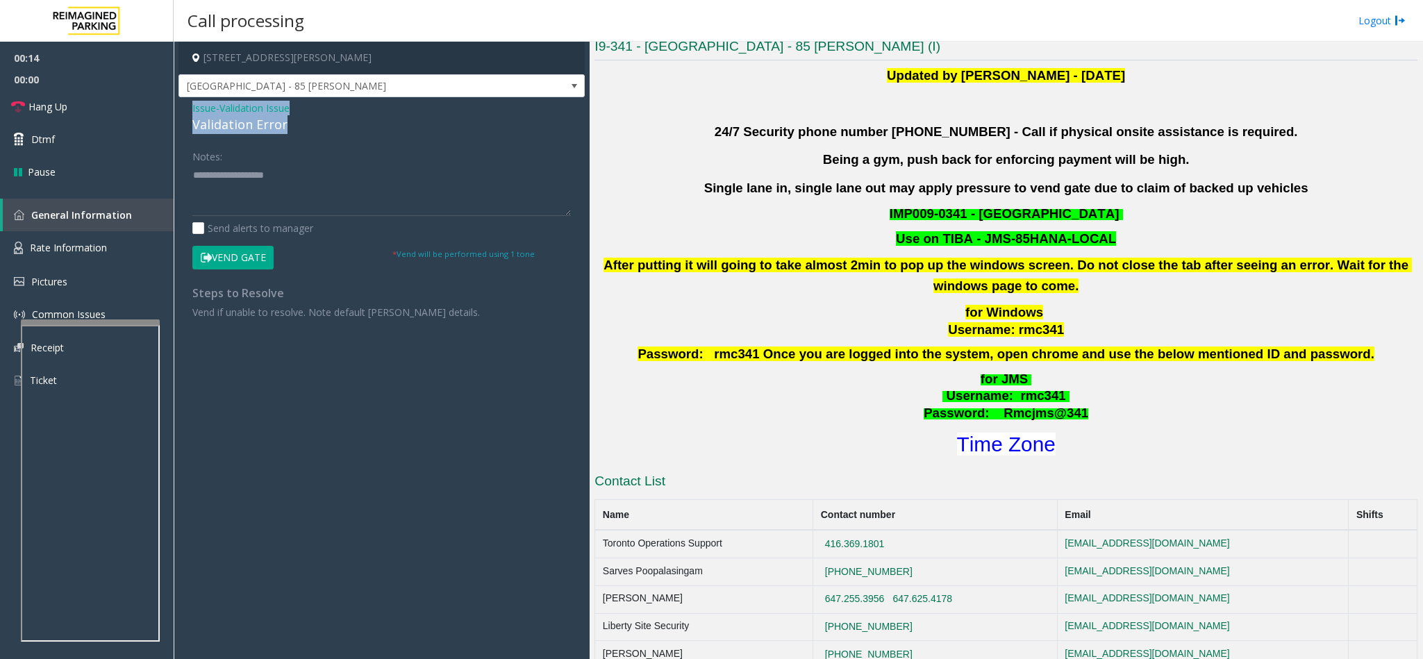
drag, startPoint x: 288, startPoint y: 126, endPoint x: 187, endPoint y: 104, distance: 103.0
click at [187, 104] on div "Issue - Validation Issue Validation Error Notes: Send alerts to manager Vend Ga…" at bounding box center [381, 215] width 406 height 236
click at [283, 199] on textarea at bounding box center [381, 190] width 378 height 52
type textarea "**********"
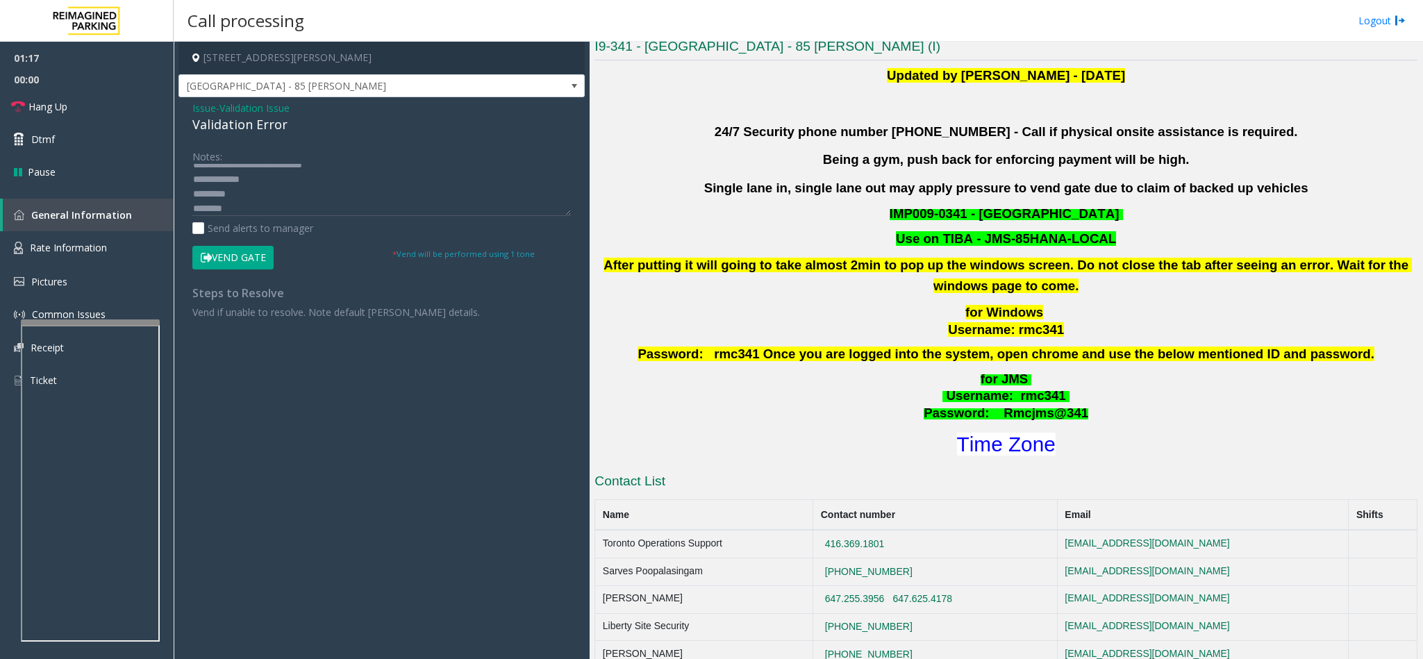
click at [267, 257] on button "Vend Gate" at bounding box center [232, 258] width 81 height 24
click at [51, 107] on span "Hang Up" at bounding box center [47, 106] width 39 height 15
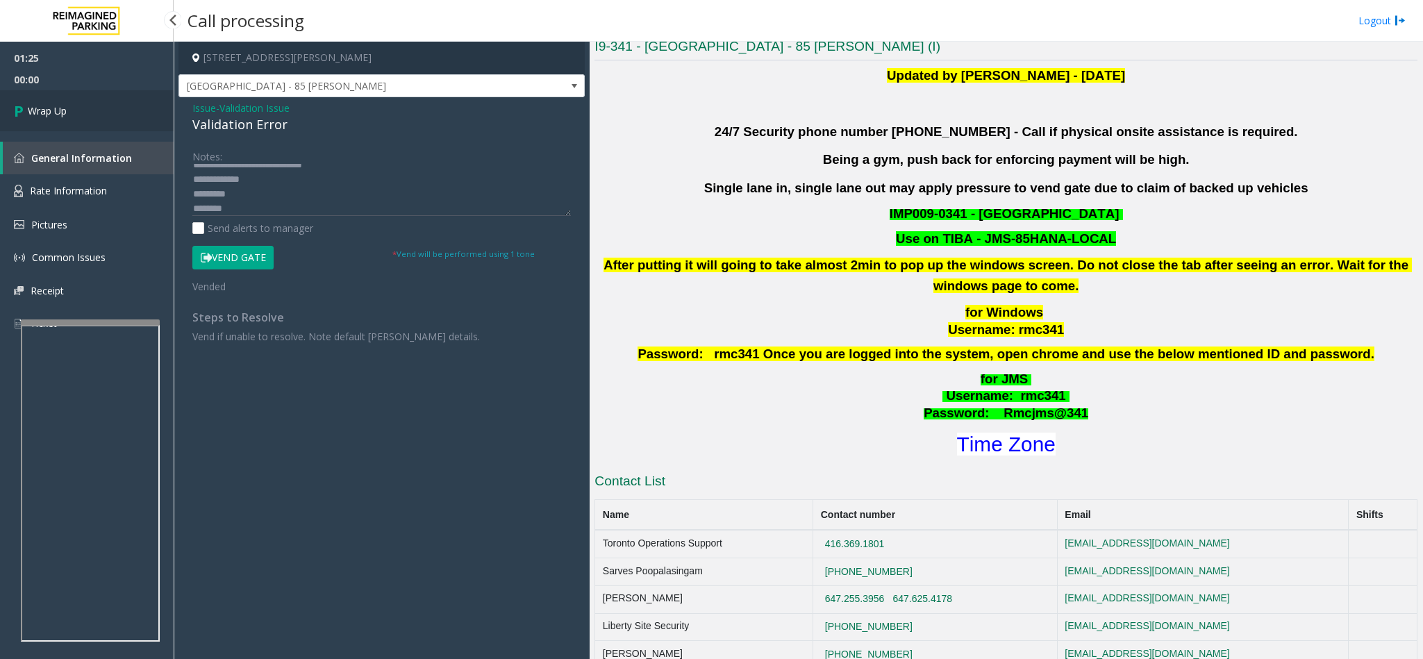
click at [51, 107] on span "Wrap Up" at bounding box center [47, 110] width 39 height 15
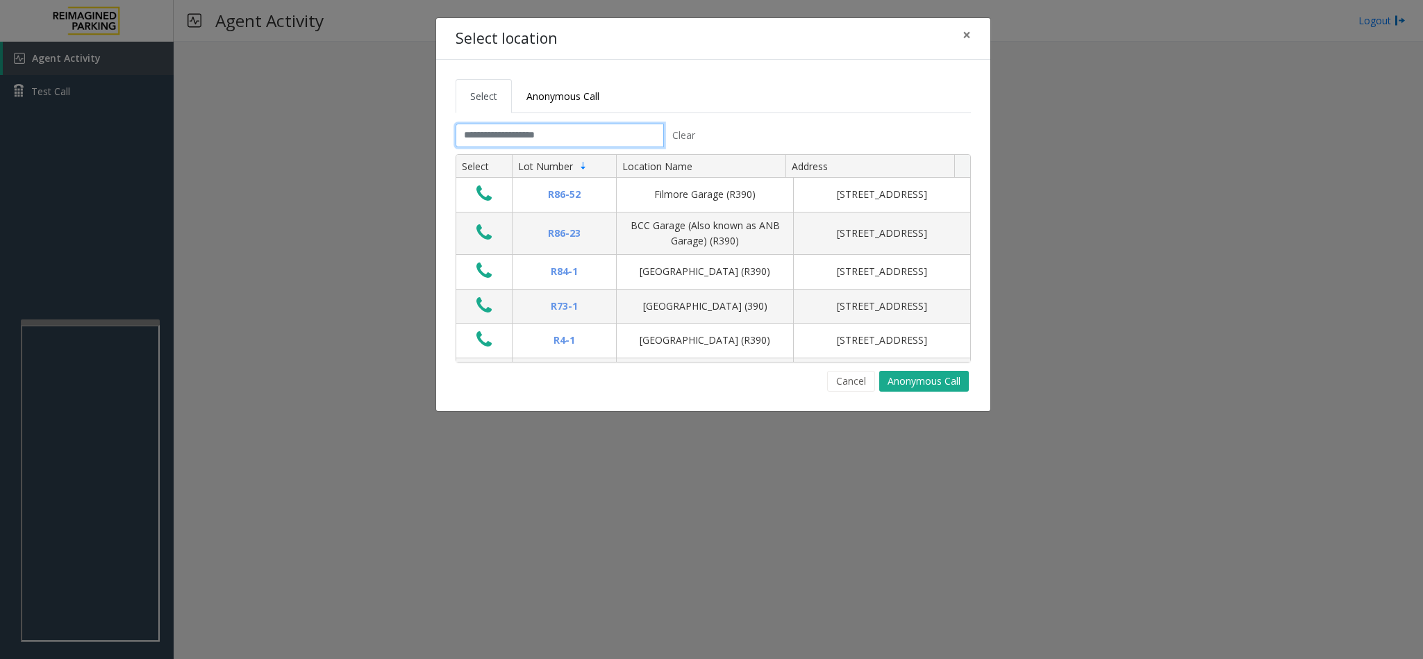
click at [524, 140] on input "text" at bounding box center [560, 136] width 208 height 24
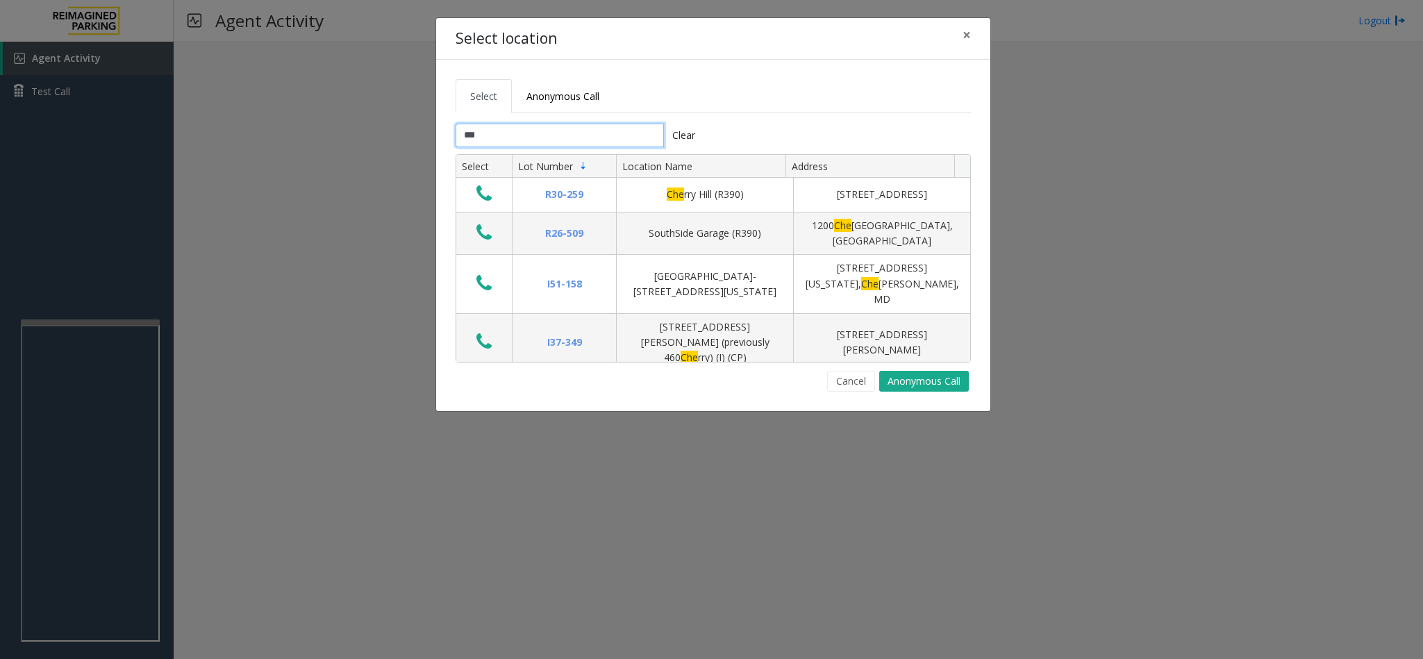
type input "***"
click at [865, 376] on button "Cancel" at bounding box center [851, 381] width 48 height 21
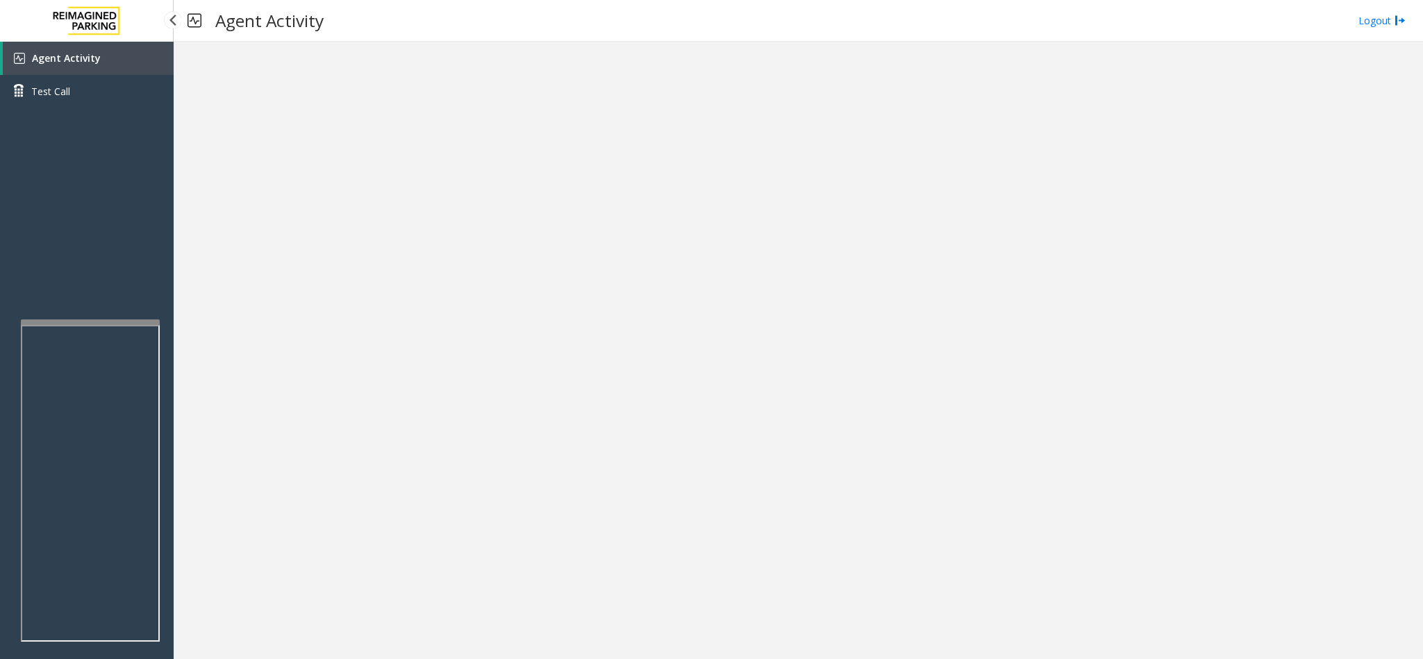
click at [92, 53] on span "Agent Activity" at bounding box center [66, 57] width 69 height 13
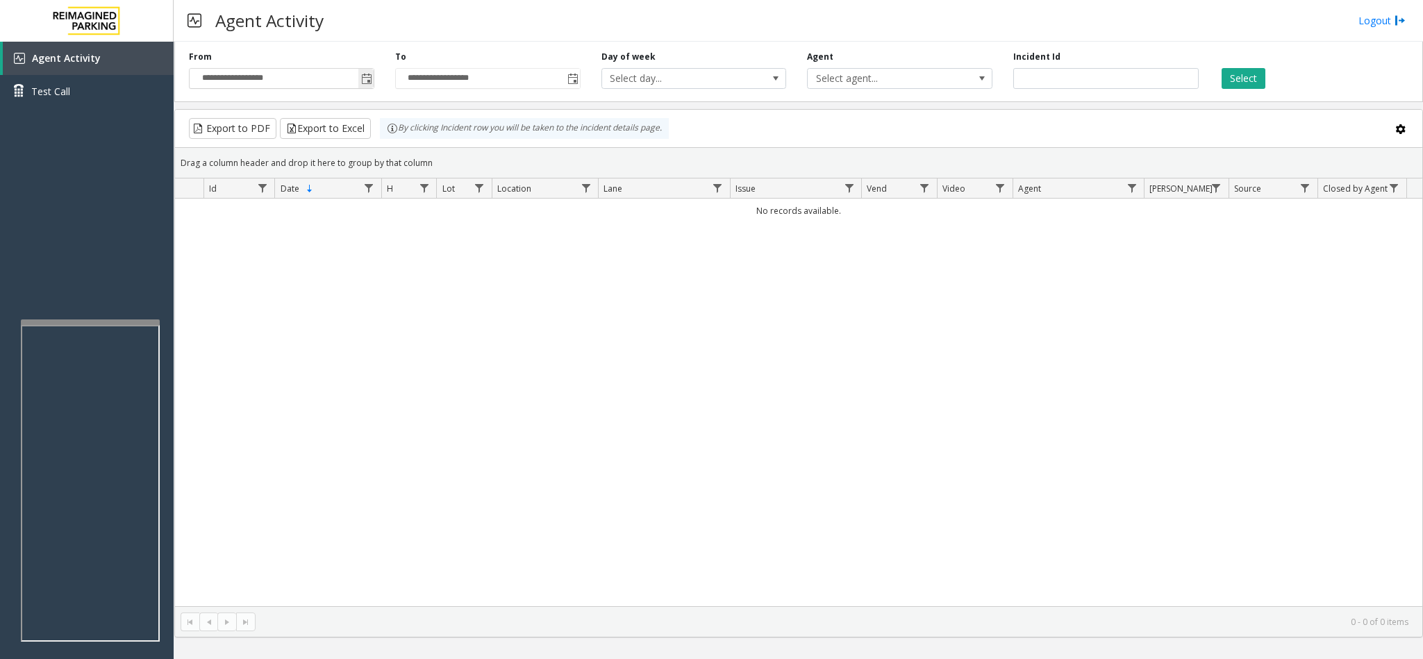
click at [371, 83] on span "Toggle popup" at bounding box center [366, 79] width 11 height 11
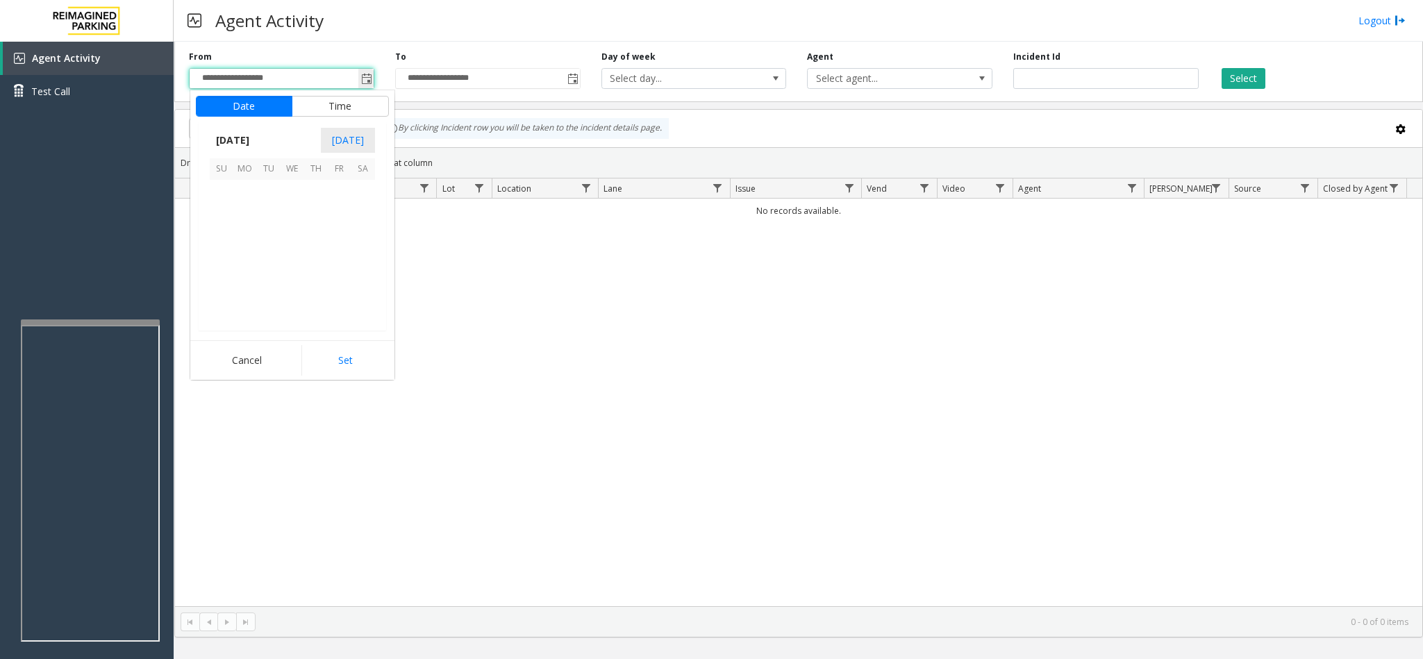
scroll to position [249114, 0]
click at [935, 515] on div "No records available." at bounding box center [798, 403] width 1247 height 408
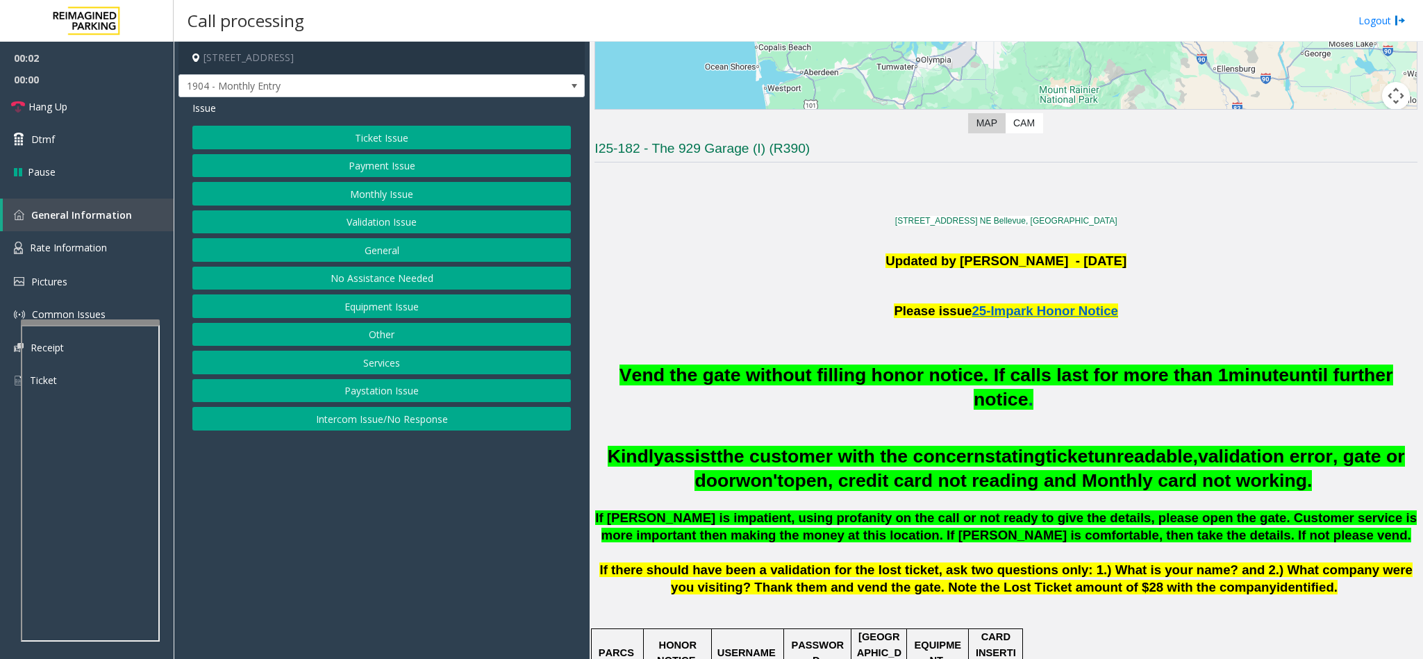
scroll to position [312, 0]
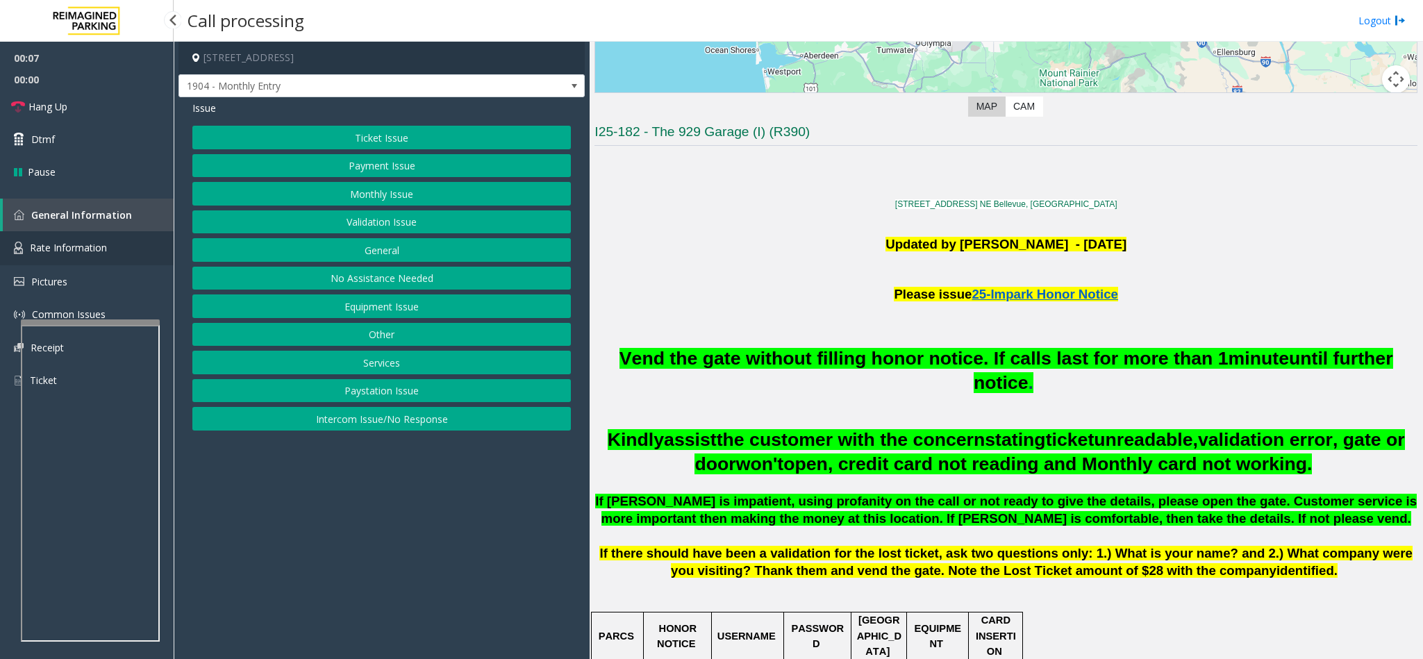
click at [99, 244] on span "Rate Information" at bounding box center [68, 247] width 77 height 13
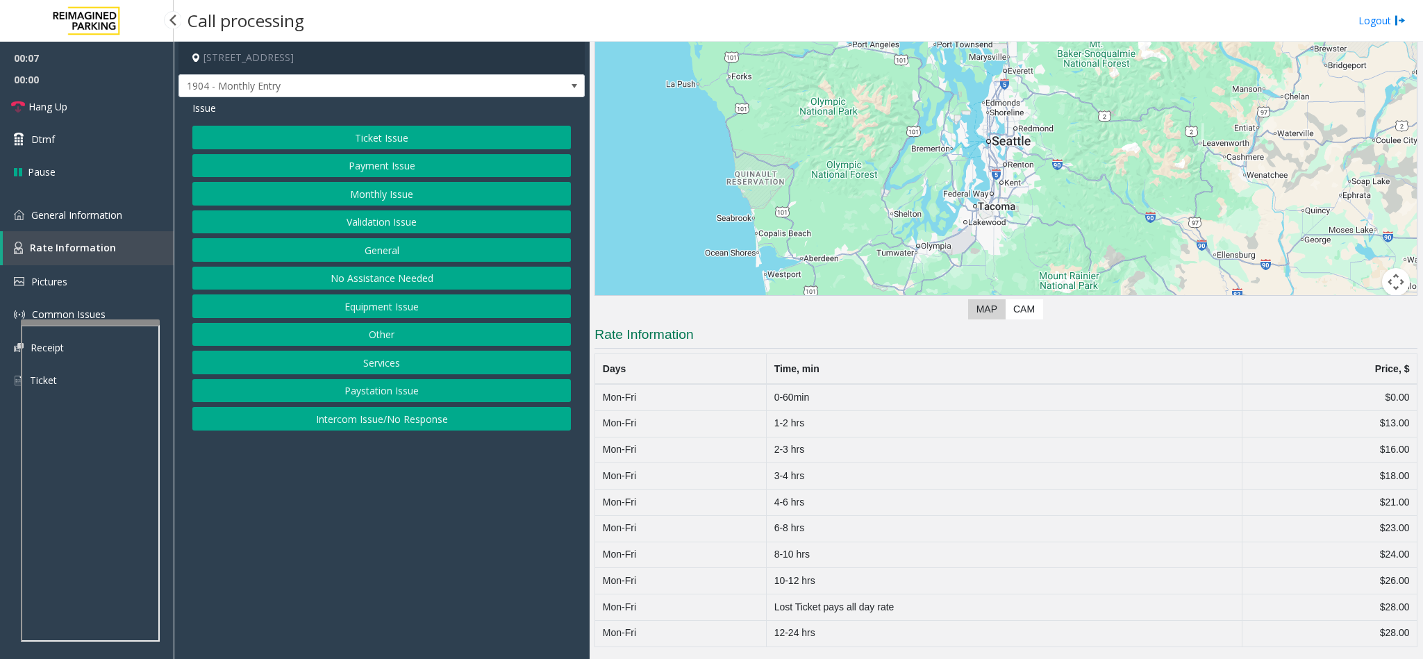
scroll to position [115, 0]
click at [573, 90] on span at bounding box center [574, 86] width 11 height 11
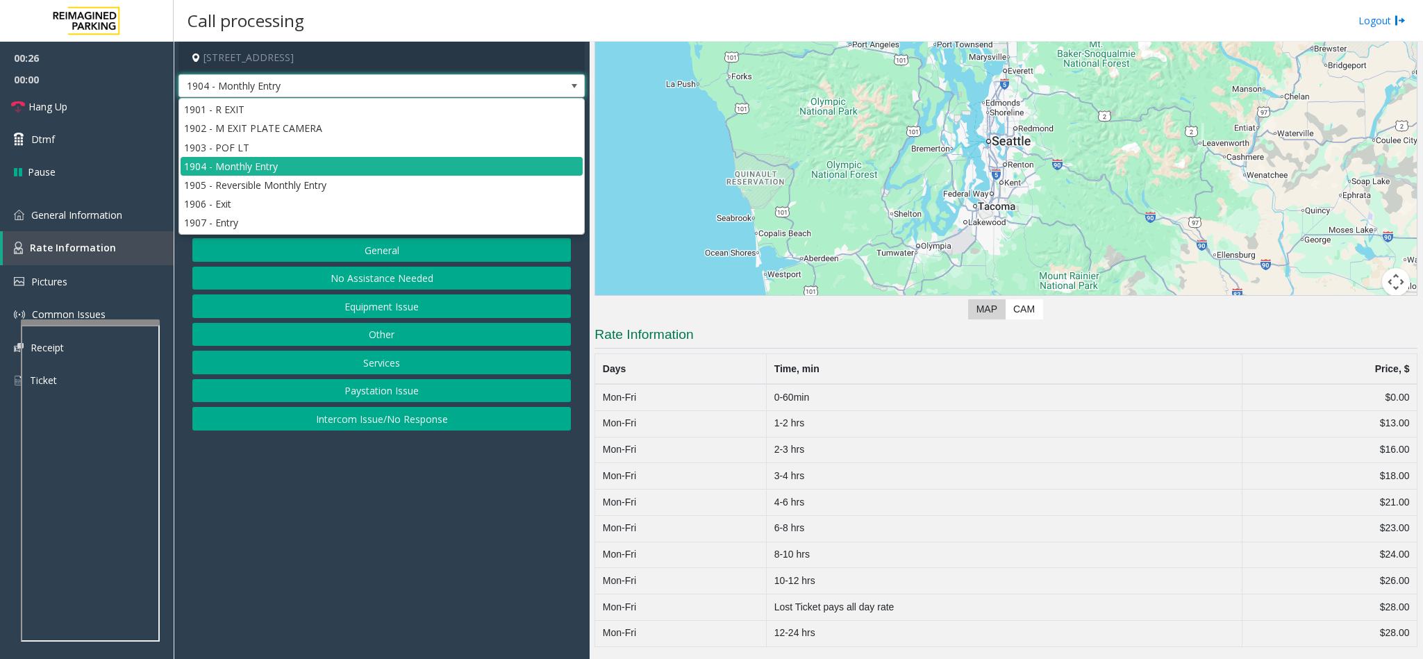
click at [572, 84] on span at bounding box center [574, 86] width 11 height 11
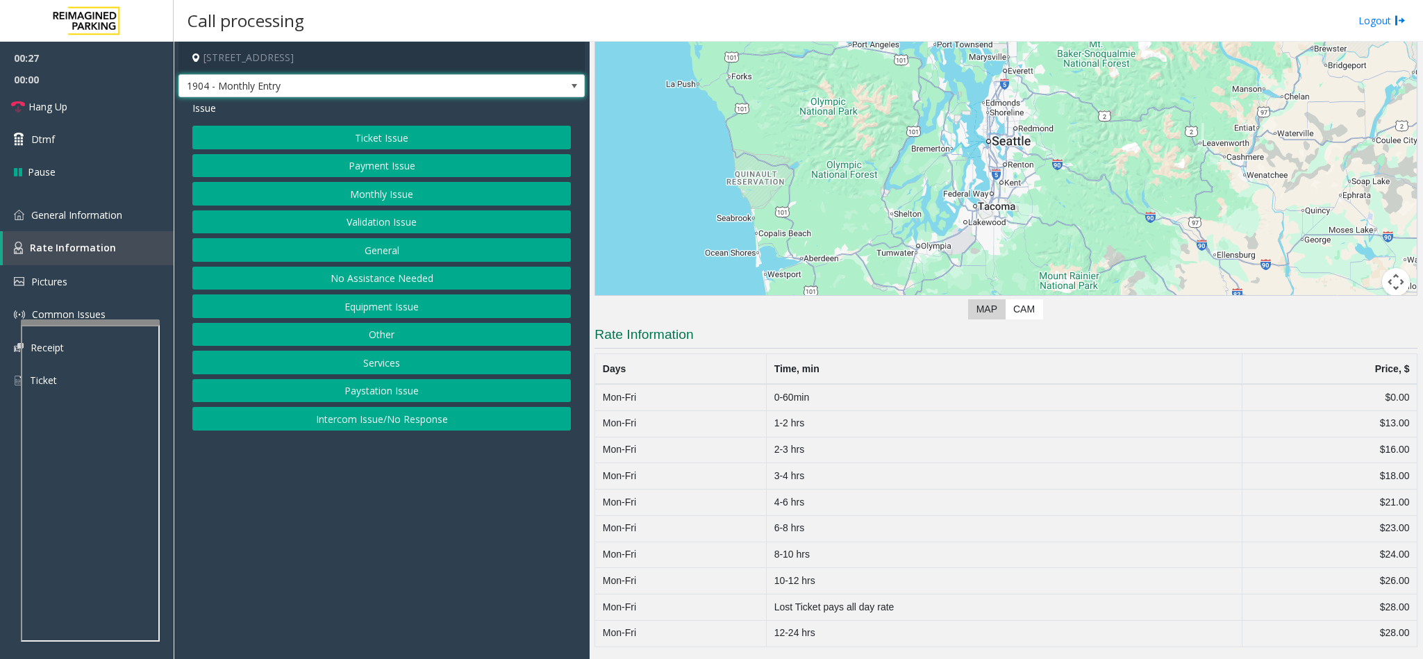
click at [394, 344] on button "Other" at bounding box center [381, 335] width 378 height 24
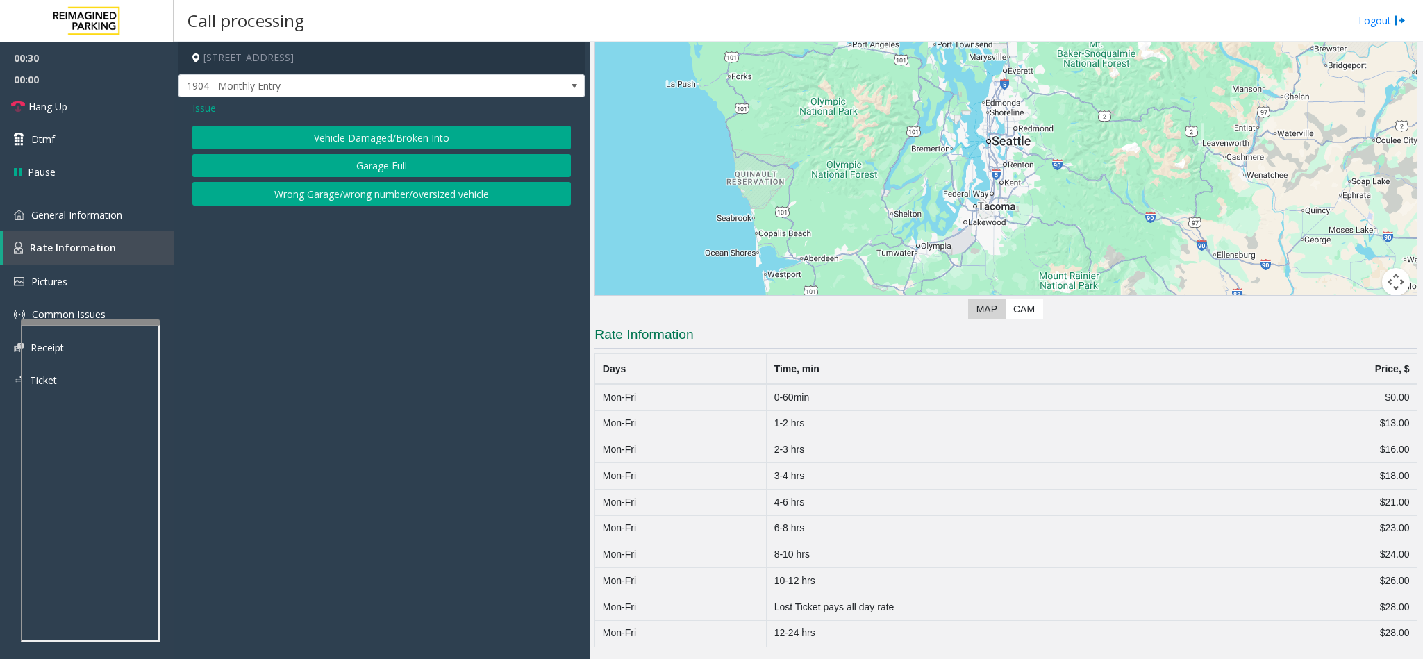
click at [206, 110] on span "Issue" at bounding box center [204, 108] width 24 height 15
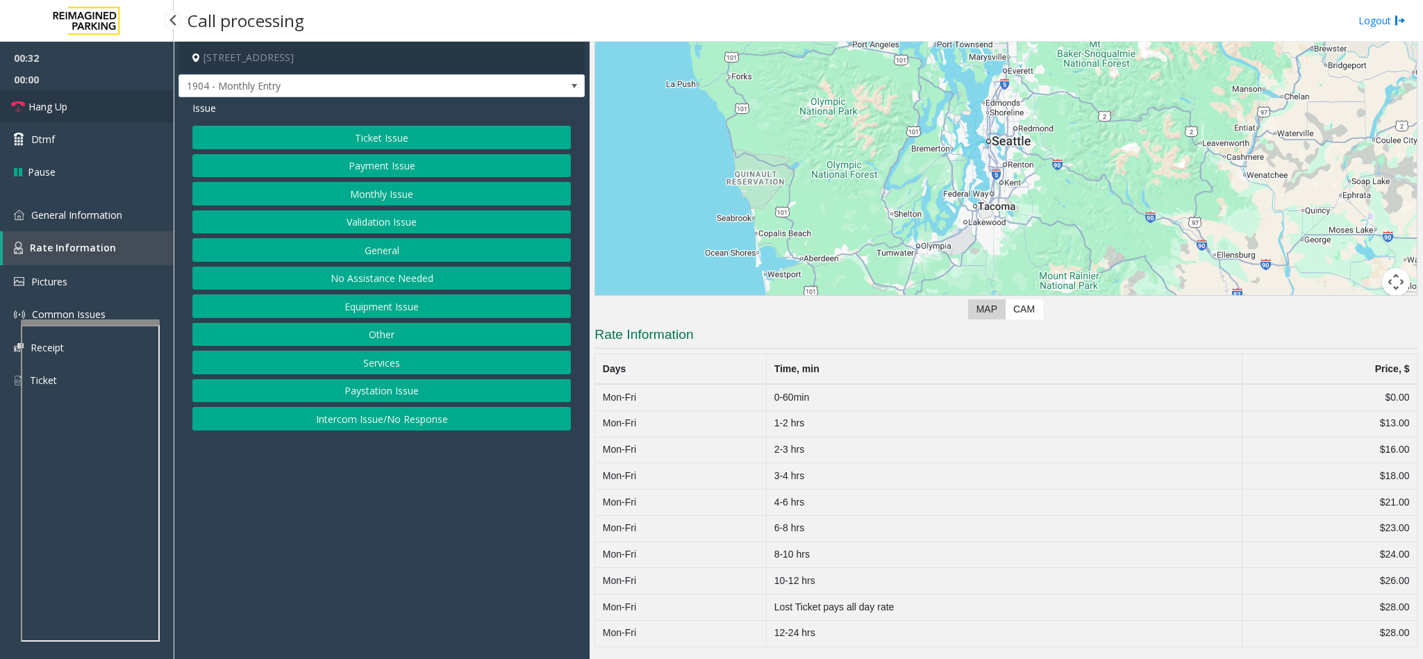
click at [58, 106] on span "Hang Up" at bounding box center [47, 106] width 39 height 15
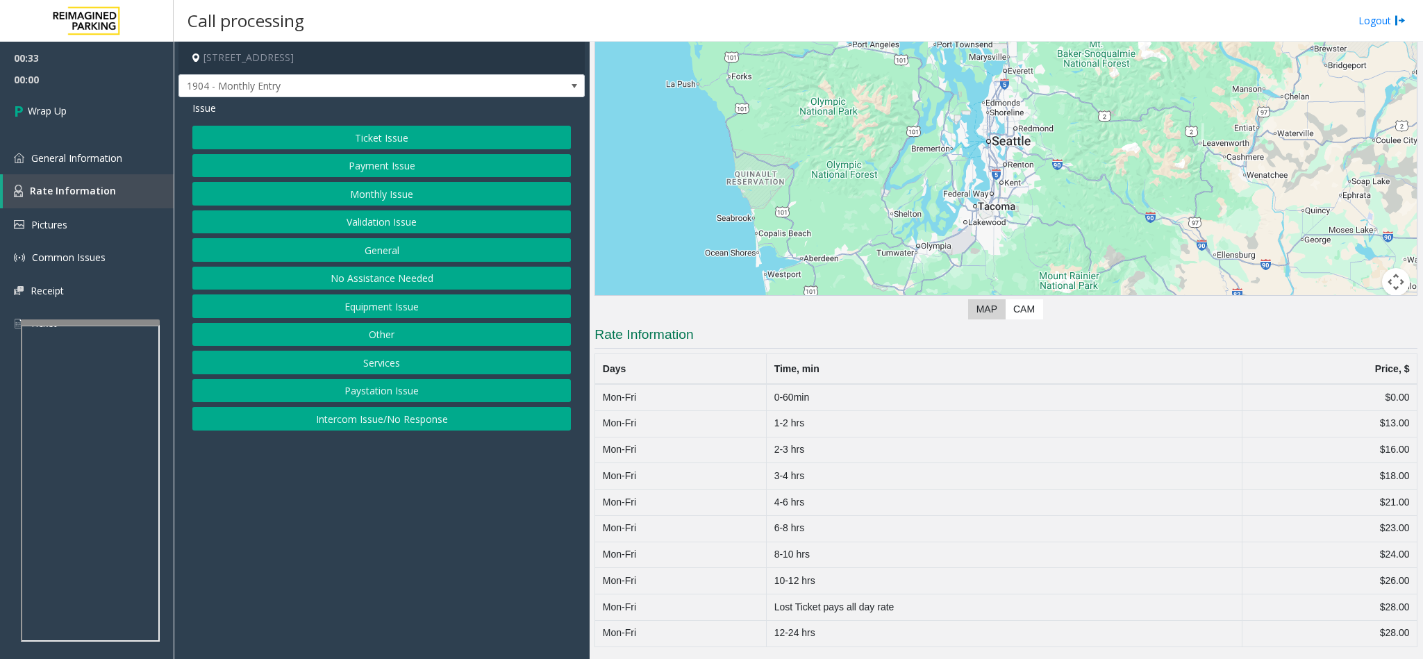
click at [399, 252] on button "General" at bounding box center [381, 250] width 378 height 24
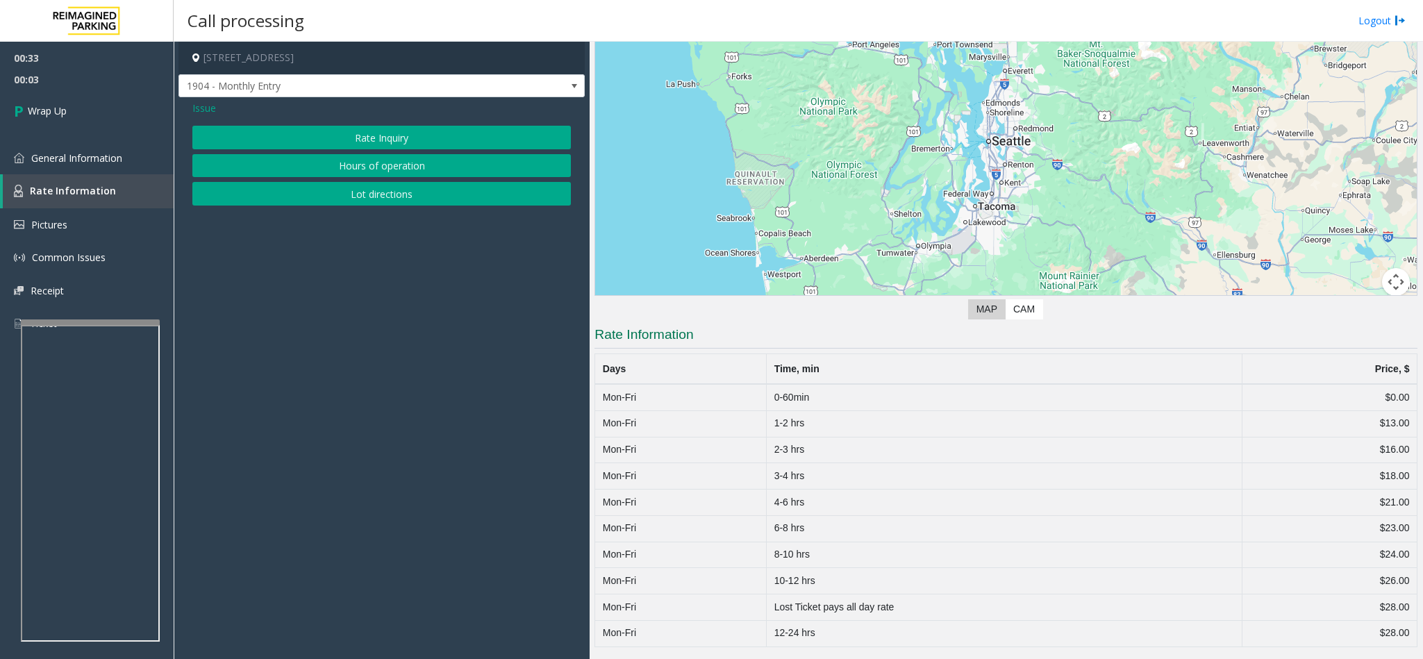
click at [432, 132] on button "Rate Inquiry" at bounding box center [381, 138] width 378 height 24
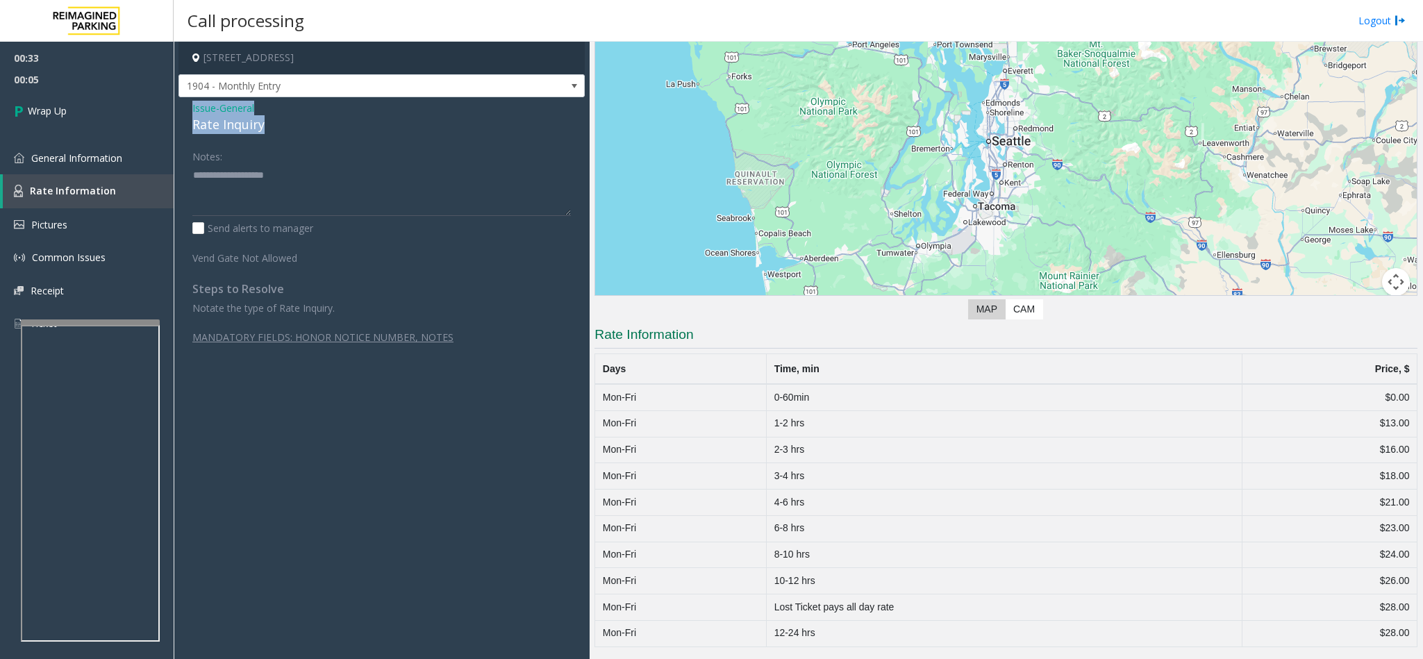
drag, startPoint x: 269, startPoint y: 128, endPoint x: 183, endPoint y: 109, distance: 87.4
click at [183, 109] on div "Issue - General Rate Inquiry Notes: Send alerts to manager Vend Gate Not Allowe…" at bounding box center [381, 249] width 406 height 305
click at [253, 197] on textarea at bounding box center [381, 190] width 378 height 52
type textarea "**********"
click at [54, 110] on span "Wrap Up" at bounding box center [47, 110] width 39 height 15
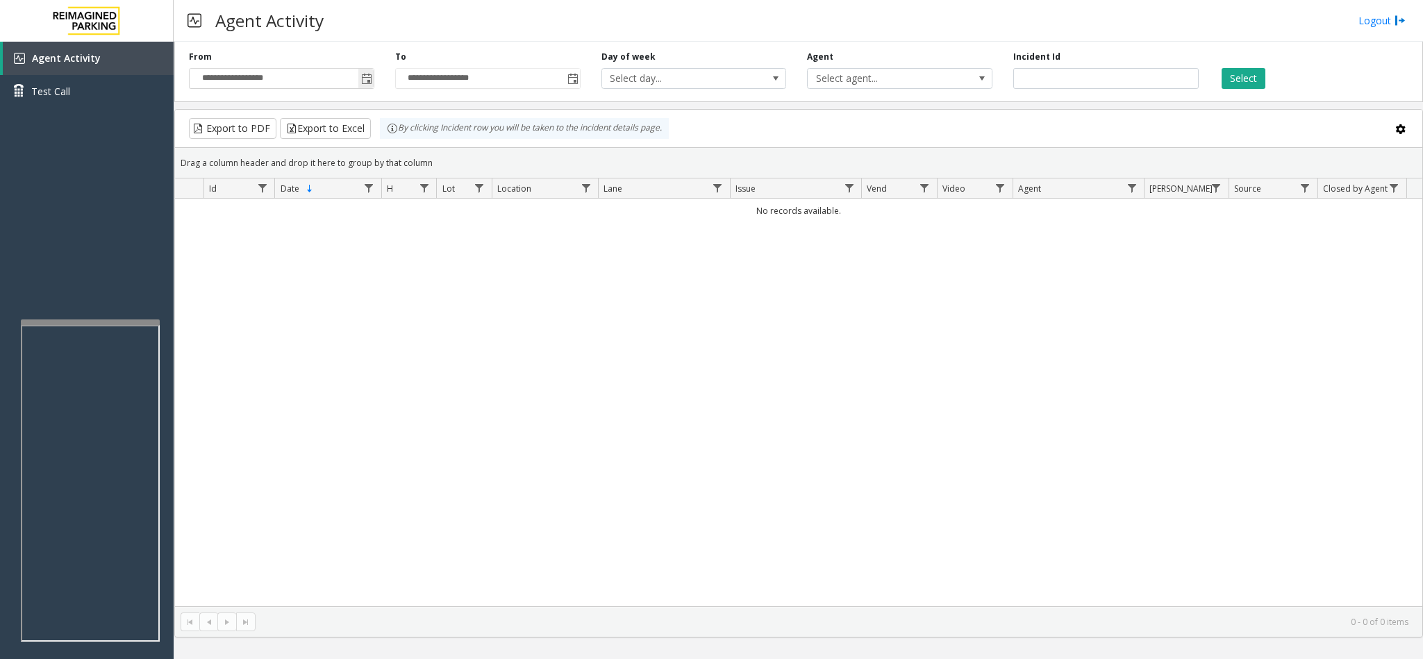
click at [369, 83] on span "Toggle popup" at bounding box center [366, 79] width 11 height 11
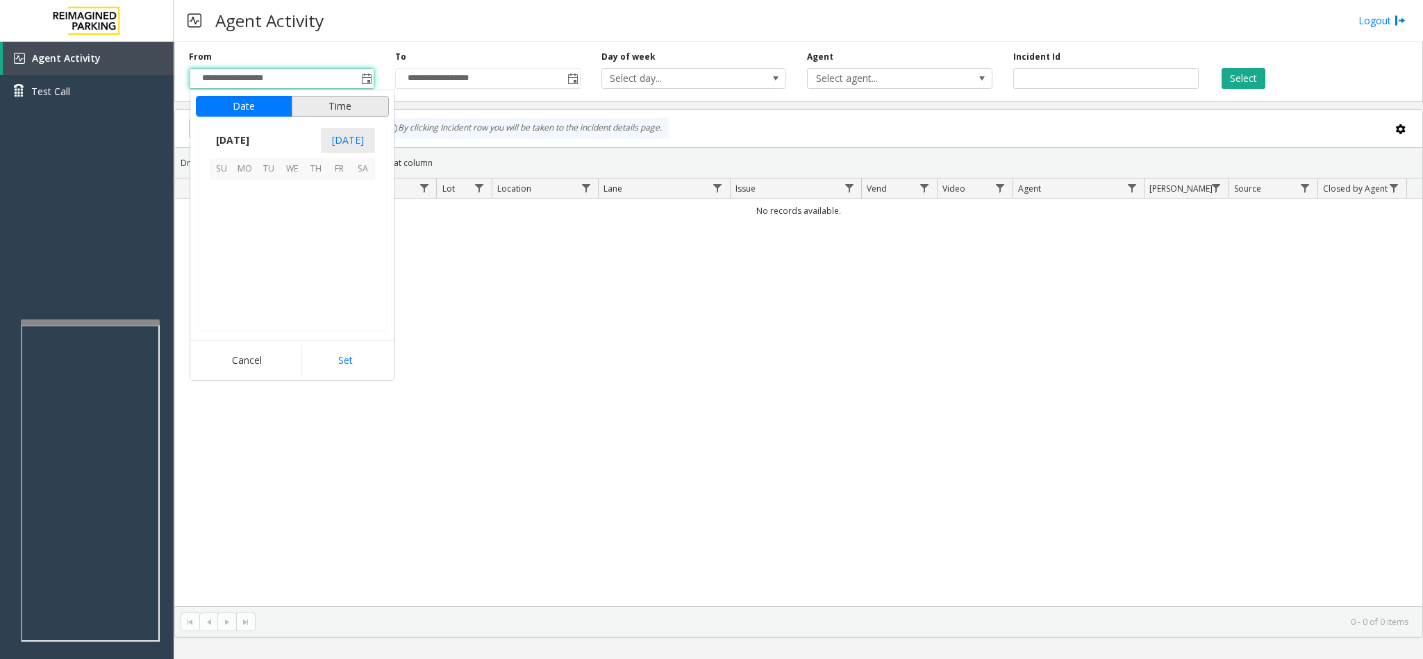
scroll to position [249114, 0]
click at [262, 196] on span "2" at bounding box center [269, 192] width 24 height 24
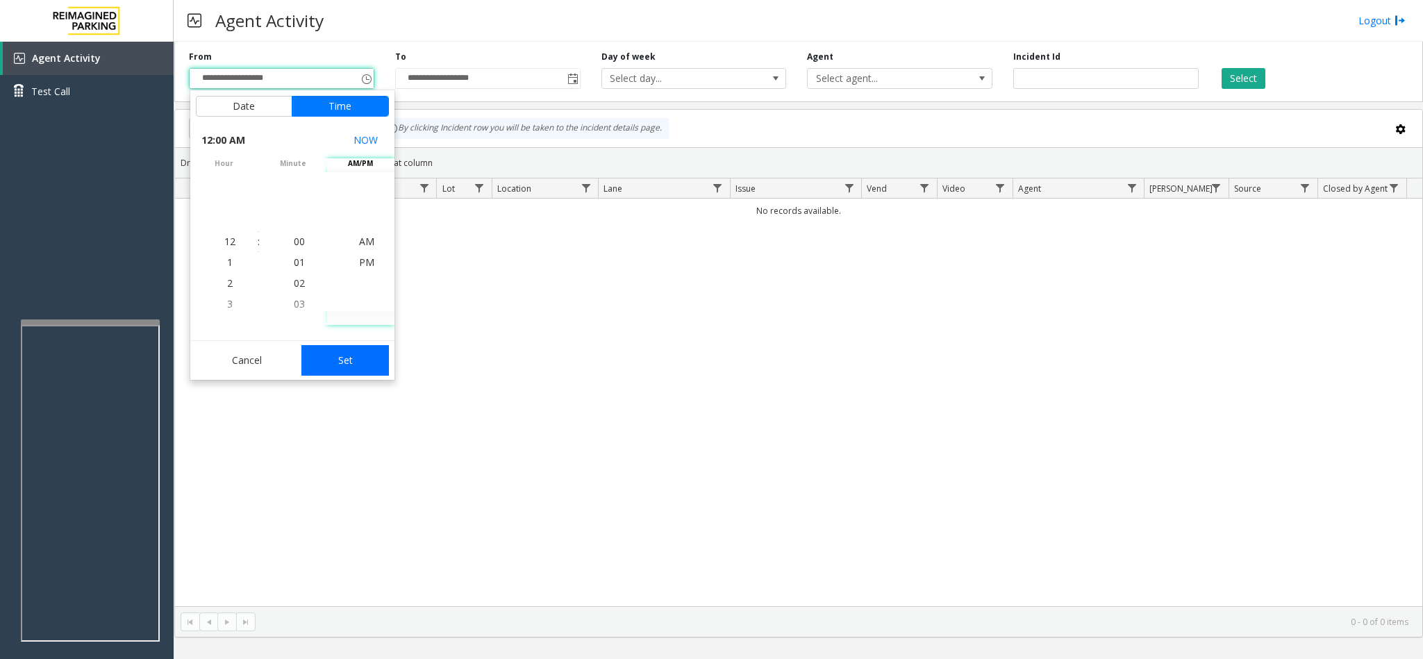
click at [365, 367] on button "Set" at bounding box center [344, 360] width 87 height 31
type input "**********"
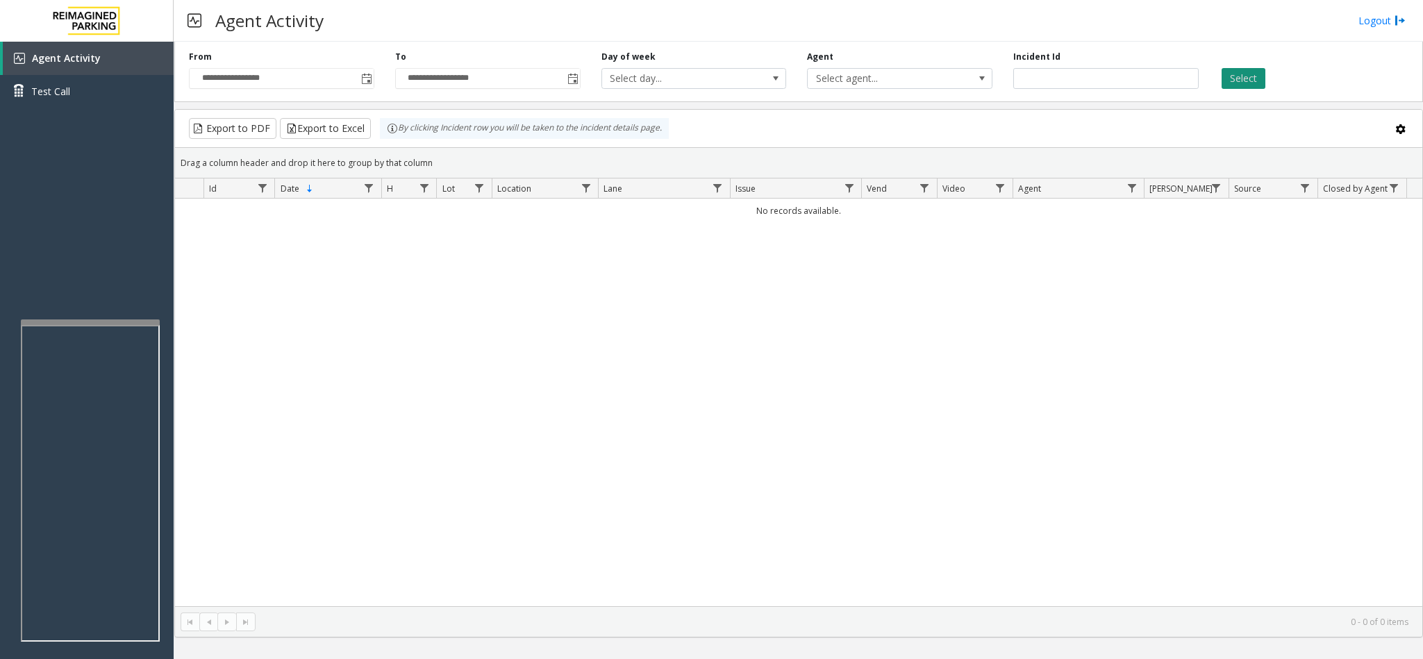
click at [1234, 86] on button "Select" at bounding box center [1243, 78] width 44 height 21
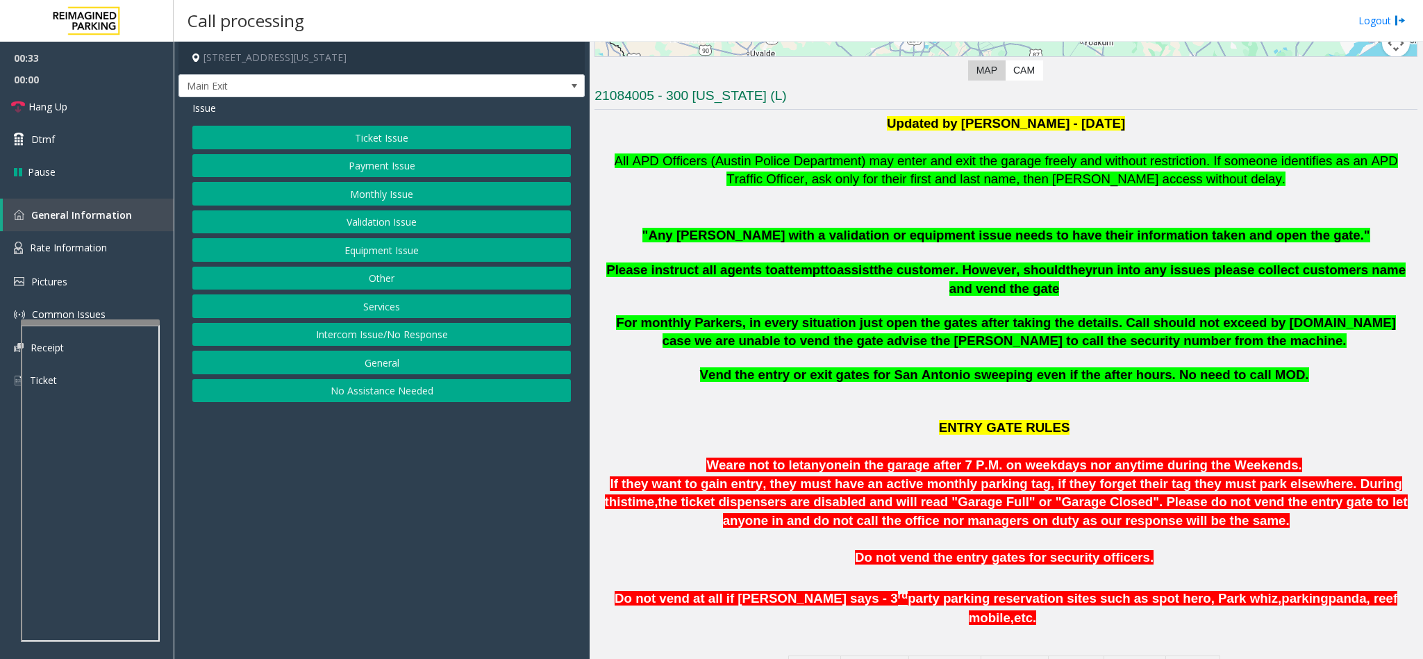
scroll to position [312, 0]
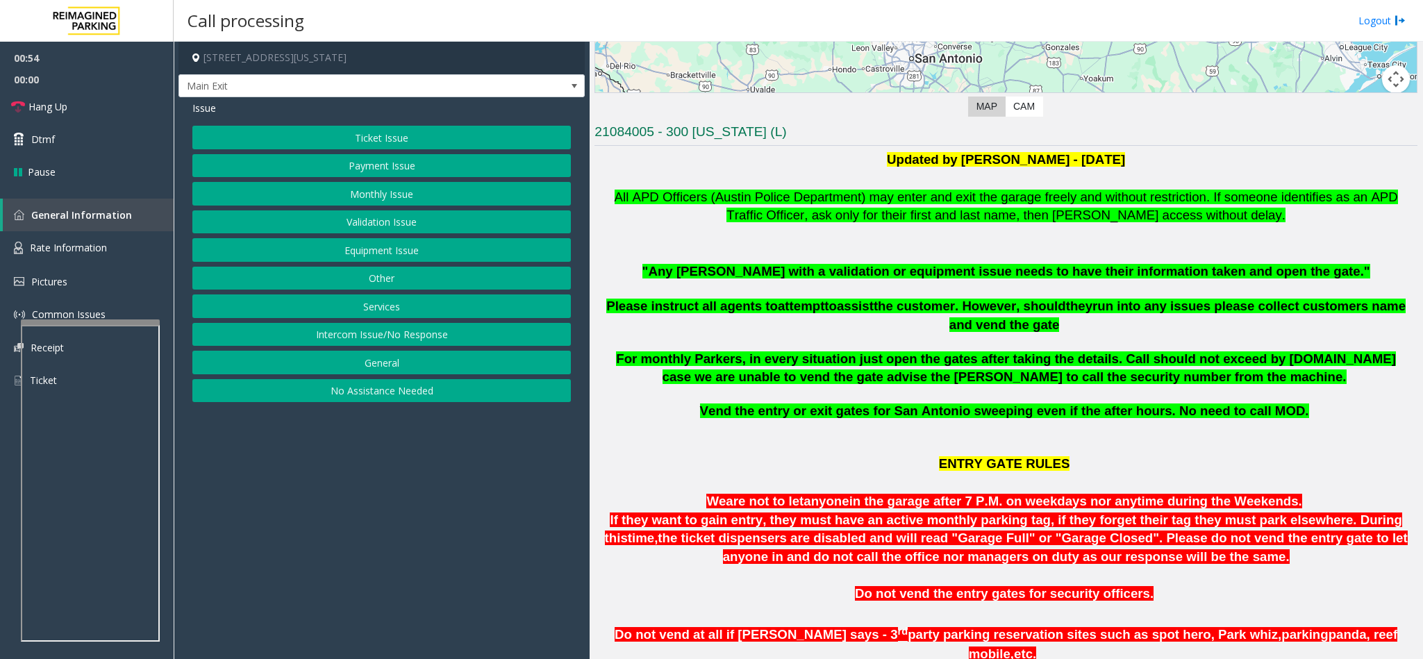
click at [437, 169] on button "Payment Issue" at bounding box center [381, 166] width 378 height 24
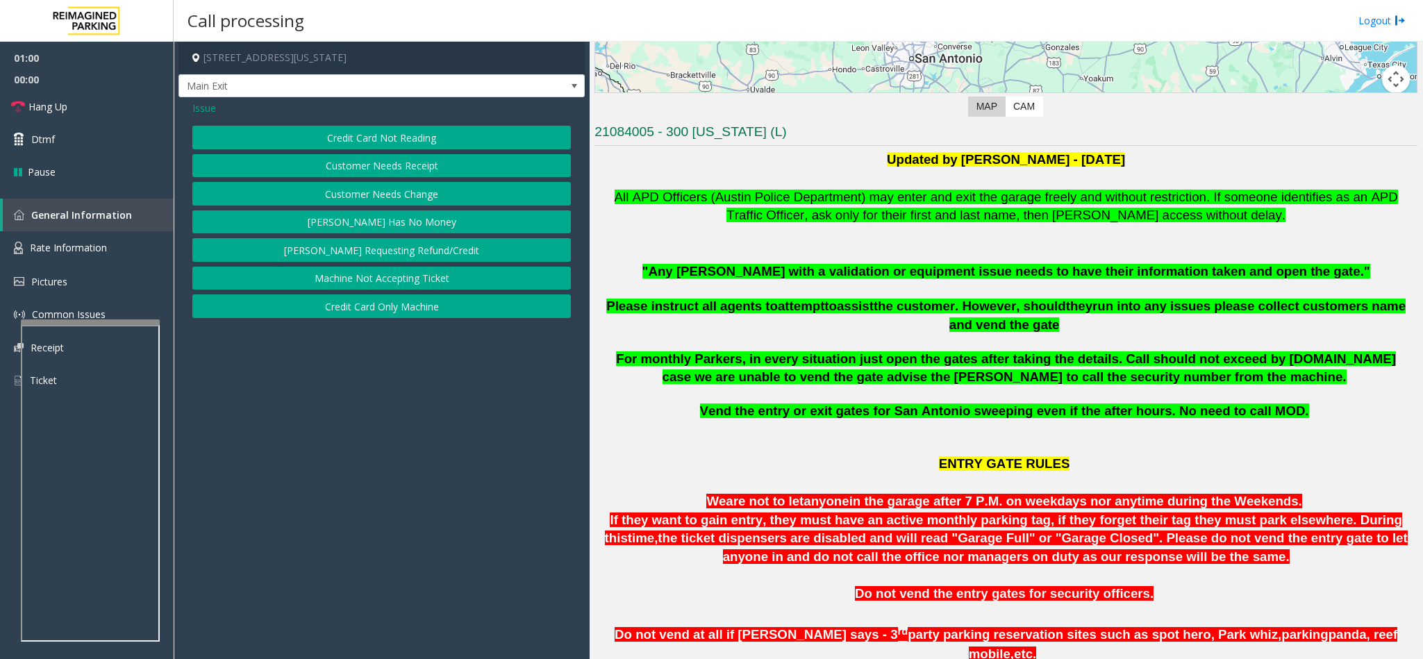
click at [411, 142] on button "Credit Card Not Reading" at bounding box center [381, 138] width 378 height 24
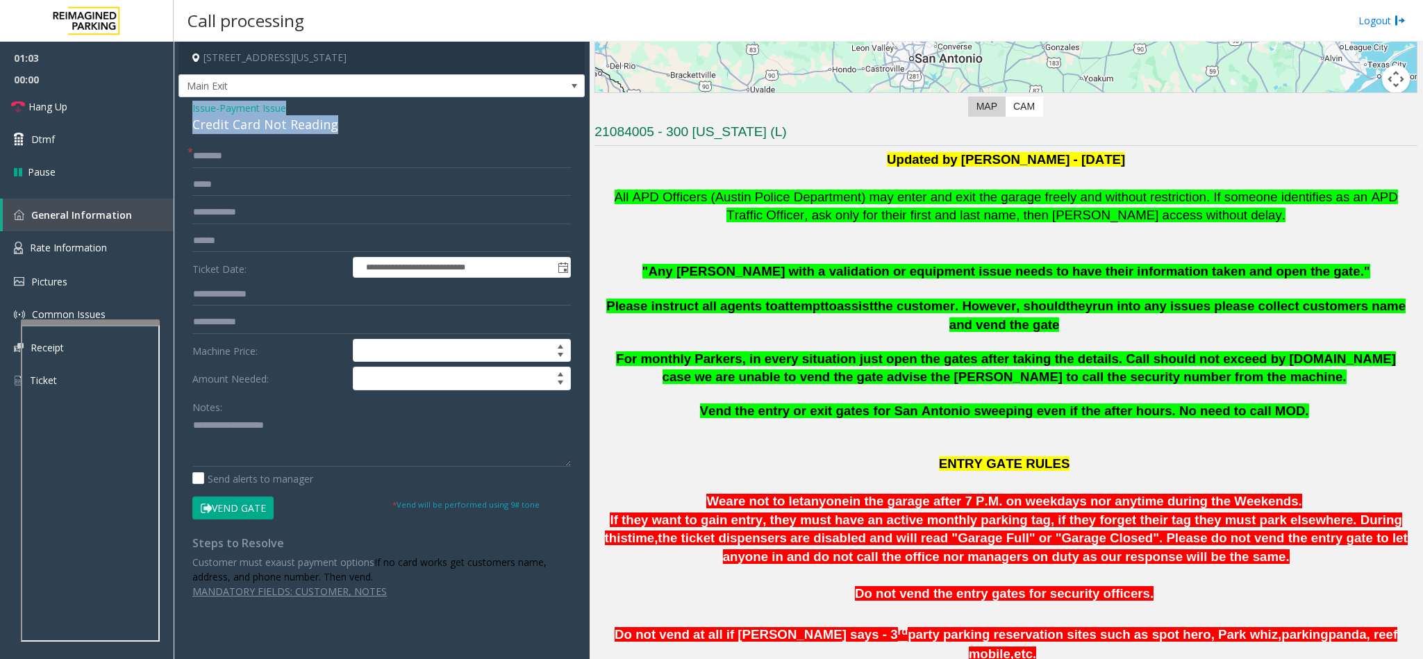
drag, startPoint x: 333, startPoint y: 126, endPoint x: 186, endPoint y: 104, distance: 148.8
click at [186, 104] on div "**********" at bounding box center [381, 354] width 406 height 515
click at [323, 447] on textarea at bounding box center [381, 441] width 378 height 52
click at [473, 427] on textarea at bounding box center [381, 441] width 378 height 52
click at [476, 458] on textarea at bounding box center [381, 441] width 378 height 52
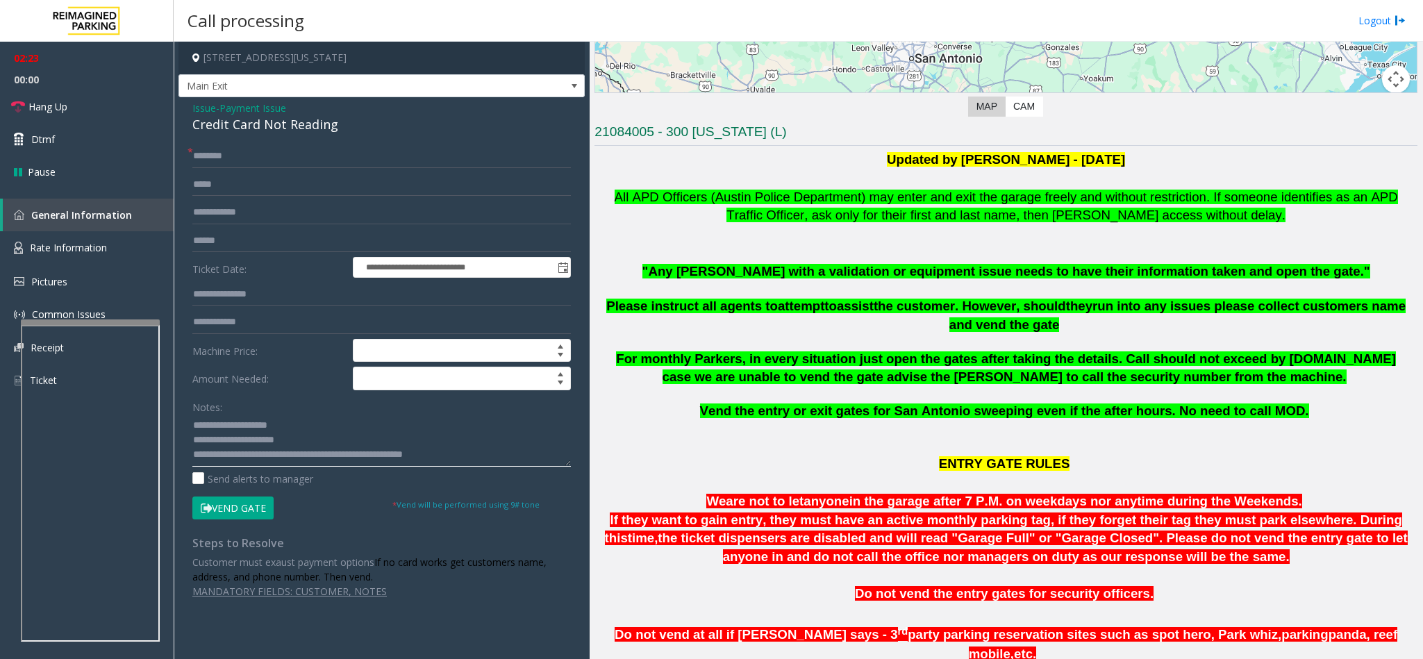
type textarea "**********"
click at [237, 242] on input "text" at bounding box center [381, 241] width 378 height 24
type input "******"
click at [267, 156] on input "text" at bounding box center [381, 156] width 378 height 24
type input "******"
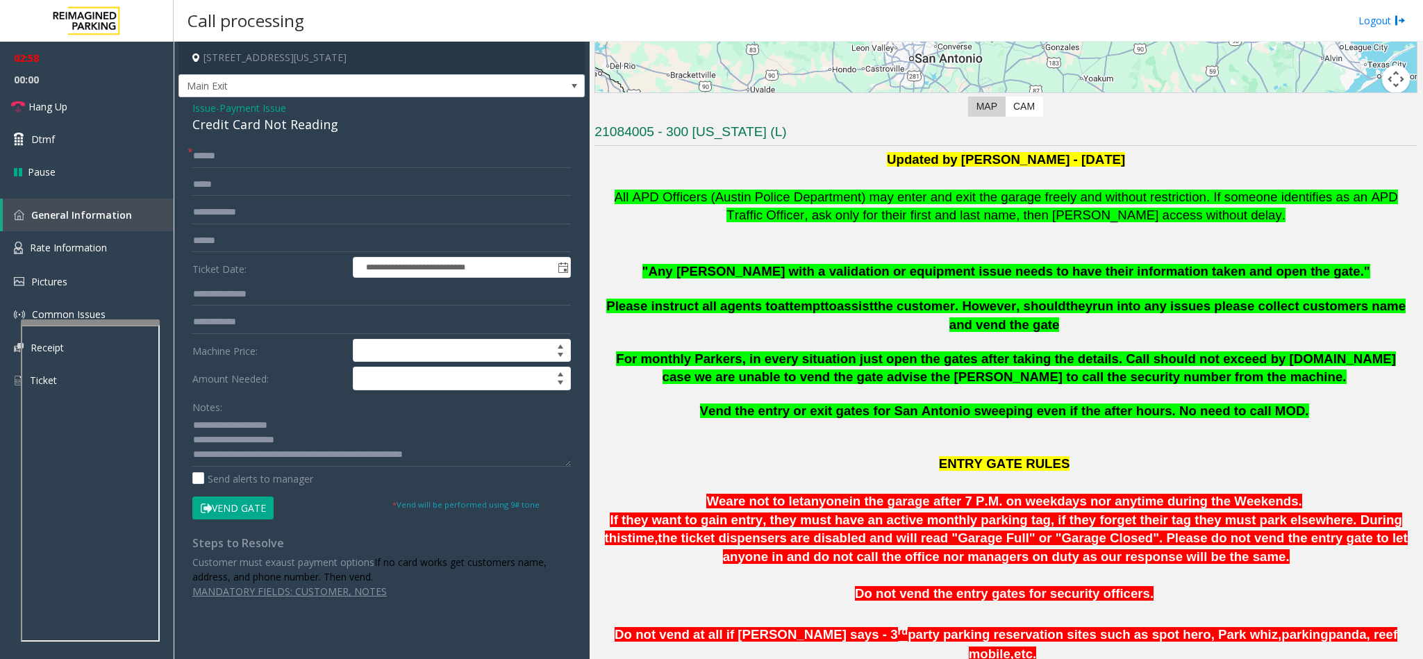
click at [240, 507] on button "Vend Gate" at bounding box center [232, 509] width 81 height 24
click at [22, 106] on icon at bounding box center [18, 107] width 14 height 14
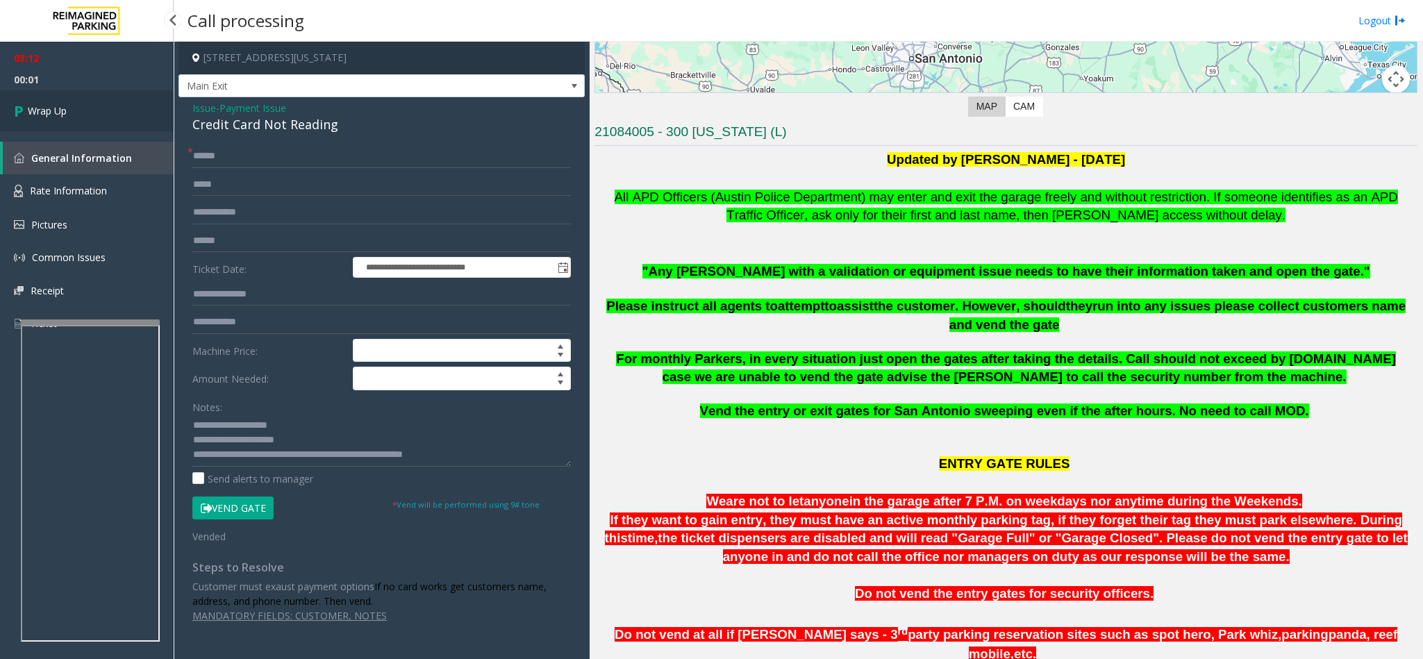
click at [22, 106] on icon at bounding box center [21, 110] width 14 height 23
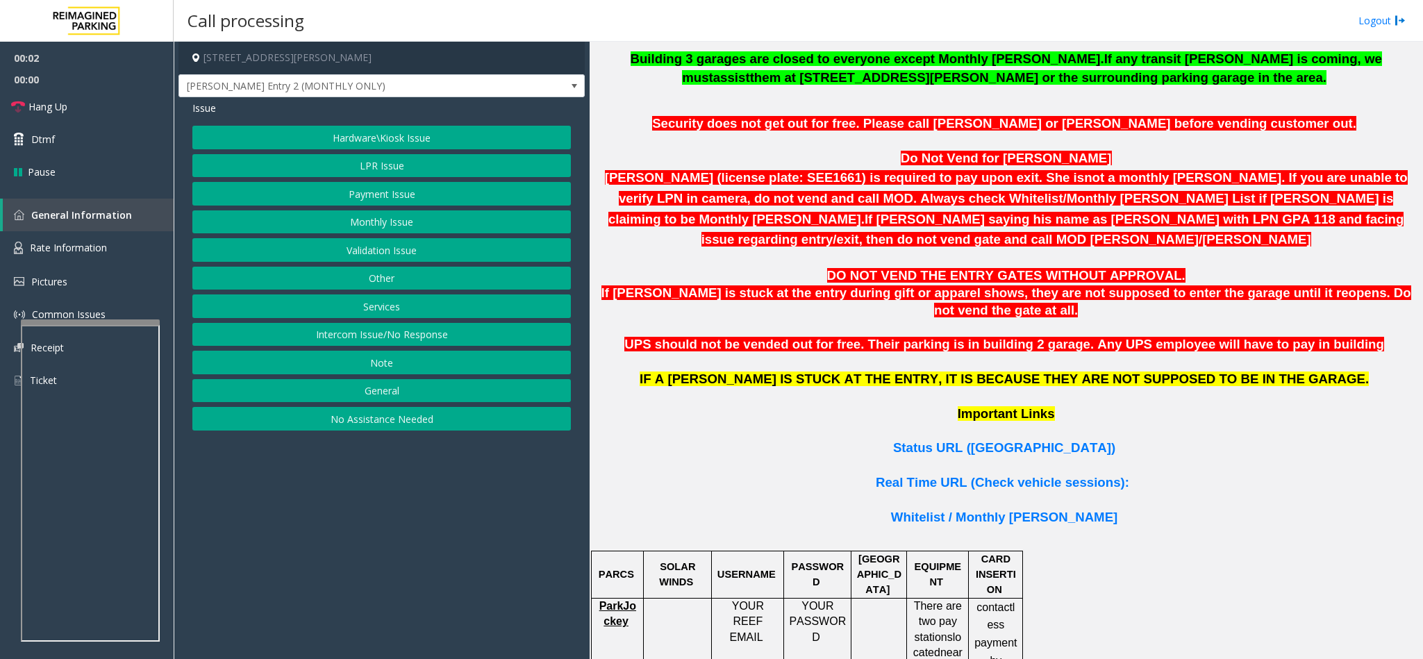
scroll to position [833, 0]
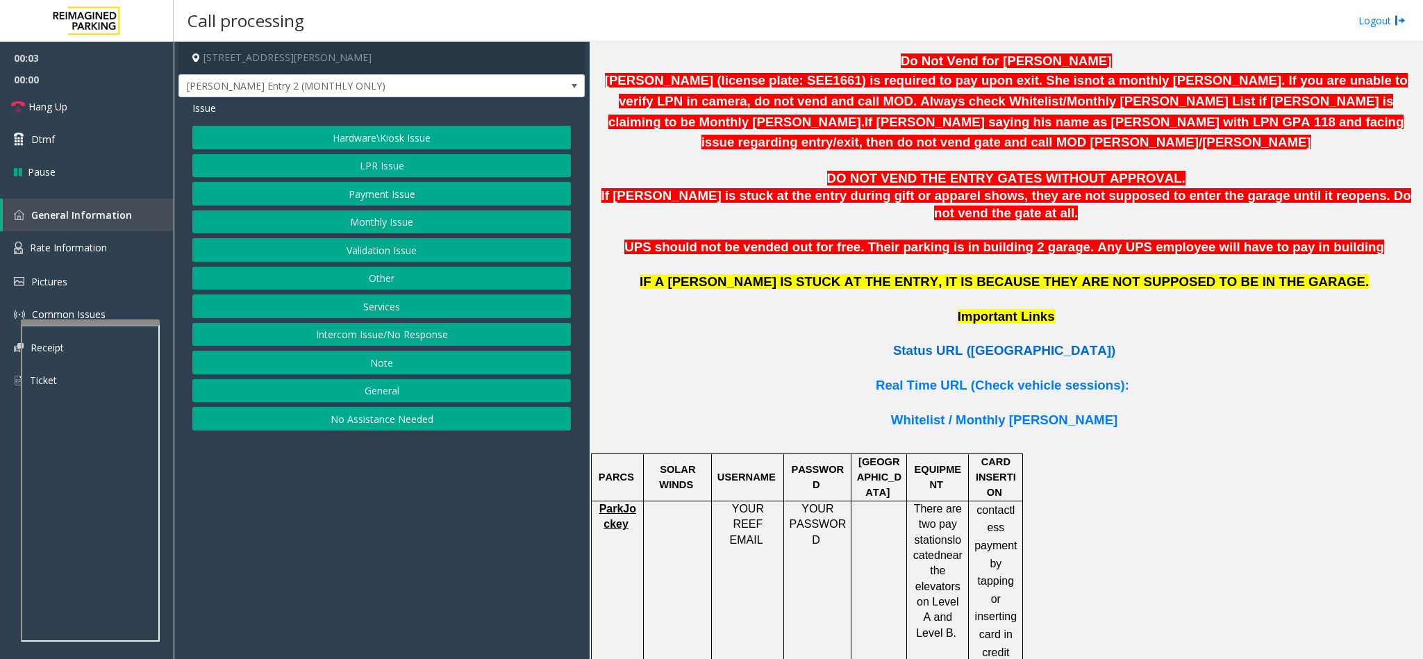
click at [1000, 343] on span "Status URL ([GEOGRAPHIC_DATA])" at bounding box center [1004, 350] width 222 height 15
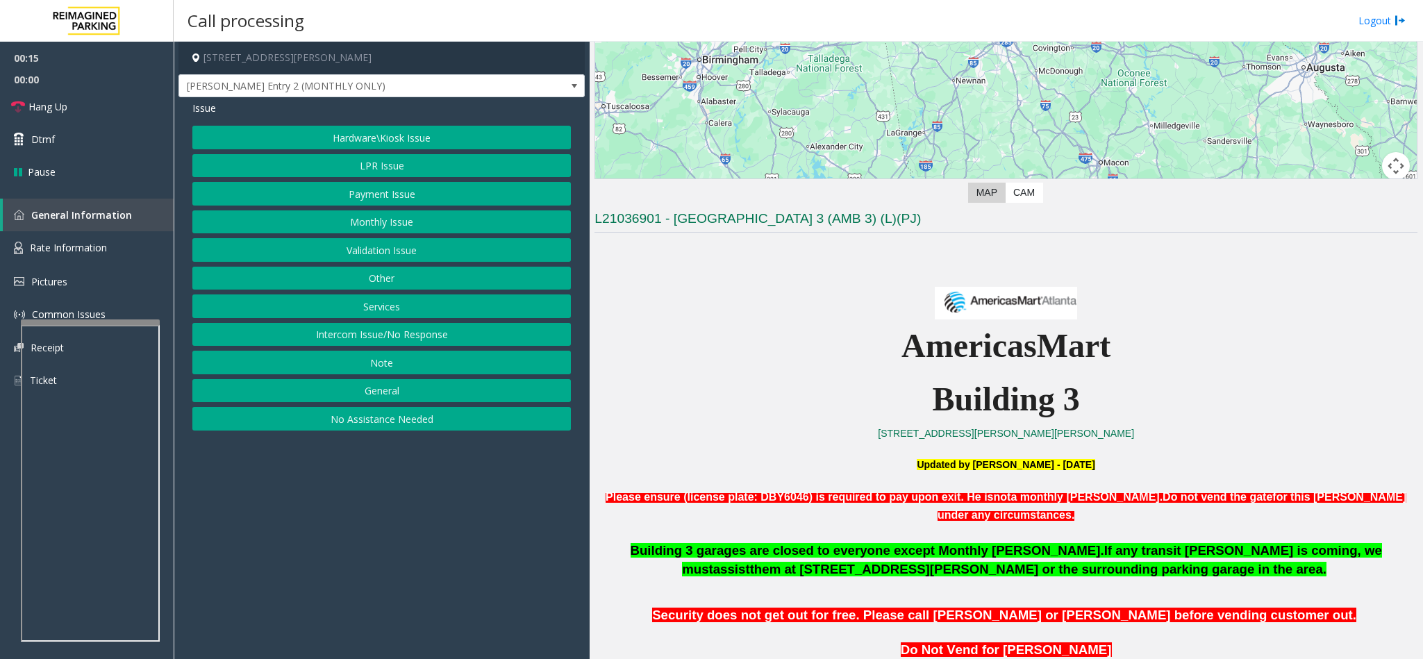
scroll to position [208, 0]
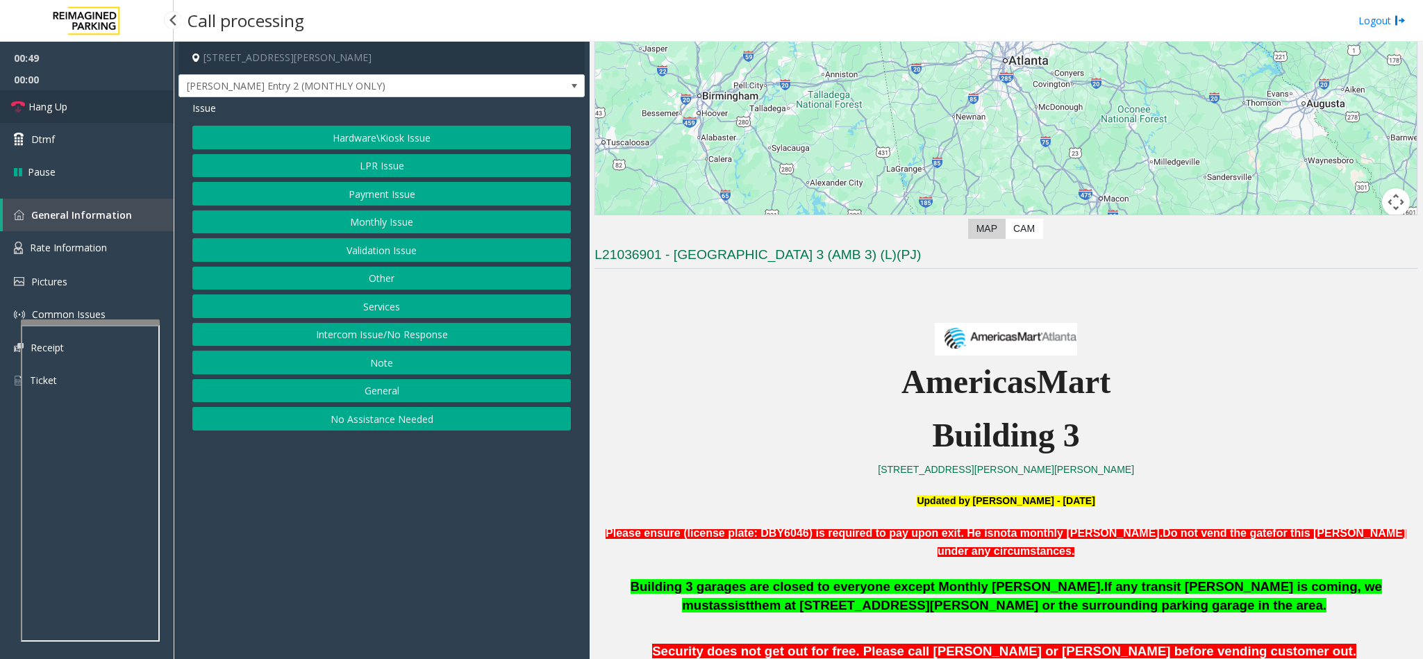
click at [61, 107] on span "Hang Up" at bounding box center [47, 106] width 39 height 15
click at [358, 282] on button "Other" at bounding box center [381, 279] width 378 height 24
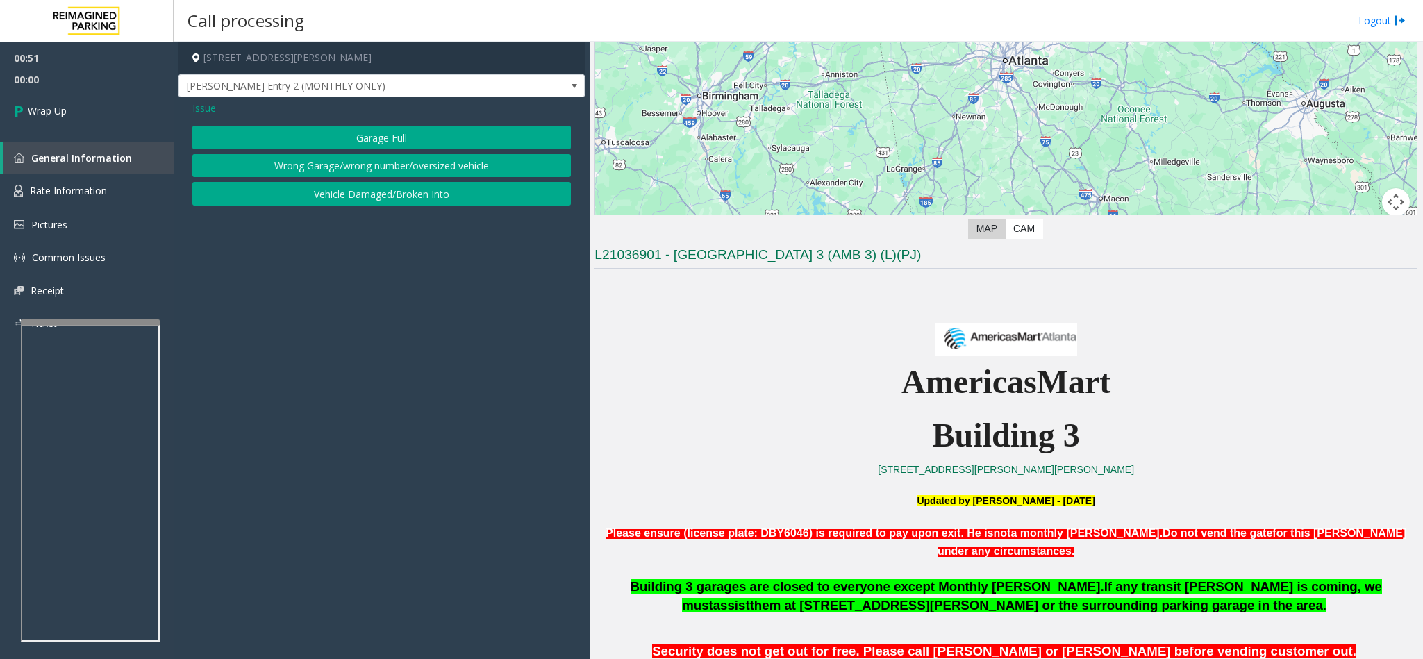
click at [361, 167] on button "Wrong Garage/wrong number/oversized vehicle" at bounding box center [381, 166] width 378 height 24
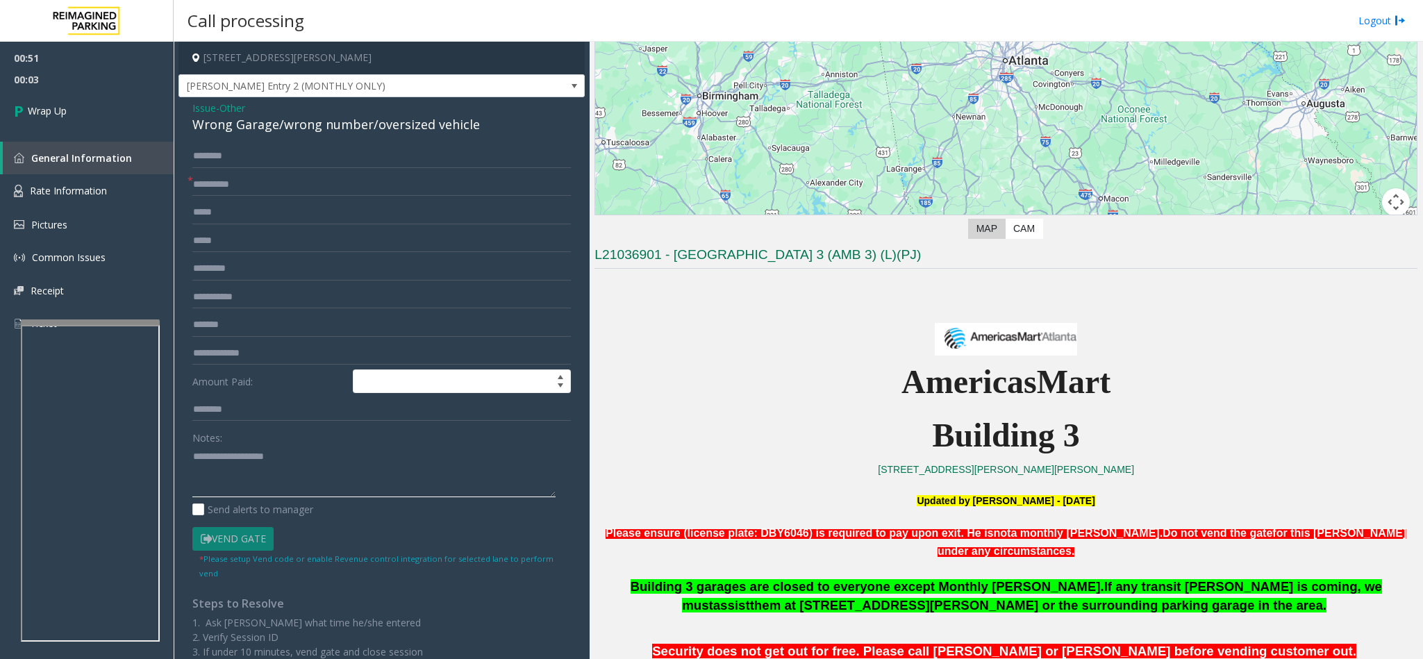
click at [255, 477] on textarea at bounding box center [373, 471] width 363 height 52
type textarea "**********"
click at [256, 181] on input "text" at bounding box center [381, 185] width 378 height 24
type input "**"
click at [44, 106] on span "Wrap Up" at bounding box center [47, 110] width 39 height 15
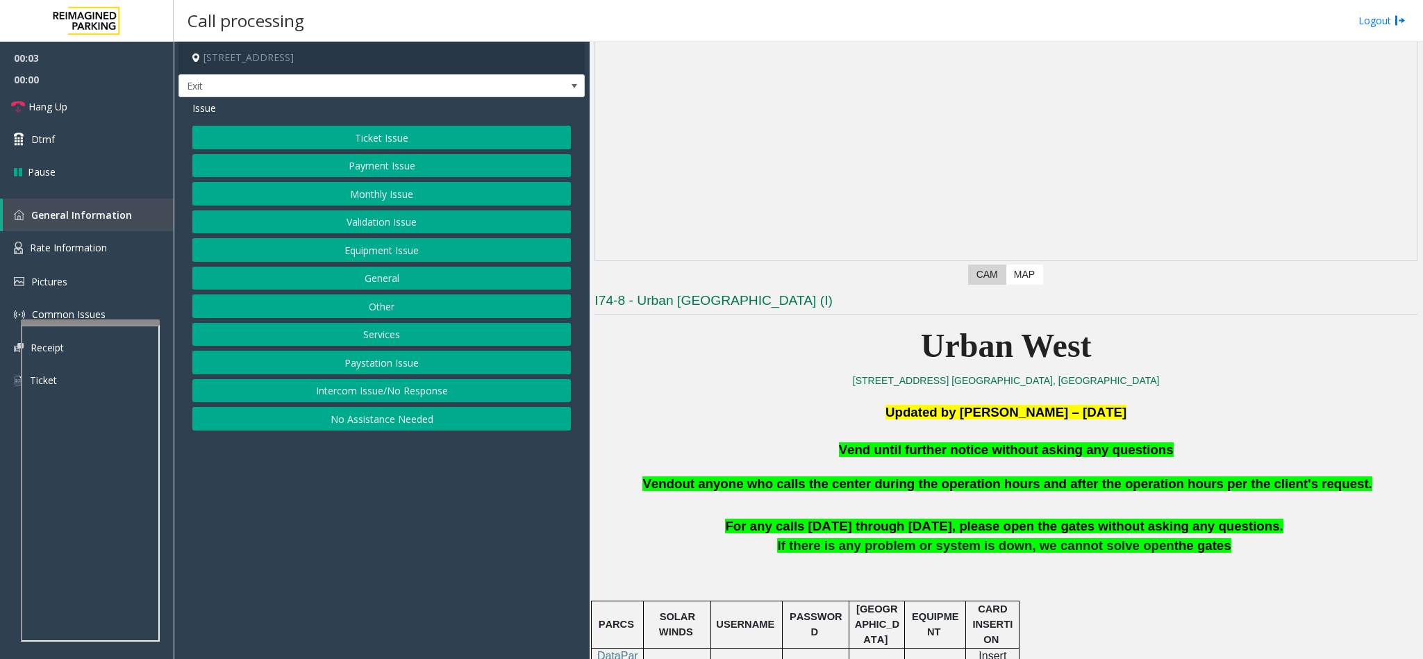
scroll to position [208, 0]
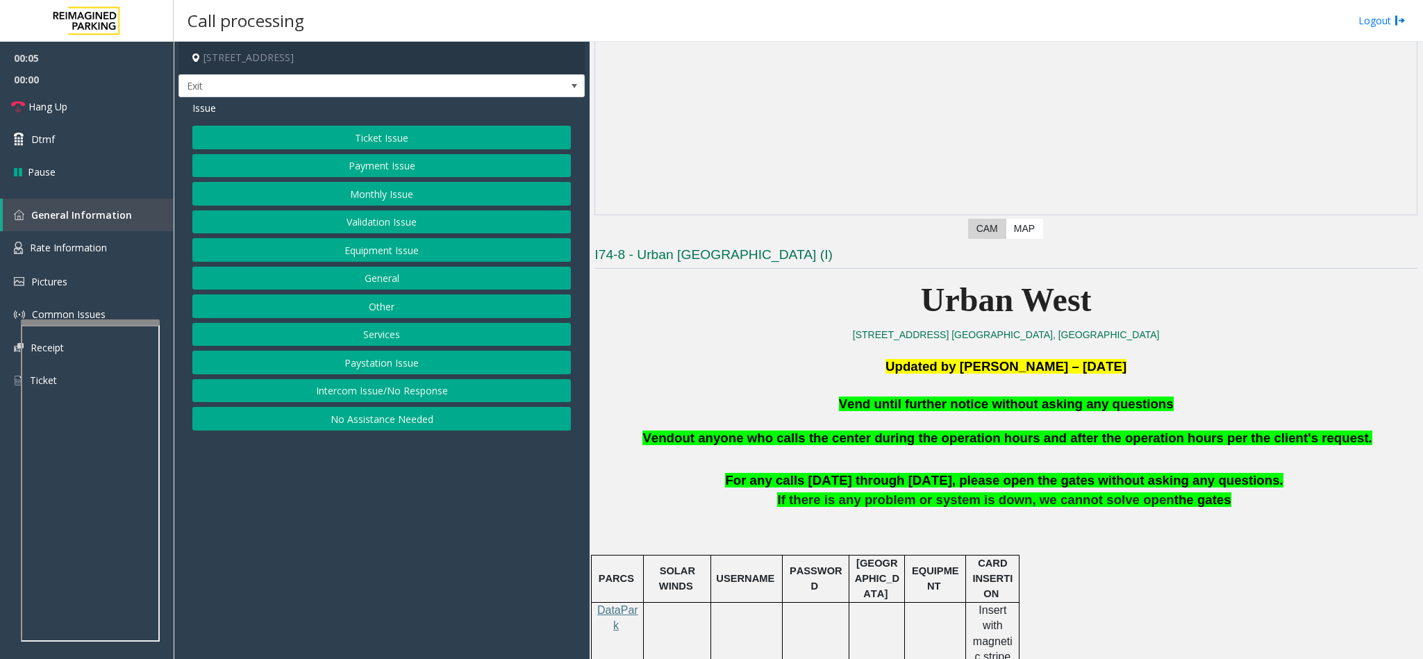
click at [417, 256] on button "Equipment Issue" at bounding box center [381, 250] width 378 height 24
click at [419, 254] on button "Gate / Door Won't Open" at bounding box center [381, 250] width 378 height 24
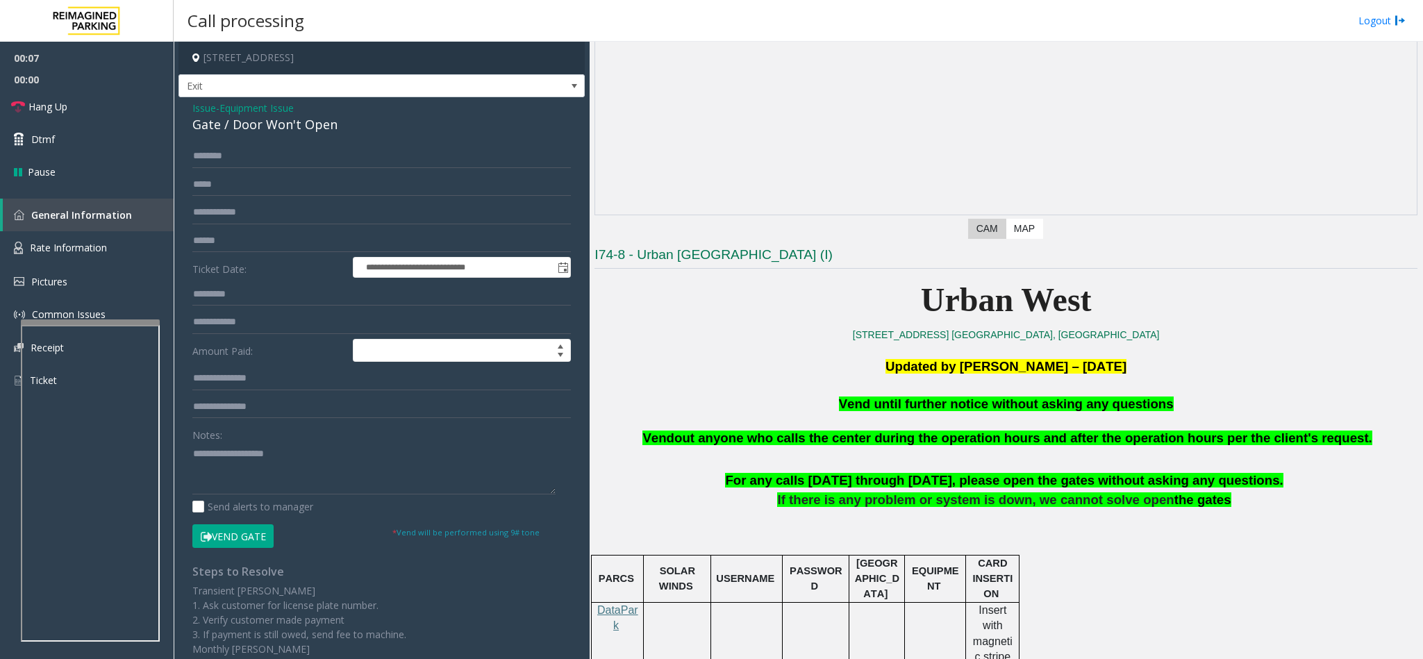
click at [936, 407] on span "Vend until further notice without asking any questions" at bounding box center [1006, 404] width 335 height 15
type textarea "**********"
click at [205, 533] on icon at bounding box center [206, 537] width 11 height 10
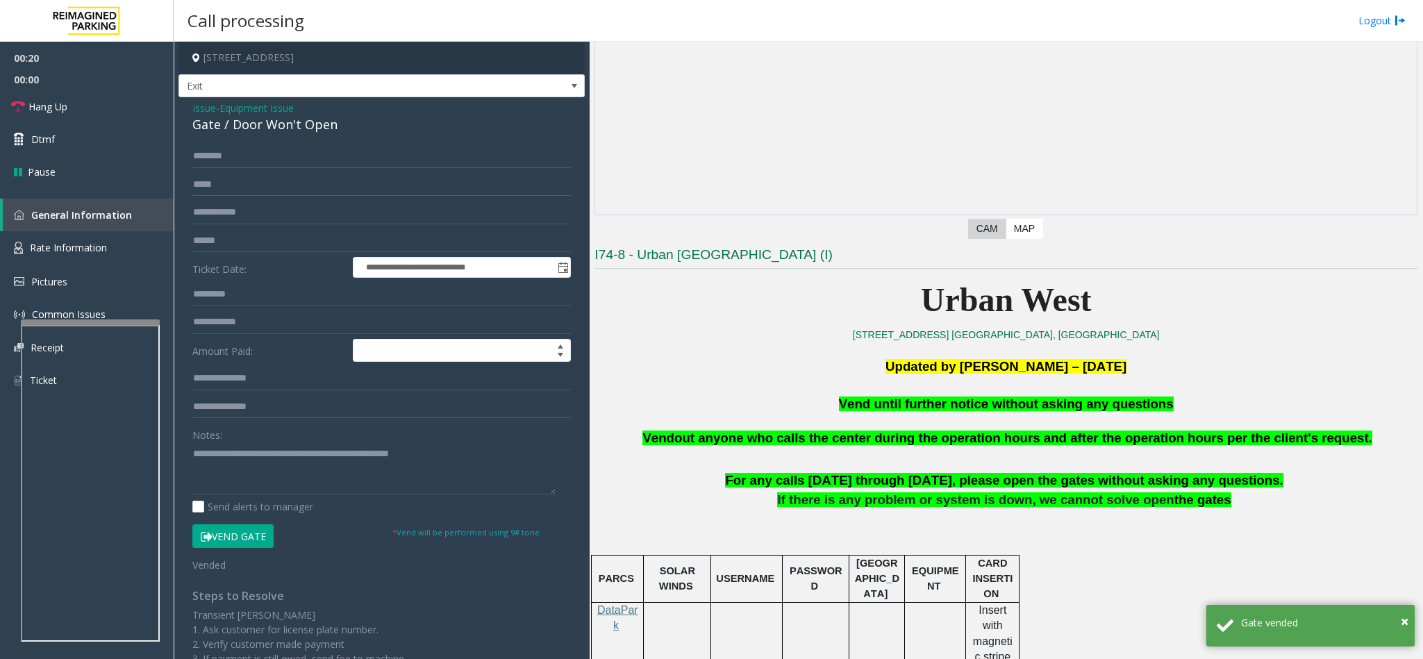
click at [196, 110] on span "Issue" at bounding box center [204, 108] width 24 height 15
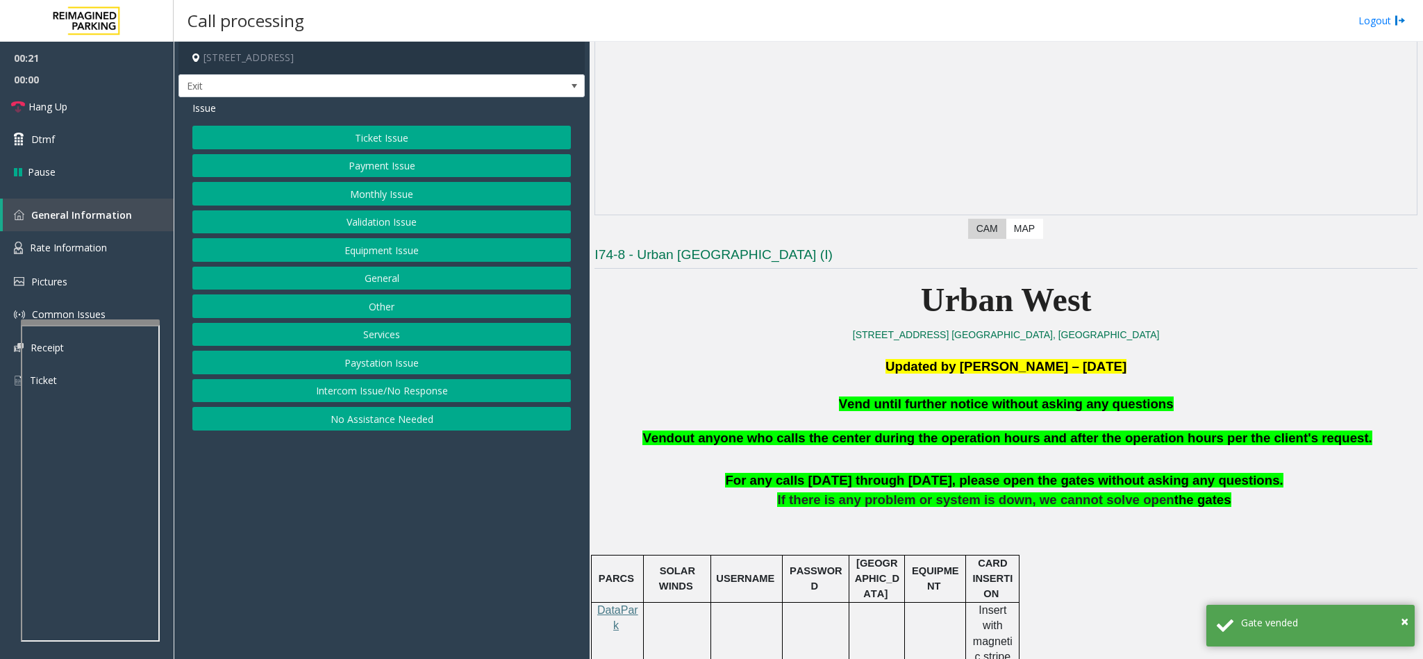
click at [313, 140] on button "Ticket Issue" at bounding box center [381, 138] width 378 height 24
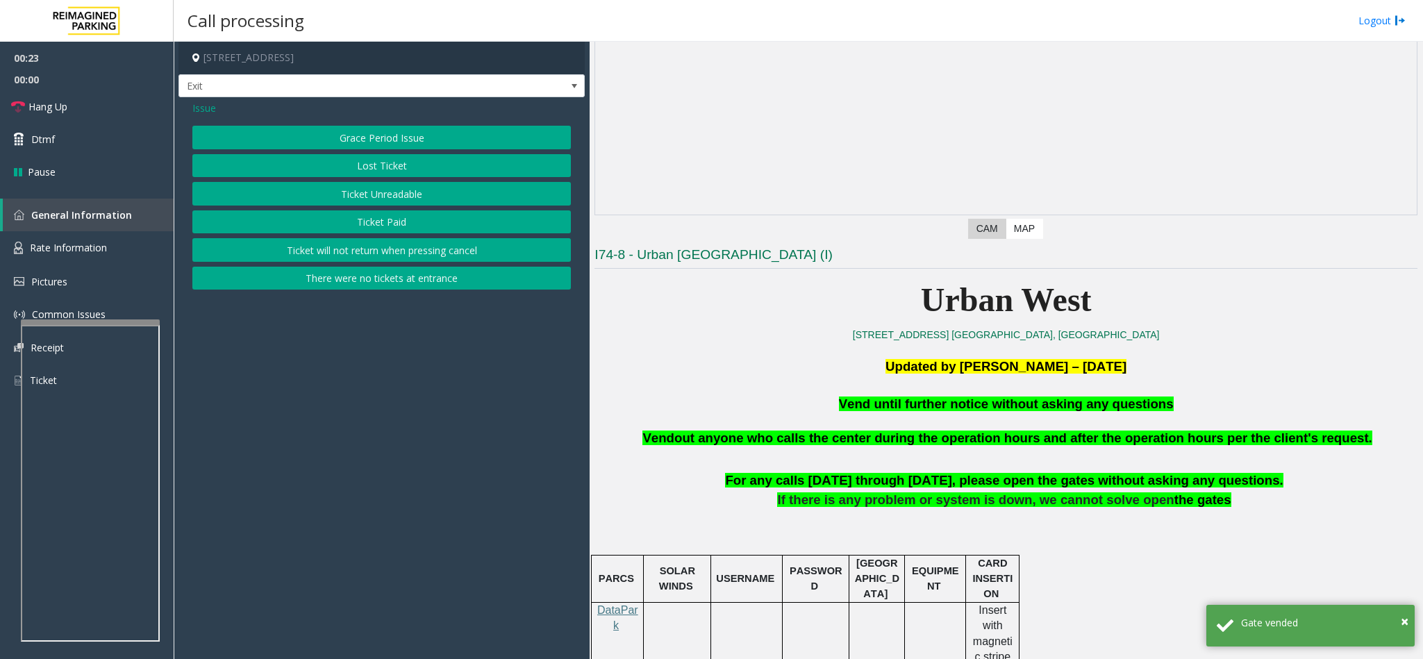
click at [357, 197] on button "Ticket Unreadable" at bounding box center [381, 194] width 378 height 24
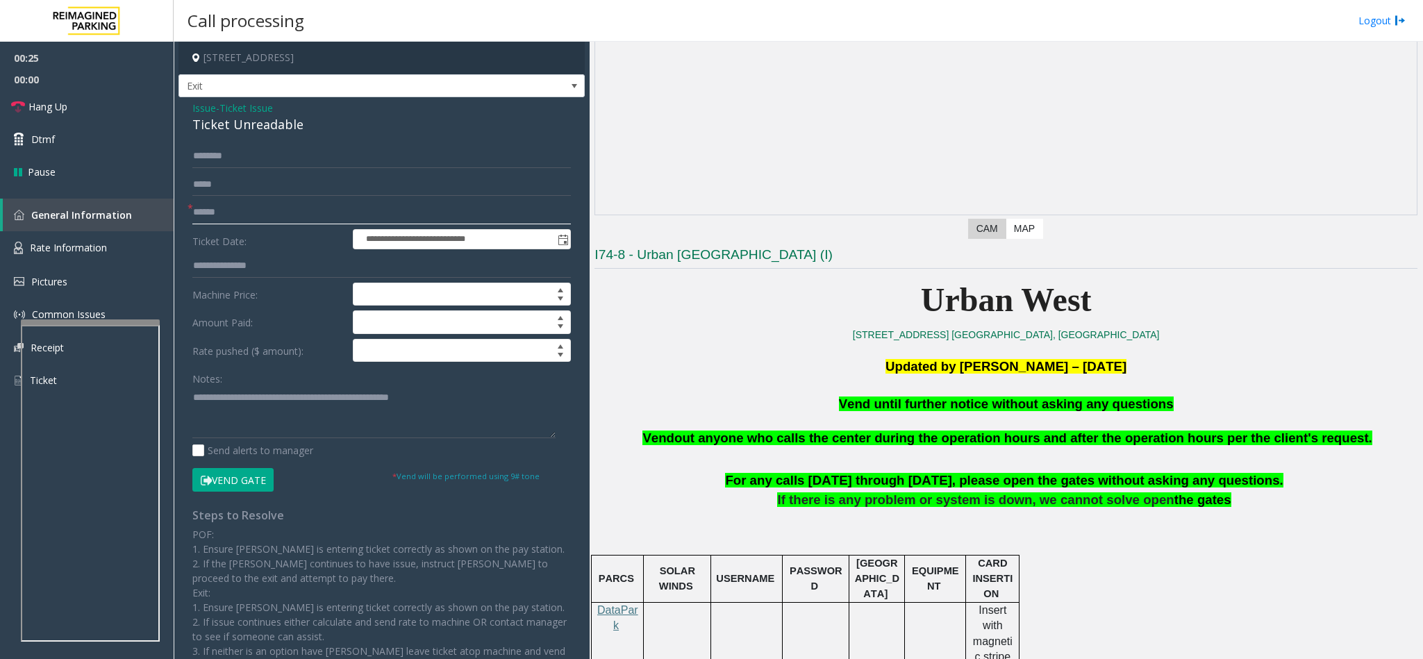
click at [215, 209] on input "text" at bounding box center [381, 213] width 378 height 24
type input "**"
click at [53, 106] on span "Hang Up" at bounding box center [47, 106] width 39 height 15
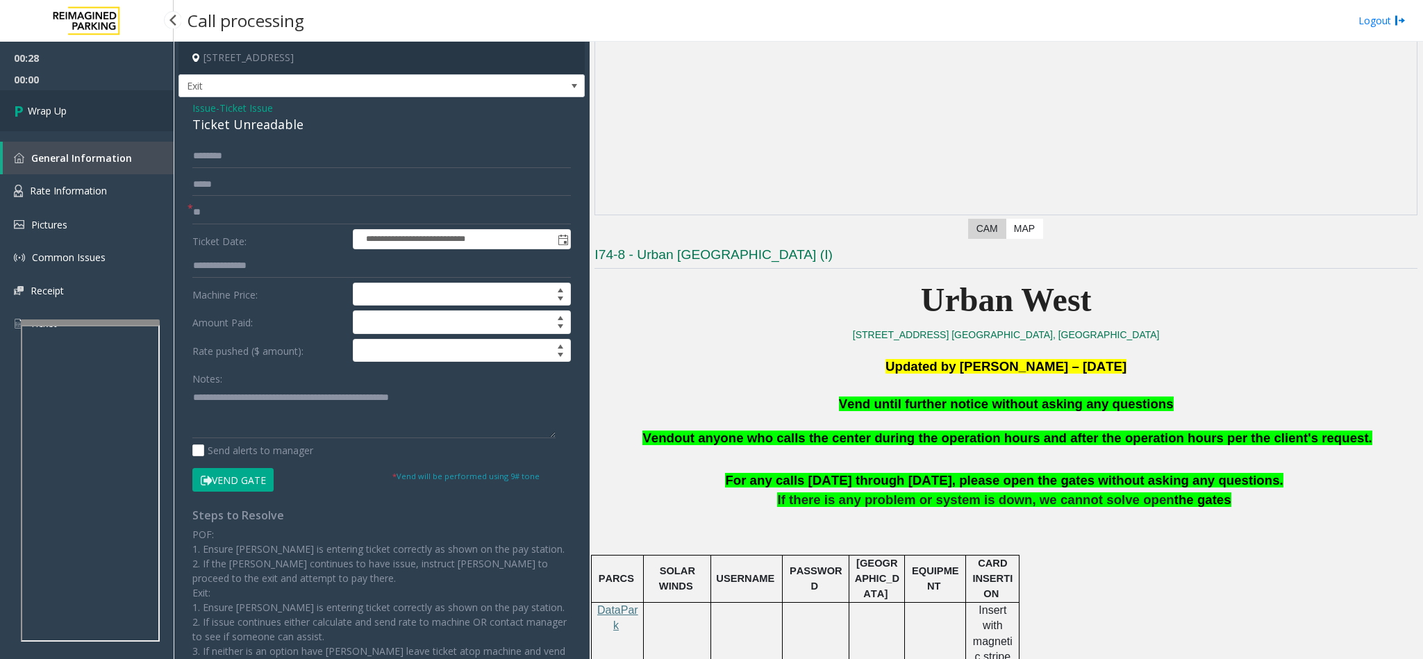
click at [53, 106] on span "Wrap Up" at bounding box center [47, 110] width 39 height 15
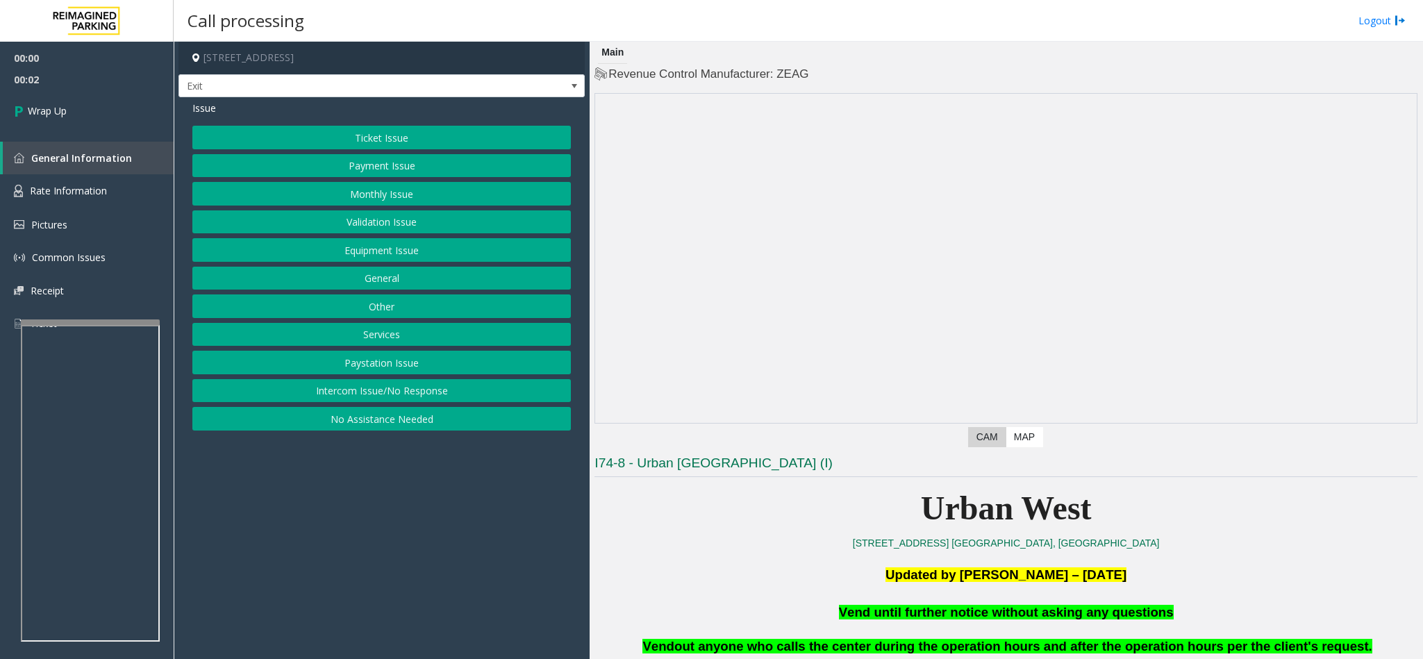
click at [422, 398] on button "Intercom Issue/No Response" at bounding box center [381, 391] width 378 height 24
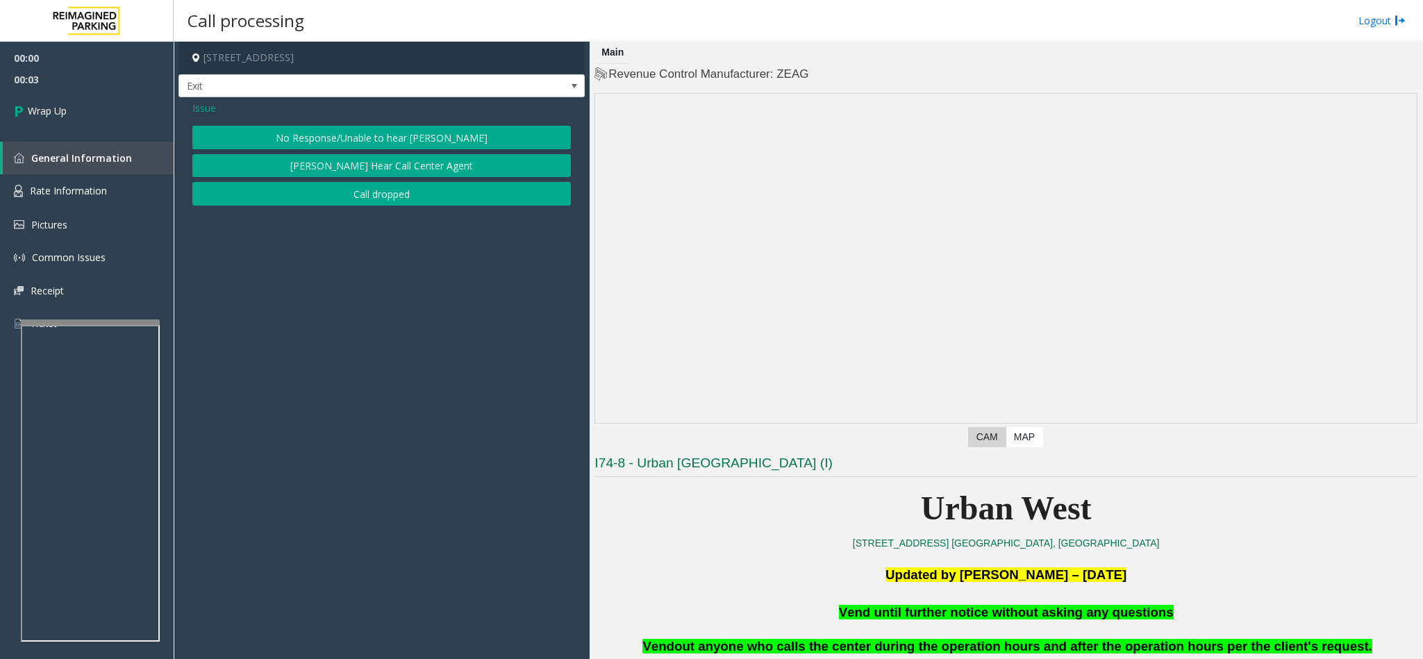
click at [451, 197] on button "Call dropped" at bounding box center [381, 194] width 378 height 24
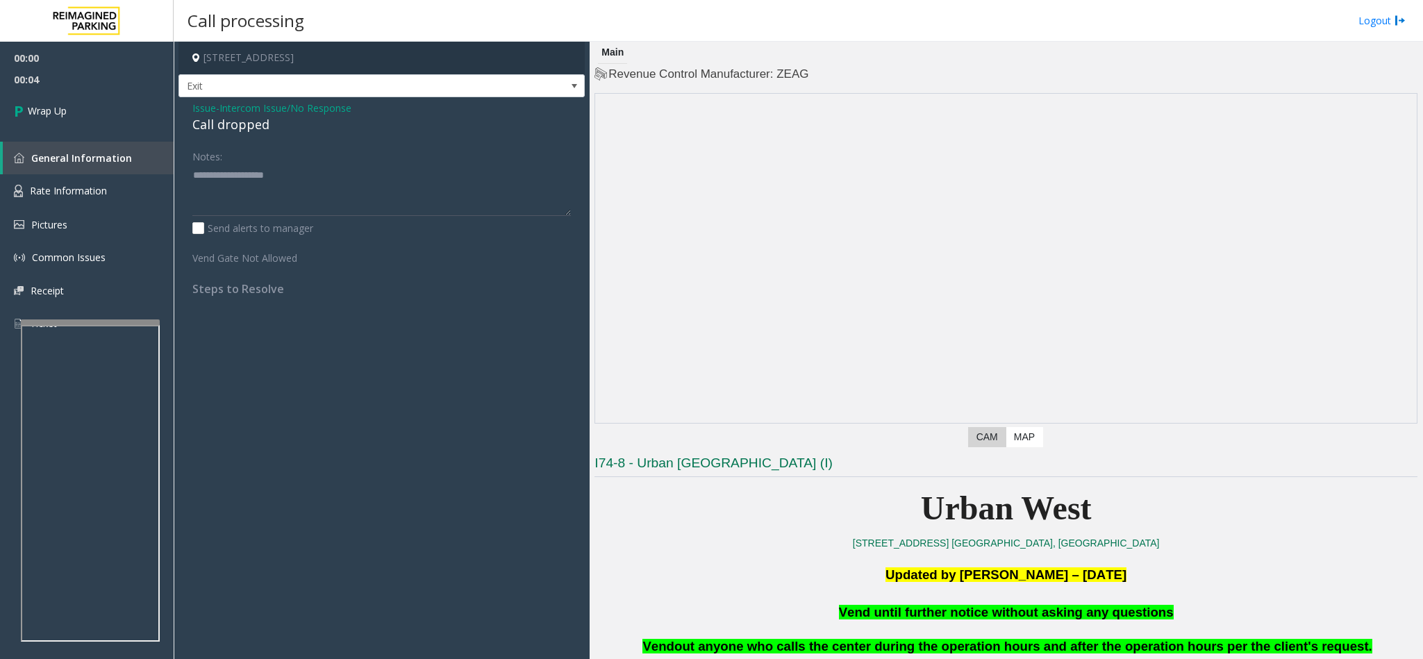
click at [248, 129] on div "Call dropped" at bounding box center [381, 124] width 378 height 19
type textarea "**********"
click at [87, 113] on link "Wrap Up" at bounding box center [87, 110] width 174 height 41
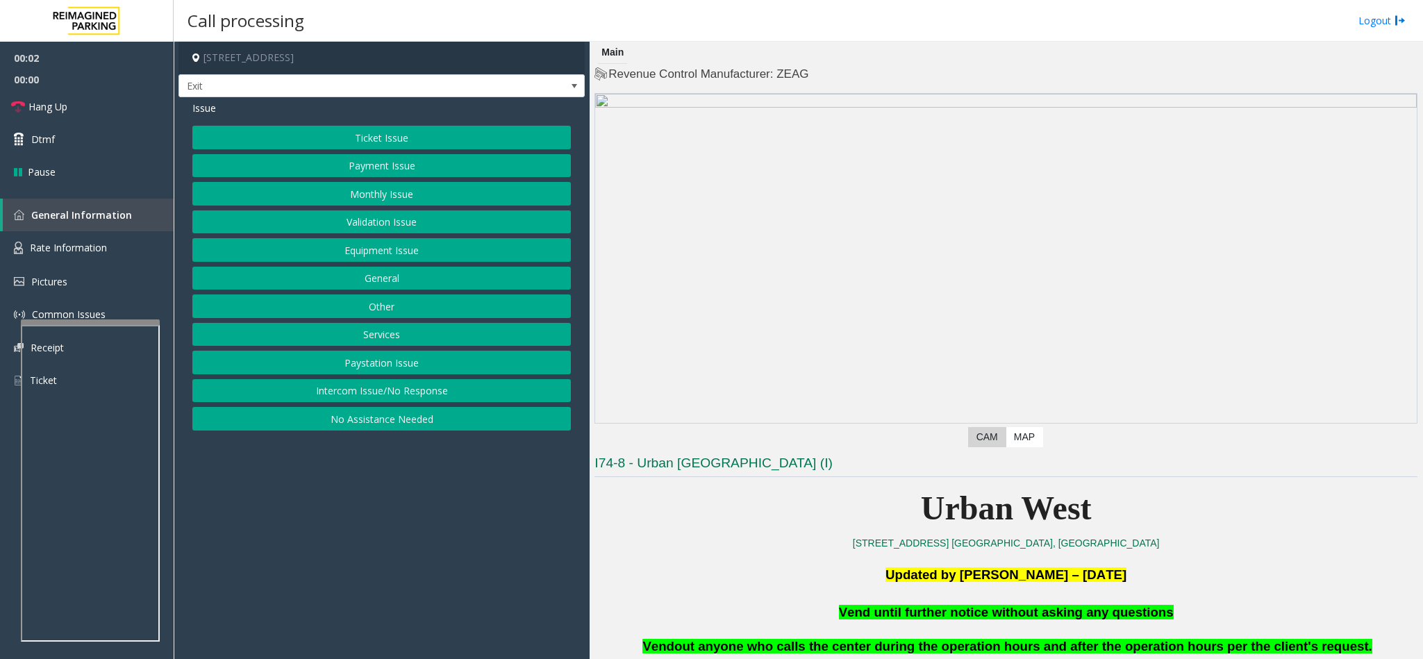
click at [421, 255] on button "Equipment Issue" at bounding box center [381, 250] width 378 height 24
click at [371, 255] on button "Gate / Door Won't Open" at bounding box center [381, 250] width 378 height 24
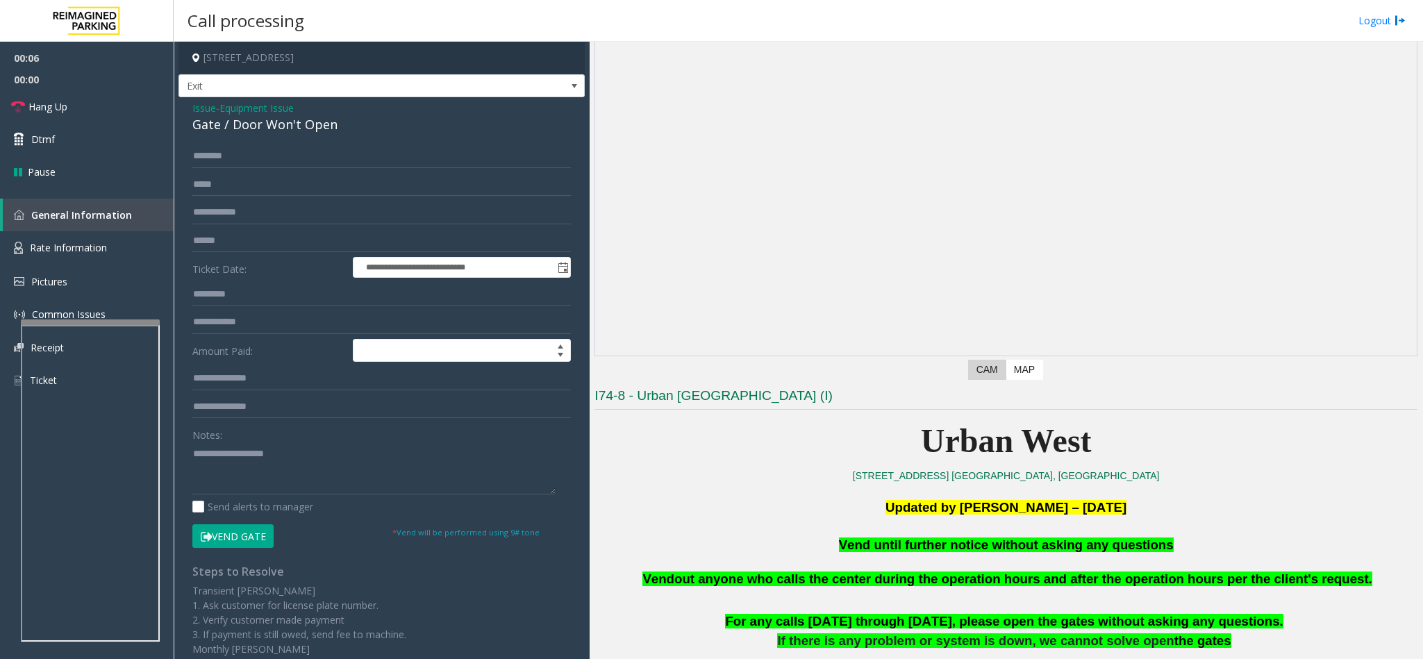
scroll to position [104, 0]
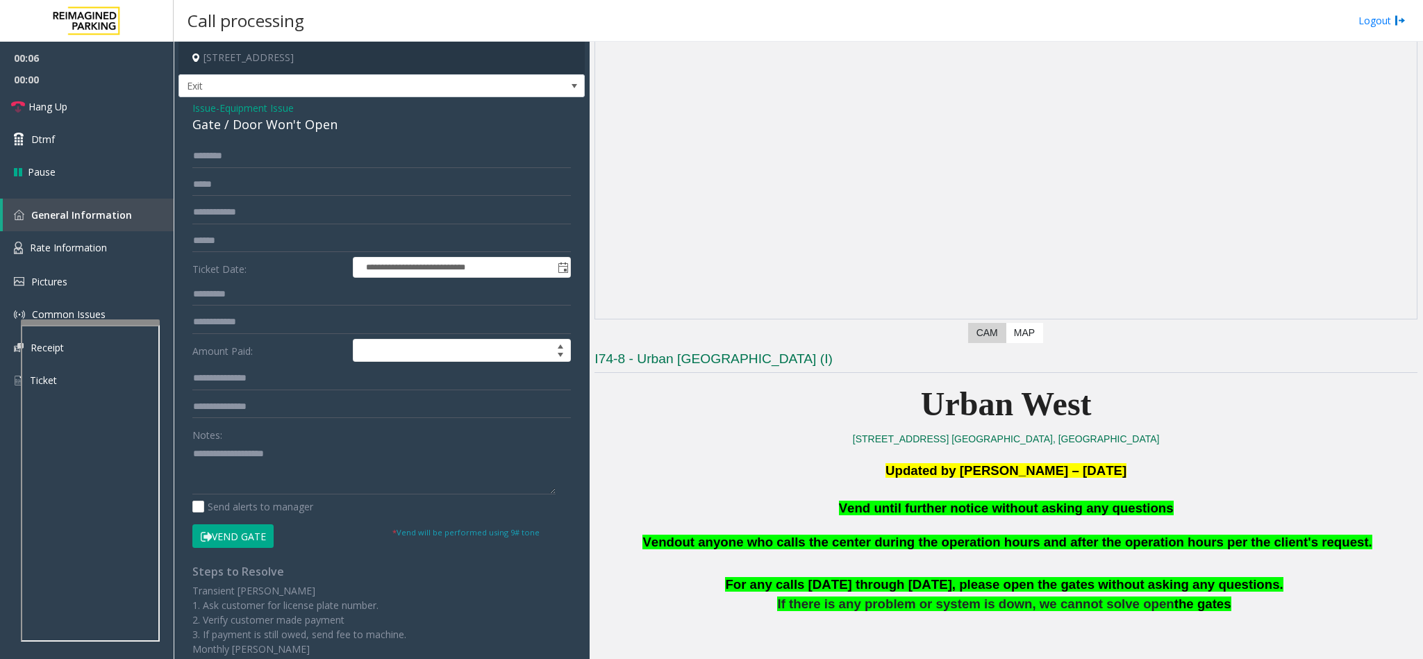
click at [1099, 515] on span "Vend until further notice without asking any questions" at bounding box center [1006, 508] width 335 height 15
type textarea "**********"
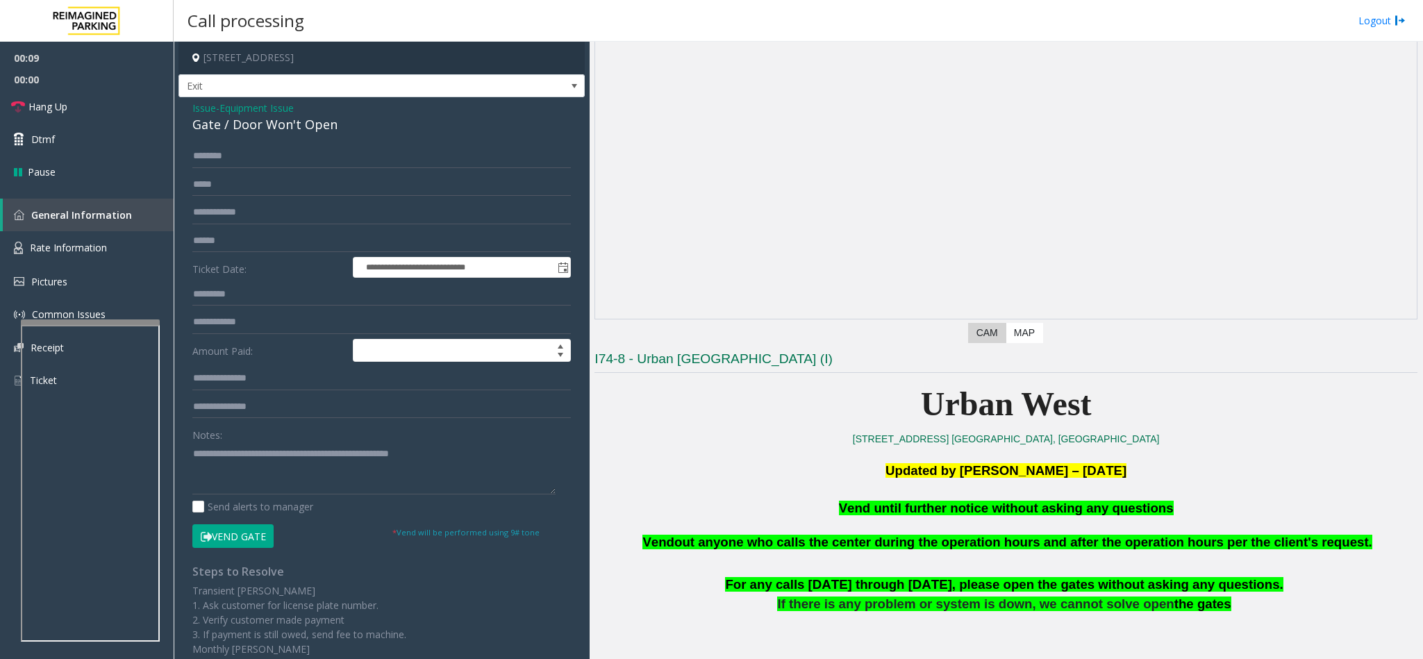
click at [240, 533] on button "Vend Gate" at bounding box center [232, 536] width 81 height 24
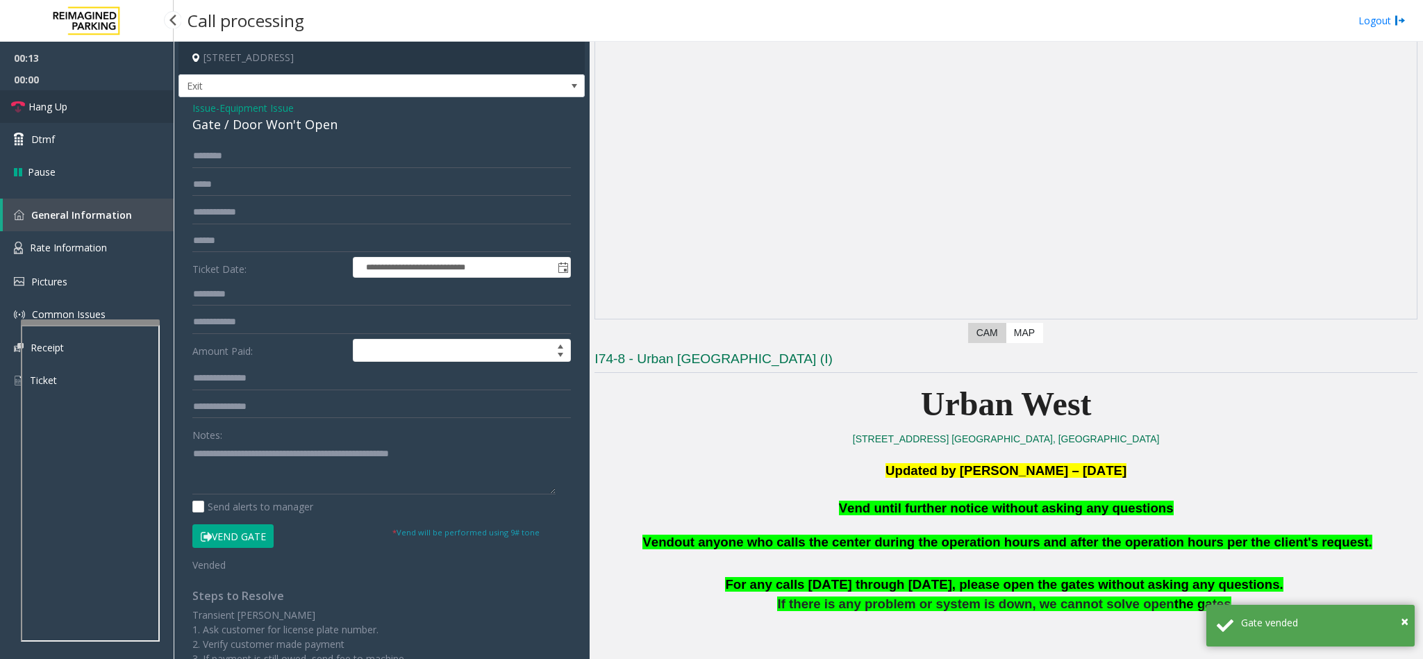
click at [47, 110] on span "Hang Up" at bounding box center [47, 106] width 39 height 15
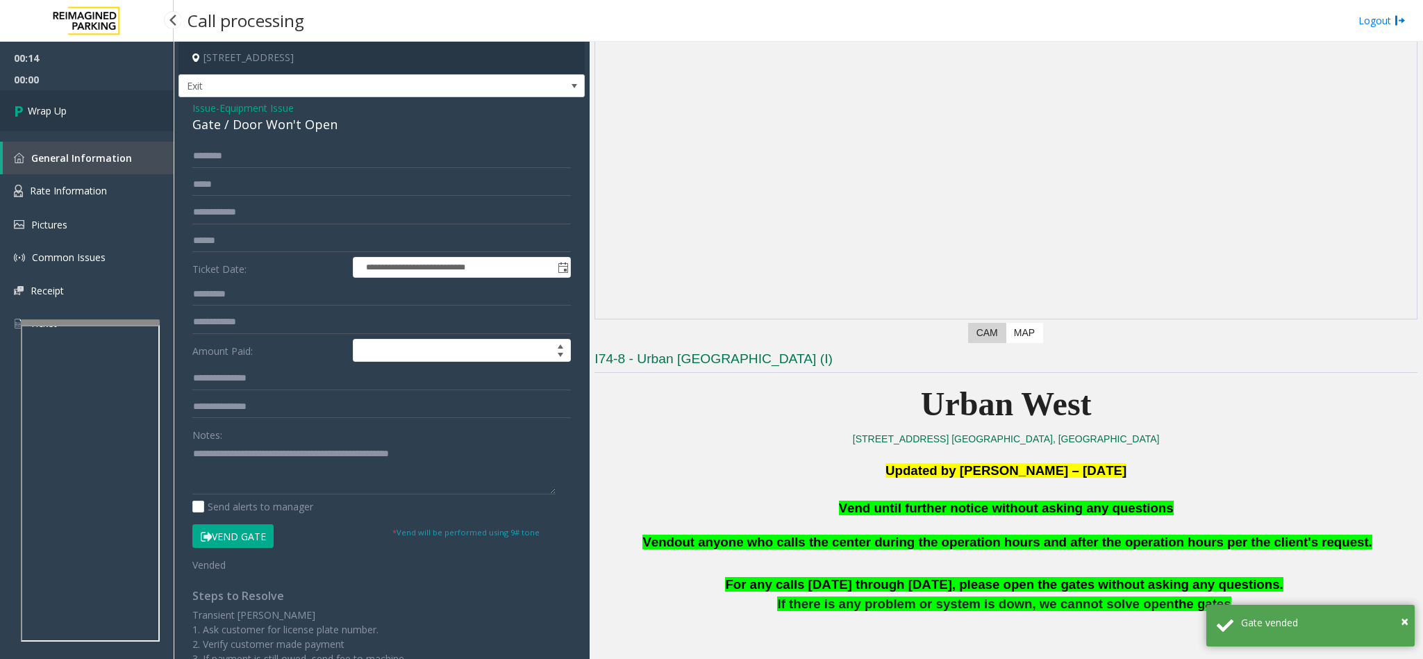
click at [47, 110] on span "Wrap Up" at bounding box center [47, 110] width 39 height 15
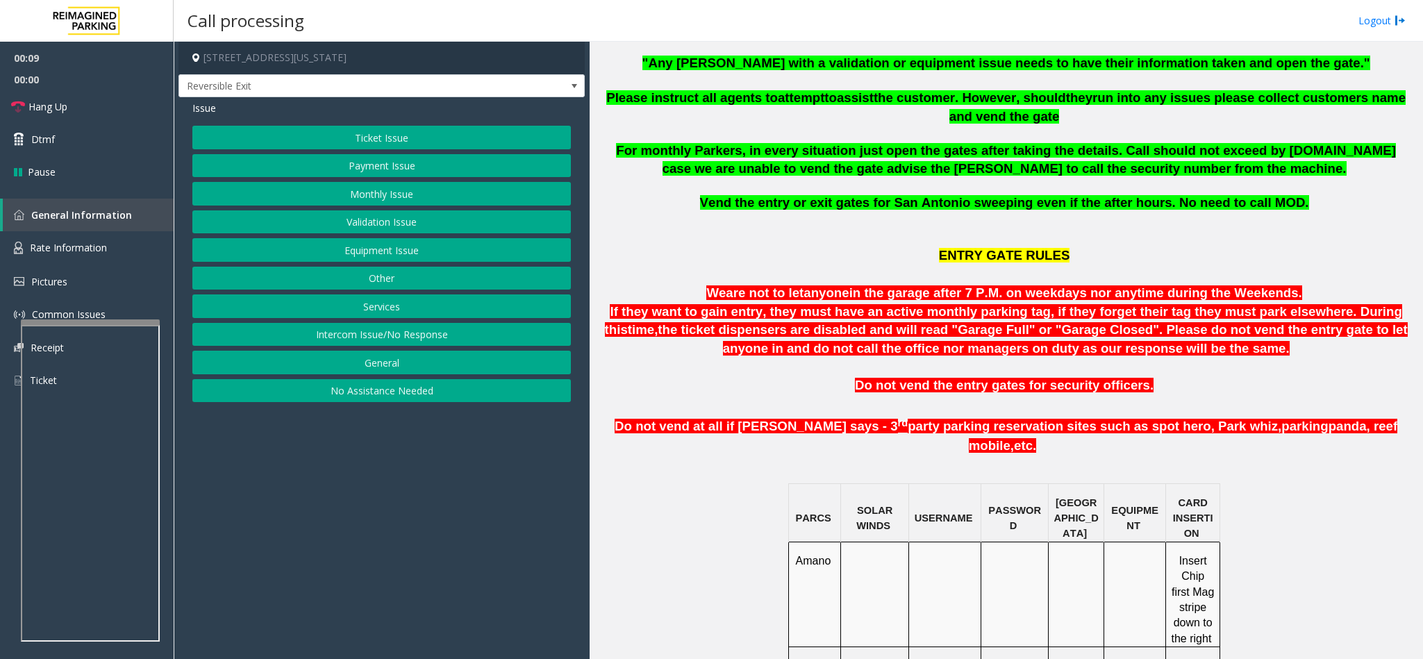
scroll to position [625, 0]
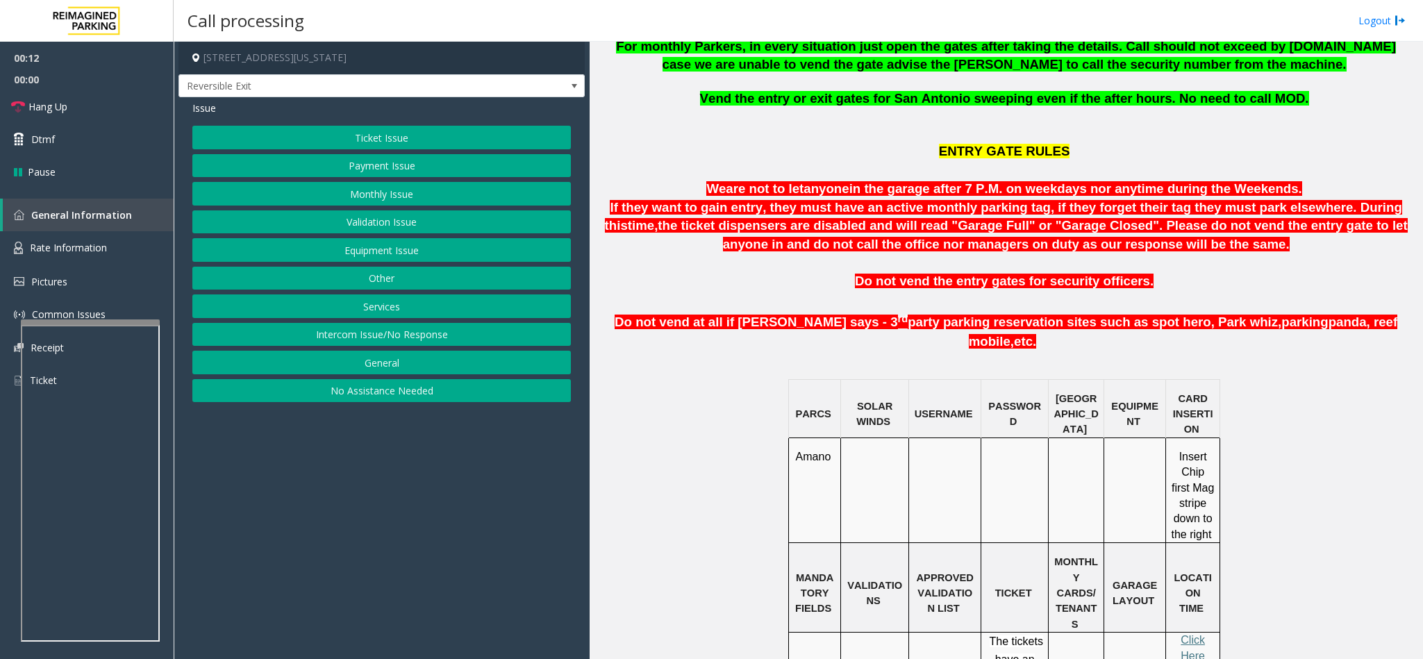
click at [401, 194] on button "Monthly Issue" at bounding box center [381, 194] width 378 height 24
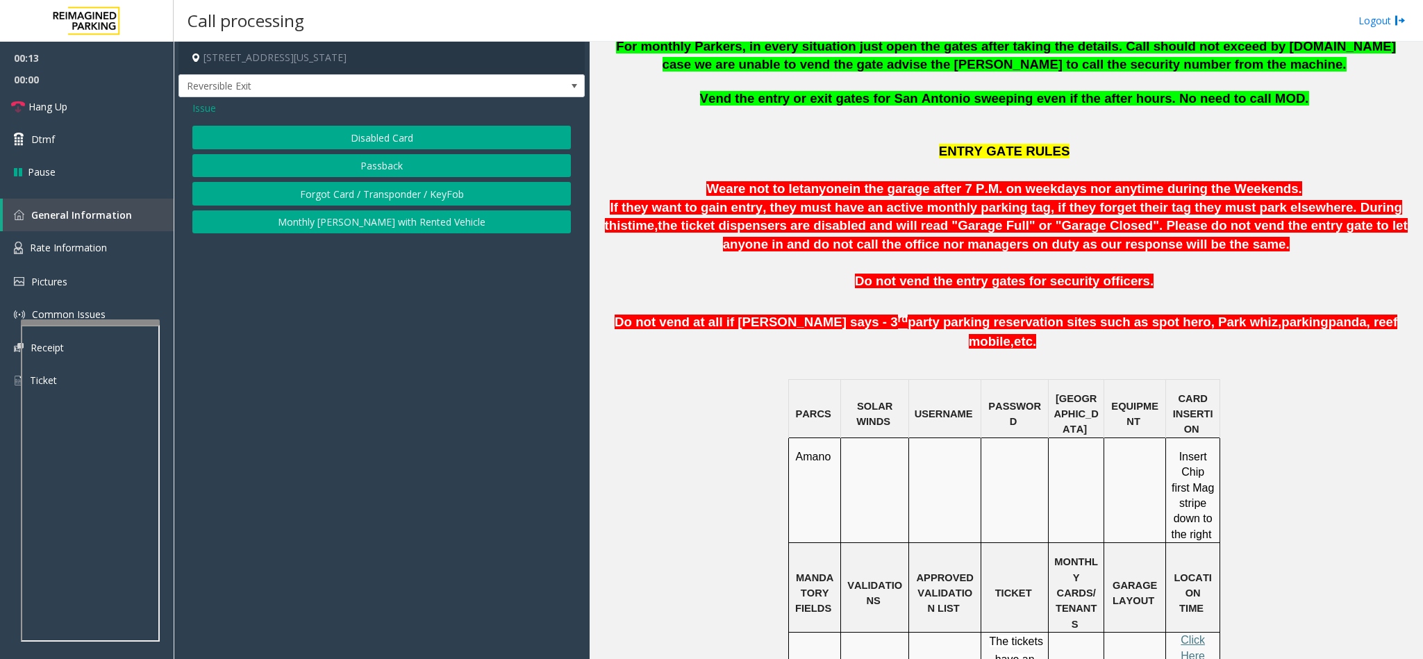
click at [348, 135] on button "Disabled Card" at bounding box center [381, 138] width 378 height 24
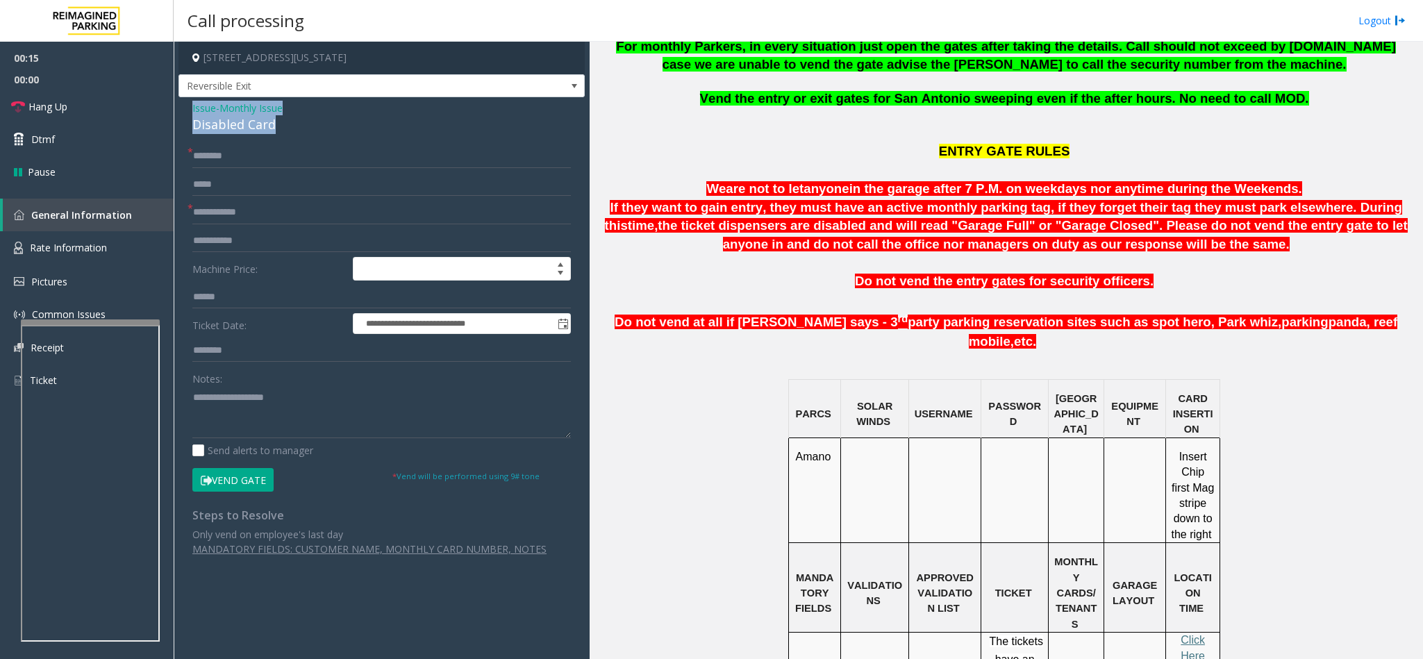
drag, startPoint x: 278, startPoint y: 122, endPoint x: 190, endPoint y: 110, distance: 88.2
click at [190, 110] on div "**********" at bounding box center [381, 333] width 406 height 473
click at [265, 415] on textarea at bounding box center [381, 412] width 378 height 52
type textarea "**********"
click at [242, 221] on input "text" at bounding box center [381, 213] width 378 height 24
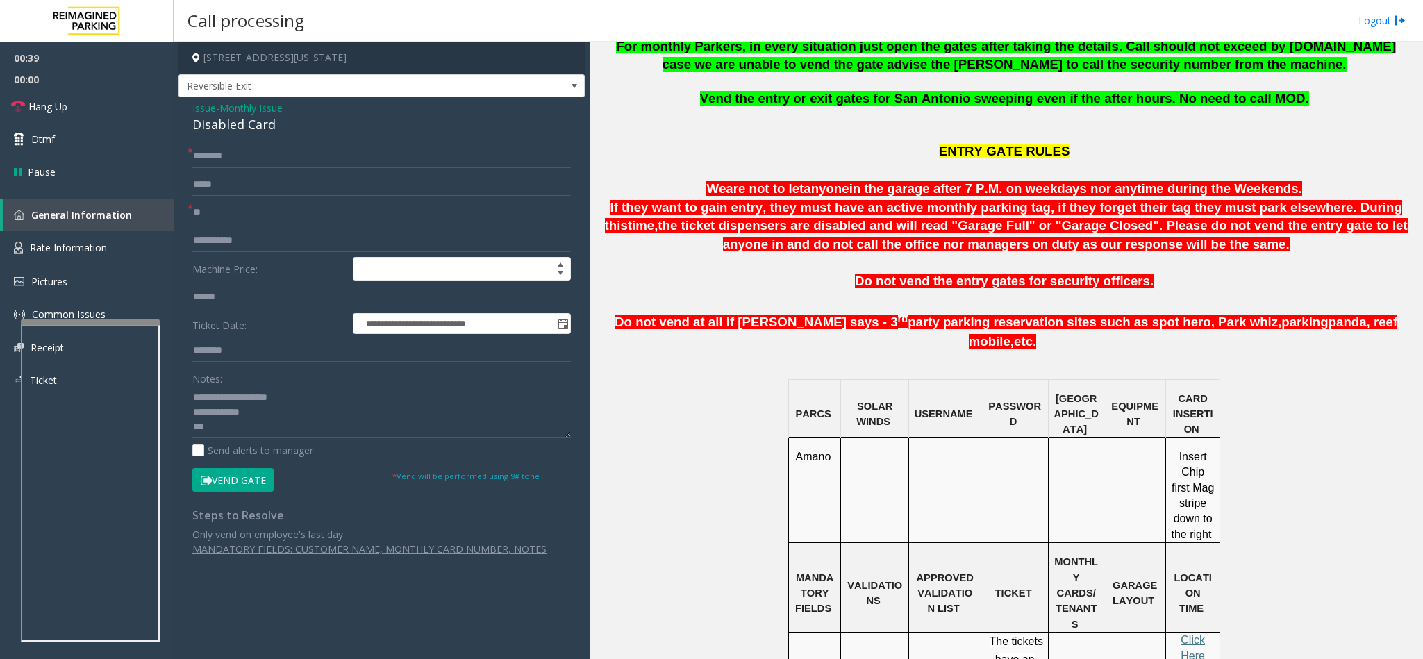
type input "**"
click at [250, 157] on input "text" at bounding box center [381, 156] width 378 height 24
type input "**"
click at [257, 428] on textarea at bounding box center [381, 412] width 378 height 52
drag, startPoint x: 37, startPoint y: 92, endPoint x: 56, endPoint y: 107, distance: 23.8
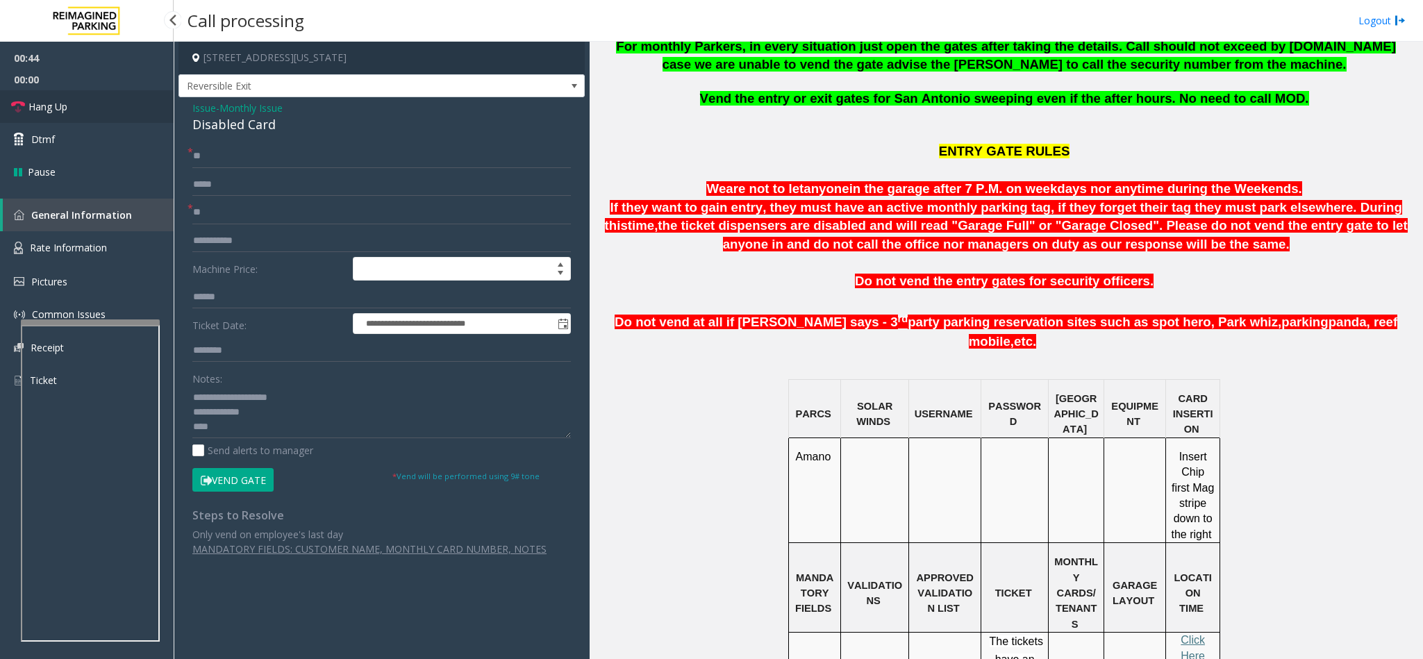
click at [37, 92] on link "Hang Up" at bounding box center [87, 106] width 174 height 33
click at [229, 438] on textarea at bounding box center [381, 412] width 378 height 52
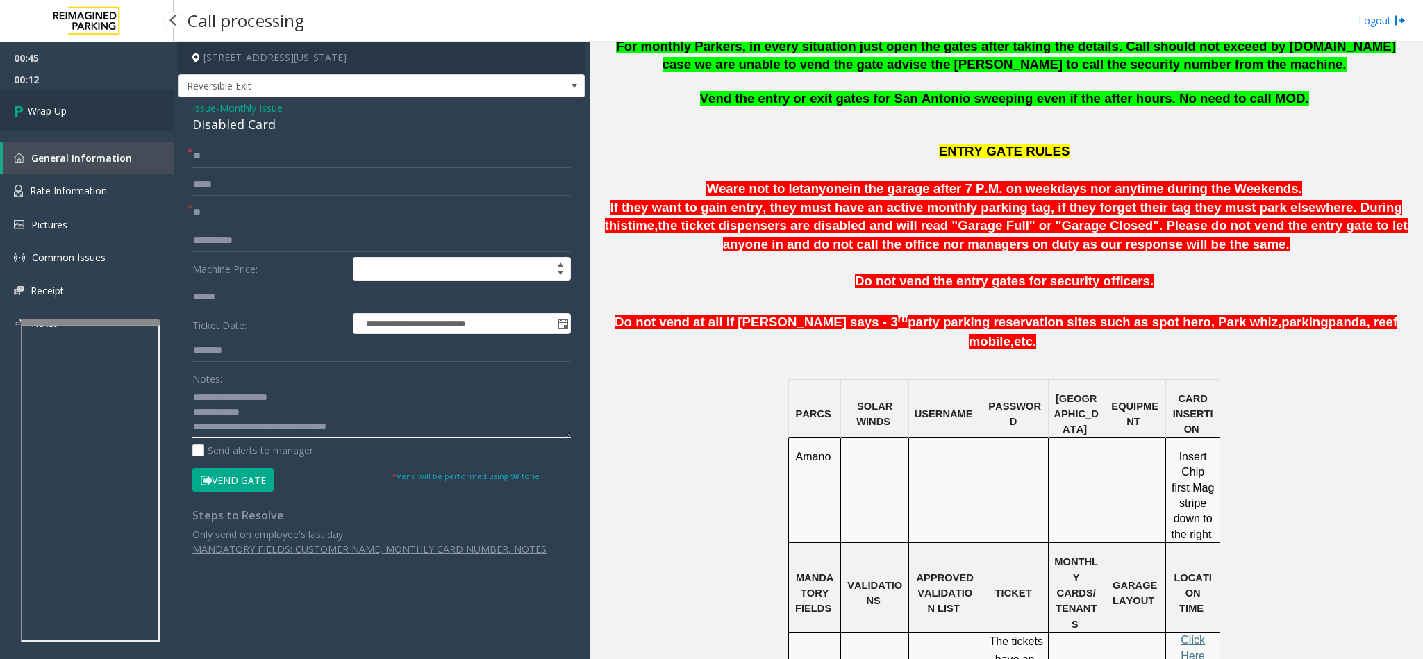
type textarea "**********"
click at [32, 117] on span "Wrap Up" at bounding box center [47, 110] width 39 height 15
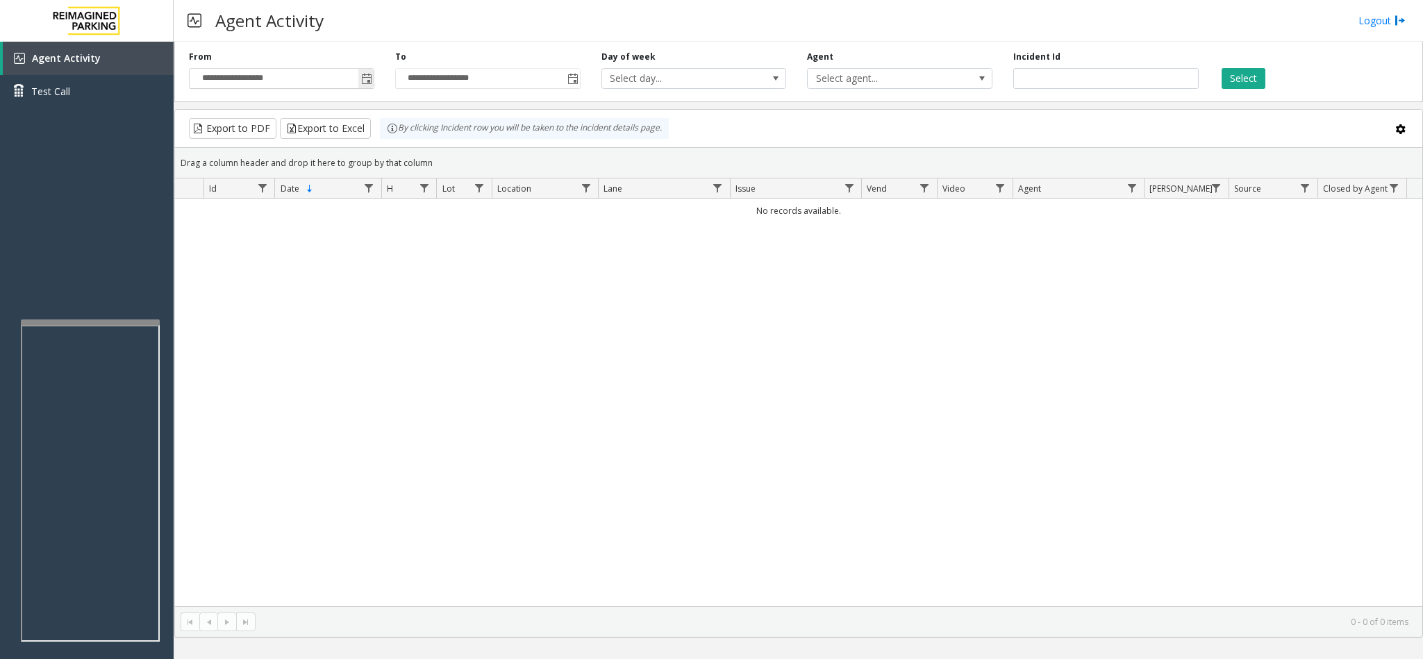
click at [358, 77] on span "Toggle popup" at bounding box center [365, 78] width 15 height 22
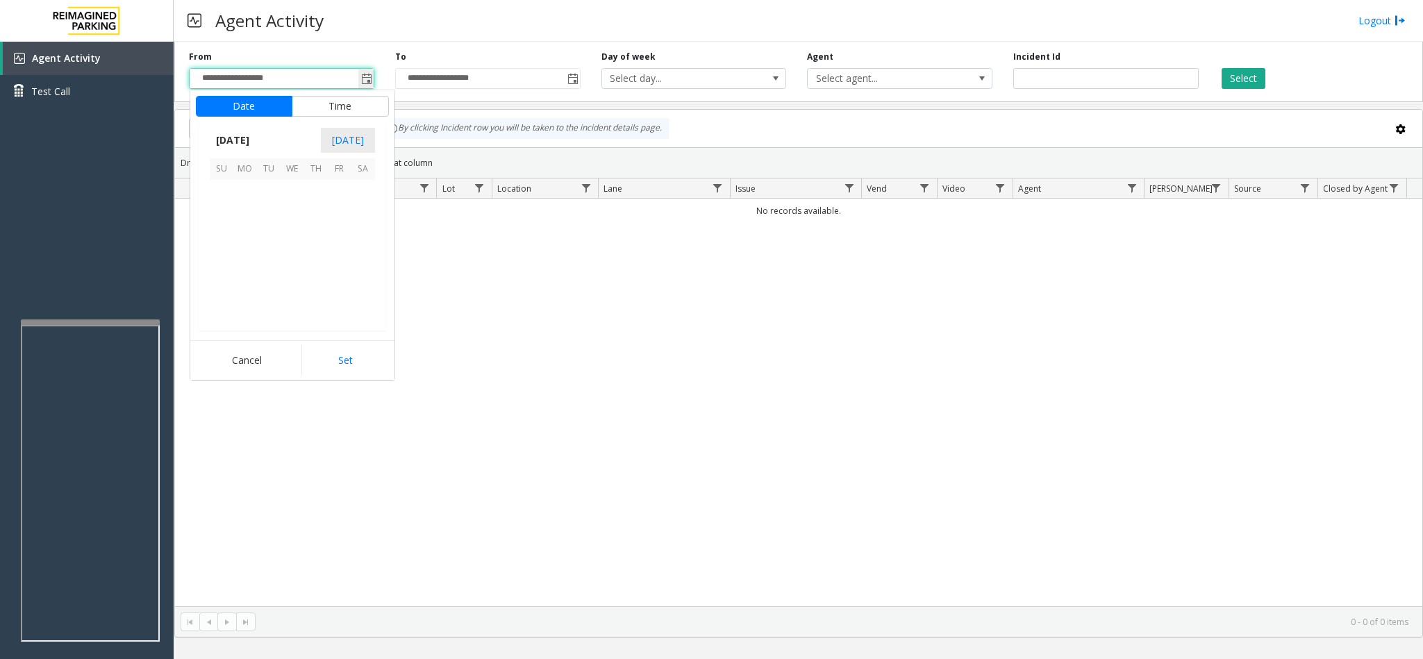
scroll to position [249114, 0]
click at [242, 197] on span "1" at bounding box center [245, 192] width 24 height 24
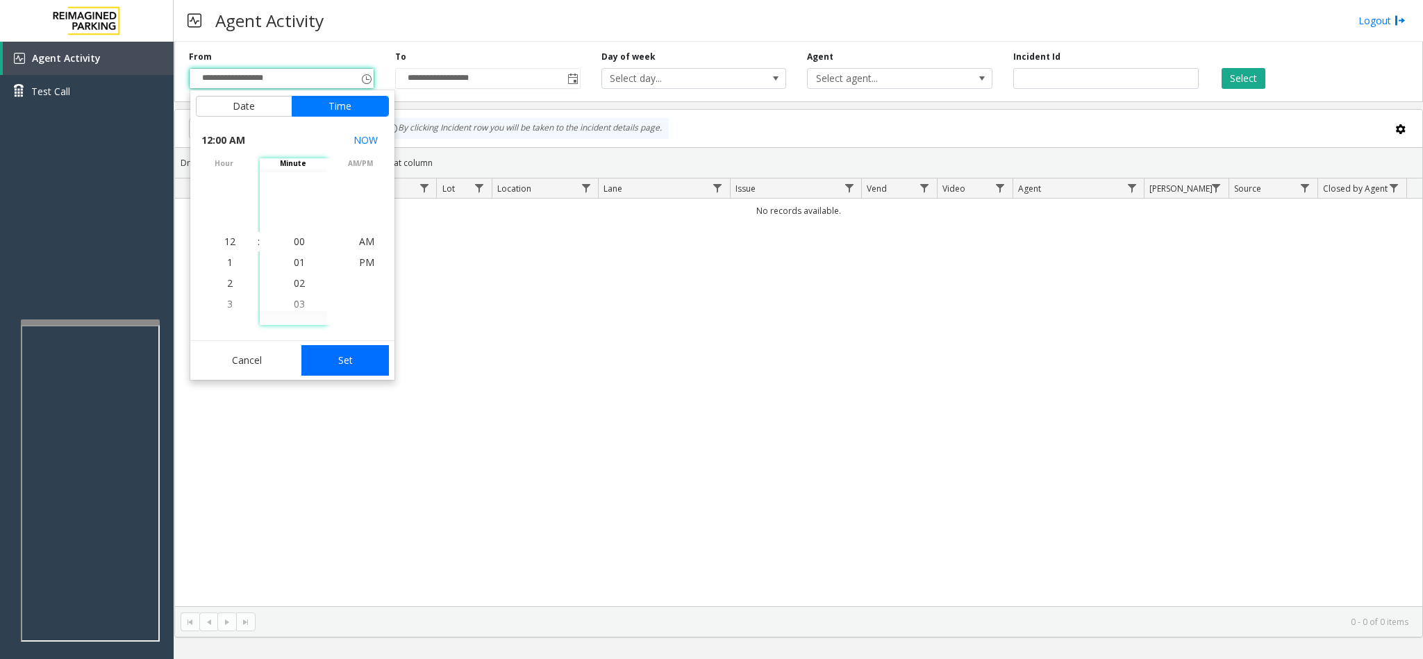
click at [325, 369] on button "Set" at bounding box center [344, 360] width 87 height 31
type input "**********"
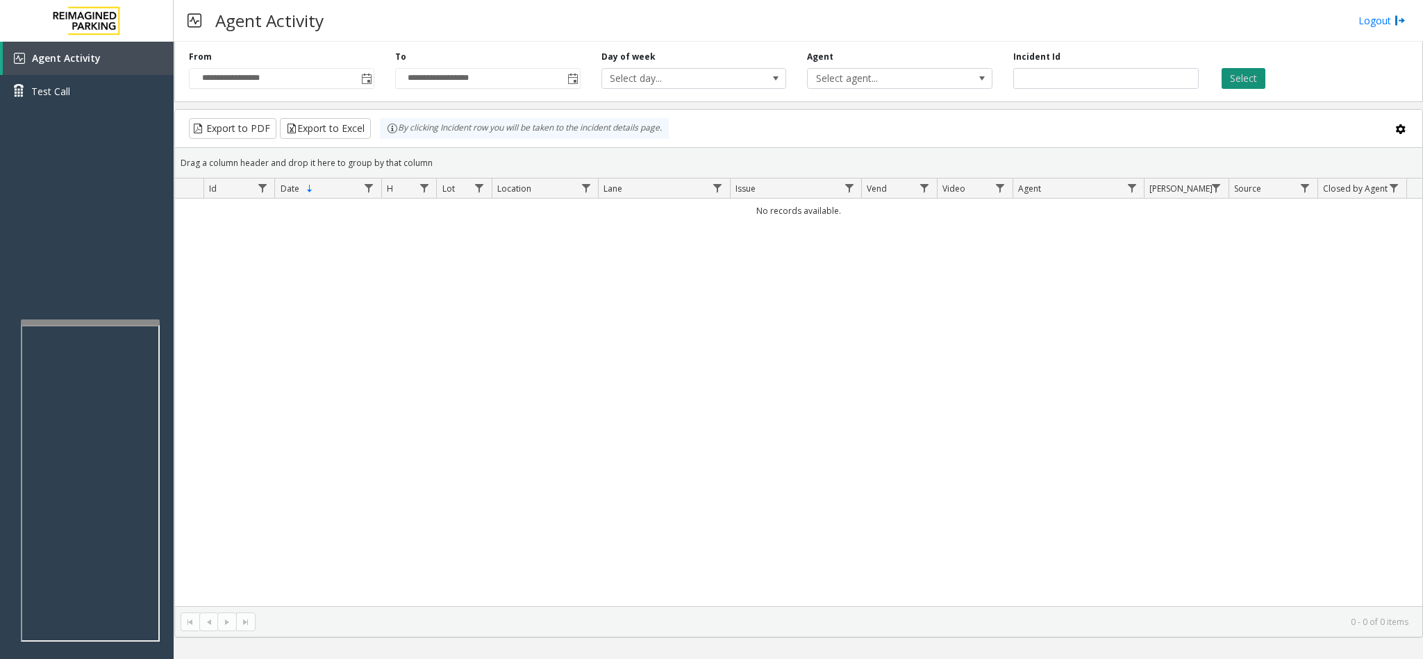
click at [1242, 75] on button "Select" at bounding box center [1243, 78] width 44 height 21
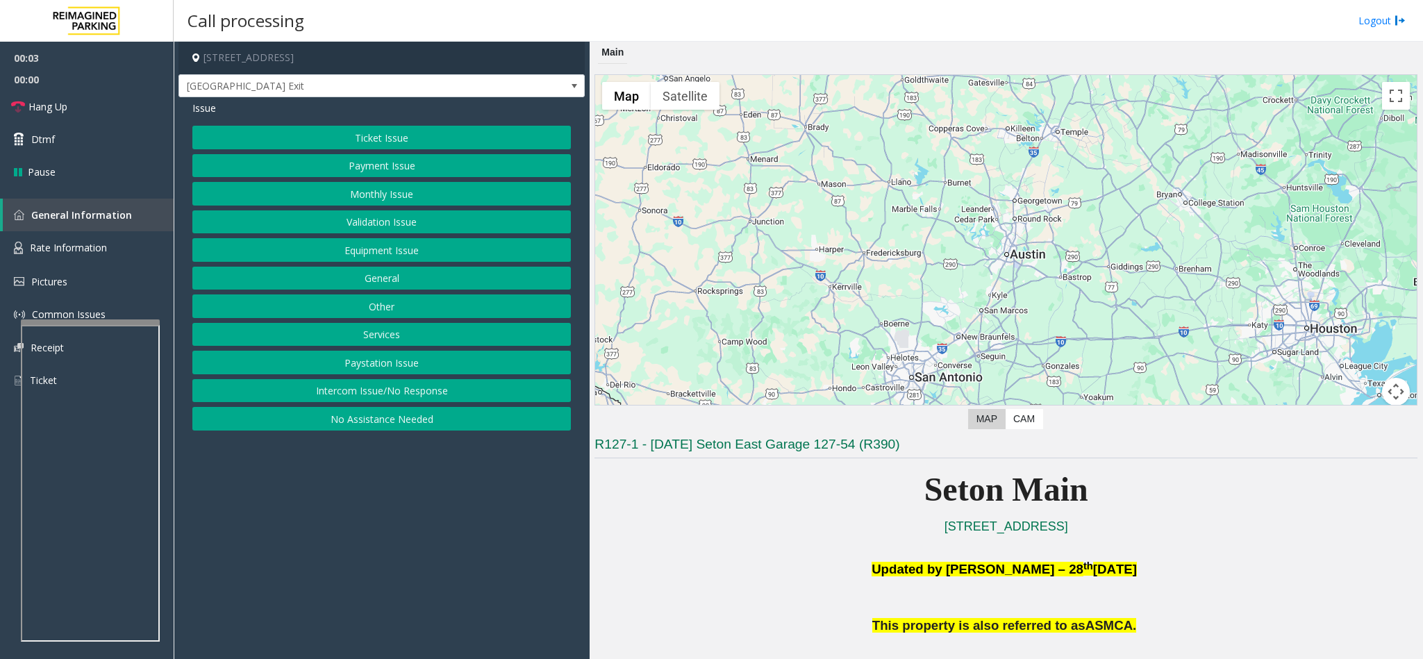
click at [387, 260] on button "Equipment Issue" at bounding box center [381, 250] width 378 height 24
click at [385, 246] on button "Gate / Door Won't Open" at bounding box center [381, 250] width 378 height 24
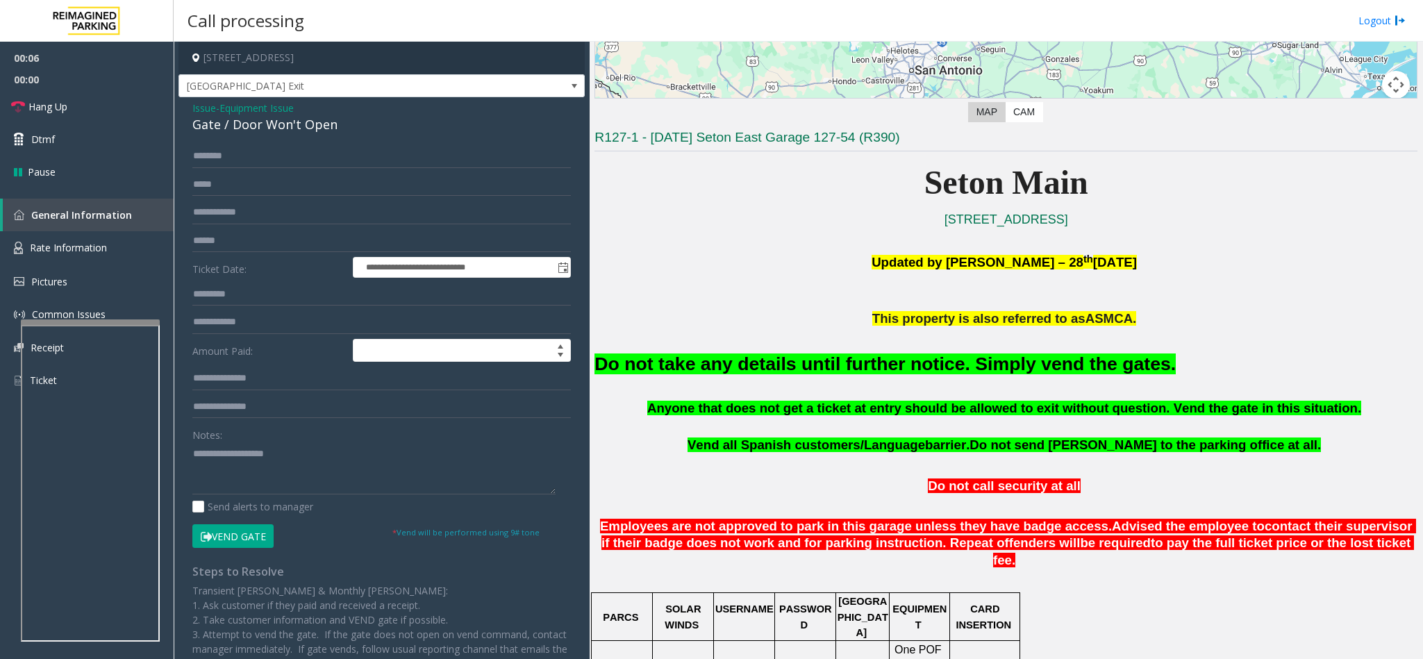
scroll to position [312, 0]
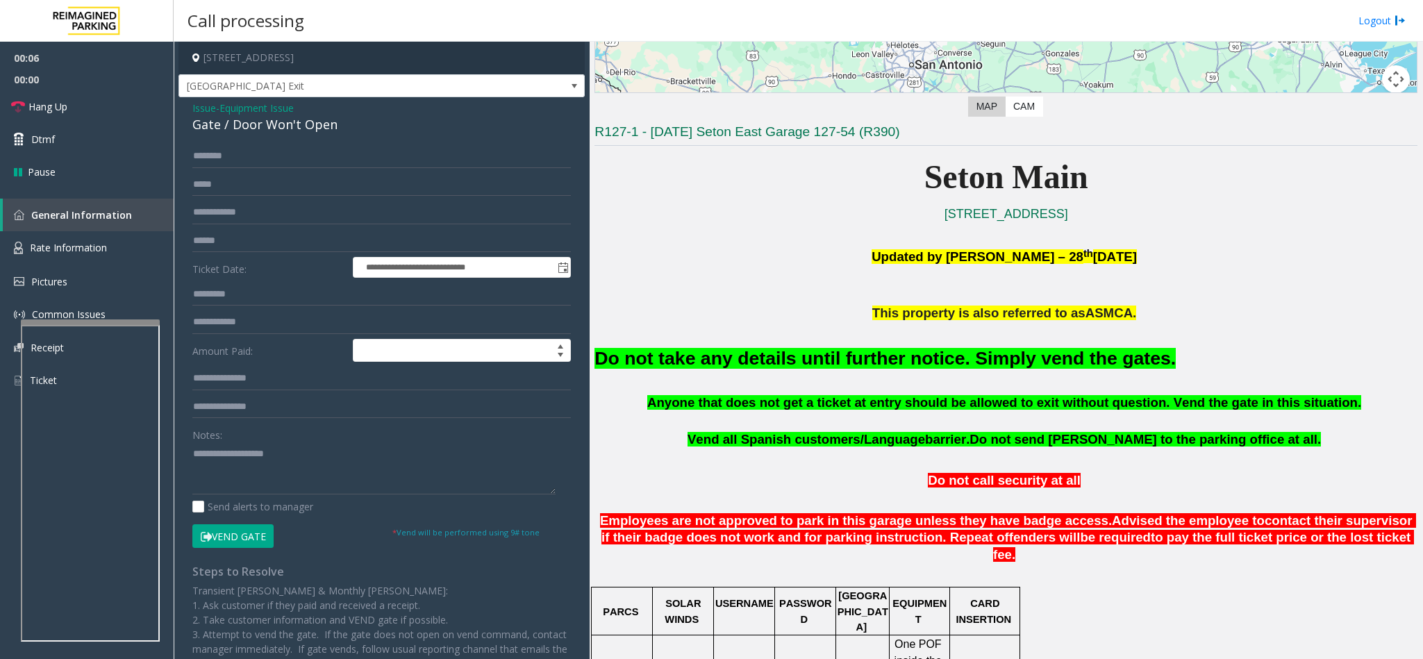
click at [860, 363] on font "Do not take any details until further notice. Simply vend the gates." at bounding box center [884, 358] width 581 height 21
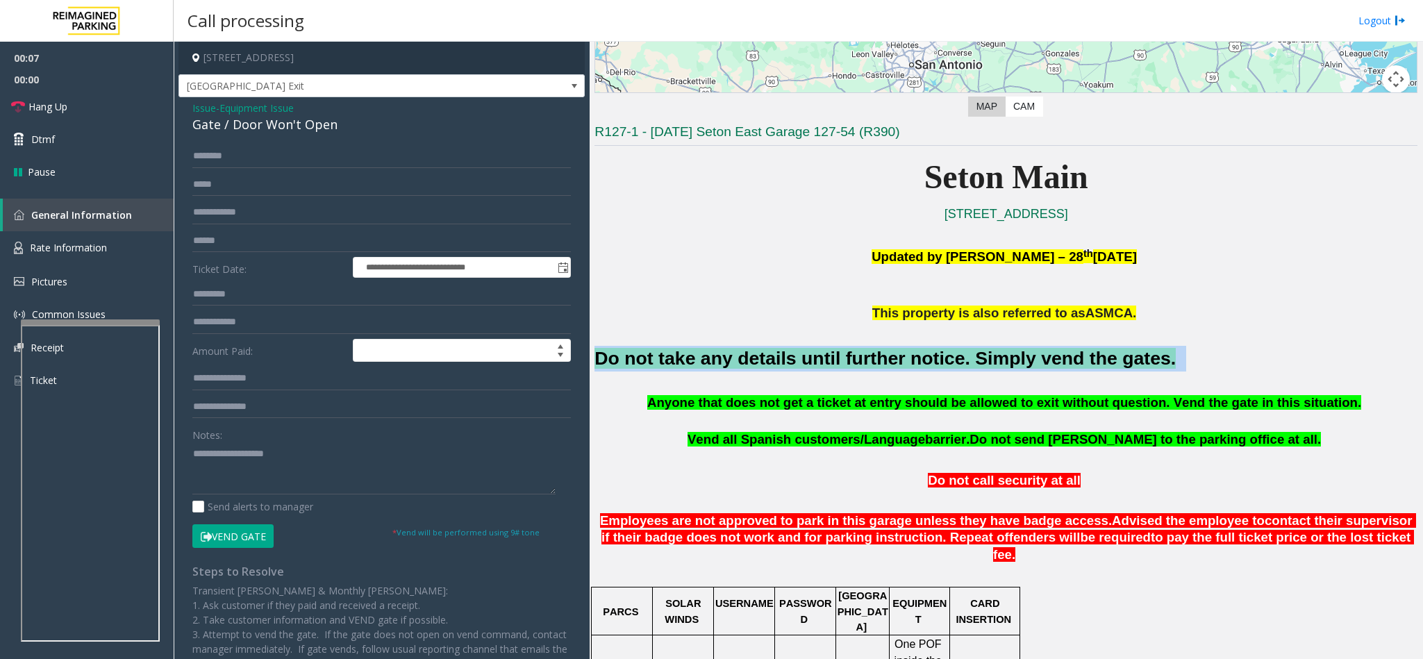
click at [860, 363] on font "Do not take any details until further notice. Simply vend the gates." at bounding box center [884, 358] width 581 height 21
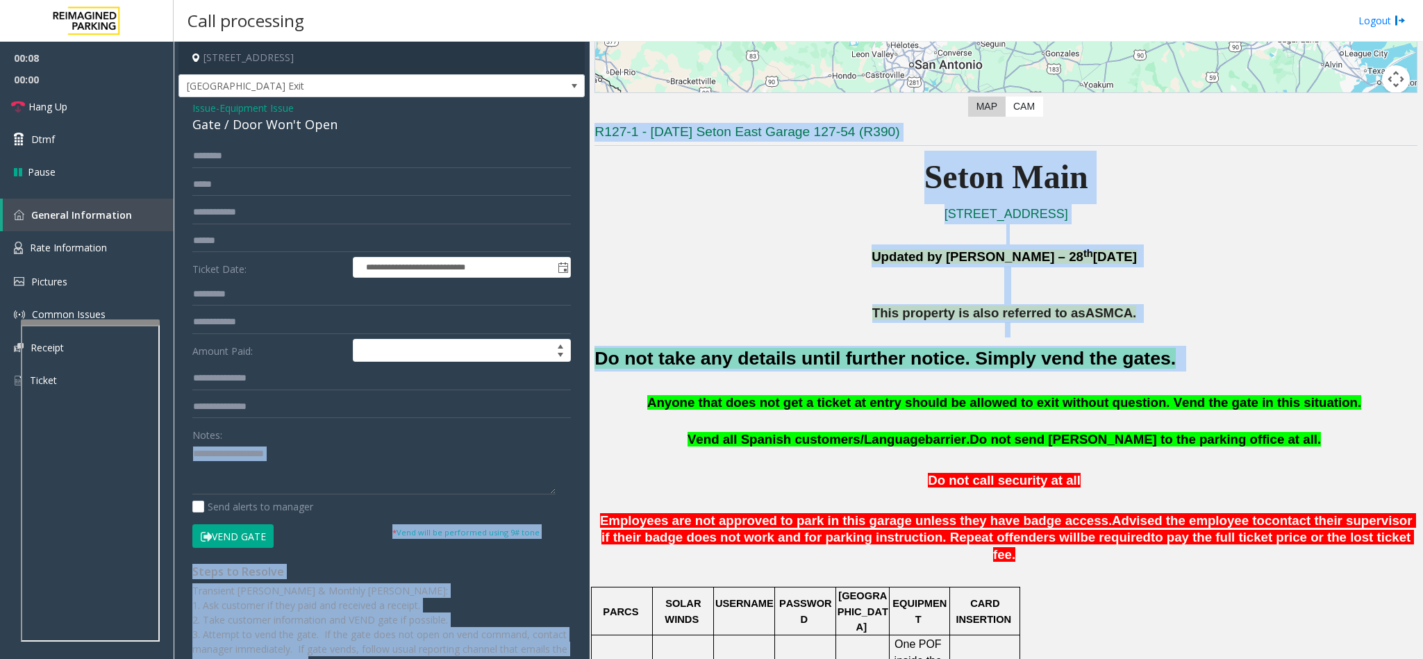
drag, startPoint x: 860, startPoint y: 363, endPoint x: 325, endPoint y: 451, distance: 542.5
click at [325, 451] on div "**********" at bounding box center [798, 350] width 1249 height 617
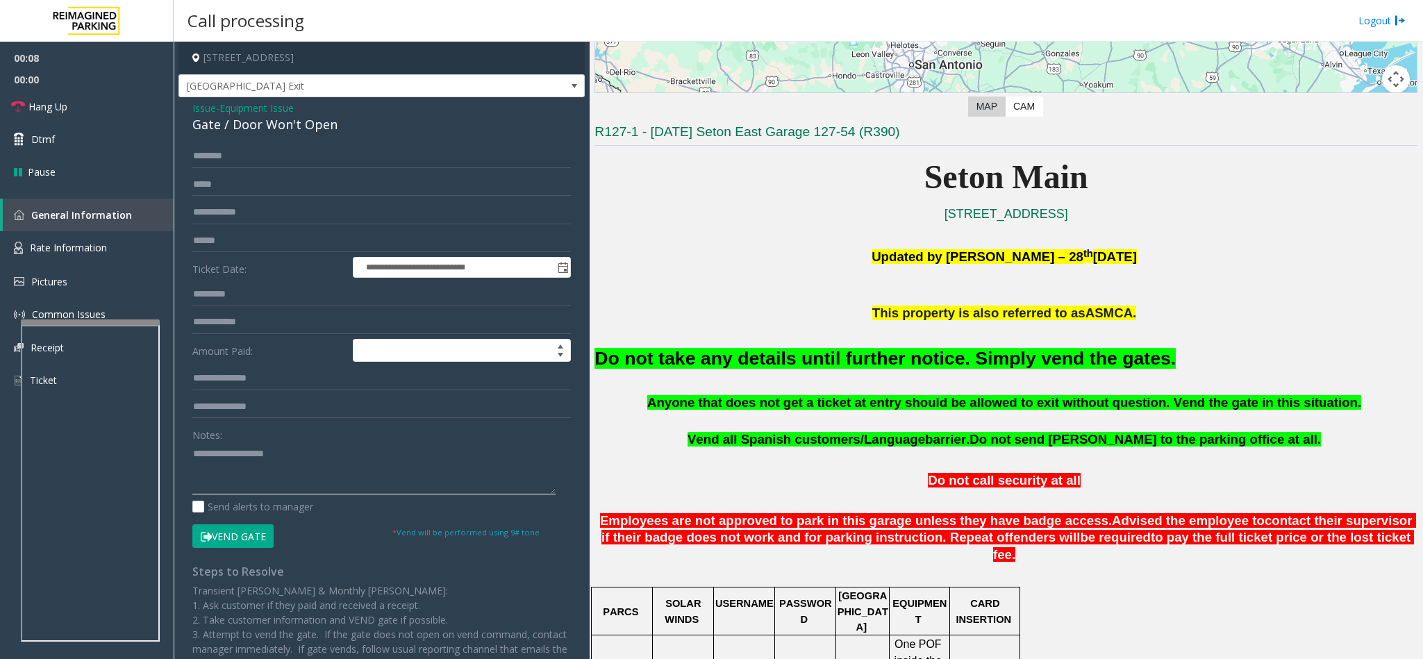
click at [299, 472] on textarea at bounding box center [373, 468] width 363 height 52
click at [262, 538] on button "Vend Gate" at bounding box center [232, 536] width 81 height 24
click at [665, 358] on font "Do not take any details until further notice. Simply vend the gates." at bounding box center [884, 358] width 581 height 21
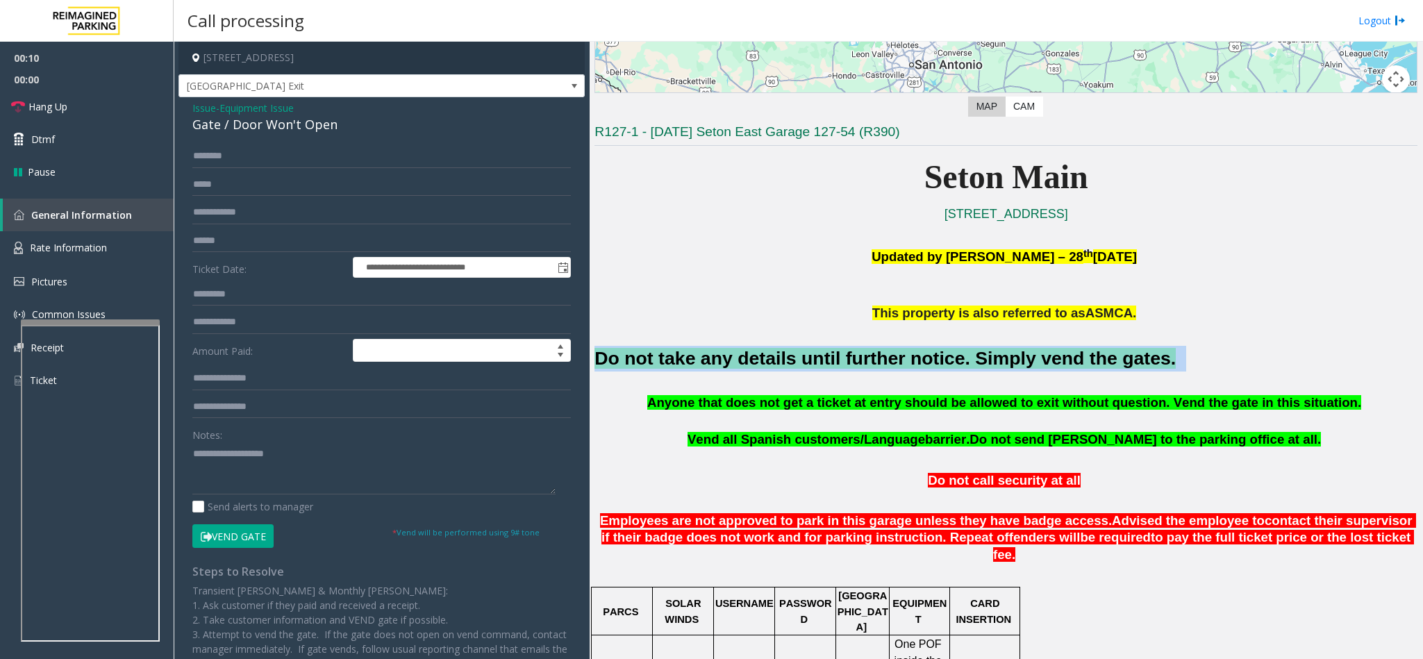
click at [665, 358] on font "Do not take any details until further notice. Simply vend the gates." at bounding box center [884, 358] width 581 height 21
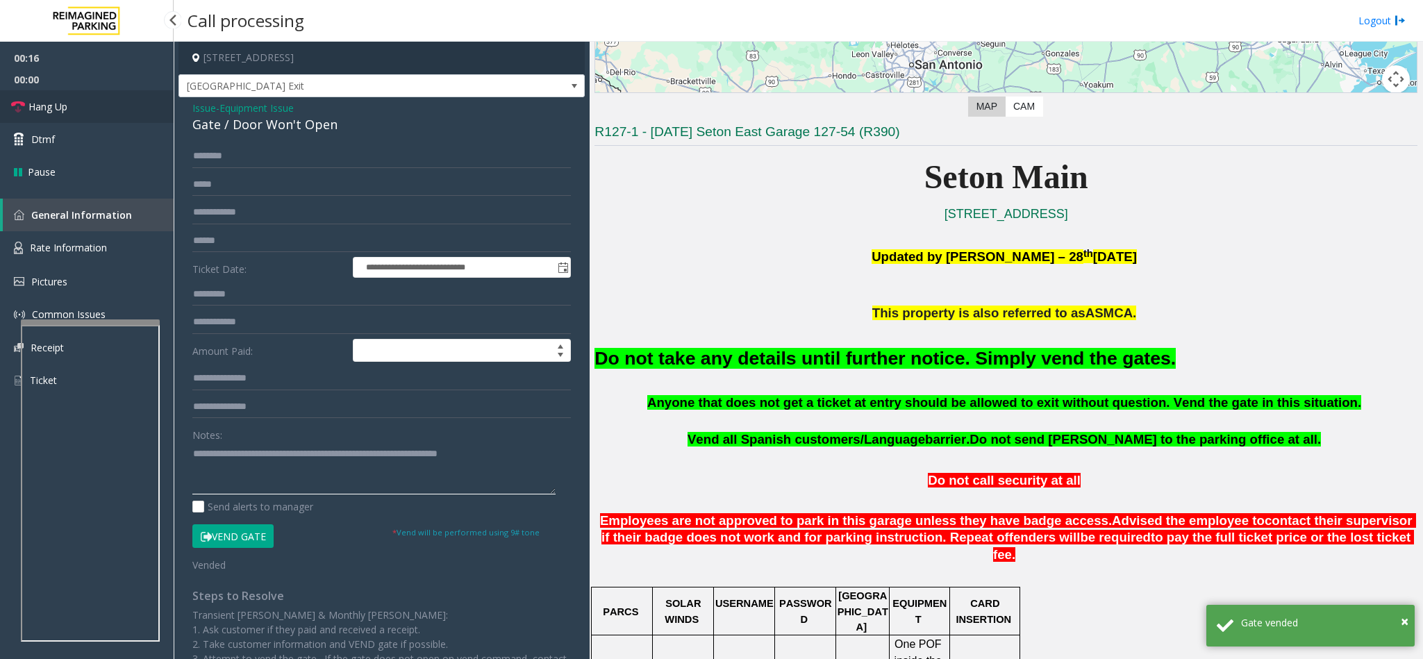
type textarea "**********"
click at [51, 108] on span "Hang Up" at bounding box center [47, 106] width 39 height 15
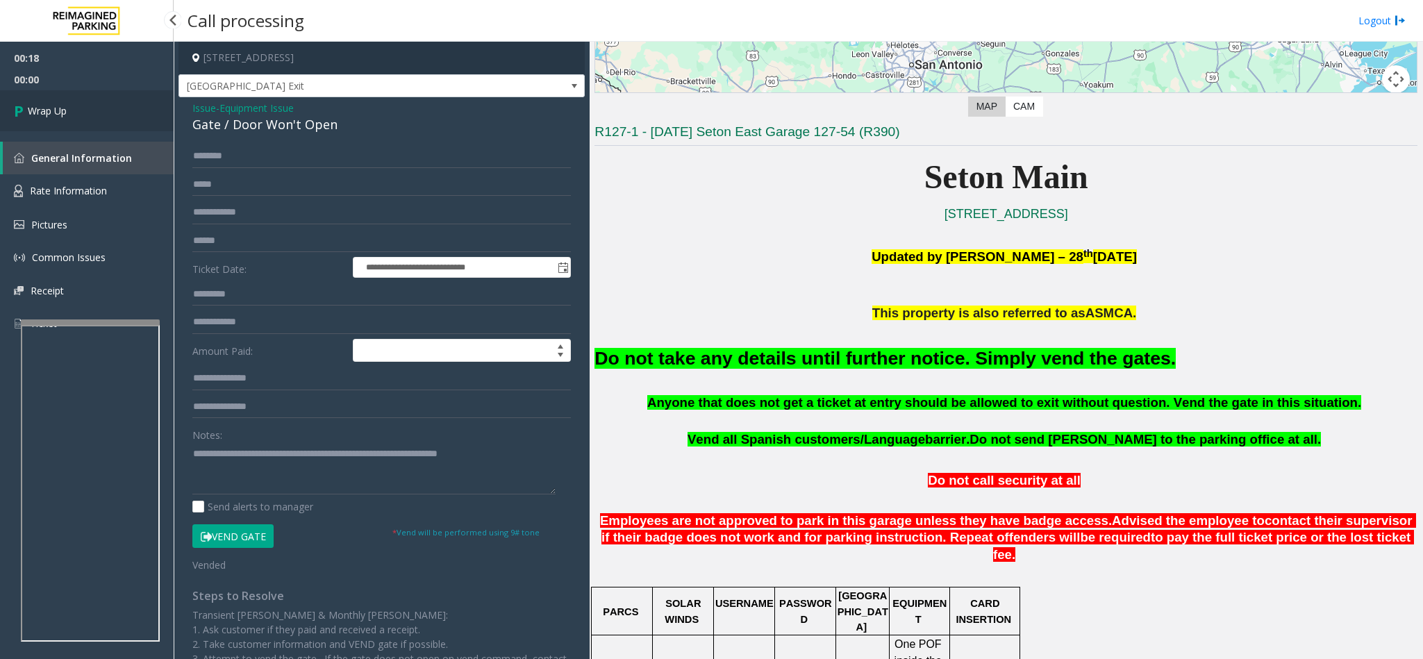
click at [51, 108] on span "Wrap Up" at bounding box center [47, 110] width 39 height 15
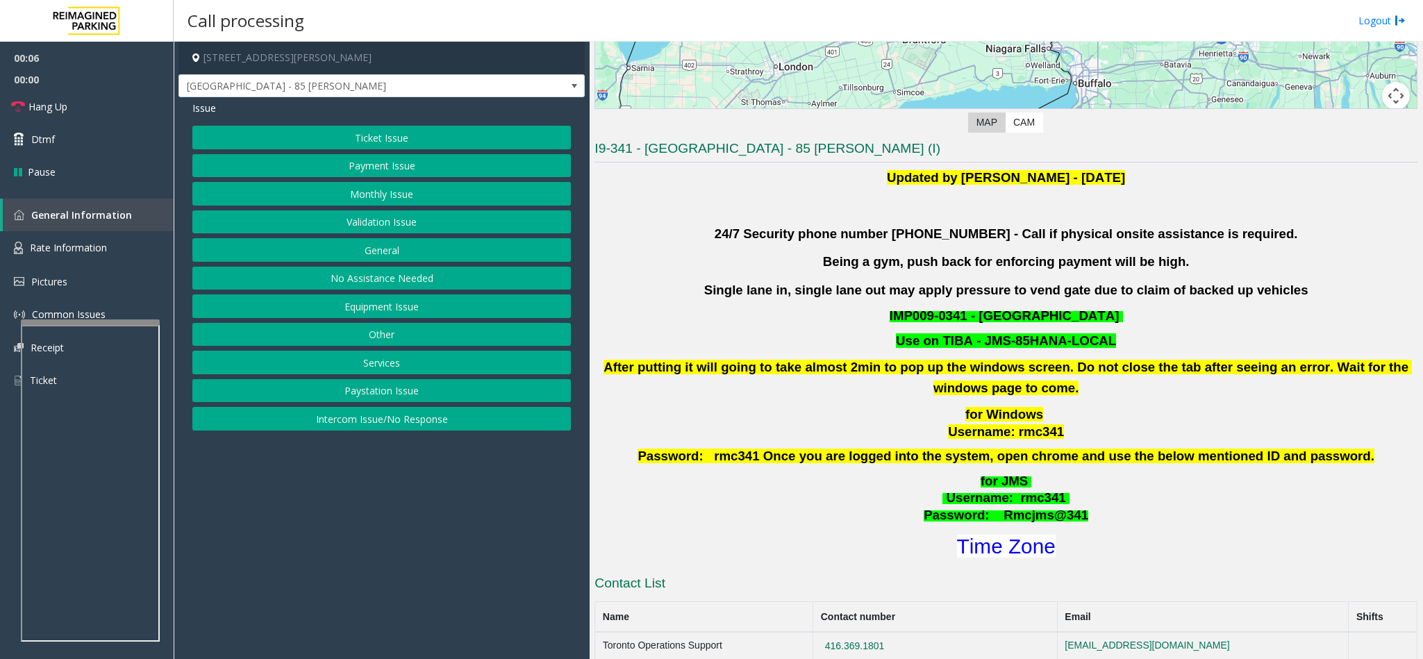
scroll to position [417, 0]
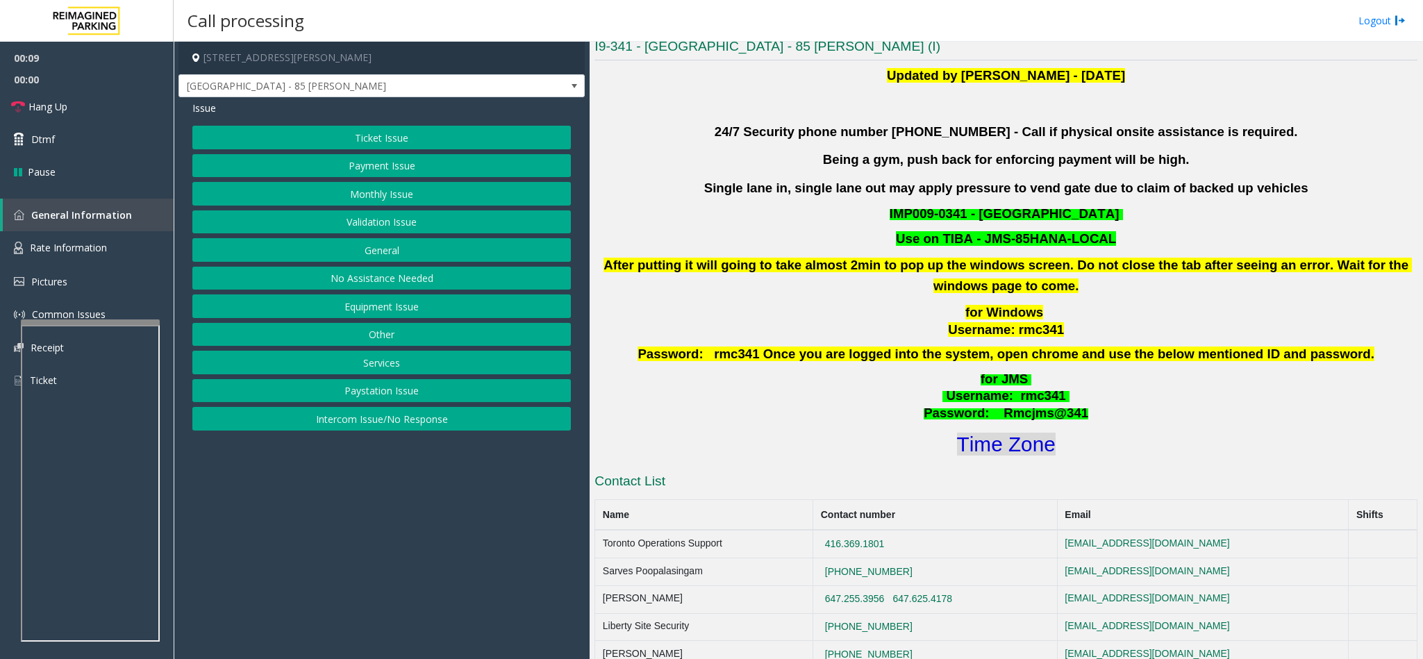
click at [983, 440] on font "Time Zone" at bounding box center [1006, 444] width 99 height 23
click at [374, 228] on button "Validation Issue" at bounding box center [381, 222] width 378 height 24
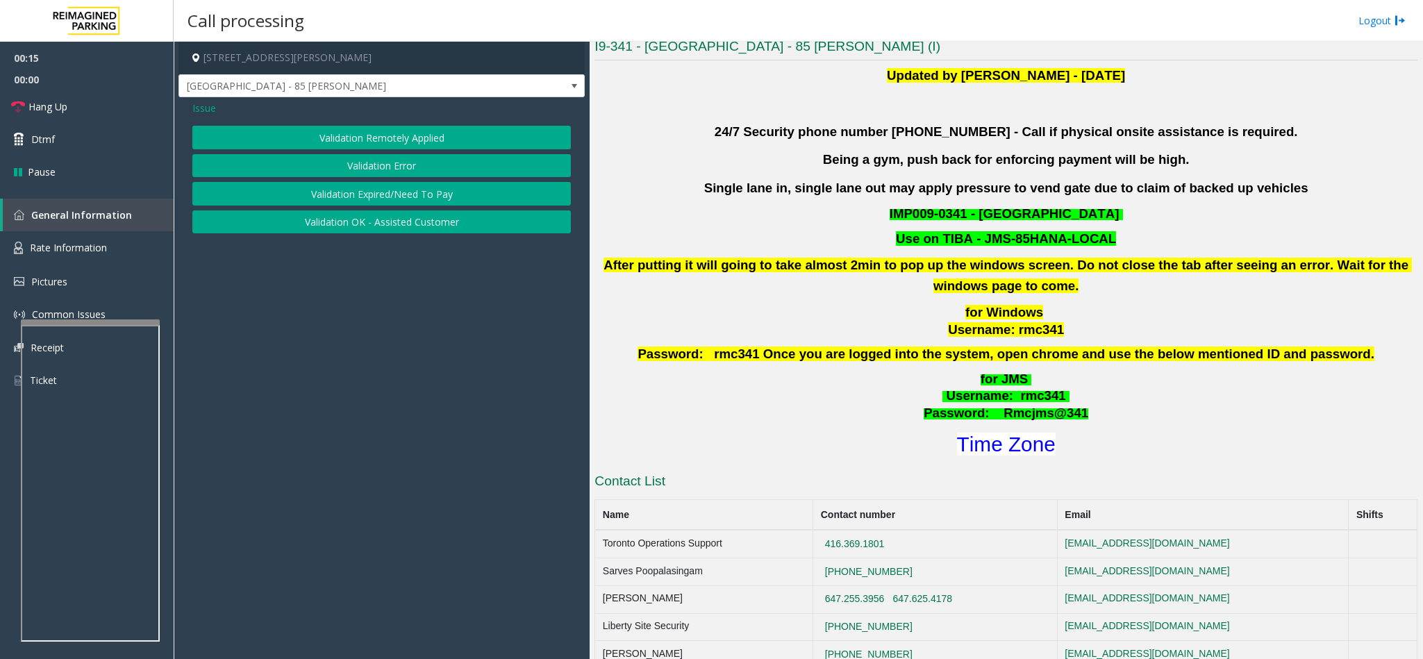
click at [394, 167] on button "Validation Error" at bounding box center [381, 166] width 378 height 24
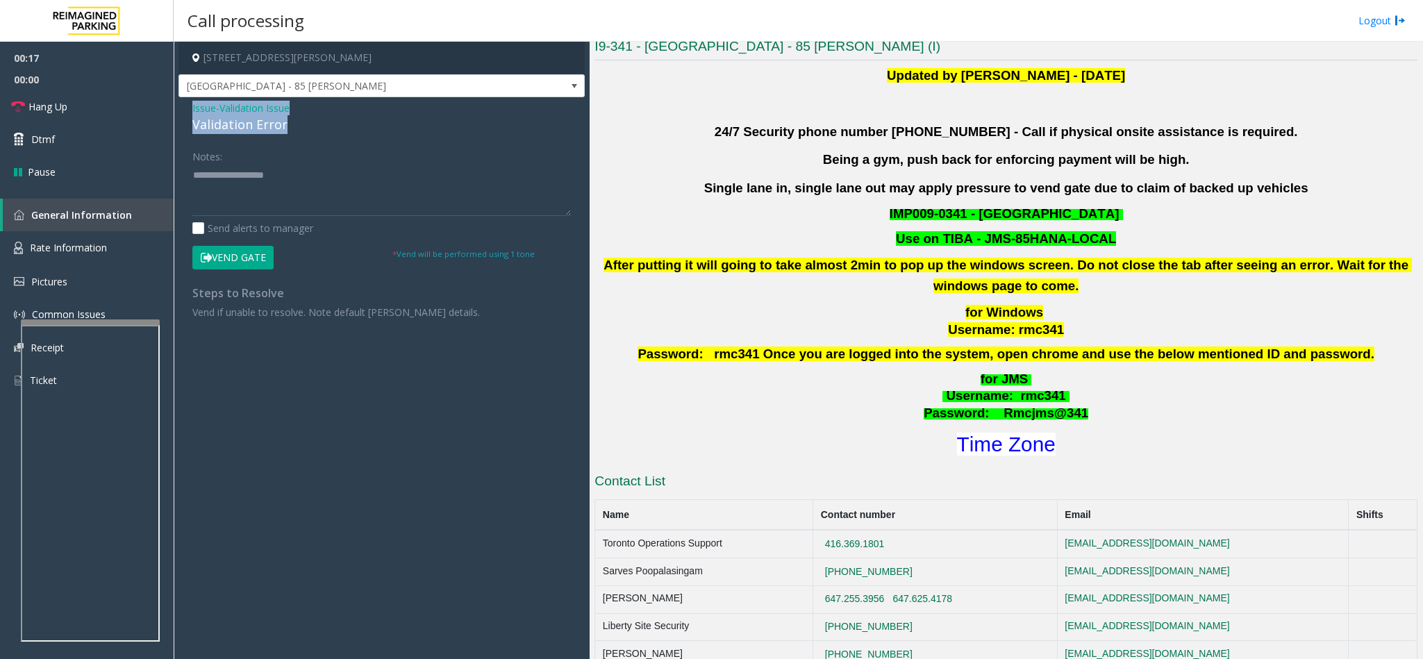
drag, startPoint x: 290, startPoint y: 122, endPoint x: 186, endPoint y: 110, distance: 104.8
click at [186, 110] on div "Issue - Validation Issue Validation Error Notes: Send alerts to manager Vend Ga…" at bounding box center [381, 215] width 406 height 236
click at [273, 188] on textarea at bounding box center [381, 190] width 378 height 52
click at [285, 202] on textarea at bounding box center [381, 190] width 378 height 52
click at [284, 202] on textarea at bounding box center [381, 190] width 378 height 52
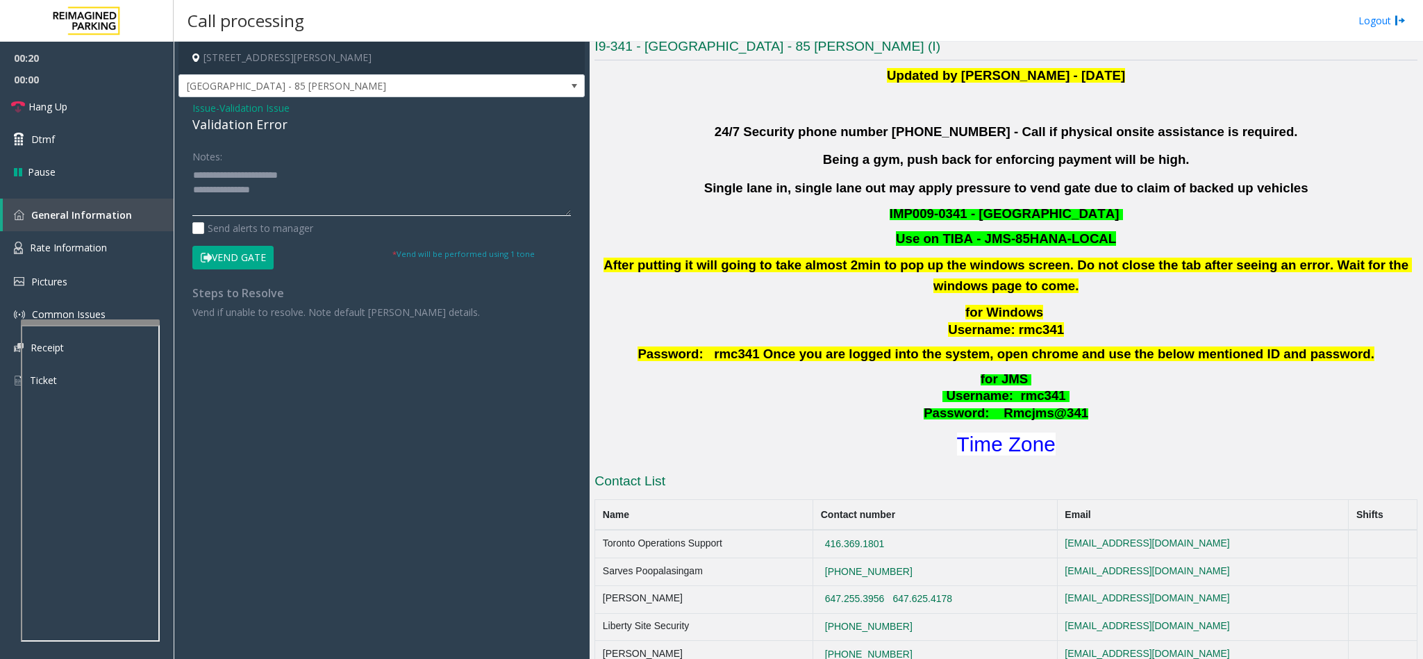
click at [284, 202] on textarea at bounding box center [381, 190] width 378 height 52
click at [219, 187] on textarea at bounding box center [381, 190] width 378 height 52
click at [244, 212] on textarea at bounding box center [381, 190] width 378 height 52
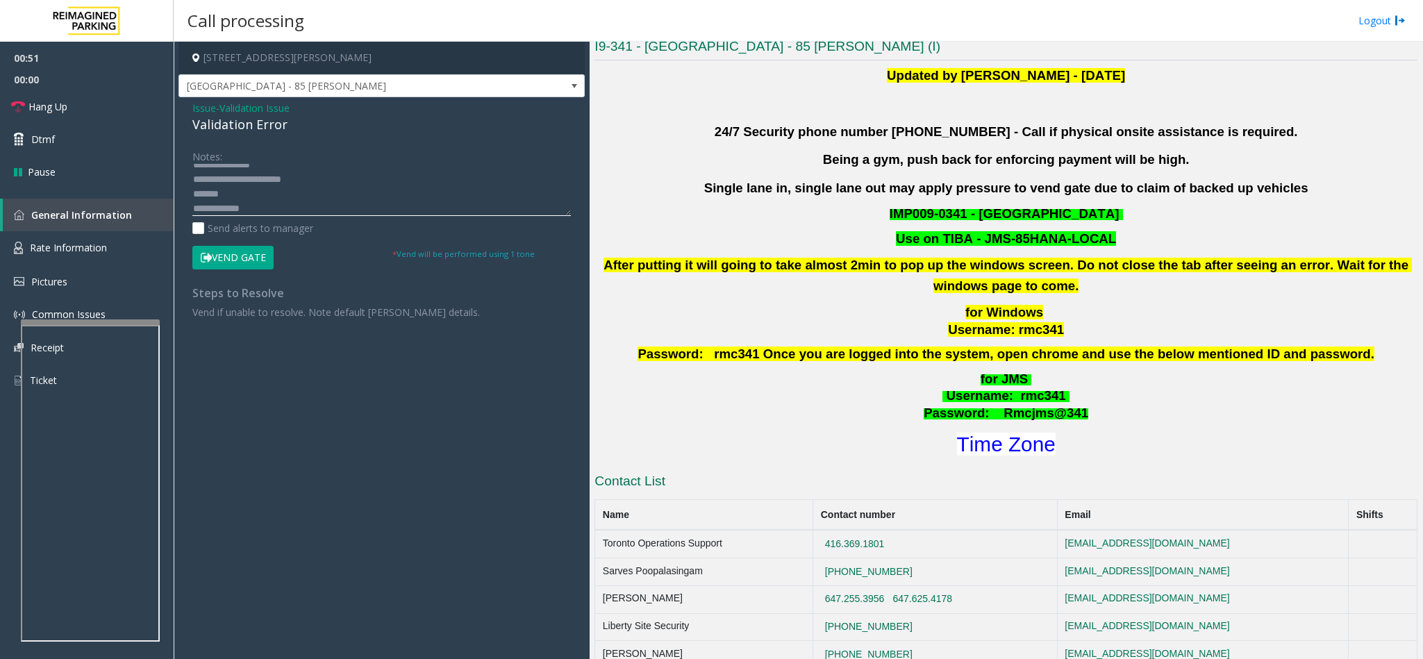
scroll to position [40, 0]
click at [219, 261] on button "Vend Gate" at bounding box center [232, 258] width 81 height 24
click at [192, 178] on textarea at bounding box center [381, 190] width 378 height 52
type textarea "**********"
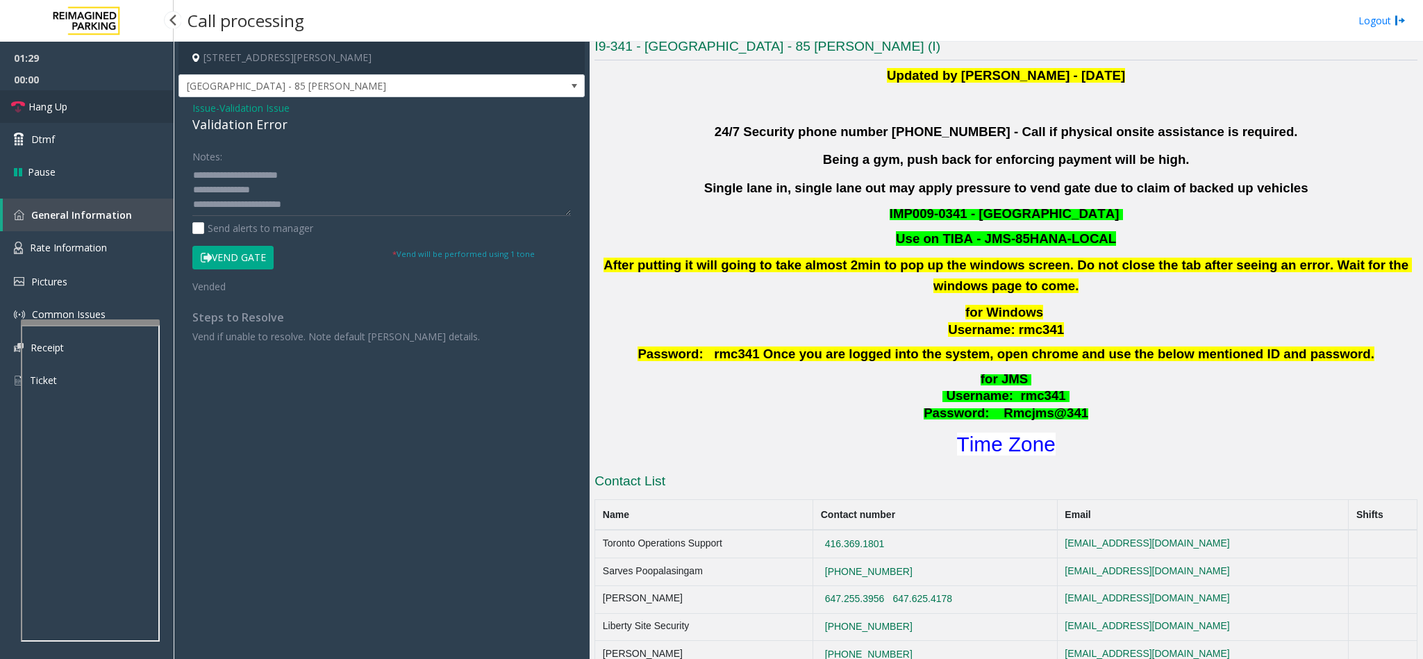
click at [7, 107] on link "Hang Up" at bounding box center [87, 106] width 174 height 33
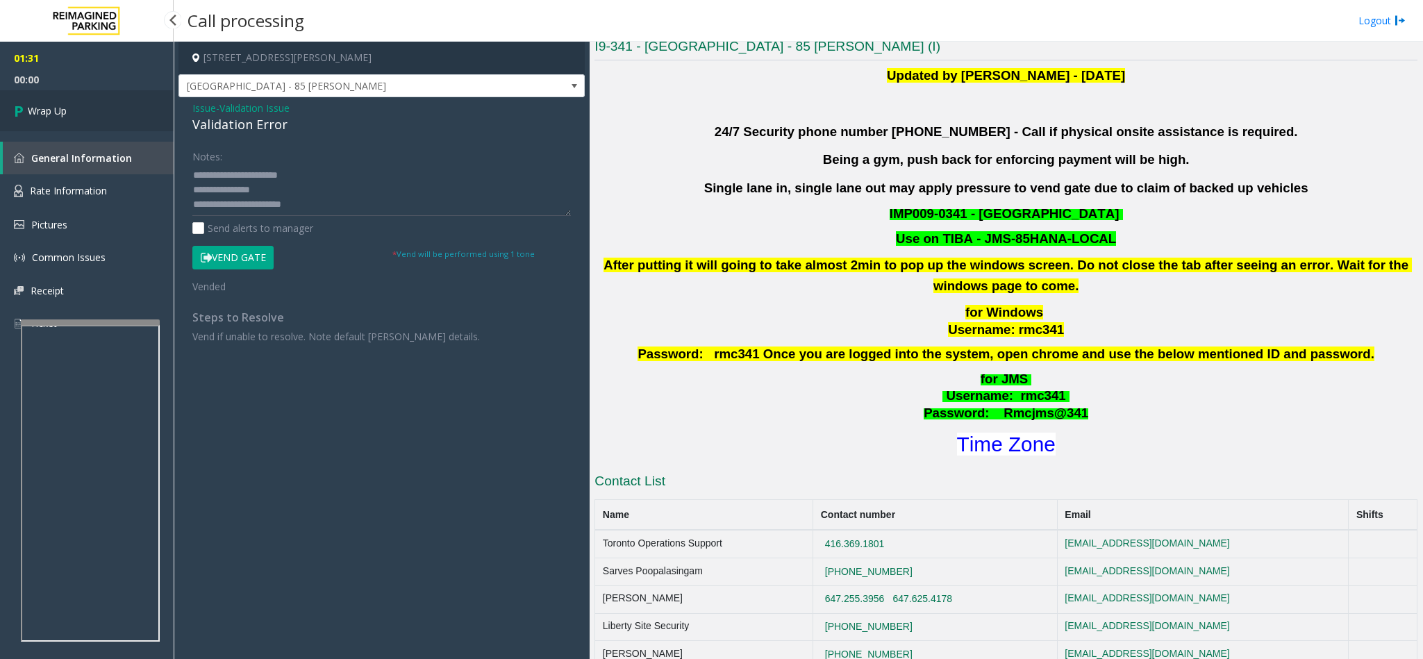
click at [7, 107] on link "Wrap Up" at bounding box center [87, 110] width 174 height 41
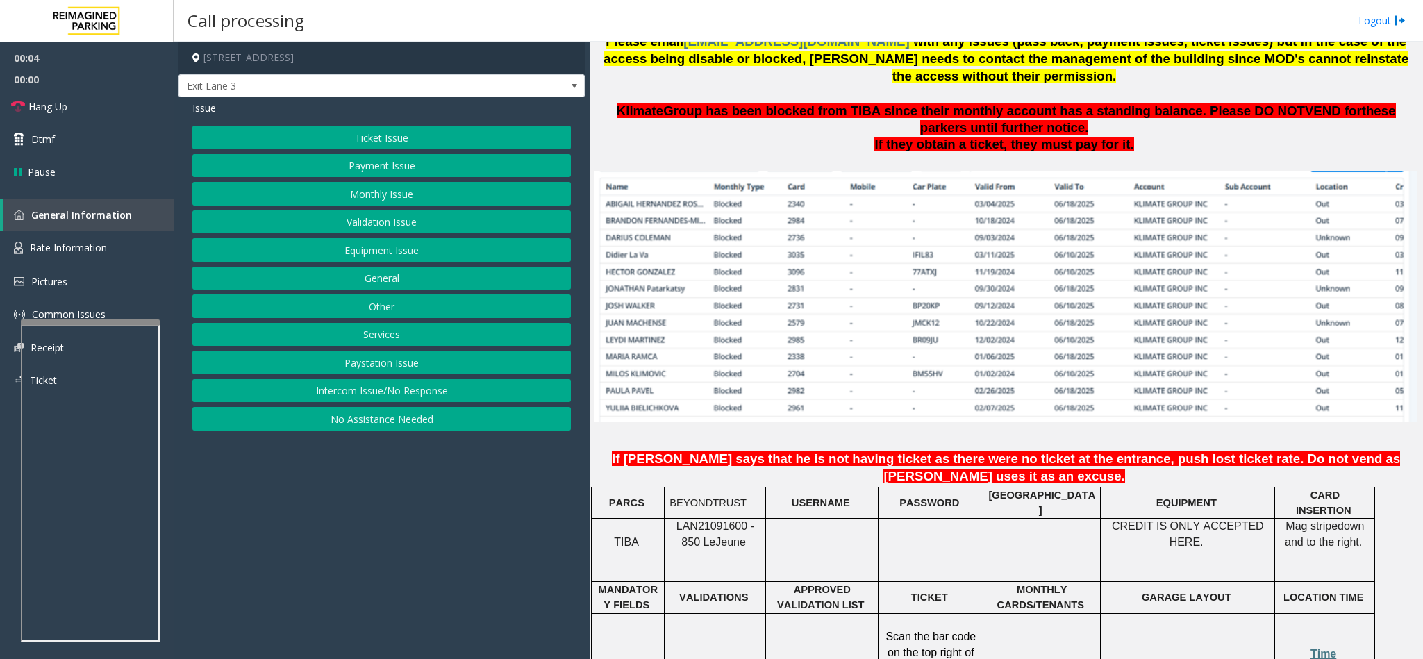
scroll to position [937, 0]
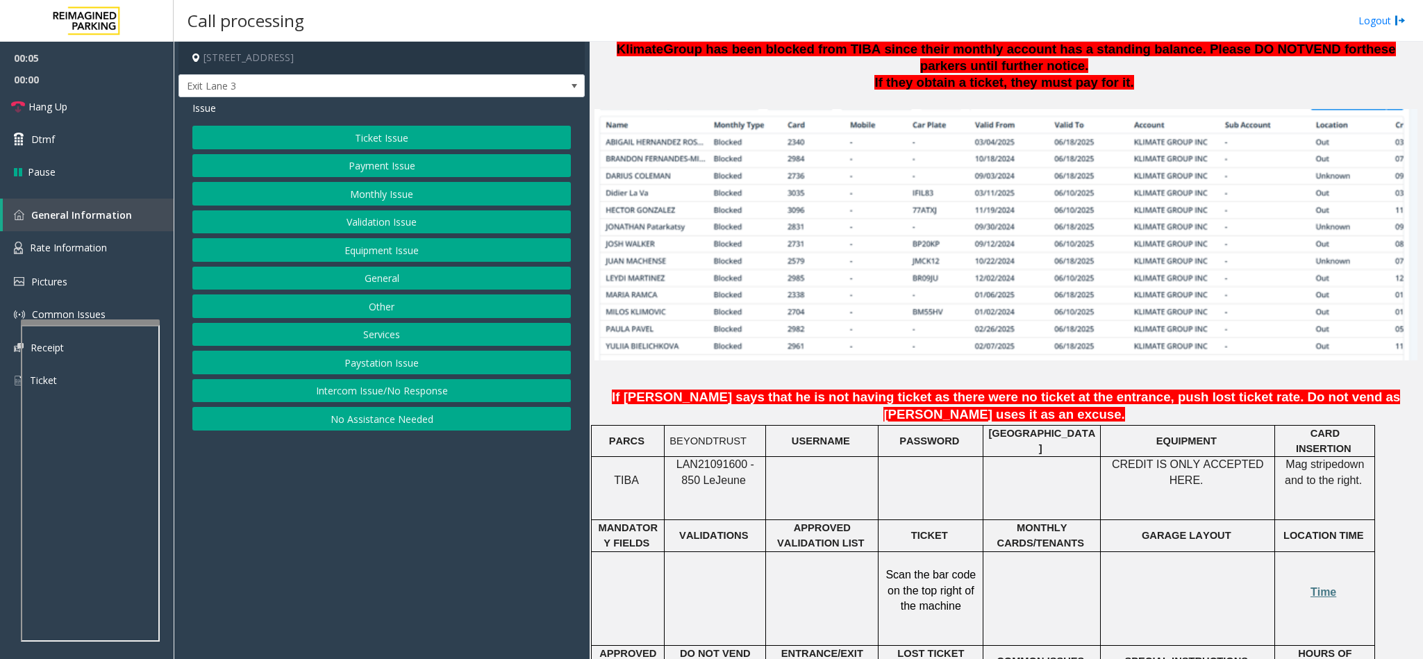
click at [710, 458] on span "LAN21091600 - 850 Le" at bounding box center [715, 471] width 78 height 27
click at [705, 458] on span "LAN21091600 - 850 Le" at bounding box center [715, 471] width 78 height 27
click at [709, 458] on span "LAN21091600 - 850 Le" at bounding box center [715, 471] width 78 height 27
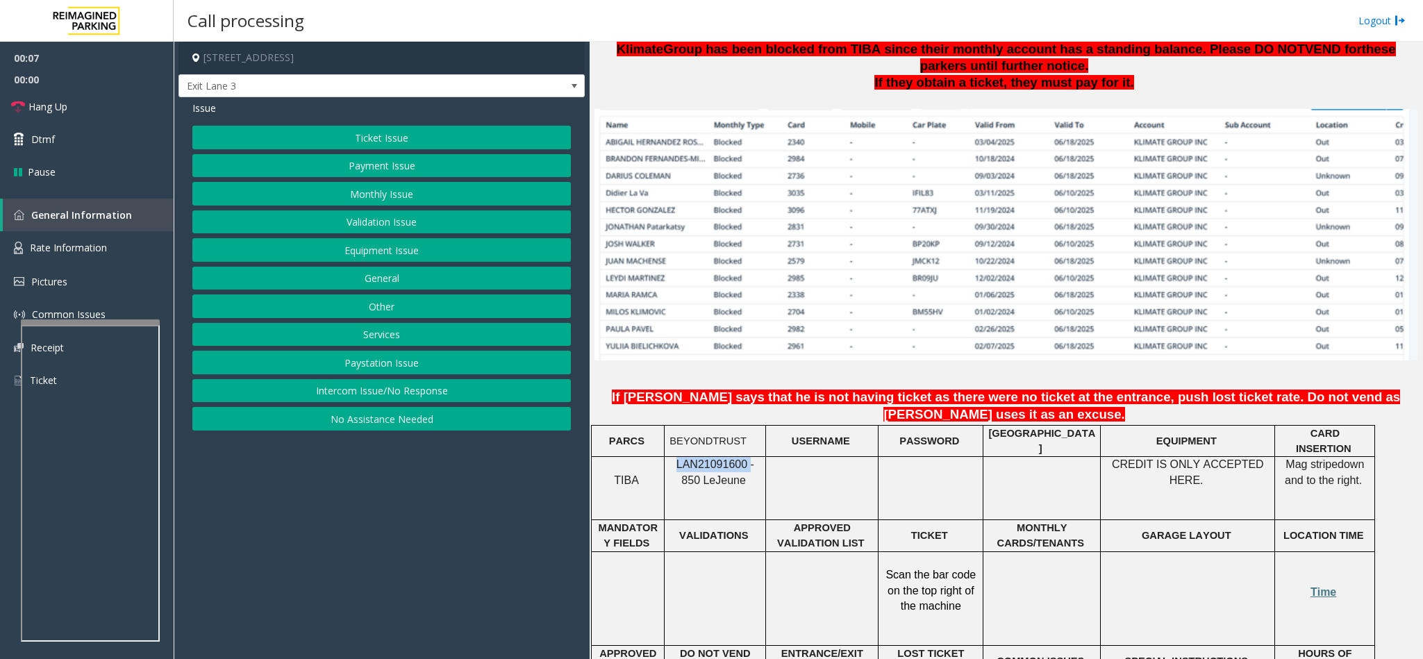
click at [709, 458] on span "LAN21091600 - 850 Le" at bounding box center [715, 471] width 78 height 27
click at [713, 458] on span "LAN21091600 - 850 Le" at bounding box center [715, 471] width 78 height 27
click at [427, 198] on button "Monthly Issue" at bounding box center [381, 194] width 378 height 24
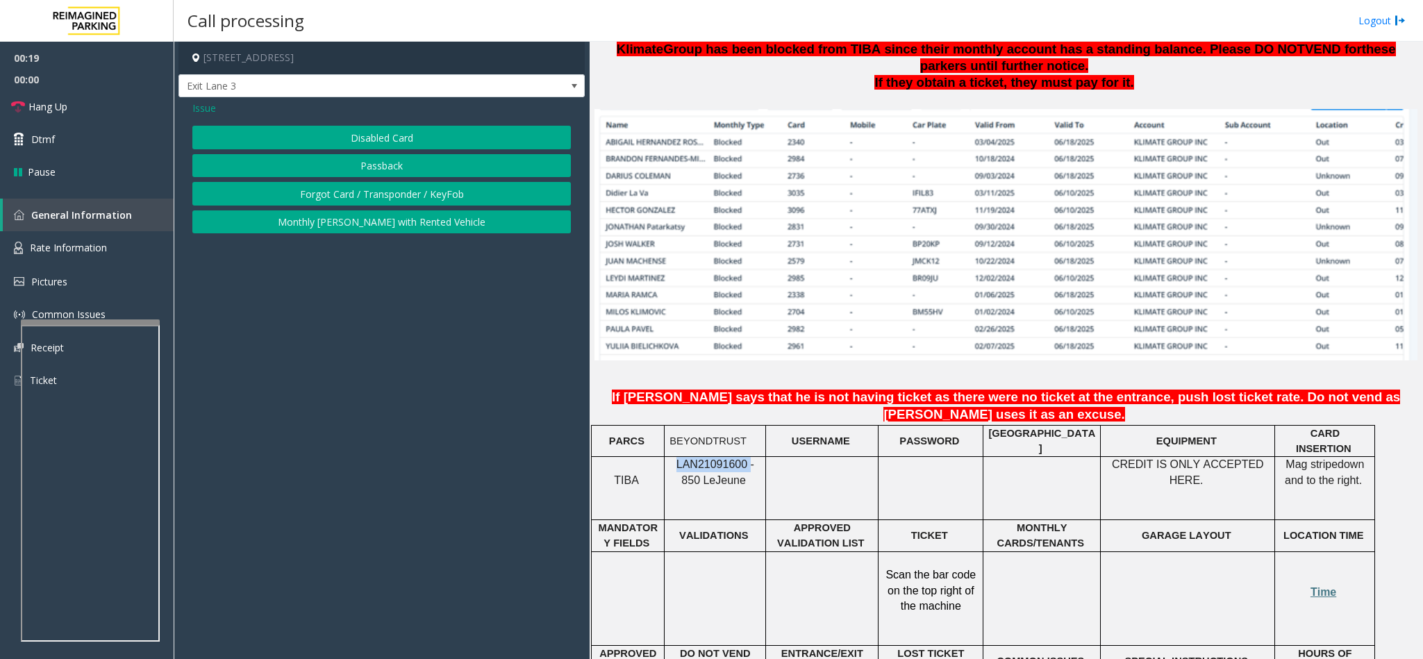
click at [396, 167] on button "Passback" at bounding box center [381, 166] width 378 height 24
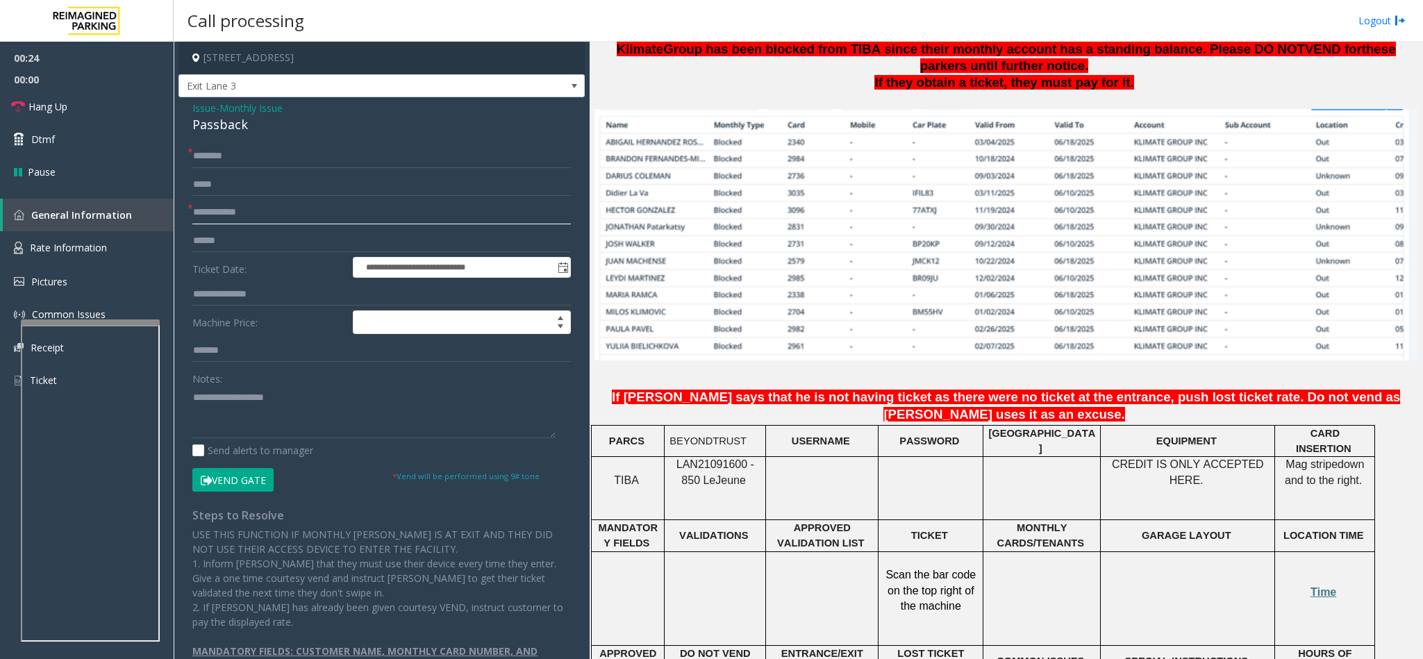
click at [262, 207] on input "text" at bounding box center [381, 213] width 378 height 24
type input "****"
click at [237, 155] on input "text" at bounding box center [381, 156] width 378 height 24
click at [244, 158] on input "text" at bounding box center [381, 156] width 378 height 24
click at [262, 159] on input "*******" at bounding box center [381, 156] width 378 height 24
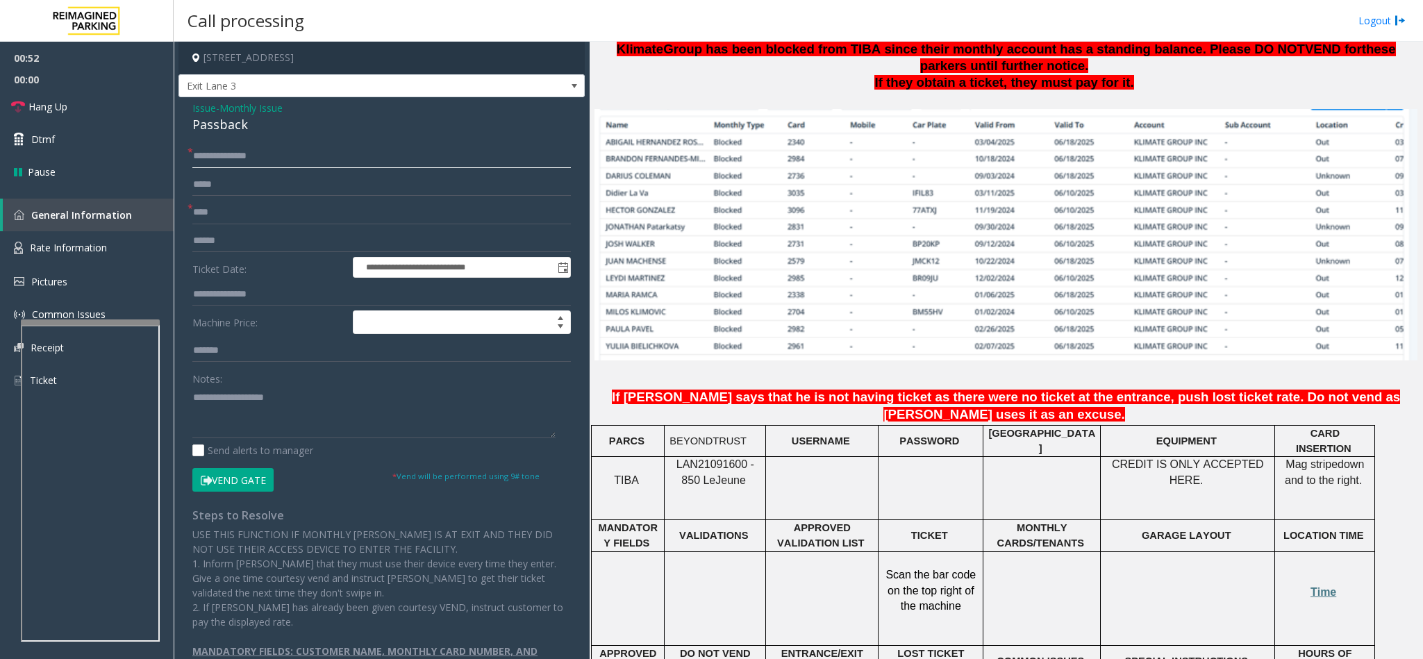
type input "**********"
click at [37, 111] on span "Hang Up" at bounding box center [47, 106] width 39 height 15
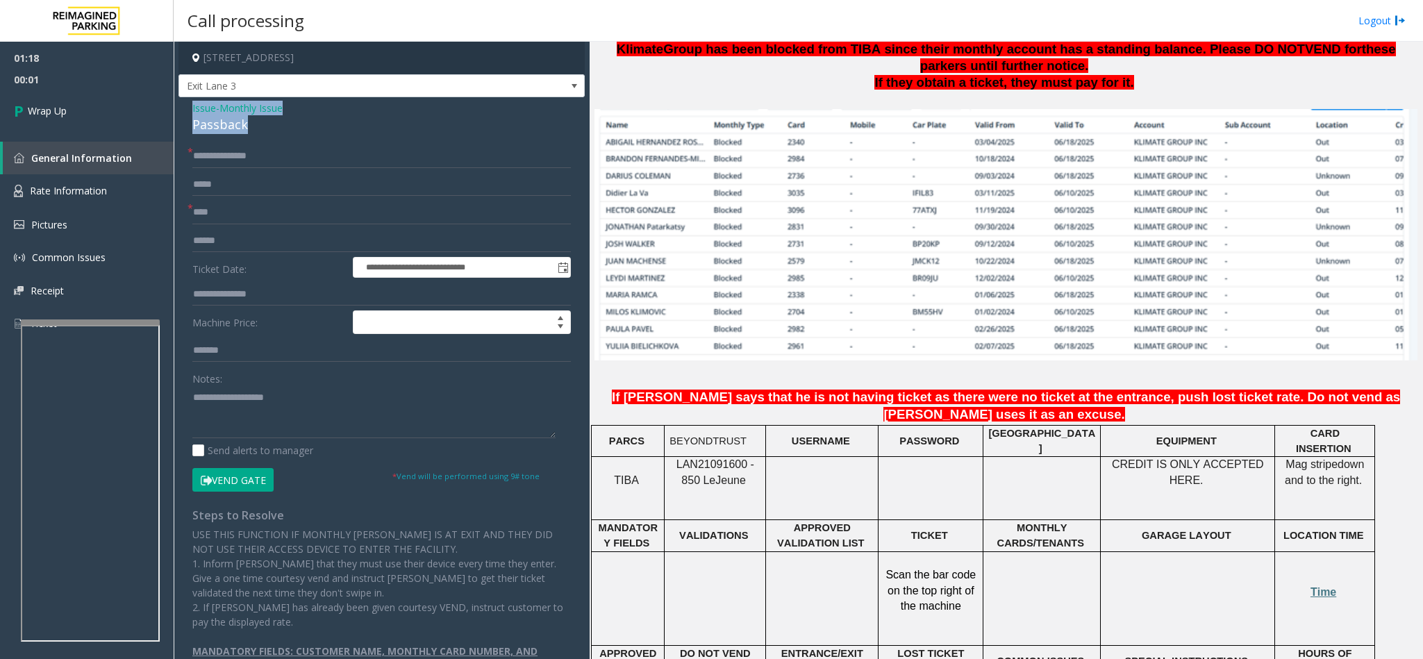
drag, startPoint x: 246, startPoint y: 121, endPoint x: 190, endPoint y: 103, distance: 59.1
click at [190, 103] on div "**********" at bounding box center [381, 406] width 406 height 619
click at [246, 421] on textarea at bounding box center [373, 412] width 363 height 52
type textarea "**********"
click at [36, 107] on span "Wrap Up" at bounding box center [47, 110] width 39 height 15
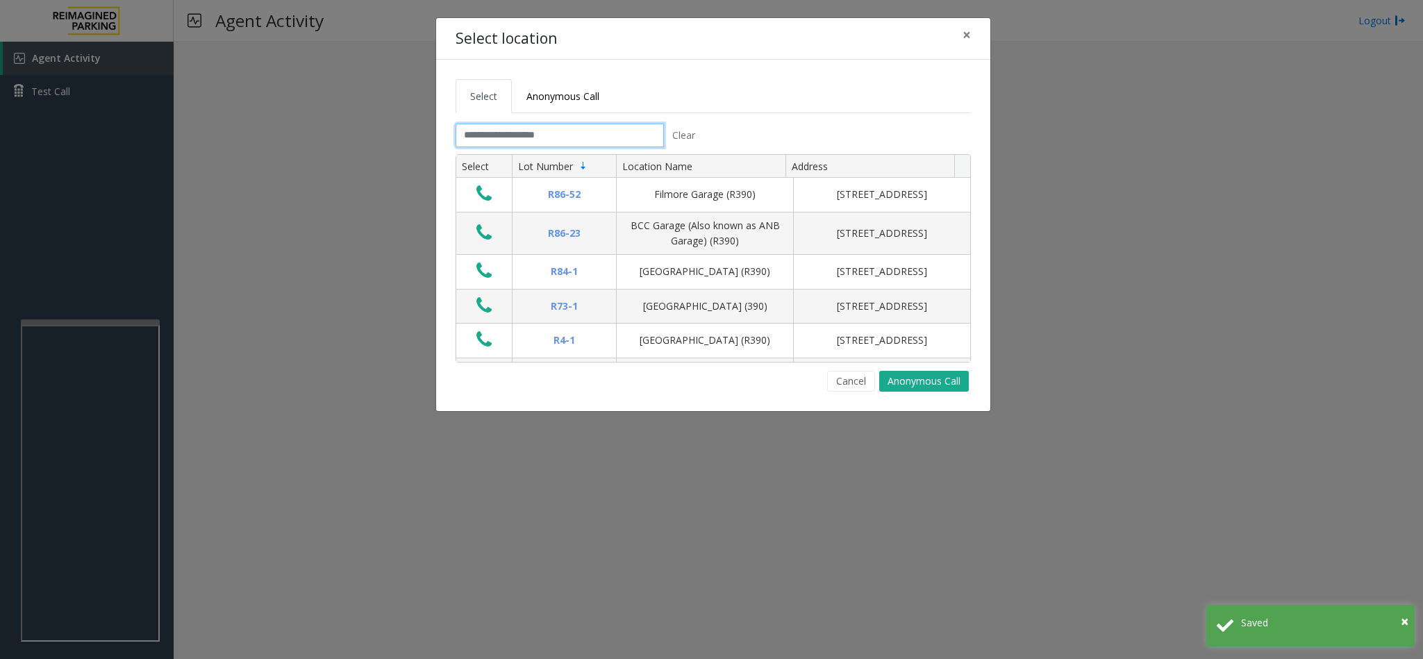
click at [515, 142] on input "text" at bounding box center [560, 136] width 208 height 24
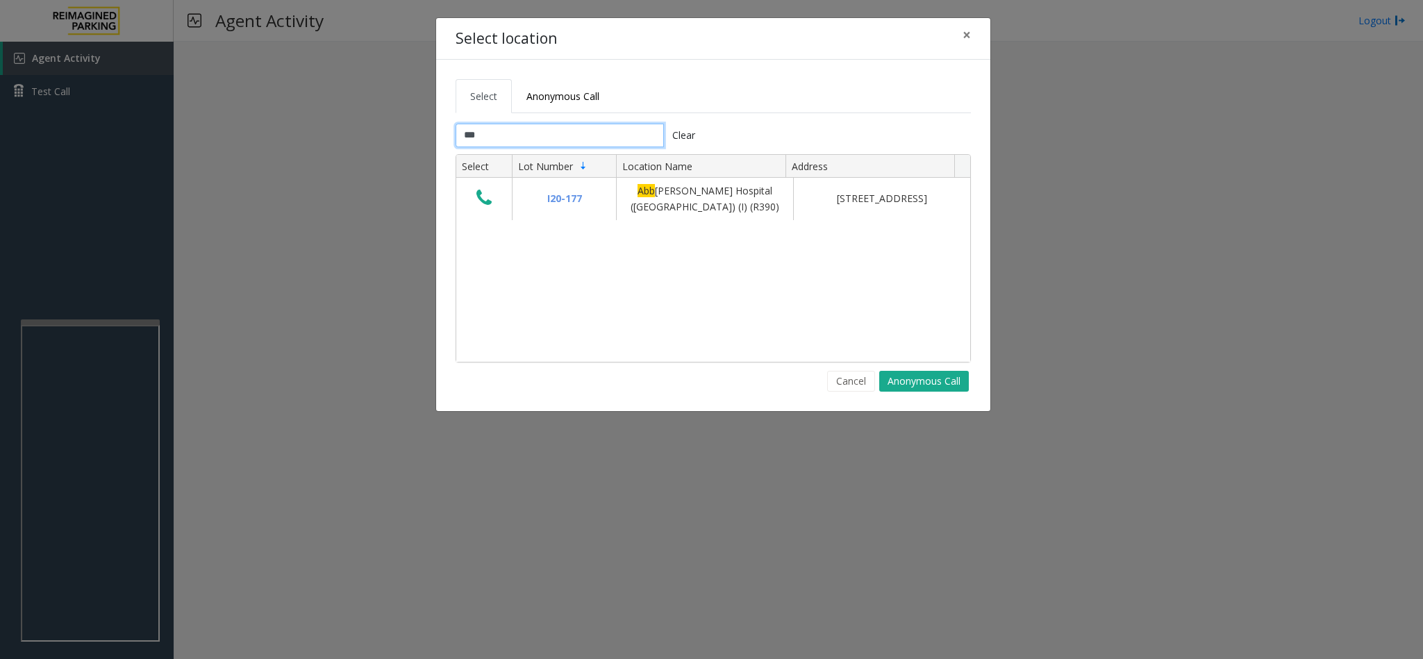
type input "***"
click at [848, 384] on button "Cancel" at bounding box center [851, 381] width 48 height 21
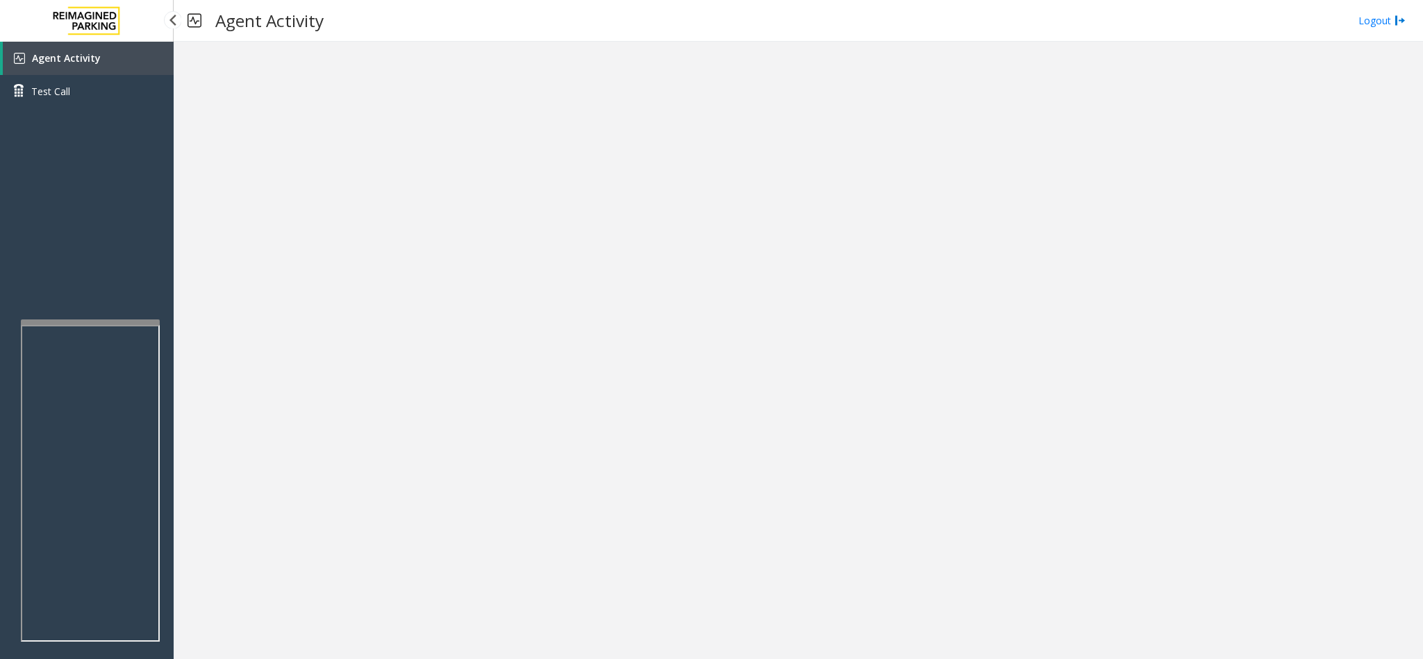
click at [157, 46] on link "Agent Activity" at bounding box center [88, 58] width 171 height 33
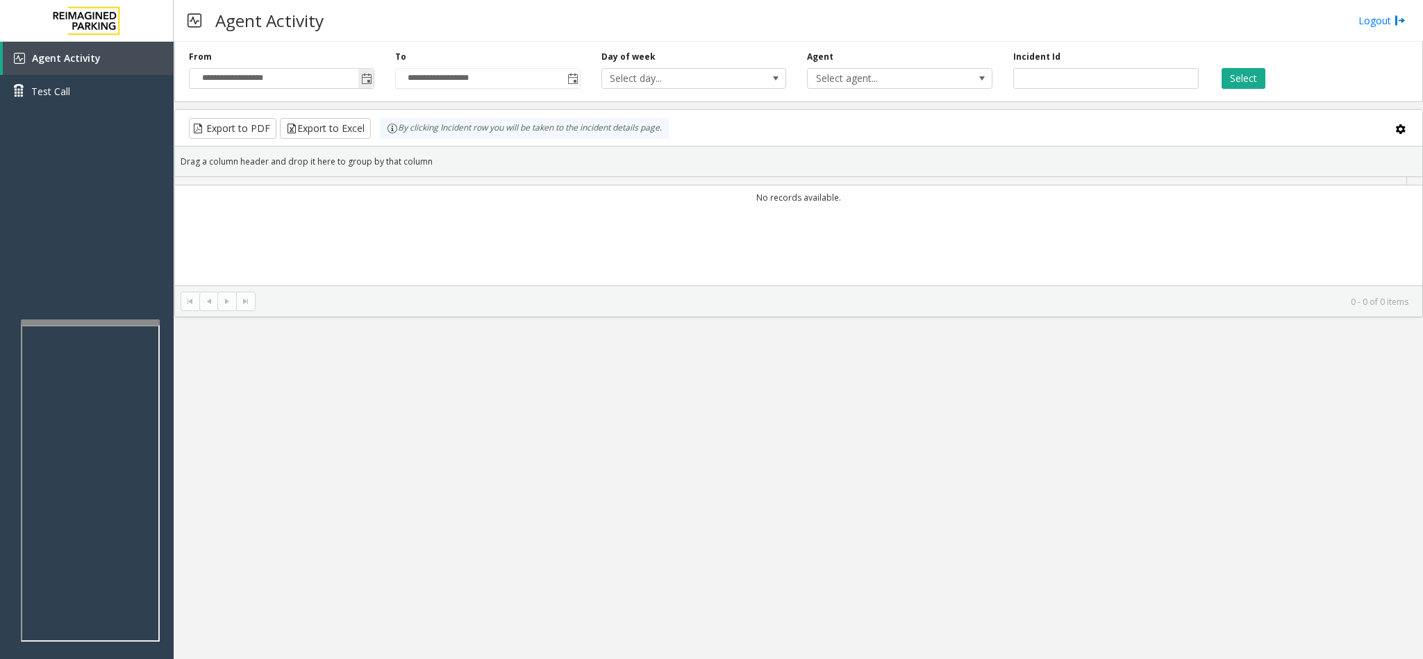
click at [359, 86] on span "Toggle popup" at bounding box center [365, 78] width 15 height 22
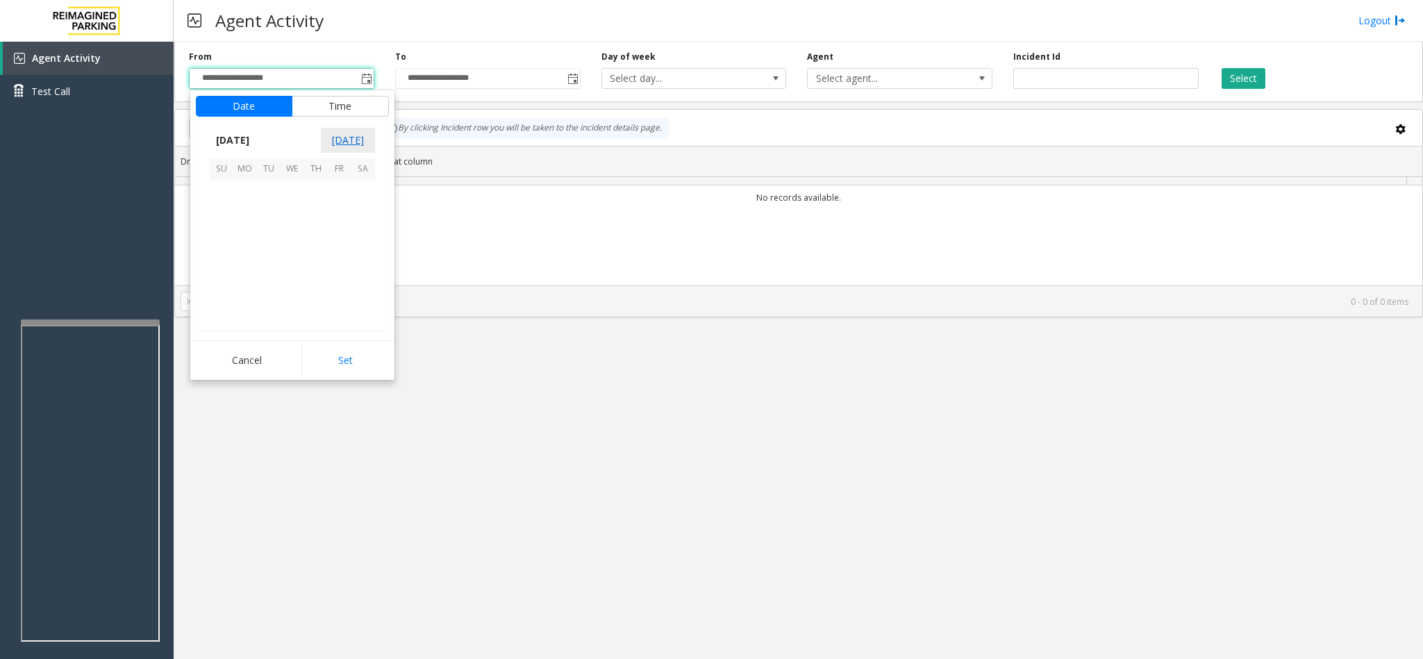
scroll to position [249114, 0]
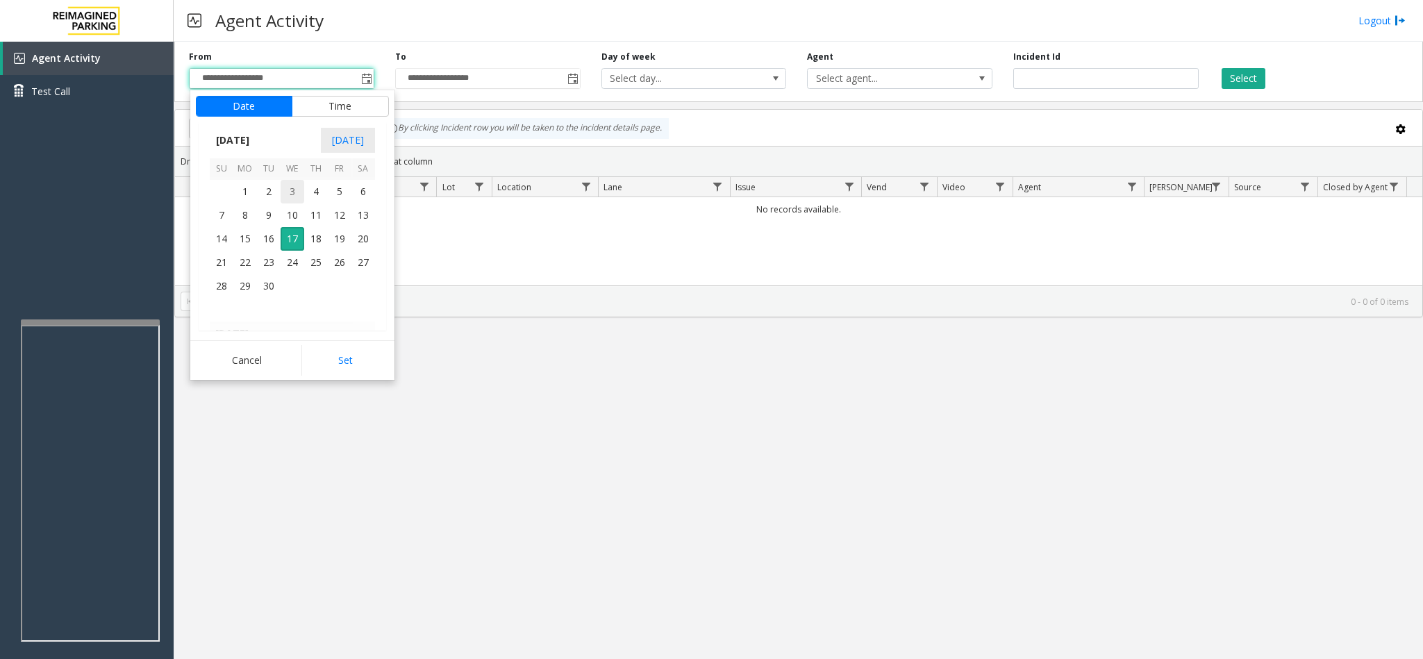
click at [290, 188] on span "3" at bounding box center [293, 192] width 24 height 24
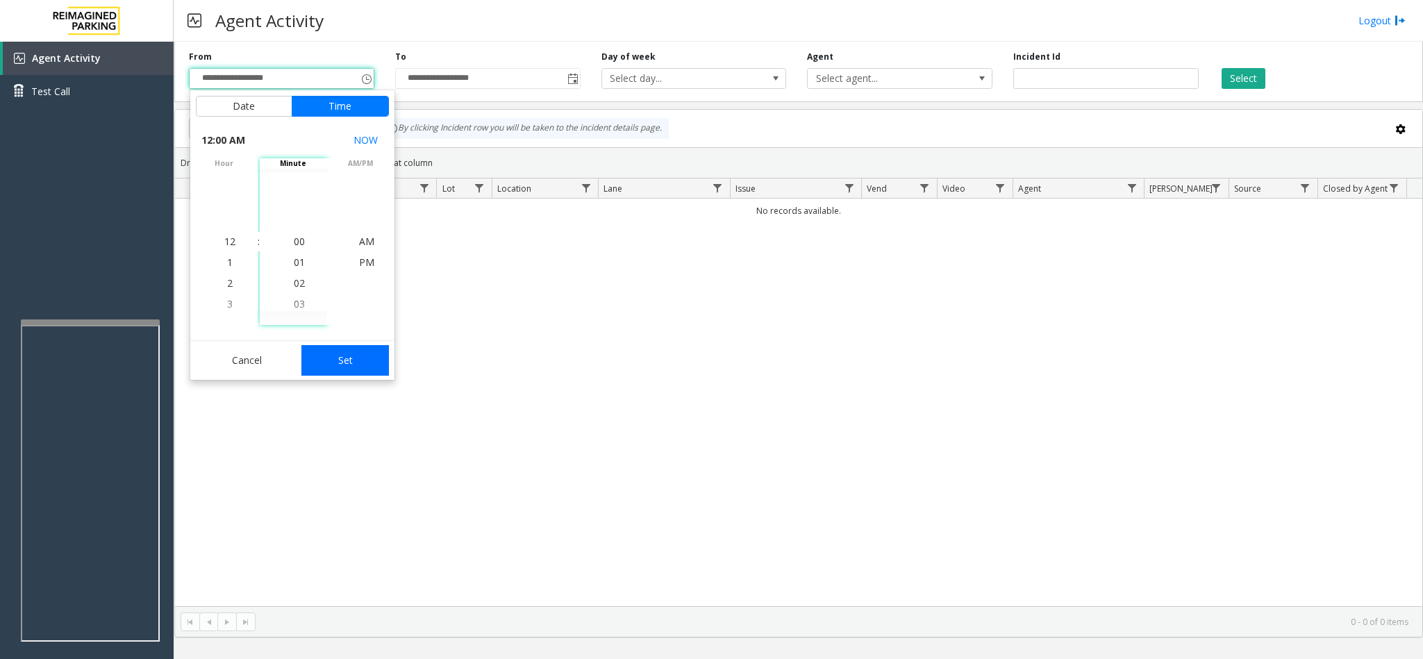
click at [331, 353] on button "Set" at bounding box center [344, 360] width 87 height 31
type input "**********"
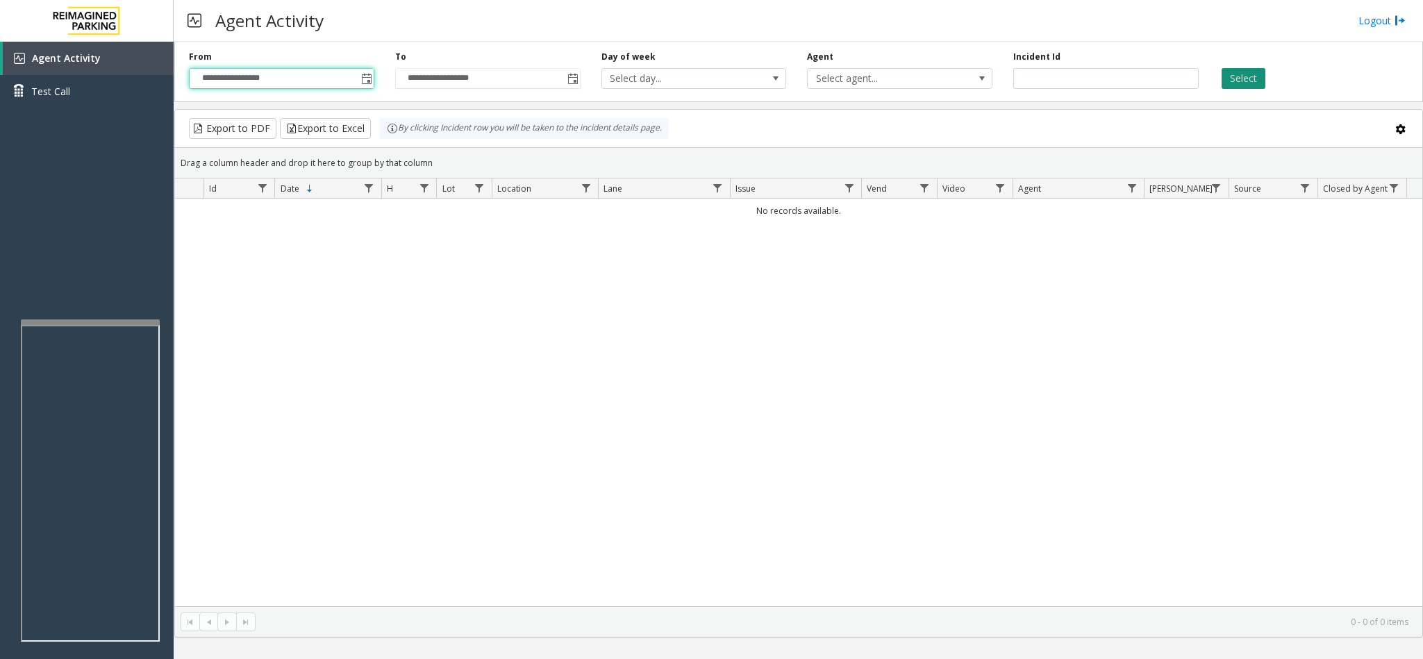
click at [1233, 86] on button "Select" at bounding box center [1243, 78] width 44 height 21
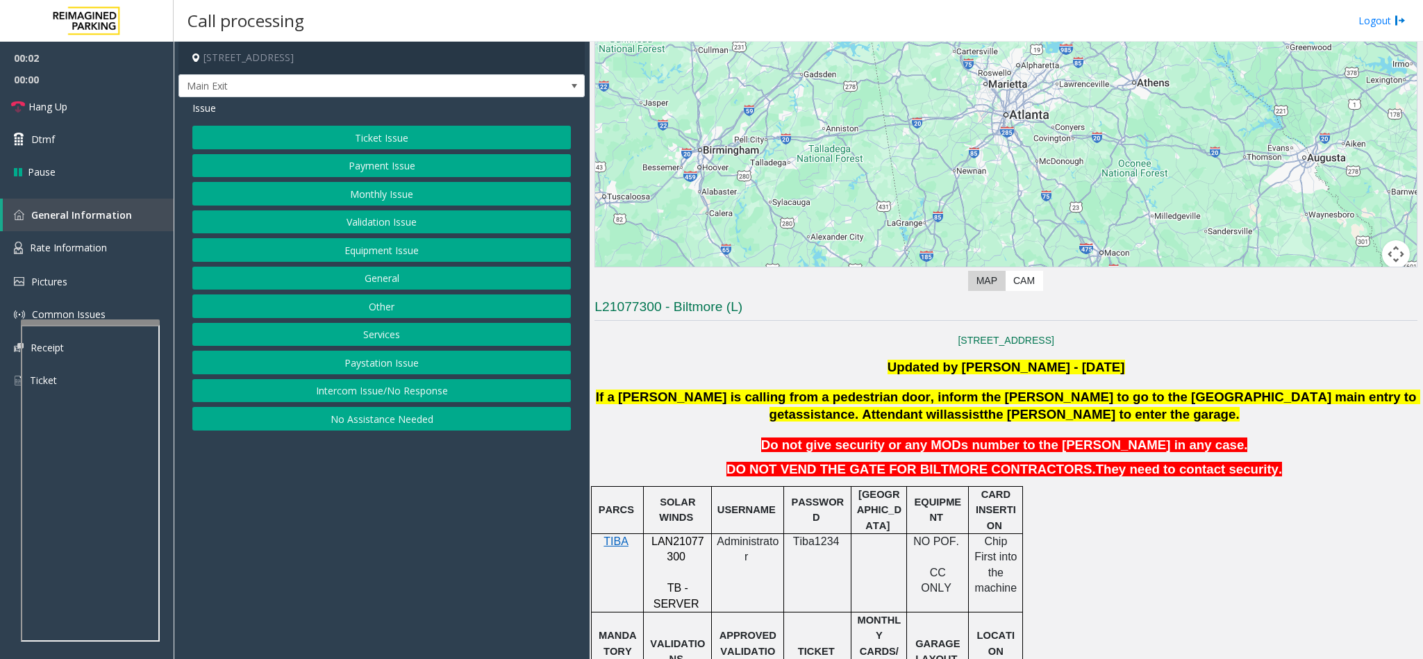
scroll to position [208, 0]
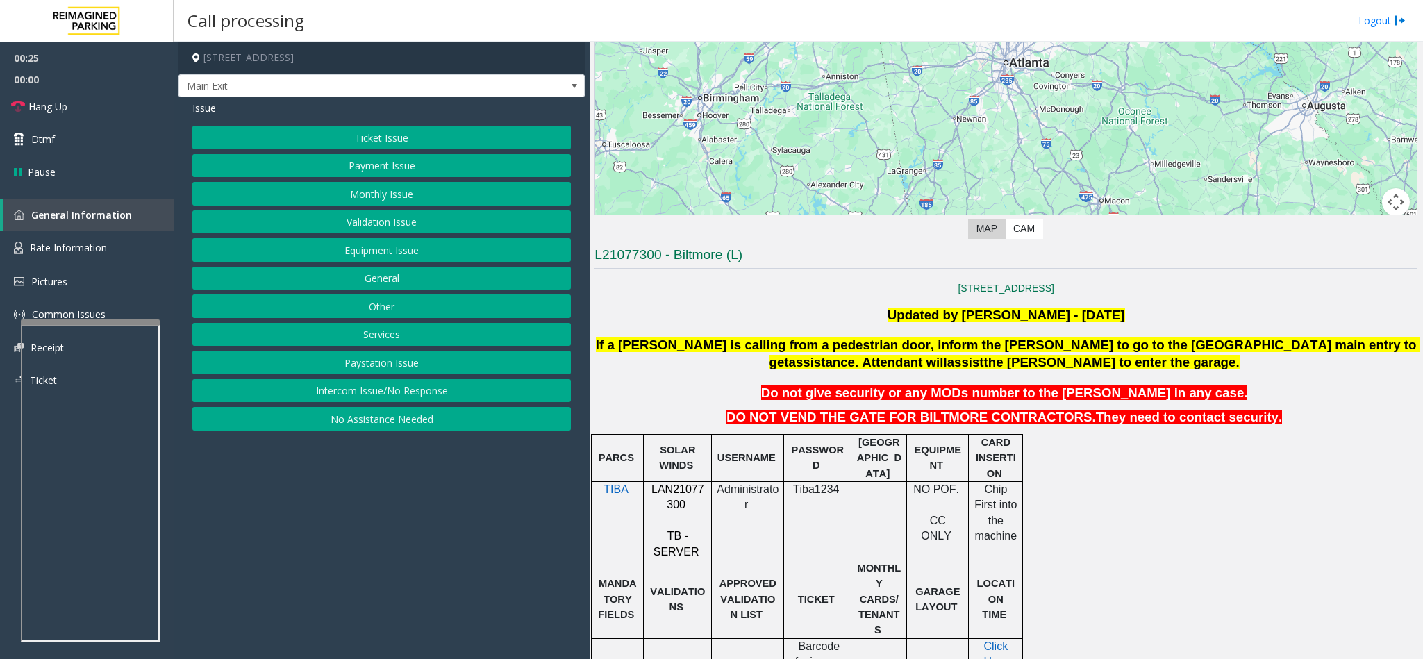
click at [417, 167] on button "Payment Issue" at bounding box center [381, 166] width 378 height 24
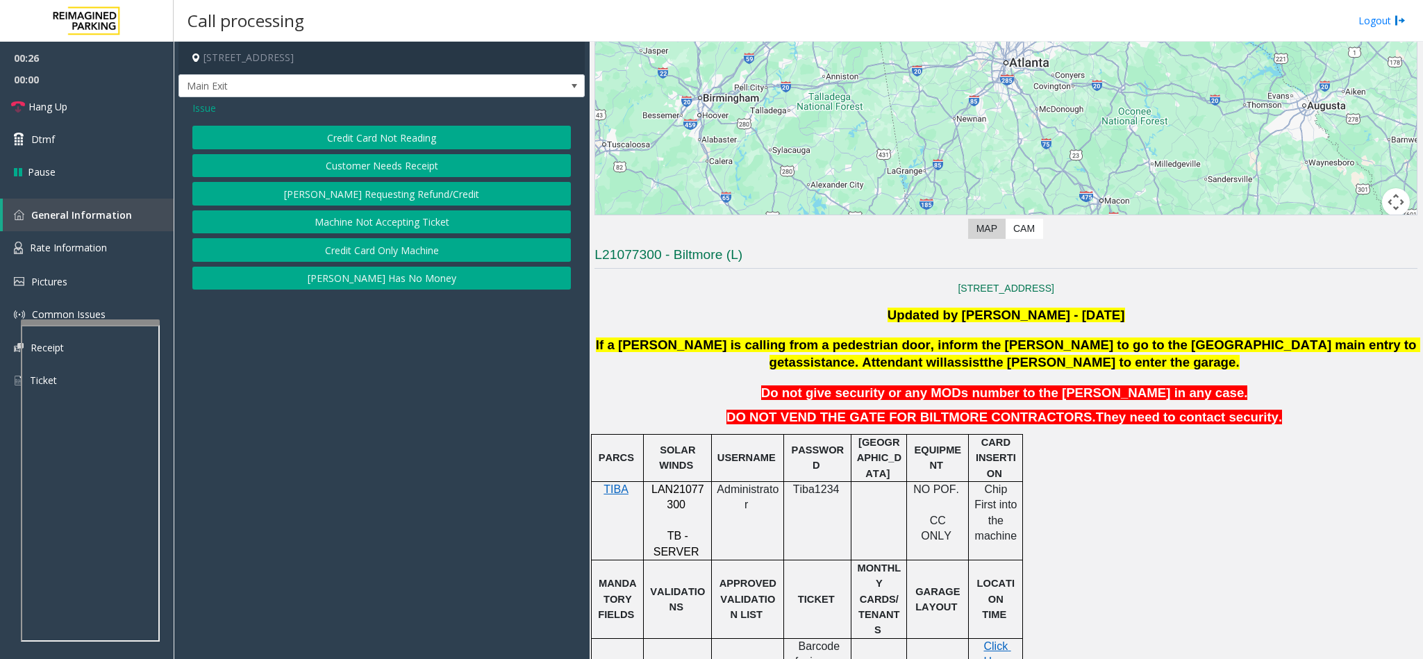
click at [415, 254] on button "Credit Card Only Machine" at bounding box center [381, 250] width 378 height 24
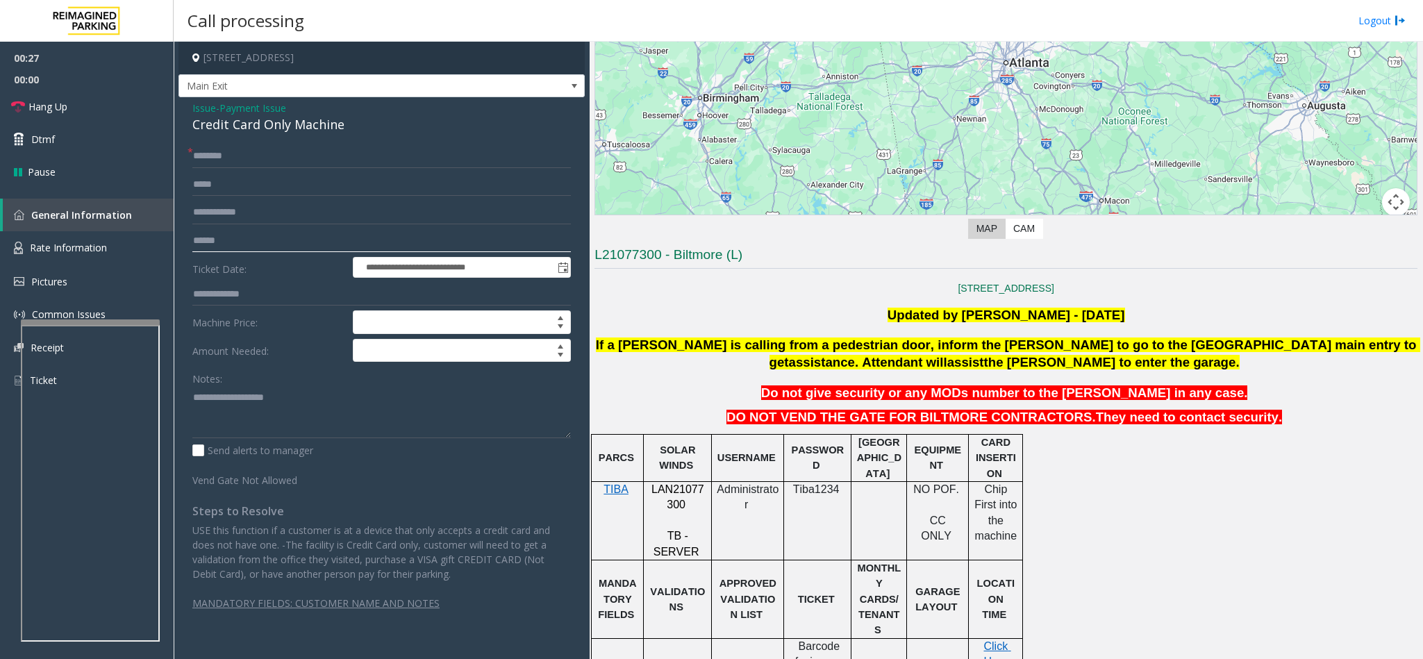
click at [274, 235] on input "text" at bounding box center [381, 241] width 378 height 24
type input "*******"
drag, startPoint x: 342, startPoint y: 119, endPoint x: 184, endPoint y: 105, distance: 158.9
click at [184, 105] on div "**********" at bounding box center [381, 368] width 406 height 542
click at [340, 419] on textarea at bounding box center [381, 412] width 378 height 52
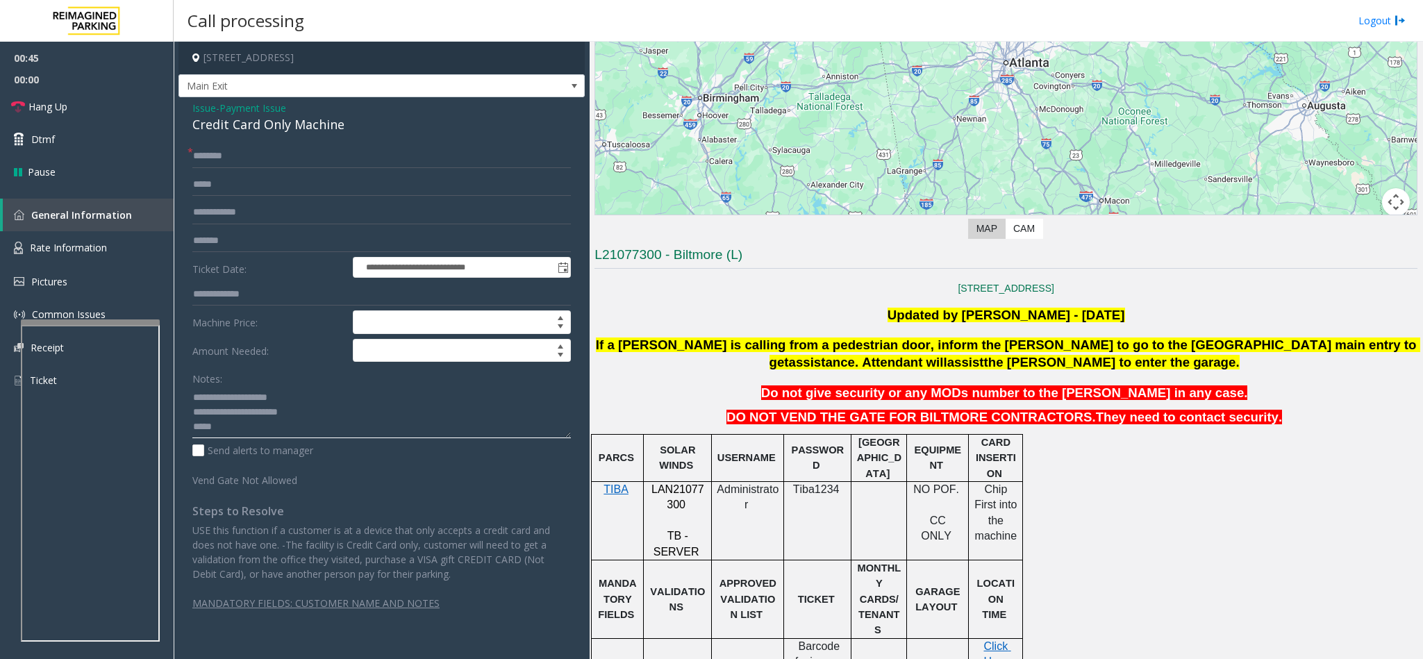
type textarea "**********"
click at [267, 154] on input "text" at bounding box center [381, 156] width 378 height 24
type input "*"
type input "*****"
click at [306, 434] on textarea at bounding box center [381, 412] width 378 height 52
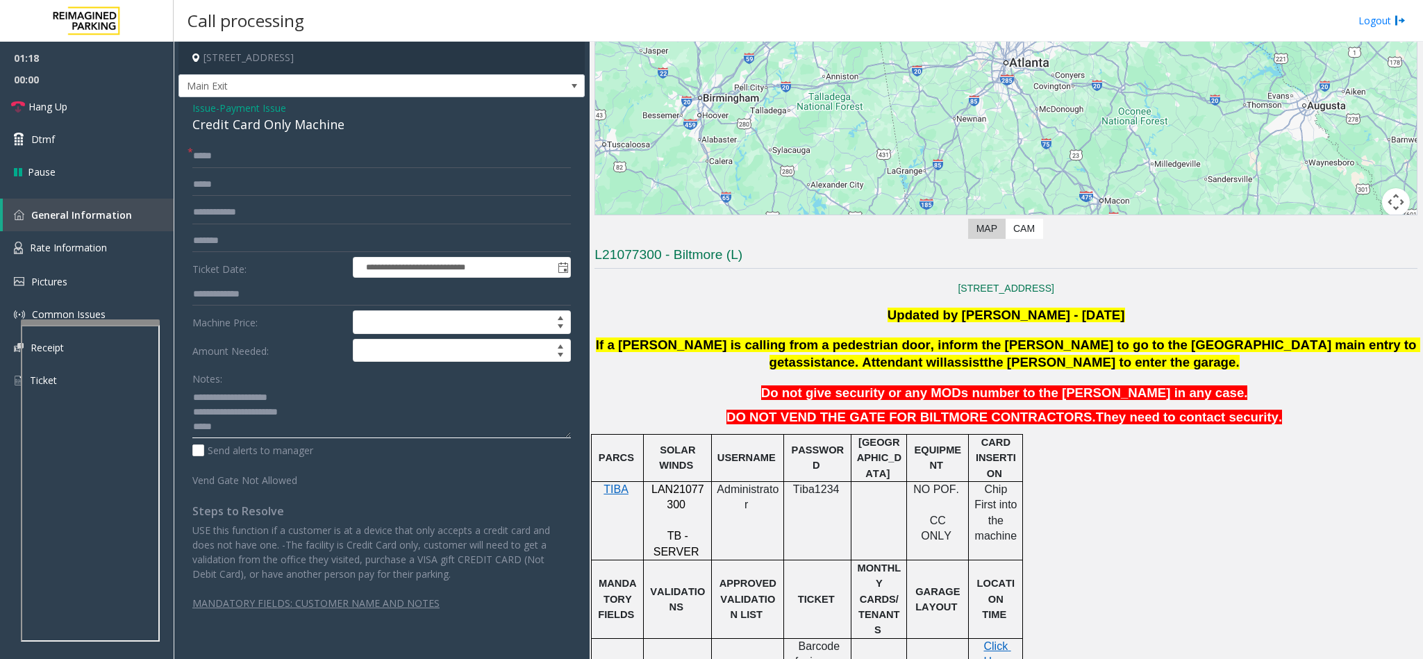
click at [251, 422] on textarea at bounding box center [381, 412] width 378 height 52
click at [208, 106] on span "Issue" at bounding box center [204, 108] width 24 height 15
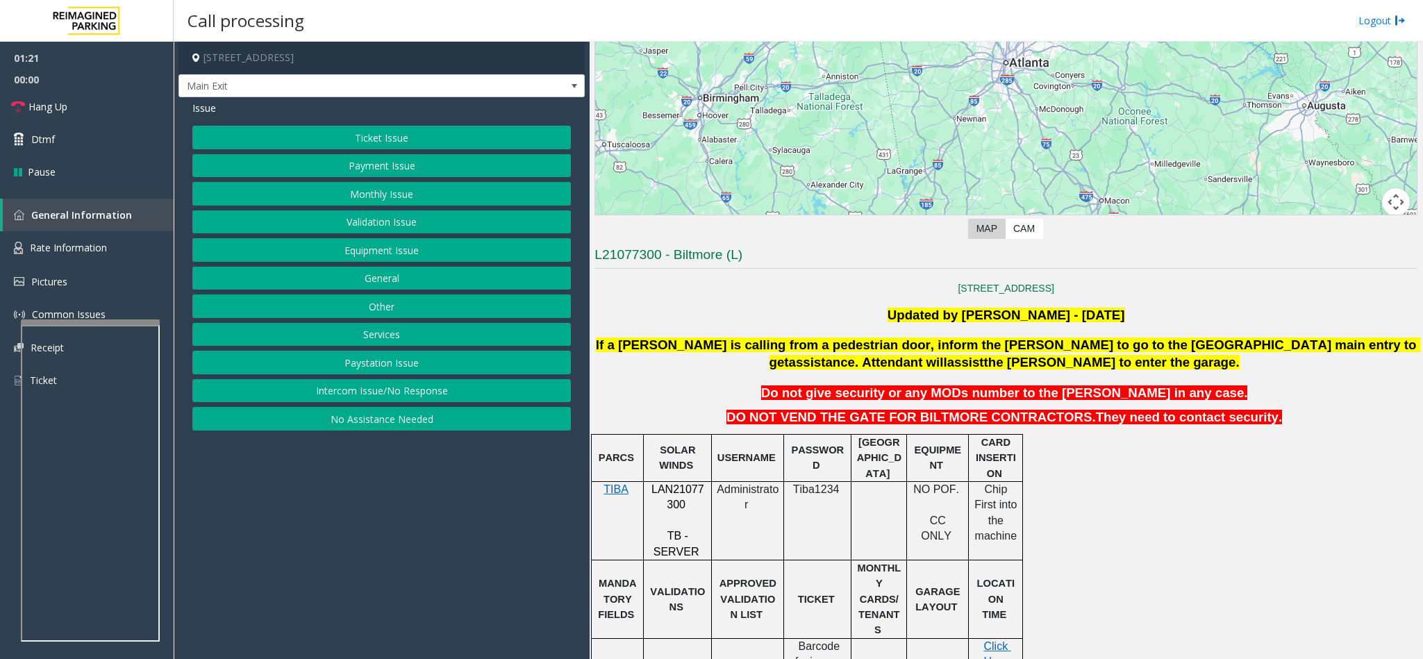
click at [403, 260] on button "Equipment Issue" at bounding box center [381, 250] width 378 height 24
click at [411, 251] on button "Gate / Door Won't Open" at bounding box center [381, 250] width 378 height 24
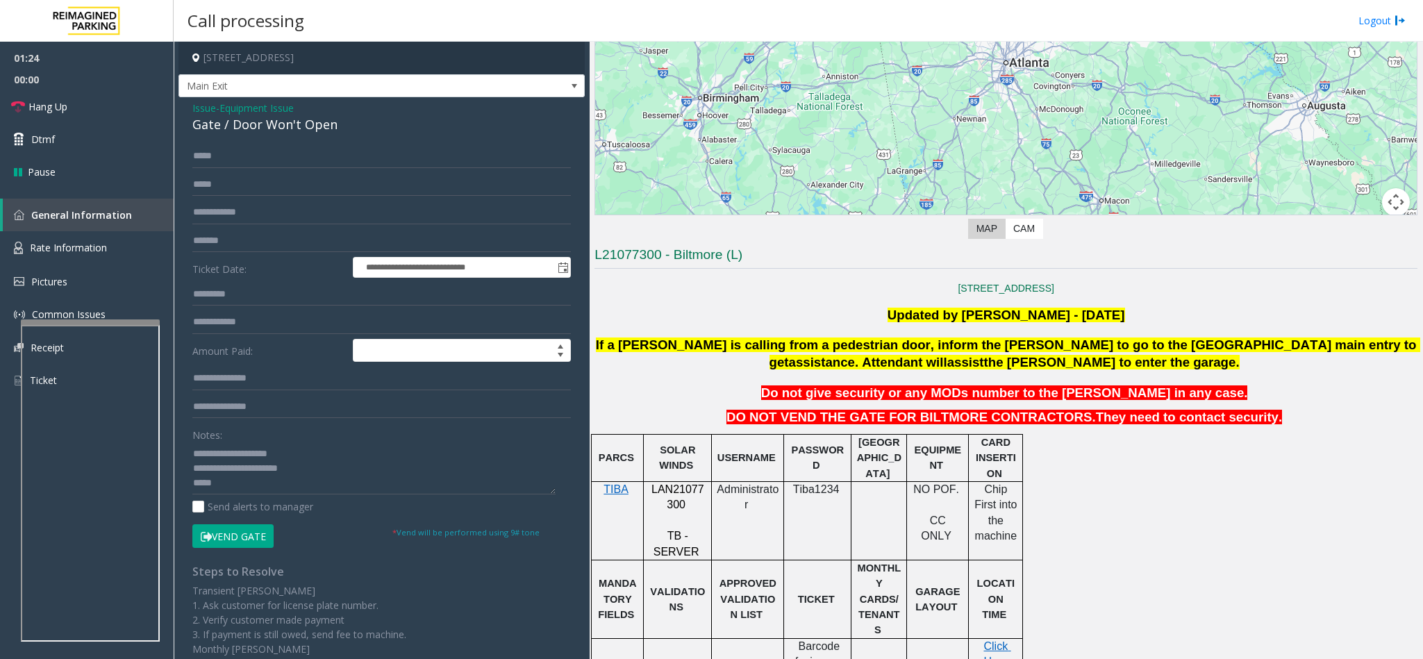
click at [261, 532] on button "Vend Gate" at bounding box center [232, 536] width 81 height 24
click at [200, 107] on span "Issue" at bounding box center [204, 108] width 24 height 15
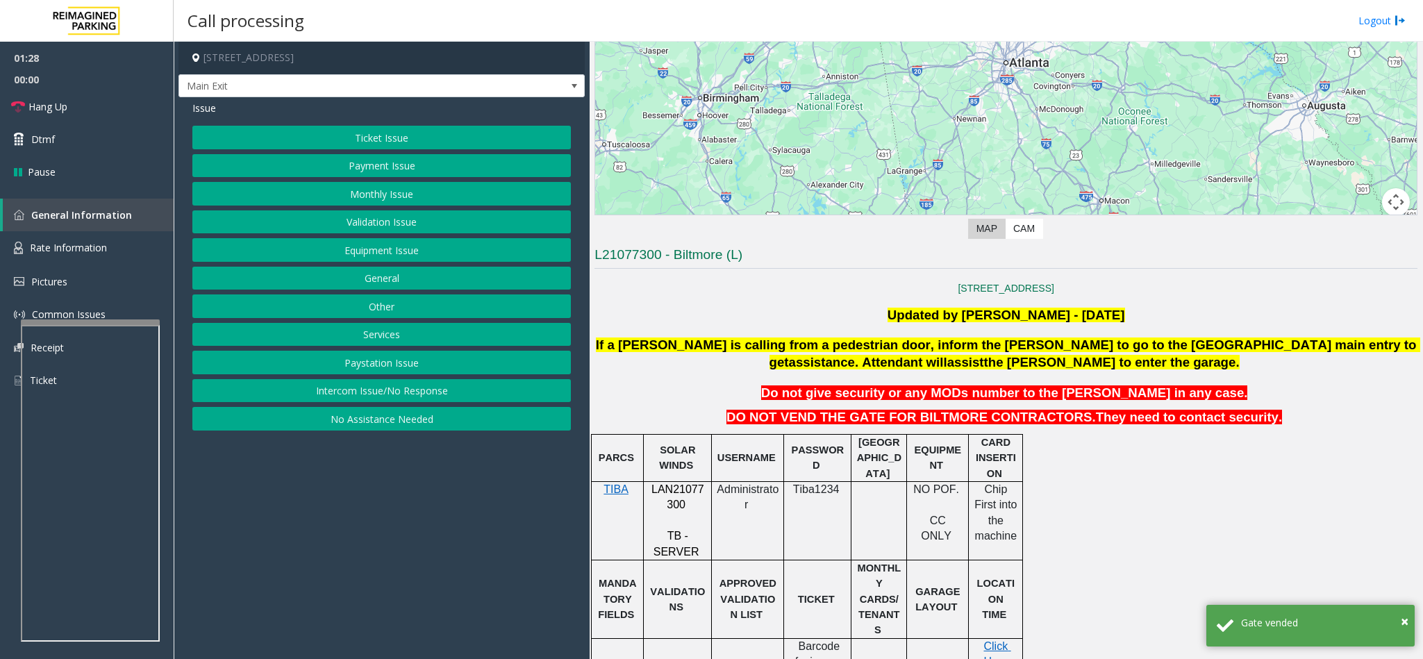
click at [386, 144] on button "Ticket Issue" at bounding box center [381, 138] width 378 height 24
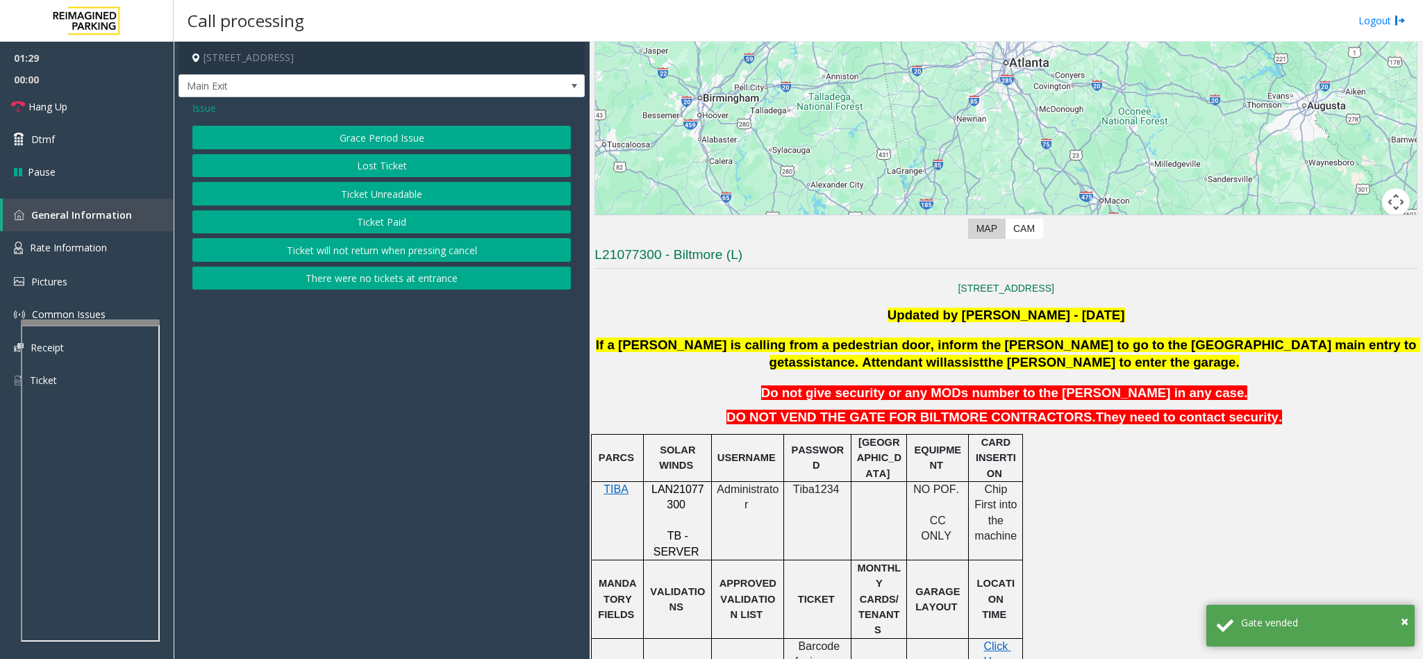
click at [206, 102] on span "Issue" at bounding box center [204, 108] width 24 height 15
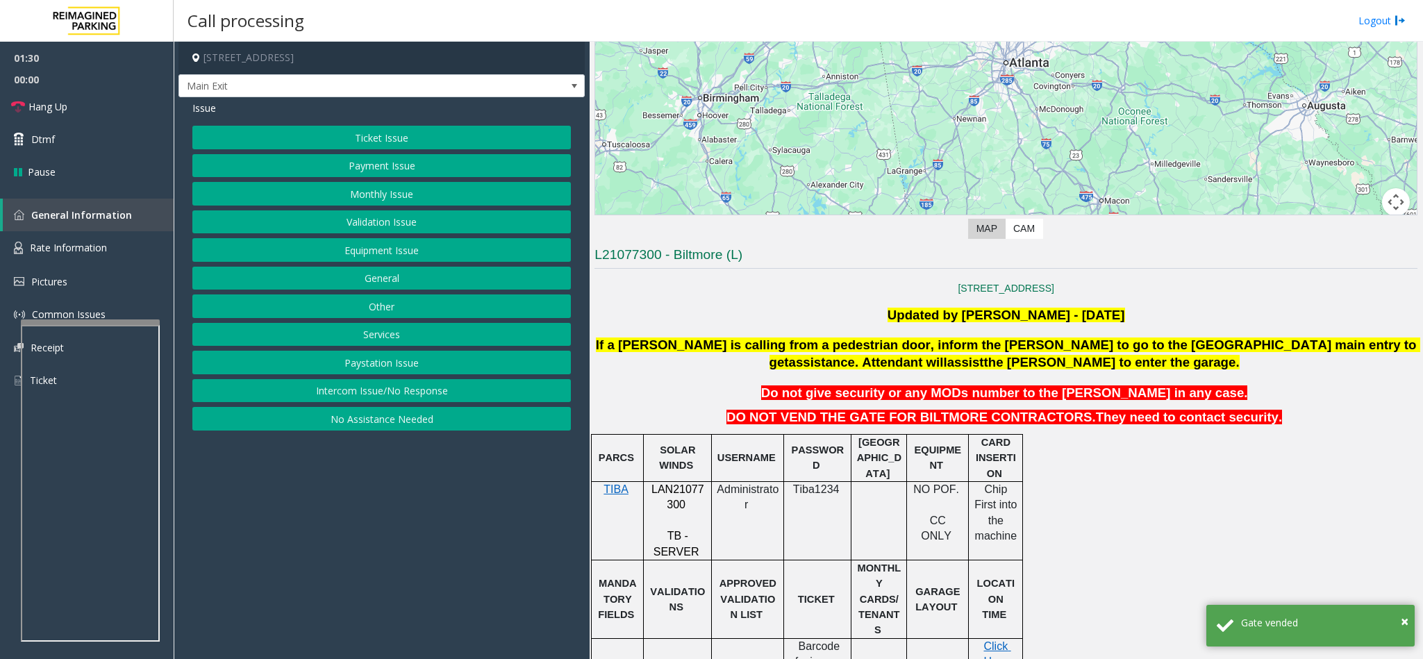
click at [374, 169] on button "Payment Issue" at bounding box center [381, 166] width 378 height 24
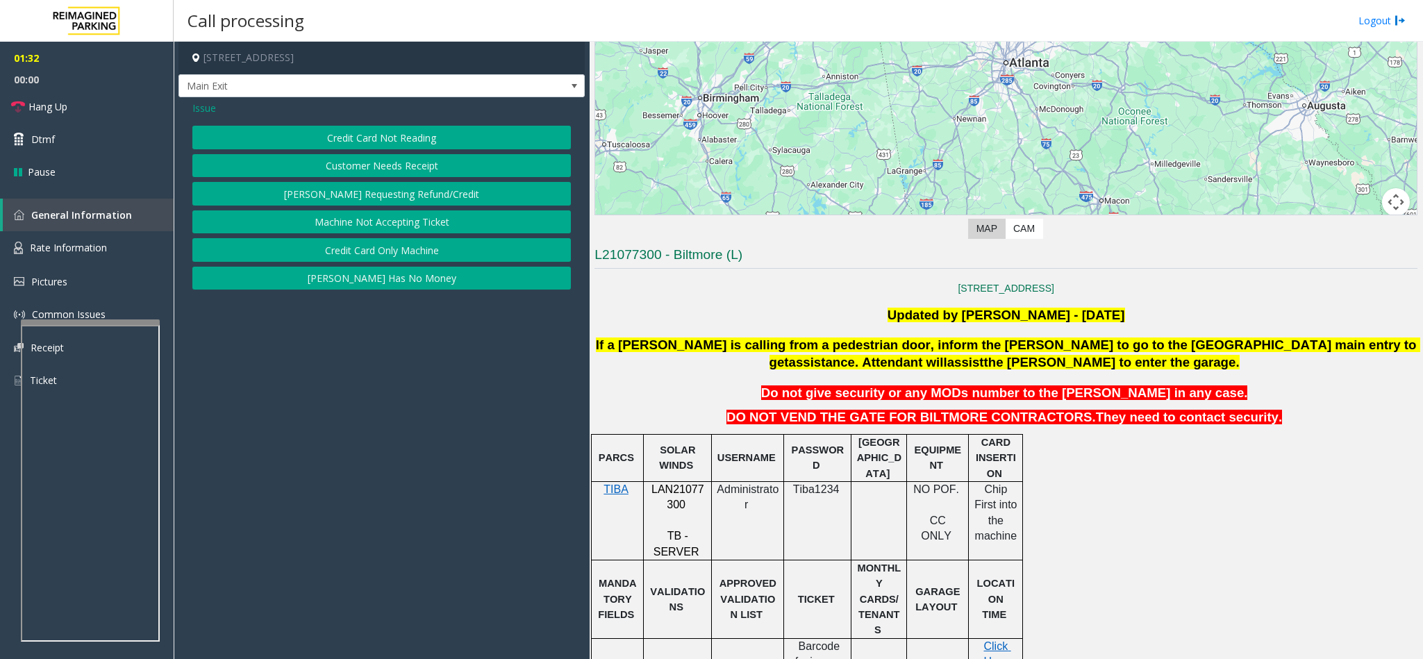
click at [419, 247] on button "Credit Card Only Machine" at bounding box center [381, 250] width 378 height 24
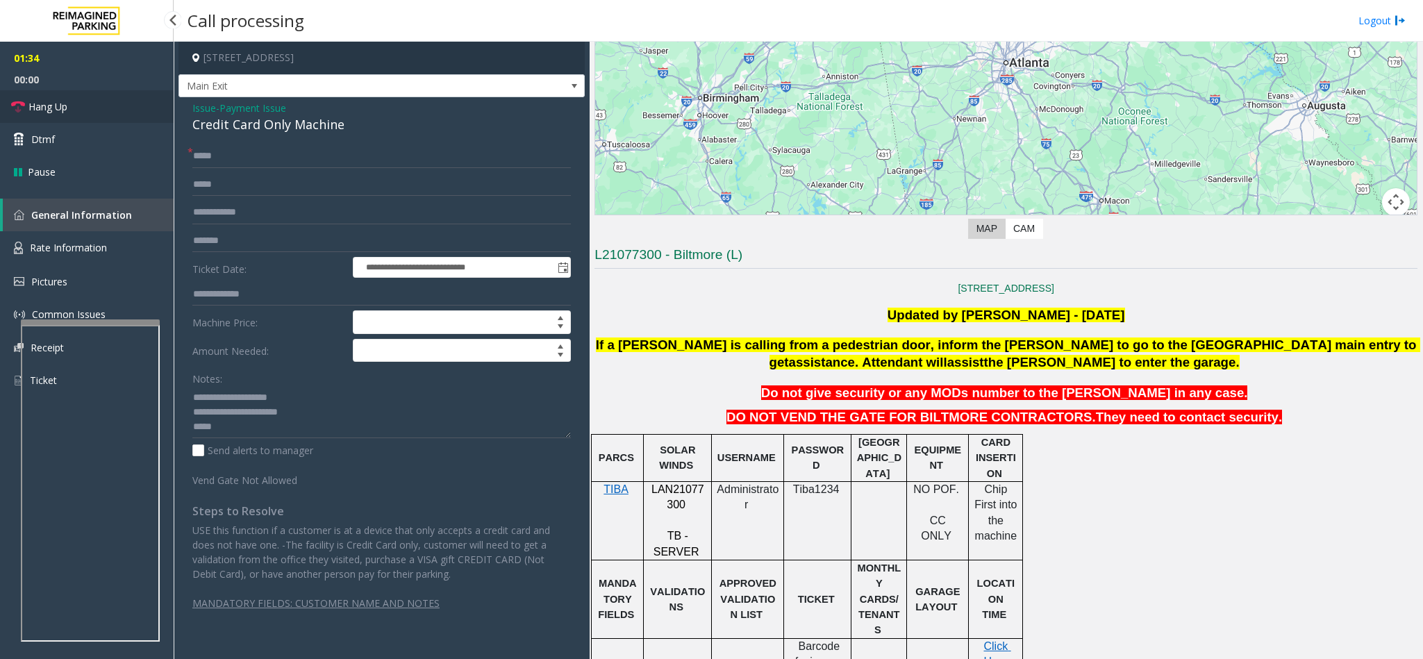
click at [19, 109] on icon at bounding box center [18, 107] width 14 height 14
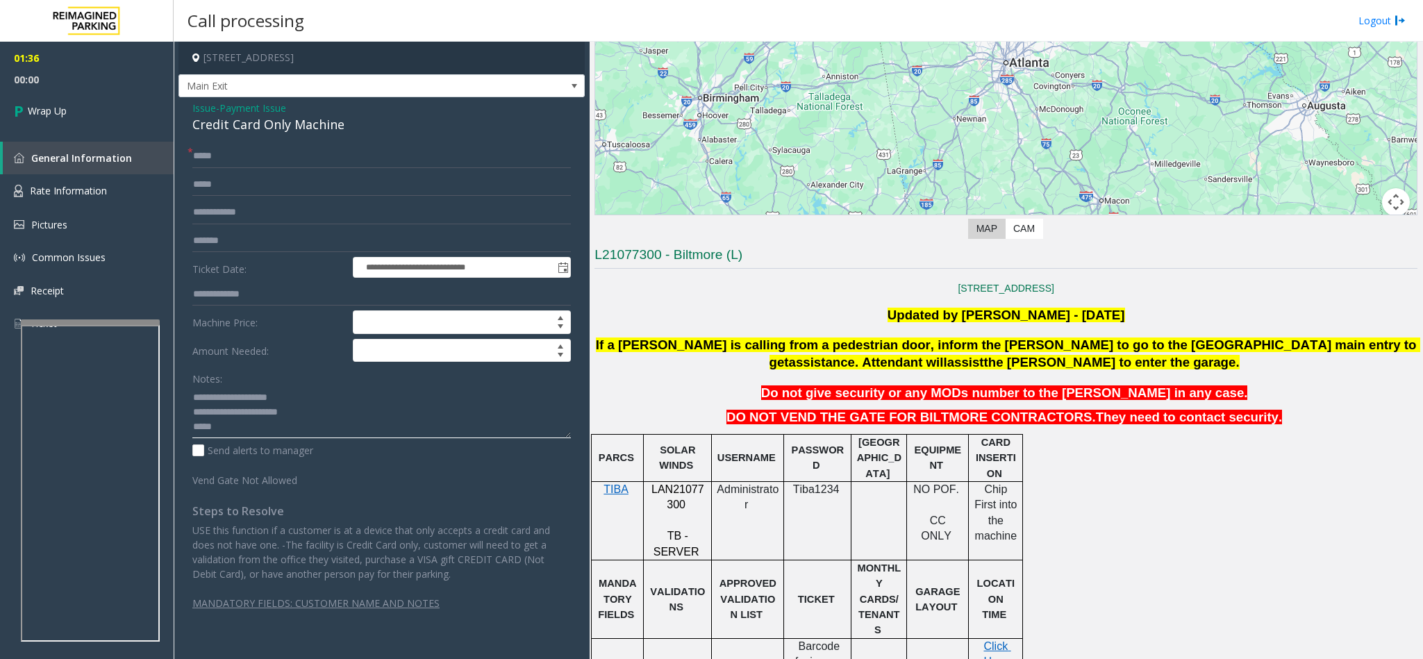
click at [233, 435] on textarea at bounding box center [381, 412] width 378 height 52
click at [365, 433] on textarea at bounding box center [381, 412] width 378 height 52
type textarea "**********"
click at [19, 117] on icon at bounding box center [21, 110] width 14 height 23
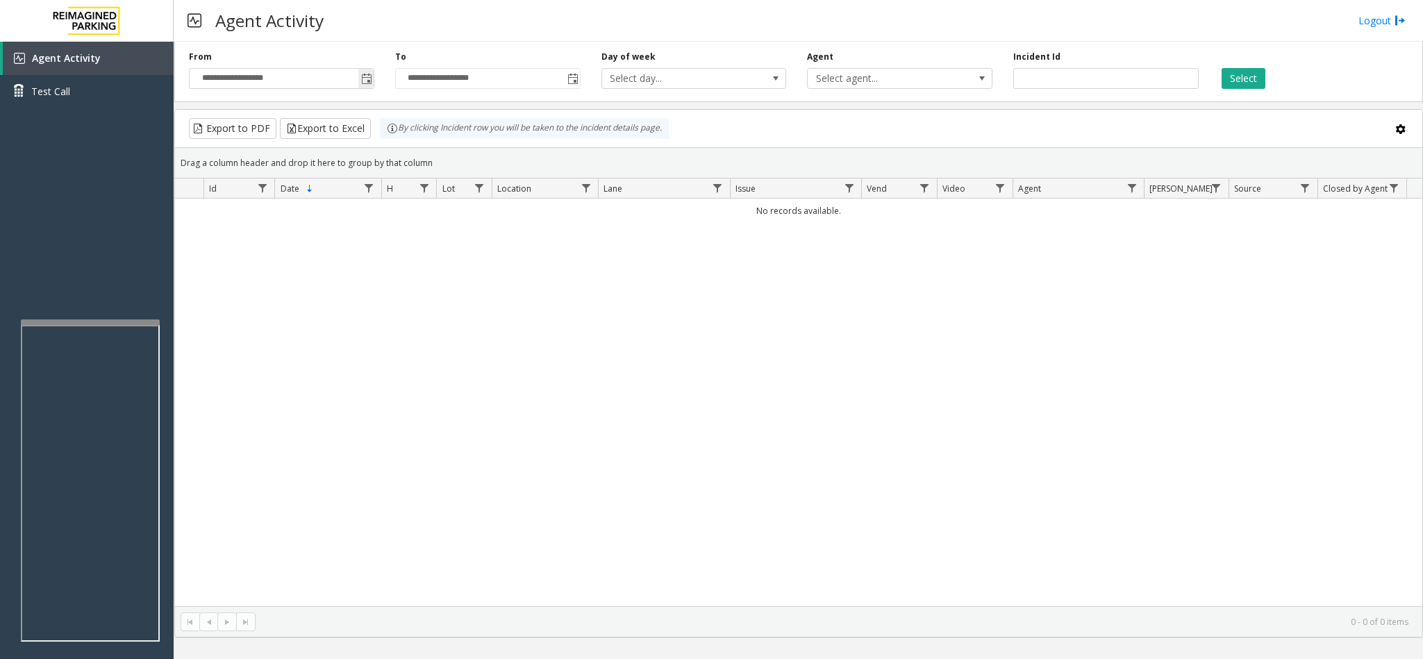
click at [369, 84] on span "Toggle popup" at bounding box center [366, 79] width 11 height 11
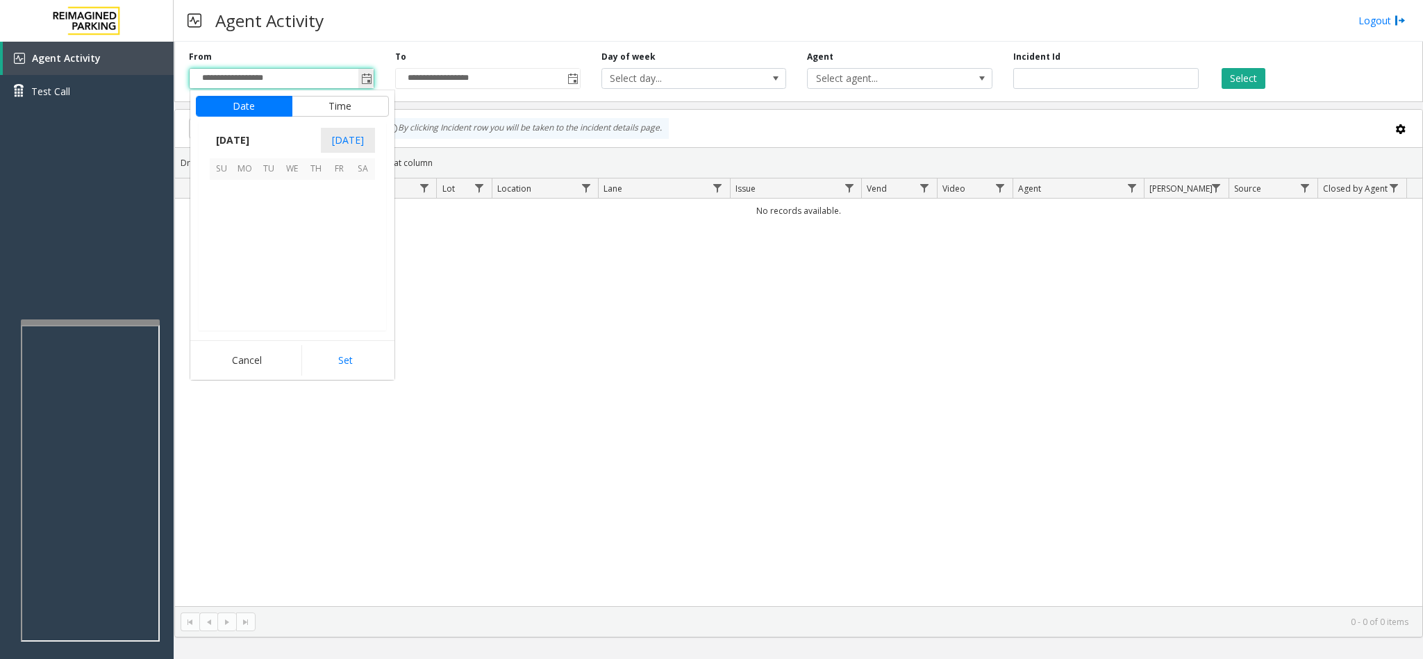
scroll to position [249114, 0]
click at [267, 192] on span "2" at bounding box center [269, 192] width 24 height 24
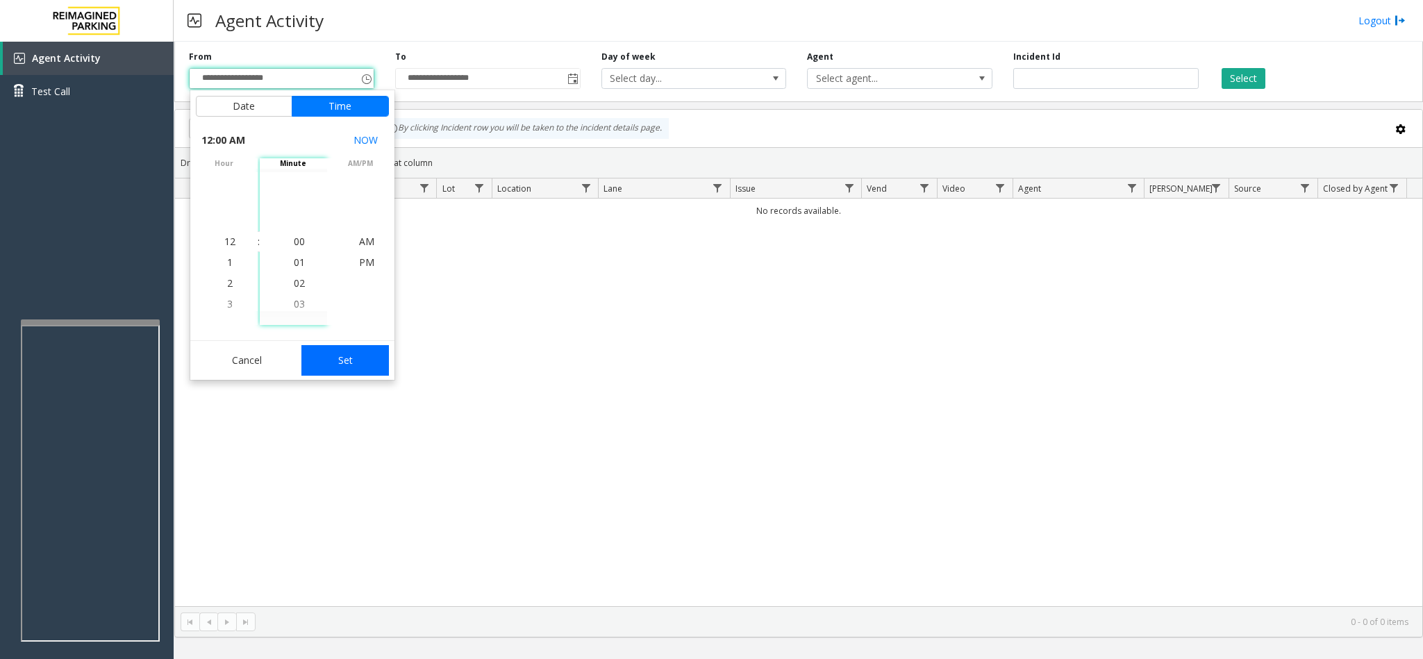
click at [306, 352] on button "Set" at bounding box center [344, 360] width 87 height 31
type input "**********"
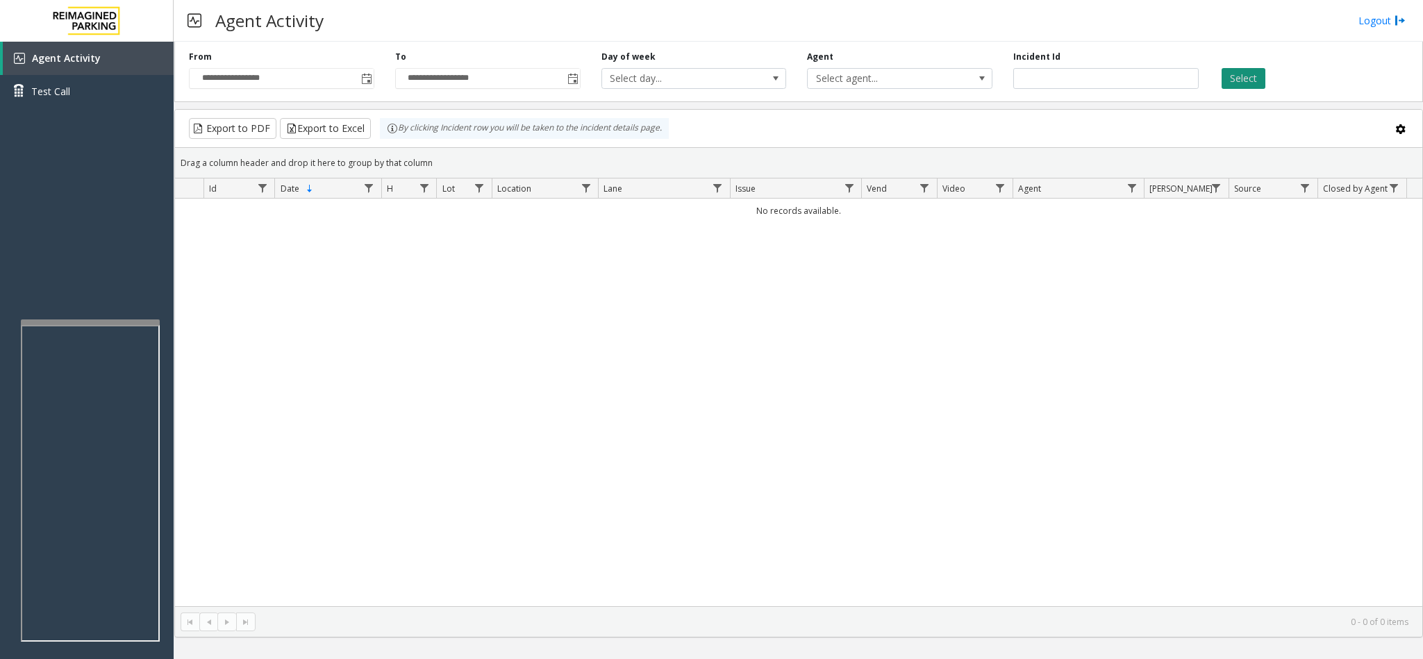
click at [1242, 86] on button "Select" at bounding box center [1243, 78] width 44 height 21
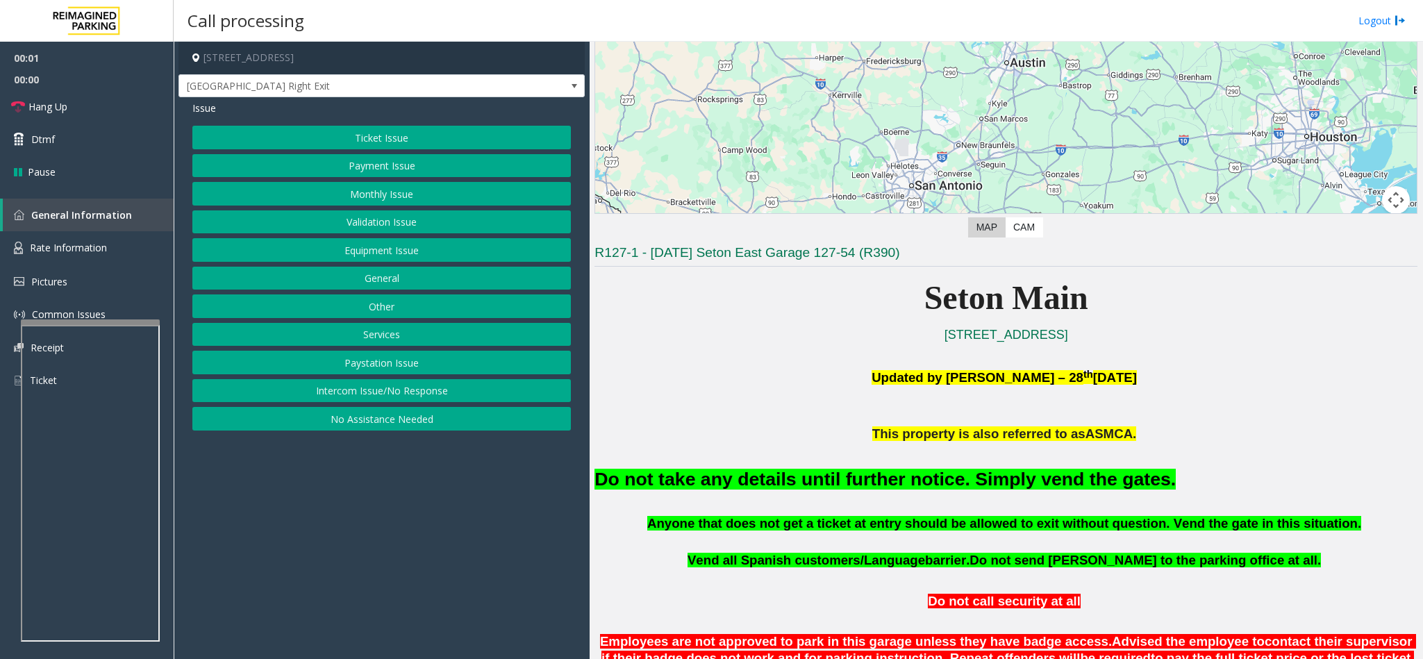
scroll to position [208, 0]
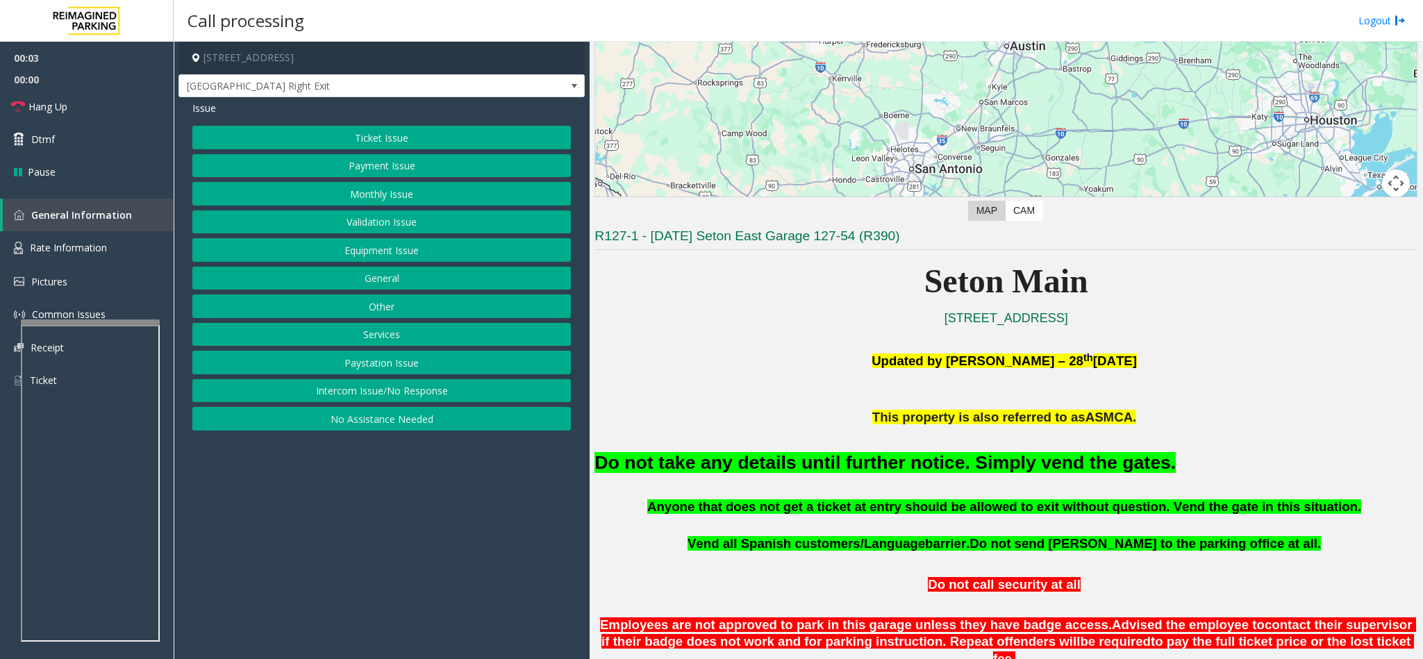
click at [432, 246] on button "Equipment Issue" at bounding box center [381, 250] width 378 height 24
click at [208, 110] on span "Issue" at bounding box center [204, 108] width 24 height 15
click at [355, 248] on button "Equipment Issue" at bounding box center [381, 250] width 378 height 24
click at [355, 248] on button "Gate / Door Won't Open" at bounding box center [381, 250] width 378 height 24
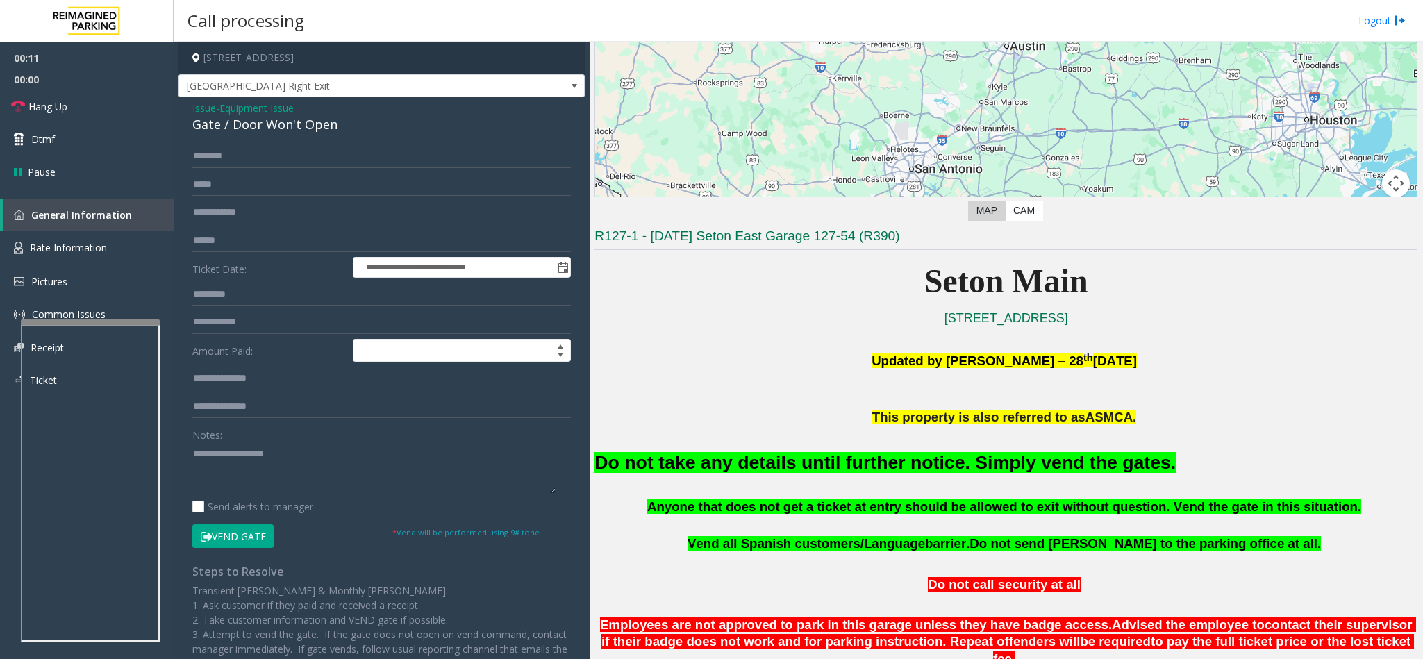
click at [611, 473] on font "Do not take any details until further notice. Simply vend the gates." at bounding box center [884, 462] width 581 height 21
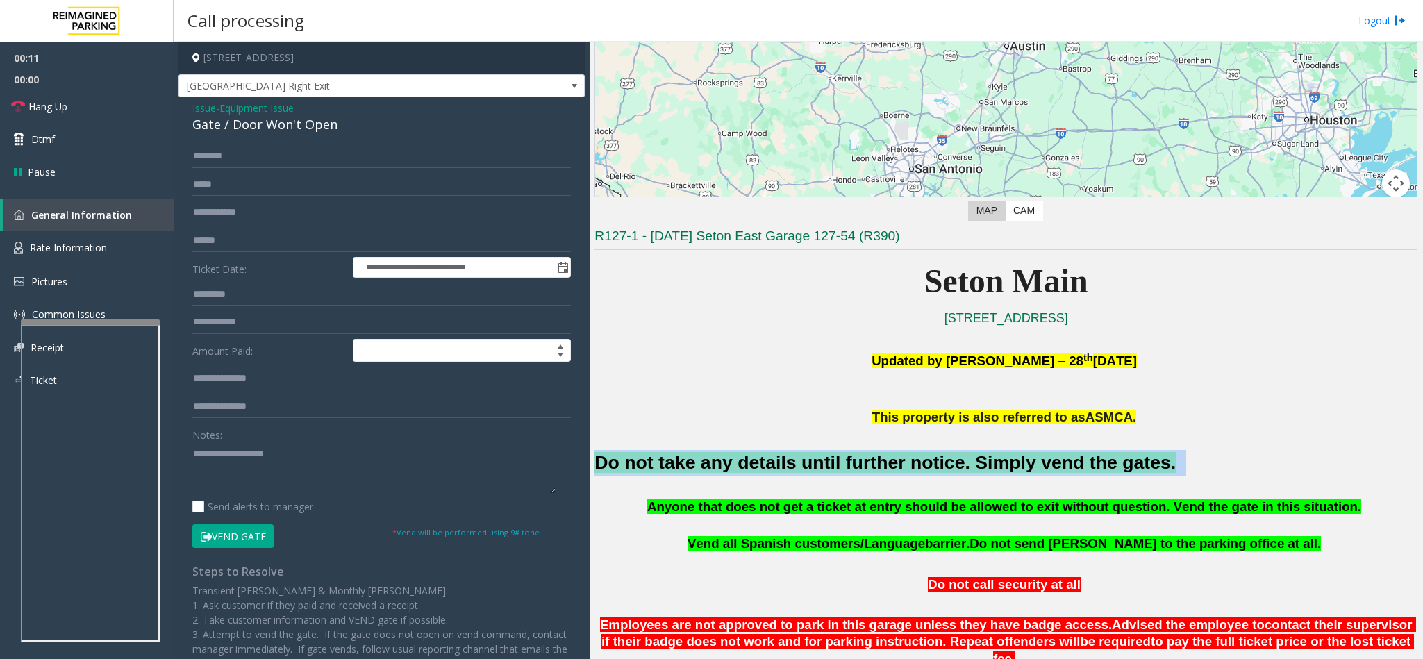
click at [611, 473] on font "Do not take any details until further notice. Simply vend the gates." at bounding box center [884, 462] width 581 height 21
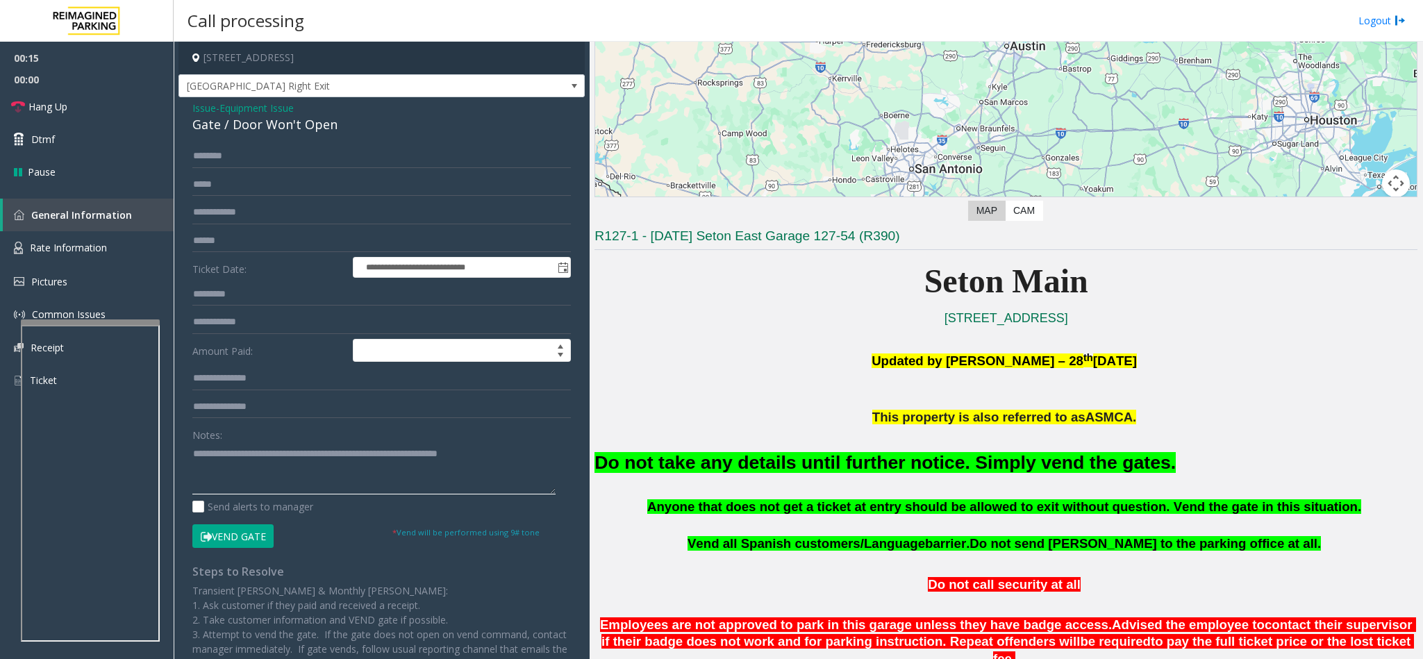
type textarea "**********"
click at [656, 419] on p "This property is also referred to as ASMCA." at bounding box center [1005, 417] width 823 height 19
click at [211, 529] on button "Vend Gate" at bounding box center [232, 536] width 81 height 24
click at [24, 101] on icon at bounding box center [18, 107] width 14 height 14
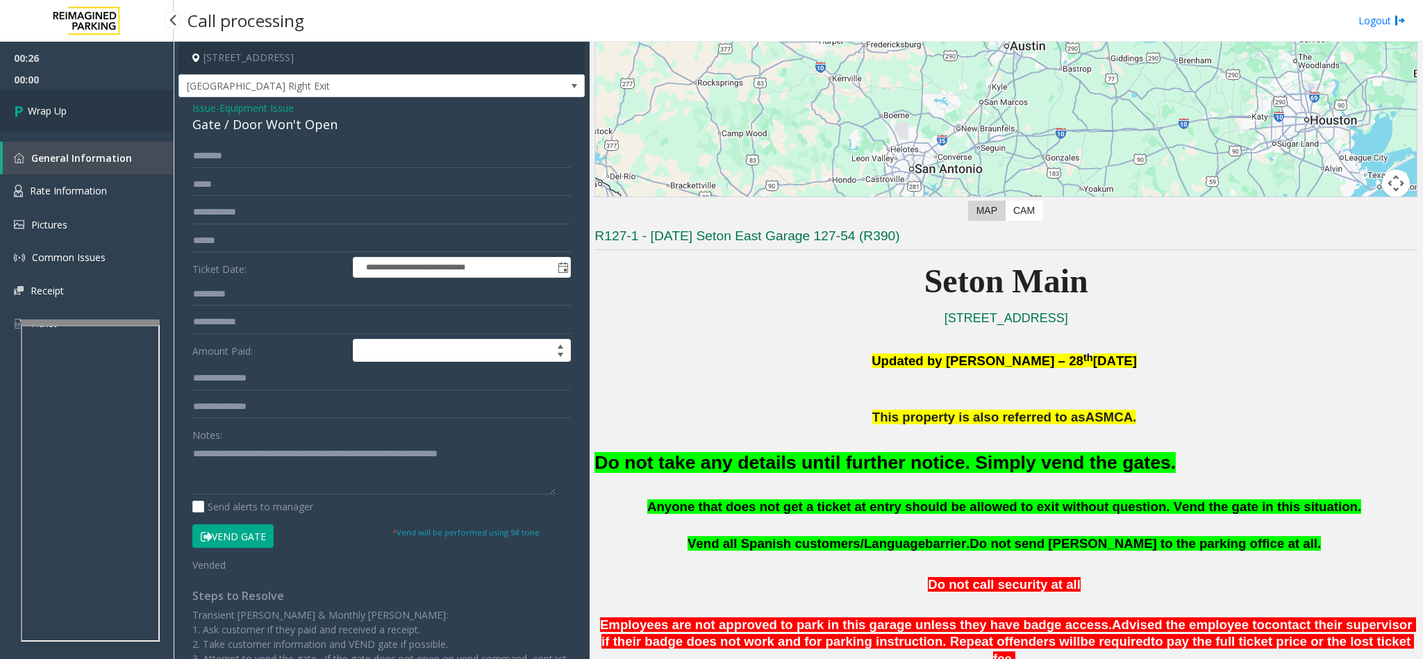
click at [24, 101] on icon at bounding box center [21, 110] width 14 height 23
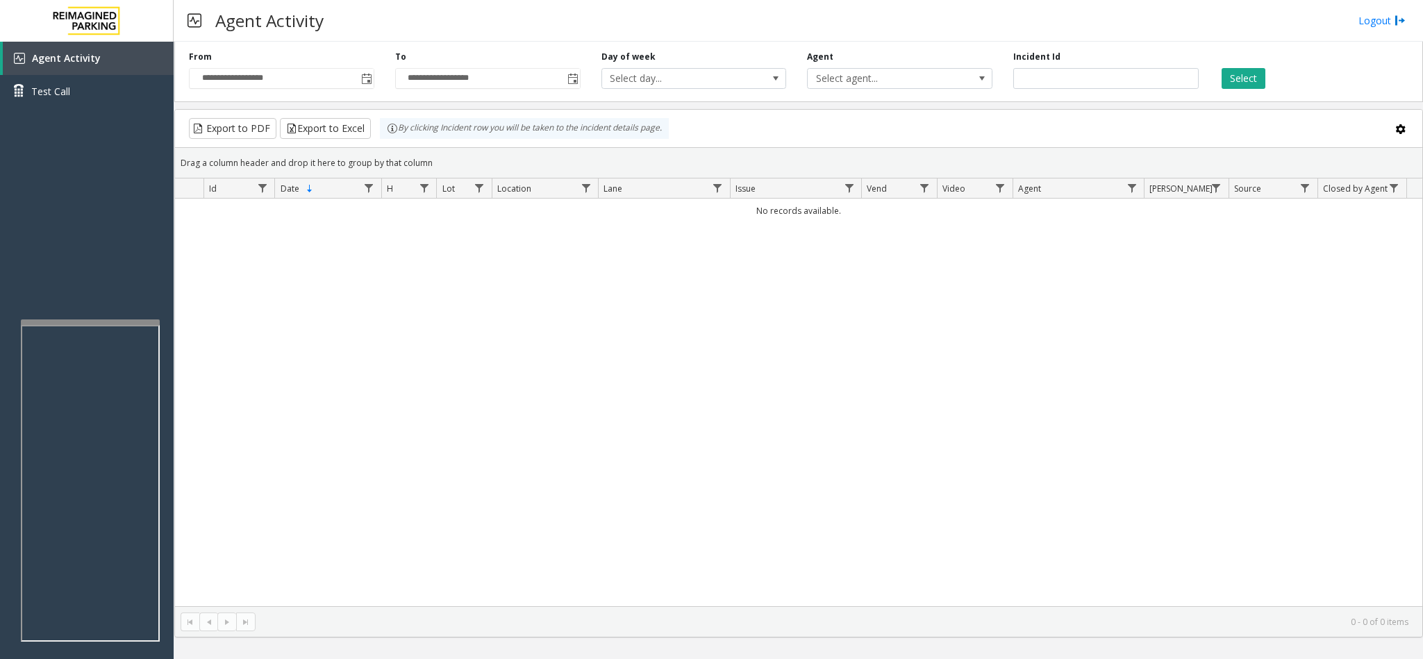
click at [542, 350] on div "No records available." at bounding box center [798, 403] width 1247 height 408
click at [505, 263] on div "No records available." at bounding box center [798, 403] width 1247 height 408
click at [361, 80] on span "Toggle popup" at bounding box center [366, 79] width 11 height 11
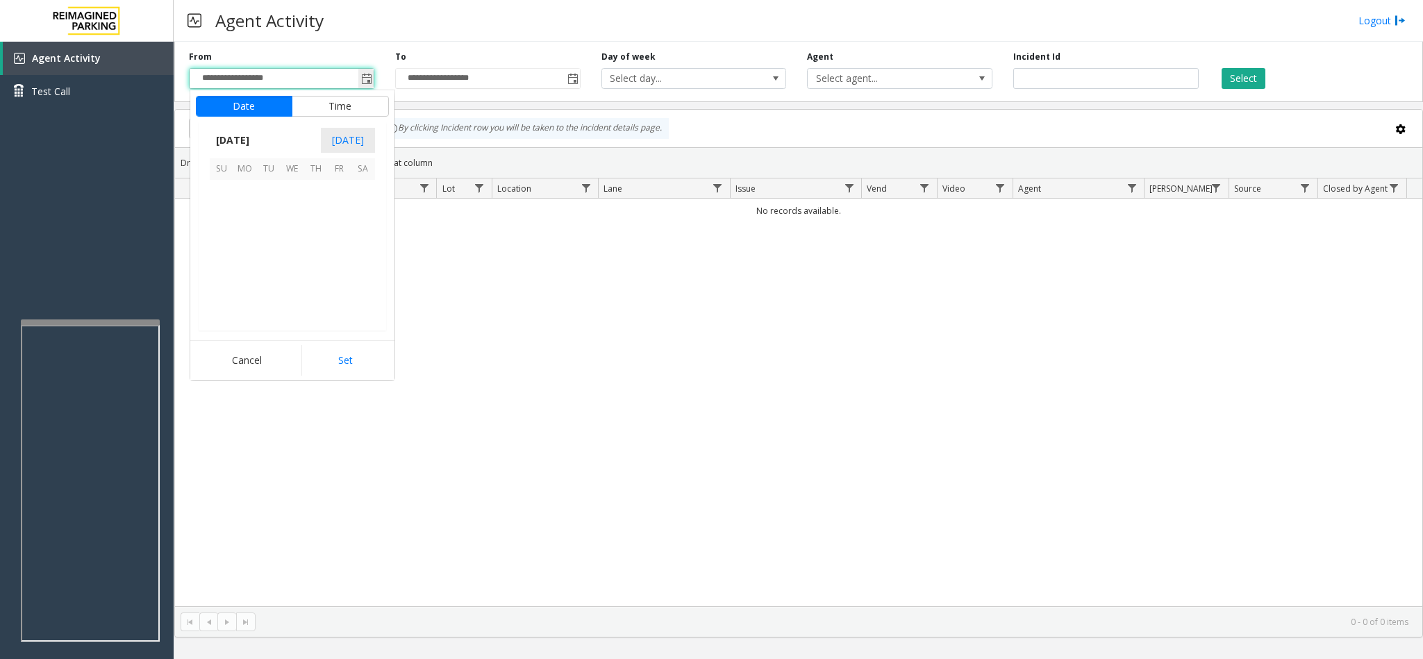
scroll to position [249114, 0]
click at [274, 198] on span "2" at bounding box center [269, 192] width 24 height 24
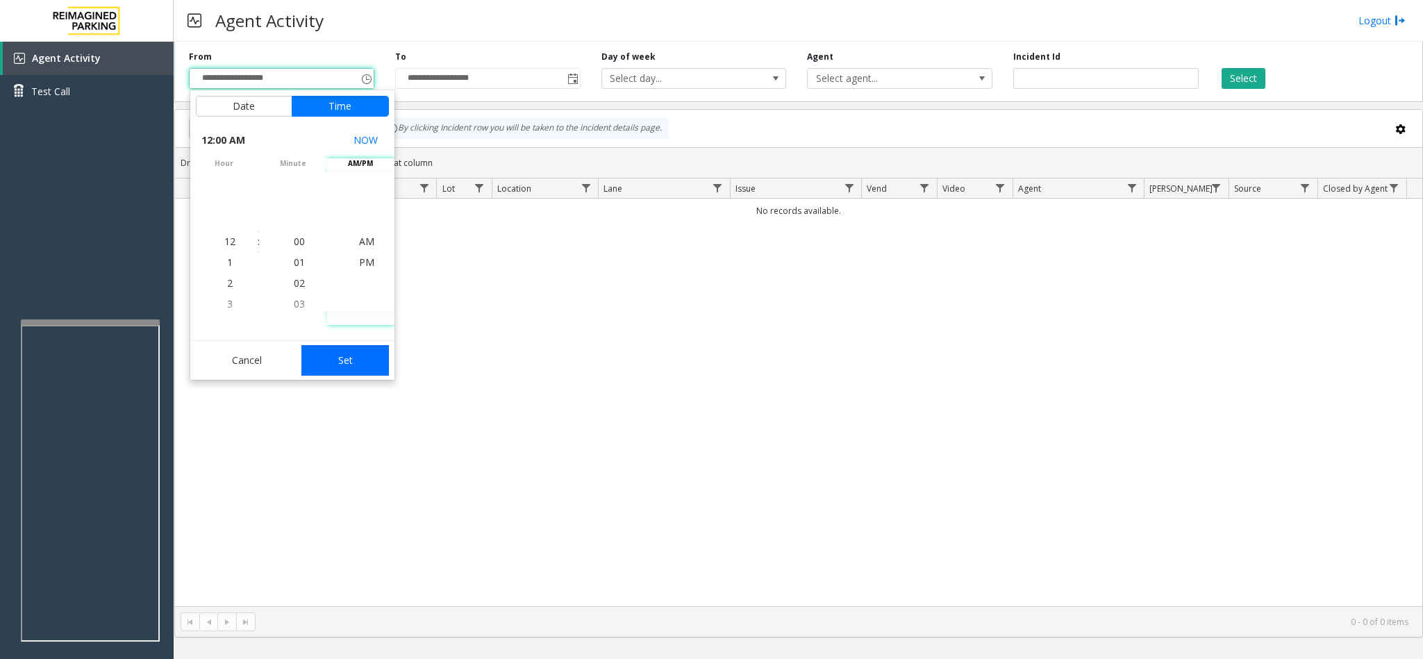
click at [337, 352] on button "Set" at bounding box center [344, 360] width 87 height 31
type input "**********"
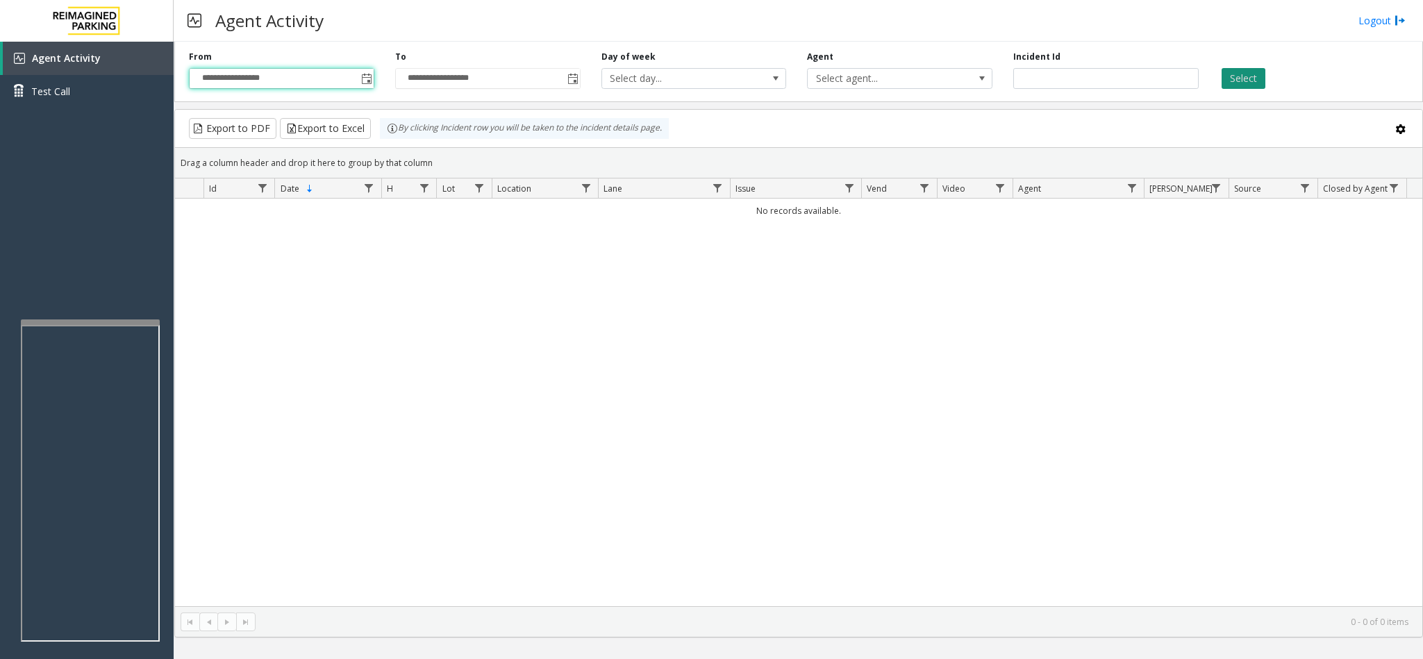
click at [1240, 82] on button "Select" at bounding box center [1243, 78] width 44 height 21
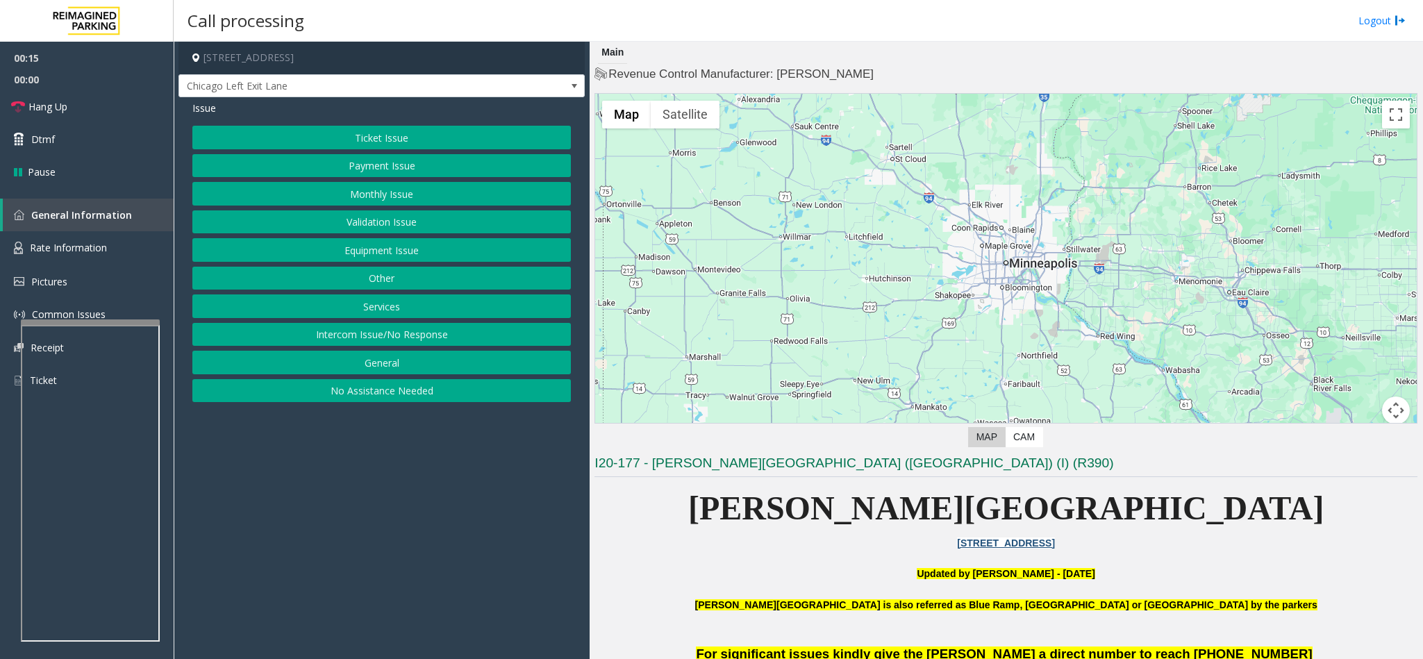
click at [392, 194] on button "Monthly Issue" at bounding box center [381, 194] width 378 height 24
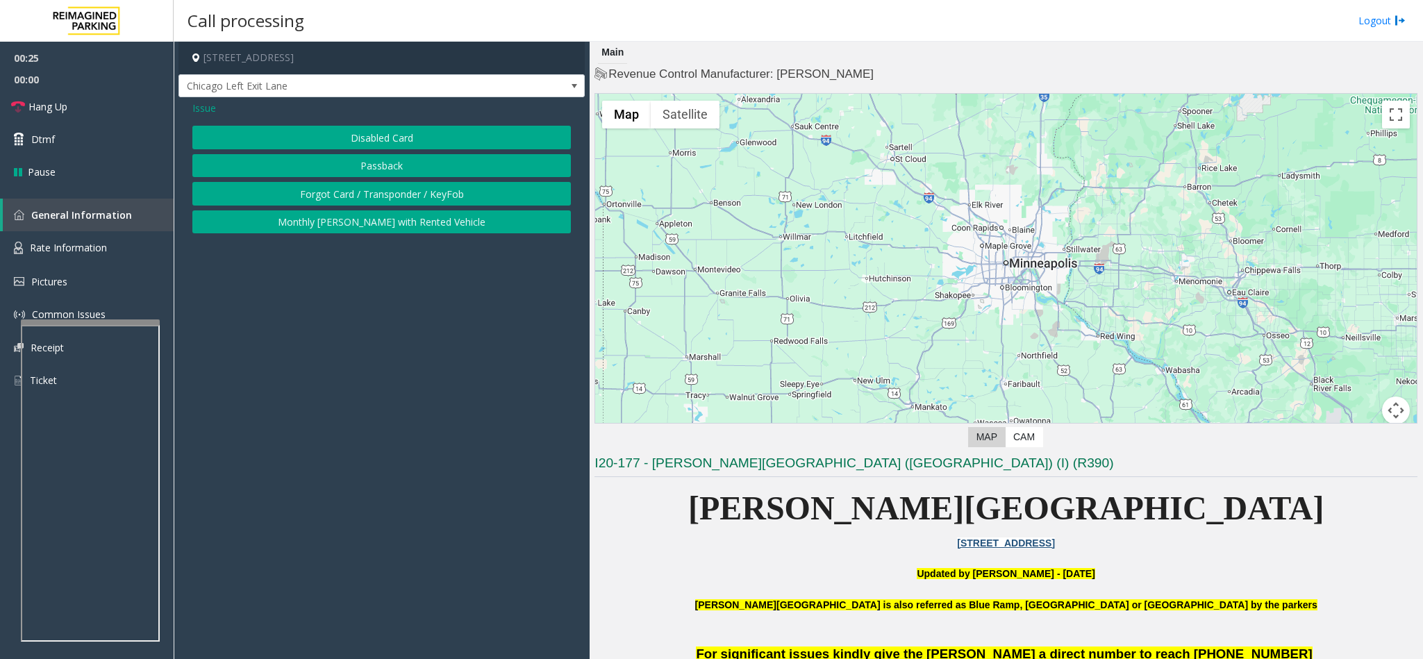
click at [303, 134] on button "Disabled Card" at bounding box center [381, 138] width 378 height 24
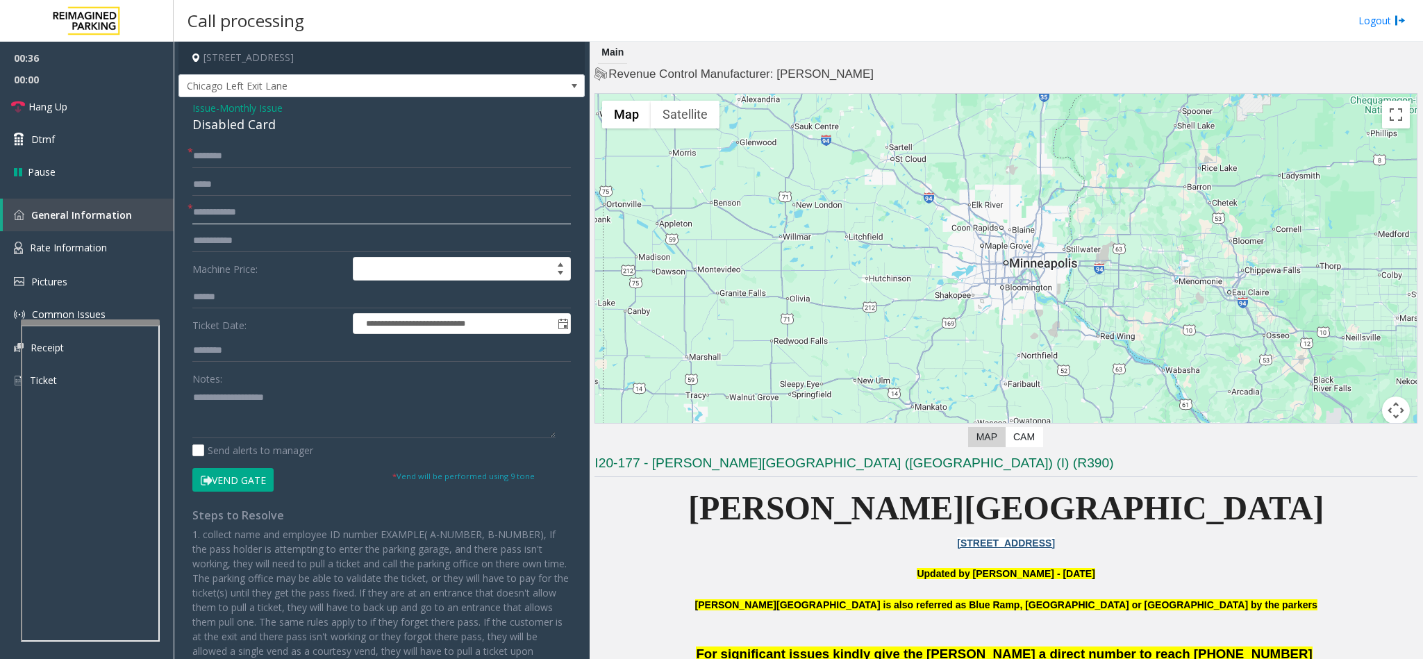
click at [267, 213] on input "text" at bounding box center [381, 213] width 378 height 24
type input "******"
click at [221, 160] on input "text" at bounding box center [381, 156] width 378 height 24
type input "**"
drag, startPoint x: 279, startPoint y: 115, endPoint x: 234, endPoint y: 132, distance: 48.1
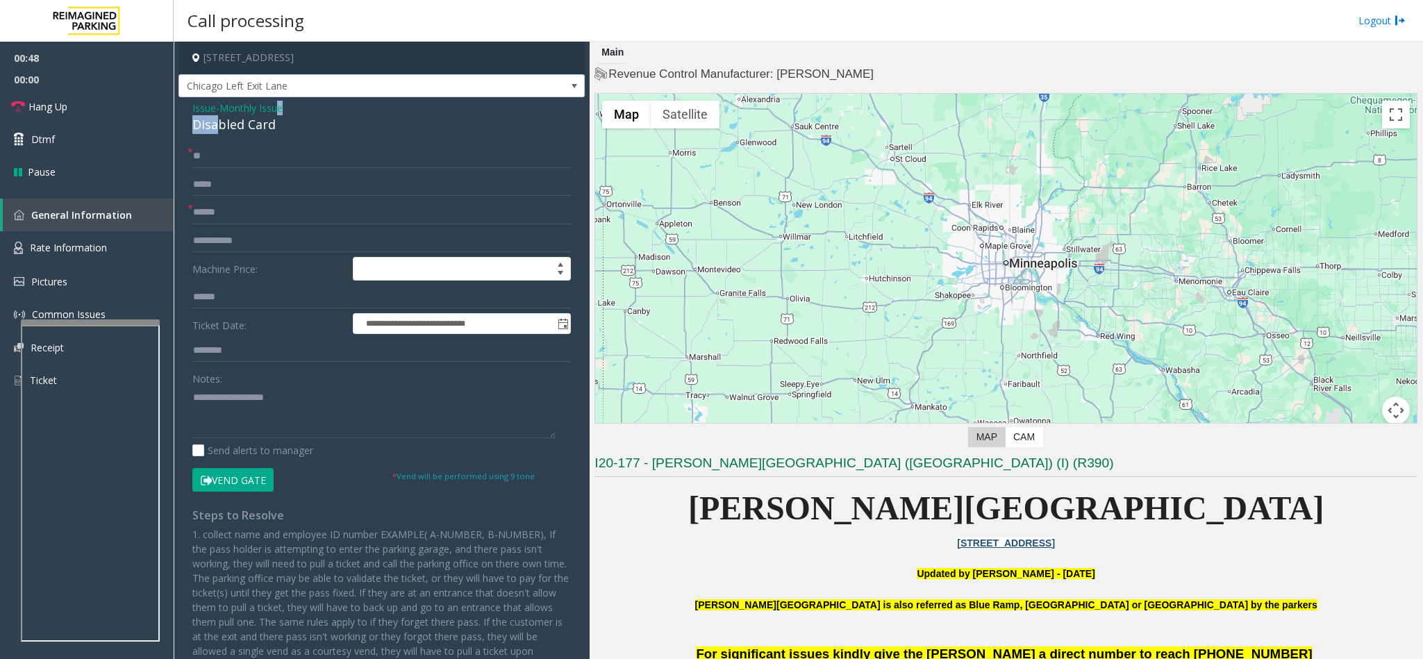
click at [229, 131] on div "Issue - Monthly Issue Disabled Card" at bounding box center [381, 117] width 378 height 33
drag, startPoint x: 280, startPoint y: 127, endPoint x: 180, endPoint y: 107, distance: 102.0
click at [180, 107] on div "**********" at bounding box center [381, 406] width 406 height 619
drag, startPoint x: 180, startPoint y: 107, endPoint x: 522, endPoint y: 128, distance: 342.3
click at [522, 128] on div "Disabled Card" at bounding box center [381, 124] width 378 height 19
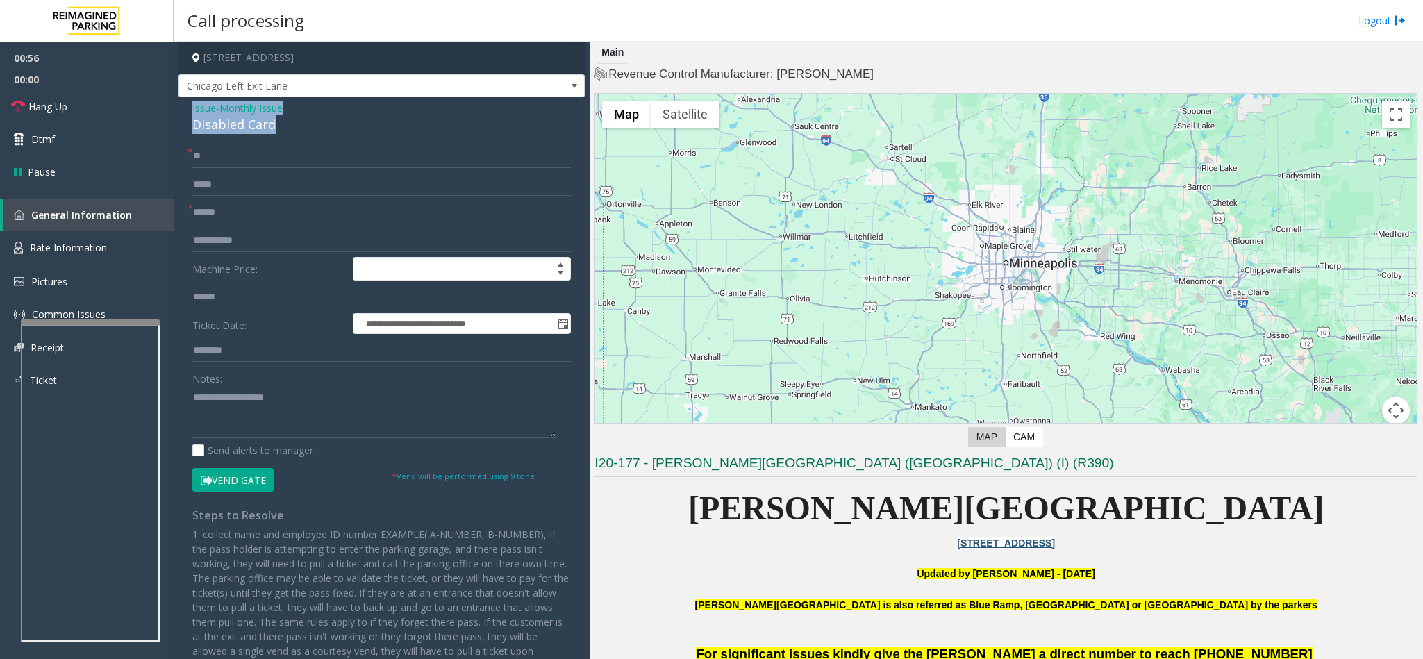
drag, startPoint x: 274, startPoint y: 122, endPoint x: 185, endPoint y: 111, distance: 88.8
click at [185, 111] on div "**********" at bounding box center [381, 406] width 406 height 619
type textarea "**********"
click at [229, 208] on input "******" at bounding box center [381, 213] width 378 height 24
click at [228, 481] on button "Vend Gate" at bounding box center [232, 480] width 81 height 24
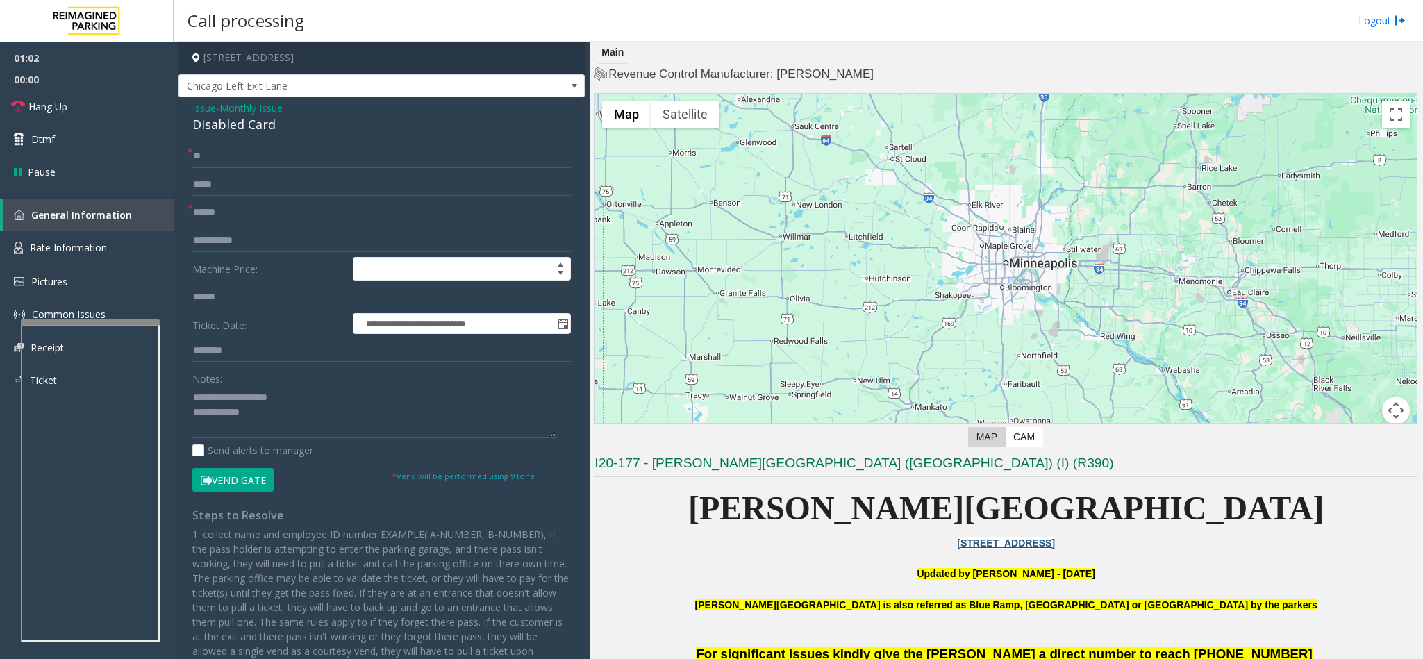
click at [237, 213] on input "******" at bounding box center [381, 213] width 378 height 24
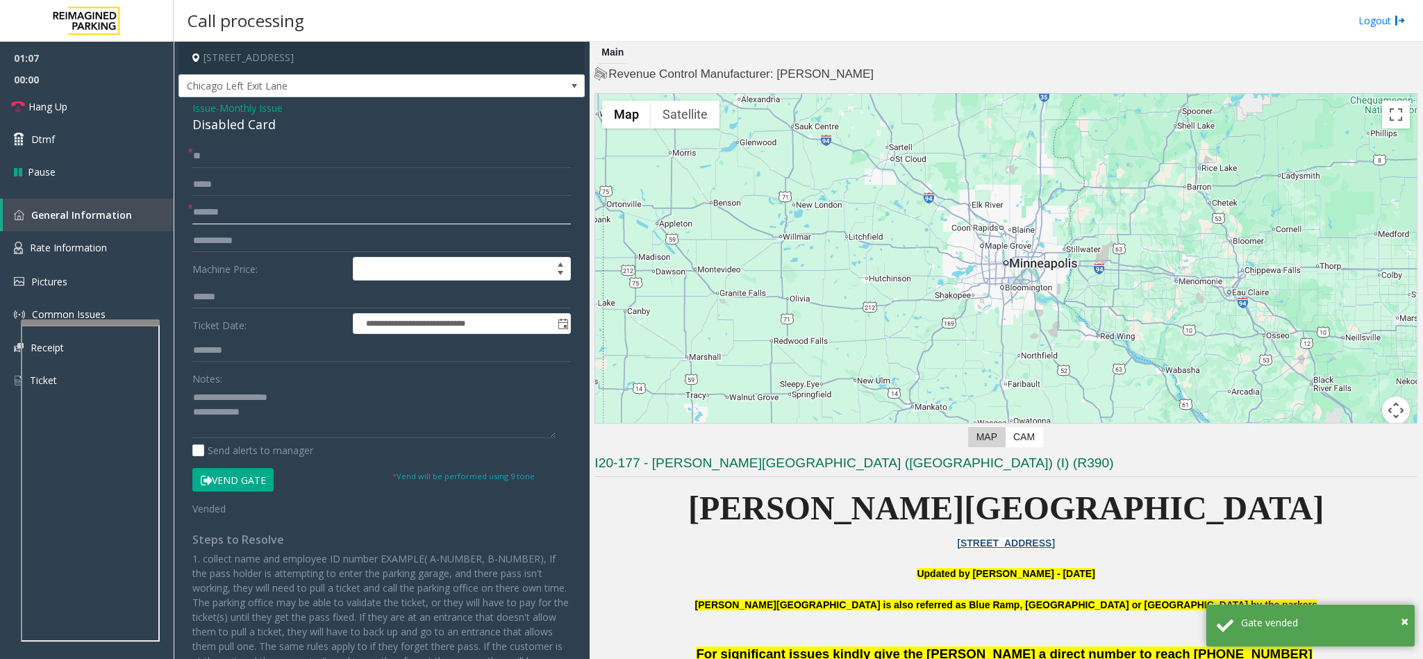
type input "*******"
click at [267, 419] on textarea at bounding box center [373, 412] width 363 height 52
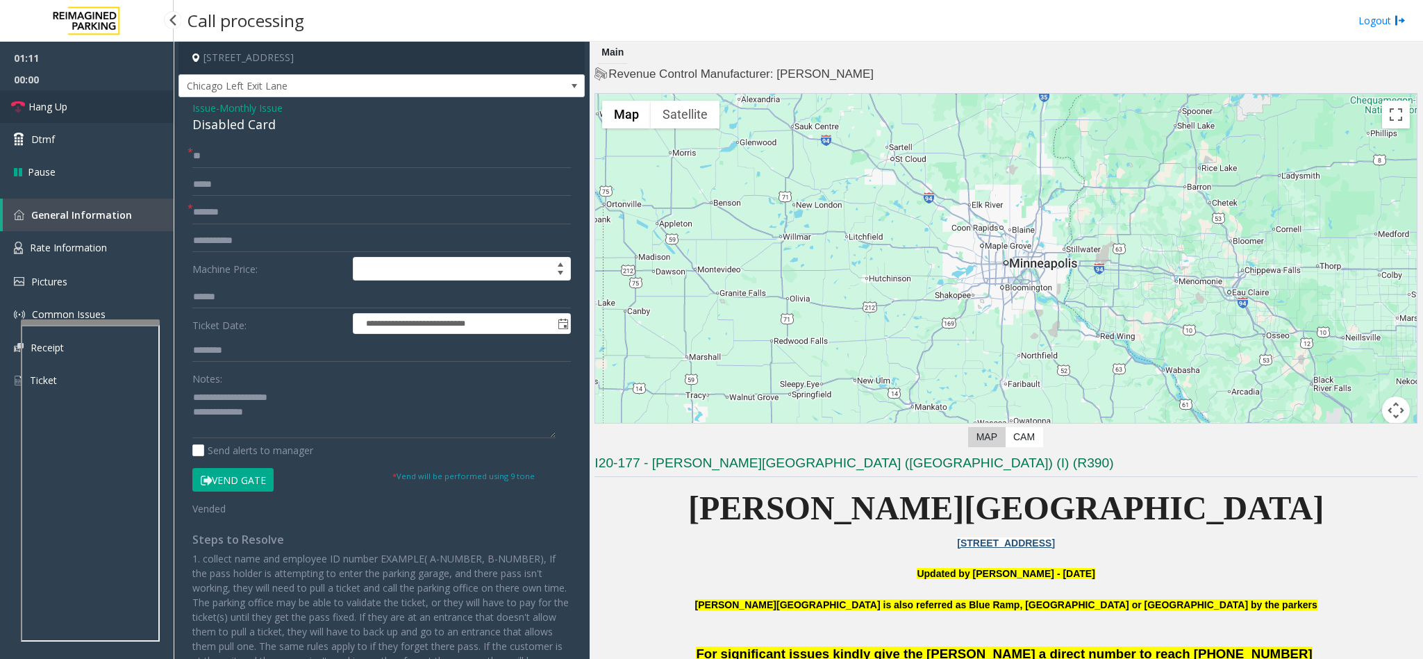
click at [48, 98] on link "Hang Up" at bounding box center [87, 106] width 174 height 33
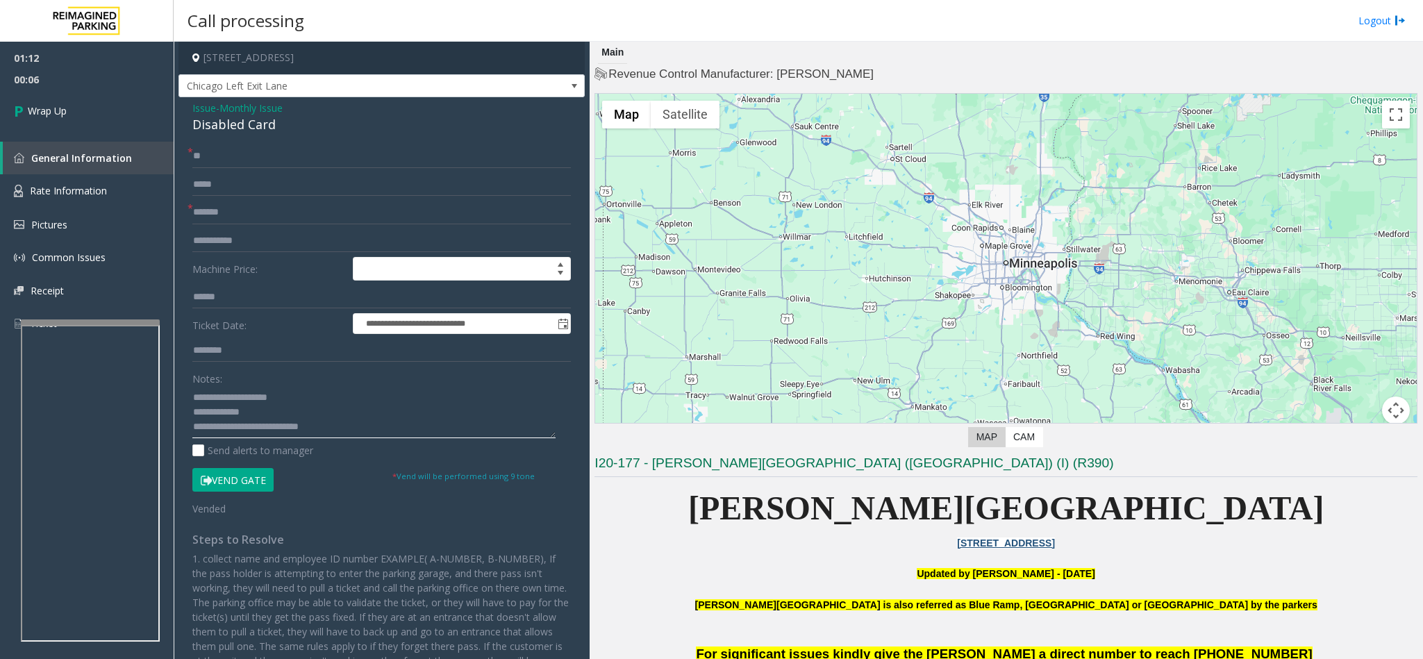
click at [192, 434] on textarea at bounding box center [373, 412] width 363 height 52
type textarea "**********"
click at [24, 113] on icon at bounding box center [21, 110] width 14 height 23
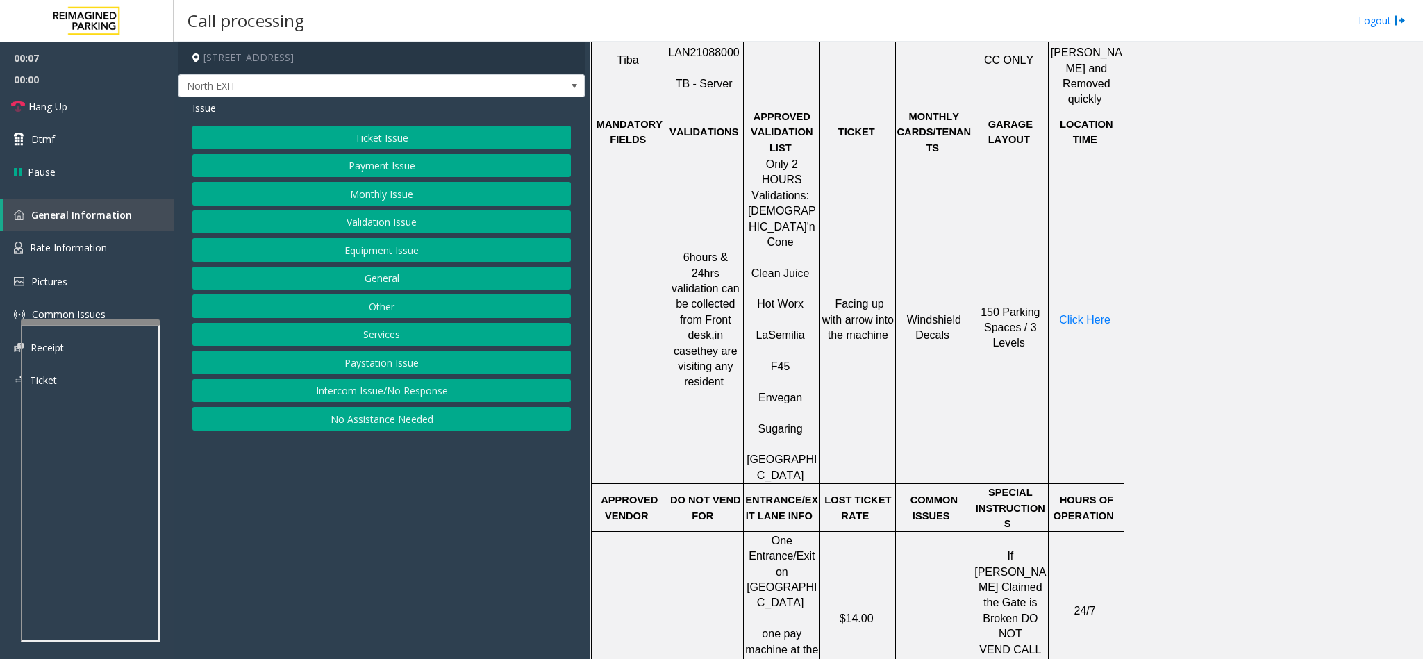
scroll to position [625, 0]
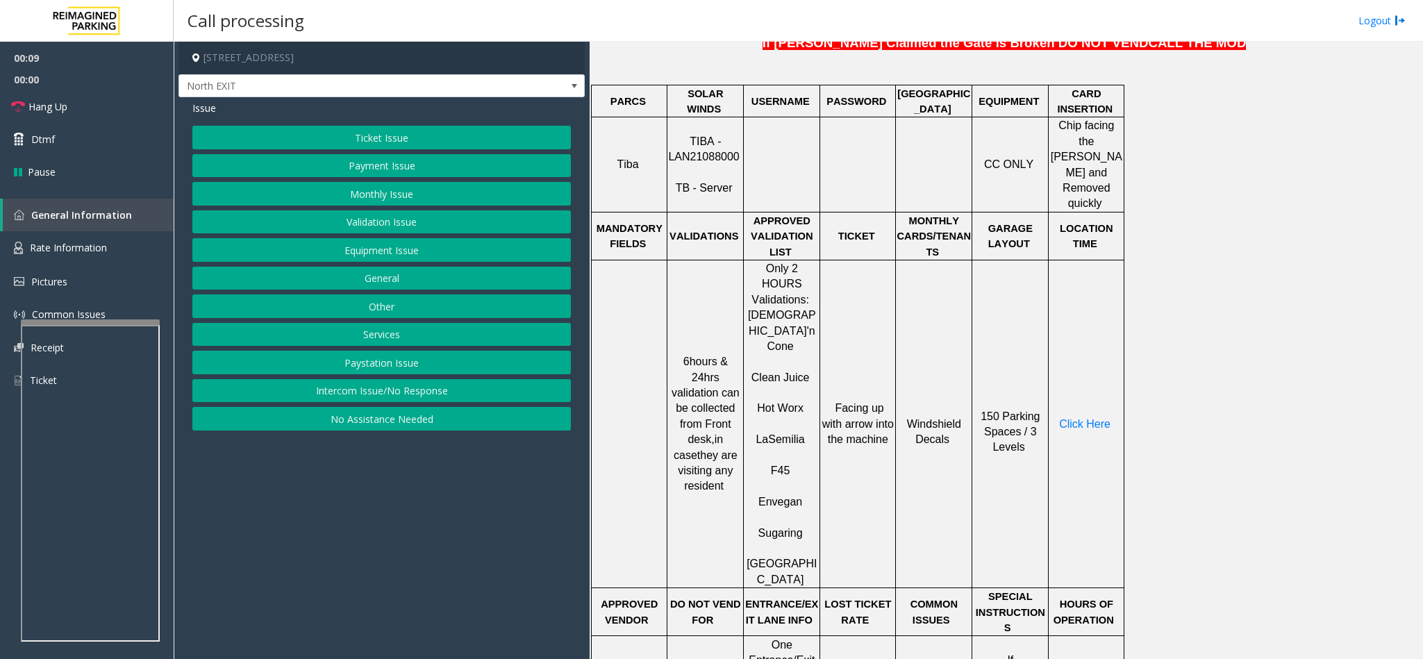
click at [719, 147] on span "TIBA - LAN21088000" at bounding box center [703, 148] width 71 height 27
click at [708, 147] on span "TIBA - LAN21088000" at bounding box center [703, 148] width 71 height 27
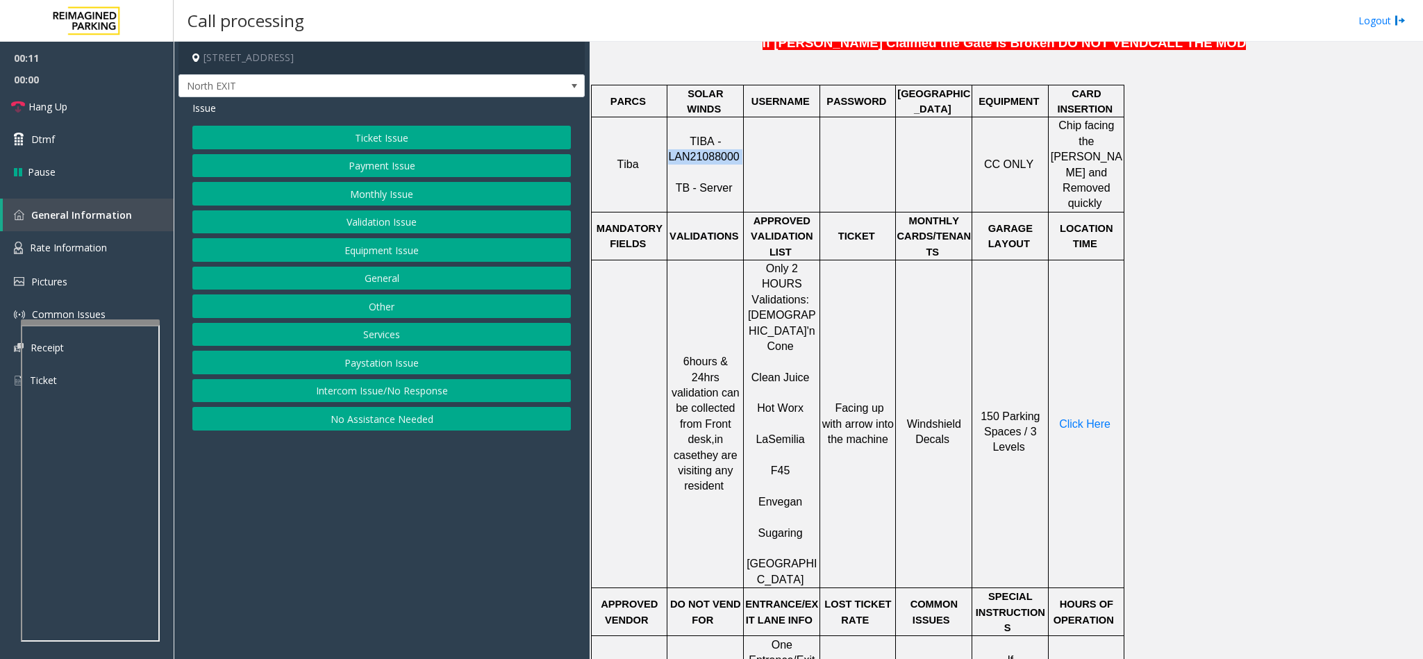
click at [708, 147] on span "TIBA - LAN21088000" at bounding box center [703, 148] width 71 height 27
click at [429, 222] on button "Validation Issue" at bounding box center [381, 222] width 378 height 24
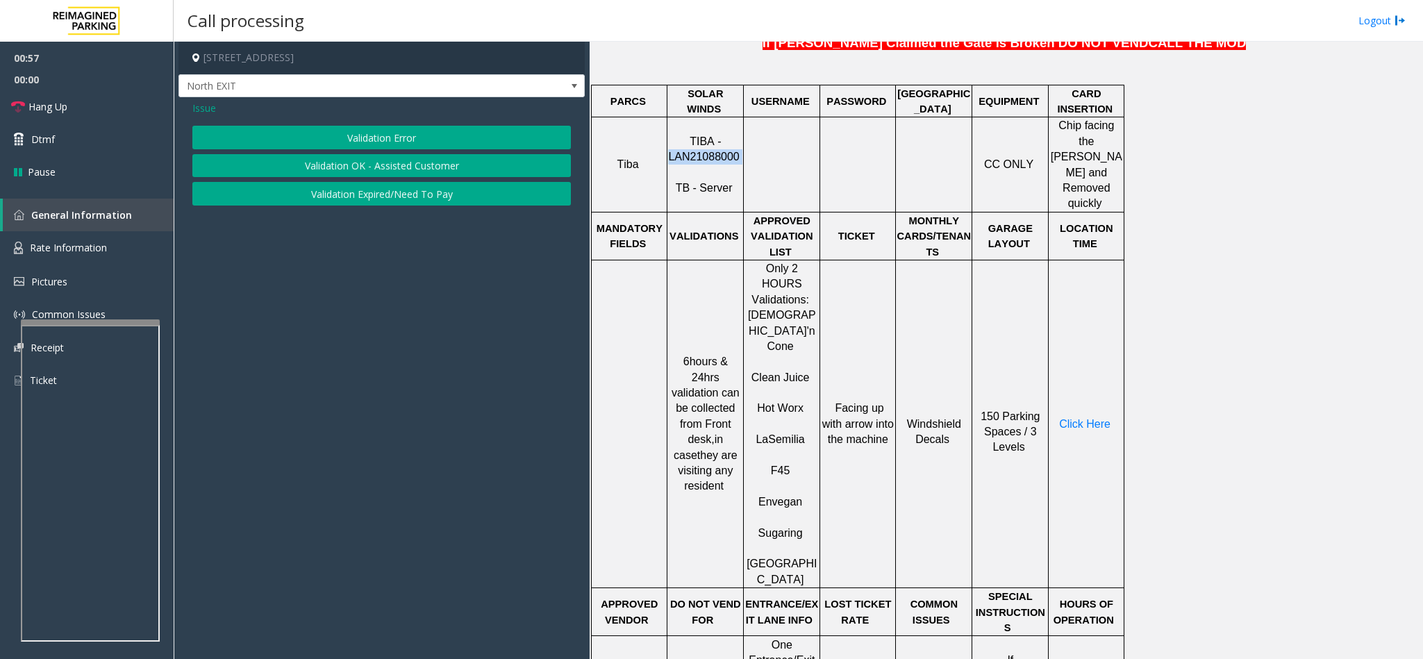
click at [331, 134] on button "Validation Error" at bounding box center [381, 138] width 378 height 24
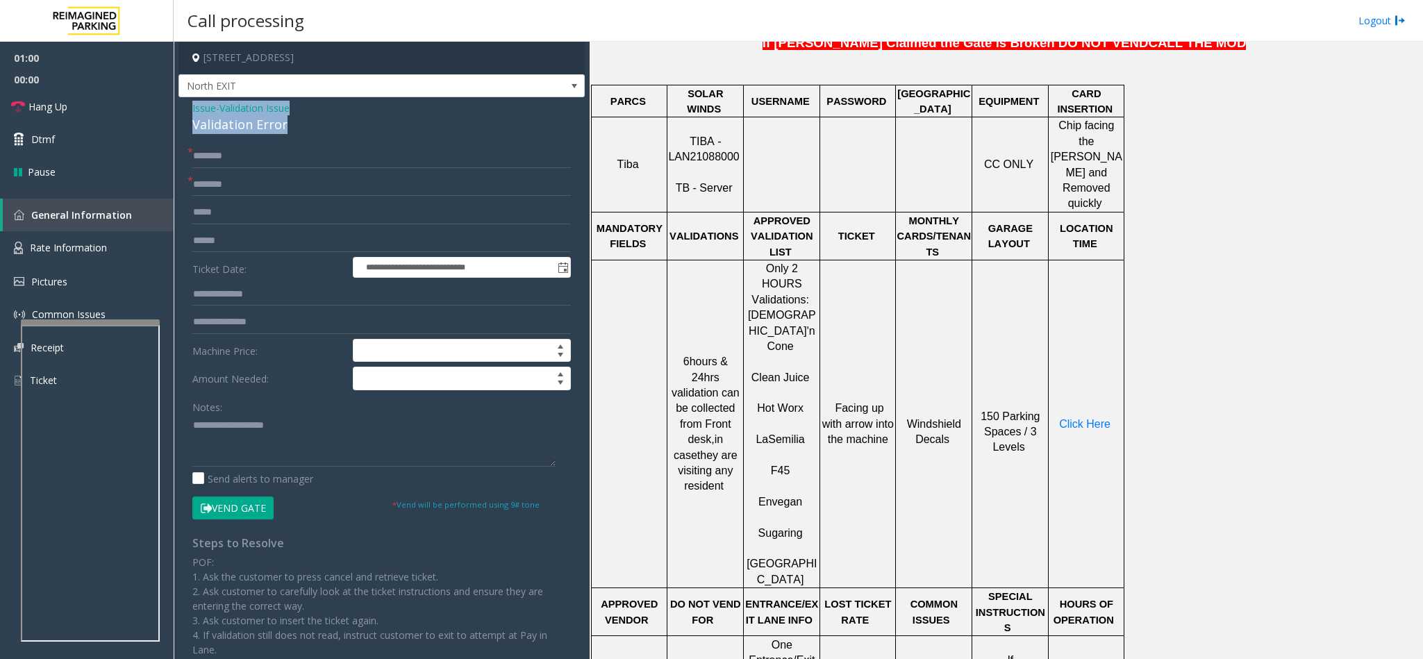
drag, startPoint x: 284, startPoint y: 123, endPoint x: 192, endPoint y: 111, distance: 93.1
click at [192, 111] on div "Issue - Validation Issue Validation Error" at bounding box center [381, 117] width 378 height 33
click at [273, 448] on textarea at bounding box center [373, 441] width 363 height 52
type textarea "**********"
click at [238, 187] on input "text" at bounding box center [381, 185] width 378 height 24
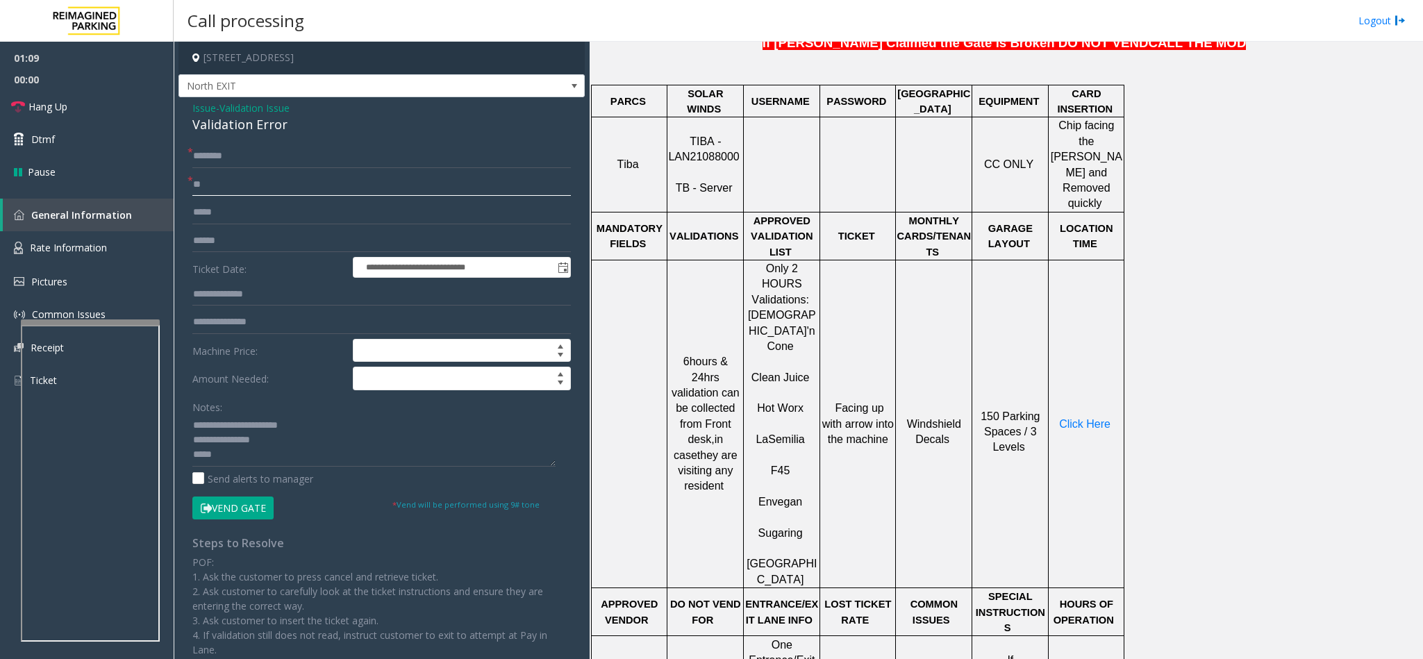
type input "**"
click at [234, 158] on input "text" at bounding box center [381, 156] width 378 height 24
type input "**"
click at [257, 453] on textarea at bounding box center [373, 441] width 363 height 52
click at [52, 98] on link "Hang Up" at bounding box center [87, 106] width 174 height 33
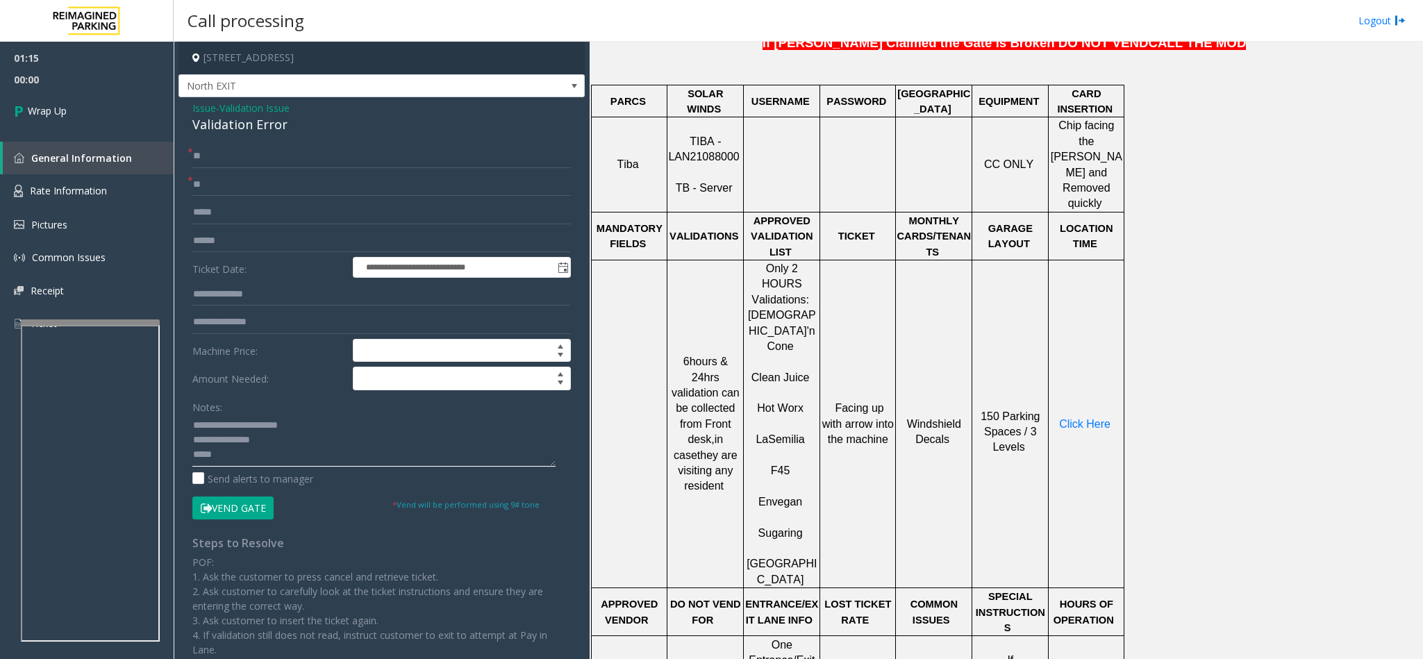
click at [271, 463] on textarea at bounding box center [373, 441] width 363 height 52
type textarea "**********"
click at [284, 183] on input "**" at bounding box center [381, 185] width 378 height 24
type input "*"
type input "********"
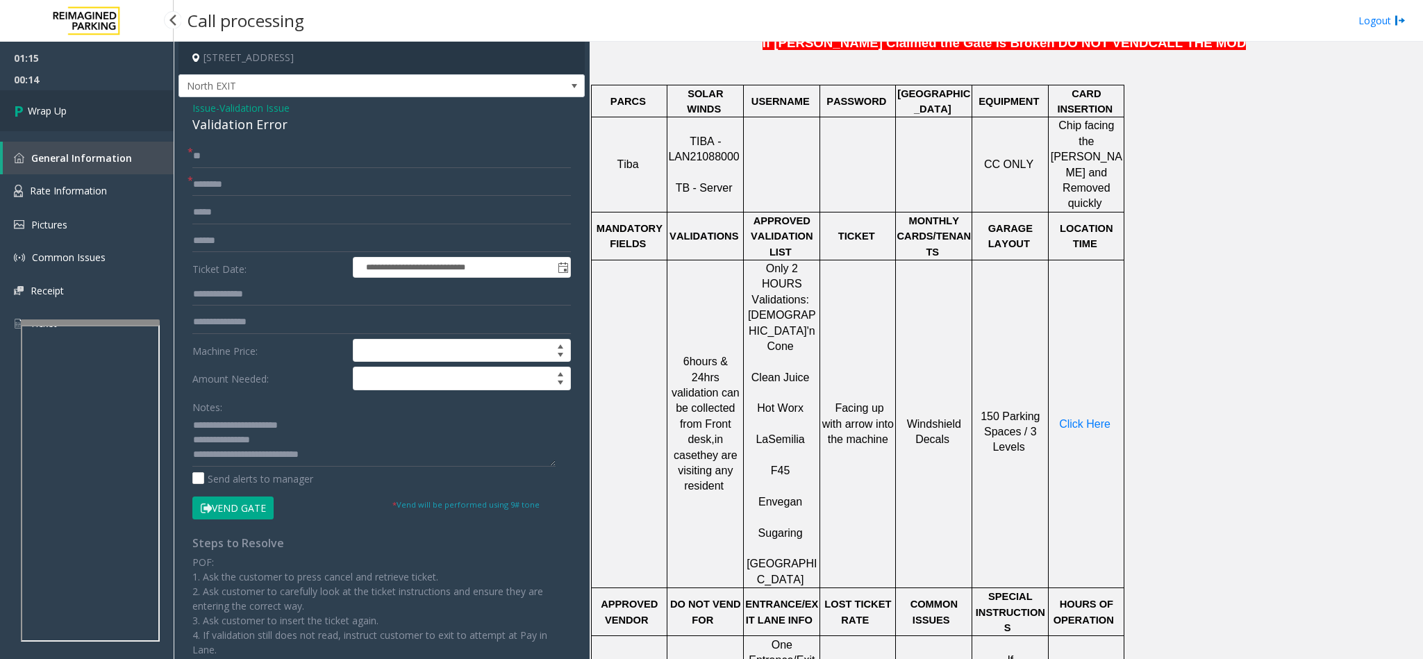
click at [14, 106] on icon at bounding box center [21, 110] width 14 height 23
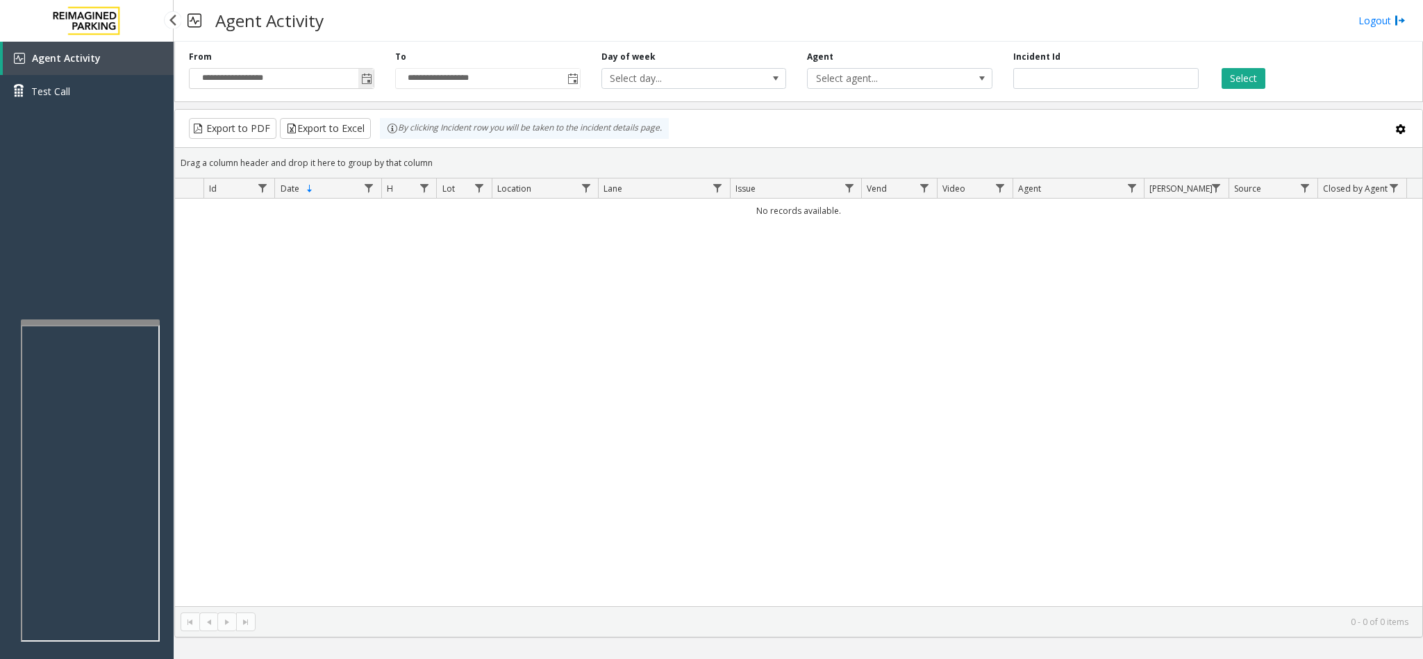
click at [369, 82] on span "Toggle popup" at bounding box center [366, 79] width 11 height 11
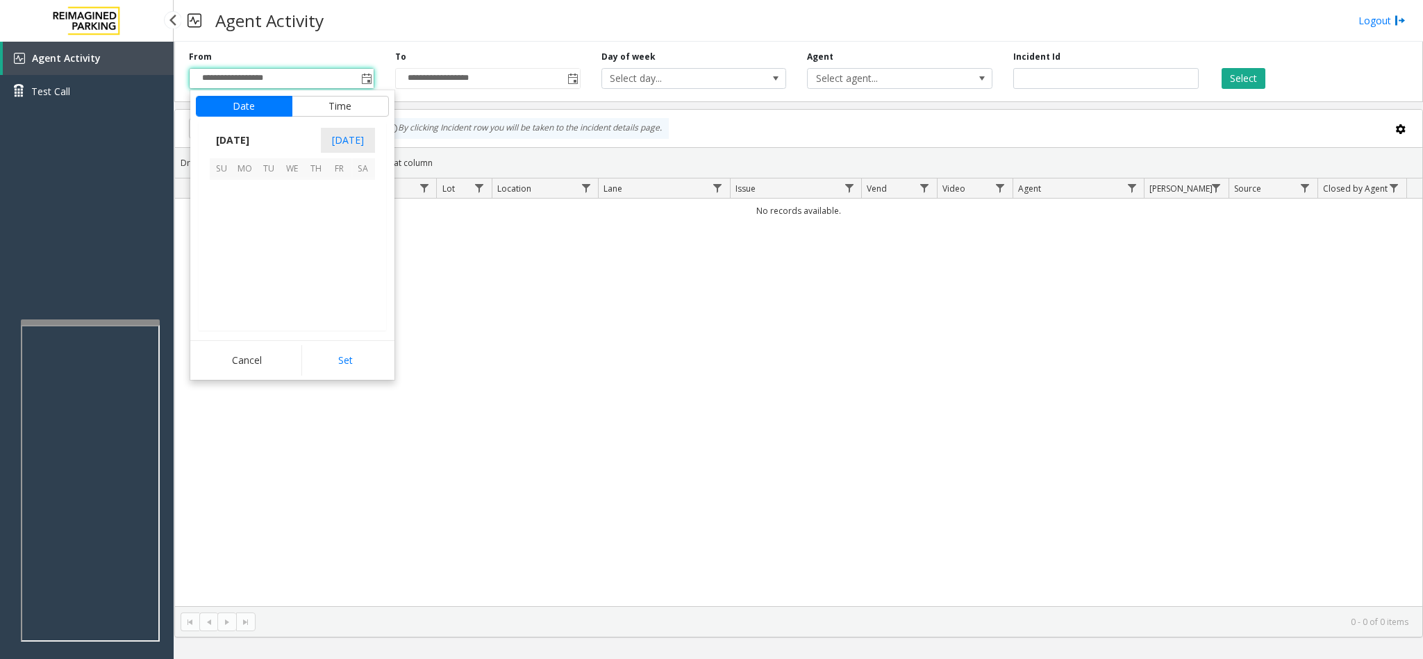
scroll to position [249114, 0]
click at [240, 190] on span "1" at bounding box center [245, 192] width 24 height 24
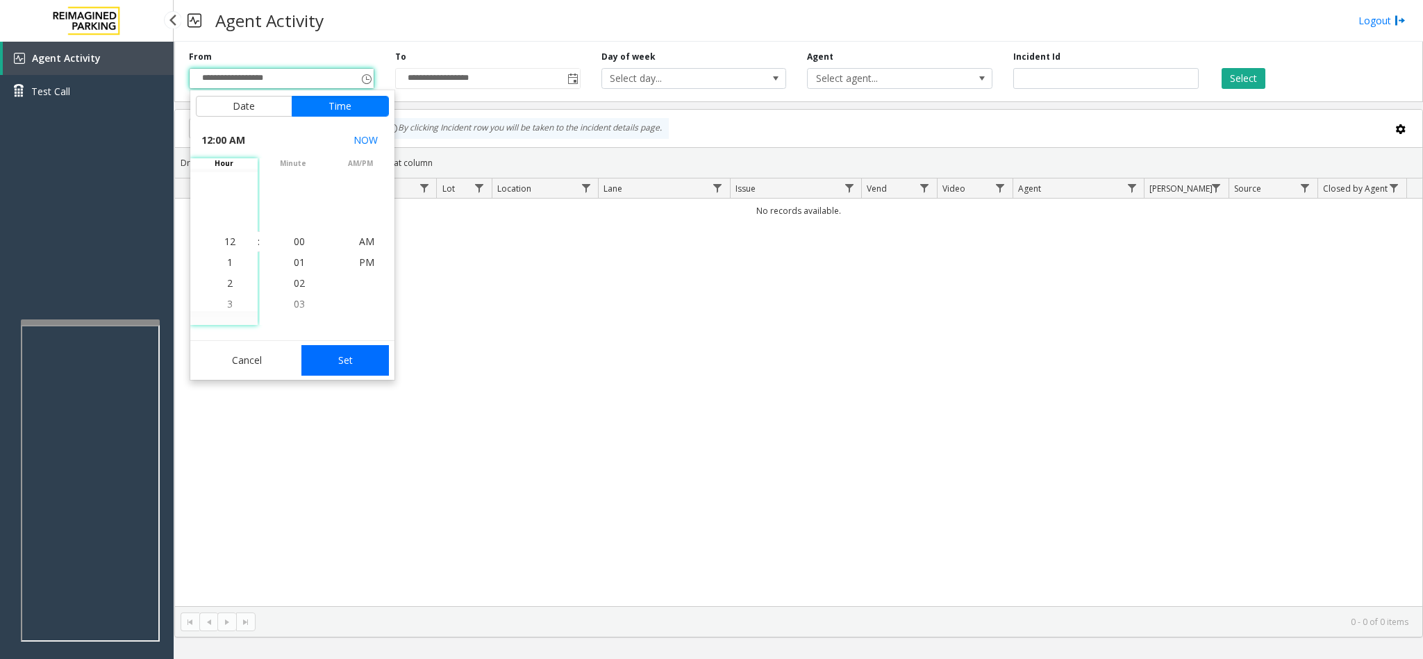
click at [322, 361] on button "Set" at bounding box center [344, 360] width 87 height 31
type input "**********"
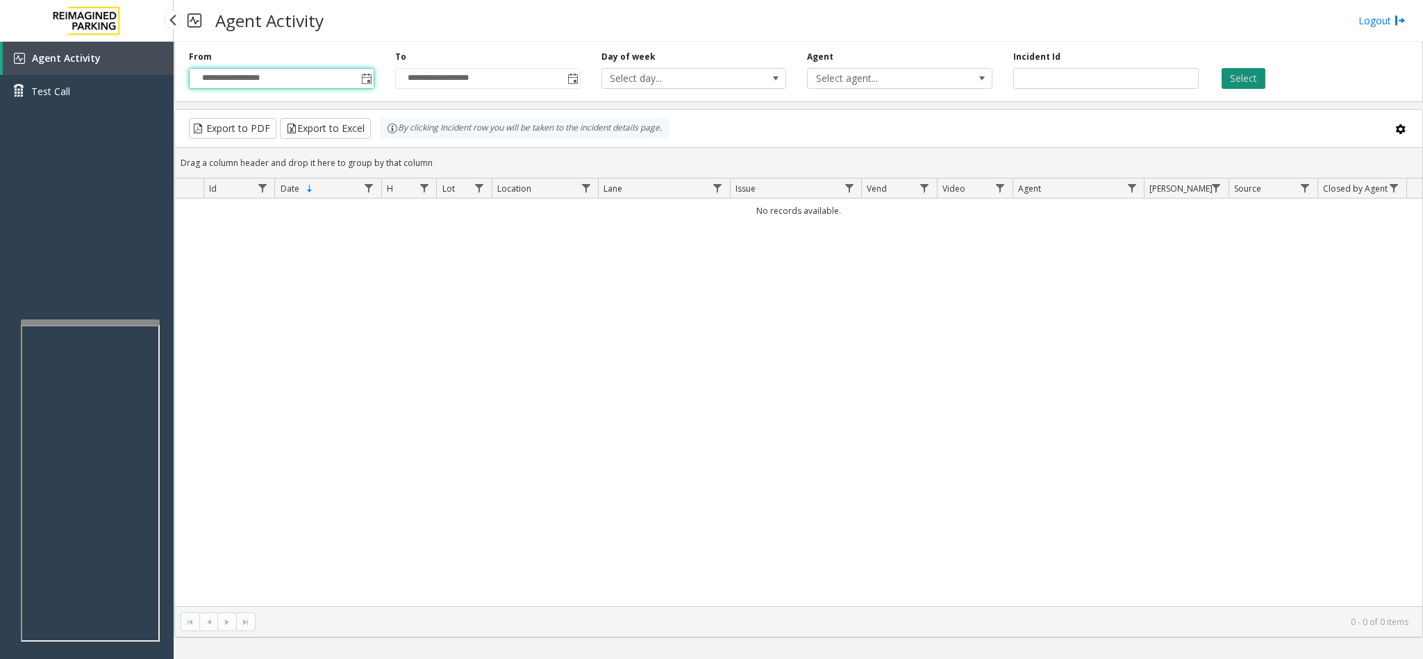
click at [1250, 86] on button "Select" at bounding box center [1243, 78] width 44 height 21
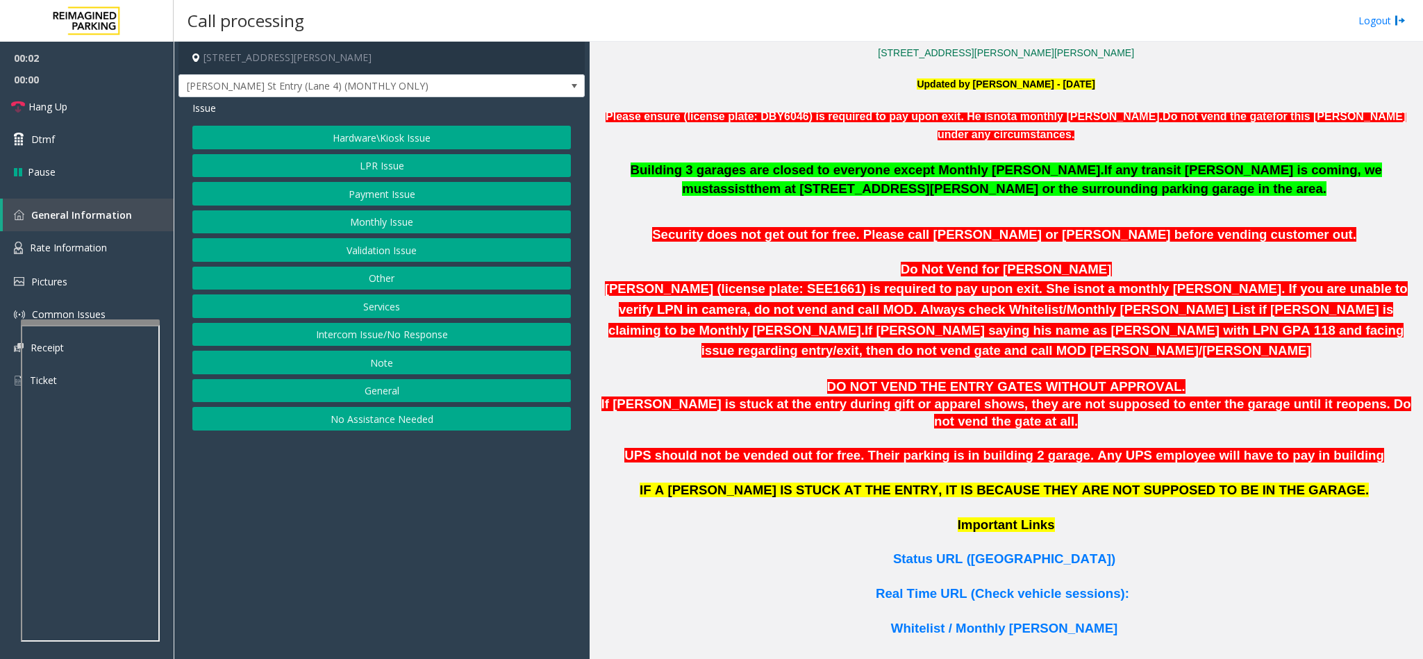
scroll to position [729, 0]
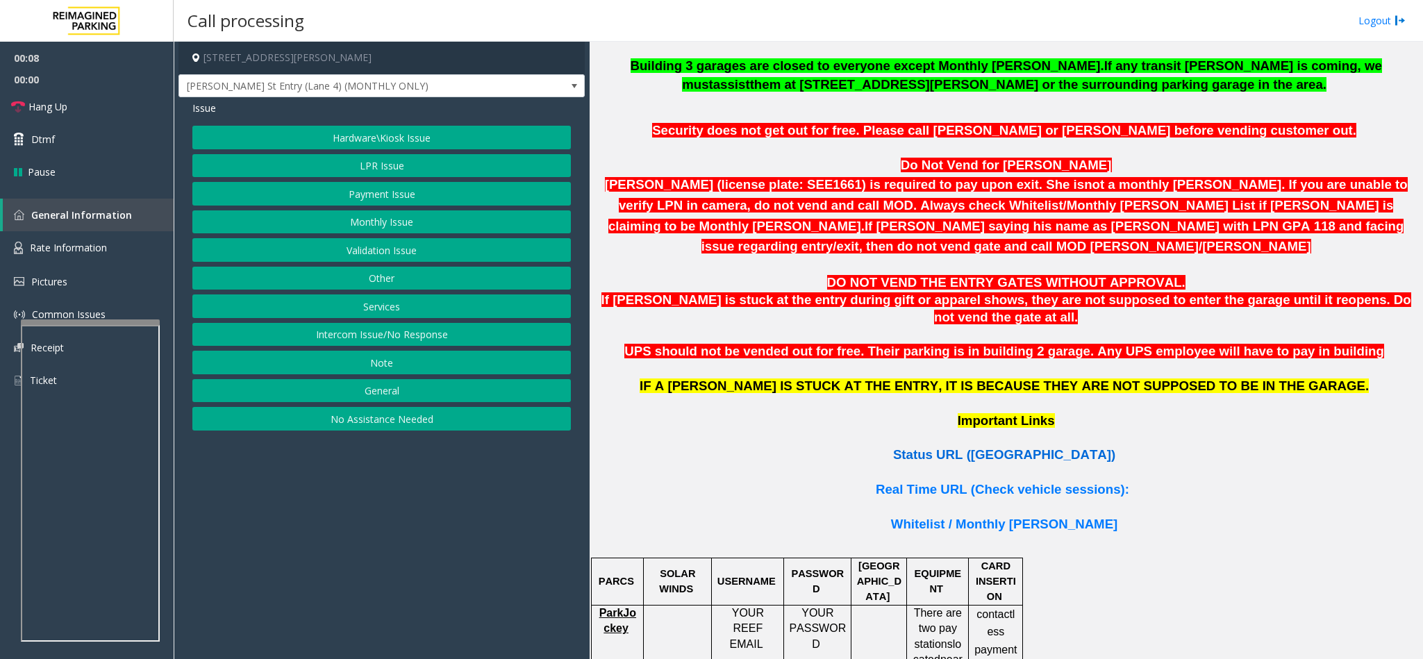
click at [1024, 447] on span "Status URL ([GEOGRAPHIC_DATA])" at bounding box center [1004, 454] width 222 height 15
click at [360, 160] on button "LPR Issue" at bounding box center [381, 166] width 378 height 24
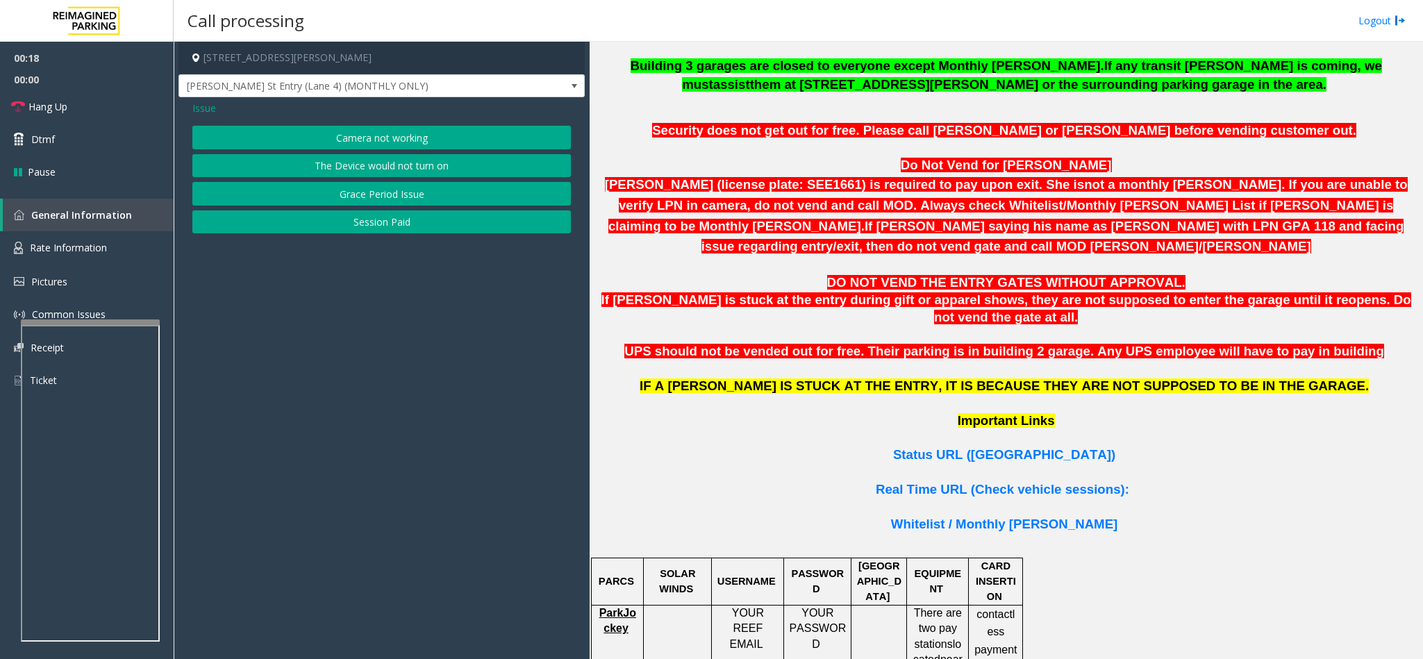
click at [379, 136] on button "Camera not working" at bounding box center [381, 138] width 378 height 24
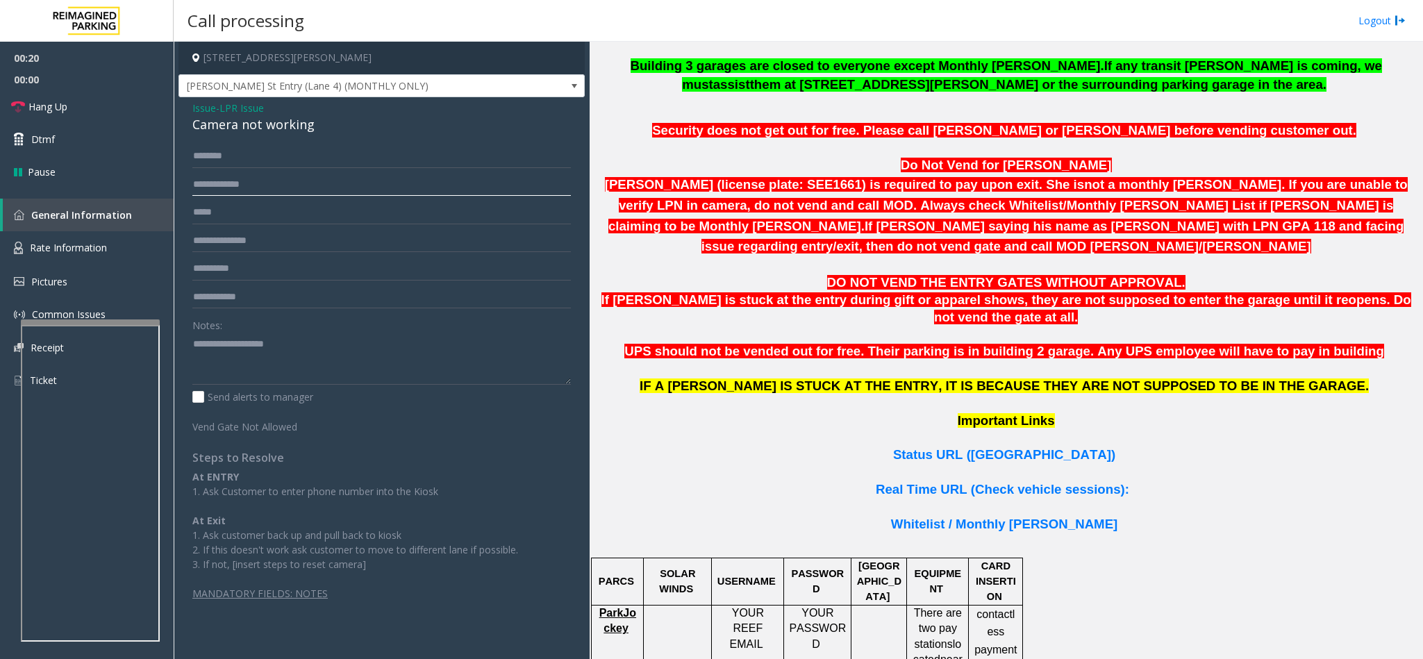
click at [255, 188] on input "text" at bounding box center [381, 185] width 378 height 24
click at [261, 181] on input "text" at bounding box center [381, 185] width 378 height 24
drag, startPoint x: 310, startPoint y: 127, endPoint x: 187, endPoint y: 108, distance: 124.3
click at [187, 108] on div "Issue - LPR Issue Camera not working Notes: Send alerts to manager Vend Gate No…" at bounding box center [381, 355] width 406 height 517
click at [81, 110] on link "Hang Up" at bounding box center [87, 106] width 174 height 33
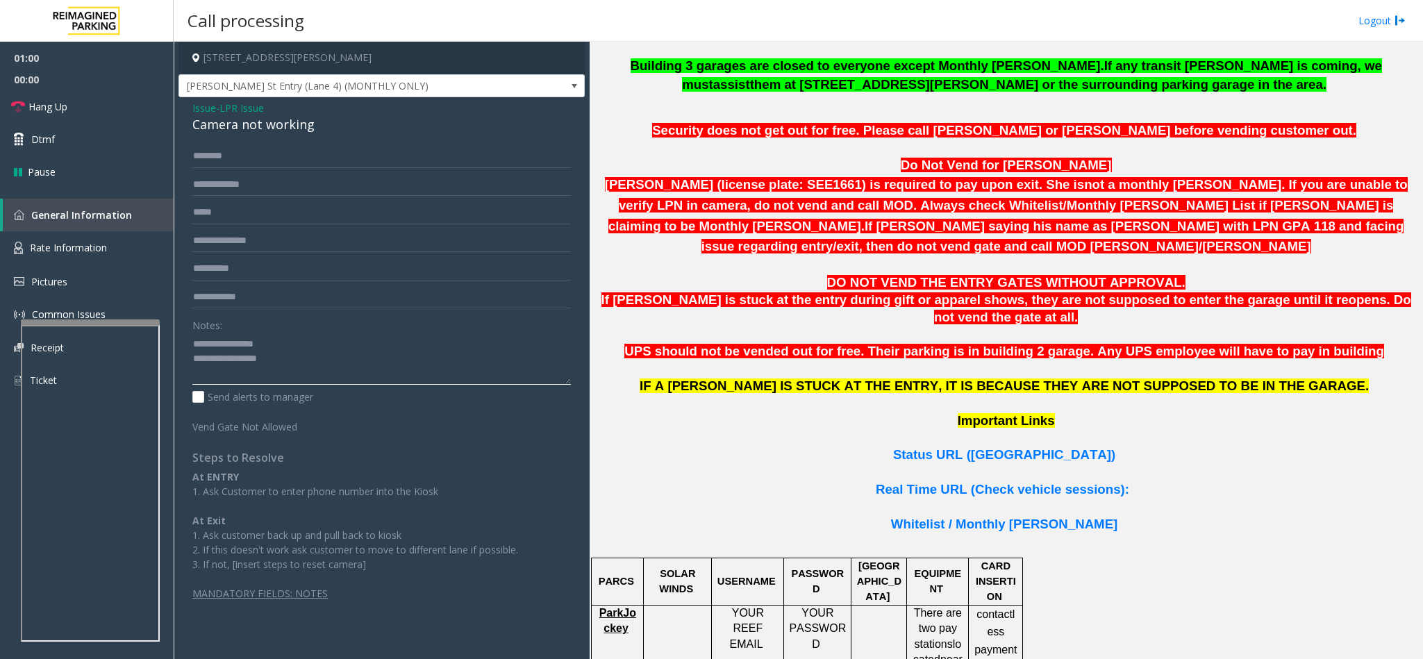
click at [309, 369] on textarea at bounding box center [381, 359] width 378 height 52
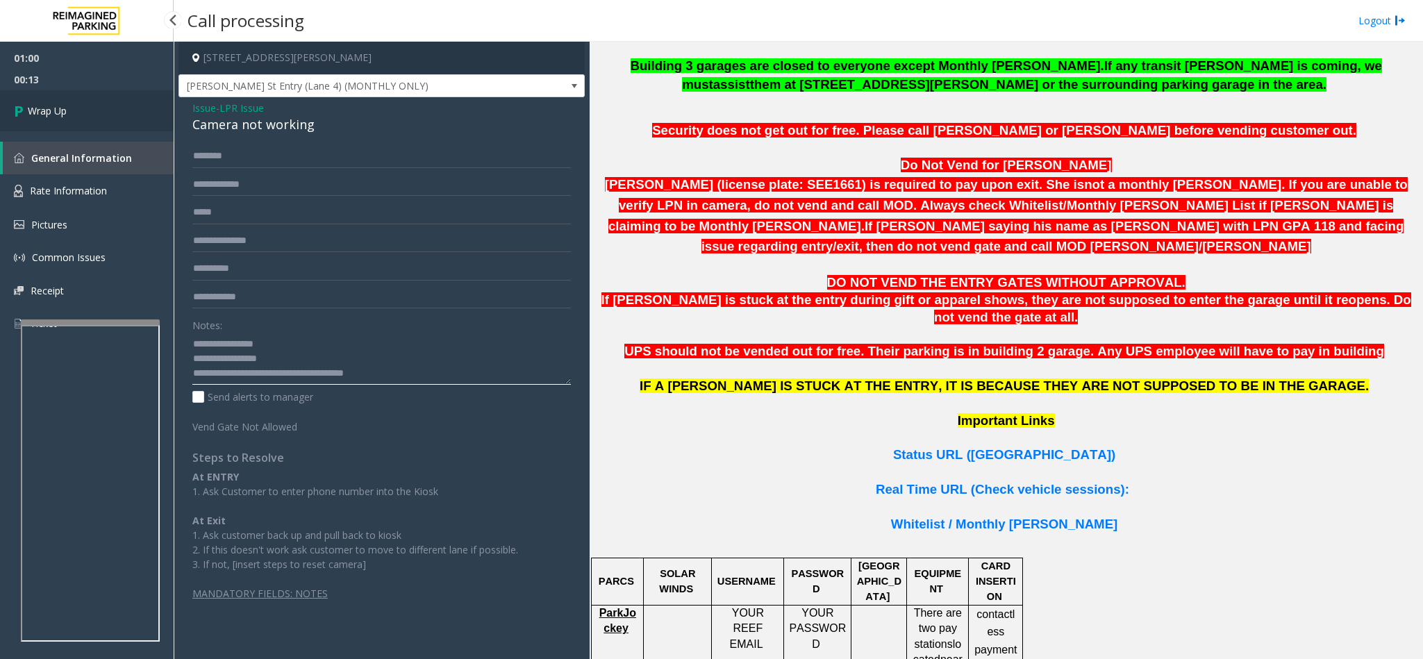
type textarea "**********"
click at [53, 111] on span "Wrap Up" at bounding box center [47, 110] width 39 height 15
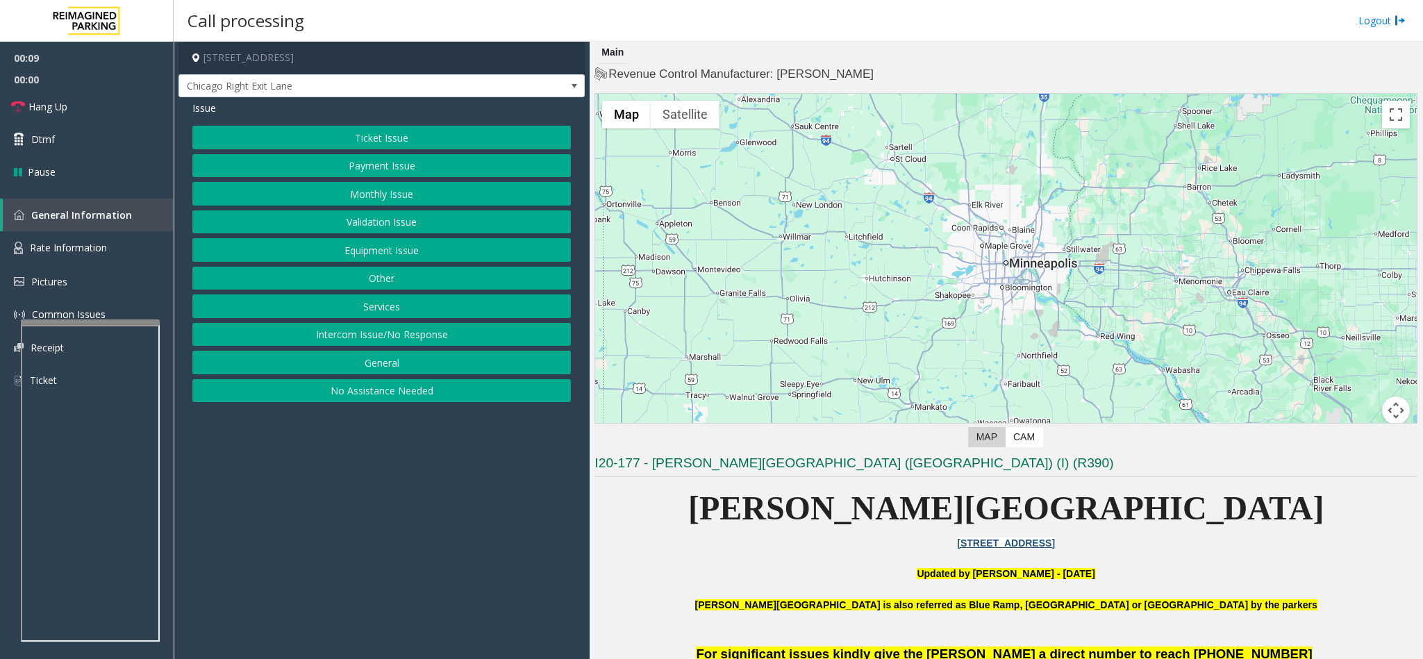
click at [372, 169] on button "Payment Issue" at bounding box center [381, 166] width 378 height 24
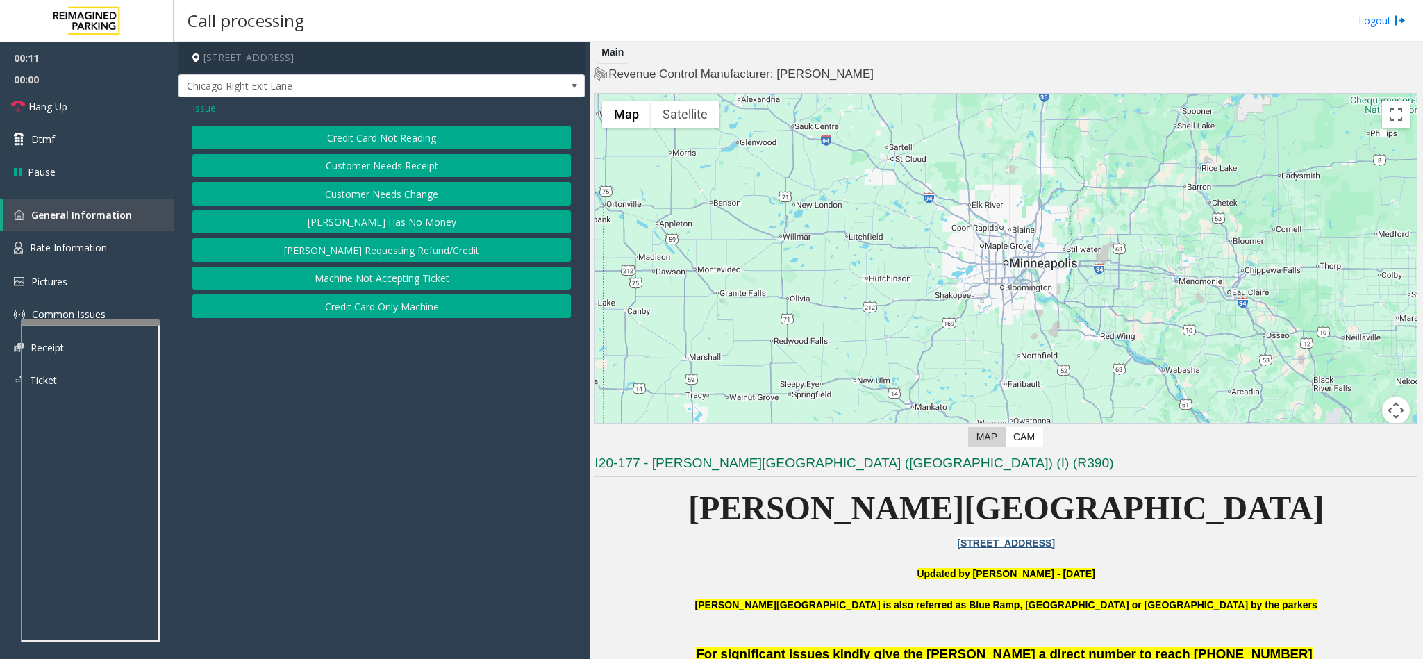
click at [404, 133] on button "Credit Card Not Reading" at bounding box center [381, 138] width 378 height 24
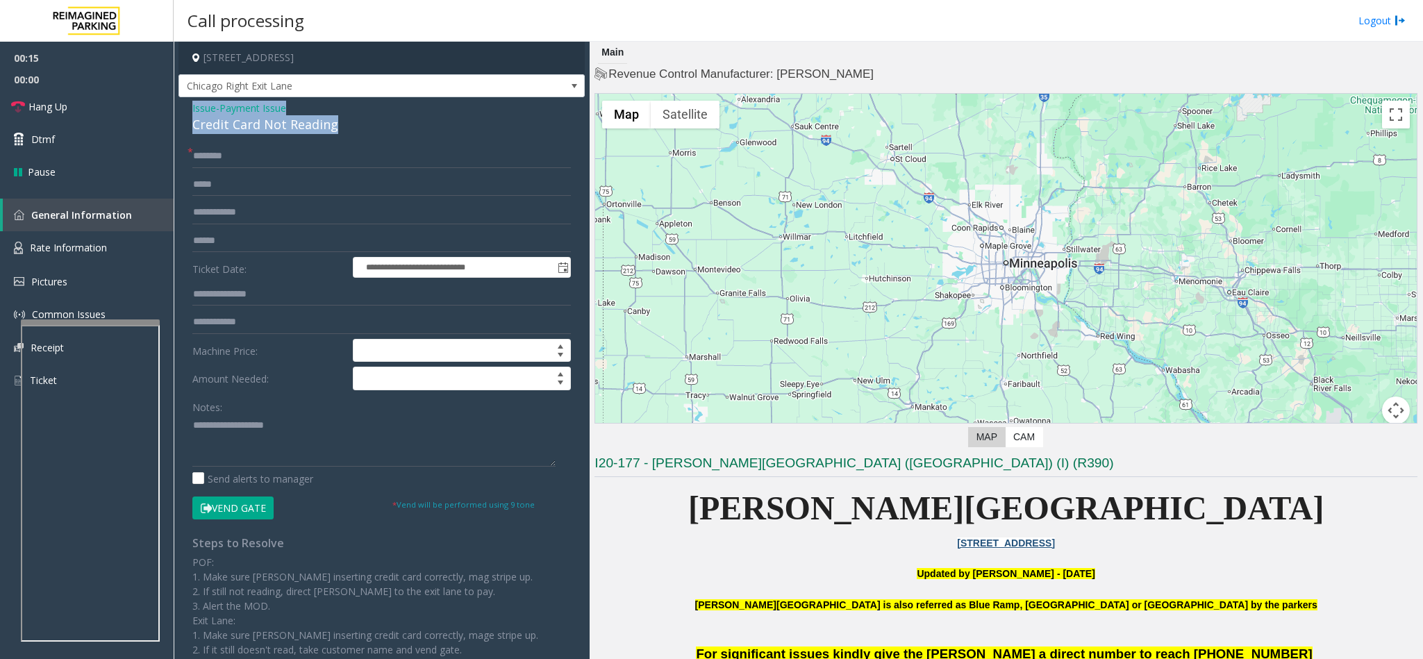
drag, startPoint x: 333, startPoint y: 123, endPoint x: 186, endPoint y: 111, distance: 147.7
click at [186, 111] on div "**********" at bounding box center [381, 413] width 406 height 632
click at [317, 446] on textarea at bounding box center [373, 441] width 363 height 52
type textarea "**********"
click at [248, 242] on input "text" at bounding box center [381, 241] width 378 height 24
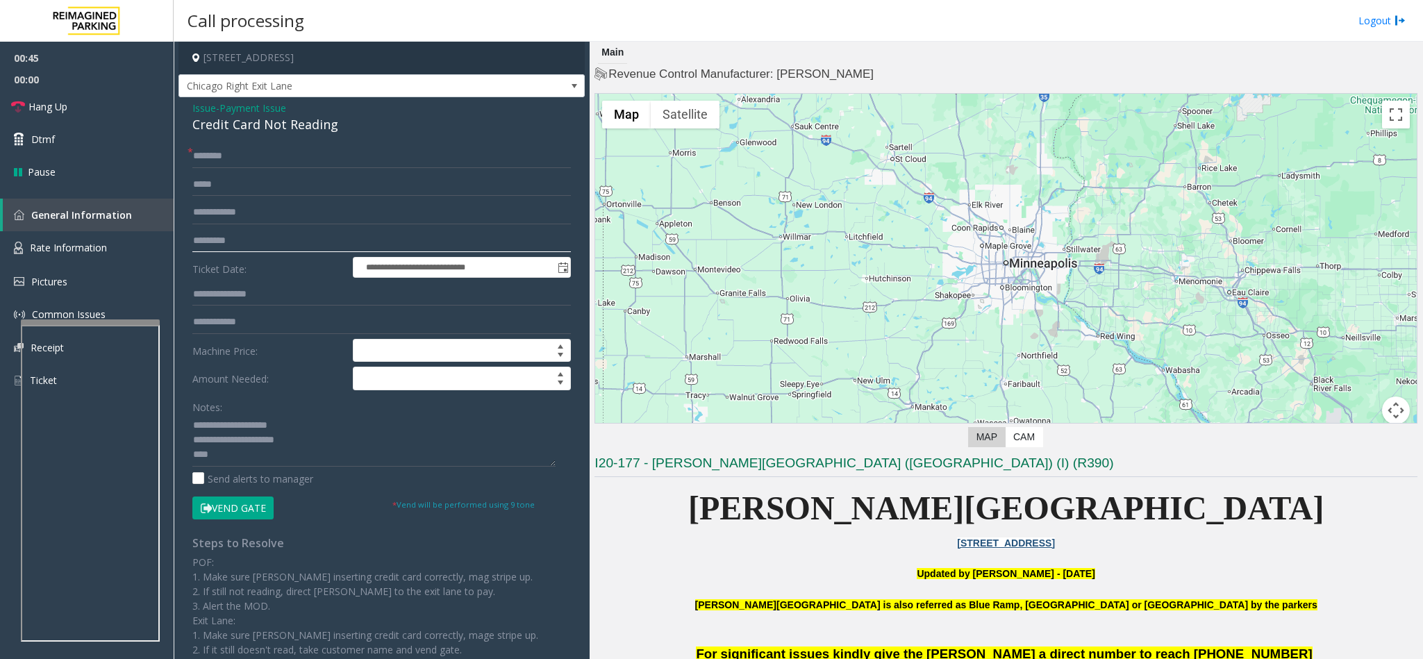
type input "*********"
click at [233, 156] on input "text" at bounding box center [381, 156] width 378 height 24
type input "**"
click at [258, 510] on button "Vend Gate" at bounding box center [232, 509] width 81 height 24
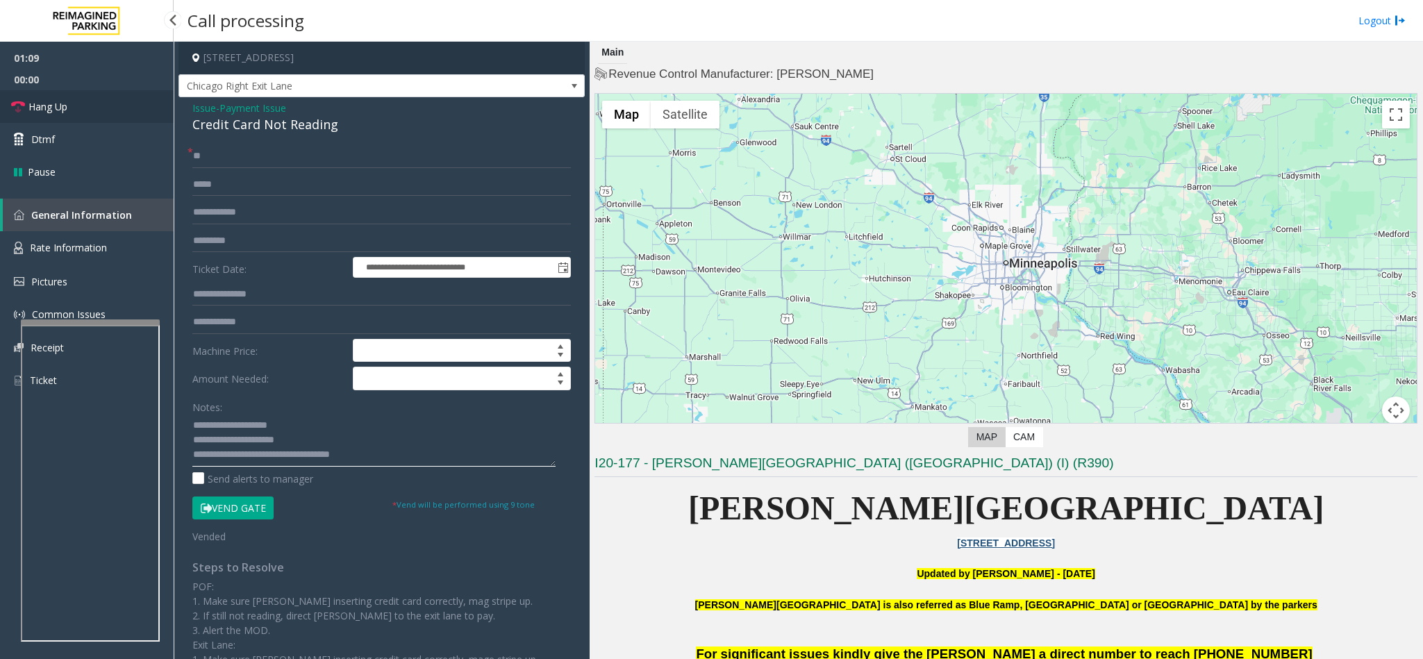
type textarea "**********"
click at [26, 104] on link "Hang Up" at bounding box center [87, 106] width 174 height 33
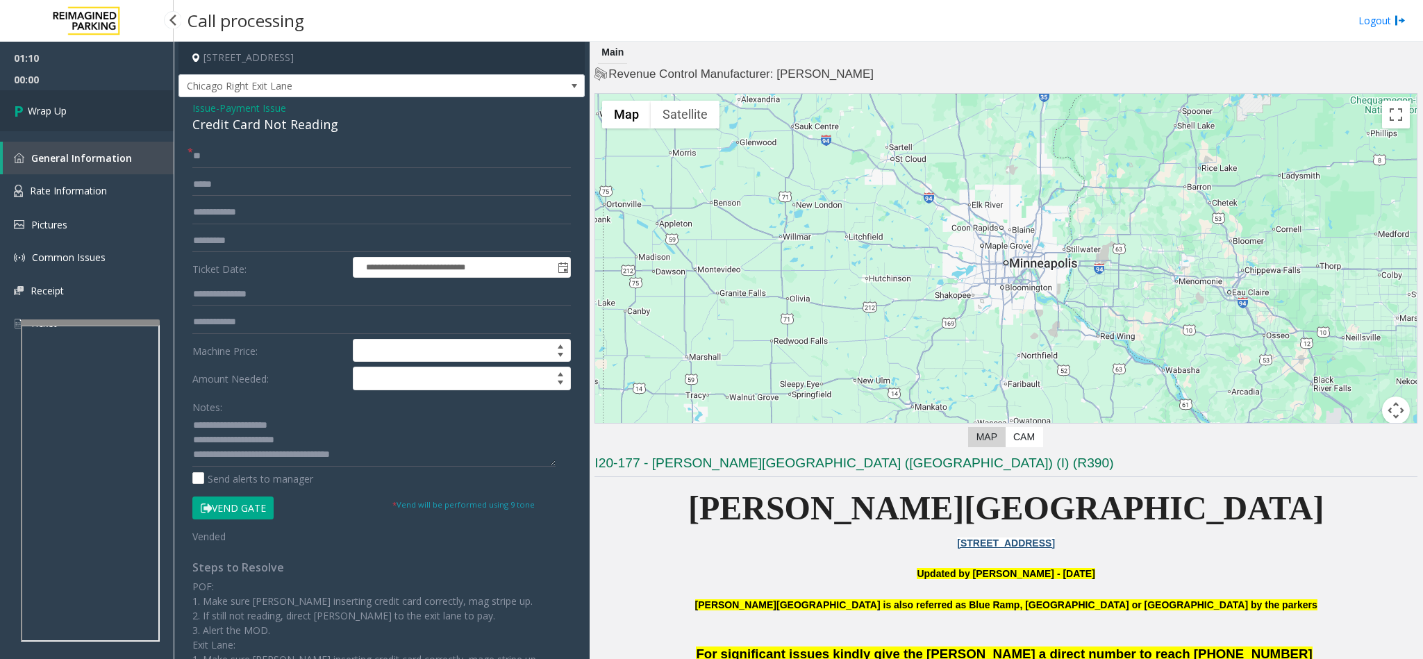
click at [26, 104] on icon at bounding box center [21, 110] width 14 height 23
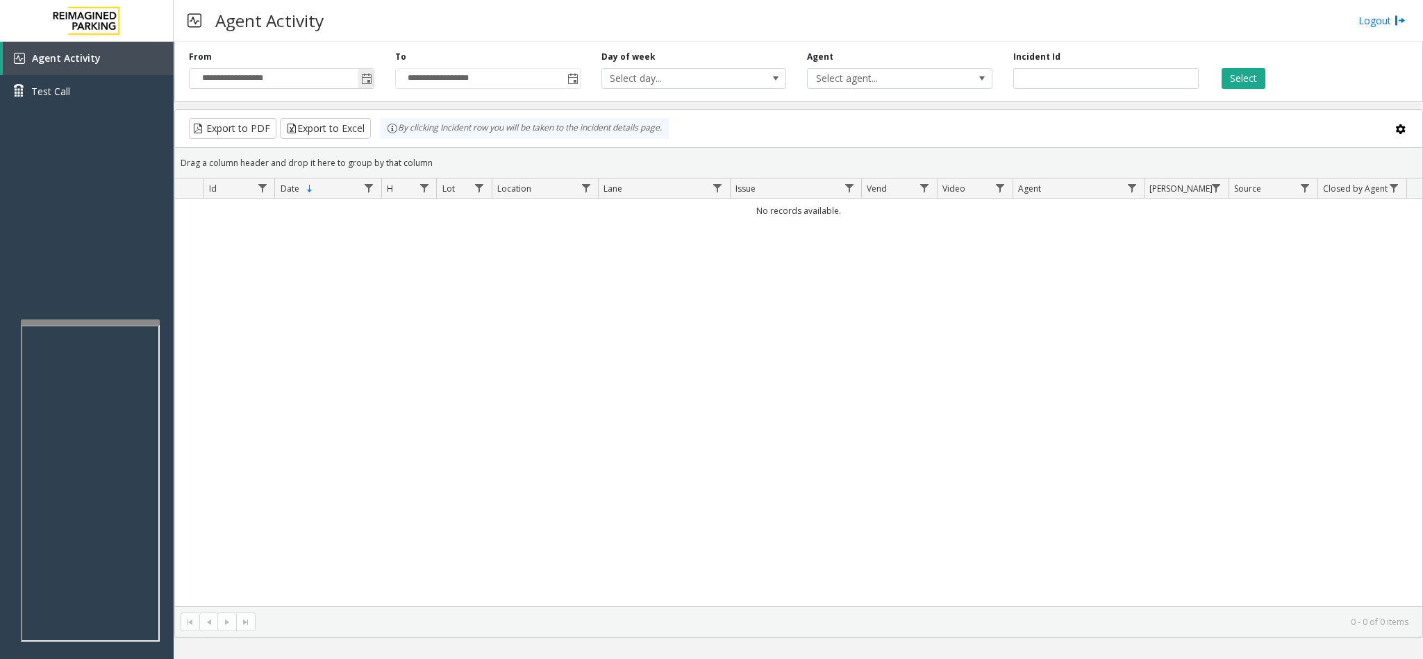
click at [371, 81] on span "Toggle popup" at bounding box center [366, 79] width 11 height 11
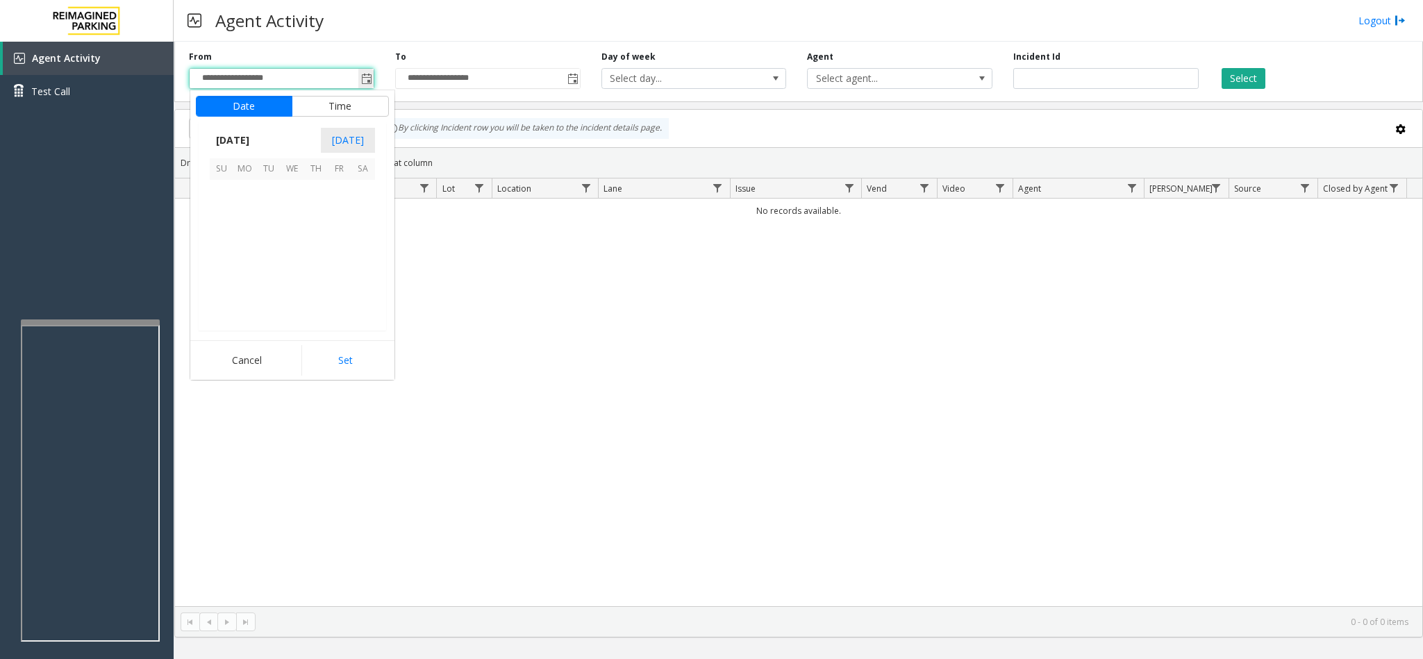
scroll to position [249114, 0]
click at [242, 192] on span "1" at bounding box center [245, 192] width 24 height 24
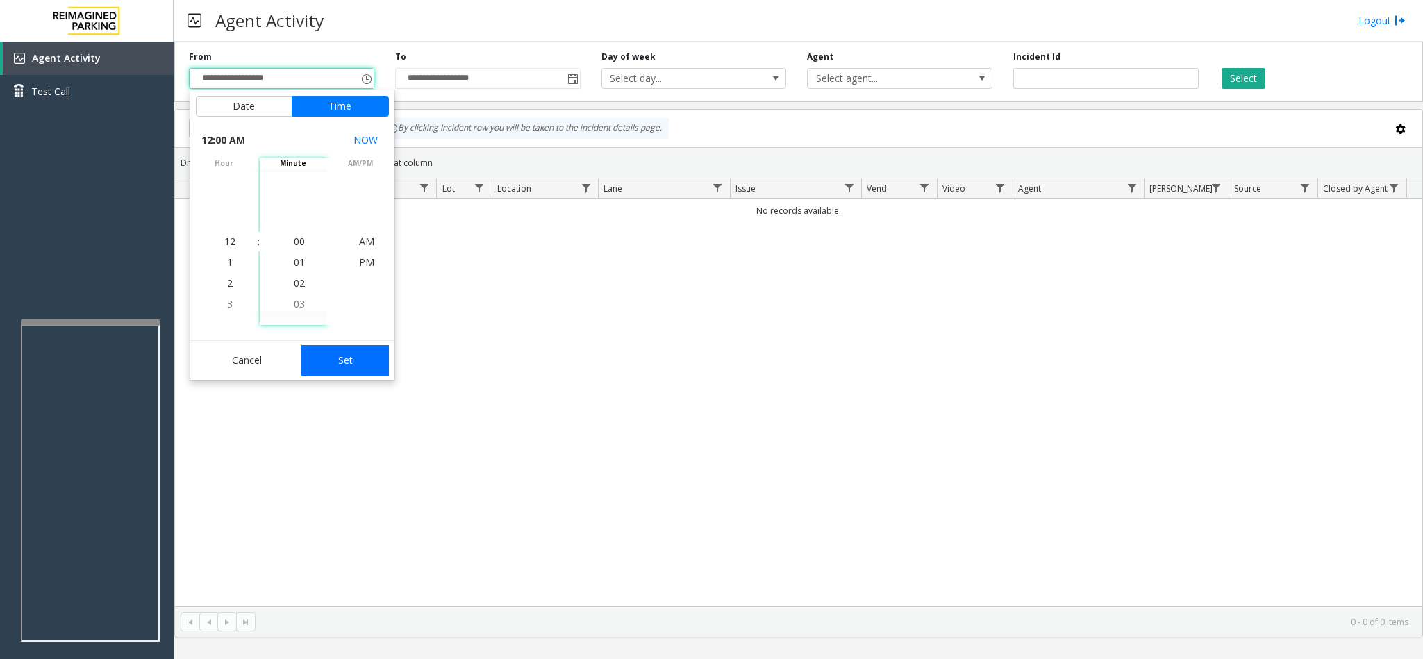
click at [340, 365] on button "Set" at bounding box center [344, 360] width 87 height 31
type input "**********"
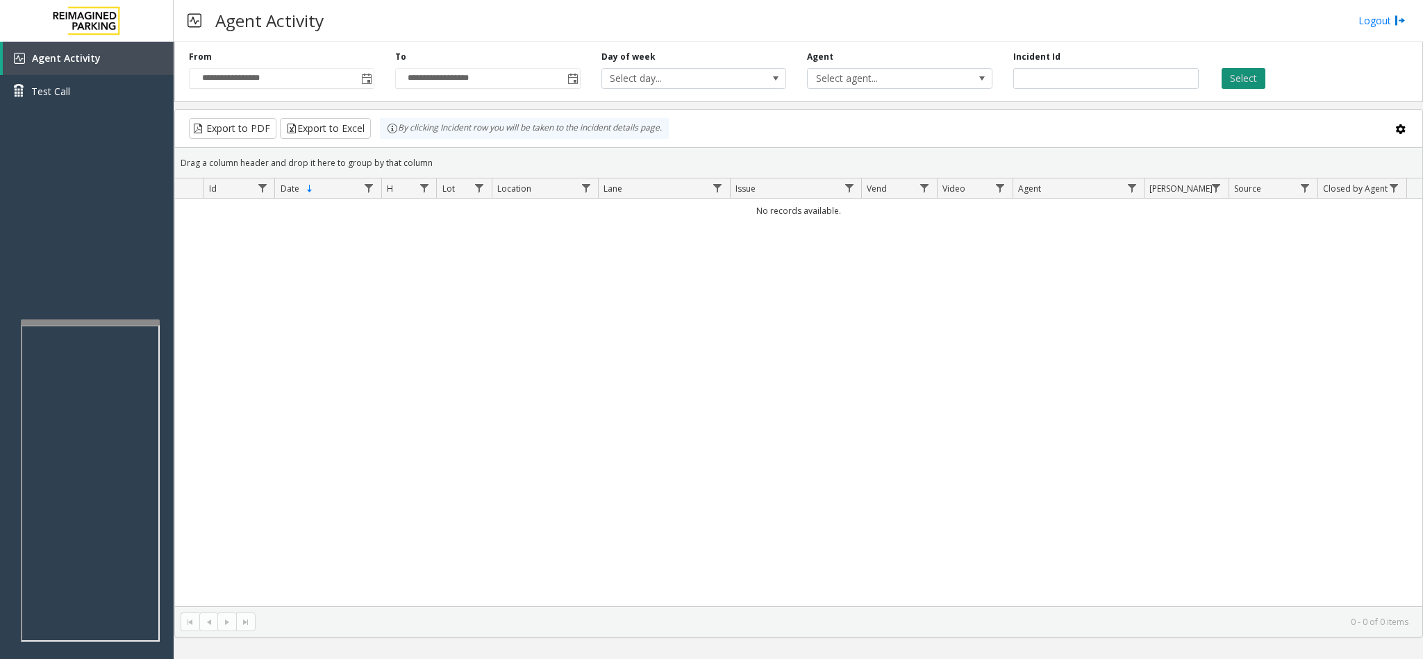
click at [1234, 79] on button "Select" at bounding box center [1243, 78] width 44 height 21
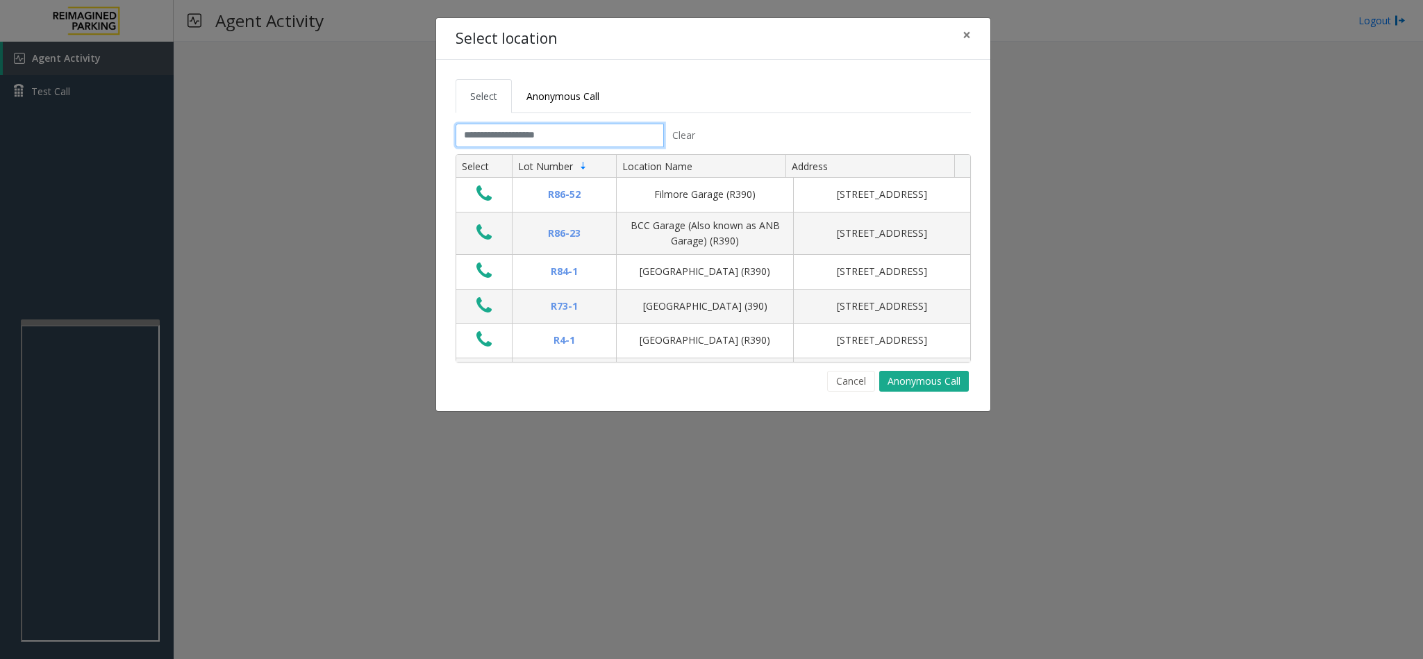
click at [486, 138] on input "text" at bounding box center [560, 136] width 208 height 24
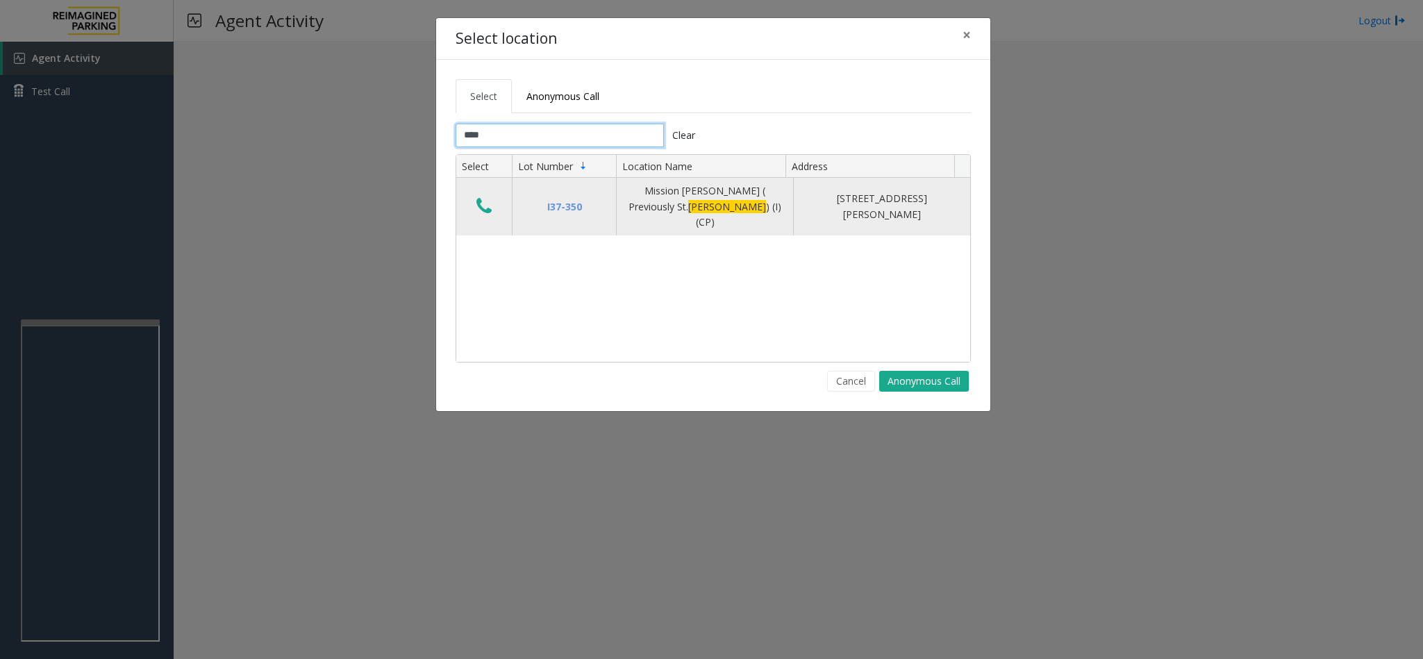
type input "****"
click at [483, 205] on icon "Data table" at bounding box center [483, 206] width 15 height 19
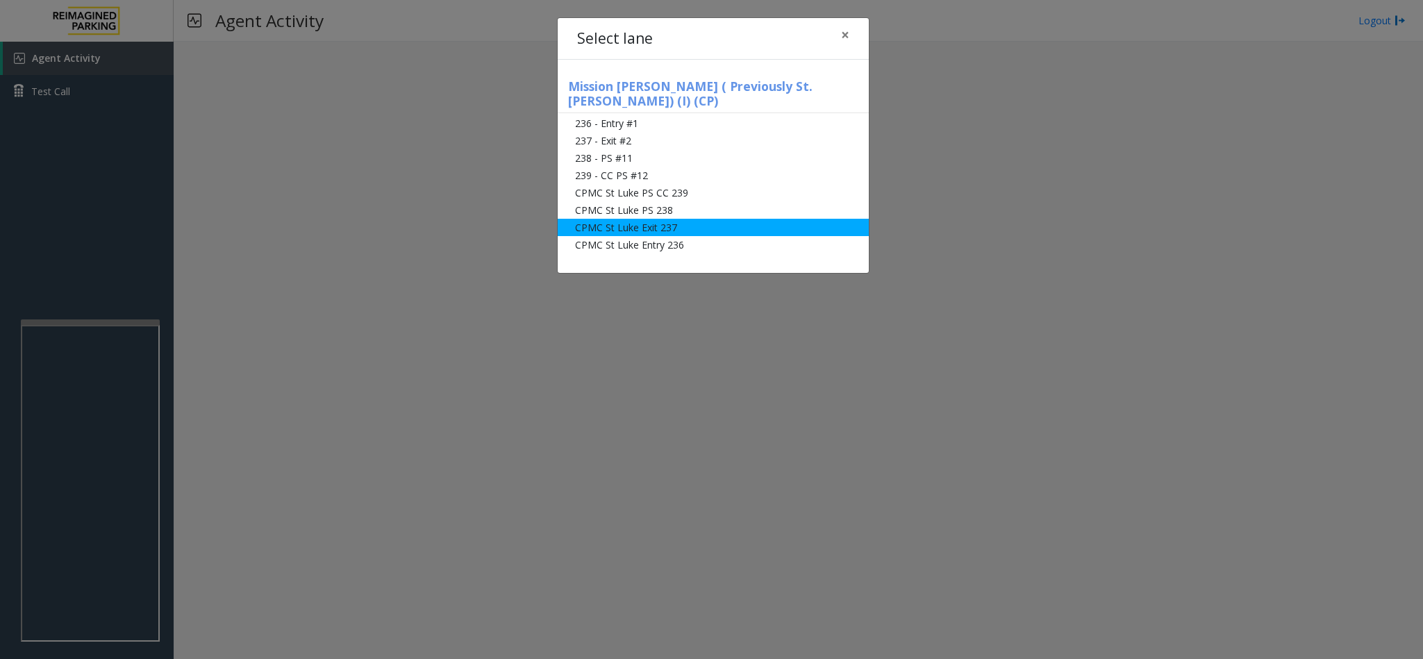
click at [651, 219] on li "CPMC St Luke Exit 237" at bounding box center [713, 227] width 311 height 17
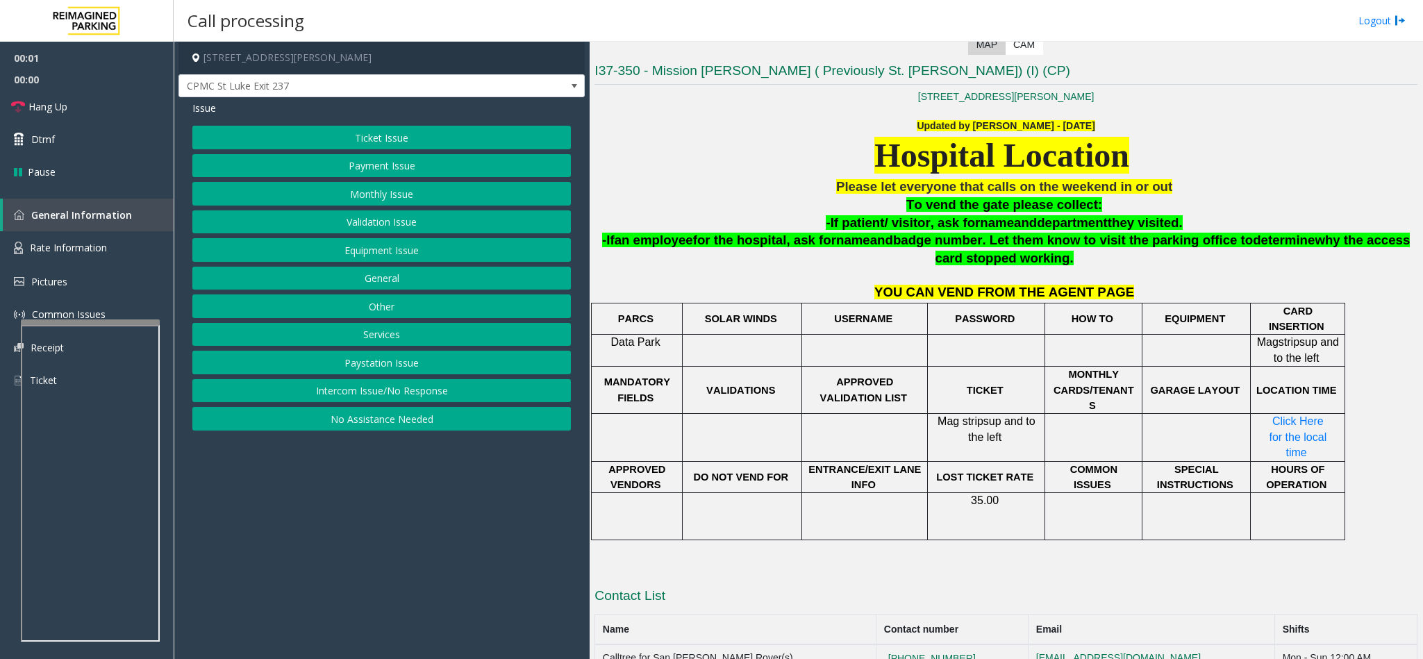
scroll to position [400, 0]
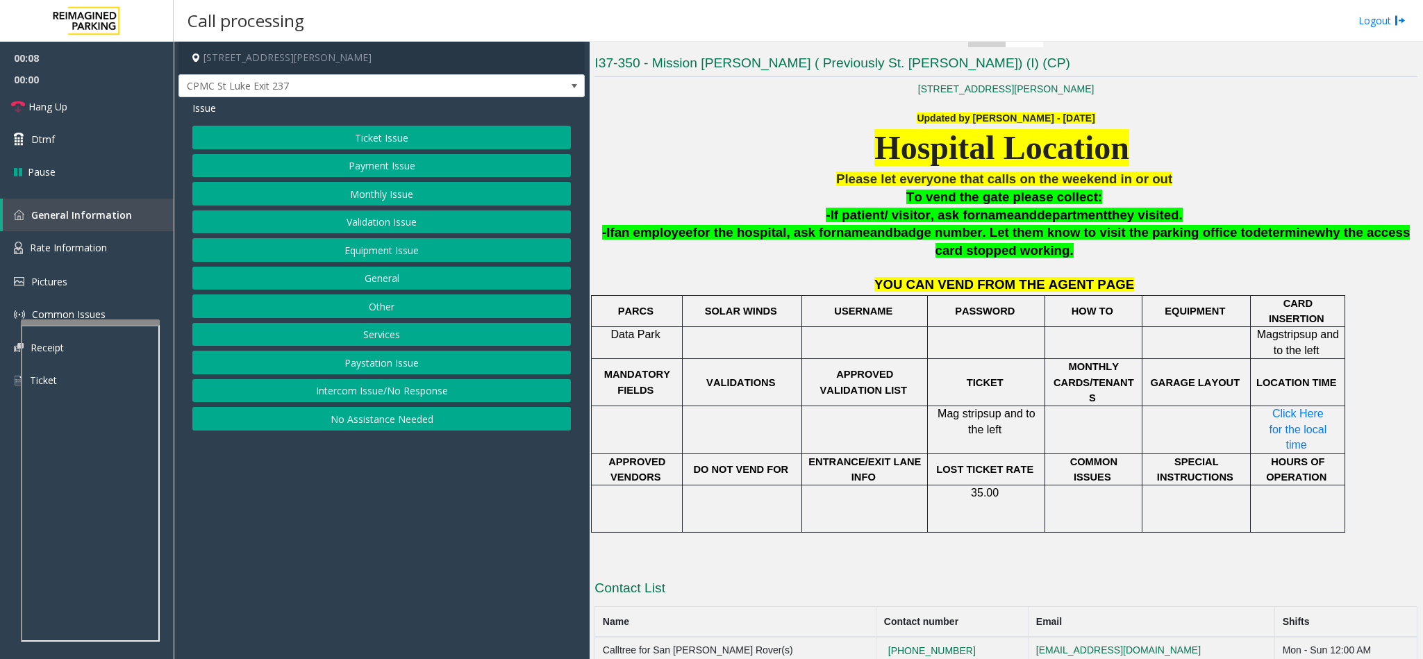
click at [419, 138] on button "Ticket Issue" at bounding box center [381, 138] width 378 height 24
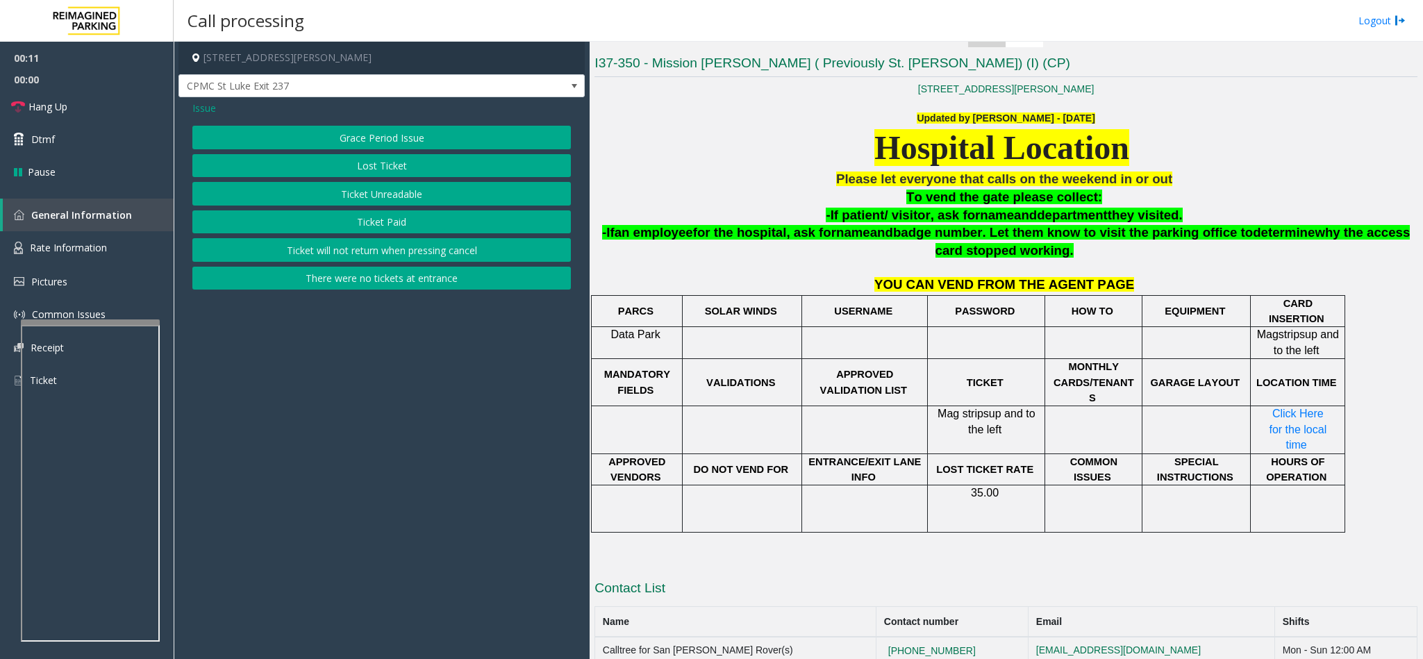
click at [403, 219] on button "Ticket Paid" at bounding box center [381, 222] width 378 height 24
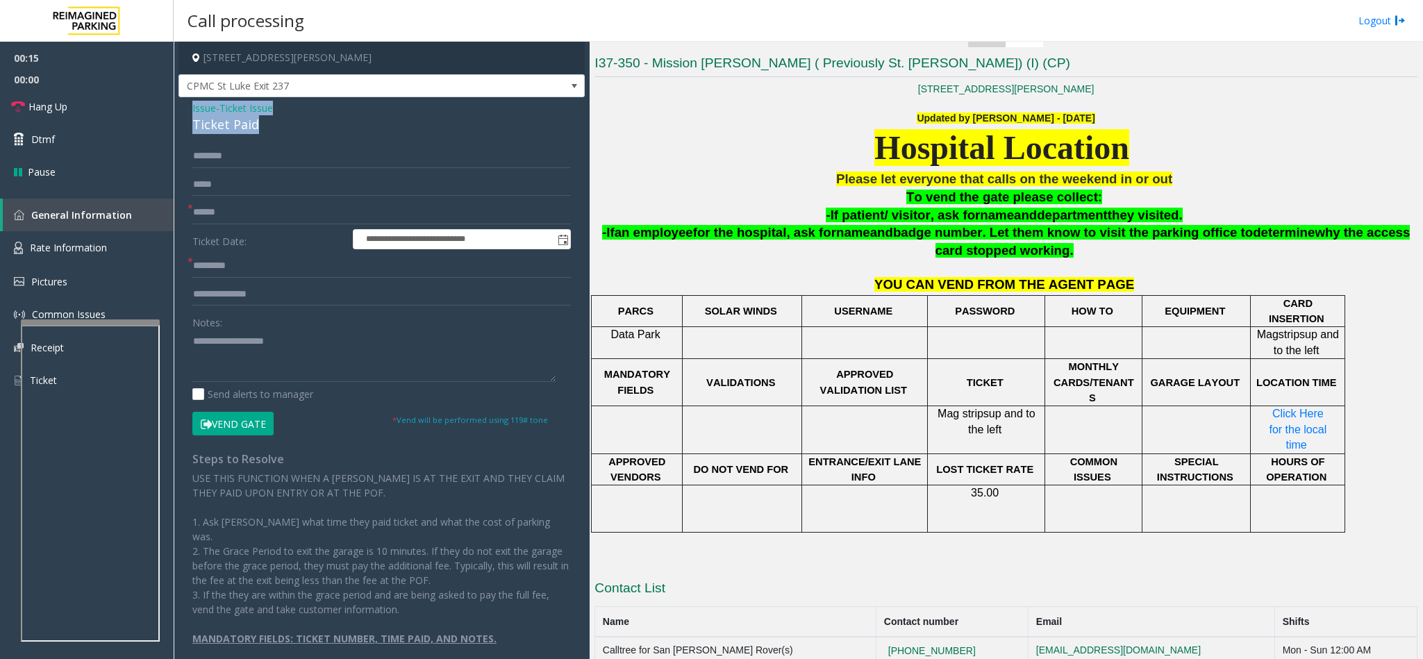
drag, startPoint x: 265, startPoint y: 124, endPoint x: 190, endPoint y: 110, distance: 75.5
click at [190, 110] on div "**********" at bounding box center [381, 385] width 406 height 577
click at [262, 363] on textarea at bounding box center [373, 356] width 363 height 52
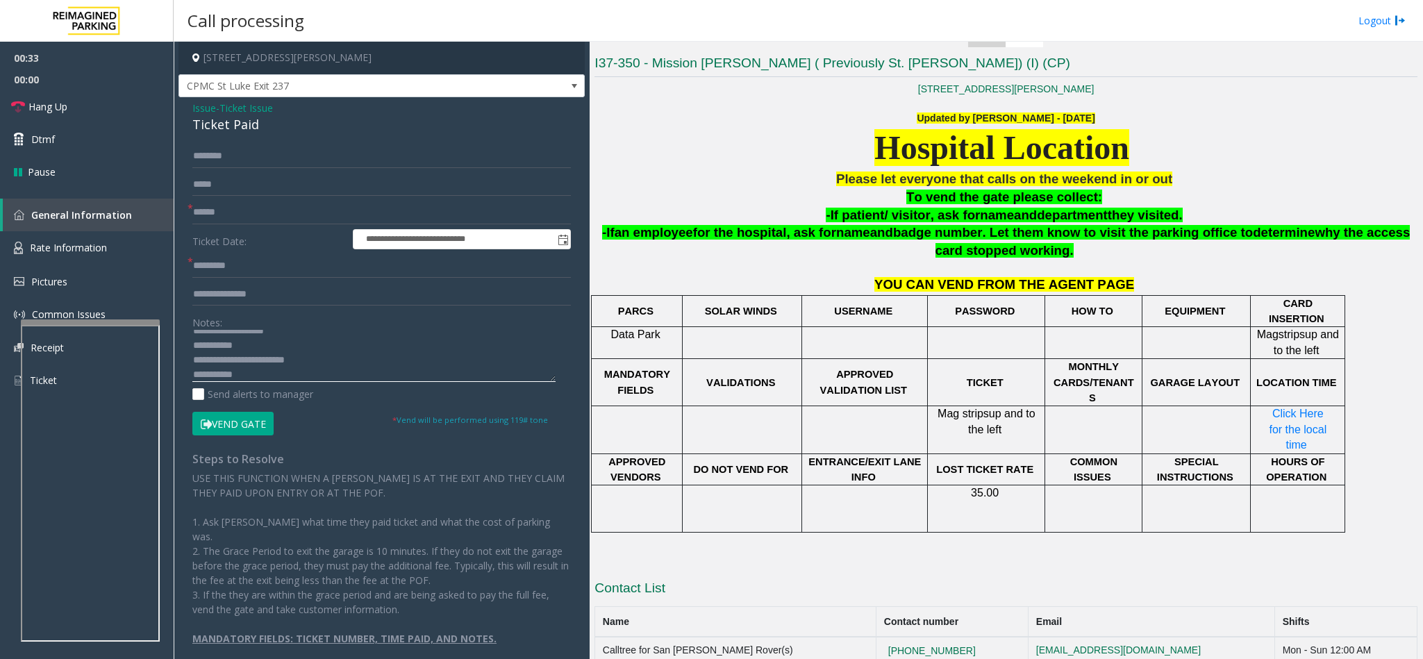
type textarea "**********"
click at [261, 208] on input "text" at bounding box center [381, 213] width 378 height 24
type input "******"
click at [272, 377] on textarea at bounding box center [373, 356] width 363 height 52
type textarea "**********"
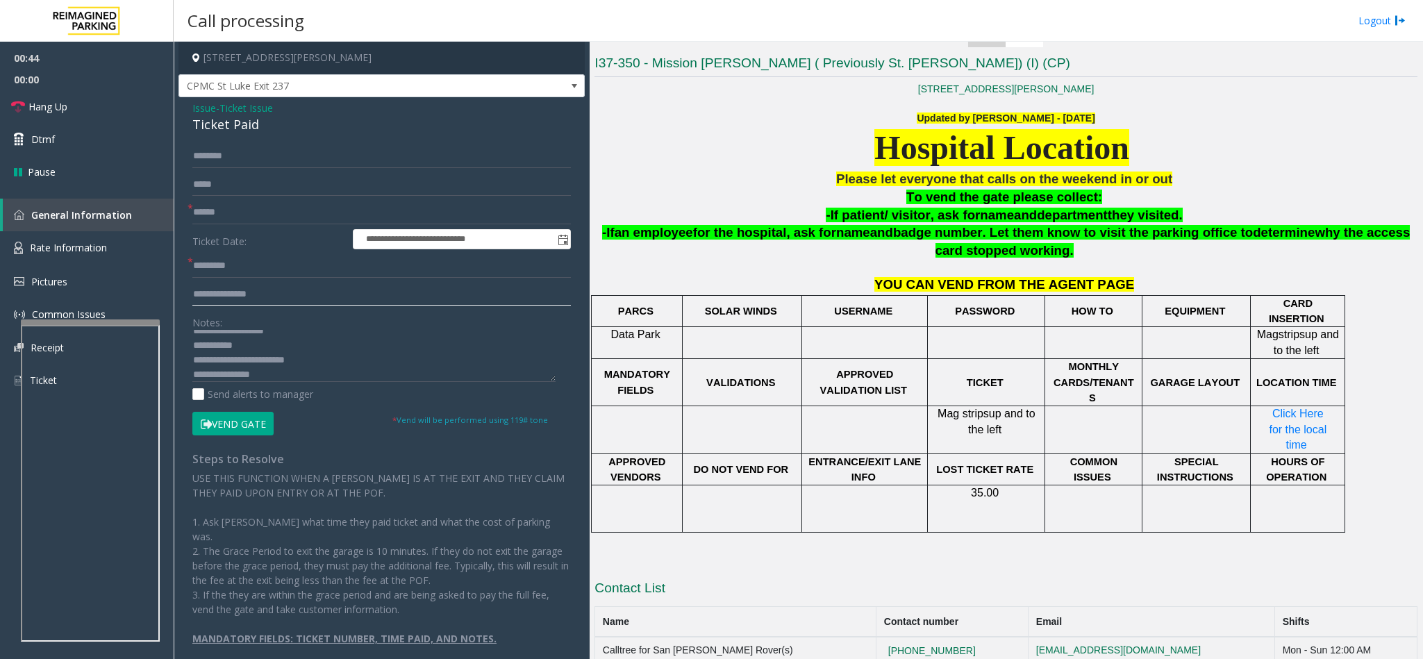
click at [267, 300] on input "text" at bounding box center [381, 295] width 378 height 24
type input "**********"
click at [1309, 408] on span "Click Here for the local time" at bounding box center [1299, 429] width 60 height 43
click at [238, 150] on input "text" at bounding box center [381, 156] width 378 height 24
type input "*******"
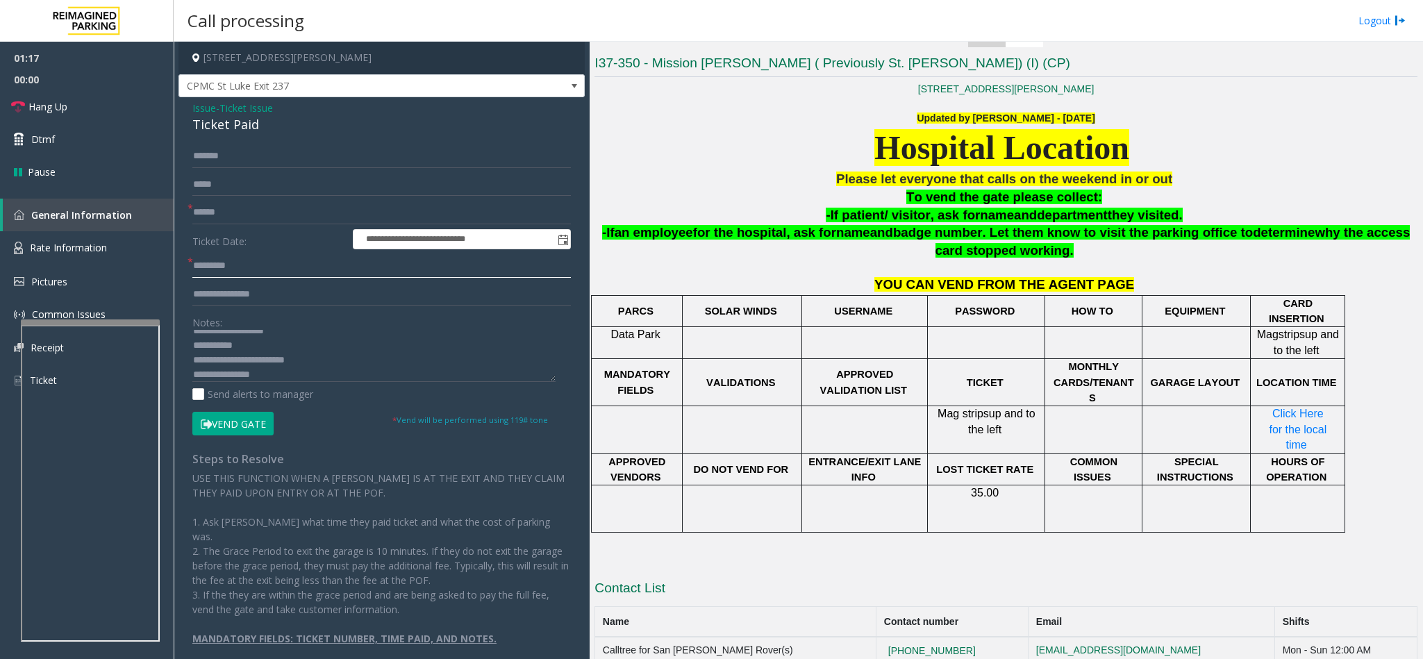
click at [251, 269] on input "text" at bounding box center [381, 266] width 378 height 24
click at [350, 265] on input "text" at bounding box center [381, 266] width 378 height 24
type input "*****"
click at [247, 423] on button "Vend Gate" at bounding box center [232, 424] width 81 height 24
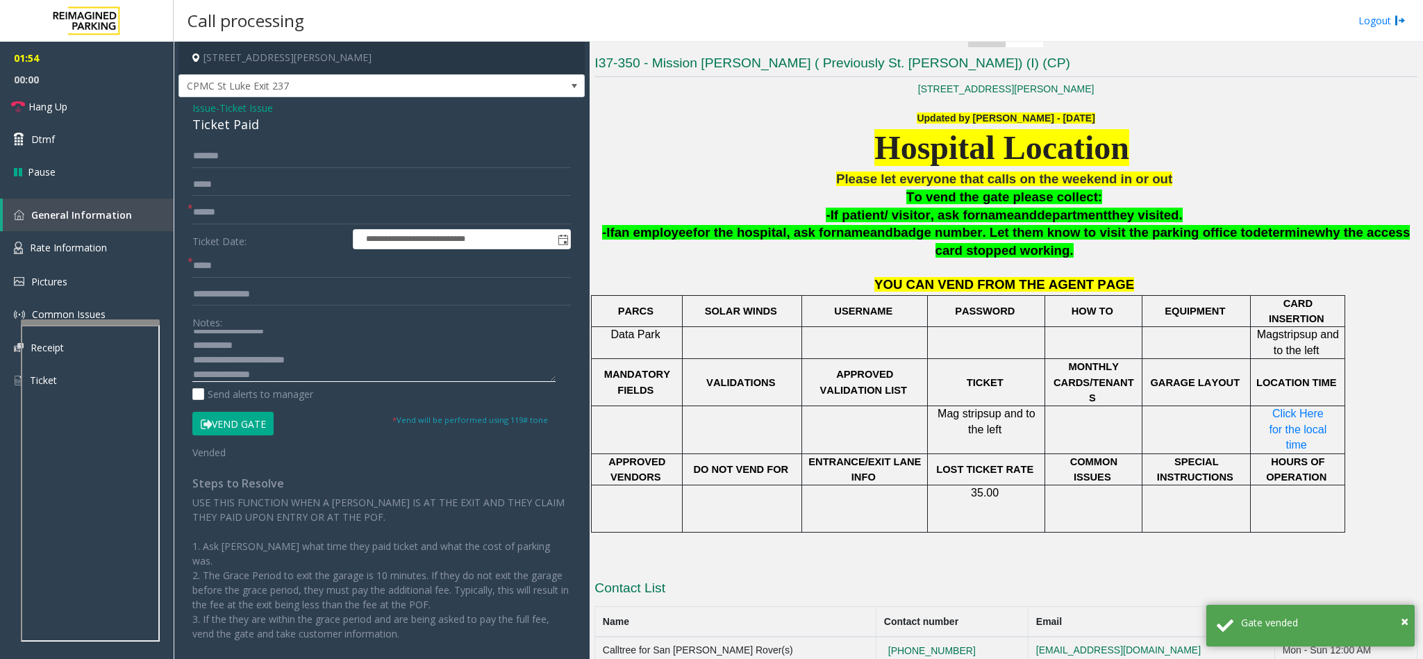
click at [299, 376] on textarea at bounding box center [373, 356] width 363 height 52
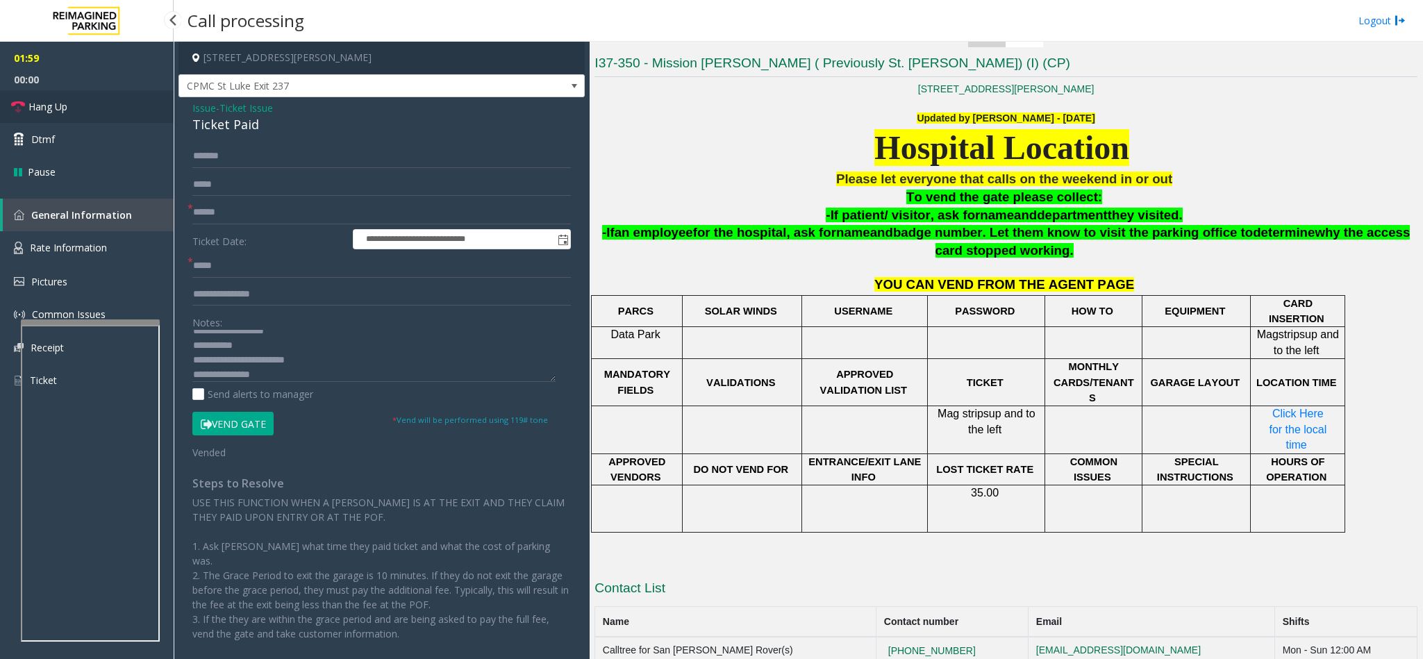
click at [17, 109] on icon at bounding box center [18, 107] width 14 height 14
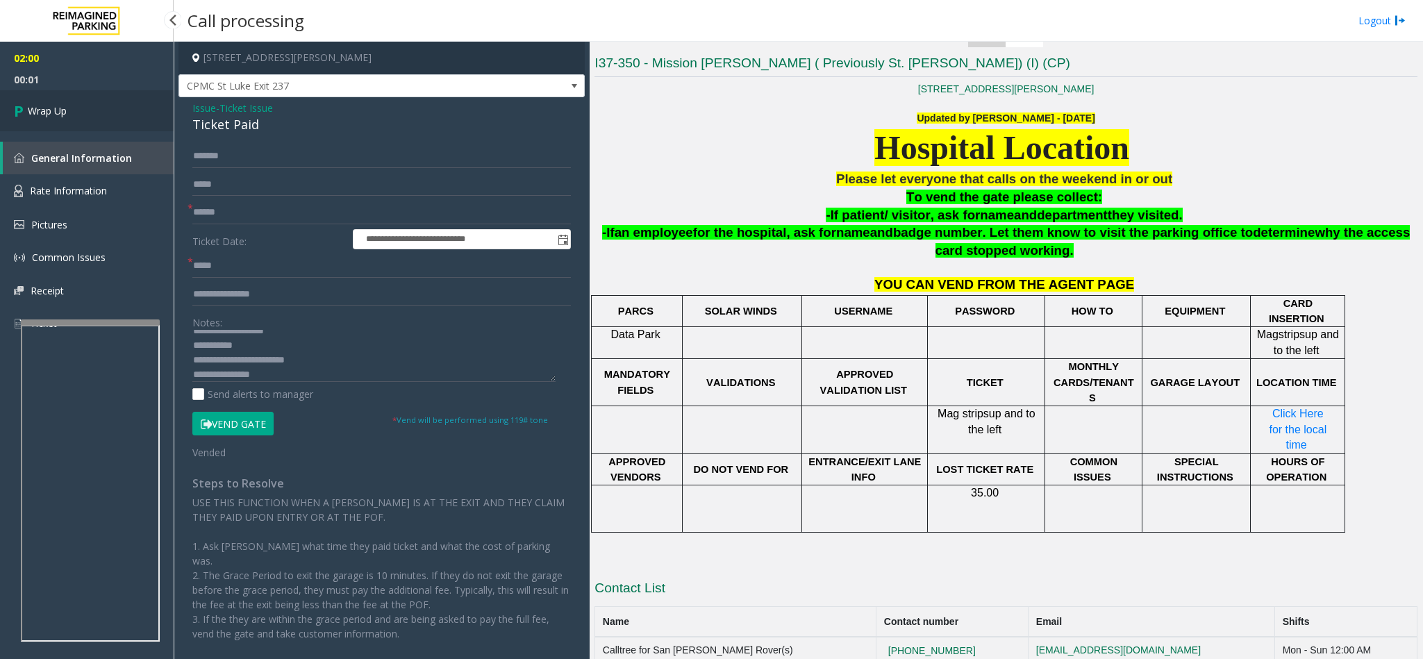
click at [17, 109] on icon at bounding box center [21, 110] width 14 height 23
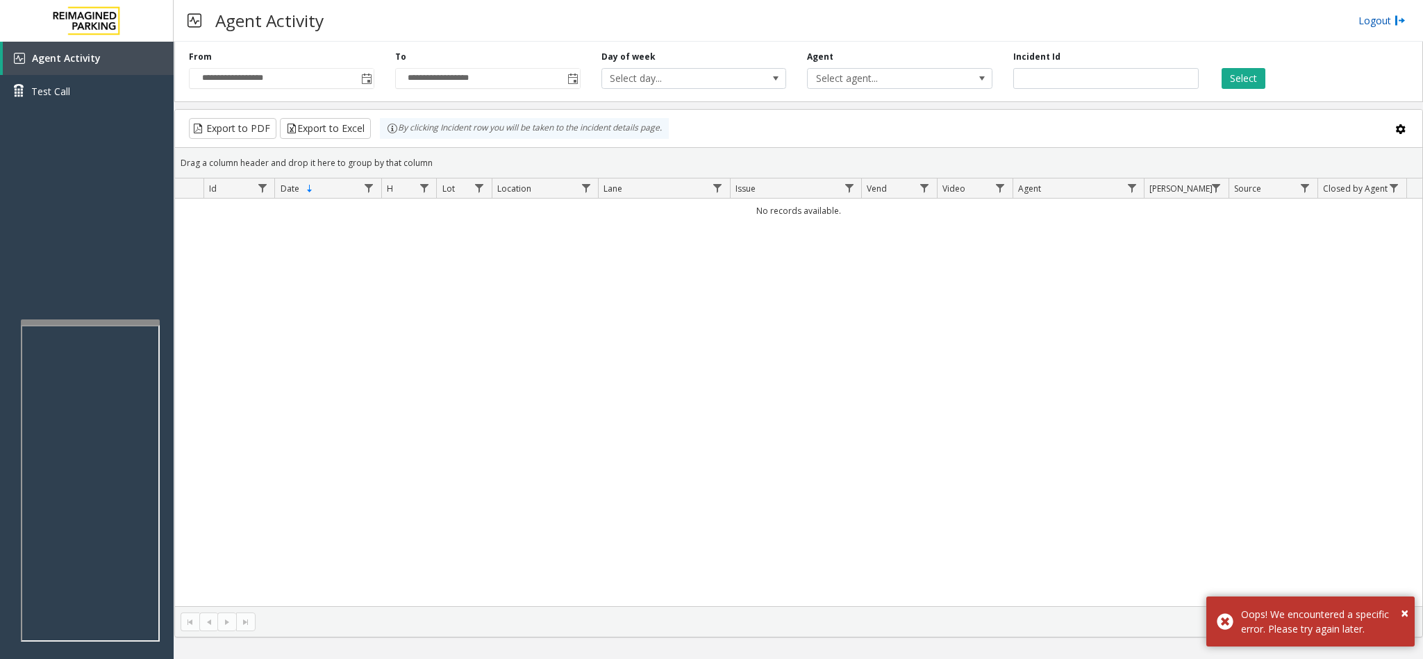
click at [1365, 19] on link "Logout" at bounding box center [1381, 20] width 47 height 15
